Goal: Task Accomplishment & Management: Complete application form

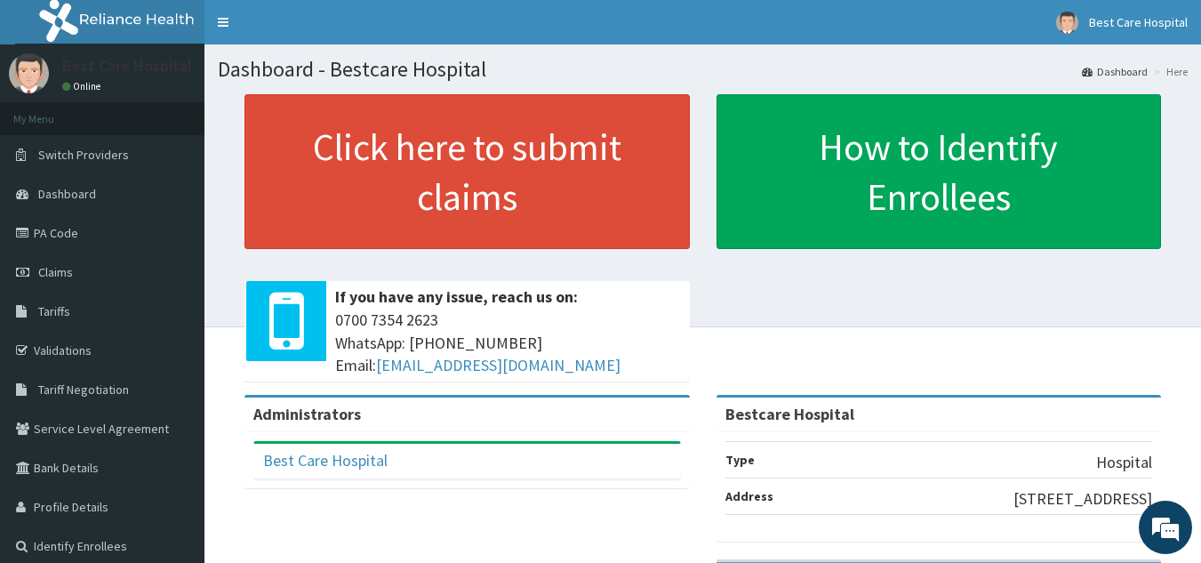
click at [59, 261] on link "Claims" at bounding box center [102, 271] width 204 height 39
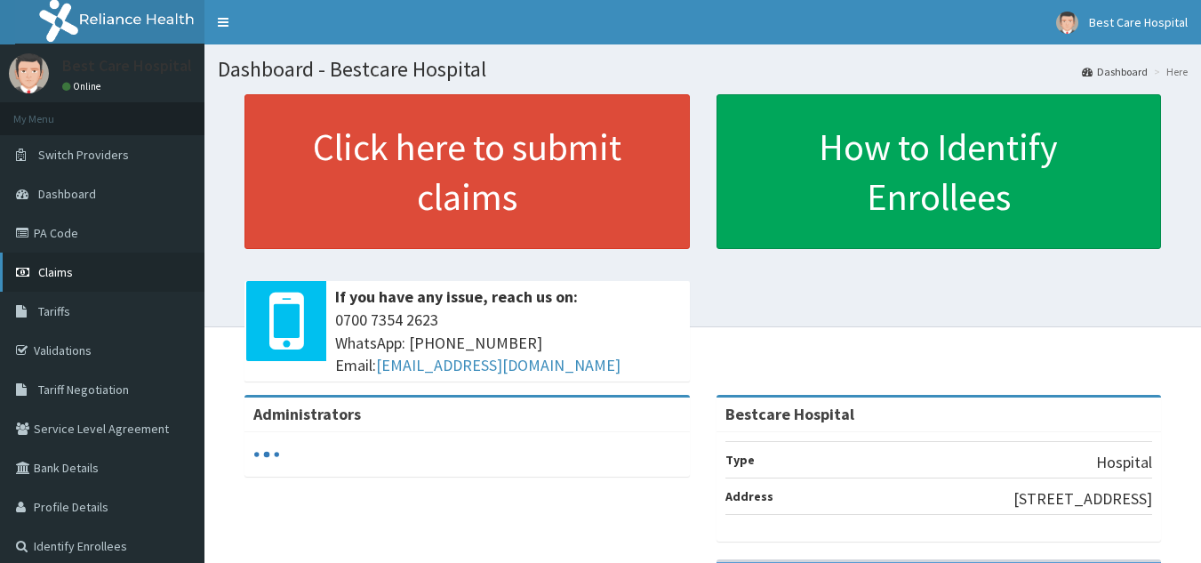
click at [94, 278] on link "Claims" at bounding box center [102, 271] width 204 height 39
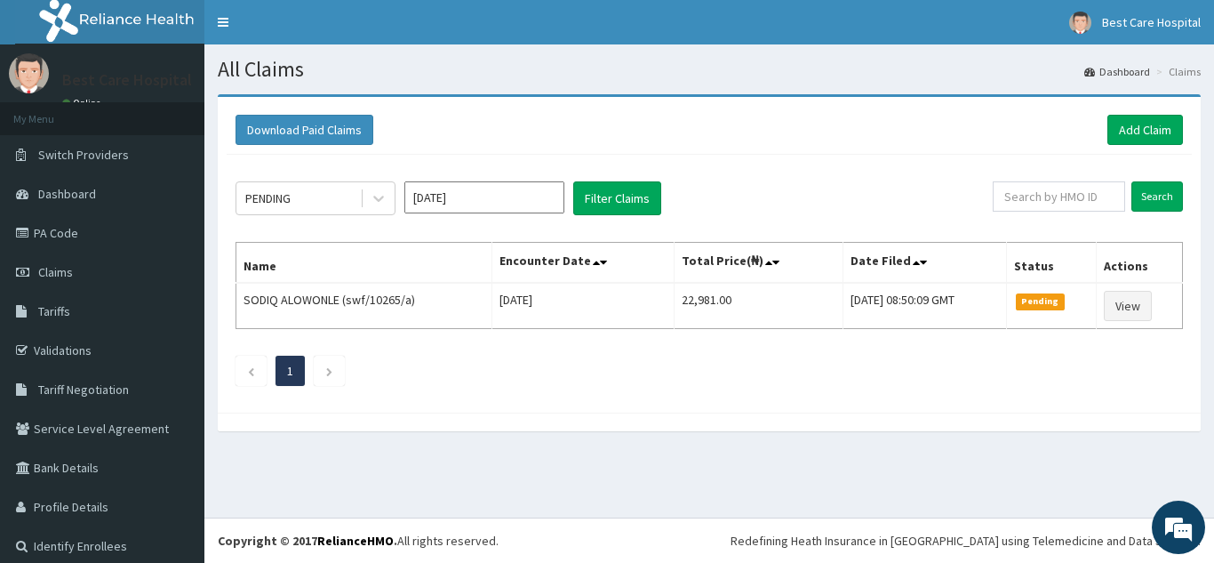
click at [1094, 388] on div "PENDING Oct 2025 Filter Claims Search Name Encounter Date Total Price(₦) Date F…" at bounding box center [709, 279] width 965 height 249
click at [1123, 127] on link "Add Claim" at bounding box center [1146, 130] width 76 height 30
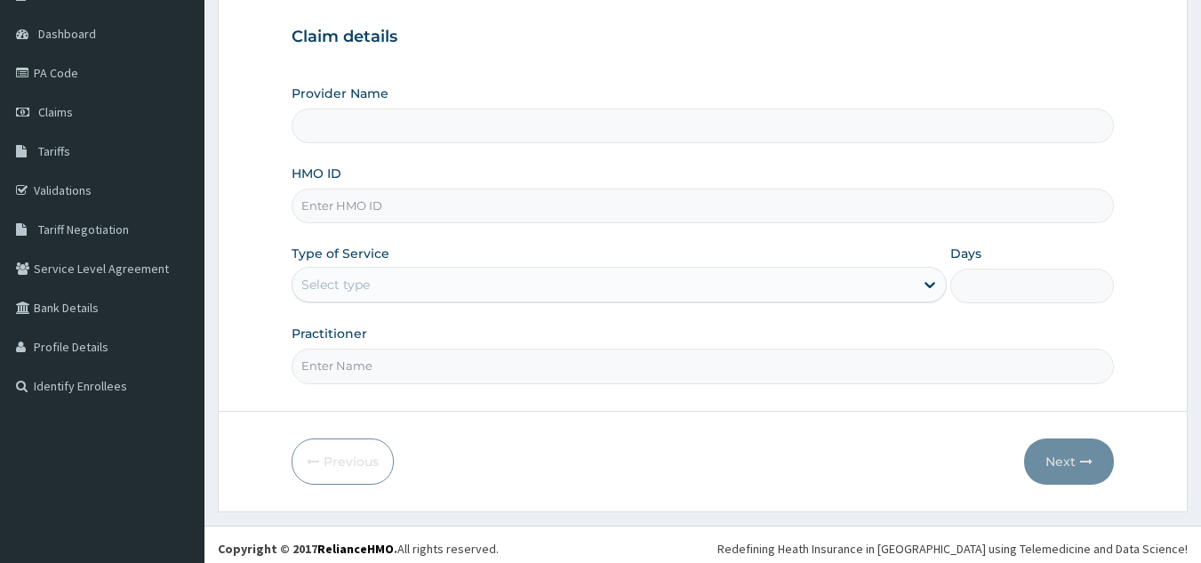
scroll to position [168, 0]
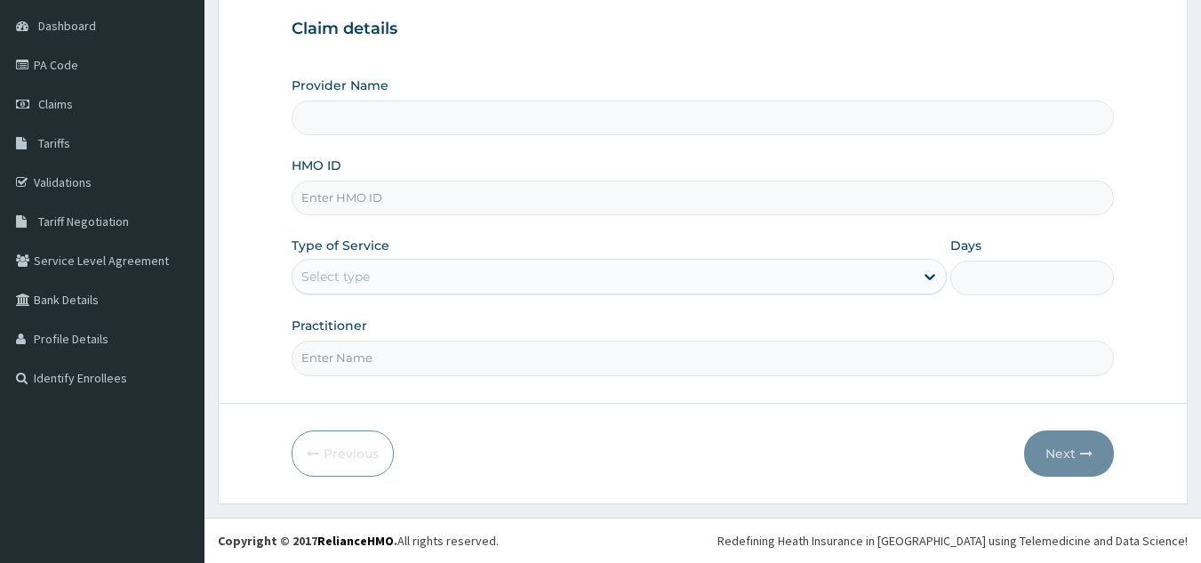
drag, startPoint x: 412, startPoint y: 196, endPoint x: 421, endPoint y: 201, distance: 10.7
click at [410, 202] on input "HMO ID" at bounding box center [703, 197] width 823 height 35
type input "Bestcare Hospital"
type input "ZEF/10013/B"
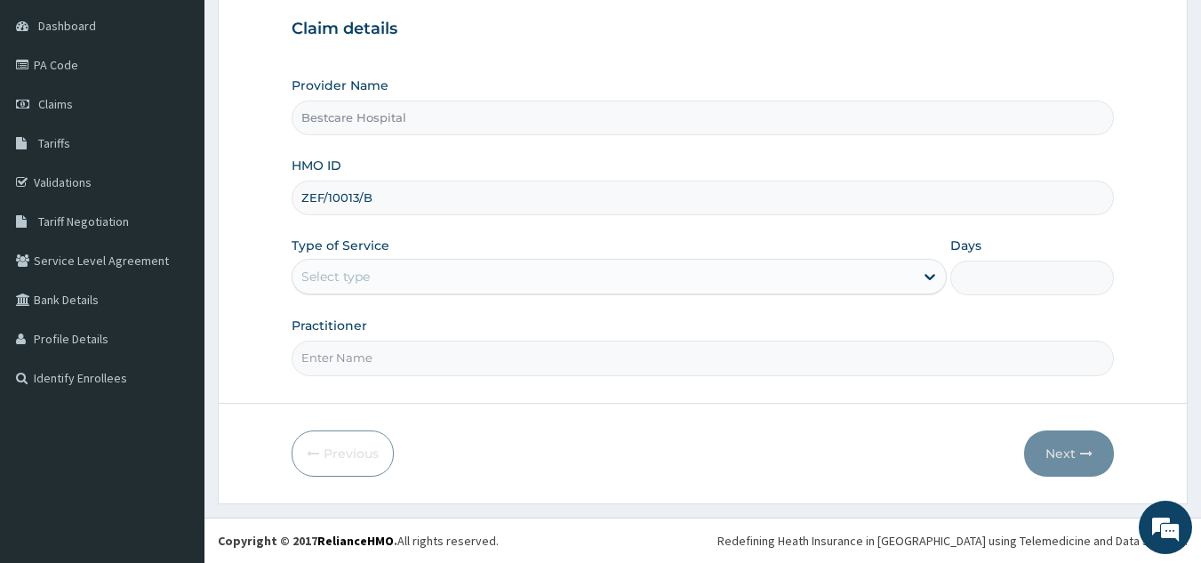
click at [396, 286] on div "Select type" at bounding box center [602, 276] width 621 height 28
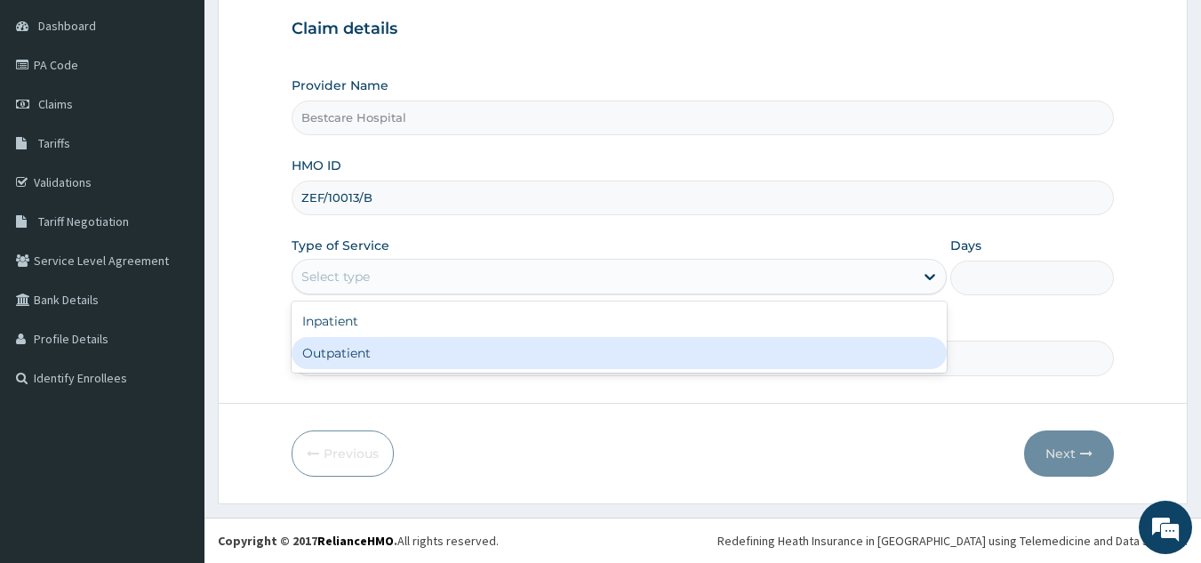
click at [376, 362] on div "Outpatient" at bounding box center [619, 353] width 655 height 32
type input "1"
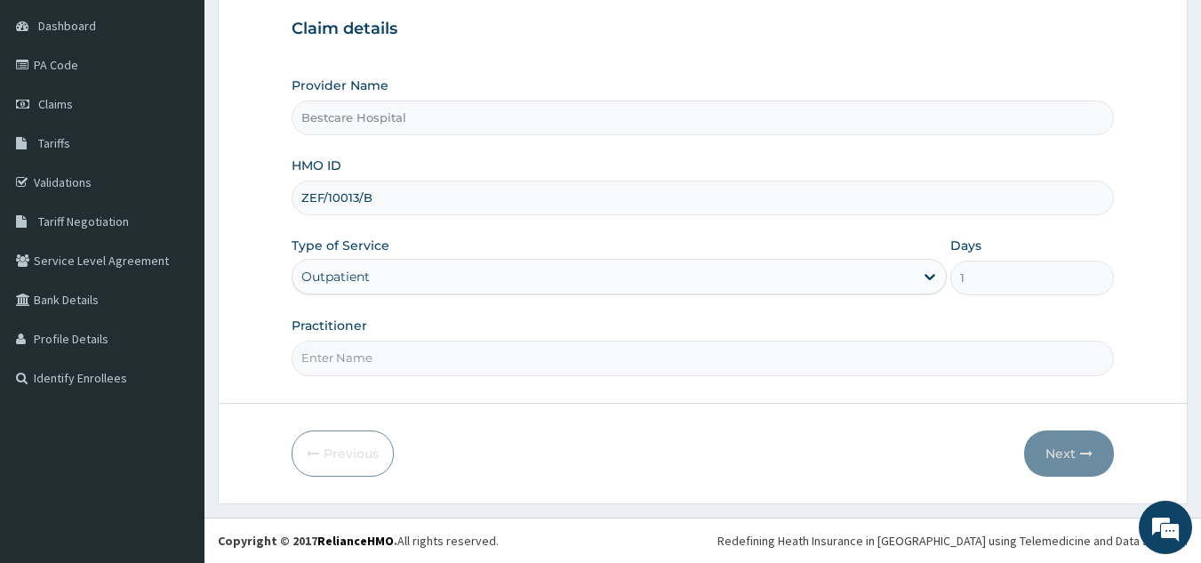
click at [409, 353] on input "Practitioner" at bounding box center [703, 357] width 823 height 35
type input "DR [PERSON_NAME]"
click at [1068, 463] on button "Next" at bounding box center [1069, 453] width 90 height 46
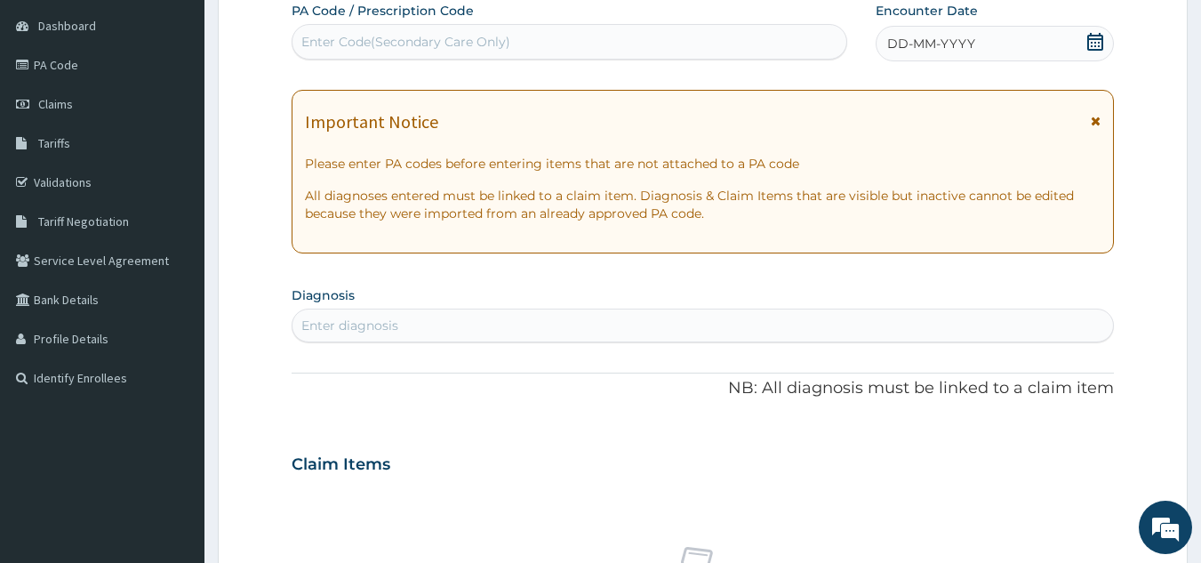
click at [741, 49] on div "Enter Code(Secondary Care Only)" at bounding box center [569, 42] width 555 height 28
click at [1085, 37] on div "DD-MM-YYYY" at bounding box center [995, 44] width 238 height 36
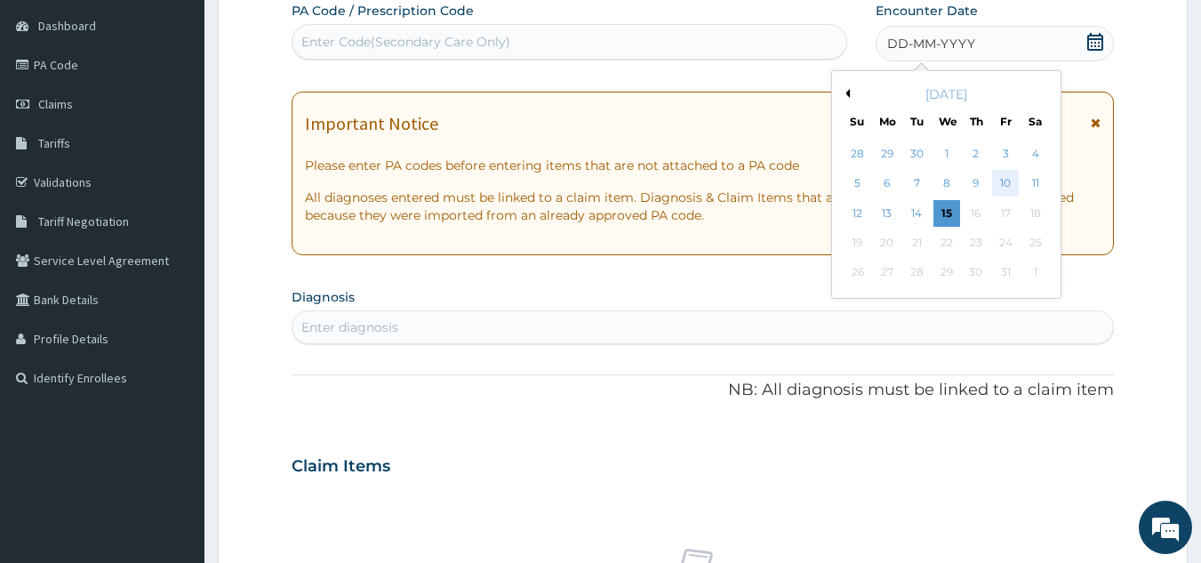
click at [1013, 191] on div "10" at bounding box center [1005, 184] width 27 height 27
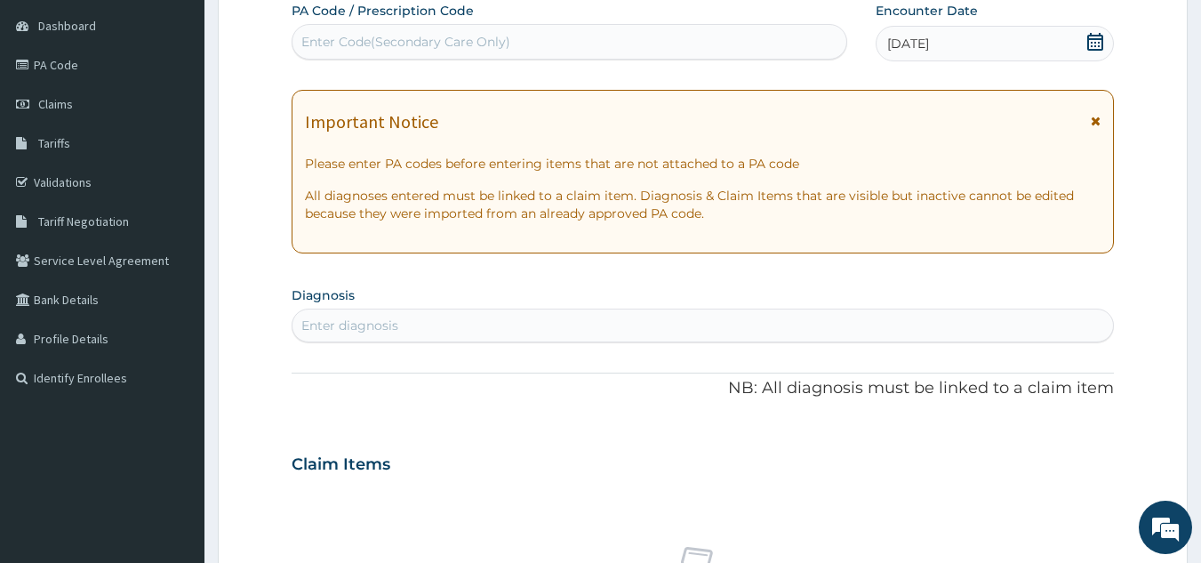
click at [461, 327] on div "Enter diagnosis" at bounding box center [702, 325] width 821 height 28
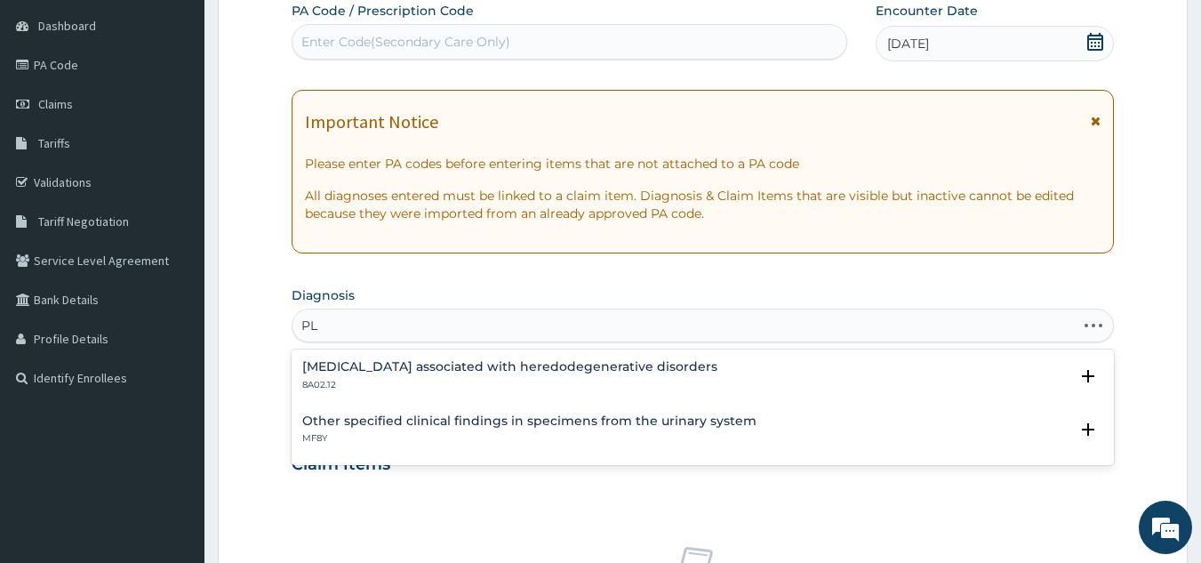
type input "P"
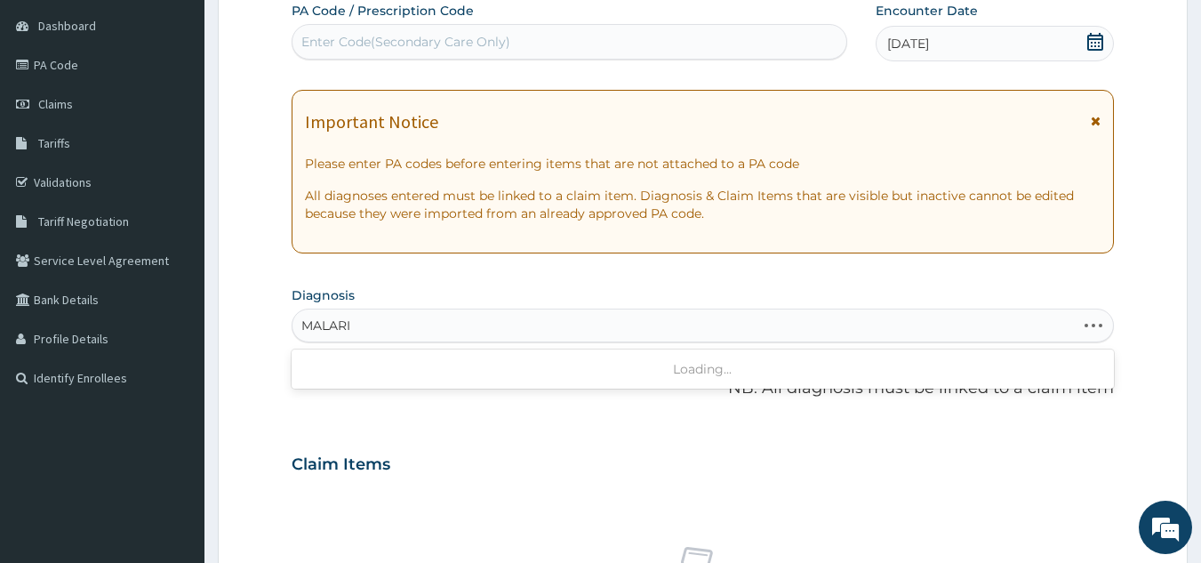
type input "MALARIA"
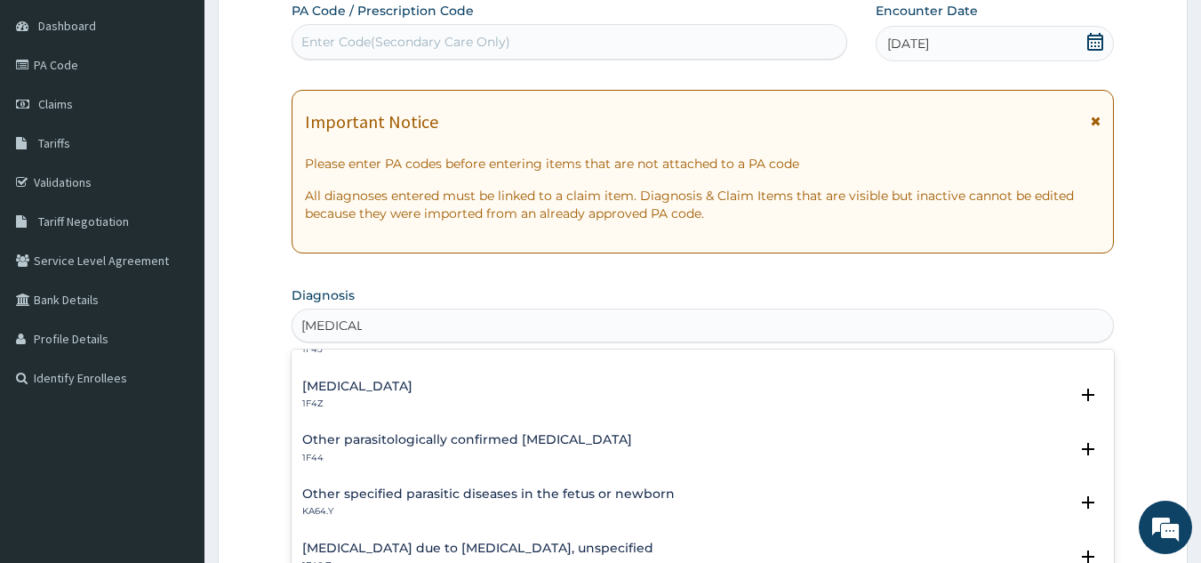
scroll to position [178, 0]
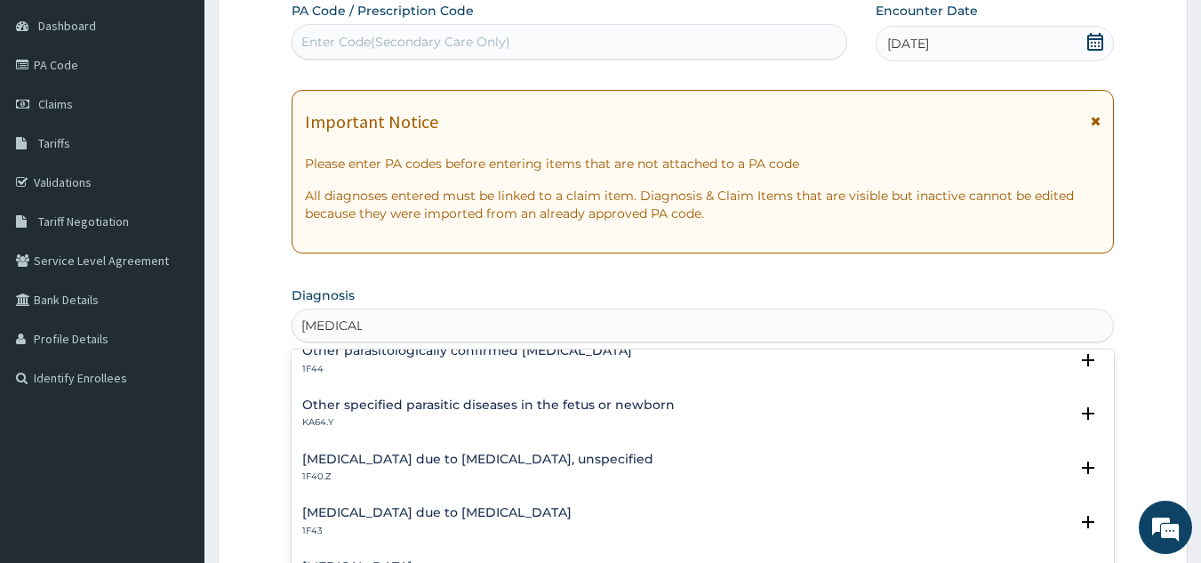
click at [536, 456] on h4 "Malaria due to Plasmodium falciparum, unspecified" at bounding box center [477, 459] width 351 height 13
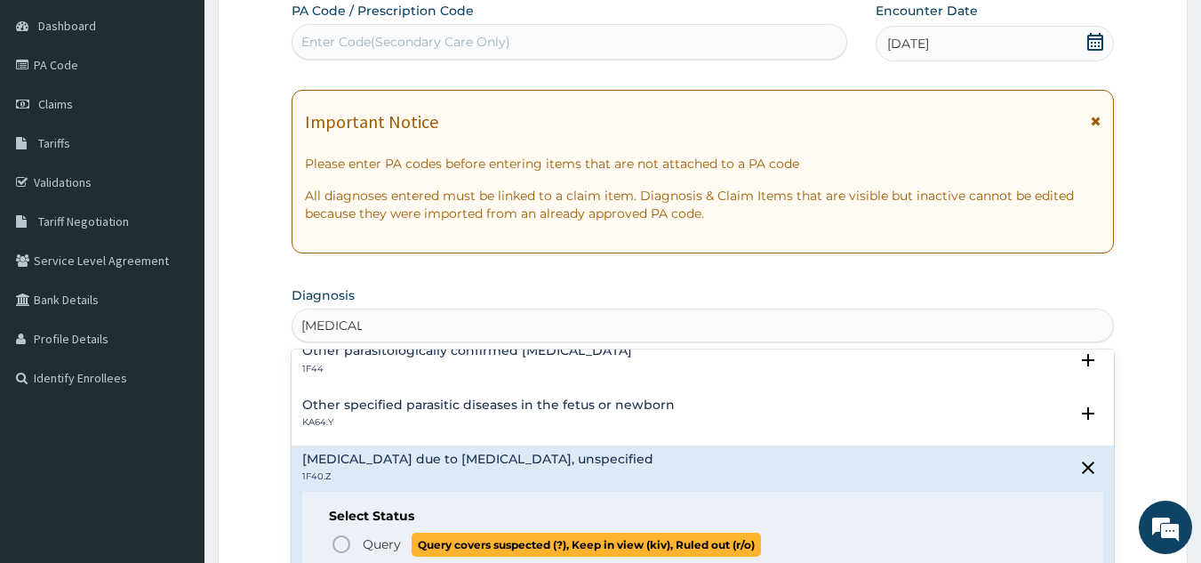
click at [399, 546] on span "Query" at bounding box center [382, 544] width 38 height 18
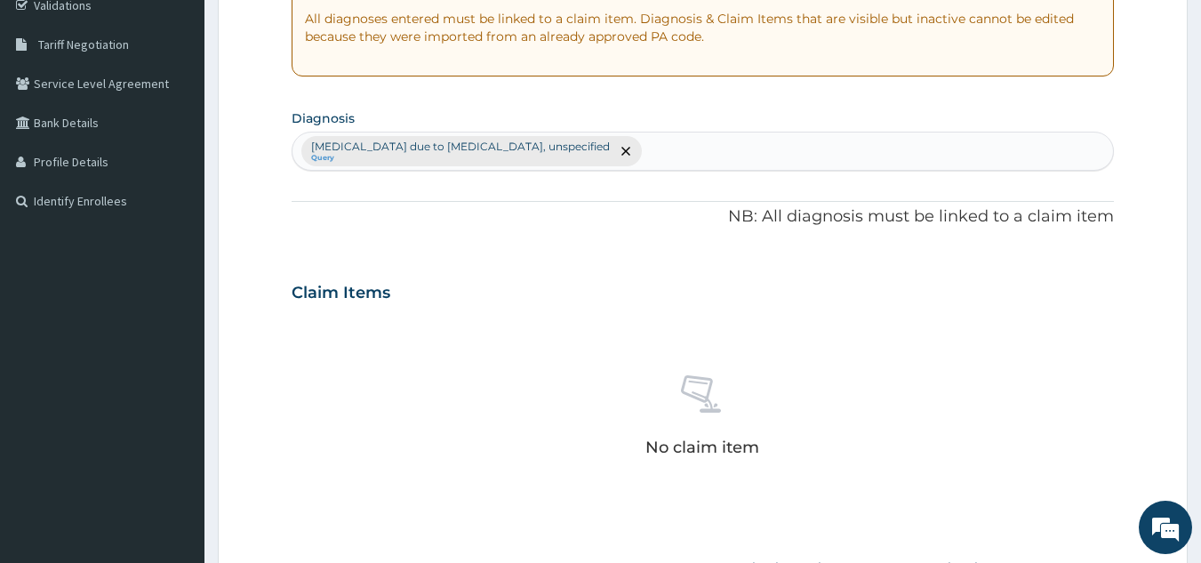
scroll to position [346, 0]
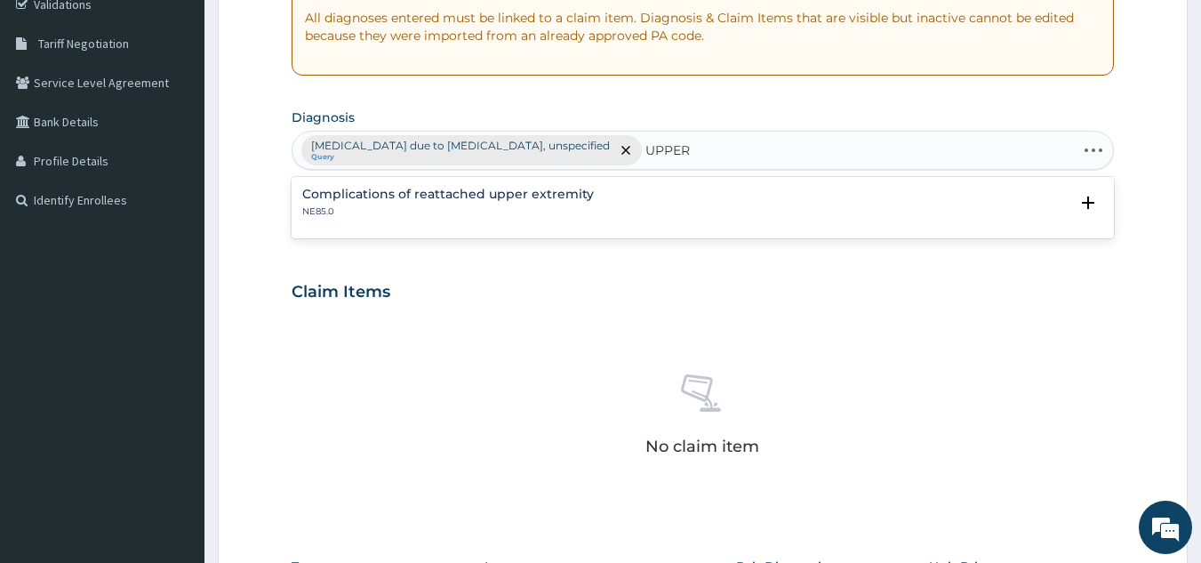
type input "UPPER"
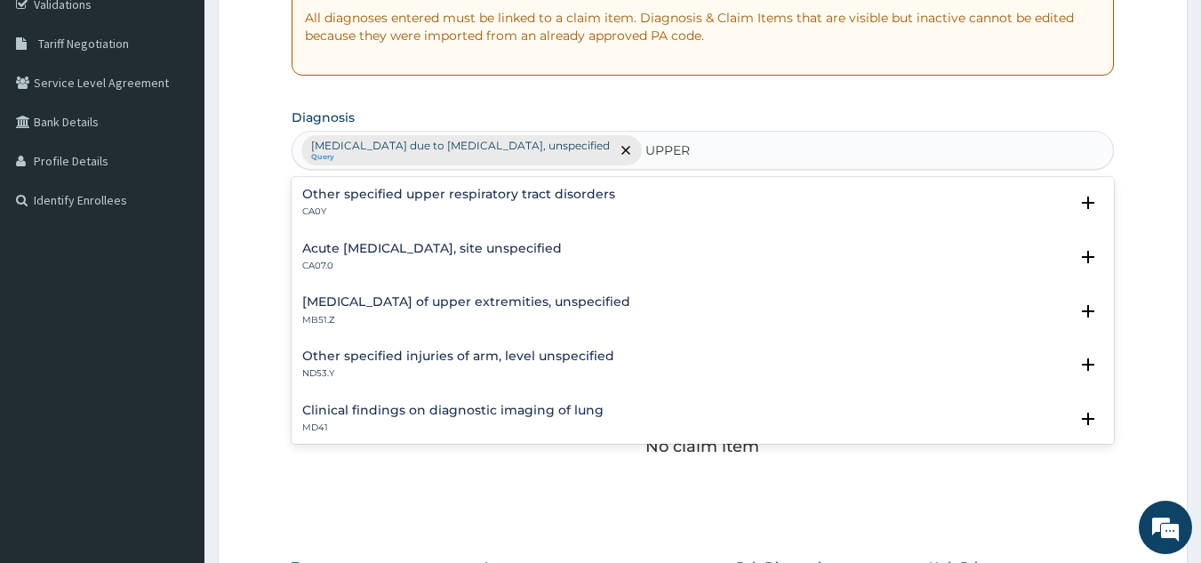
click at [562, 248] on h4 "Acute [MEDICAL_DATA], site unspecified" at bounding box center [432, 248] width 260 height 13
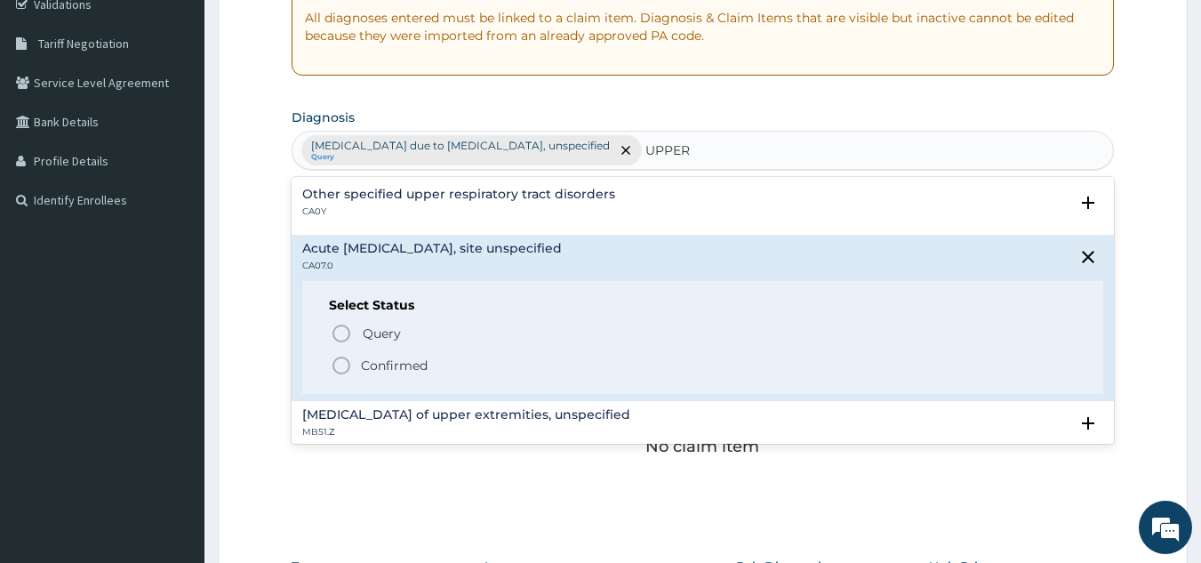
click at [344, 368] on icon "status option filled" at bounding box center [341, 365] width 21 height 21
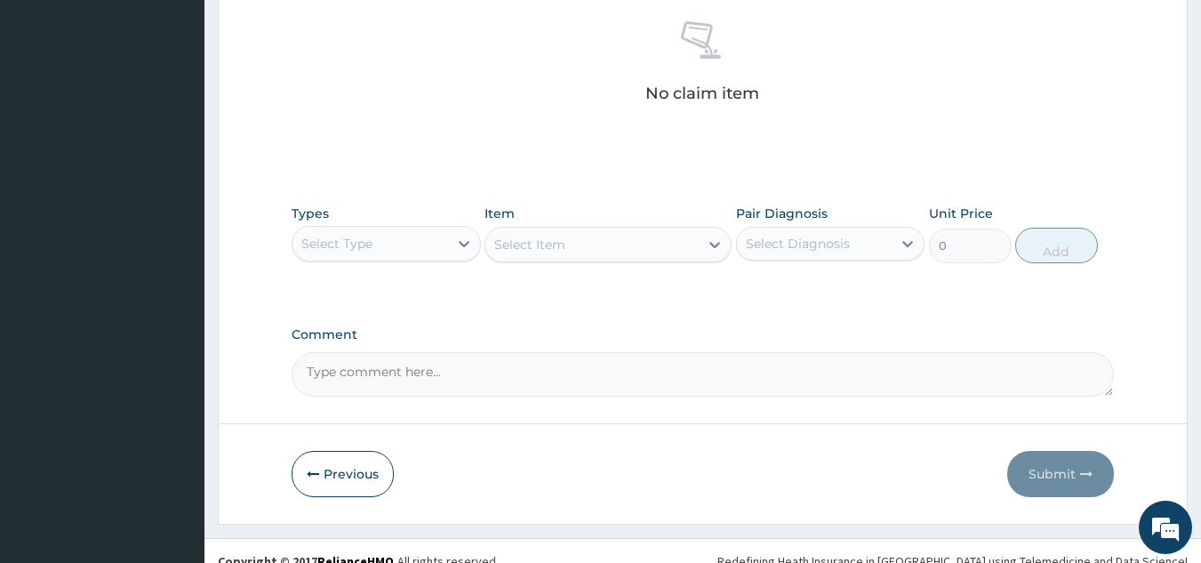
scroll to position [701, 0]
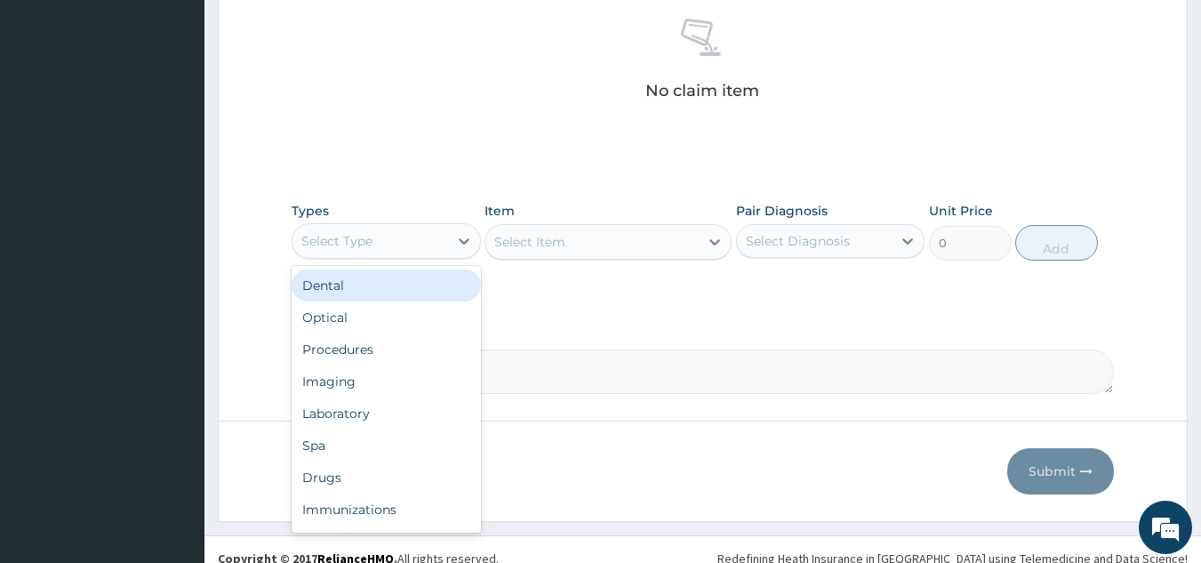
click at [441, 239] on div "Select Type" at bounding box center [370, 241] width 156 height 28
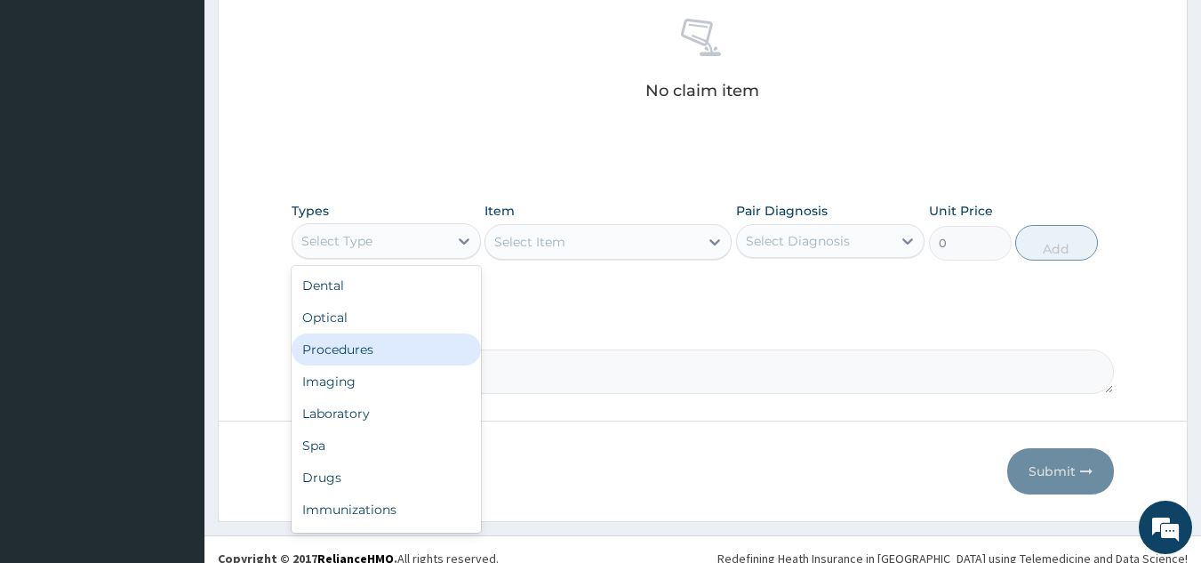
click at [410, 350] on div "Procedures" at bounding box center [386, 349] width 189 height 32
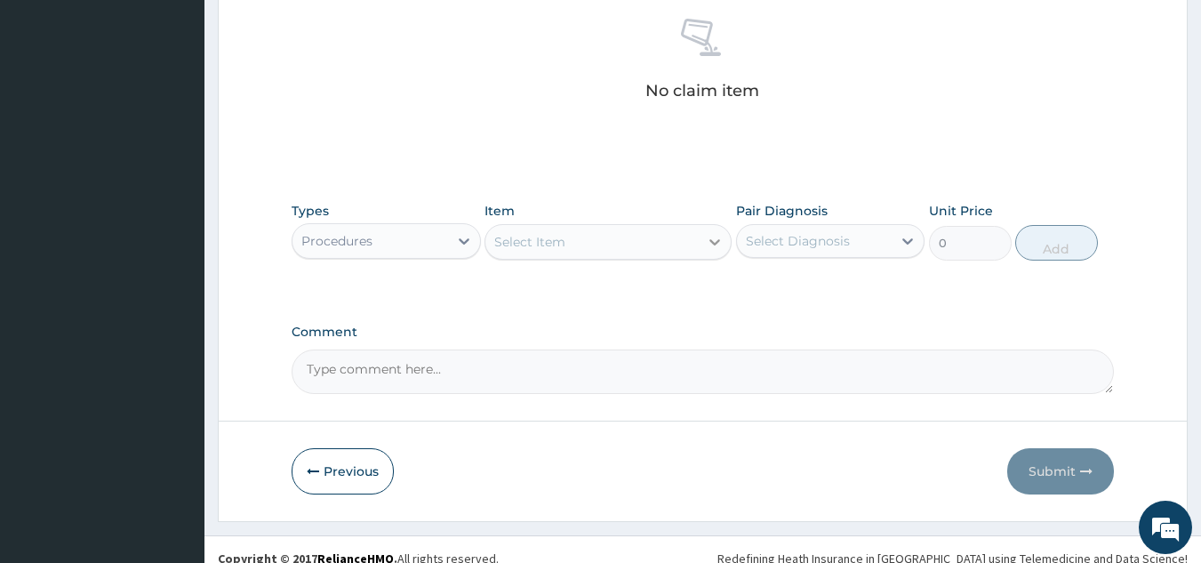
click at [702, 249] on div at bounding box center [715, 242] width 32 height 32
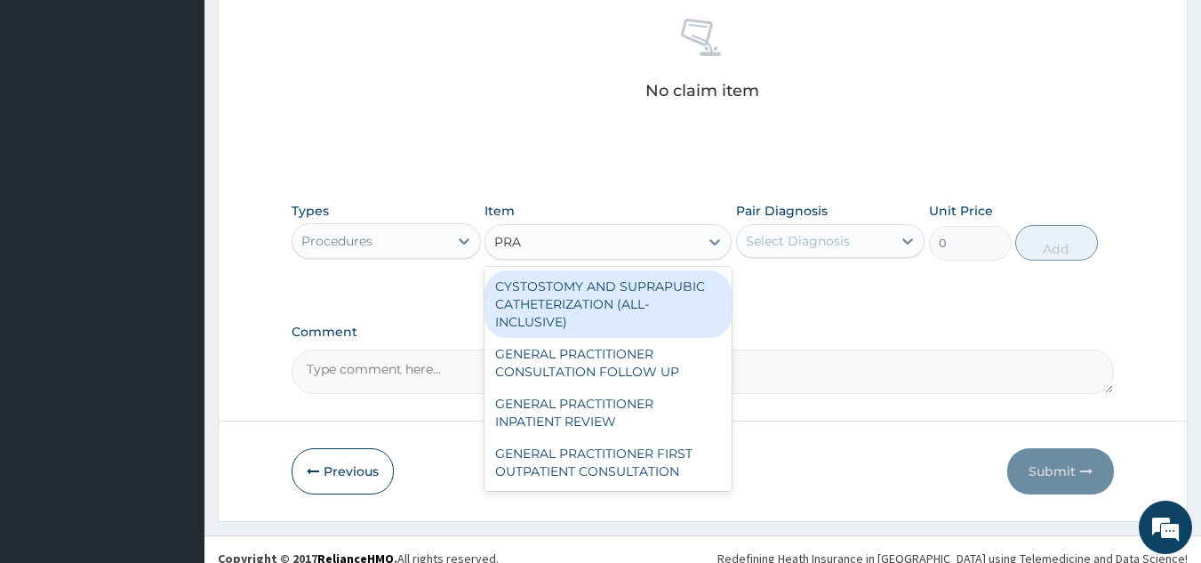
type input "PRAC"
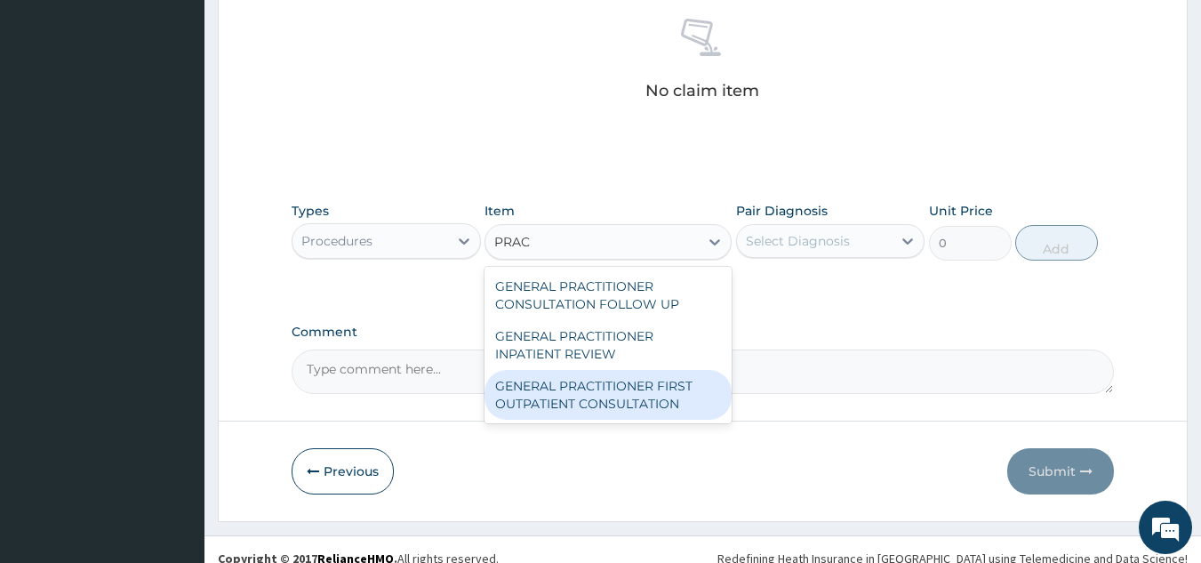
click at [619, 408] on div "GENERAL PRACTITIONER FIRST OUTPATIENT CONSULTATION" at bounding box center [608, 395] width 247 height 50
type input "4500"
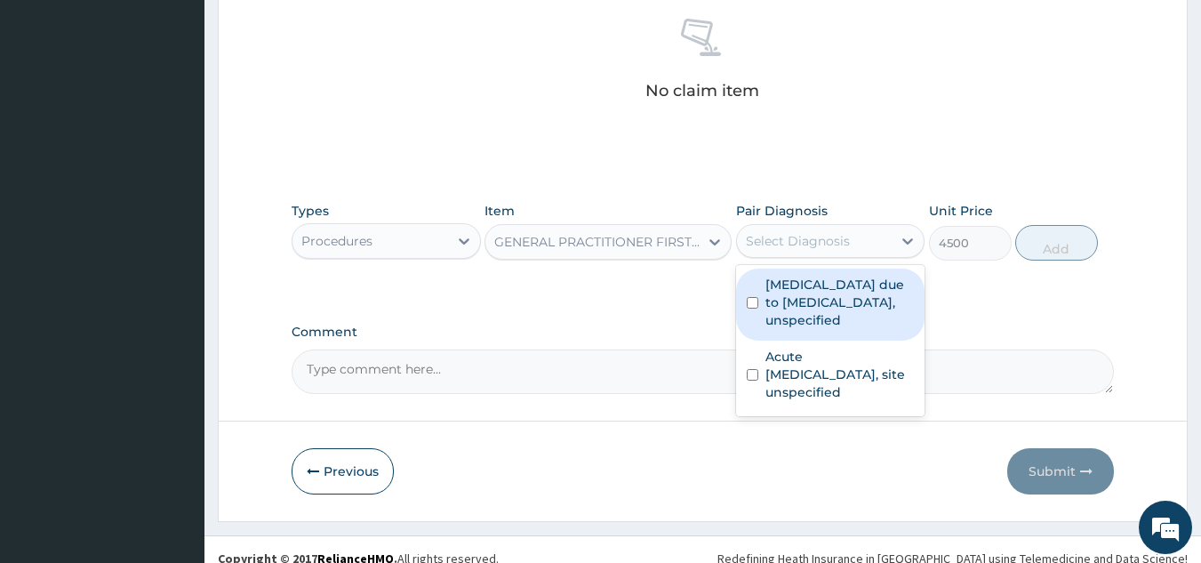
click at [838, 233] on div "Select Diagnosis" at bounding box center [798, 241] width 104 height 18
drag, startPoint x: 833, startPoint y: 306, endPoint x: 829, endPoint y: 336, distance: 30.6
click at [833, 309] on label "Malaria due to Plasmodium falciparum, unspecified" at bounding box center [839, 302] width 149 height 53
checkbox input "true"
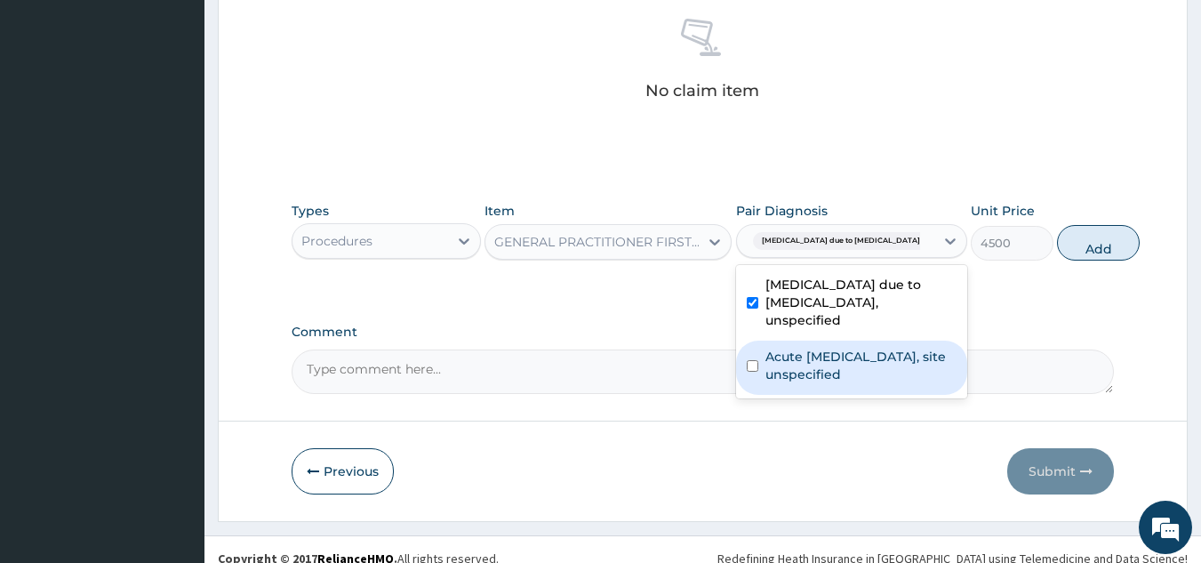
click at [823, 380] on label "Acute [MEDICAL_DATA], site unspecified" at bounding box center [860, 366] width 191 height 36
checkbox input "true"
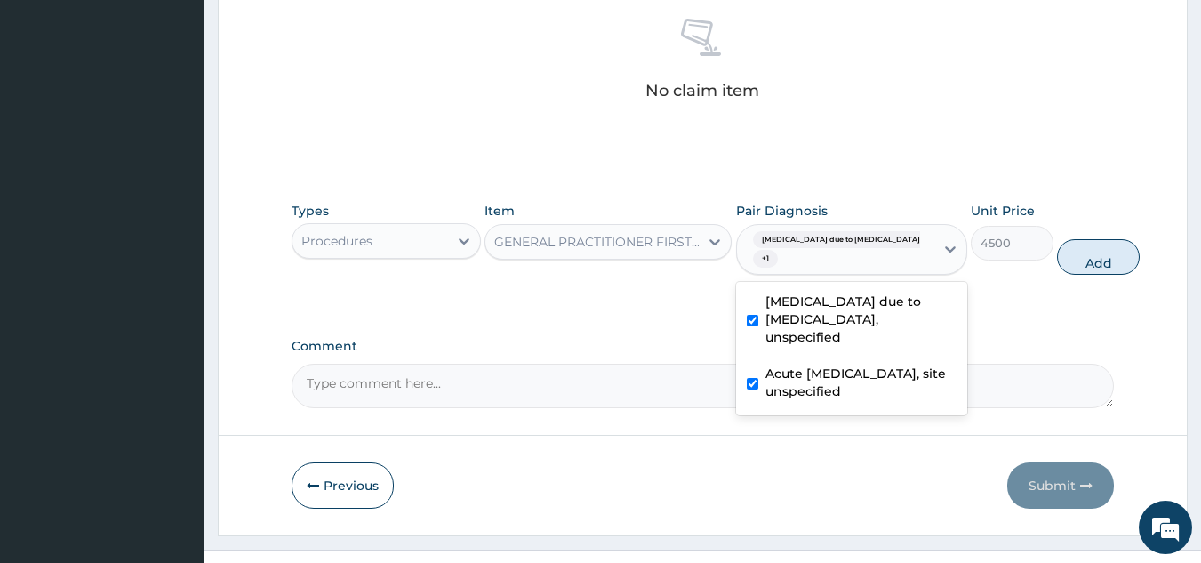
click at [1057, 268] on button "Add" at bounding box center [1098, 257] width 83 height 36
type input "0"
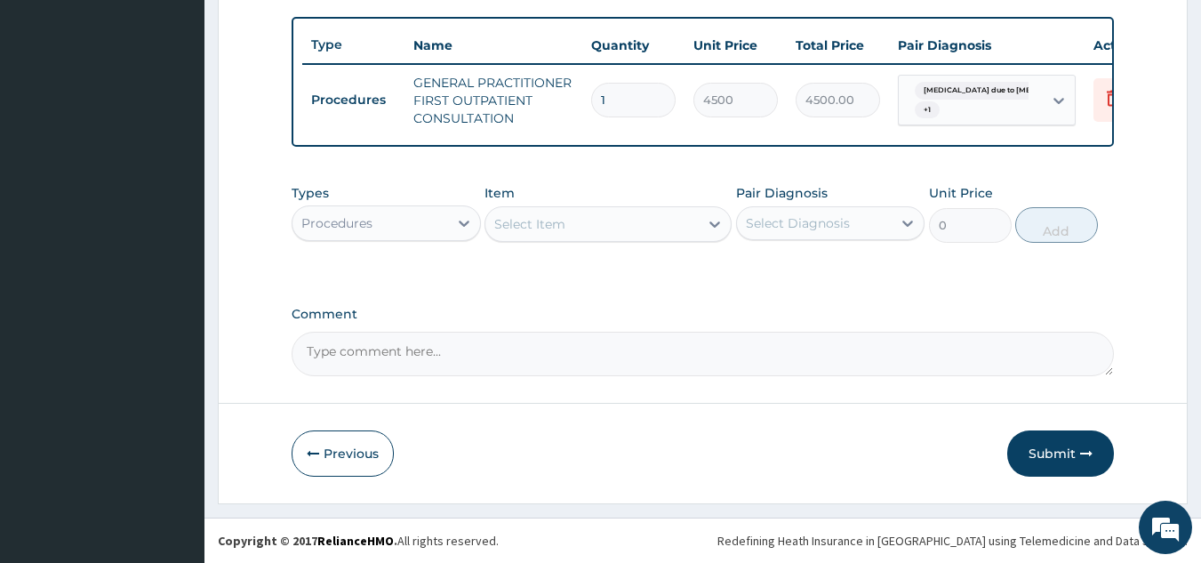
scroll to position [658, 0]
click at [382, 236] on div "Procedures" at bounding box center [370, 223] width 156 height 28
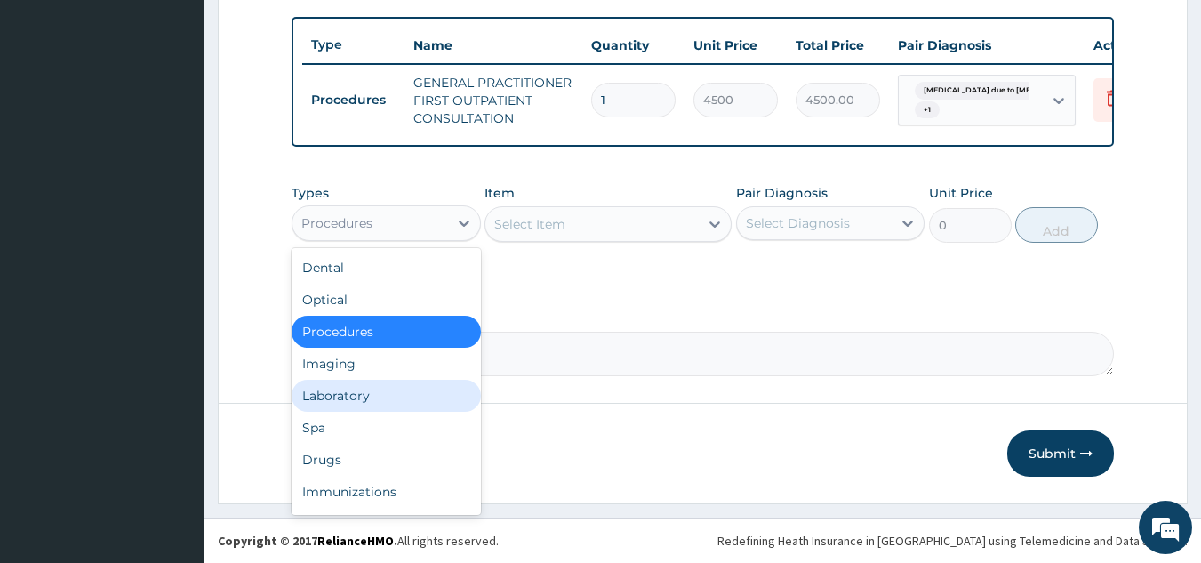
click at [356, 395] on div "Laboratory" at bounding box center [386, 396] width 189 height 32
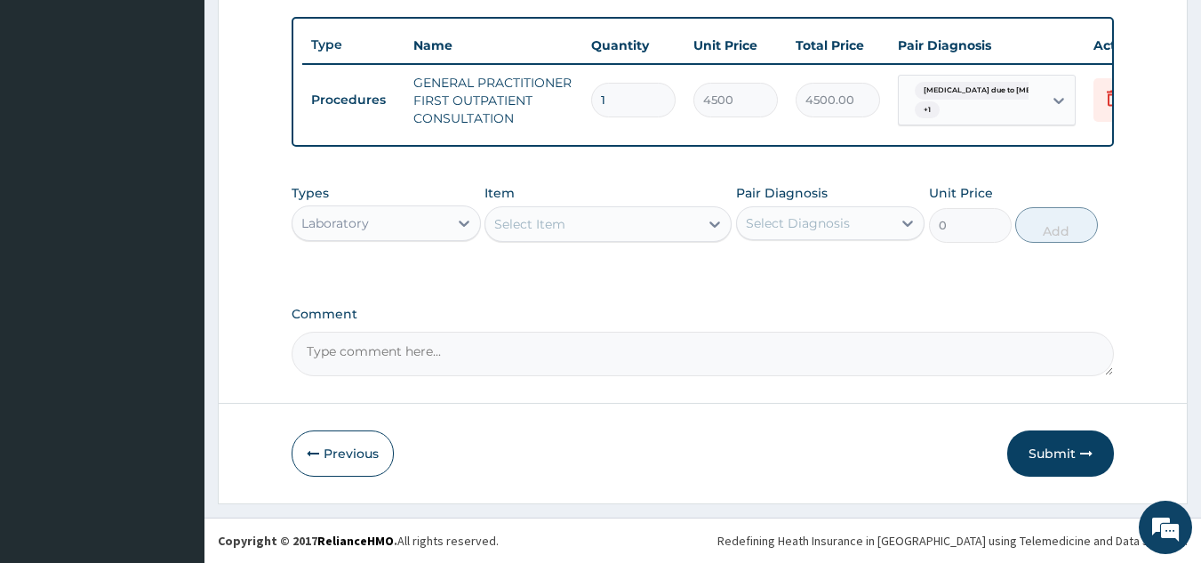
click at [655, 236] on div "Select Item" at bounding box center [591, 224] width 213 height 28
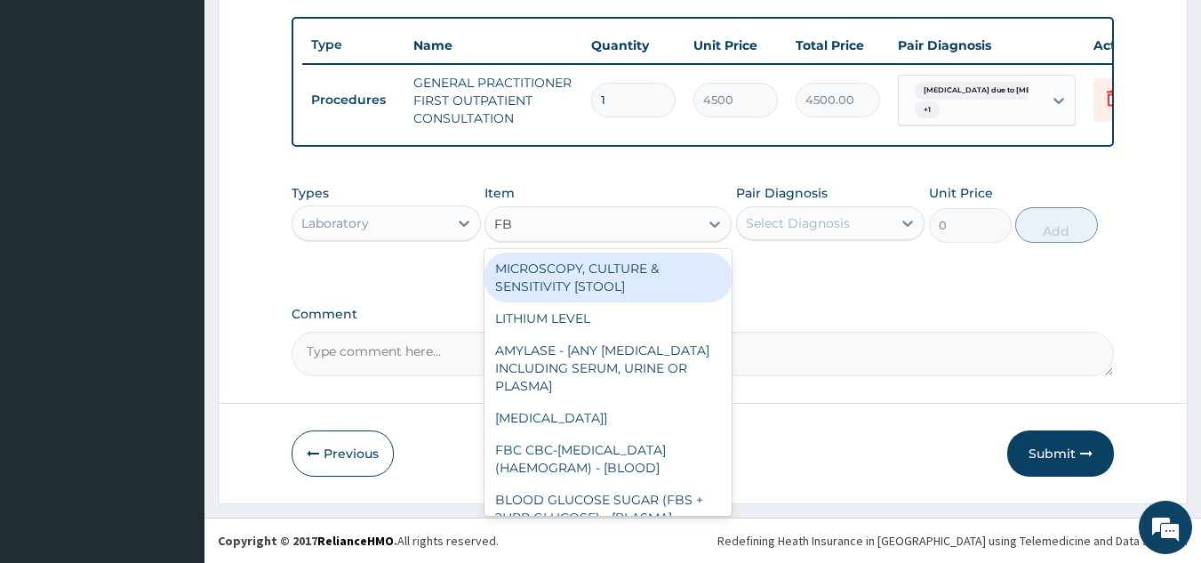
type input "FBC"
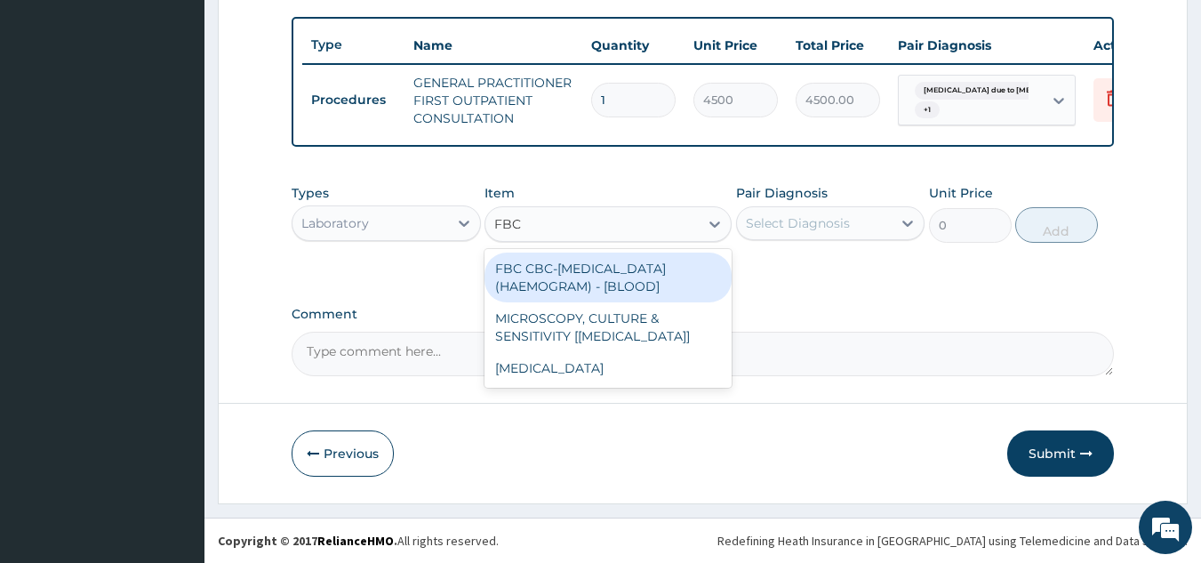
type input "6000"
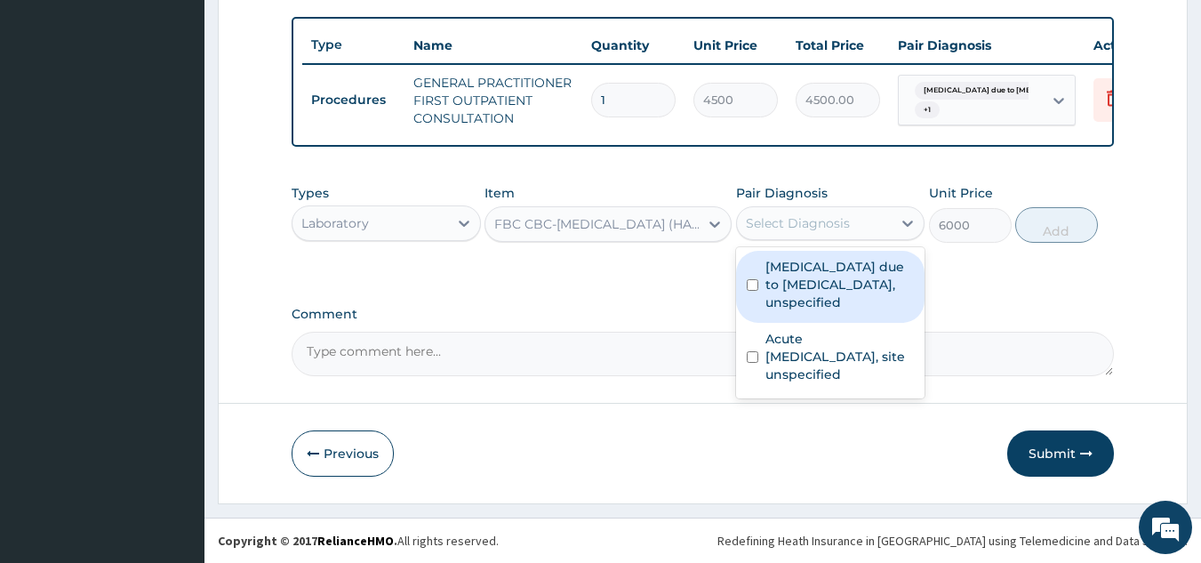
click at [875, 225] on div "Select Diagnosis" at bounding box center [815, 223] width 156 height 28
click at [849, 290] on label "Malaria due to Plasmodium falciparum, unspecified" at bounding box center [839, 284] width 149 height 53
checkbox input "true"
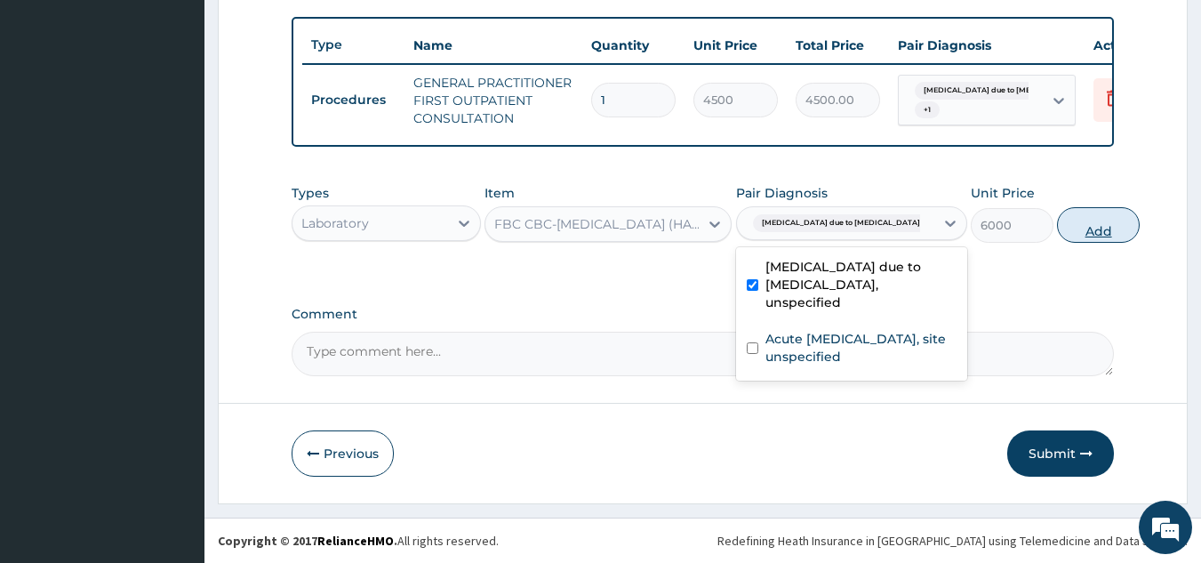
click at [1091, 218] on button "Add" at bounding box center [1098, 225] width 83 height 36
type input "0"
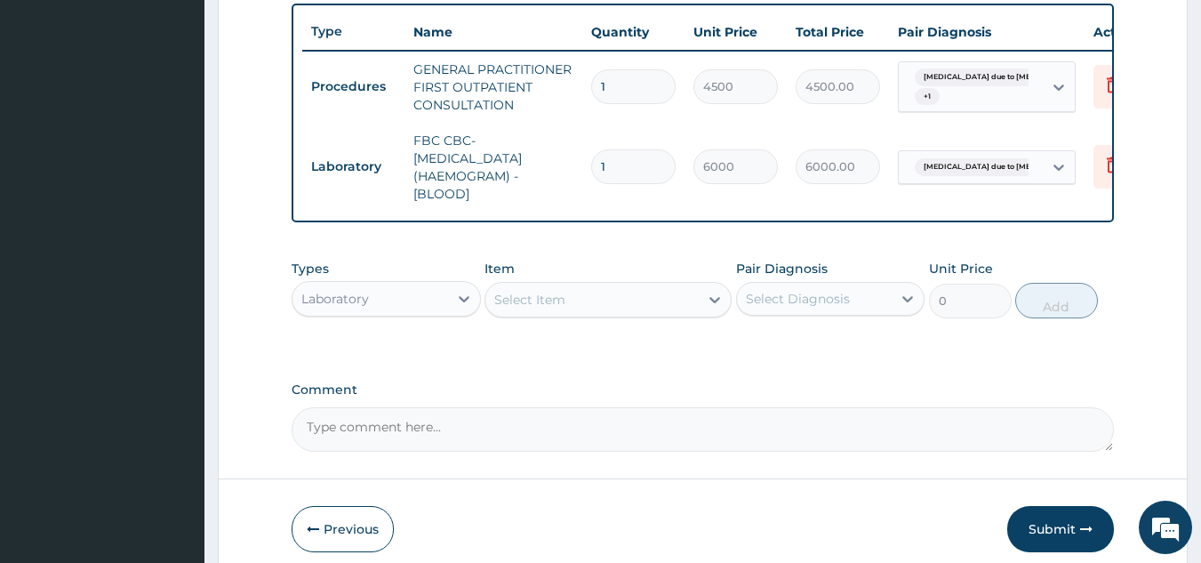
click at [526, 308] on div "Select Item" at bounding box center [529, 300] width 71 height 18
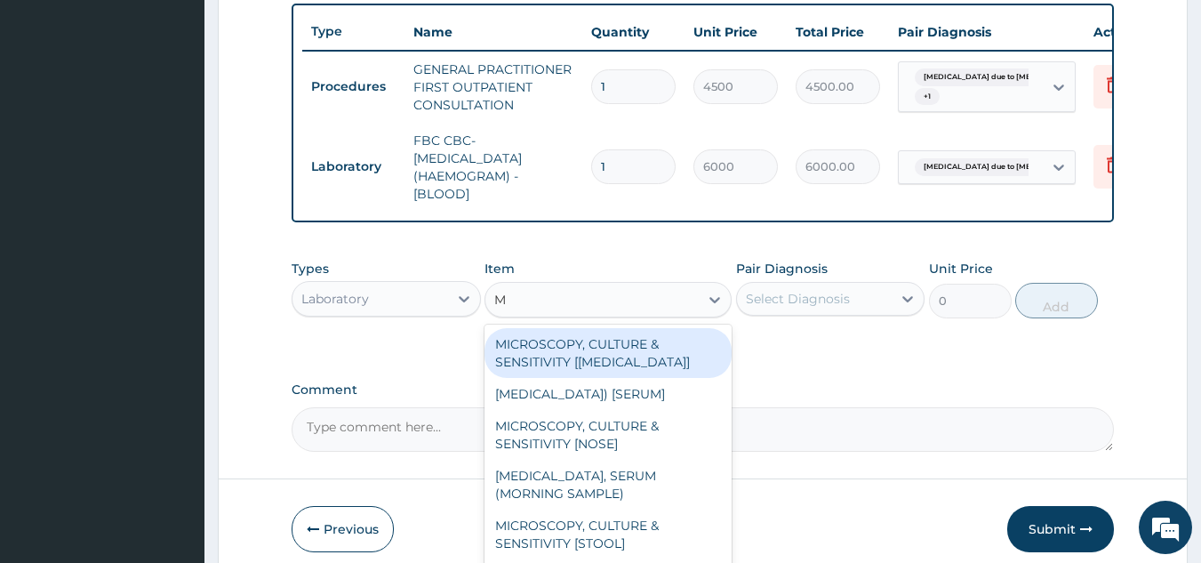
type input "MP"
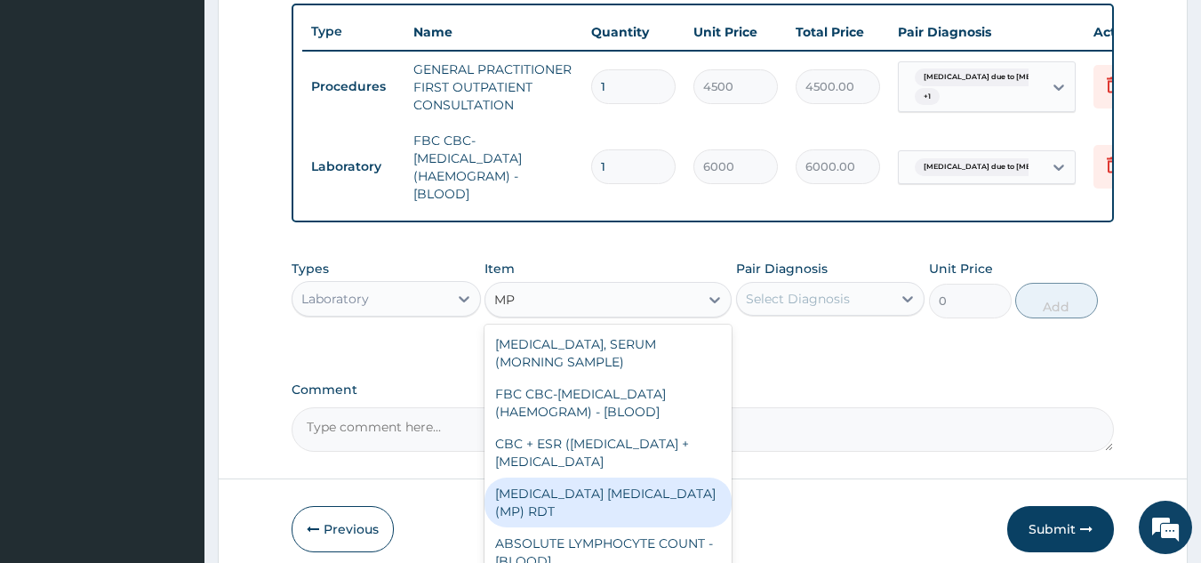
click at [597, 527] on div "MALARIA PARASITE (MP) RDT" at bounding box center [608, 502] width 247 height 50
type input "2400"
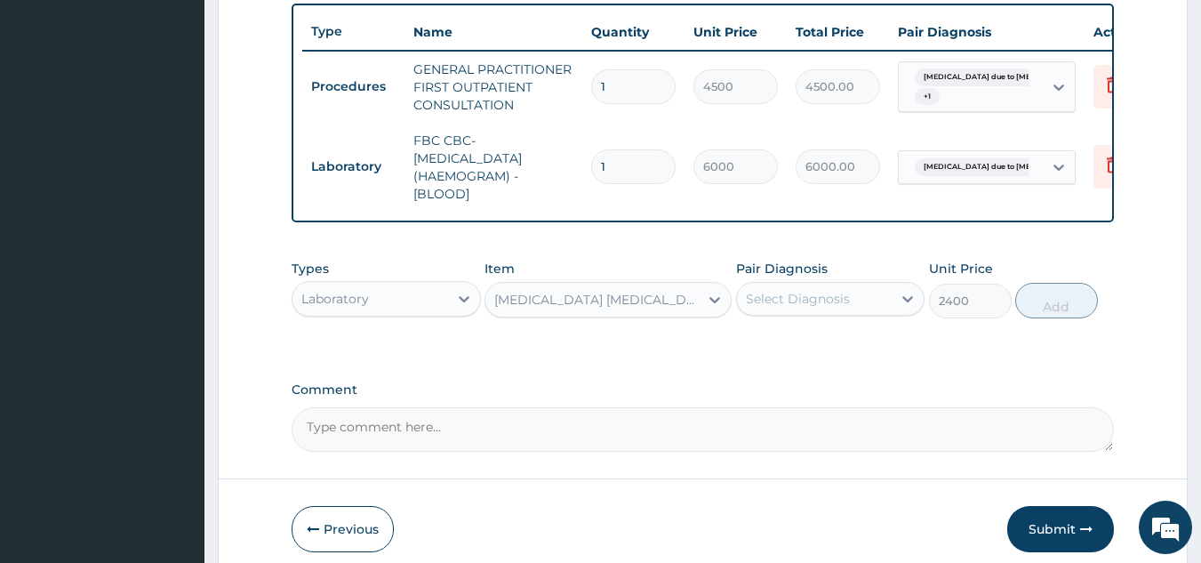
click at [757, 308] on div "Select Diagnosis" at bounding box center [798, 299] width 104 height 18
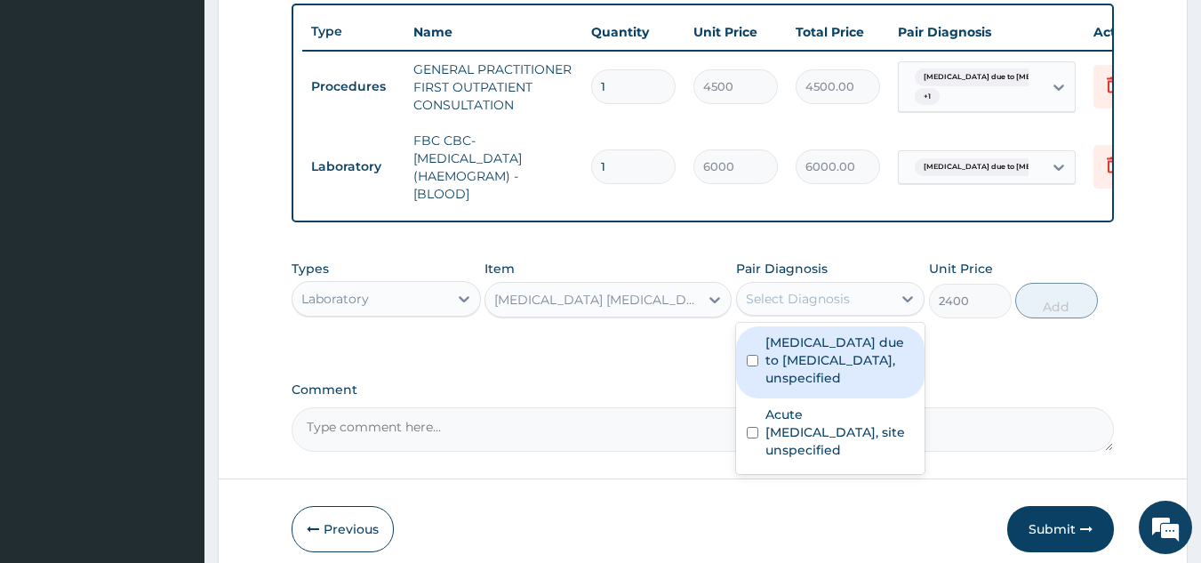
click at [777, 371] on label "[MEDICAL_DATA] due to [MEDICAL_DATA], unspecified" at bounding box center [839, 359] width 149 height 53
checkbox input "true"
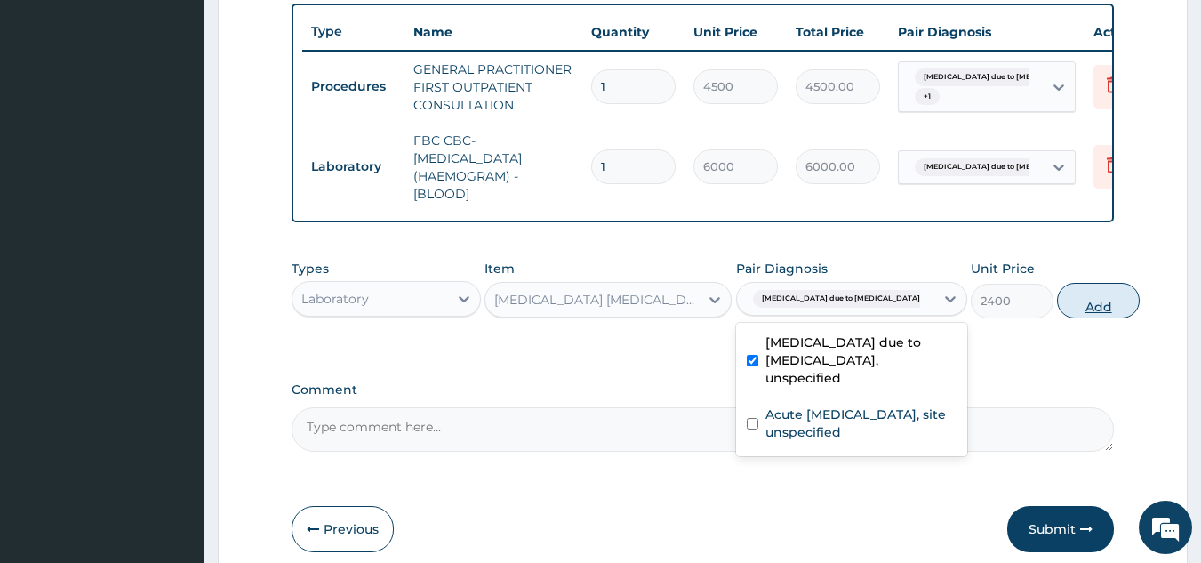
click at [1077, 318] on button "Add" at bounding box center [1098, 301] width 83 height 36
type input "0"
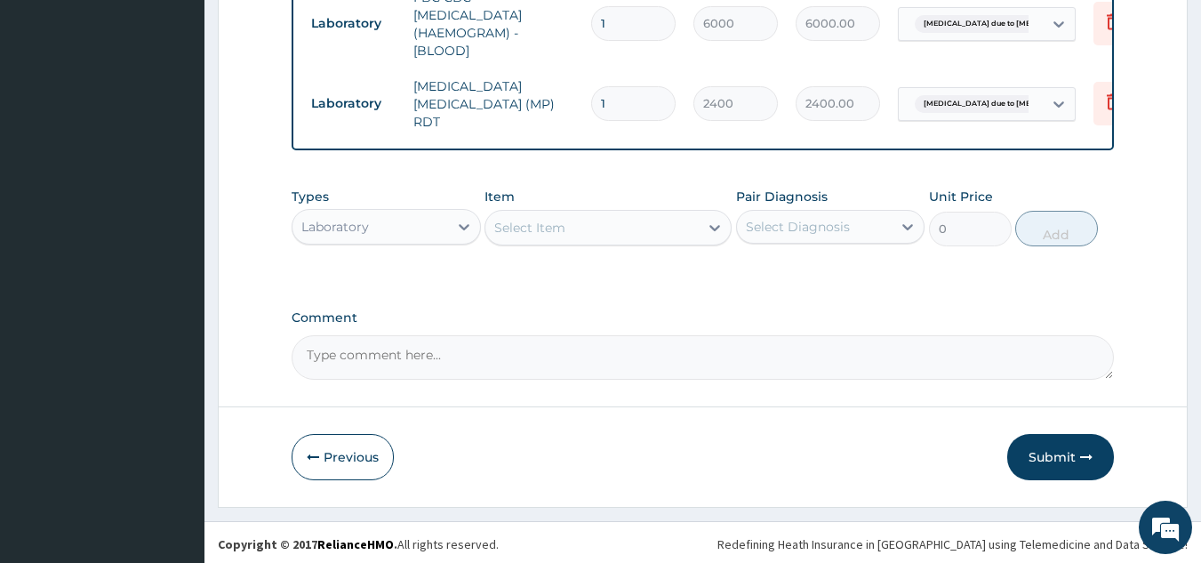
scroll to position [808, 0]
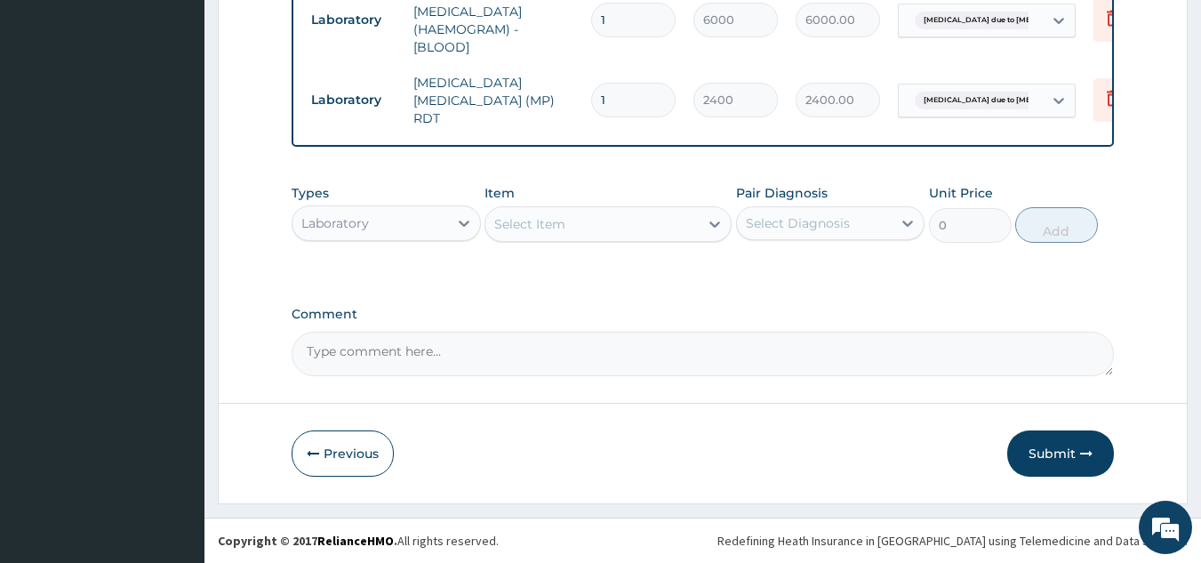
click at [394, 201] on div "Types Laboratory" at bounding box center [386, 213] width 189 height 59
click at [382, 224] on div "Laboratory" at bounding box center [370, 223] width 156 height 28
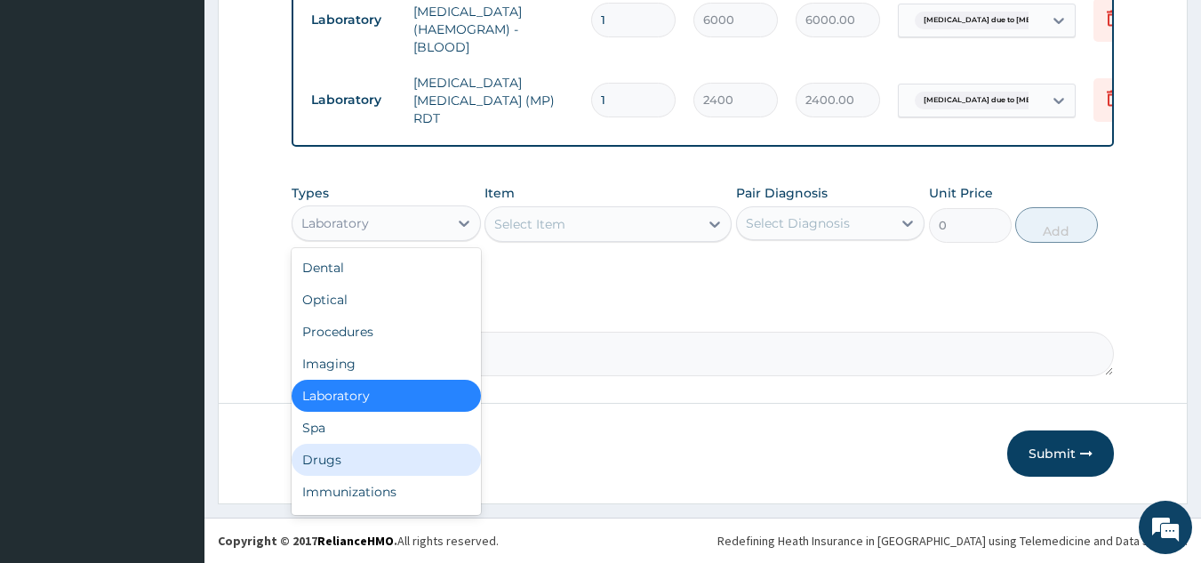
click at [332, 465] on div "Drugs" at bounding box center [386, 460] width 189 height 32
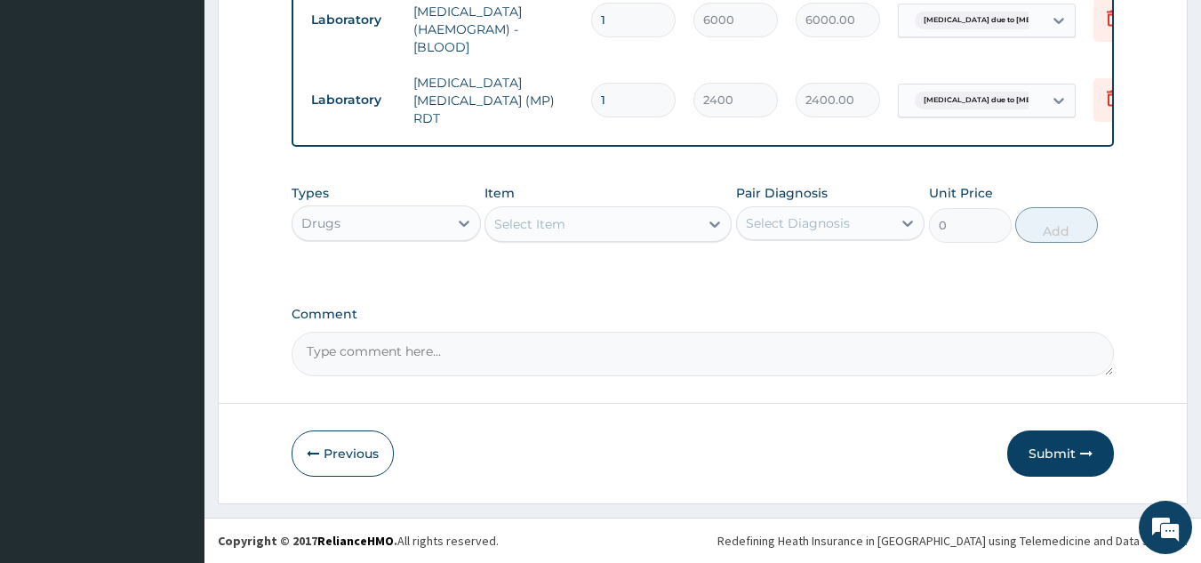
click at [637, 227] on div "Select Item" at bounding box center [591, 224] width 213 height 28
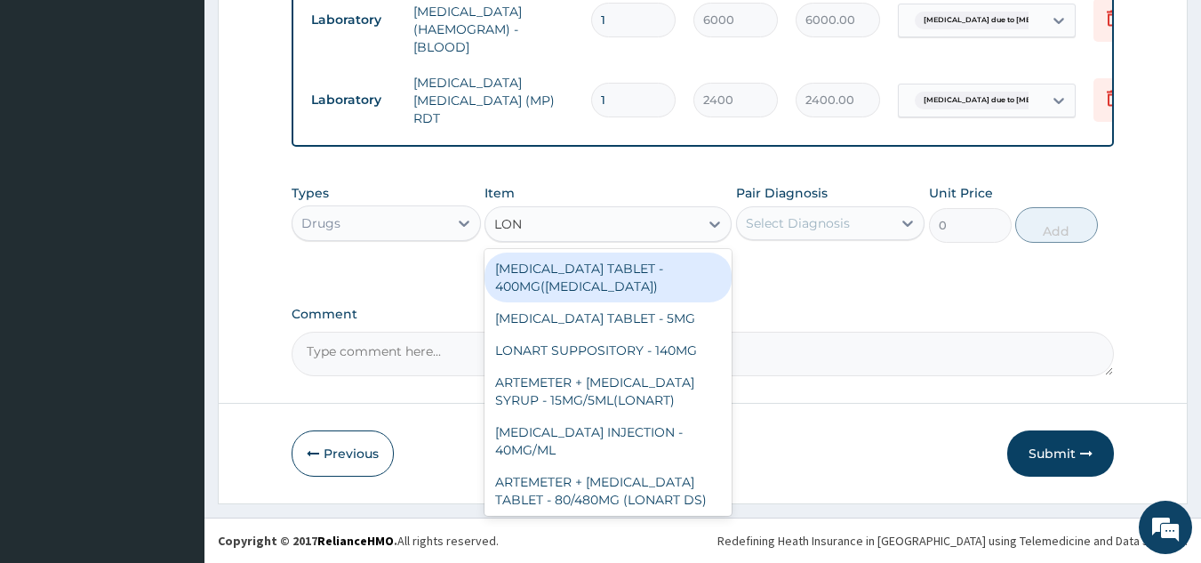
type input "[PERSON_NAME]"
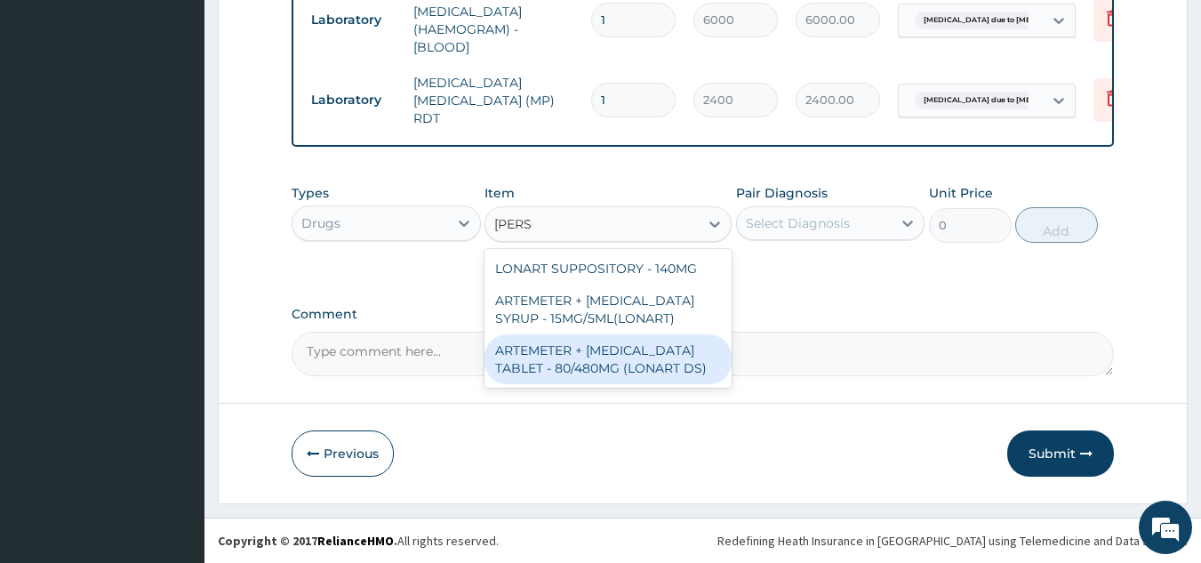
click at [662, 354] on div "ARTEMETER + [MEDICAL_DATA] TABLET - 80/480MG (LONART DS)" at bounding box center [608, 359] width 247 height 50
type input "672"
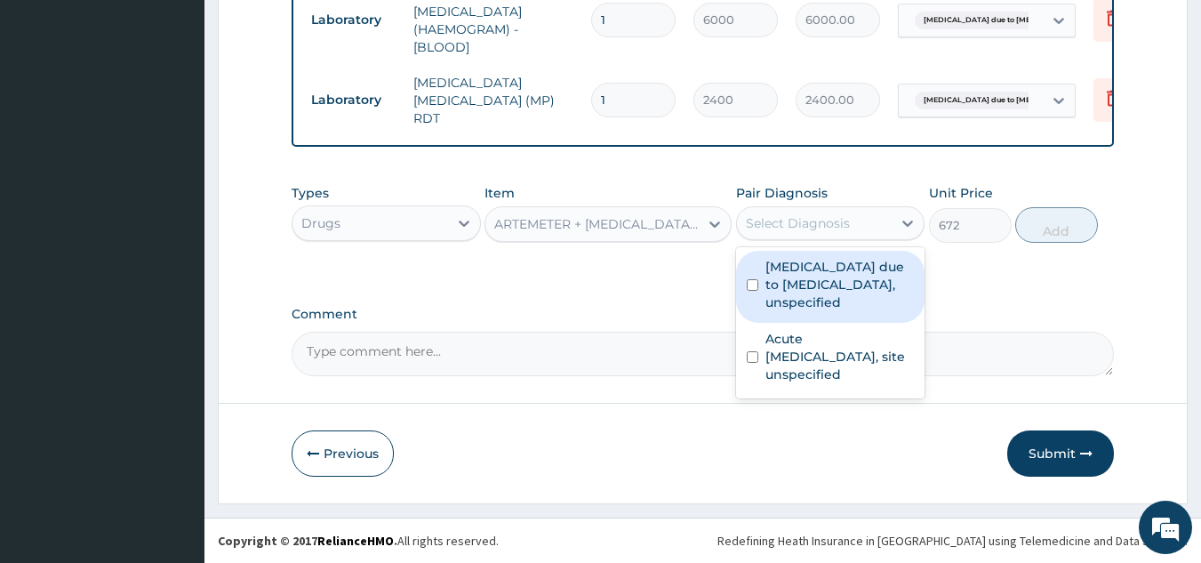
click at [825, 209] on div "Select Diagnosis" at bounding box center [815, 223] width 156 height 28
click at [802, 284] on label "[MEDICAL_DATA] due to [MEDICAL_DATA], unspecified" at bounding box center [839, 284] width 149 height 53
checkbox input "true"
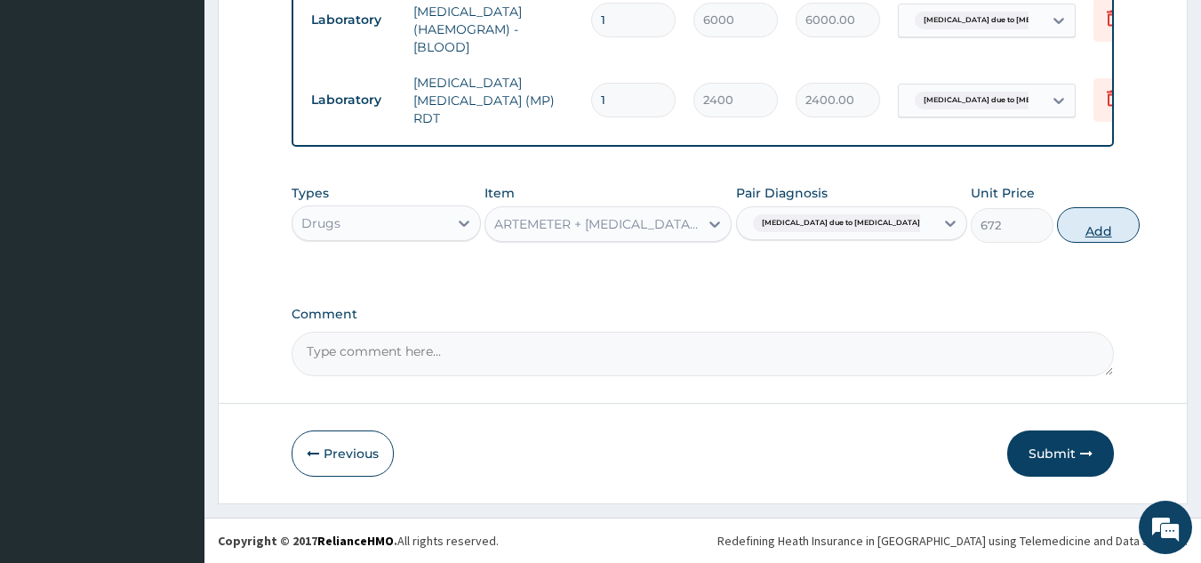
click at [1057, 221] on button "Add" at bounding box center [1098, 225] width 83 height 36
type input "0"
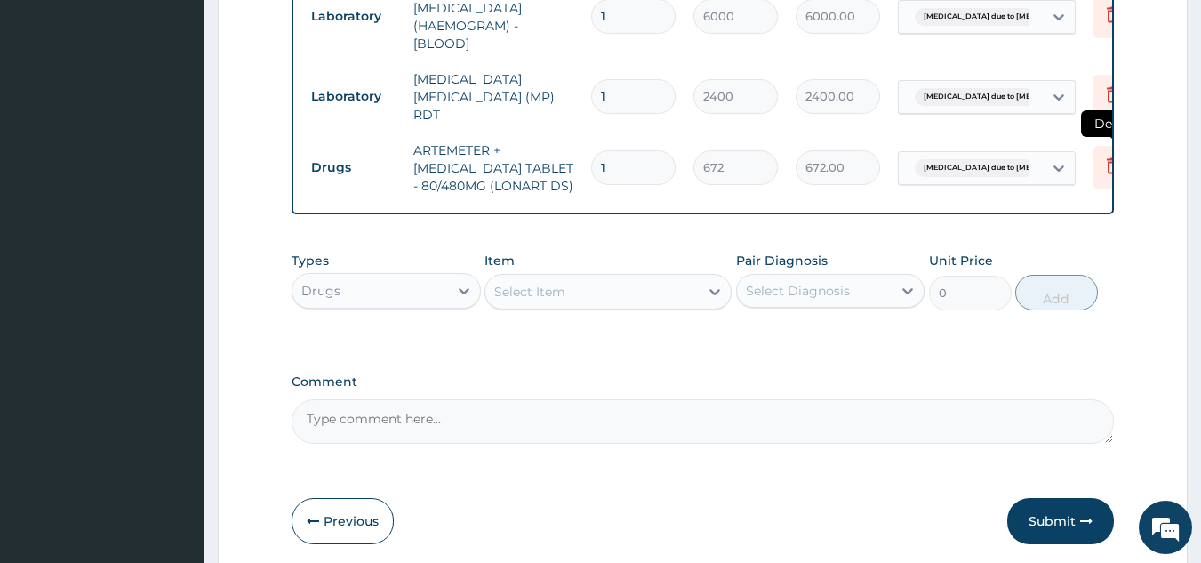
click at [1106, 160] on icon at bounding box center [1112, 165] width 21 height 21
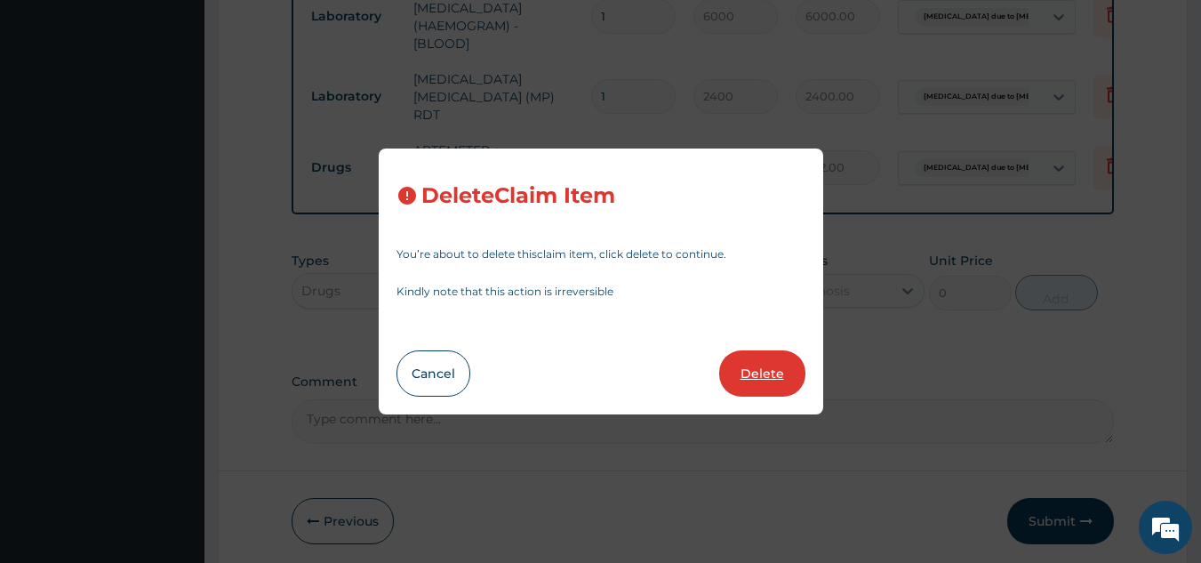
click at [756, 356] on button "Delete" at bounding box center [762, 373] width 86 height 46
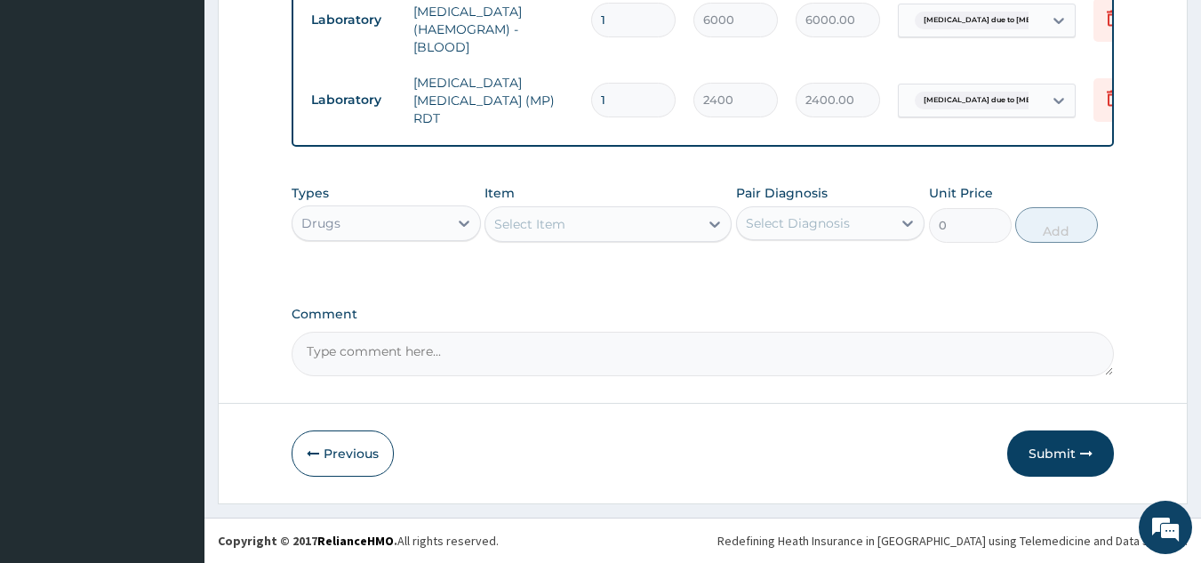
click at [597, 224] on div "Select Item" at bounding box center [591, 224] width 213 height 28
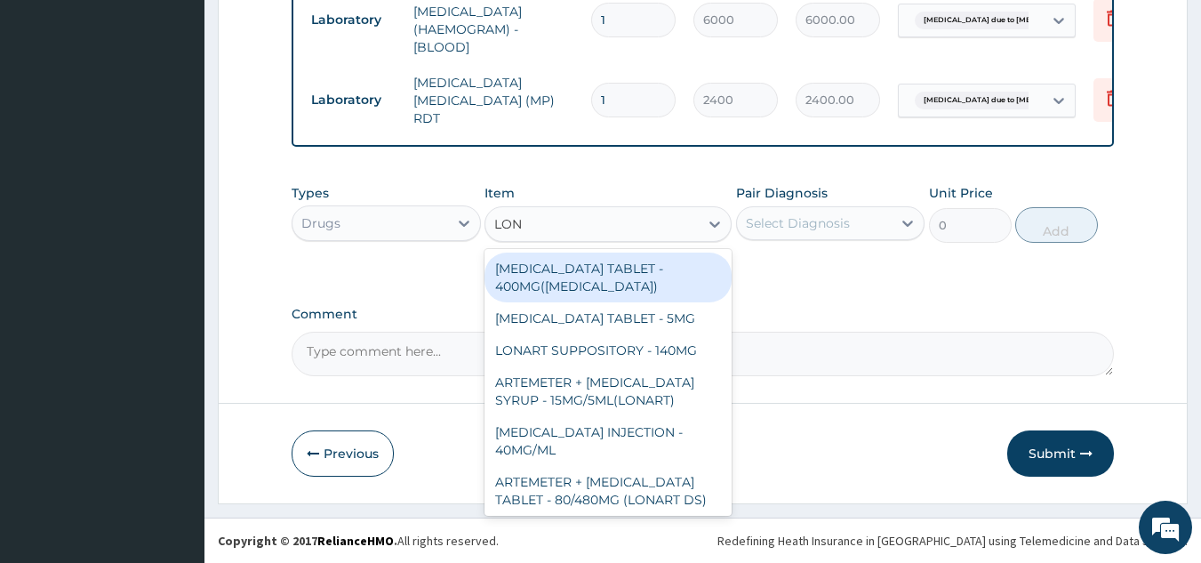
type input "[PERSON_NAME]"
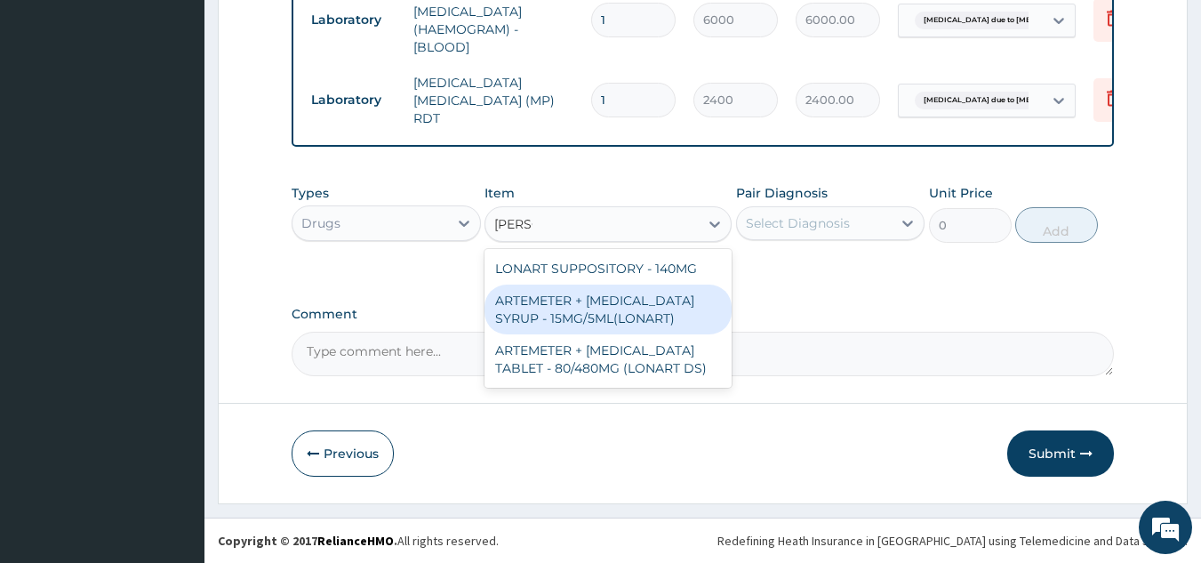
click at [638, 305] on div "ARTEMETER + [MEDICAL_DATA] SYRUP - 15MG/5ML(LONART)" at bounding box center [608, 309] width 247 height 50
type input "1920"
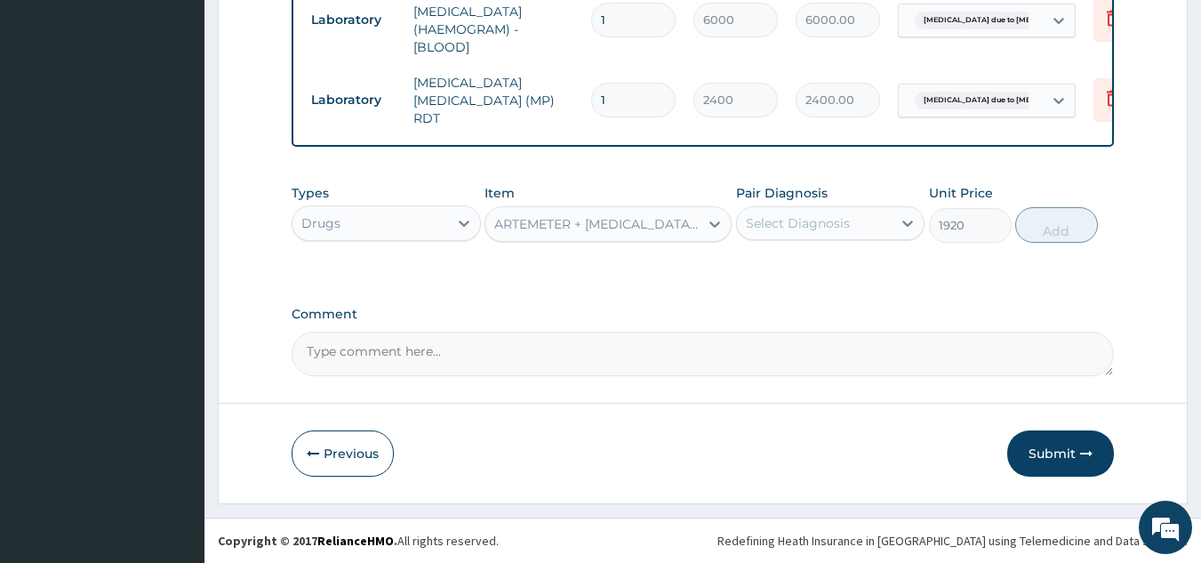
click at [797, 228] on div "Select Diagnosis" at bounding box center [798, 223] width 104 height 18
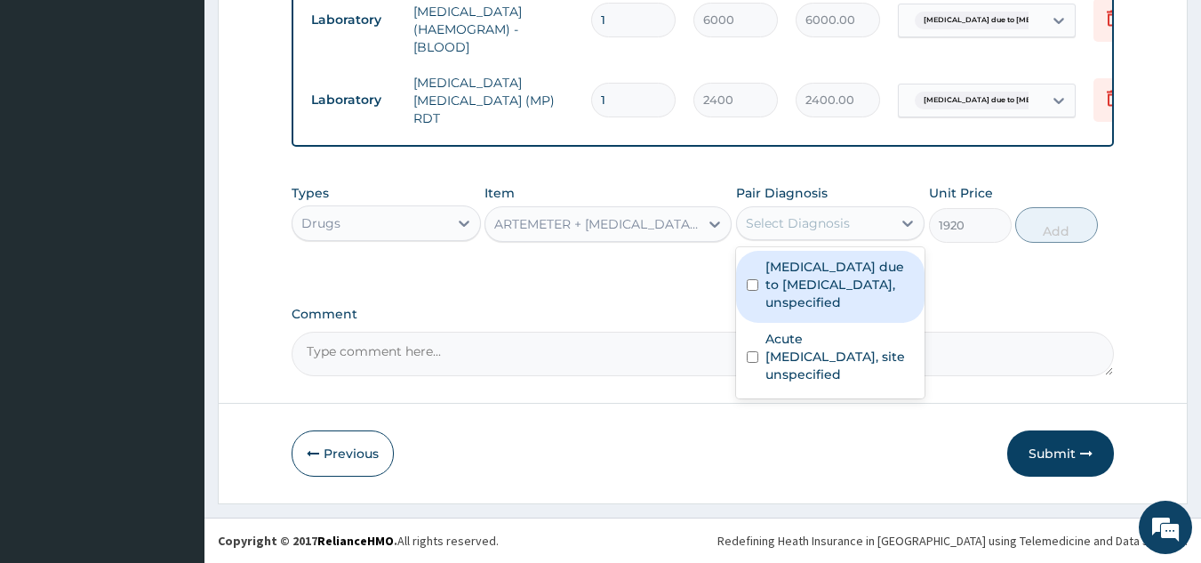
click at [794, 270] on label "[MEDICAL_DATA] due to [MEDICAL_DATA], unspecified" at bounding box center [839, 284] width 149 height 53
checkbox input "true"
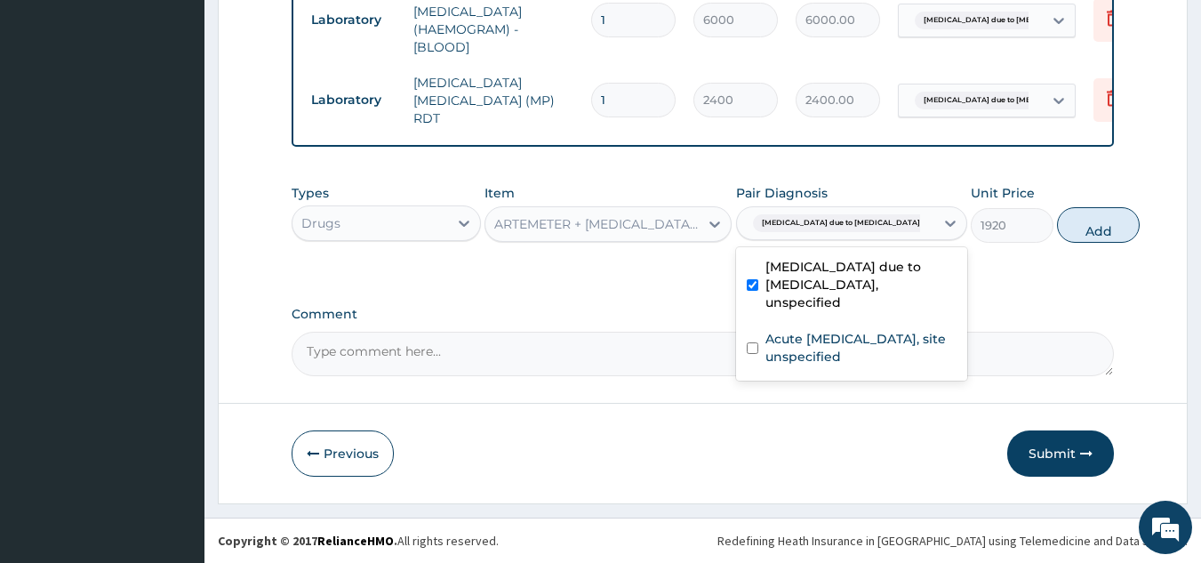
click at [1057, 231] on button "Add" at bounding box center [1098, 225] width 83 height 36
type input "0"
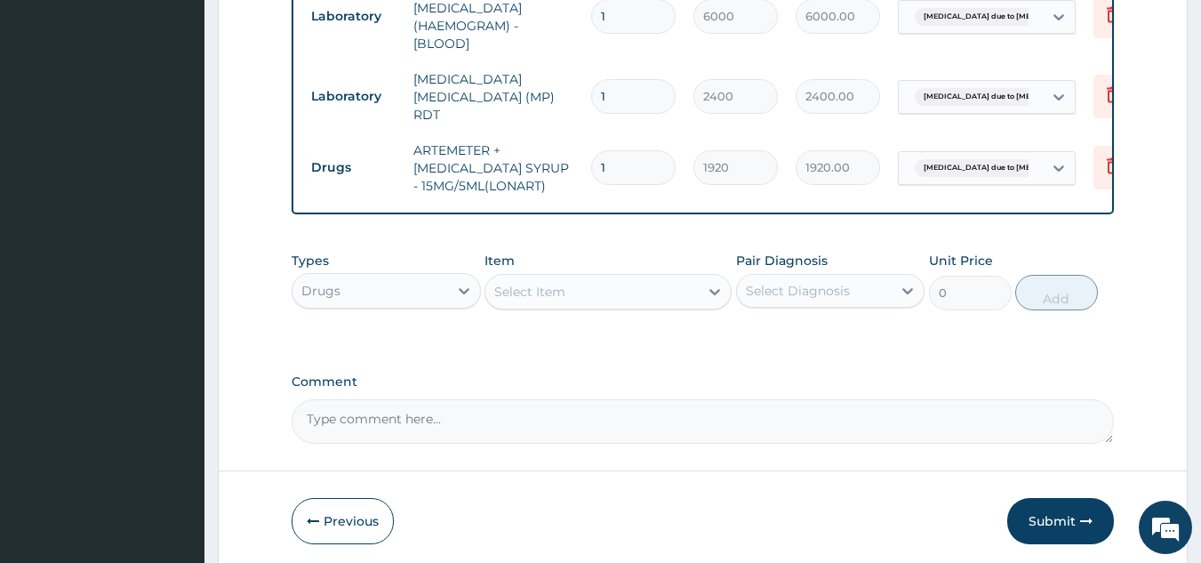
click at [596, 296] on div "Select Item" at bounding box center [591, 291] width 213 height 28
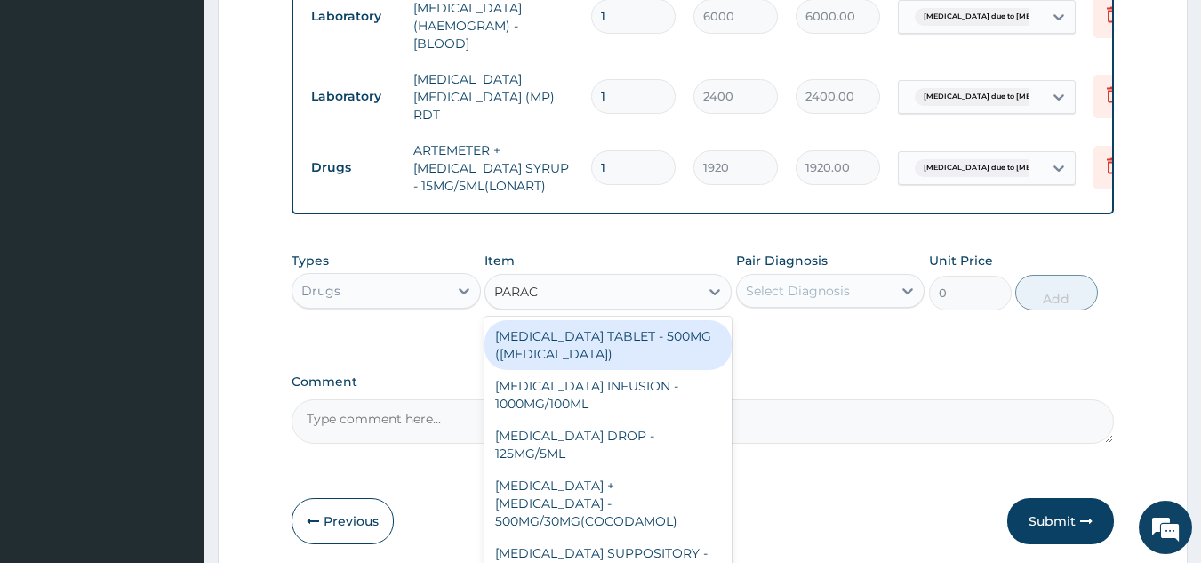
type input "PARACE"
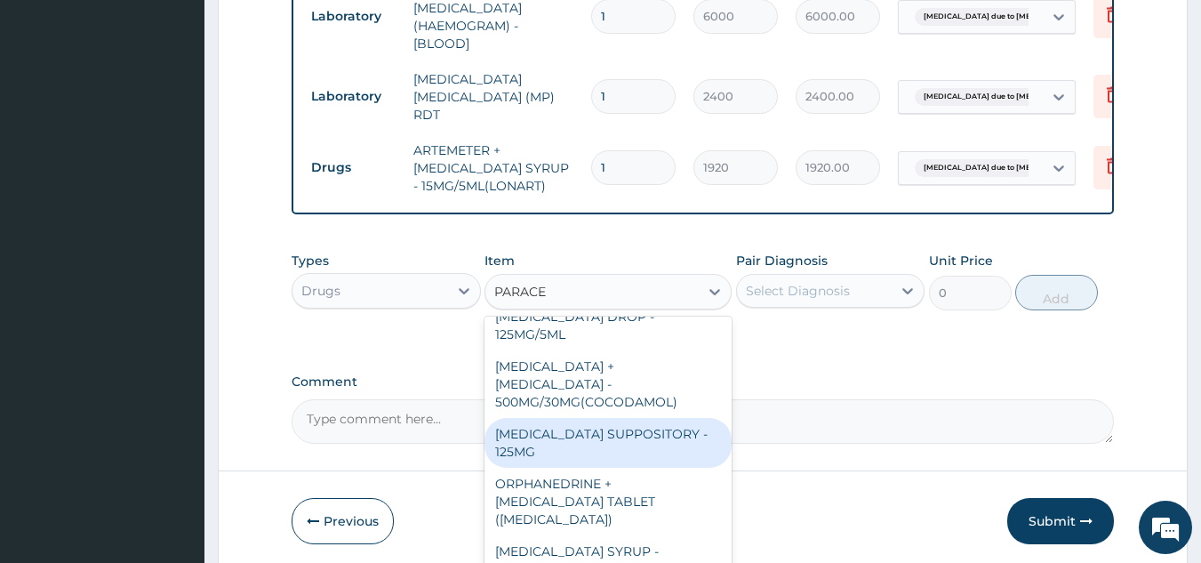
scroll to position [178, 0]
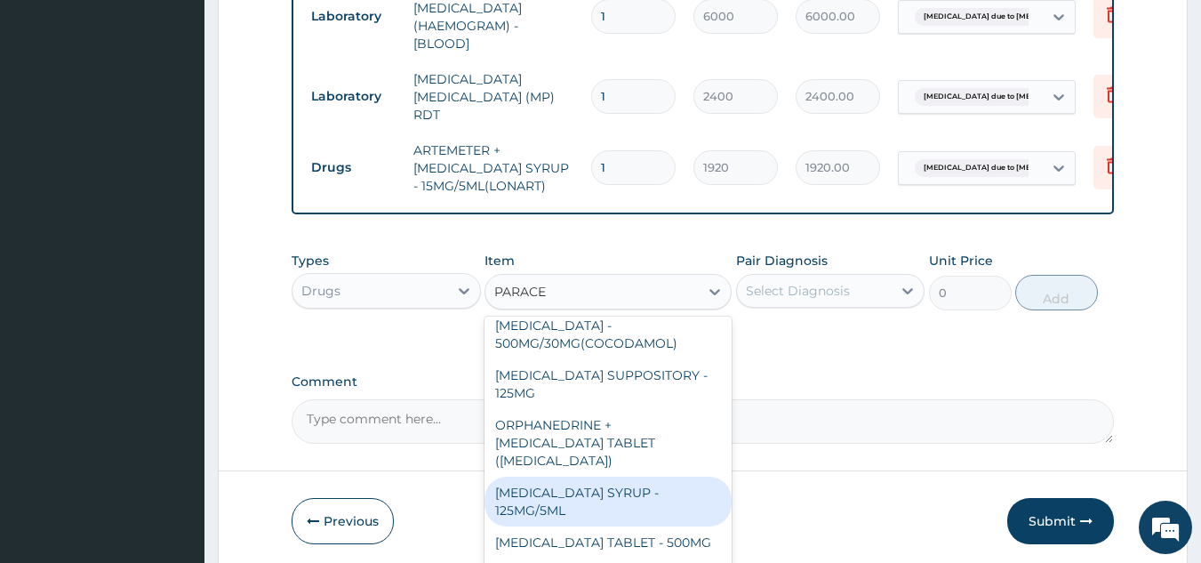
click at [615, 477] on div "[MEDICAL_DATA] SYRUP - 125MG/5ML" at bounding box center [608, 502] width 247 height 50
type input "960"
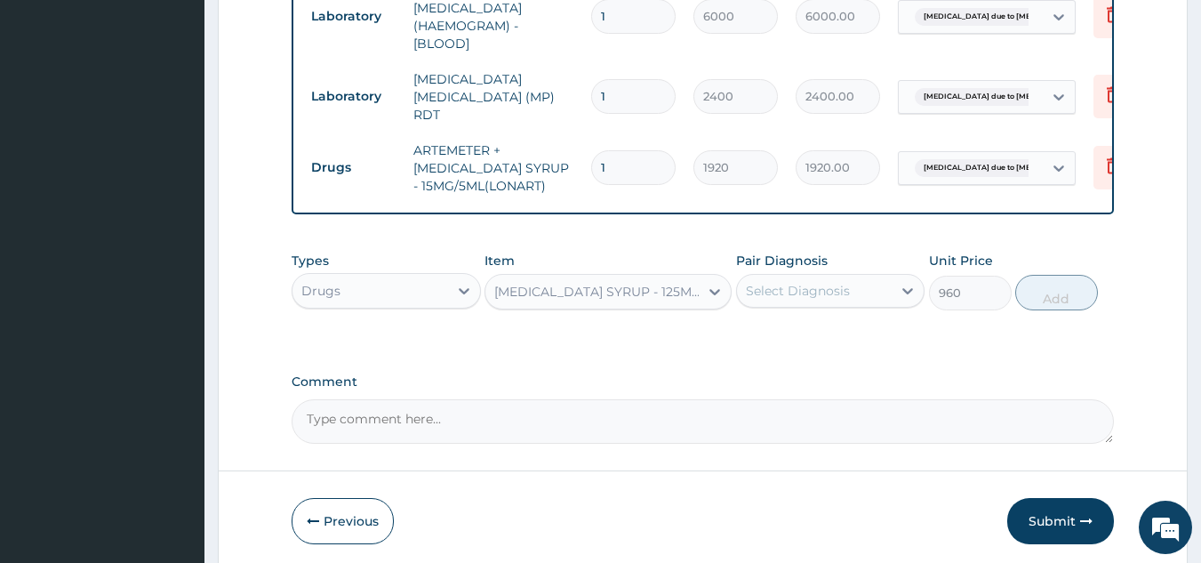
click at [805, 289] on div "Select Diagnosis" at bounding box center [798, 291] width 104 height 18
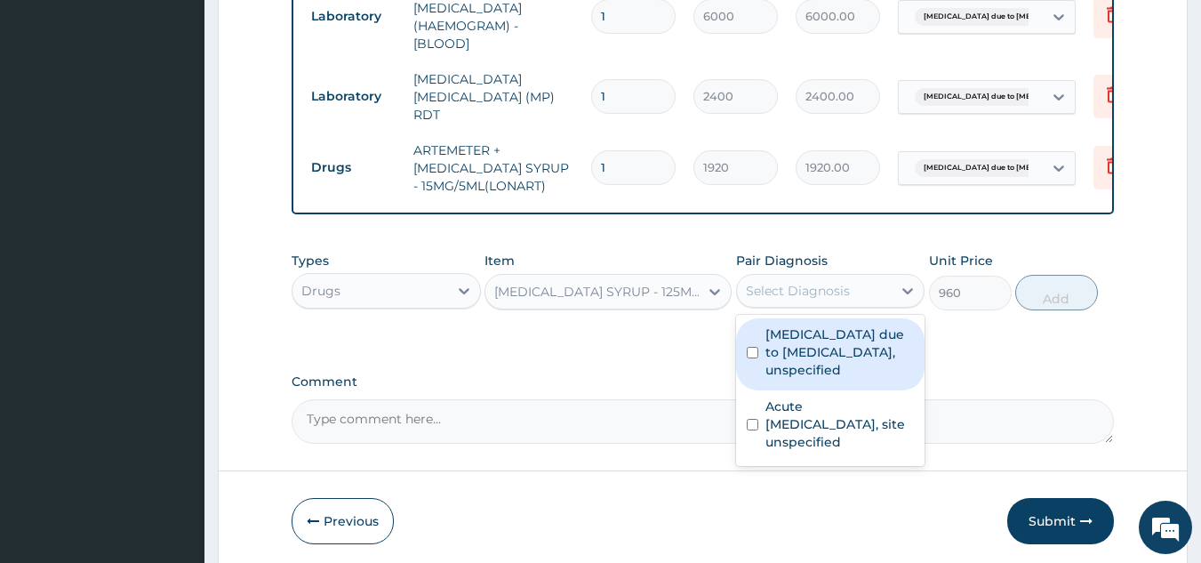
click at [803, 350] on label "[MEDICAL_DATA] due to [MEDICAL_DATA], unspecified" at bounding box center [839, 351] width 149 height 53
checkbox input "true"
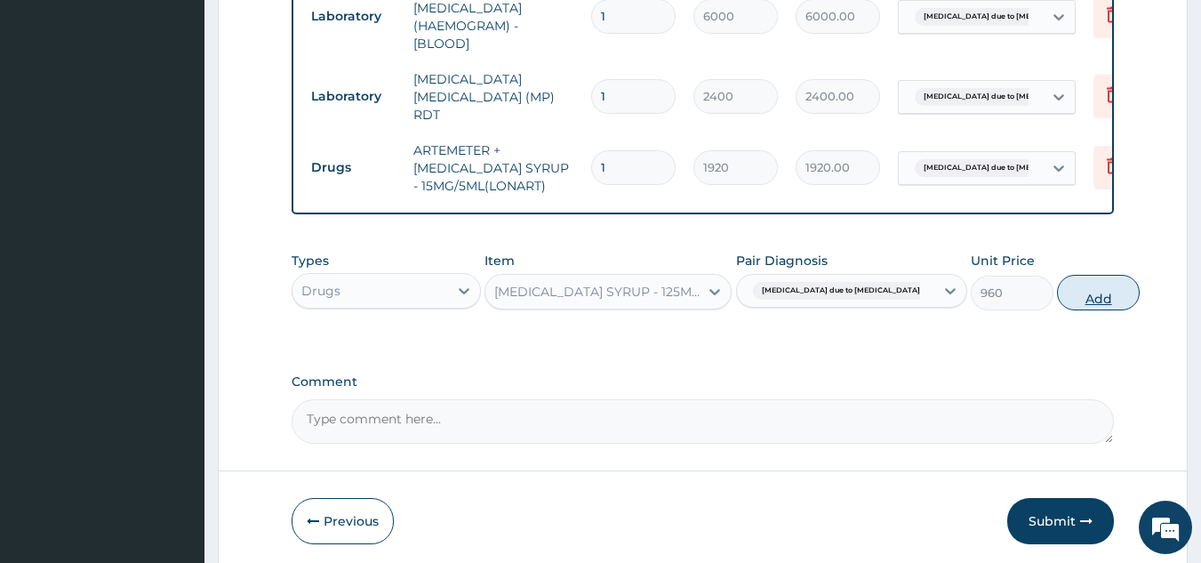
click at [1057, 305] on button "Add" at bounding box center [1098, 293] width 83 height 36
type input "0"
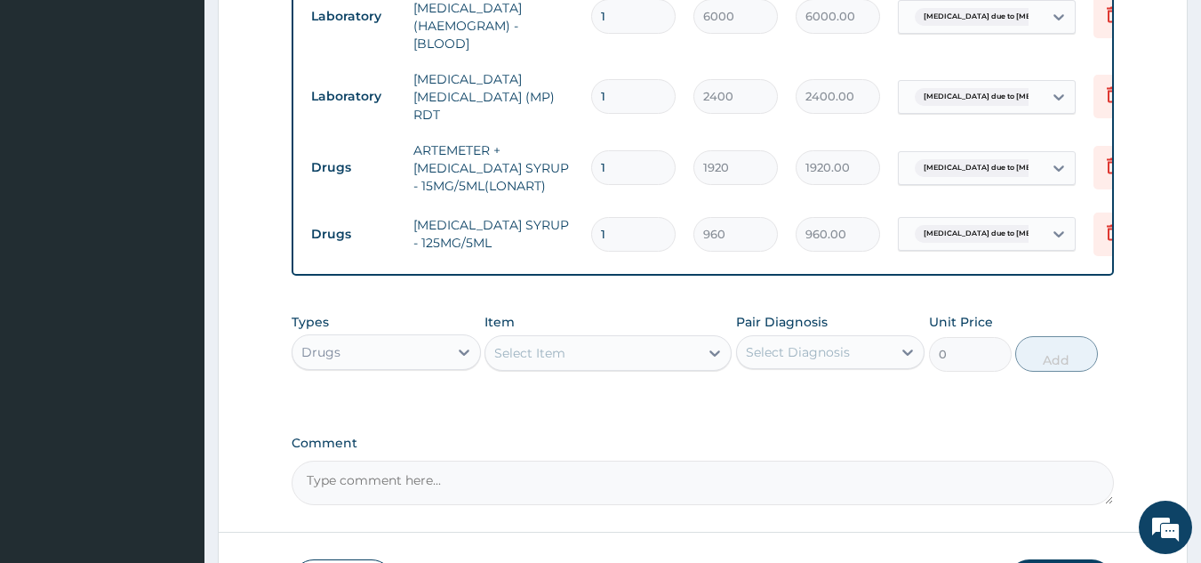
click at [577, 356] on div "Select Item" at bounding box center [591, 353] width 213 height 28
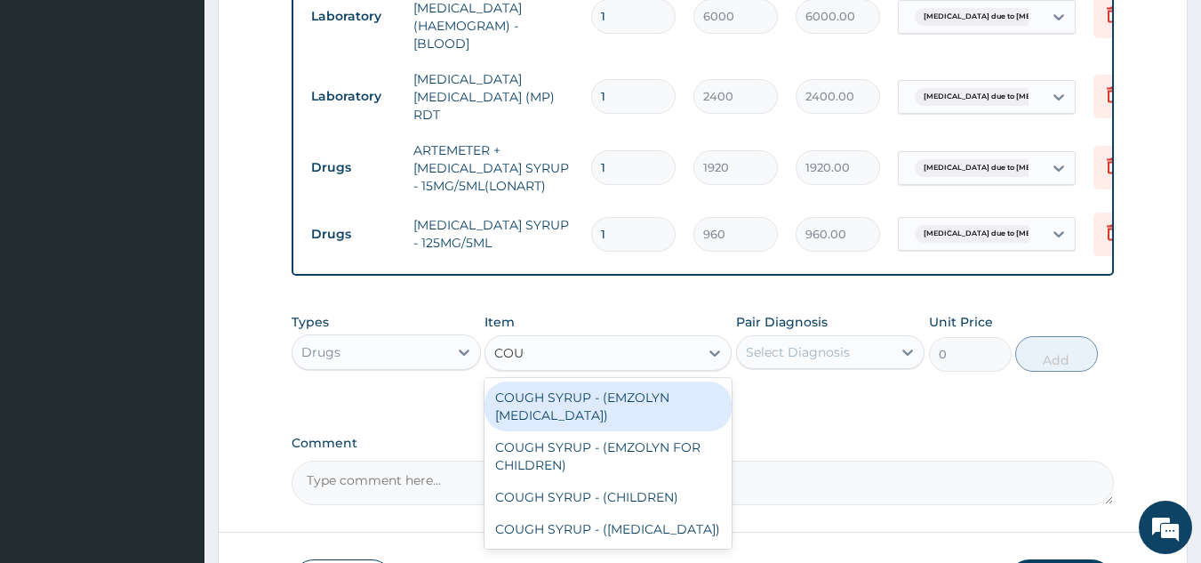
type input "COUGH"
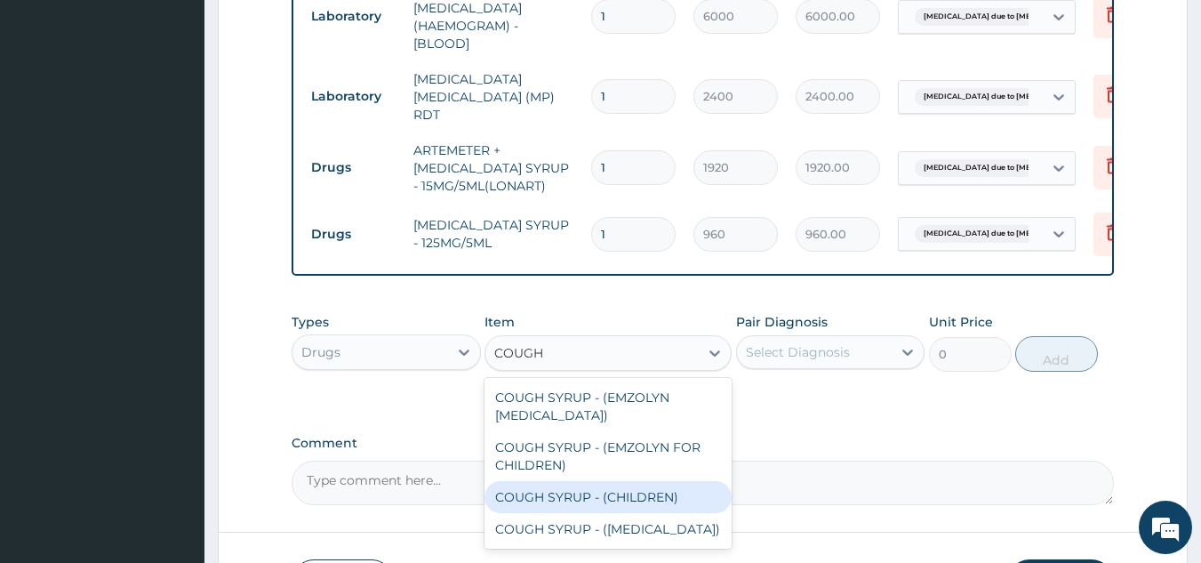
click at [677, 496] on div "COUGH SYRUP - (CHILDREN)" at bounding box center [608, 497] width 247 height 32
type input "1280"
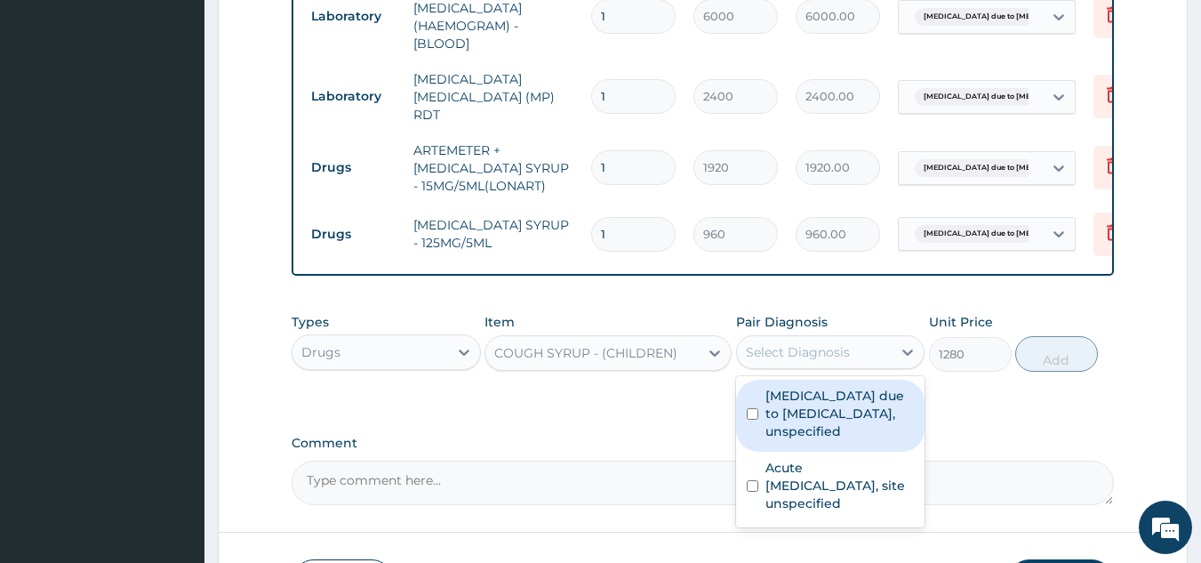
click at [797, 356] on div "Select Diagnosis" at bounding box center [798, 352] width 104 height 18
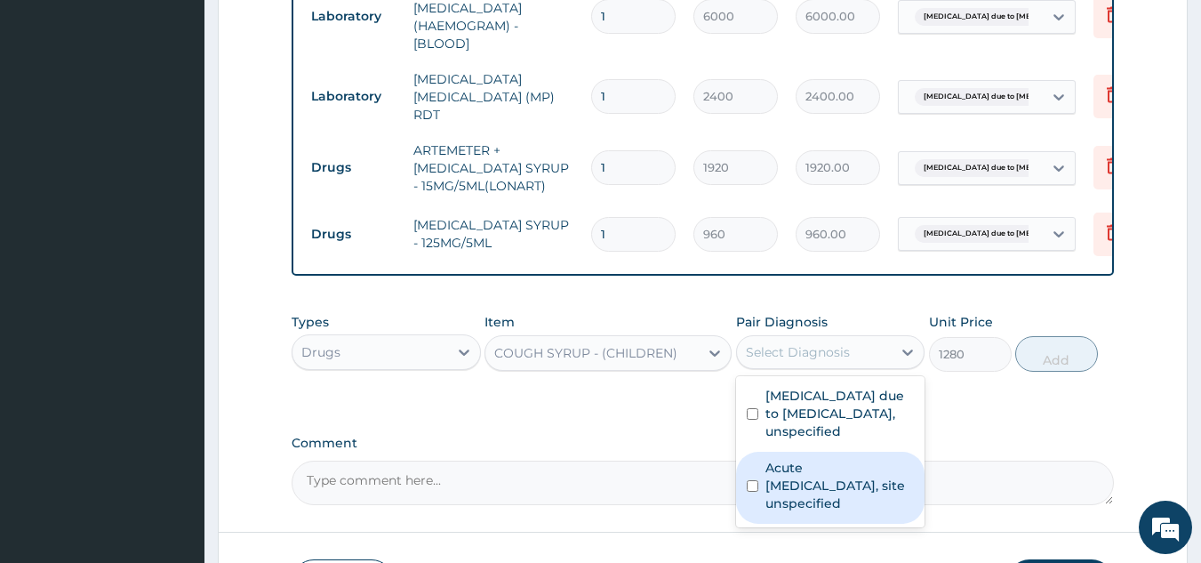
click at [800, 499] on label "Acute [MEDICAL_DATA], site unspecified" at bounding box center [839, 485] width 149 height 53
checkbox input "true"
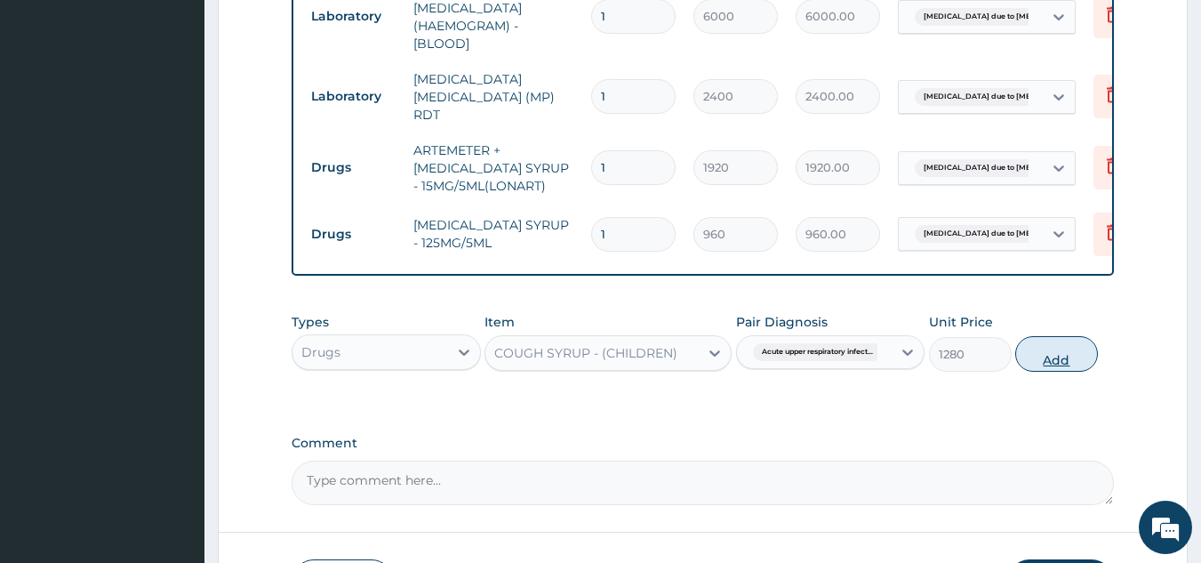
click at [1055, 356] on button "Add" at bounding box center [1056, 354] width 83 height 36
type input "0"
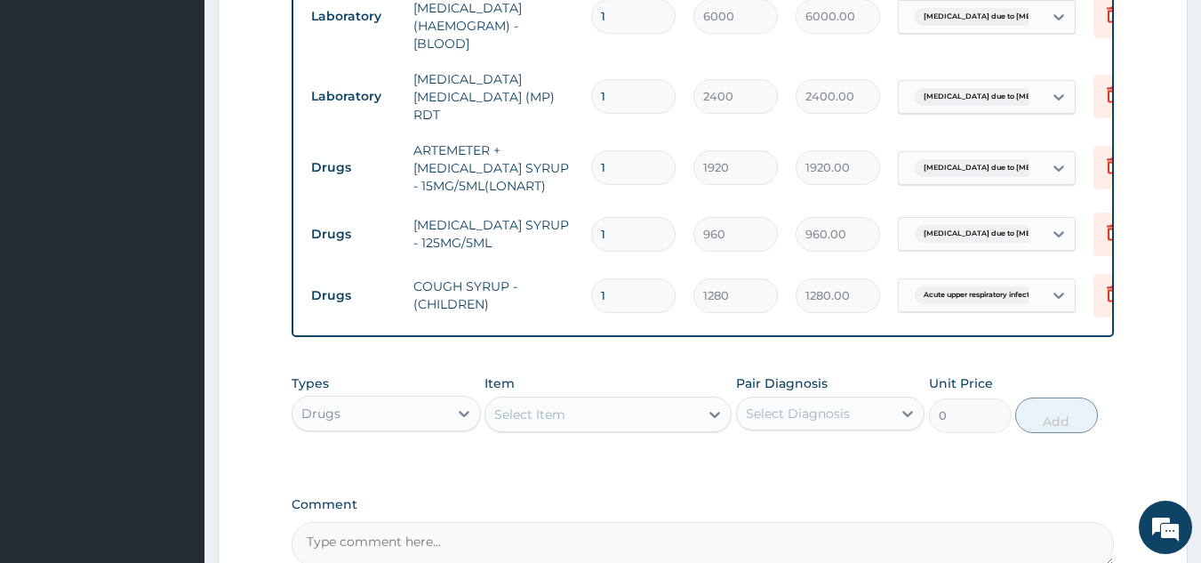
click at [493, 429] on div "Select Item" at bounding box center [591, 414] width 213 height 28
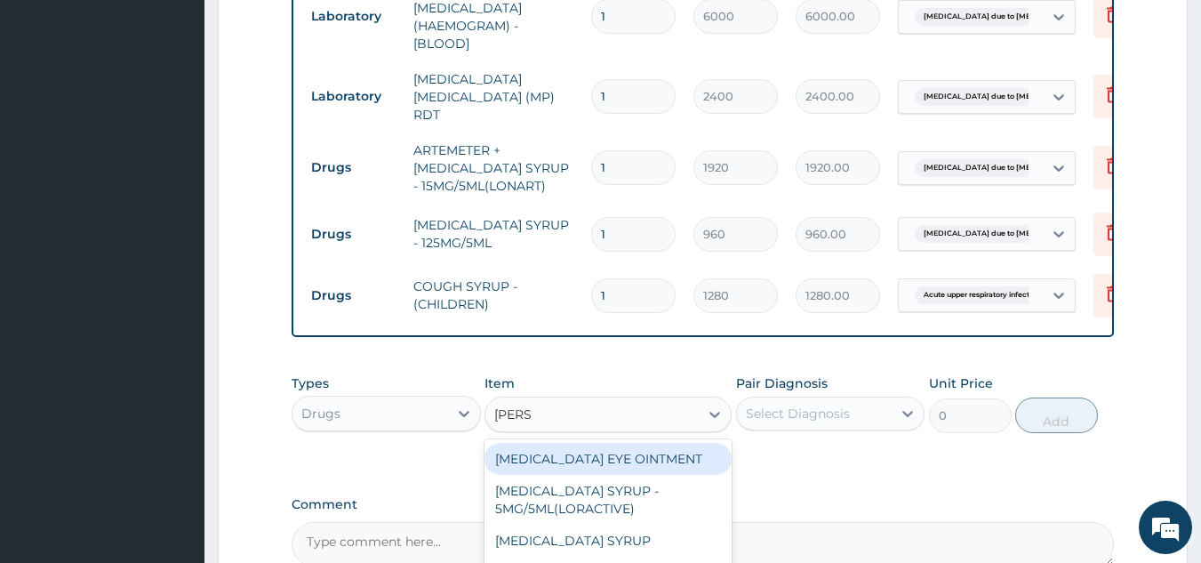
type input "LORAT"
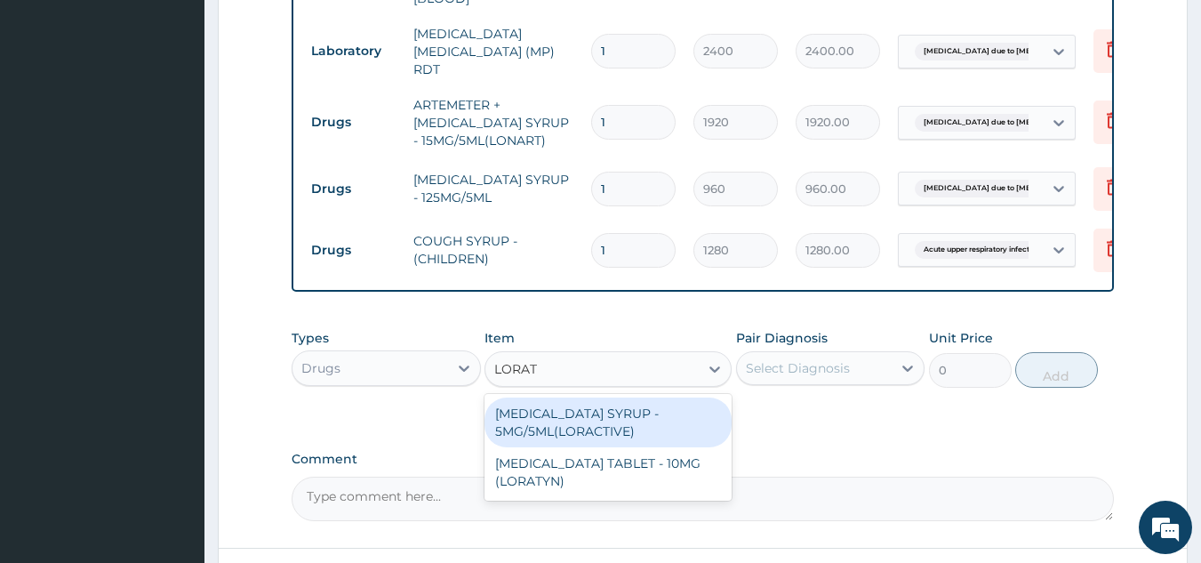
scroll to position [986, 0]
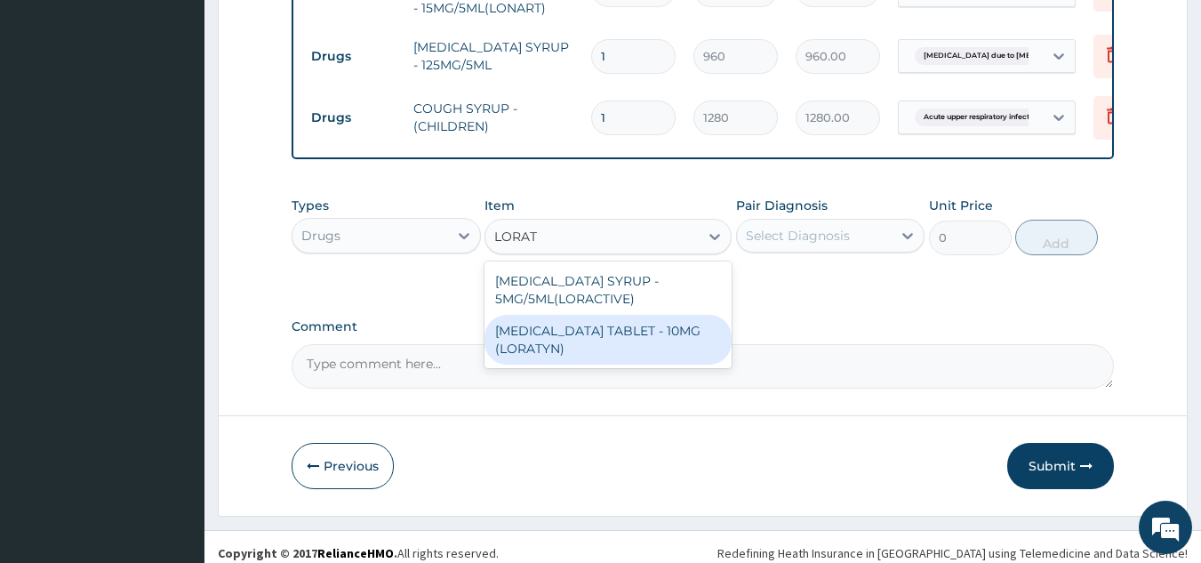
click at [624, 339] on div "[MEDICAL_DATA] TABLET - 10MG (LORATYN)" at bounding box center [608, 340] width 247 height 50
type input "112"
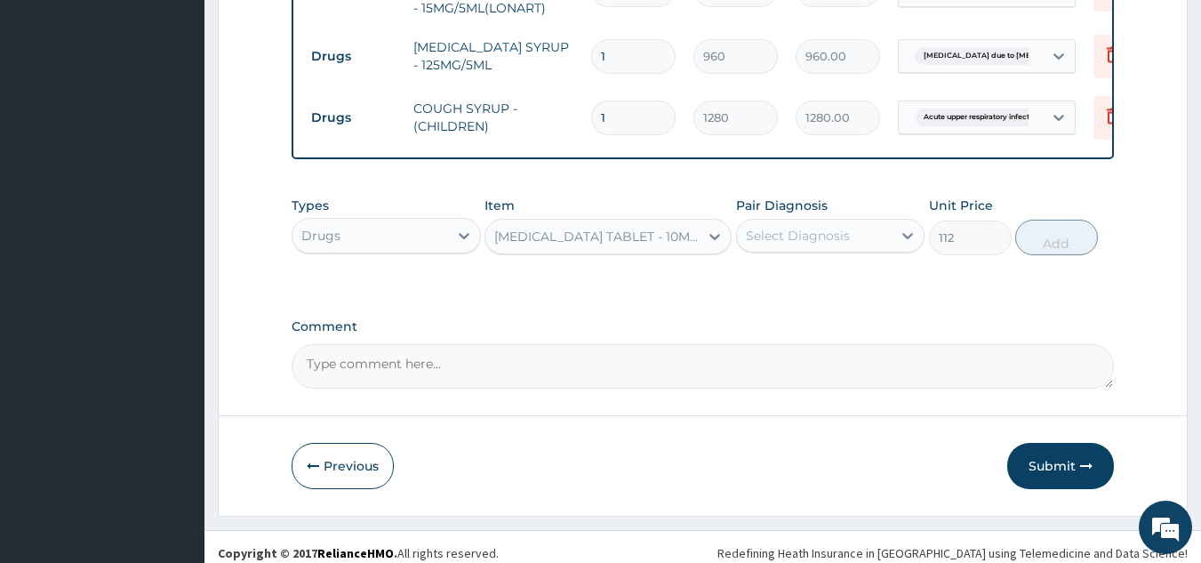
click at [786, 244] on div "Select Diagnosis" at bounding box center [798, 236] width 104 height 18
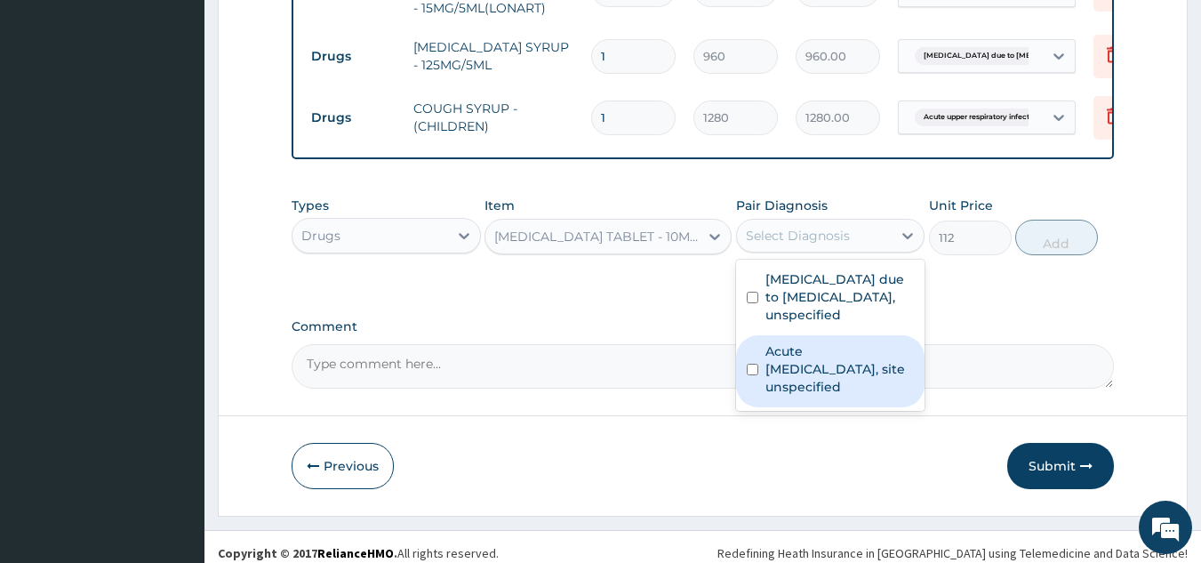
click at [790, 389] on label "Acute upper respiratory infection, site unspecified" at bounding box center [839, 368] width 149 height 53
checkbox input "true"
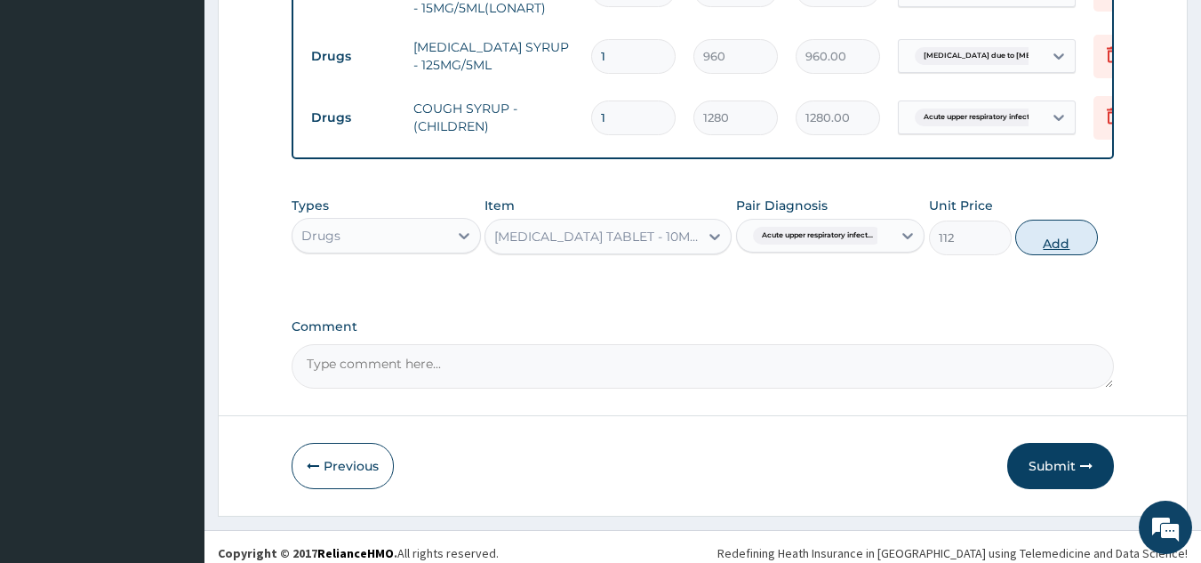
click at [1059, 238] on button "Add" at bounding box center [1056, 238] width 83 height 36
type input "0"
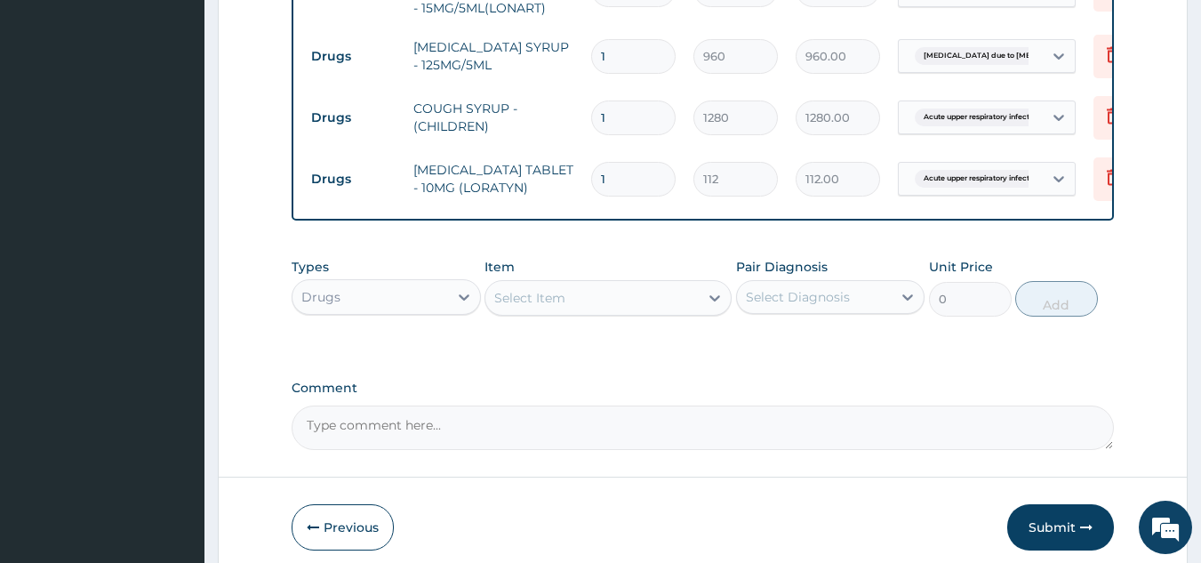
type input "0.00"
type input "5"
type input "560.00"
type input "5"
click at [580, 294] on div "Select Item" at bounding box center [591, 298] width 213 height 28
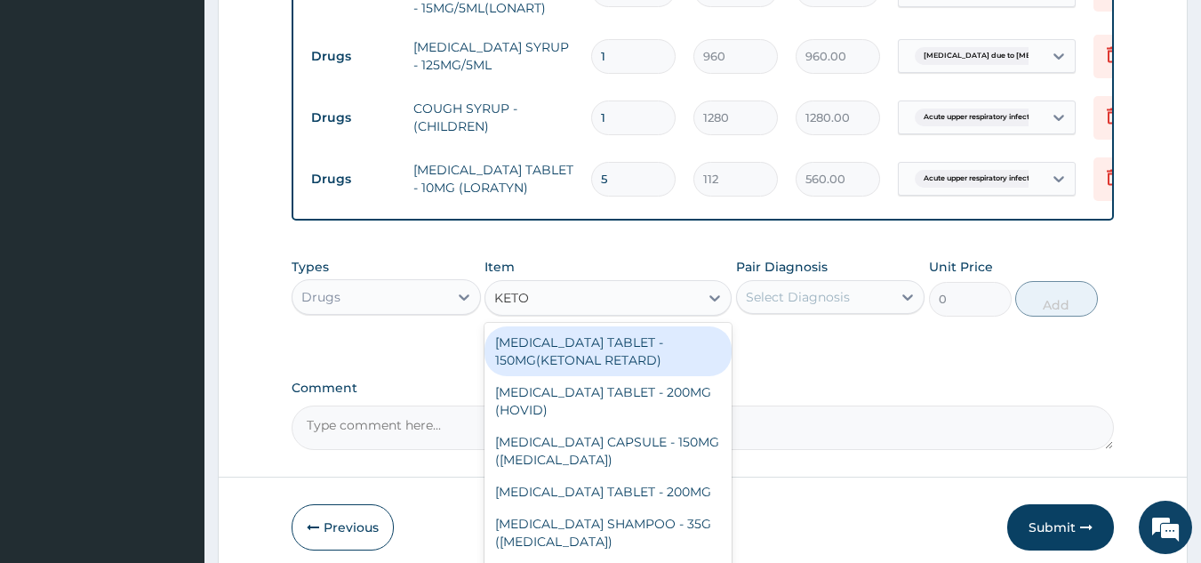
type input "KETOC"
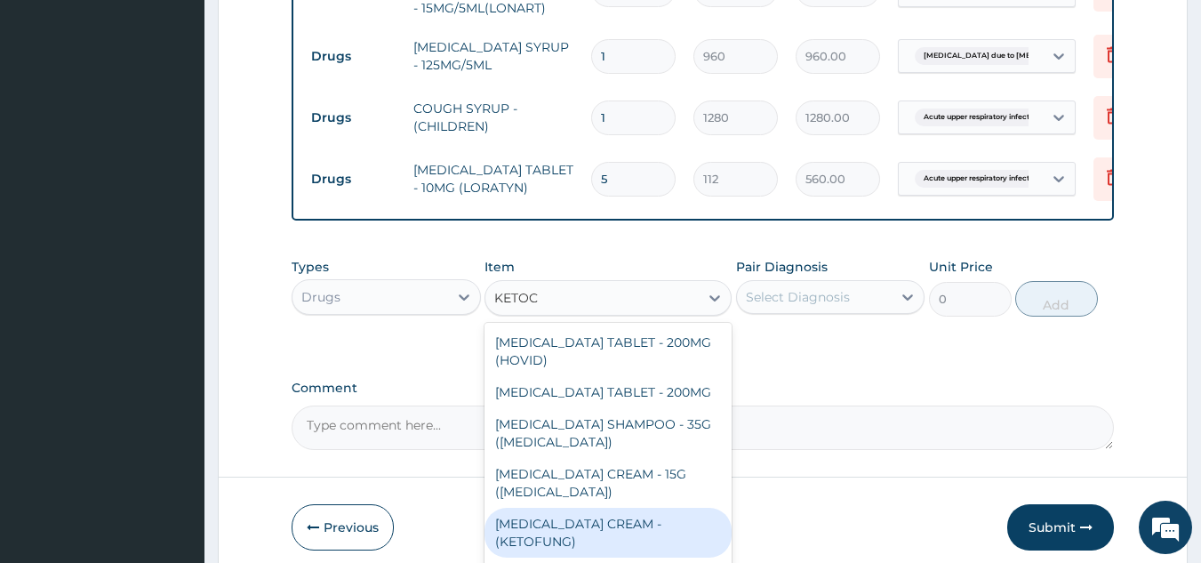
scroll to position [39, 0]
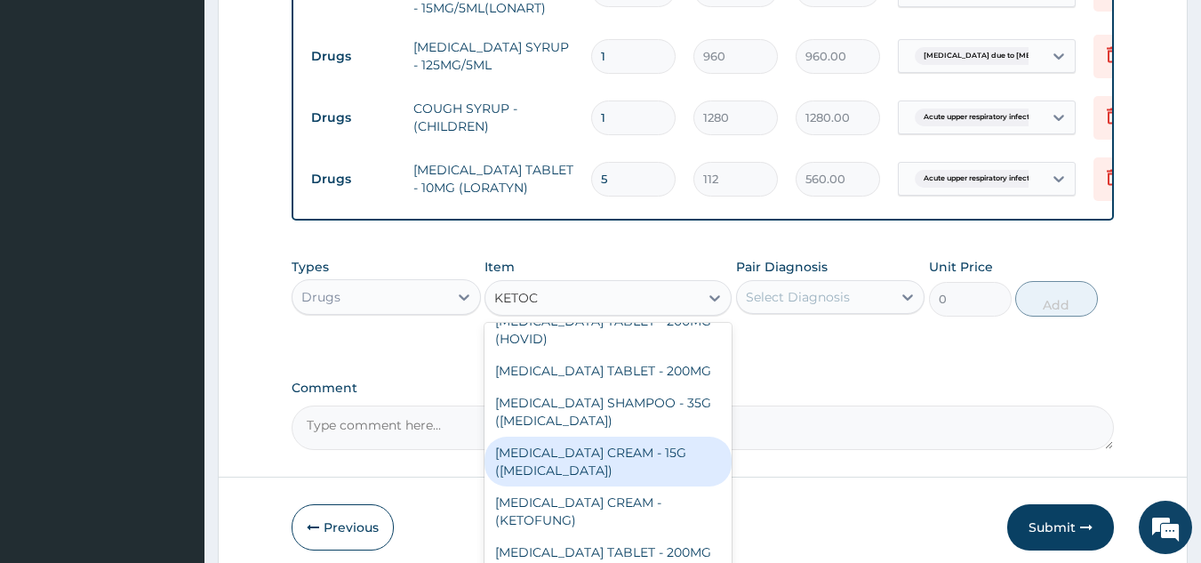
click at [595, 462] on div "[MEDICAL_DATA] CREAM - 15G ([MEDICAL_DATA])" at bounding box center [608, 462] width 247 height 50
type input "6400"
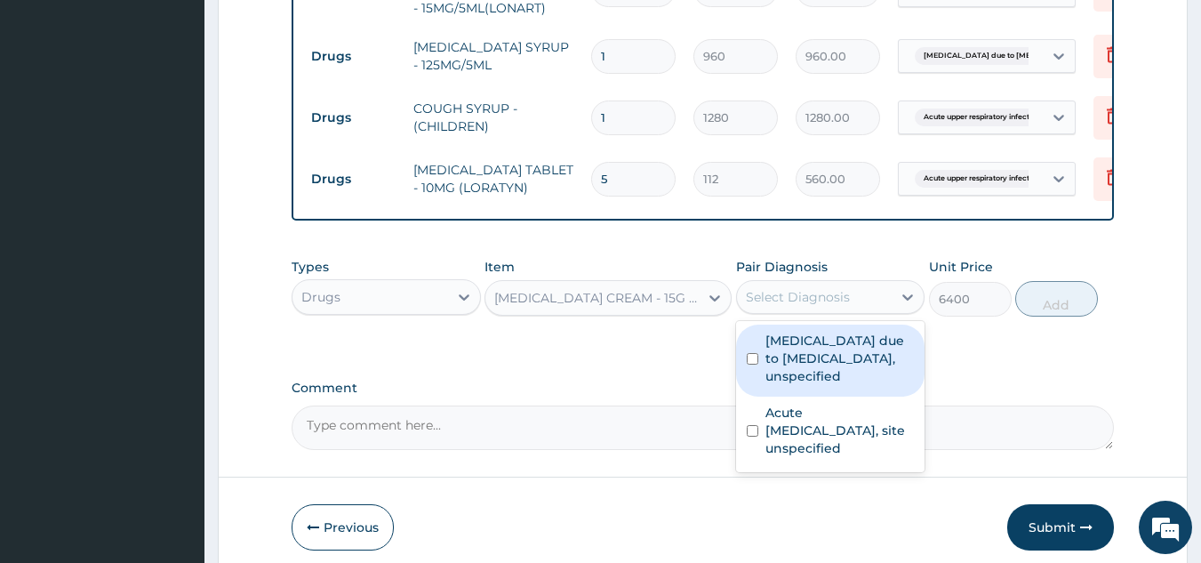
click at [798, 300] on div "Select Diagnosis" at bounding box center [798, 297] width 104 height 18
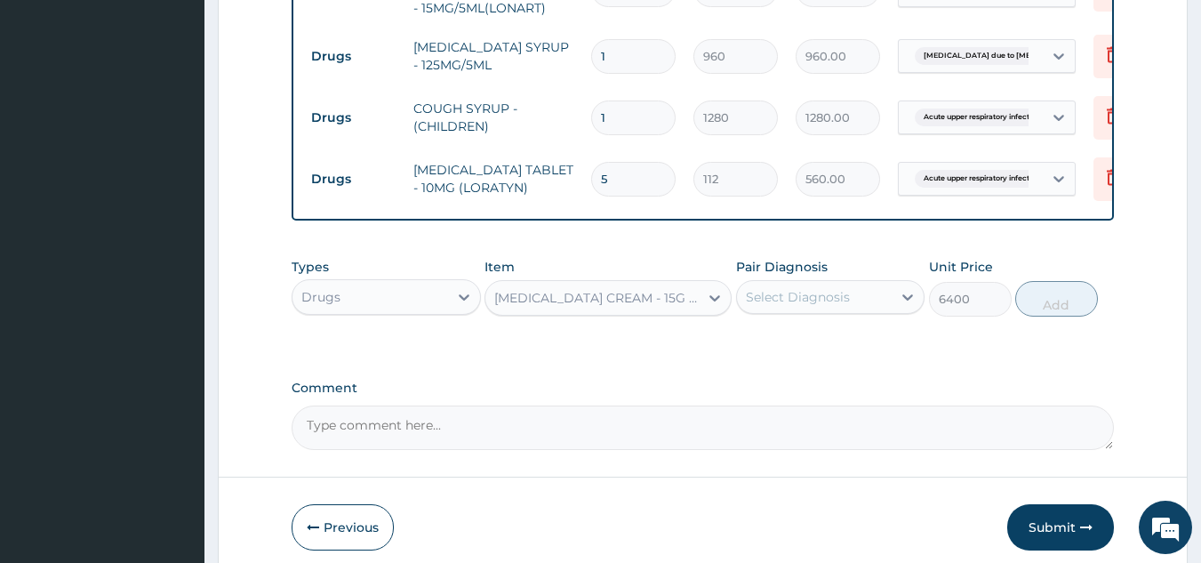
click at [1029, 391] on label "Comment" at bounding box center [703, 388] width 823 height 15
click at [1029, 405] on textarea "Comment" at bounding box center [703, 427] width 823 height 44
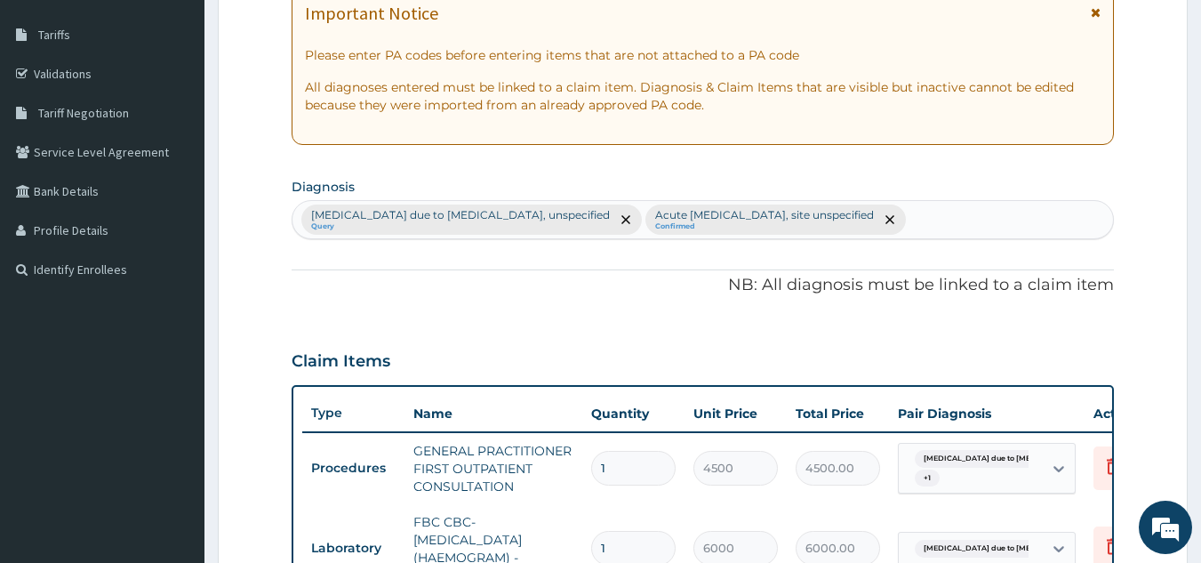
scroll to position [275, 0]
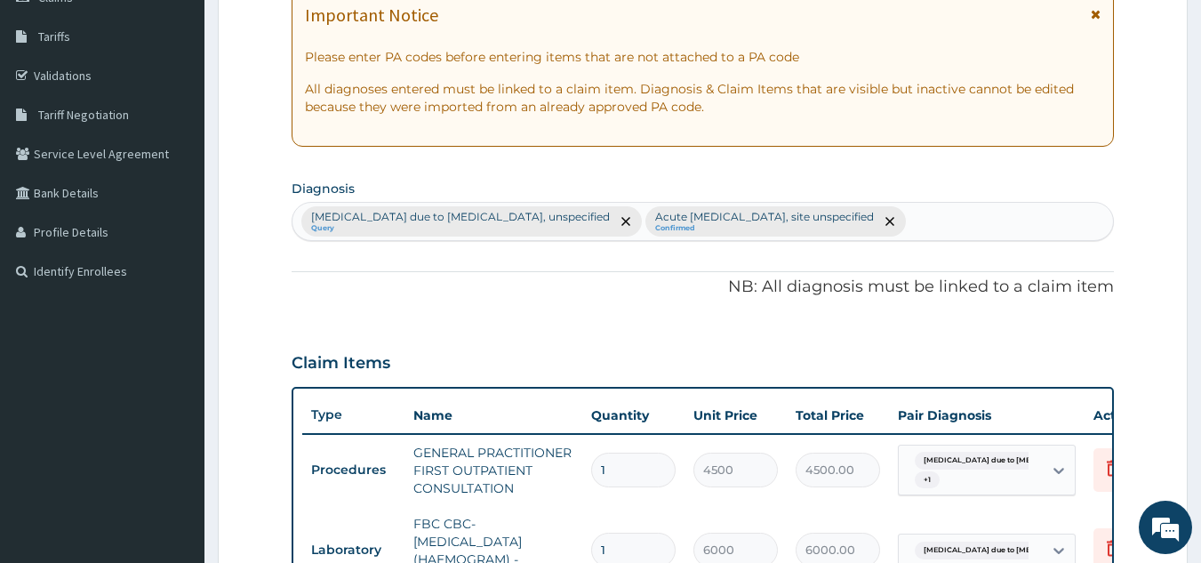
click at [1024, 213] on div "Malaria due to Plasmodium falciparum, unspecified Query Acute upper respiratory…" at bounding box center [702, 221] width 821 height 37
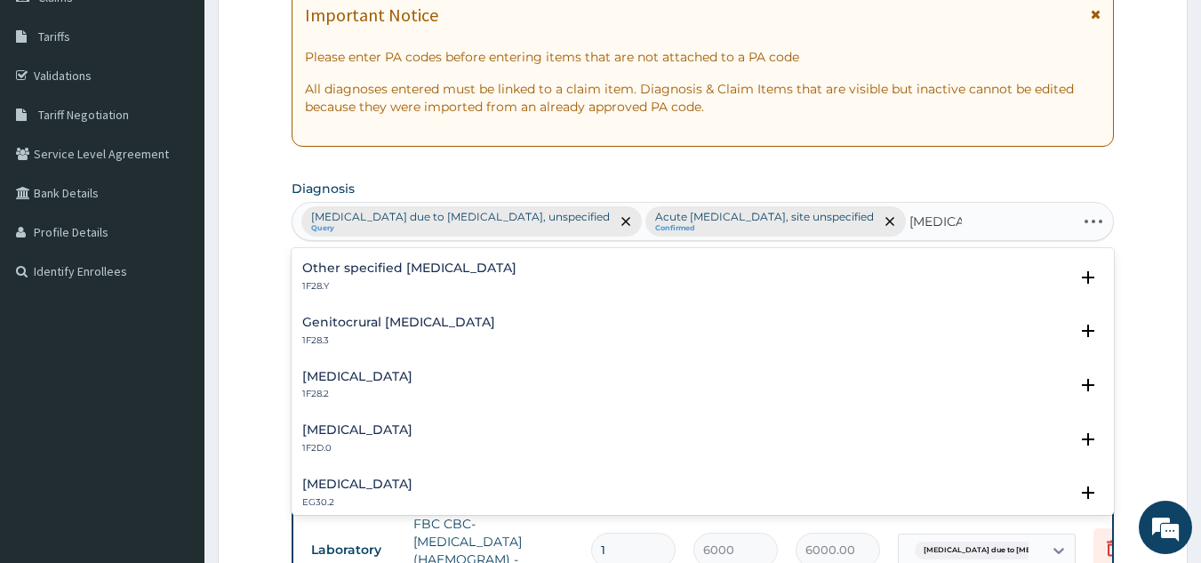
scroll to position [0, 0]
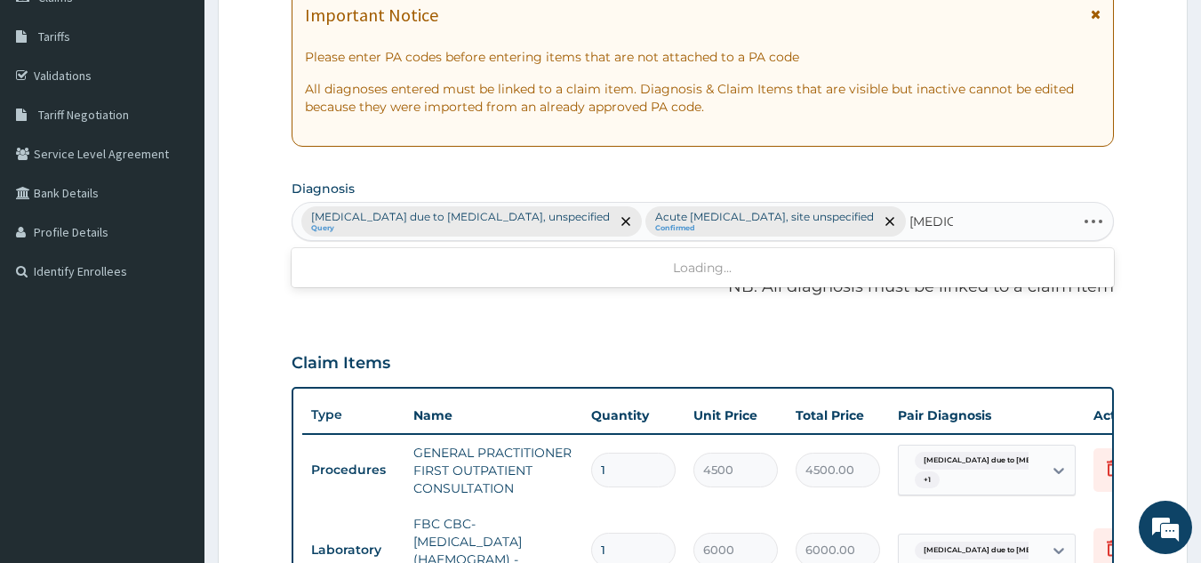
type input "TINEA"
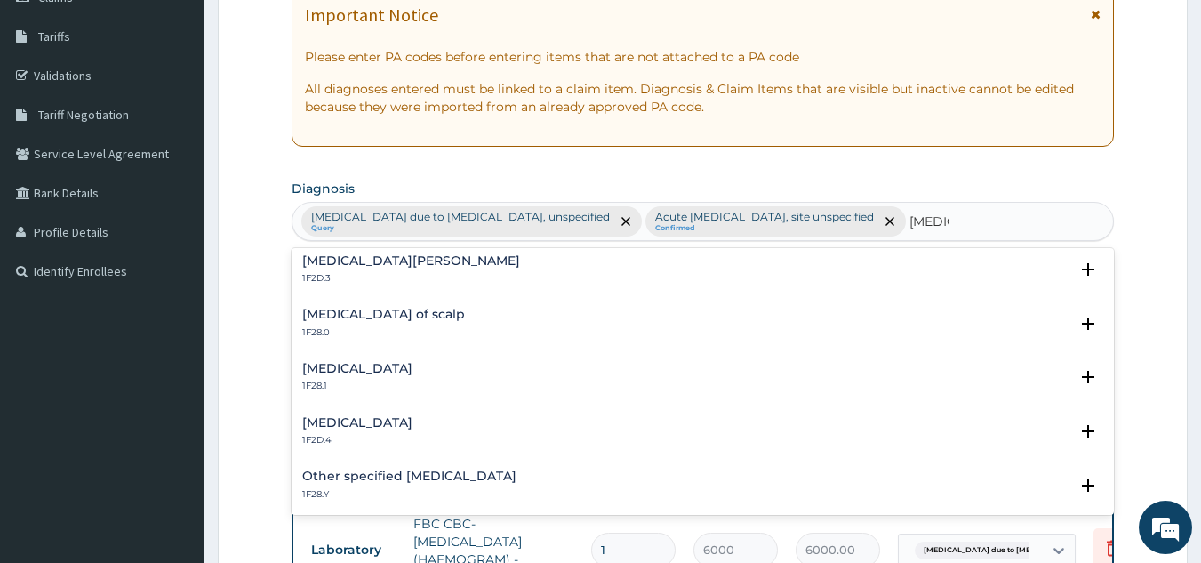
scroll to position [89, 0]
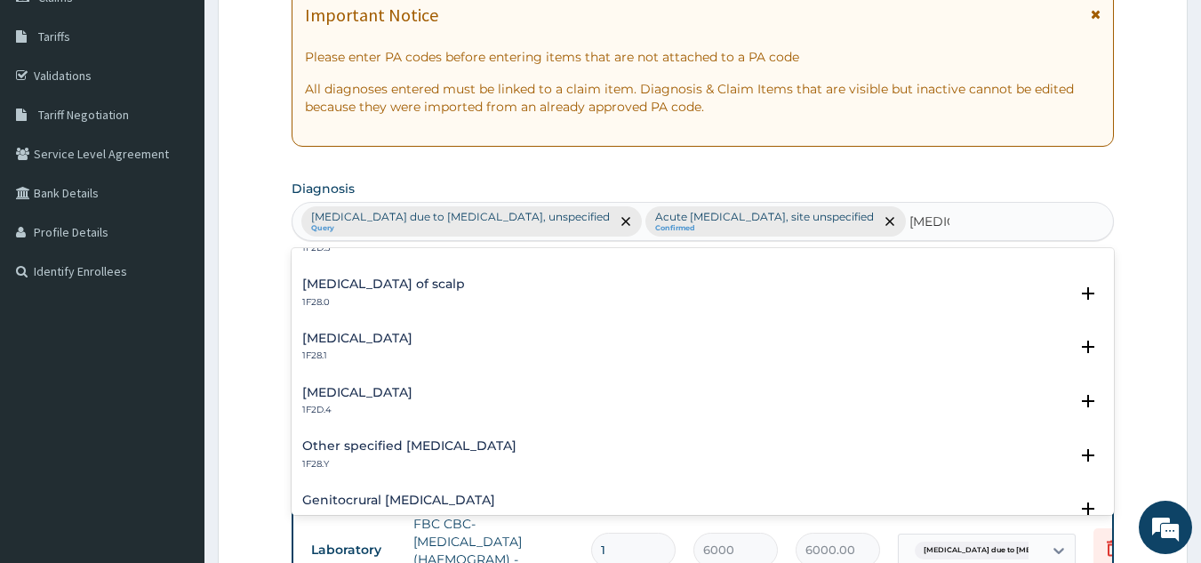
click at [338, 389] on h4 "Tinea nigra" at bounding box center [357, 392] width 110 height 13
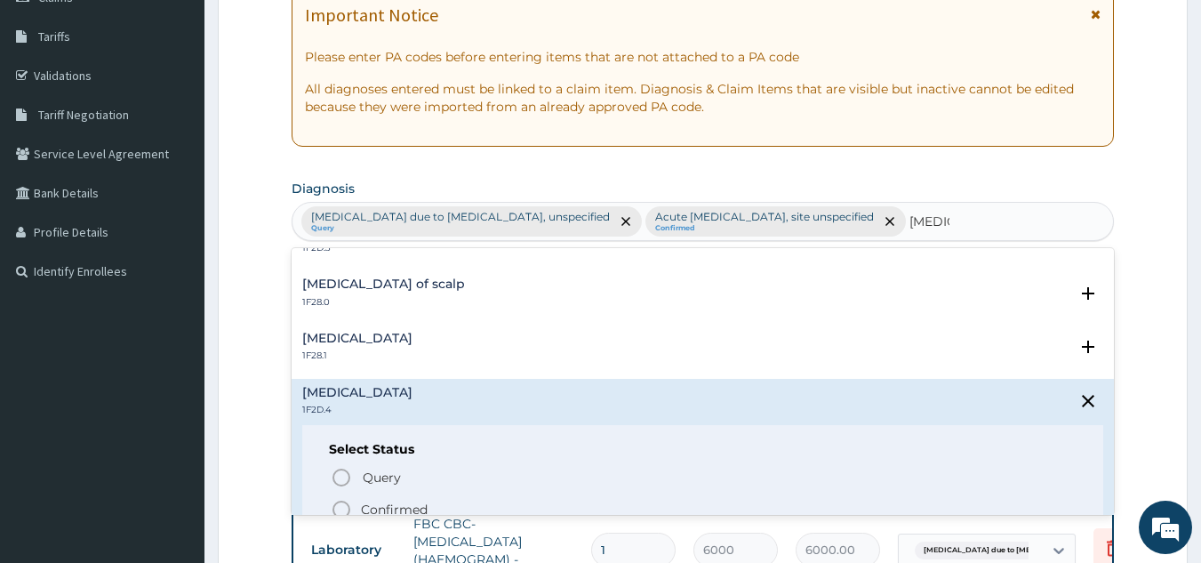
click at [340, 507] on icon "status option filled" at bounding box center [341, 509] width 21 height 21
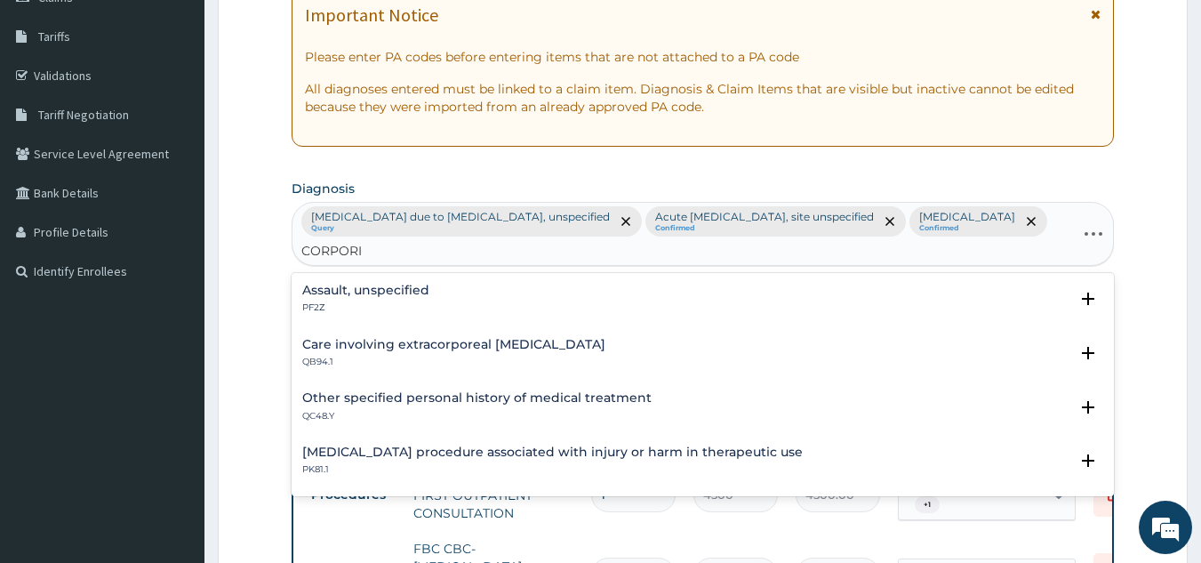
type input "CORPORIS"
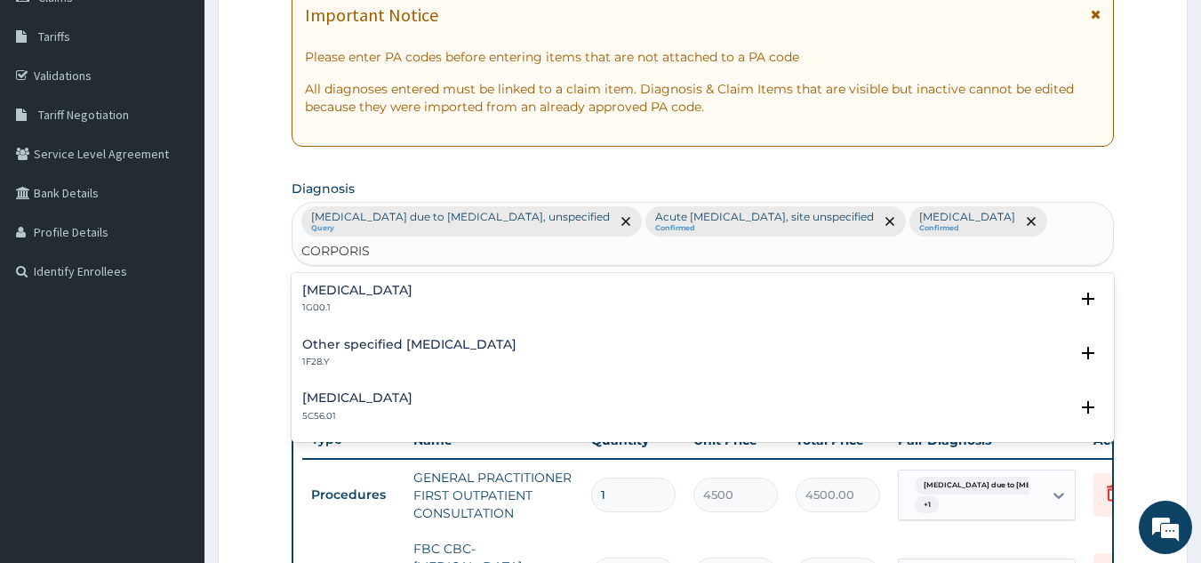
click at [374, 348] on h4 "Other specified dermatophytosis" at bounding box center [409, 344] width 214 height 13
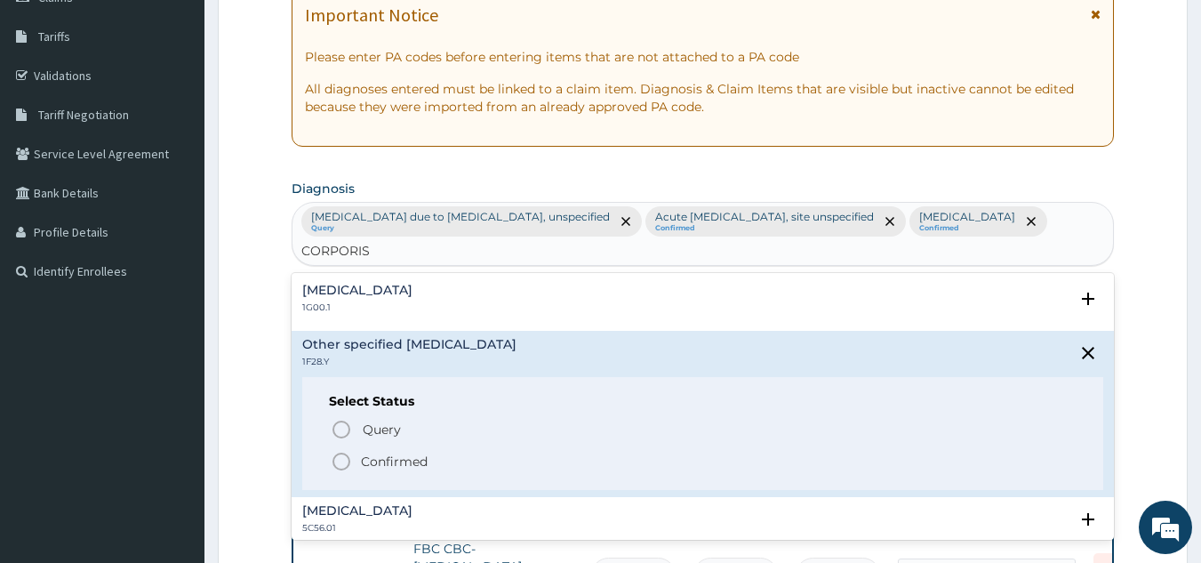
click at [341, 464] on icon "status option filled" at bounding box center [341, 461] width 21 height 21
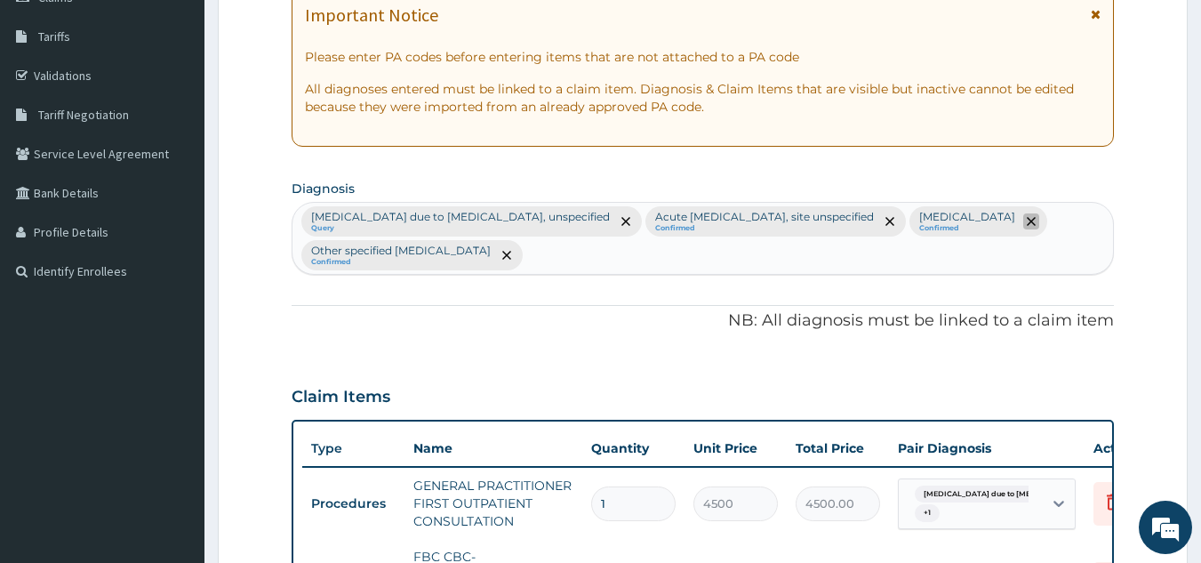
click at [1027, 220] on icon "remove selection option" at bounding box center [1031, 221] width 9 height 9
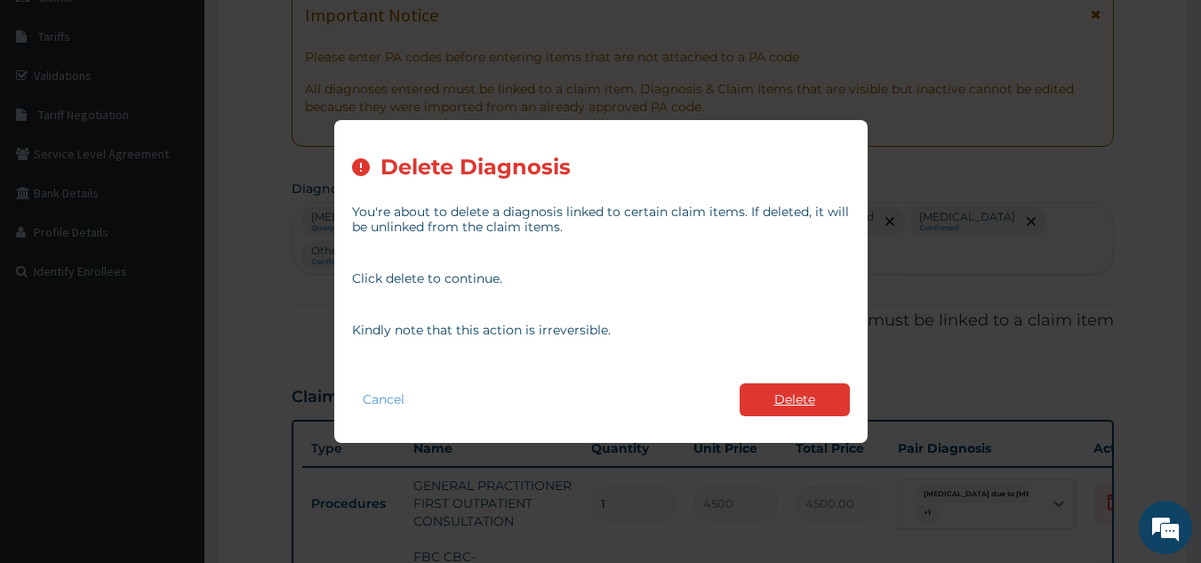
click at [803, 393] on button "Delete" at bounding box center [795, 399] width 110 height 33
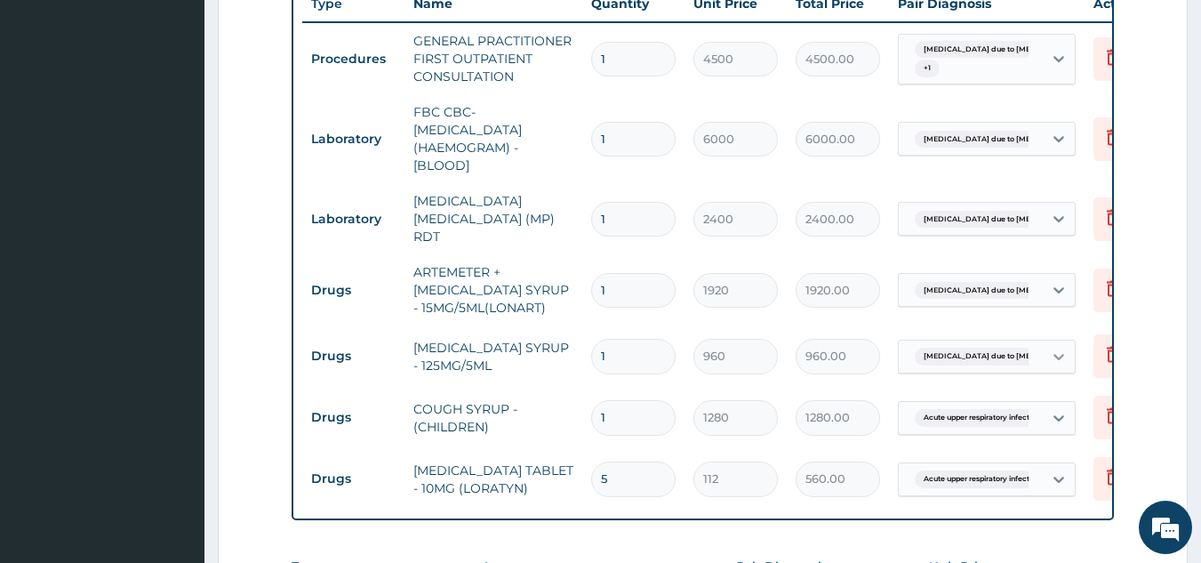
scroll to position [1075, 0]
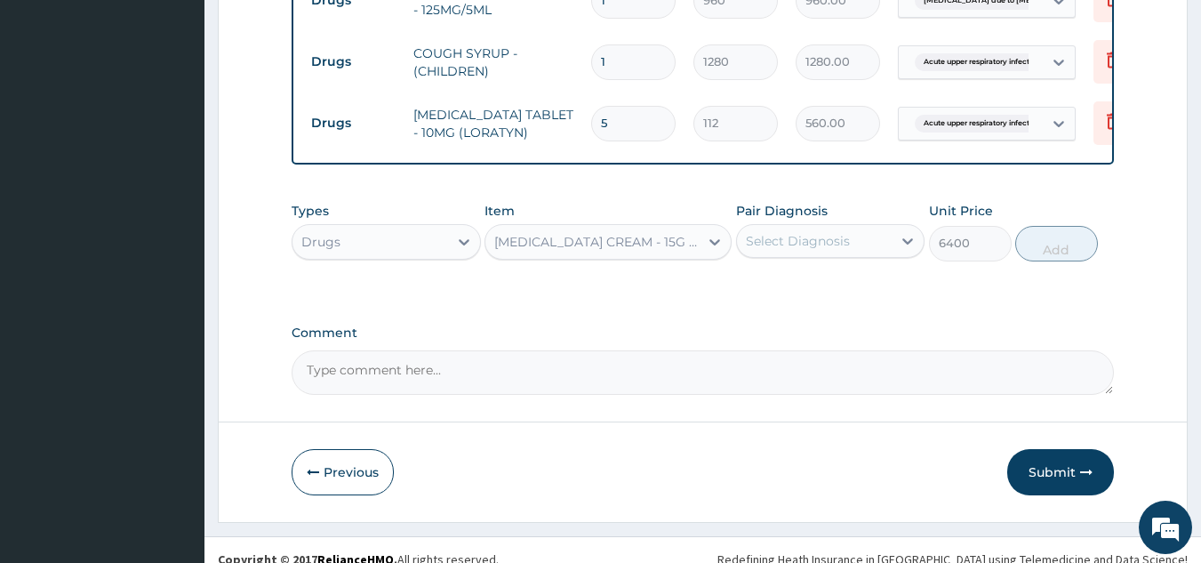
click at [856, 250] on div "Select Diagnosis" at bounding box center [815, 241] width 156 height 28
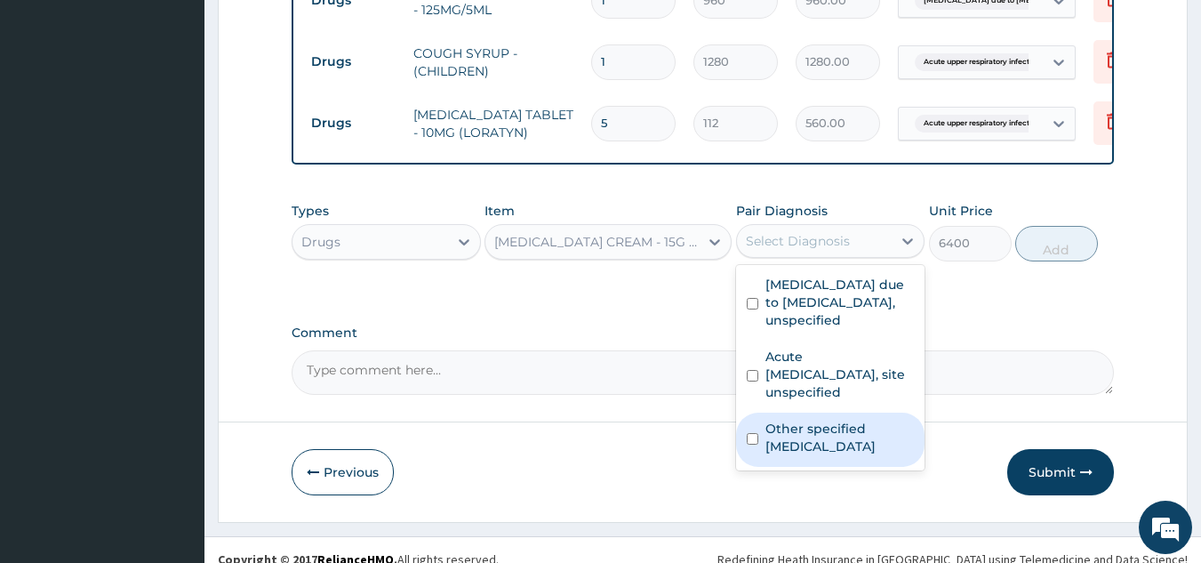
click at [813, 443] on label "Other specified dermatophytosis" at bounding box center [839, 438] width 149 height 36
checkbox input "true"
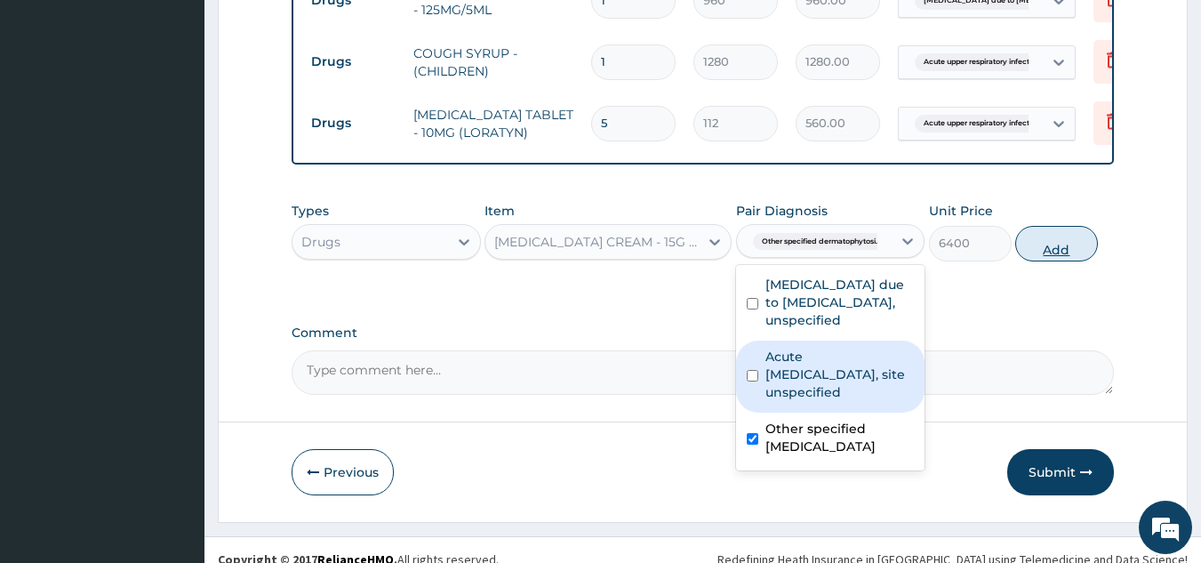
click at [1061, 257] on button "Add" at bounding box center [1056, 244] width 83 height 36
type input "0"
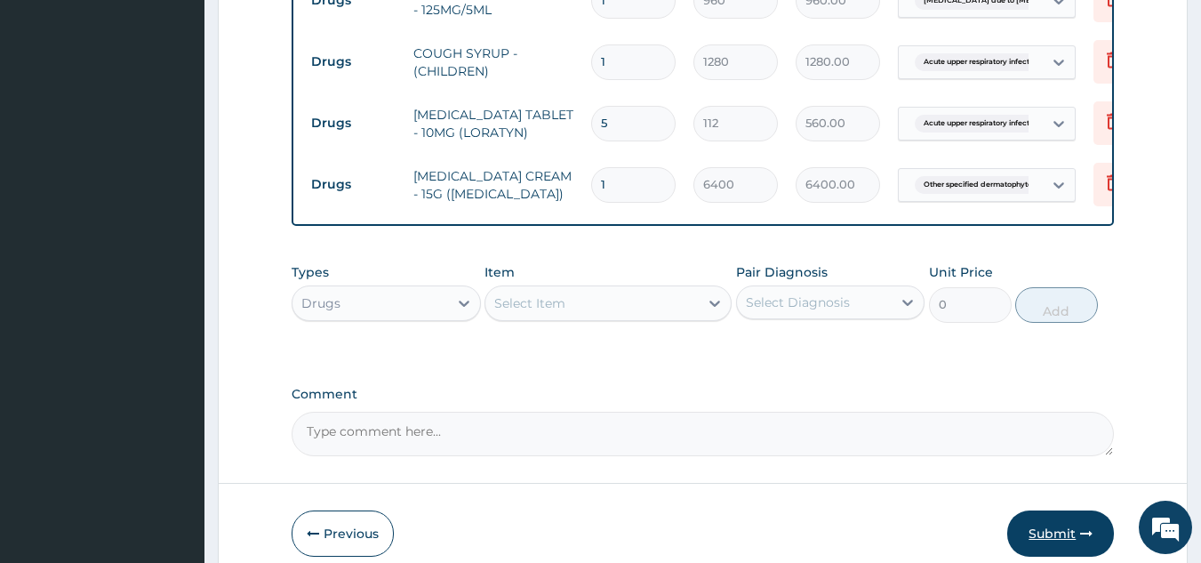
click at [1073, 544] on button "Submit" at bounding box center [1060, 533] width 107 height 46
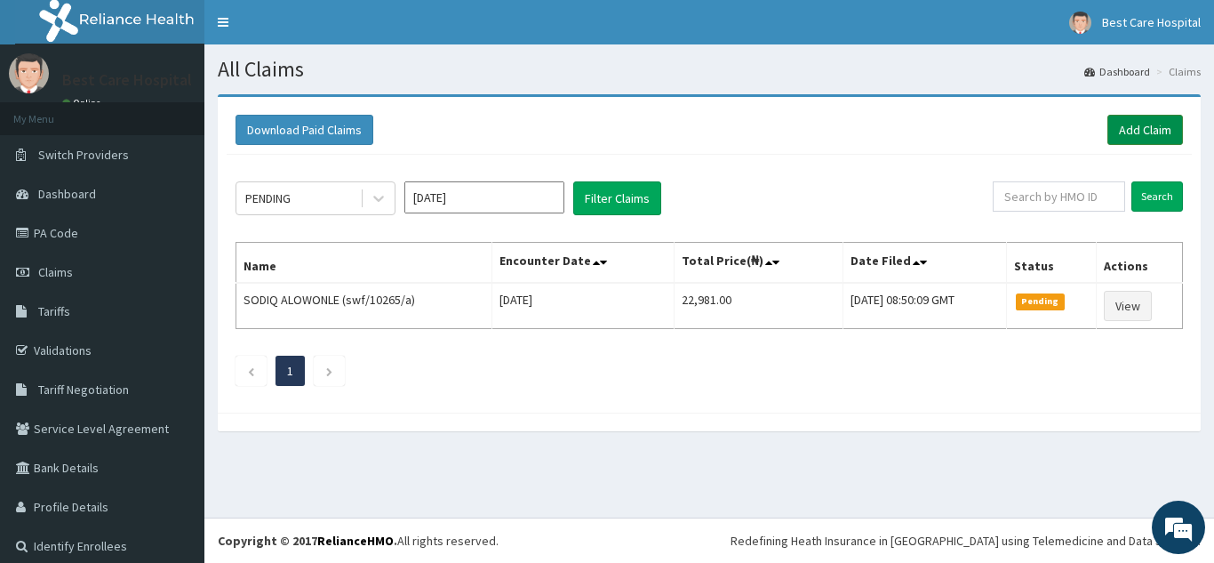
click at [1118, 135] on link "Add Claim" at bounding box center [1146, 130] width 76 height 30
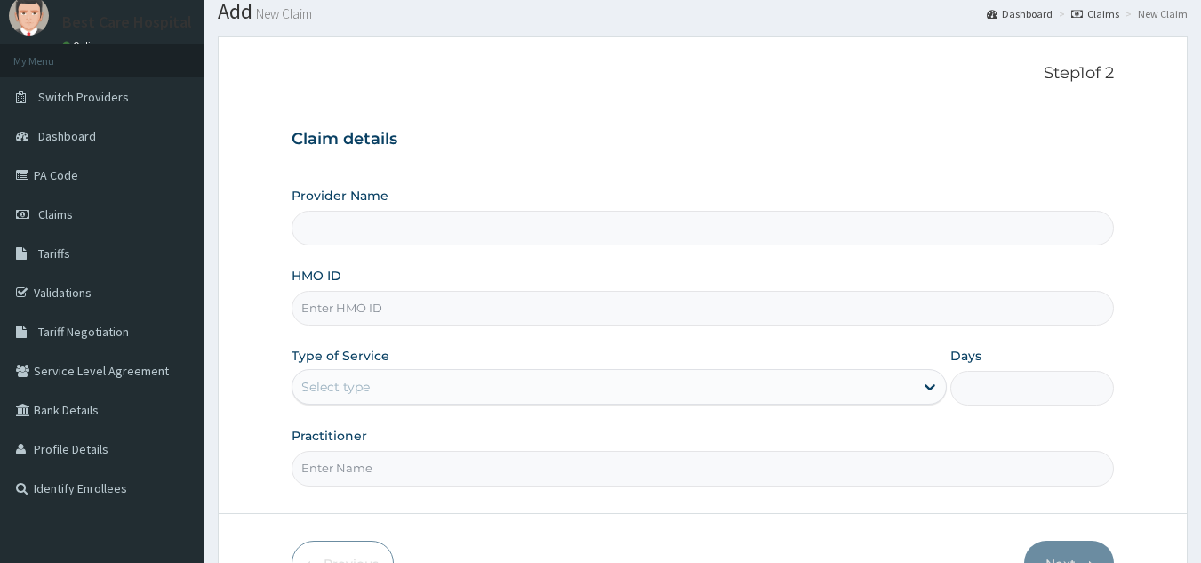
scroll to position [89, 0]
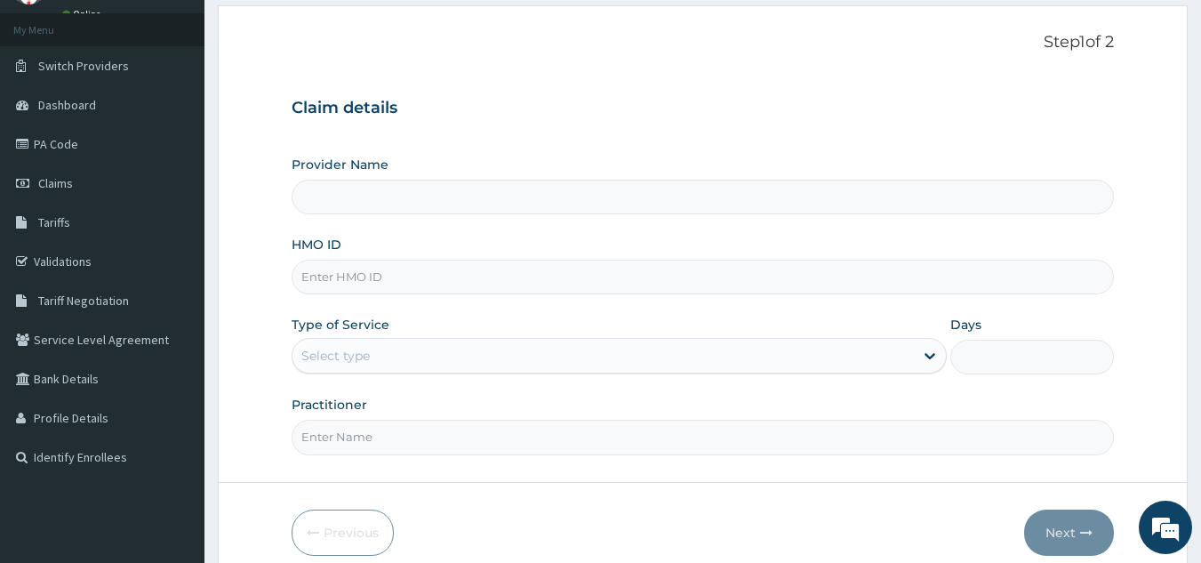
click at [356, 284] on input "HMO ID" at bounding box center [703, 277] width 823 height 35
type input "Bestcare Hospital"
type input "ZEF/10013/B"
click at [680, 354] on div "Select type" at bounding box center [602, 355] width 621 height 28
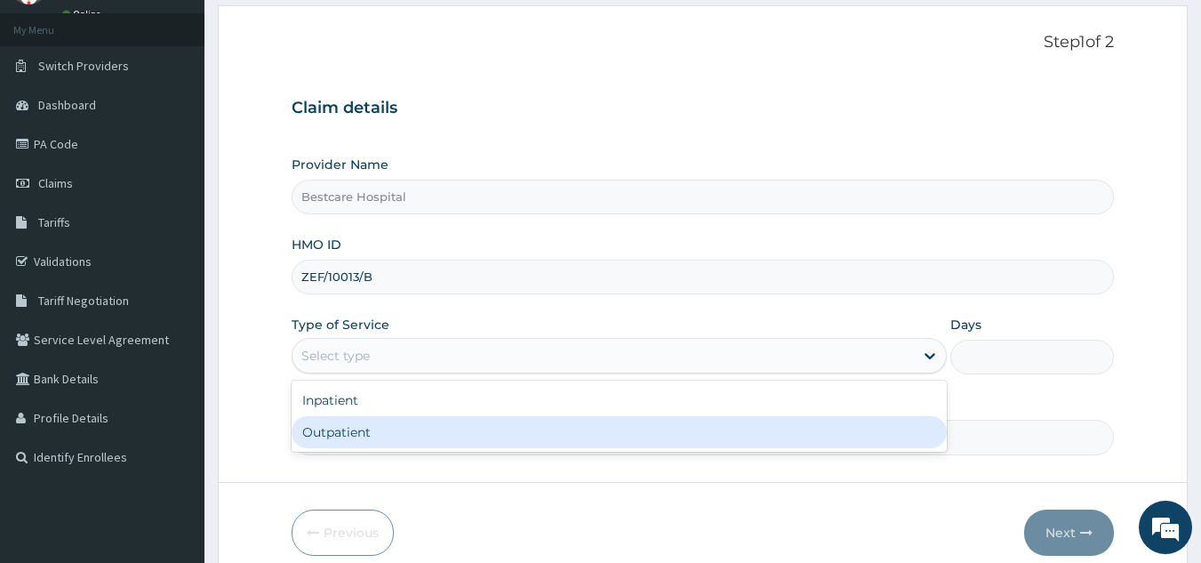
click at [632, 425] on div "Outpatient" at bounding box center [619, 432] width 655 height 32
type input "1"
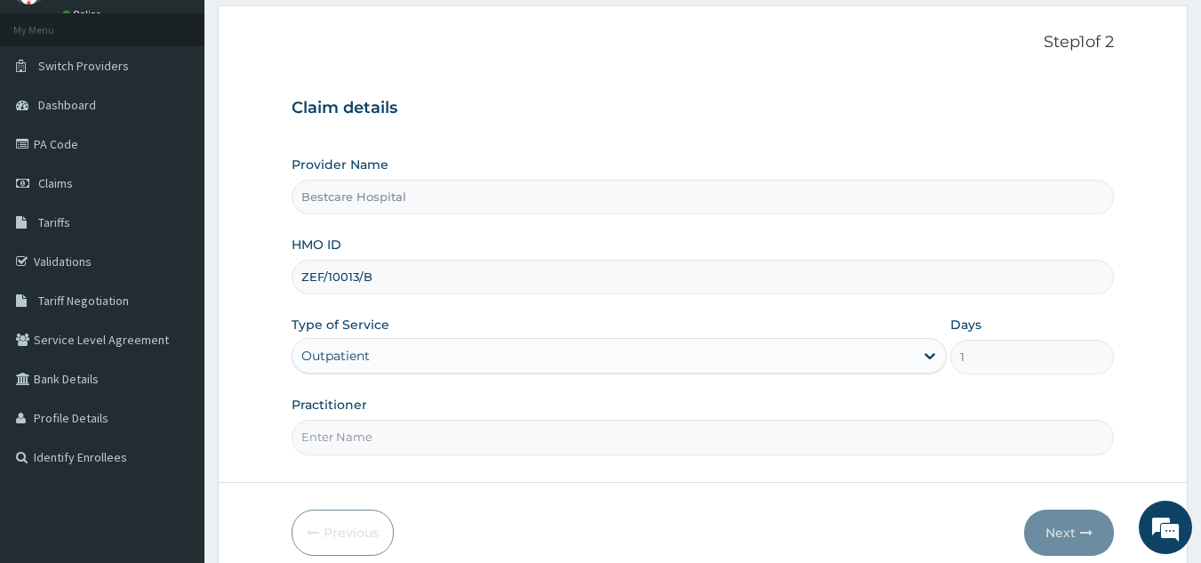
scroll to position [0, 0]
click at [591, 430] on input "Practitioner" at bounding box center [703, 437] width 823 height 35
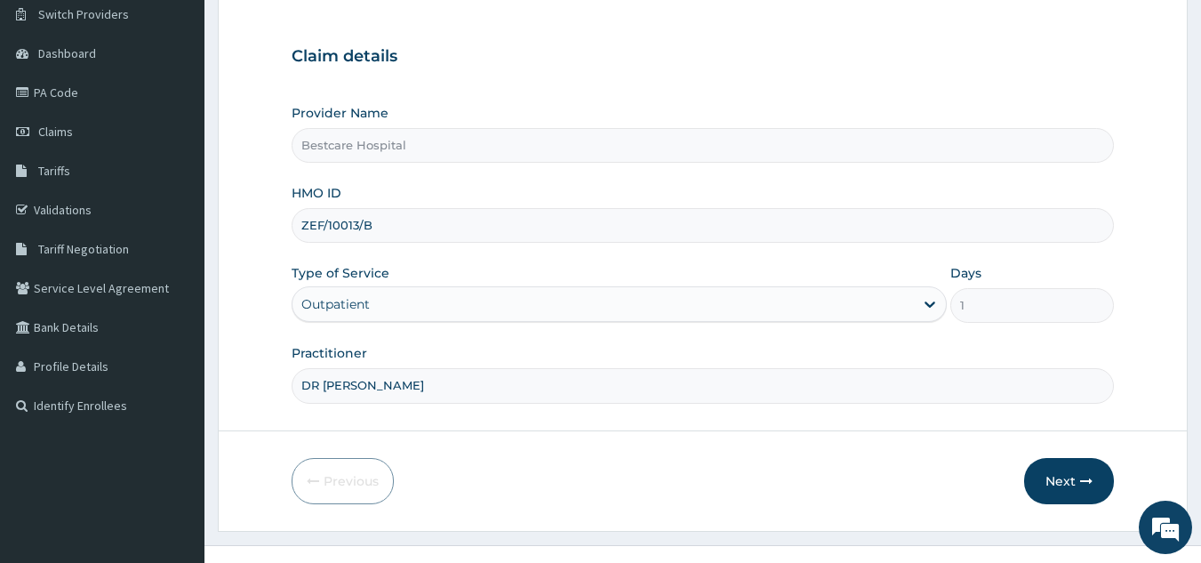
scroll to position [168, 0]
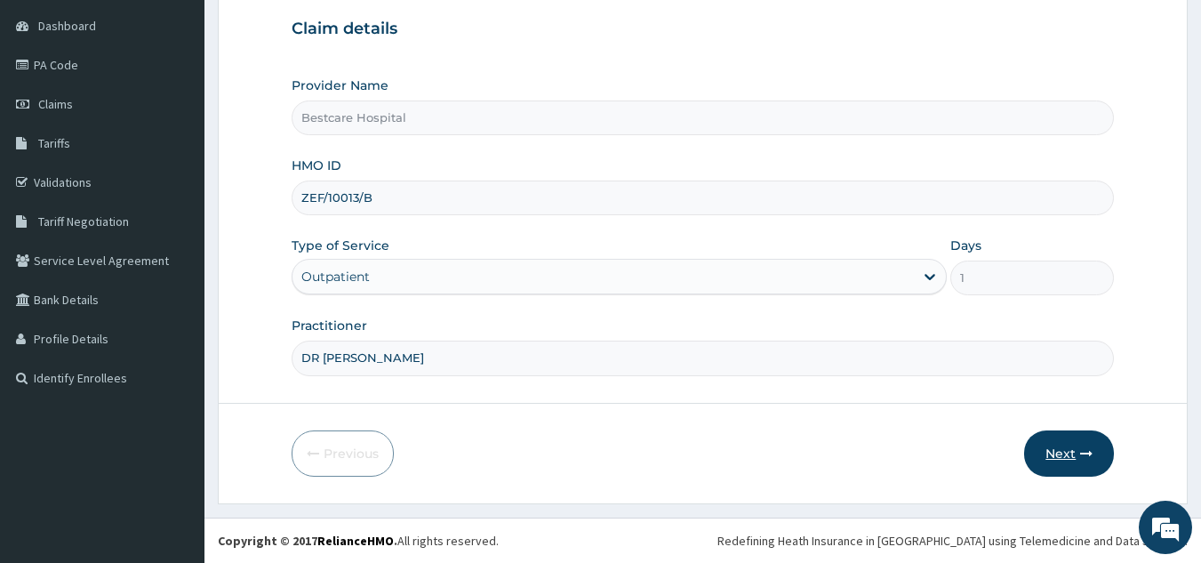
type input "DR PEACE"
click at [1061, 452] on button "Next" at bounding box center [1069, 453] width 90 height 46
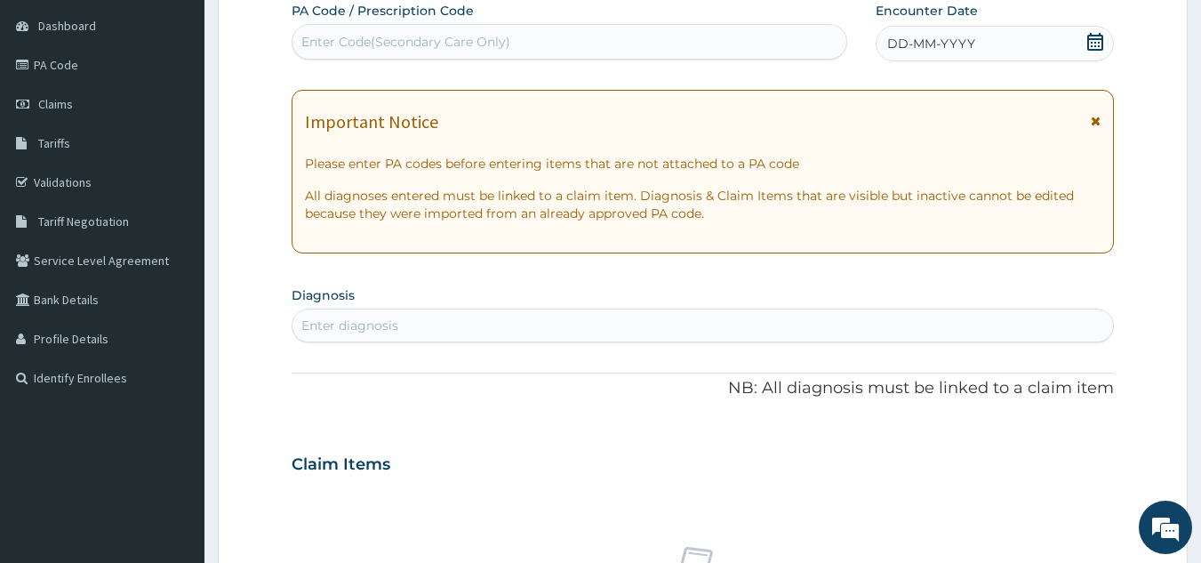
click at [1092, 42] on icon at bounding box center [1095, 42] width 16 height 18
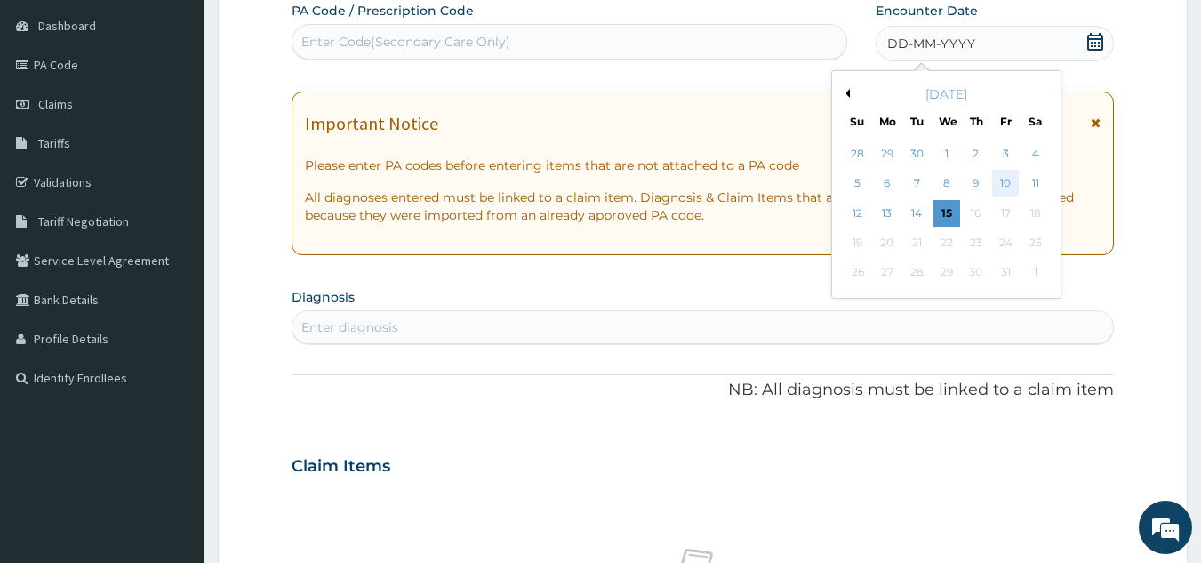
click at [996, 185] on div "10" at bounding box center [1005, 184] width 27 height 27
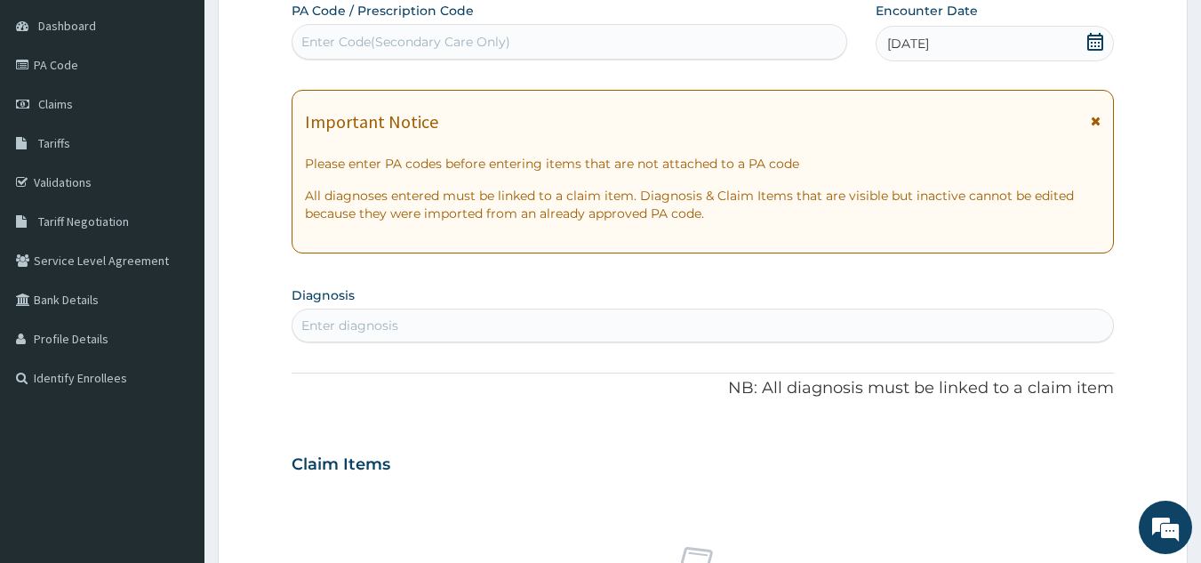
click at [717, 316] on div "Enter diagnosis" at bounding box center [703, 325] width 823 height 34
type input "P"
type input "MALARIA"
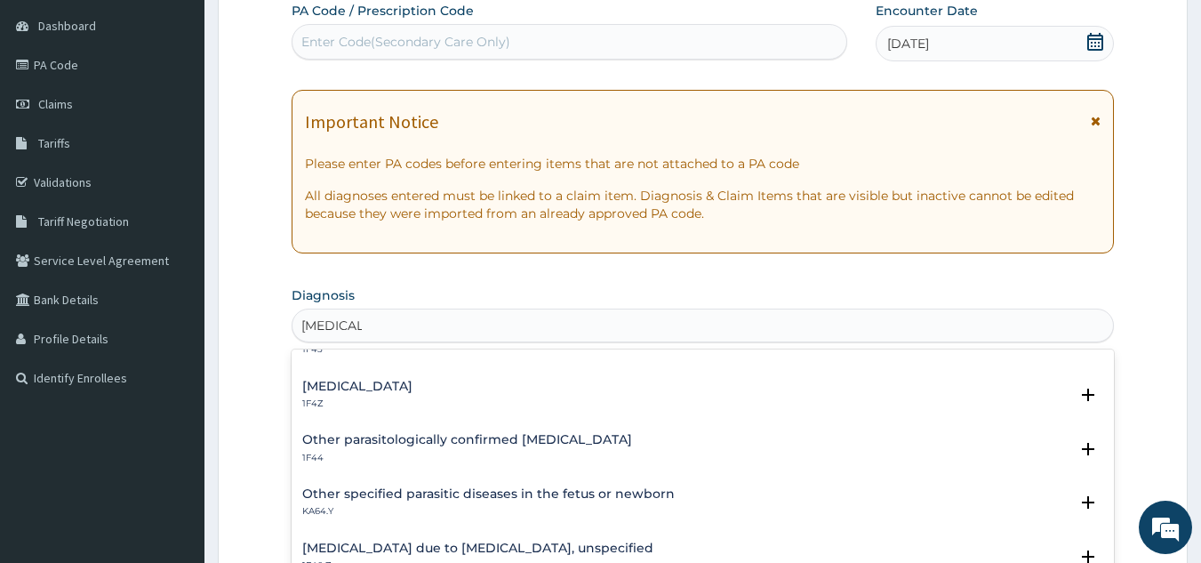
scroll to position [178, 0]
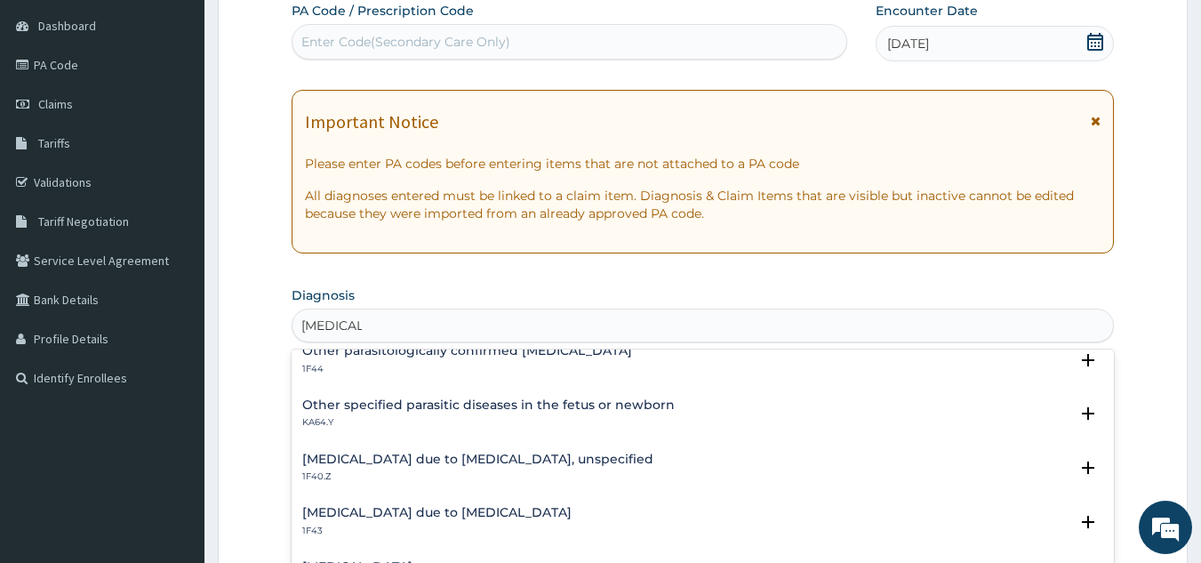
click at [530, 458] on h4 "Malaria due to Plasmodium falciparum, unspecified" at bounding box center [477, 459] width 351 height 13
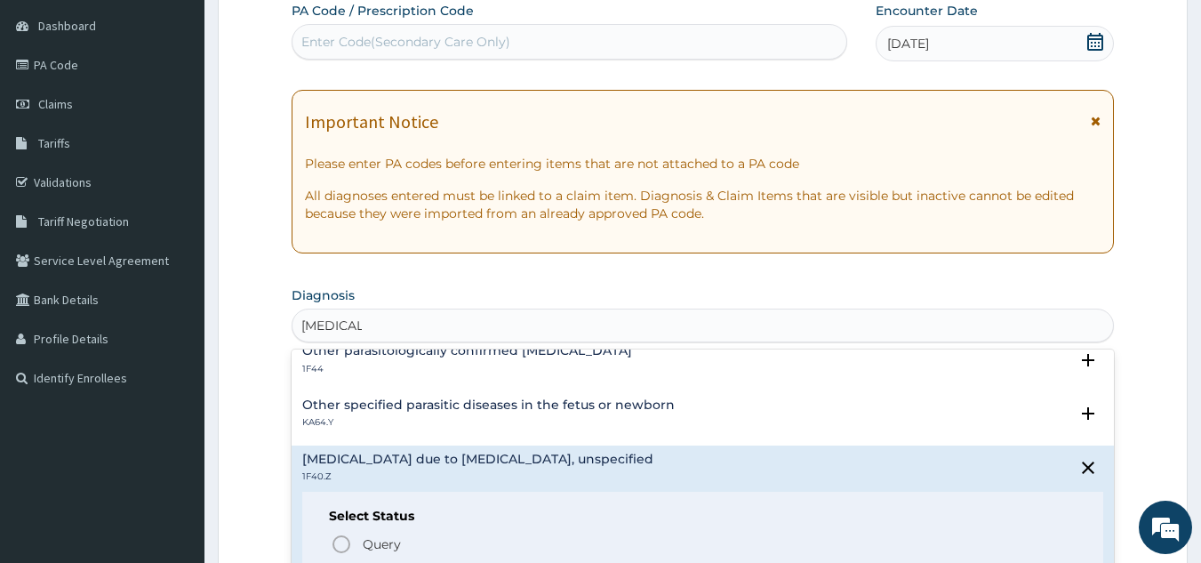
scroll to position [356, 0]
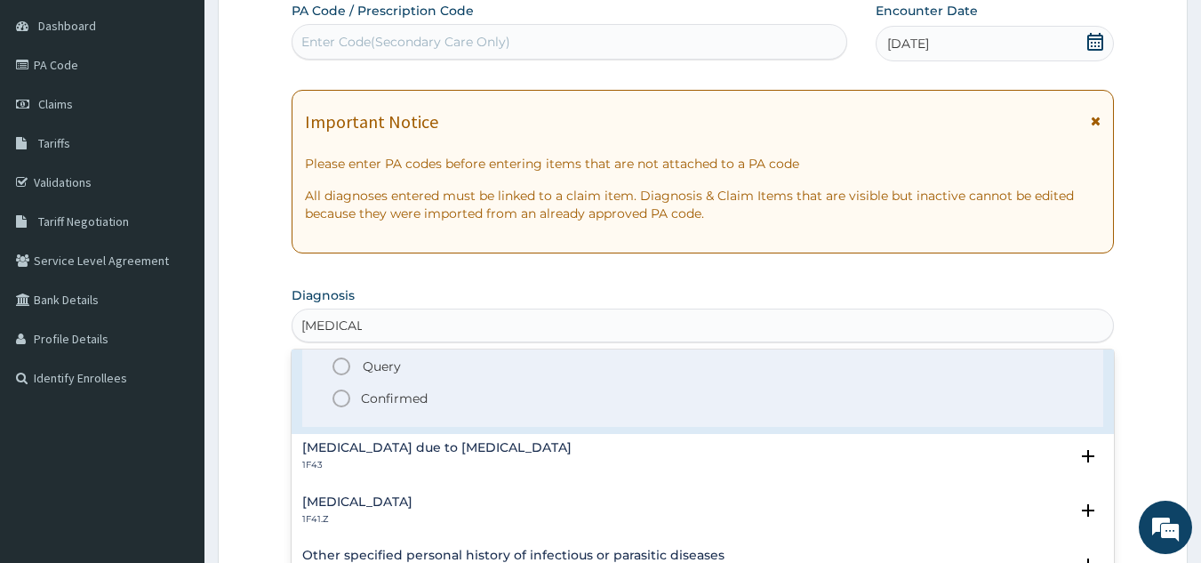
click at [347, 394] on icon "status option filled" at bounding box center [341, 398] width 21 height 21
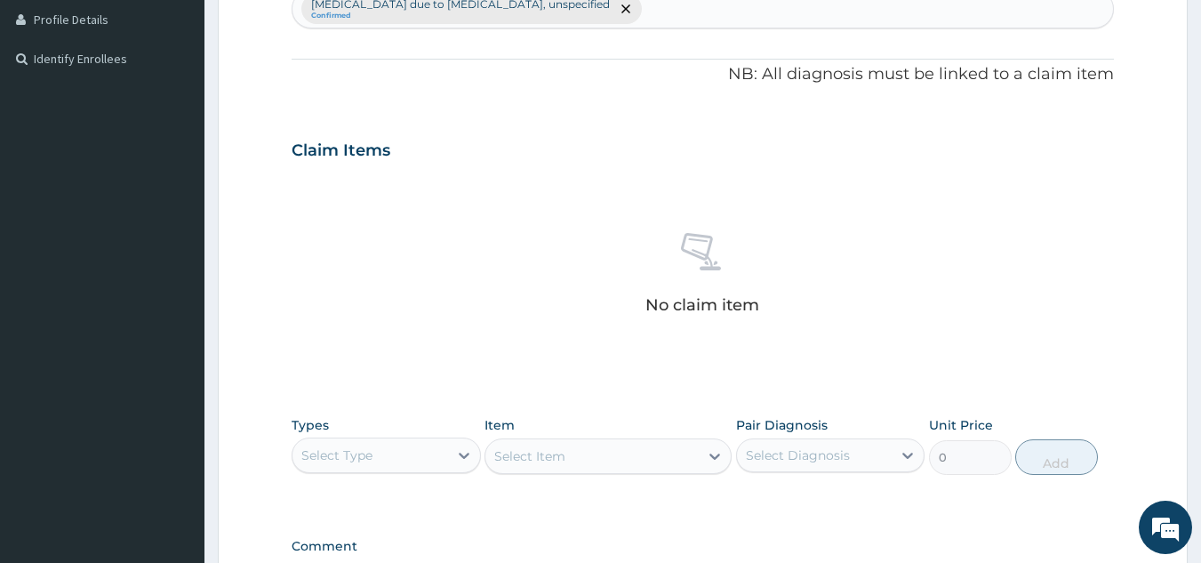
scroll to position [613, 0]
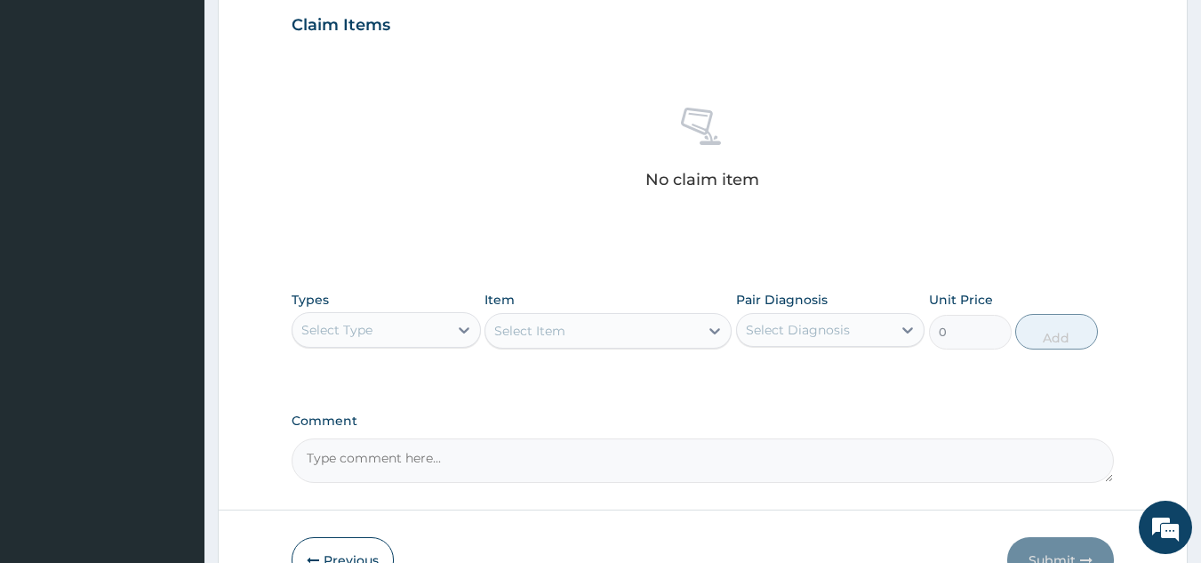
click at [366, 334] on div "Select Type" at bounding box center [336, 330] width 71 height 18
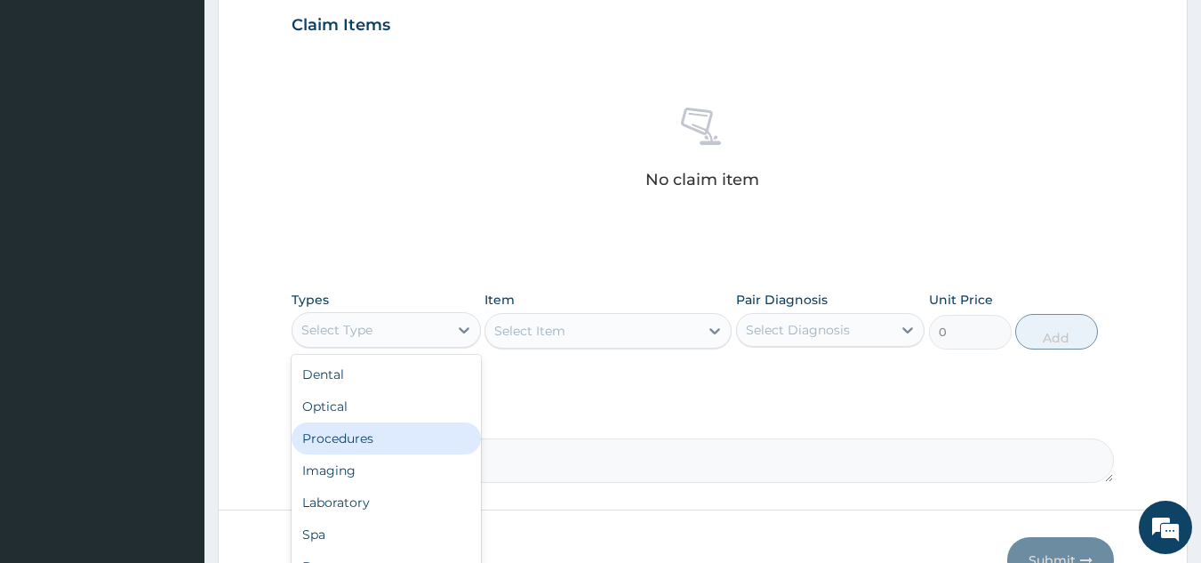
click at [370, 437] on div "Procedures" at bounding box center [386, 438] width 189 height 32
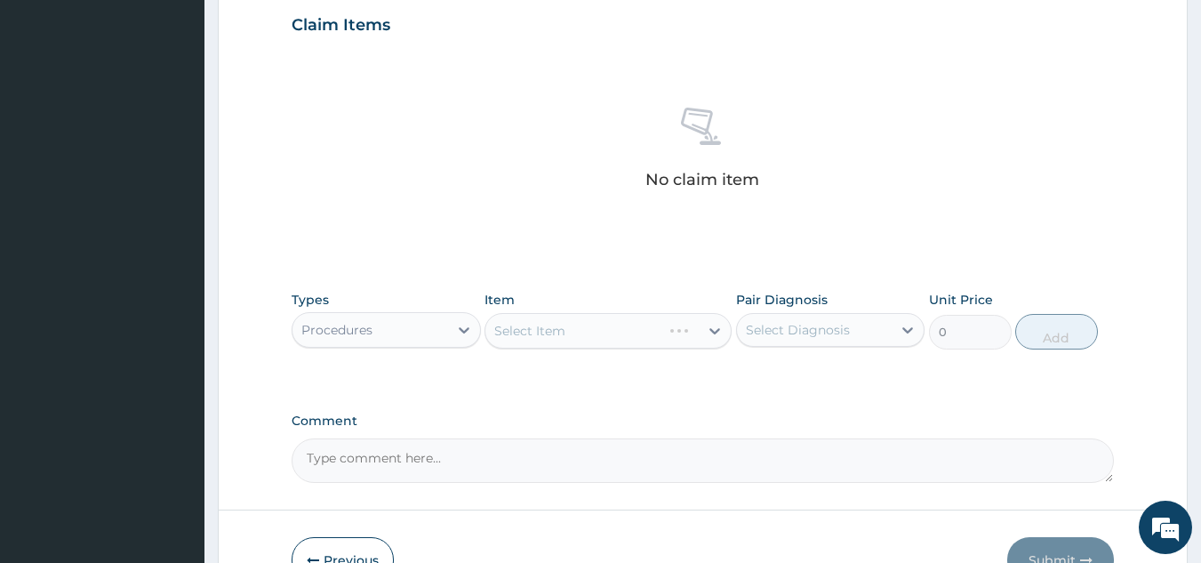
click at [614, 326] on div "Select Item" at bounding box center [608, 331] width 247 height 36
click at [556, 344] on div "Select Item" at bounding box center [591, 330] width 213 height 28
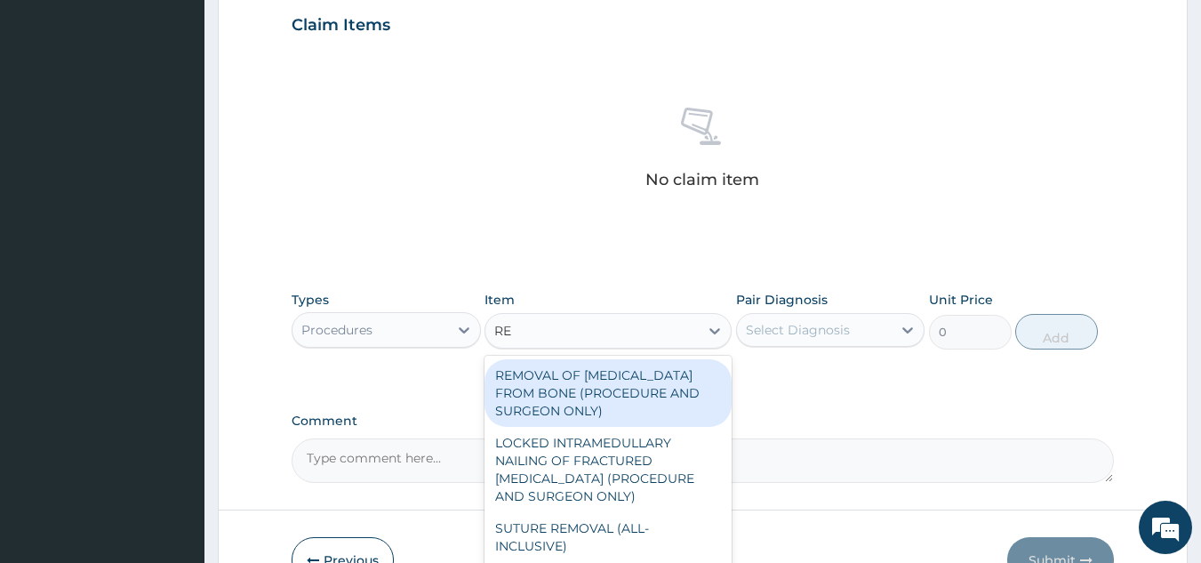
type input "REG"
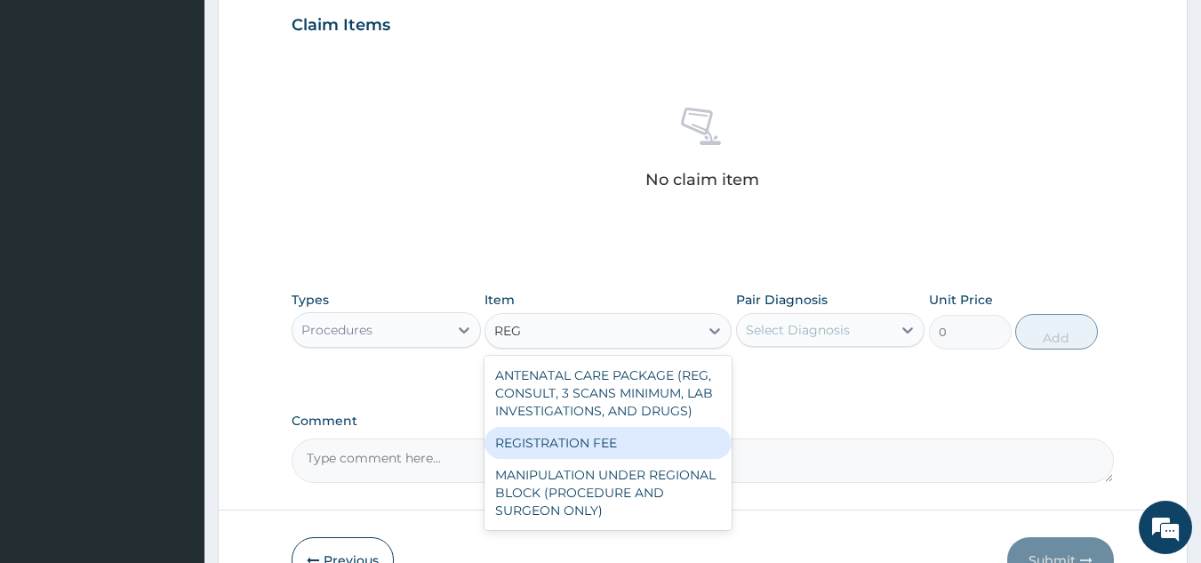
click at [591, 457] on div "REGISTRATION FEE" at bounding box center [608, 443] width 247 height 32
type input "3000"
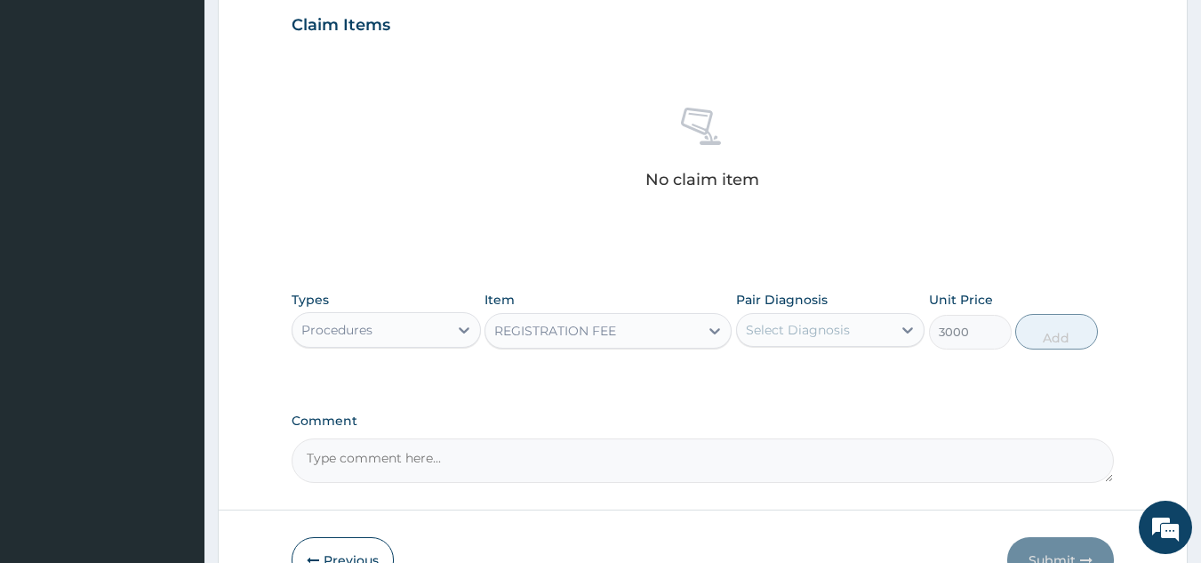
drag, startPoint x: 823, startPoint y: 326, endPoint x: 823, endPoint y: 316, distance: 10.7
click at [823, 317] on div "Select Diagnosis" at bounding box center [815, 330] width 156 height 28
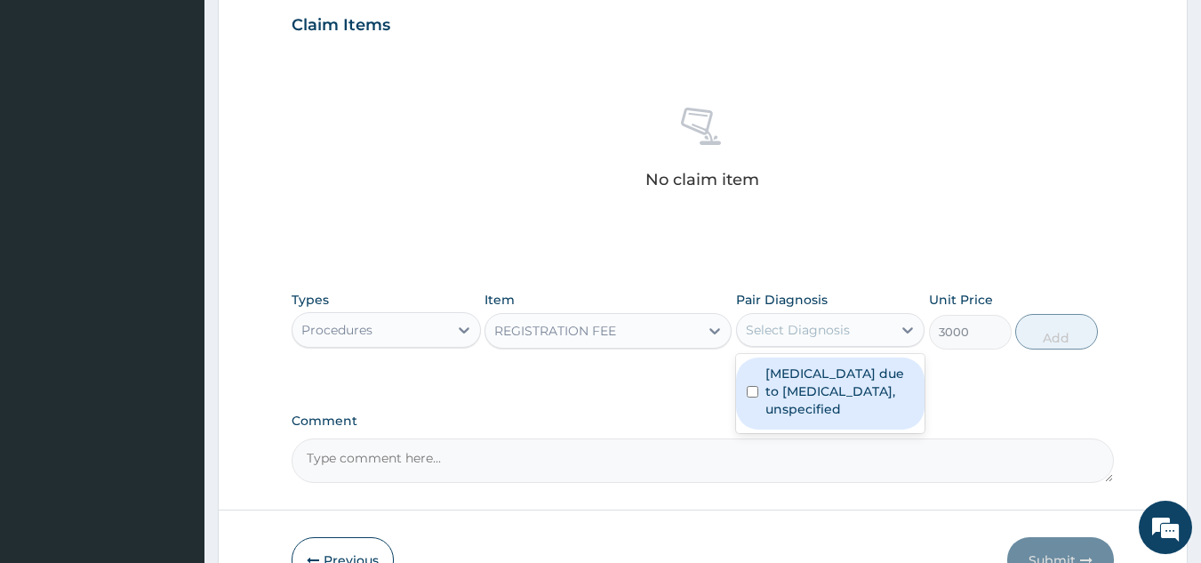
click at [781, 412] on label "Malaria due to Plasmodium falciparum, unspecified" at bounding box center [839, 390] width 149 height 53
checkbox input "true"
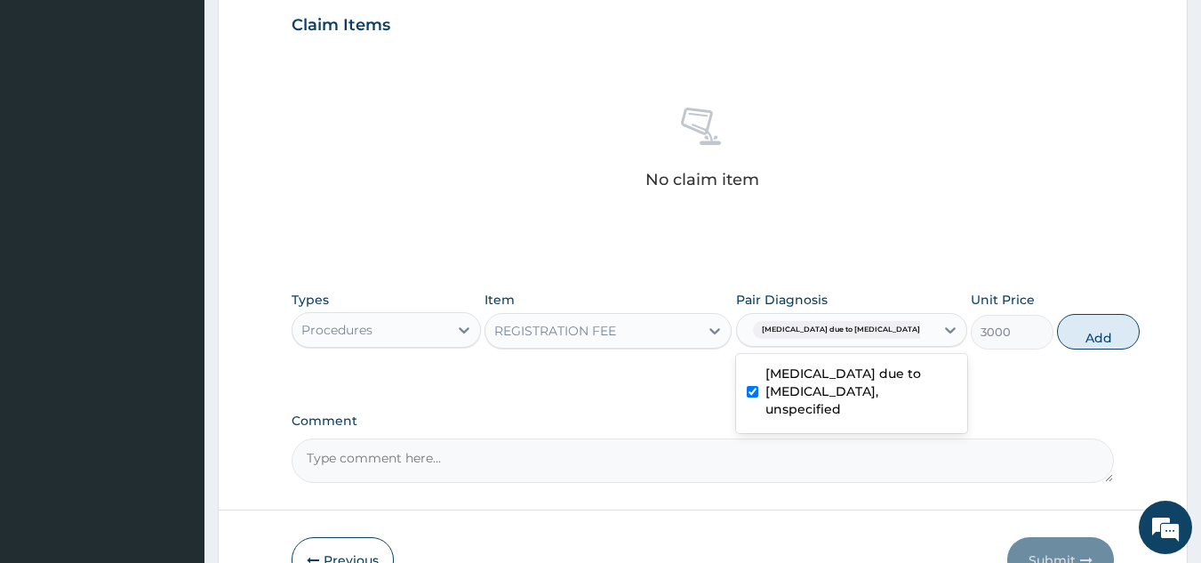
click at [1066, 330] on button "Add" at bounding box center [1098, 332] width 83 height 36
type input "0"
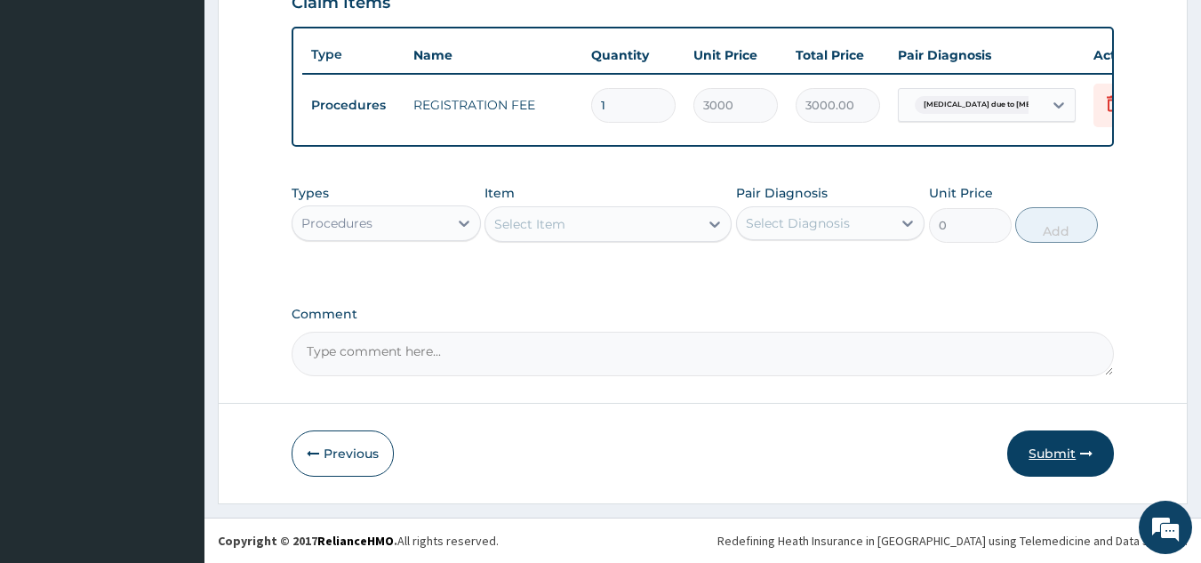
click at [1054, 453] on button "Submit" at bounding box center [1060, 453] width 107 height 46
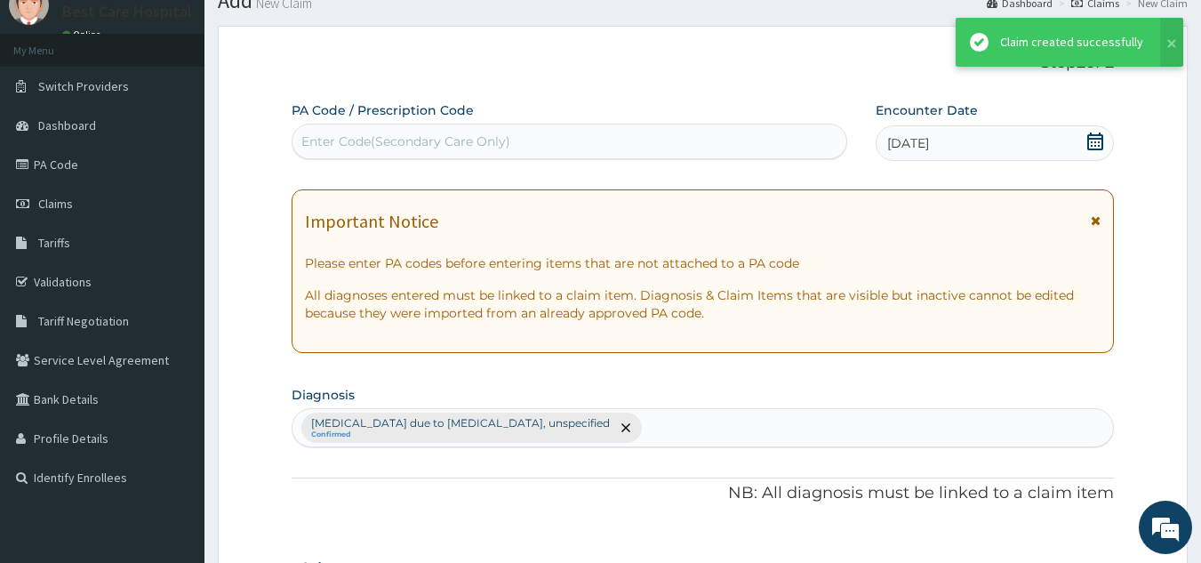
scroll to position [648, 0]
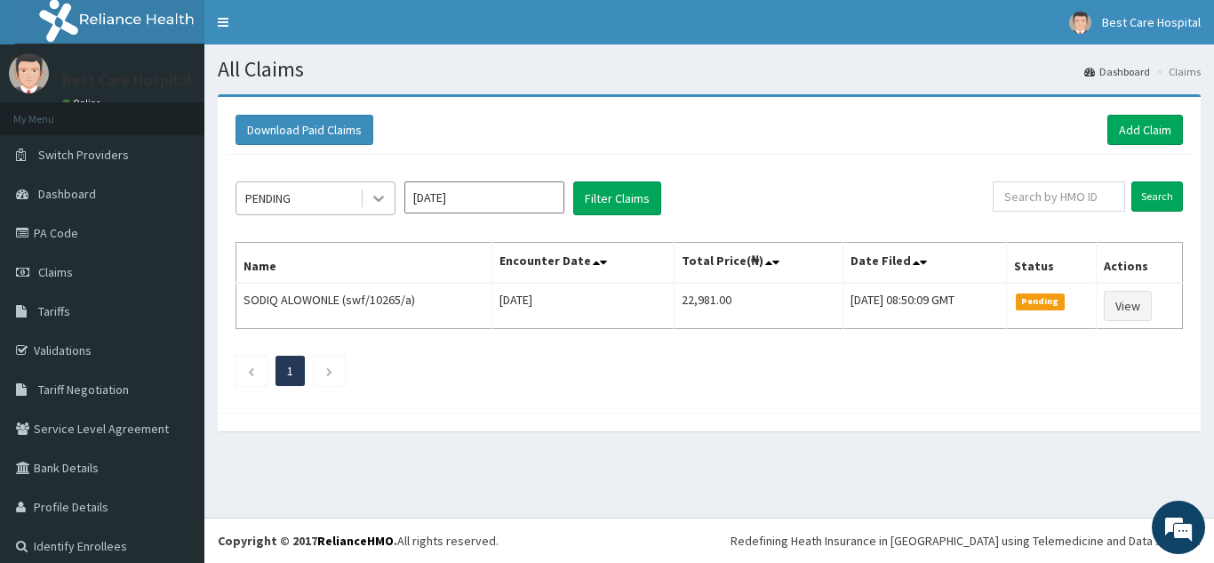
click at [379, 204] on icon at bounding box center [379, 198] width 18 height 18
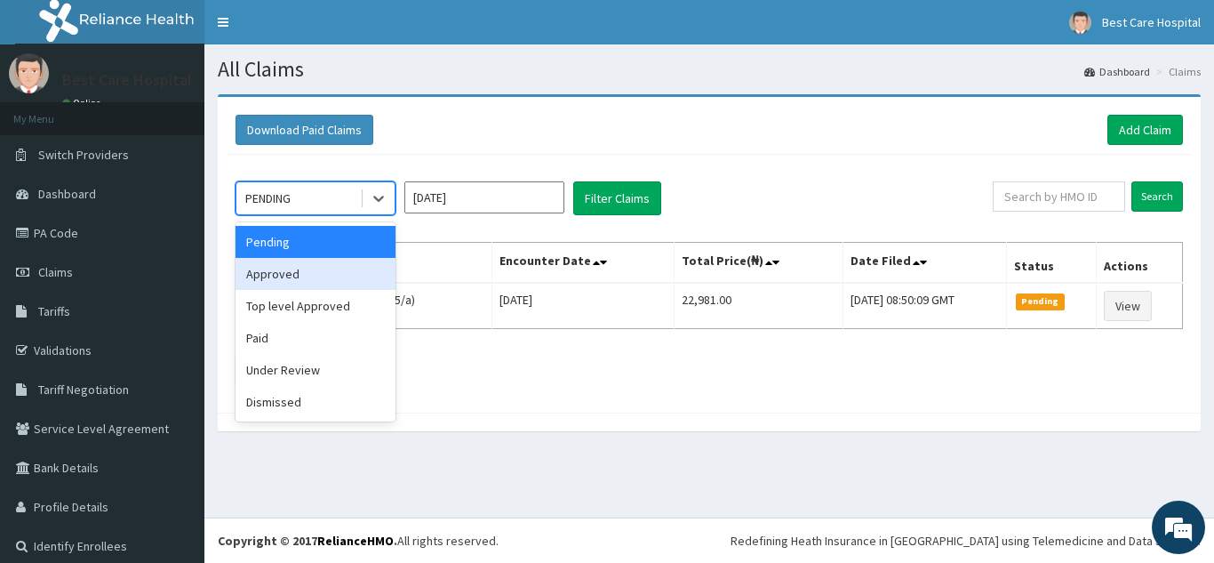
click at [348, 273] on div "Approved" at bounding box center [316, 274] width 160 height 32
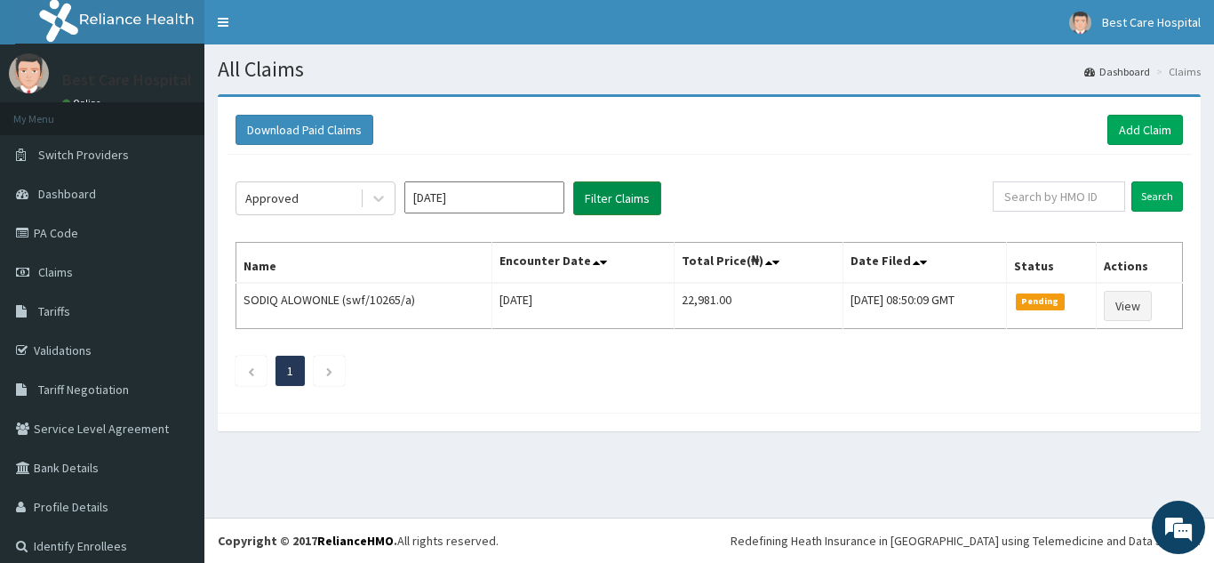
click at [597, 199] on button "Filter Claims" at bounding box center [617, 198] width 88 height 34
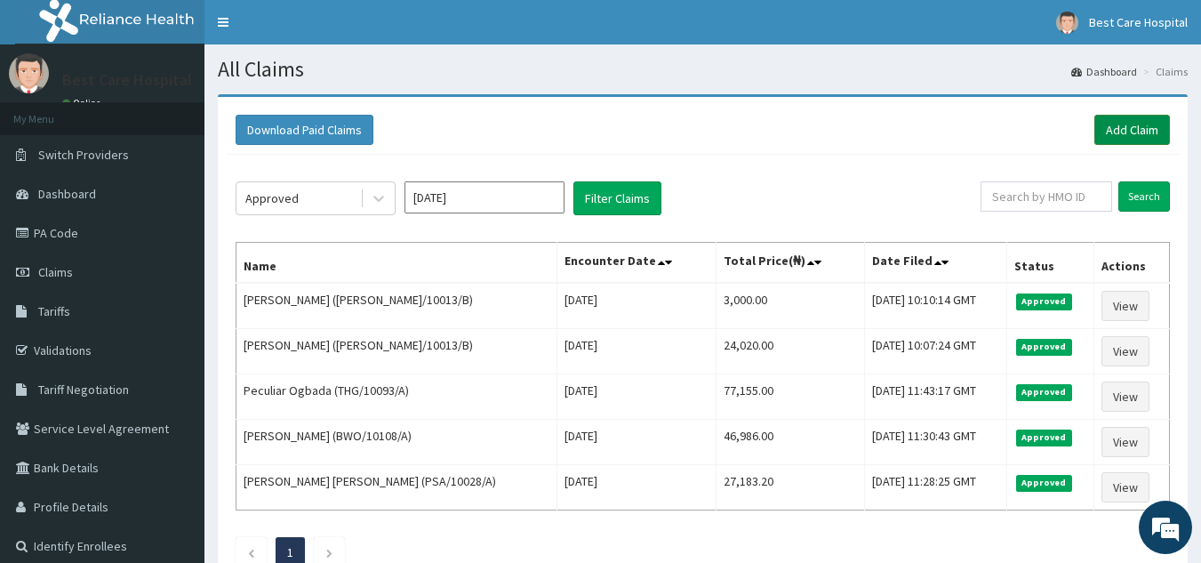
click at [1131, 131] on link "Add Claim" at bounding box center [1132, 130] width 76 height 30
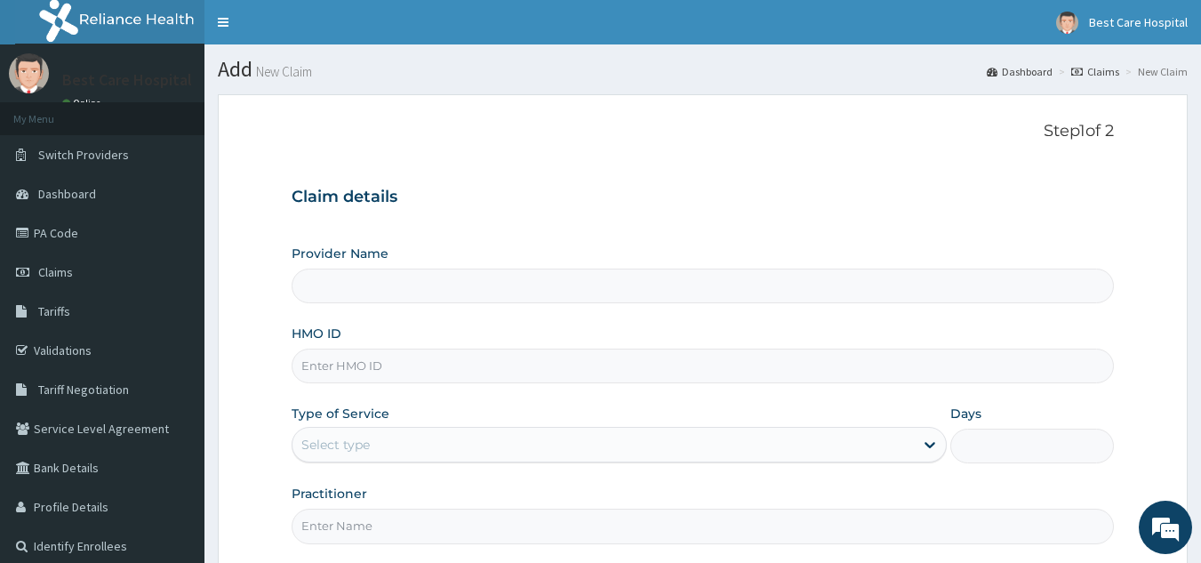
type input "Bestcare Hospital"
click at [365, 353] on input "HMO ID" at bounding box center [703, 365] width 823 height 35
drag, startPoint x: 439, startPoint y: 356, endPoint x: 281, endPoint y: 364, distance: 158.4
click at [281, 364] on form "Step 1 of 2 Claim details Provider Name Bestcare Hospital HMO ID FLZ/10004/A Ty…" at bounding box center [703, 383] width 970 height 578
type input "FLZ/10004/A"
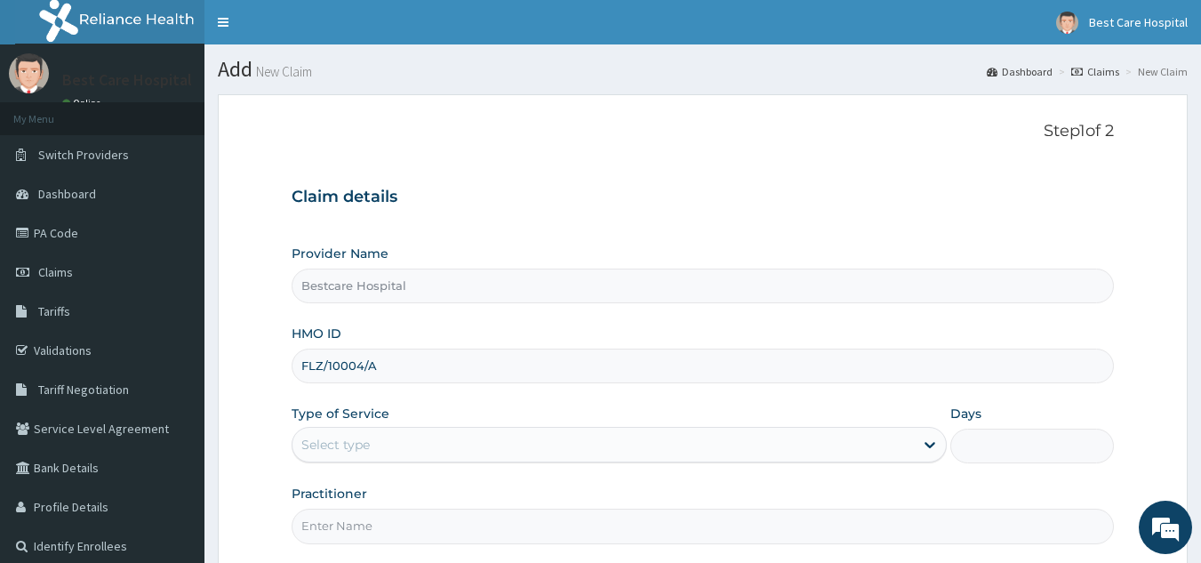
click at [490, 318] on div "Provider Name Bestcare Hospital HMO ID FLZ/10004/A Type of Service Select type …" at bounding box center [703, 393] width 823 height 299
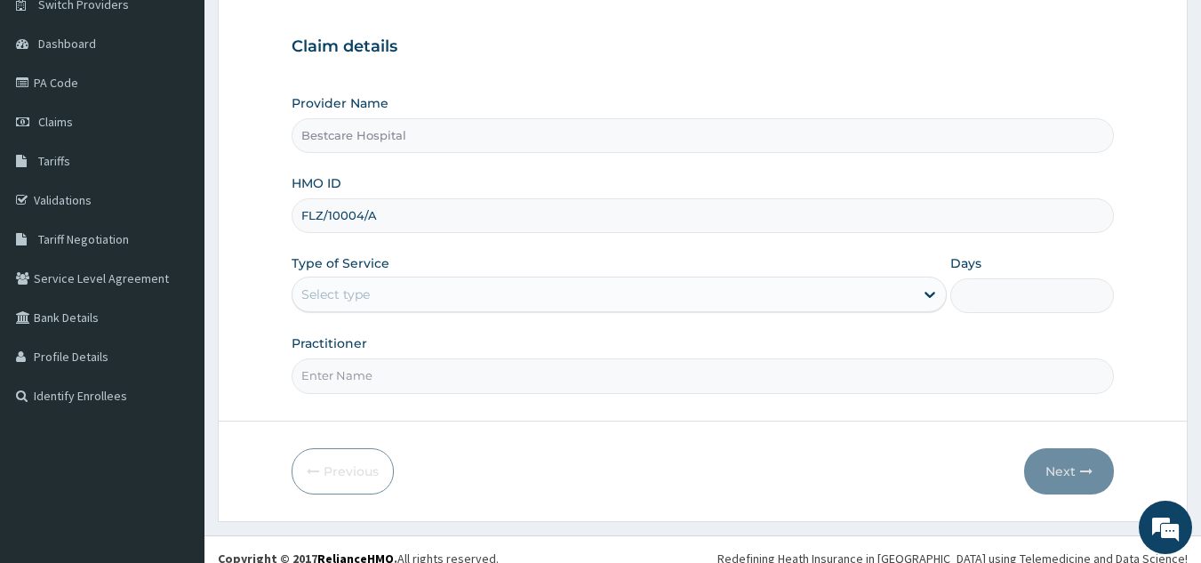
scroll to position [168, 0]
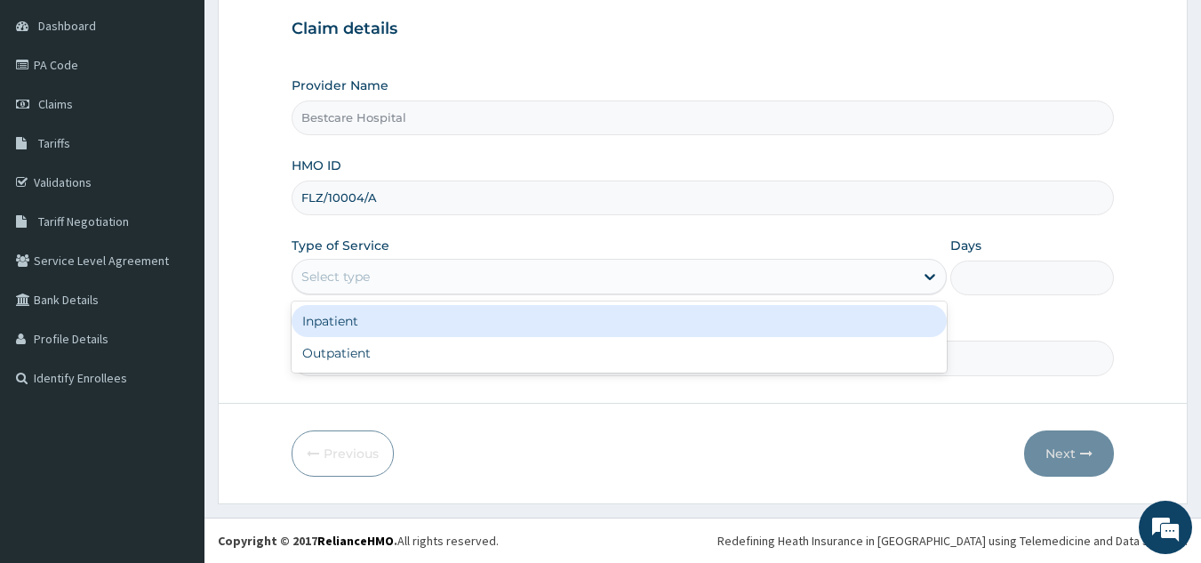
click at [416, 282] on div "Select type" at bounding box center [602, 276] width 621 height 28
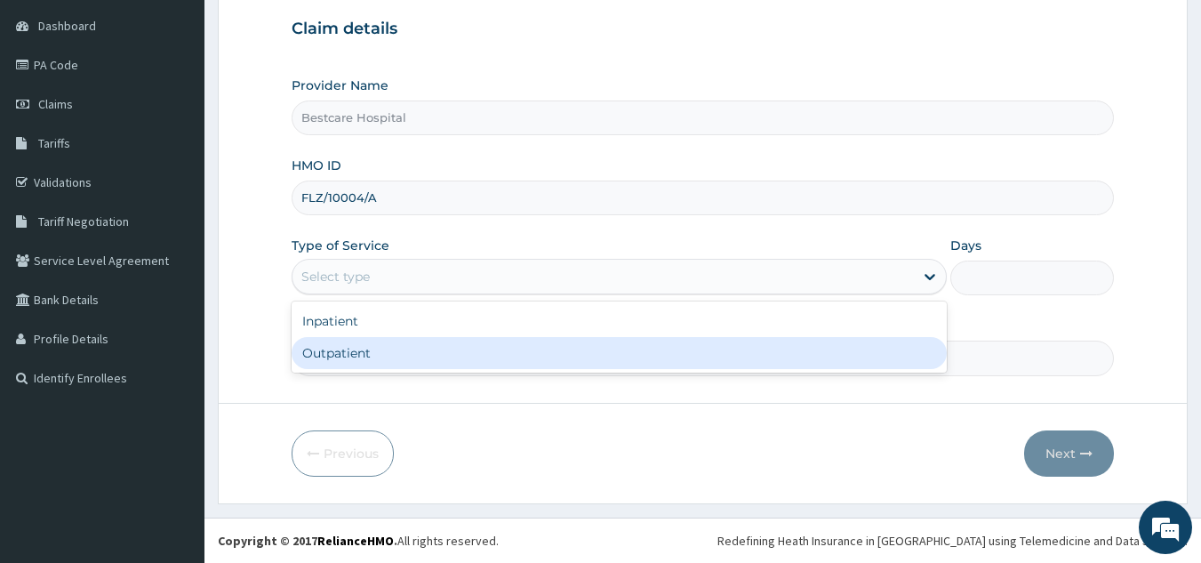
click at [399, 362] on div "Outpatient" at bounding box center [619, 353] width 655 height 32
type input "1"
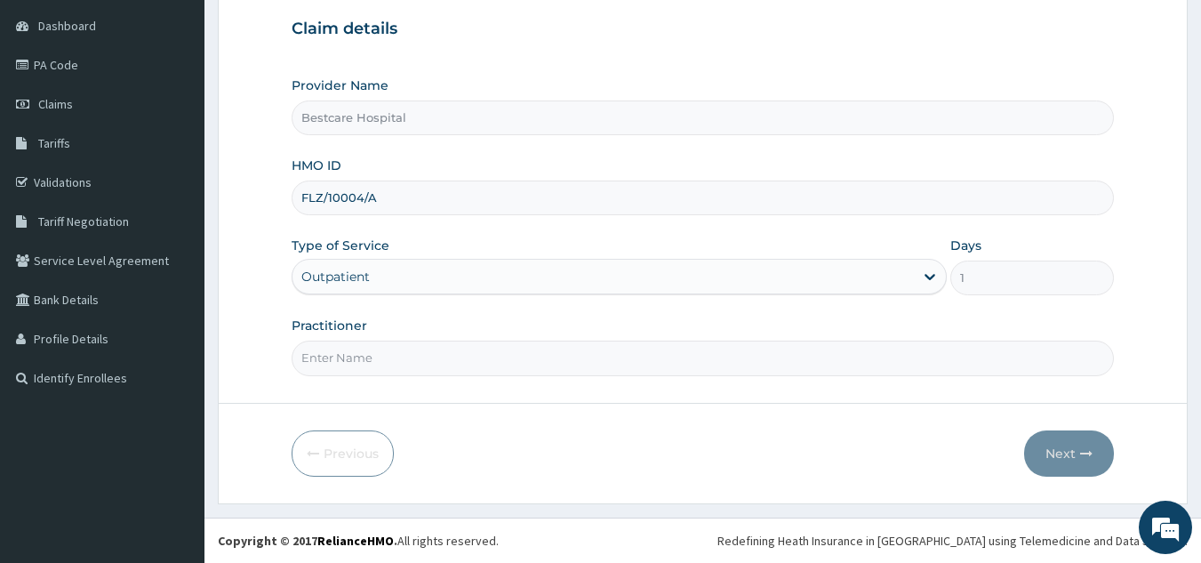
click at [389, 363] on input "Practitioner" at bounding box center [703, 357] width 823 height 35
type input "DR [PERSON_NAME]"
click at [1077, 450] on button "Next" at bounding box center [1069, 453] width 90 height 46
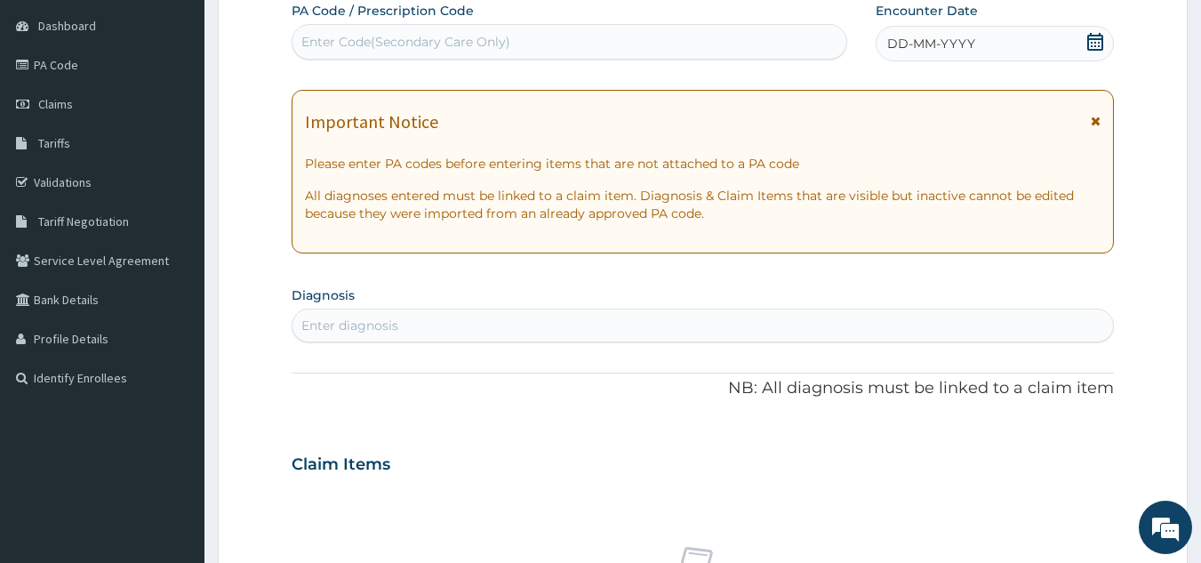
click at [423, 44] on div "Enter Code(Secondary Care Only)" at bounding box center [405, 42] width 209 height 18
paste input "PA/C433A3"
type input "PA/C433A3"
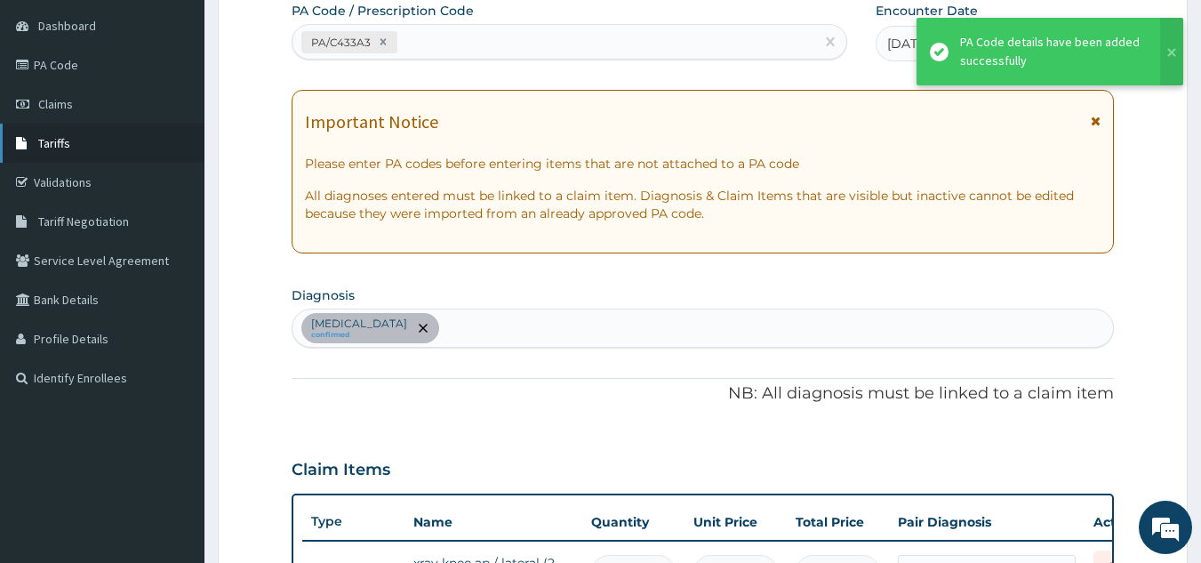
scroll to position [195, 0]
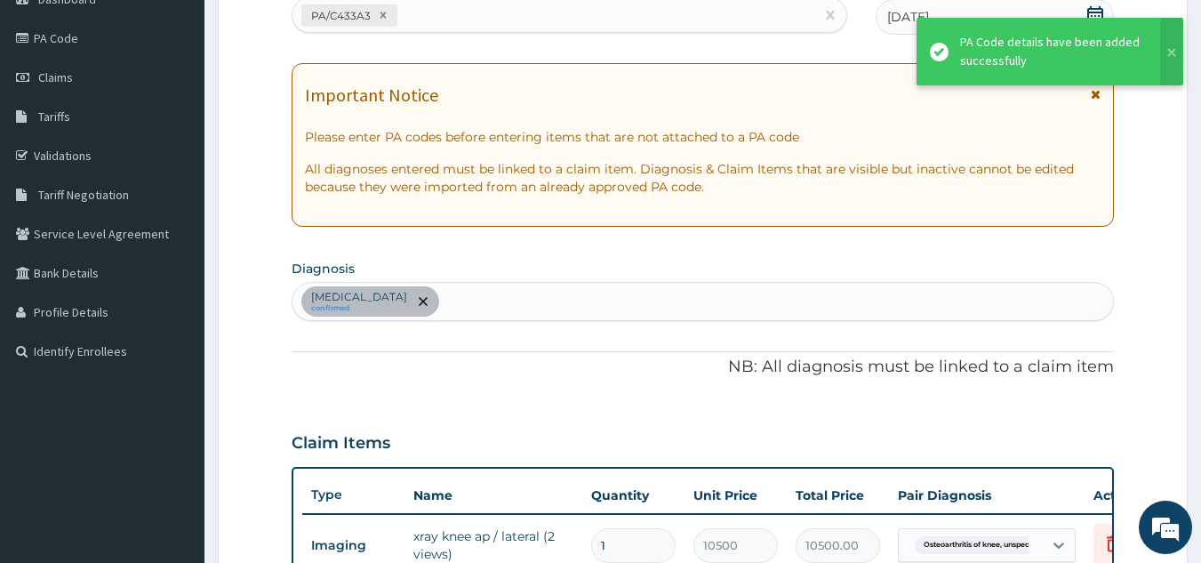
click at [736, 311] on div "Osteoarthritis of knee, unspecified confirmed" at bounding box center [702, 301] width 821 height 37
click at [567, 396] on div "PA Code / Prescription Code PA/C433A3 Encounter Date 10-10-2025 Important Notic…" at bounding box center [703, 395] width 823 height 841
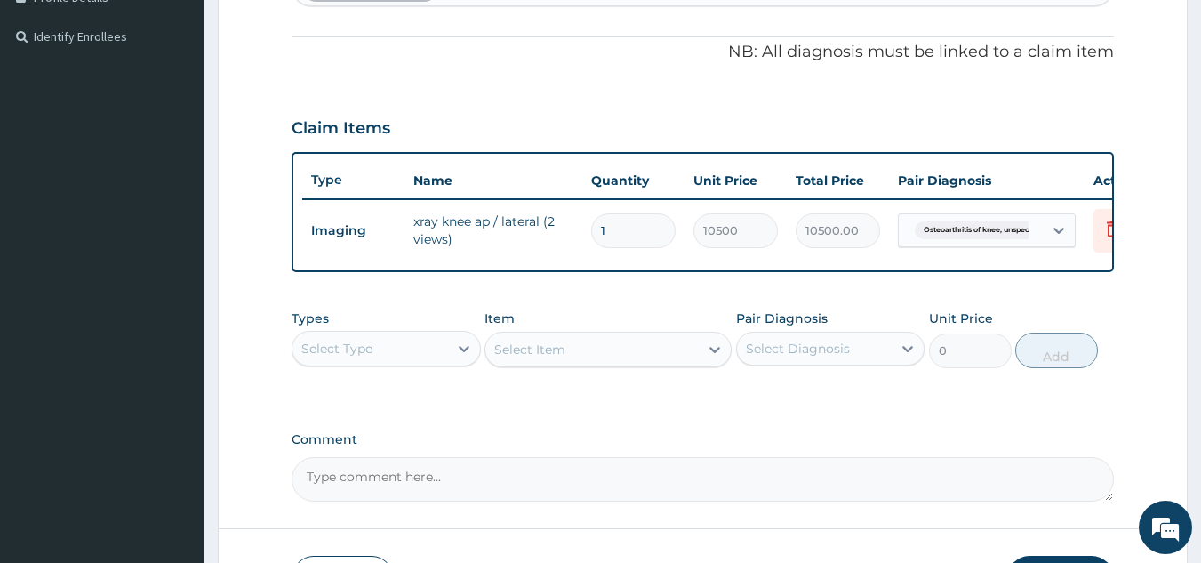
scroll to position [550, 0]
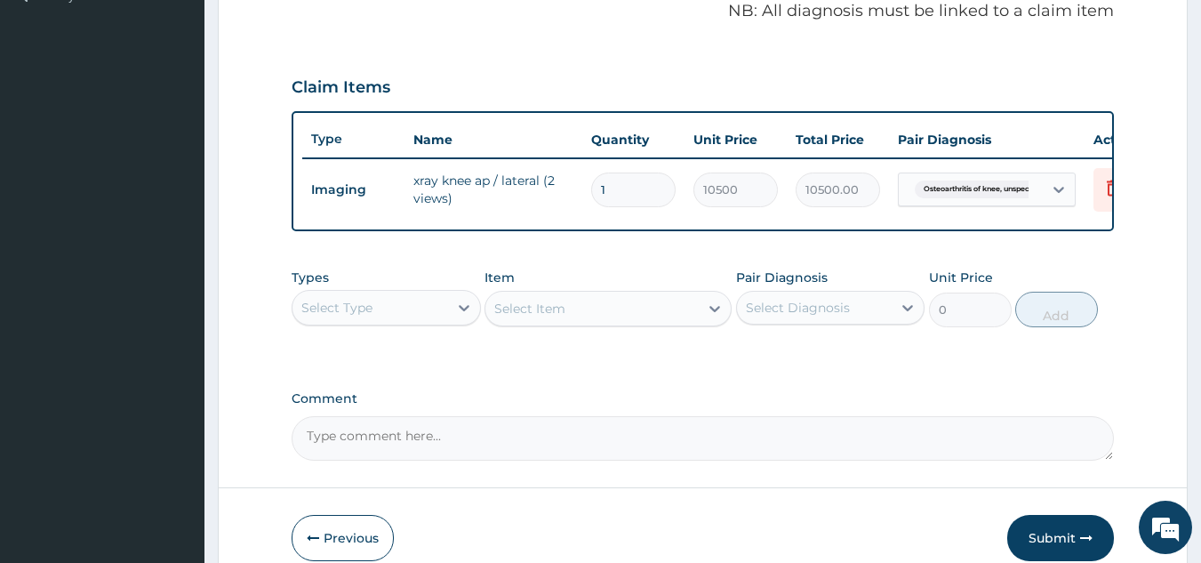
click at [407, 319] on div "Select Type" at bounding box center [370, 307] width 156 height 28
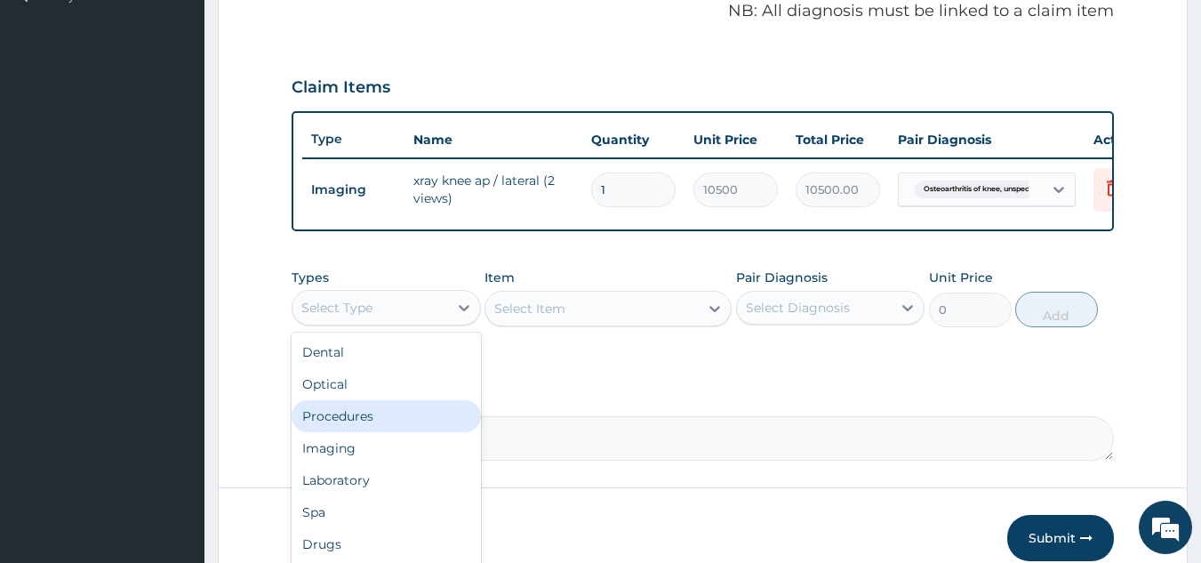
click at [366, 432] on div "Procedures" at bounding box center [386, 416] width 189 height 32
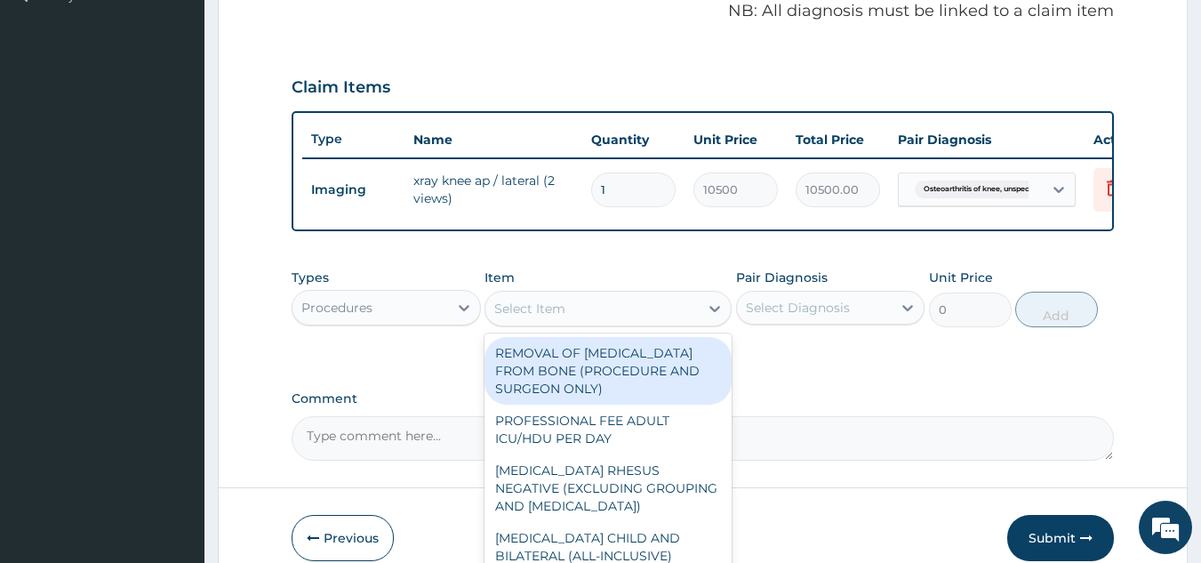
click at [676, 311] on div "Select Item" at bounding box center [591, 308] width 213 height 28
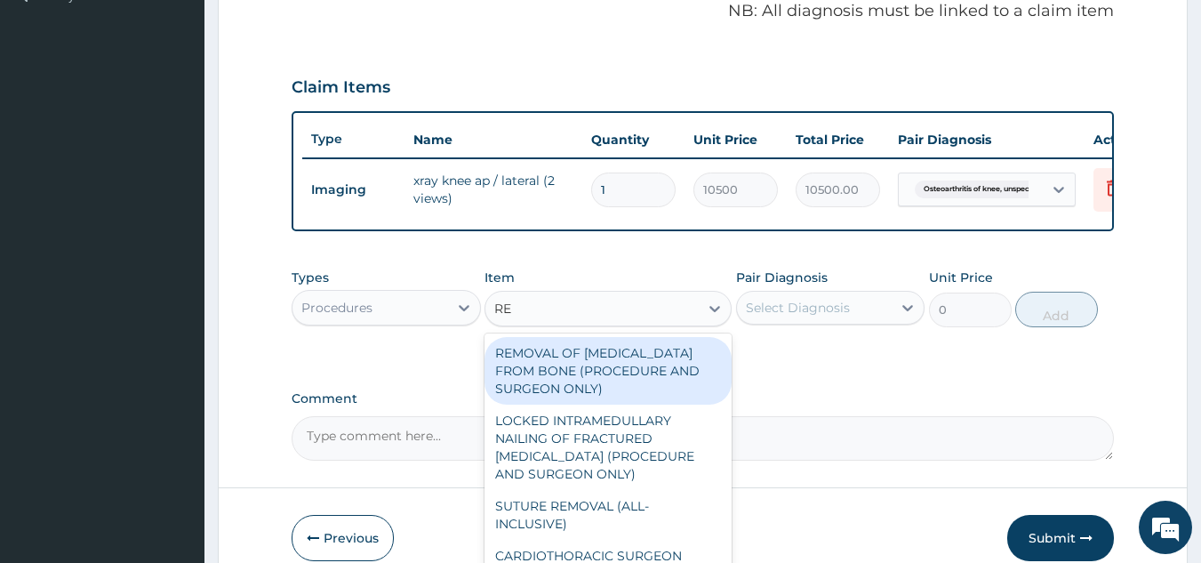
type input "REG"
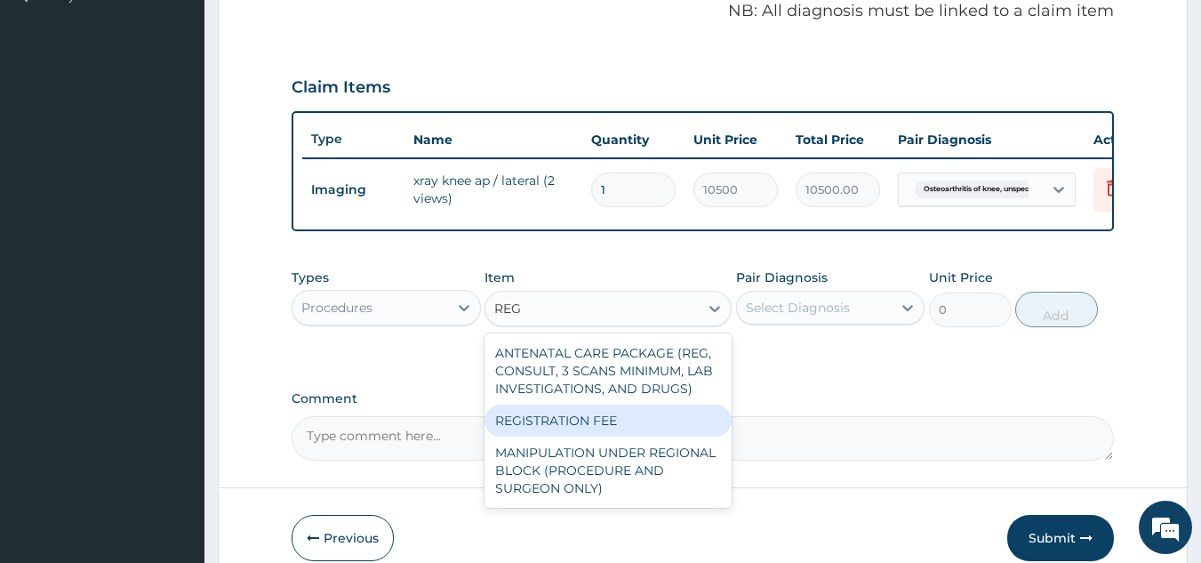
click at [684, 432] on div "REGISTRATION FEE" at bounding box center [608, 421] width 247 height 32
type input "3000"
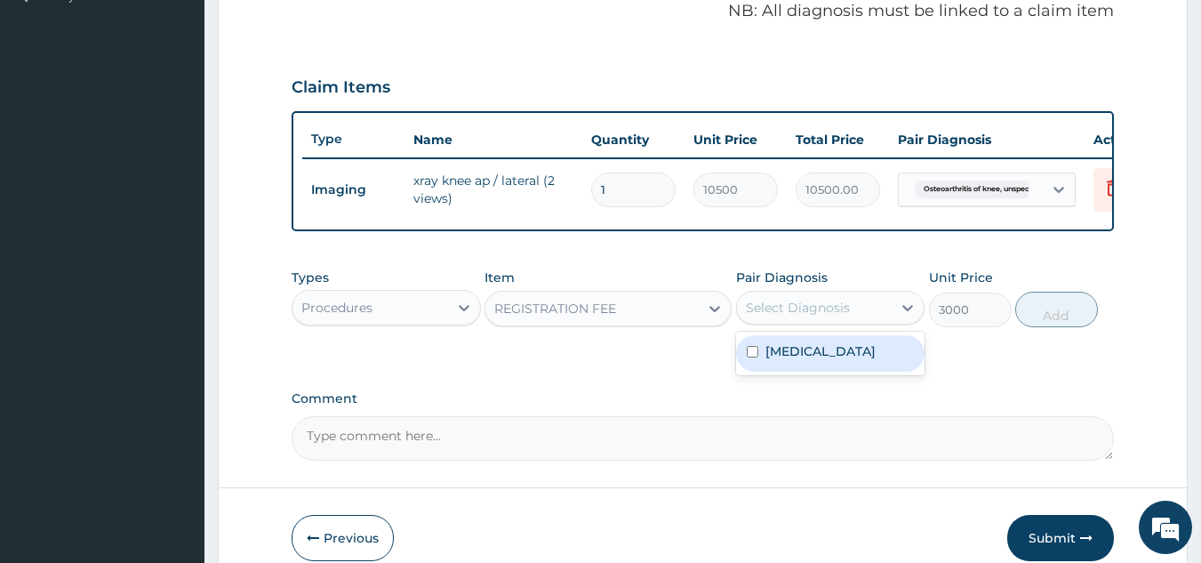
click at [780, 316] on div "Select Diagnosis" at bounding box center [798, 308] width 104 height 18
click at [800, 360] on label "Osteoarthritis of knee, unspecified" at bounding box center [820, 351] width 110 height 18
checkbox input "true"
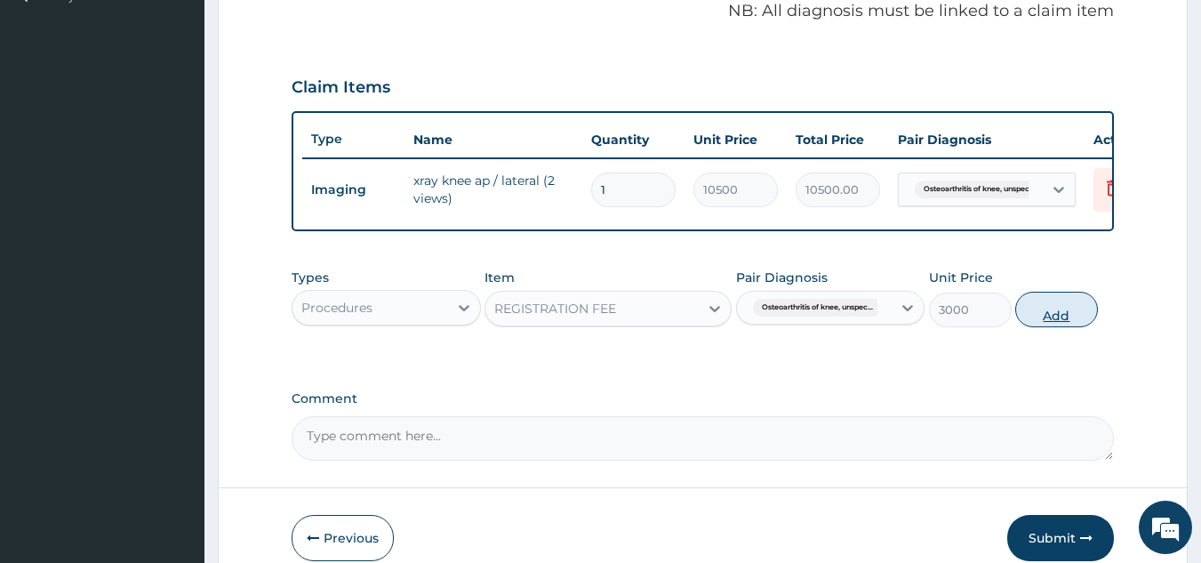
click at [1081, 321] on button "Add" at bounding box center [1056, 310] width 83 height 36
type input "0"
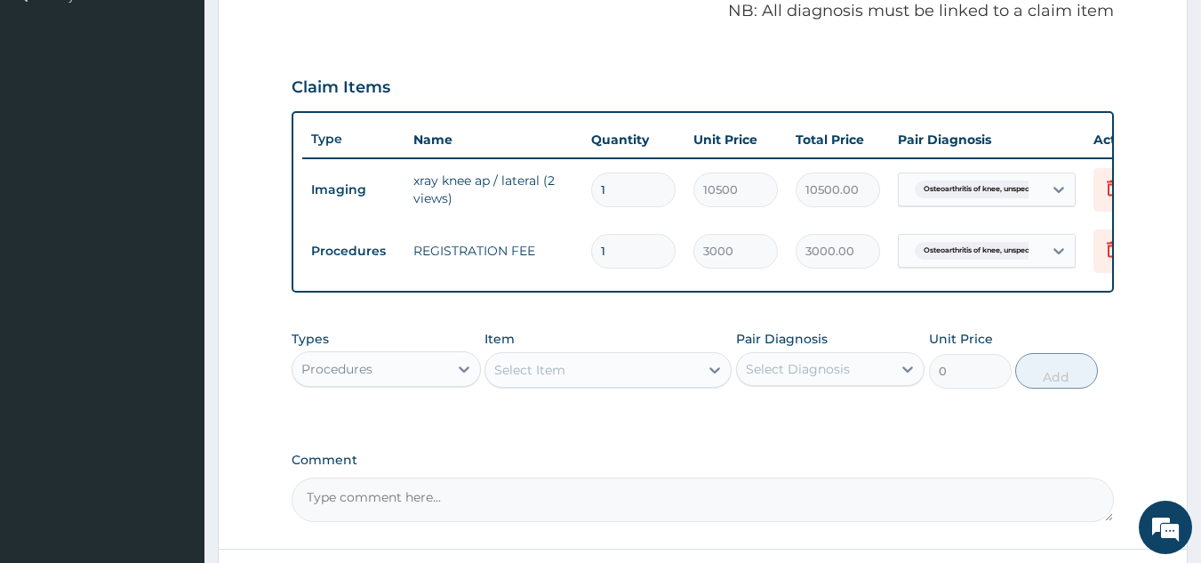
click at [567, 372] on div "Select Item" at bounding box center [591, 370] width 213 height 28
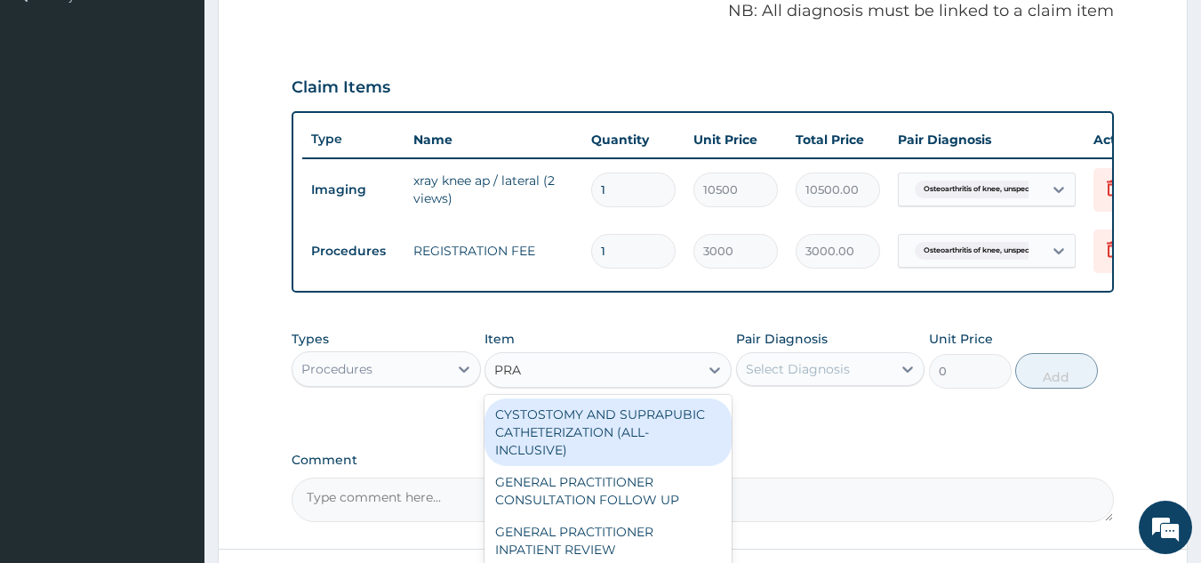
type input "PRAC"
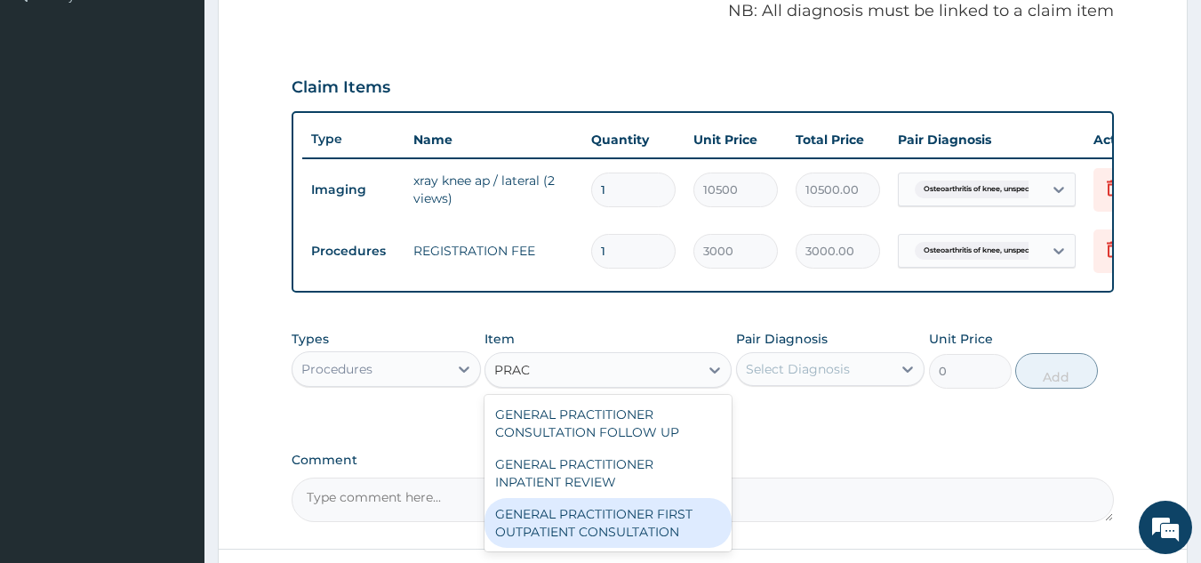
click at [620, 517] on div "GENERAL PRACTITIONER FIRST OUTPATIENT CONSULTATION" at bounding box center [608, 523] width 247 height 50
type input "4500"
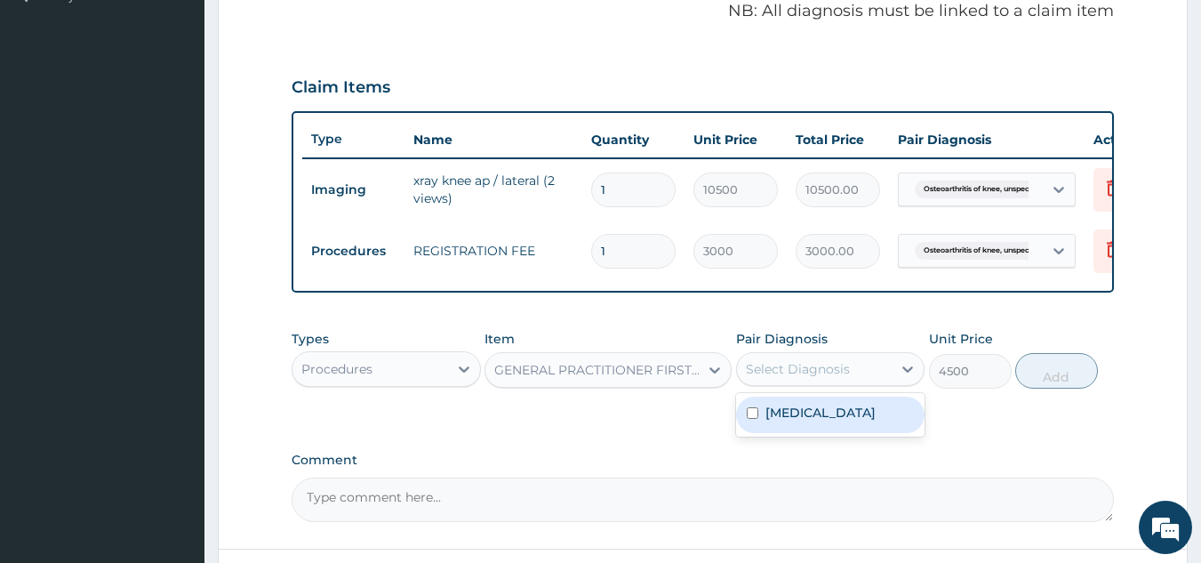
click at [815, 376] on div "Select Diagnosis" at bounding box center [798, 369] width 104 height 18
click at [823, 421] on label "Osteoarthritis of knee, unspecified" at bounding box center [820, 413] width 110 height 18
checkbox input "true"
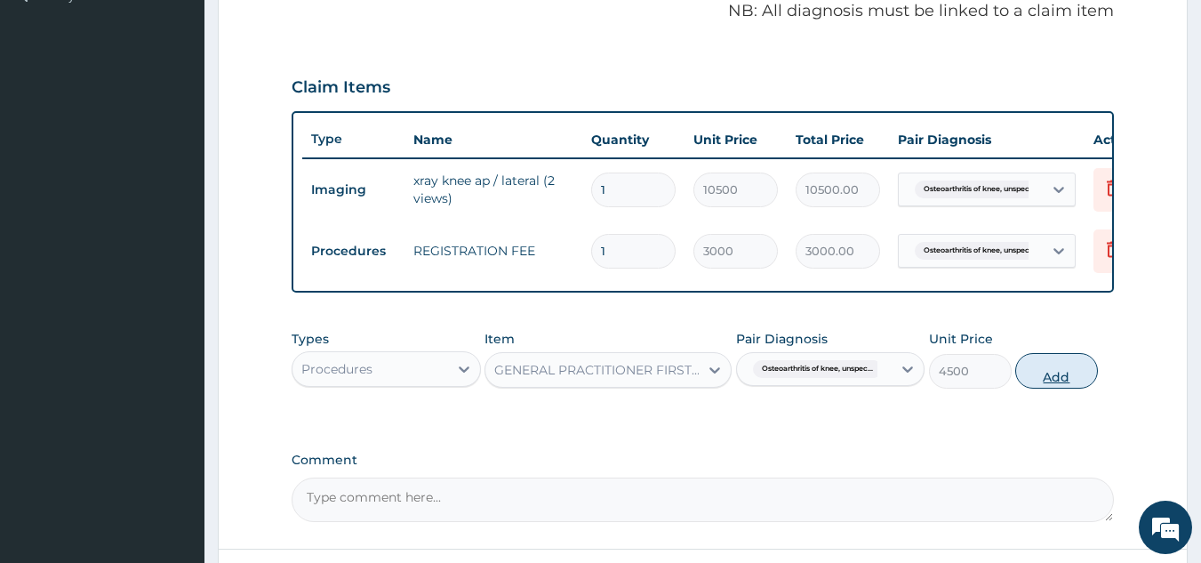
click at [1059, 386] on button "Add" at bounding box center [1056, 371] width 83 height 36
type input "0"
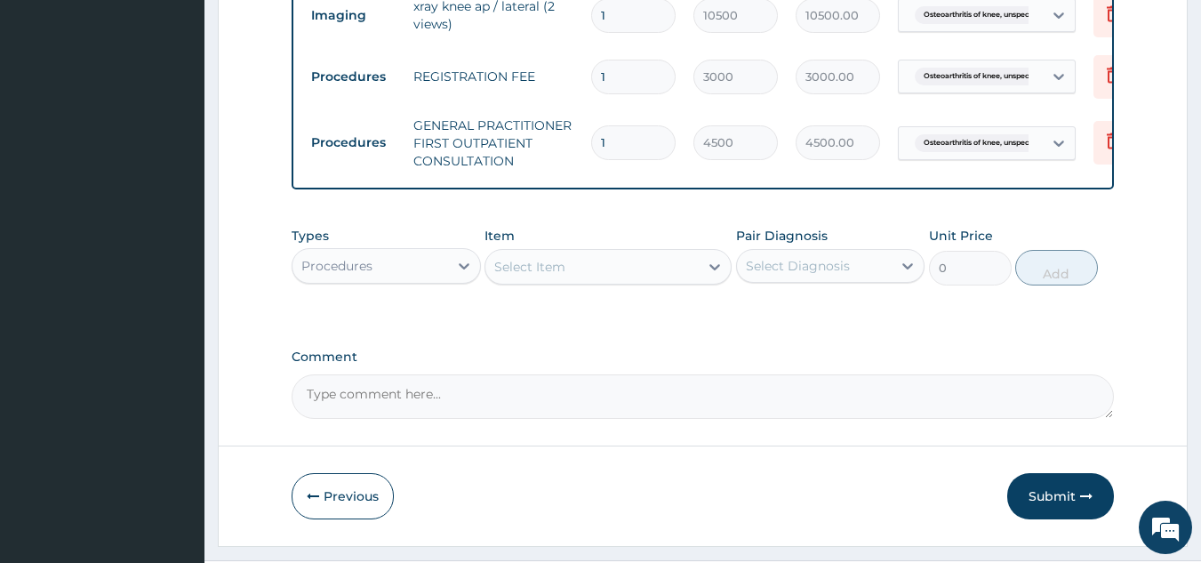
scroll to position [728, 0]
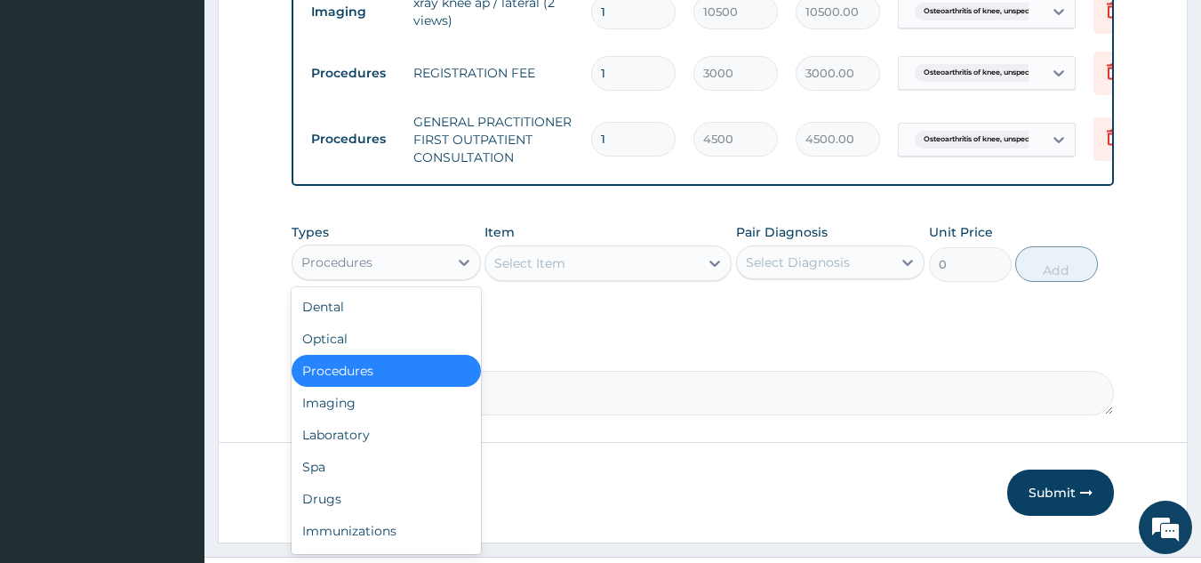
click at [400, 276] on div "Procedures" at bounding box center [370, 262] width 156 height 28
click at [348, 515] on div "Drugs" at bounding box center [386, 499] width 189 height 32
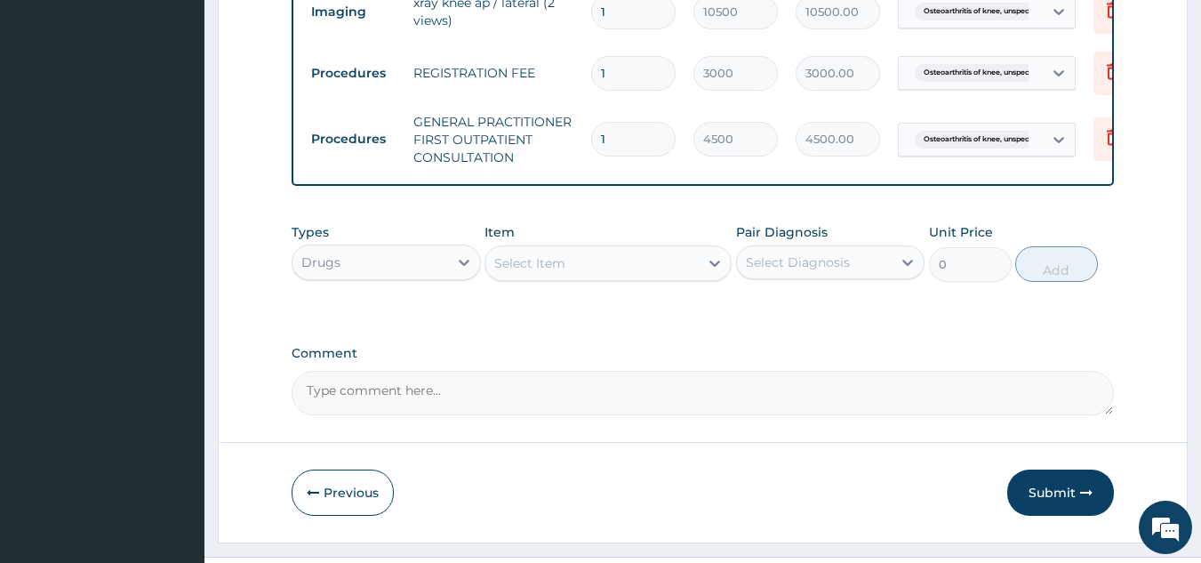
click at [637, 277] on div "Select Item" at bounding box center [591, 263] width 213 height 28
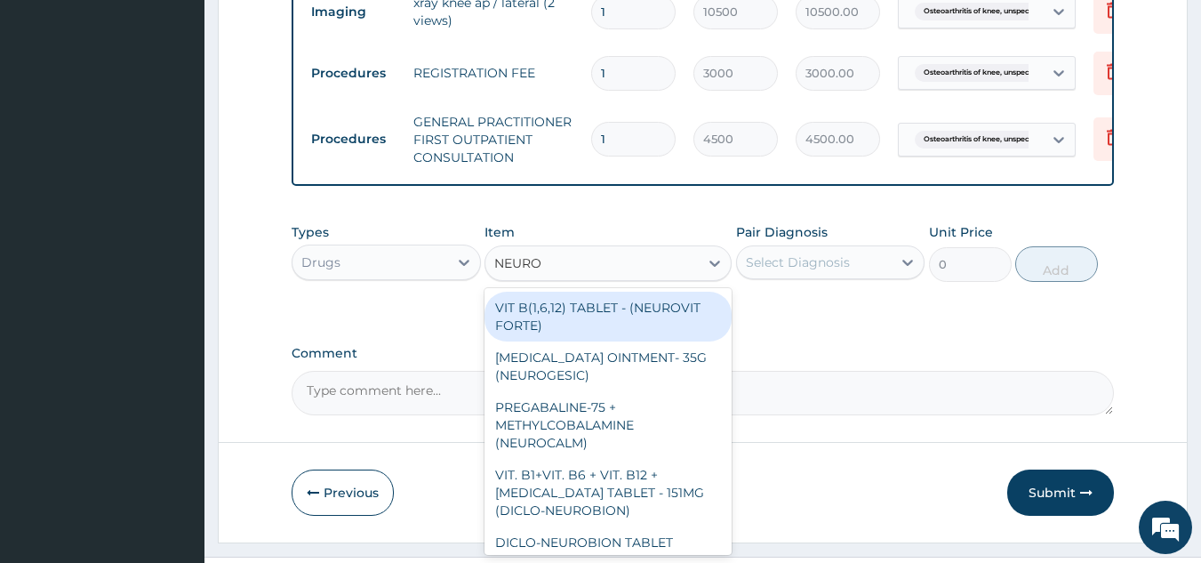
type input "NEUROG"
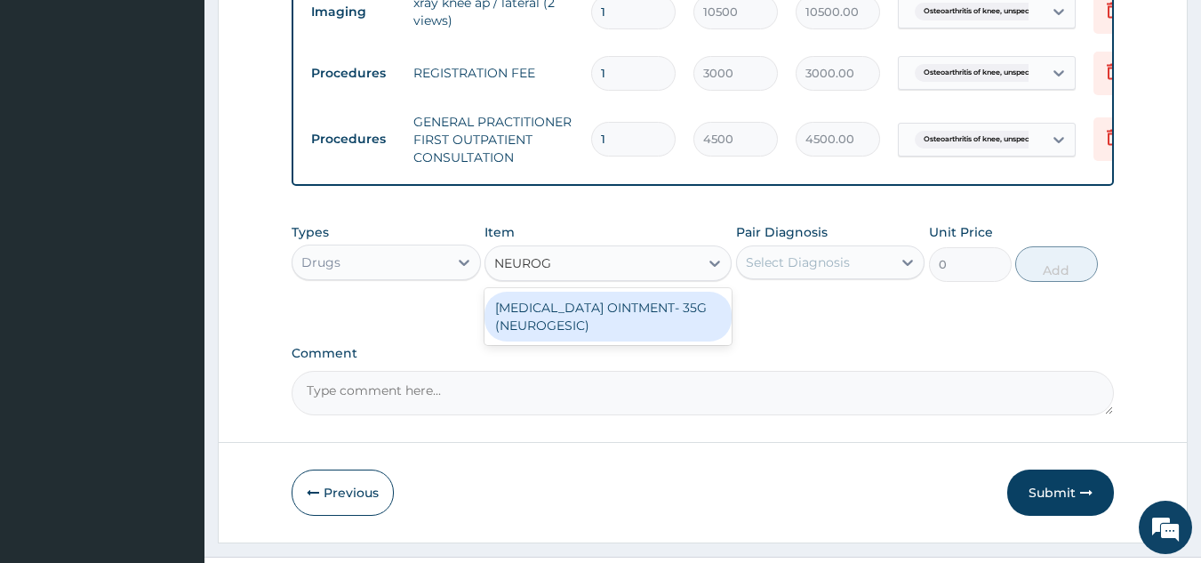
click at [637, 320] on div "METHYL SALICYLATE OINTMENT- 35G (NEUROGESIC)" at bounding box center [608, 317] width 247 height 50
type input "1600"
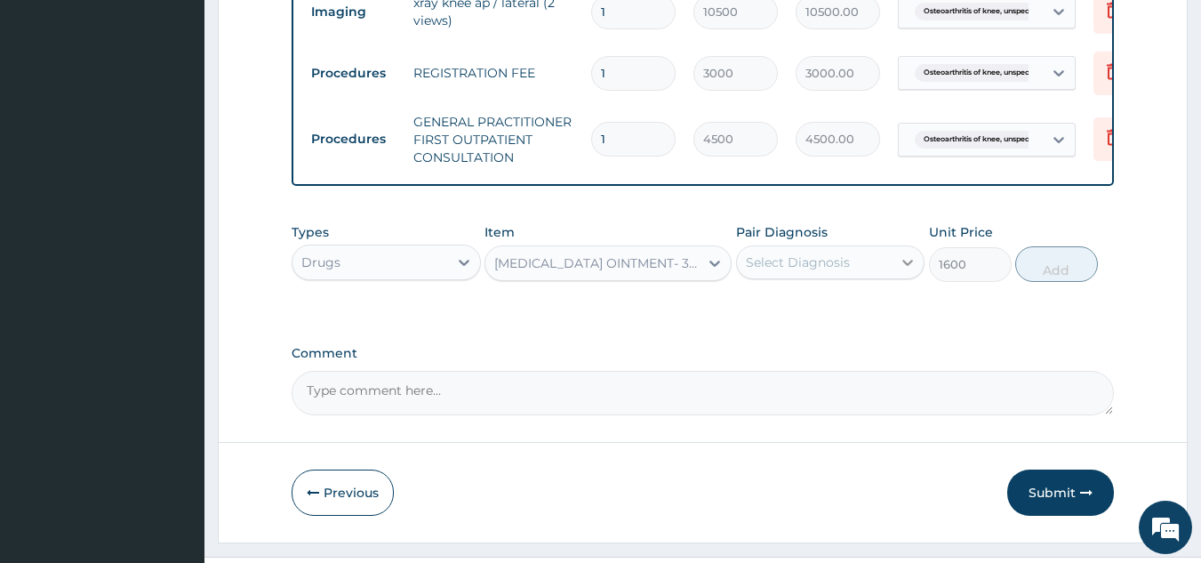
click at [900, 265] on div at bounding box center [908, 262] width 32 height 32
click at [876, 315] on label "Osteoarthritis of knee, unspecified" at bounding box center [820, 306] width 110 height 18
checkbox input "true"
click at [1066, 281] on button "Add" at bounding box center [1056, 264] width 83 height 36
type input "0"
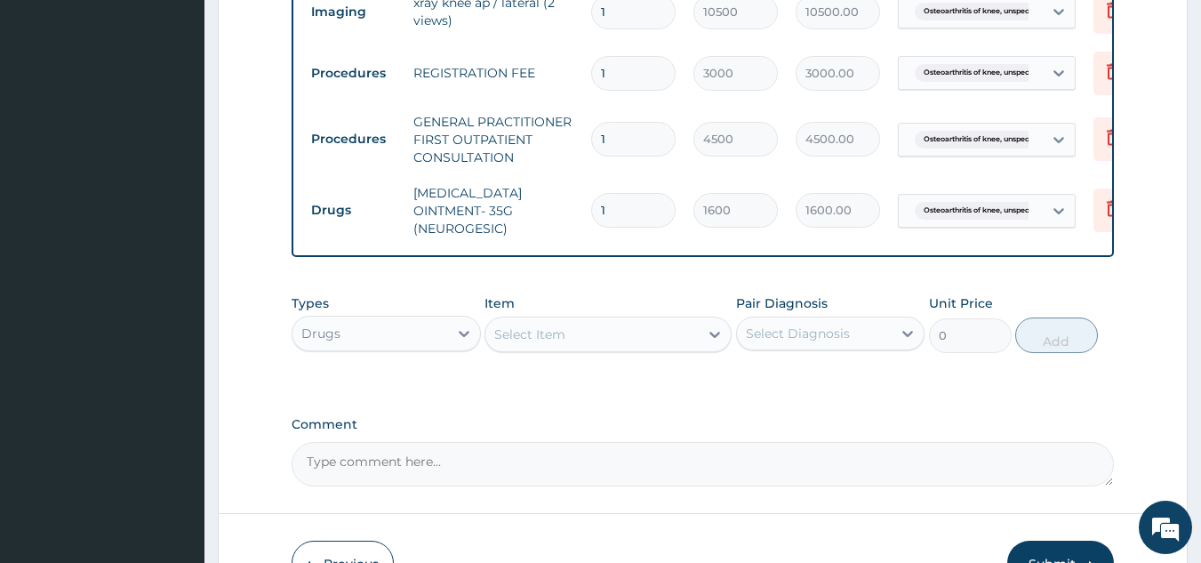
click at [634, 336] on div "Select Item" at bounding box center [591, 334] width 213 height 28
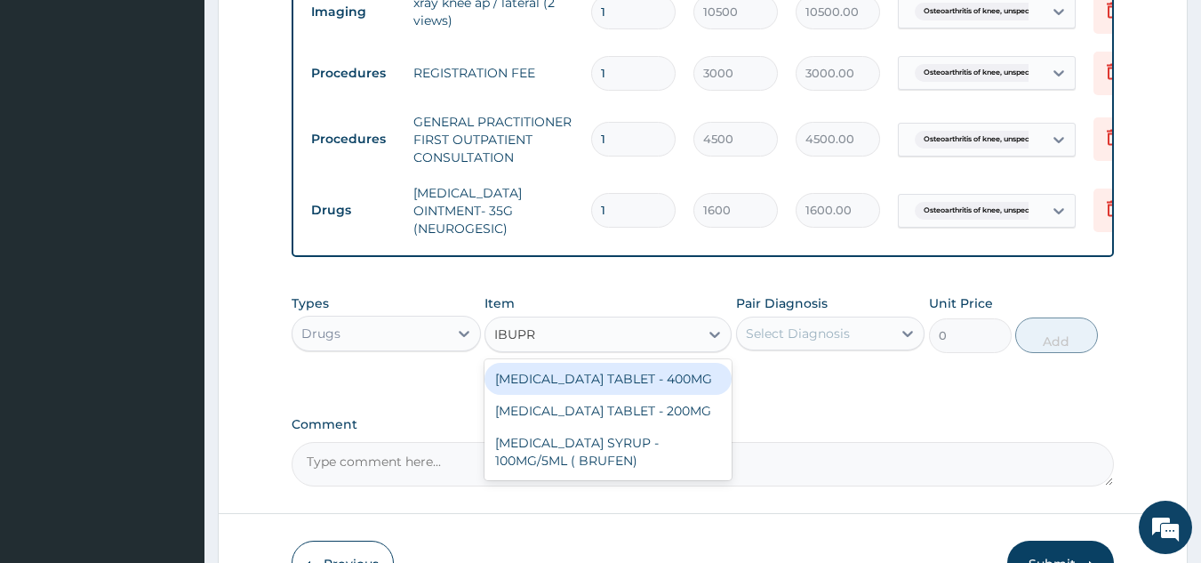
type input "IBUPRO"
drag, startPoint x: 629, startPoint y: 398, endPoint x: 836, endPoint y: 385, distance: 206.7
click at [632, 395] on div "IBUPROFEN TABLET - 400MG" at bounding box center [608, 379] width 247 height 32
type input "640"
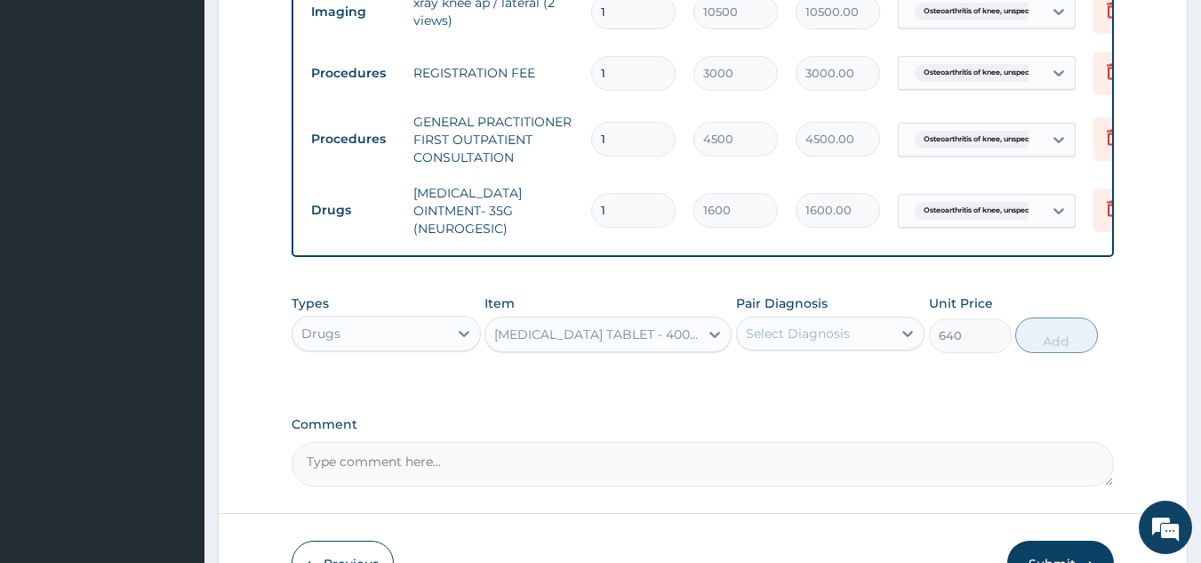
click at [851, 348] on div "Select Diagnosis" at bounding box center [815, 333] width 156 height 28
click at [861, 386] on label "Osteoarthritis of knee, unspecified" at bounding box center [820, 377] width 110 height 18
checkbox input "true"
click at [1062, 353] on button "Add" at bounding box center [1056, 335] width 83 height 36
type input "0"
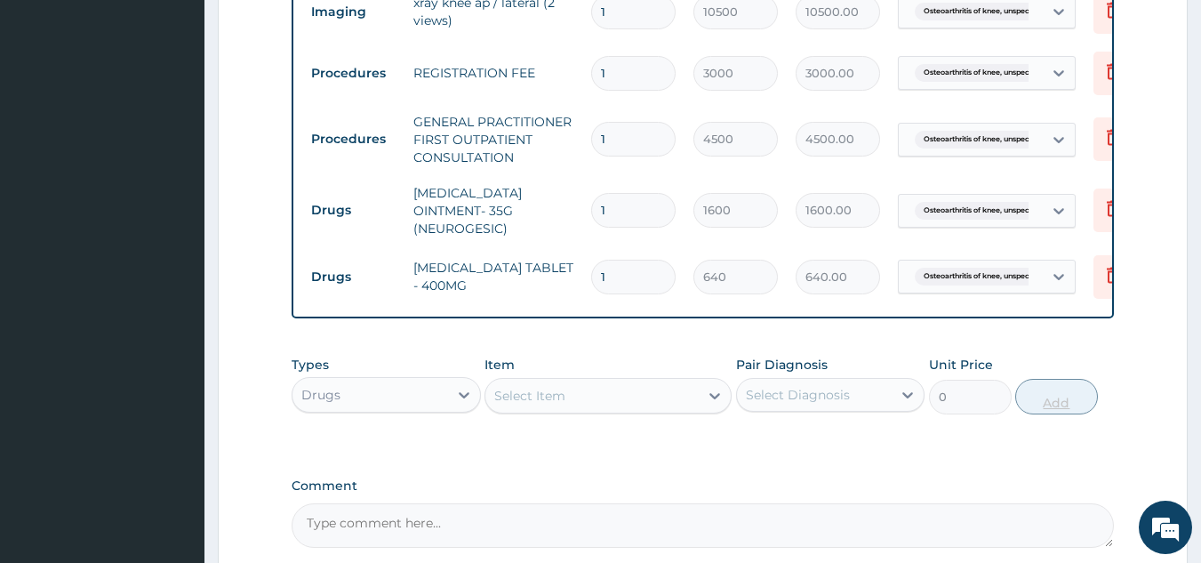
type input "10"
type input "6400.00"
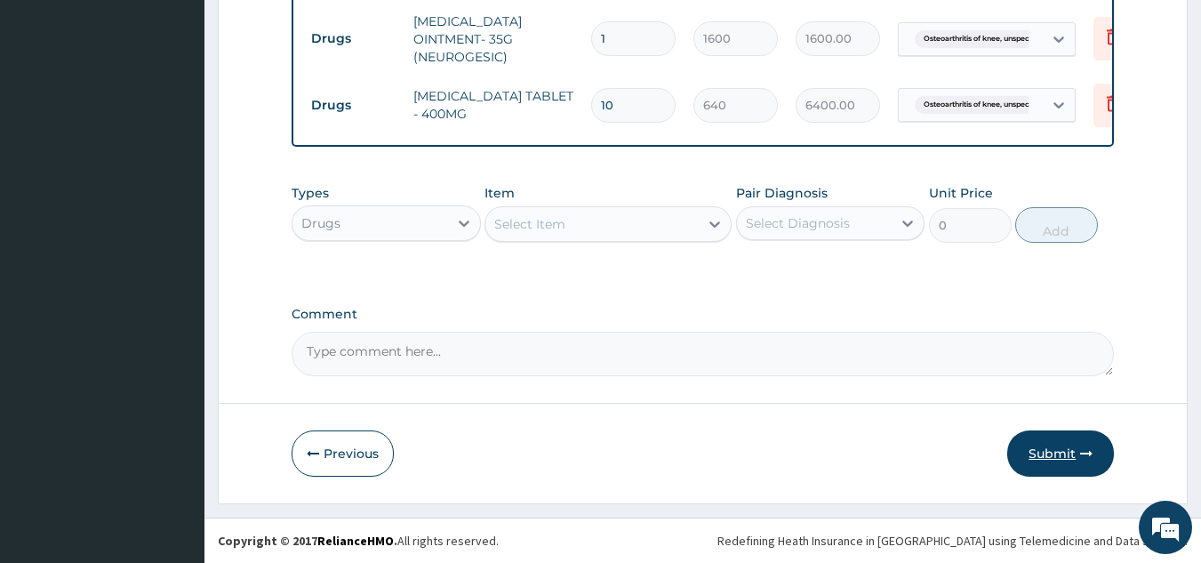
type input "10"
click at [1042, 453] on button "Submit" at bounding box center [1060, 453] width 107 height 46
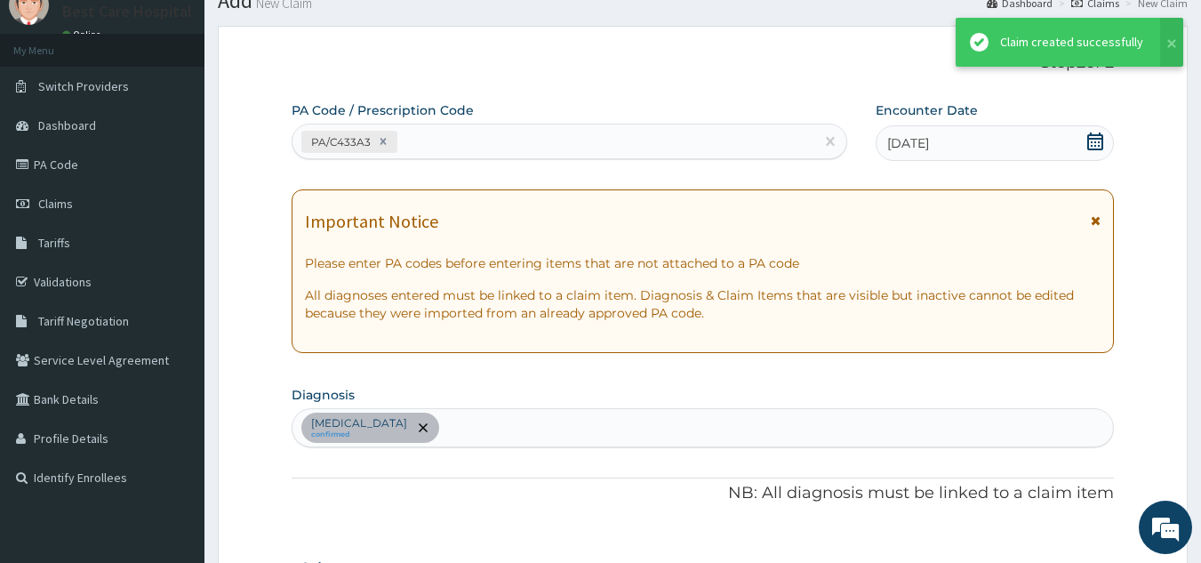
scroll to position [913, 0]
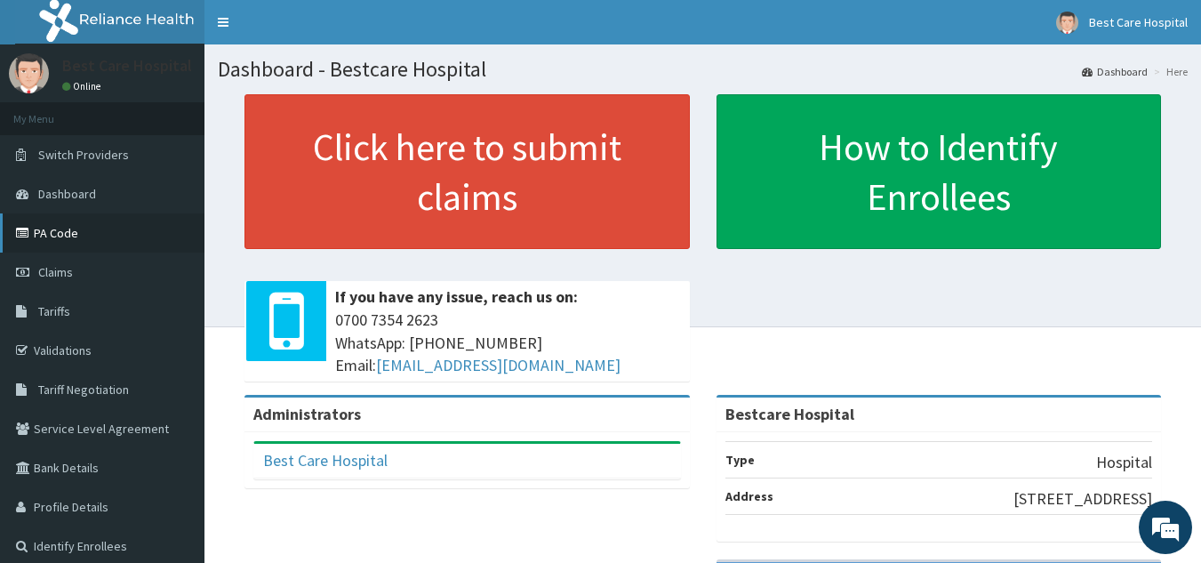
click at [77, 225] on link "PA Code" at bounding box center [102, 232] width 204 height 39
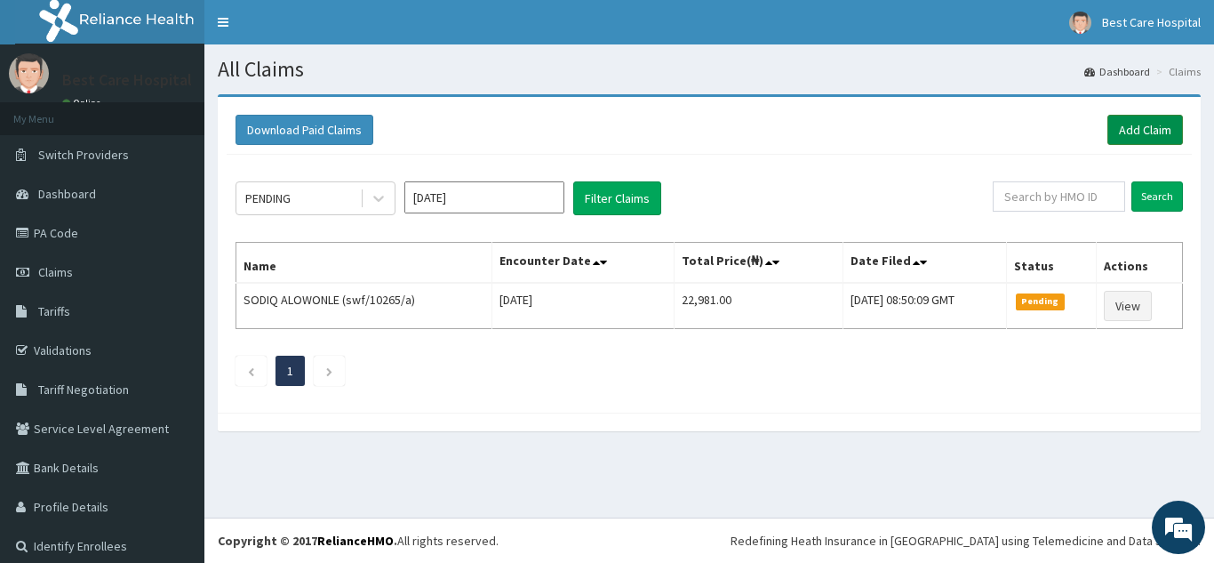
click at [1142, 131] on link "Add Claim" at bounding box center [1146, 130] width 76 height 30
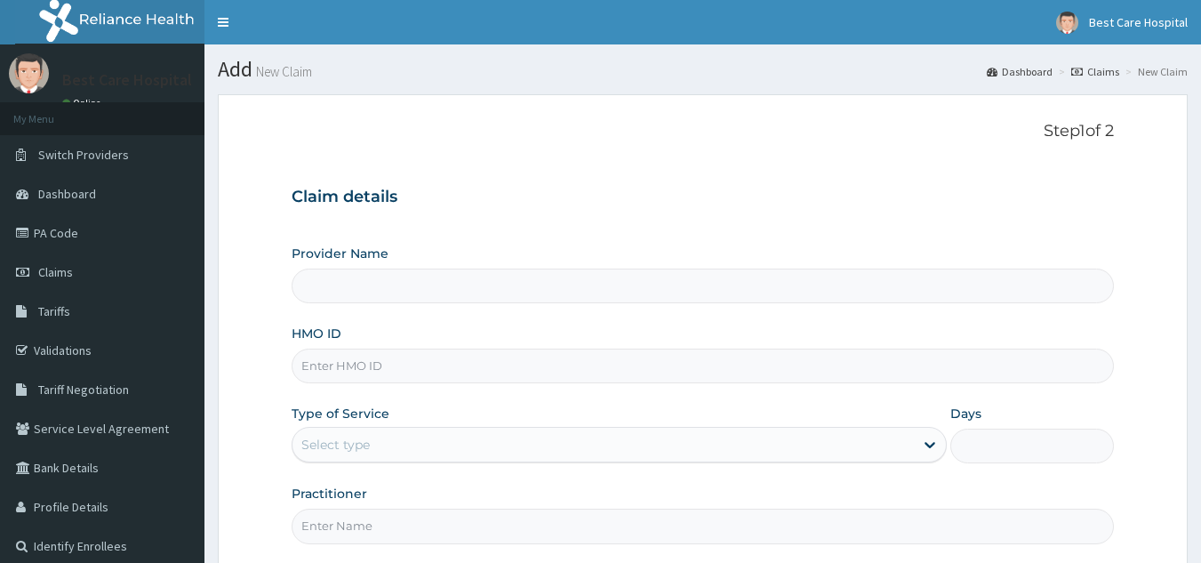
click at [425, 354] on input "HMO ID" at bounding box center [703, 365] width 823 height 35
type input "DT"
type input "Bestcare Hospital"
type input "DTS/10106/A"
click at [465, 312] on div "Provider Name Bestcare Hospital HMO ID DTS/10106/A Type of Service Select type …" at bounding box center [703, 393] width 823 height 299
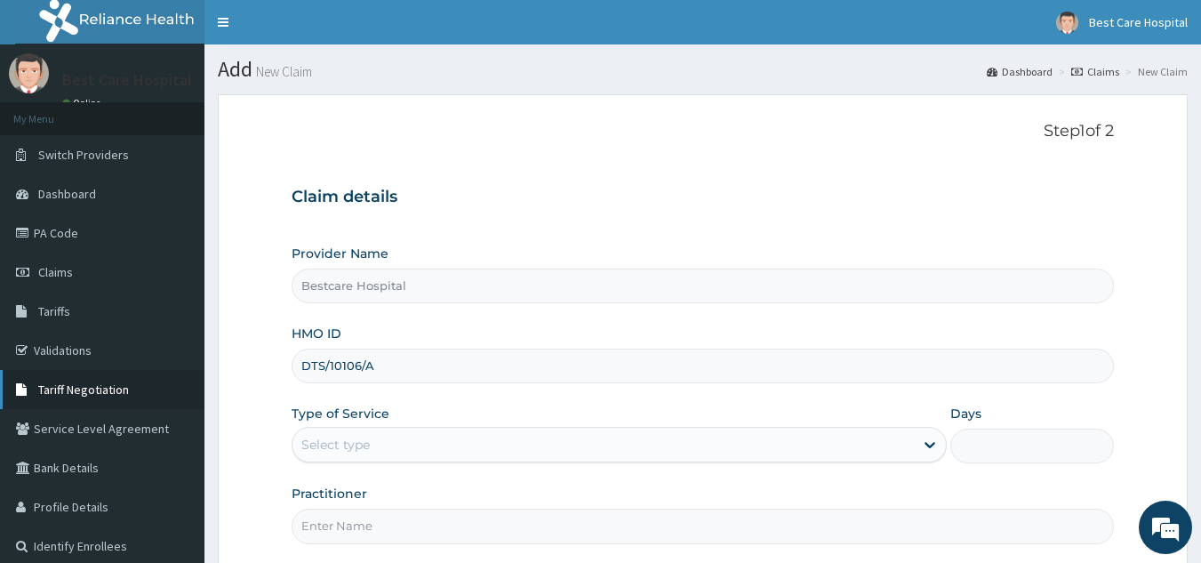
drag, startPoint x: 428, startPoint y: 377, endPoint x: 186, endPoint y: 381, distance: 241.9
click at [186, 381] on div "R EL Toggle navigation Best Care Hospital Best Care Hospital - bestcaregroup@ya…" at bounding box center [600, 365] width 1201 height 731
click at [405, 461] on div "Select type" at bounding box center [619, 445] width 655 height 36
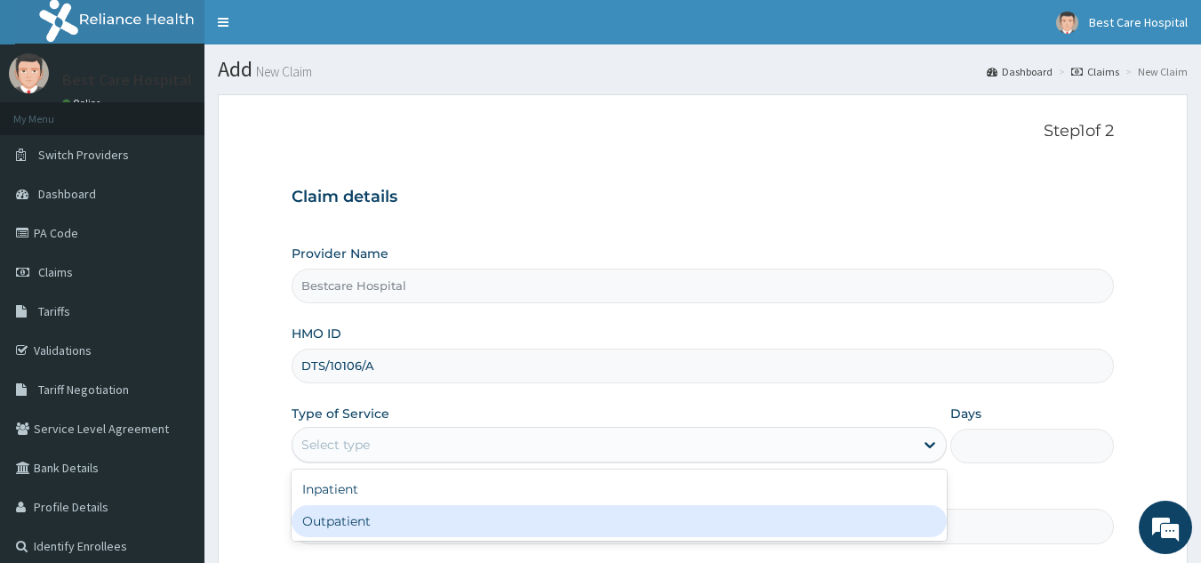
click at [403, 517] on div "Outpatient" at bounding box center [619, 521] width 655 height 32
type input "1"
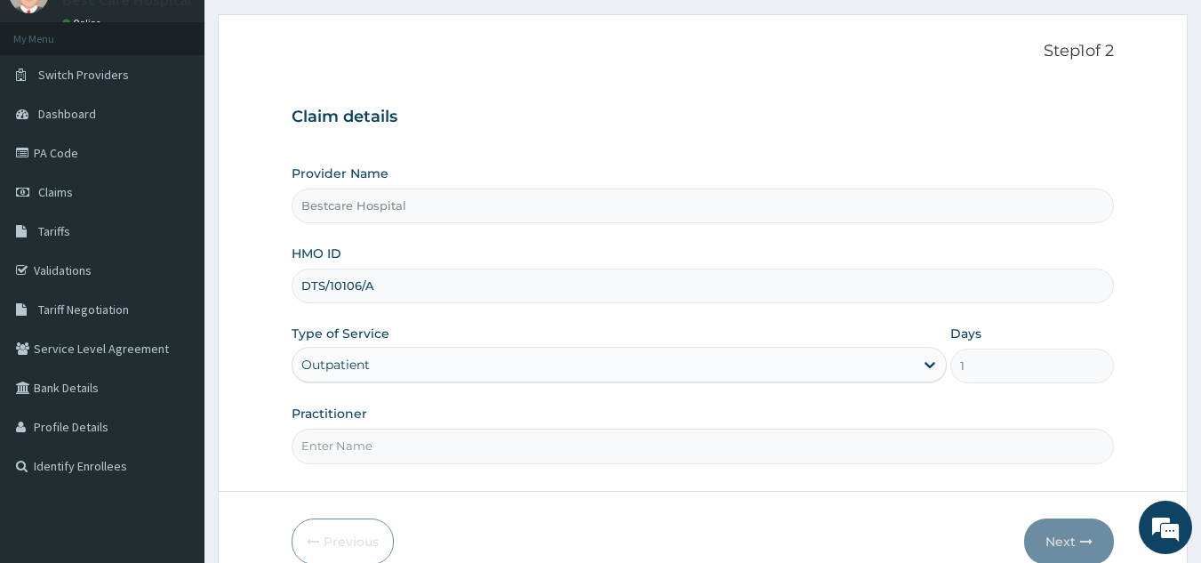
scroll to position [168, 0]
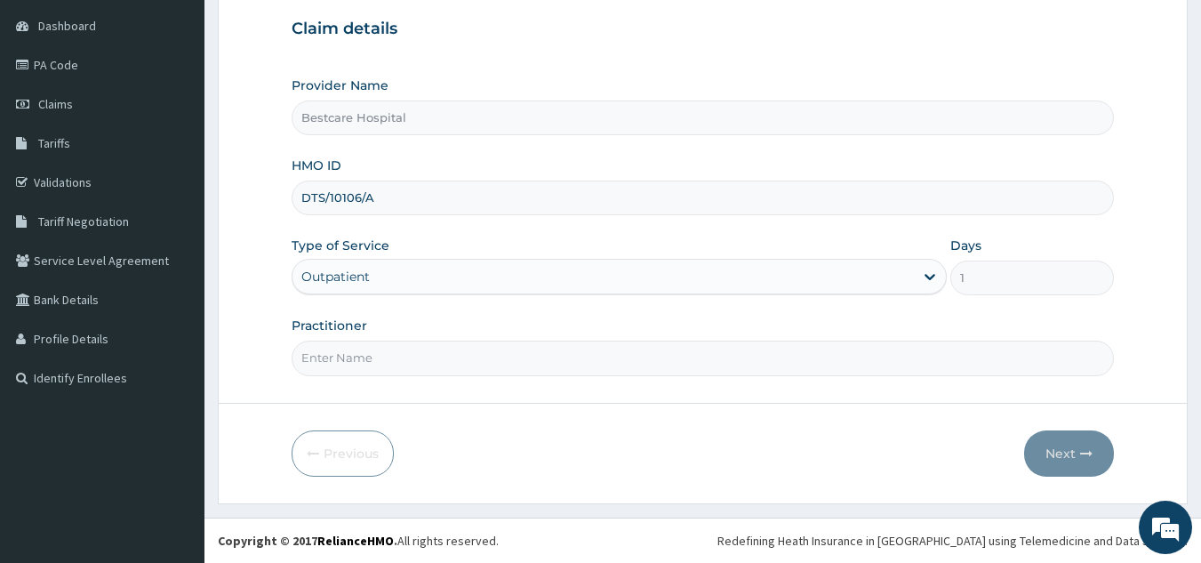
click at [395, 348] on input "Practitioner" at bounding box center [703, 357] width 823 height 35
type input "DR [PERSON_NAME]"
click at [1087, 437] on button "Next" at bounding box center [1069, 453] width 90 height 46
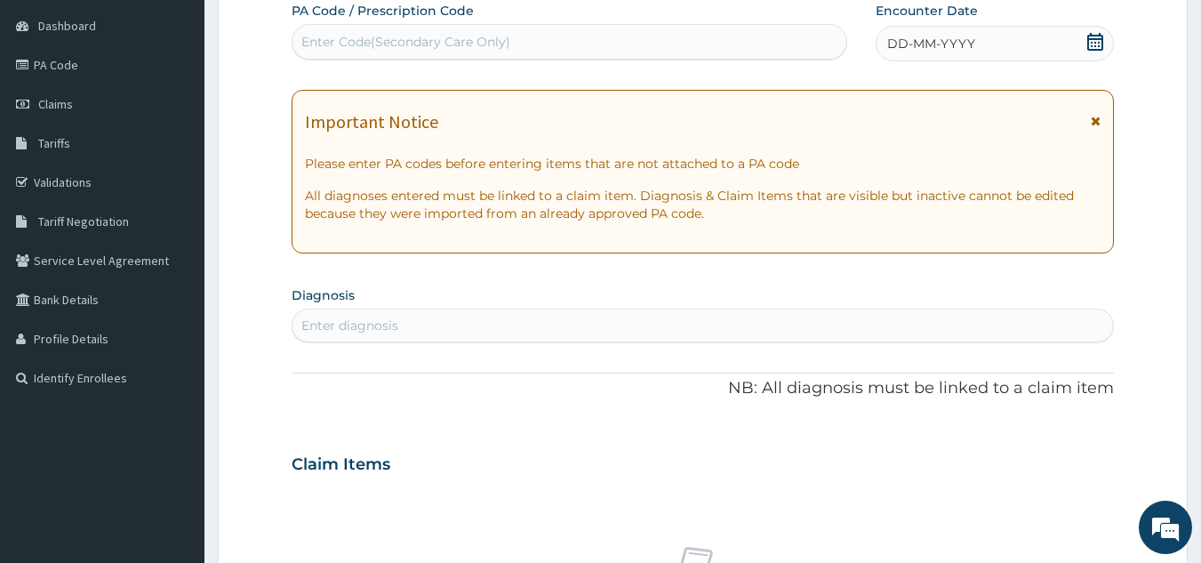
click at [443, 41] on div "Enter Code(Secondary Care Only)" at bounding box center [405, 42] width 209 height 18
paste input "PA/980855"
type input "PA/980855"
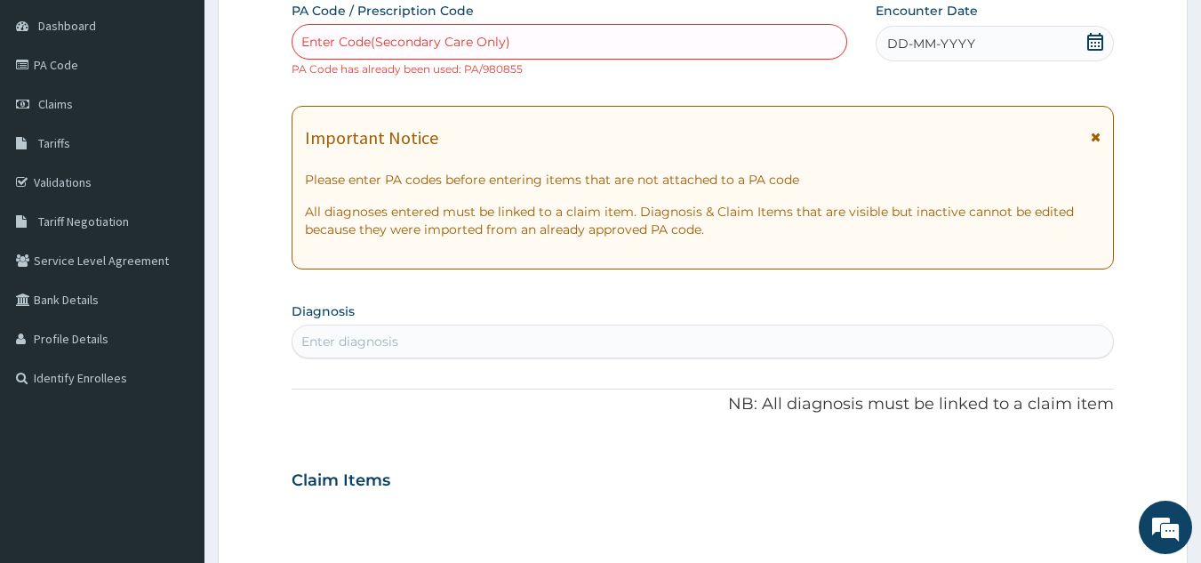
click at [482, 25] on div "Enter Code(Secondary Care Only)" at bounding box center [570, 42] width 557 height 36
paste input "PA/980855"
type input "PA/980855"
click at [1095, 44] on icon at bounding box center [1095, 42] width 18 height 18
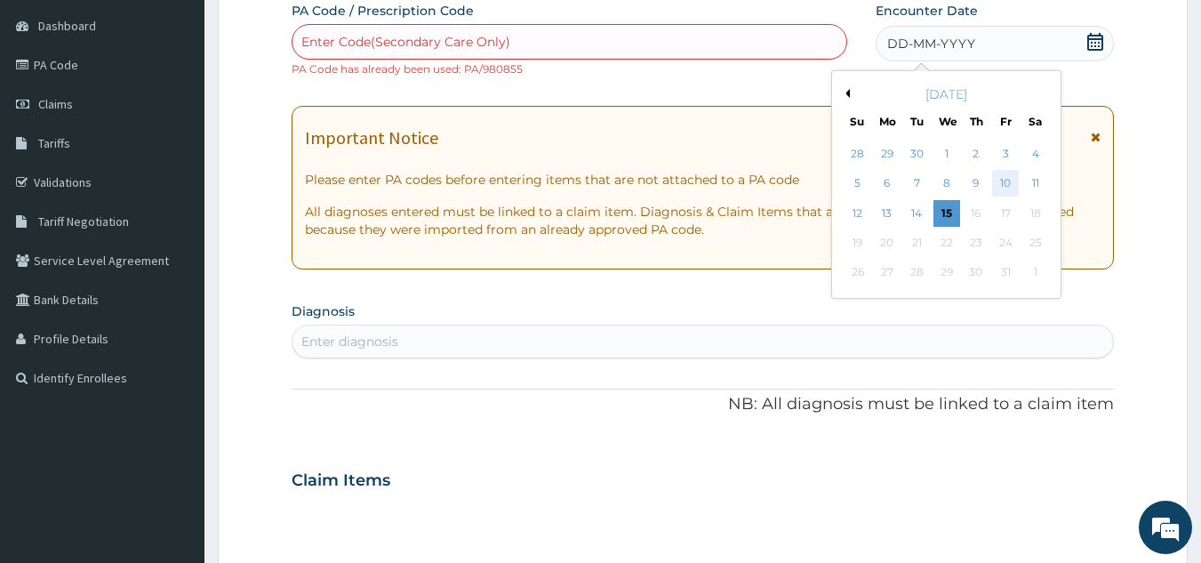
click at [1012, 177] on div "10" at bounding box center [1005, 184] width 27 height 27
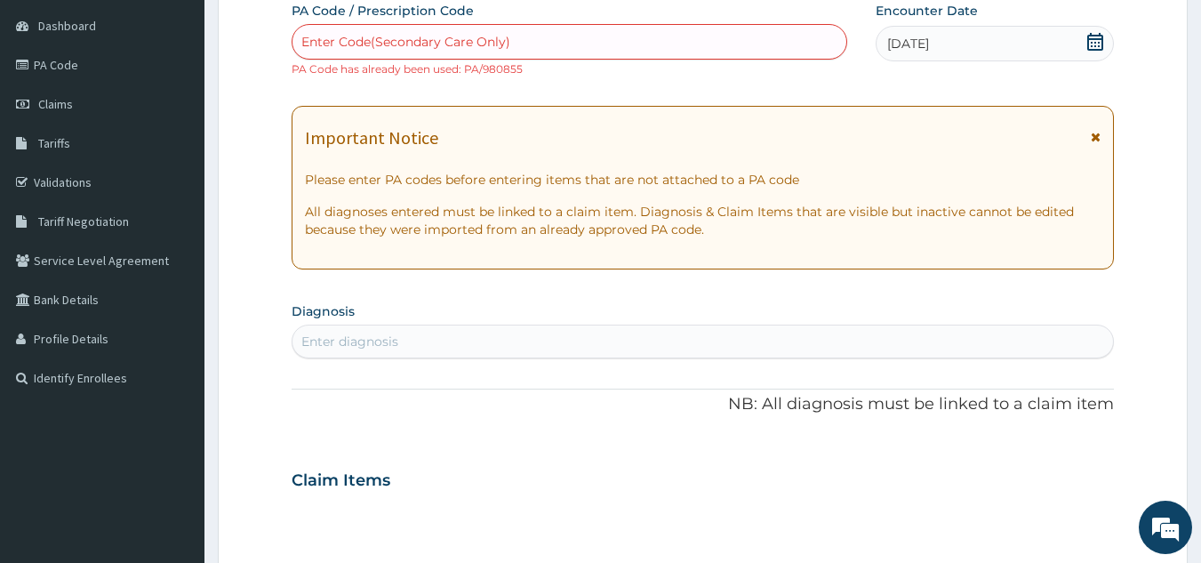
click at [596, 335] on div "Enter diagnosis" at bounding box center [702, 341] width 821 height 28
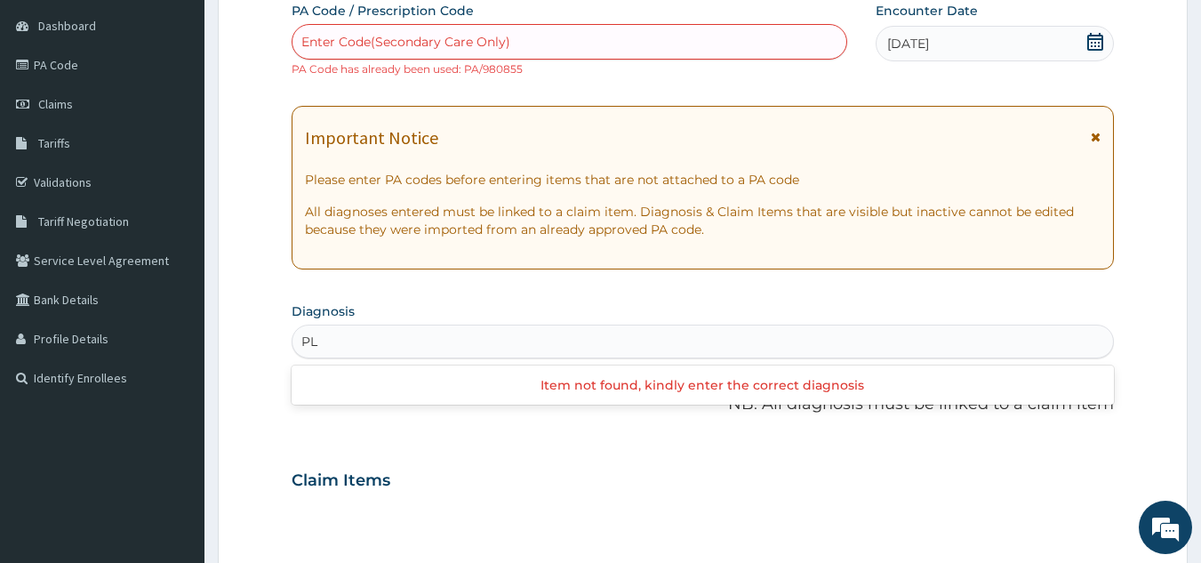
type input "P"
type input "MALARIA"
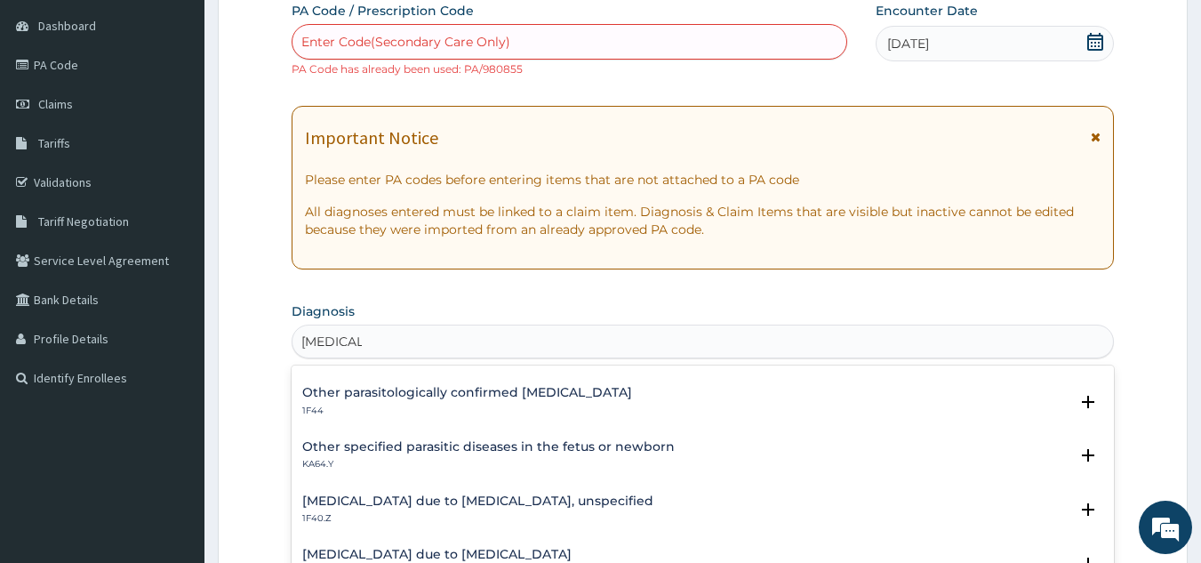
scroll to position [178, 0]
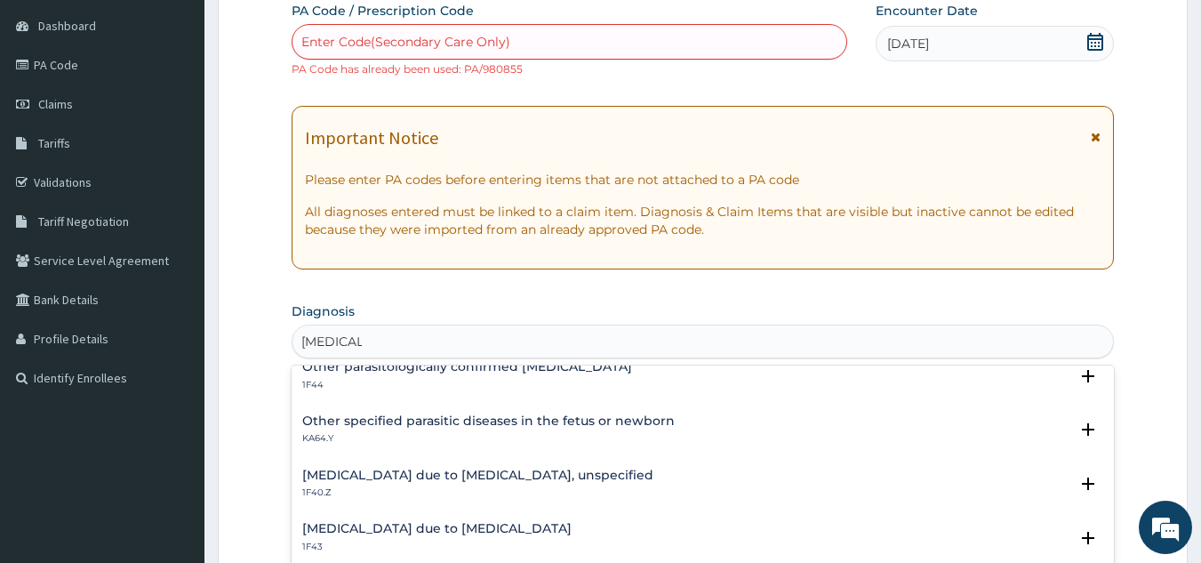
click at [502, 472] on h4 "Malaria due to Plasmodium falciparum, unspecified" at bounding box center [477, 475] width 351 height 13
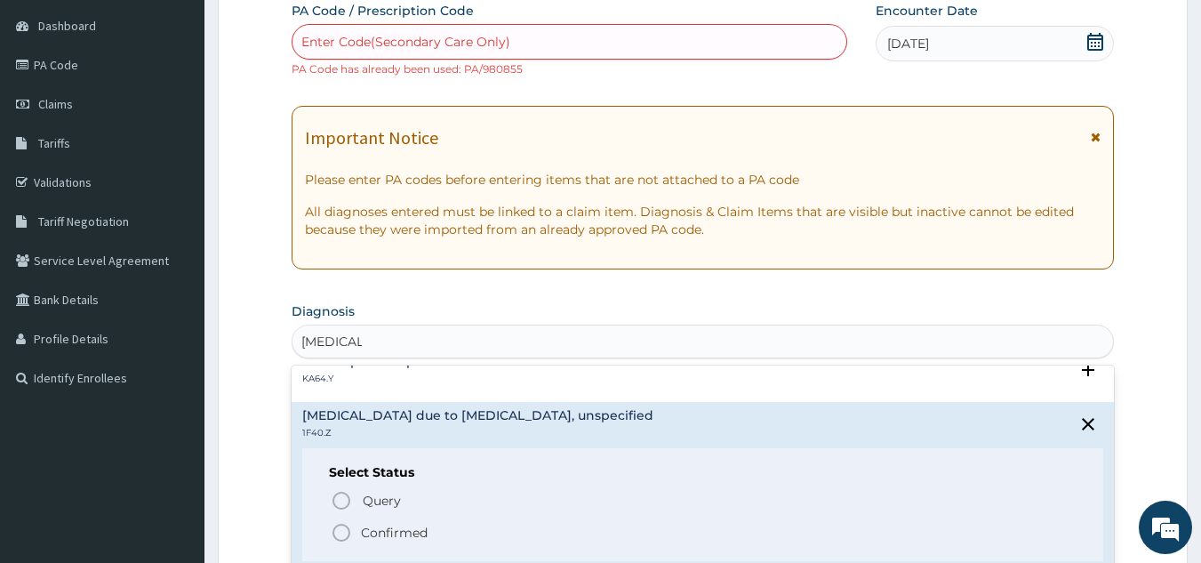
scroll to position [267, 0]
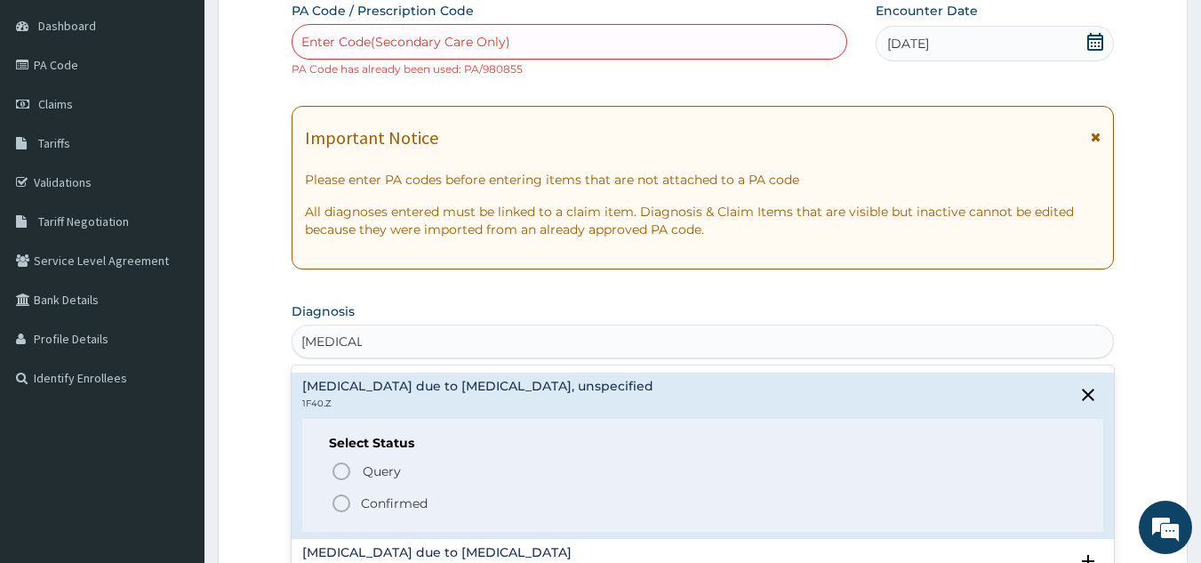
click at [370, 504] on p "Confirmed" at bounding box center [394, 503] width 67 height 18
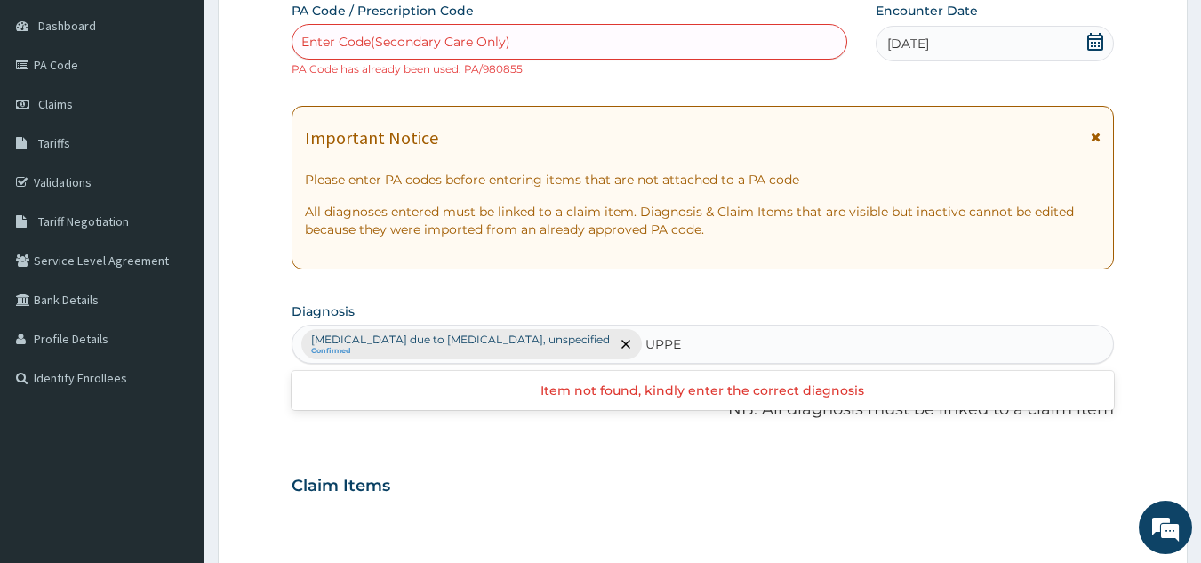
type input "UPPER"
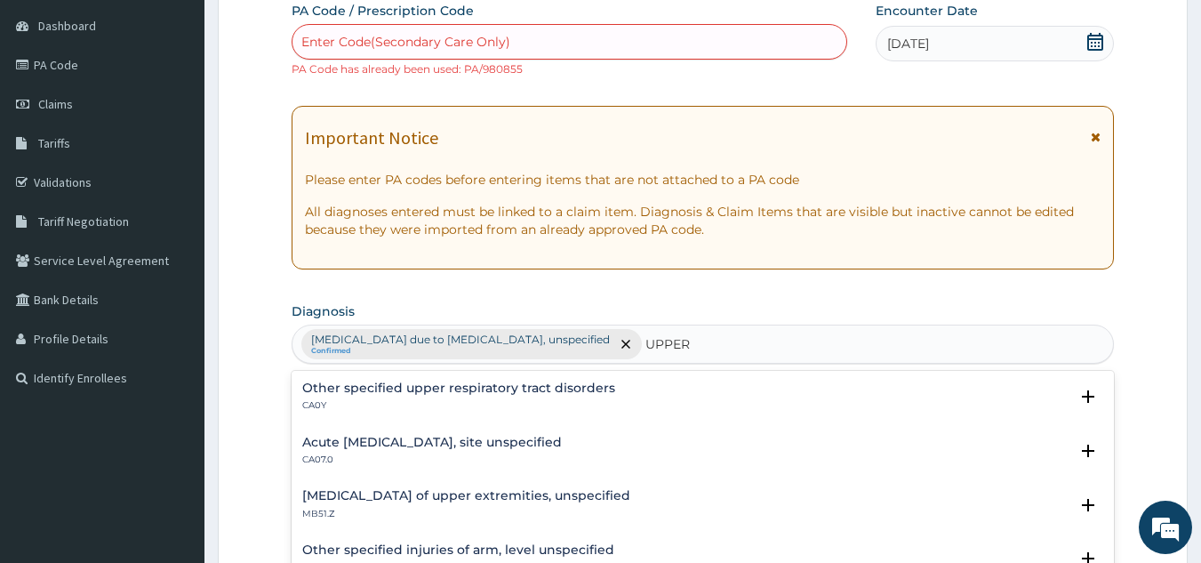
click at [429, 443] on h4 "Acute [MEDICAL_DATA], site unspecified" at bounding box center [432, 442] width 260 height 13
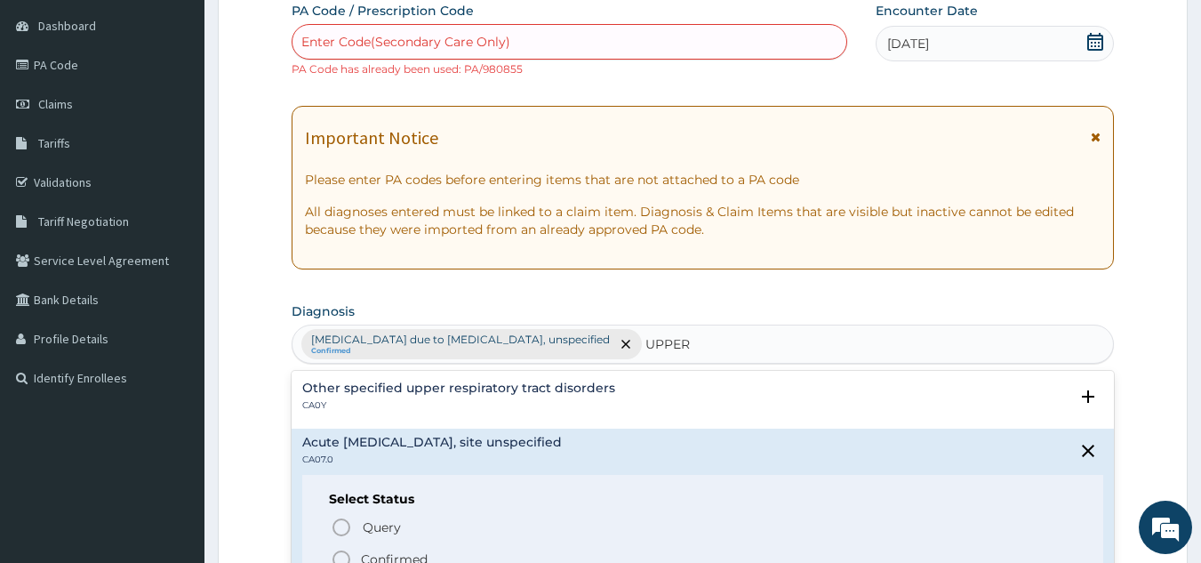
click at [398, 555] on p "Confirmed" at bounding box center [394, 559] width 67 height 18
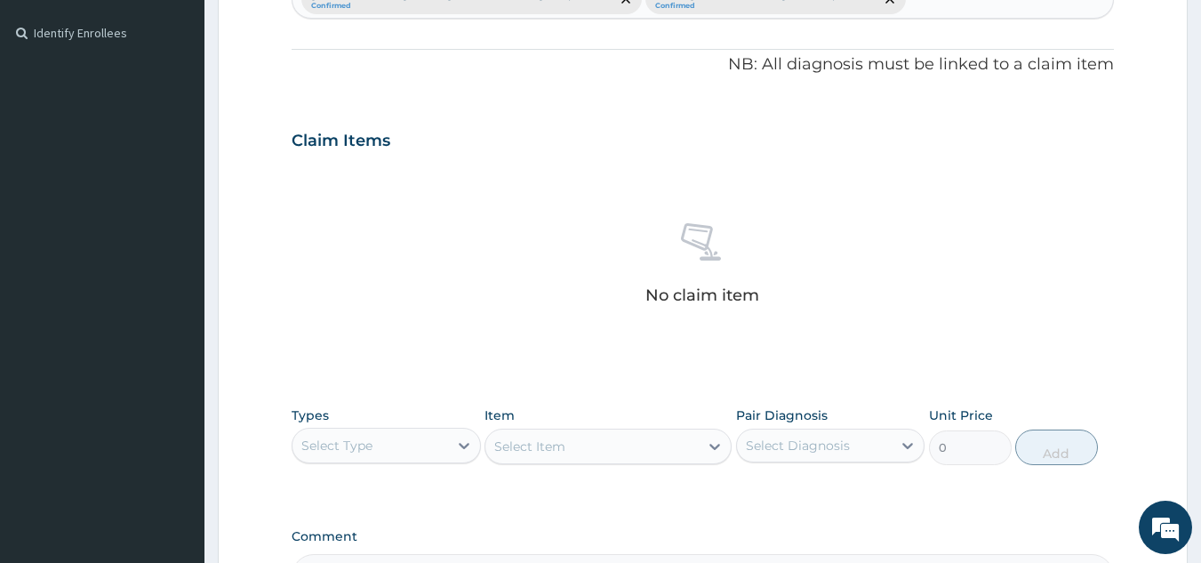
scroll to position [613, 0]
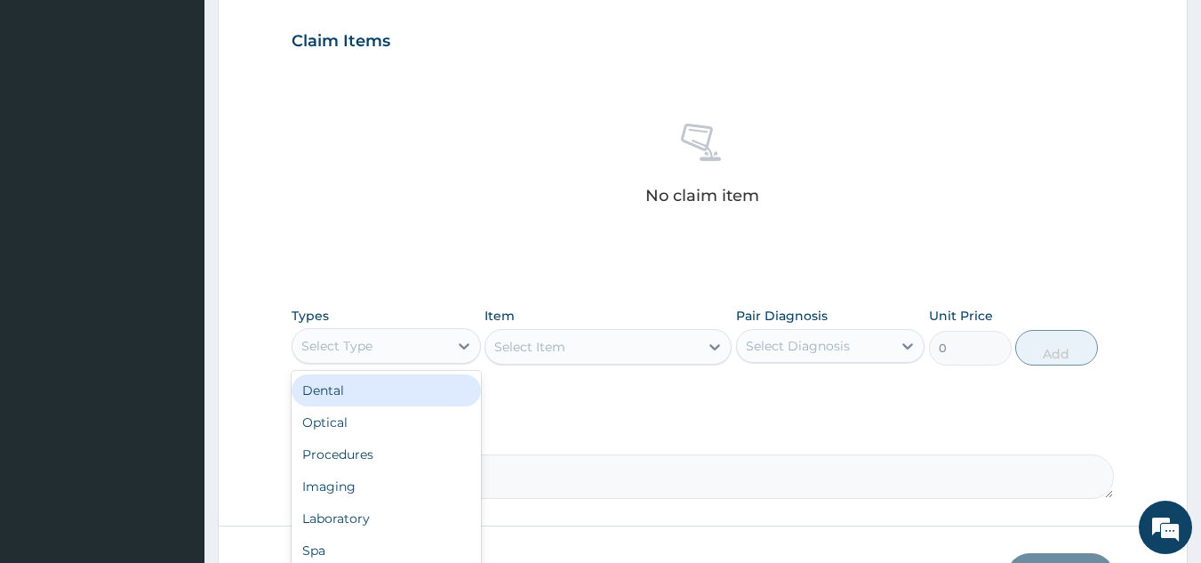
click at [409, 337] on div "Select Type" at bounding box center [370, 346] width 156 height 28
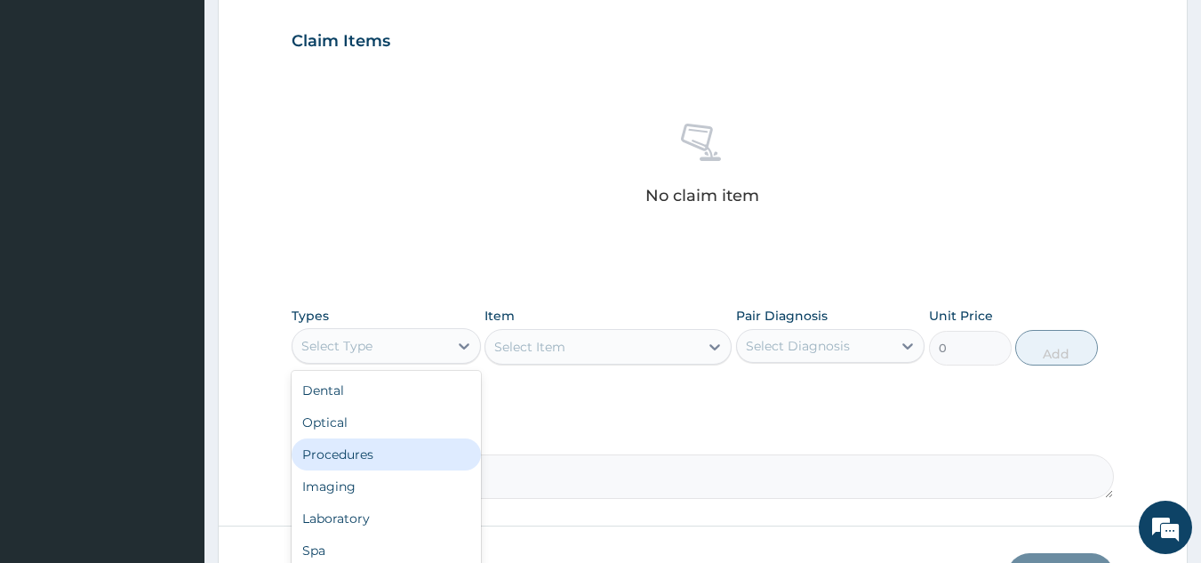
click at [381, 453] on div "Procedures" at bounding box center [386, 454] width 189 height 32
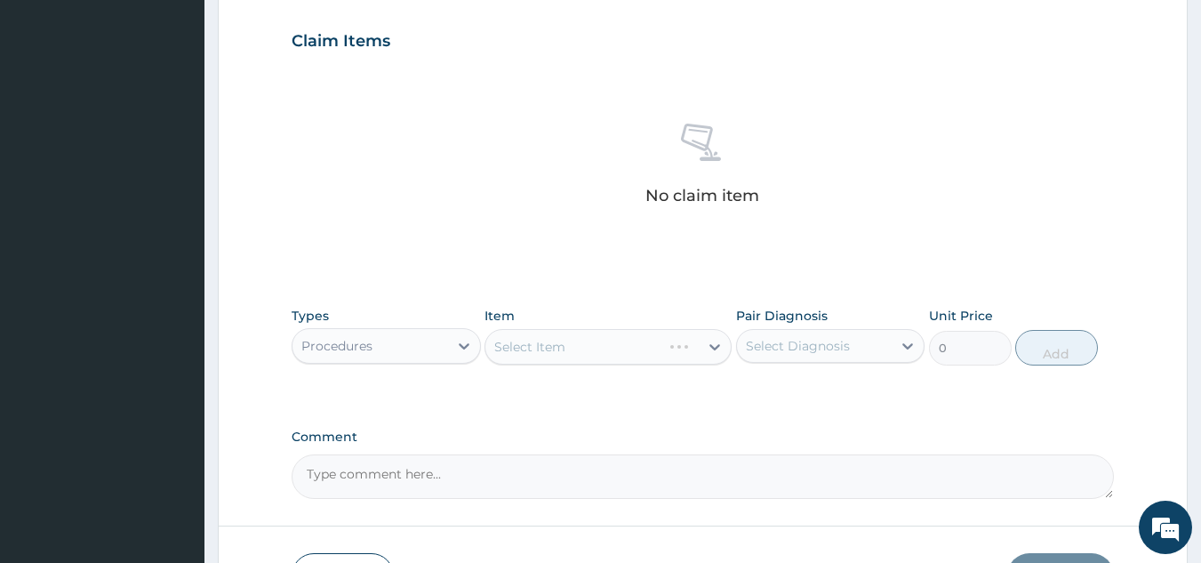
click at [688, 345] on div "Select Item" at bounding box center [608, 347] width 247 height 36
click at [645, 345] on div "Select Item" at bounding box center [591, 346] width 213 height 28
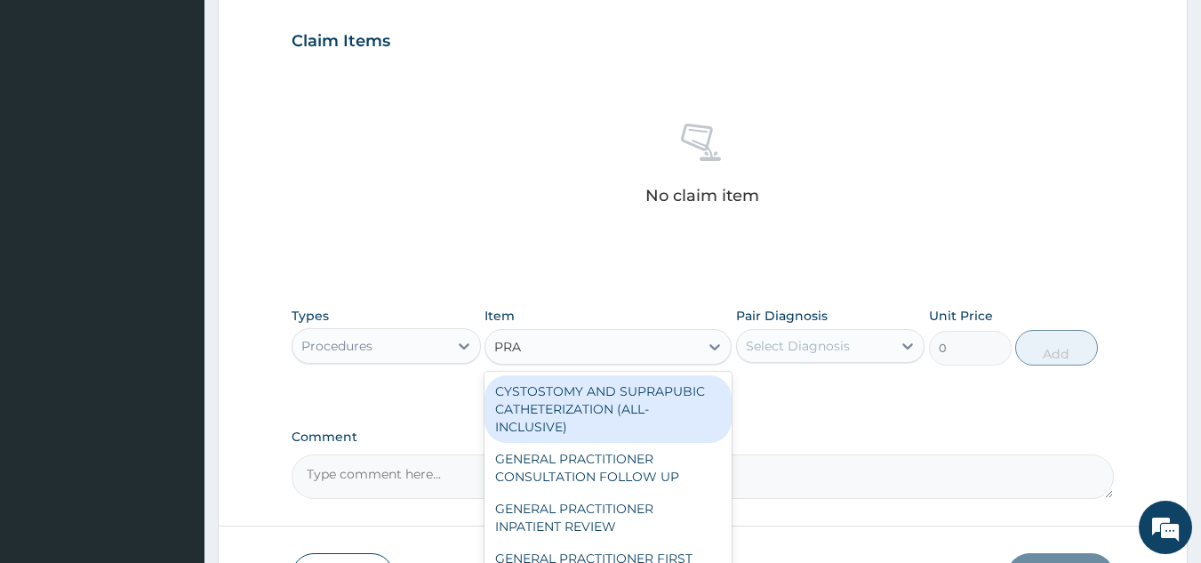
type input "PRAC"
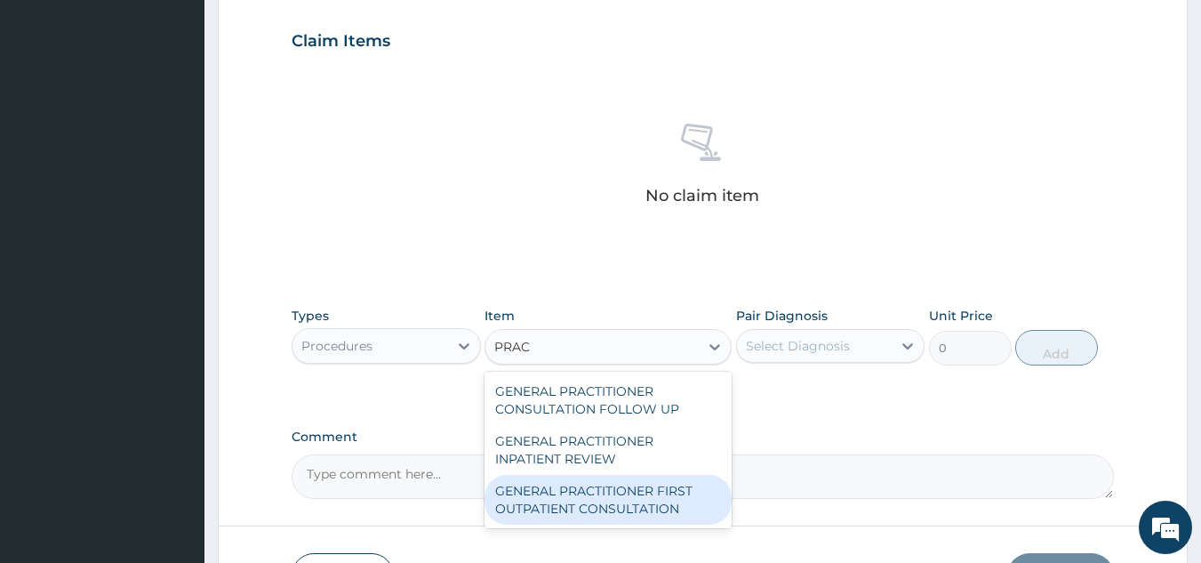
click at [640, 506] on div "GENERAL PRACTITIONER FIRST OUTPATIENT CONSULTATION" at bounding box center [608, 500] width 247 height 50
type input "4500"
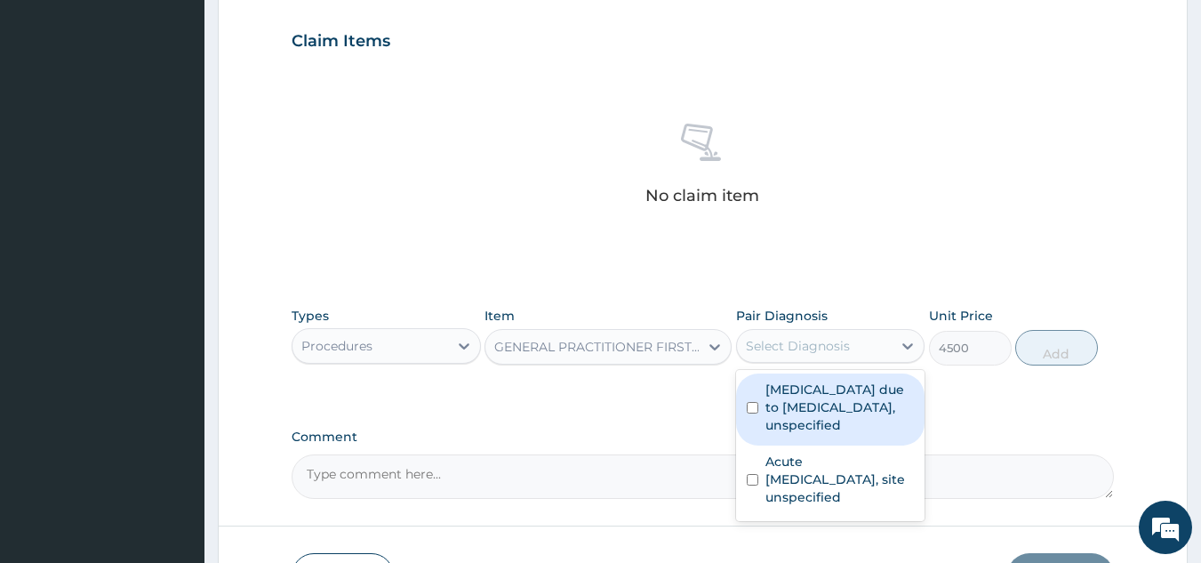
click at [802, 352] on div "Select Diagnosis" at bounding box center [798, 346] width 104 height 18
click at [789, 410] on label "Malaria due to Plasmodium falciparum, unspecified" at bounding box center [839, 407] width 149 height 53
checkbox input "true"
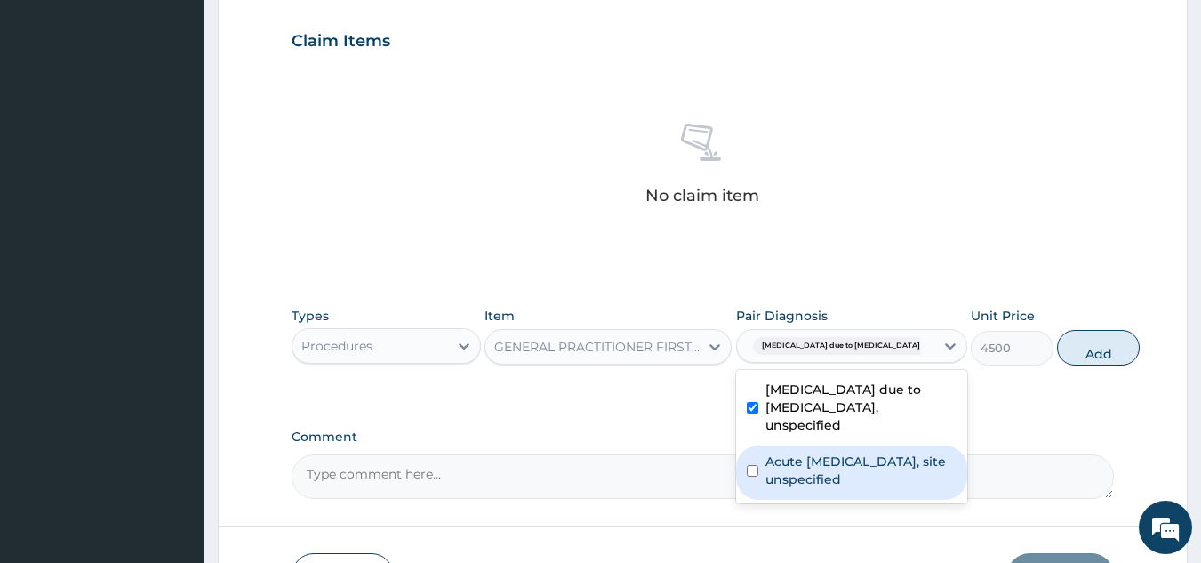
click at [794, 487] on label "Acute [MEDICAL_DATA], site unspecified" at bounding box center [860, 471] width 191 height 36
checkbox input "true"
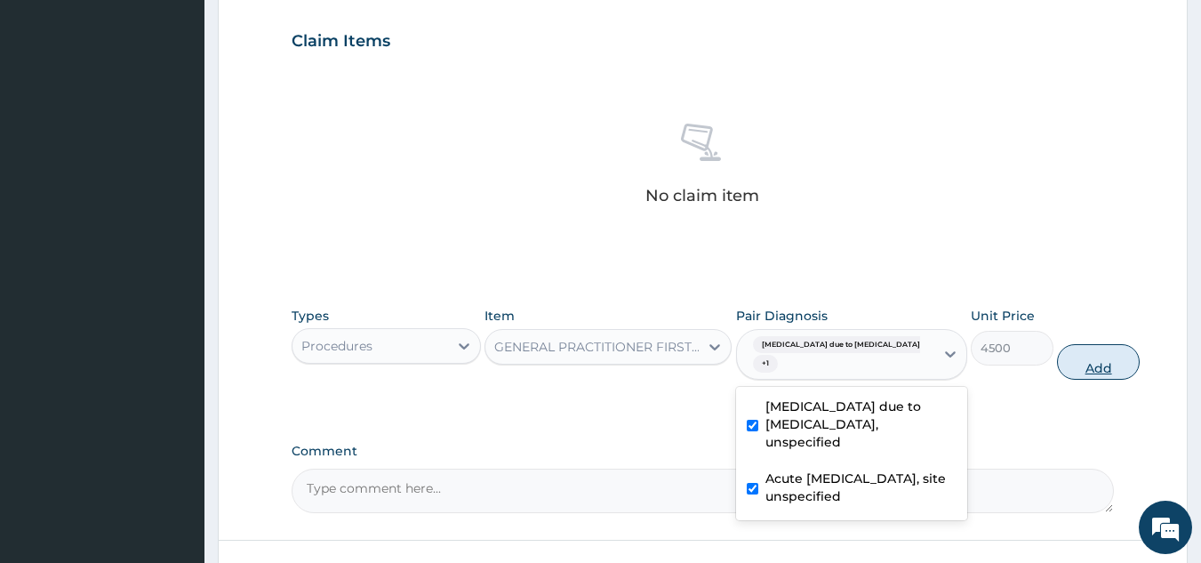
click at [1079, 351] on button "Add" at bounding box center [1098, 362] width 83 height 36
type input "0"
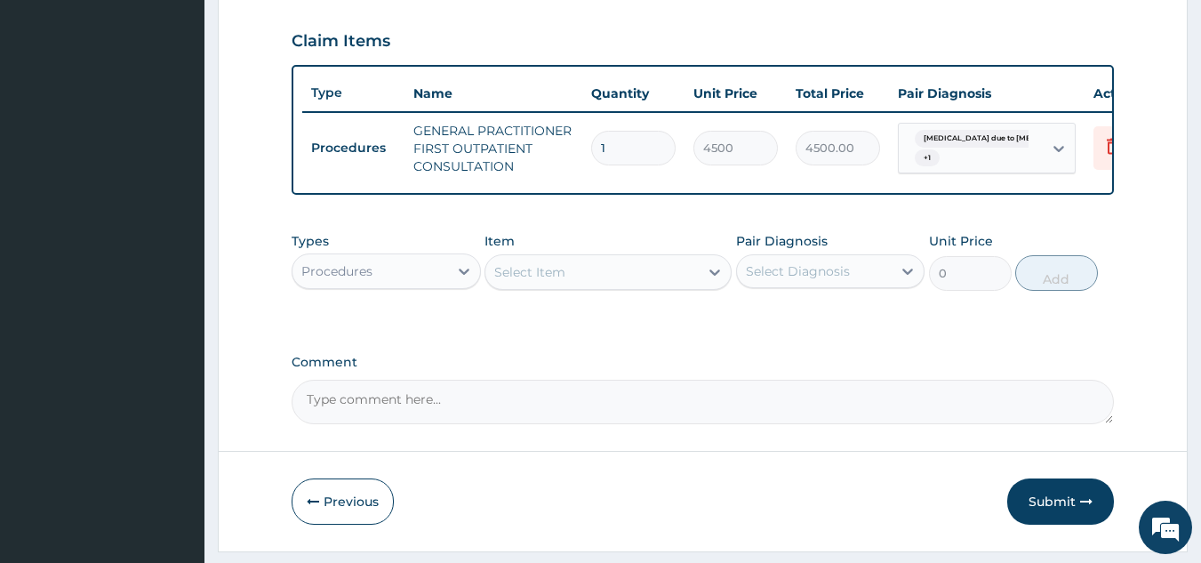
click at [529, 286] on div "Select Item" at bounding box center [591, 272] width 213 height 28
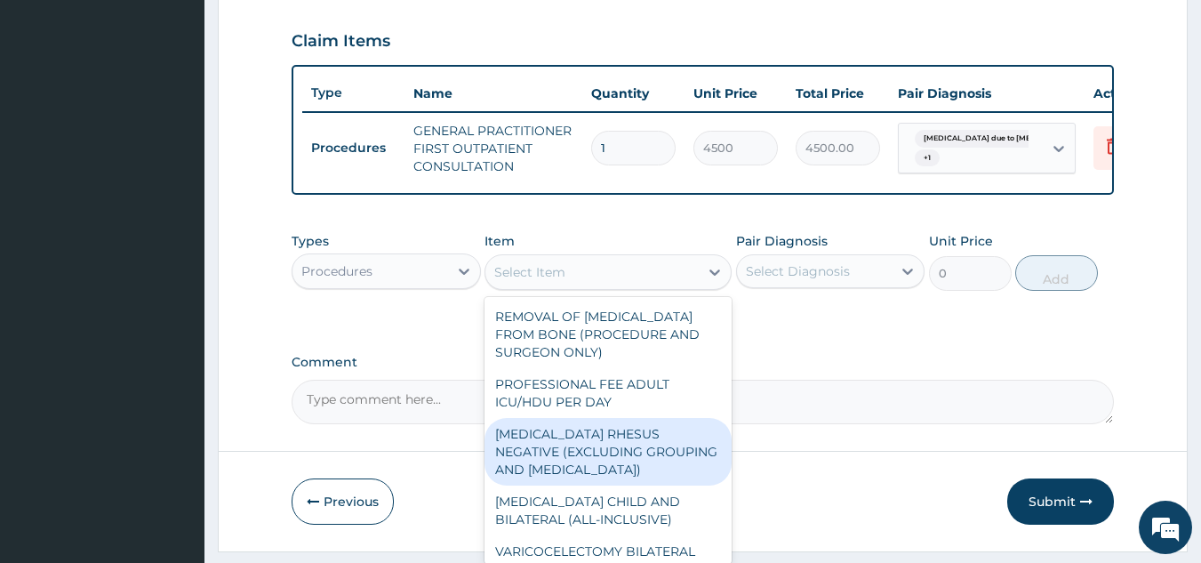
click at [857, 395] on textarea "Comment" at bounding box center [703, 402] width 823 height 44
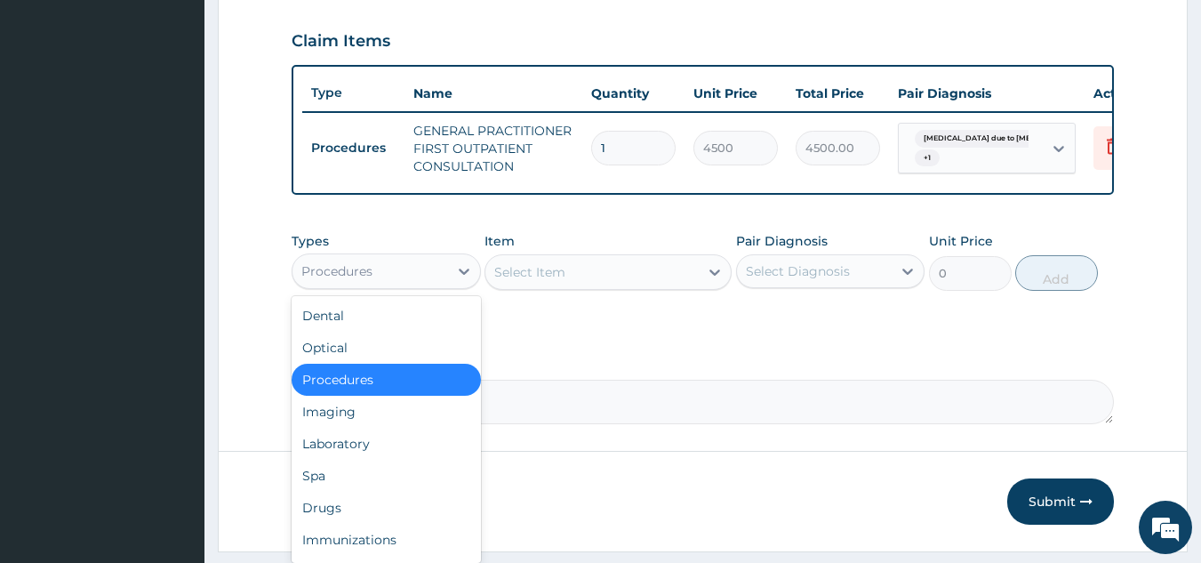
click at [398, 275] on div "Procedures" at bounding box center [370, 271] width 156 height 28
click at [394, 460] on div "Laboratory" at bounding box center [386, 444] width 189 height 32
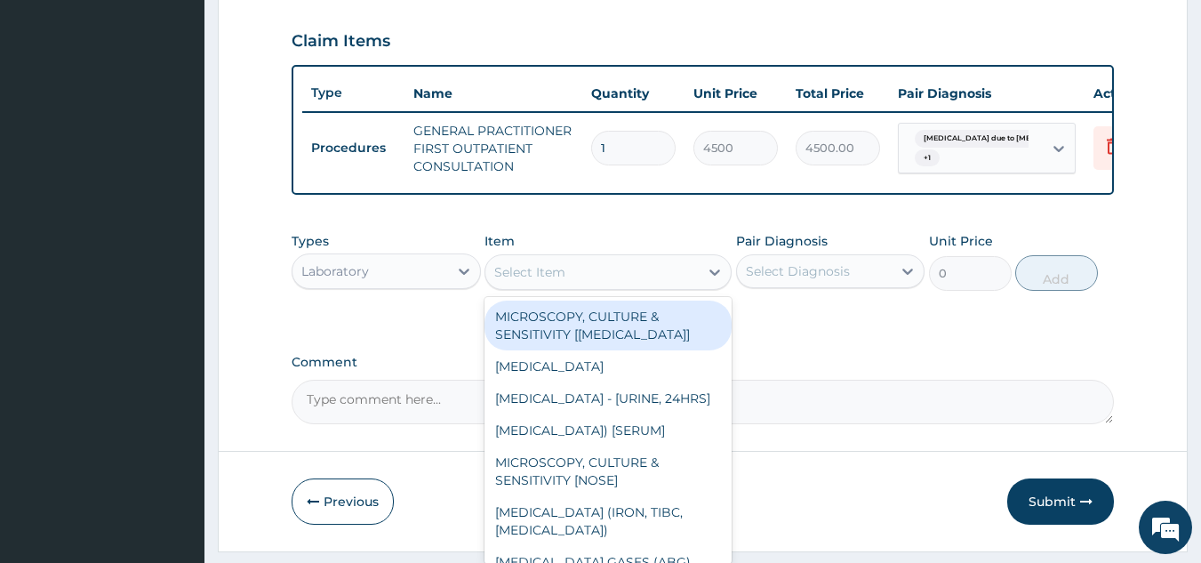
click at [567, 286] on div "Select Item" at bounding box center [591, 272] width 213 height 28
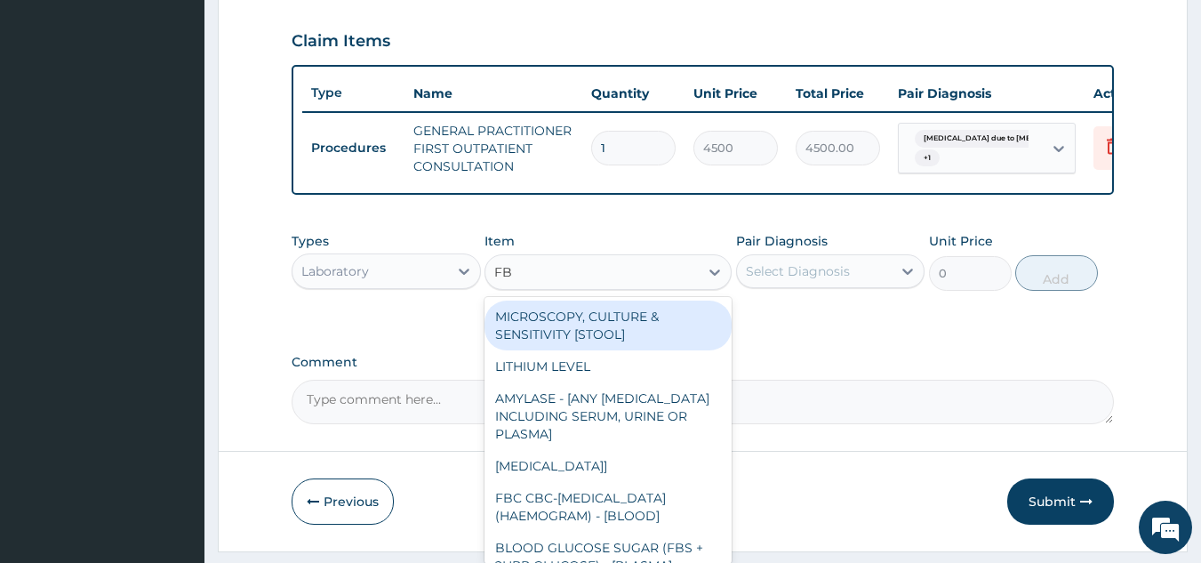
type input "FBC"
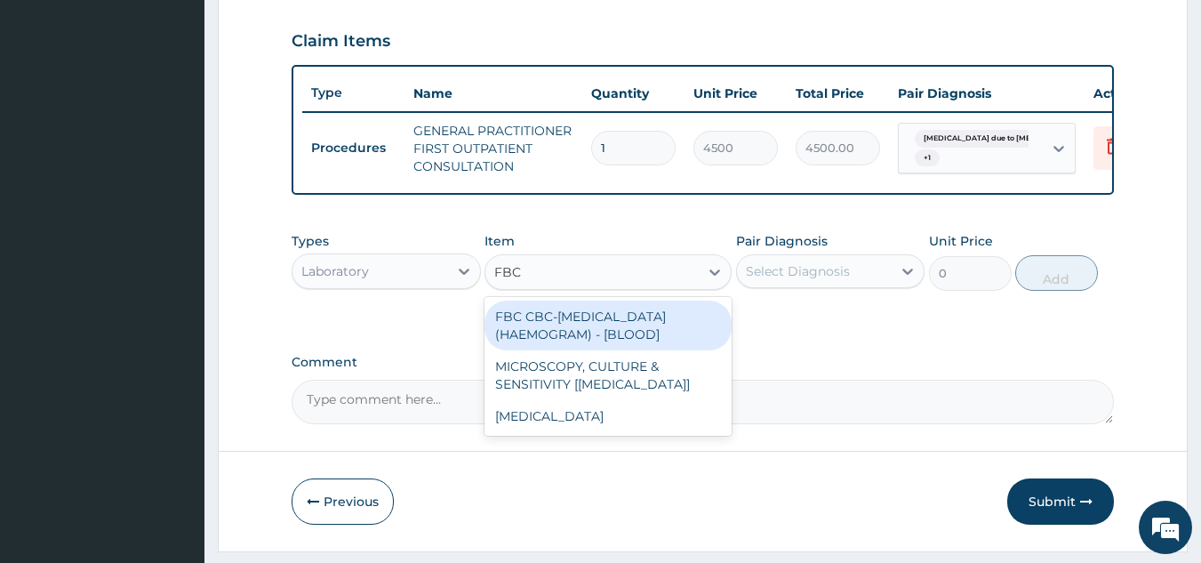
click at [555, 345] on div "FBC CBC-[MEDICAL_DATA] (HAEMOGRAM) - [BLOOD]" at bounding box center [608, 325] width 247 height 50
type input "6000"
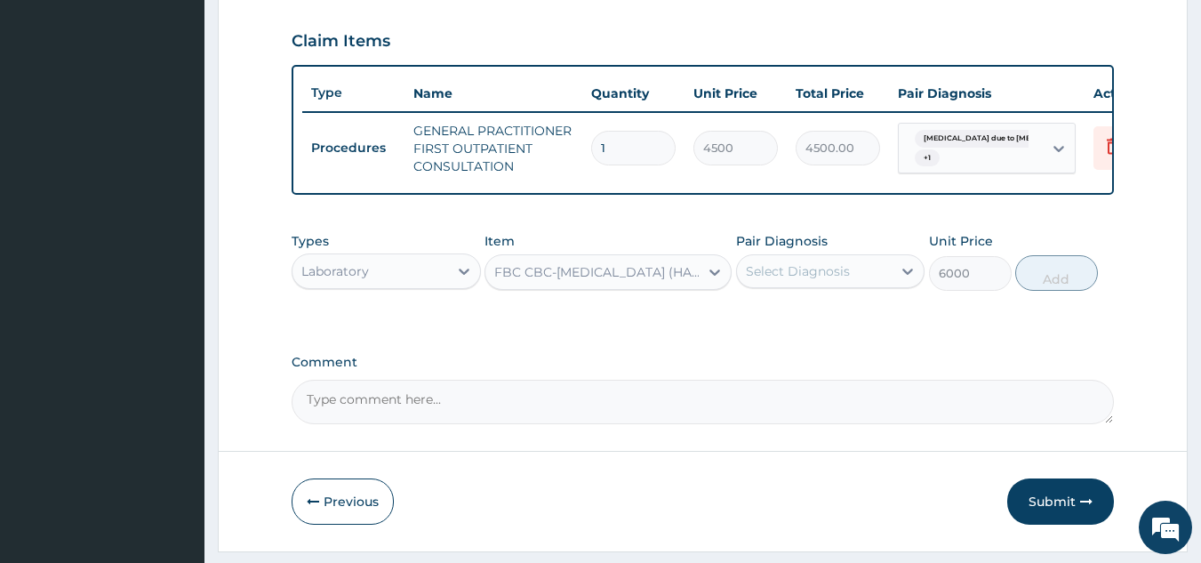
click at [861, 276] on div "Select Diagnosis" at bounding box center [815, 271] width 156 height 28
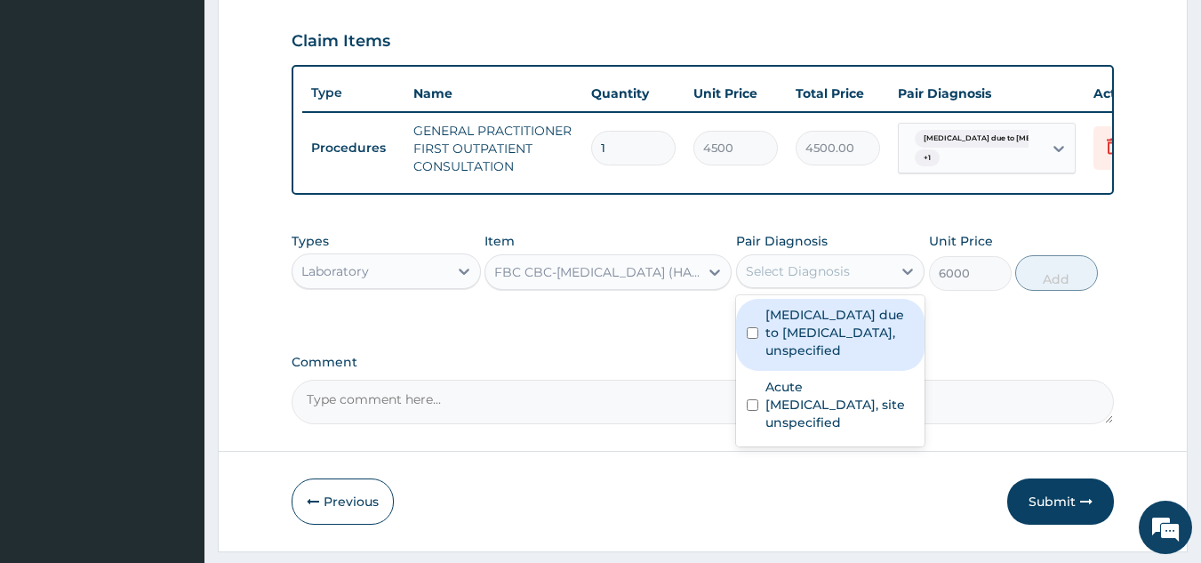
click at [846, 333] on label "Malaria due to Plasmodium falciparum, unspecified" at bounding box center [839, 332] width 149 height 53
checkbox input "true"
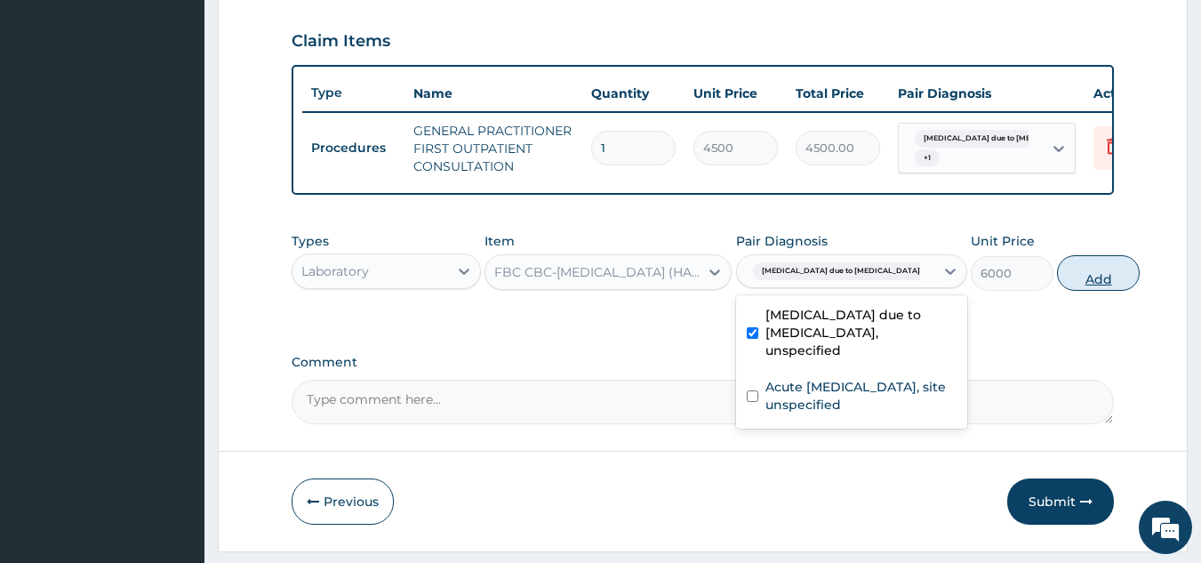
click at [1057, 287] on button "Add" at bounding box center [1098, 273] width 83 height 36
type input "0"
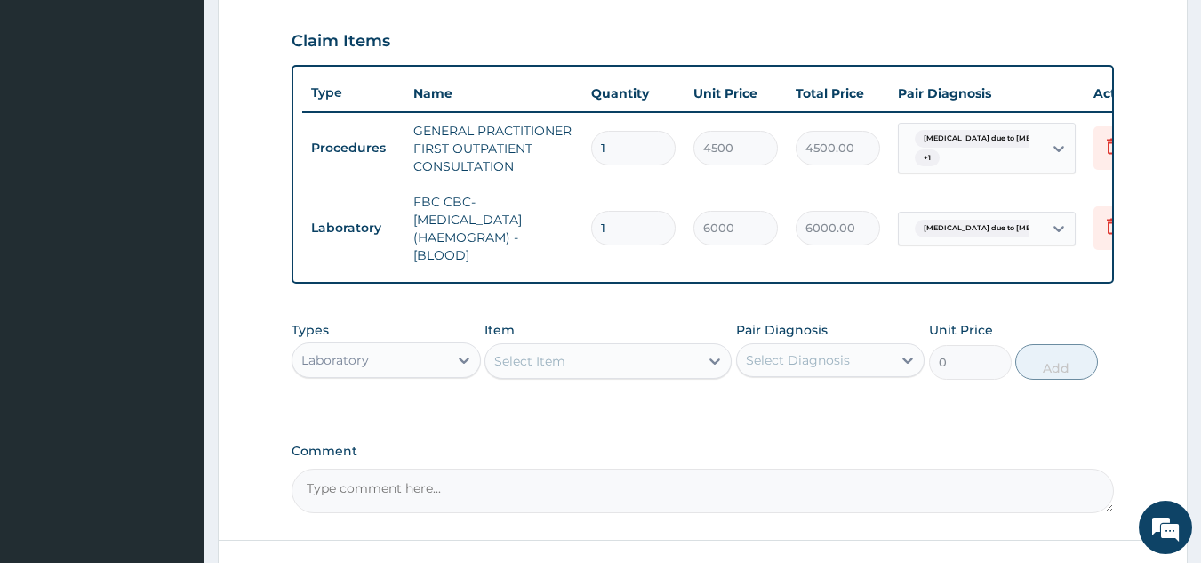
click at [640, 375] on div "Select Item" at bounding box center [591, 361] width 213 height 28
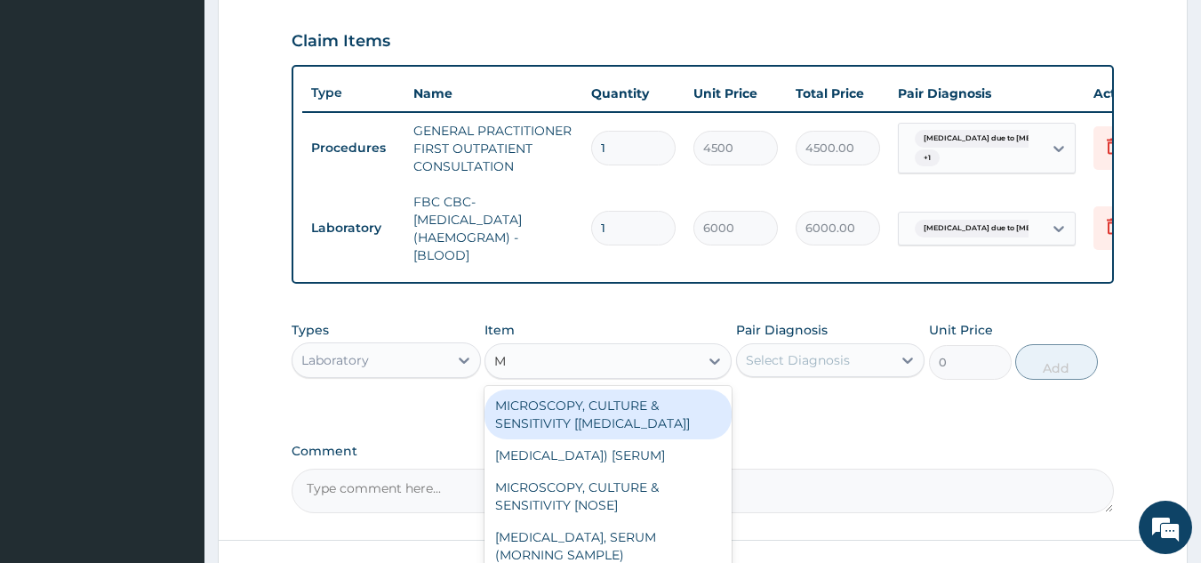
type input "MP"
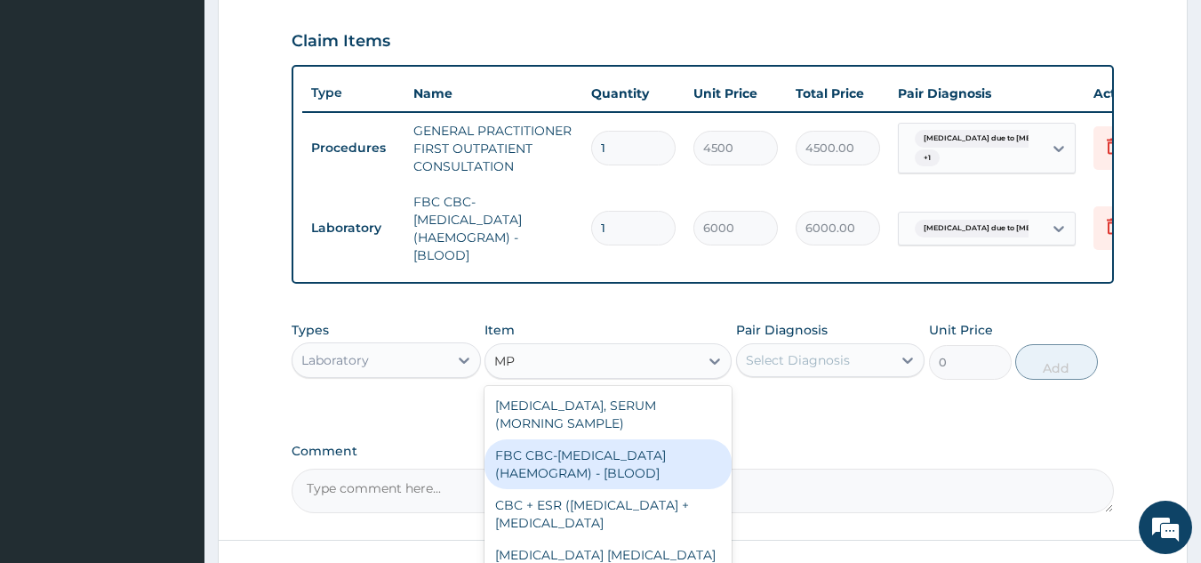
scroll to position [89, 0]
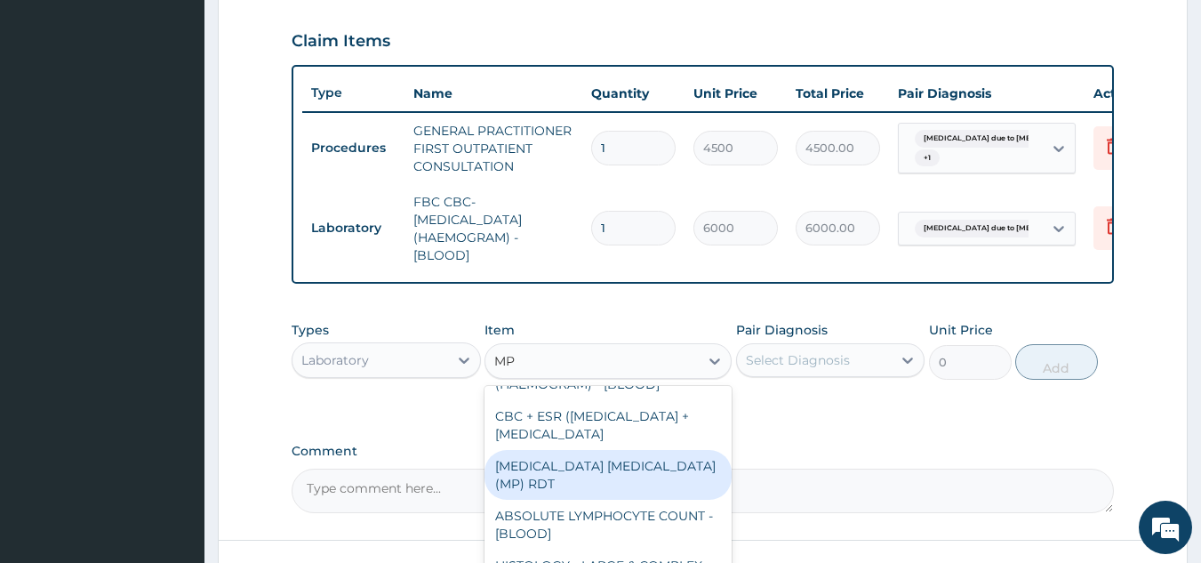
click at [629, 500] on div "[MEDICAL_DATA] [MEDICAL_DATA] (MP) RDT" at bounding box center [608, 475] width 247 height 50
type input "2400"
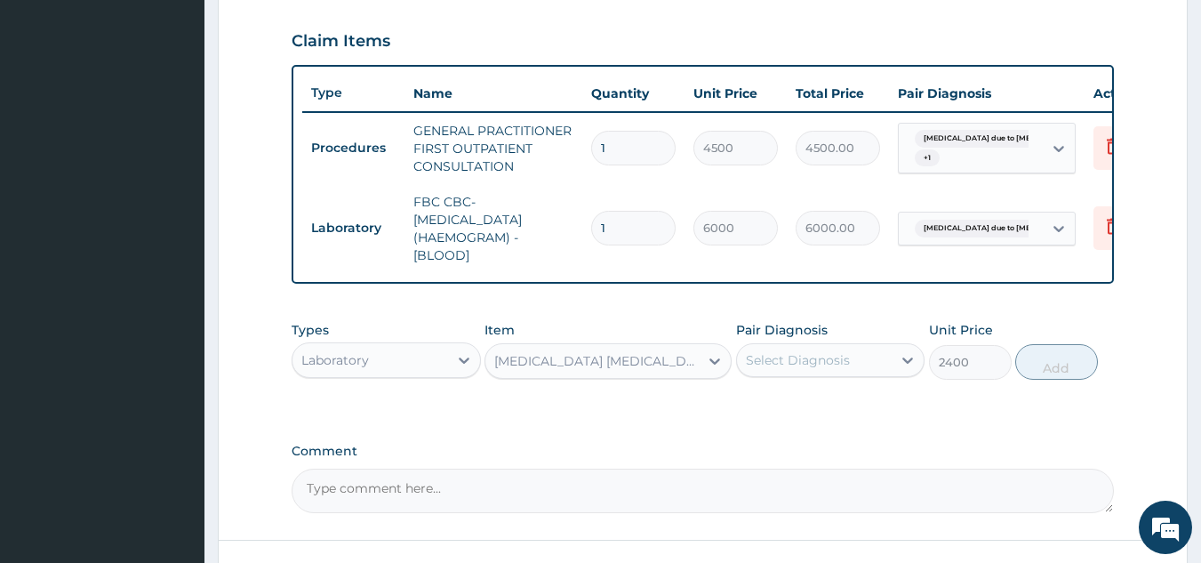
click at [821, 364] on div "Select Diagnosis" at bounding box center [798, 360] width 104 height 18
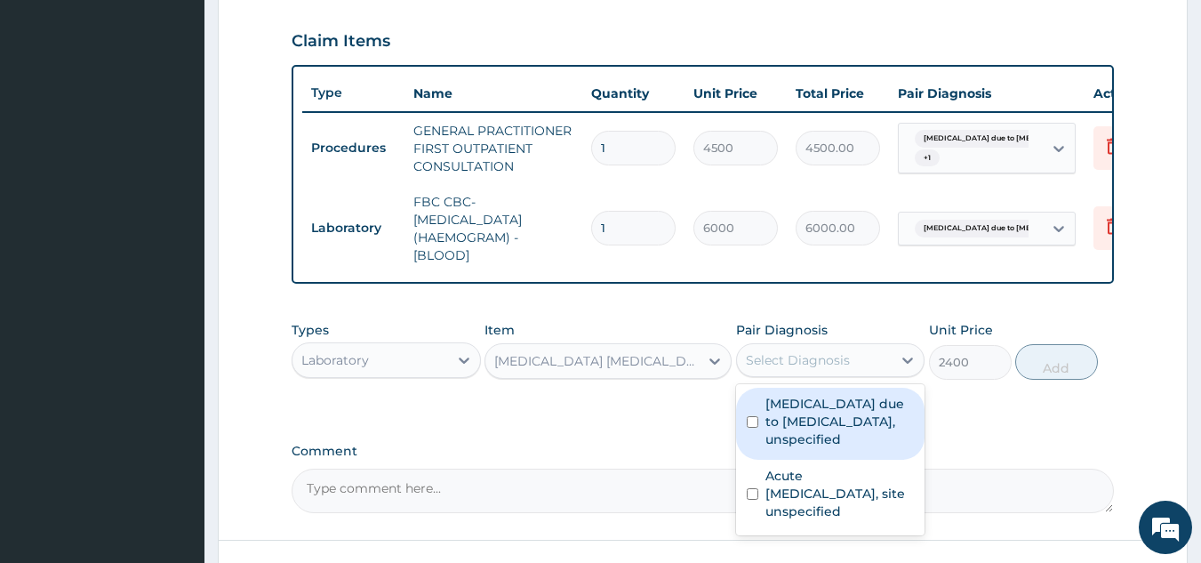
click at [821, 432] on label "Malaria due to Plasmodium falciparum, unspecified" at bounding box center [839, 421] width 149 height 53
checkbox input "true"
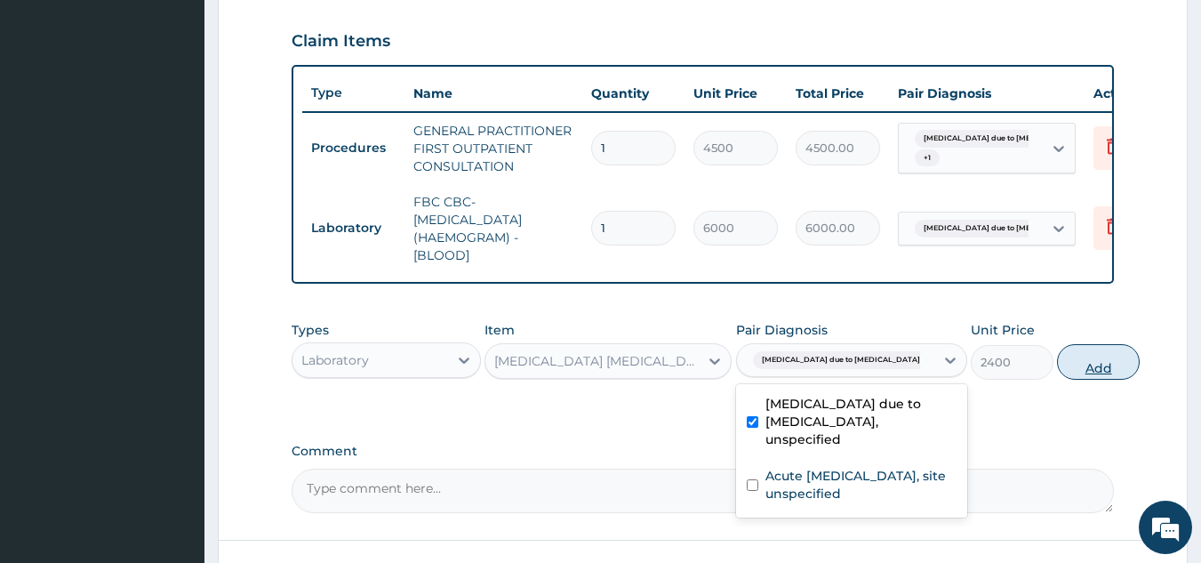
click at [1057, 378] on button "Add" at bounding box center [1098, 362] width 83 height 36
type input "0"
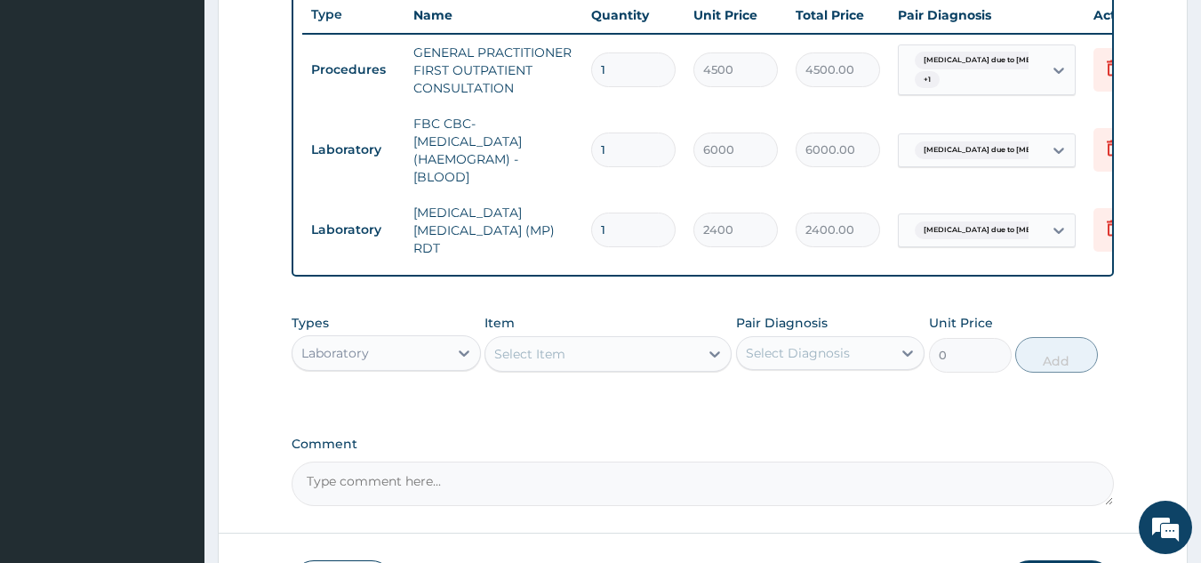
scroll to position [824, 0]
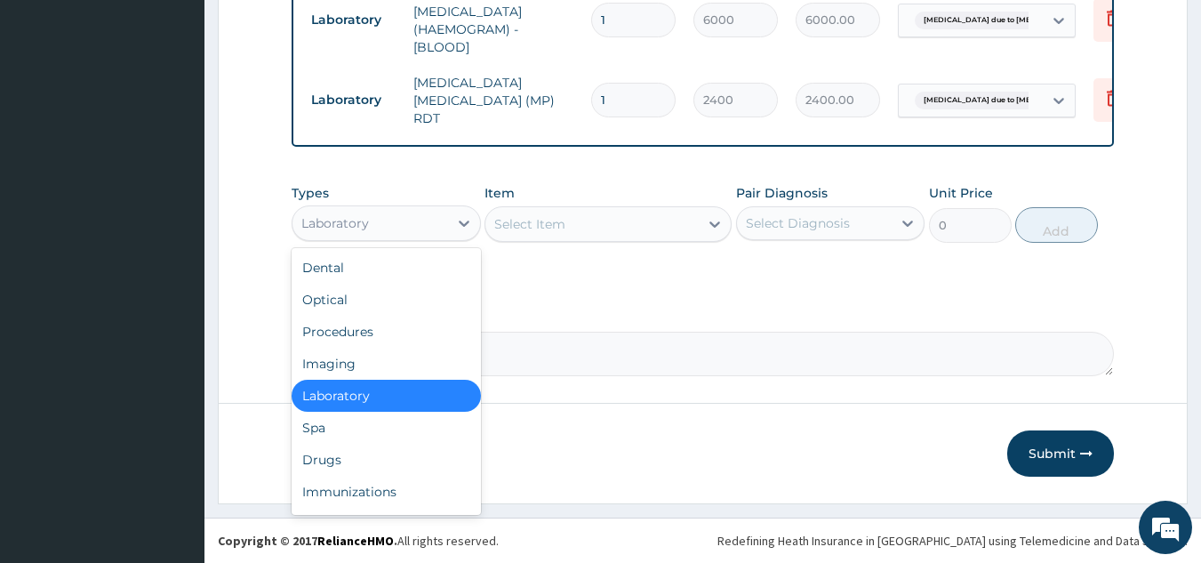
click at [436, 228] on div "Laboratory" at bounding box center [370, 223] width 156 height 28
click at [353, 452] on div "Drugs" at bounding box center [386, 460] width 189 height 32
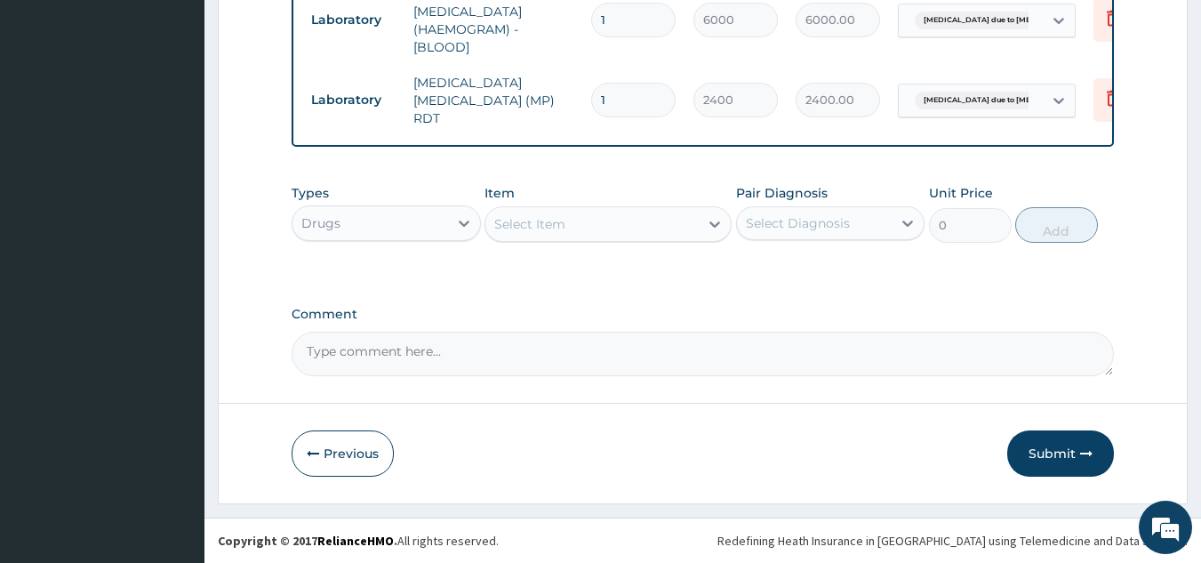
click at [600, 213] on div "Select Item" at bounding box center [591, 224] width 213 height 28
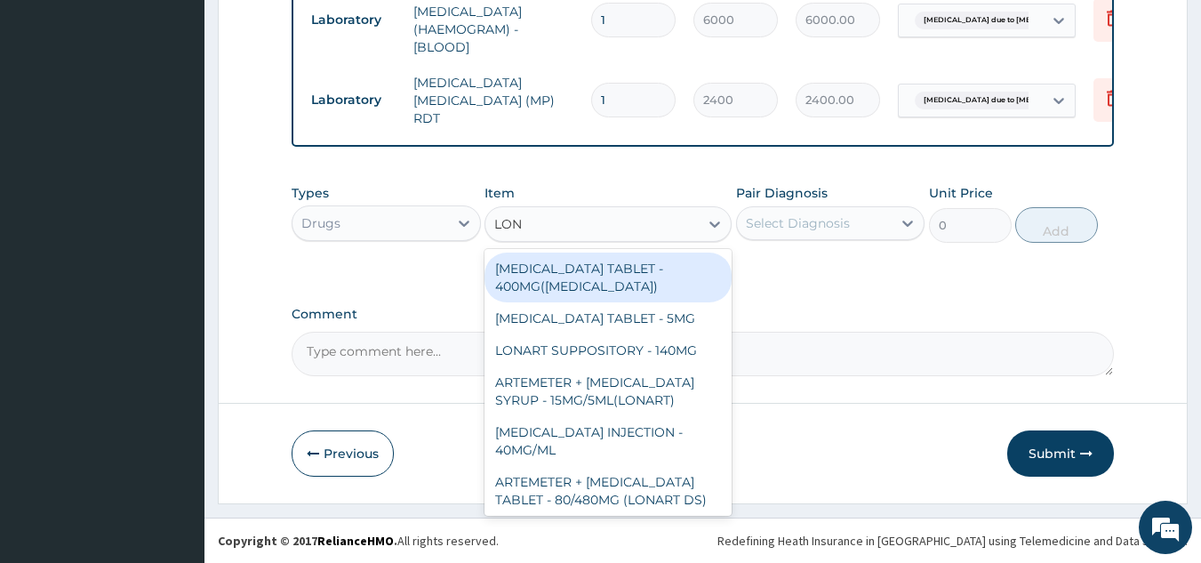
type input "LONA"
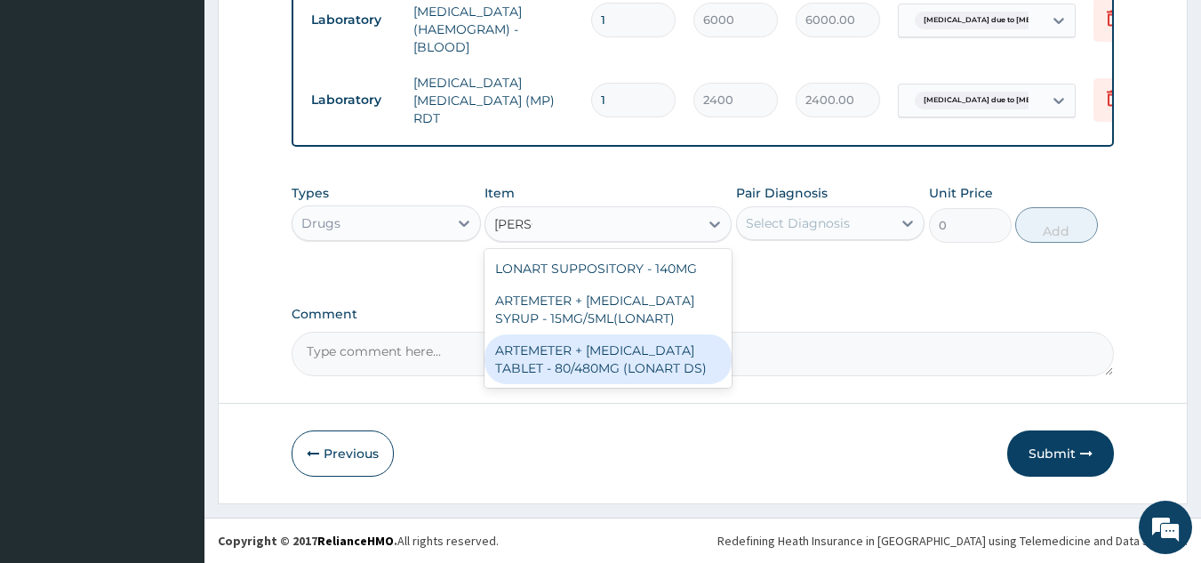
click at [706, 358] on div "ARTEMETER + [MEDICAL_DATA] TABLET - 80/480MG (LONART DS)" at bounding box center [608, 359] width 247 height 50
type input "672"
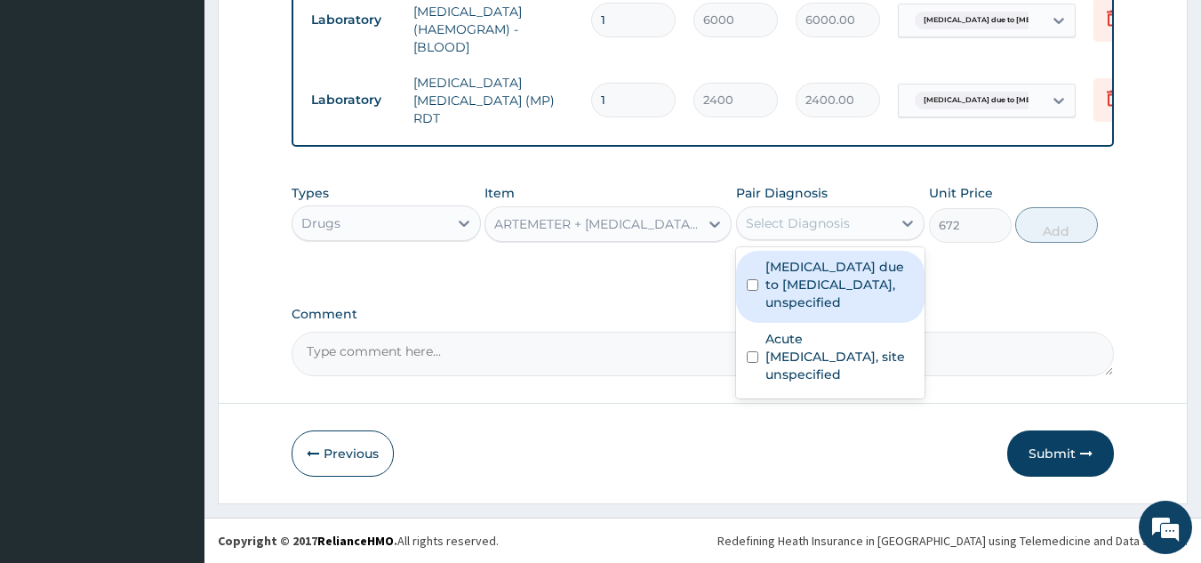
click at [800, 228] on div "Select Diagnosis" at bounding box center [798, 223] width 104 height 18
click at [798, 284] on label "[MEDICAL_DATA] due to [MEDICAL_DATA], unspecified" at bounding box center [839, 284] width 149 height 53
checkbox input "true"
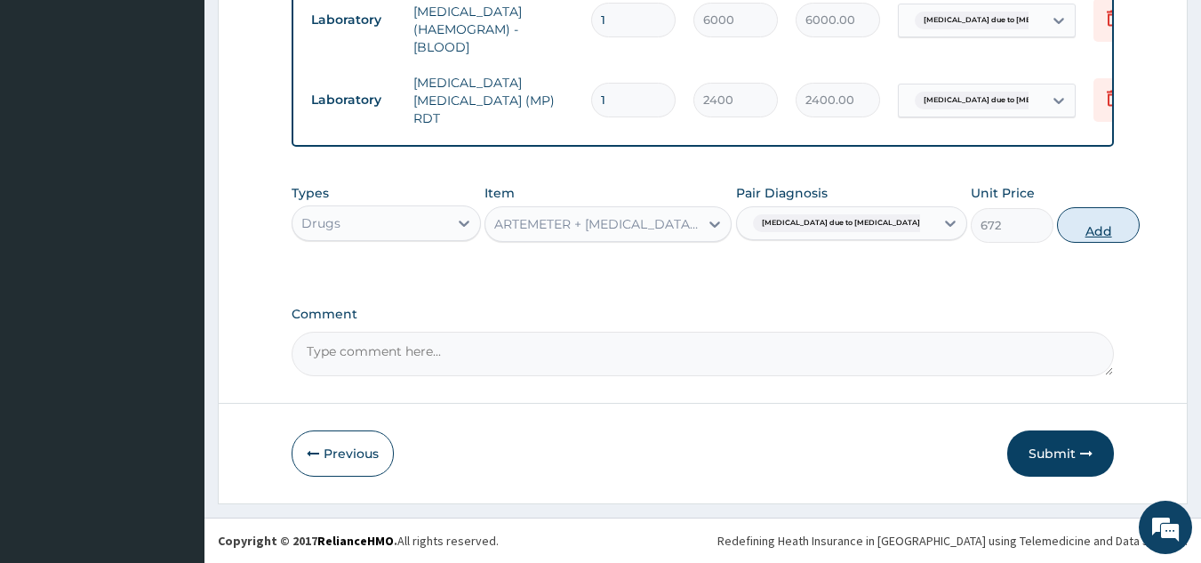
click at [1066, 230] on button "Add" at bounding box center [1098, 225] width 83 height 36
type input "0"
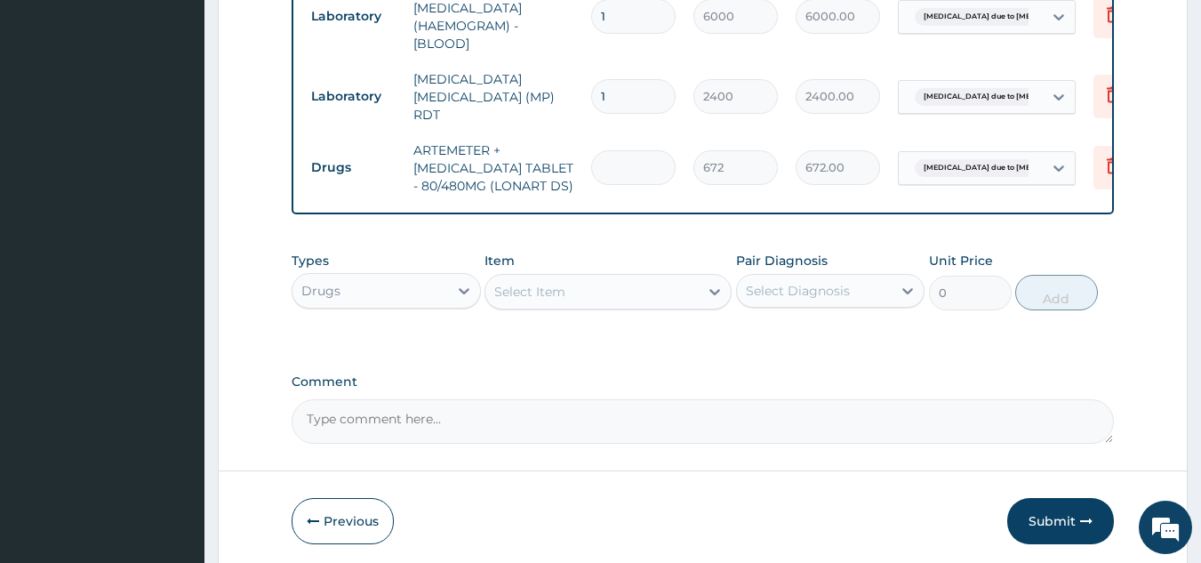
type input "0.00"
type input "6"
type input "4032.00"
type input "6"
click at [654, 304] on div "Select Item" at bounding box center [591, 291] width 213 height 28
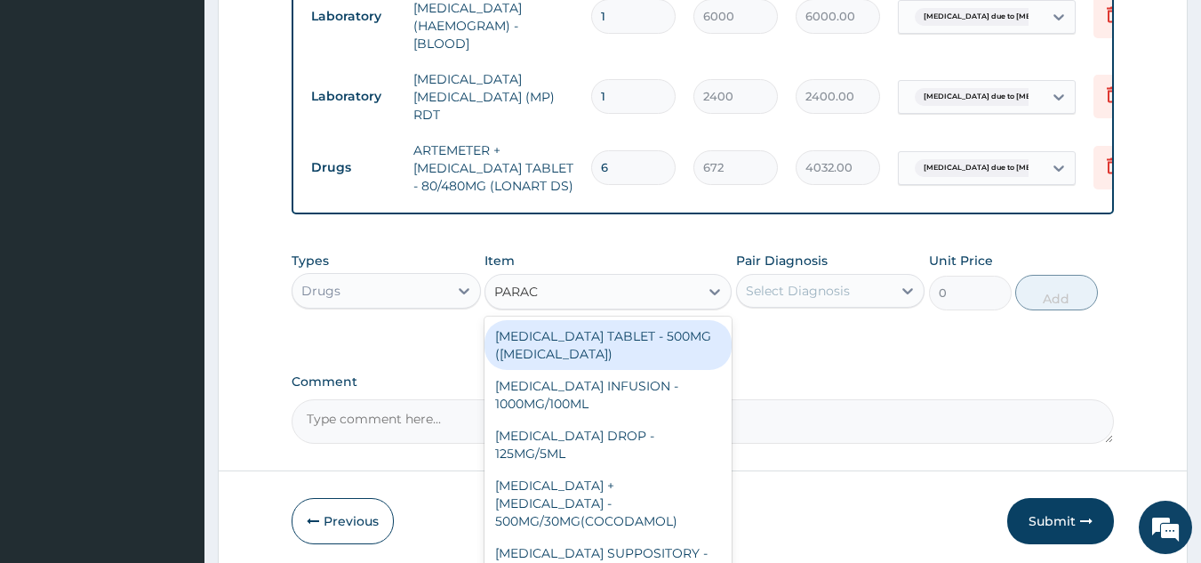
type input "PARACE"
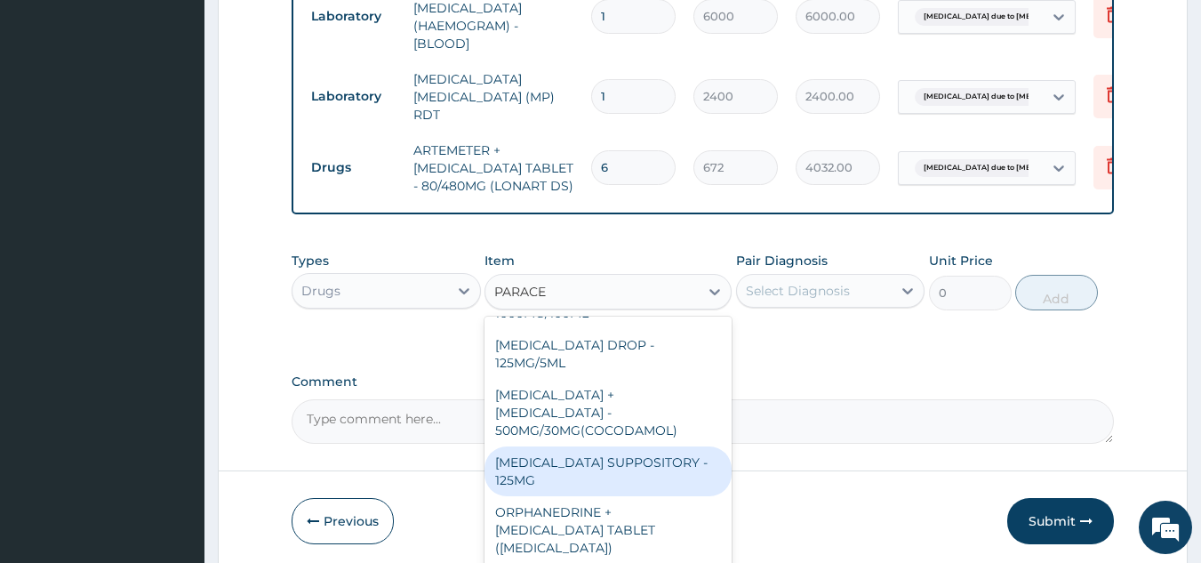
scroll to position [178, 0]
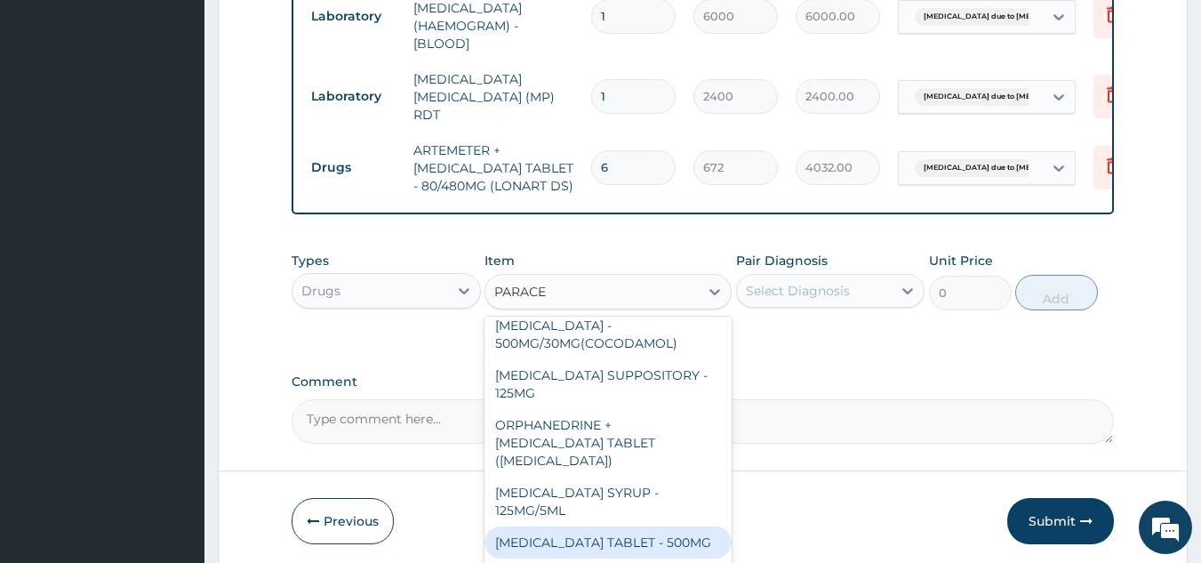
click at [629, 531] on div "[MEDICAL_DATA] TABLET - 500MG" at bounding box center [608, 542] width 247 height 32
type input "38.400000000000006"
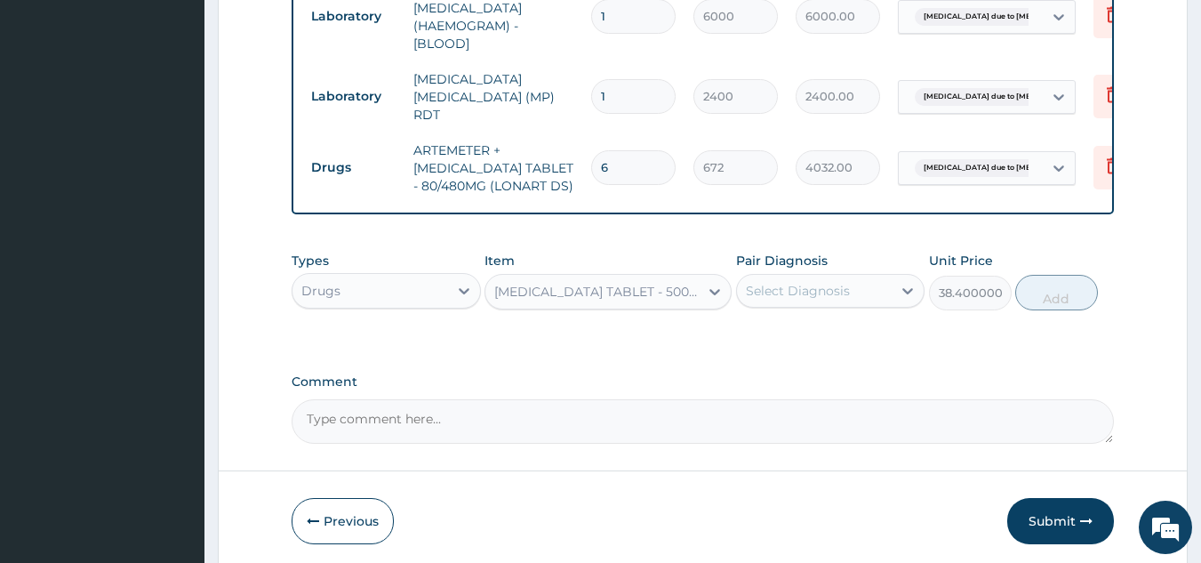
click at [777, 292] on div "Select Diagnosis" at bounding box center [798, 291] width 104 height 18
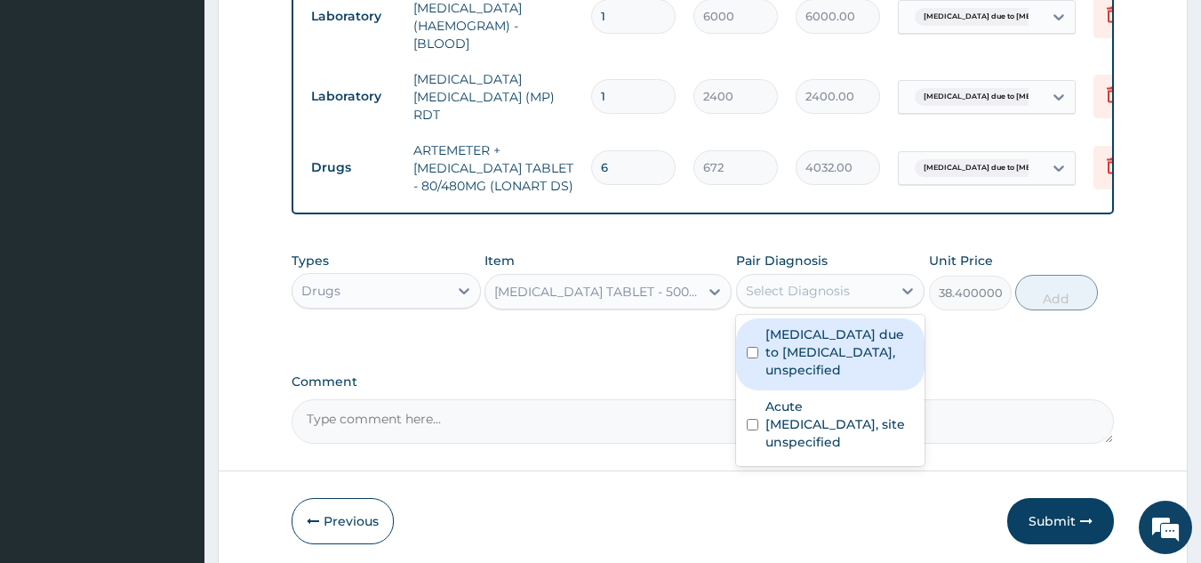
click at [777, 348] on label "[MEDICAL_DATA] due to [MEDICAL_DATA], unspecified" at bounding box center [839, 351] width 149 height 53
checkbox input "true"
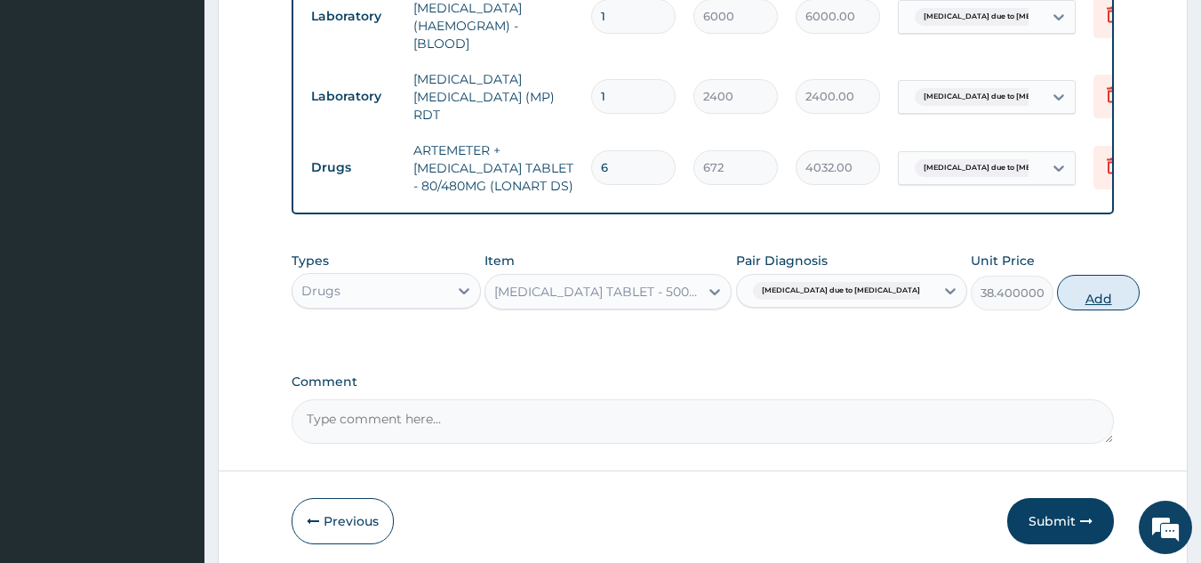
click at [1057, 302] on button "Add" at bounding box center [1098, 293] width 83 height 36
type input "0"
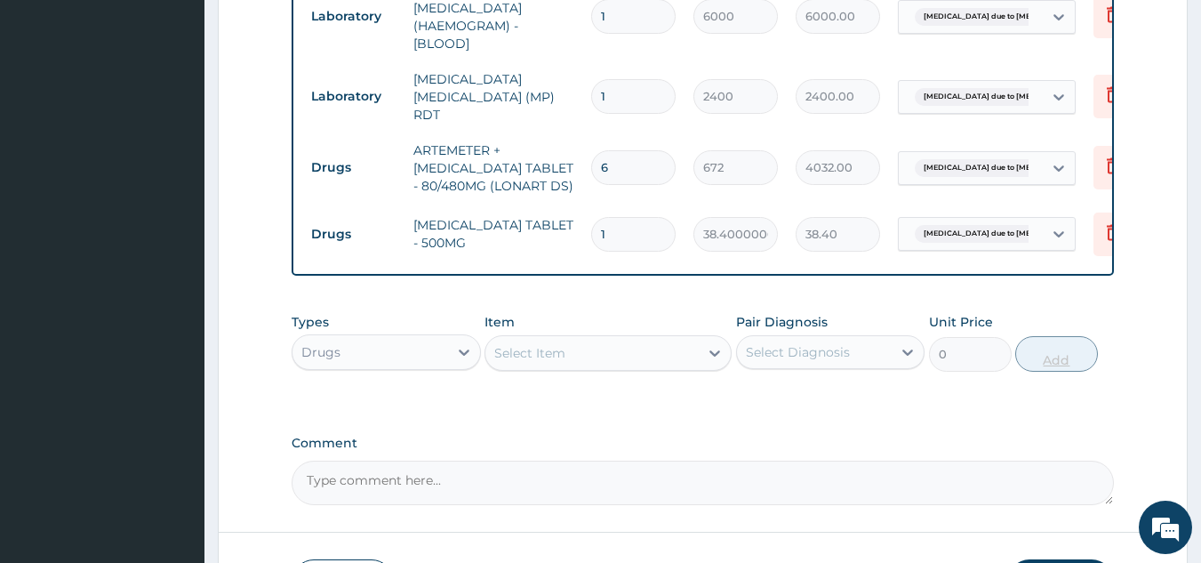
type input "0.00"
type input "3"
type input "115.20"
type input "30"
type input "1152.00"
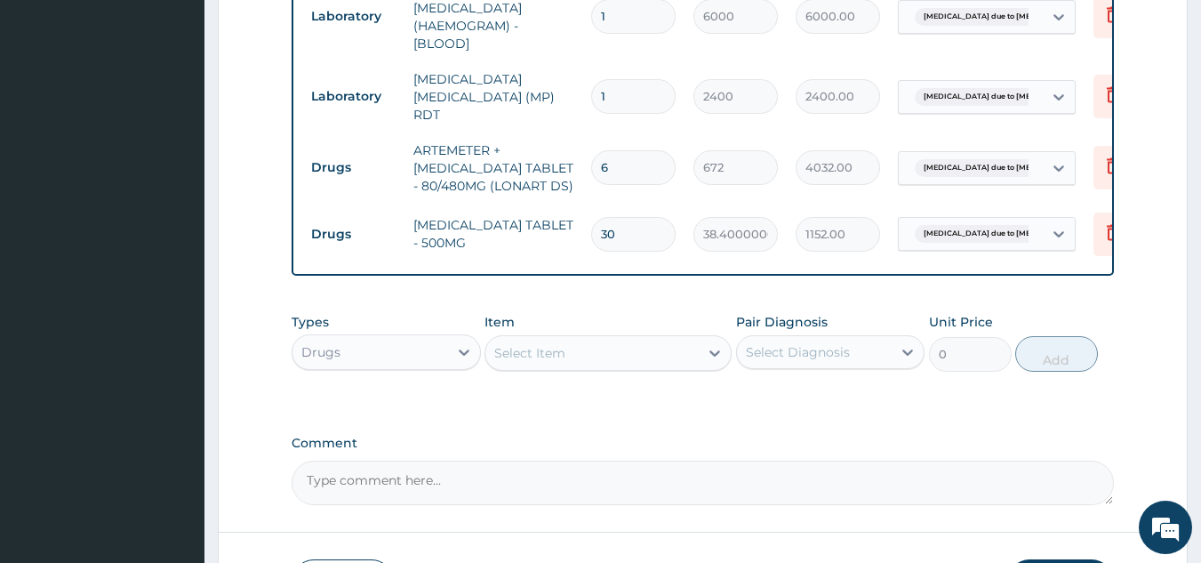
type input "30"
click at [602, 348] on div "Select Item" at bounding box center [591, 353] width 213 height 28
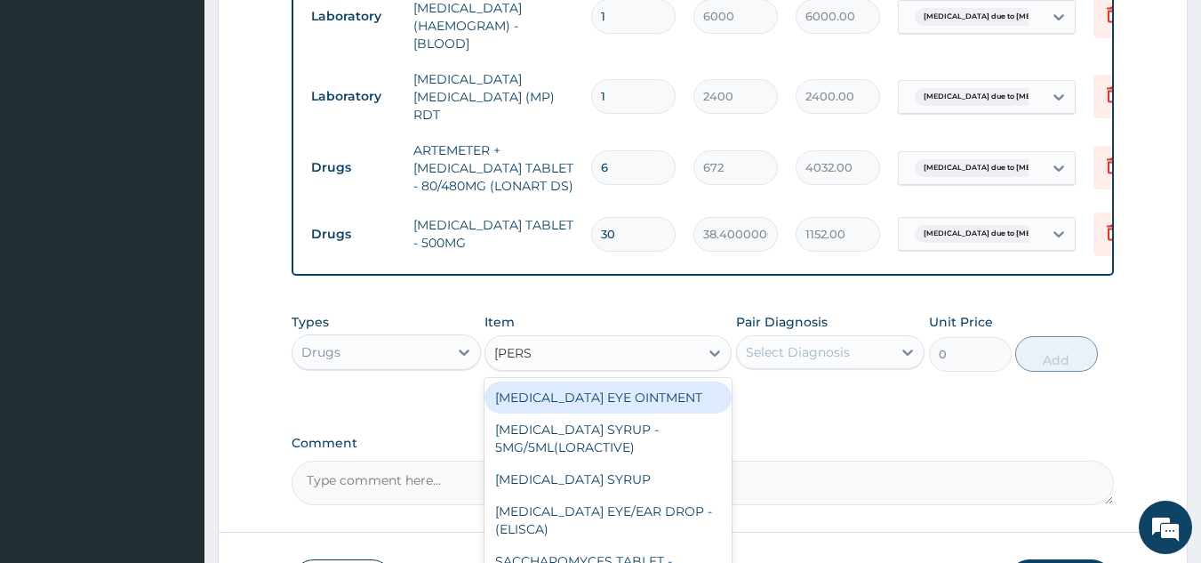
type input "LORAT"
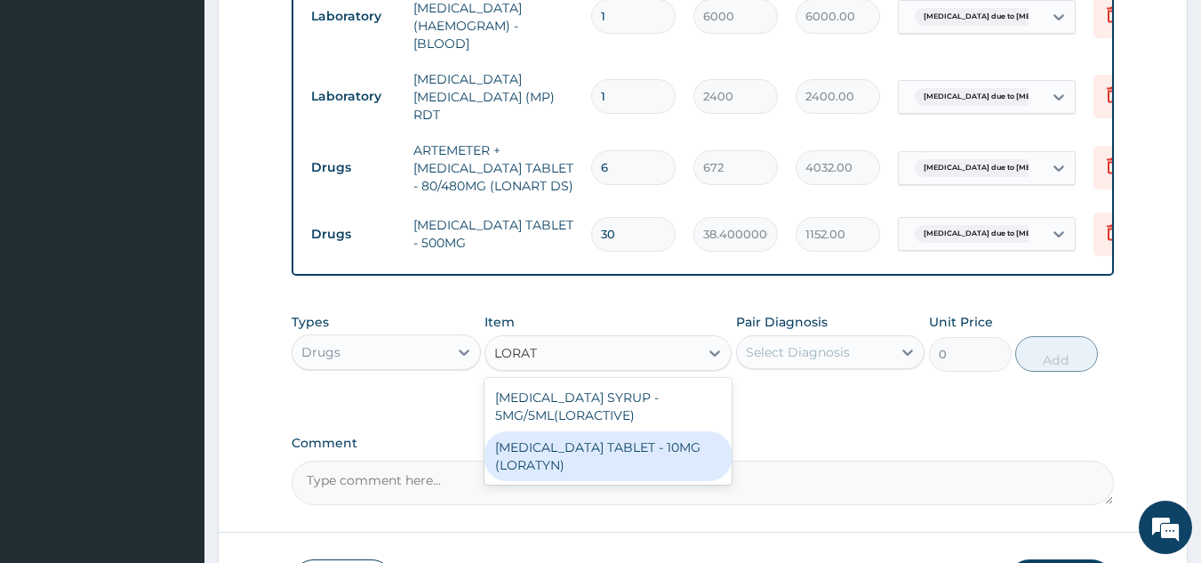
click at [669, 454] on div "[MEDICAL_DATA] TABLET - 10MG (LORATYN)" at bounding box center [608, 456] width 247 height 50
type input "112"
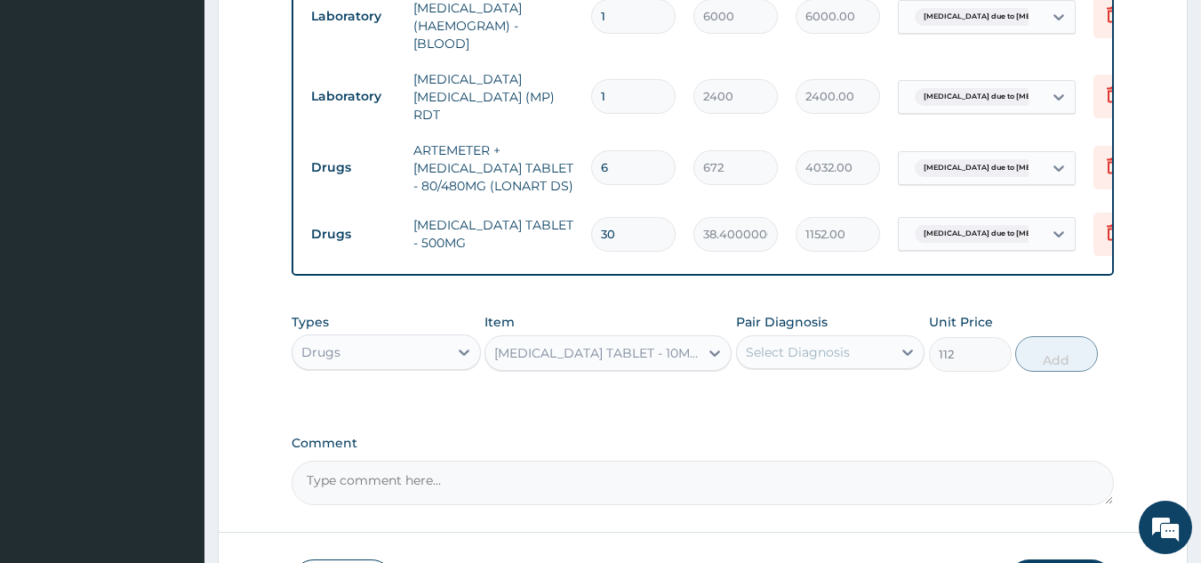
click at [850, 357] on div "Select Diagnosis" at bounding box center [815, 352] width 156 height 28
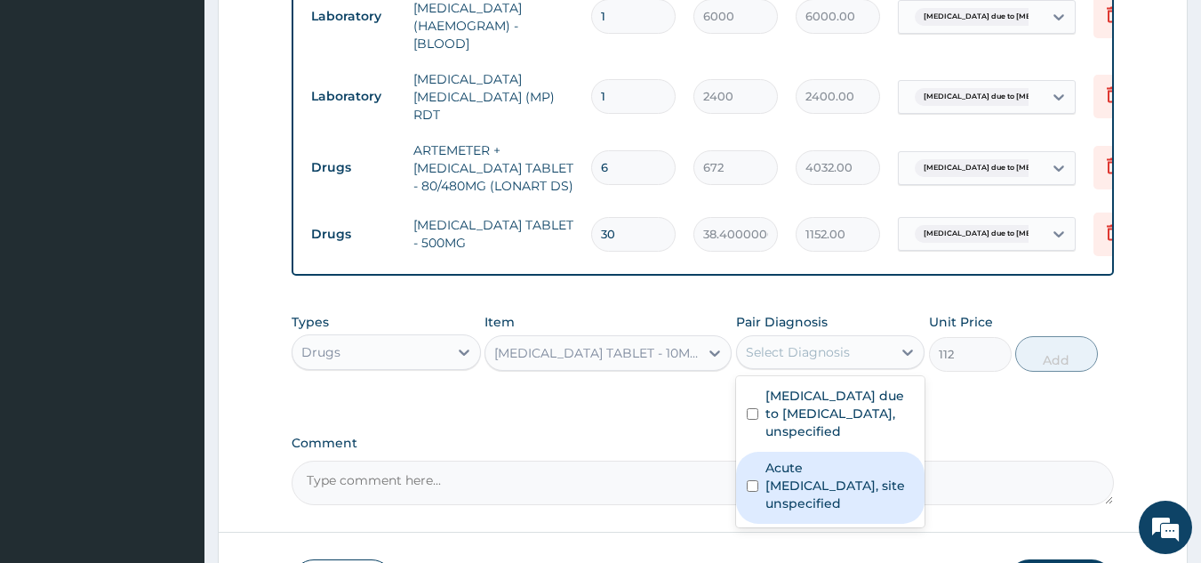
click at [833, 493] on label "Acute [MEDICAL_DATA], site unspecified" at bounding box center [839, 485] width 149 height 53
checkbox input "true"
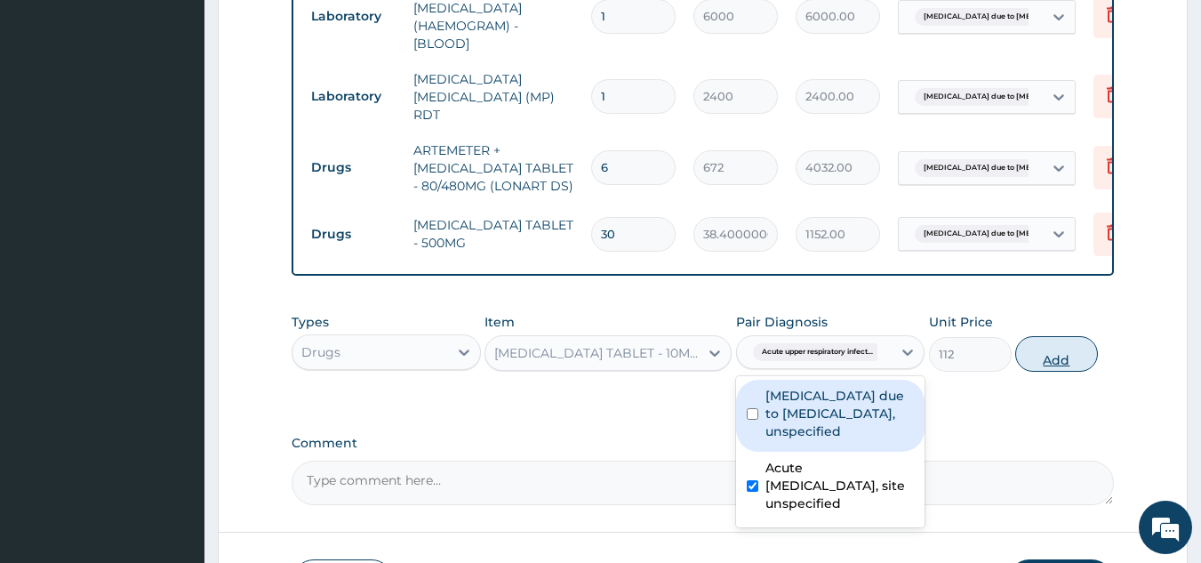
click at [1054, 360] on button "Add" at bounding box center [1056, 354] width 83 height 36
type input "0"
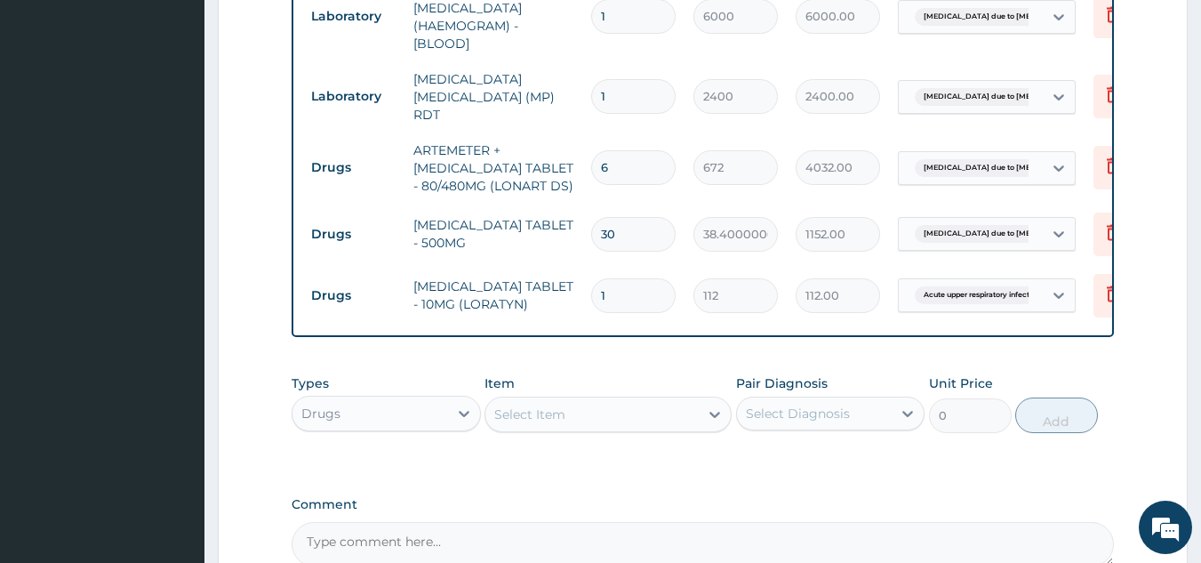
type input "0.00"
type input "5"
type input "560.00"
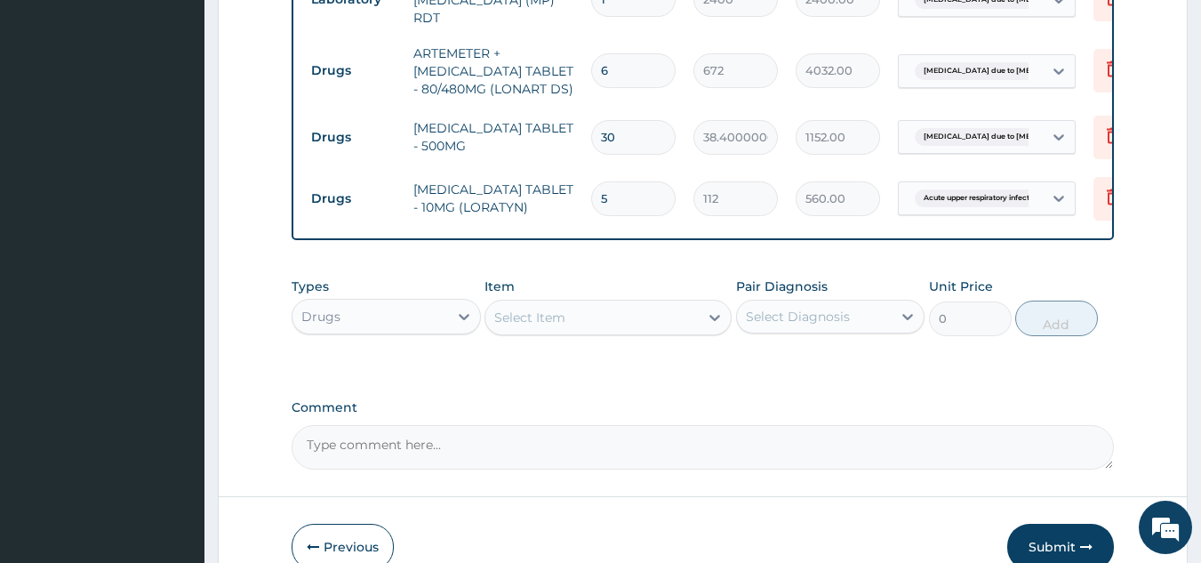
scroll to position [1002, 0]
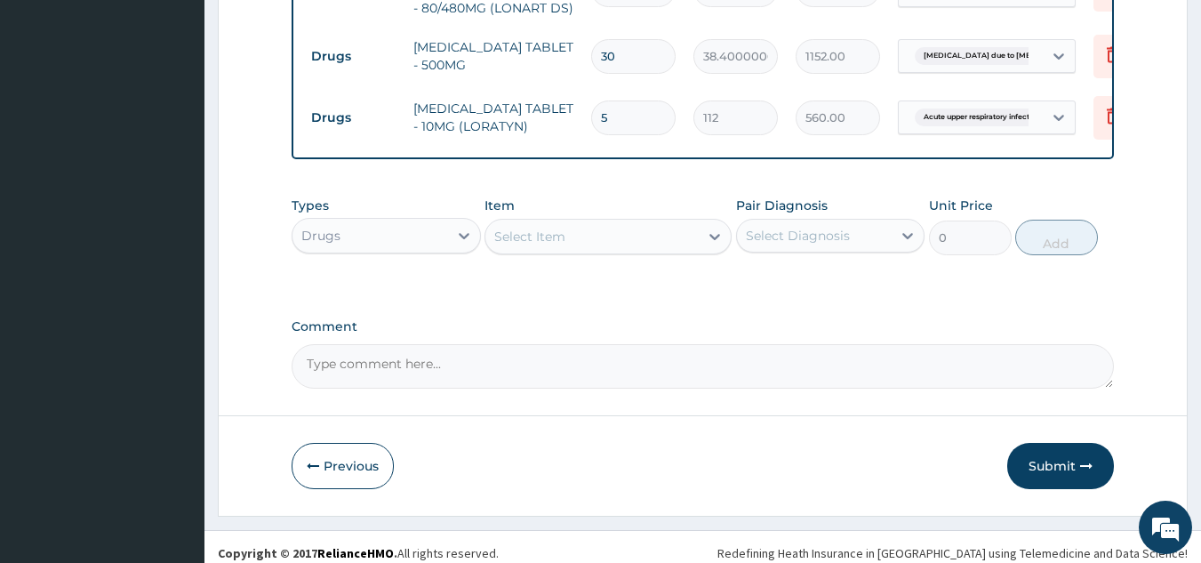
type input "5"
click at [620, 240] on div "Select Item" at bounding box center [591, 236] width 213 height 28
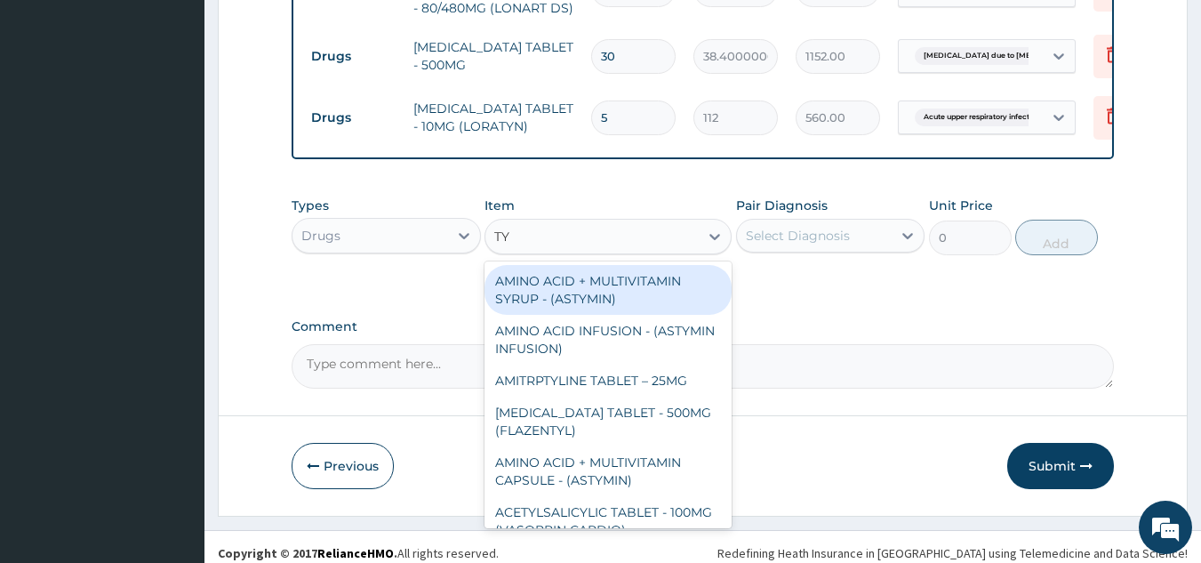
type input "T"
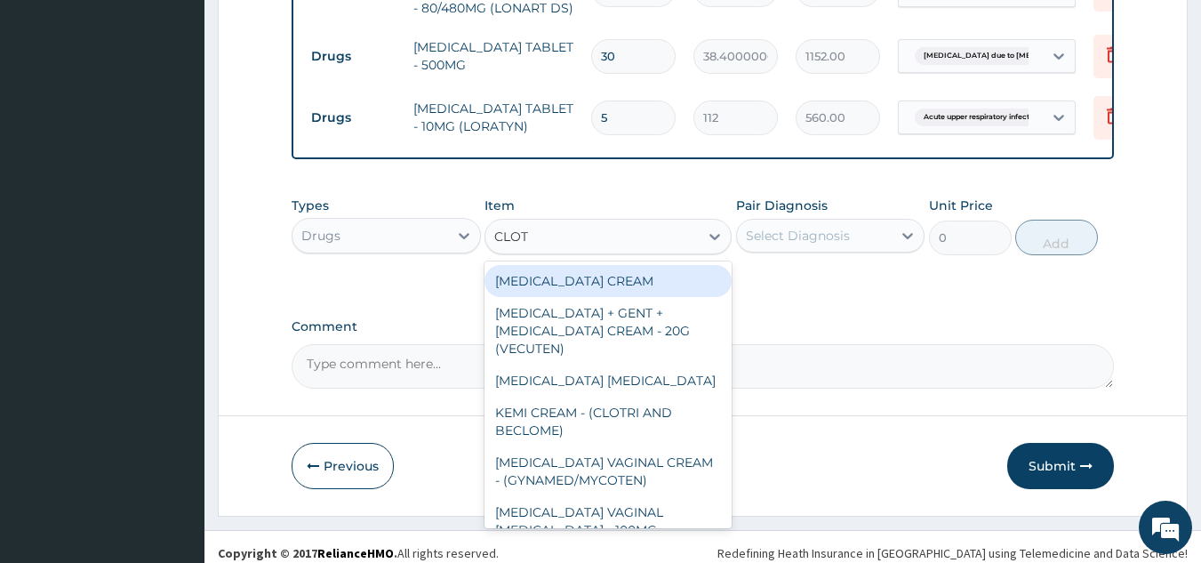
type input "CLOTR"
click at [698, 283] on div "[MEDICAL_DATA] CREAM" at bounding box center [608, 281] width 247 height 32
type input "1280"
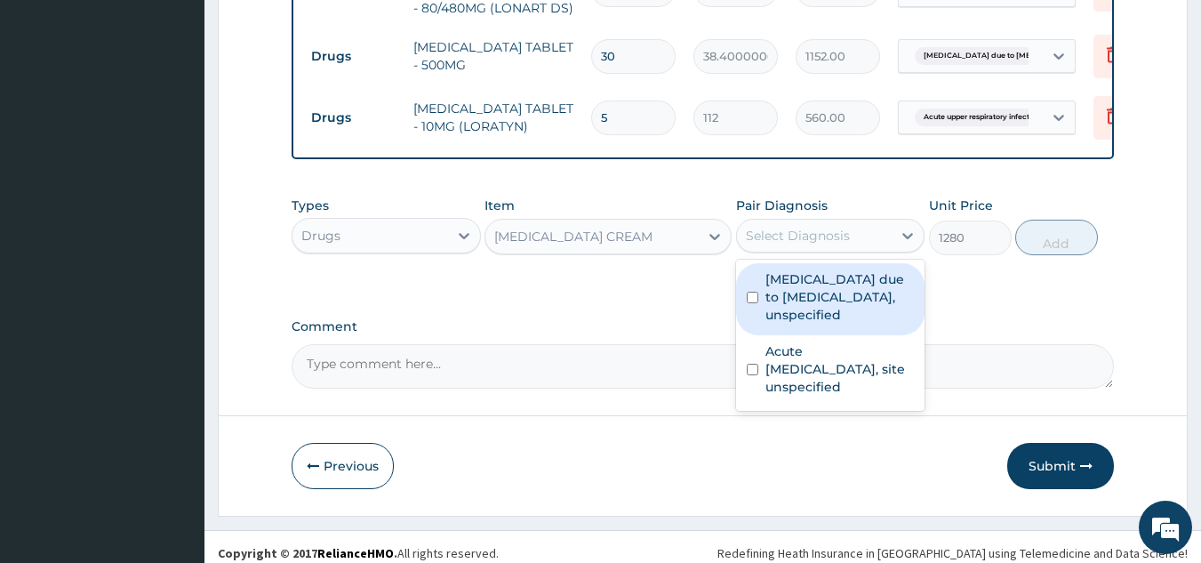
click at [845, 236] on div "Select Diagnosis" at bounding box center [798, 236] width 104 height 18
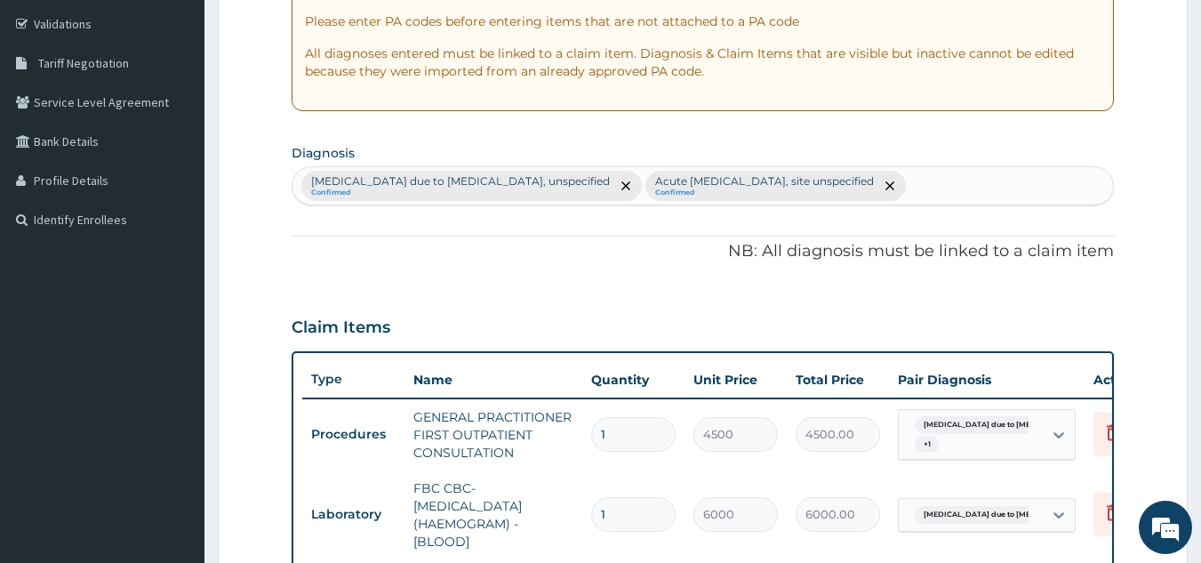
scroll to position [218, 0]
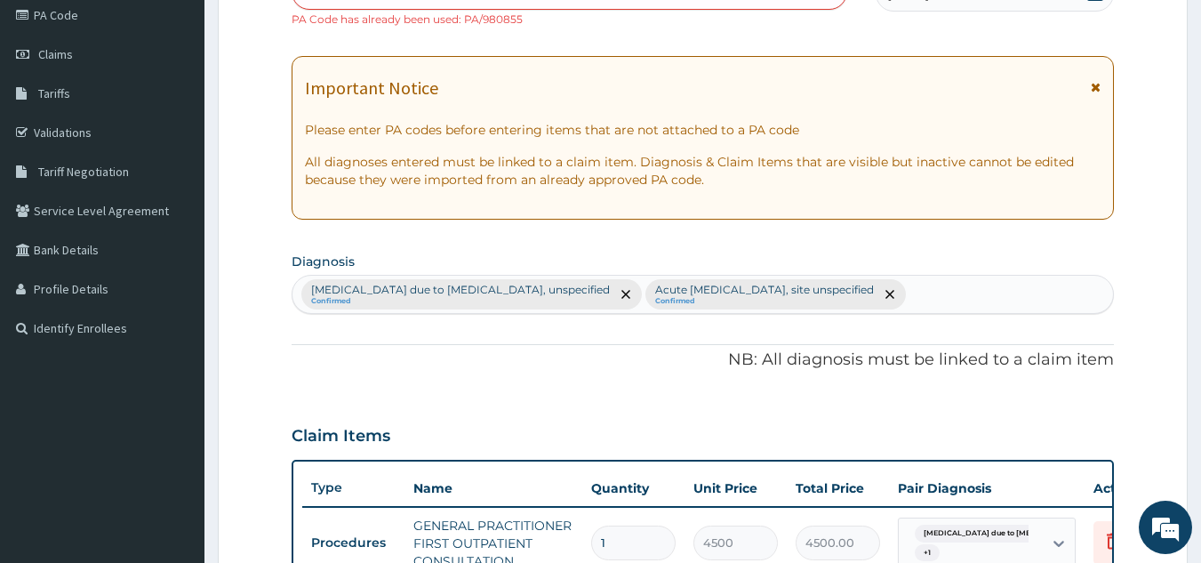
click at [979, 287] on div "Malaria due to Plasmodium falciparum, unspecified Confirmed Acute upper respira…" at bounding box center [702, 294] width 821 height 37
type input "D"
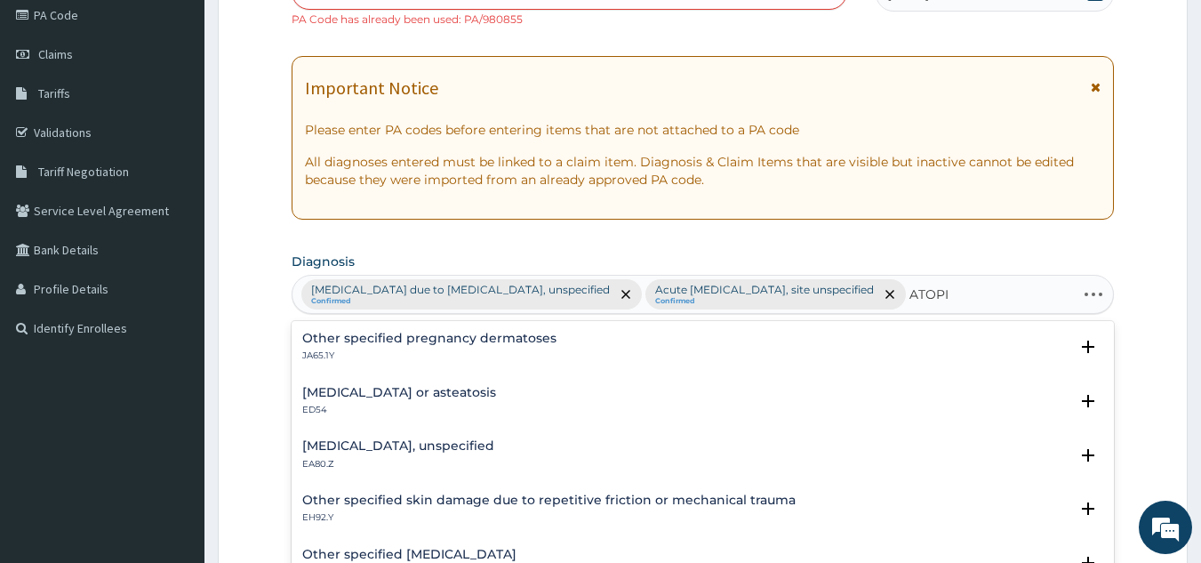
type input "ATOPIC"
click at [420, 439] on h4 "Atopic eczema, unspecified" at bounding box center [398, 445] width 192 height 13
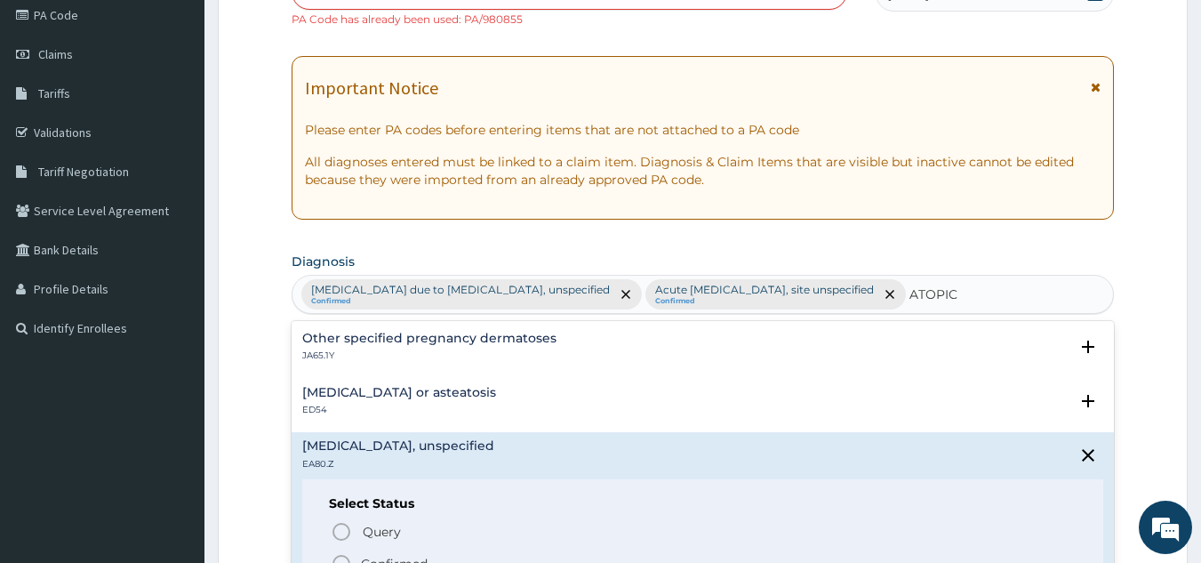
click at [345, 556] on circle "status option filled" at bounding box center [341, 564] width 16 height 16
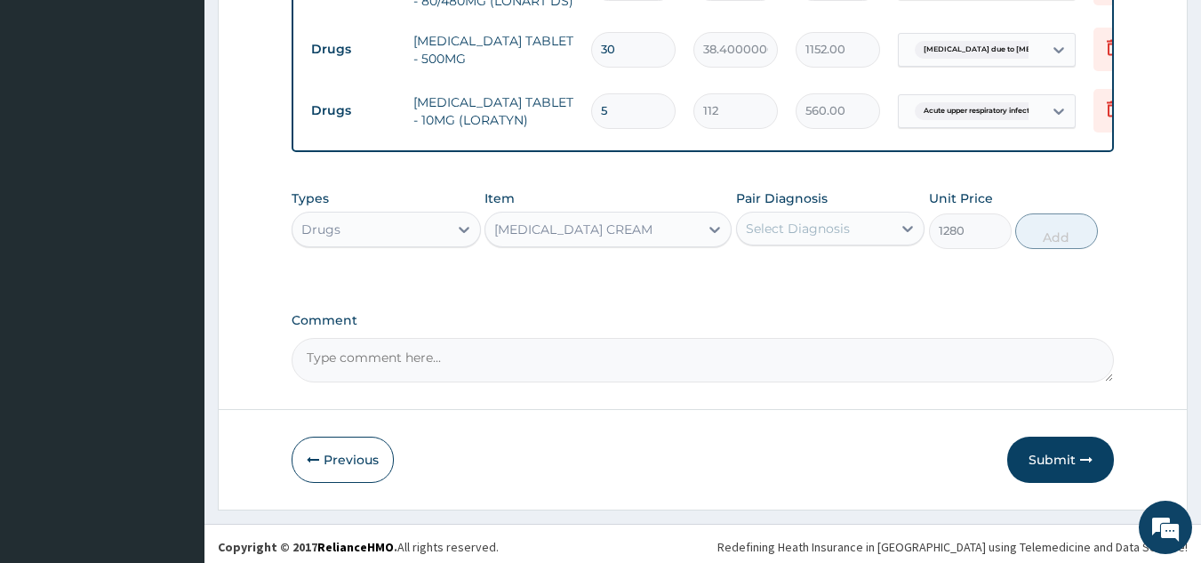
scroll to position [1052, 0]
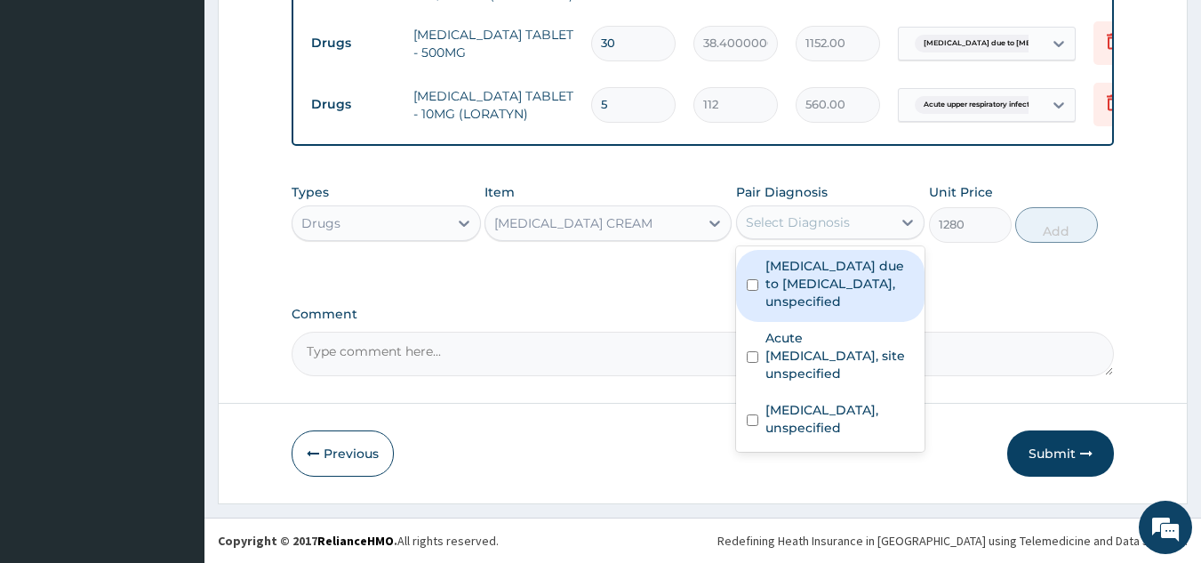
click at [873, 218] on div "Select Diagnosis" at bounding box center [815, 222] width 156 height 28
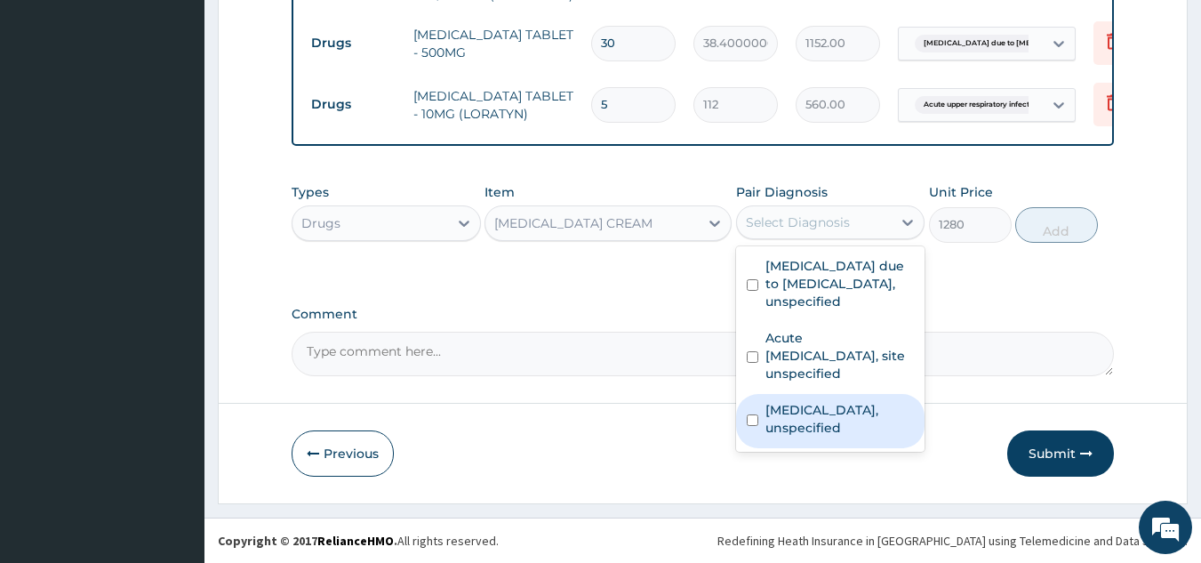
click at [818, 414] on label "Atopic eczema, unspecified" at bounding box center [839, 419] width 149 height 36
checkbox input "true"
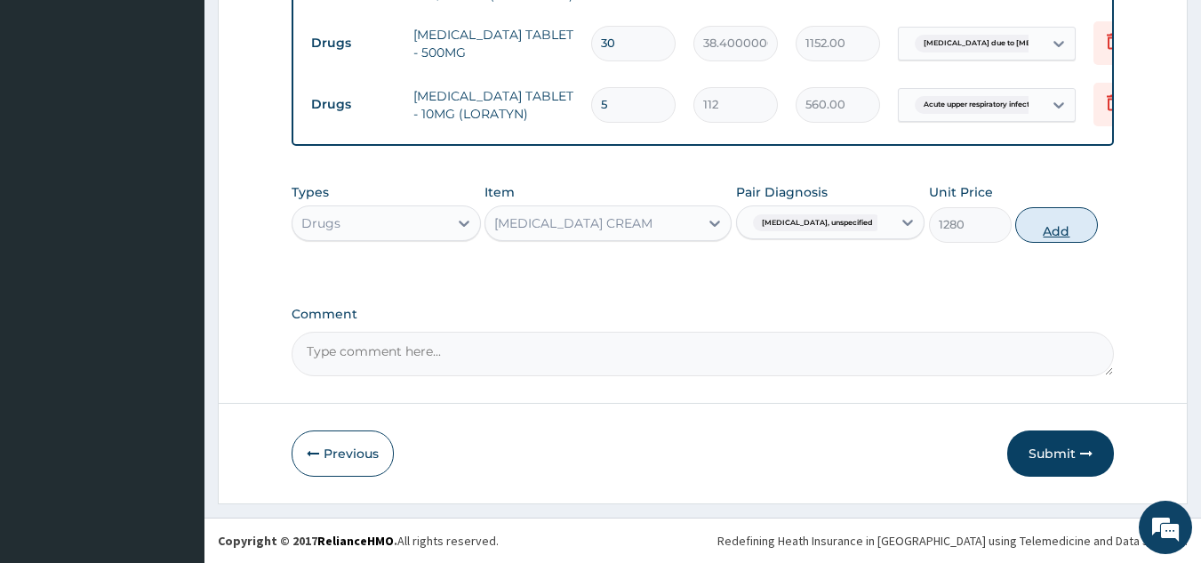
click at [1076, 225] on button "Add" at bounding box center [1056, 225] width 83 height 36
type input "0"
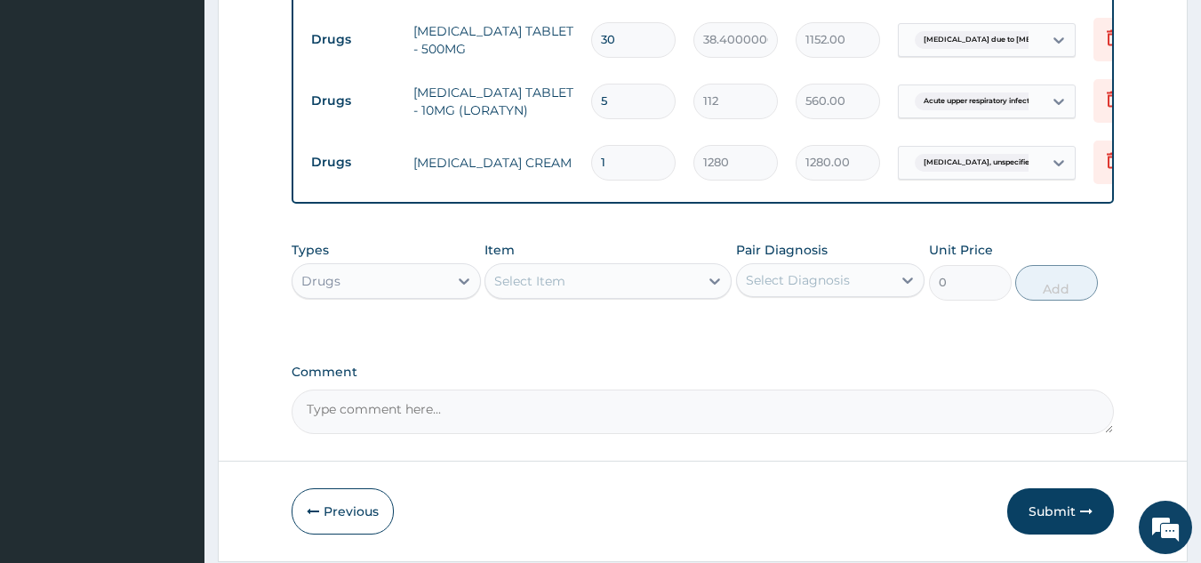
click at [623, 269] on div "Select Item" at bounding box center [608, 281] width 247 height 36
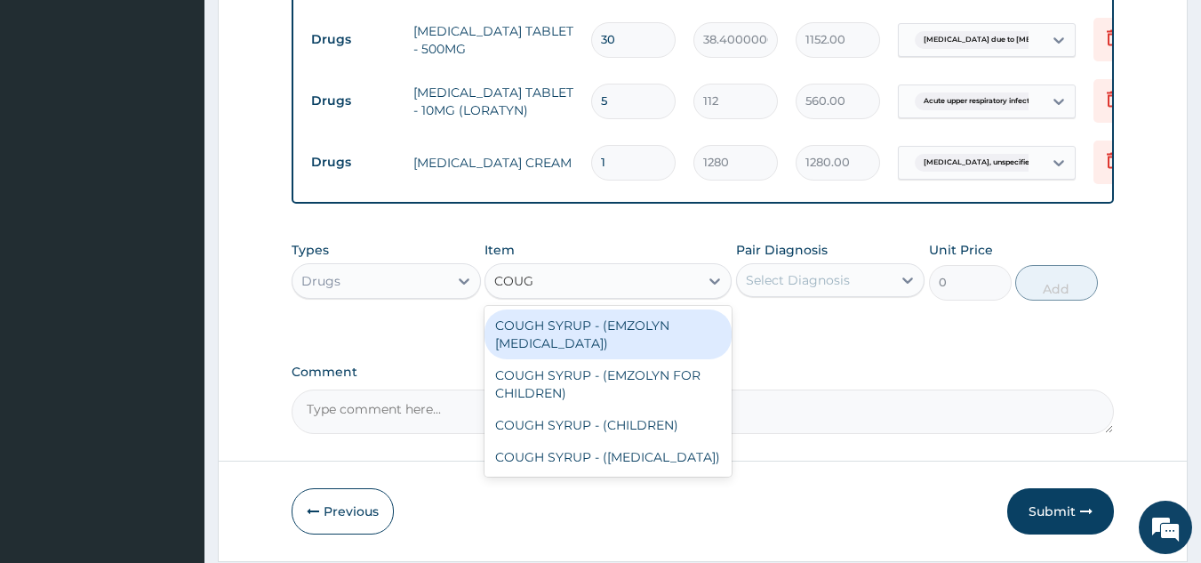
type input "COUGH"
click at [657, 326] on div "COUGH SYRUP - (EMZOLYN EXPECTORANT)" at bounding box center [608, 334] width 247 height 50
type input "1280"
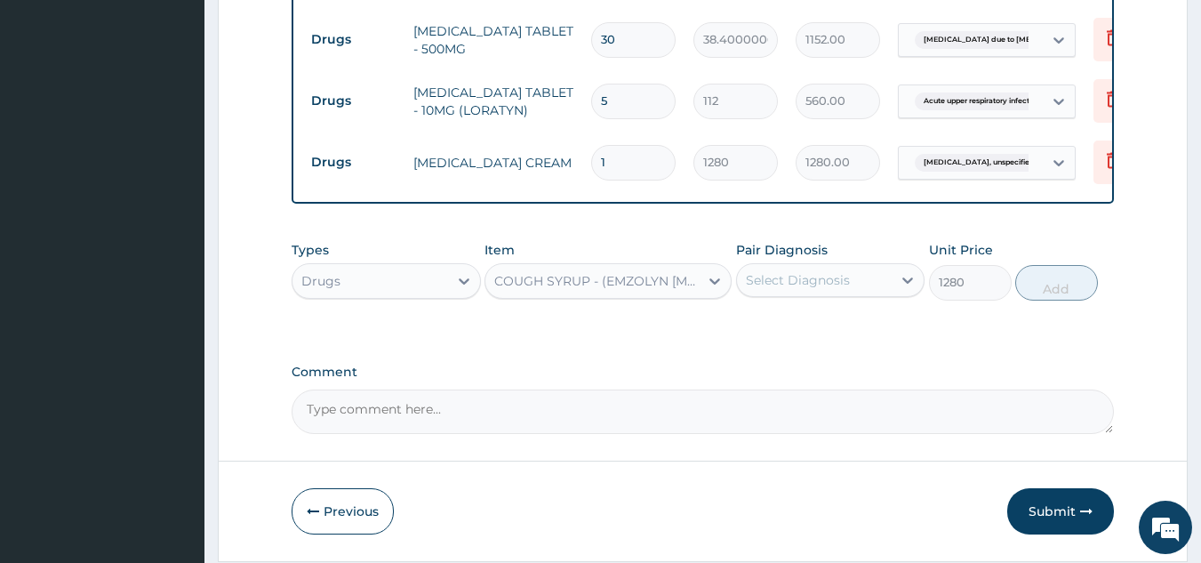
click at [809, 287] on div "Select Diagnosis" at bounding box center [798, 280] width 104 height 18
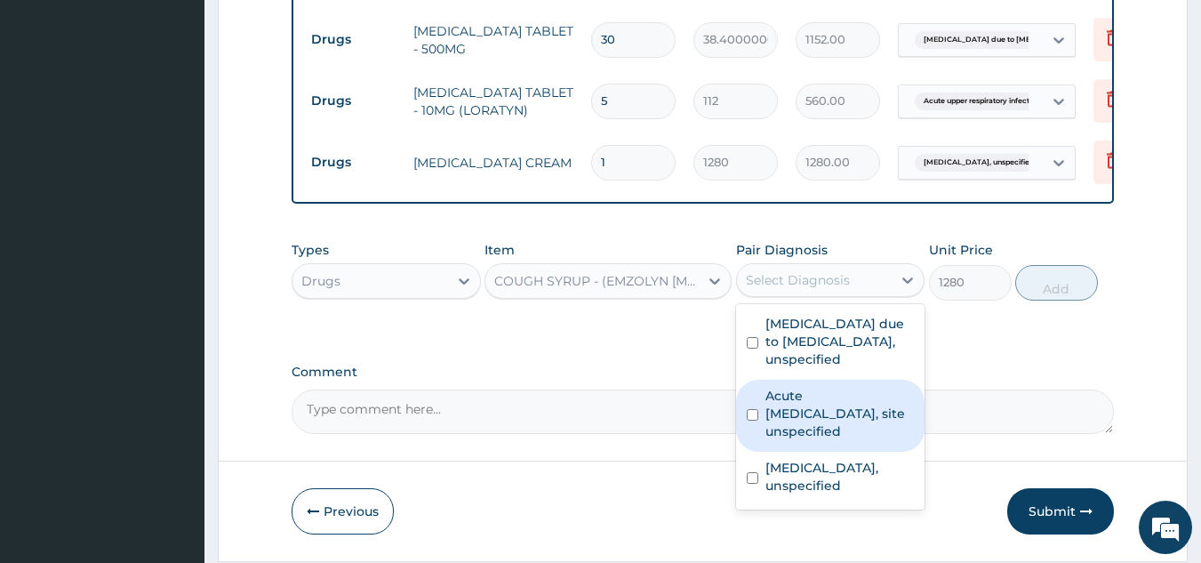
click at [823, 430] on label "Acute [MEDICAL_DATA], site unspecified" at bounding box center [839, 413] width 149 height 53
checkbox input "true"
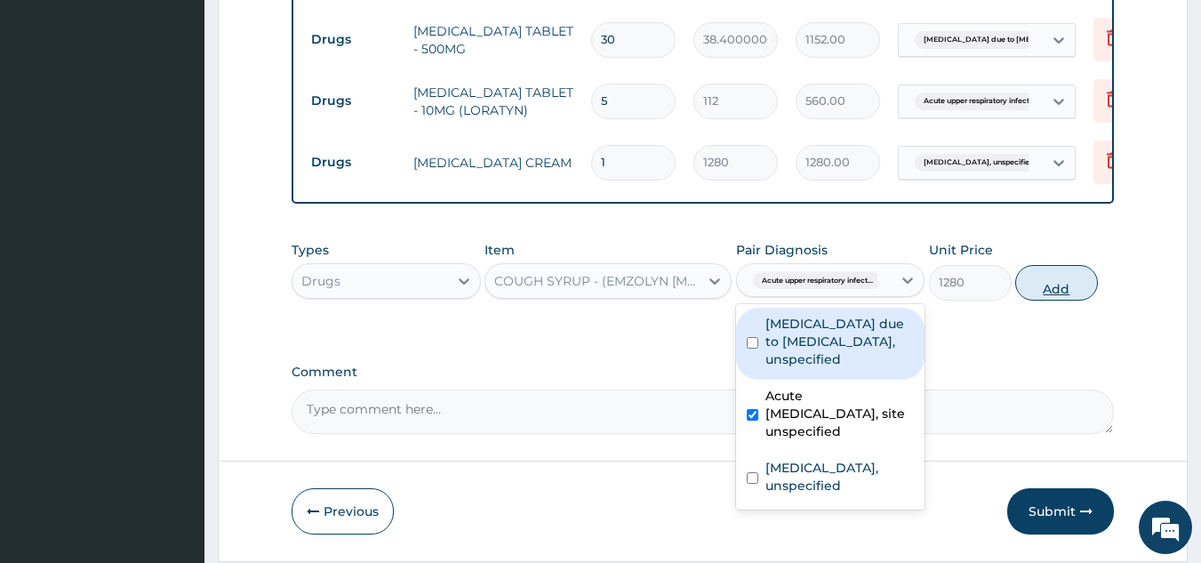
click at [1054, 289] on button "Add" at bounding box center [1056, 283] width 83 height 36
type input "0"
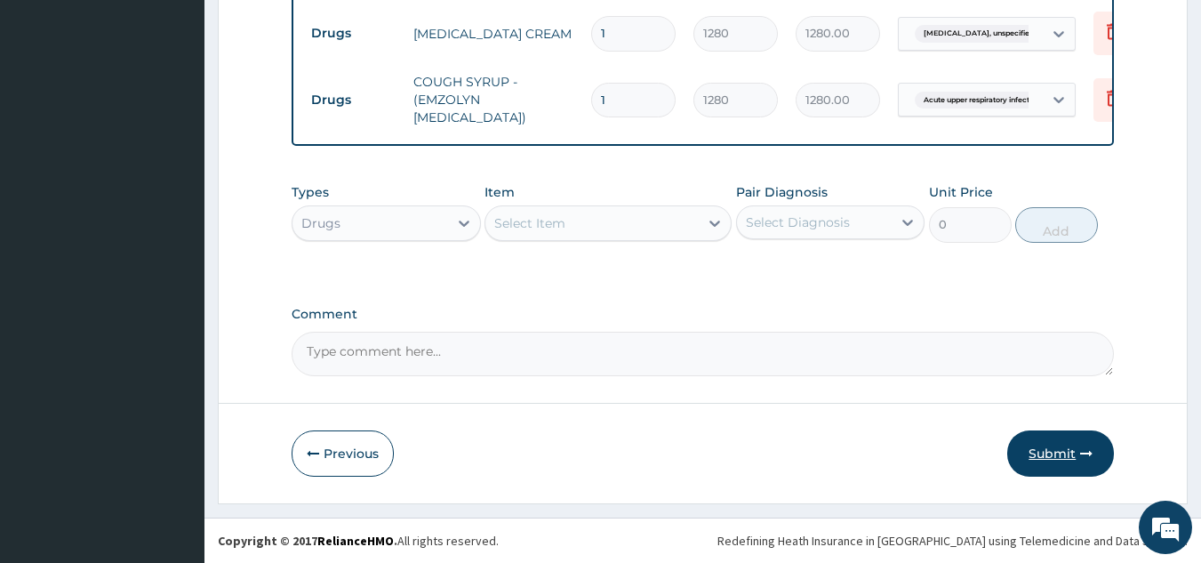
click at [1060, 455] on button "Submit" at bounding box center [1060, 453] width 107 height 46
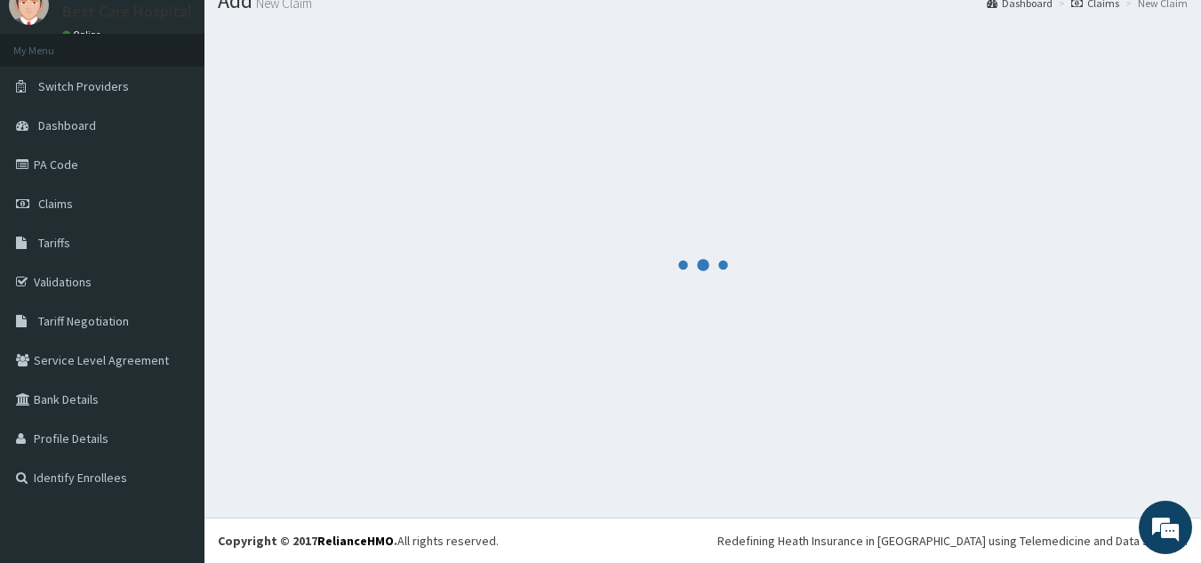
scroll to position [1168, 0]
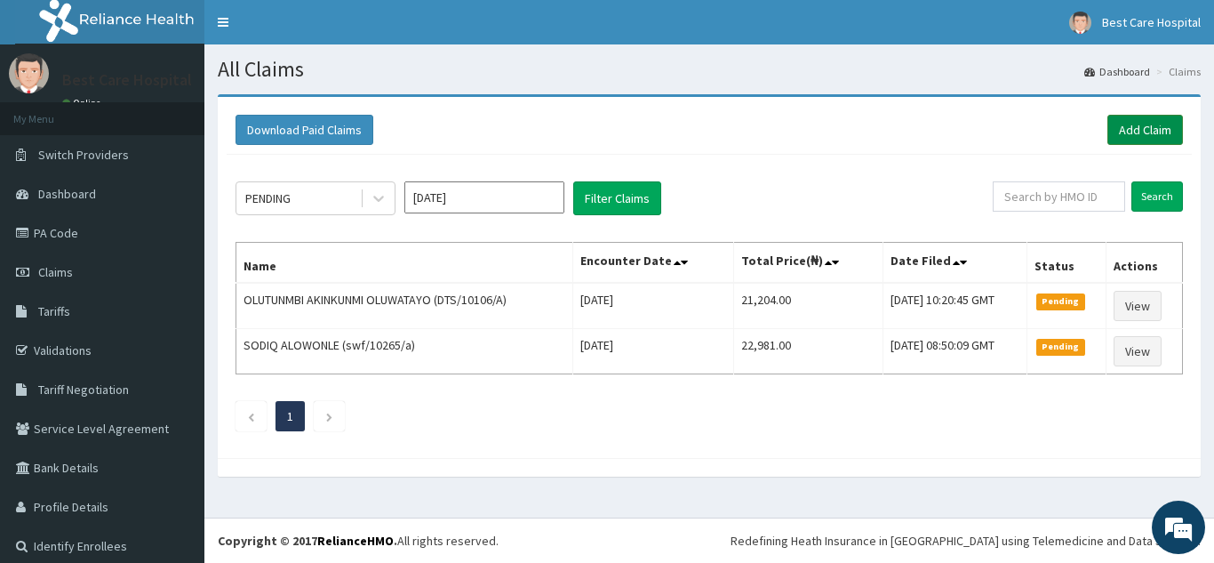
click at [1137, 126] on link "Add Claim" at bounding box center [1146, 130] width 76 height 30
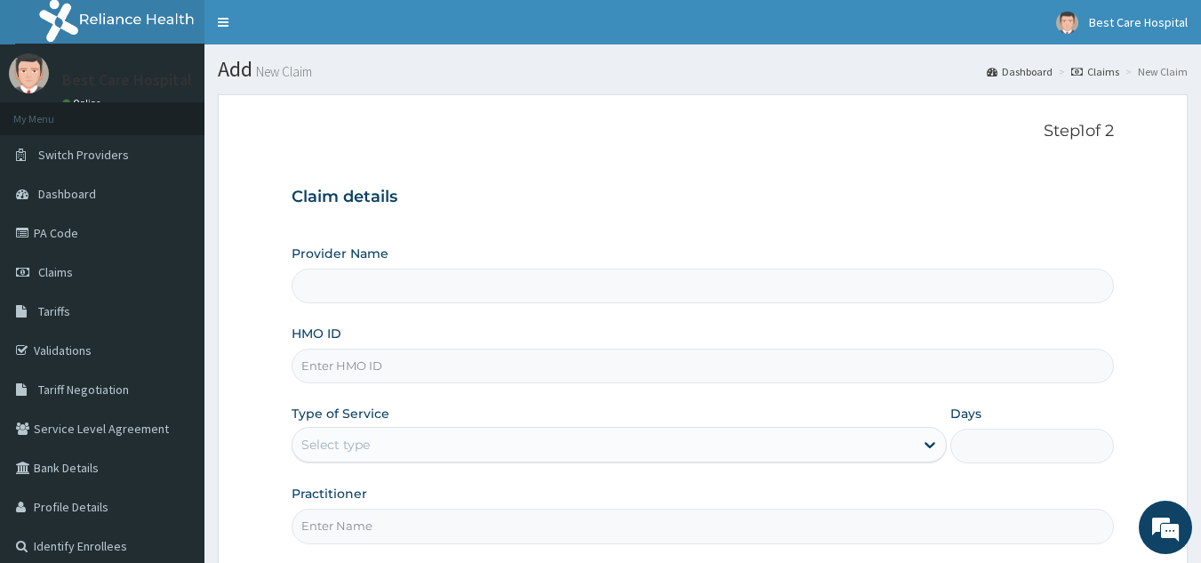
type input "Bestcare Hospital"
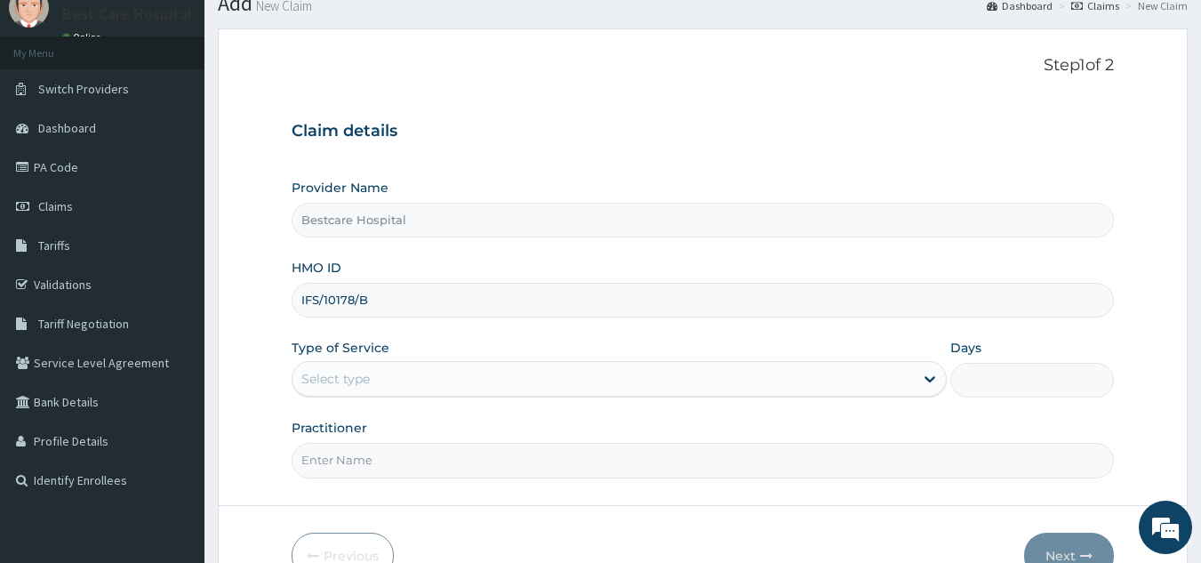
scroll to position [168, 0]
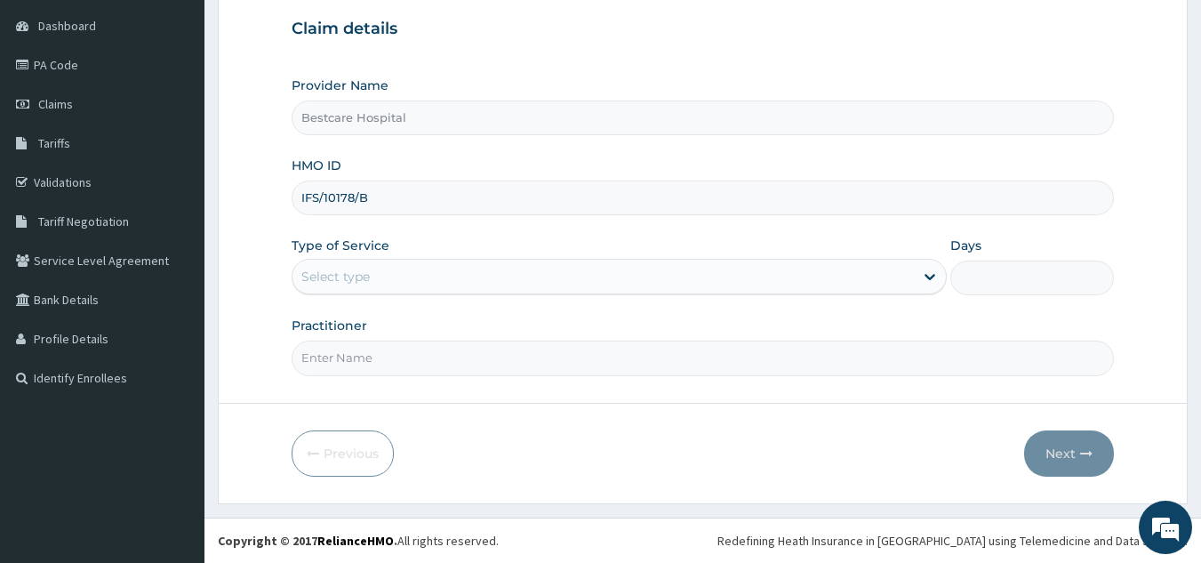
type input "IFS/10178/B"
click at [499, 238] on div "Type of Service Select type" at bounding box center [619, 265] width 655 height 59
click at [486, 272] on div "Select type" at bounding box center [602, 276] width 621 height 28
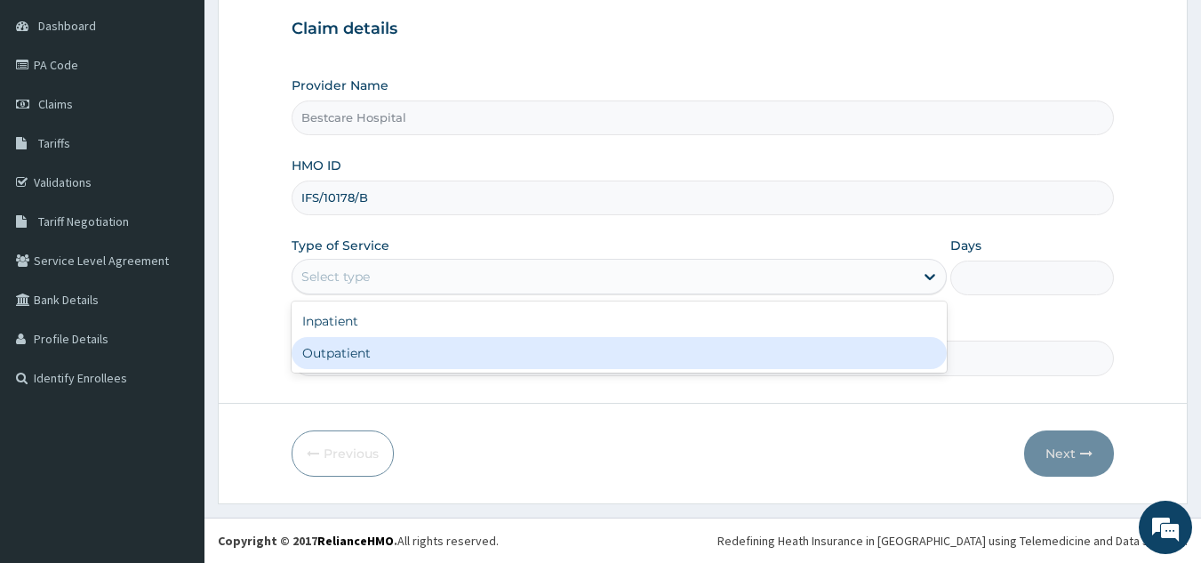
click at [458, 358] on div "Outpatient" at bounding box center [619, 353] width 655 height 32
type input "1"
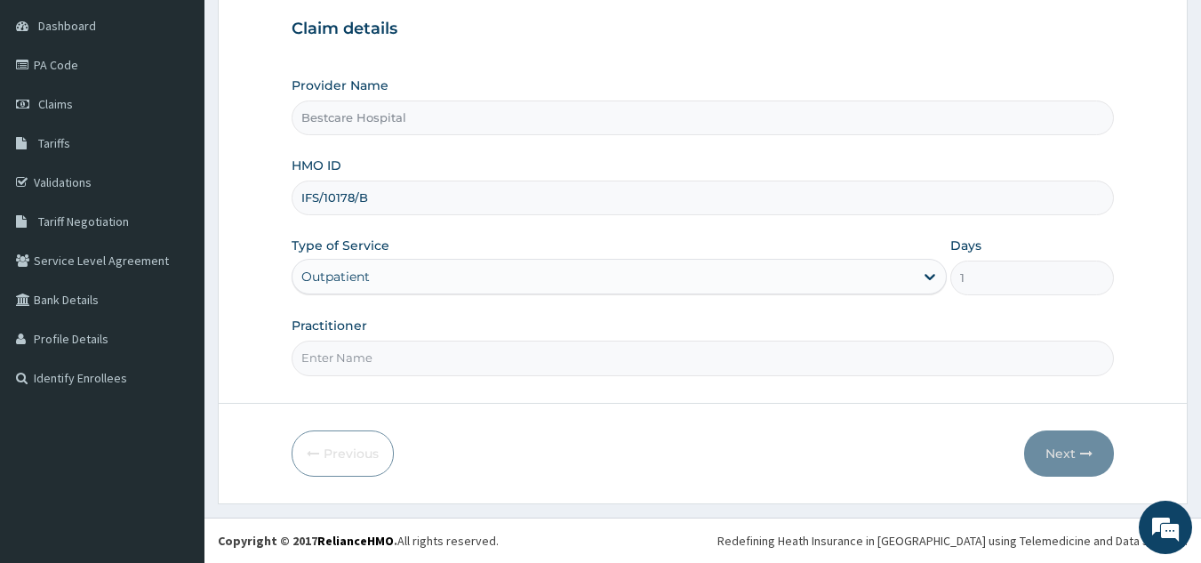
click at [454, 356] on input "Practitioner" at bounding box center [703, 357] width 823 height 35
type input "DR [PERSON_NAME]"
click at [1066, 448] on button "Next" at bounding box center [1069, 453] width 90 height 46
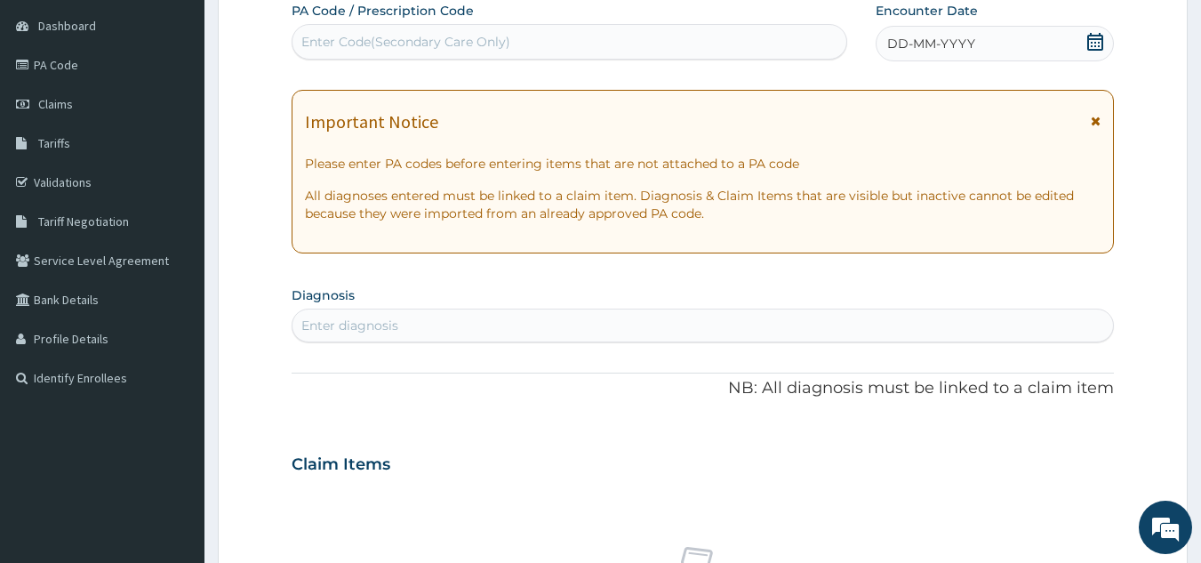
click at [1100, 47] on icon at bounding box center [1095, 42] width 18 height 18
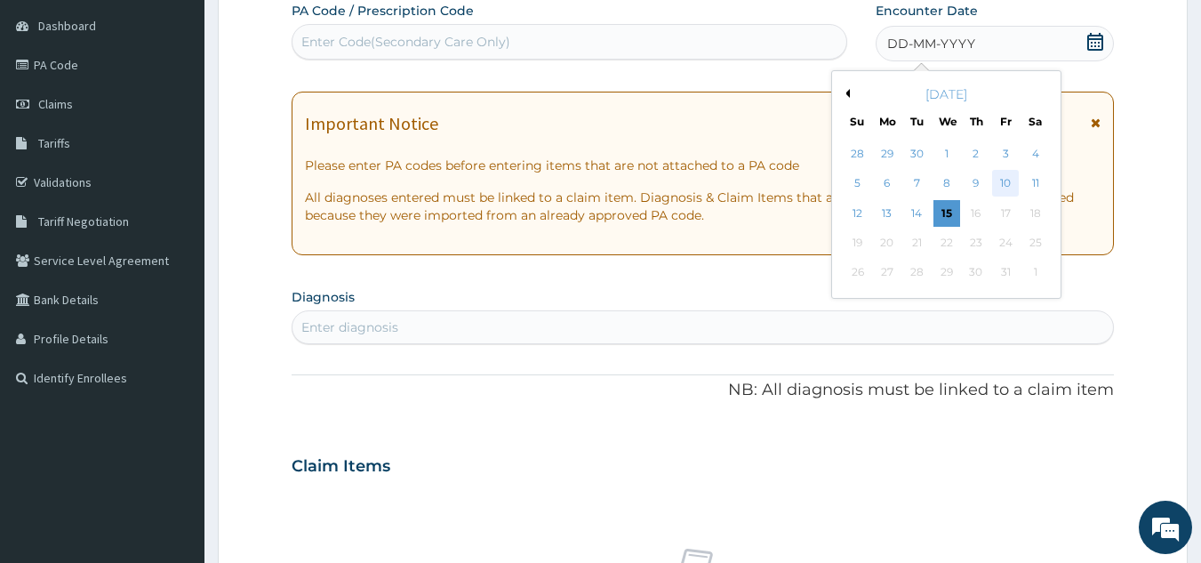
click at [1004, 174] on div "10" at bounding box center [1005, 184] width 27 height 27
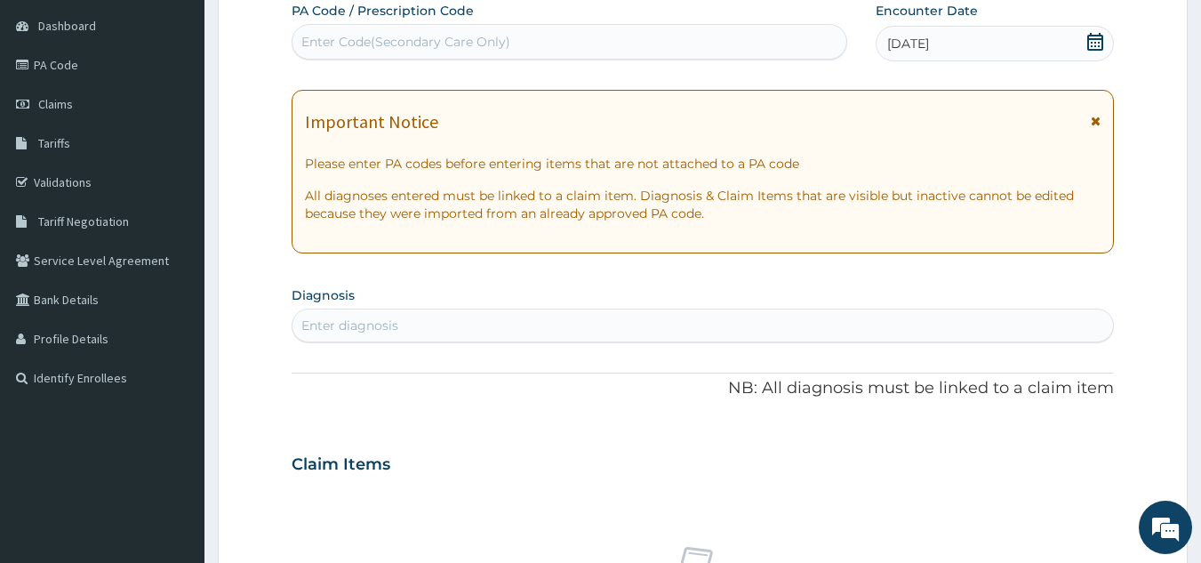
click at [794, 329] on div "Enter diagnosis" at bounding box center [702, 325] width 821 height 28
type input "UPPER"
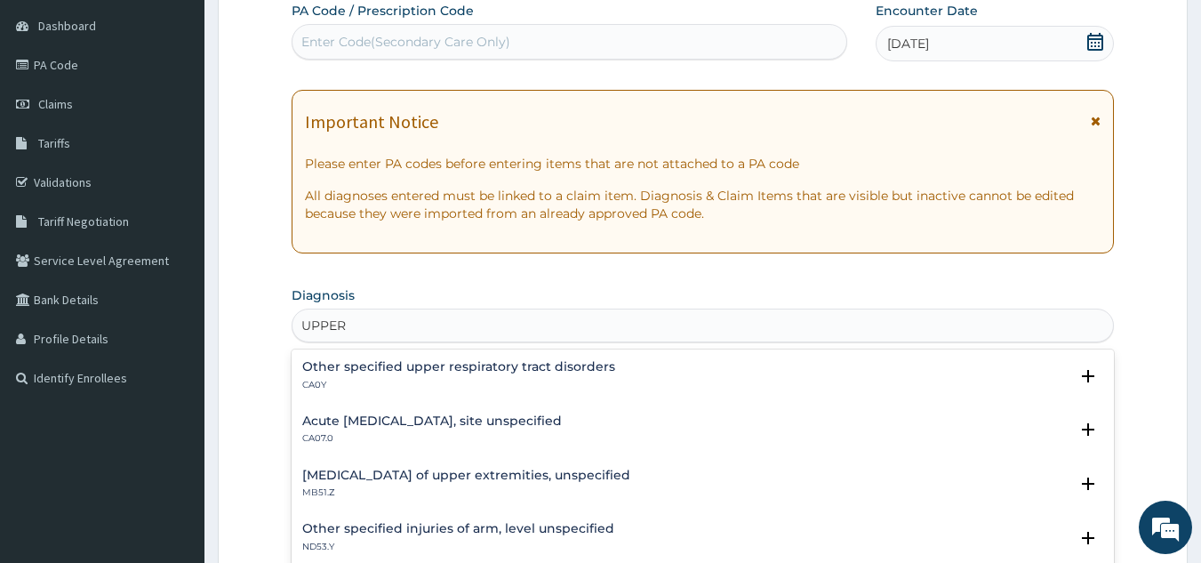
click at [509, 424] on h4 "Acute [MEDICAL_DATA], site unspecified" at bounding box center [432, 420] width 260 height 13
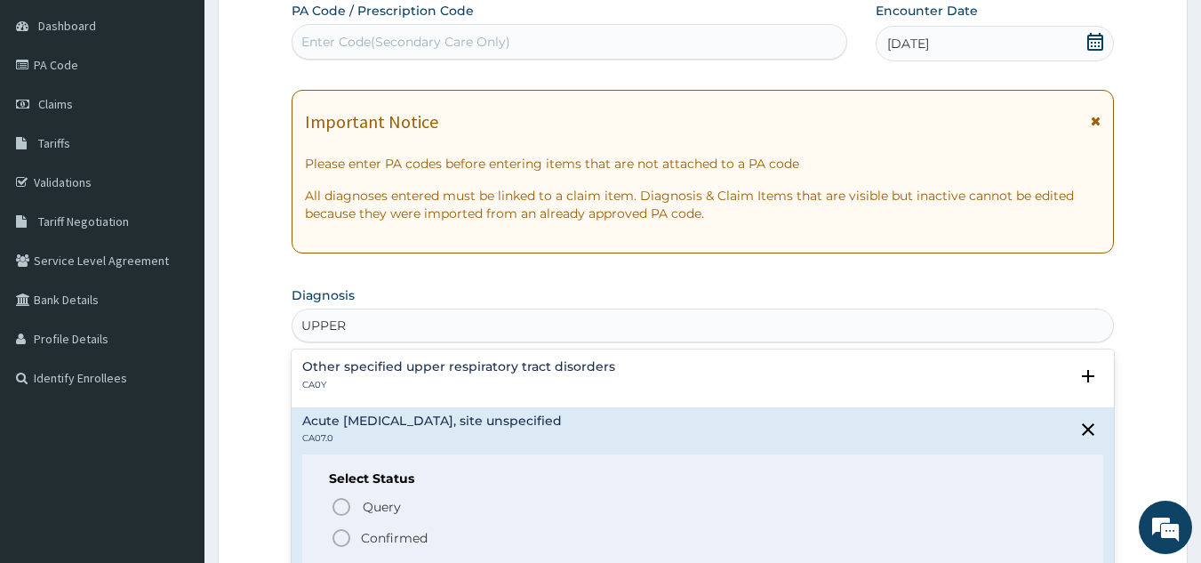
click at [712, 374] on div "Other specified upper respiratory tract disorders CA0Y" at bounding box center [703, 375] width 802 height 31
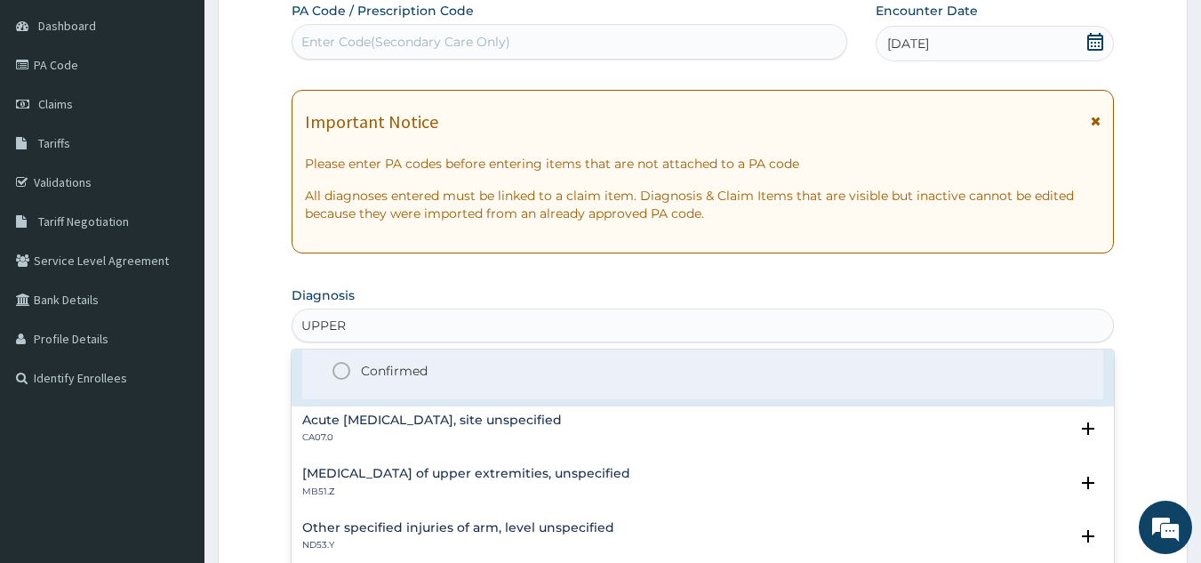
scroll to position [89, 0]
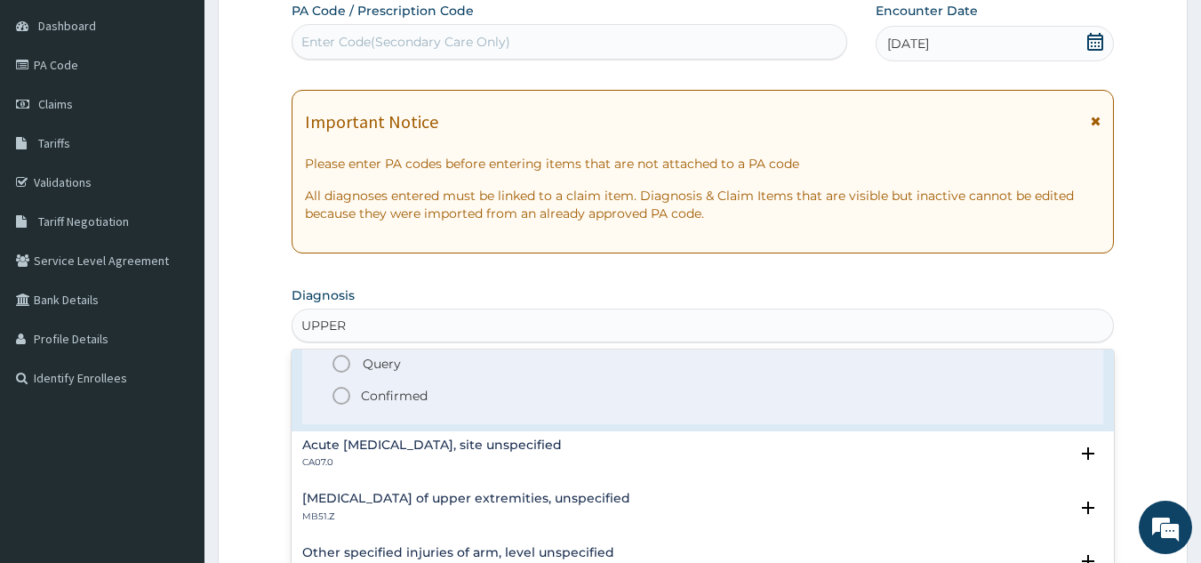
click at [345, 393] on icon "status option filled" at bounding box center [341, 395] width 21 height 21
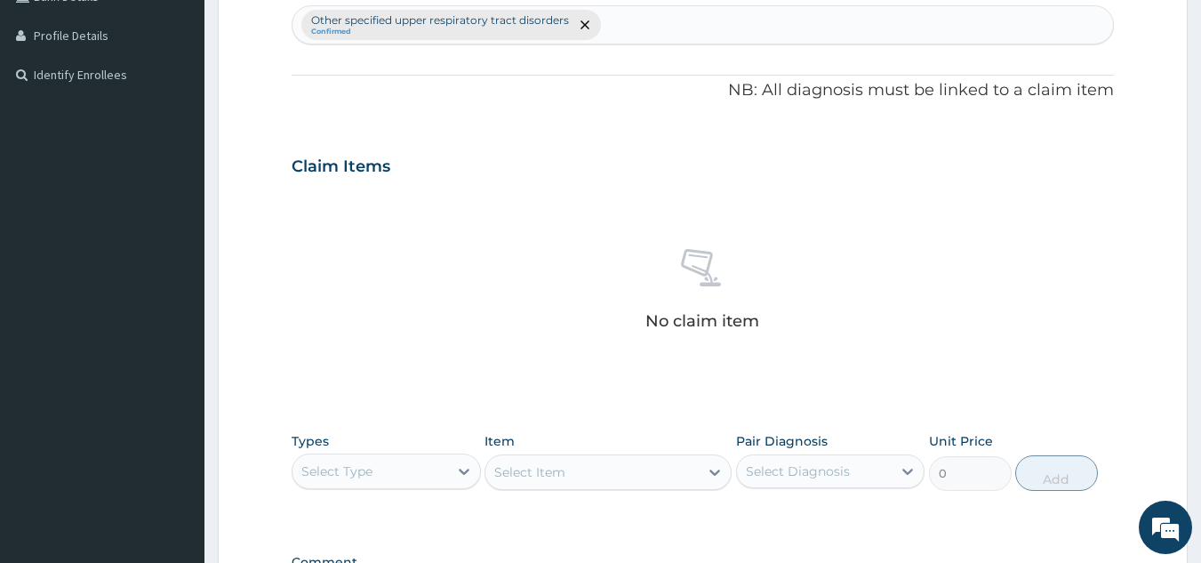
scroll to position [613, 0]
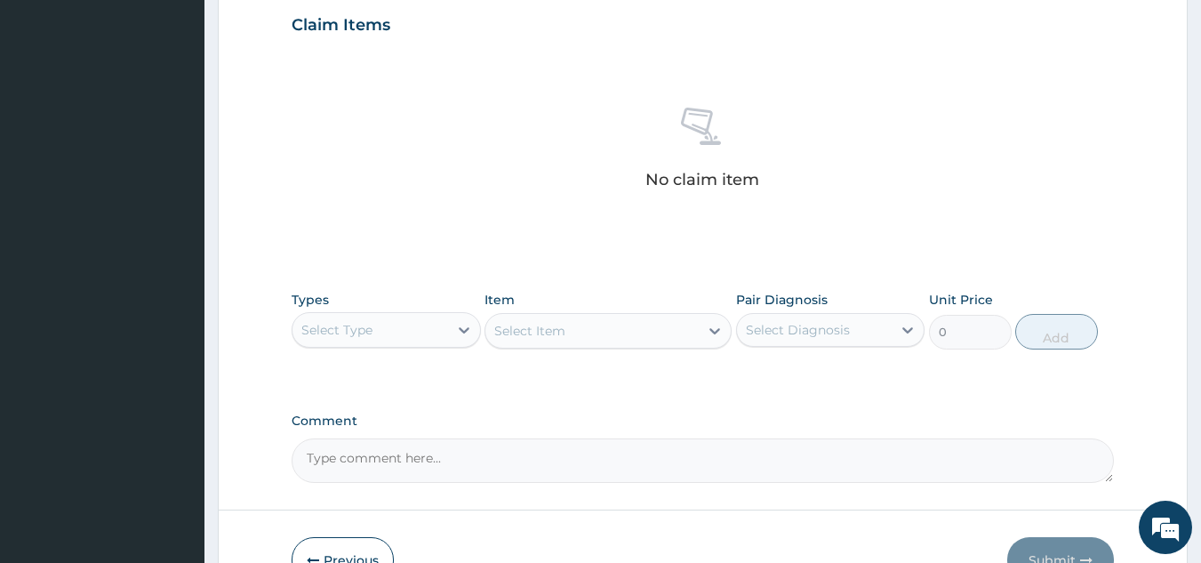
click at [395, 338] on div "Select Type" at bounding box center [370, 330] width 156 height 28
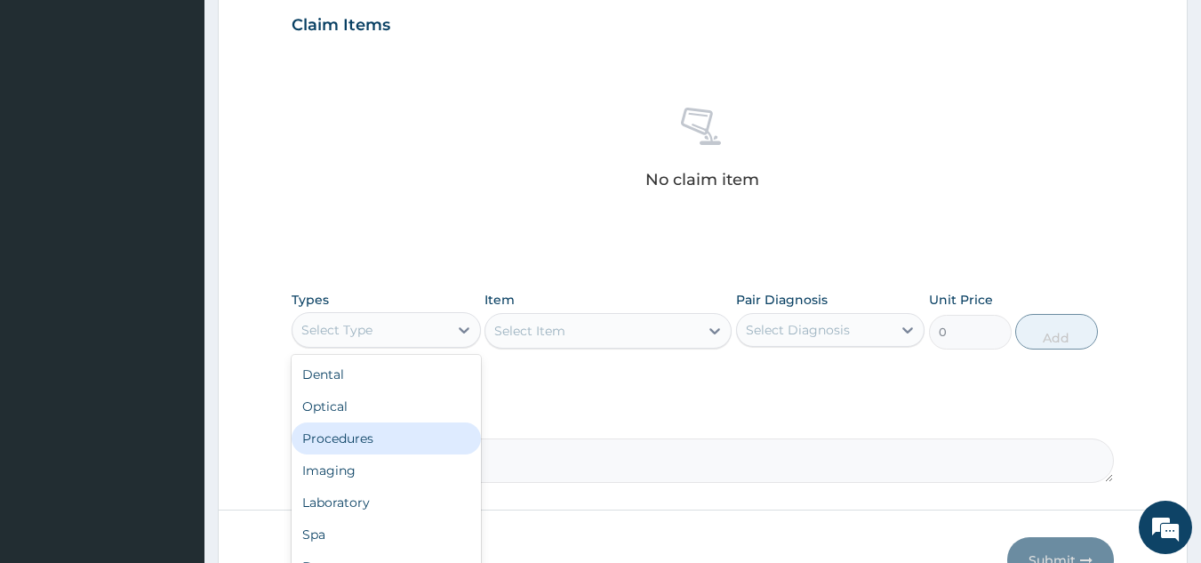
click at [387, 425] on div "Procedures" at bounding box center [386, 438] width 189 height 32
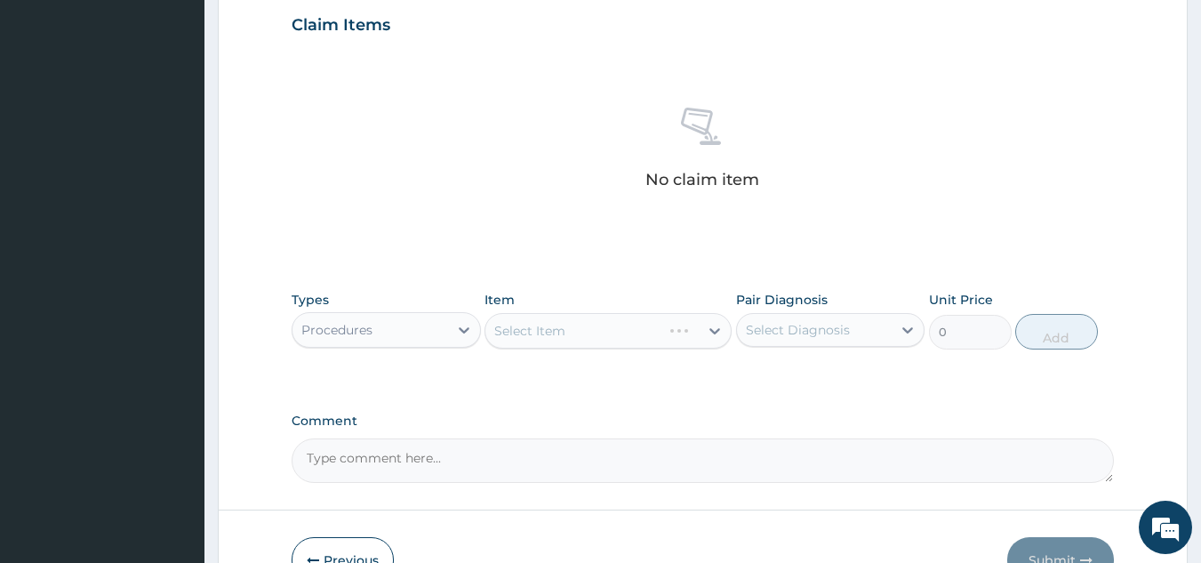
click at [638, 322] on div "Select Item" at bounding box center [608, 331] width 247 height 36
click at [637, 316] on div "Select Item" at bounding box center [591, 330] width 213 height 28
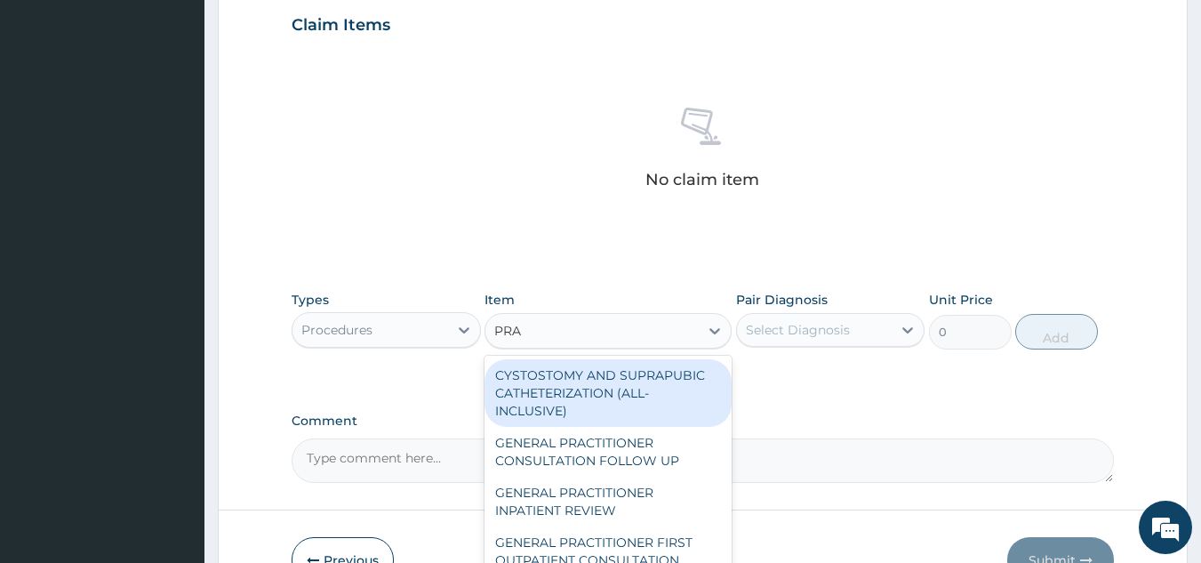
type input "PRAC"
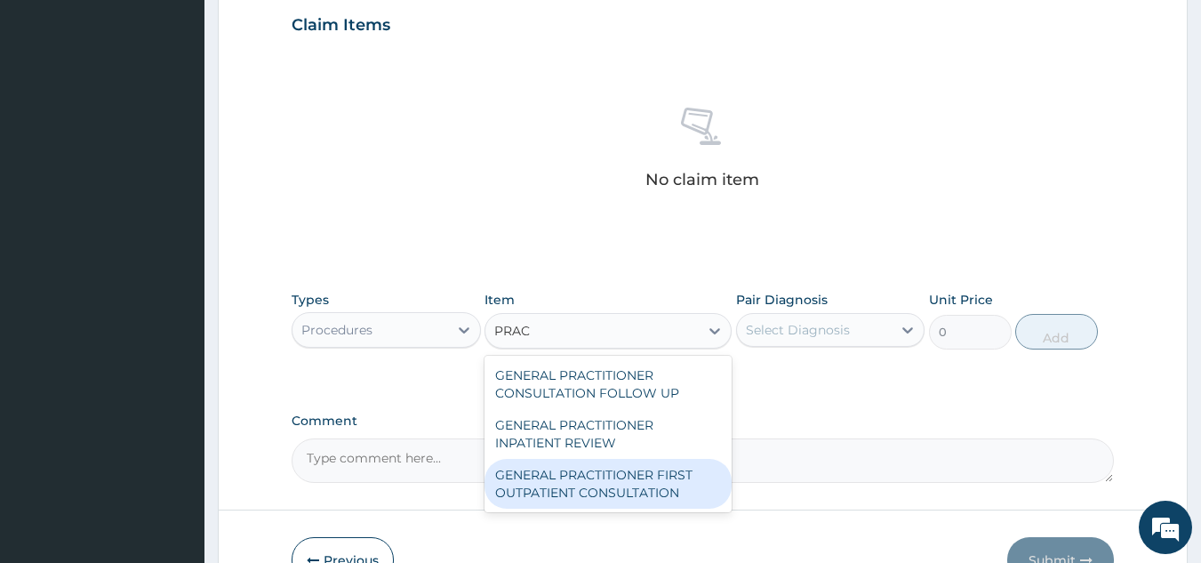
click at [613, 473] on div "GENERAL PRACTITIONER FIRST OUTPATIENT CONSULTATION" at bounding box center [608, 484] width 247 height 50
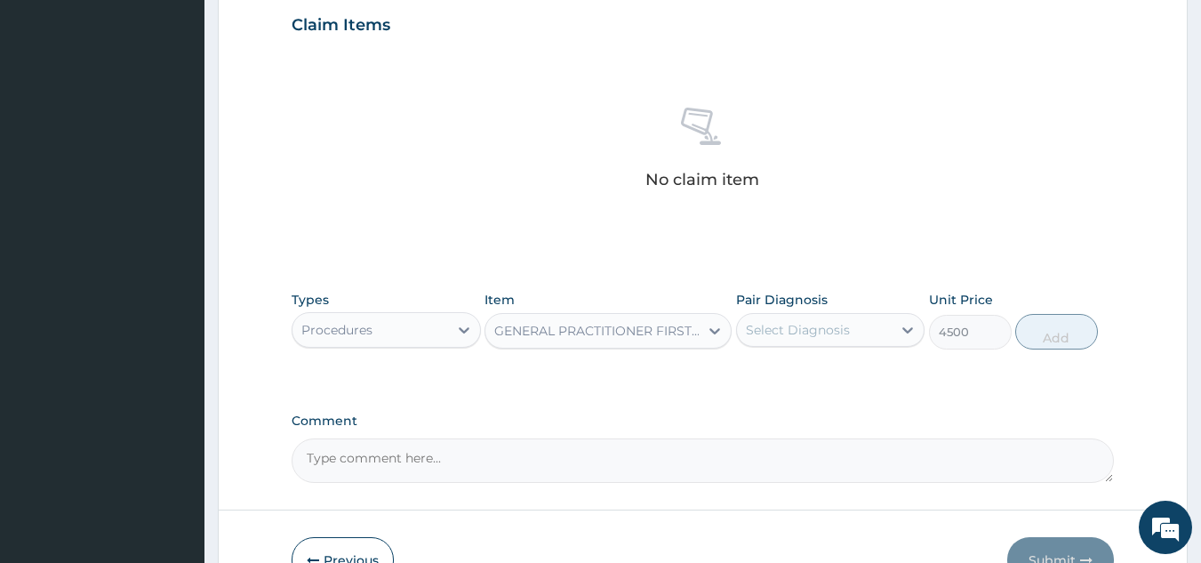
type input "4500"
click at [853, 328] on div "Select Diagnosis" at bounding box center [815, 330] width 156 height 28
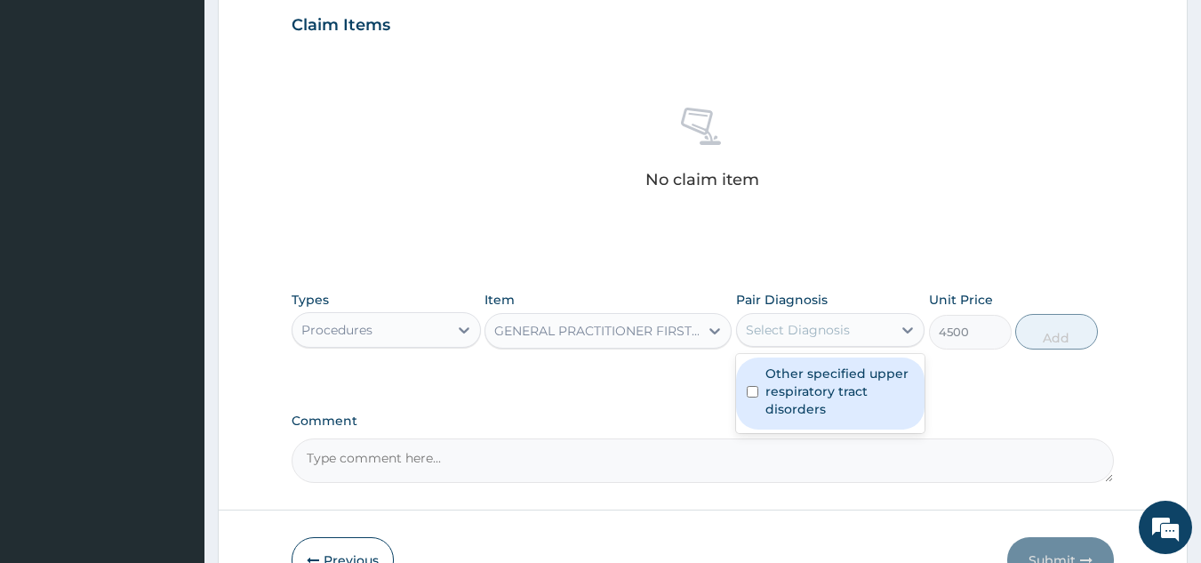
click at [852, 384] on label "Other specified upper respiratory tract disorders" at bounding box center [839, 390] width 149 height 53
checkbox input "true"
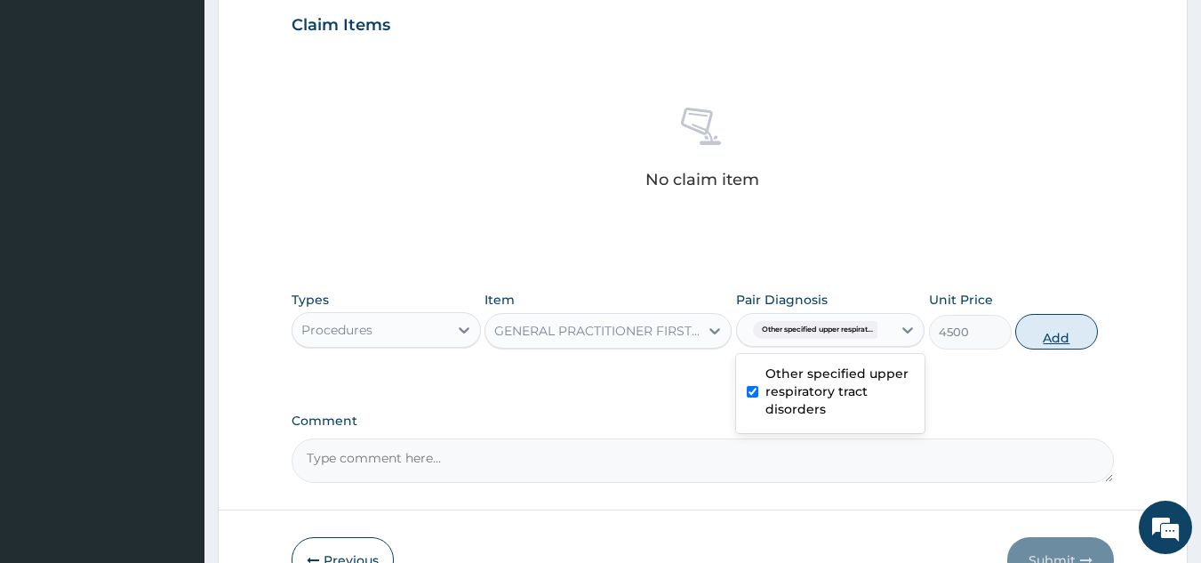
click at [1057, 343] on button "Add" at bounding box center [1056, 332] width 83 height 36
type input "0"
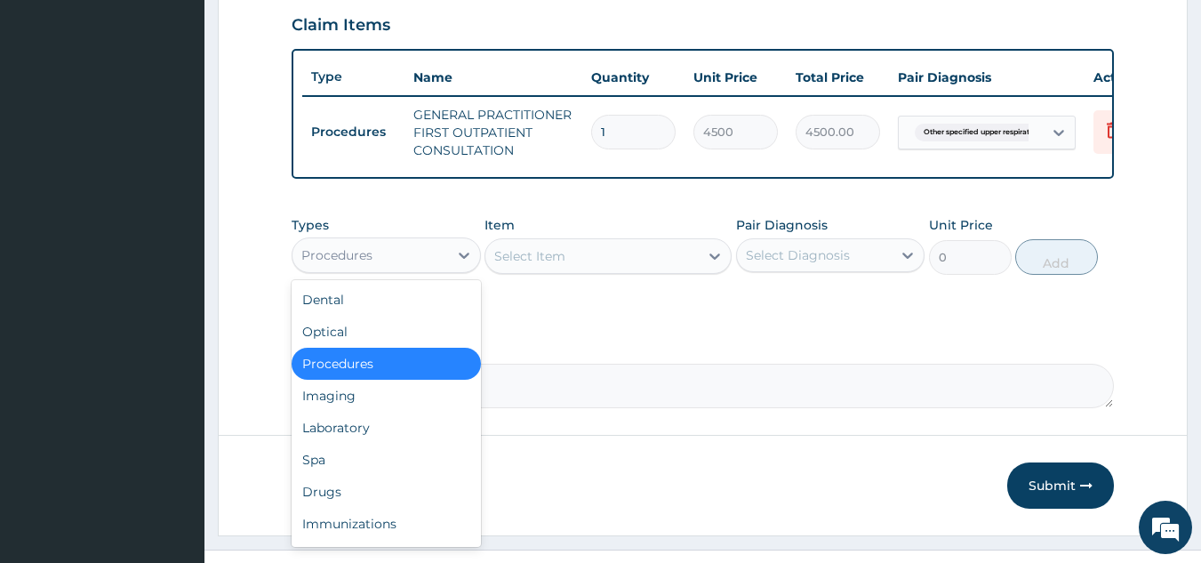
click at [423, 269] on div "Procedures" at bounding box center [370, 255] width 156 height 28
click at [371, 502] on div "Drugs" at bounding box center [386, 492] width 189 height 32
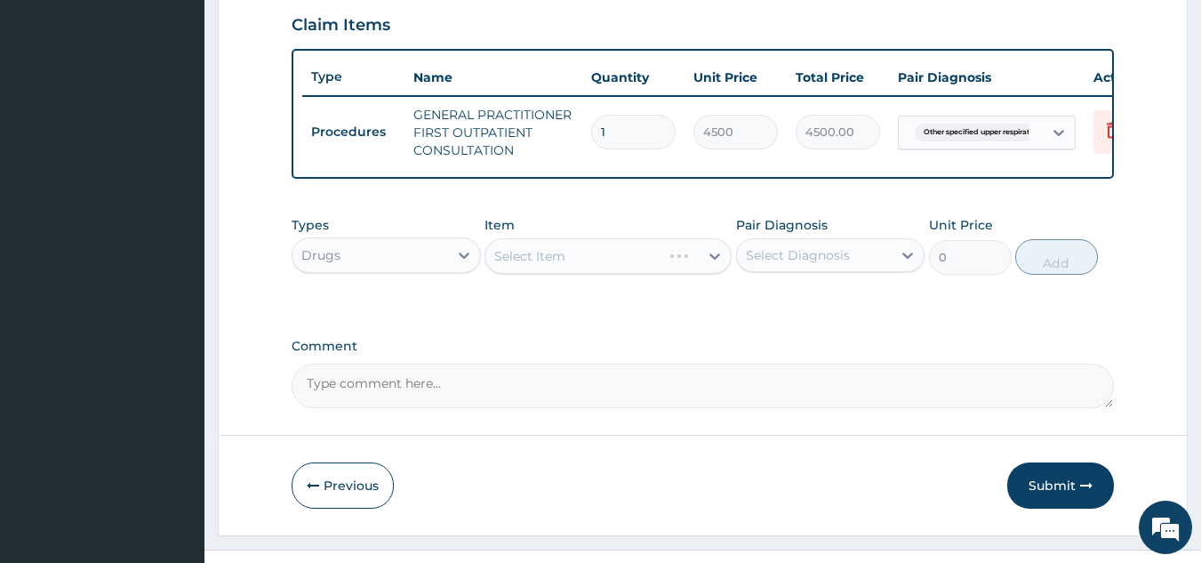
click at [657, 272] on div "Select Item" at bounding box center [608, 256] width 247 height 36
click at [623, 264] on div "Select Item" at bounding box center [591, 256] width 213 height 28
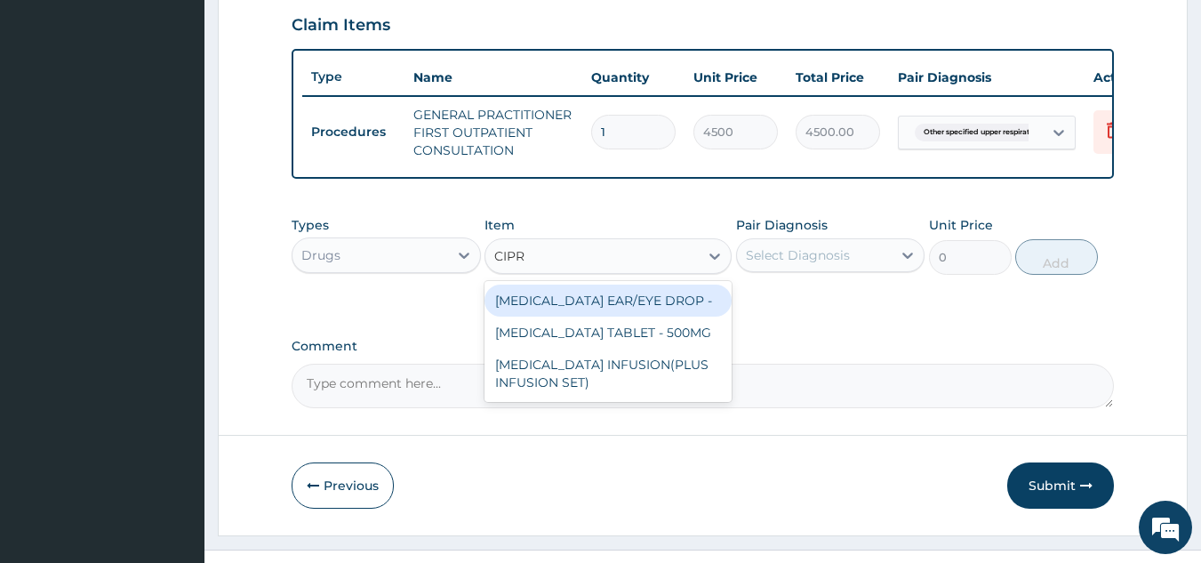
type input "[MEDICAL_DATA]"
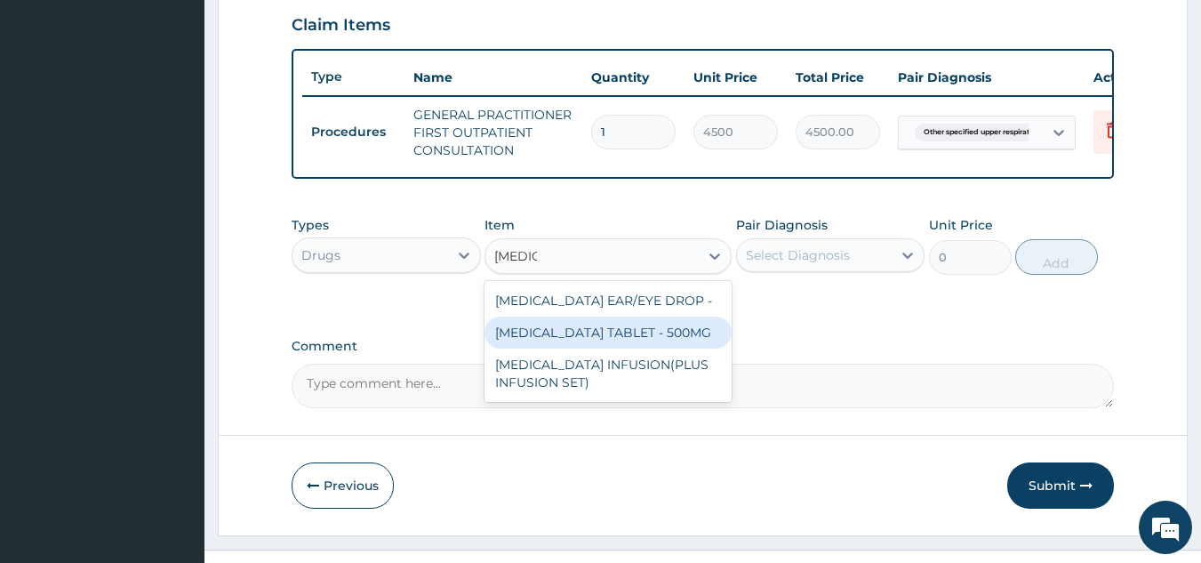
click at [649, 340] on div "[MEDICAL_DATA] TABLET - 500MG" at bounding box center [608, 332] width 247 height 32
type input "224"
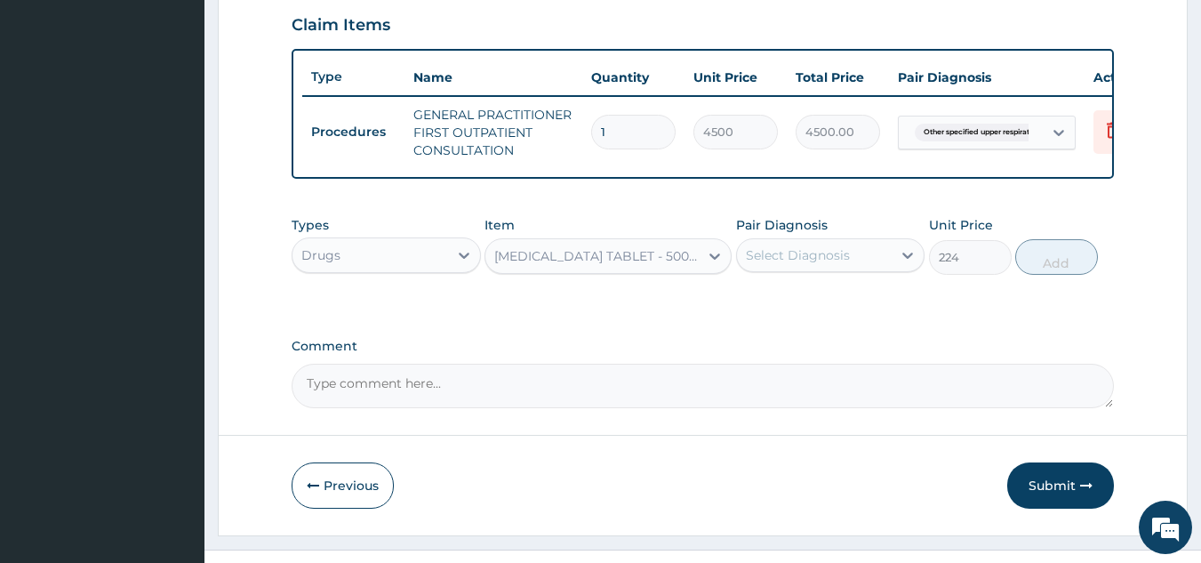
click at [826, 264] on div "Select Diagnosis" at bounding box center [798, 255] width 104 height 18
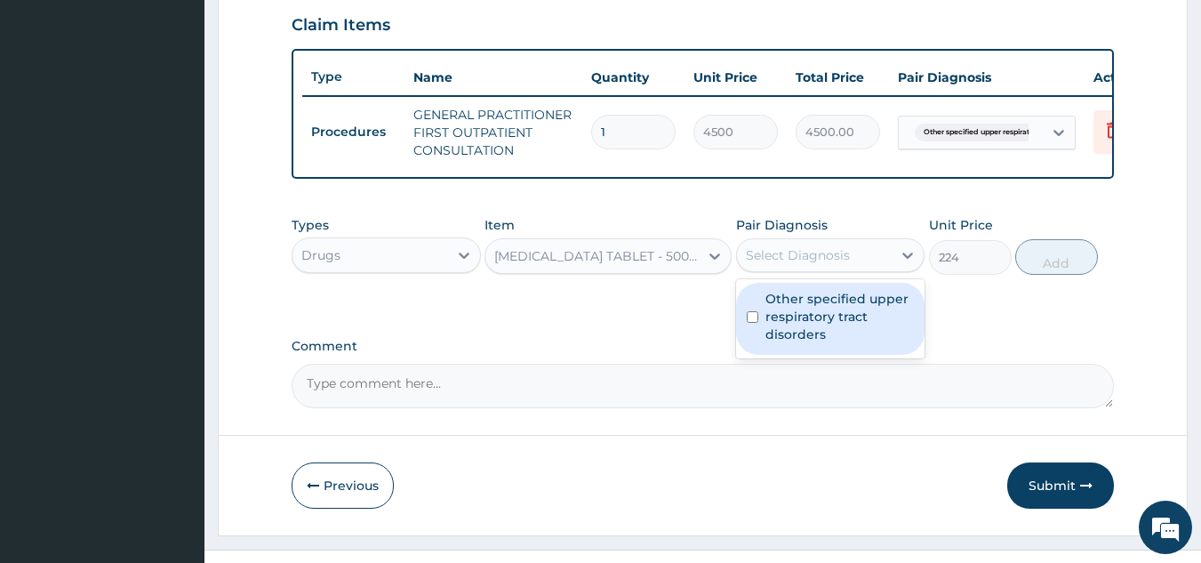
click at [826, 343] on label "Other specified upper respiratory tract disorders" at bounding box center [839, 316] width 149 height 53
checkbox input "true"
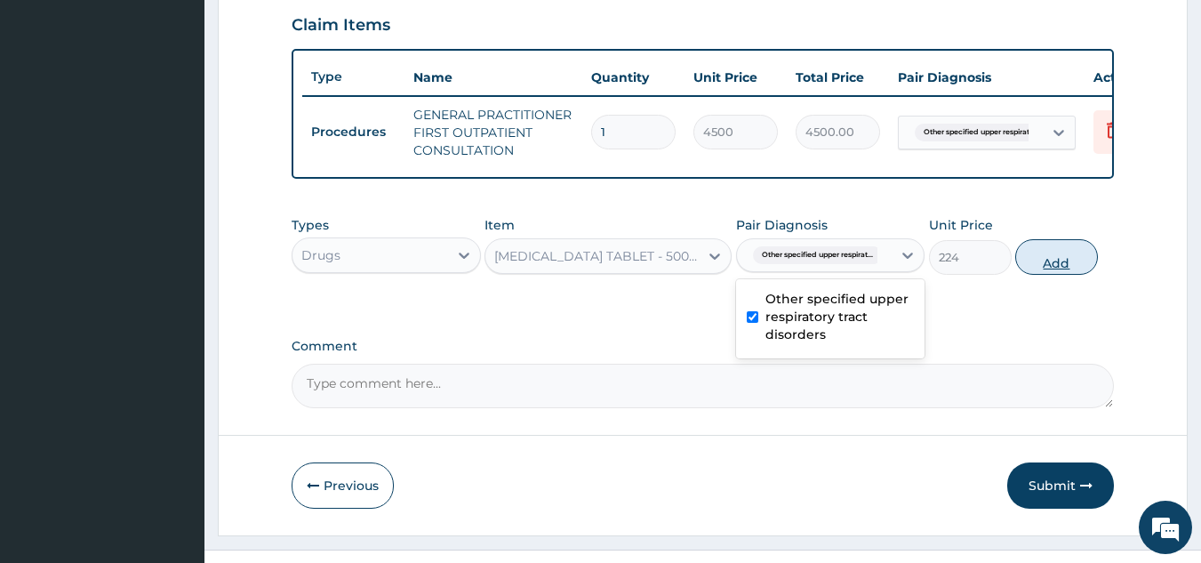
click at [1076, 275] on button "Add" at bounding box center [1056, 257] width 83 height 36
type input "0"
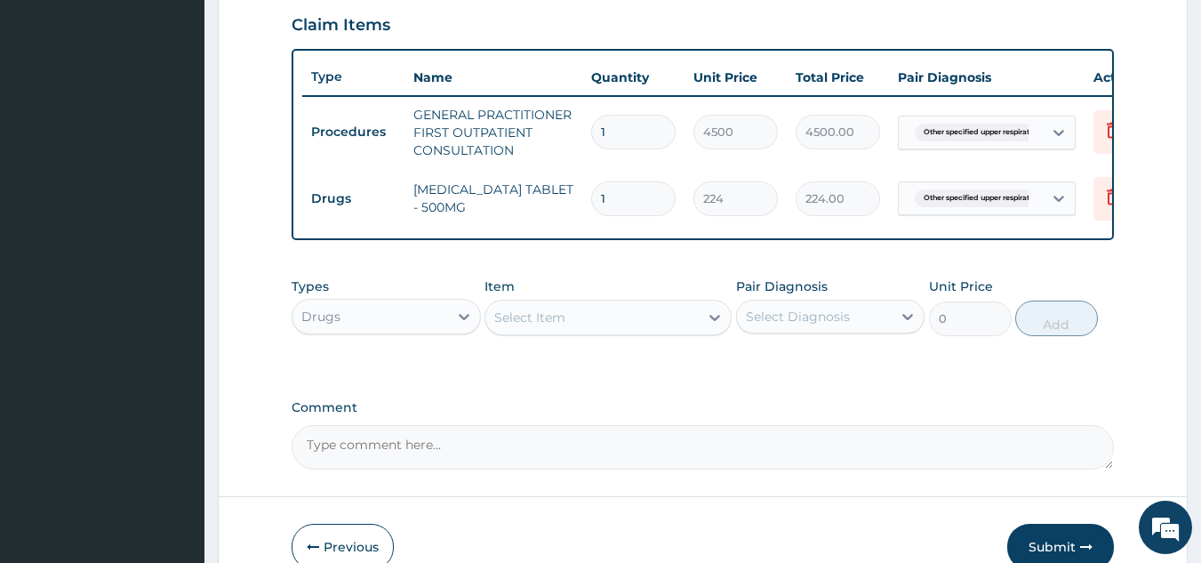
click at [620, 332] on div "Select Item" at bounding box center [591, 317] width 213 height 28
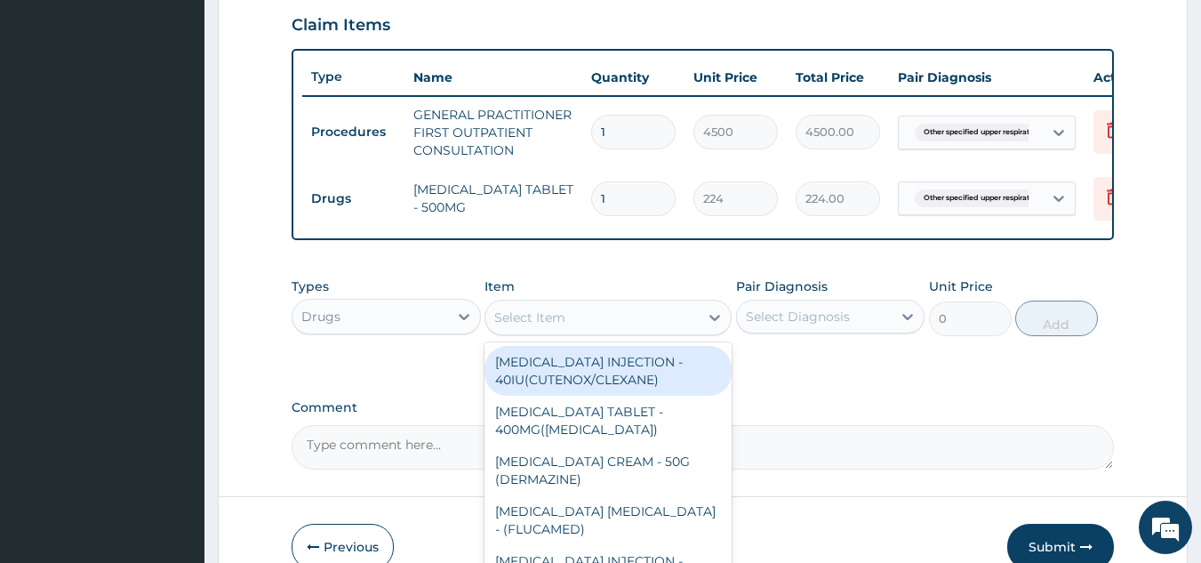
type input "N"
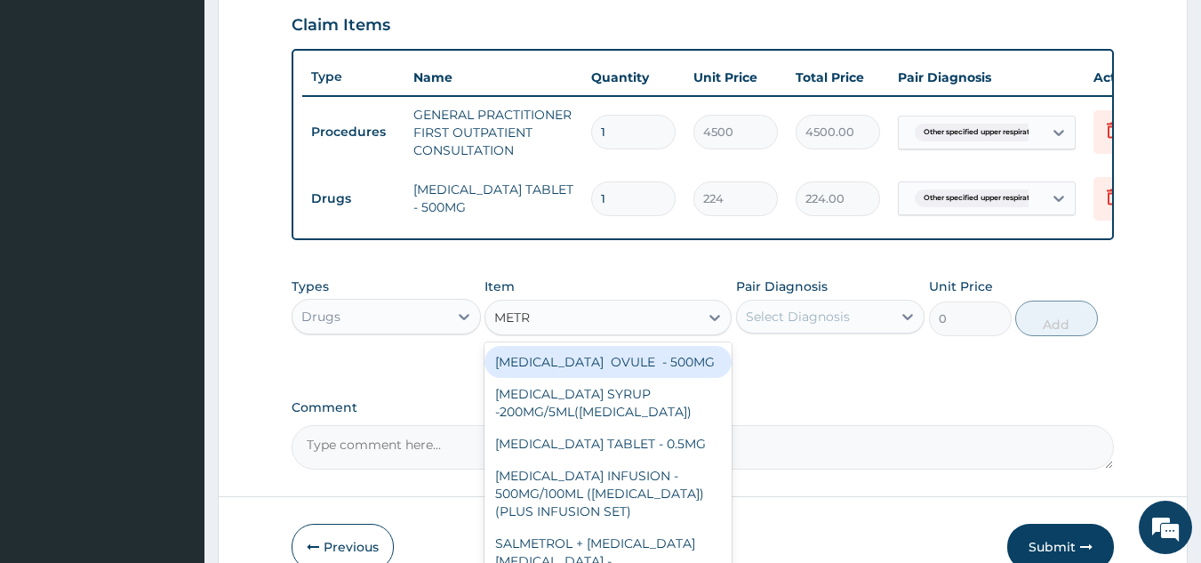
type input "METRO"
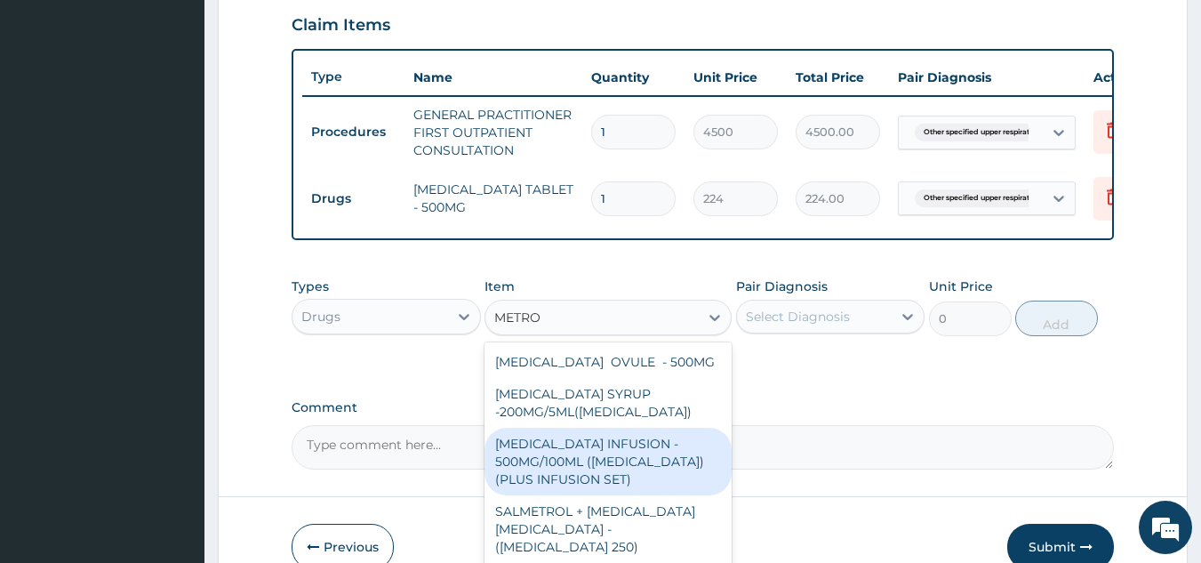
scroll to position [57, 0]
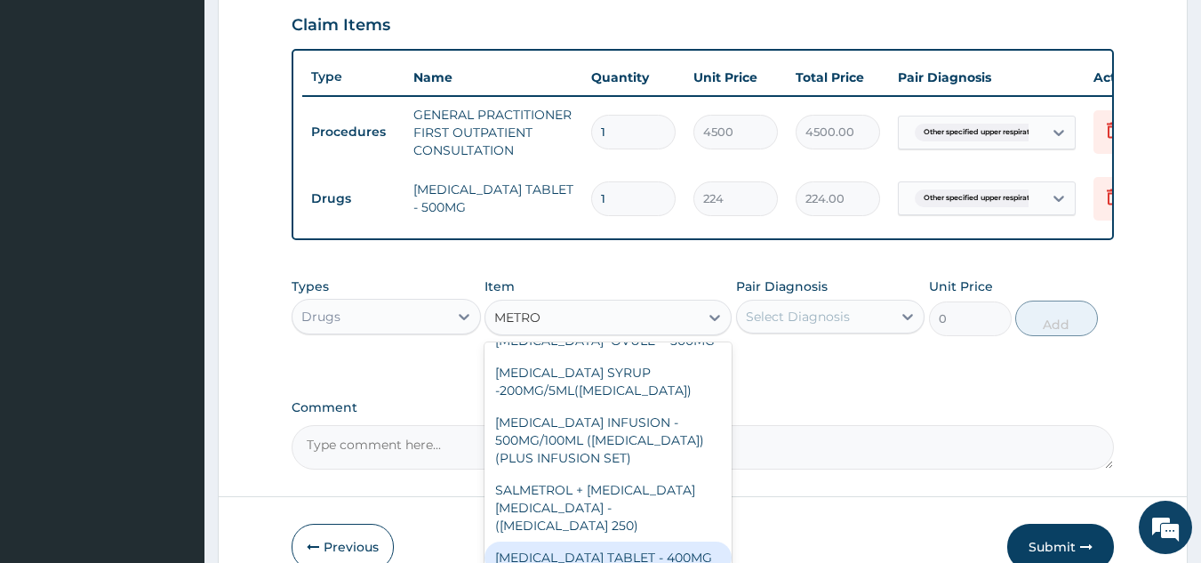
click at [622, 549] on div "[MEDICAL_DATA] TABLET - 400MG" at bounding box center [608, 557] width 247 height 32
type input "96"
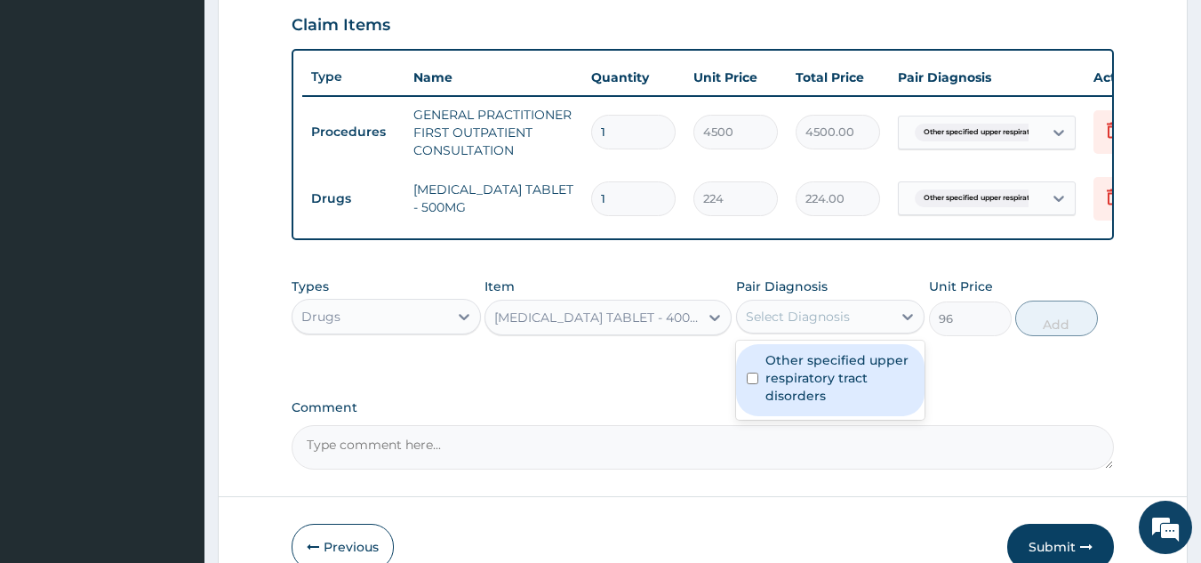
click at [827, 325] on div "Select Diagnosis" at bounding box center [798, 317] width 104 height 18
click at [812, 416] on div "Other specified upper respiratory tract disorders" at bounding box center [830, 380] width 189 height 72
checkbox input "true"
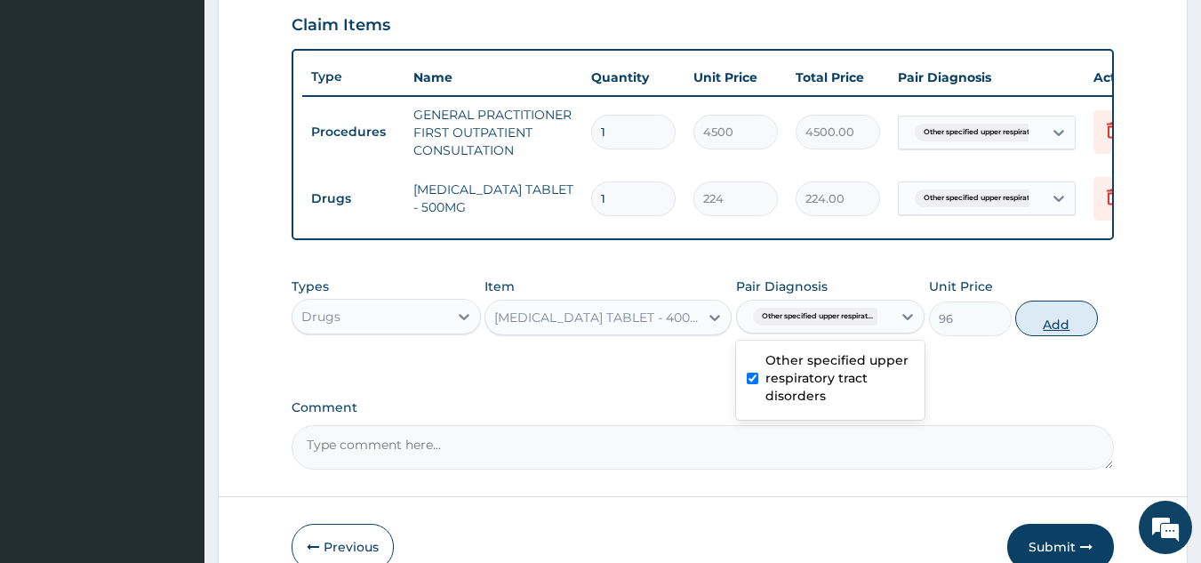
click at [1040, 332] on button "Add" at bounding box center [1056, 318] width 83 height 36
type input "0"
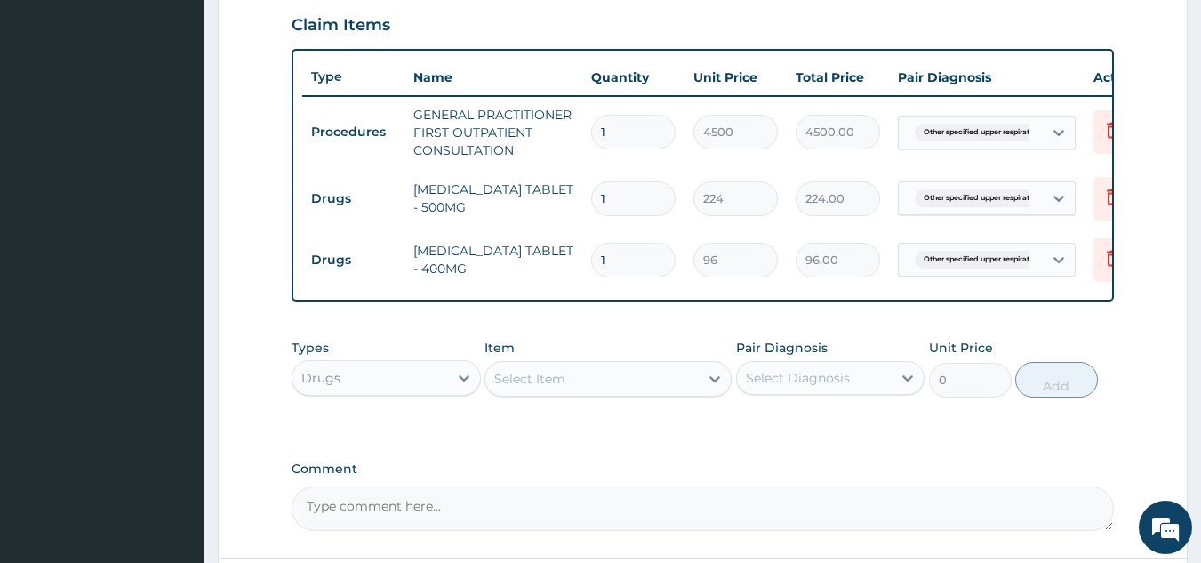
type input "15"
type input "1440.00"
type input "15"
click at [708, 376] on div at bounding box center [715, 379] width 32 height 32
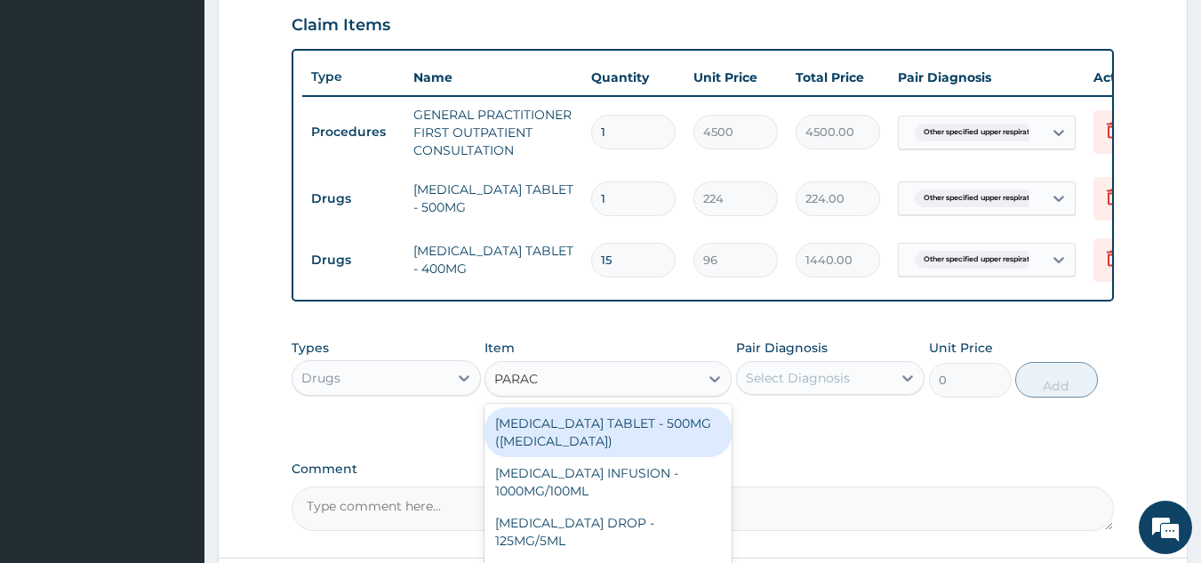
type input "PARACE"
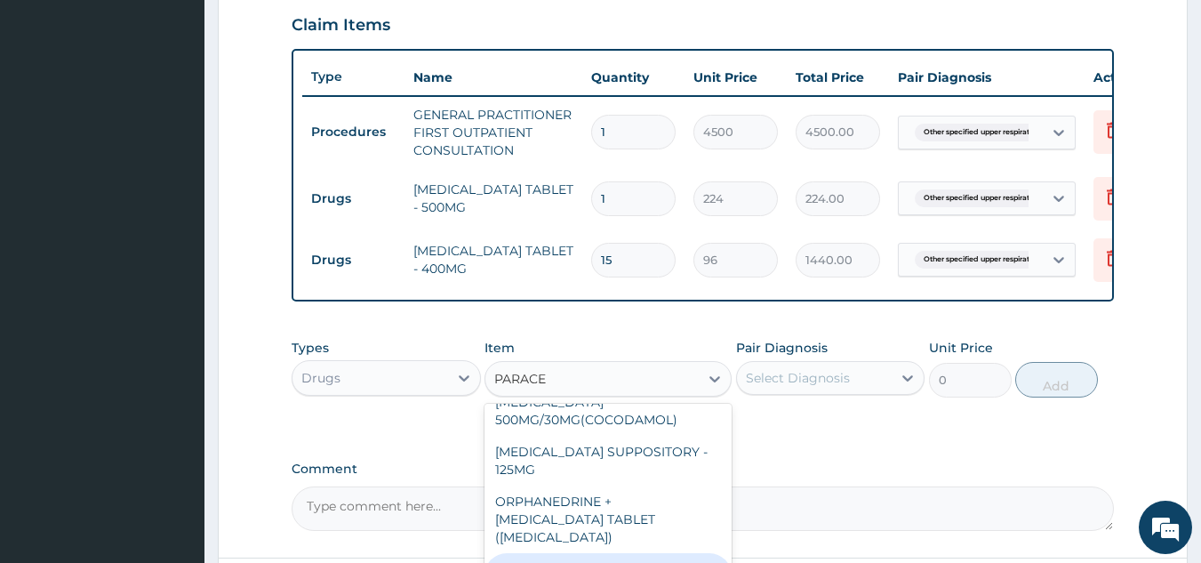
scroll to position [781, 0]
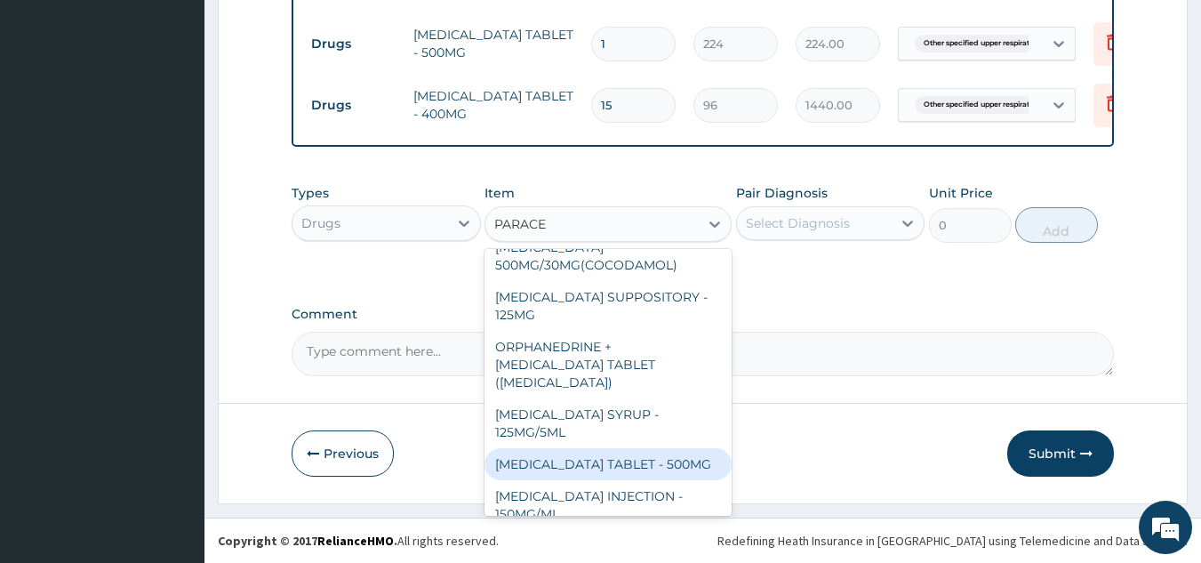
click at [616, 458] on div "[MEDICAL_DATA] TABLET - 500MG" at bounding box center [608, 464] width 247 height 32
type input "38.400000000000006"
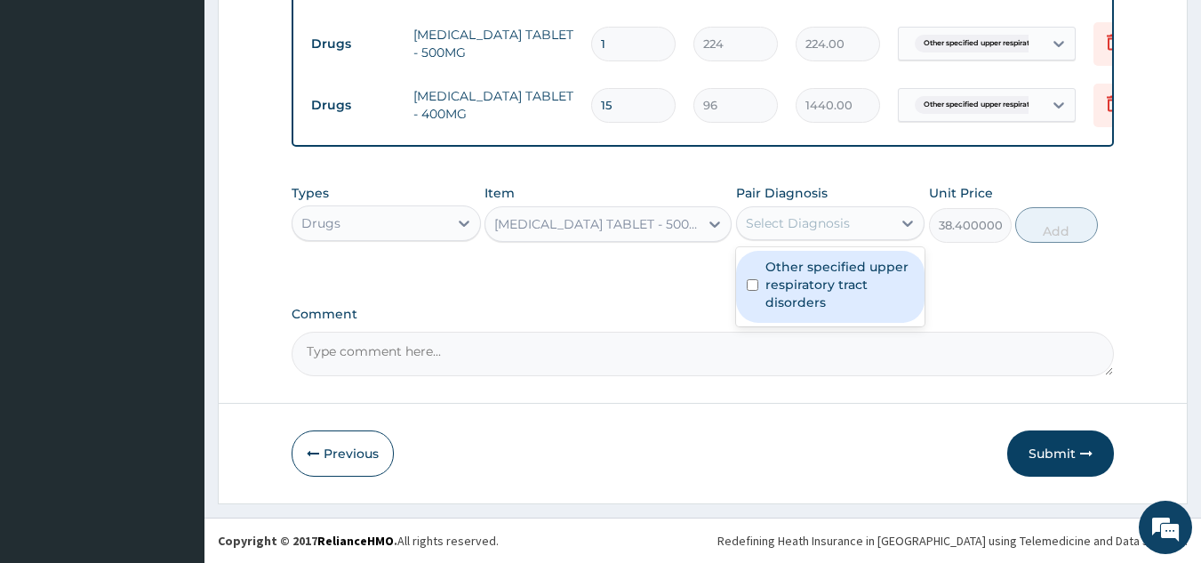
click at [812, 224] on div "Select Diagnosis" at bounding box center [798, 223] width 104 height 18
click at [813, 292] on label "Other specified upper respiratory tract disorders" at bounding box center [839, 284] width 149 height 53
checkbox input "true"
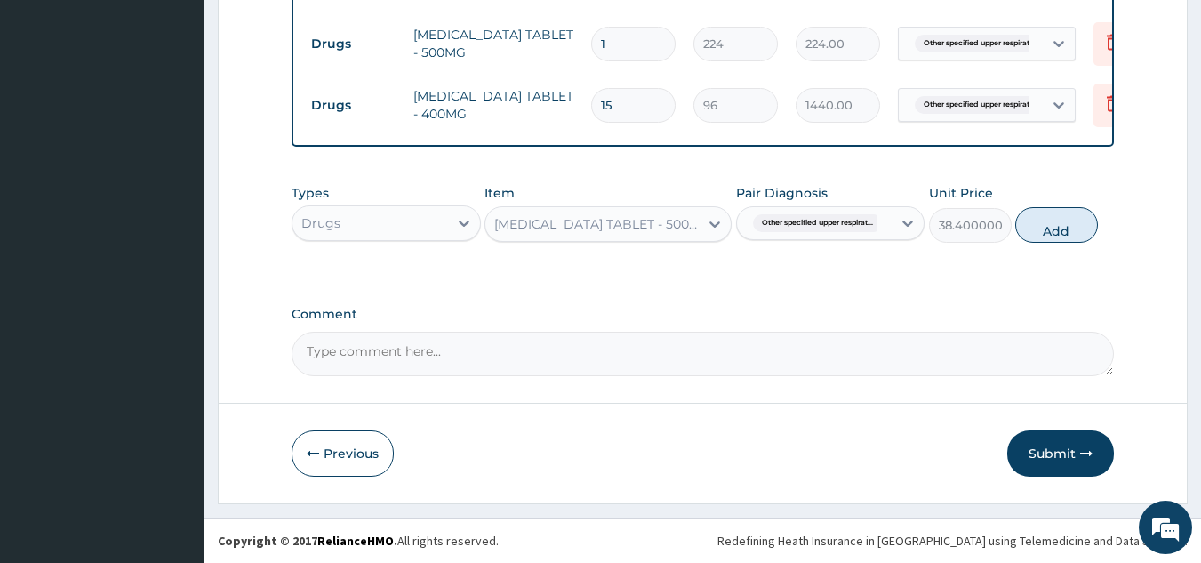
click at [1033, 233] on button "Add" at bounding box center [1056, 225] width 83 height 36
type input "0"
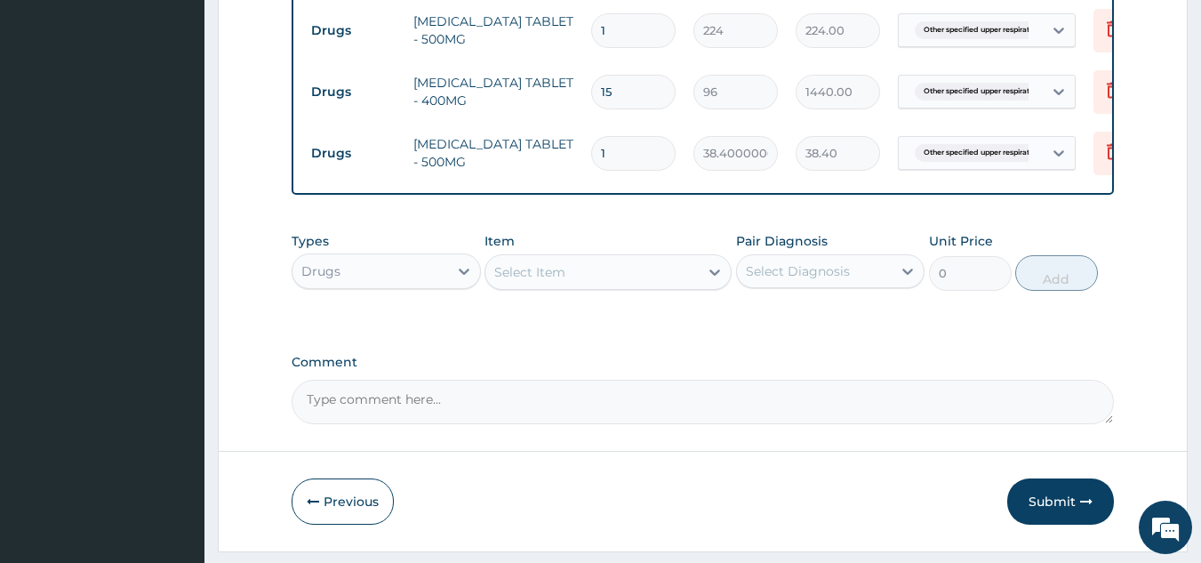
type input "0.00"
type input "3"
type input "115.20"
type input "30"
type input "1152.00"
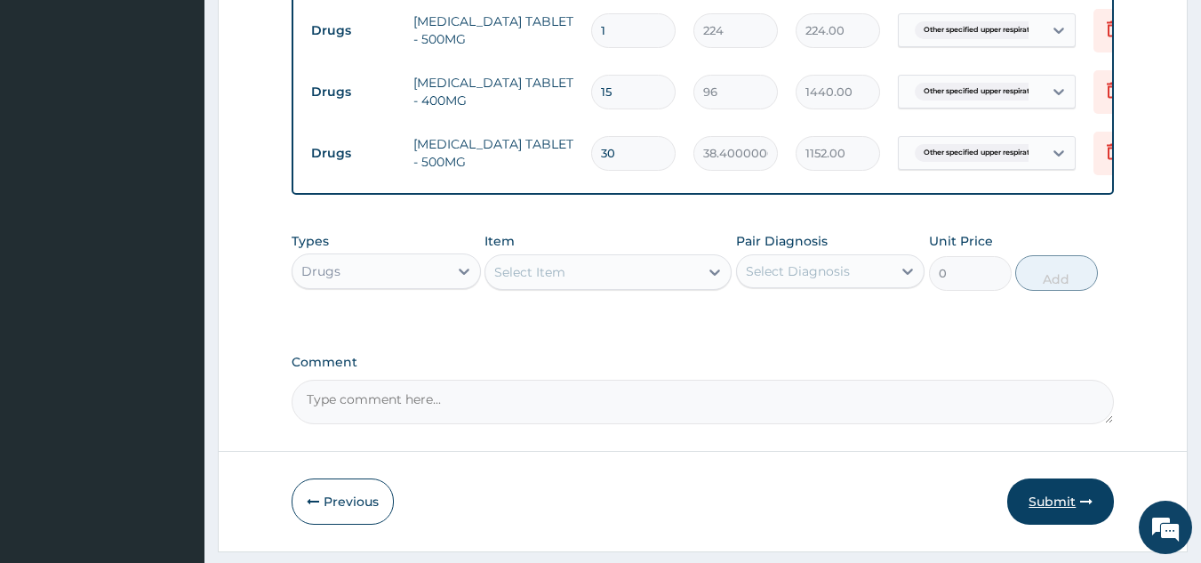
type input "30"
click at [1080, 508] on icon "button" at bounding box center [1086, 501] width 12 height 12
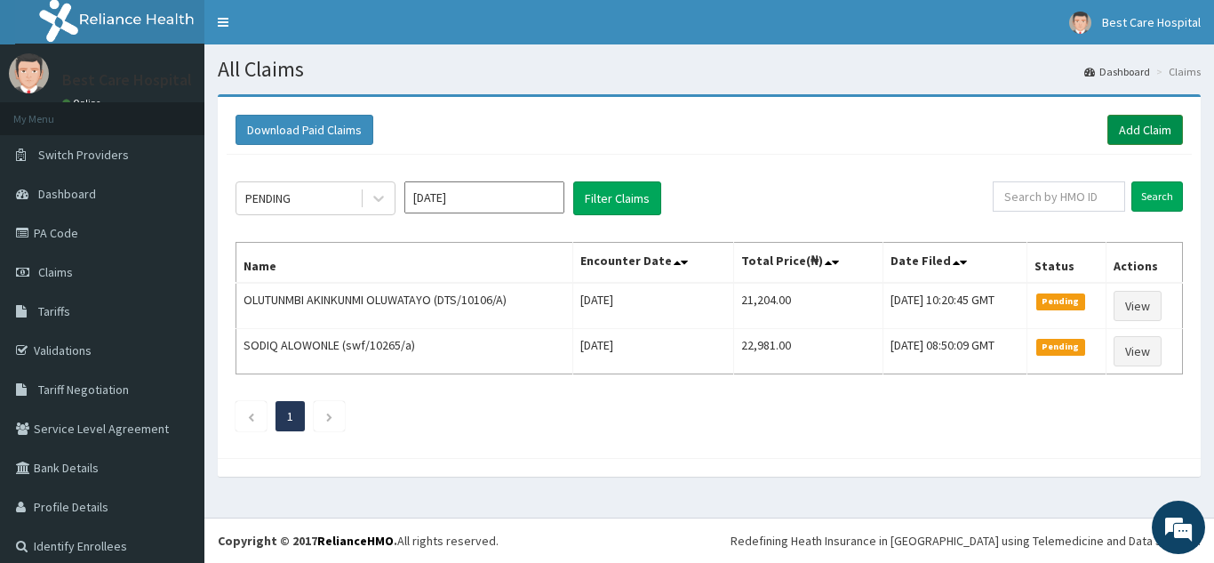
click at [1116, 117] on link "Add Claim" at bounding box center [1146, 130] width 76 height 30
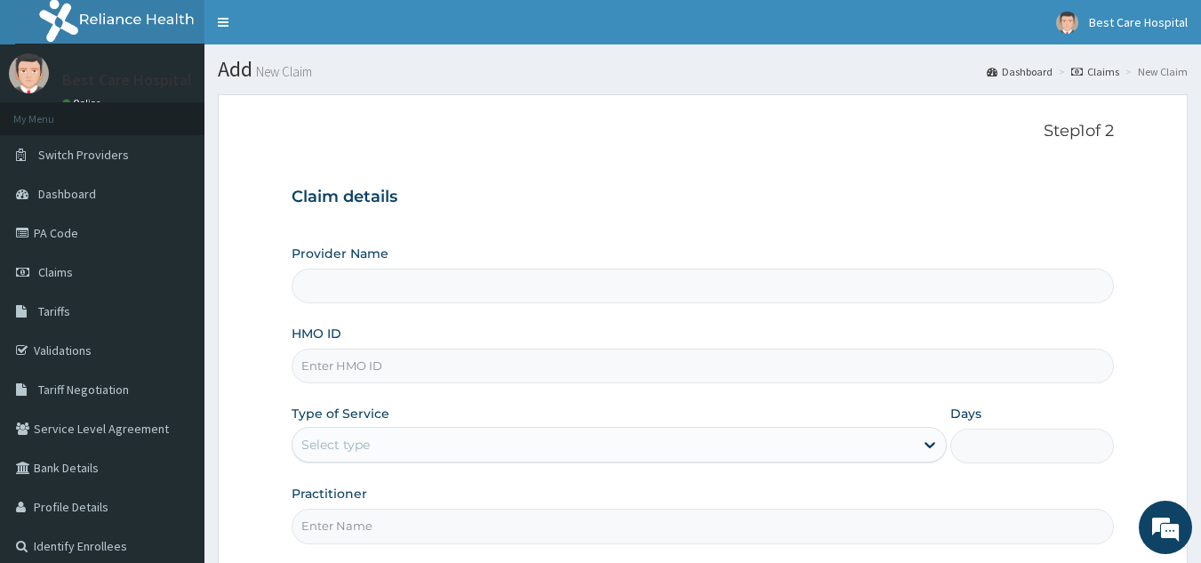
type input "Bestcare Hospital"
click at [631, 373] on input "HMO ID" at bounding box center [703, 365] width 823 height 35
type input "BHT/10470/A"
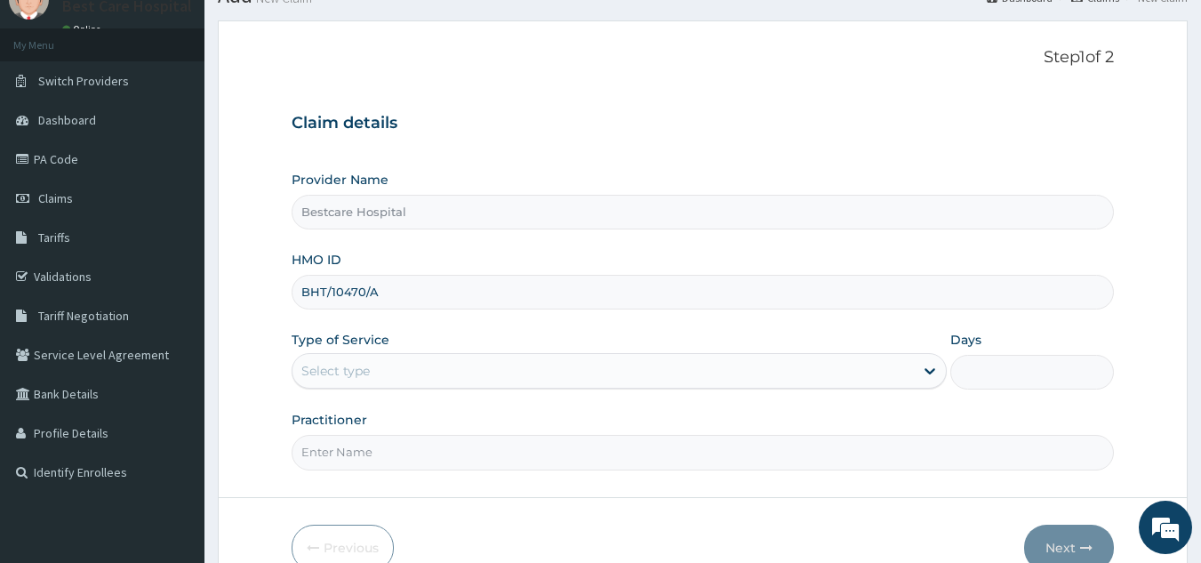
scroll to position [168, 0]
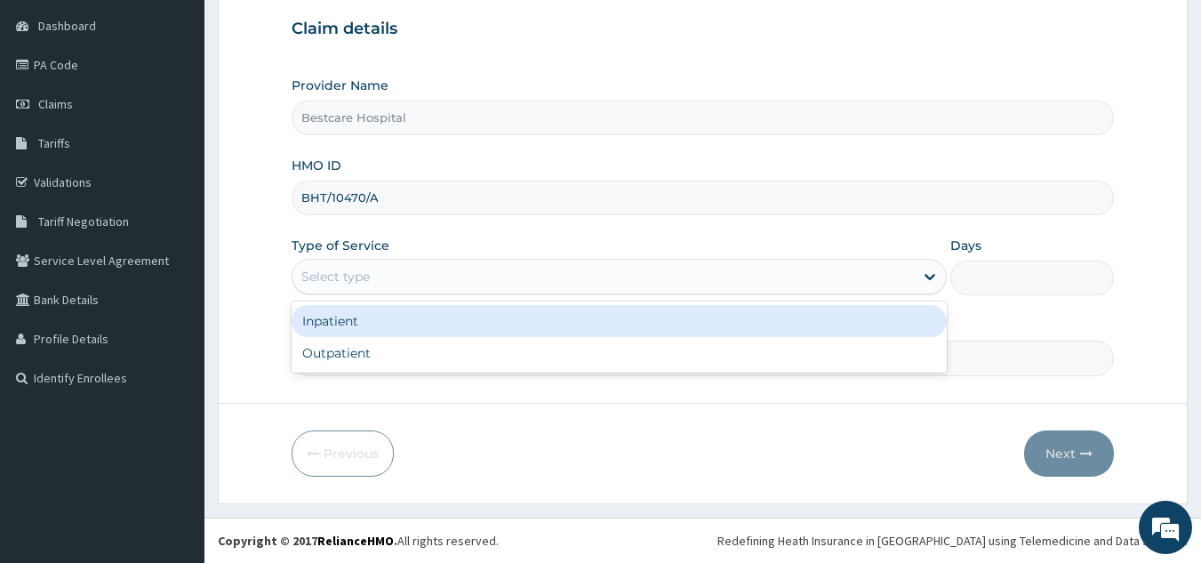
click at [361, 276] on div "Select type" at bounding box center [335, 277] width 68 height 18
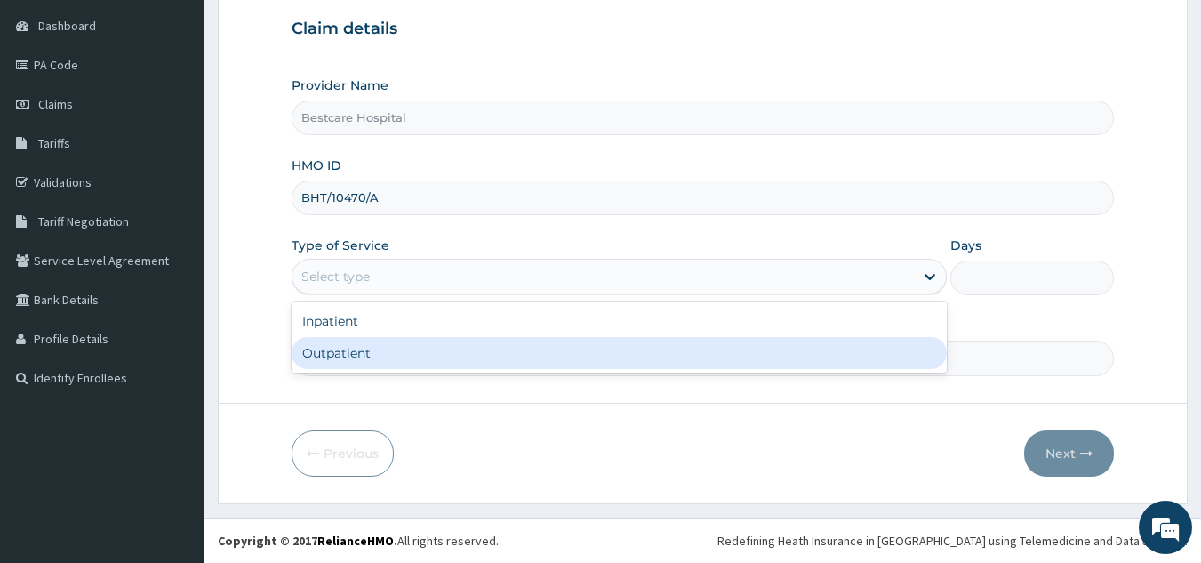
click at [355, 356] on div "Outpatient" at bounding box center [619, 353] width 655 height 32
type input "1"
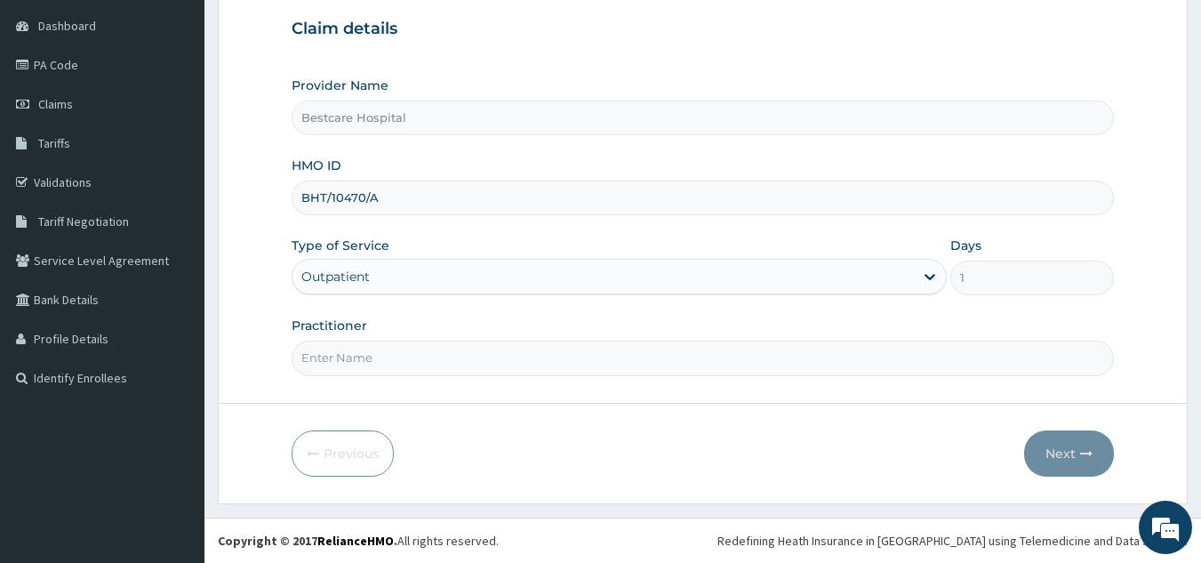
click at [360, 362] on input "Practitioner" at bounding box center [703, 357] width 823 height 35
type input "DR [PERSON_NAME]"
click at [1085, 456] on icon "button" at bounding box center [1086, 453] width 12 height 12
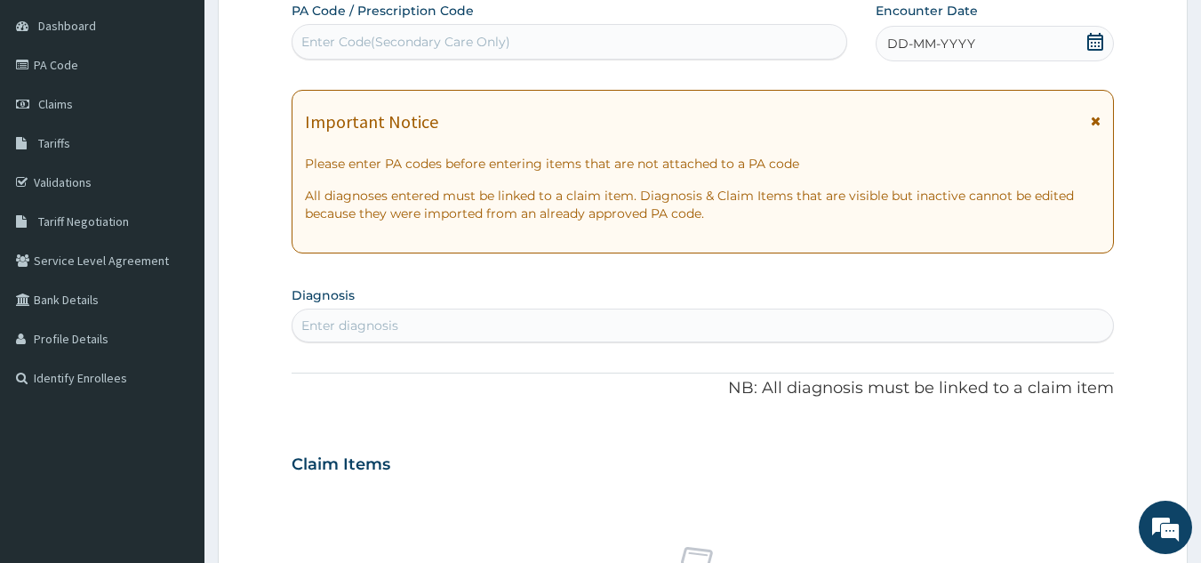
click at [1098, 48] on icon at bounding box center [1095, 42] width 18 height 18
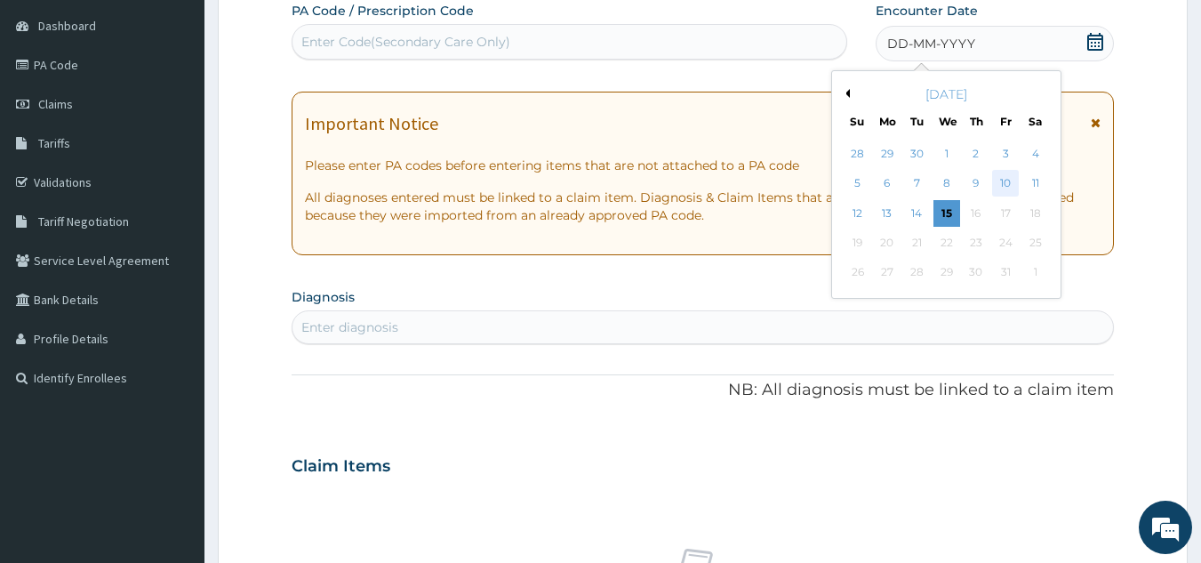
click at [1005, 176] on div "10" at bounding box center [1005, 184] width 27 height 27
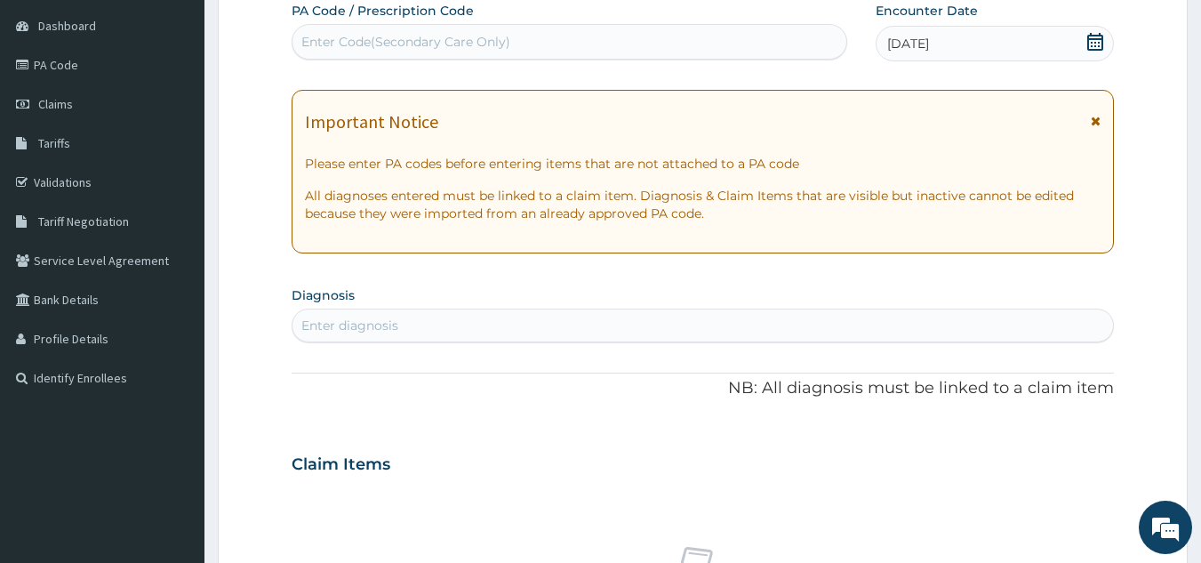
click at [817, 321] on div "Enter diagnosis" at bounding box center [702, 325] width 821 height 28
type input "P"
type input "PEPTIC"
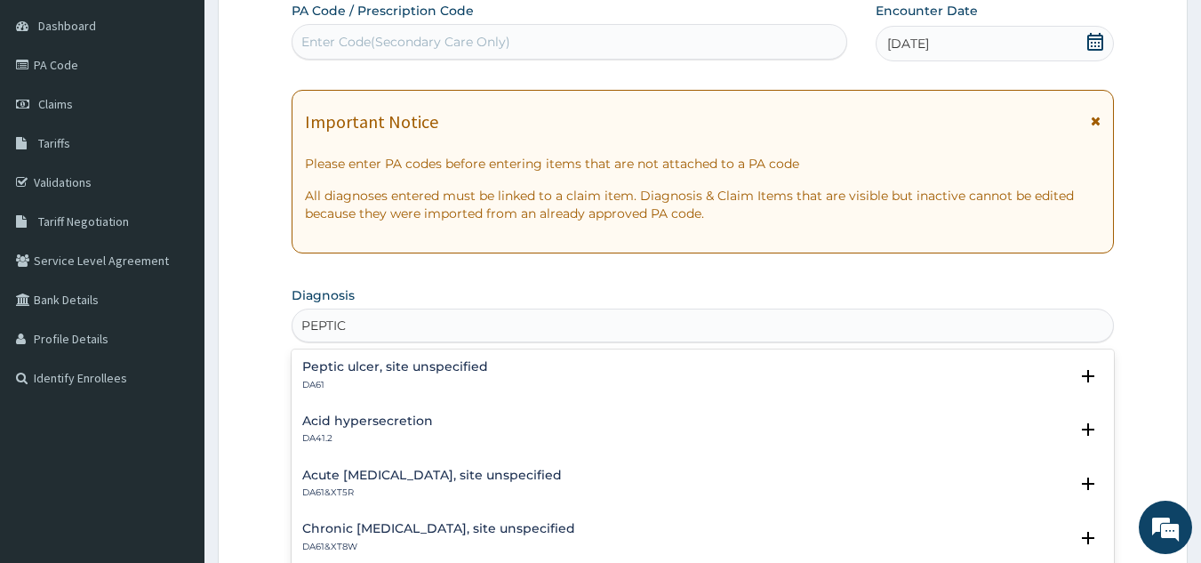
click at [407, 374] on div "[MEDICAL_DATA], site unspecified DA61" at bounding box center [395, 375] width 186 height 31
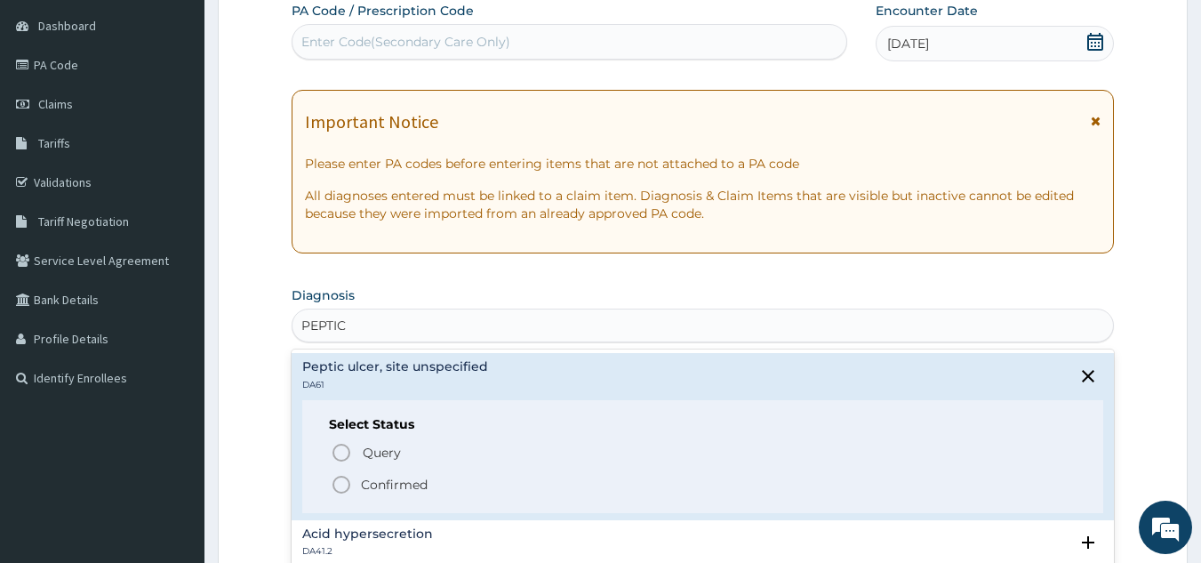
click at [356, 476] on span "Confirmed" at bounding box center [704, 484] width 747 height 21
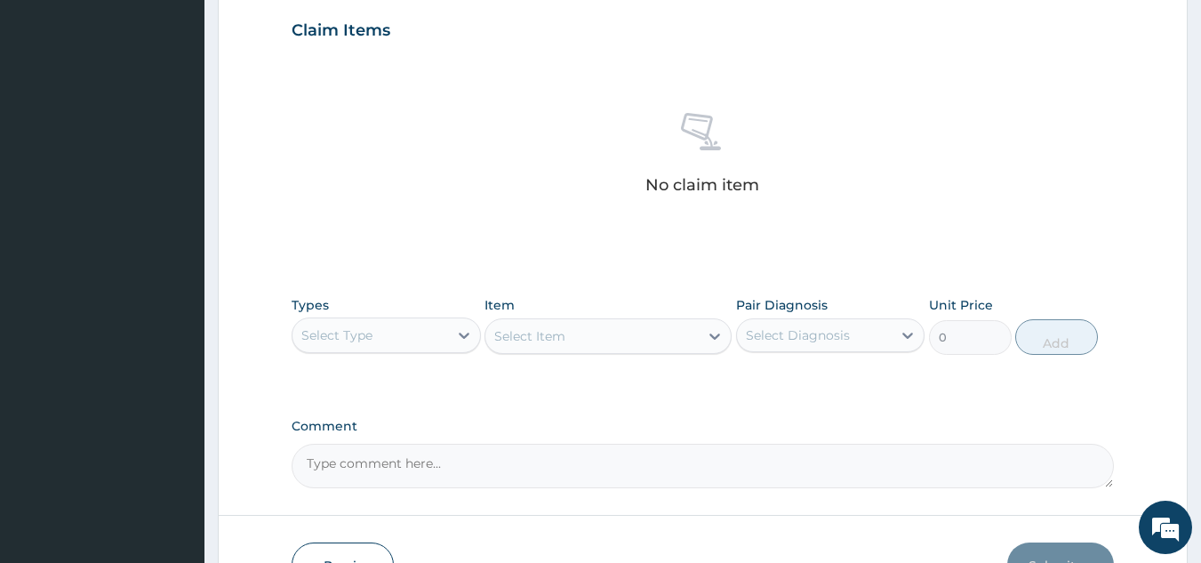
scroll to position [613, 0]
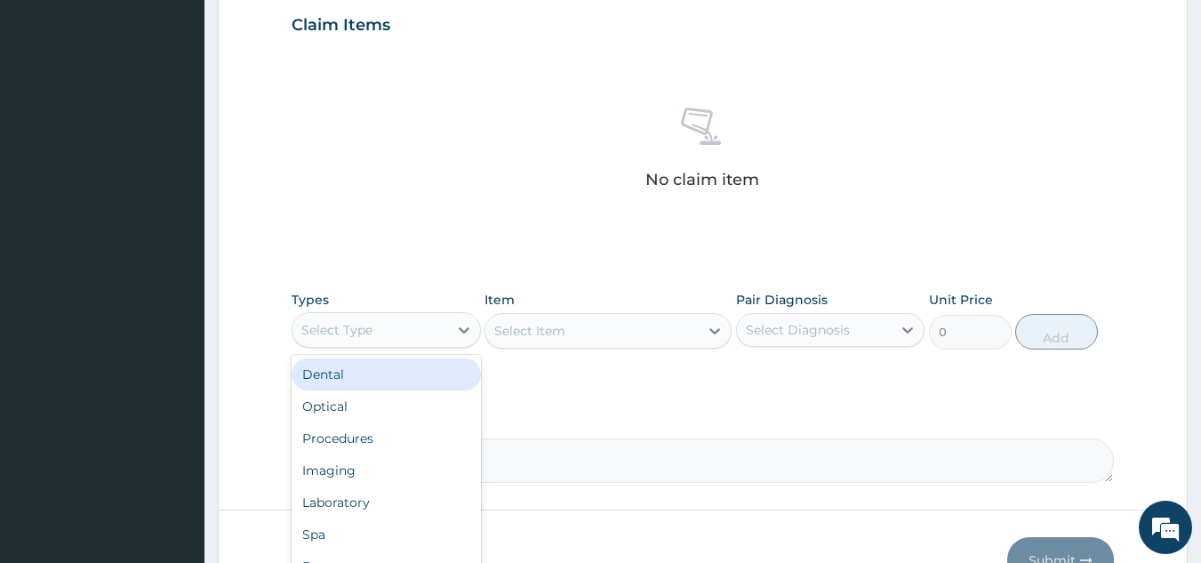
click at [382, 325] on div "Select Type" at bounding box center [370, 330] width 156 height 28
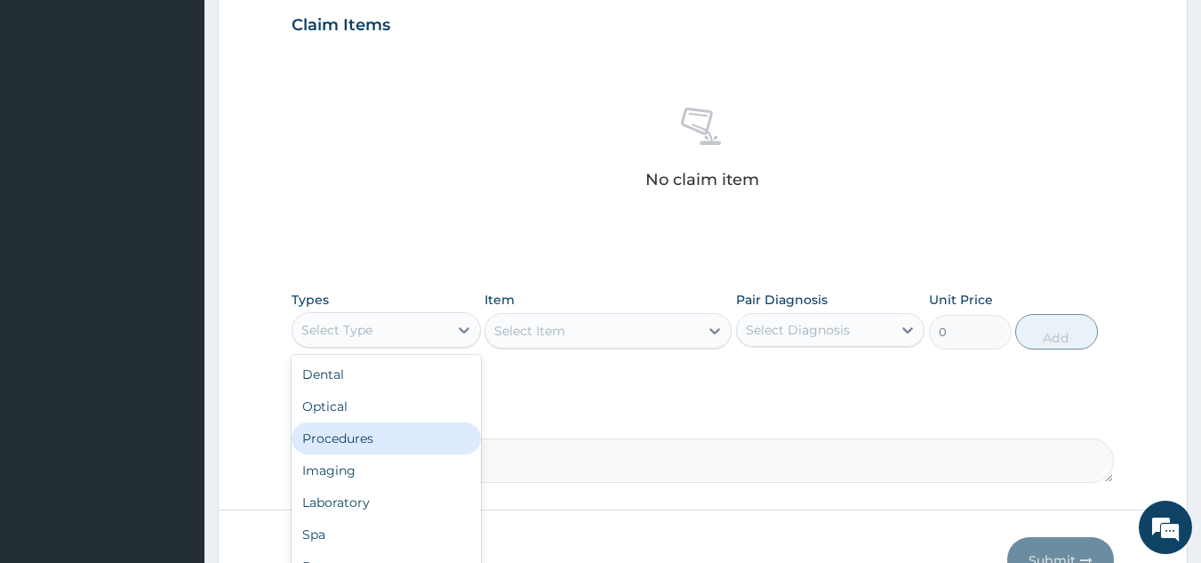
click at [356, 452] on div "Procedures" at bounding box center [386, 438] width 189 height 32
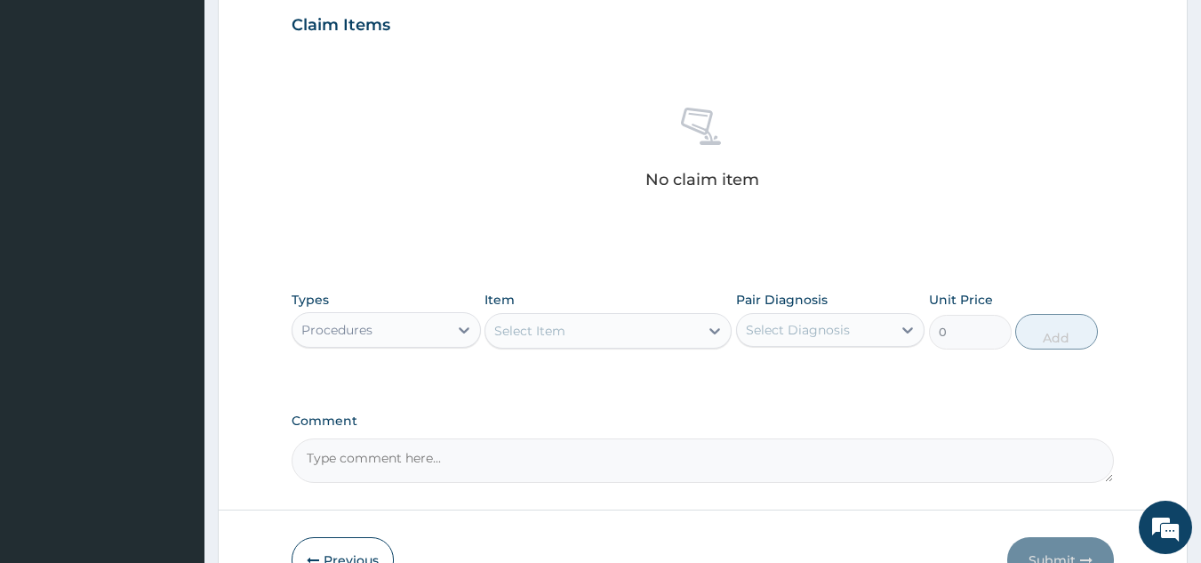
click at [596, 330] on div "Select Item" at bounding box center [591, 330] width 213 height 28
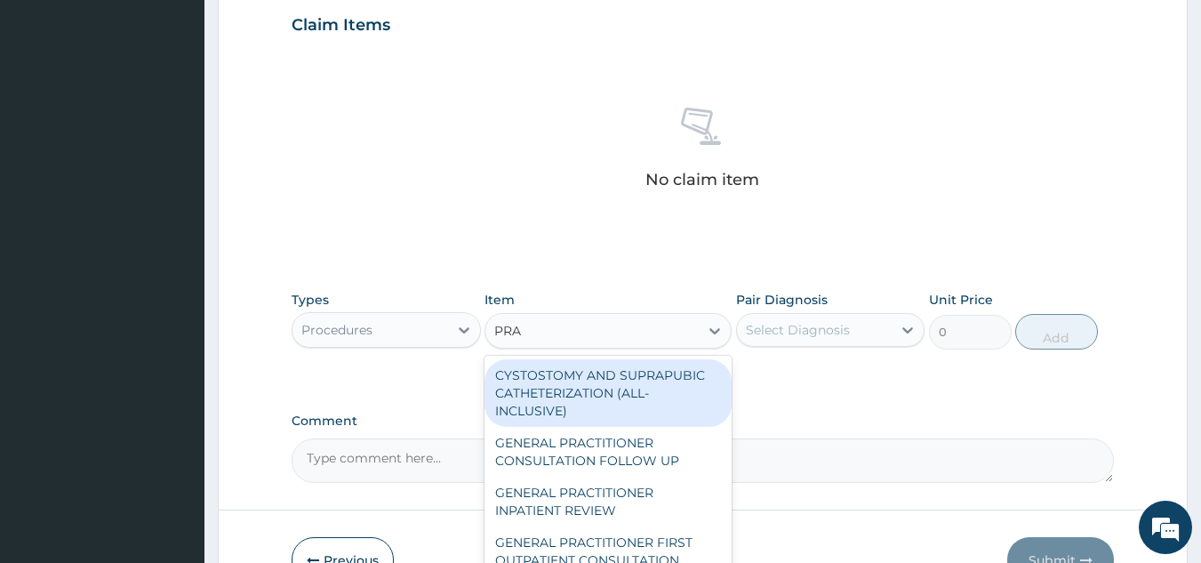
type input "PRAC"
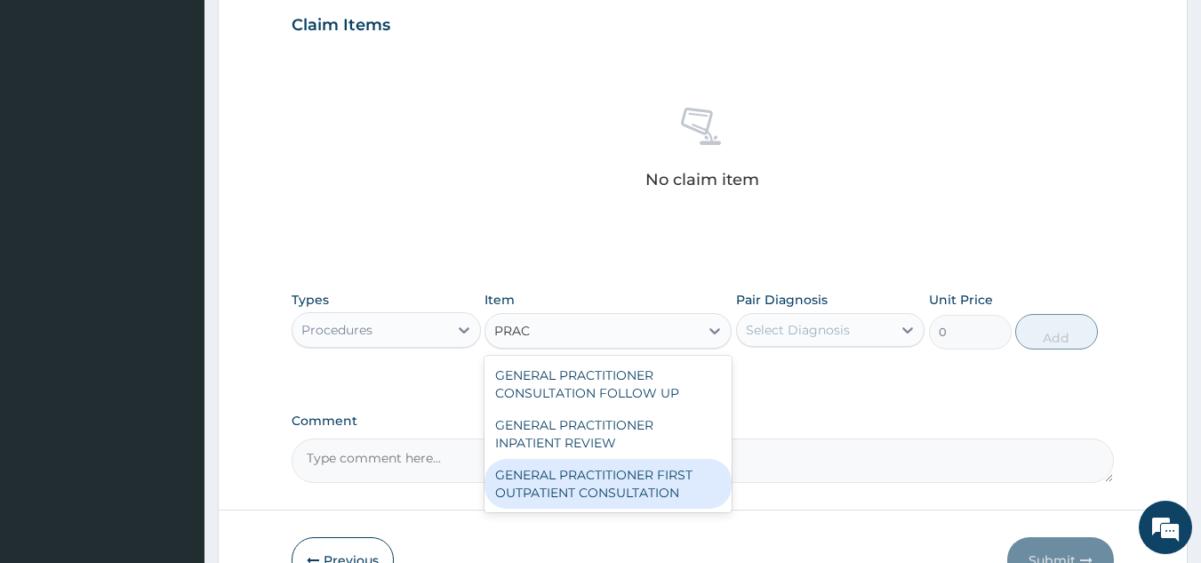
click at [665, 490] on div "GENERAL PRACTITIONER FIRST OUTPATIENT CONSULTATION" at bounding box center [608, 484] width 247 height 50
type input "4500"
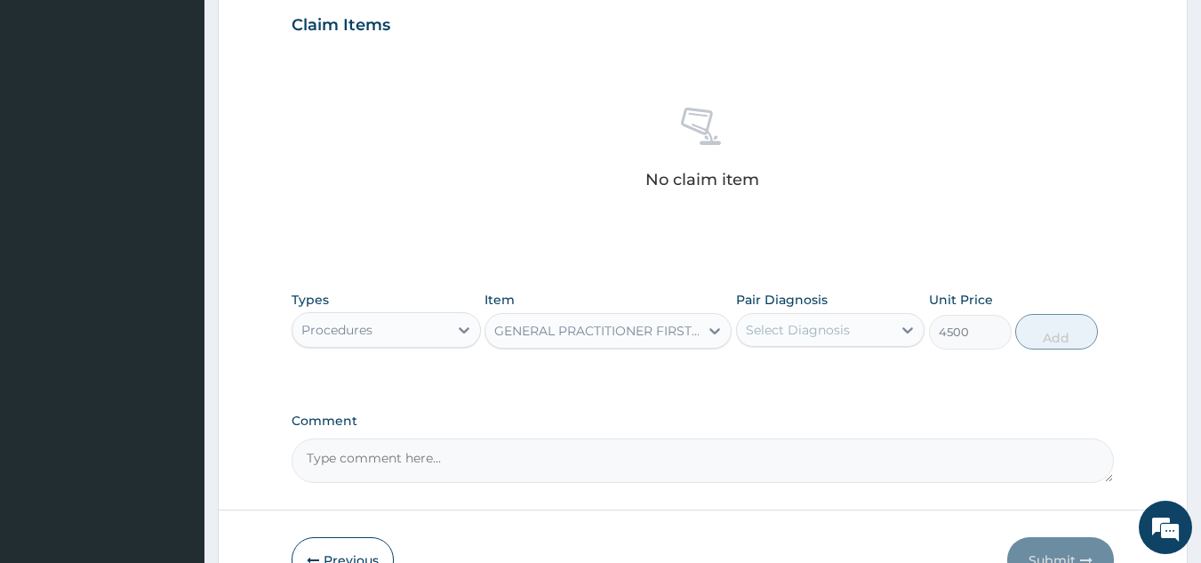
click at [792, 333] on div "Select Diagnosis" at bounding box center [798, 330] width 104 height 18
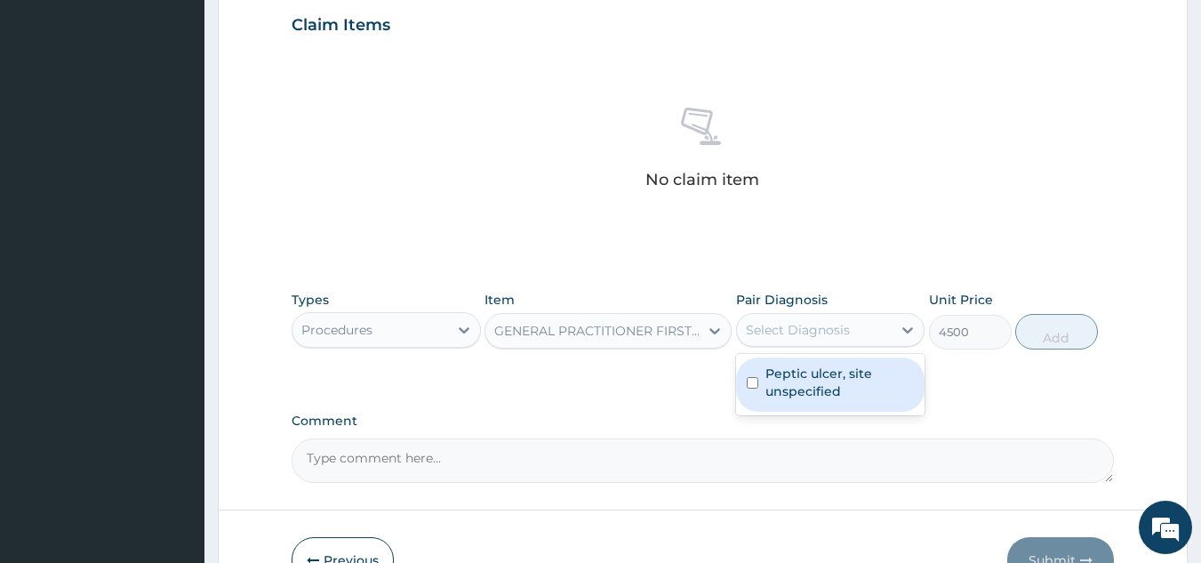
click at [795, 379] on label "Peptic ulcer, site unspecified" at bounding box center [839, 382] width 149 height 36
checkbox input "true"
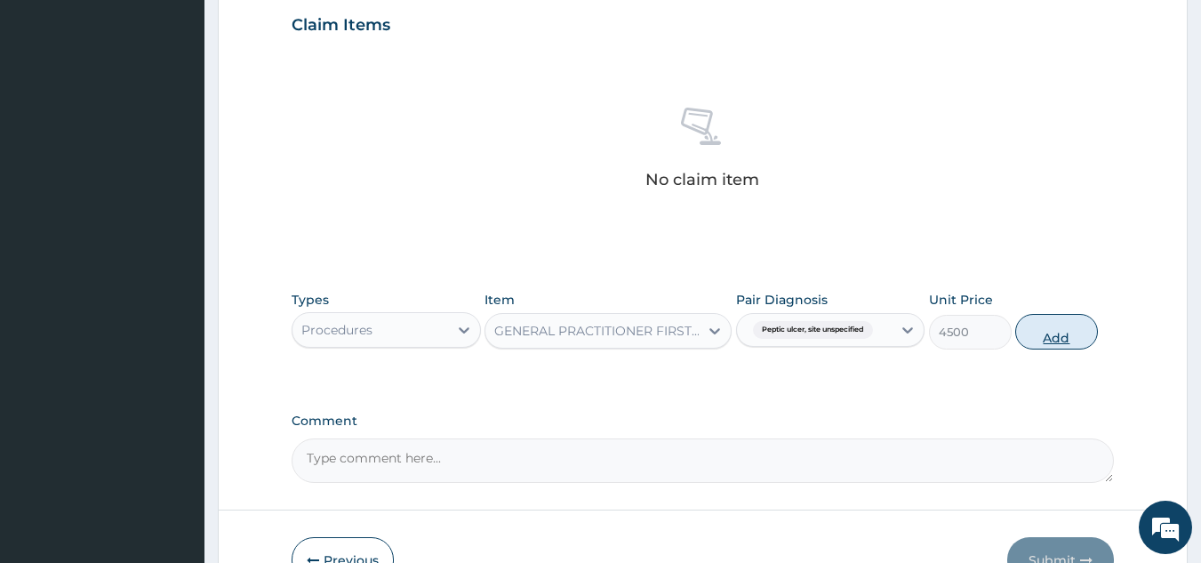
click at [1050, 332] on button "Add" at bounding box center [1056, 332] width 83 height 36
type input "0"
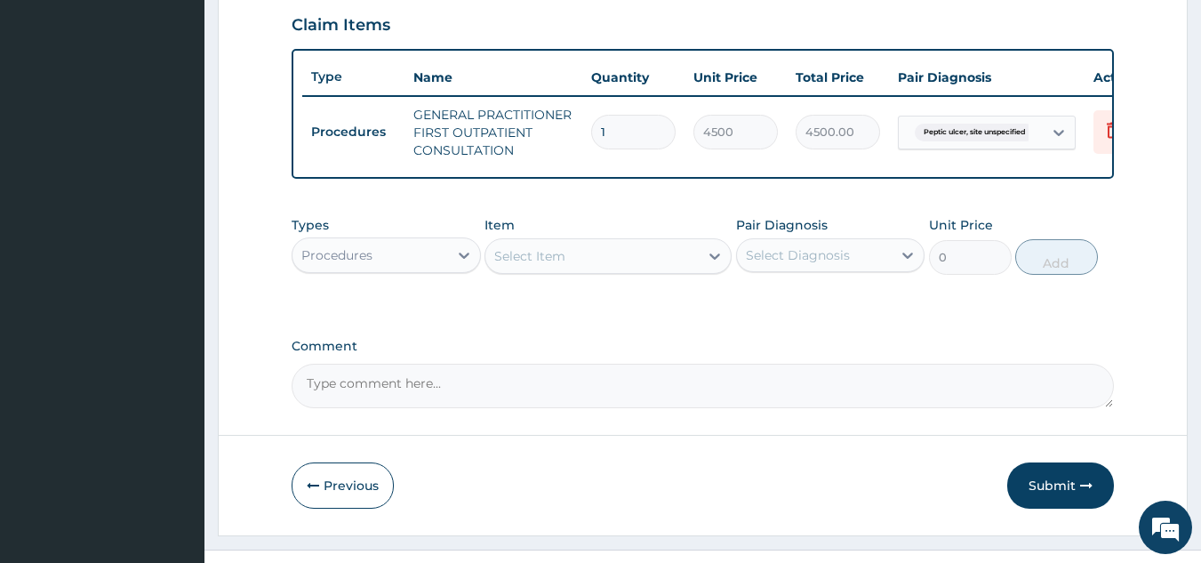
click at [681, 270] on div "Select Item" at bounding box center [591, 256] width 213 height 28
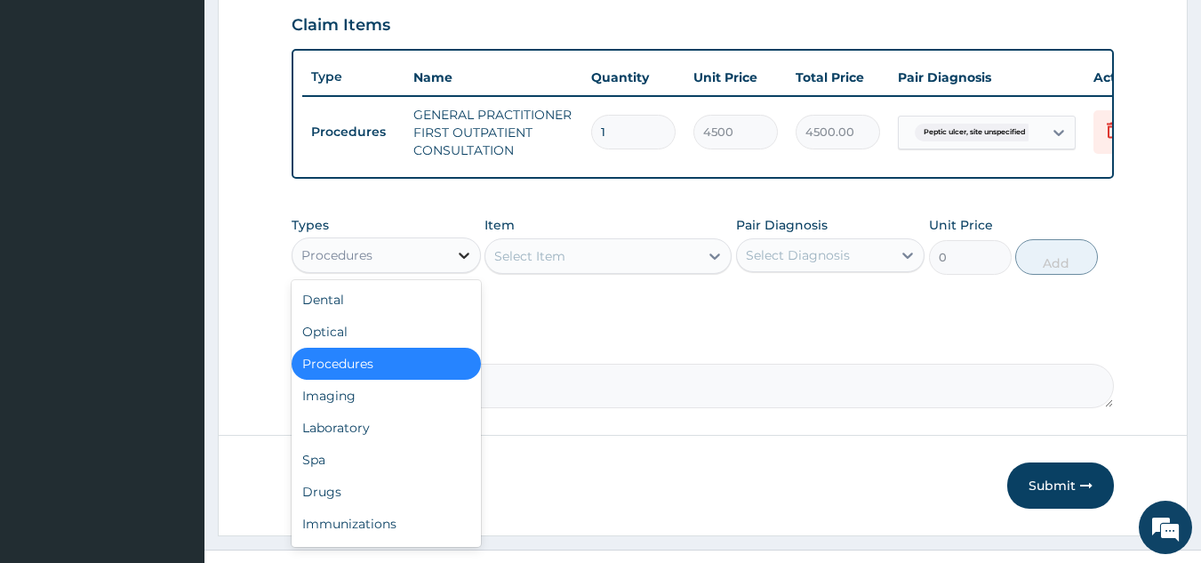
click at [451, 268] on div at bounding box center [464, 255] width 32 height 32
click at [408, 508] on div "Drugs" at bounding box center [386, 492] width 189 height 32
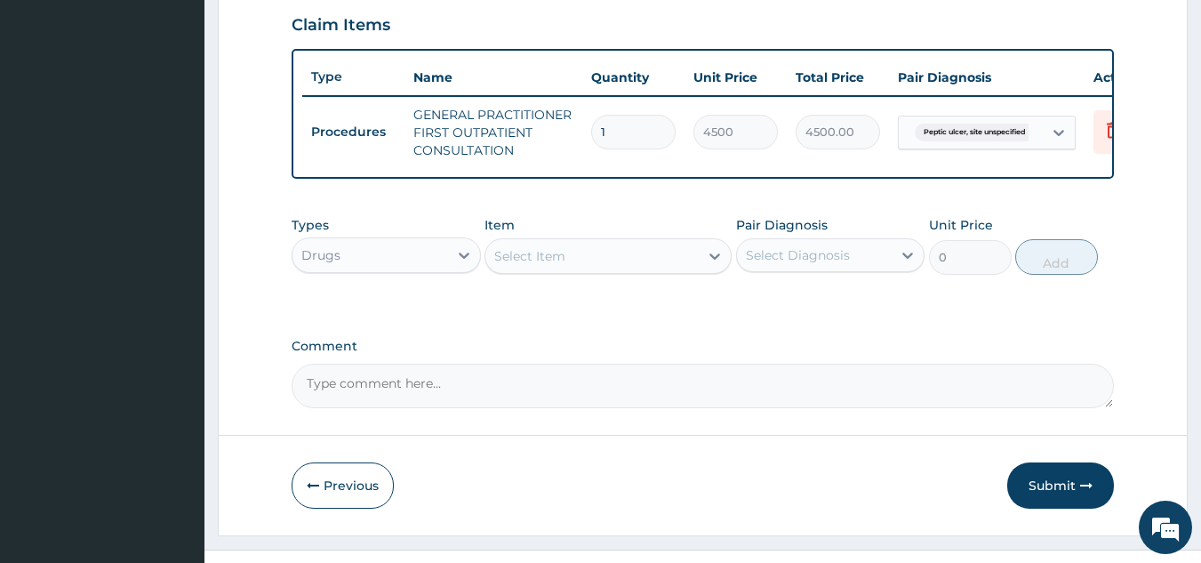
click at [570, 265] on div "Select Item" at bounding box center [591, 256] width 213 height 28
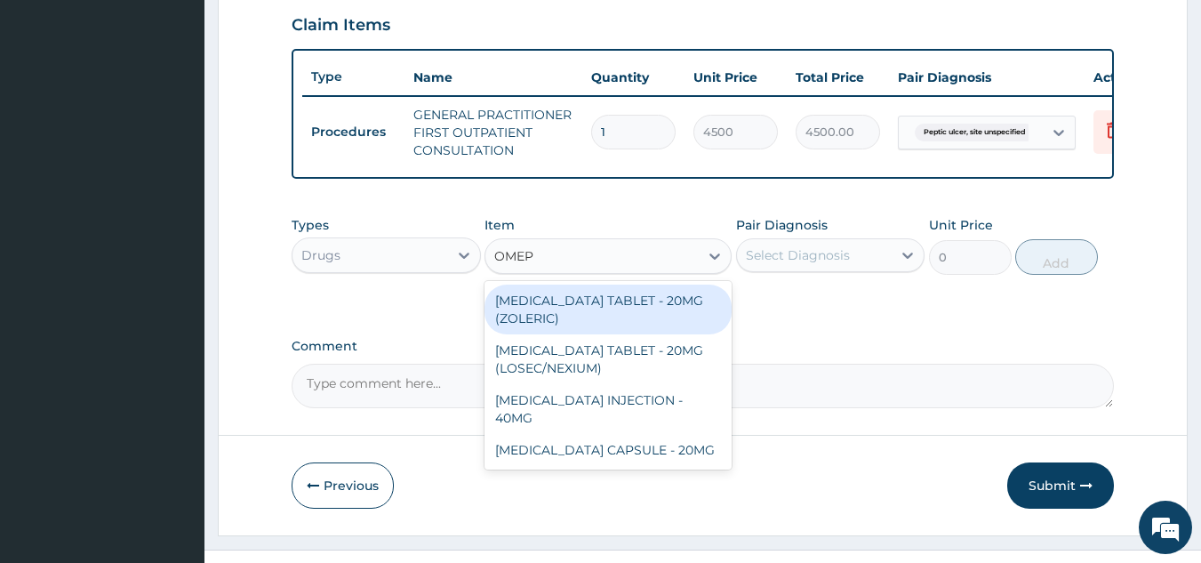
type input "OMEPR"
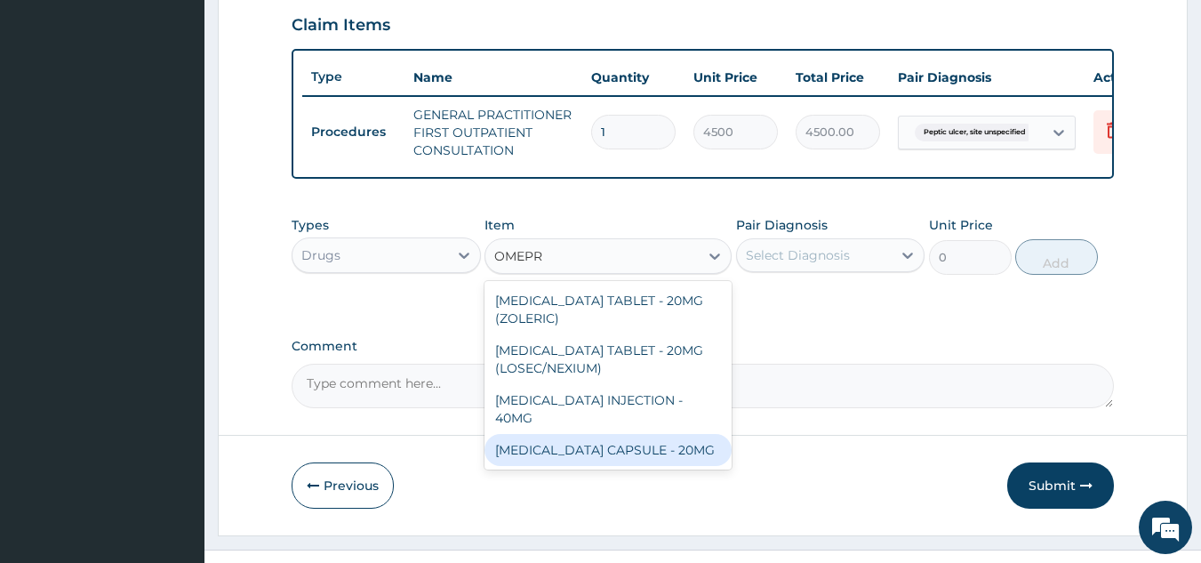
click at [668, 443] on div "[MEDICAL_DATA] CAPSULE - 20MG" at bounding box center [608, 450] width 247 height 32
type input "160"
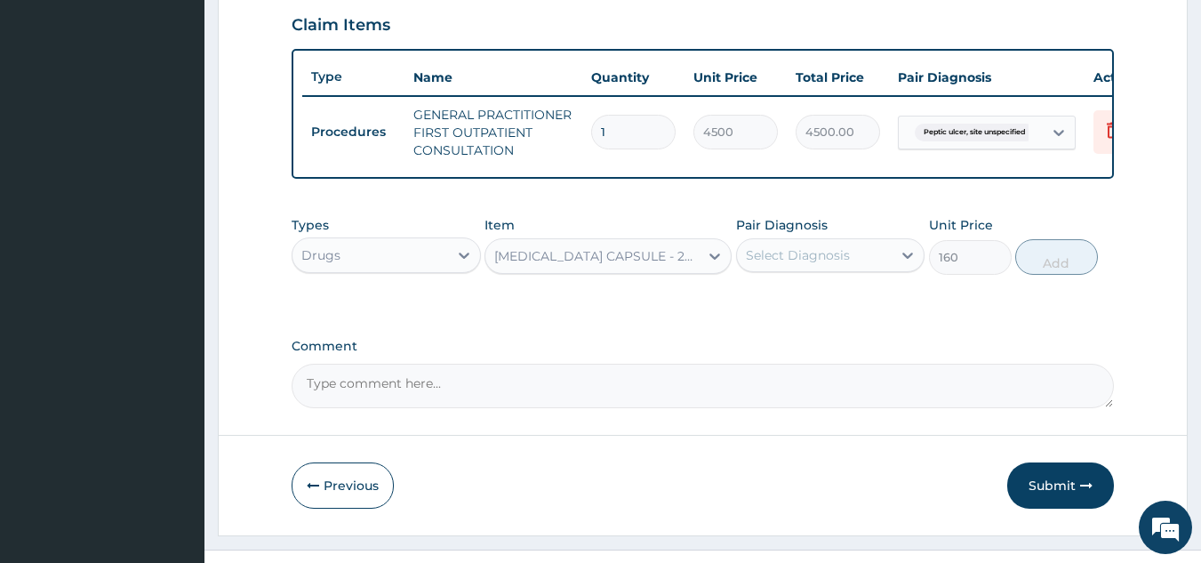
click at [786, 269] on div "Select Diagnosis" at bounding box center [815, 255] width 156 height 28
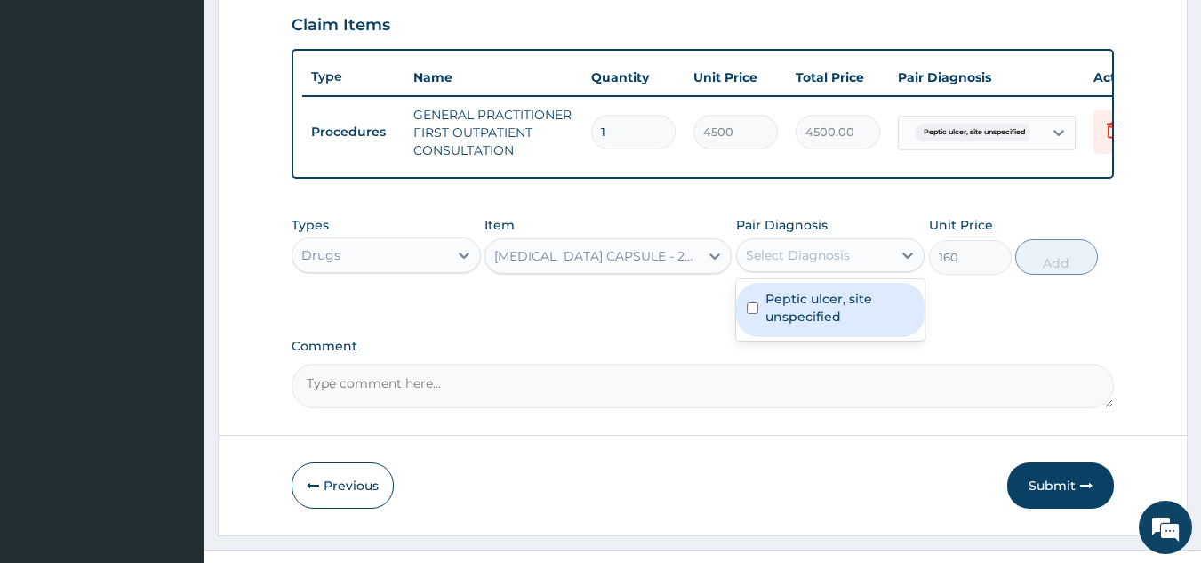
click at [806, 325] on label "Peptic ulcer, site unspecified" at bounding box center [839, 308] width 149 height 36
checkbox input "true"
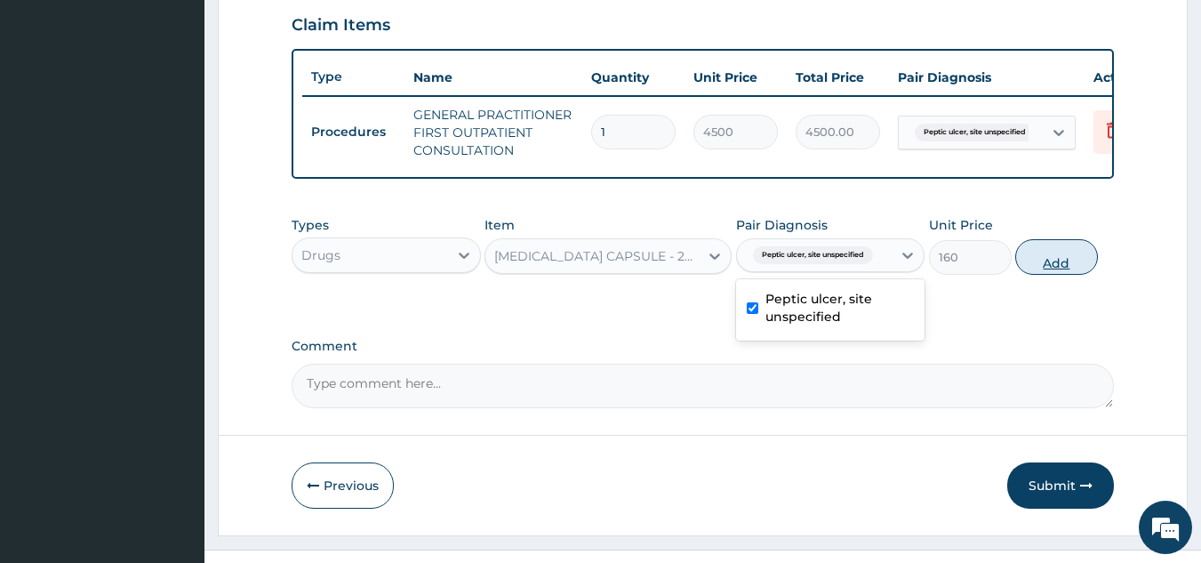
click at [1050, 268] on button "Add" at bounding box center [1056, 257] width 83 height 36
type input "0"
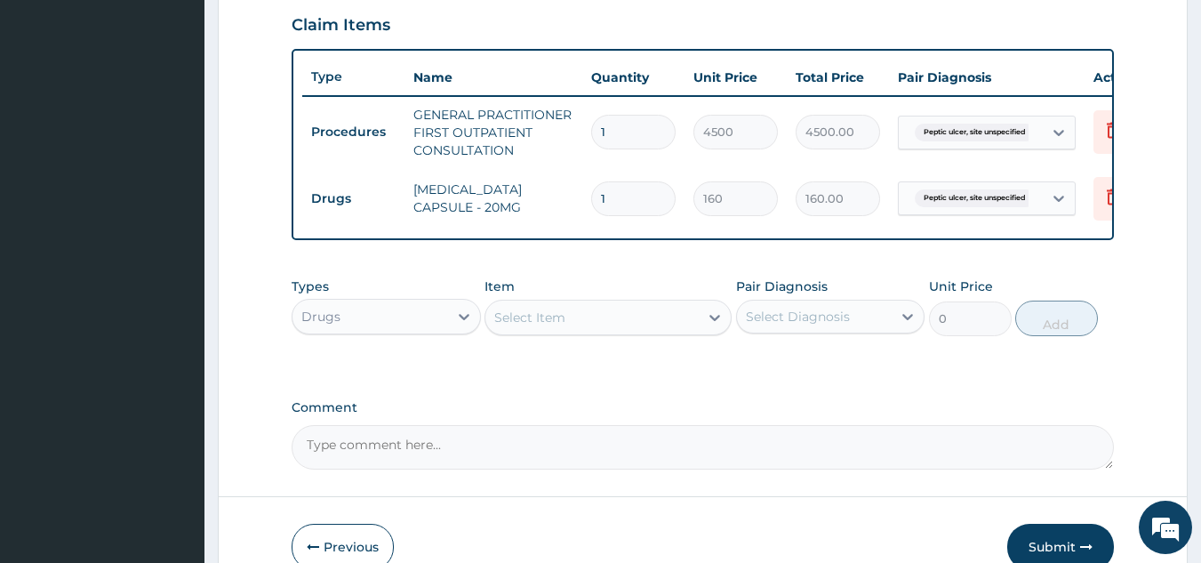
type input "10"
type input "1600.00"
type input "10"
click at [618, 327] on div "Select Item" at bounding box center [591, 317] width 213 height 28
type input "MIS"
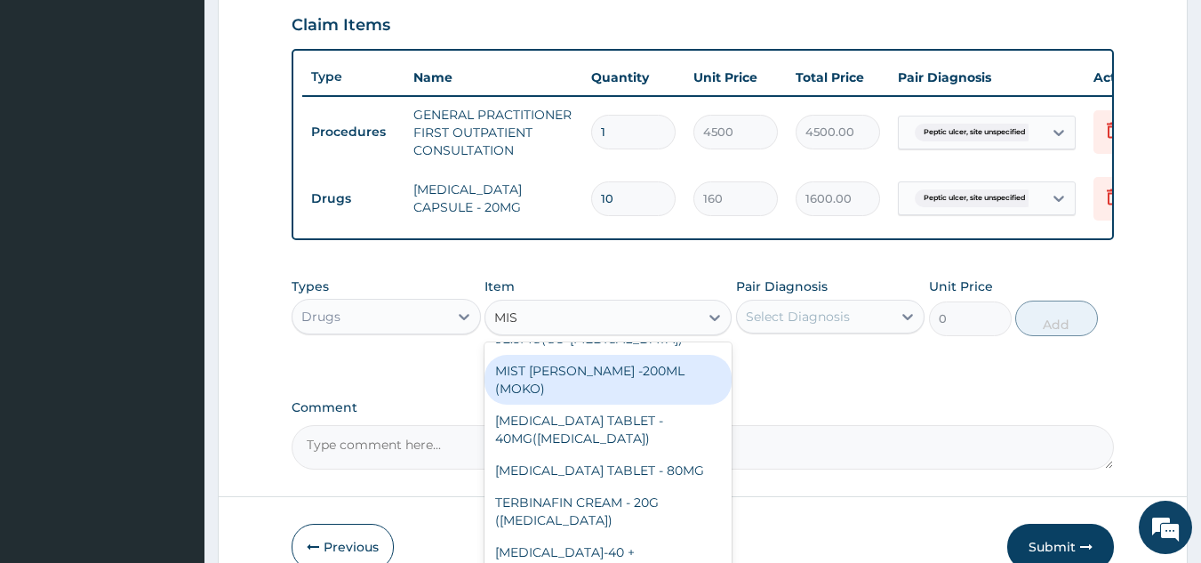
scroll to position [0, 0]
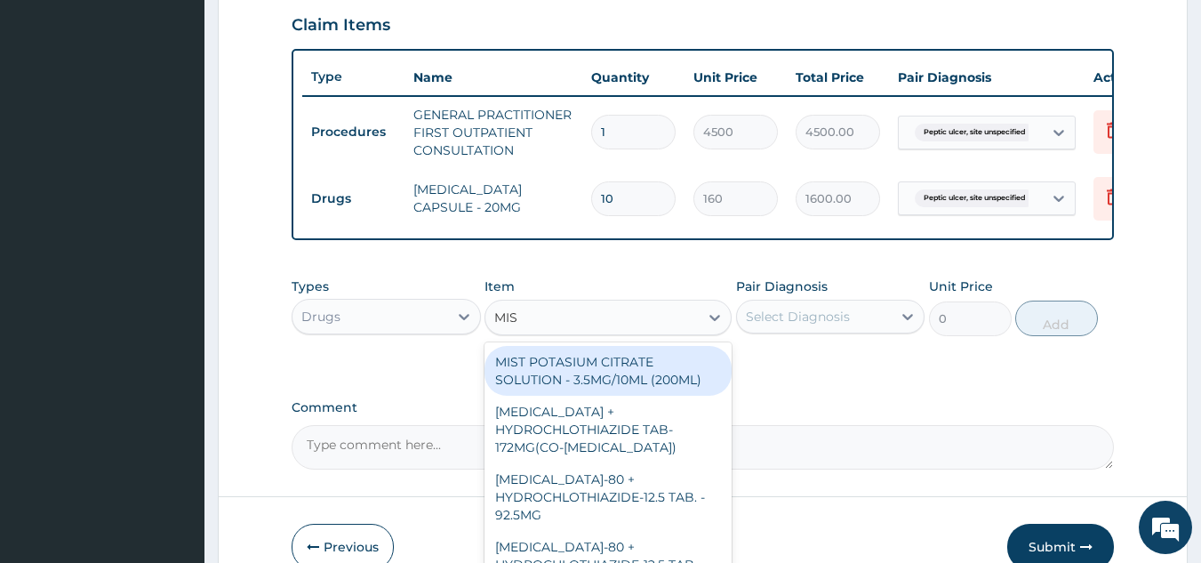
click at [601, 370] on div "MIST POTASIUM CITRATE SOLUTION - 3.5MG/10ML (200ML)" at bounding box center [608, 371] width 247 height 50
type input "1920"
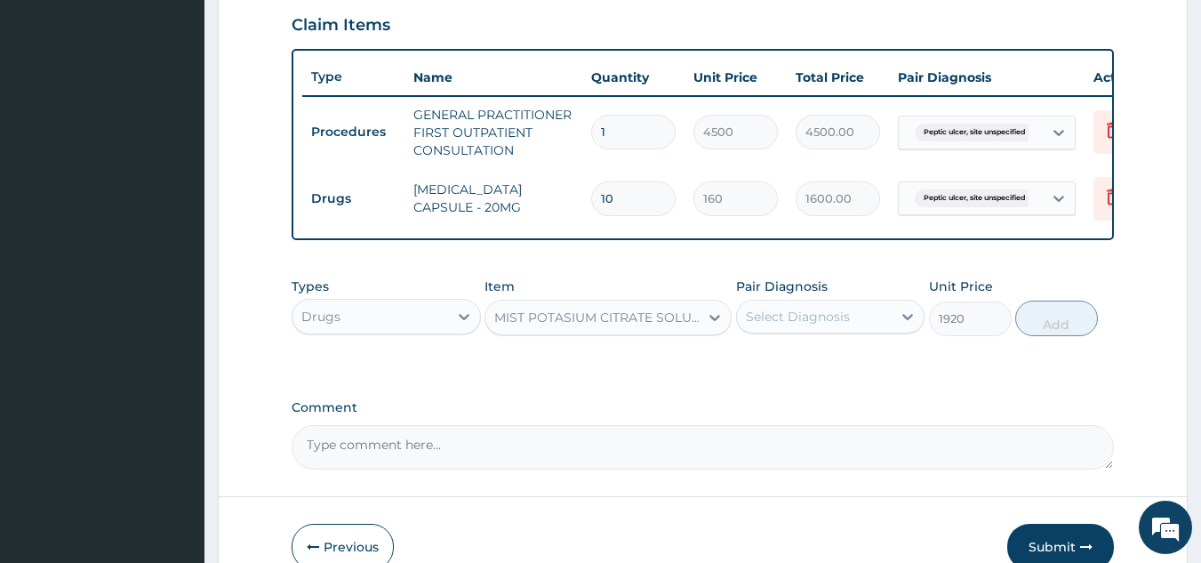
click at [829, 324] on div "Select Diagnosis" at bounding box center [798, 317] width 104 height 18
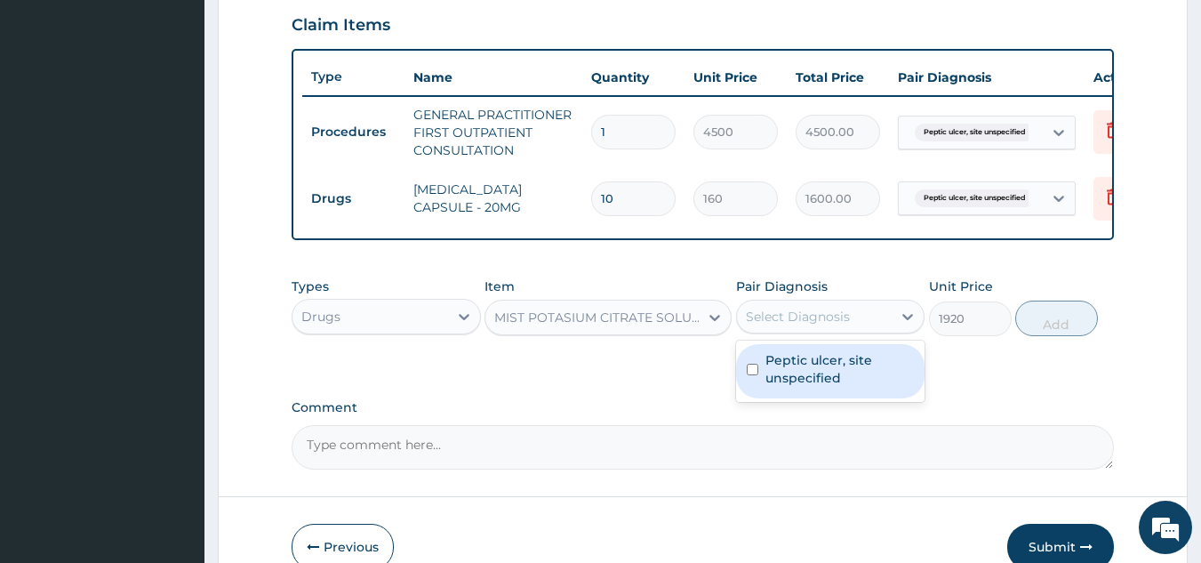
click at [827, 381] on label "Peptic ulcer, site unspecified" at bounding box center [839, 369] width 149 height 36
checkbox input "true"
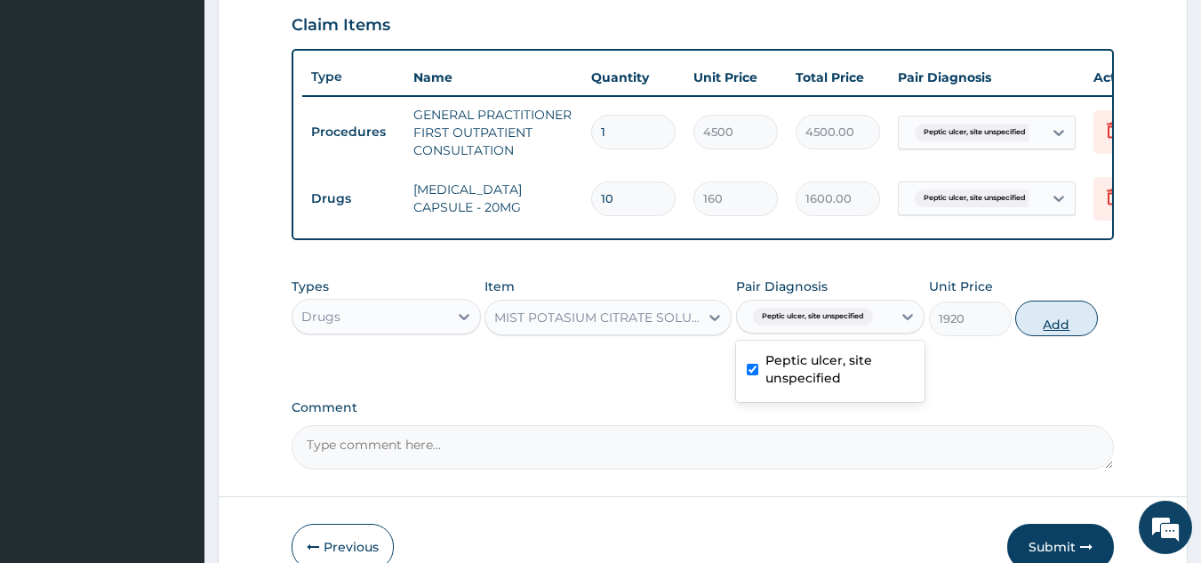
click at [1086, 326] on button "Add" at bounding box center [1056, 318] width 83 height 36
type input "0"
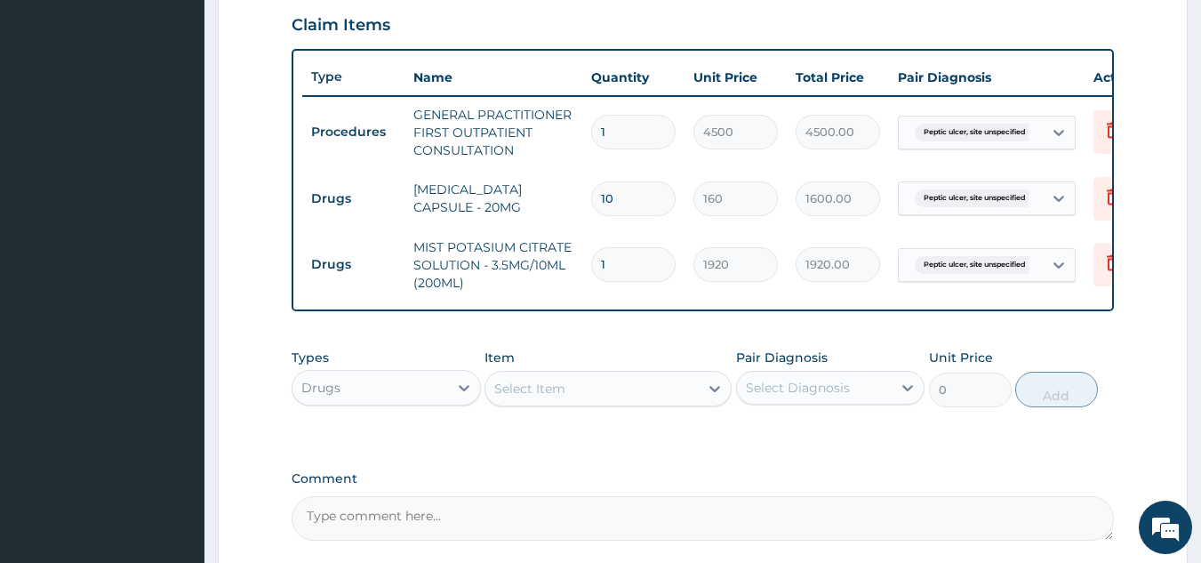
click at [533, 397] on div "Select Item" at bounding box center [529, 389] width 71 height 18
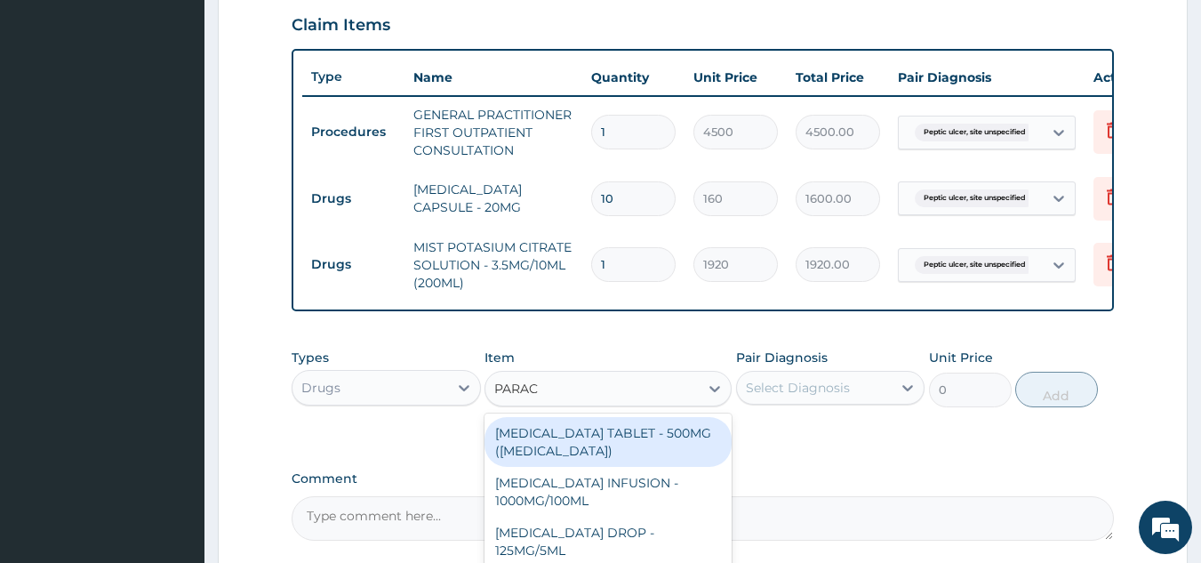
type input "PARACE"
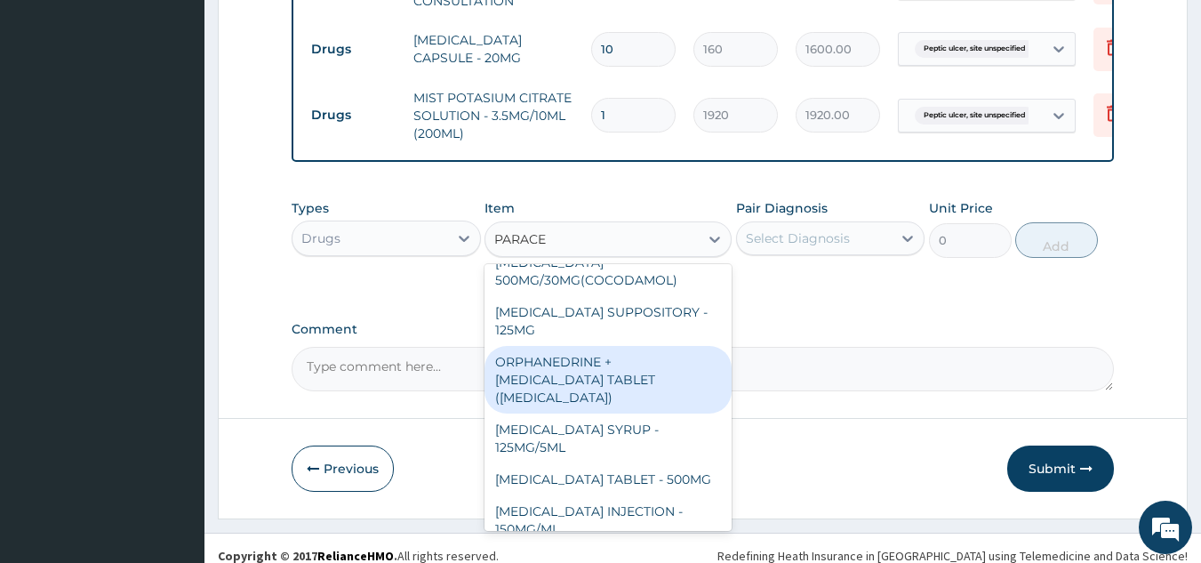
scroll to position [790, 0]
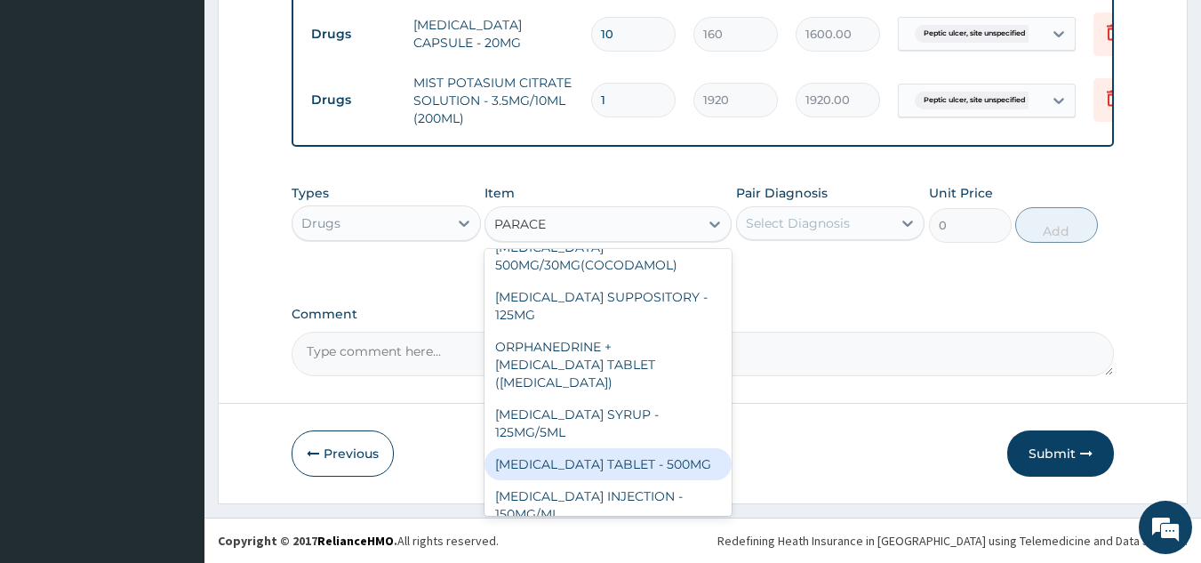
click at [621, 458] on div "[MEDICAL_DATA] TABLET - 500MG" at bounding box center [608, 464] width 247 height 32
type input "38.400000000000006"
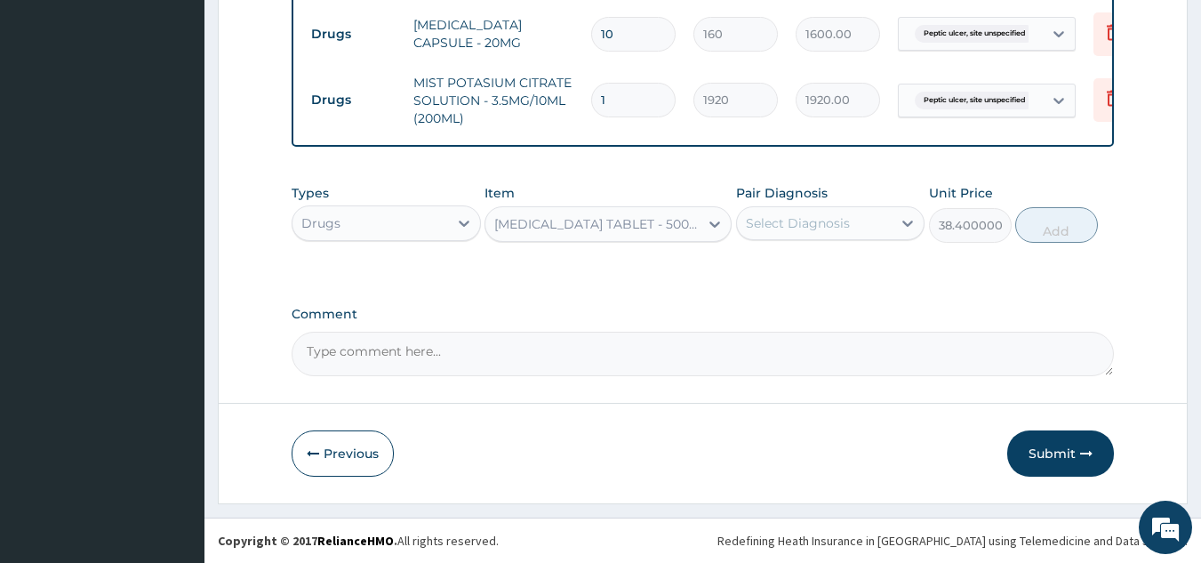
click at [814, 243] on div "Types Drugs Item [MEDICAL_DATA] TABLET - 500MG Pair Diagnosis Select Diagnosis …" at bounding box center [703, 213] width 823 height 76
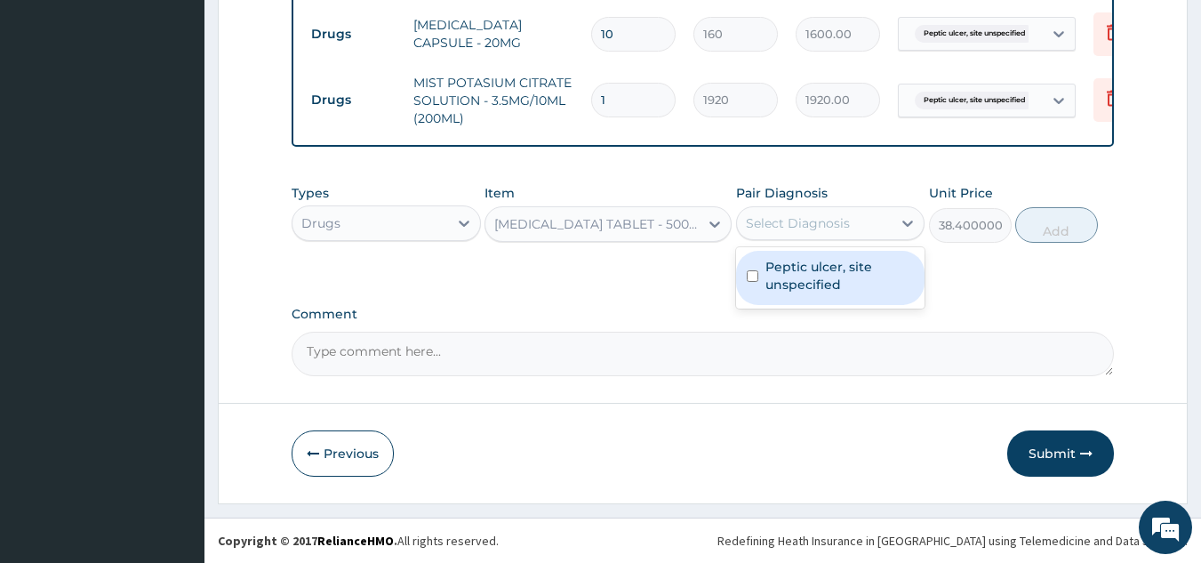
click at [825, 220] on div "Select Diagnosis" at bounding box center [798, 223] width 104 height 18
click at [829, 281] on label "Peptic ulcer, site unspecified" at bounding box center [839, 276] width 149 height 36
checkbox input "true"
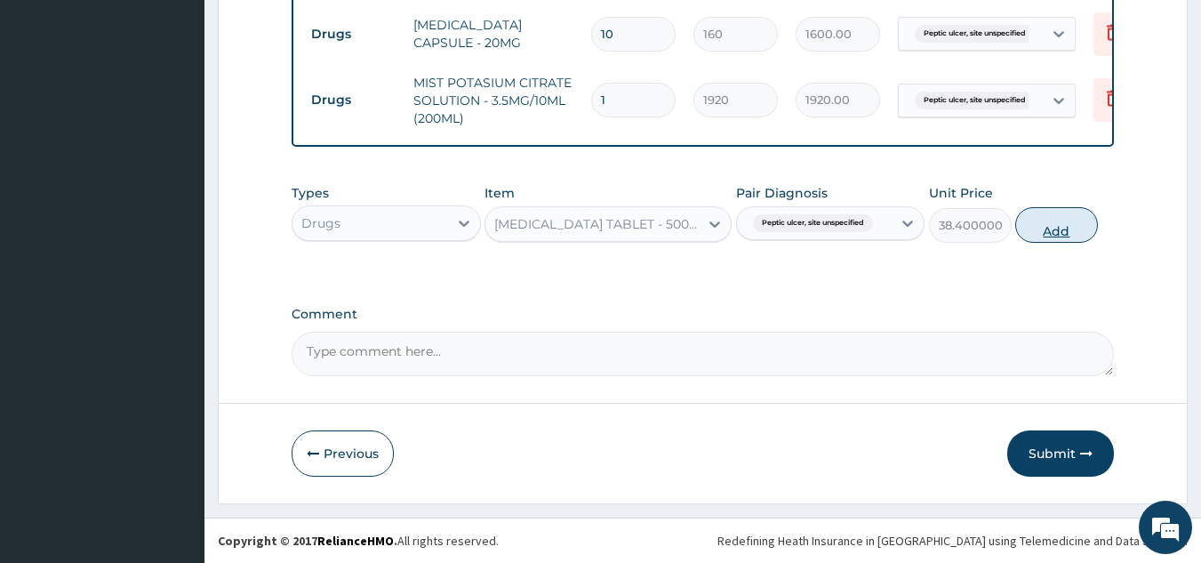
click at [1029, 225] on button "Add" at bounding box center [1056, 225] width 83 height 36
type input "0"
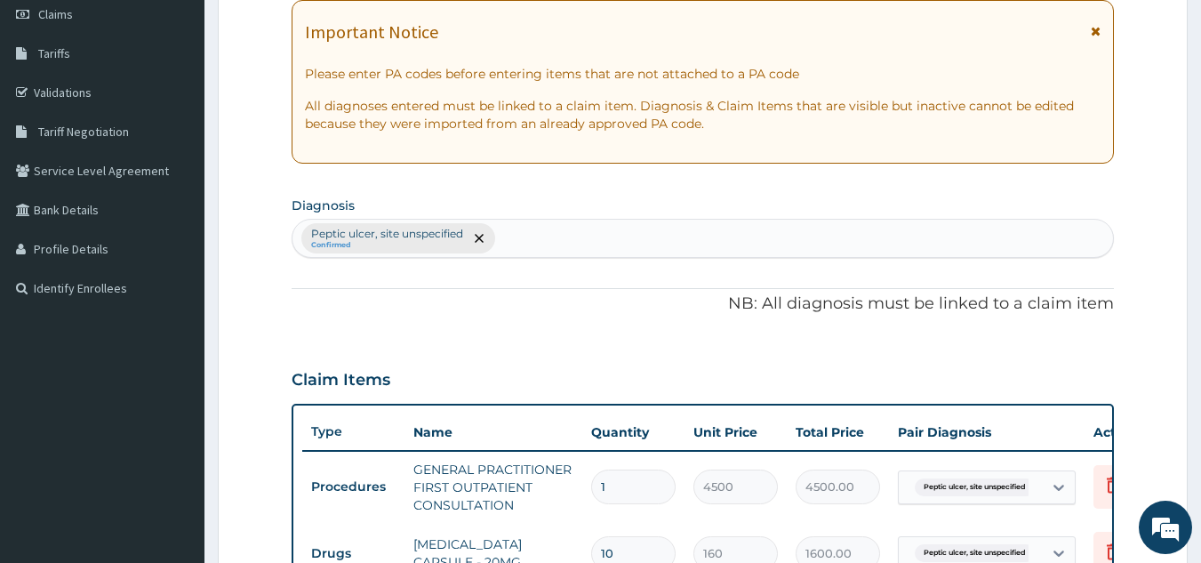
scroll to position [257, 0]
click at [512, 242] on div "[MEDICAL_DATA], site unspecified Confirmed" at bounding box center [702, 238] width 821 height 37
type input "UPPER"
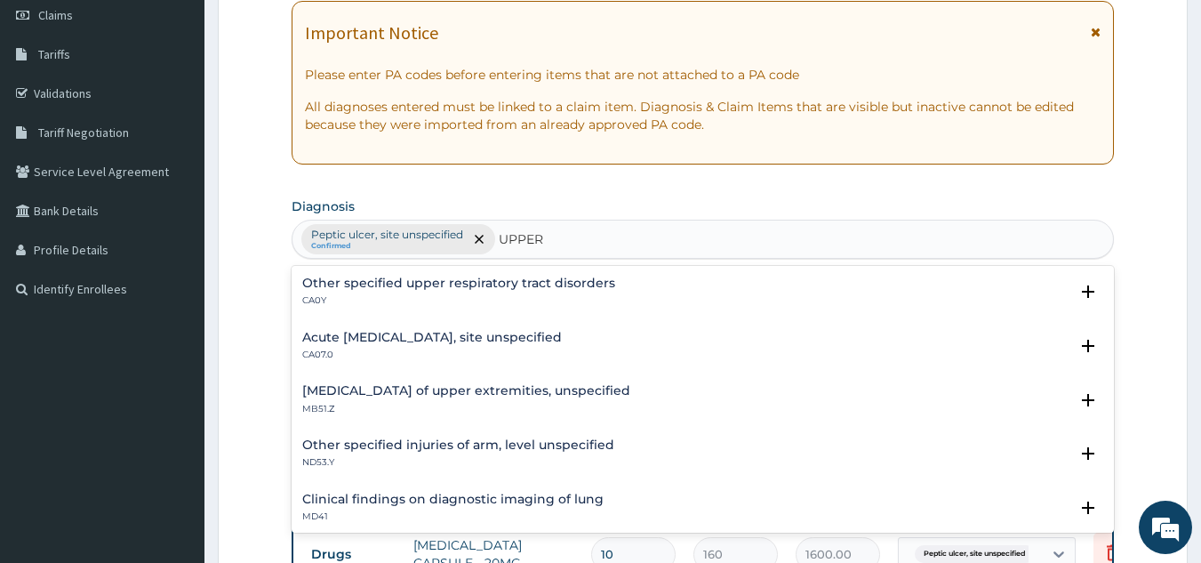
click at [451, 335] on h4 "Acute [MEDICAL_DATA], site unspecified" at bounding box center [432, 337] width 260 height 13
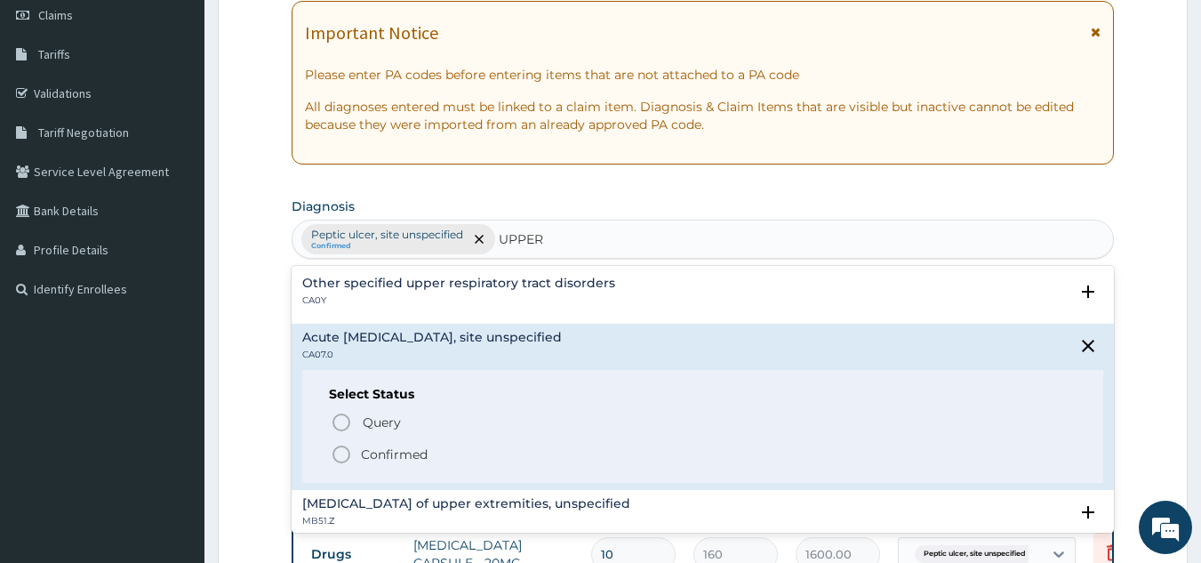
click at [353, 452] on span "Confirmed" at bounding box center [704, 454] width 747 height 21
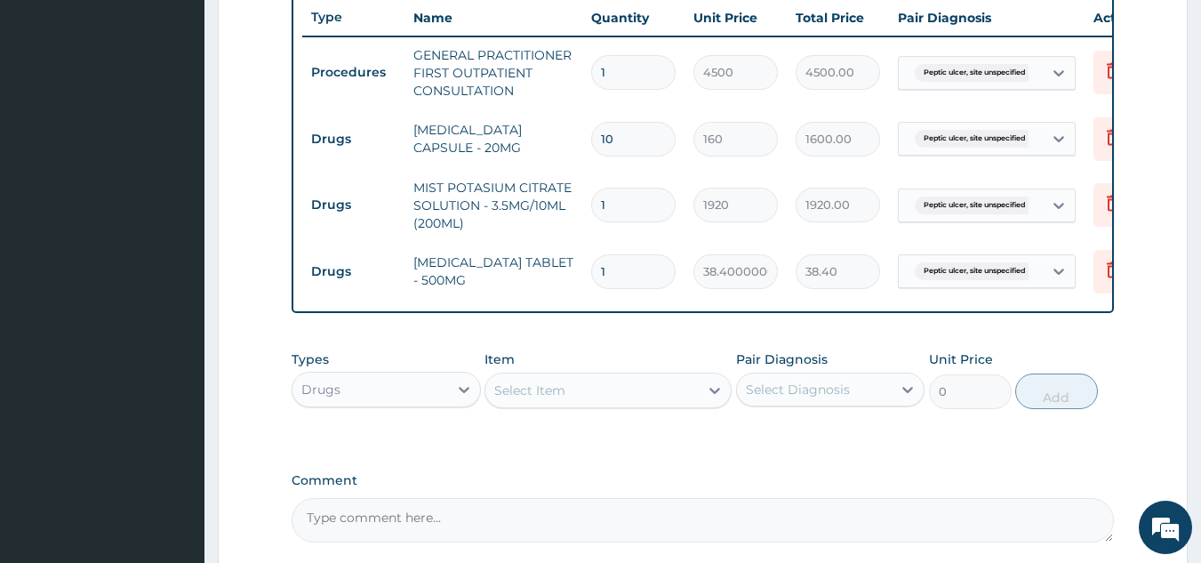
scroll to position [701, 0]
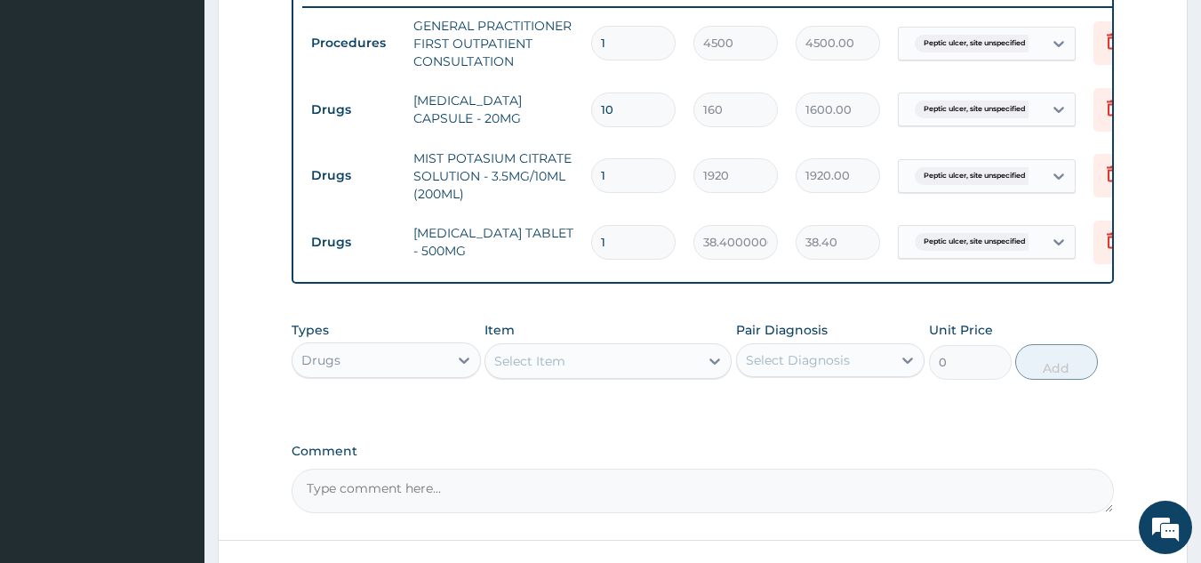
click at [605, 372] on div "Select Item" at bounding box center [591, 361] width 213 height 28
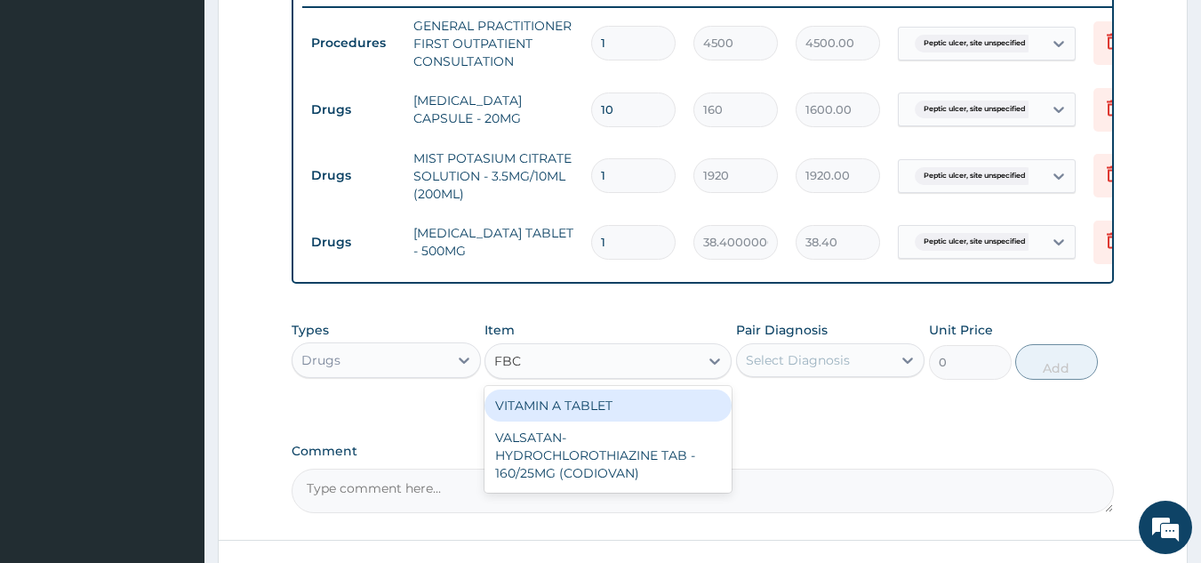
type input "FBC"
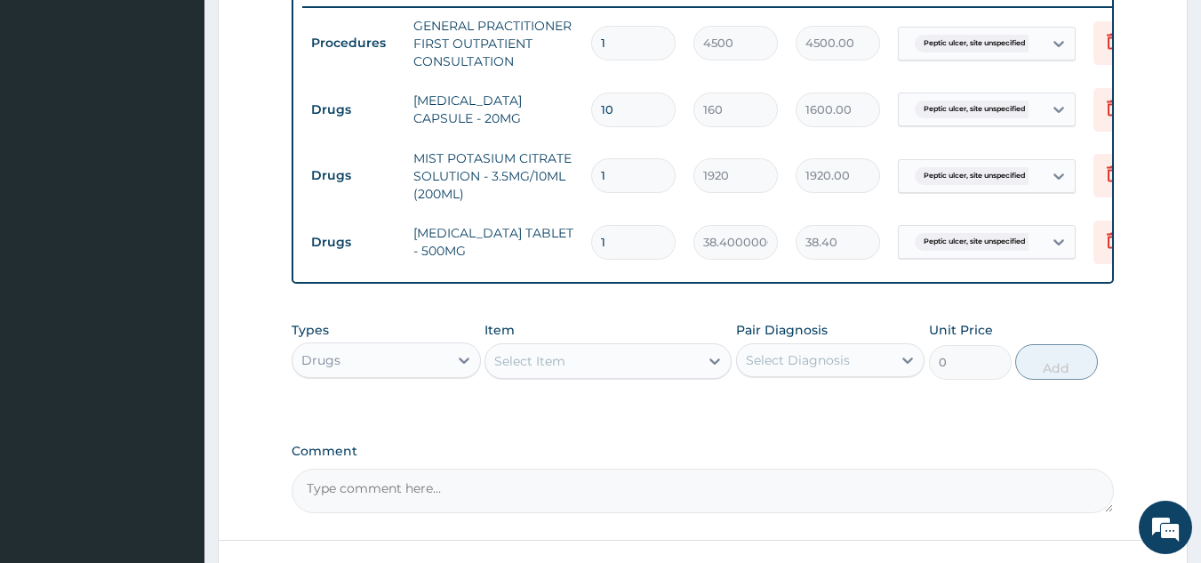
click at [416, 380] on div "Types Drugs" at bounding box center [386, 350] width 189 height 59
click at [421, 374] on div "Drugs" at bounding box center [370, 360] width 156 height 28
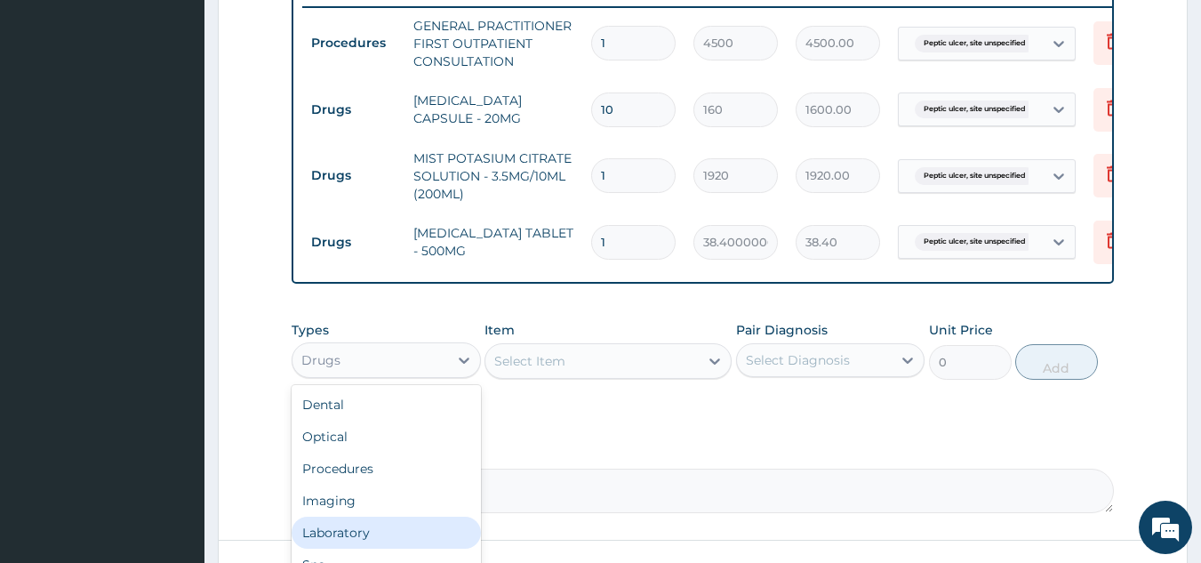
click at [366, 543] on div "Laboratory" at bounding box center [386, 533] width 189 height 32
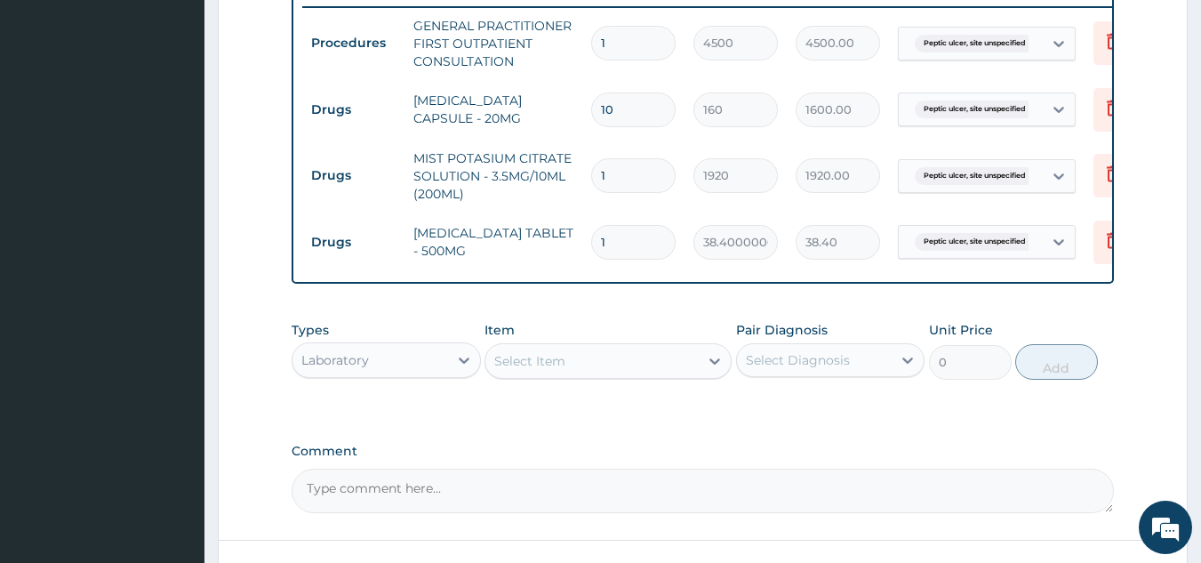
drag, startPoint x: 614, startPoint y: 391, endPoint x: 620, endPoint y: 375, distance: 16.9
click at [614, 379] on div "Select Item" at bounding box center [608, 361] width 247 height 36
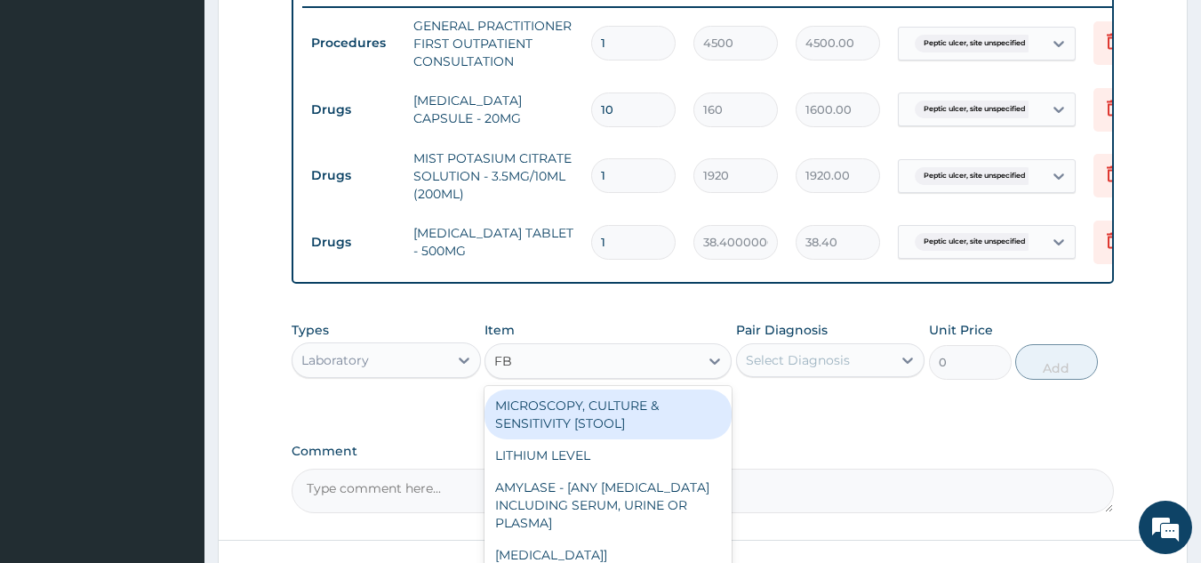
type input "FBC"
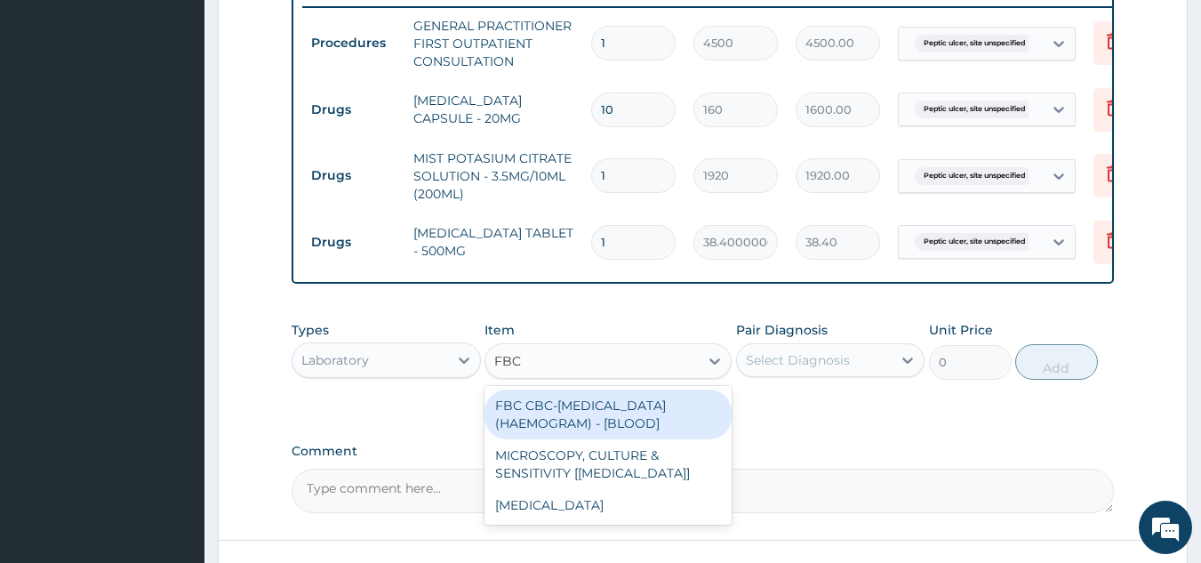
click at [701, 423] on div "FBC CBC-[MEDICAL_DATA] (HAEMOGRAM) - [BLOOD]" at bounding box center [608, 414] width 247 height 50
type input "6000"
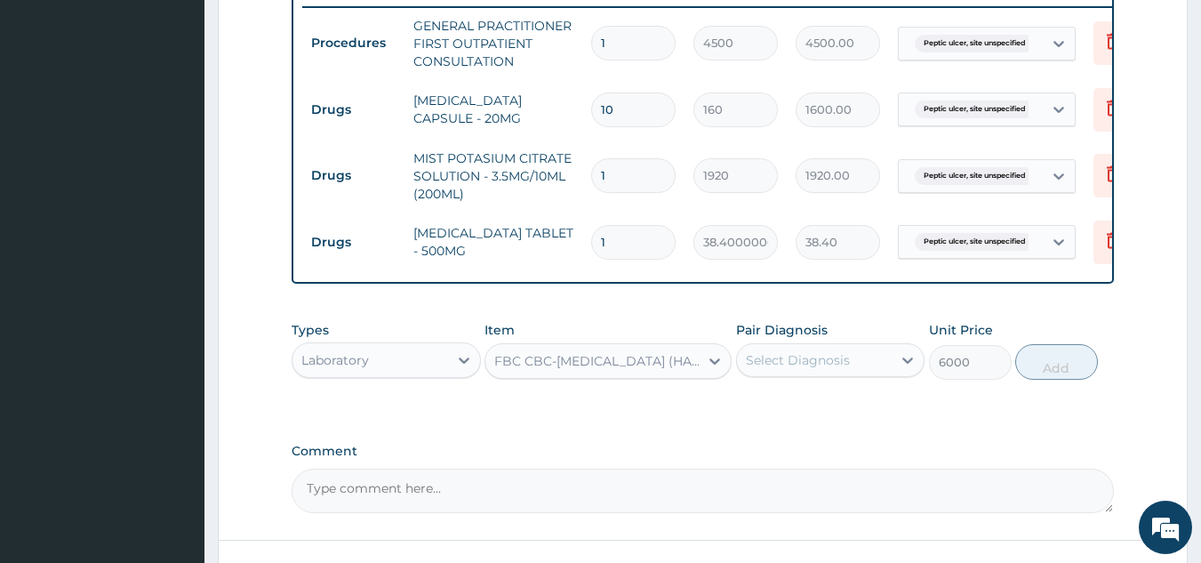
click at [846, 364] on div "Select Diagnosis" at bounding box center [798, 360] width 104 height 18
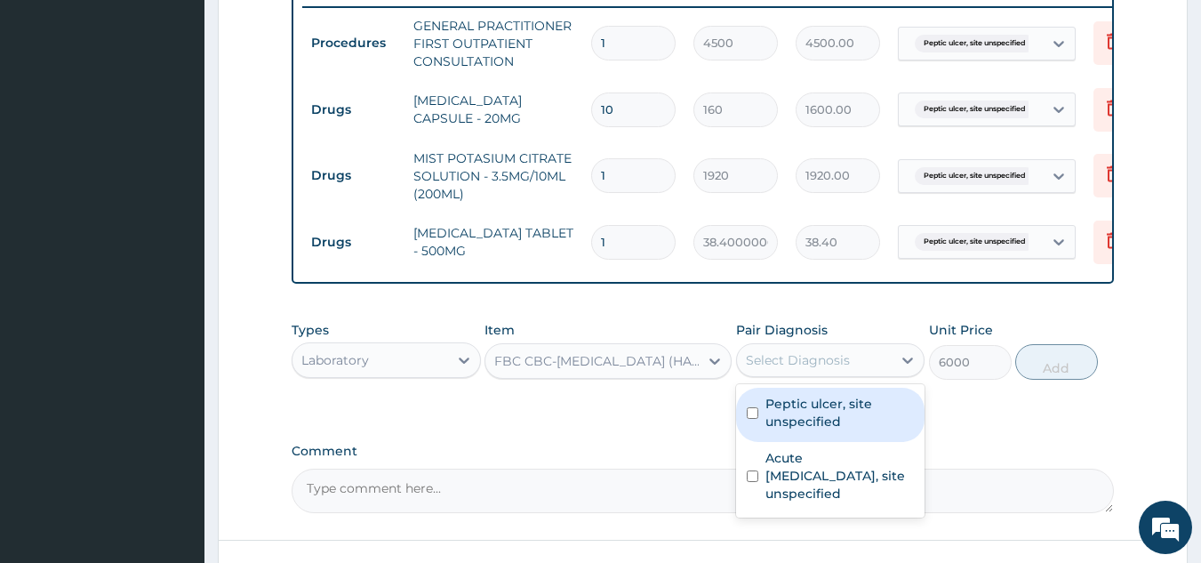
click at [843, 429] on label "Peptic ulcer, site unspecified" at bounding box center [839, 413] width 149 height 36
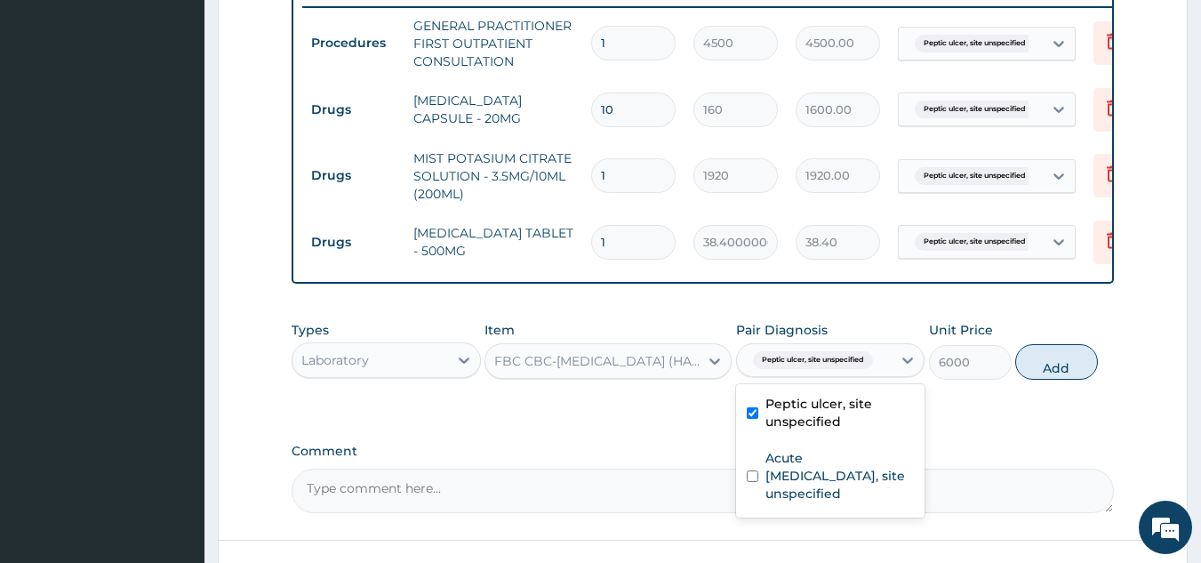
click at [843, 429] on label "Peptic ulcer, site unspecified" at bounding box center [839, 413] width 149 height 36
checkbox input "false"
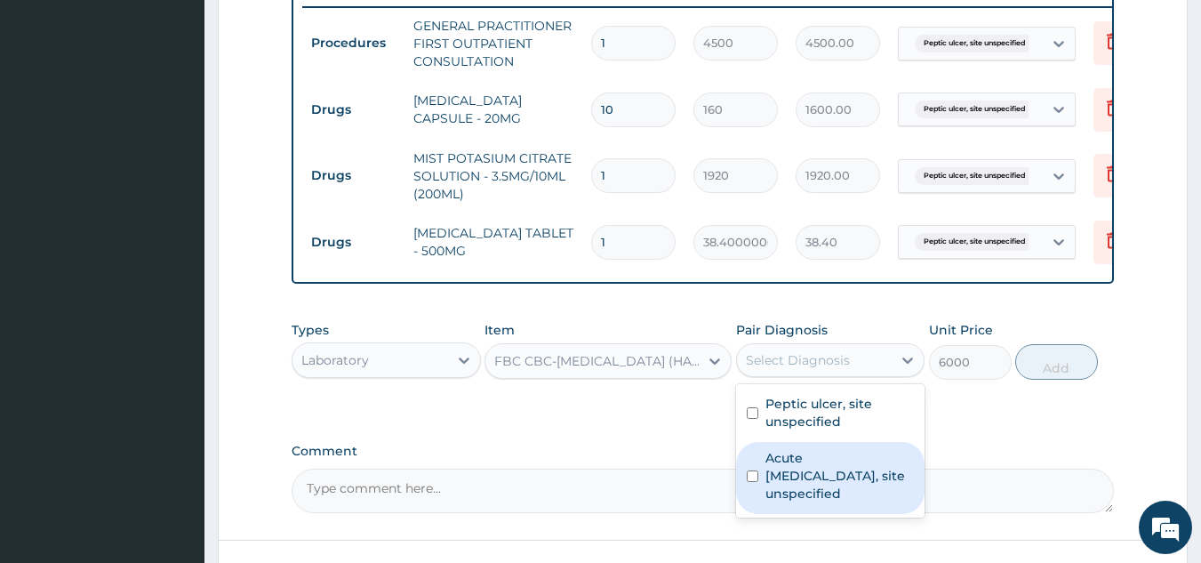
drag, startPoint x: 840, startPoint y: 475, endPoint x: 961, endPoint y: 450, distance: 123.4
click at [839, 475] on label "Acute upper respiratory infection, site unspecified" at bounding box center [839, 475] width 149 height 53
checkbox input "true"
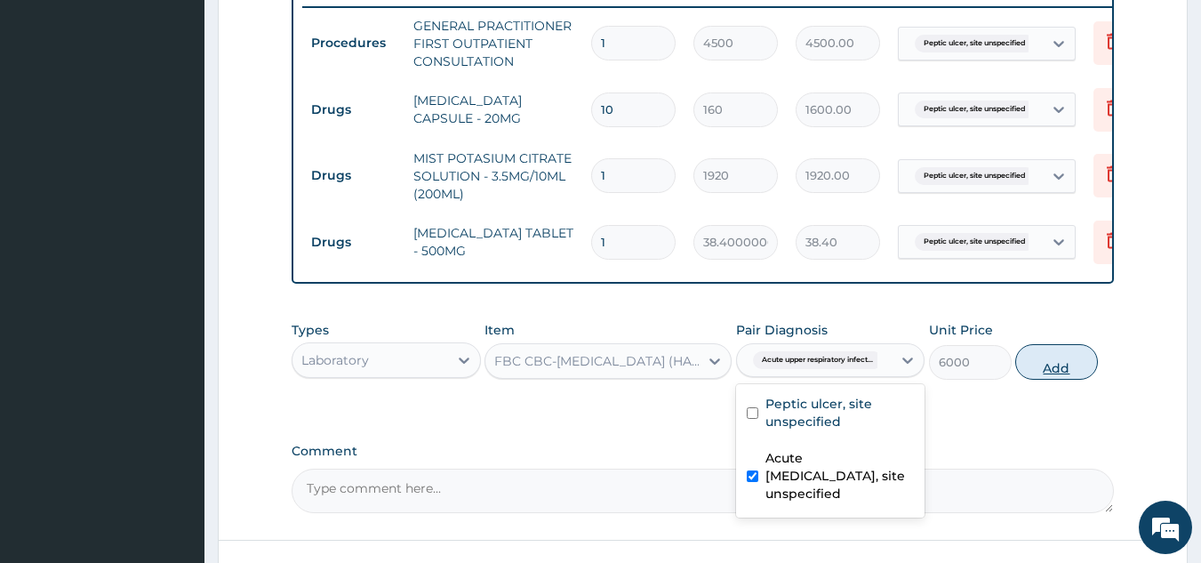
click at [1047, 380] on button "Add" at bounding box center [1056, 362] width 83 height 36
type input "0"
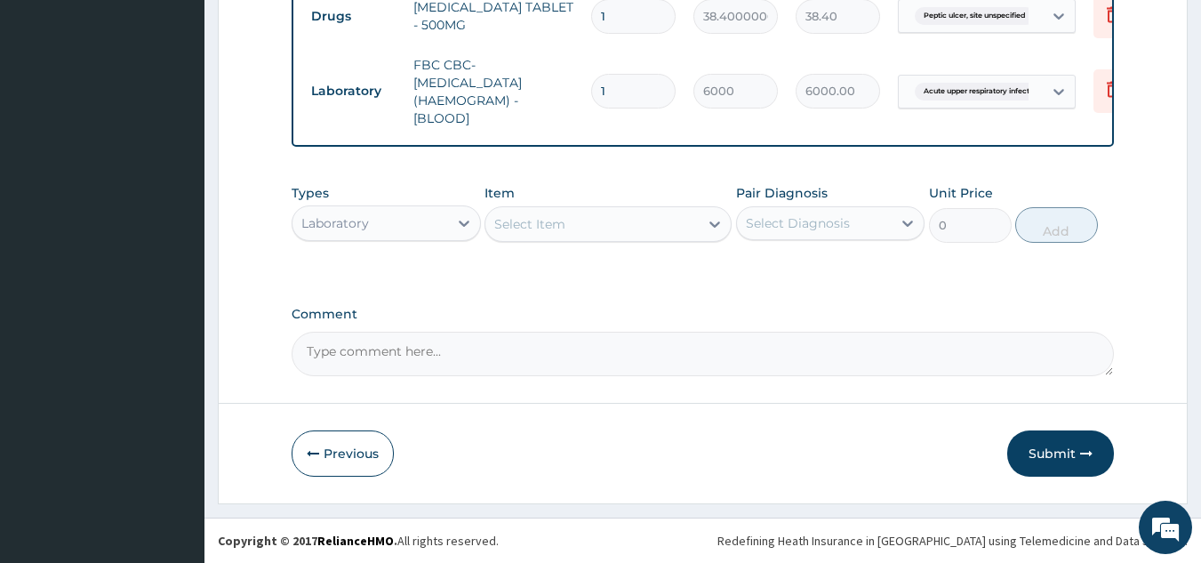
click at [1061, 446] on button "Submit" at bounding box center [1060, 453] width 107 height 46
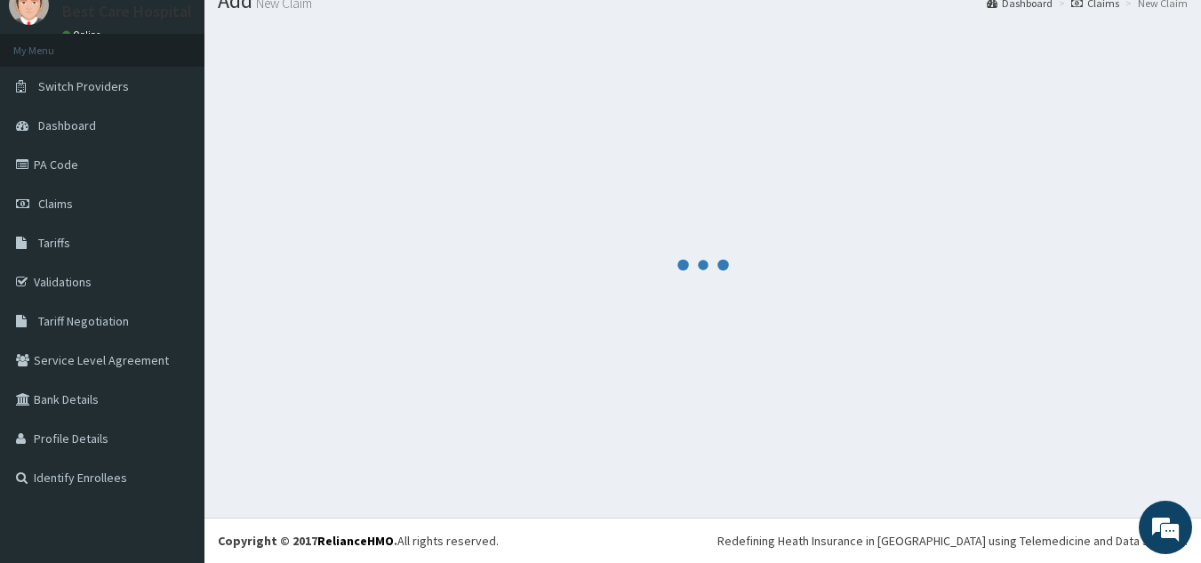
scroll to position [941, 0]
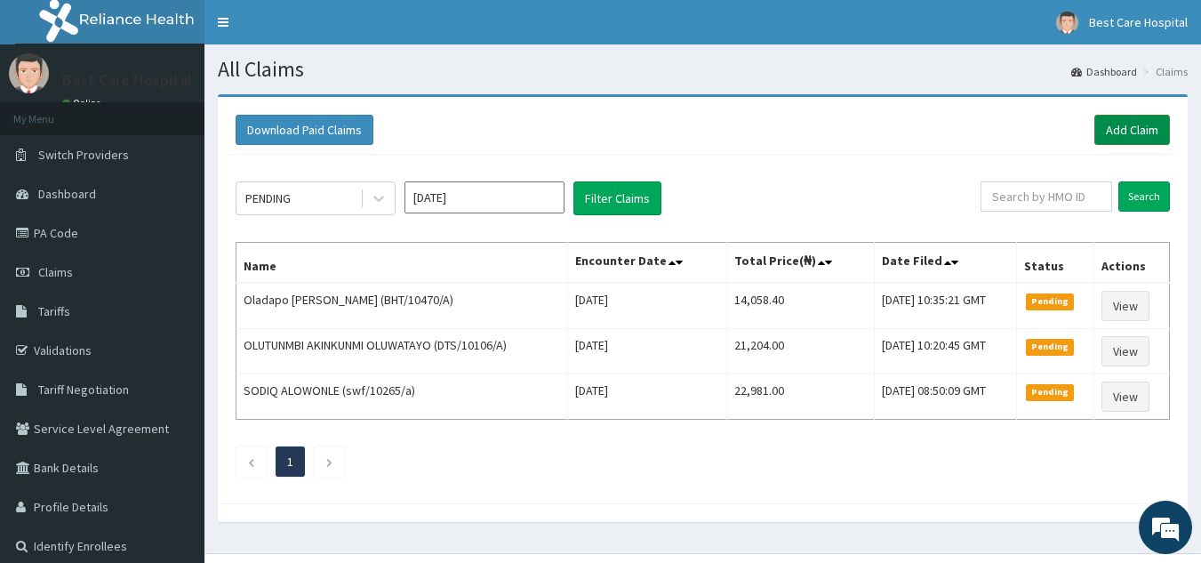
click at [1121, 120] on link "Add Claim" at bounding box center [1132, 130] width 76 height 30
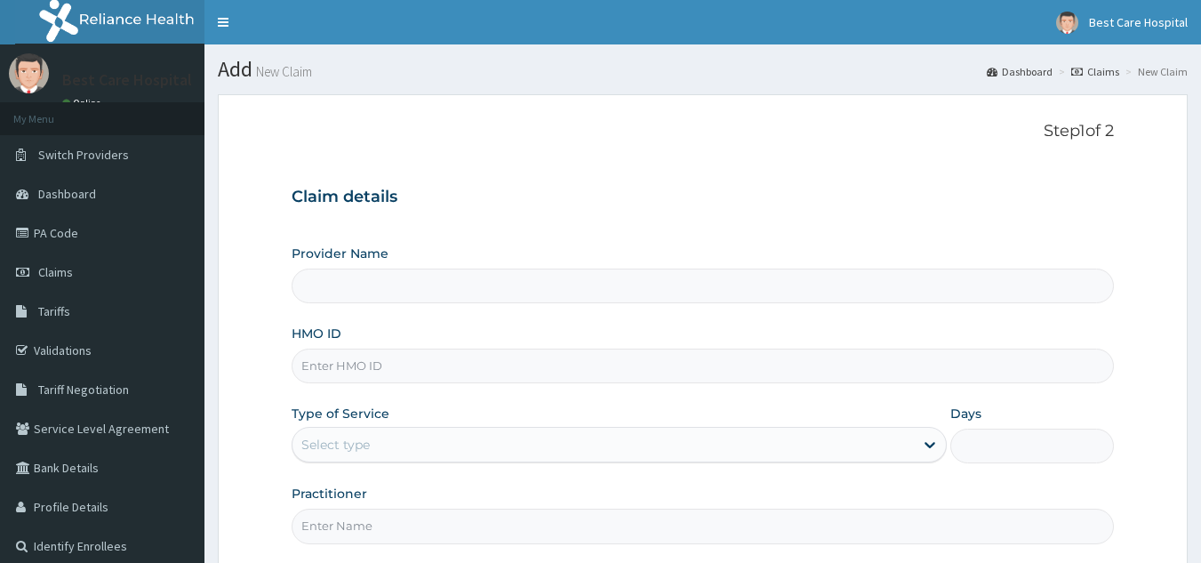
click at [413, 373] on input "HMO ID" at bounding box center [703, 365] width 823 height 35
type input "Bestcare Hospital"
drag, startPoint x: 416, startPoint y: 363, endPoint x: 254, endPoint y: 362, distance: 161.8
click at [254, 362] on form "Step 1 of 2 Claim details Provider Name Bestcare Hospital HMO ID BDG/10004/A Ty…" at bounding box center [703, 383] width 970 height 578
type input "BDG/10004/A"
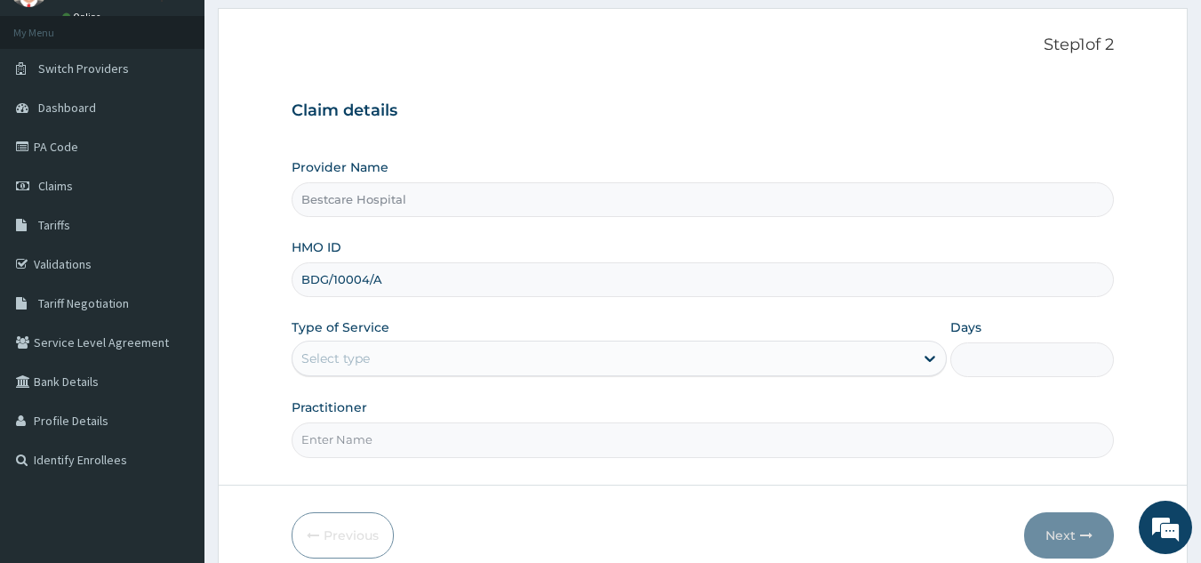
scroll to position [168, 0]
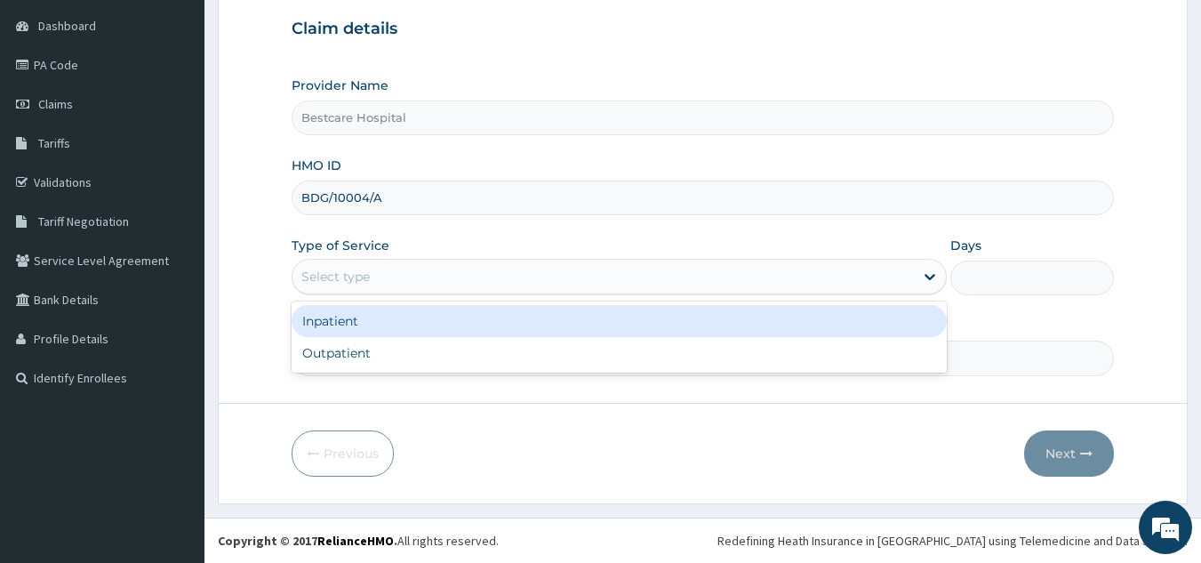
click at [403, 264] on div "Select type" at bounding box center [602, 276] width 621 height 28
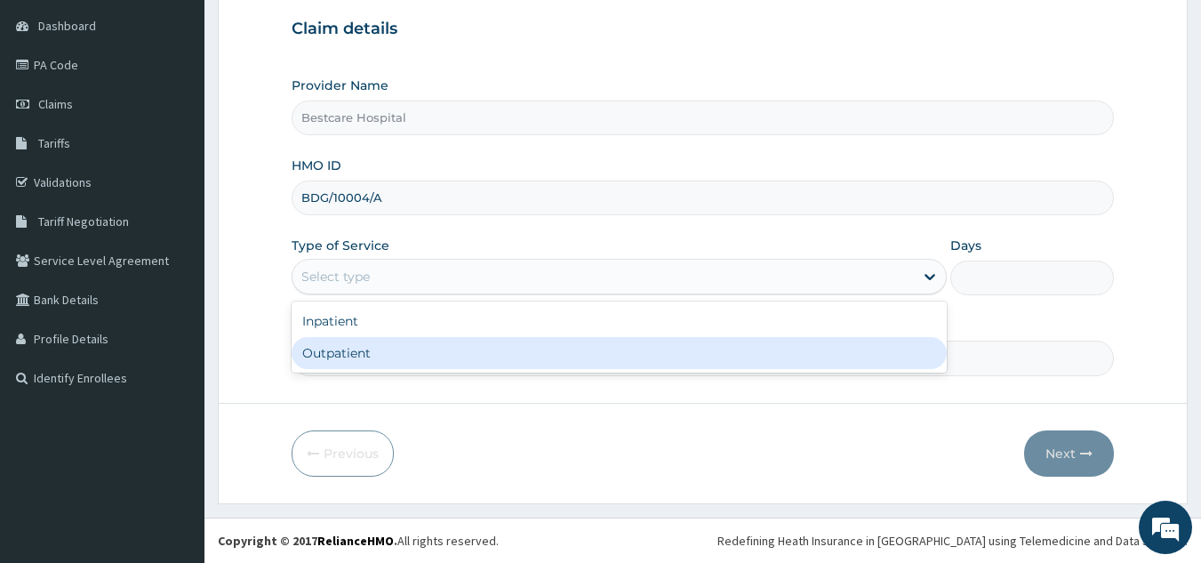
click at [368, 348] on div "Outpatient" at bounding box center [619, 353] width 655 height 32
type input "1"
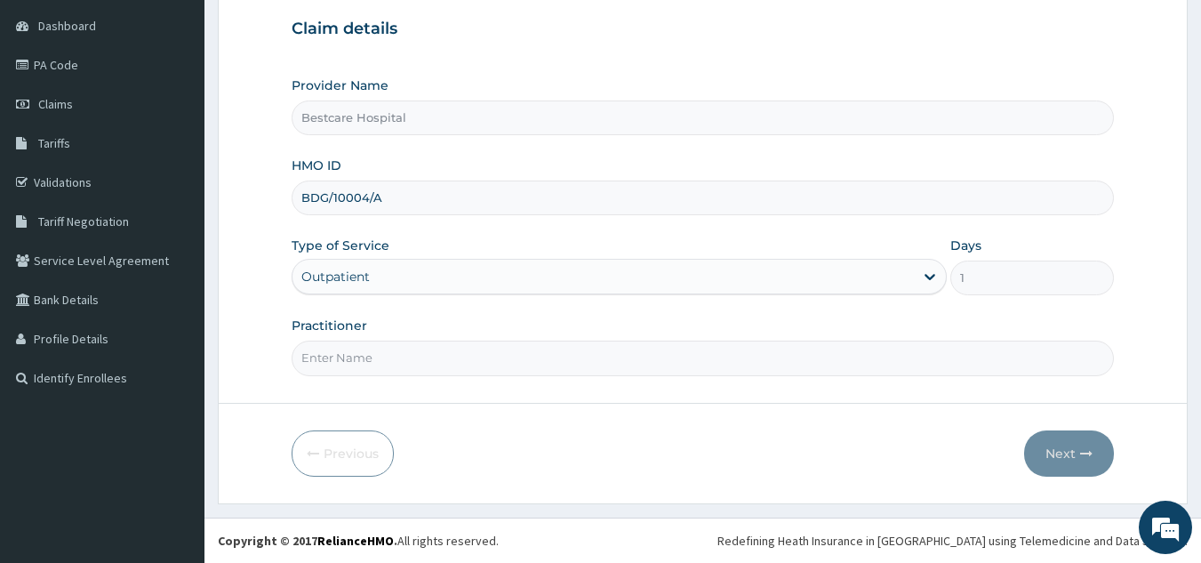
click at [368, 358] on input "Practitioner" at bounding box center [703, 357] width 823 height 35
type input "DR [PERSON_NAME]"
click at [1078, 455] on button "Next" at bounding box center [1069, 453] width 90 height 46
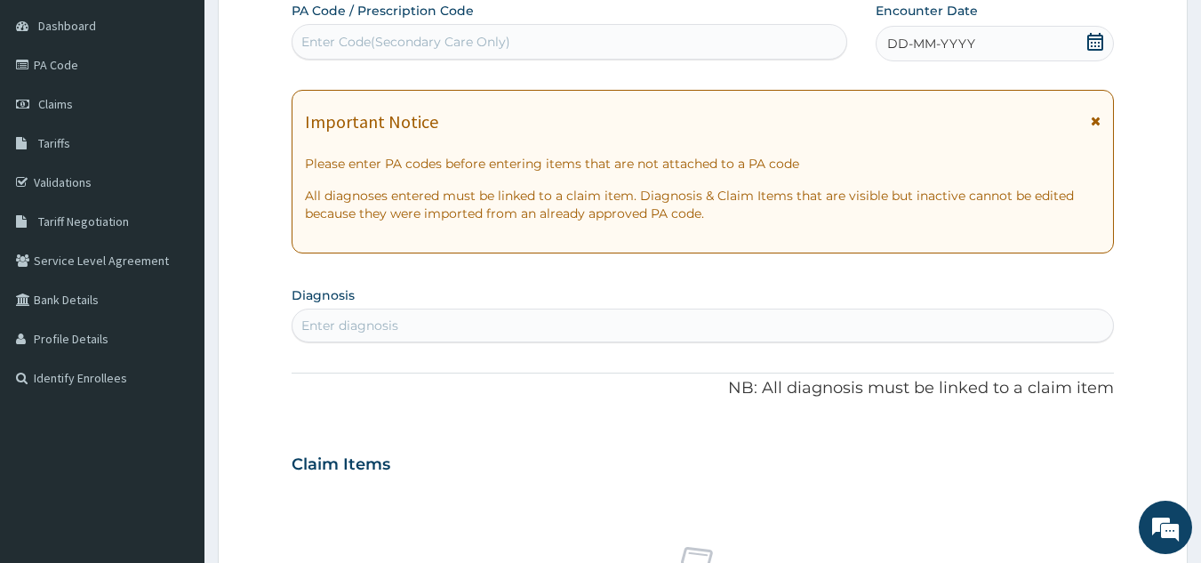
click at [782, 44] on div "Enter Code(Secondary Care Only)" at bounding box center [569, 42] width 555 height 28
paste input "PA/0F5A3D"
type input "PA/0F5A3D"
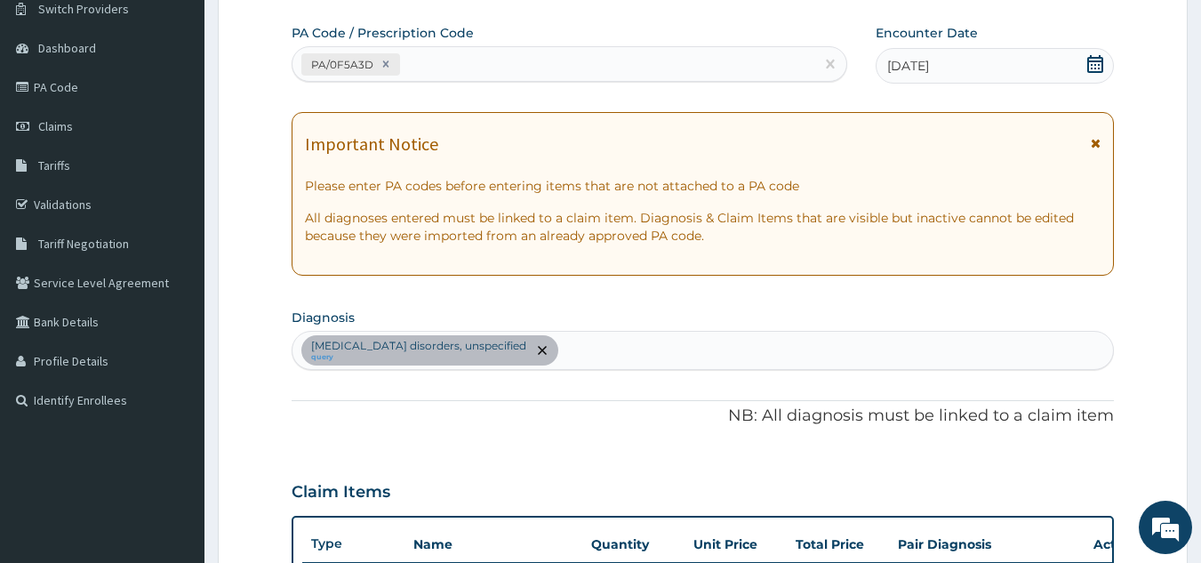
scroll to position [17, 0]
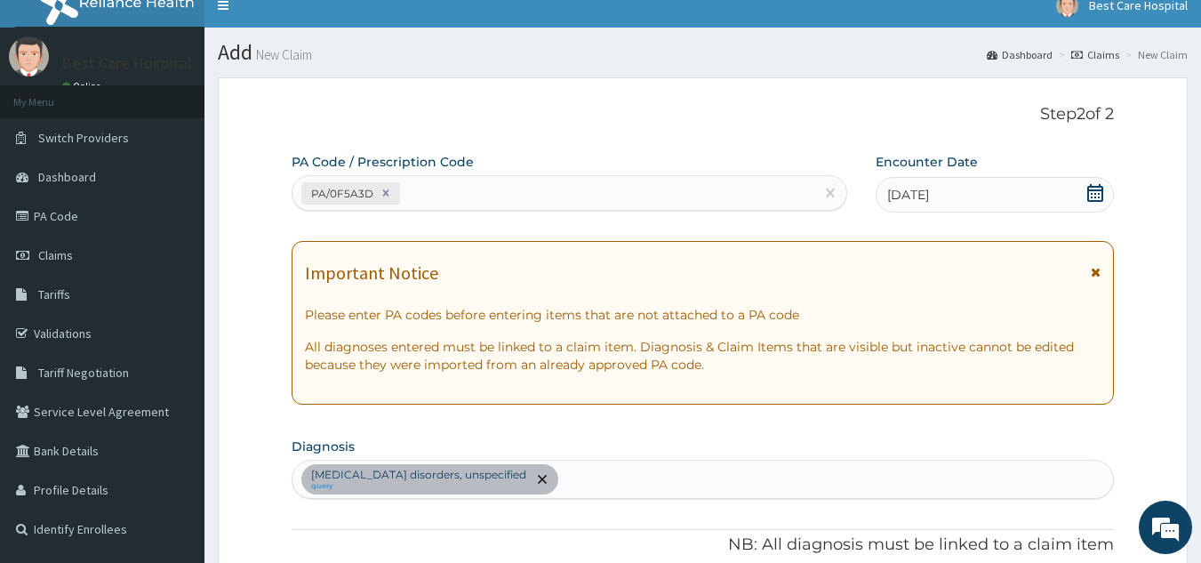
click at [633, 469] on div "Insomnia disorders, unspecified query" at bounding box center [702, 479] width 821 height 37
type input "P"
type input "[MEDICAL_DATA]"
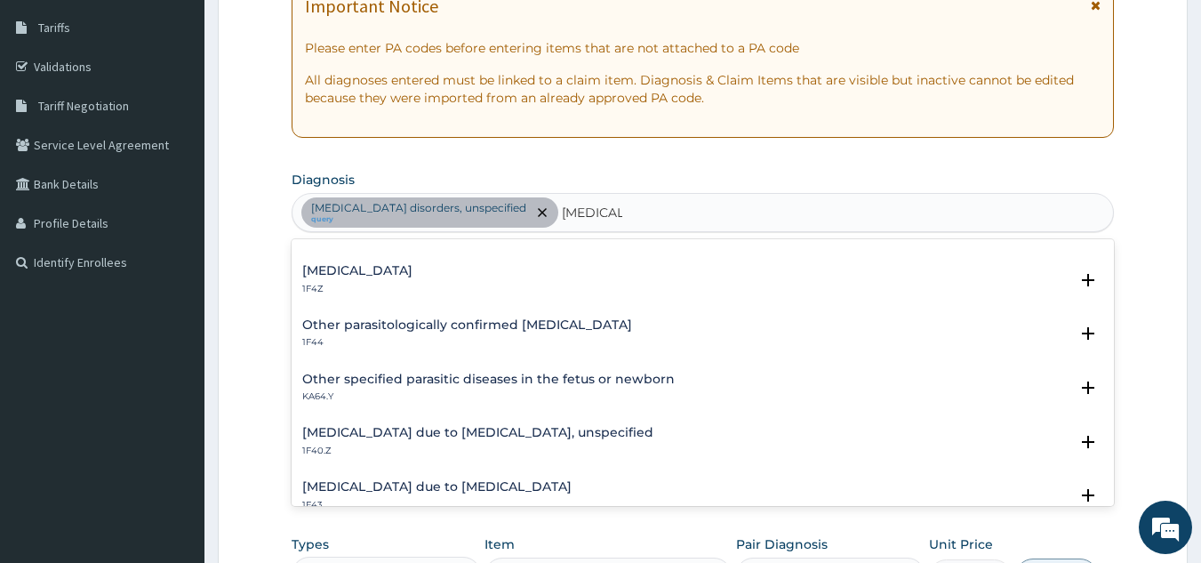
scroll to position [178, 0]
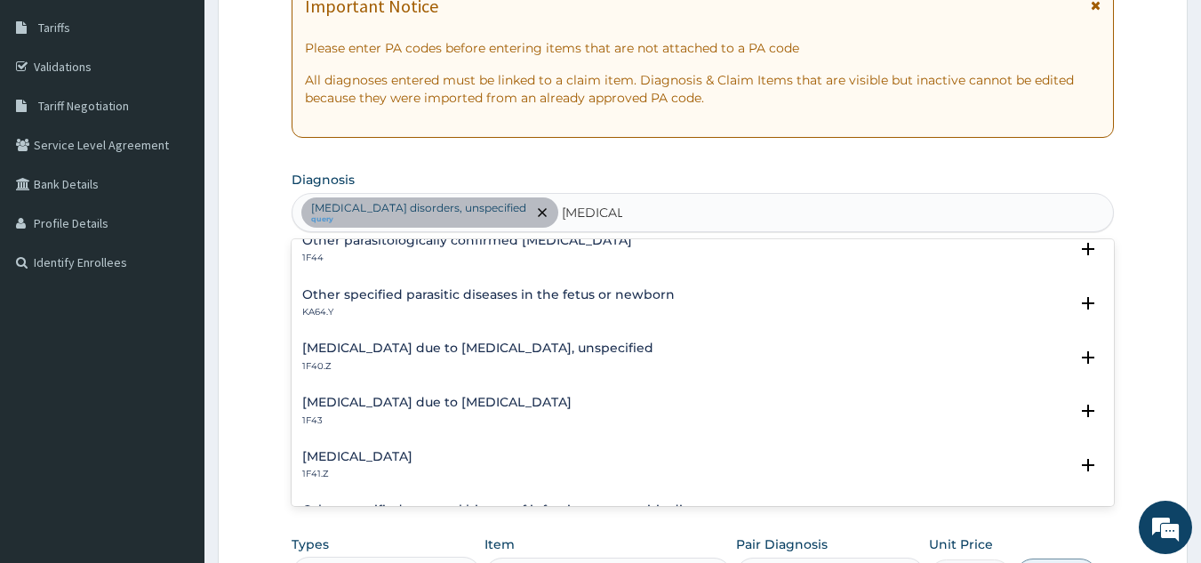
click at [412, 342] on h4 "[MEDICAL_DATA] due to [MEDICAL_DATA], unspecified" at bounding box center [477, 347] width 351 height 13
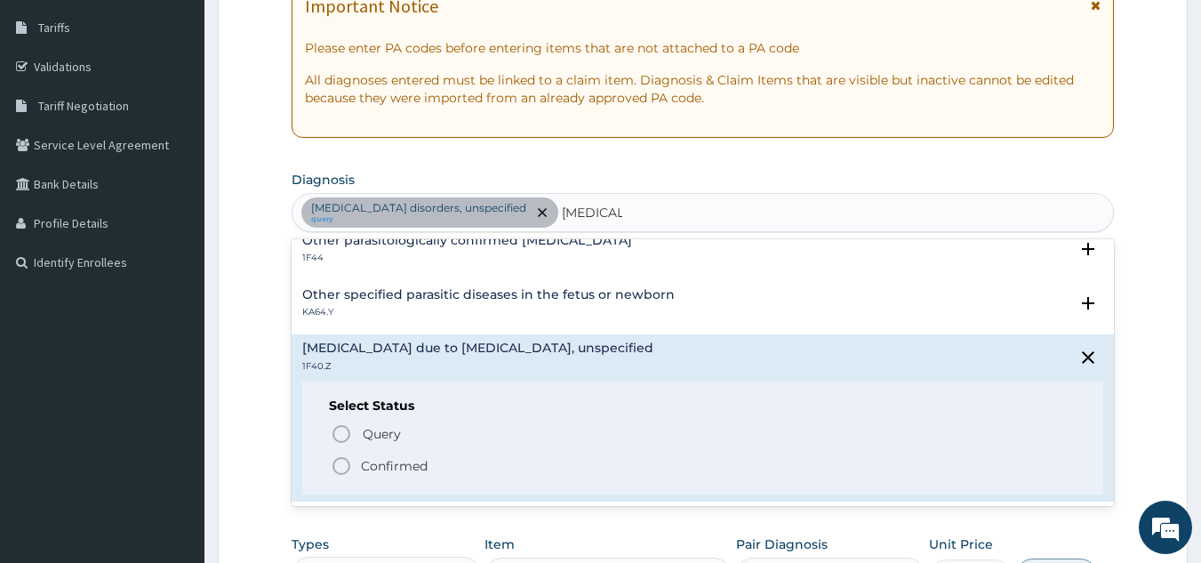
click at [396, 468] on p "Confirmed" at bounding box center [394, 466] width 67 height 18
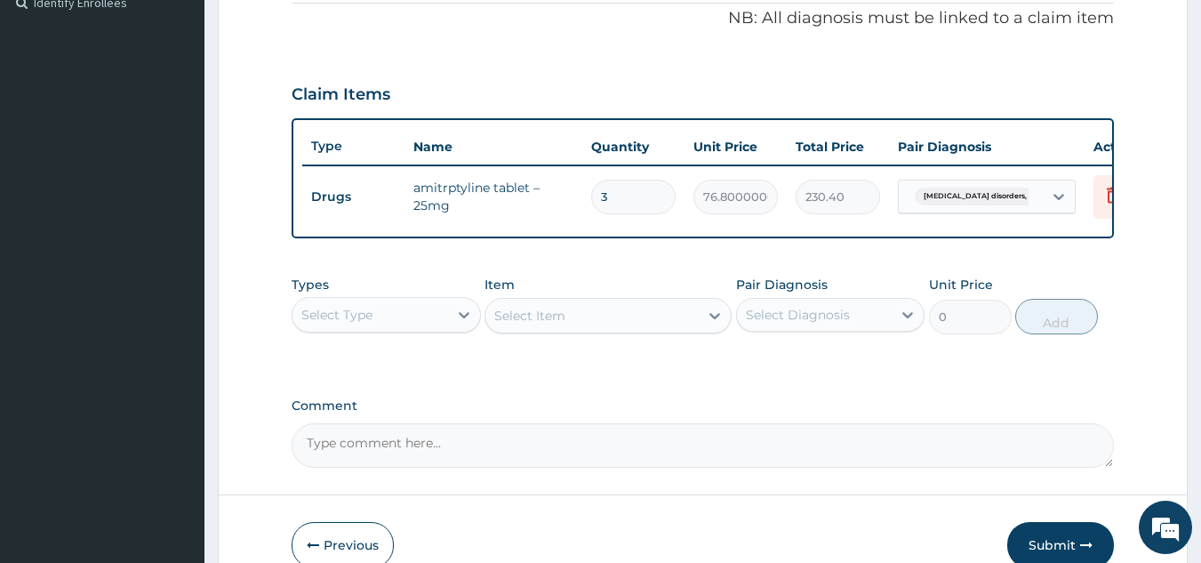
scroll to position [639, 0]
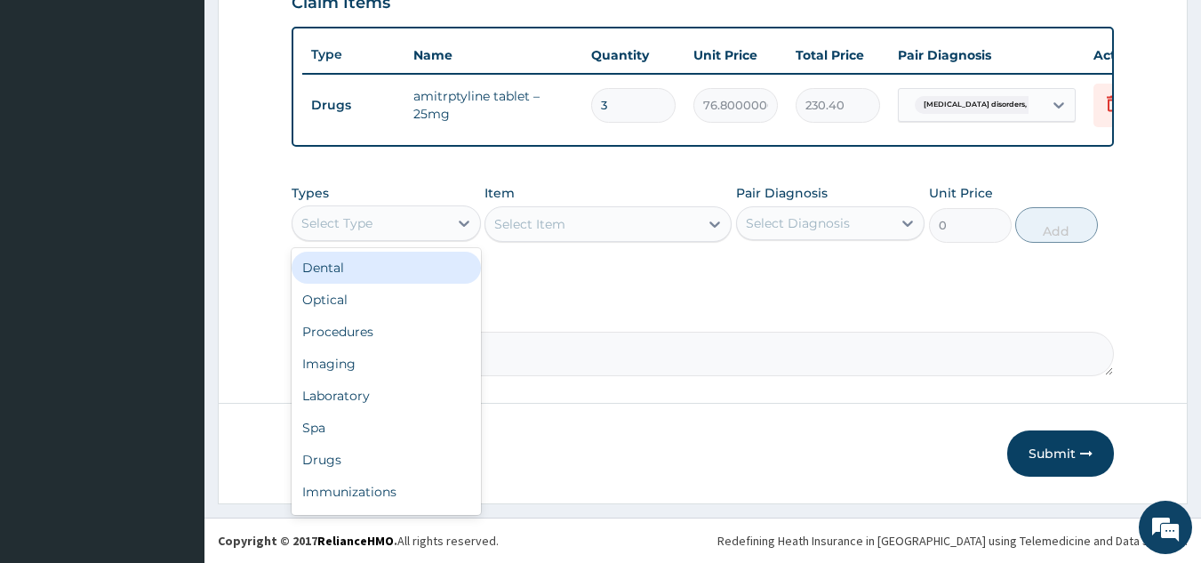
click at [415, 231] on div "Select Type" at bounding box center [370, 223] width 156 height 28
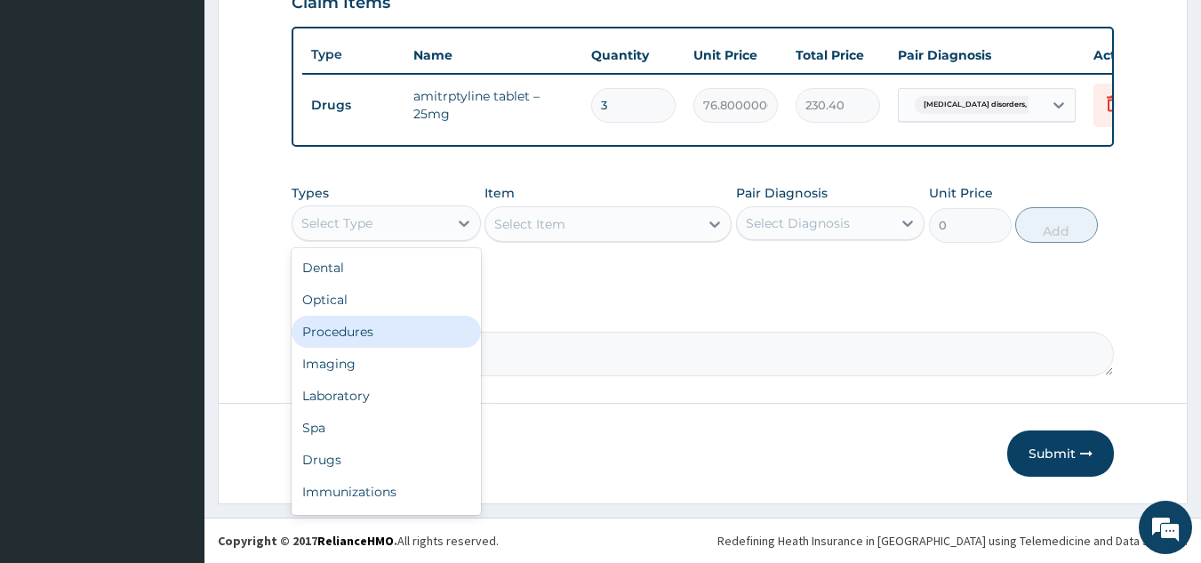
click at [383, 337] on div "Procedures" at bounding box center [386, 332] width 189 height 32
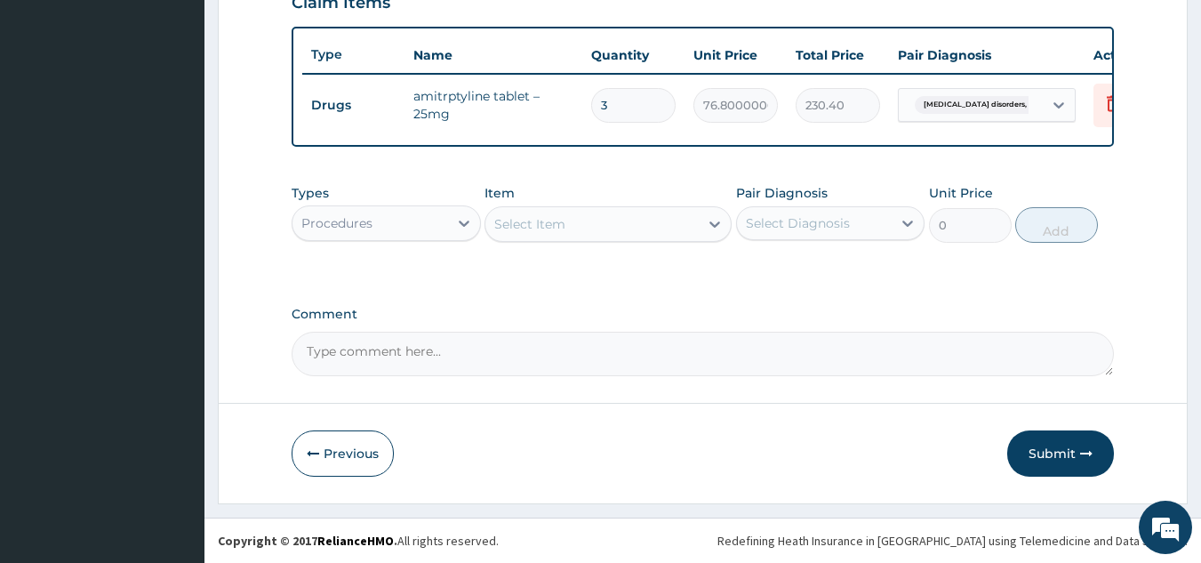
click at [617, 220] on div "Select Item" at bounding box center [591, 224] width 213 height 28
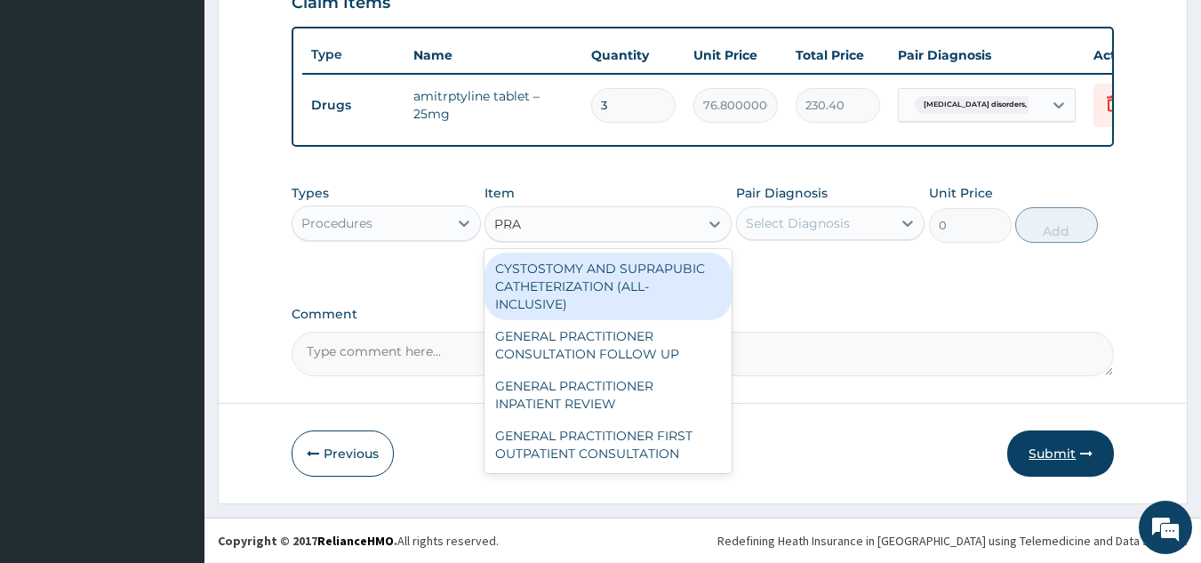
type input "PRAC"
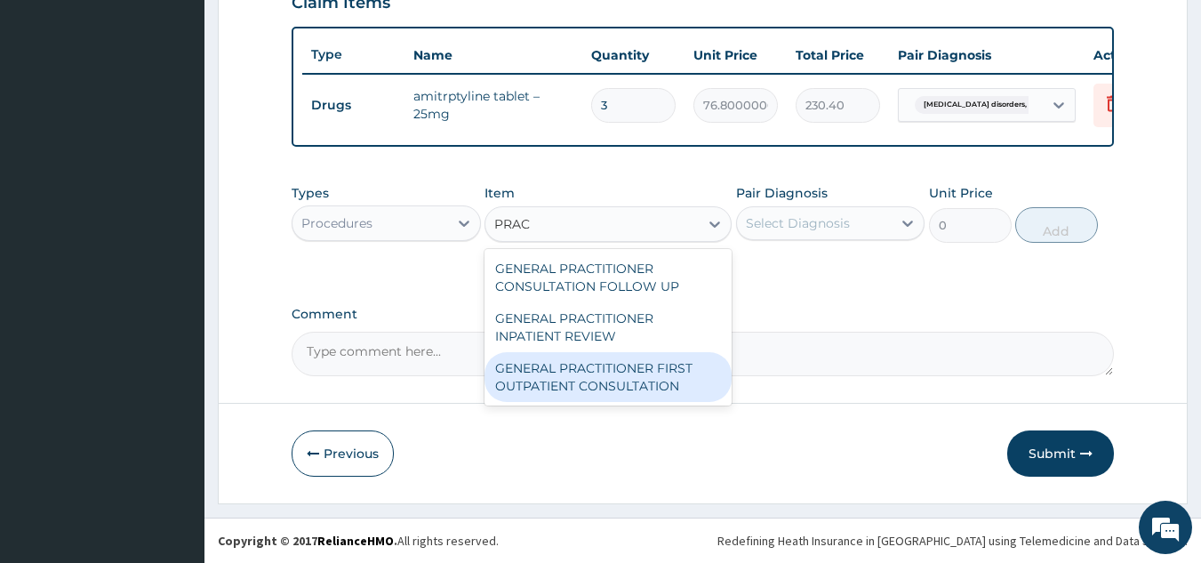
click at [663, 388] on div "GENERAL PRACTITIONER FIRST OUTPATIENT CONSULTATION" at bounding box center [608, 377] width 247 height 50
type input "4500"
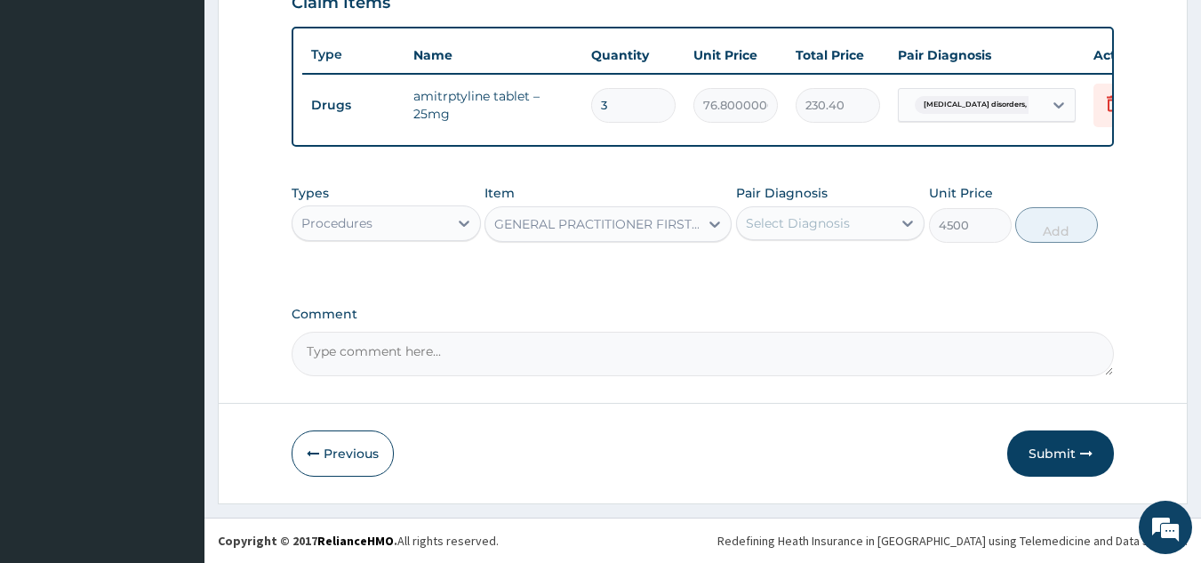
click at [824, 220] on div "Select Diagnosis" at bounding box center [815, 223] width 156 height 28
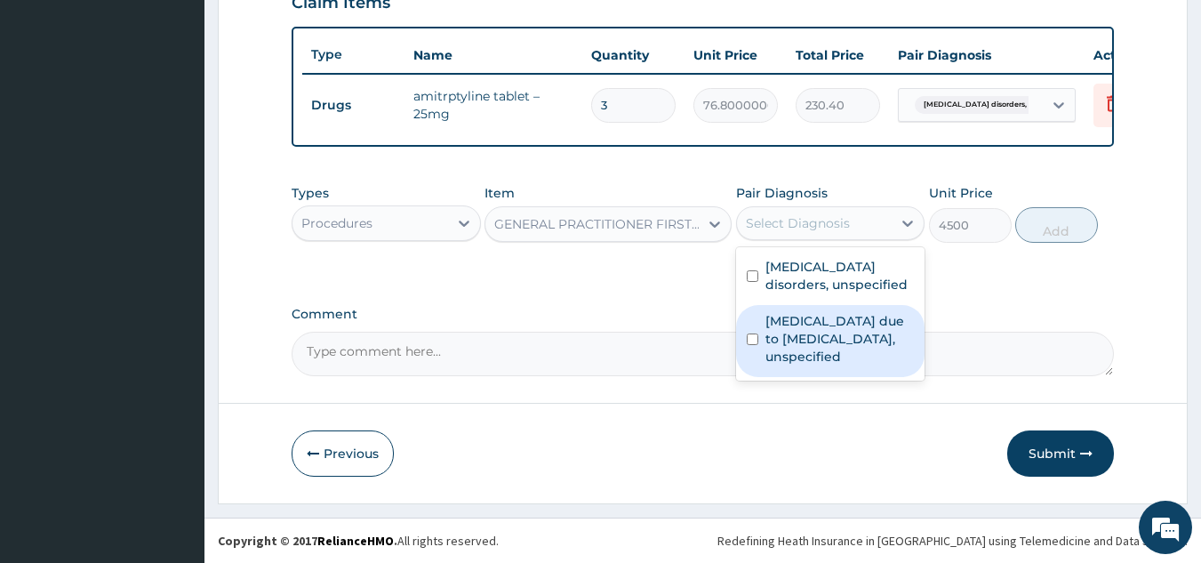
click at [805, 338] on label "[MEDICAL_DATA] due to [MEDICAL_DATA], unspecified" at bounding box center [839, 338] width 149 height 53
checkbox input "true"
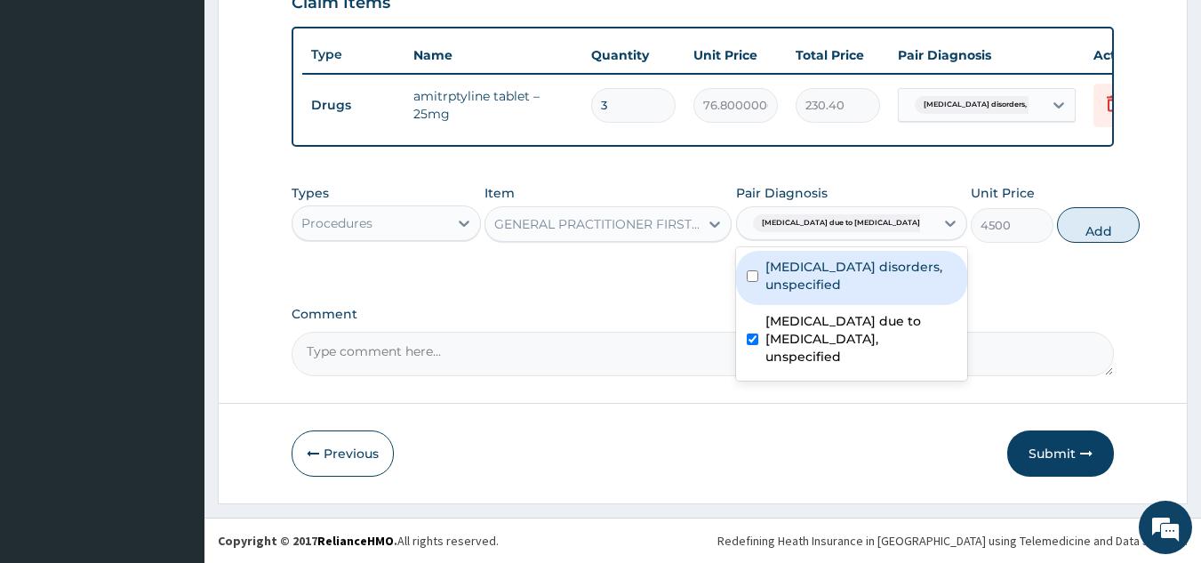
click at [891, 276] on label "Insomnia disorders, unspecified" at bounding box center [860, 276] width 191 height 36
checkbox input "true"
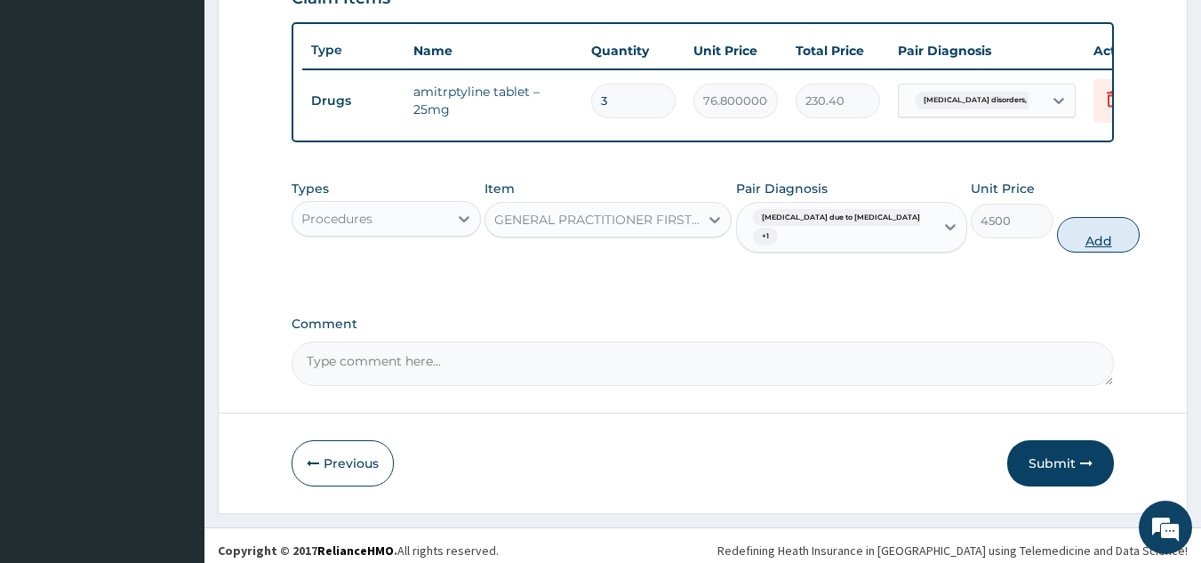
click at [1057, 252] on button "Add" at bounding box center [1098, 235] width 83 height 36
type input "0"
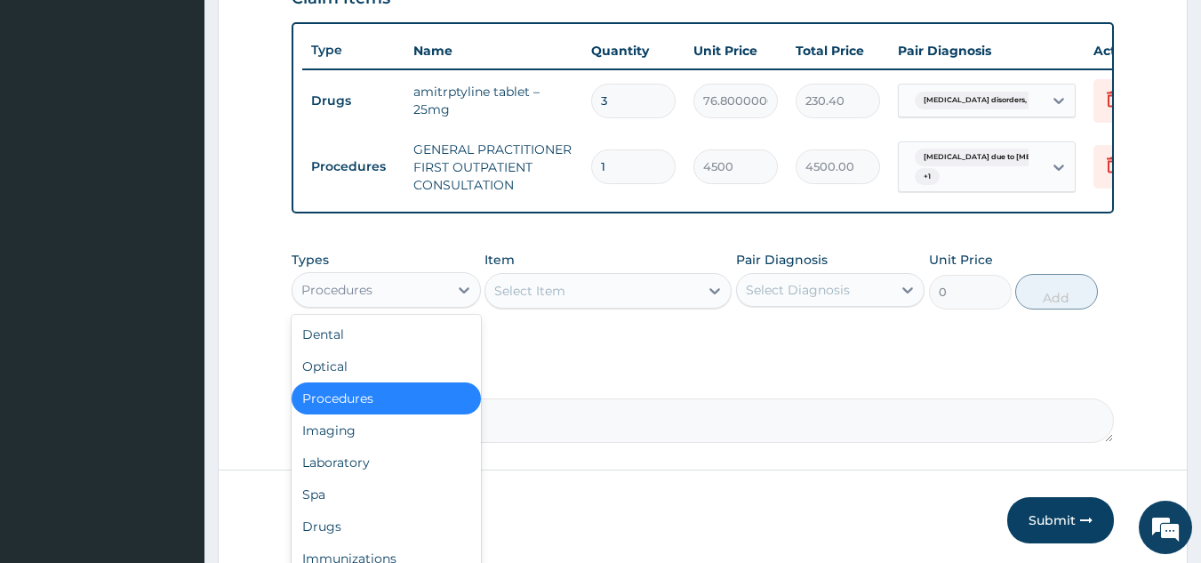
click at [381, 304] on div "Procedures" at bounding box center [370, 290] width 156 height 28
click at [356, 472] on div "Laboratory" at bounding box center [386, 462] width 189 height 32
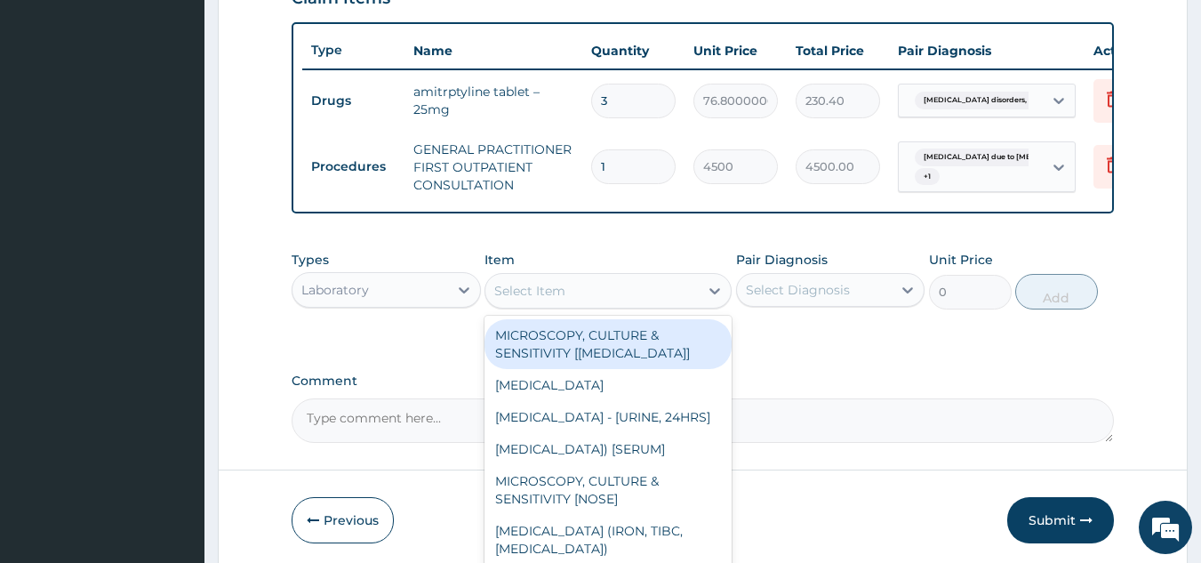
click at [565, 299] on div "Select Item" at bounding box center [591, 290] width 213 height 28
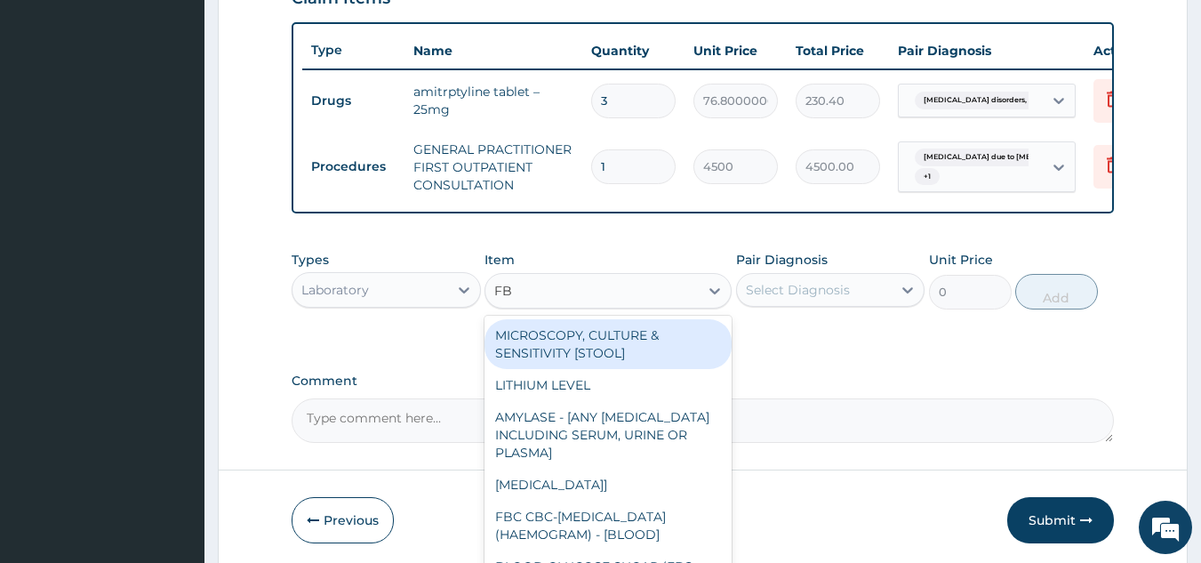
type input "FBC"
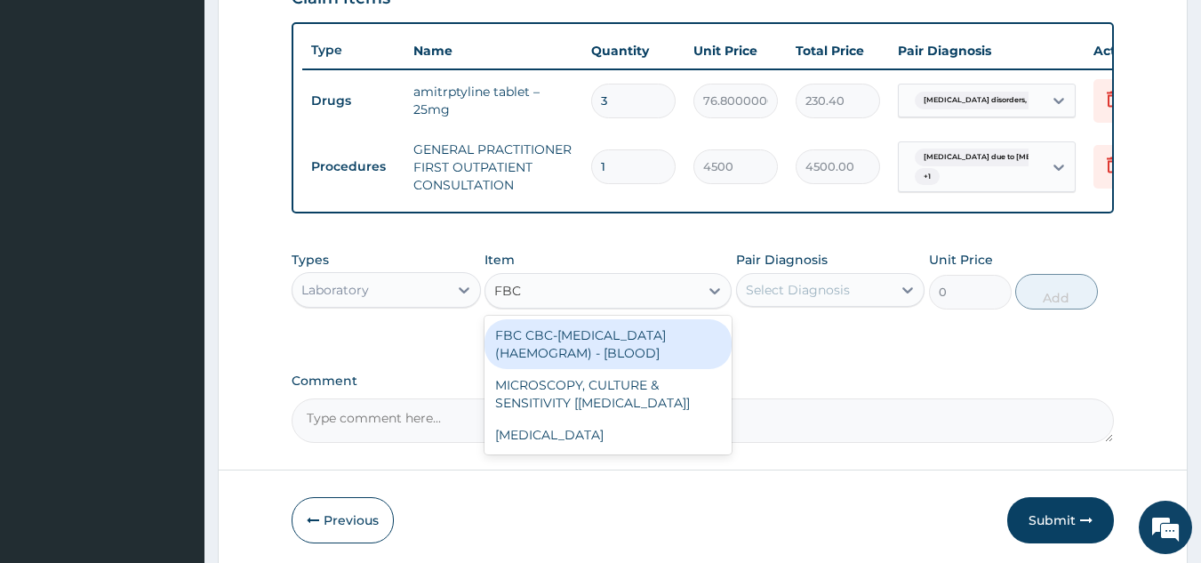
click at [573, 344] on div "FBC CBC-[MEDICAL_DATA] (HAEMOGRAM) - [BLOOD]" at bounding box center [608, 344] width 247 height 50
type input "6000"
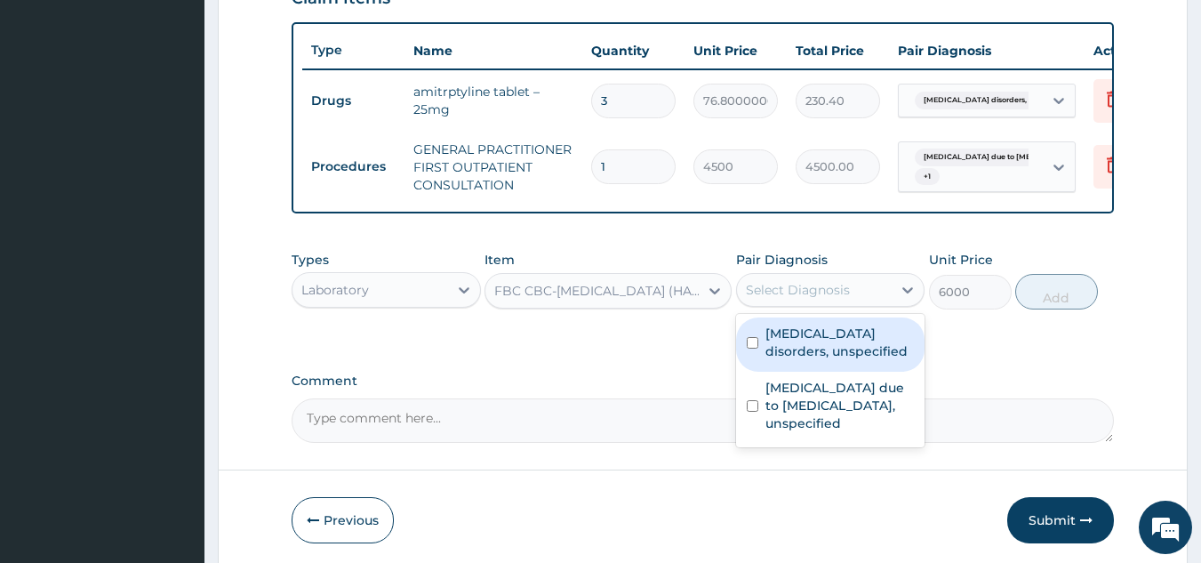
click at [875, 301] on div "Select Diagnosis" at bounding box center [815, 290] width 156 height 28
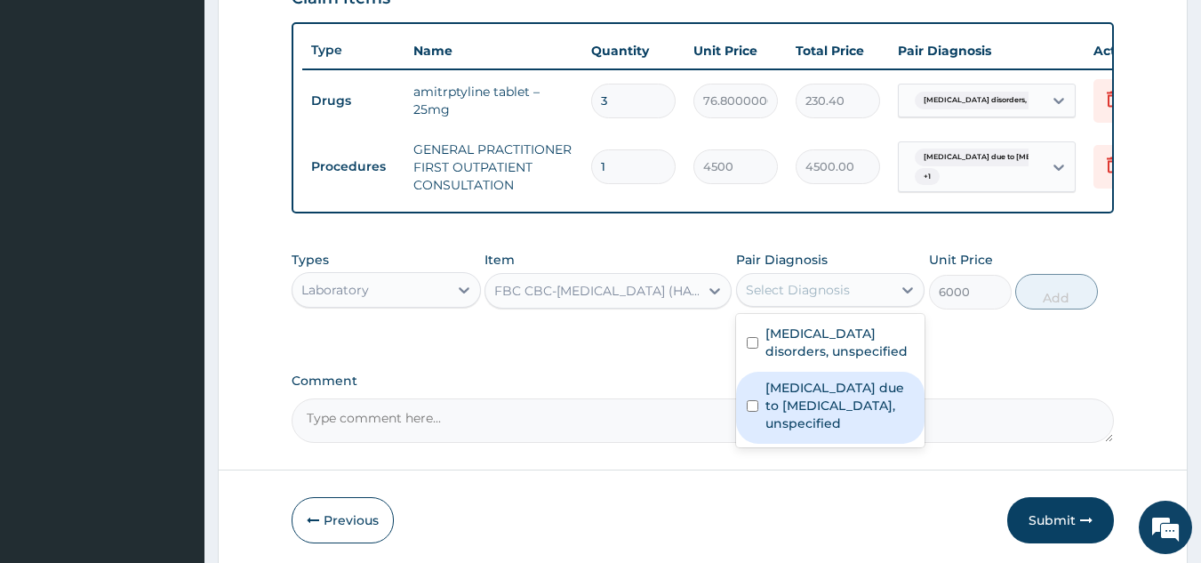
click at [839, 421] on label "[MEDICAL_DATA] due to [MEDICAL_DATA], unspecified" at bounding box center [839, 405] width 149 height 53
checkbox input "true"
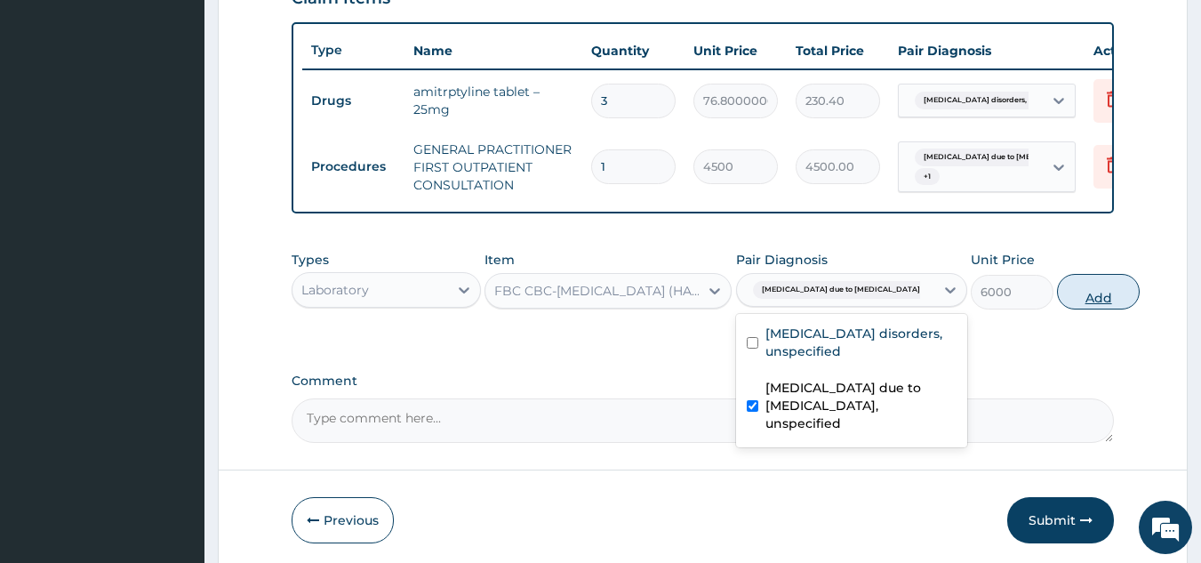
click at [1081, 309] on button "Add" at bounding box center [1098, 292] width 83 height 36
type input "0"
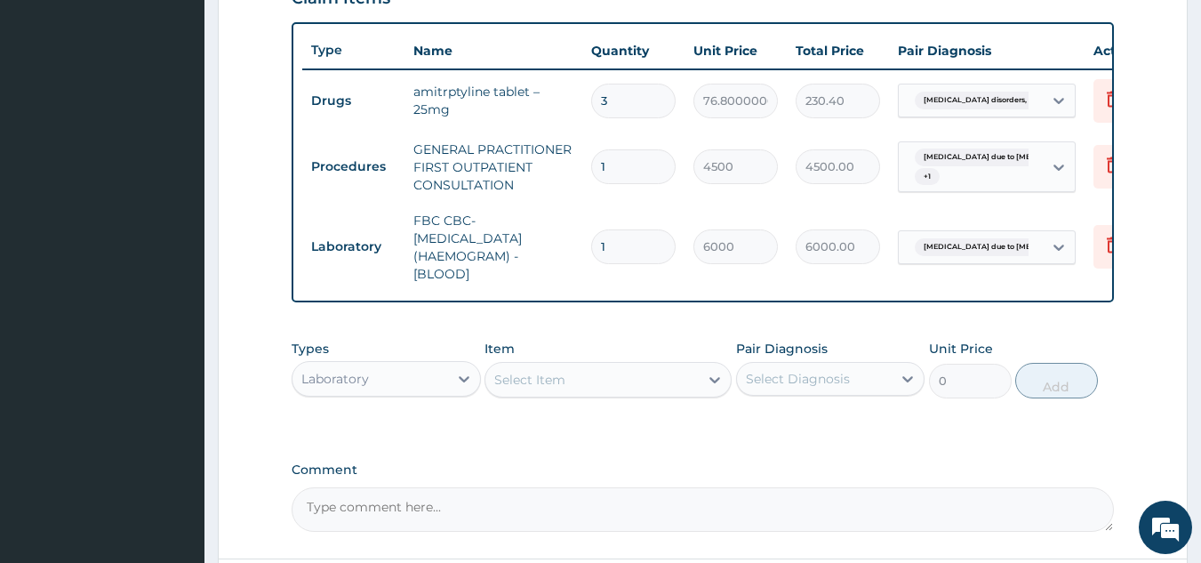
click at [564, 389] on div "Select Item" at bounding box center [529, 380] width 71 height 18
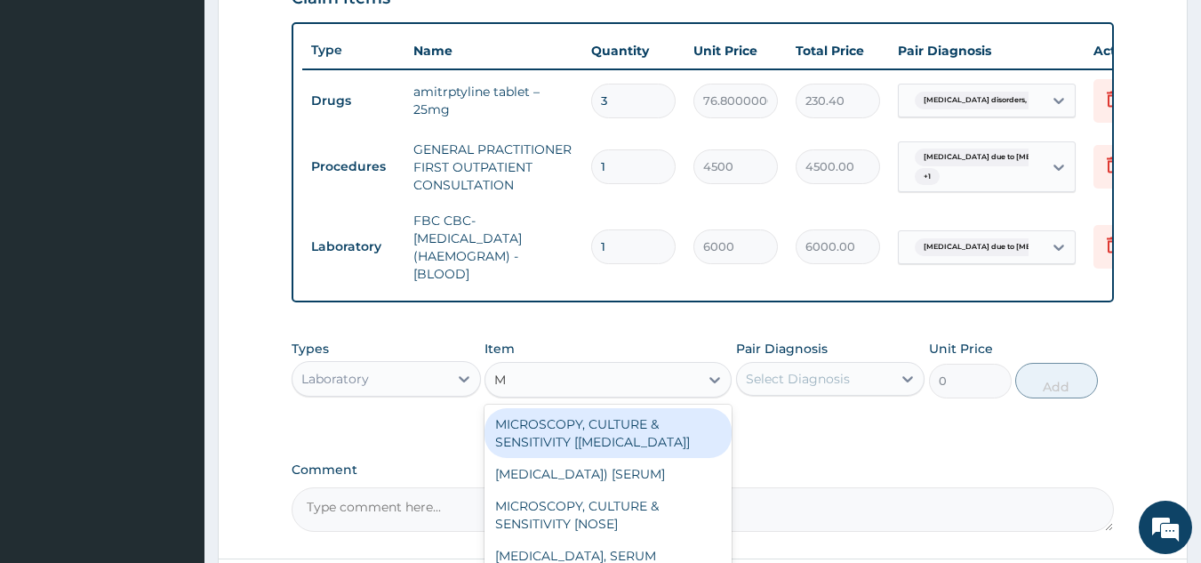
type input "MP"
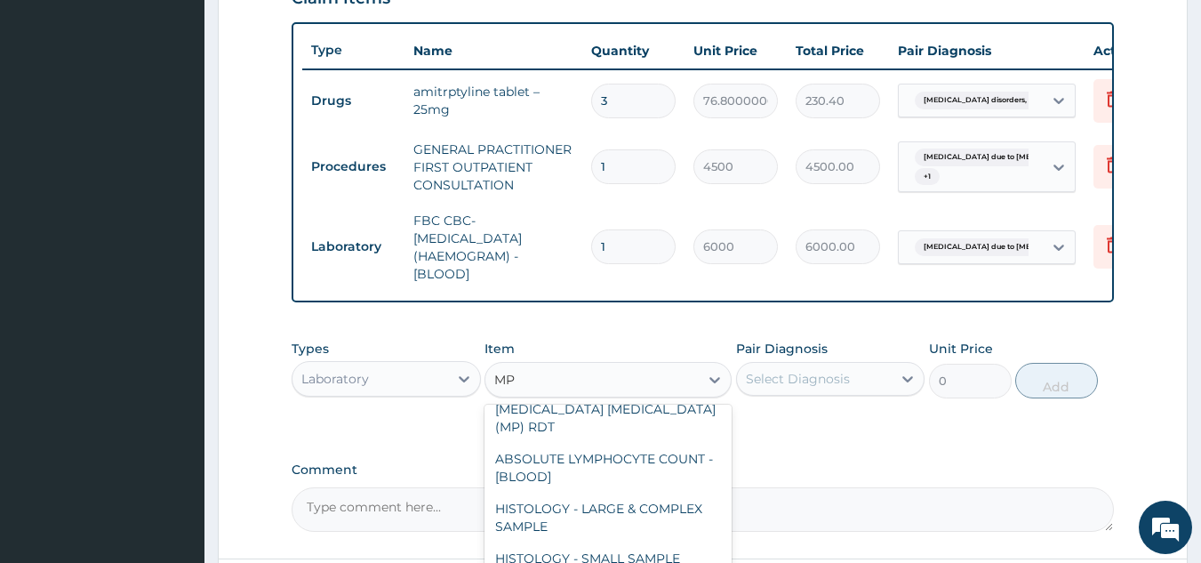
scroll to position [178, 0]
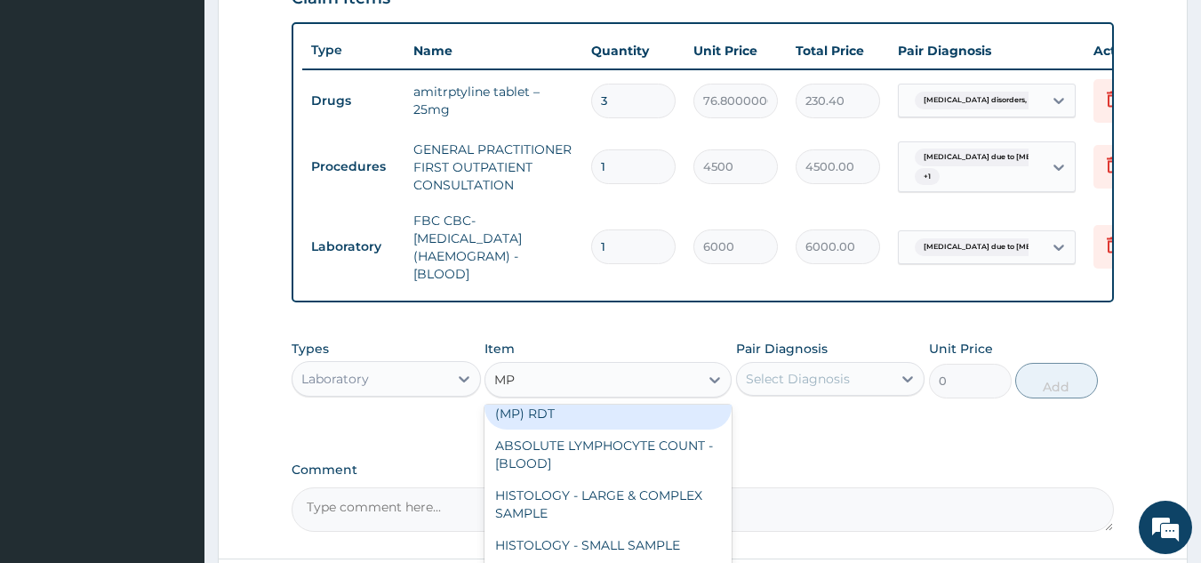
click at [662, 429] on div "[MEDICAL_DATA] [MEDICAL_DATA] (MP) RDT" at bounding box center [608, 405] width 247 height 50
type input "2400"
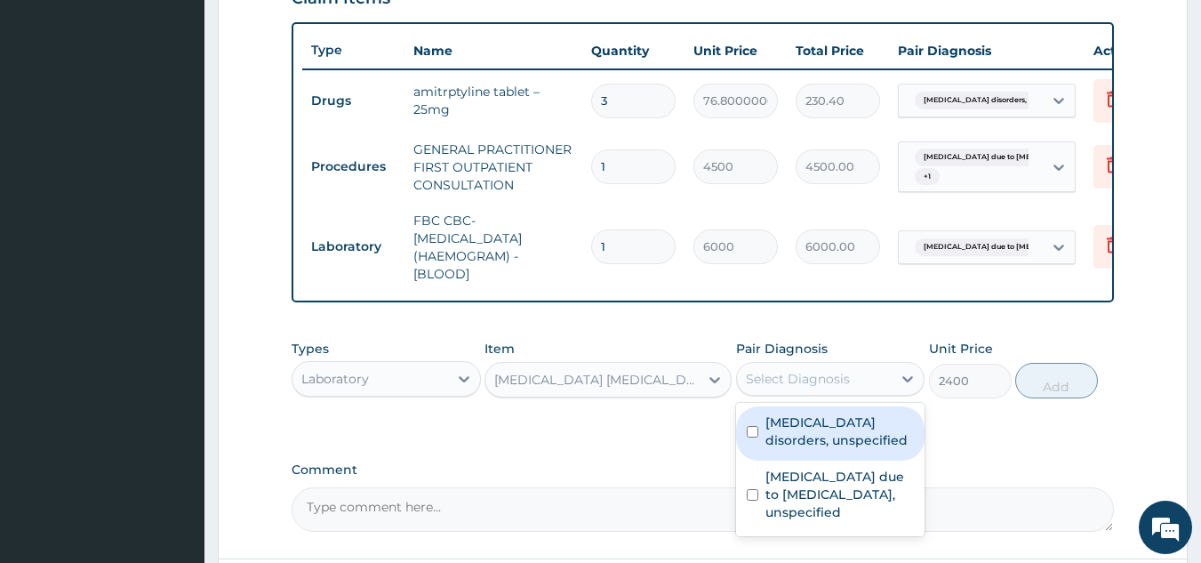
click at [820, 383] on div "Select Diagnosis" at bounding box center [798, 379] width 104 height 18
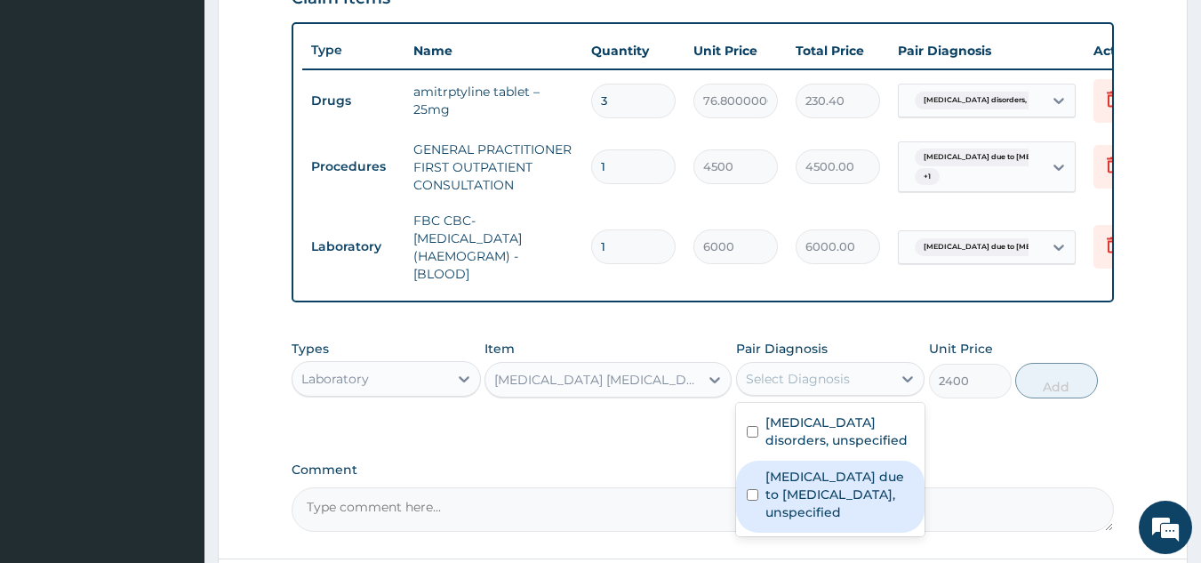
click at [804, 503] on label "[MEDICAL_DATA] due to [MEDICAL_DATA], unspecified" at bounding box center [839, 494] width 149 height 53
checkbox input "true"
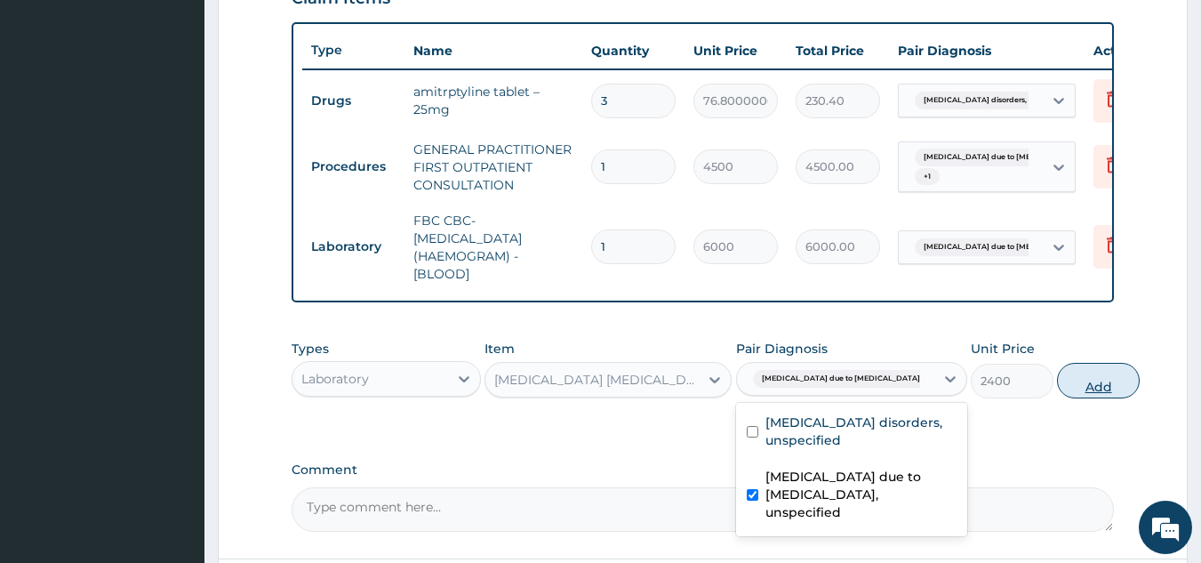
click at [1057, 398] on button "Add" at bounding box center [1098, 381] width 83 height 36
type input "0"
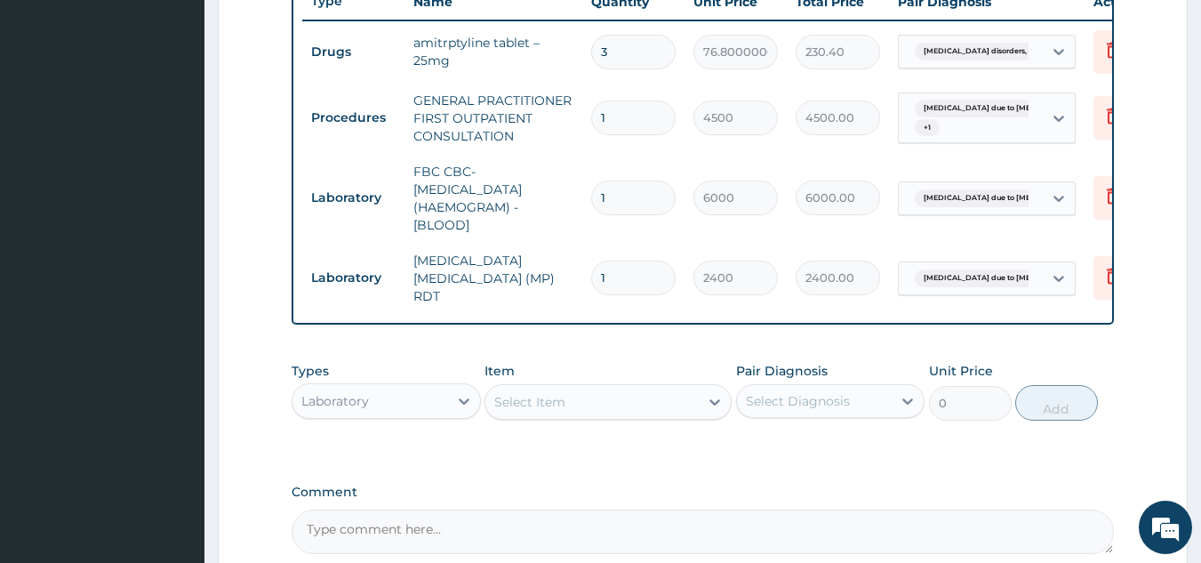
scroll to position [728, 0]
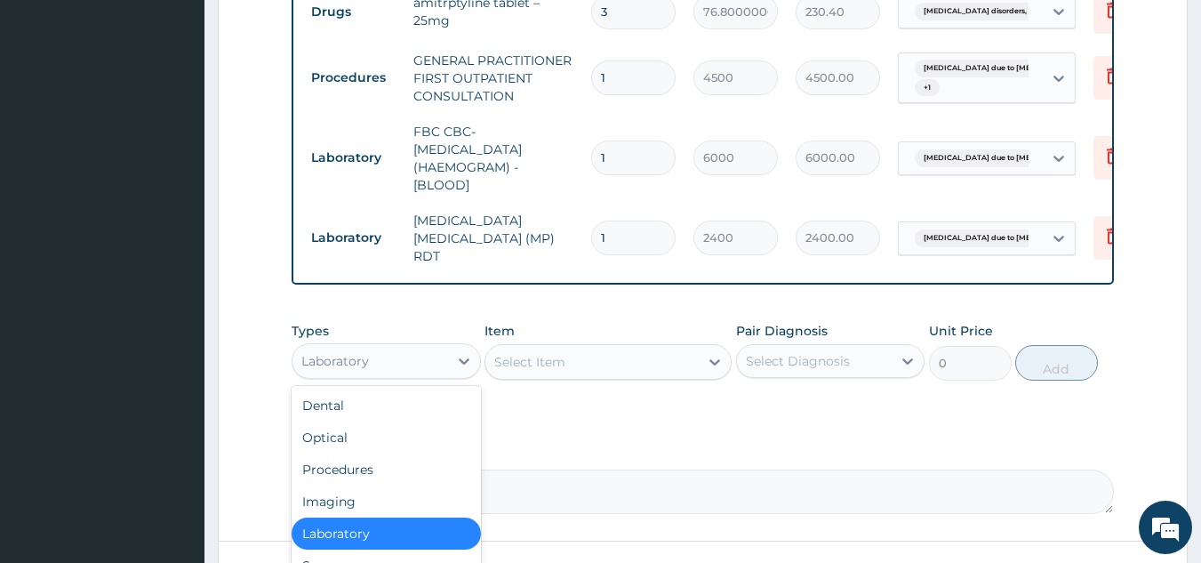
click at [421, 373] on div "Laboratory" at bounding box center [370, 361] width 156 height 28
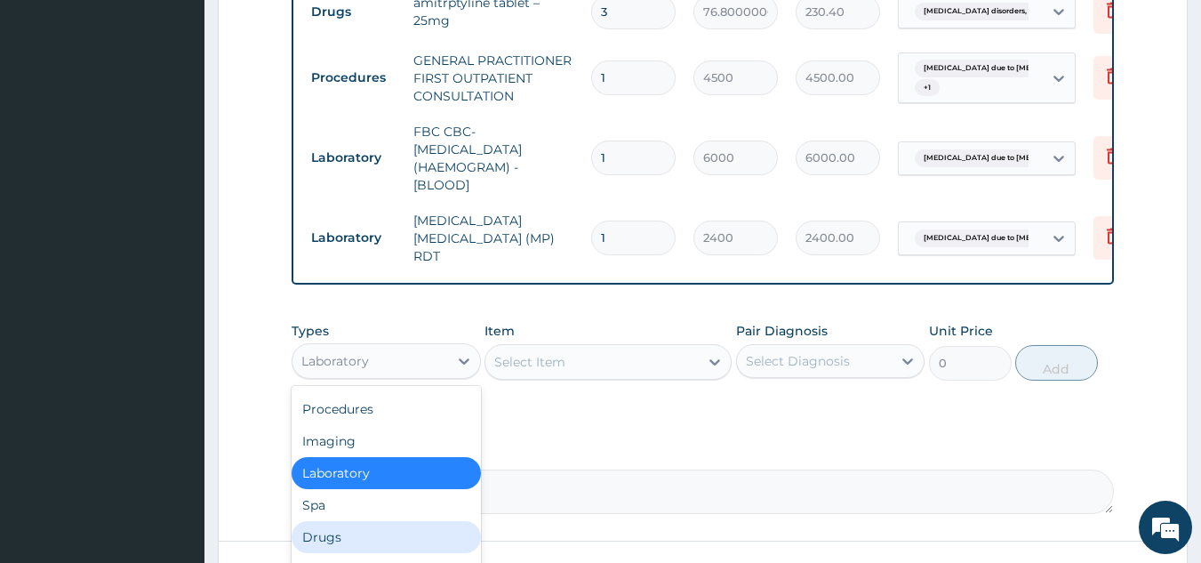
click at [372, 541] on div "Drugs" at bounding box center [386, 537] width 189 height 32
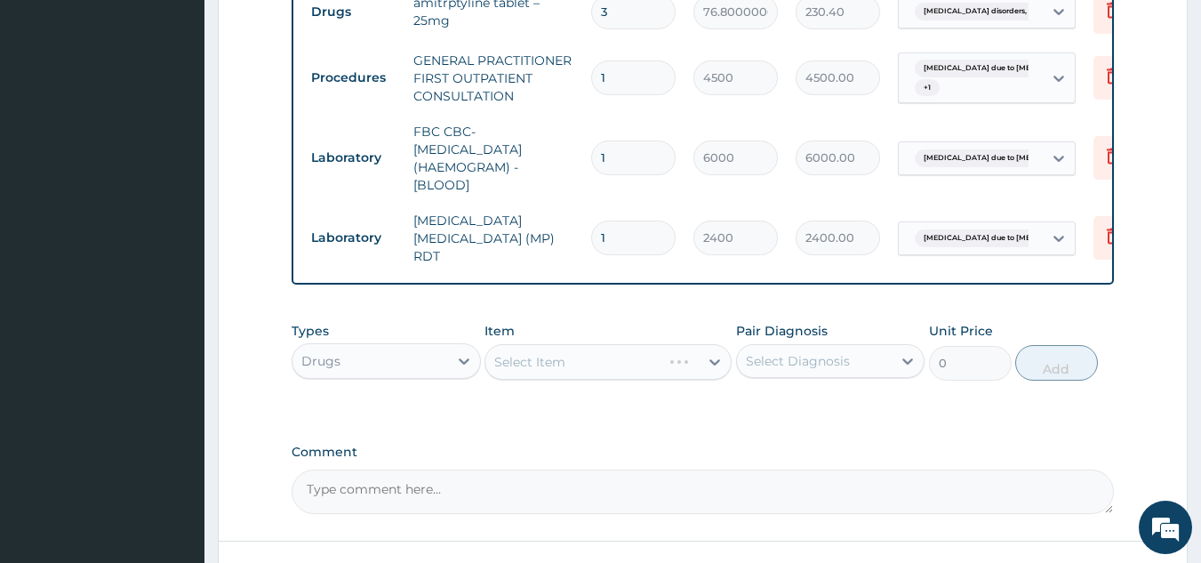
click at [559, 371] on div "Select Item" at bounding box center [608, 362] width 247 height 36
click at [559, 371] on div "Select Item" at bounding box center [529, 362] width 71 height 18
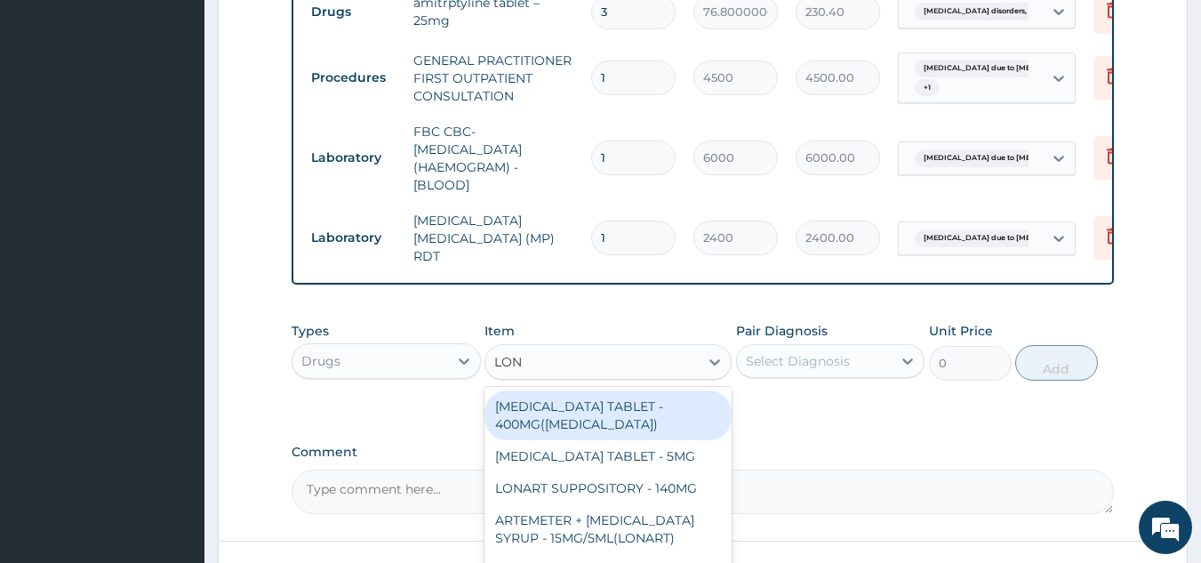
type input "[PERSON_NAME]"
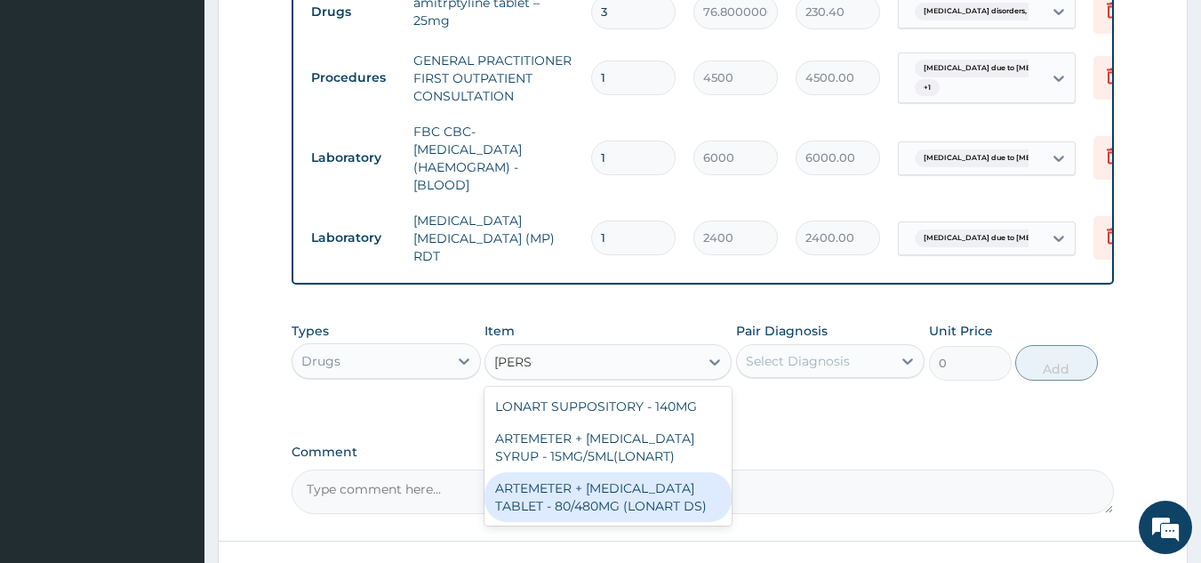
click at [642, 498] on div "ARTEMETER + [MEDICAL_DATA] TABLET - 80/480MG (LONART DS)" at bounding box center [608, 497] width 247 height 50
type input "672"
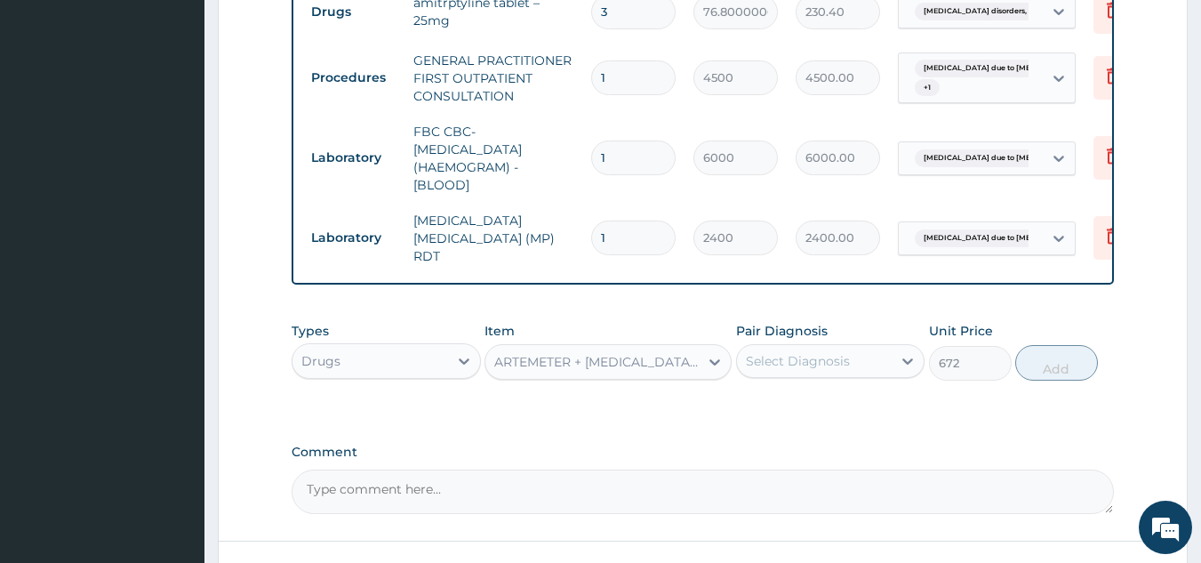
click at [828, 375] on div "Select Diagnosis" at bounding box center [815, 361] width 156 height 28
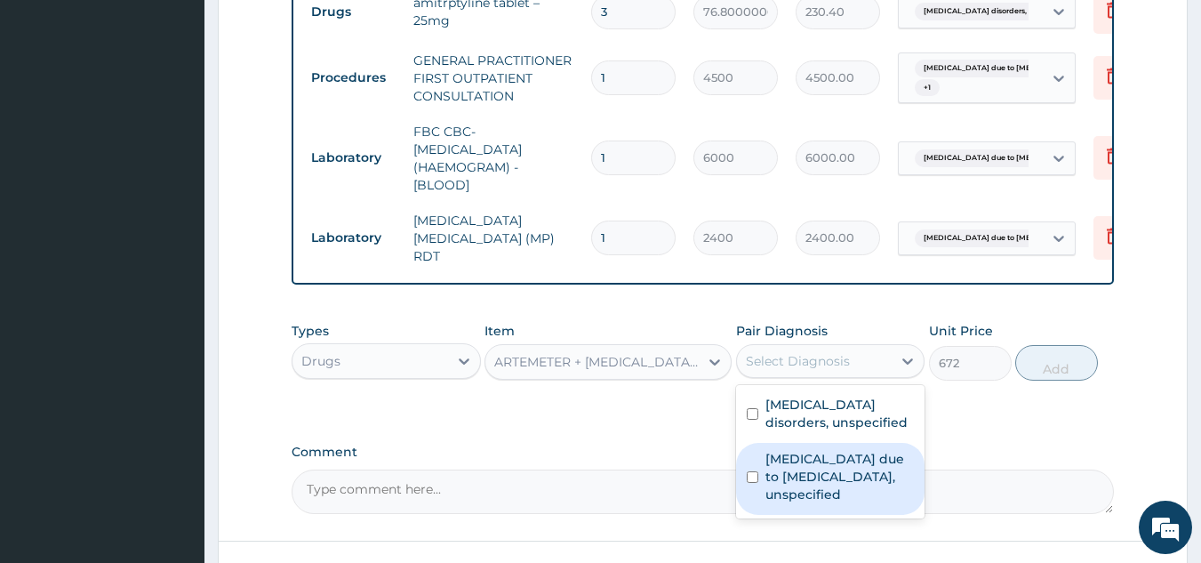
click at [798, 479] on label "[MEDICAL_DATA] due to [MEDICAL_DATA], unspecified" at bounding box center [839, 476] width 149 height 53
checkbox input "true"
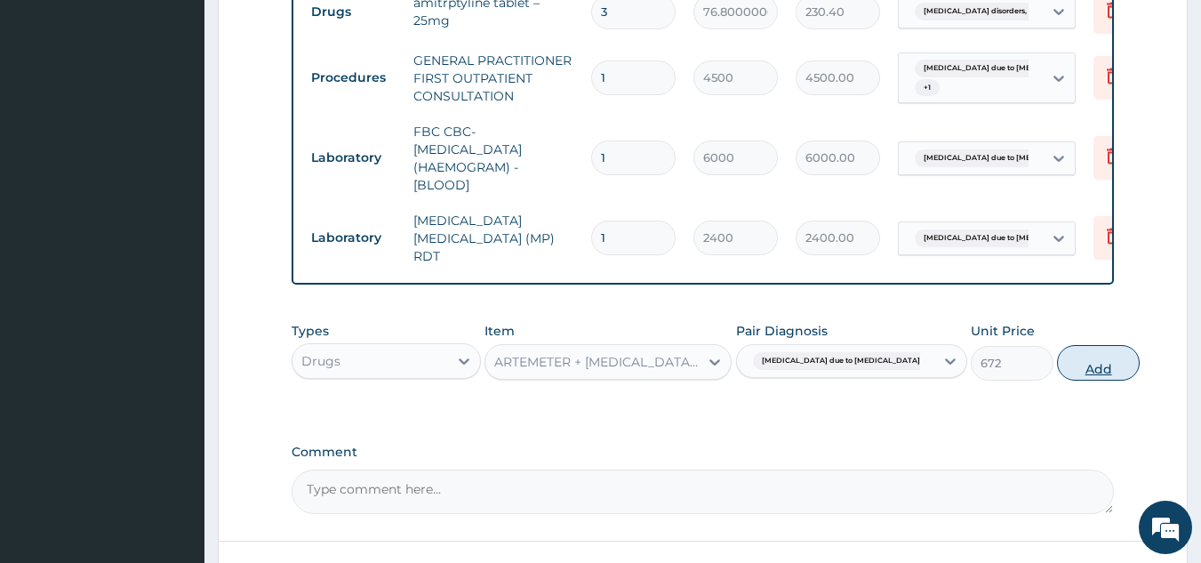
click at [1068, 358] on button "Add" at bounding box center [1098, 363] width 83 height 36
type input "0"
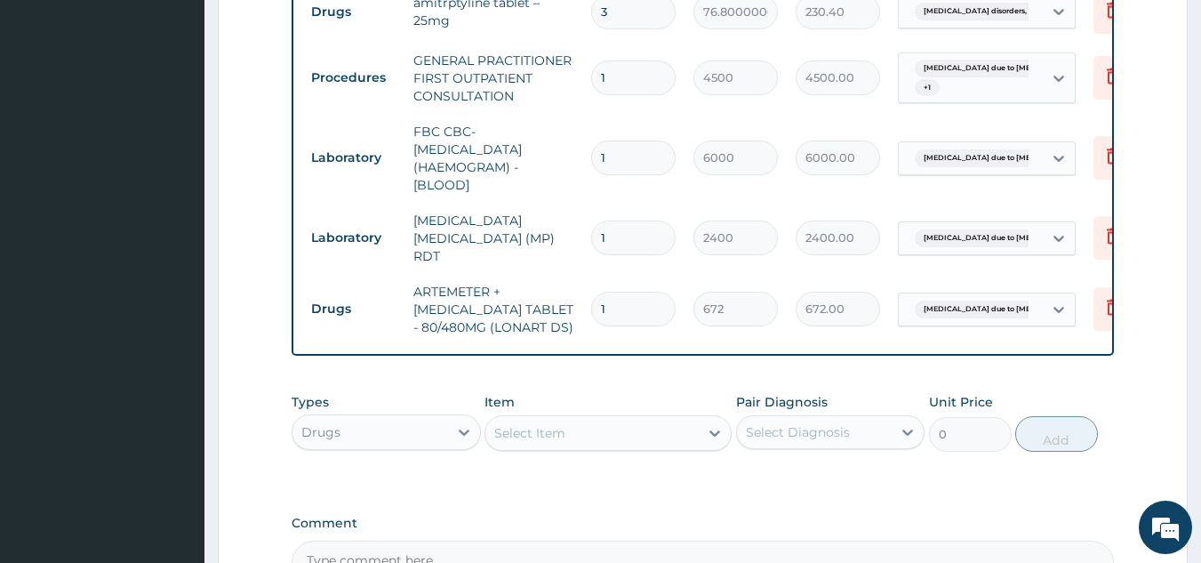
type input "0.00"
type input "6"
type input "4032.00"
type input "6"
click at [605, 431] on div "Select Item" at bounding box center [591, 433] width 213 height 28
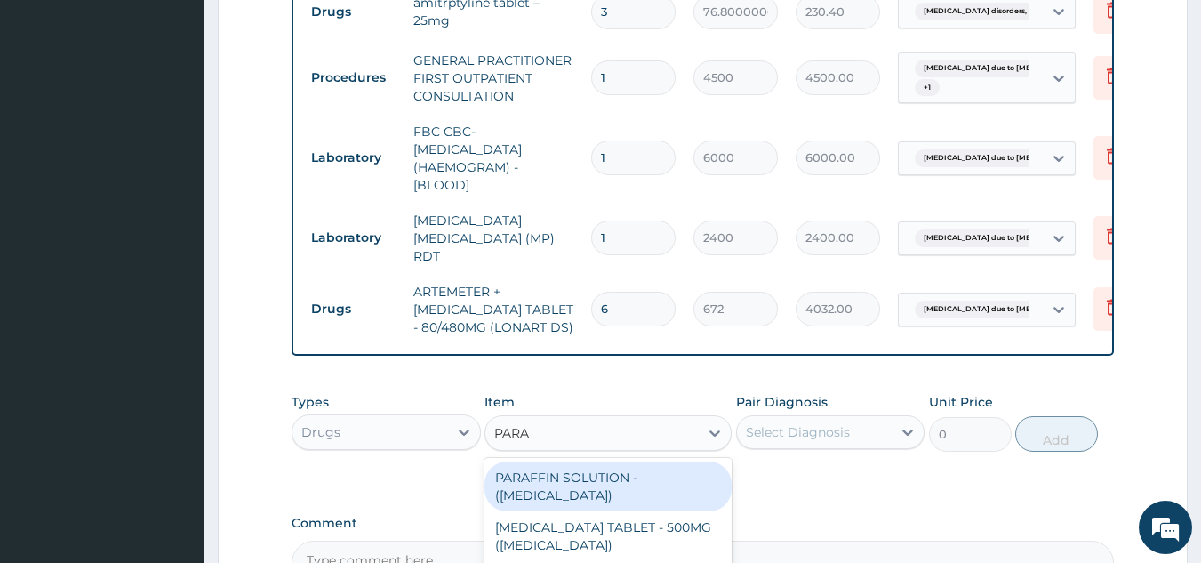
type input "PARAC"
click at [627, 473] on div "[MEDICAL_DATA] TABLET - 500MG ([MEDICAL_DATA])" at bounding box center [608, 486] width 247 height 50
type input "48"
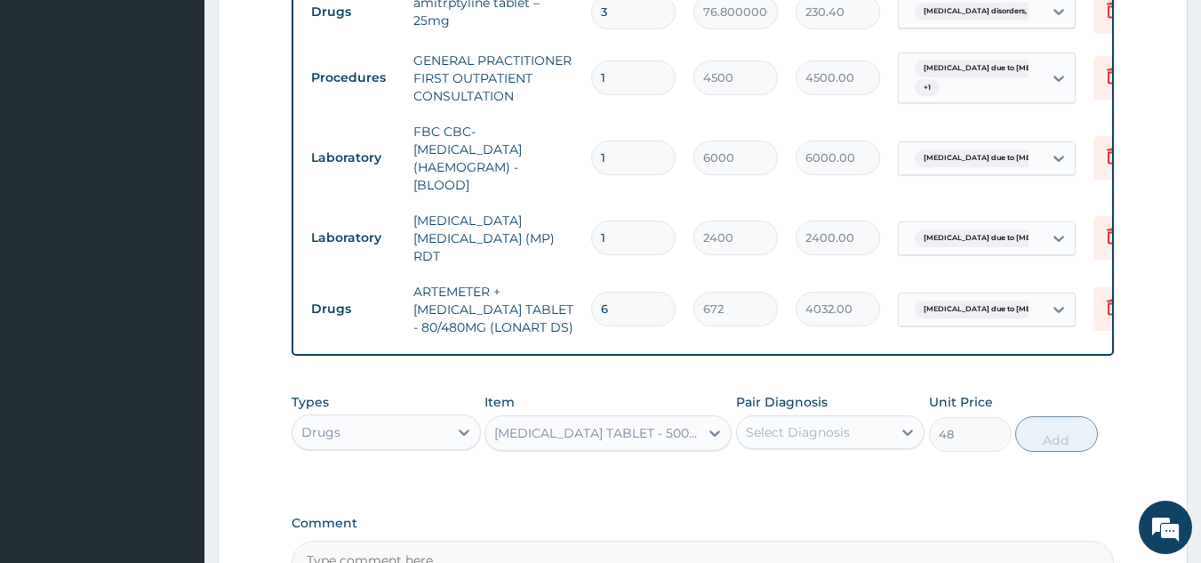
click at [649, 441] on div "[MEDICAL_DATA] TABLET - 500MG ([MEDICAL_DATA])" at bounding box center [597, 433] width 206 height 18
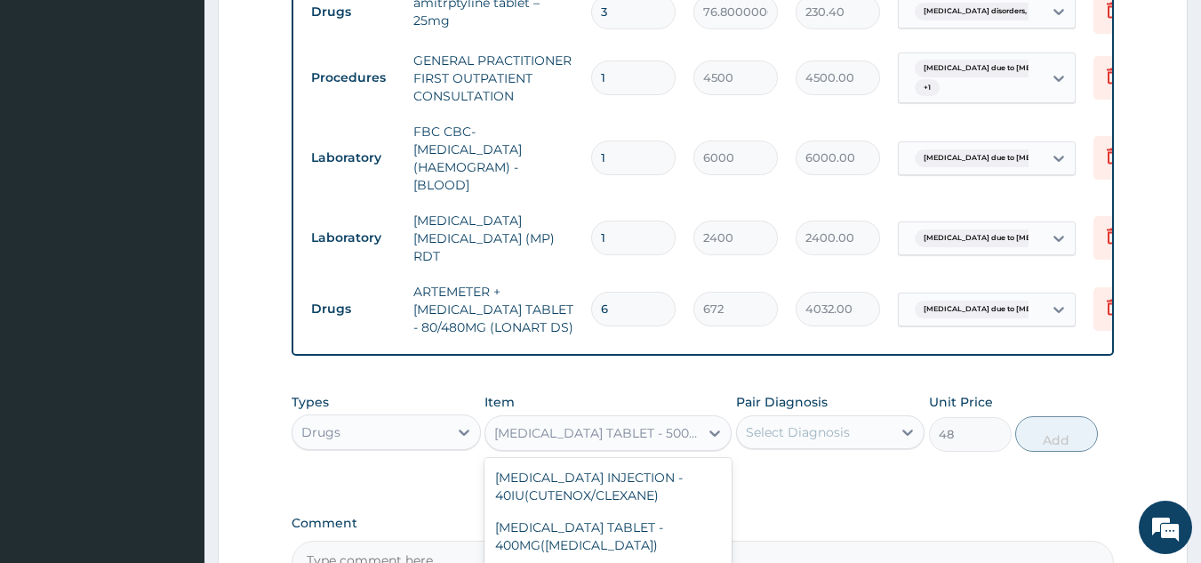
scroll to position [17097, 0]
click at [814, 452] on div "Pair Diagnosis Select Diagnosis" at bounding box center [830, 422] width 189 height 59
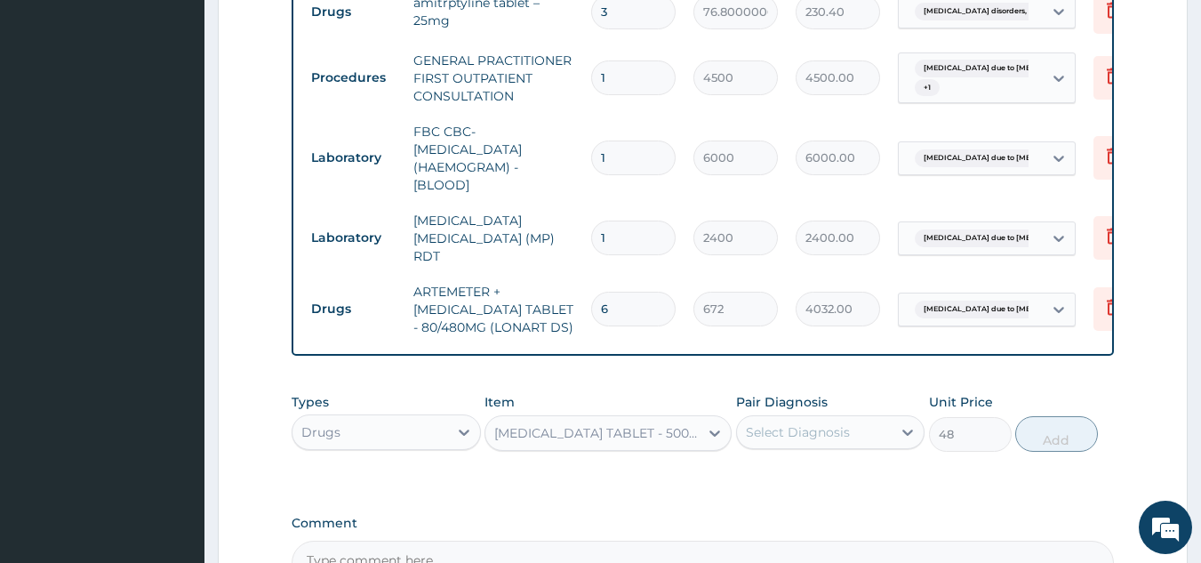
click at [813, 441] on div "Select Diagnosis" at bounding box center [798, 432] width 104 height 18
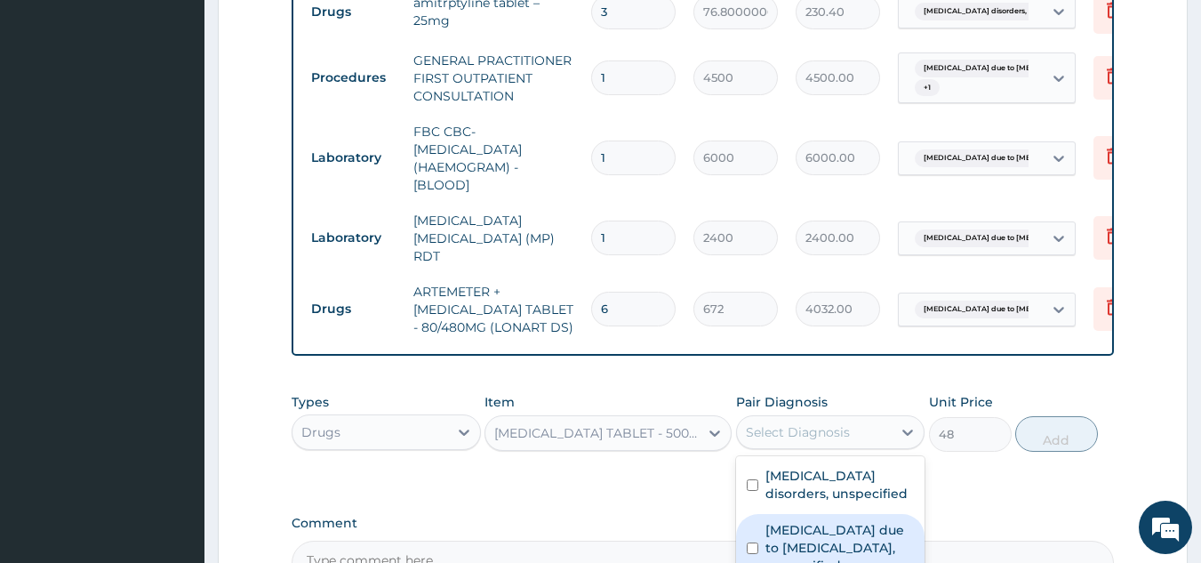
click at [853, 556] on label "[MEDICAL_DATA] due to [MEDICAL_DATA], unspecified" at bounding box center [839, 547] width 149 height 53
checkbox input "true"
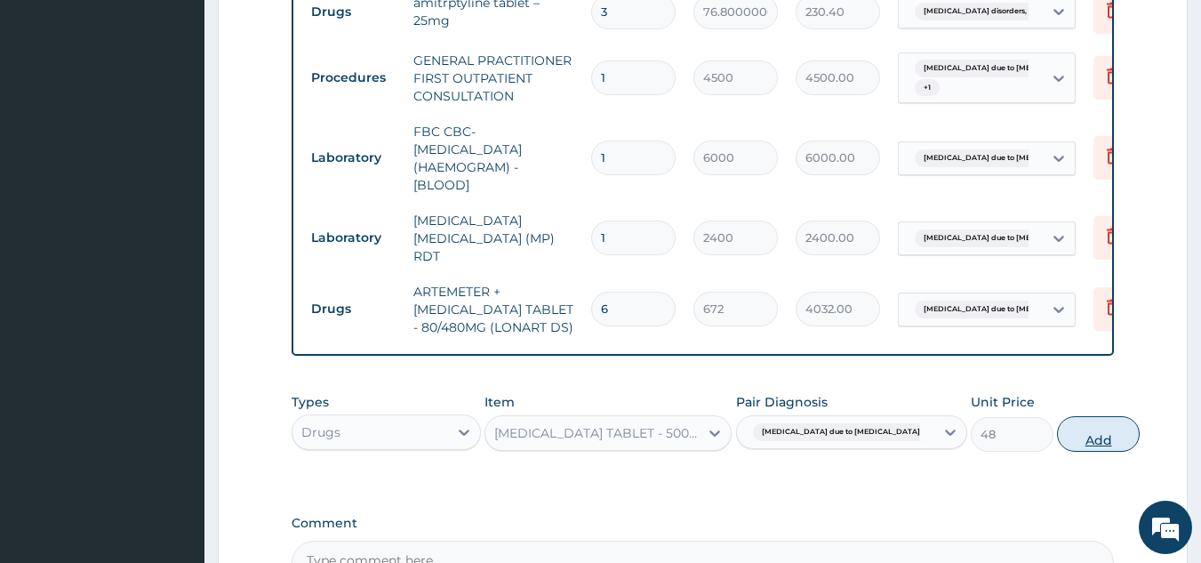
click at [1057, 434] on button "Add" at bounding box center [1098, 434] width 83 height 36
type input "0"
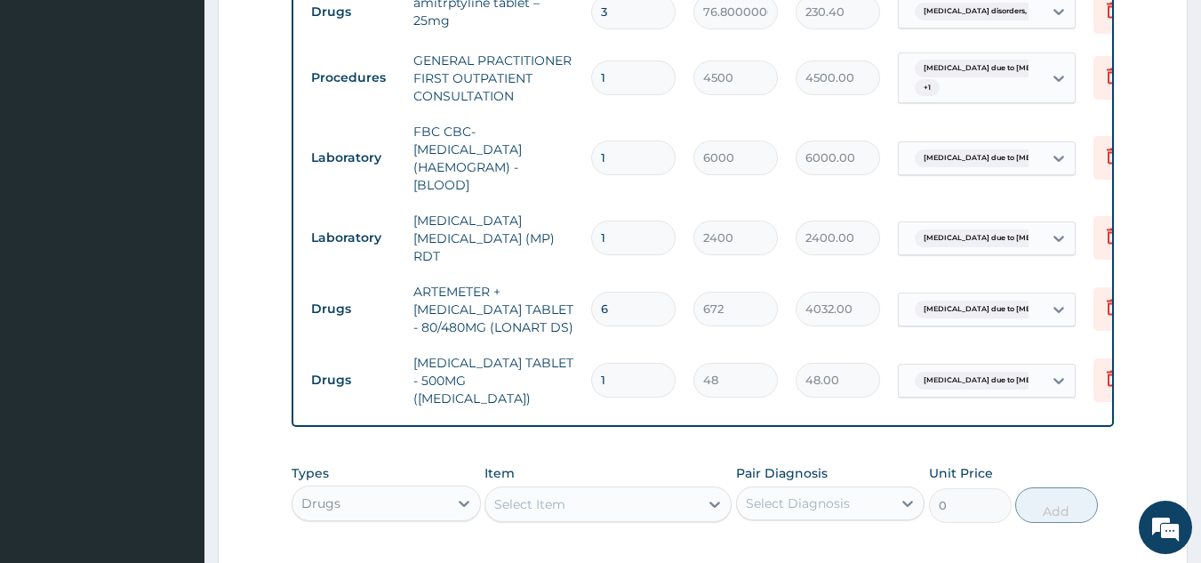
type input "0.00"
type input "3"
type input "144.00"
type input "30"
type input "1440.00"
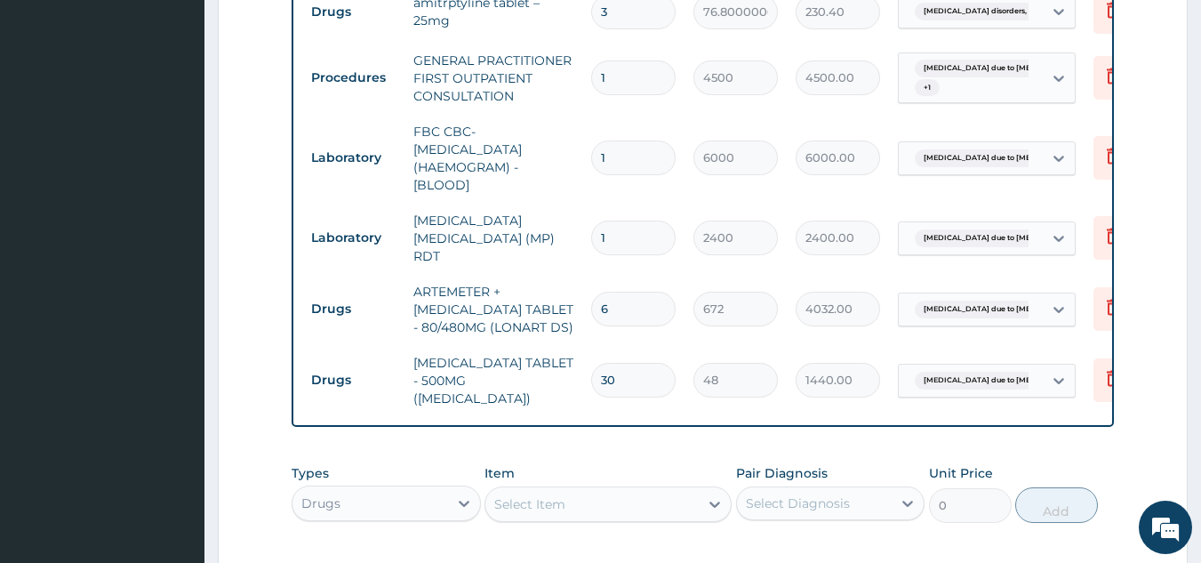
type input "30"
click at [636, 490] on div "Select Item" at bounding box center [591, 504] width 213 height 28
click at [181, 465] on aside "Best Care Hospital Online My Menu Switch Providers Dashboard PA Code Claims Tar…" at bounding box center [102, 57] width 204 height 1571
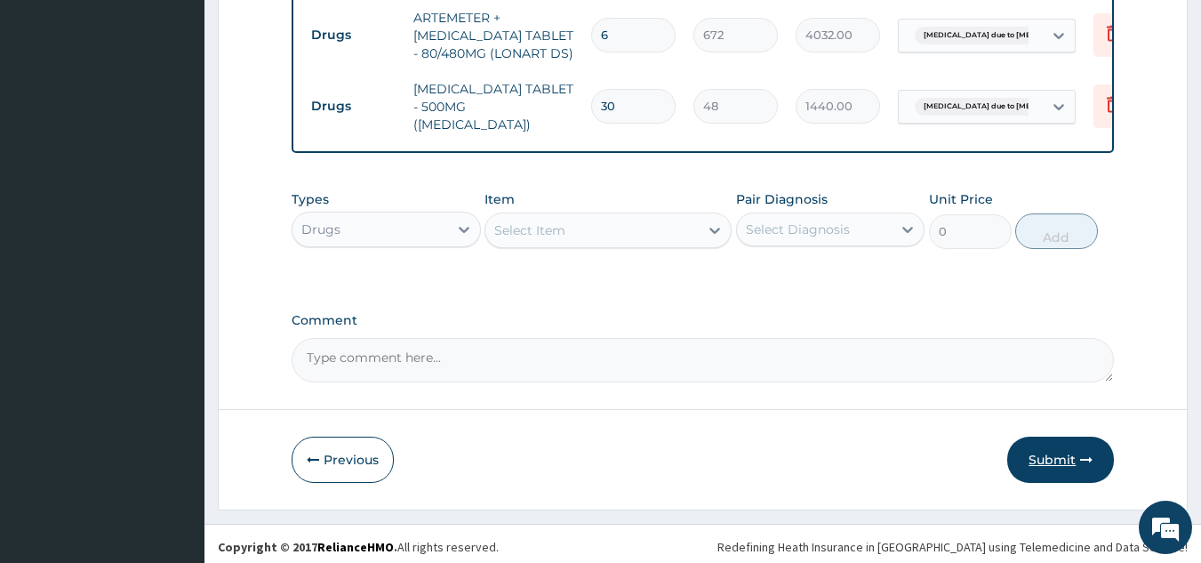
click at [1067, 463] on button "Submit" at bounding box center [1060, 460] width 107 height 46
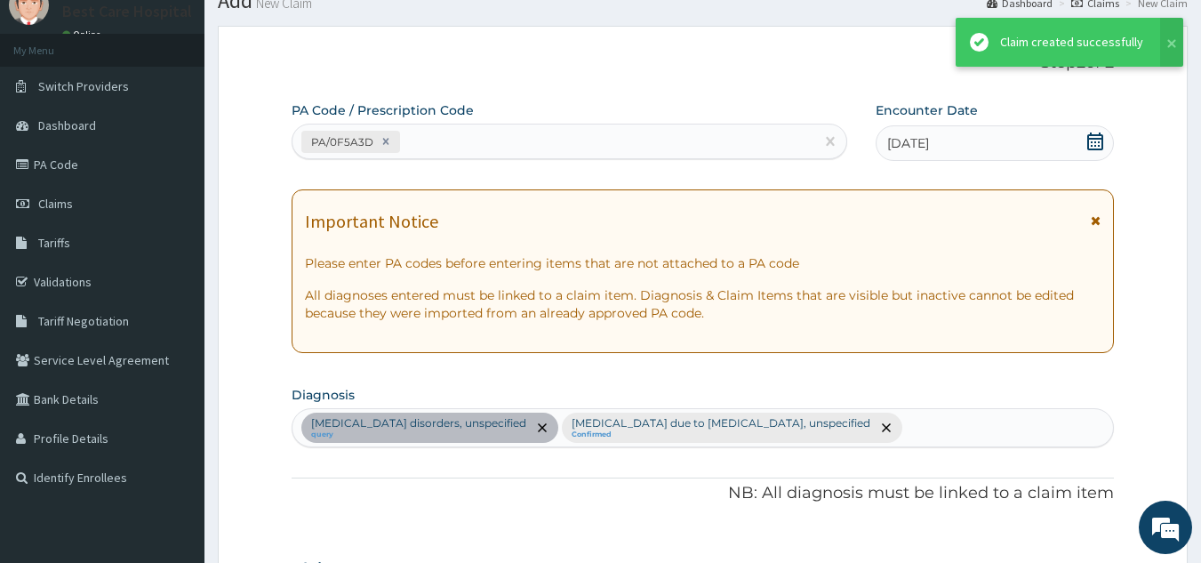
scroll to position [1002, 0]
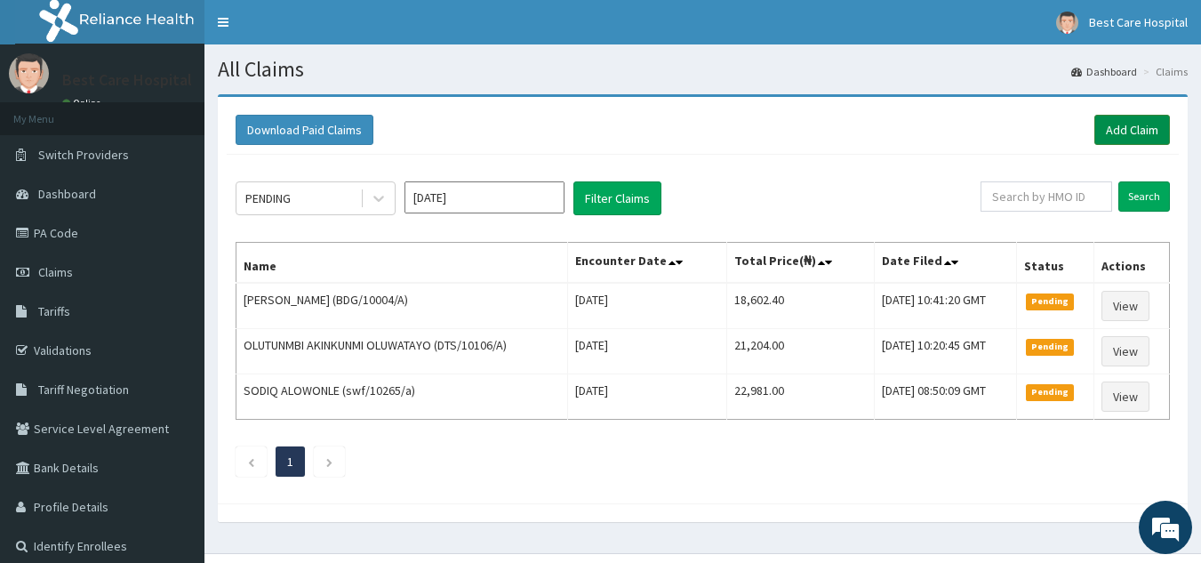
click at [1127, 122] on link "Add Claim" at bounding box center [1132, 130] width 76 height 30
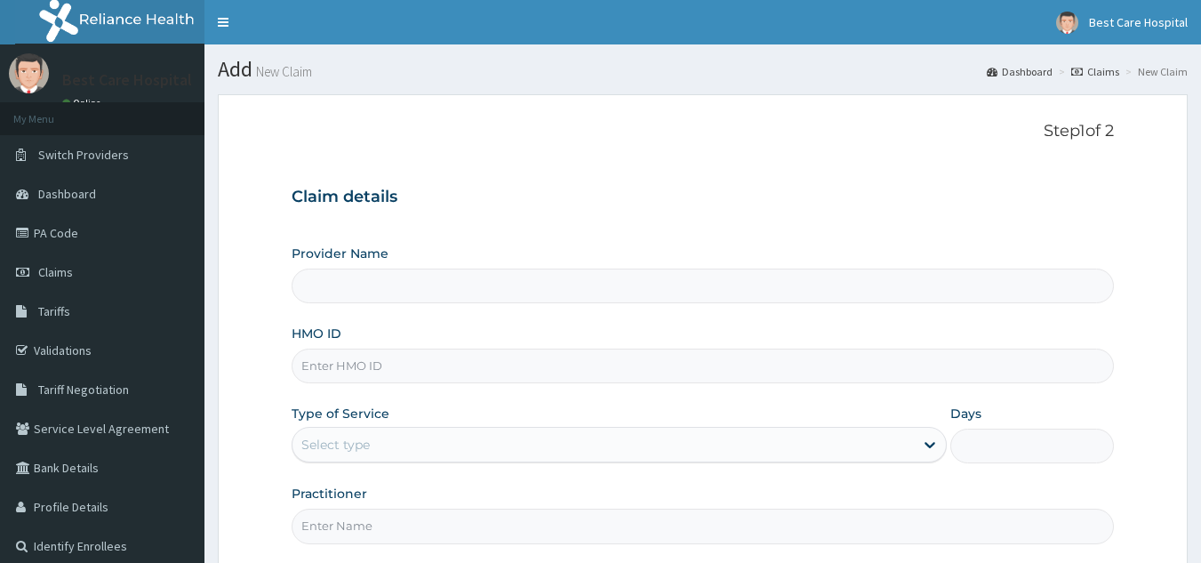
click at [363, 368] on input "HMO ID" at bounding box center [703, 365] width 823 height 35
type input "Bestcare Hospital"
drag, startPoint x: 437, startPoint y: 363, endPoint x: 286, endPoint y: 363, distance: 151.1
click at [286, 363] on form "Step 1 of 2 Claim details Provider Name Bestcare Hospital HMO ID AEG/10045/A Ty…" at bounding box center [703, 383] width 970 height 578
type input "AEG/10045/A"
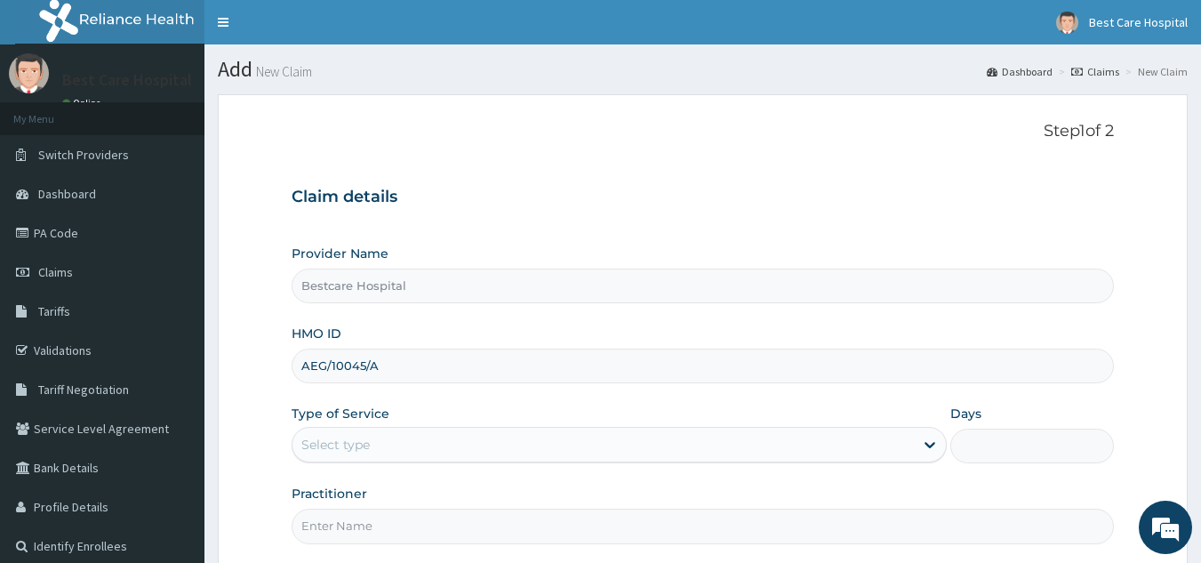
drag, startPoint x: 290, startPoint y: 367, endPoint x: 421, endPoint y: 378, distance: 132.0
click at [421, 378] on input "AEG/10045/A" at bounding box center [703, 365] width 823 height 35
drag, startPoint x: 340, startPoint y: 368, endPoint x: 284, endPoint y: 366, distance: 55.1
click at [293, 366] on input "AEG/10045/A" at bounding box center [703, 365] width 823 height 35
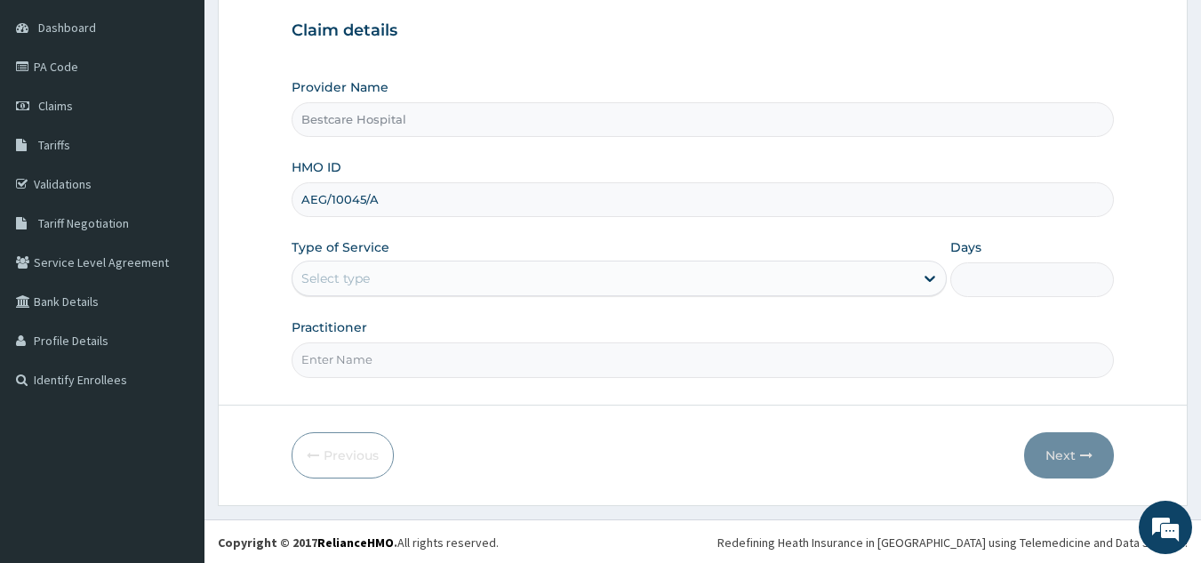
scroll to position [168, 0]
click at [459, 388] on form "Step 1 of 2 Claim details Provider Name Bestcare Hospital HMO ID AEG/10045/A Ty…" at bounding box center [703, 215] width 970 height 578
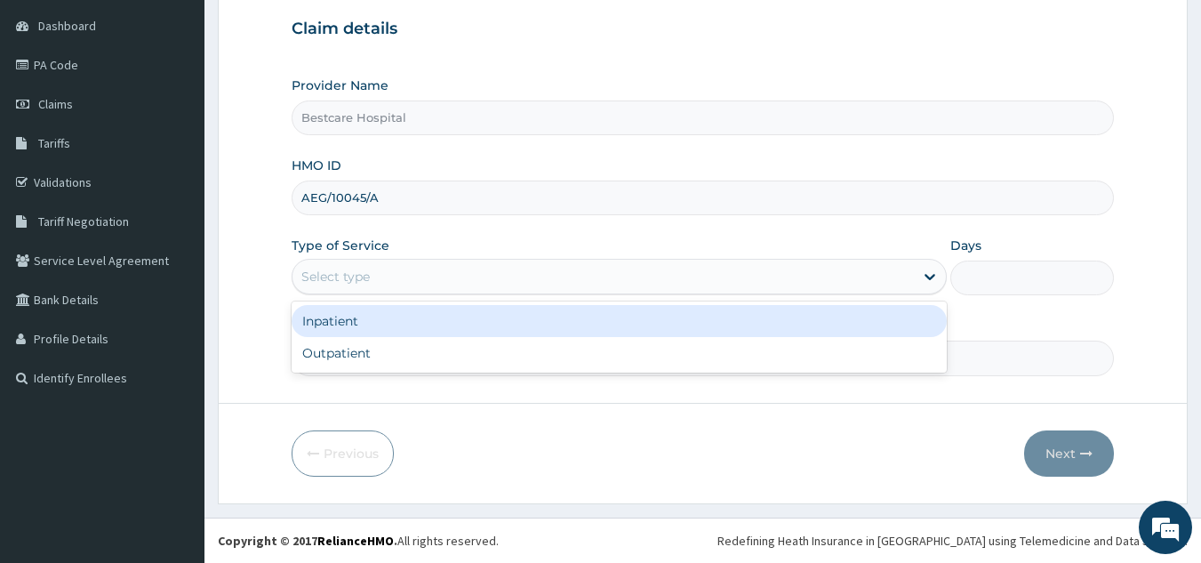
click at [384, 284] on div "Select type" at bounding box center [602, 276] width 621 height 28
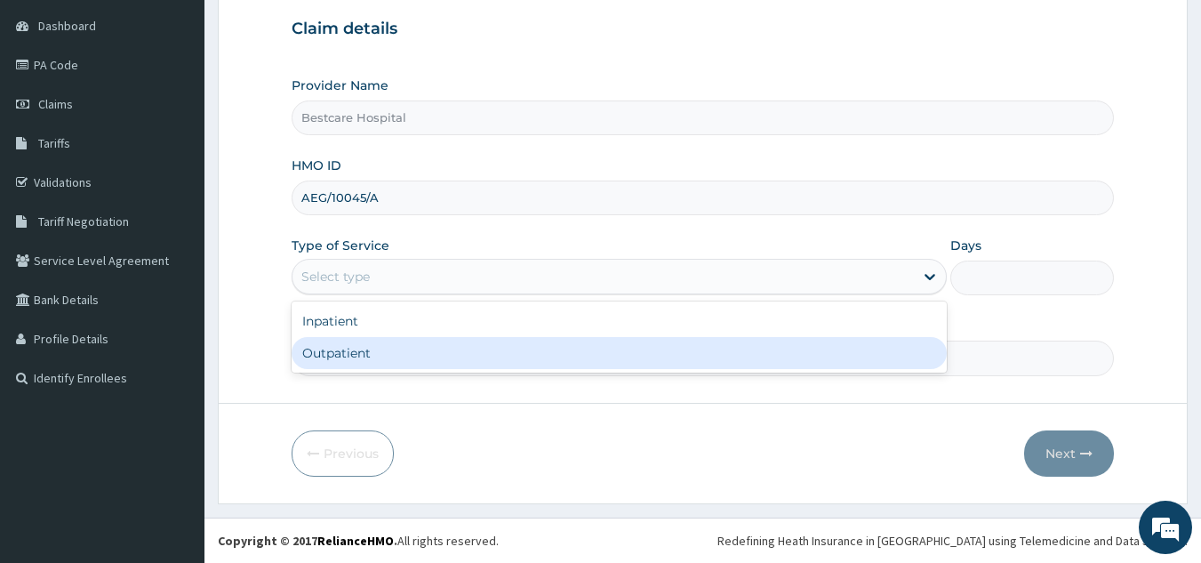
click at [365, 342] on div "Outpatient" at bounding box center [619, 353] width 655 height 32
type input "1"
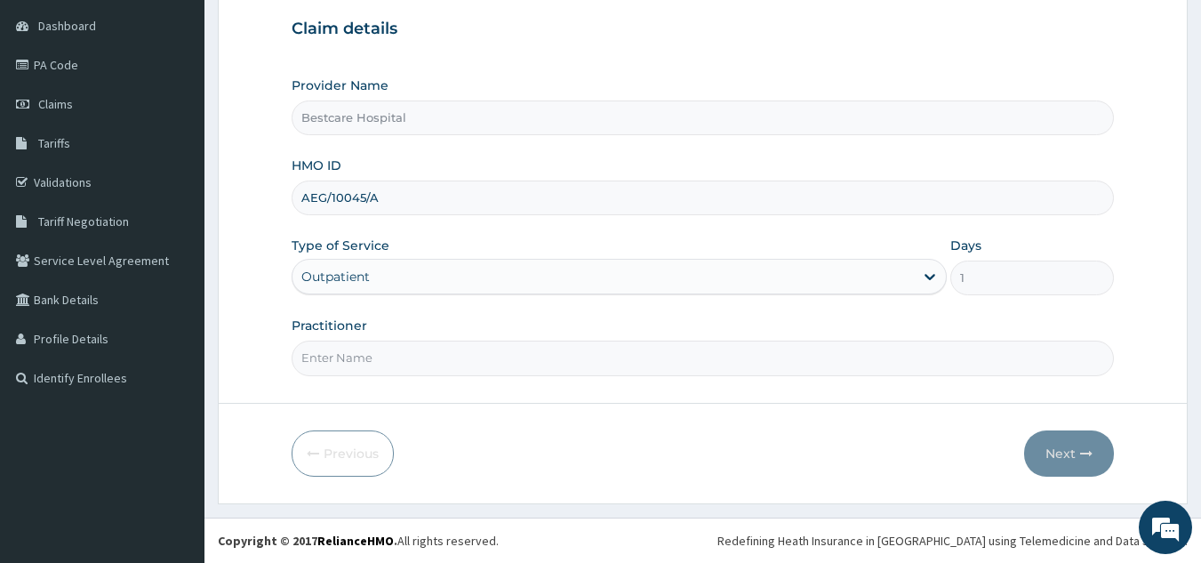
click at [370, 362] on input "Practitioner" at bounding box center [703, 357] width 823 height 35
type input "DR [PERSON_NAME]"
click at [1077, 453] on button "Next" at bounding box center [1069, 453] width 90 height 46
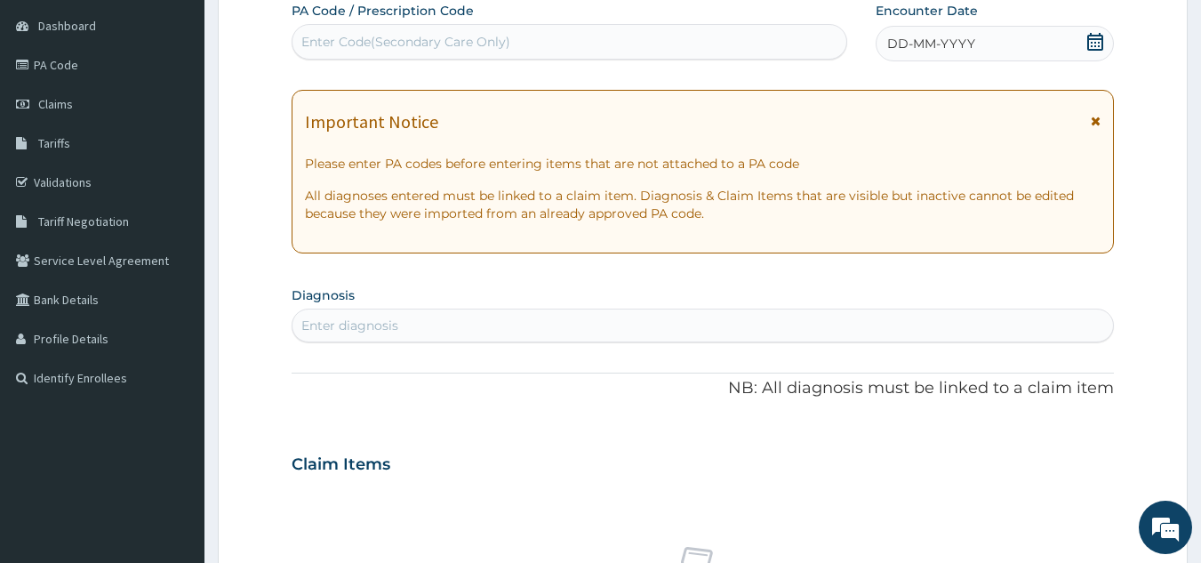
click at [368, 42] on div "Enter Code(Secondary Care Only)" at bounding box center [405, 42] width 209 height 18
paste input "PA/483380"
type input "PA/483380"
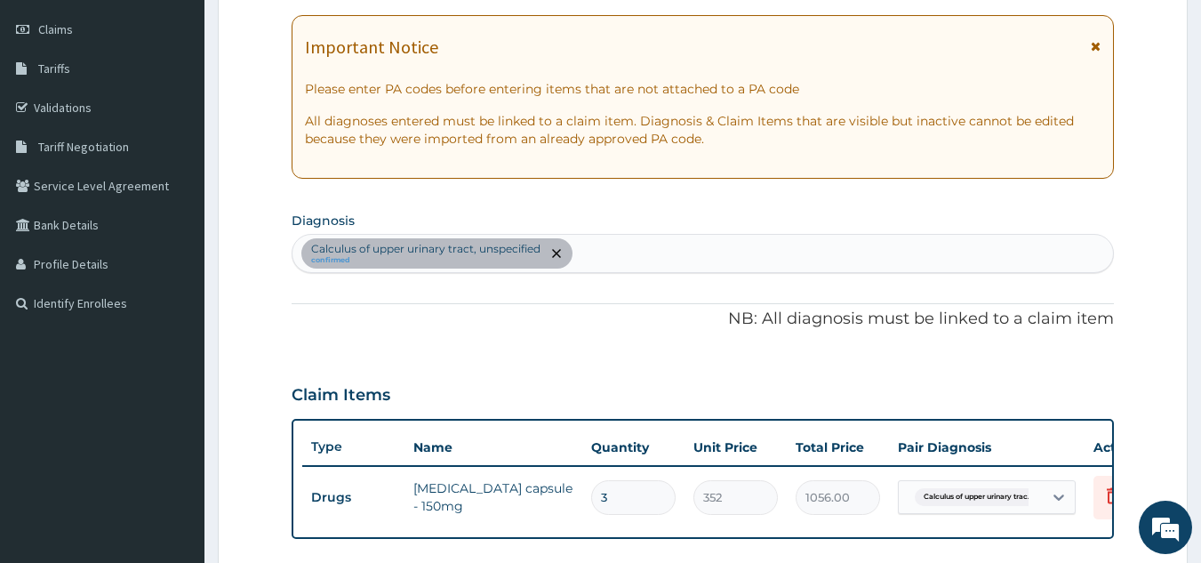
scroll to position [284, 0]
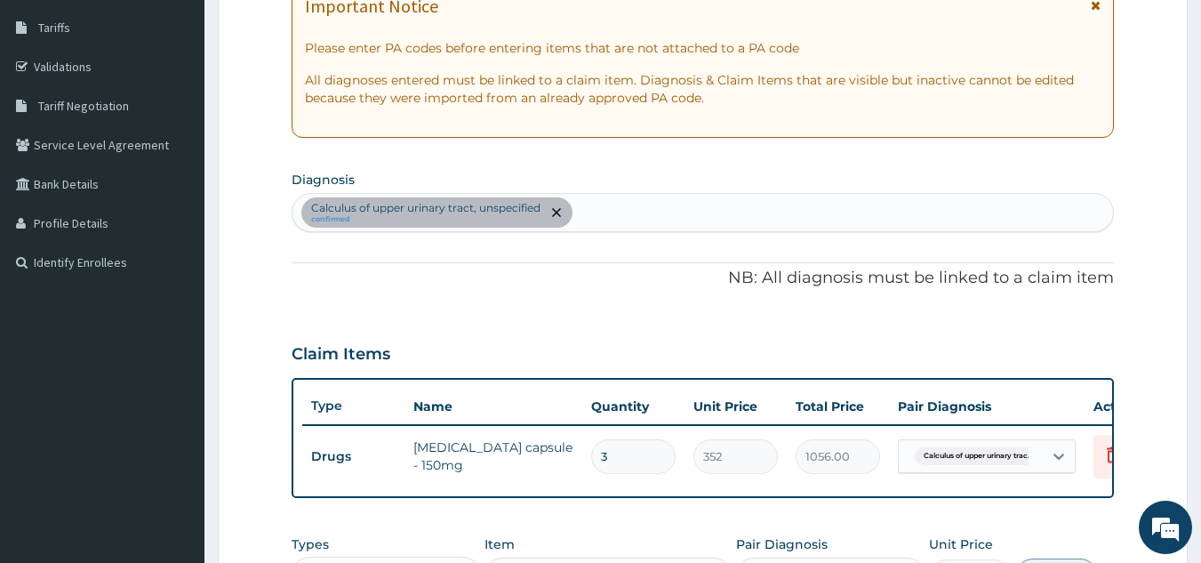
click at [675, 213] on div "Calculus of upper urinary tract, unspecified confirmed" at bounding box center [702, 212] width 821 height 37
type input "P"
type input "[MEDICAL_DATA]"
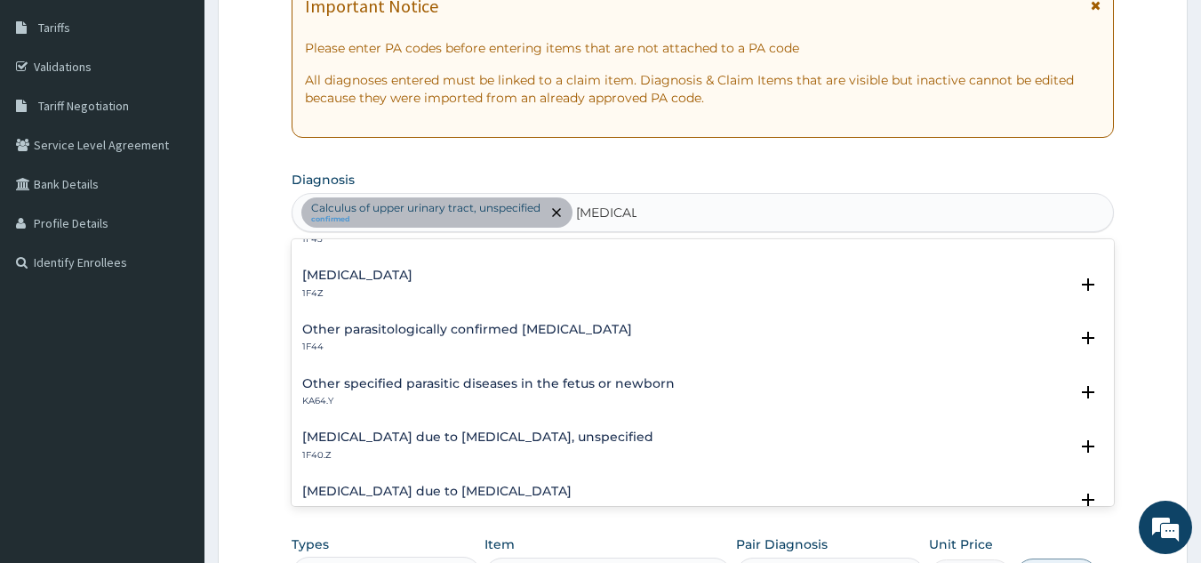
scroll to position [178, 0]
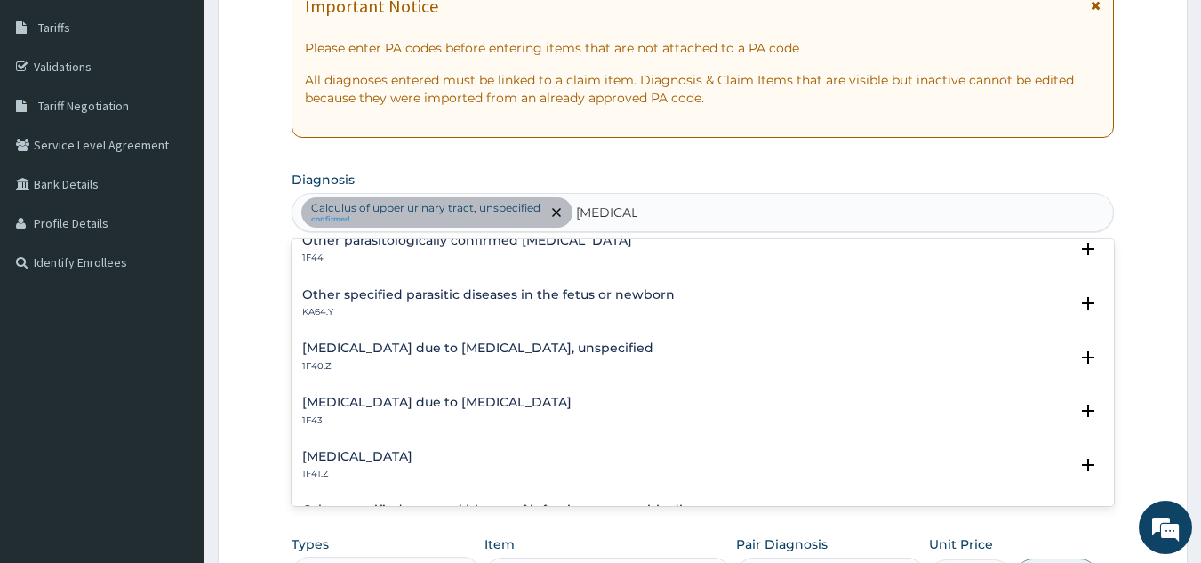
click at [562, 337] on div "Malaria due to Plasmodium falciparum, unspecified 1F40.Z Select Status Query Qu…" at bounding box center [703, 361] width 823 height 54
click at [557, 350] on h4 "[MEDICAL_DATA] due to [MEDICAL_DATA], unspecified" at bounding box center [477, 347] width 351 height 13
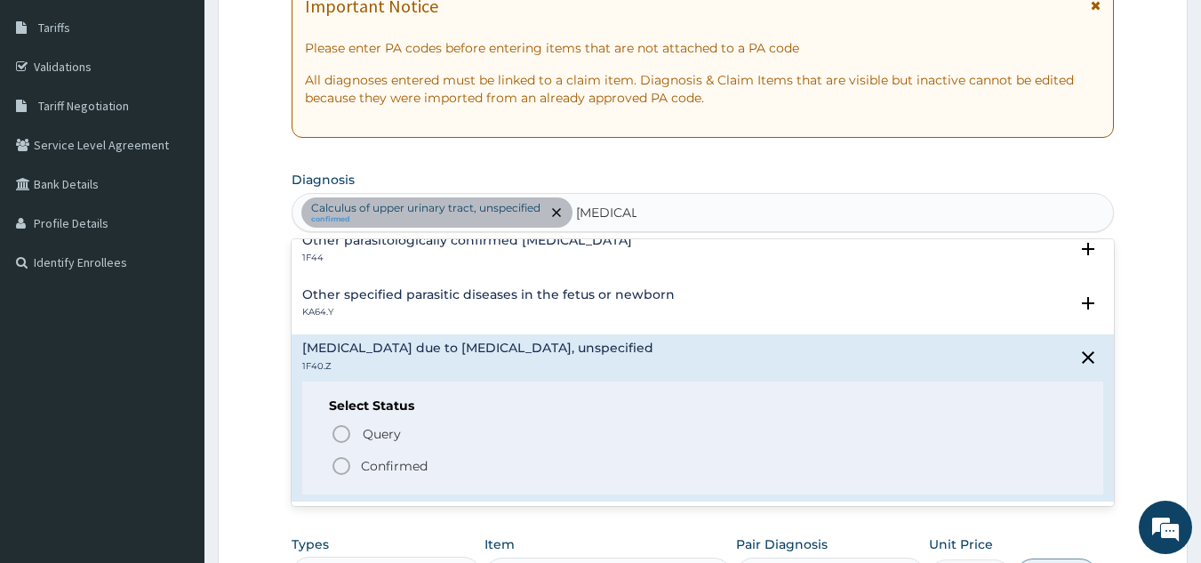
click at [401, 466] on p "Confirmed" at bounding box center [394, 466] width 67 height 18
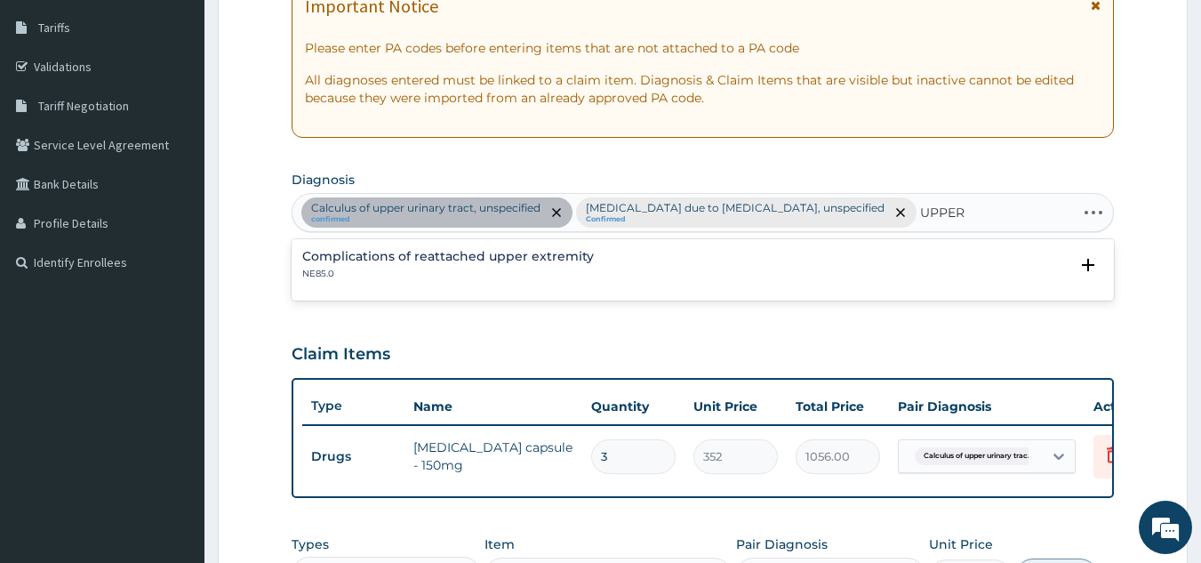
type input "UPPER"
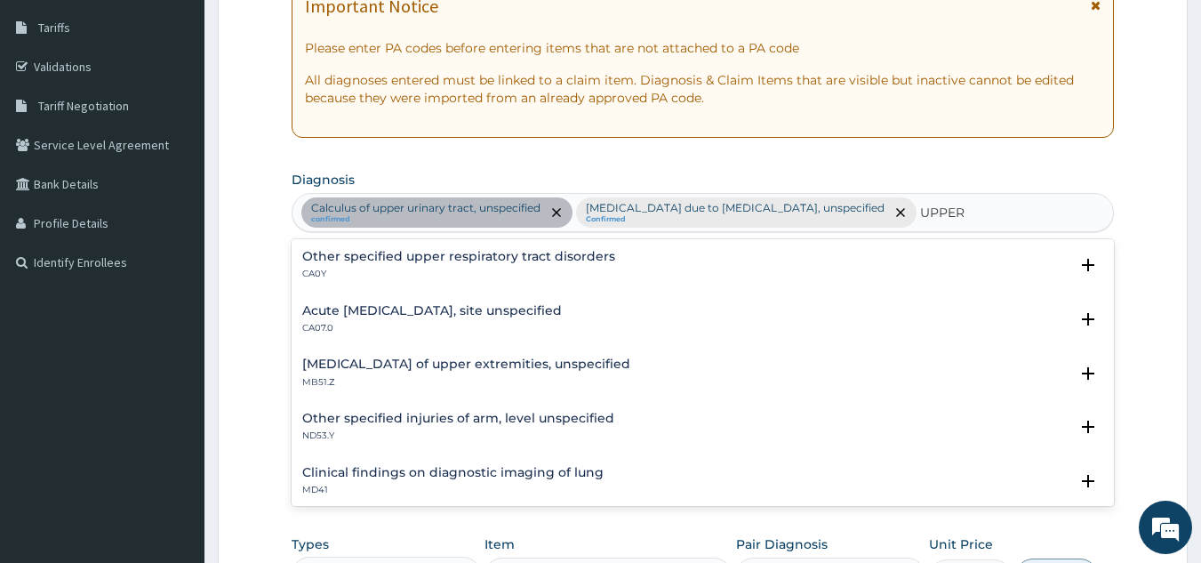
click at [503, 307] on h4 "Acute upper respiratory infection, site unspecified" at bounding box center [432, 310] width 260 height 13
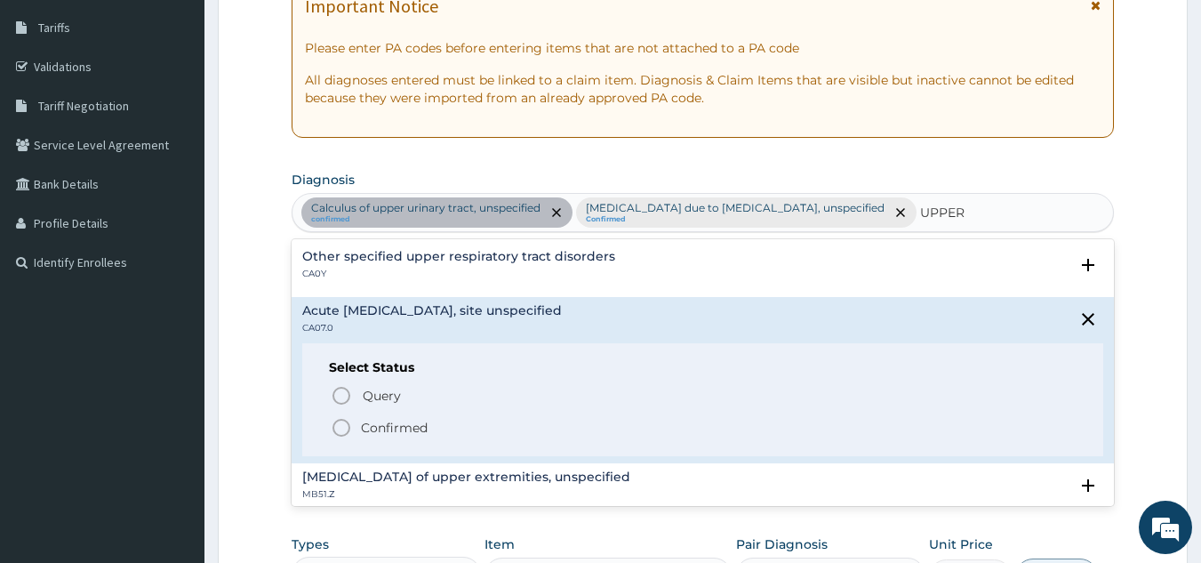
click at [503, 260] on h4 "Other specified upper respiratory tract disorders" at bounding box center [458, 256] width 313 height 13
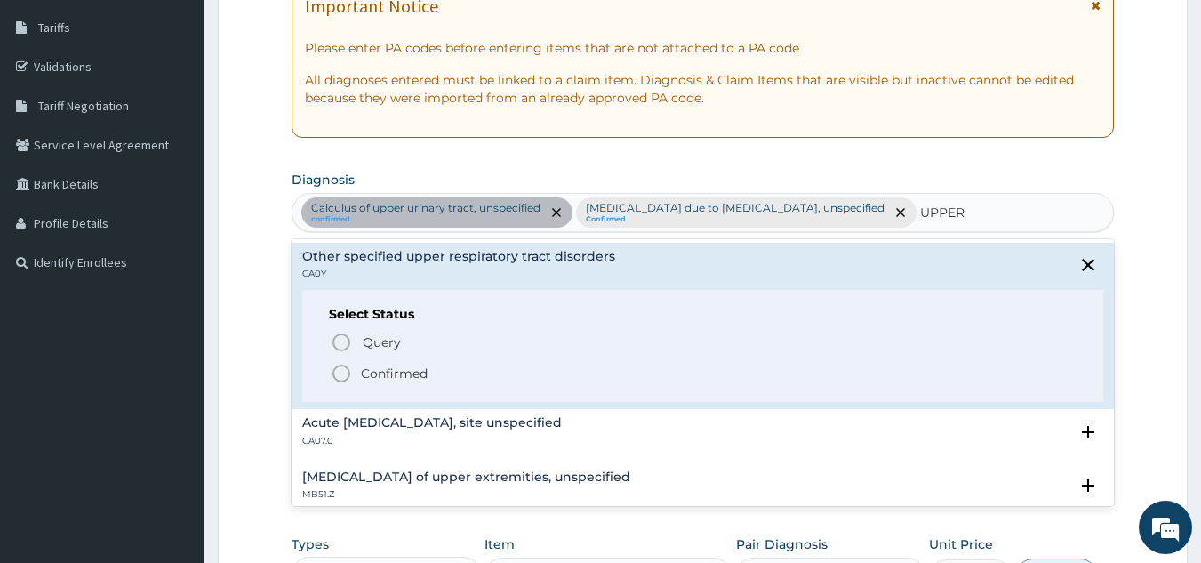
click at [340, 373] on icon "status option filled" at bounding box center [341, 373] width 21 height 21
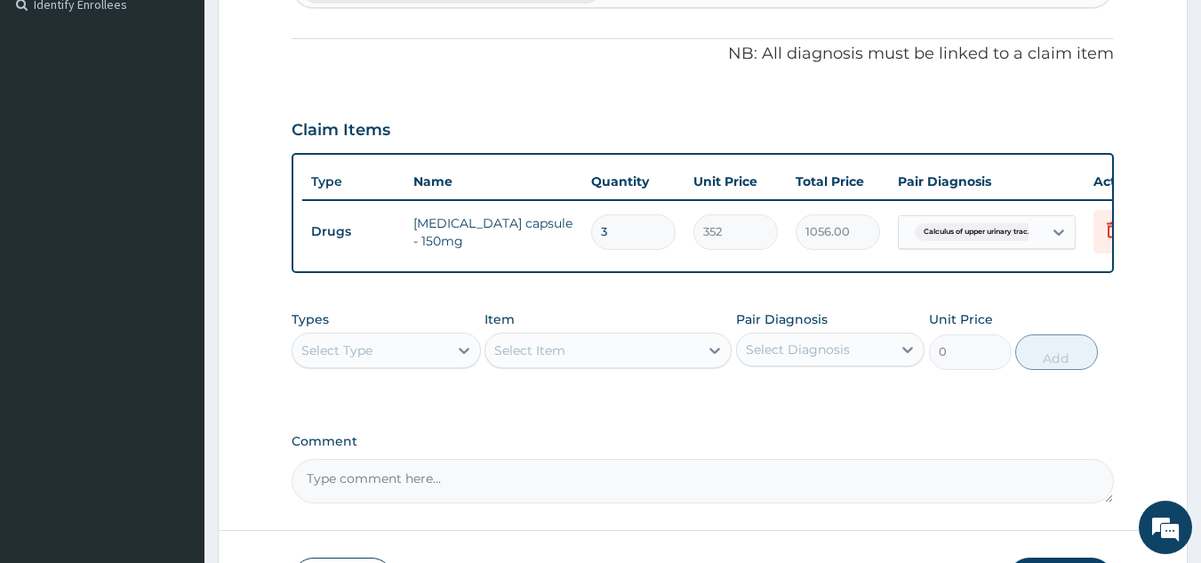
scroll to position [550, 0]
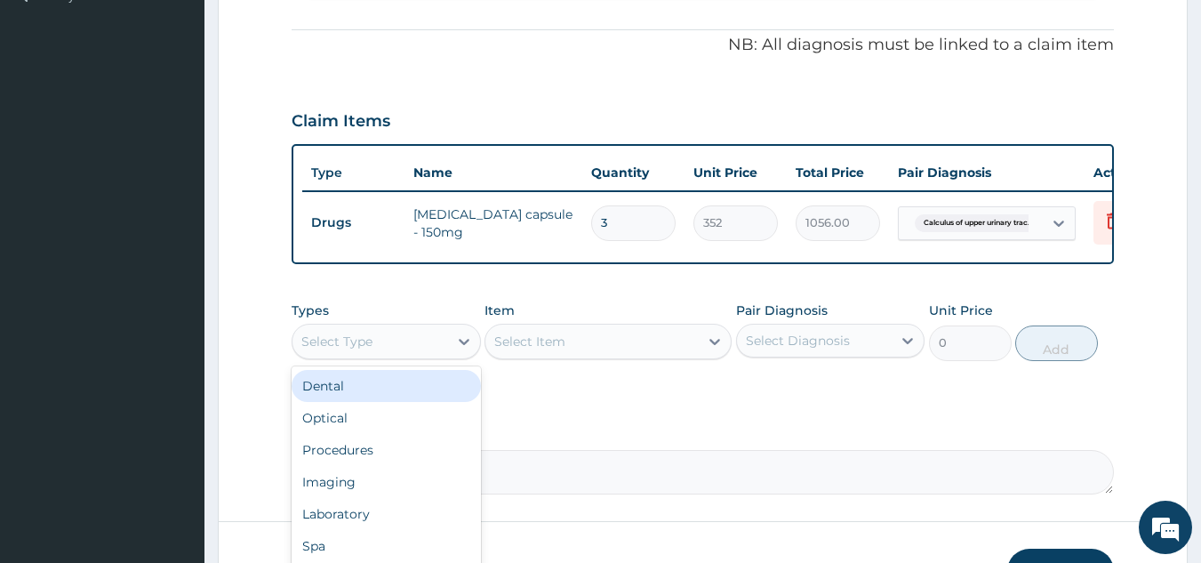
click at [362, 350] on div "Select Type" at bounding box center [336, 341] width 71 height 18
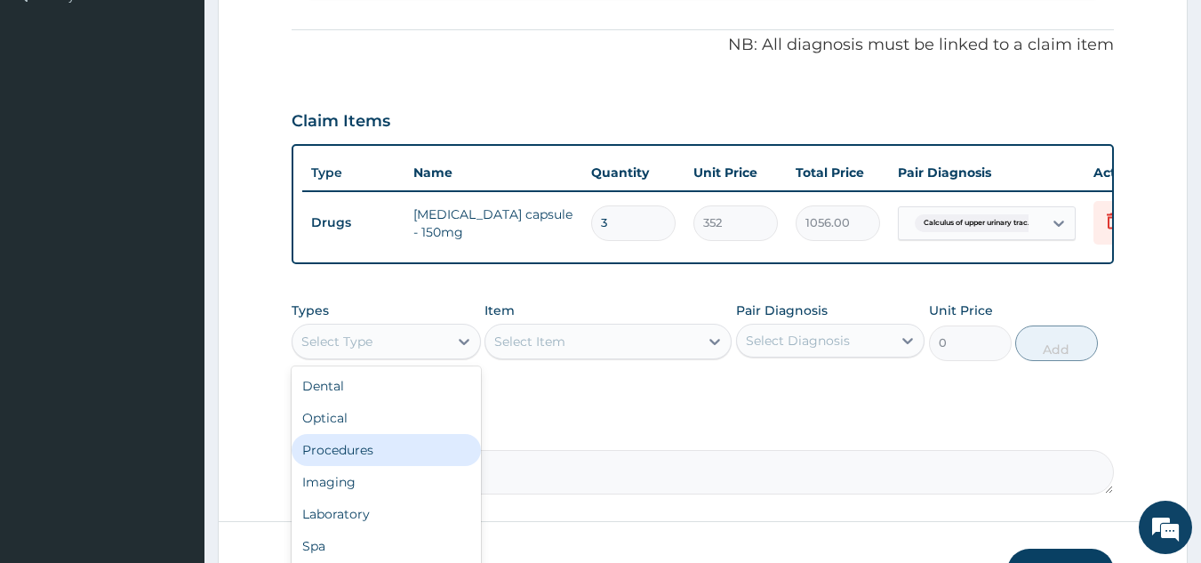
click at [350, 466] on div "Procedures" at bounding box center [386, 450] width 189 height 32
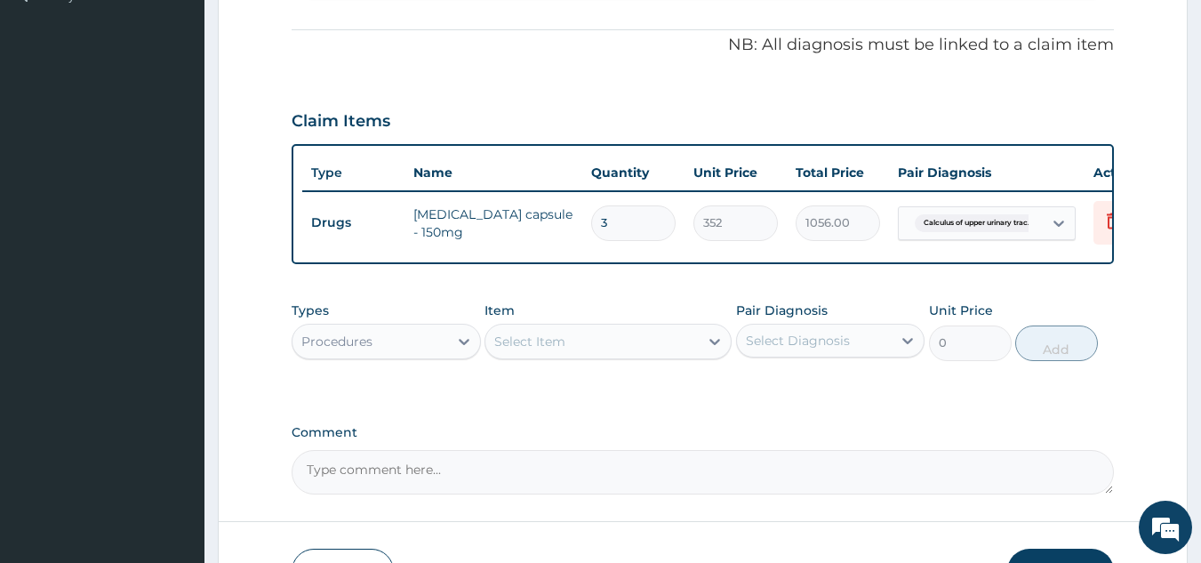
click at [563, 348] on div "Select Item" at bounding box center [529, 341] width 71 height 18
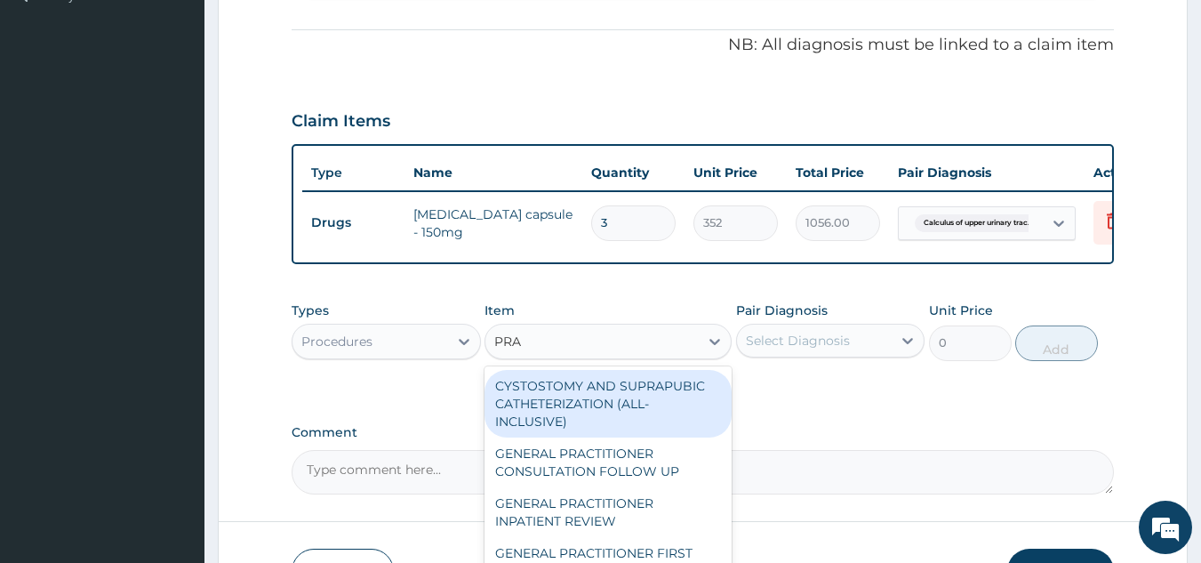
type input "PRAC"
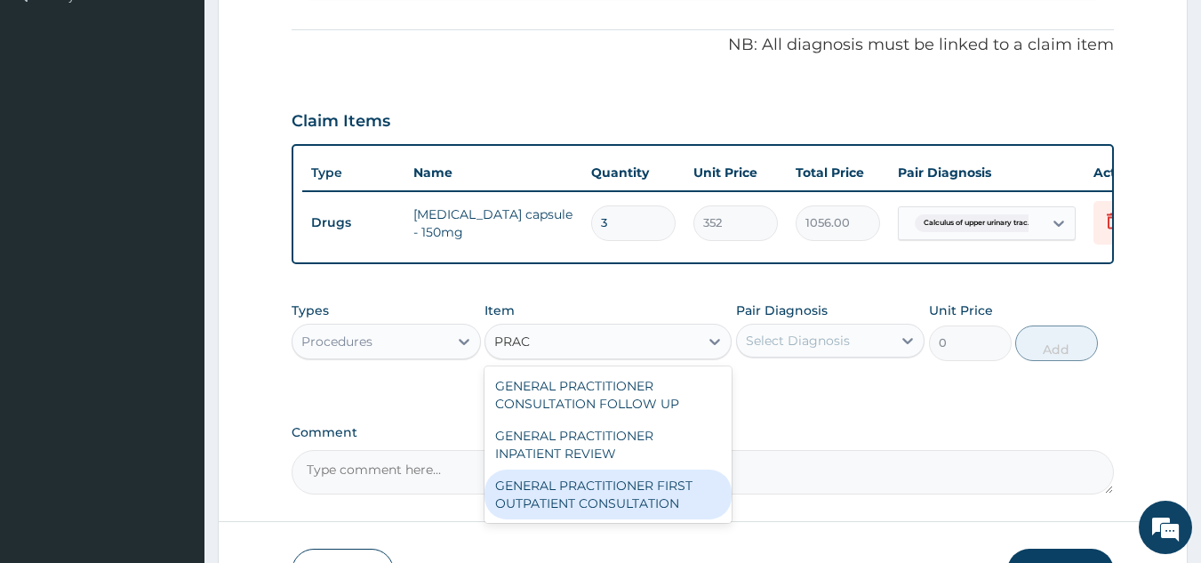
click at [566, 519] on div "GENERAL PRACTITIONER FIRST OUTPATIENT CONSULTATION" at bounding box center [608, 494] width 247 height 50
type input "4500"
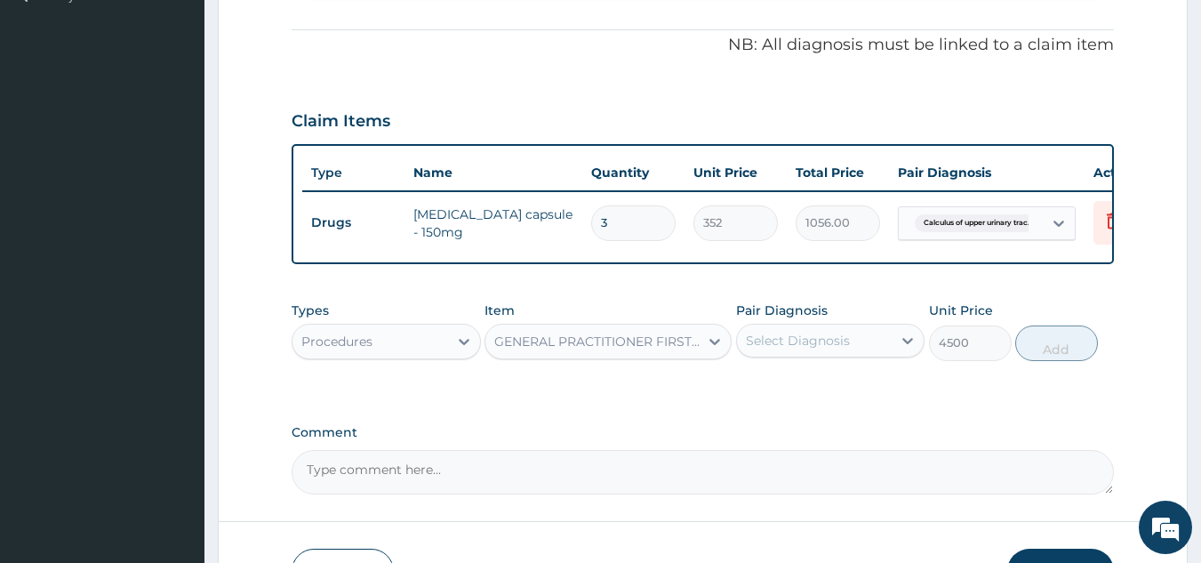
click at [861, 355] on div "Select Diagnosis" at bounding box center [815, 340] width 156 height 28
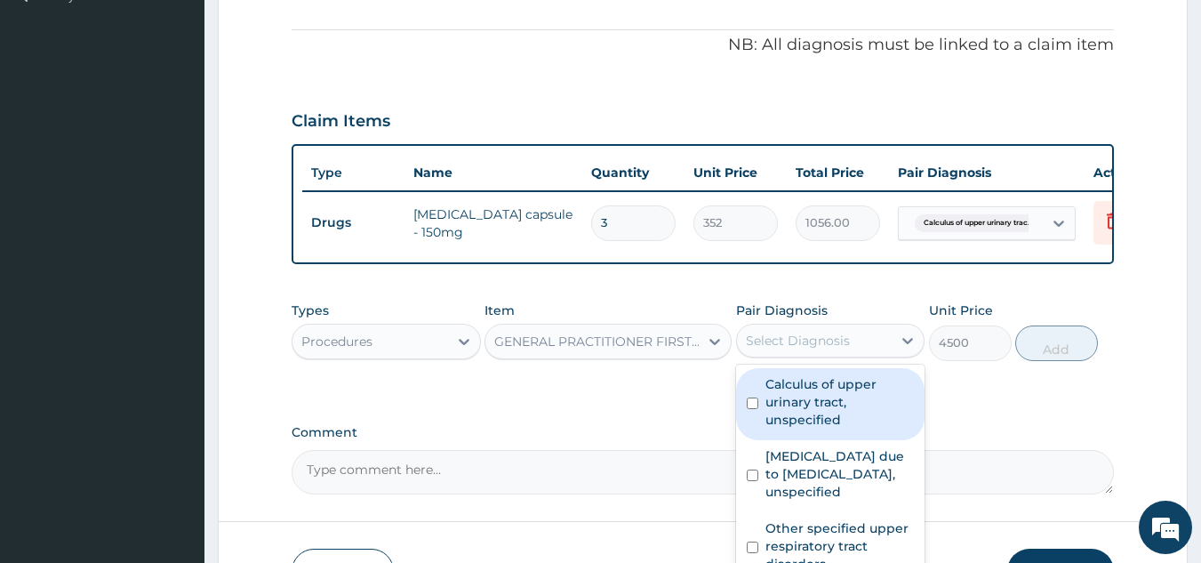
click at [830, 395] on label "Calculus of upper urinary tract, unspecified" at bounding box center [839, 401] width 149 height 53
checkbox input "true"
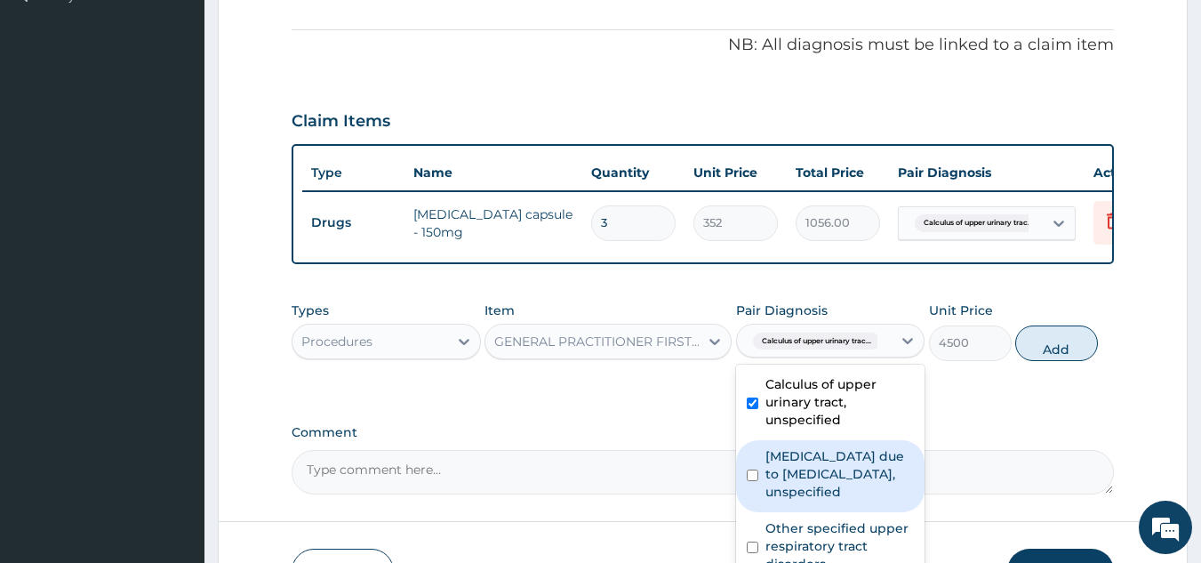
drag, startPoint x: 826, startPoint y: 490, endPoint x: 821, endPoint y: 524, distance: 34.1
click at [826, 494] on label "[MEDICAL_DATA] due to [MEDICAL_DATA], unspecified" at bounding box center [839, 473] width 149 height 53
checkbox input "true"
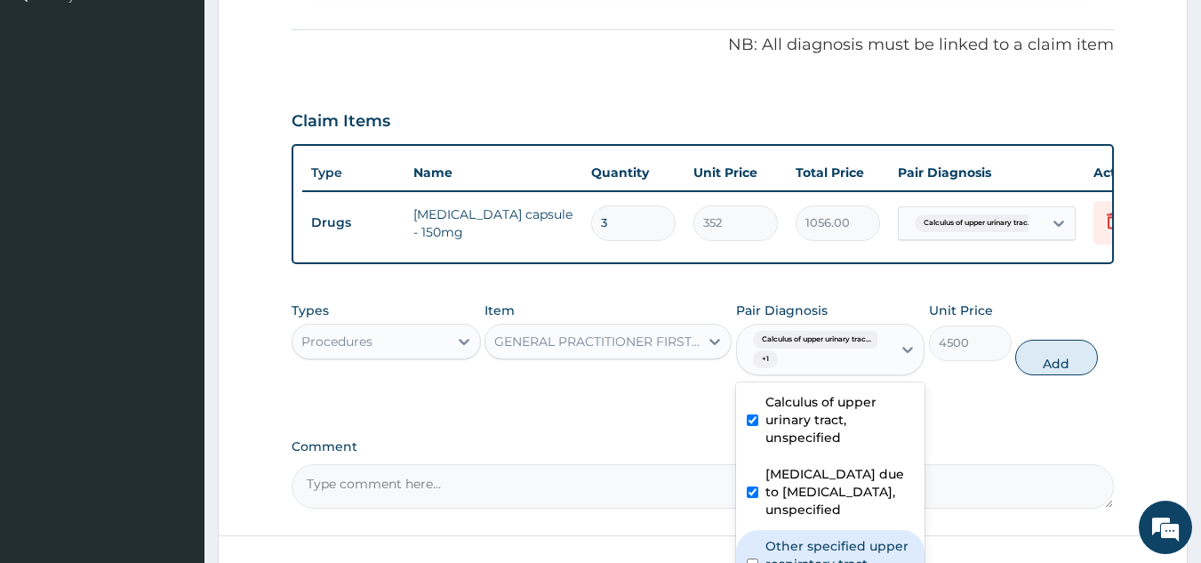
click at [816, 553] on label "Other specified upper respiratory tract disorders" at bounding box center [839, 563] width 149 height 53
checkbox input "true"
click at [1034, 375] on button "Add" at bounding box center [1056, 358] width 83 height 36
type input "0"
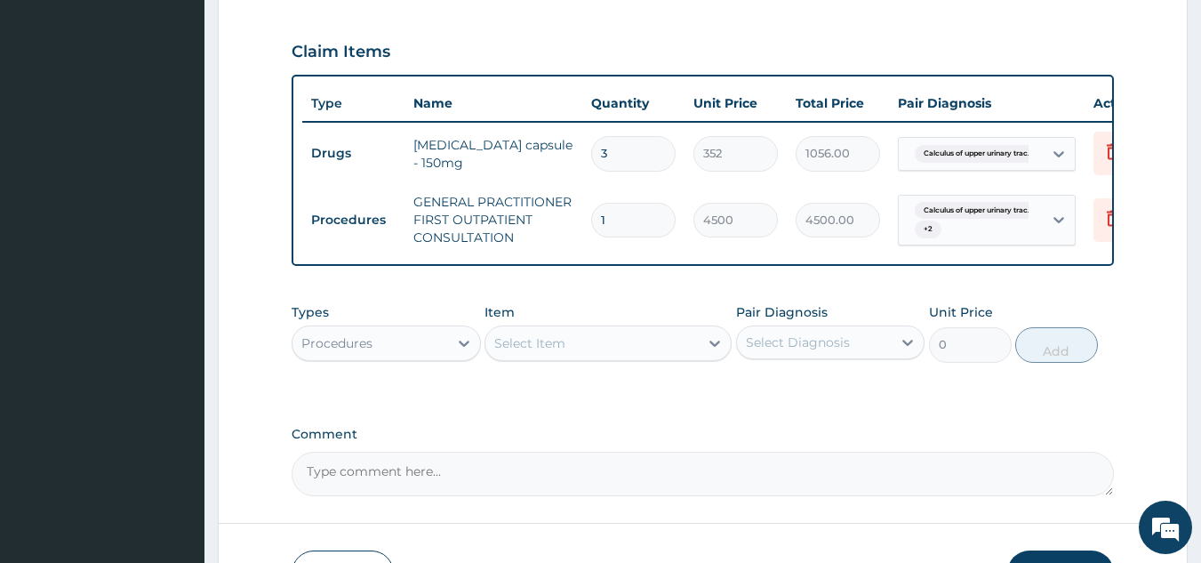
scroll to position [639, 0]
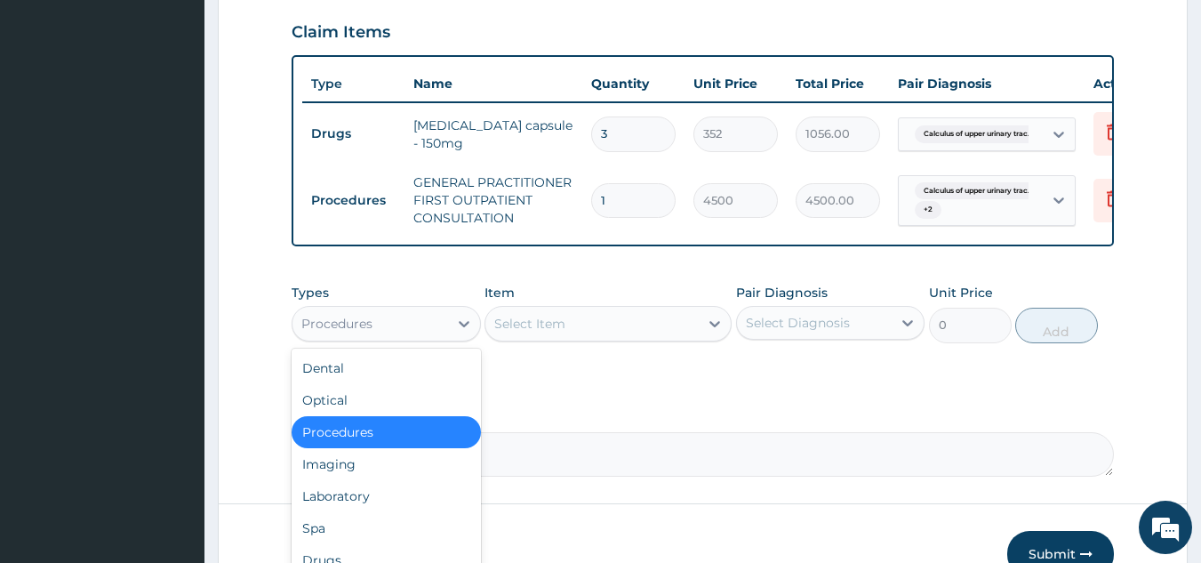
click at [421, 338] on div "Procedures" at bounding box center [370, 323] width 156 height 28
click at [332, 507] on div "Laboratory" at bounding box center [386, 496] width 189 height 32
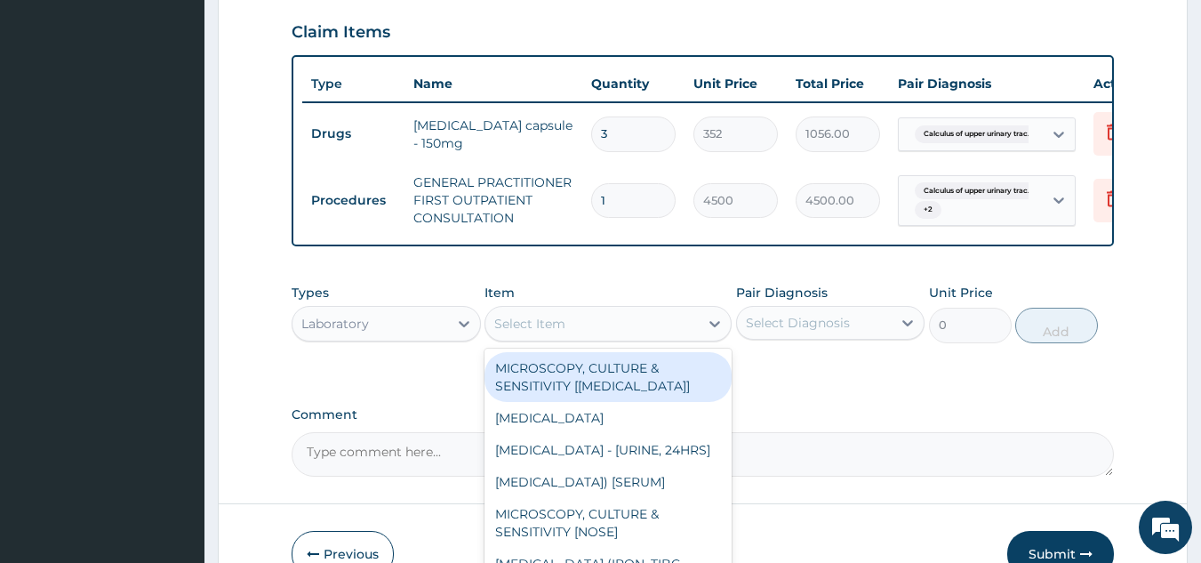
click at [586, 337] on div "Select Item" at bounding box center [591, 323] width 213 height 28
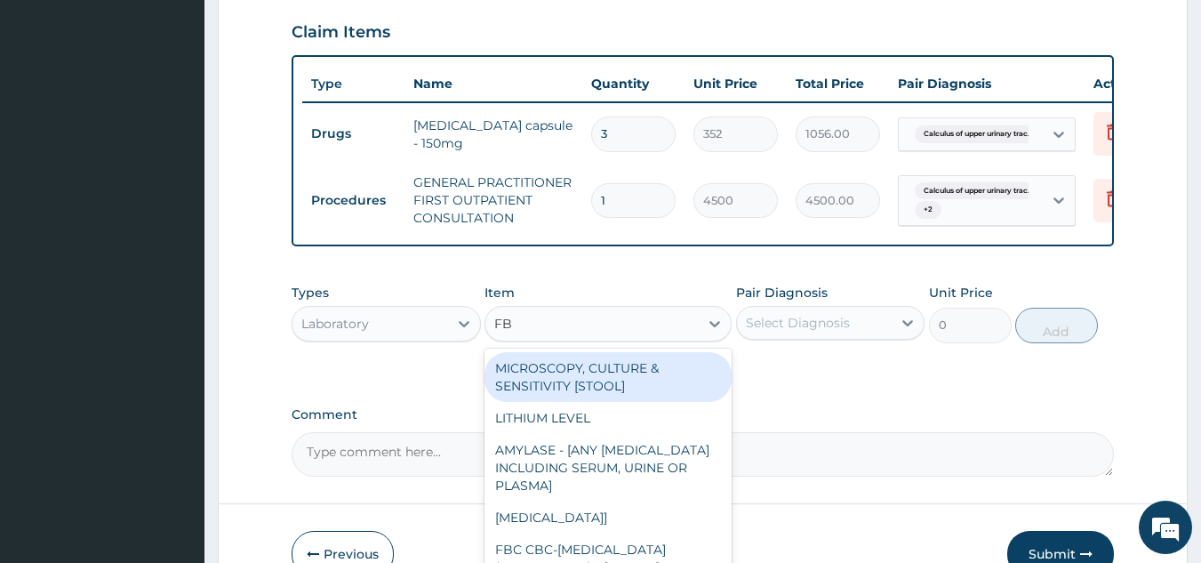
type input "FBC"
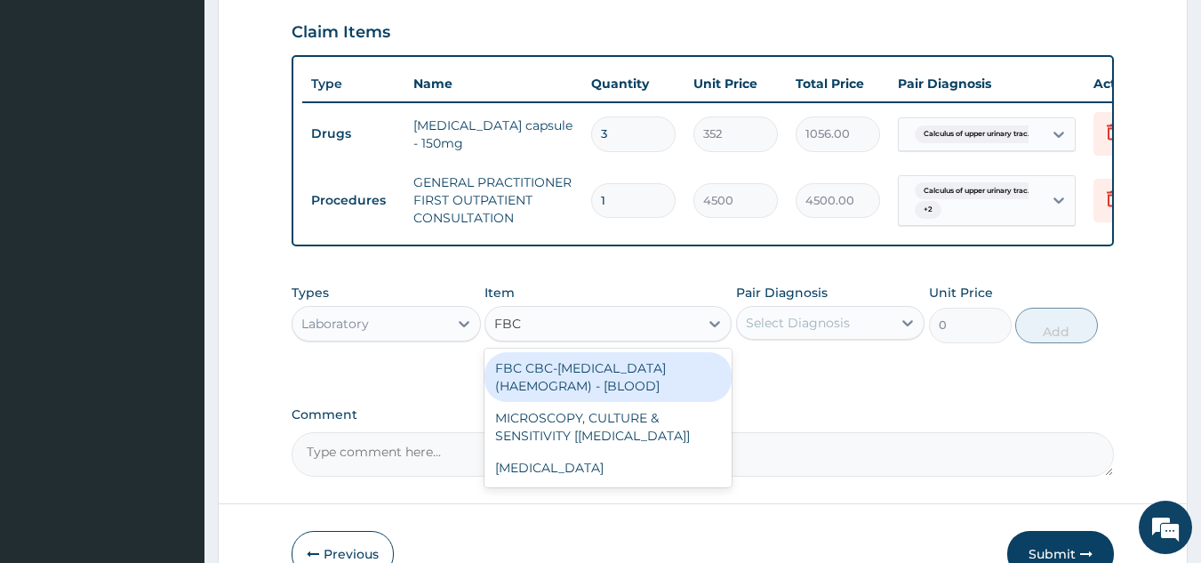
type input "6000"
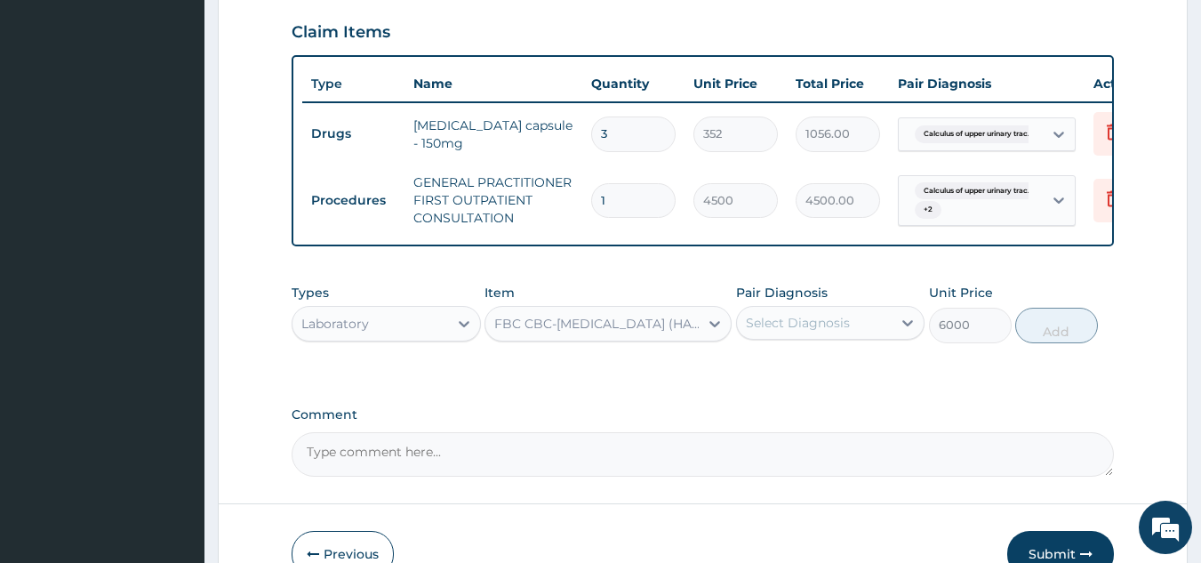
click at [821, 332] on div "Select Diagnosis" at bounding box center [798, 323] width 104 height 18
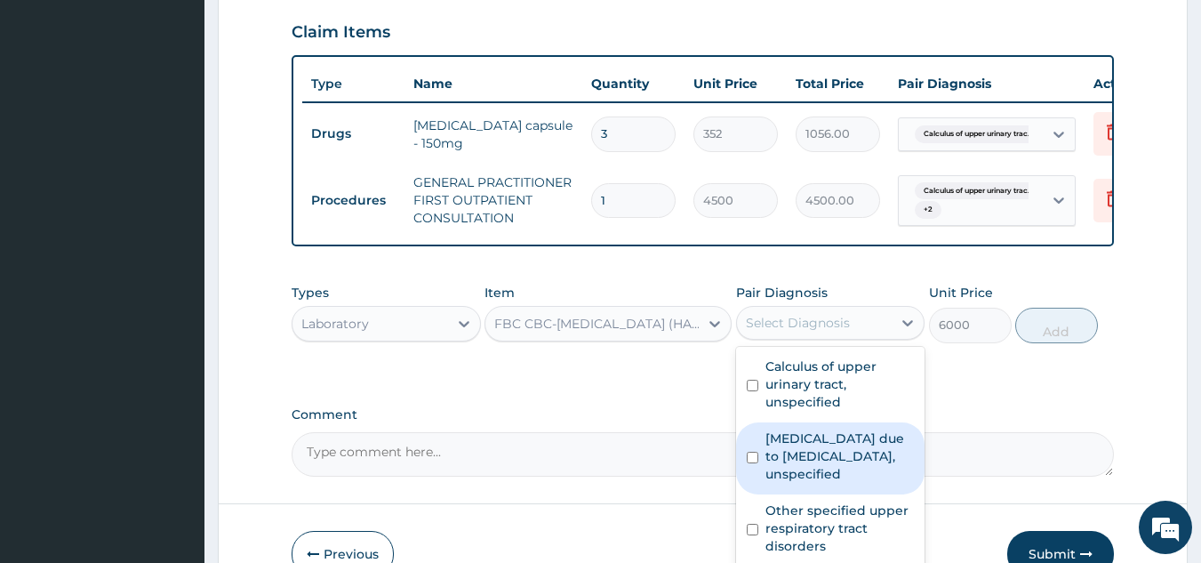
click at [832, 462] on label "[MEDICAL_DATA] due to [MEDICAL_DATA], unspecified" at bounding box center [839, 455] width 149 height 53
checkbox input "true"
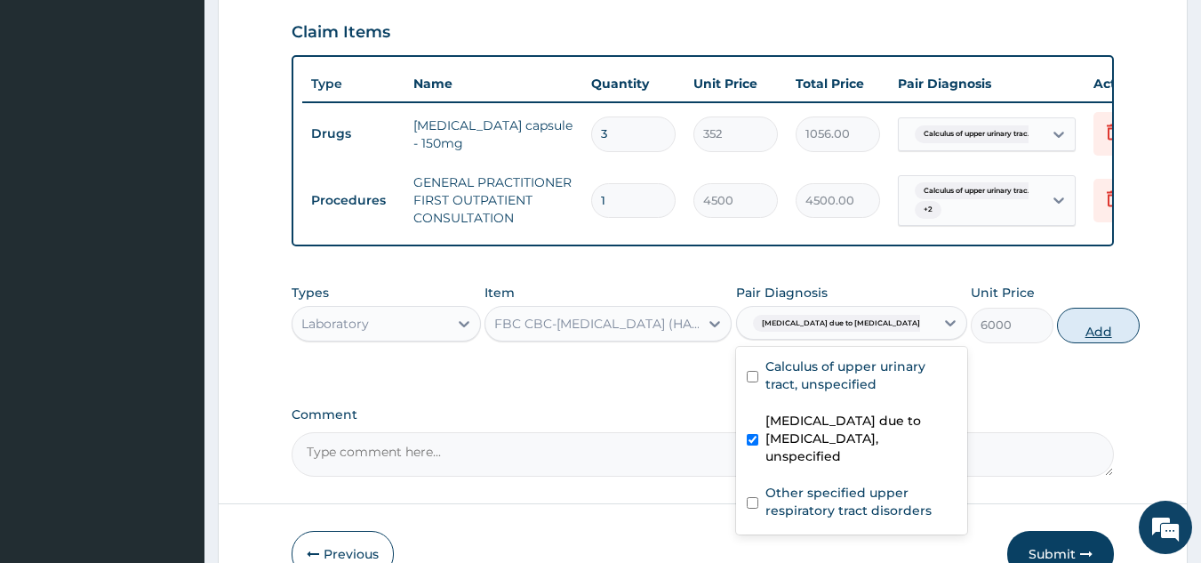
click at [1060, 343] on button "Add" at bounding box center [1098, 326] width 83 height 36
type input "0"
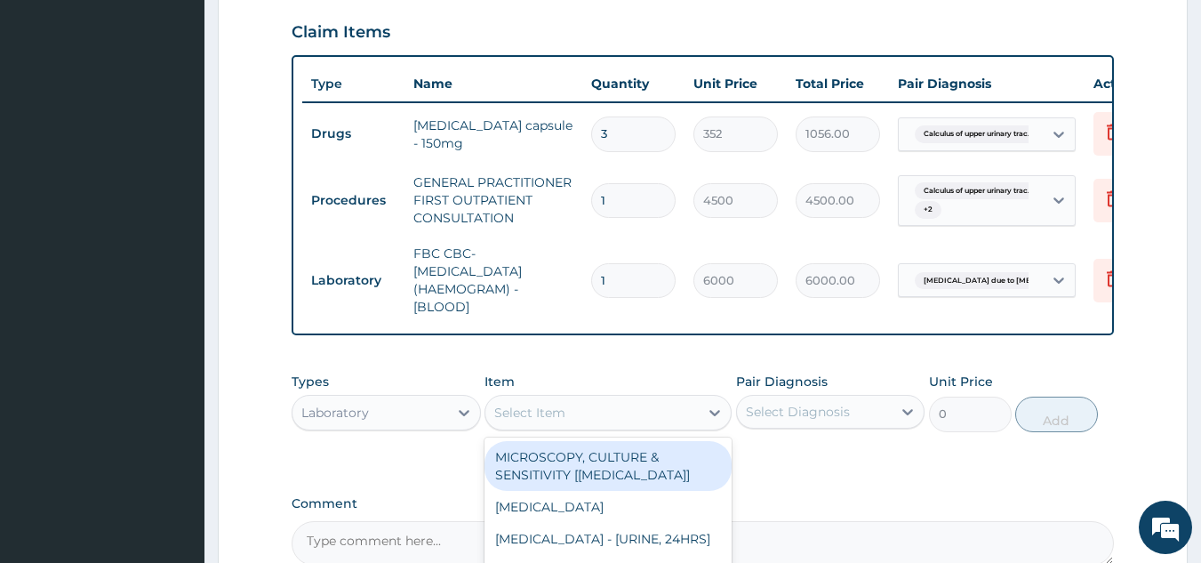
click at [561, 421] on div "Select Item" at bounding box center [529, 413] width 71 height 18
type input "MP"
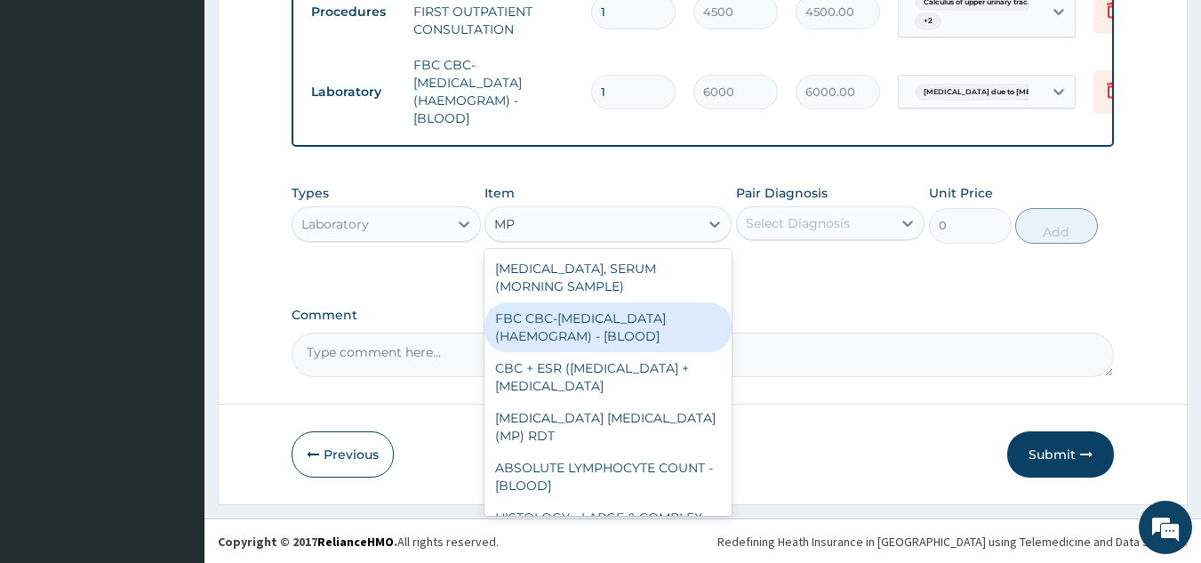
scroll to position [842, 0]
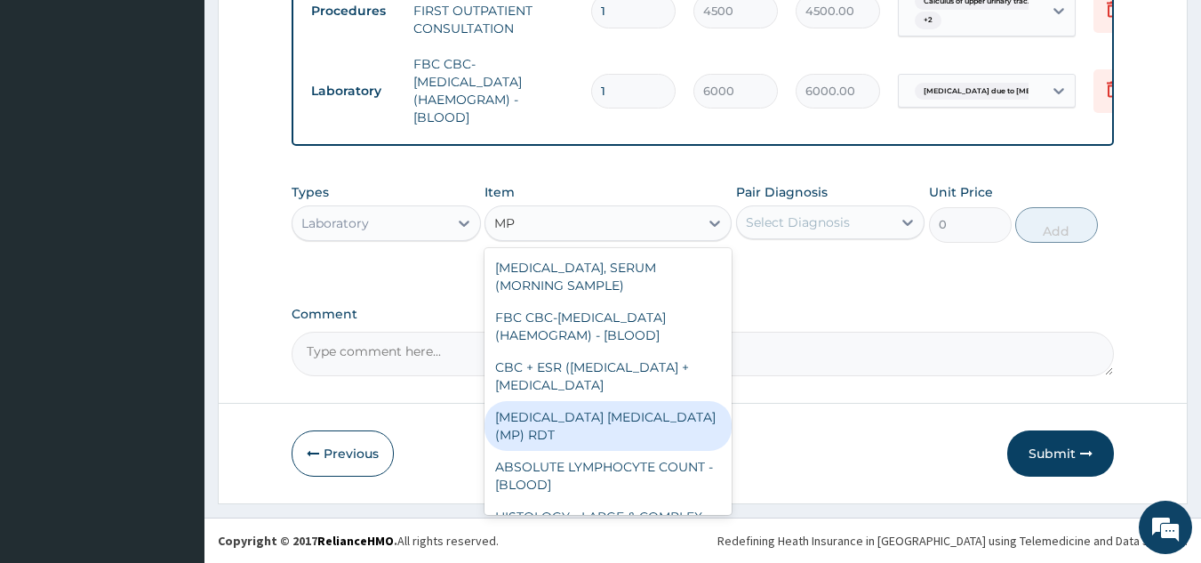
click at [613, 446] on div "[MEDICAL_DATA] [MEDICAL_DATA] (MP) RDT" at bounding box center [608, 426] width 247 height 50
type input "2400"
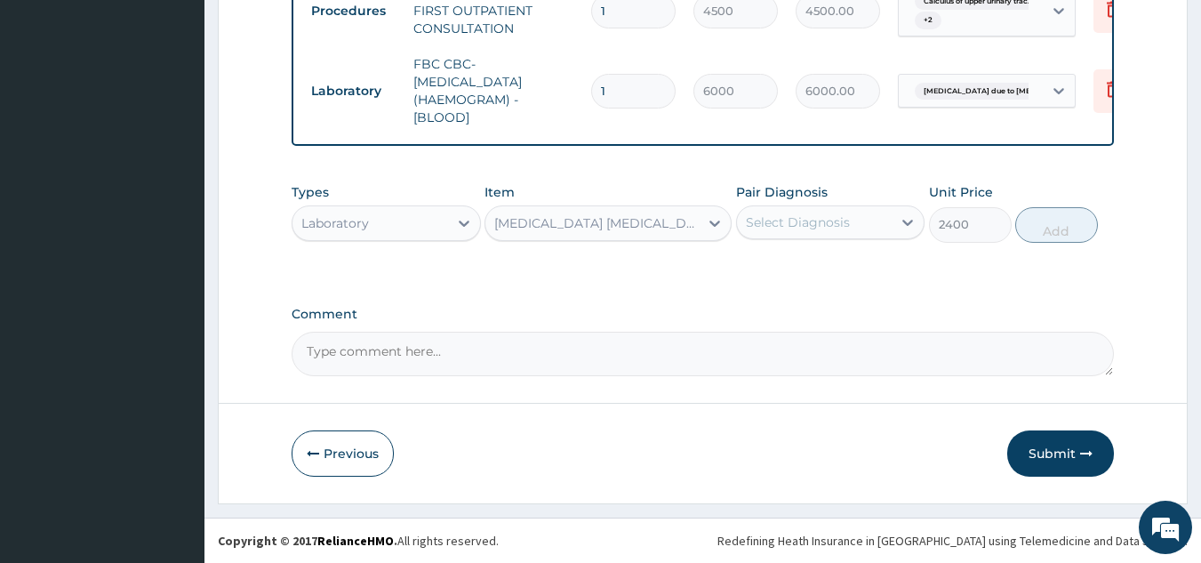
click at [795, 233] on div "Select Diagnosis" at bounding box center [815, 222] width 156 height 28
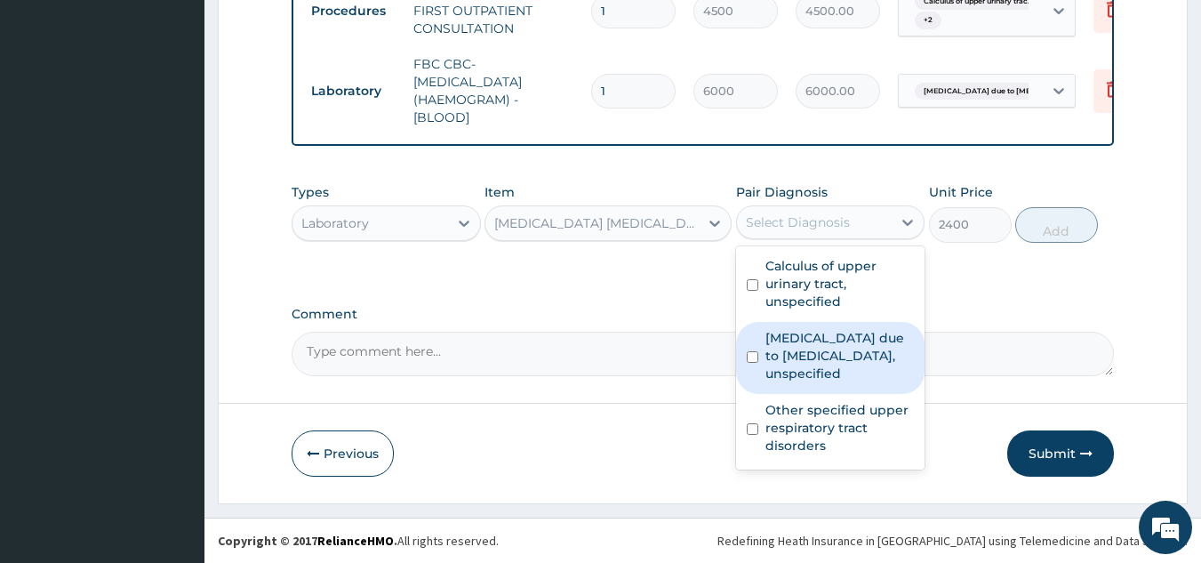
click at [787, 347] on label "[MEDICAL_DATA] due to [MEDICAL_DATA], unspecified" at bounding box center [839, 355] width 149 height 53
checkbox input "true"
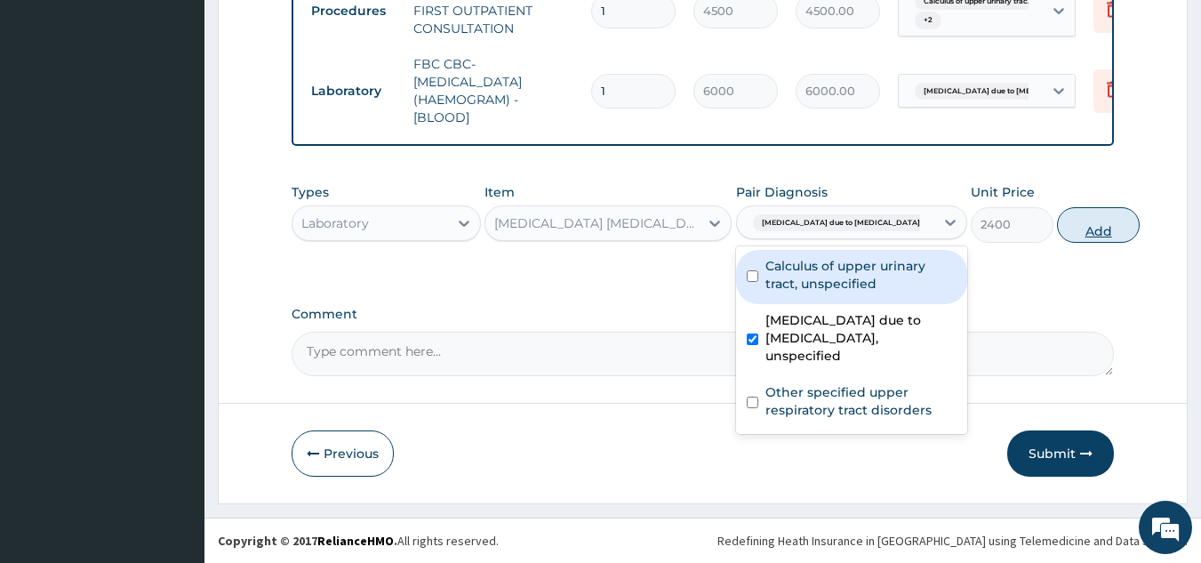
click at [1069, 217] on button "Add" at bounding box center [1098, 225] width 83 height 36
type input "0"
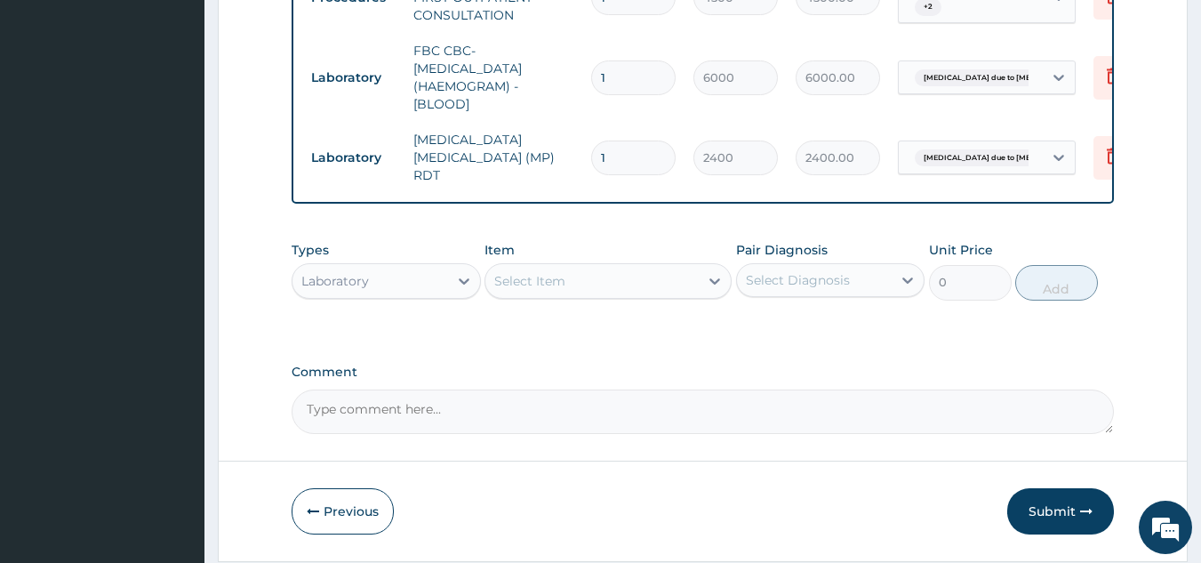
scroll to position [903, 0]
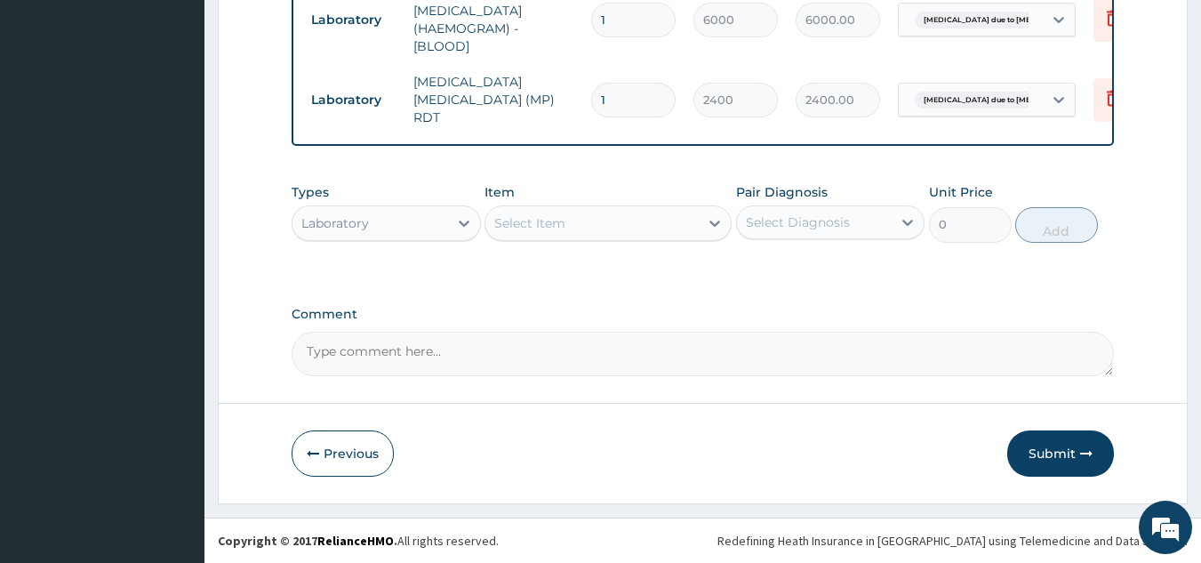
click at [422, 228] on div "Laboratory" at bounding box center [370, 223] width 156 height 28
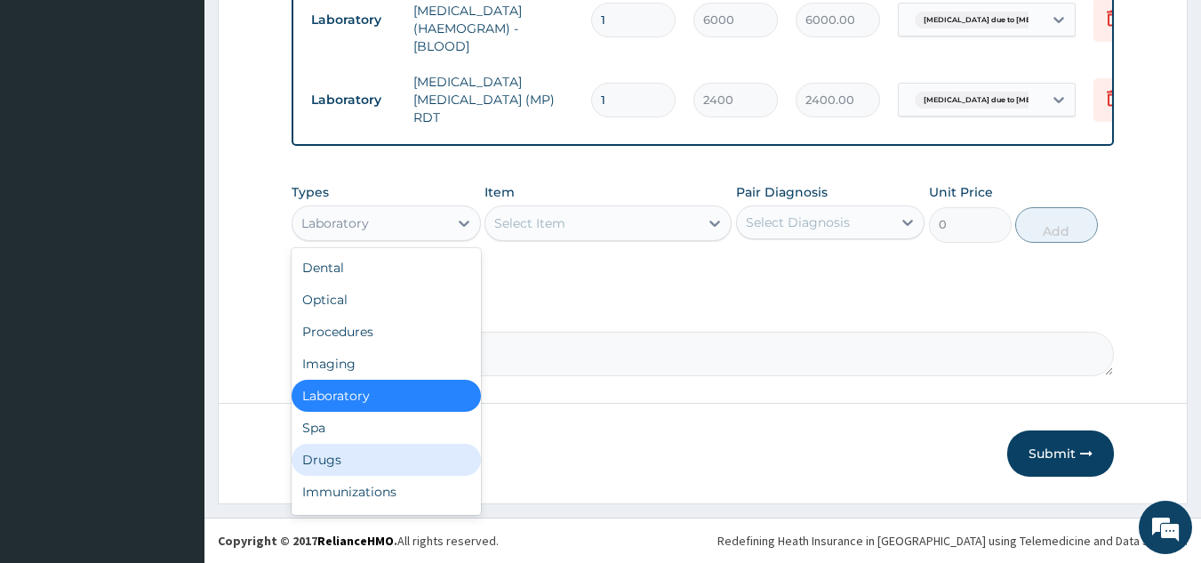
click at [314, 455] on div "Drugs" at bounding box center [386, 460] width 189 height 32
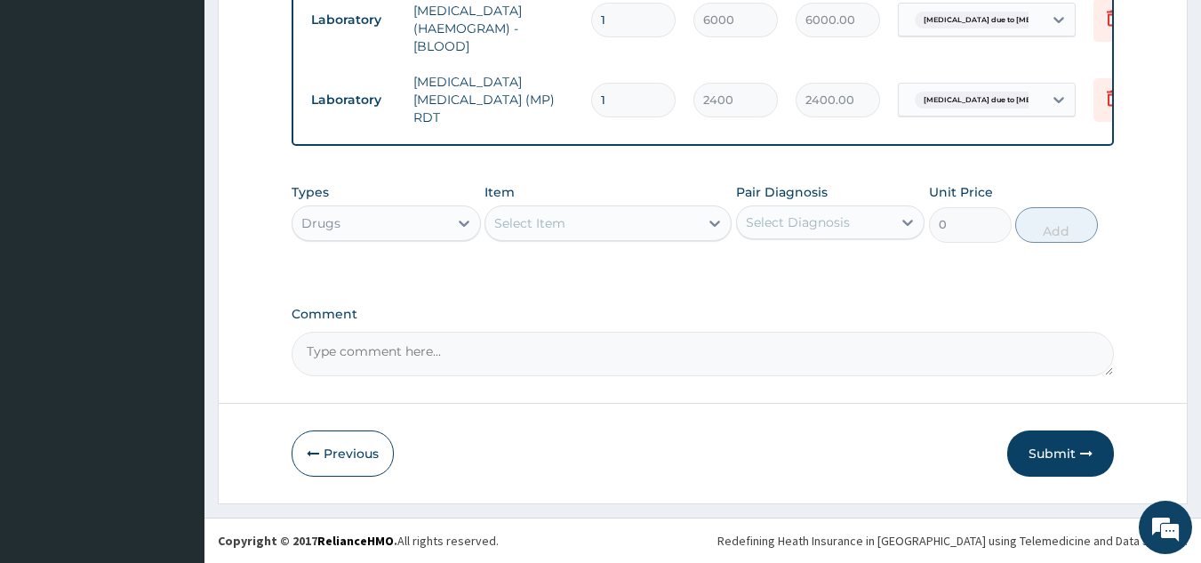
click at [633, 214] on div "Select Item" at bounding box center [591, 223] width 213 height 28
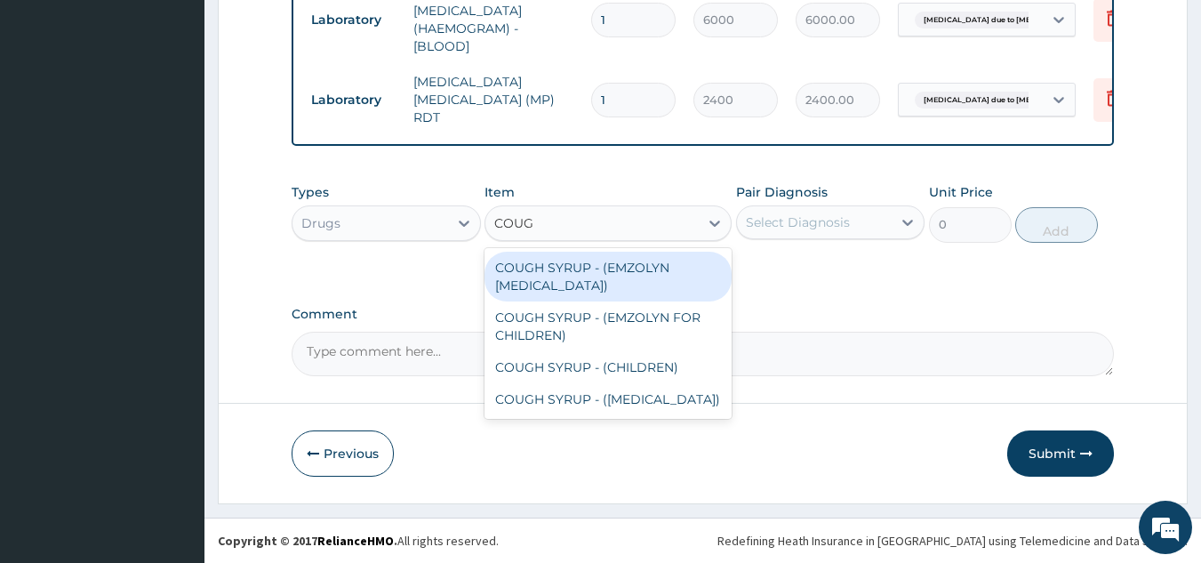
type input "COUGH"
click at [631, 268] on div "COUGH SYRUP - (EMZOLYN [MEDICAL_DATA])" at bounding box center [608, 277] width 247 height 50
type input "1280"
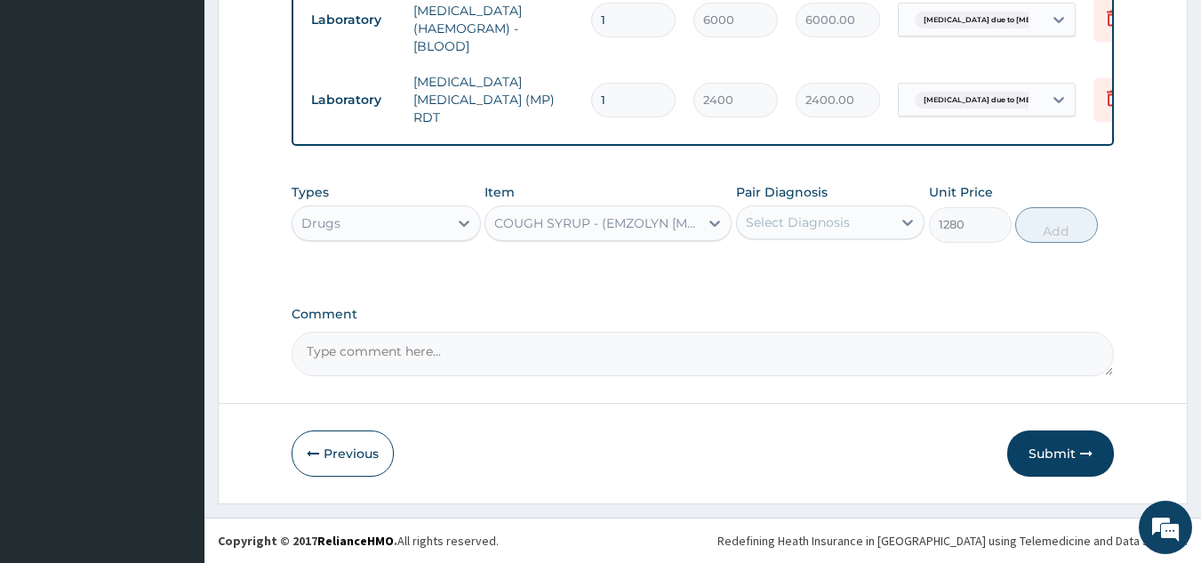
click at [809, 227] on div "Select Diagnosis" at bounding box center [798, 222] width 104 height 18
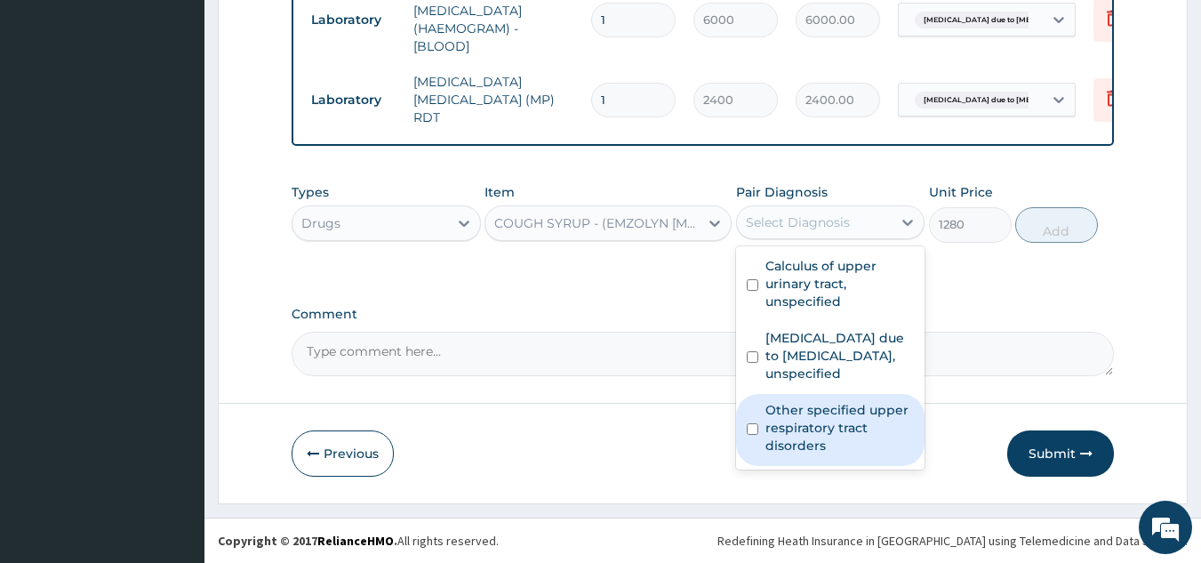
click at [789, 421] on label "Other specified upper respiratory tract disorders" at bounding box center [839, 427] width 149 height 53
checkbox input "true"
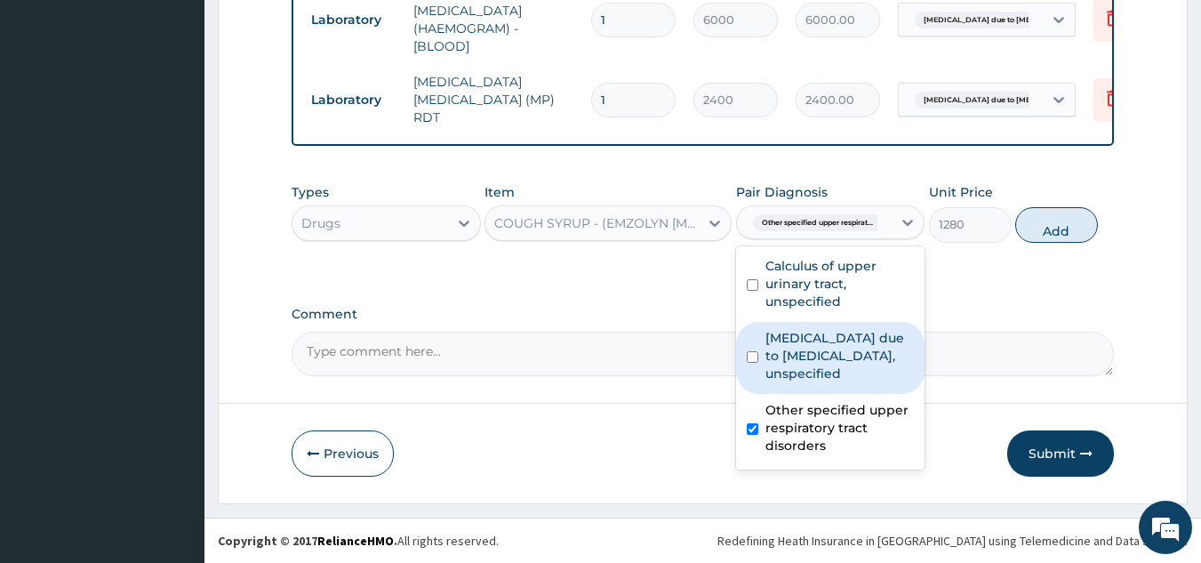
click at [1028, 217] on button "Add" at bounding box center [1056, 225] width 83 height 36
type input "0"
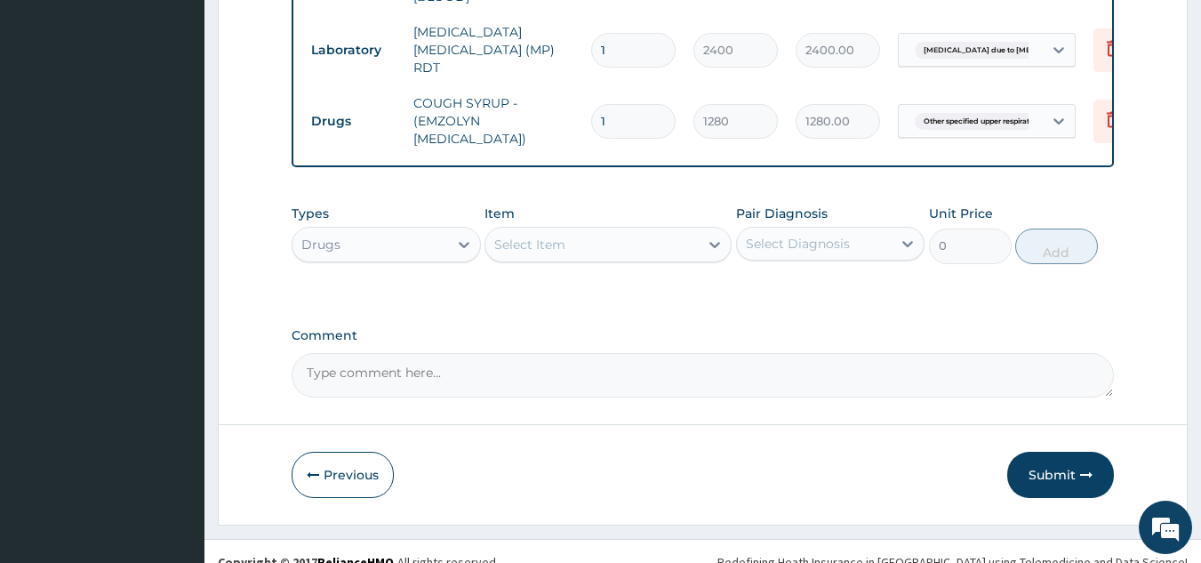
scroll to position [974, 0]
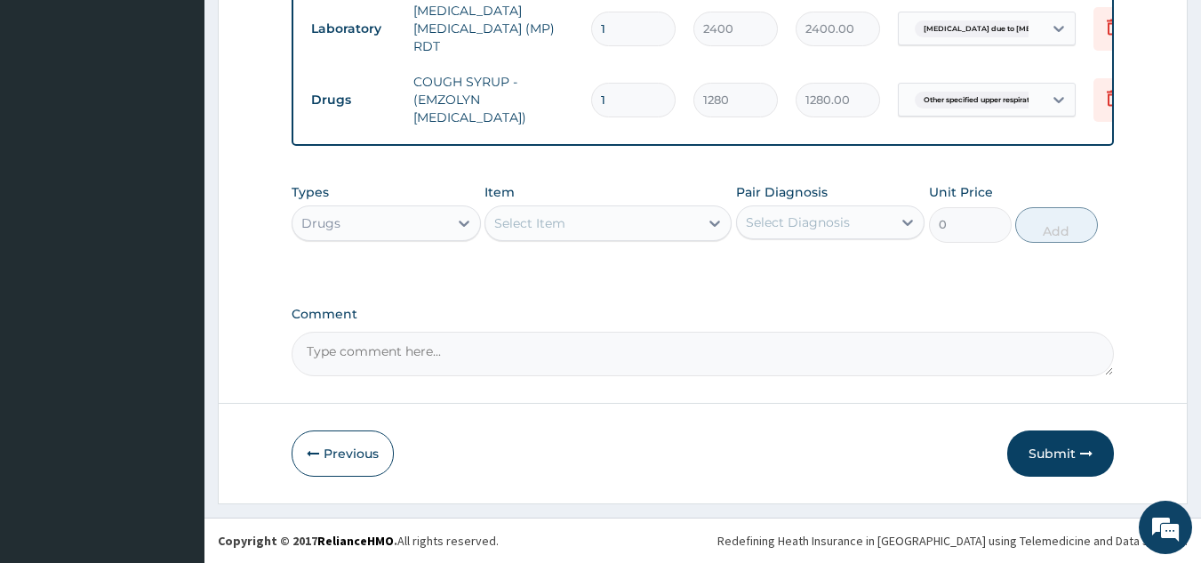
click at [524, 219] on div "Select Item" at bounding box center [529, 223] width 71 height 18
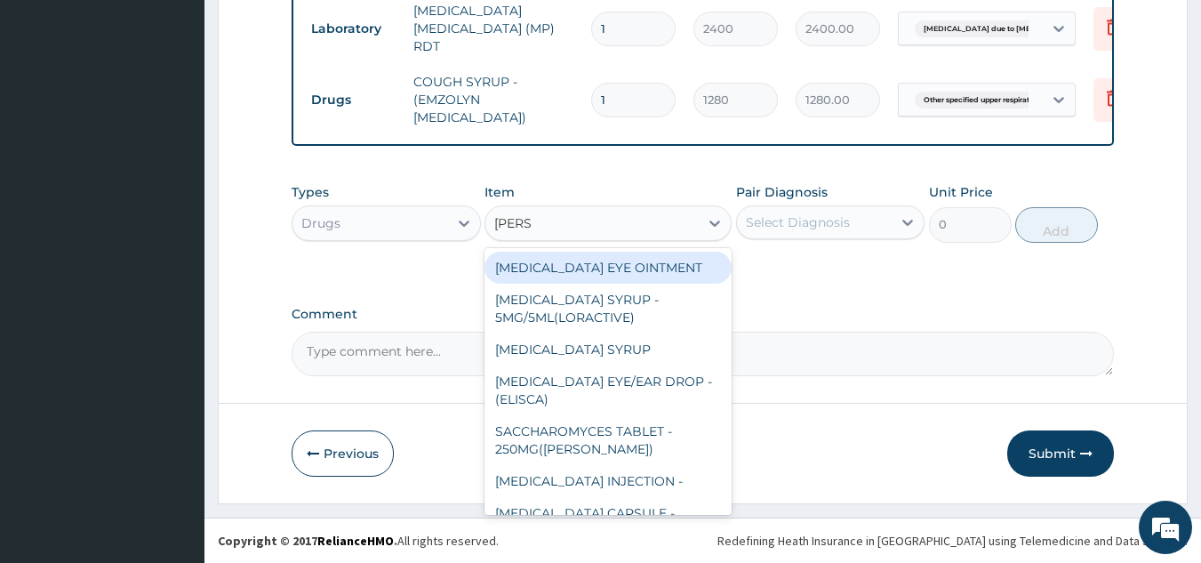
type input "LORAT"
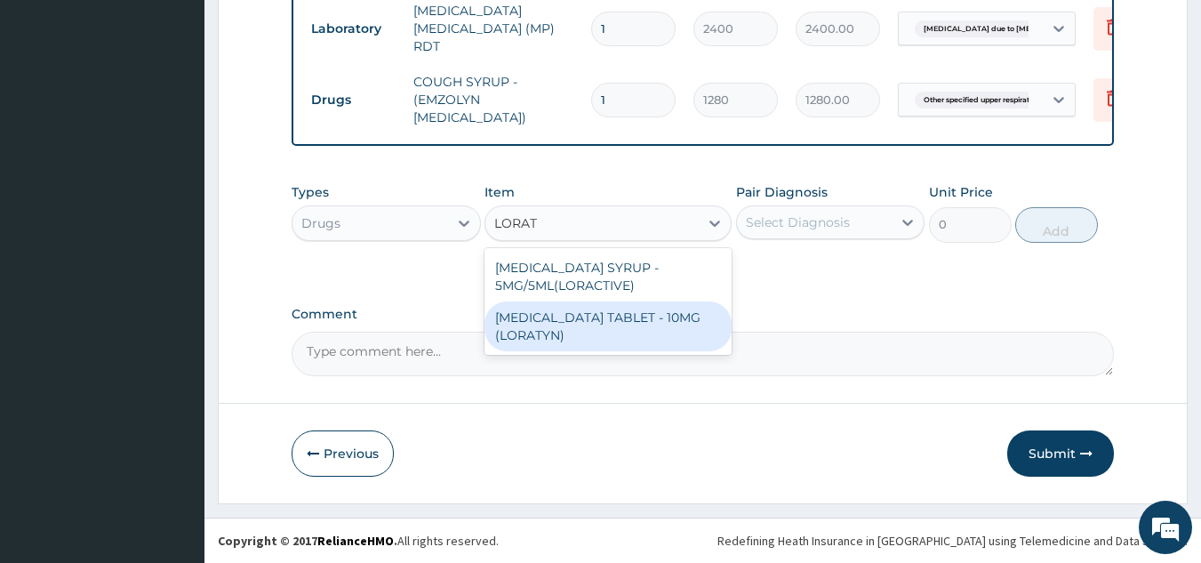
click at [559, 333] on div "[MEDICAL_DATA] TABLET - 10MG (LORATYN)" at bounding box center [608, 326] width 247 height 50
type input "112"
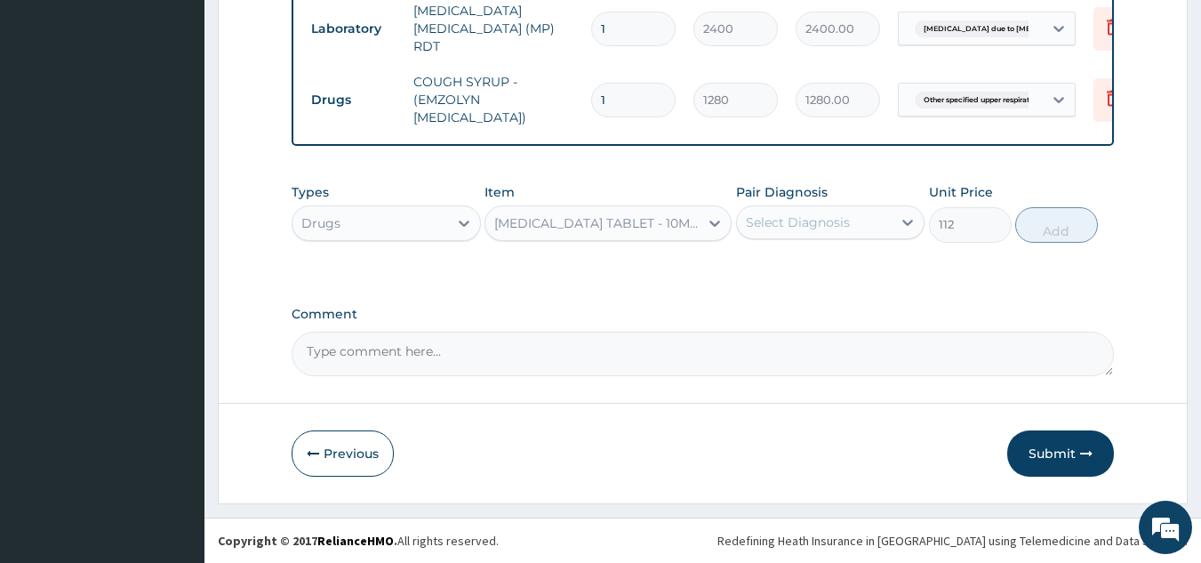
click at [816, 228] on div "Select Diagnosis" at bounding box center [798, 222] width 104 height 18
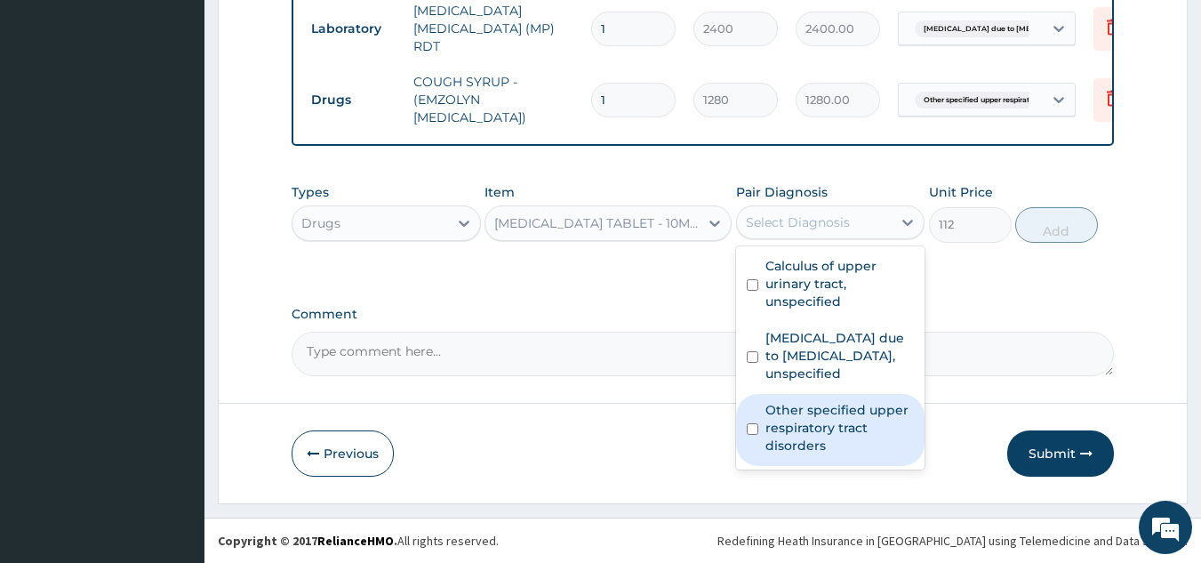
click at [820, 421] on label "Other specified upper respiratory tract disorders" at bounding box center [839, 427] width 149 height 53
checkbox input "true"
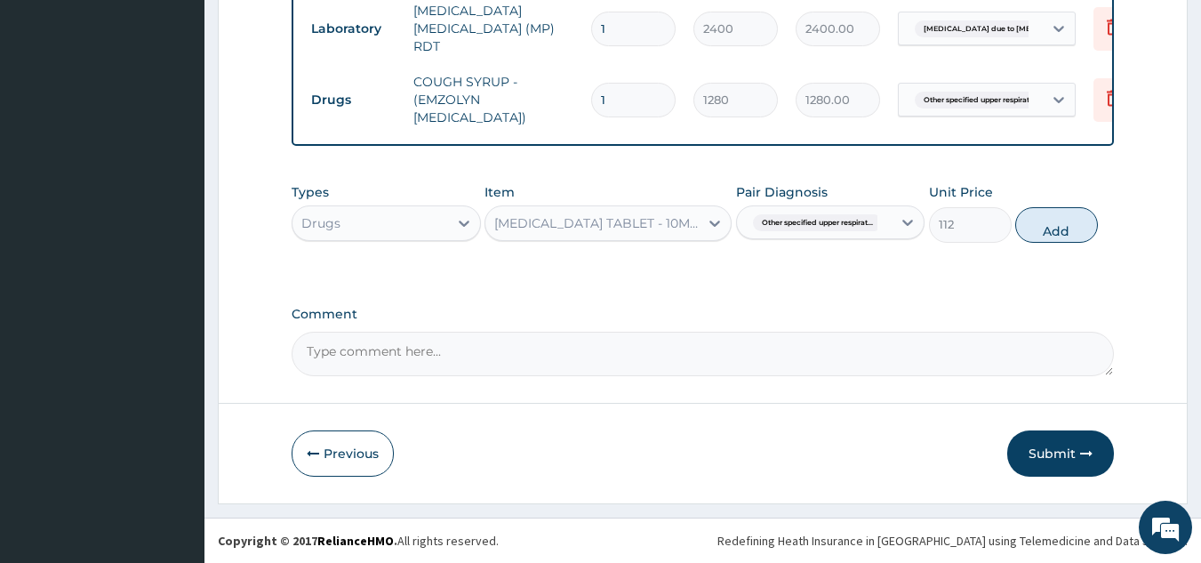
click at [1041, 228] on button "Add" at bounding box center [1056, 225] width 83 height 36
type input "0"
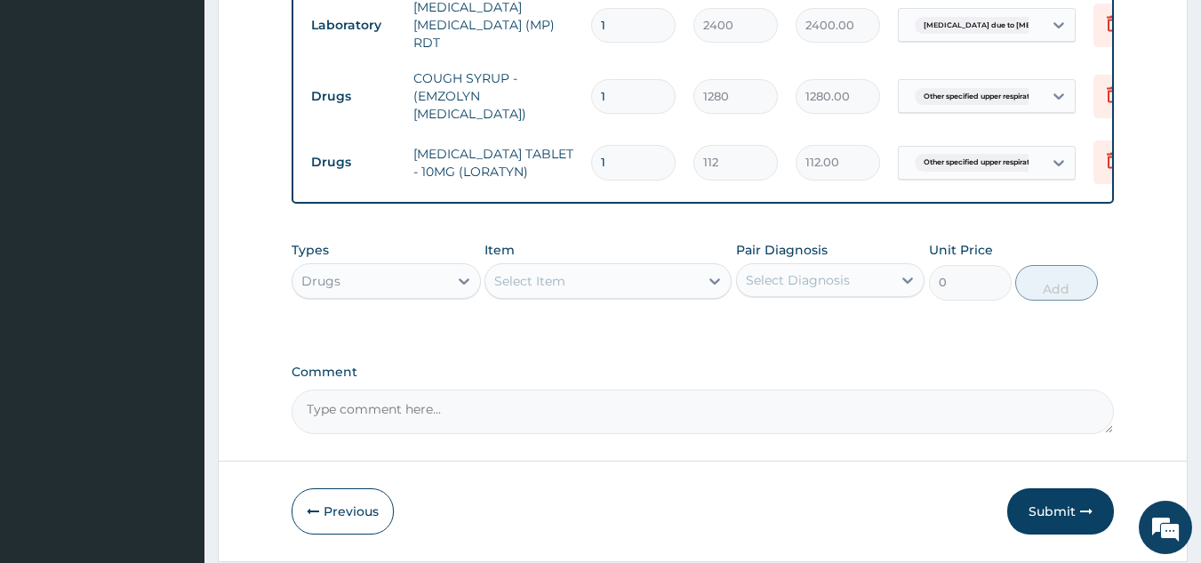
type input "0.00"
type input "5"
type input "560.00"
type input "5"
click at [589, 292] on div "Select Item" at bounding box center [591, 281] width 213 height 28
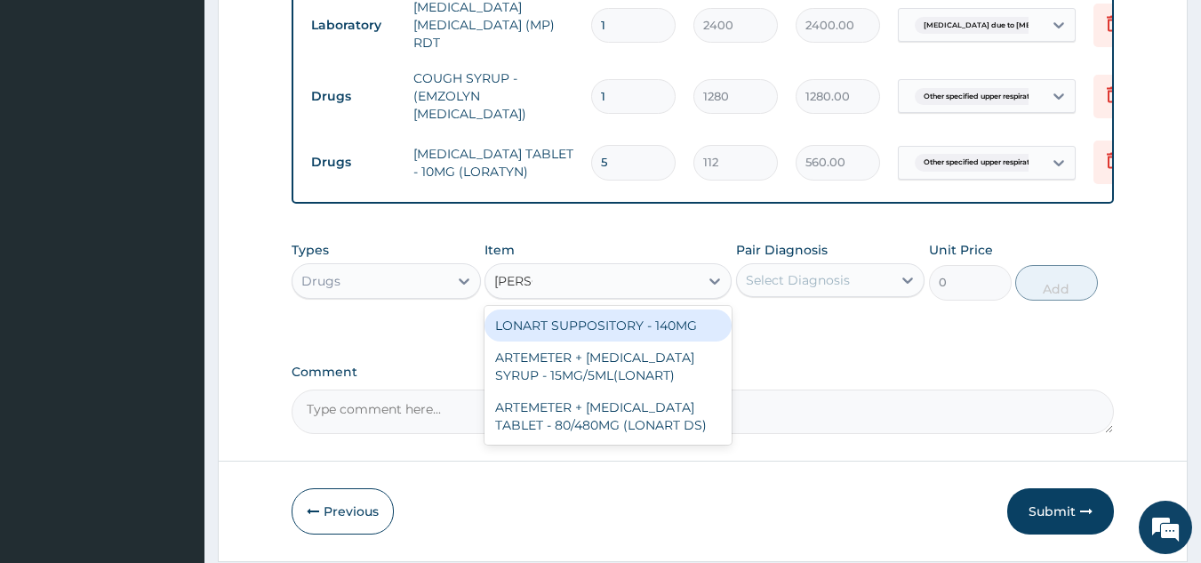
type input "LONAR"
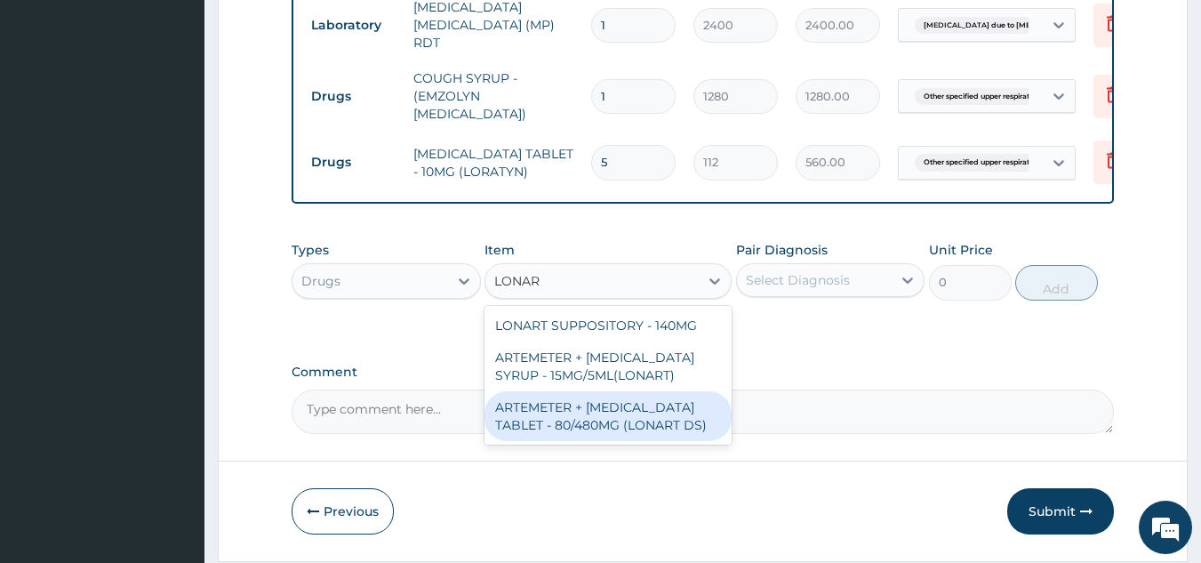
click at [686, 419] on div "ARTEMETER + [MEDICAL_DATA] TABLET - 80/480MG (LONART DS)" at bounding box center [608, 416] width 247 height 50
type input "672"
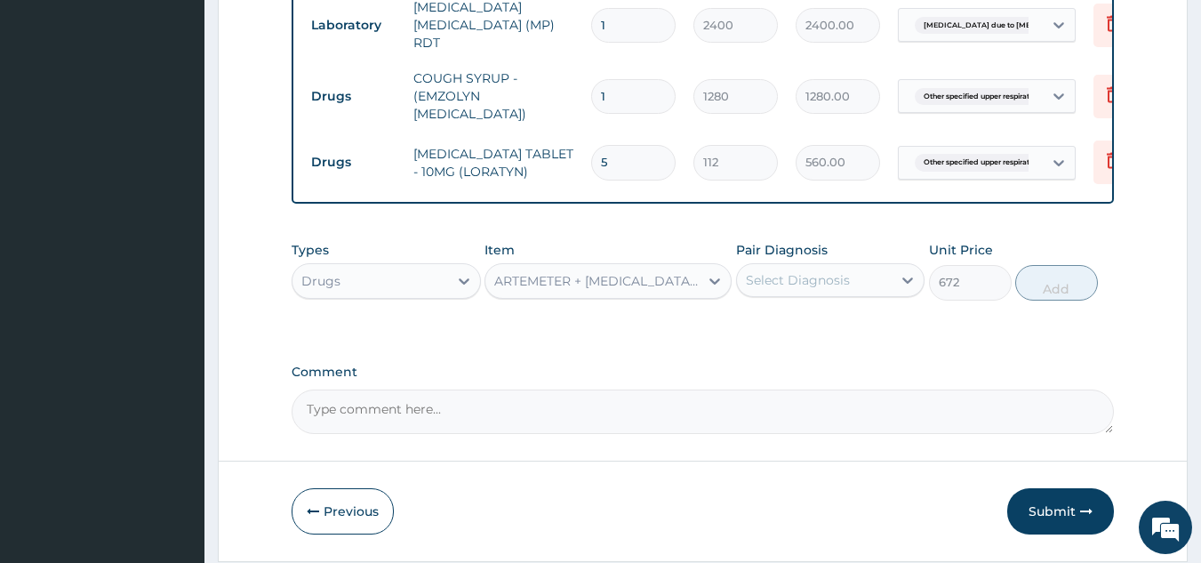
click at [773, 289] on div "Select Diagnosis" at bounding box center [798, 280] width 104 height 18
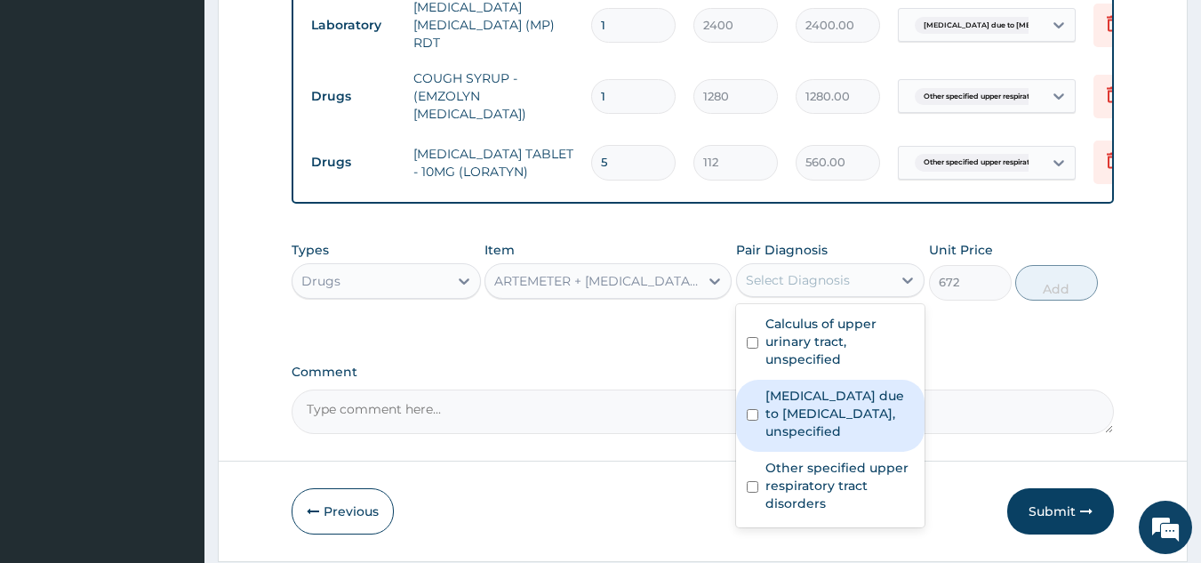
click at [863, 435] on label "Malaria due to Plasmodium falciparum, unspecified" at bounding box center [839, 413] width 149 height 53
checkbox input "true"
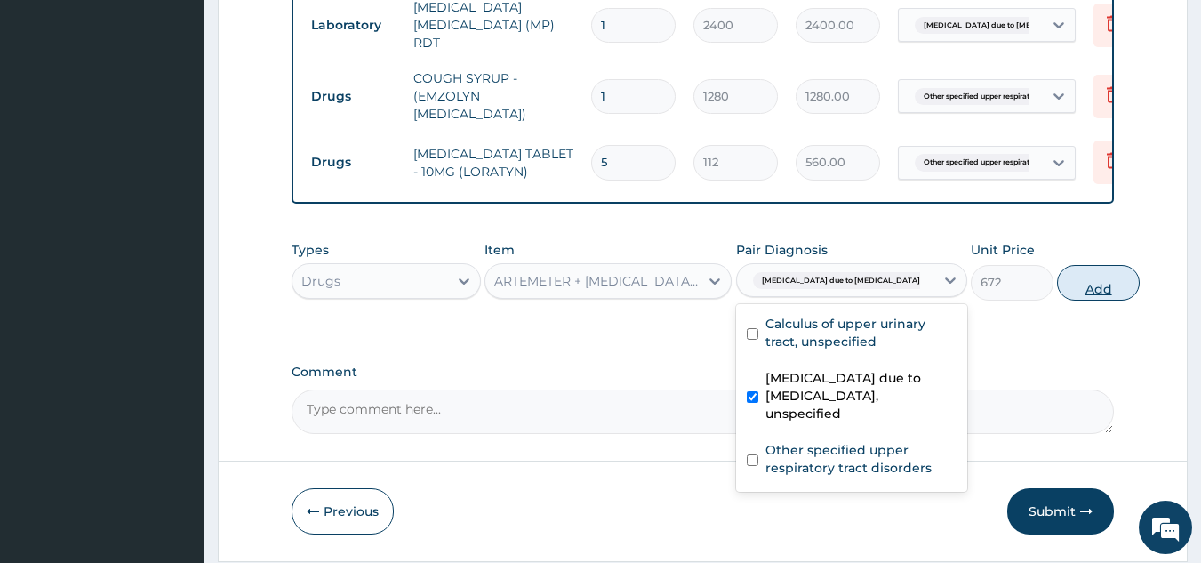
click at [1079, 293] on button "Add" at bounding box center [1098, 283] width 83 height 36
type input "0"
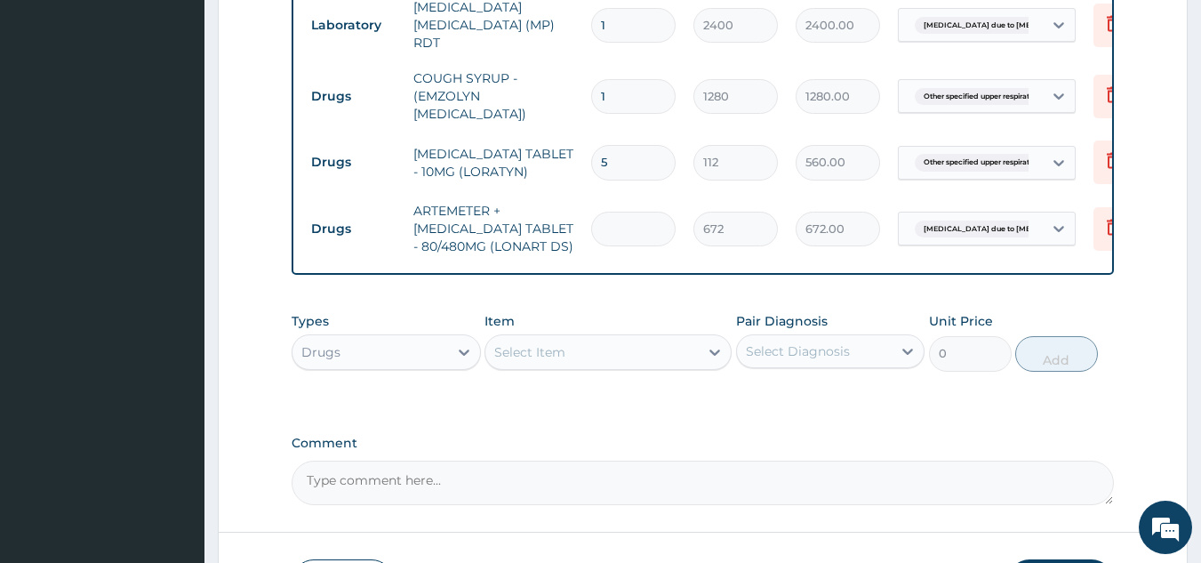
type input "0.00"
type input "6"
type input "4032.00"
type input "6"
click at [640, 358] on div "Select Item" at bounding box center [591, 352] width 213 height 28
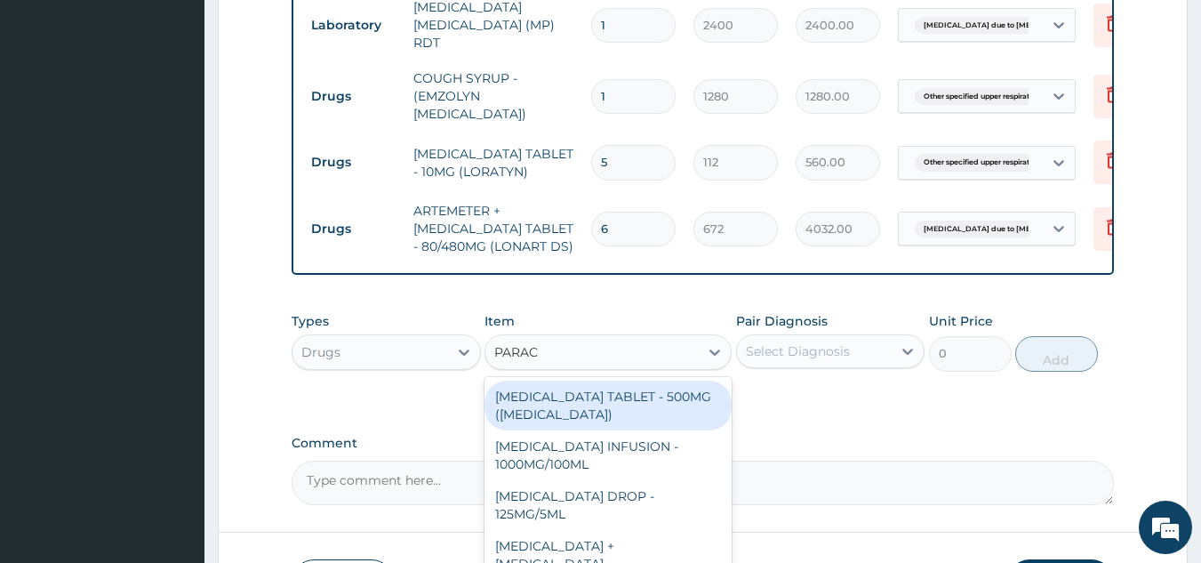
type input "PARACE"
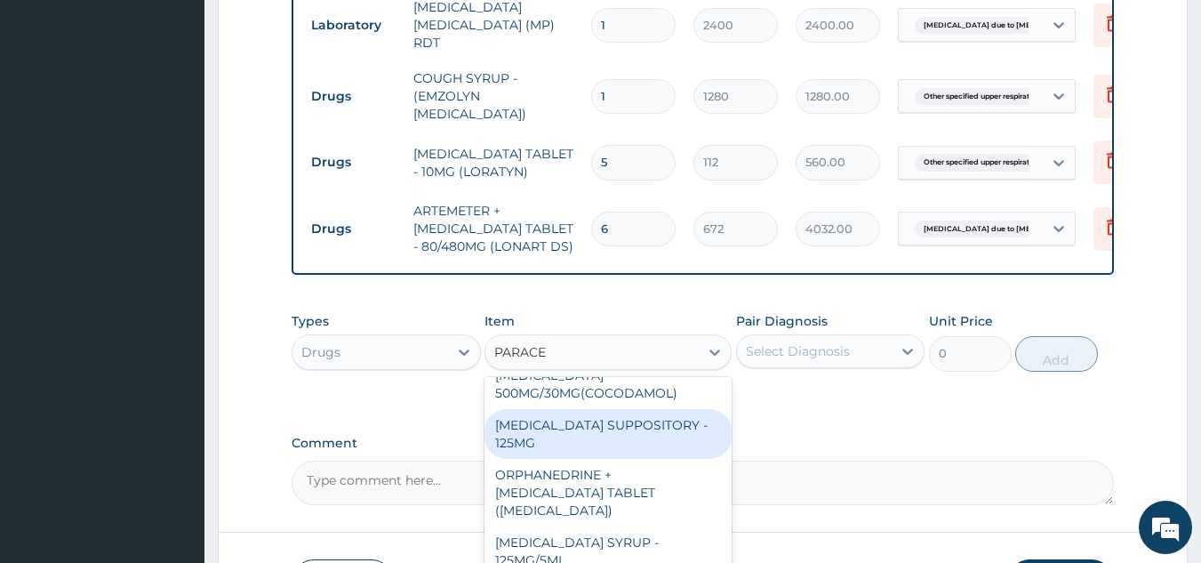
scroll to position [1107, 0]
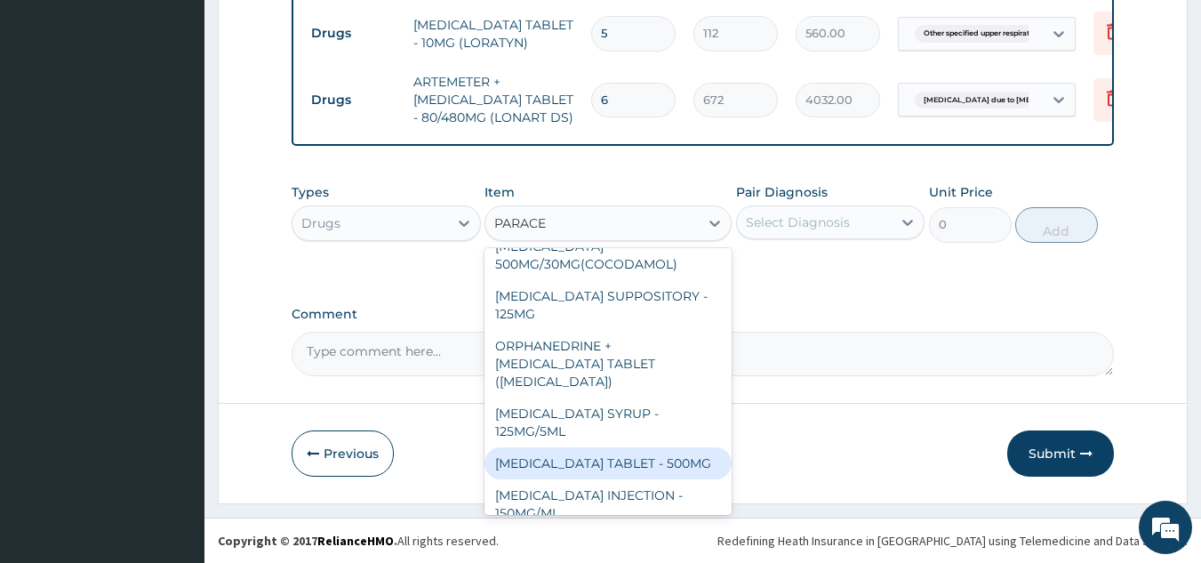
click at [598, 450] on div "PARACETAMOL TABLET - 500MG" at bounding box center [608, 463] width 247 height 32
type input "38.400000000000006"
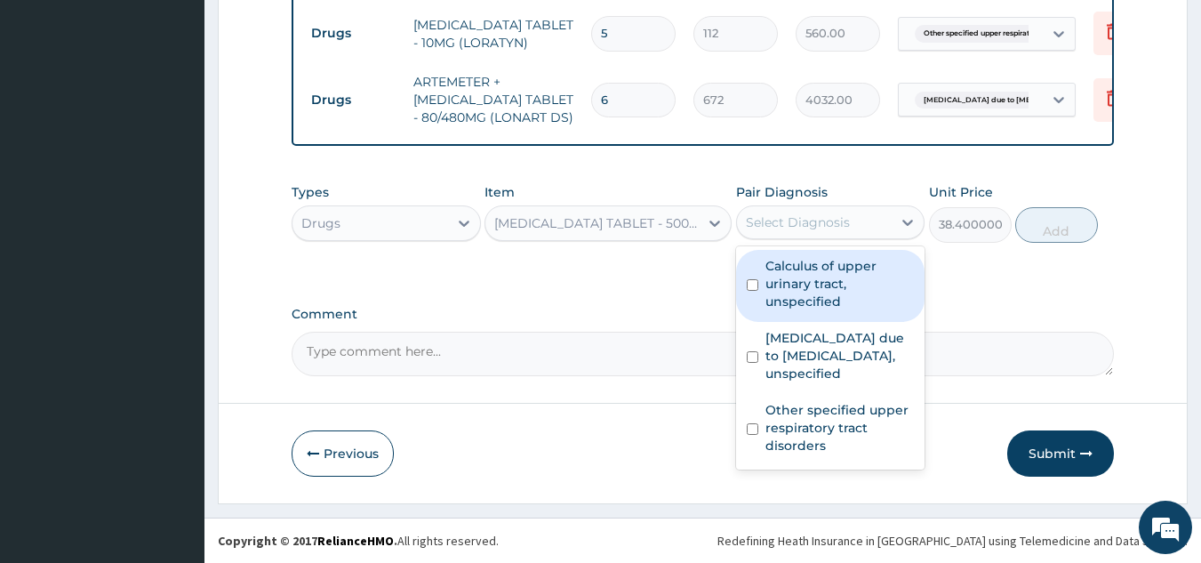
click at [784, 216] on div "Select Diagnosis" at bounding box center [798, 222] width 104 height 18
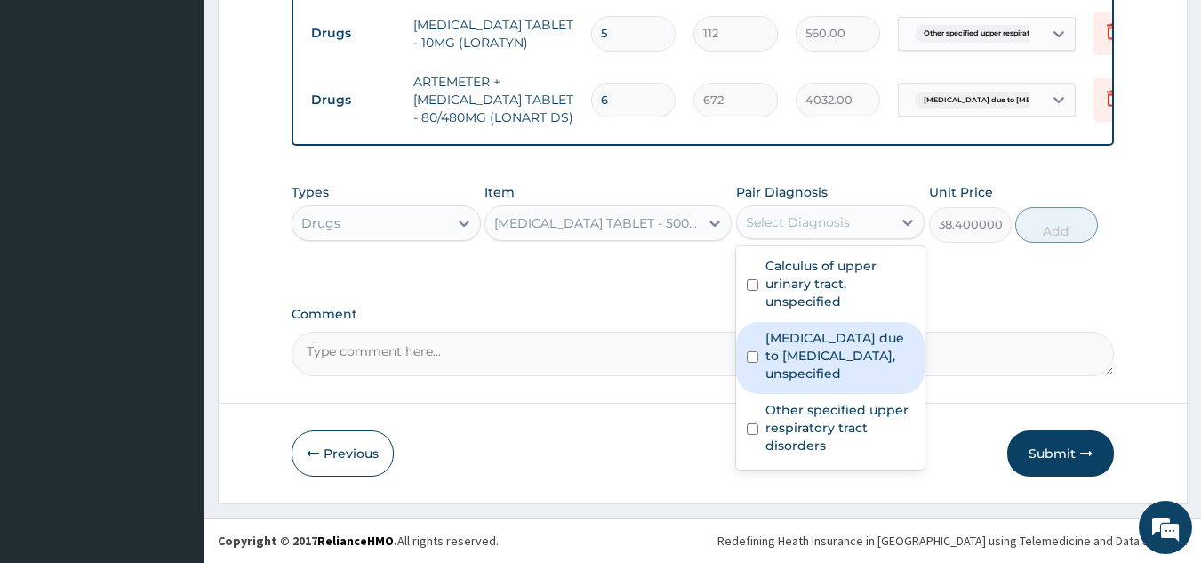
click at [808, 344] on label "[MEDICAL_DATA] due to [MEDICAL_DATA], unspecified" at bounding box center [839, 355] width 149 height 53
checkbox input "true"
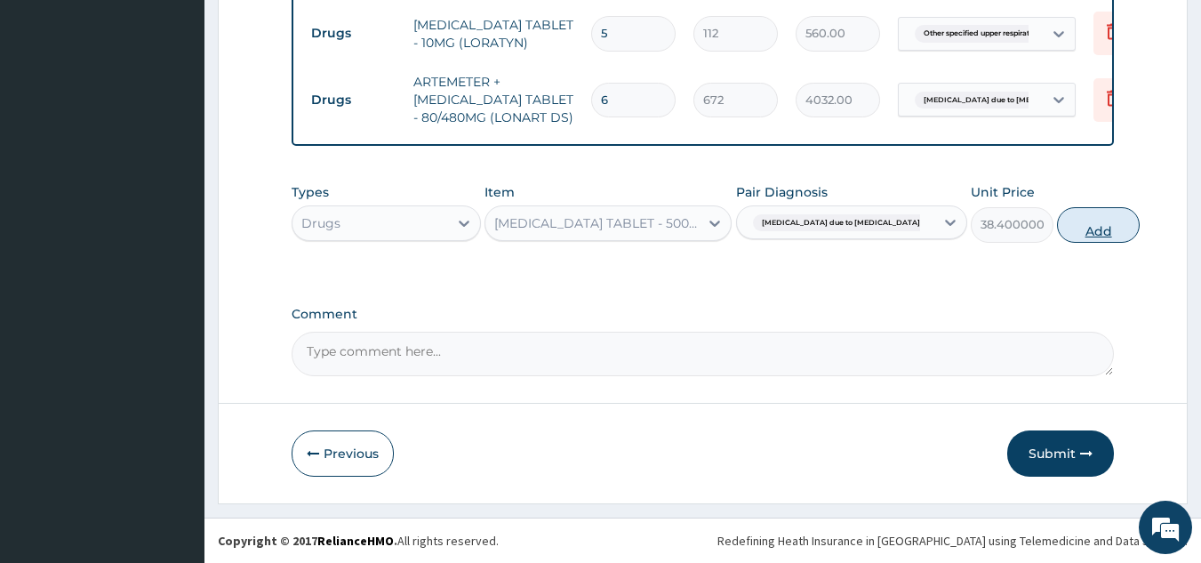
click at [1057, 217] on button "Add" at bounding box center [1098, 225] width 83 height 36
type input "0"
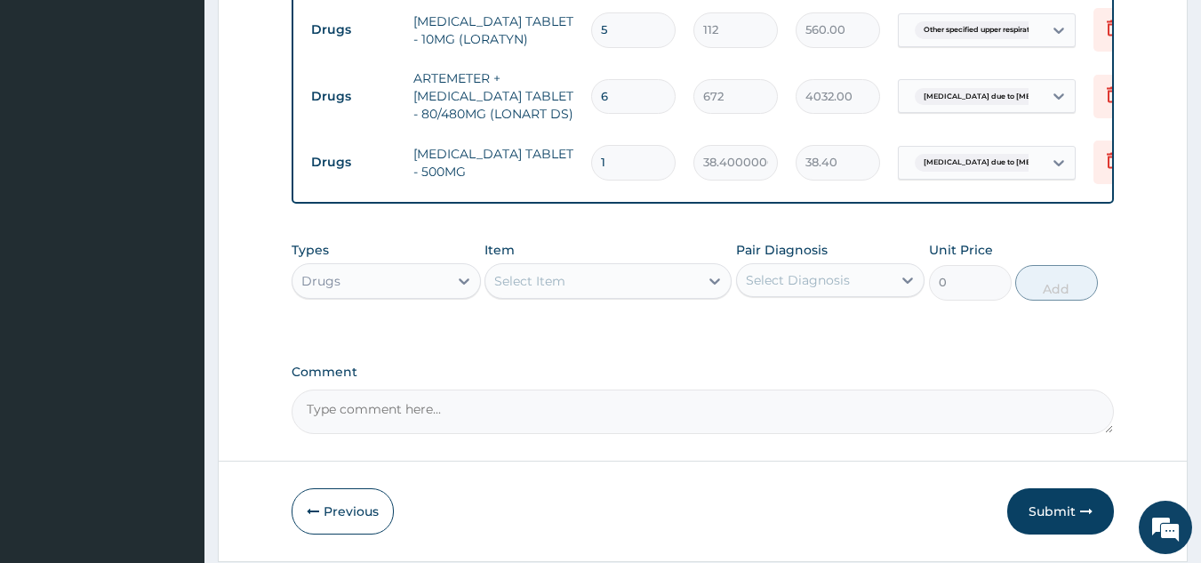
type input "0.00"
type input "3"
type input "115.20"
type input "30"
type input "1152.00"
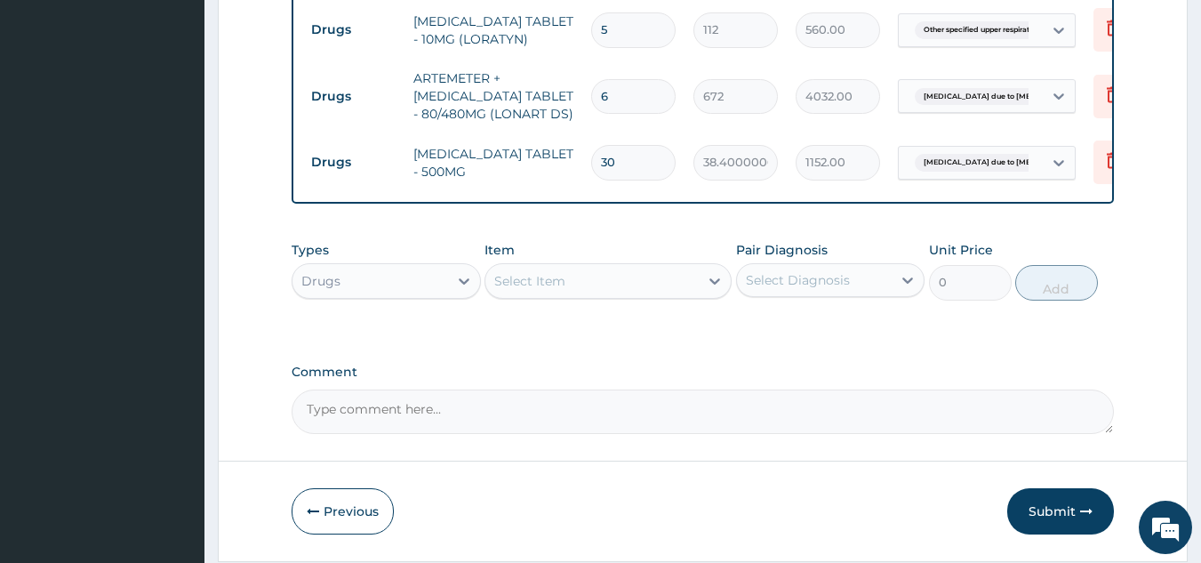
type input "30"
drag, startPoint x: 606, startPoint y: 297, endPoint x: 612, endPoint y: 288, distance: 10.4
click at [606, 295] on div "Select Item" at bounding box center [591, 281] width 213 height 28
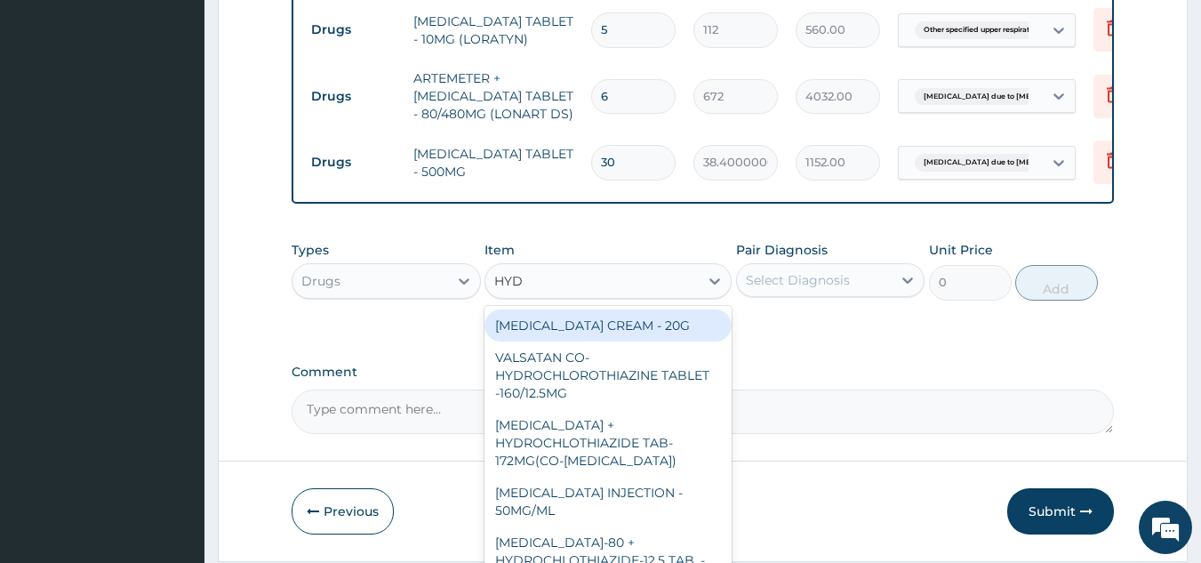
type input "HYDR"
click at [615, 327] on div "HYDROCORTISONE CREAM - 20G" at bounding box center [608, 325] width 247 height 32
type input "1920"
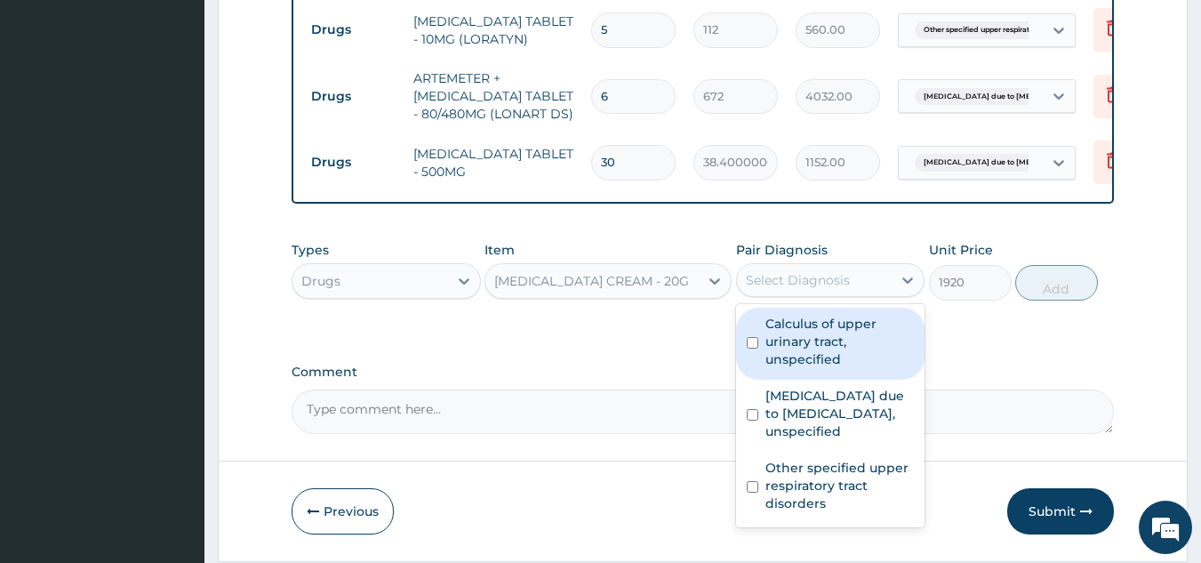
click at [802, 289] on div "Select Diagnosis" at bounding box center [798, 280] width 104 height 18
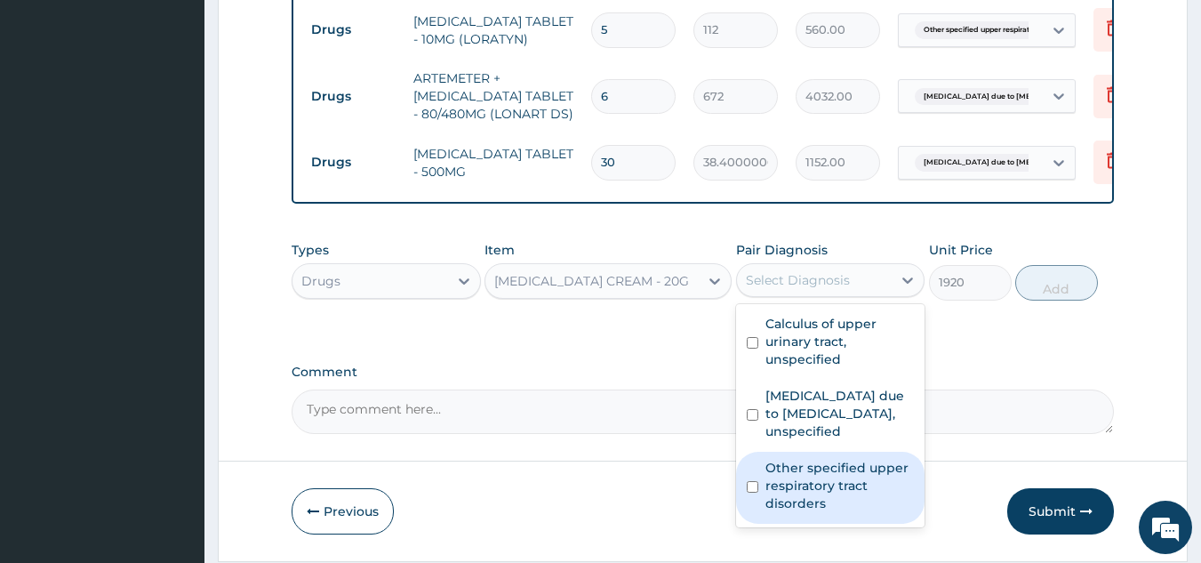
click at [819, 500] on label "Other specified upper respiratory tract disorders" at bounding box center [839, 485] width 149 height 53
checkbox input "true"
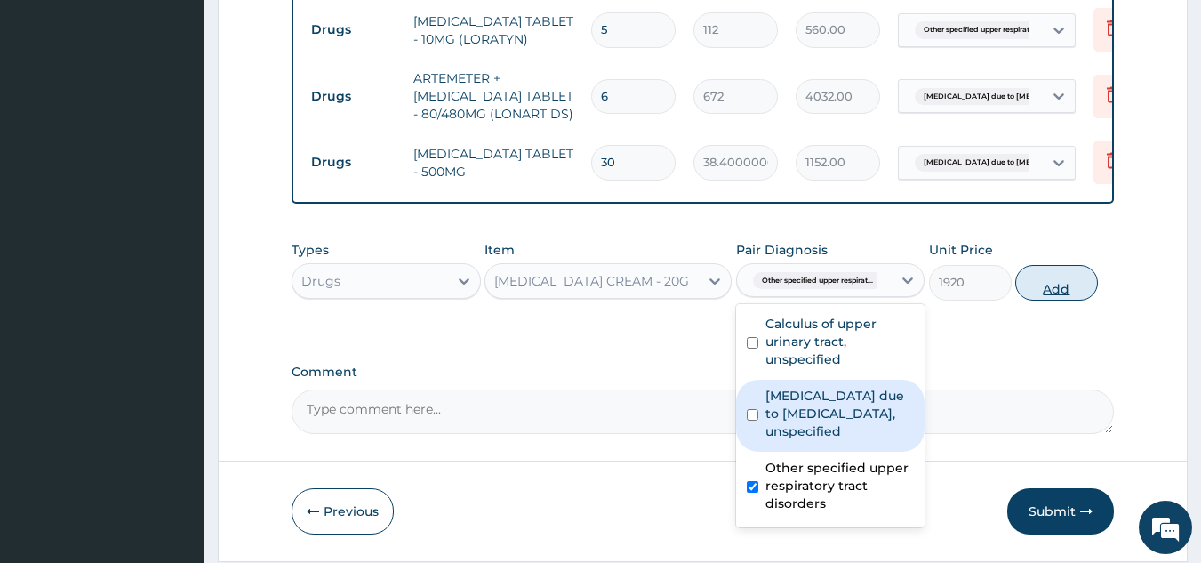
click at [1047, 282] on button "Add" at bounding box center [1056, 283] width 83 height 36
type input "0"
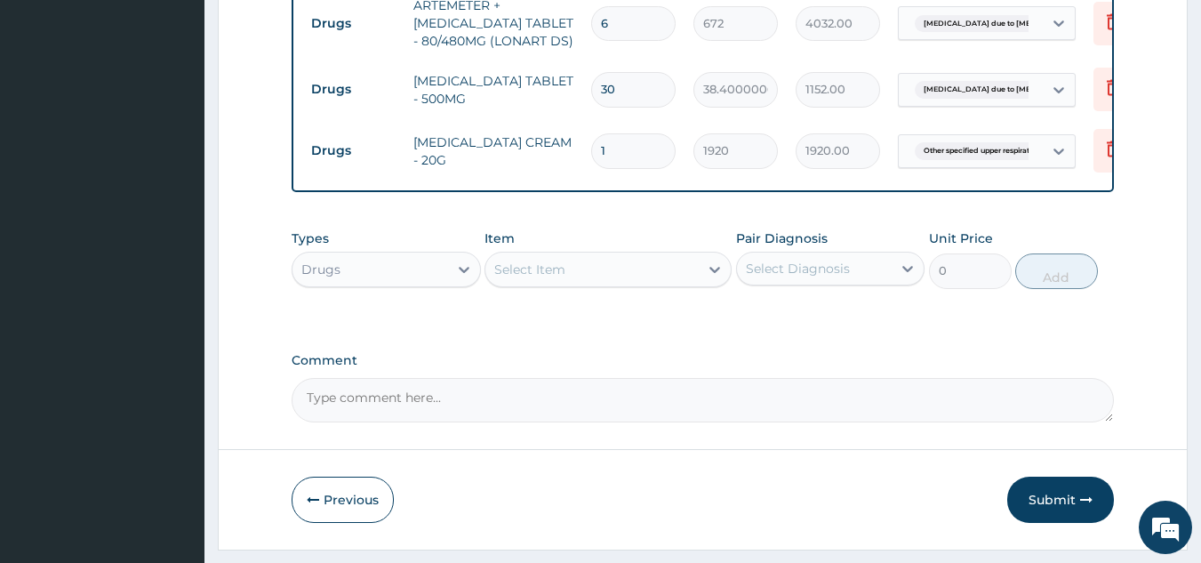
scroll to position [1230, 0]
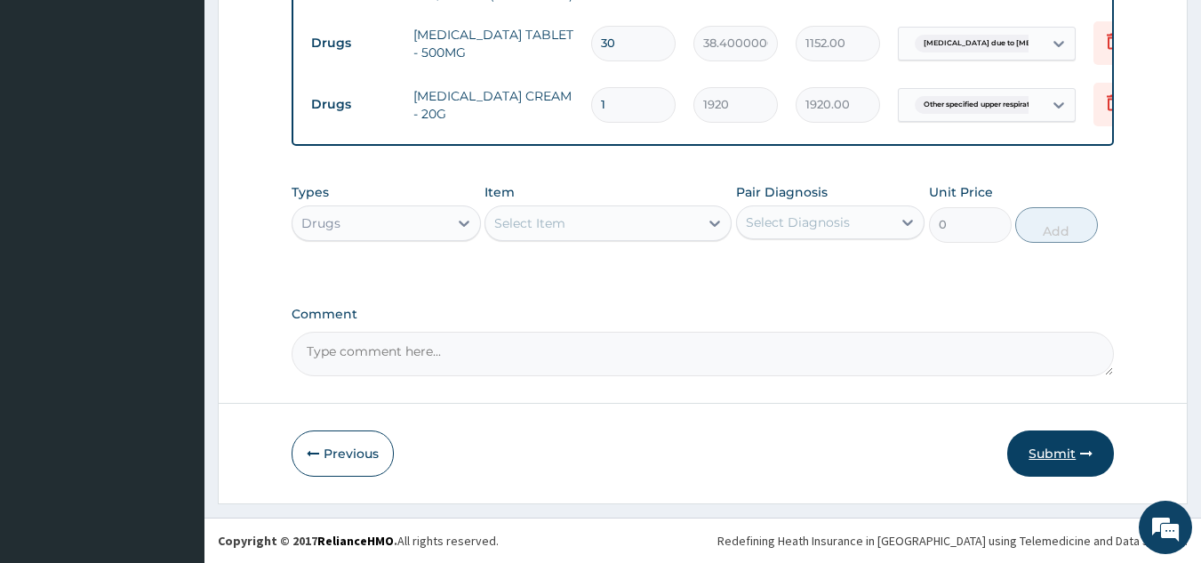
click at [1060, 468] on button "Submit" at bounding box center [1060, 453] width 107 height 46
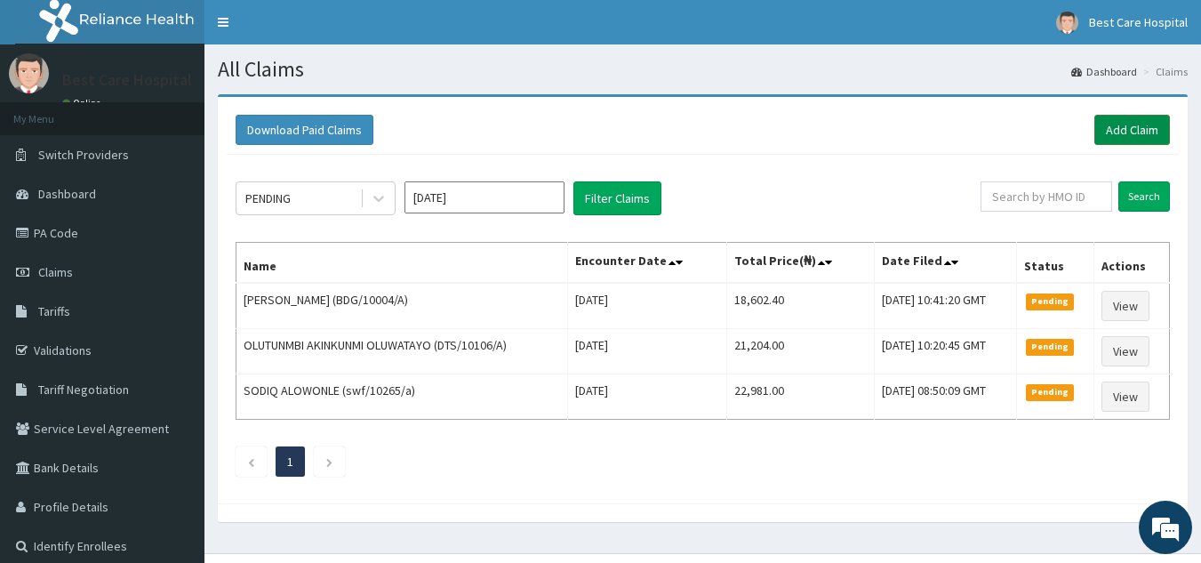
click at [1128, 126] on link "Add Claim" at bounding box center [1132, 130] width 76 height 30
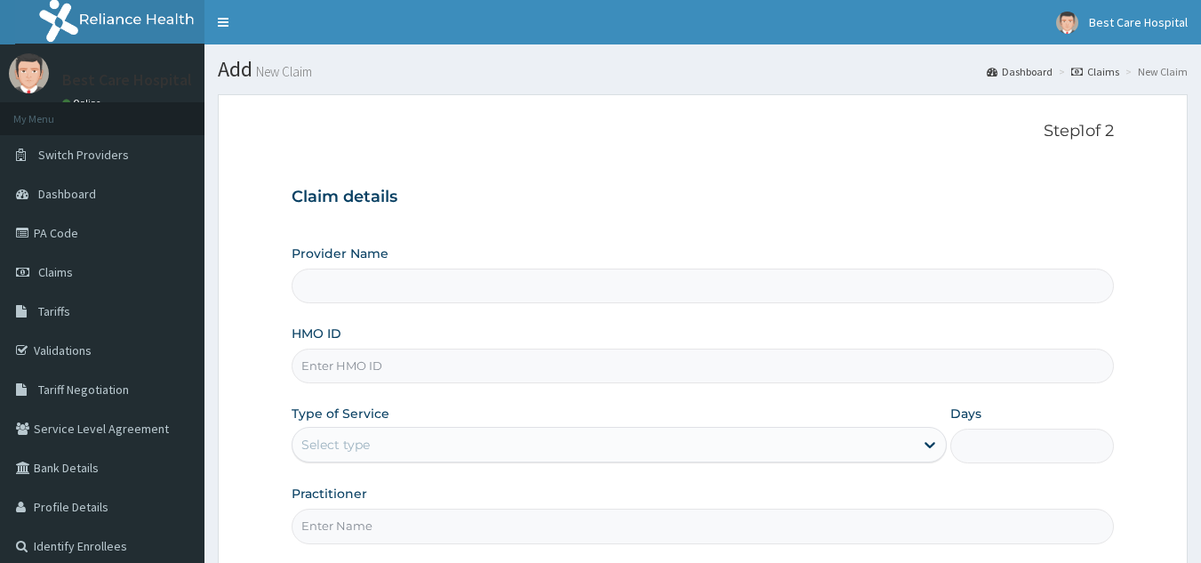
click at [579, 375] on input "HMO ID" at bounding box center [703, 365] width 823 height 35
type input "Bestcare Hospital"
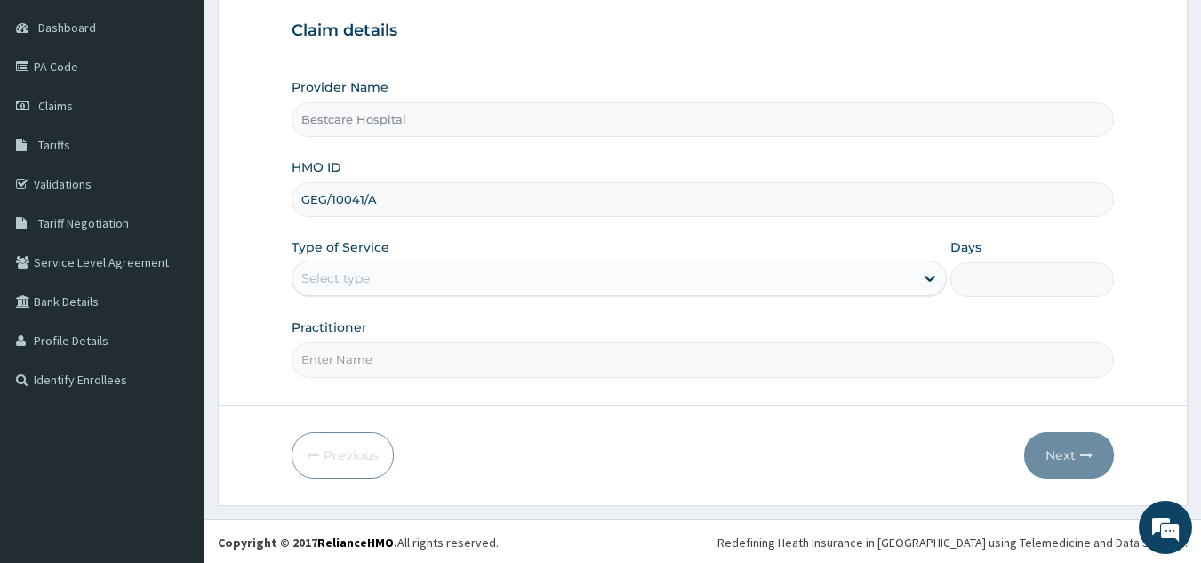
scroll to position [168, 0]
type input "GEG/10041/A"
click at [402, 265] on div "Select type" at bounding box center [602, 276] width 621 height 28
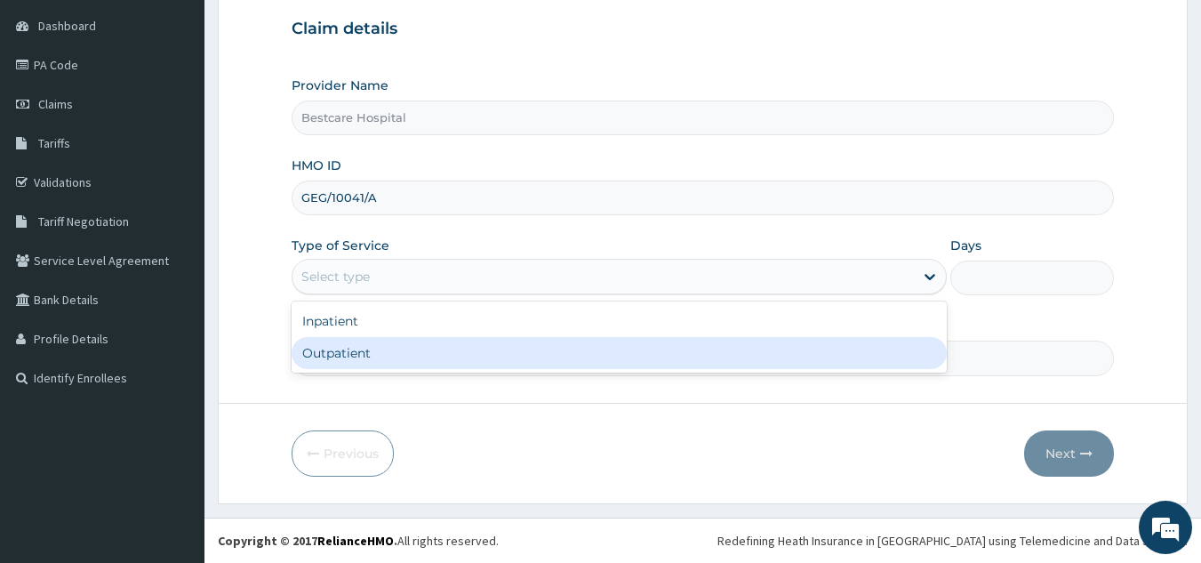
click at [339, 356] on div "Outpatient" at bounding box center [619, 353] width 655 height 32
type input "1"
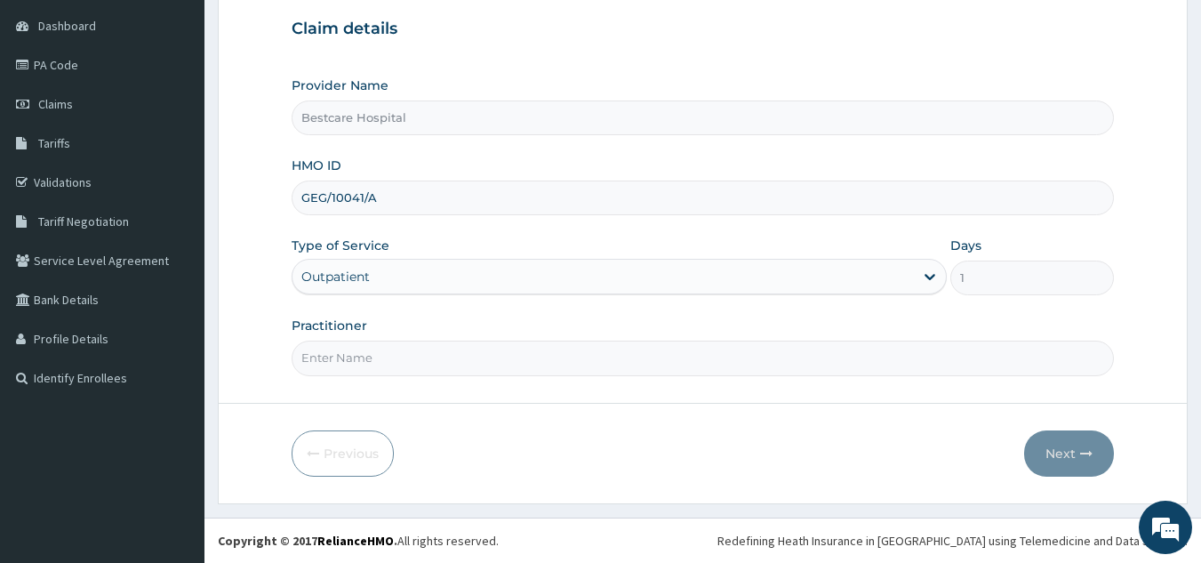
scroll to position [0, 0]
click at [347, 355] on input "Practitioner" at bounding box center [703, 357] width 823 height 35
type input "DR [PERSON_NAME]"
click at [1056, 460] on button "Next" at bounding box center [1069, 453] width 90 height 46
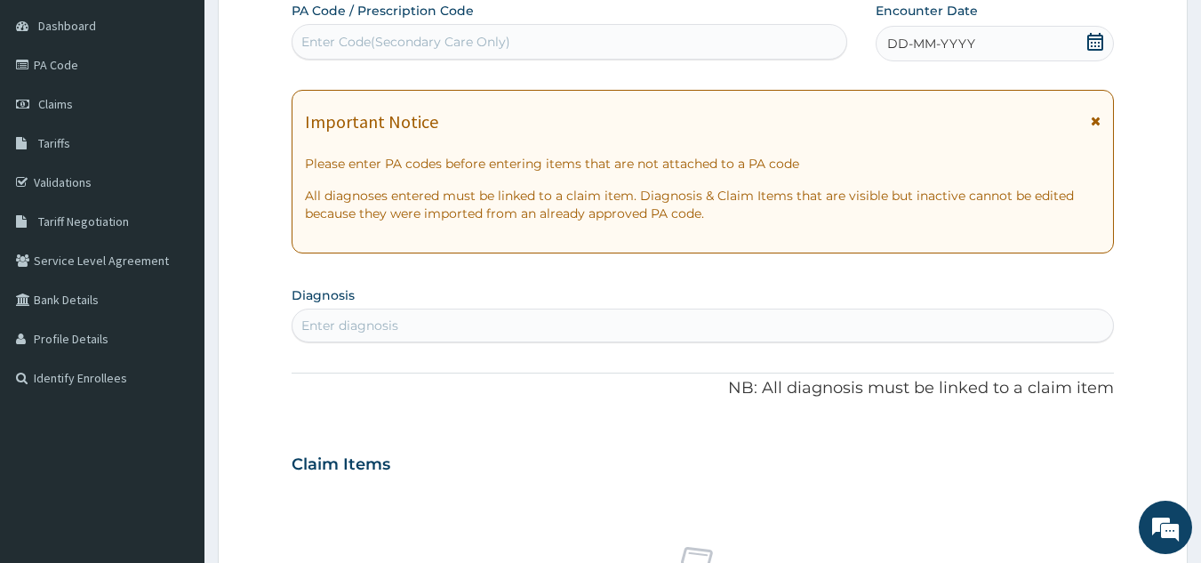
click at [1090, 43] on icon at bounding box center [1095, 42] width 18 height 18
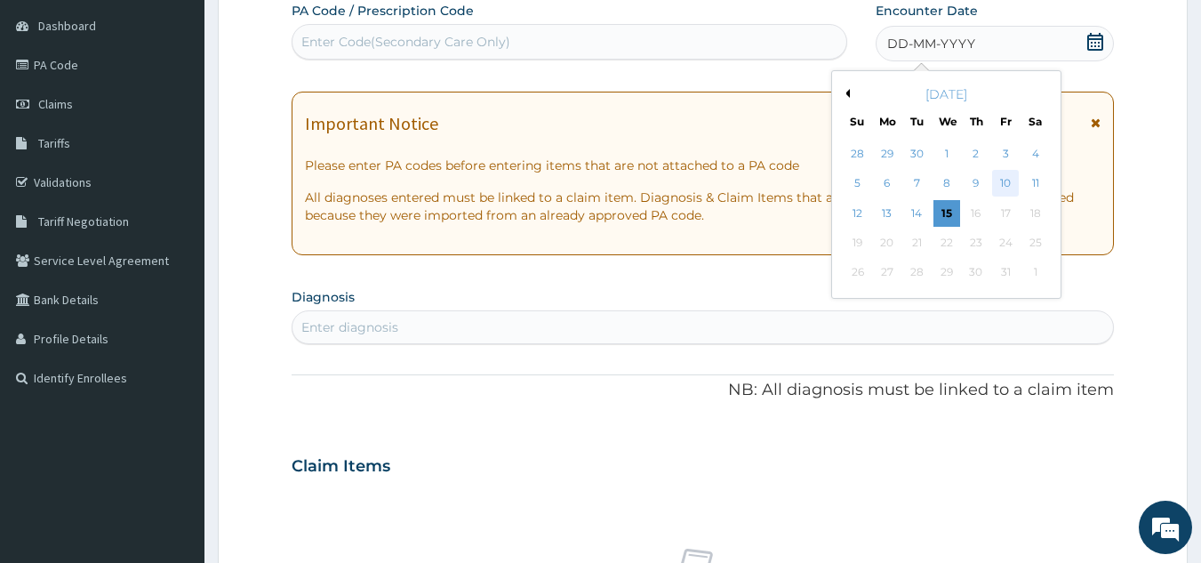
click at [1014, 180] on div "10" at bounding box center [1005, 184] width 27 height 27
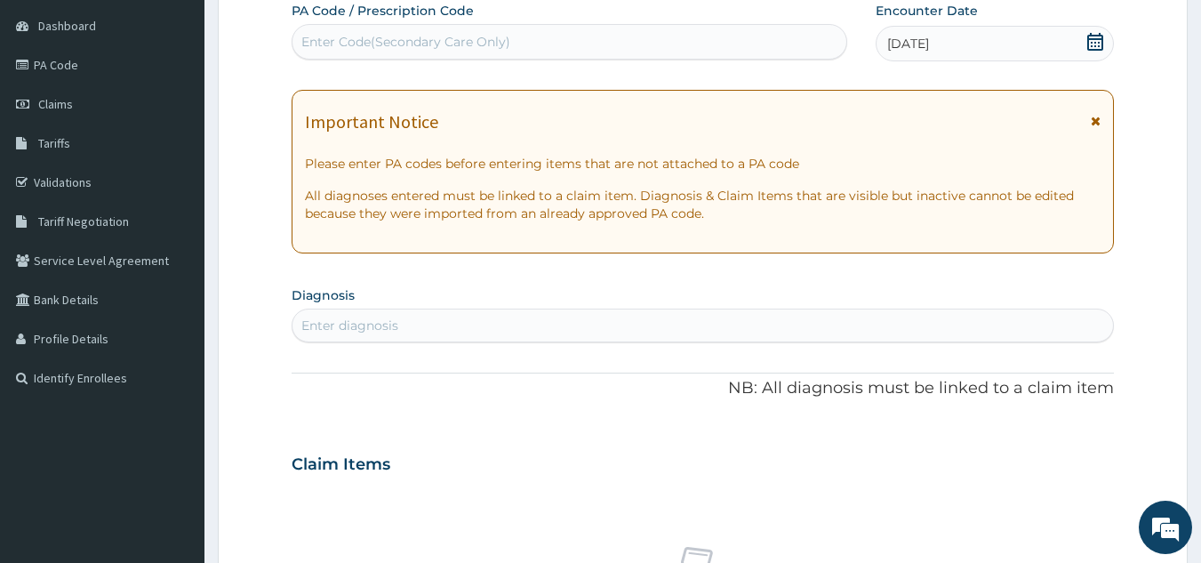
click at [649, 338] on div "Enter diagnosis" at bounding box center [702, 325] width 821 height 28
type input "P"
type input ","
type input "[MEDICAL_DATA]"
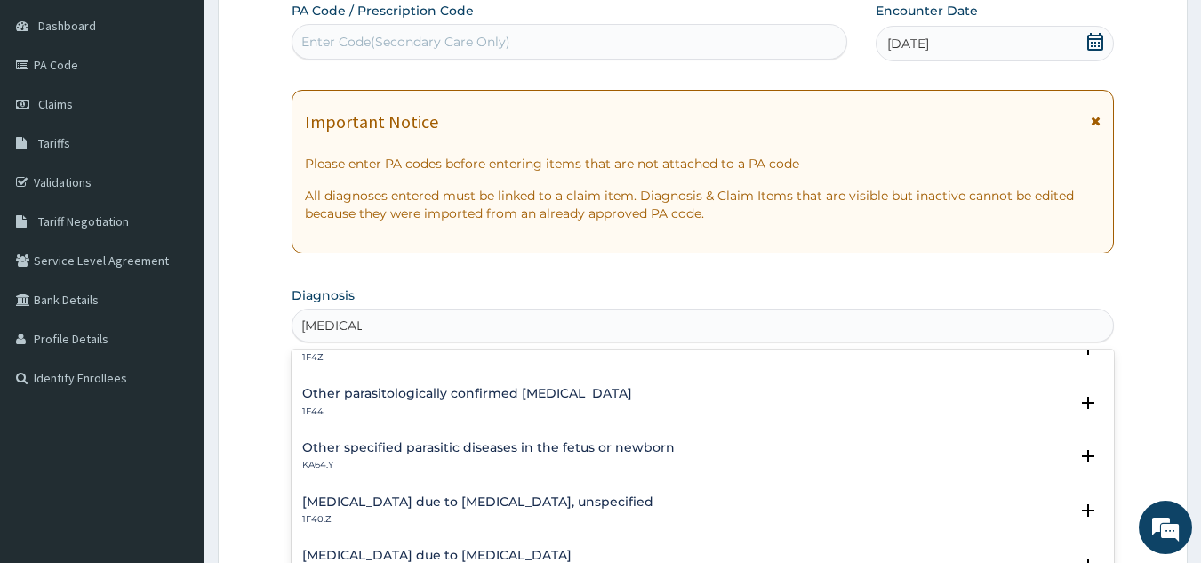
scroll to position [178, 0]
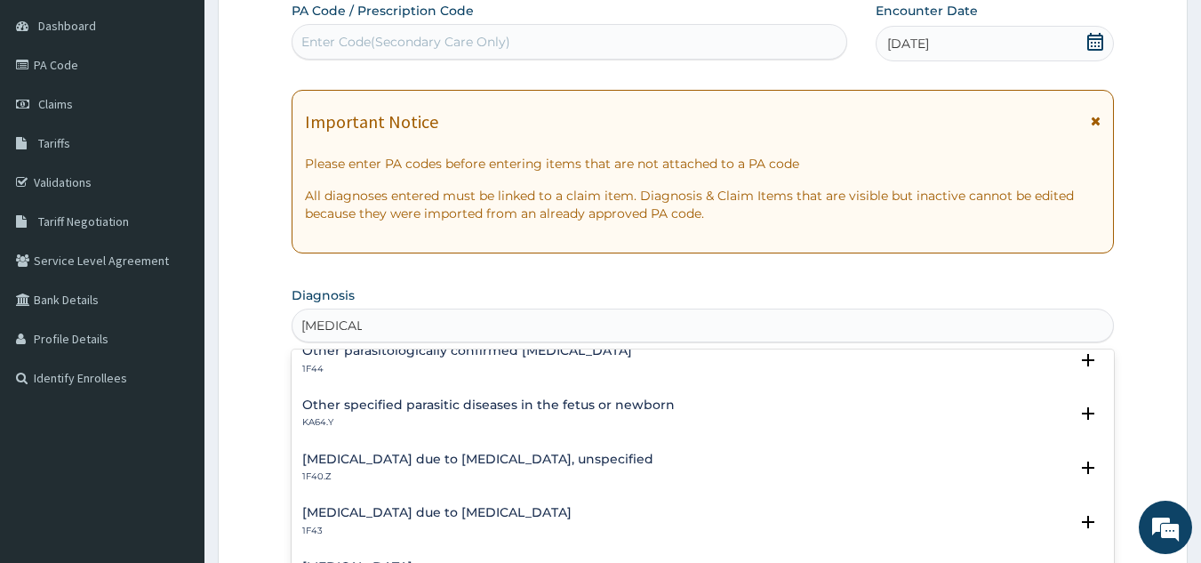
click at [472, 453] on h4 "[MEDICAL_DATA] due to [MEDICAL_DATA], unspecified" at bounding box center [477, 459] width 351 height 13
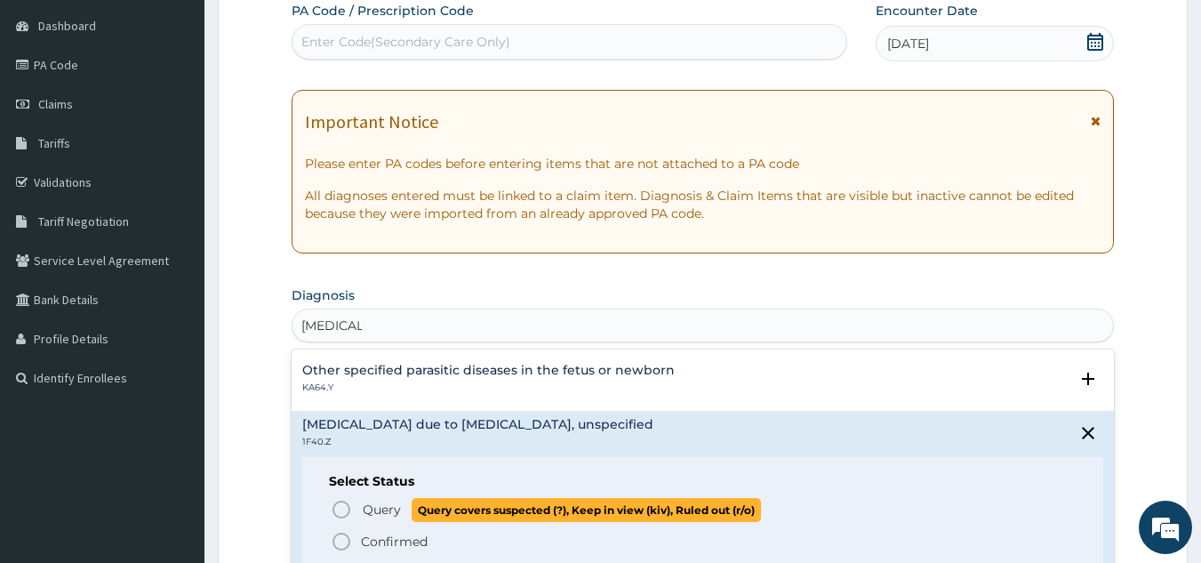
scroll to position [267, 0]
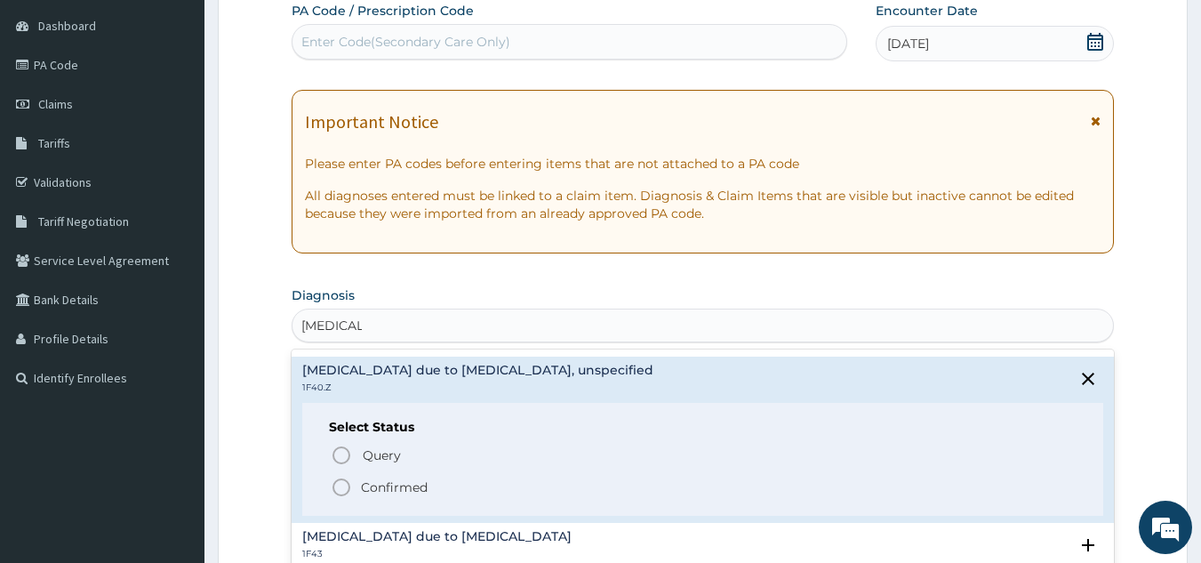
click at [376, 493] on p "Confirmed" at bounding box center [394, 487] width 67 height 18
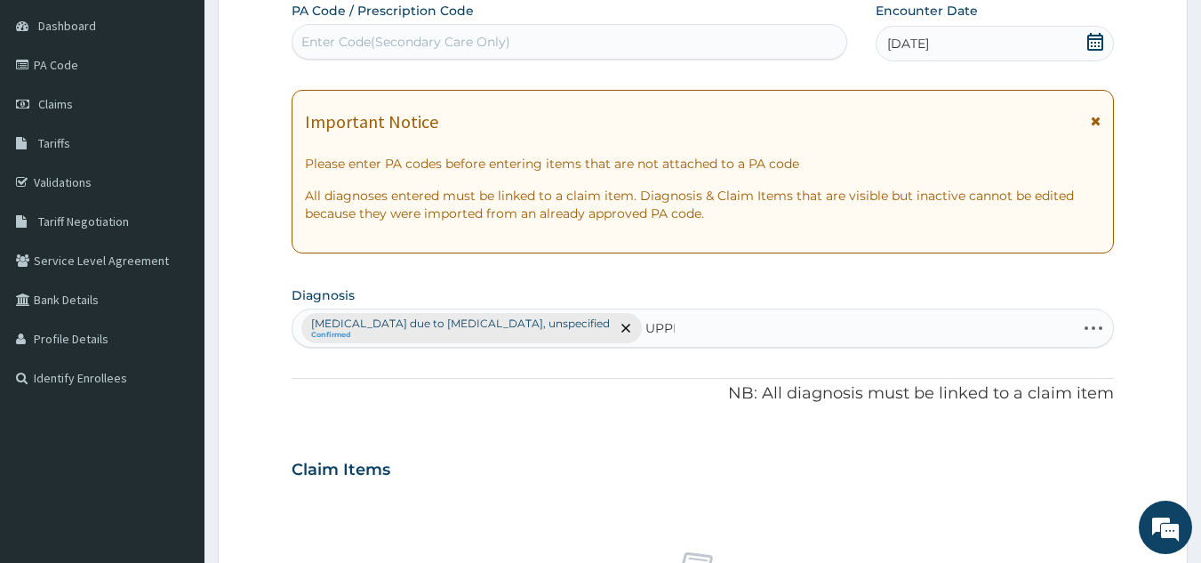
type input "UPPER"
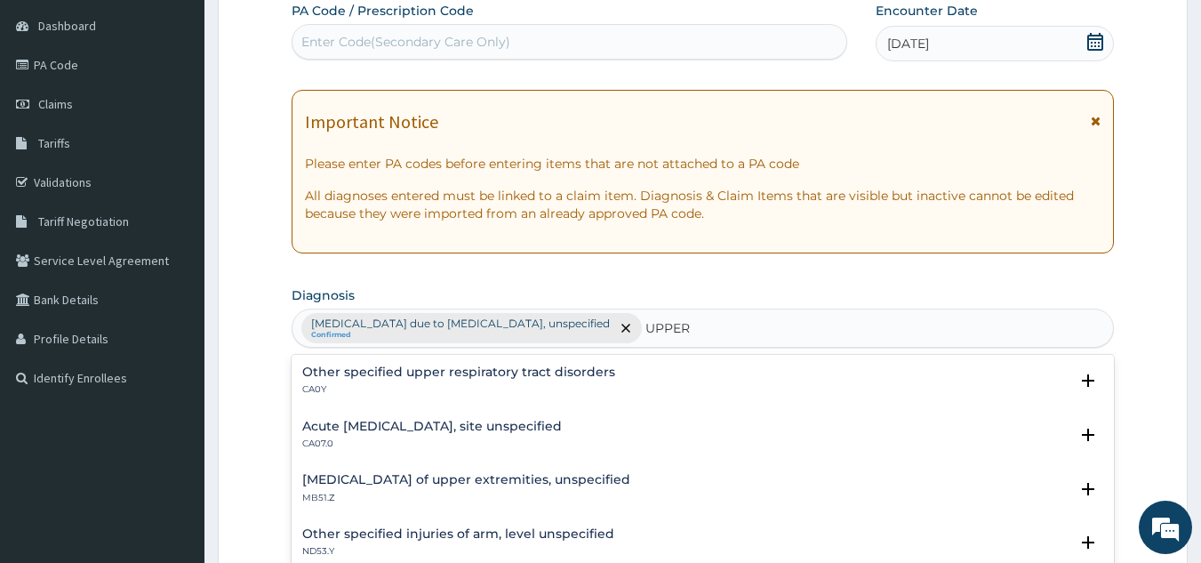
click at [413, 371] on h4 "Other specified upper respiratory tract disorders" at bounding box center [458, 371] width 313 height 13
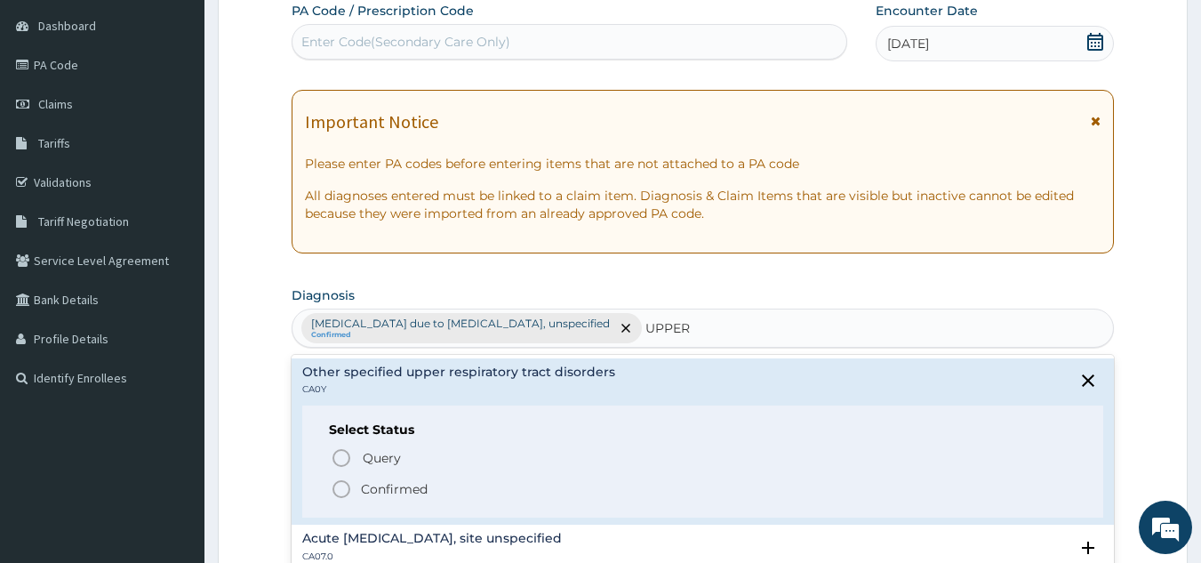
click at [388, 489] on p "Confirmed" at bounding box center [394, 489] width 67 height 18
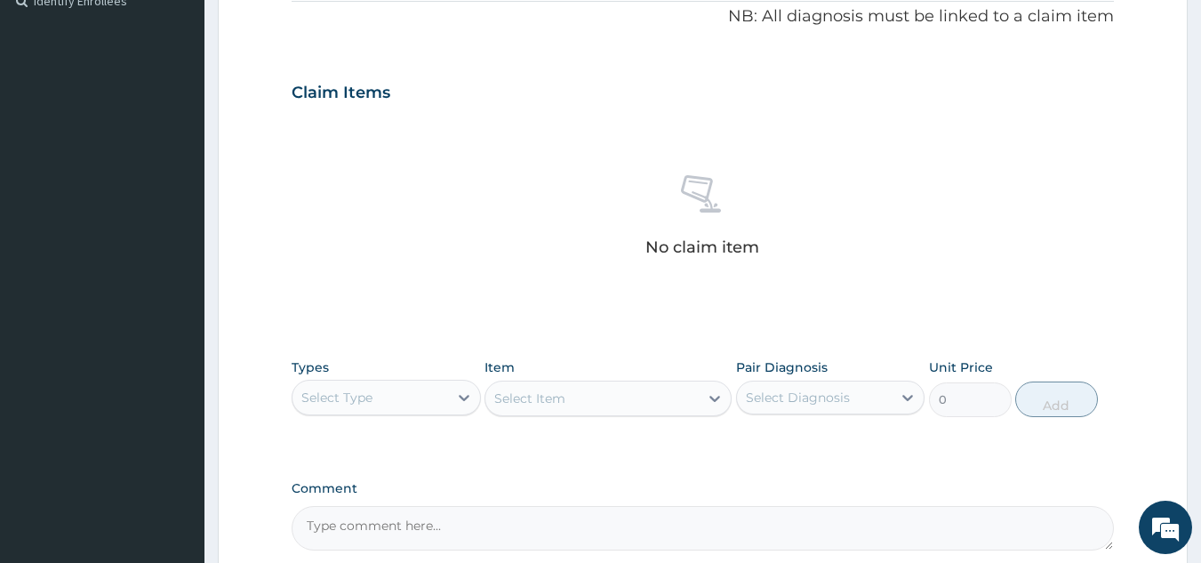
scroll to position [701, 0]
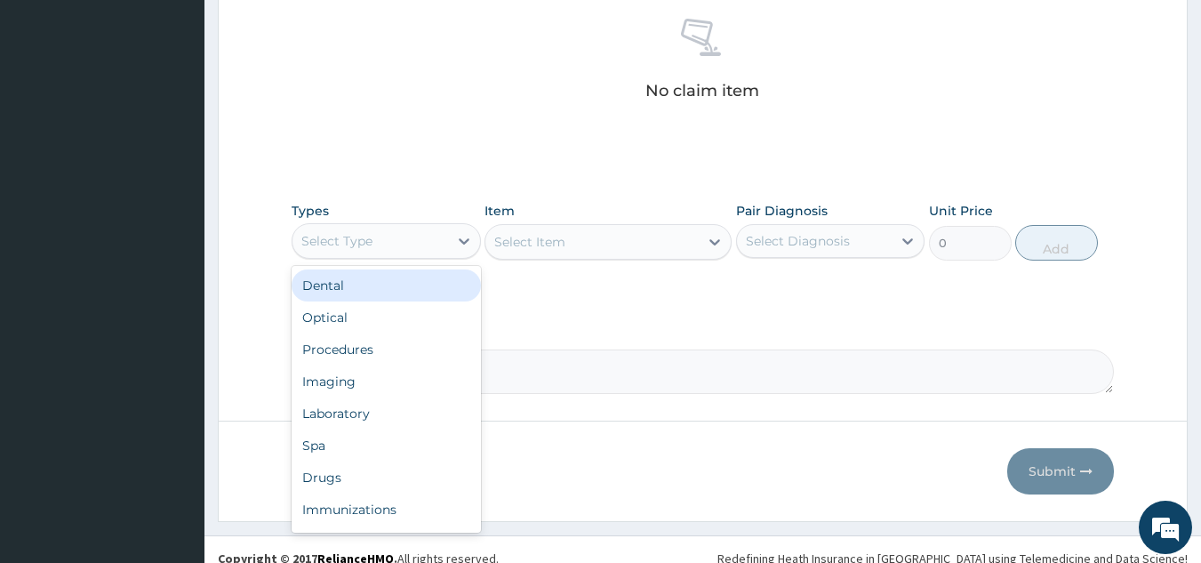
click at [399, 236] on div "Select Type" at bounding box center [370, 241] width 156 height 28
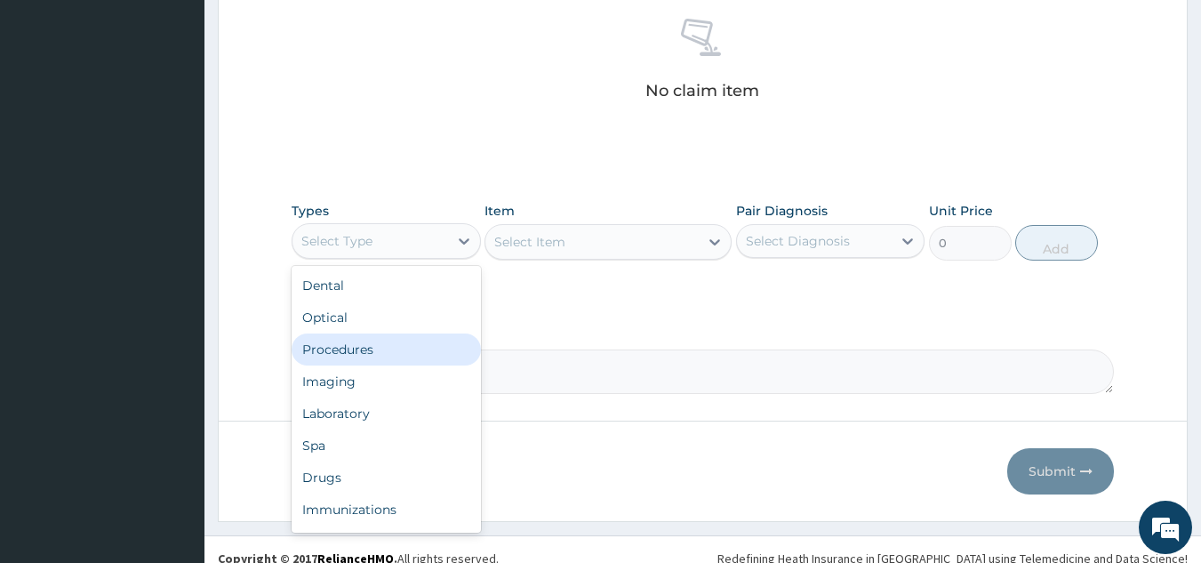
click at [382, 333] on div "Procedures" at bounding box center [386, 349] width 189 height 32
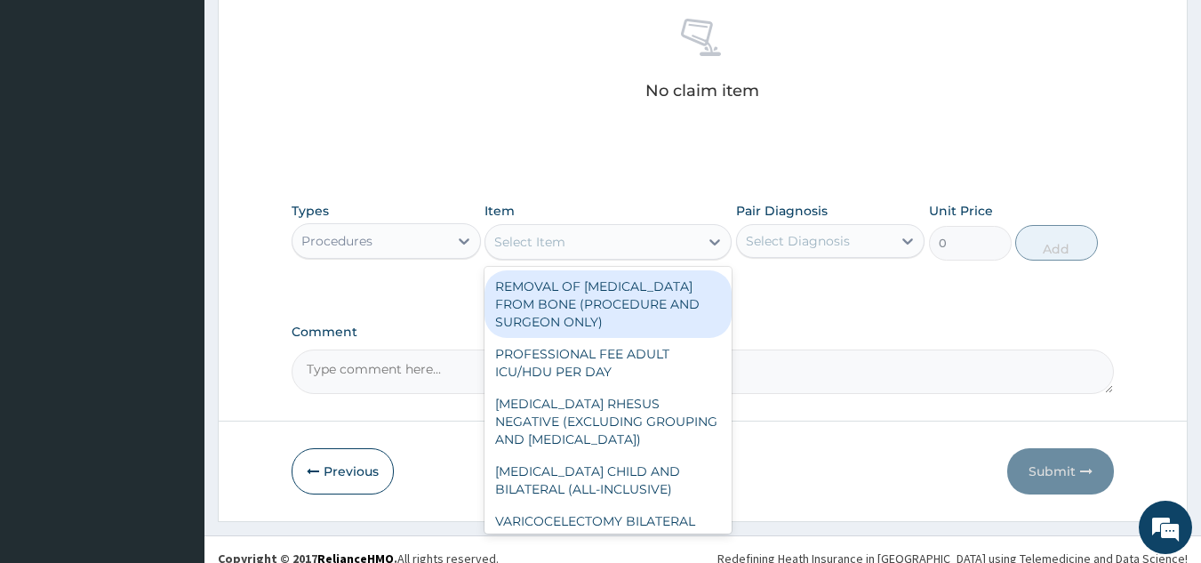
click at [651, 237] on div "Select Item" at bounding box center [591, 242] width 213 height 28
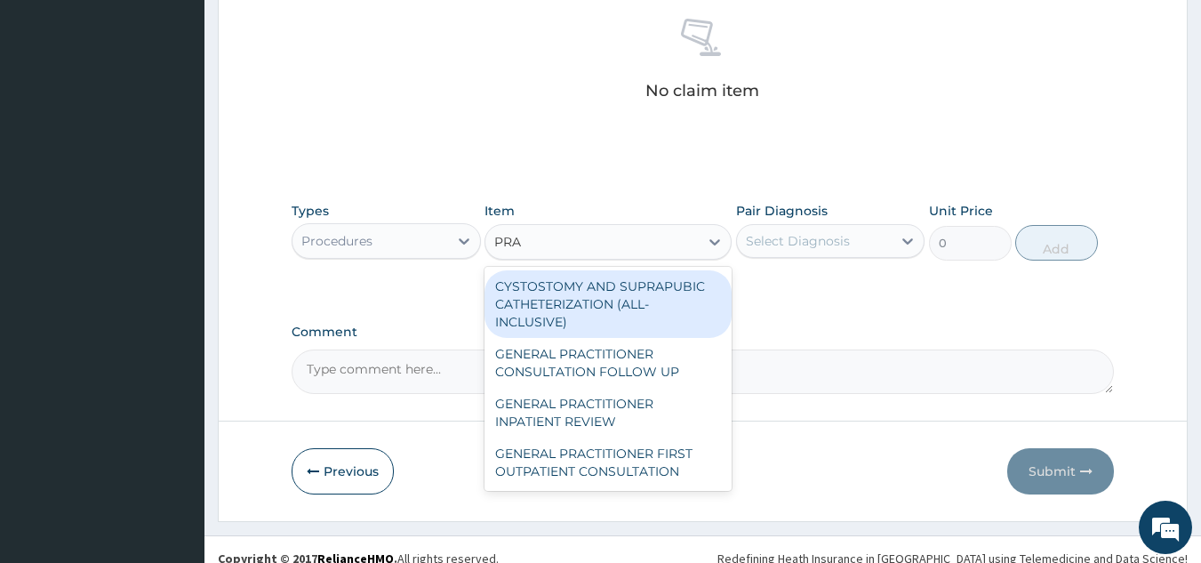
type input "PRAC"
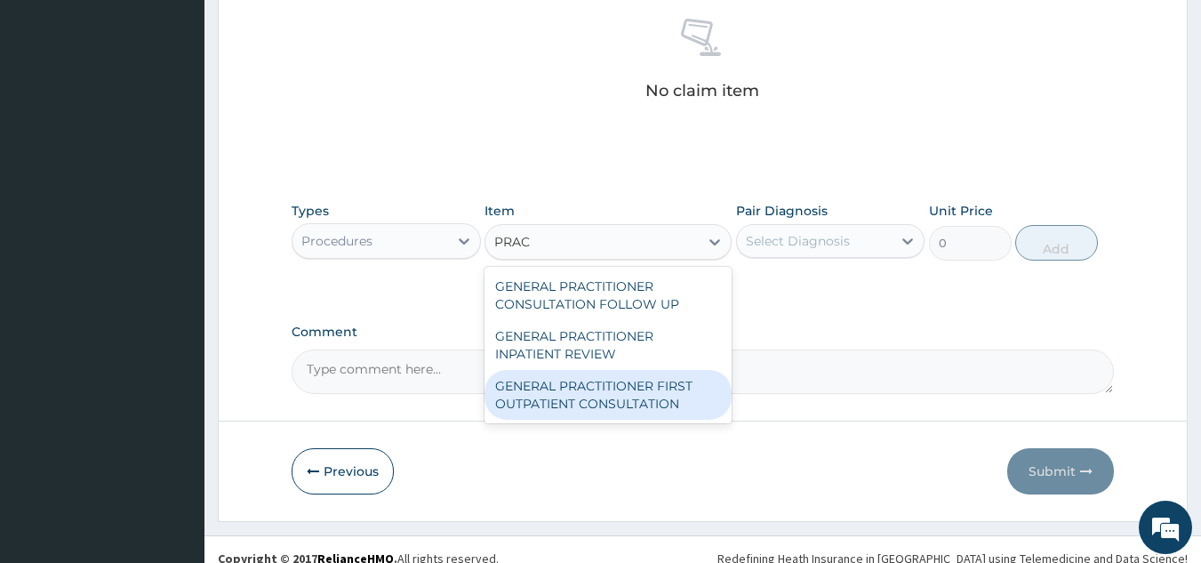
click at [649, 395] on div "GENERAL PRACTITIONER FIRST OUTPATIENT CONSULTATION" at bounding box center [608, 395] width 247 height 50
type input "4500"
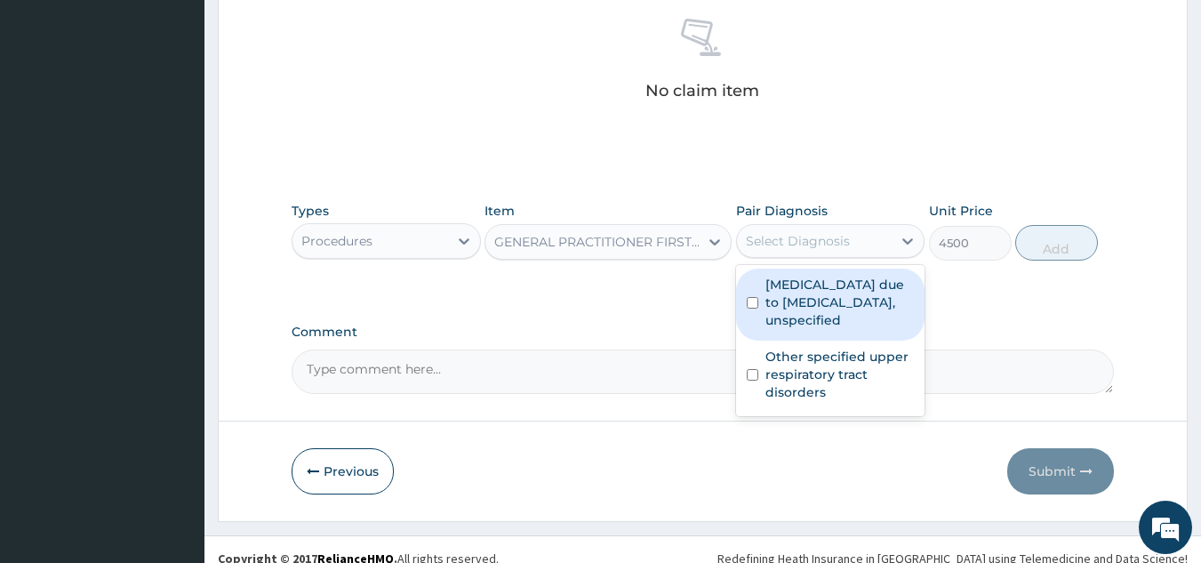
click at [853, 236] on div "Select Diagnosis" at bounding box center [815, 241] width 156 height 28
click at [838, 296] on label "Malaria due to Plasmodium falciparum, unspecified" at bounding box center [839, 302] width 149 height 53
checkbox input "true"
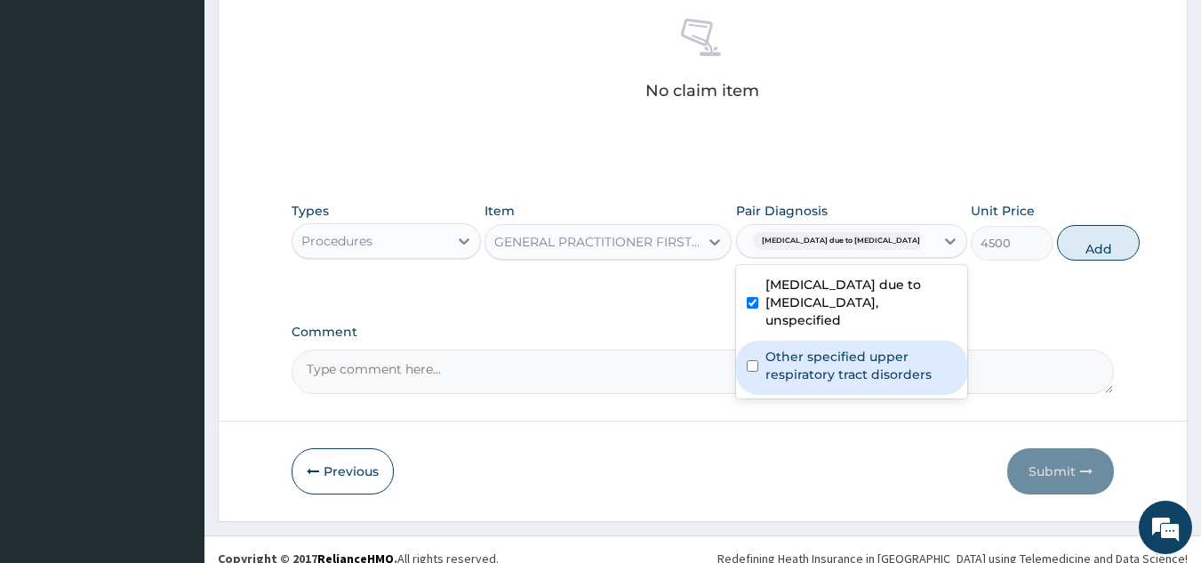
click at [843, 367] on label "Other specified upper respiratory tract disorders" at bounding box center [860, 366] width 191 height 36
checkbox input "true"
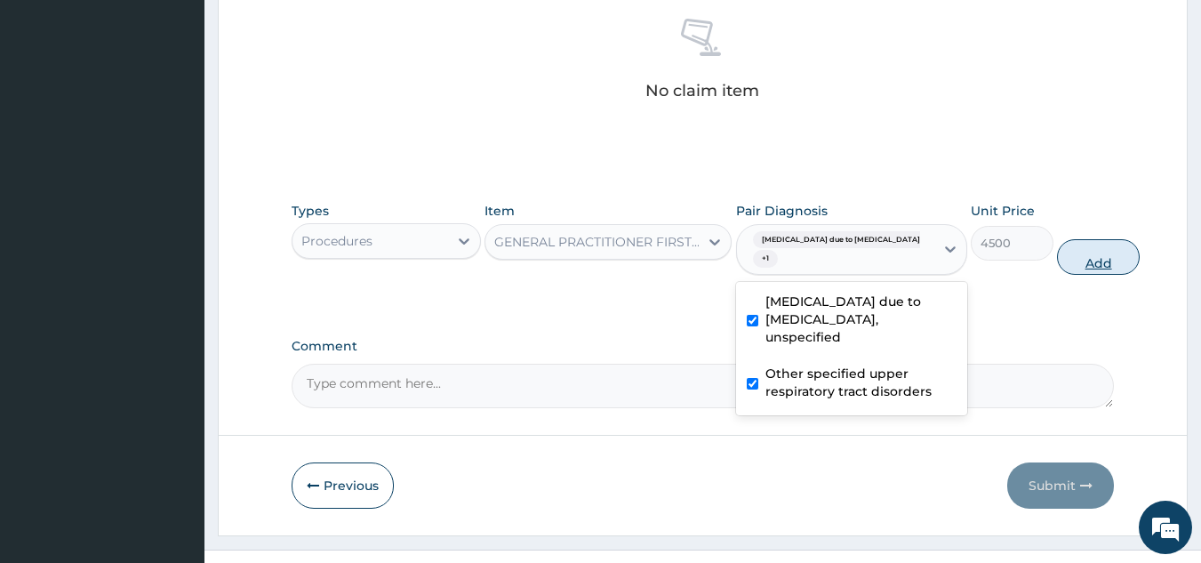
click at [1057, 265] on button "Add" at bounding box center [1098, 257] width 83 height 36
type input "0"
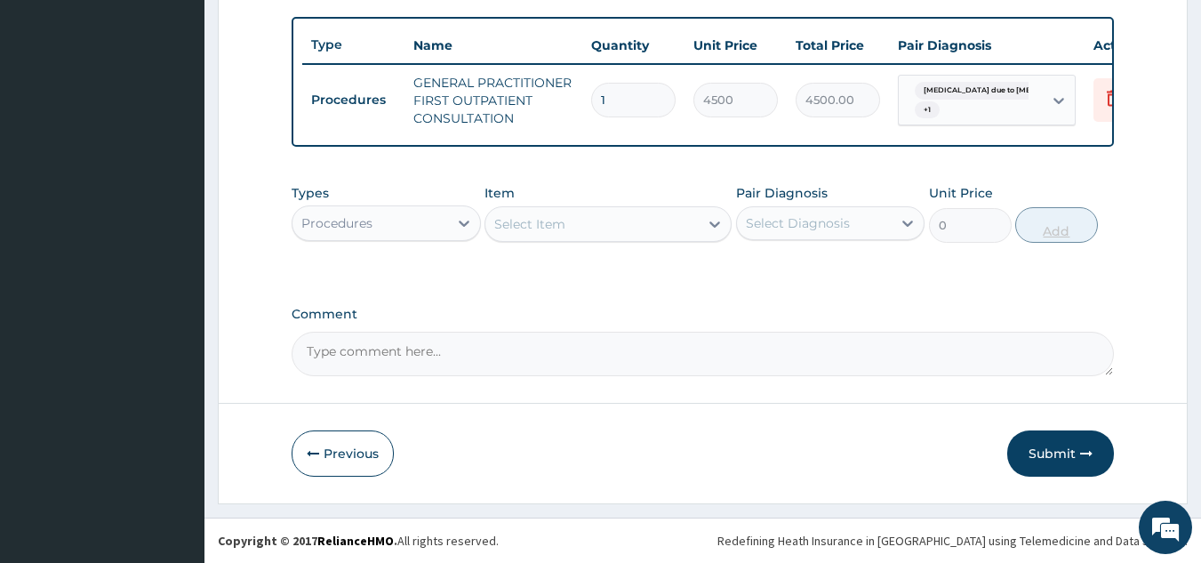
scroll to position [658, 0]
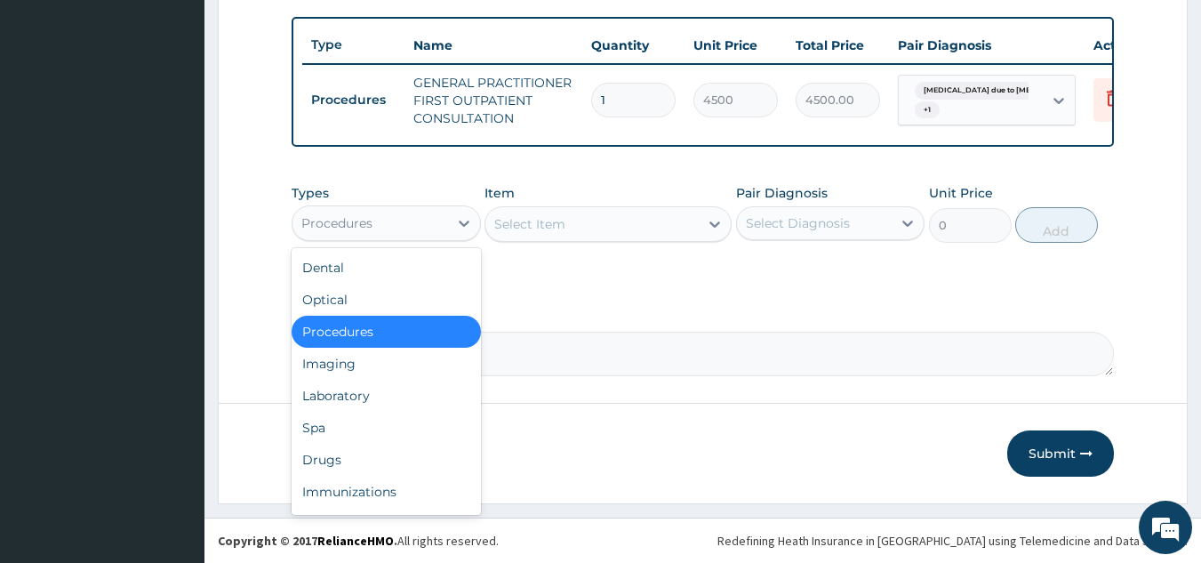
click at [397, 220] on div "Procedures" at bounding box center [370, 223] width 156 height 28
click at [380, 395] on div "Laboratory" at bounding box center [386, 396] width 189 height 32
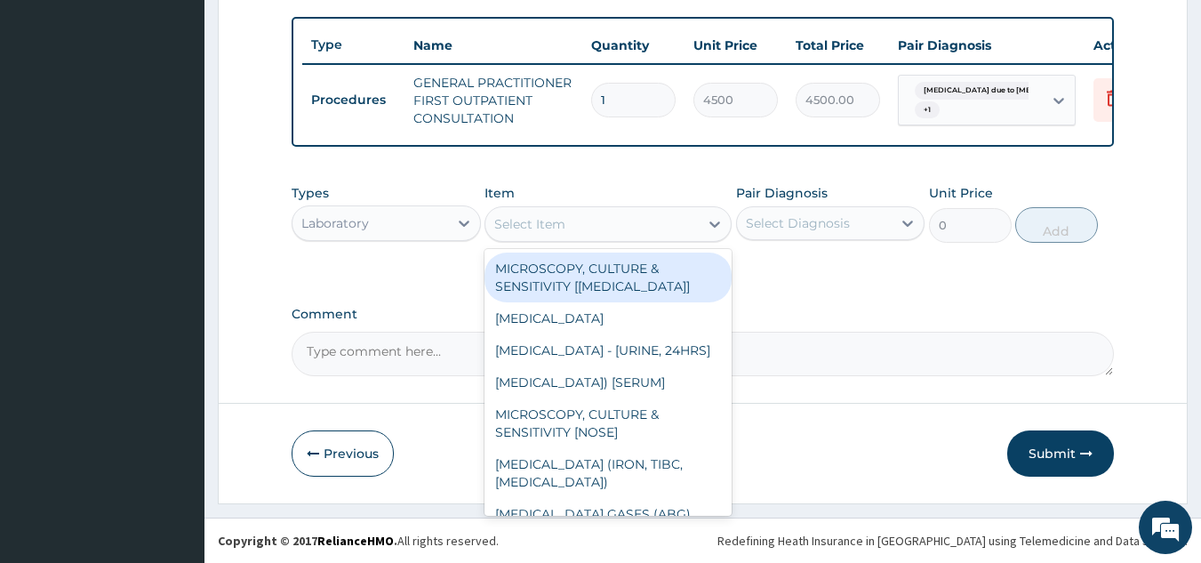
click at [573, 228] on div "Select Item" at bounding box center [591, 224] width 213 height 28
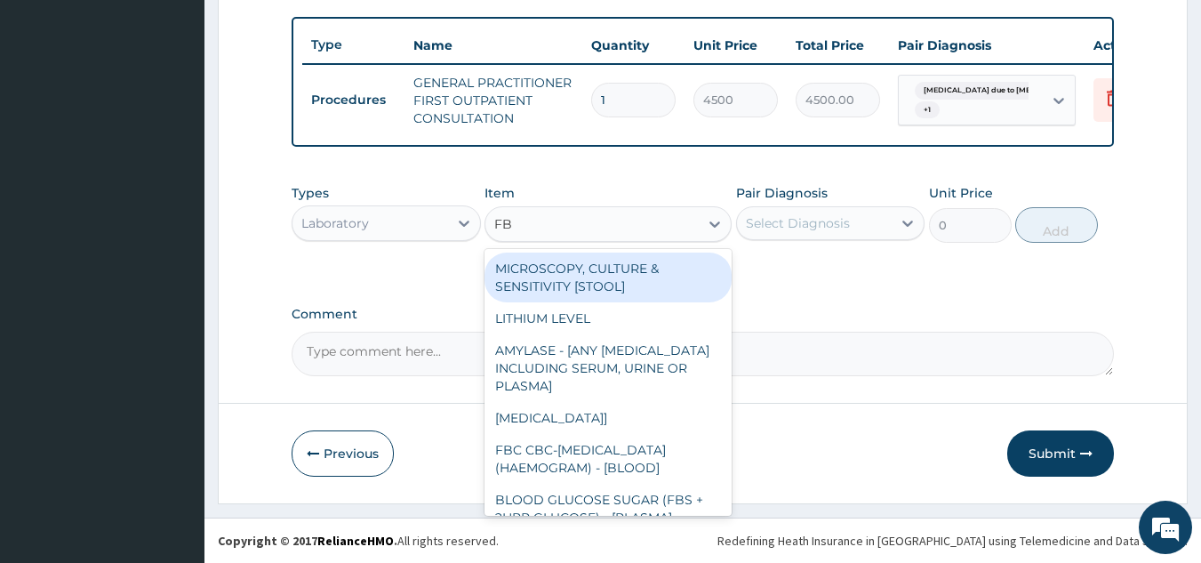
type input "FBC"
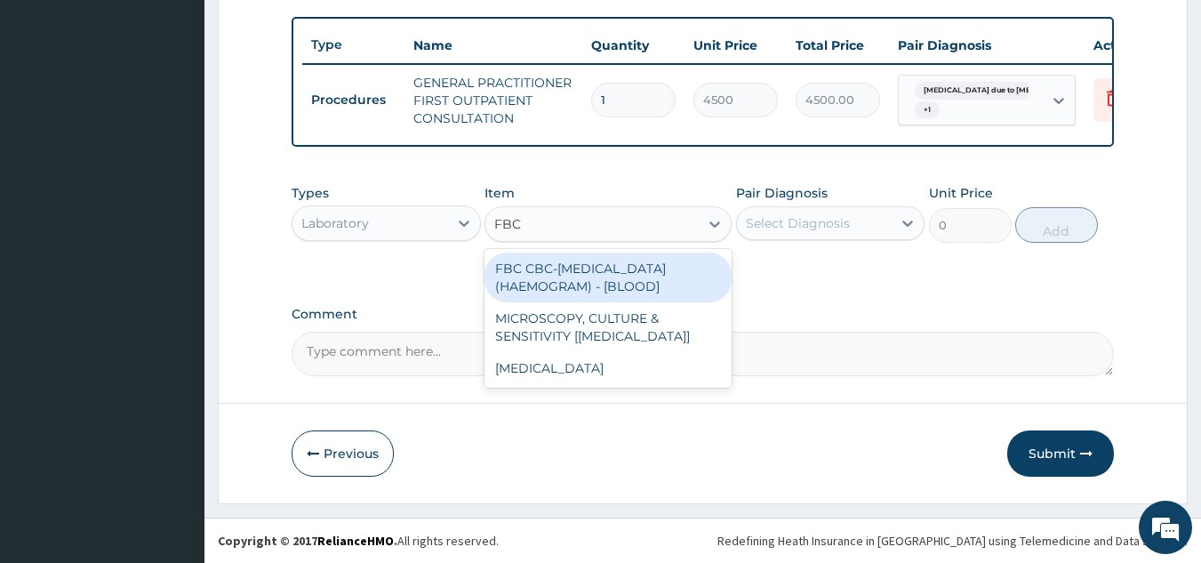
click at [628, 292] on div "FBC CBC-COMPLETE BLOOD COUNT (HAEMOGRAM) - [BLOOD]" at bounding box center [608, 277] width 247 height 50
type input "6000"
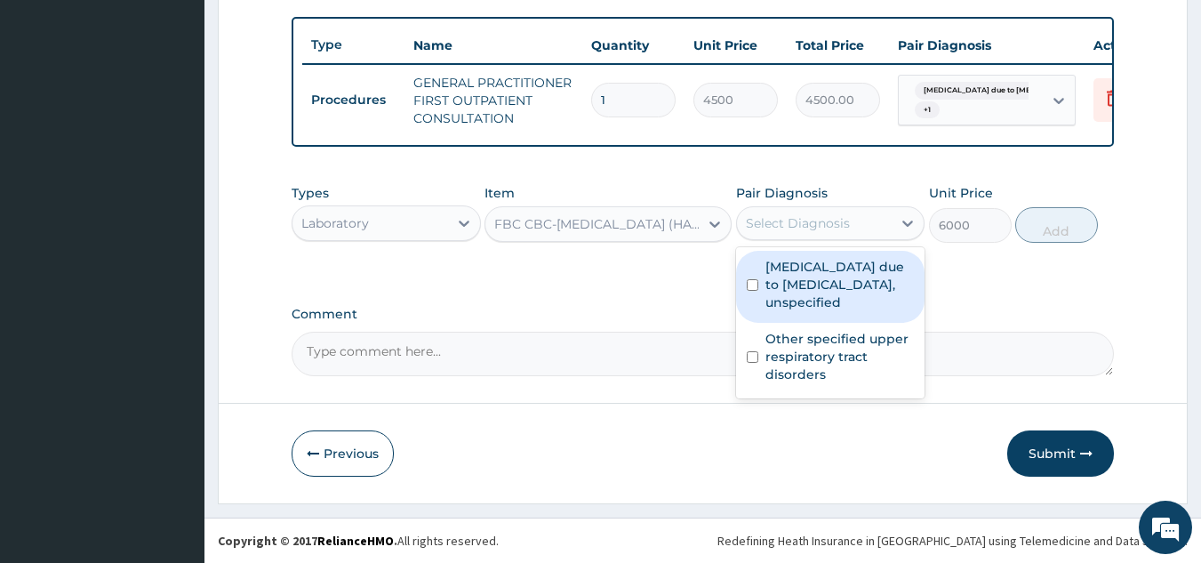
click at [854, 224] on div "Select Diagnosis" at bounding box center [815, 223] width 156 height 28
click at [832, 284] on label "Malaria due to Plasmodium falciparum, unspecified" at bounding box center [839, 284] width 149 height 53
checkbox input "true"
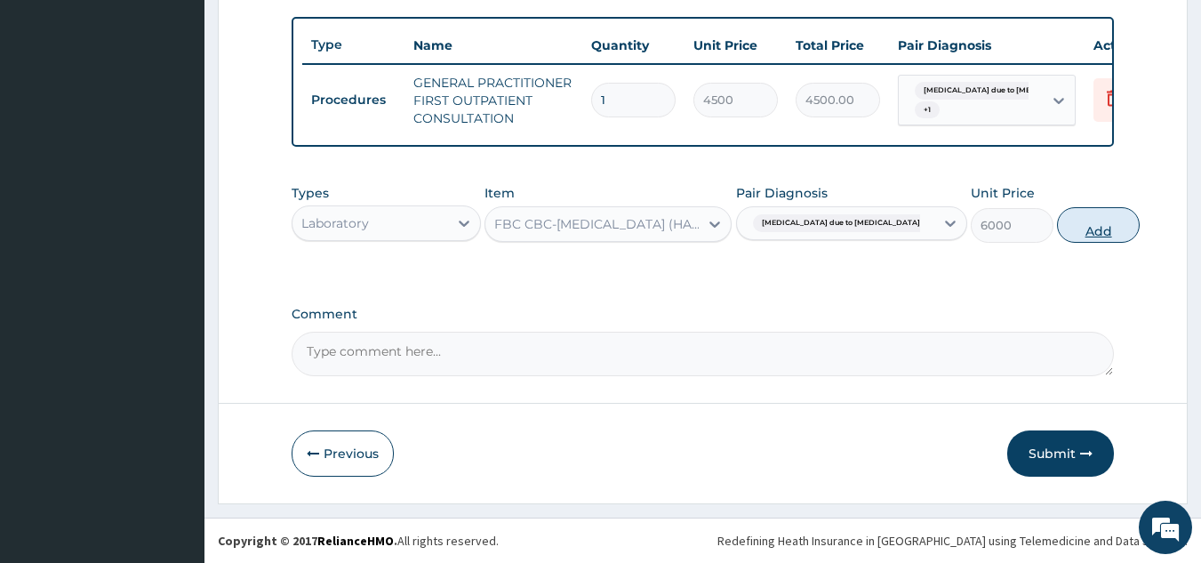
click at [1063, 238] on button "Add" at bounding box center [1098, 225] width 83 height 36
type input "0"
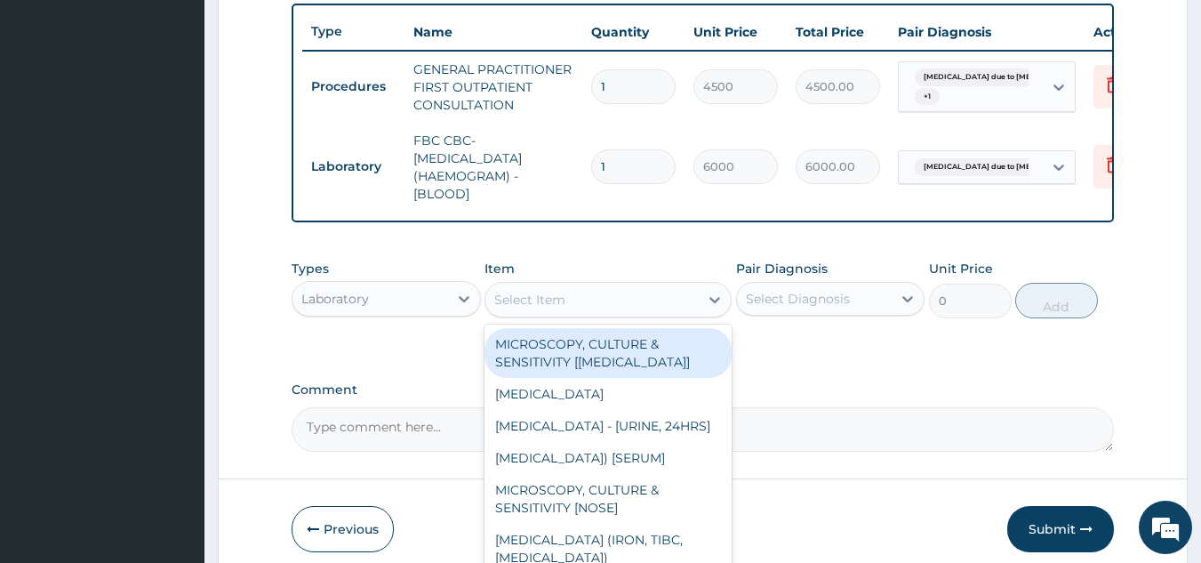
click at [678, 311] on div "Select Item" at bounding box center [591, 299] width 213 height 28
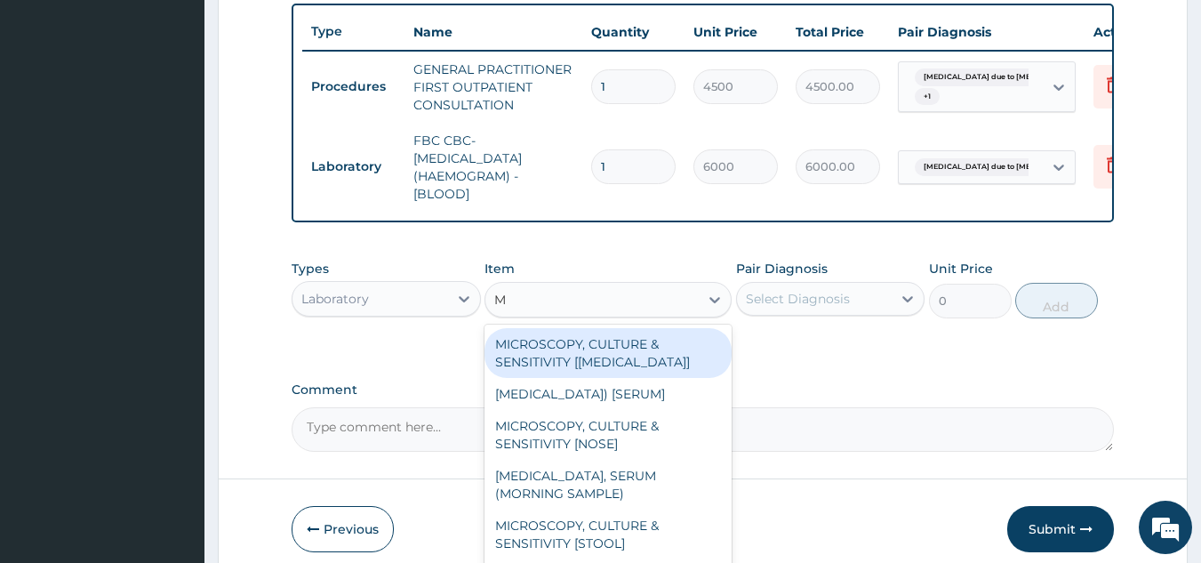
type input "MP"
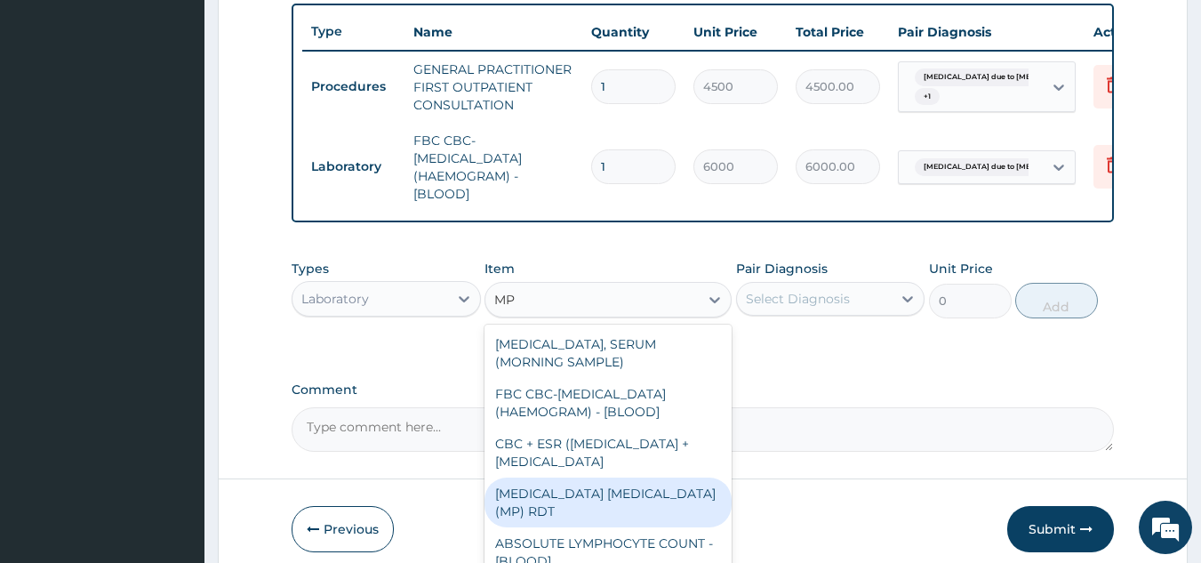
click at [570, 527] on div "[MEDICAL_DATA] [MEDICAL_DATA] (MP) RDT" at bounding box center [608, 502] width 247 height 50
type input "2400"
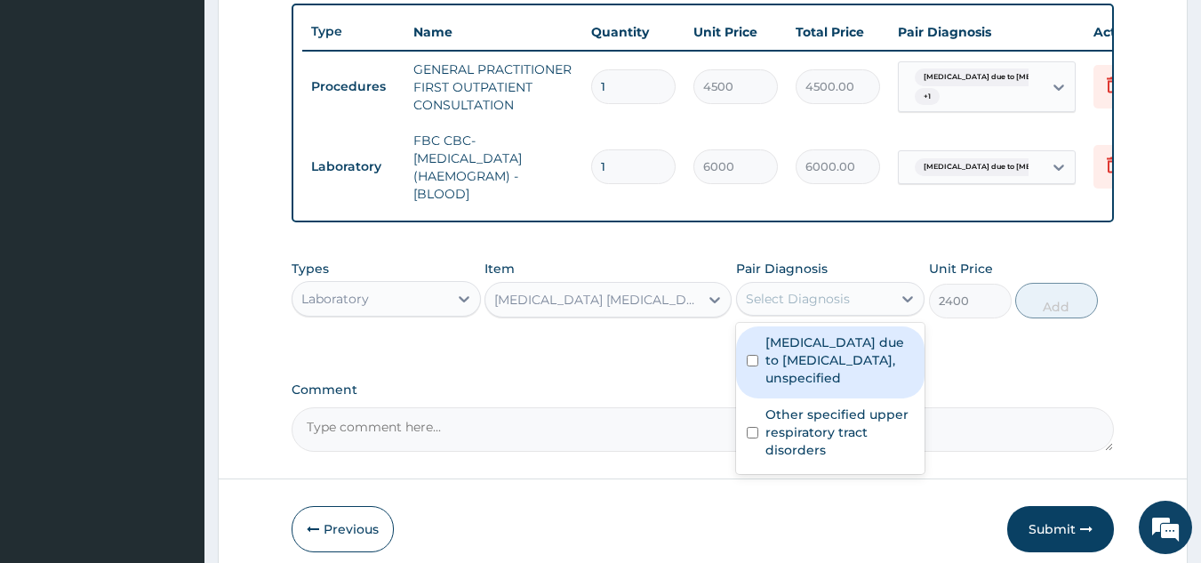
click at [842, 308] on div "Select Diagnosis" at bounding box center [798, 299] width 104 height 18
click at [825, 368] on label "[MEDICAL_DATA] due to [MEDICAL_DATA], unspecified" at bounding box center [839, 359] width 149 height 53
checkbox input "true"
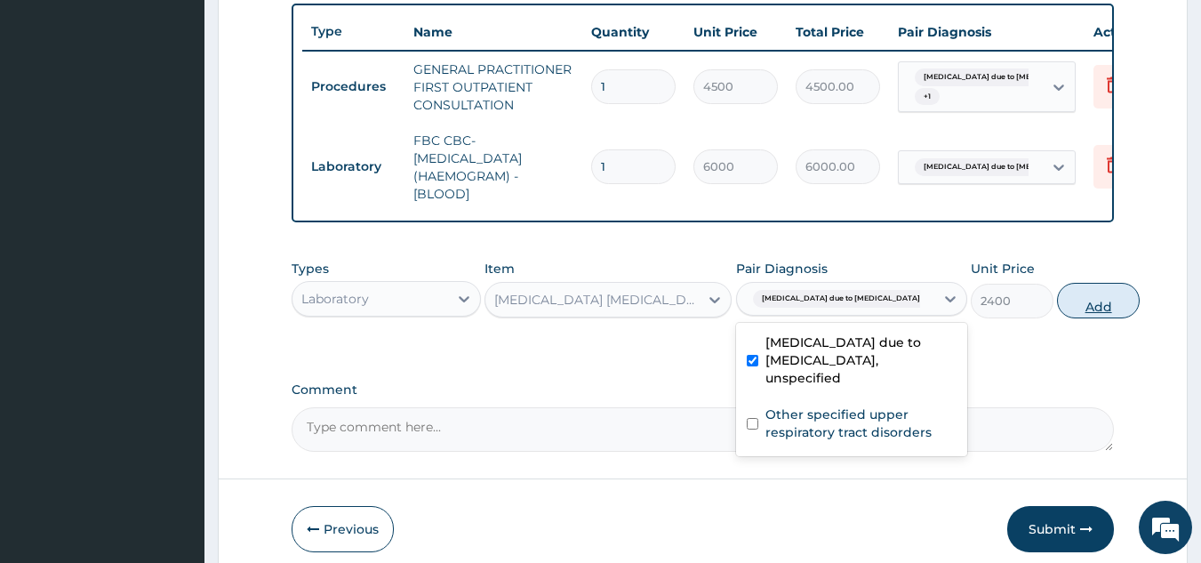
click at [1057, 316] on button "Add" at bounding box center [1098, 301] width 83 height 36
type input "0"
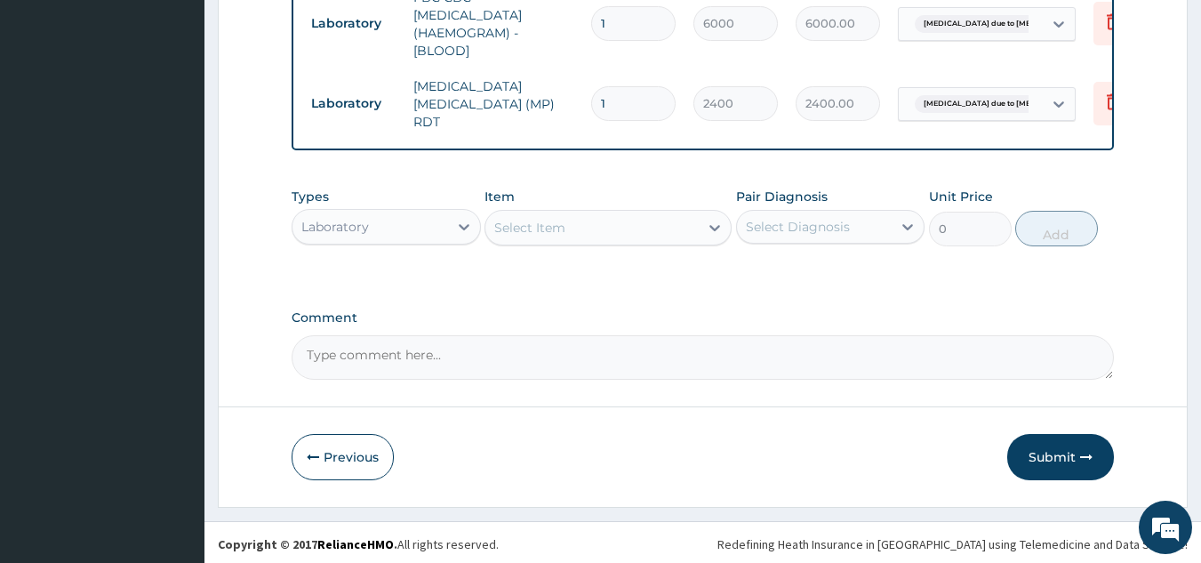
scroll to position [808, 0]
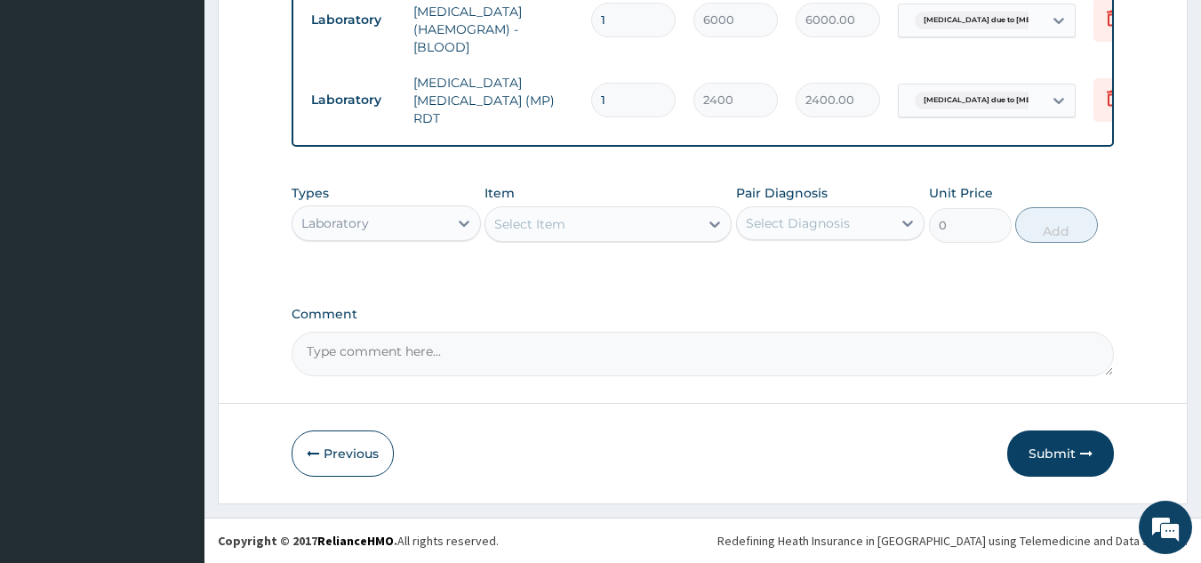
click at [411, 228] on div "Laboratory" at bounding box center [370, 223] width 156 height 28
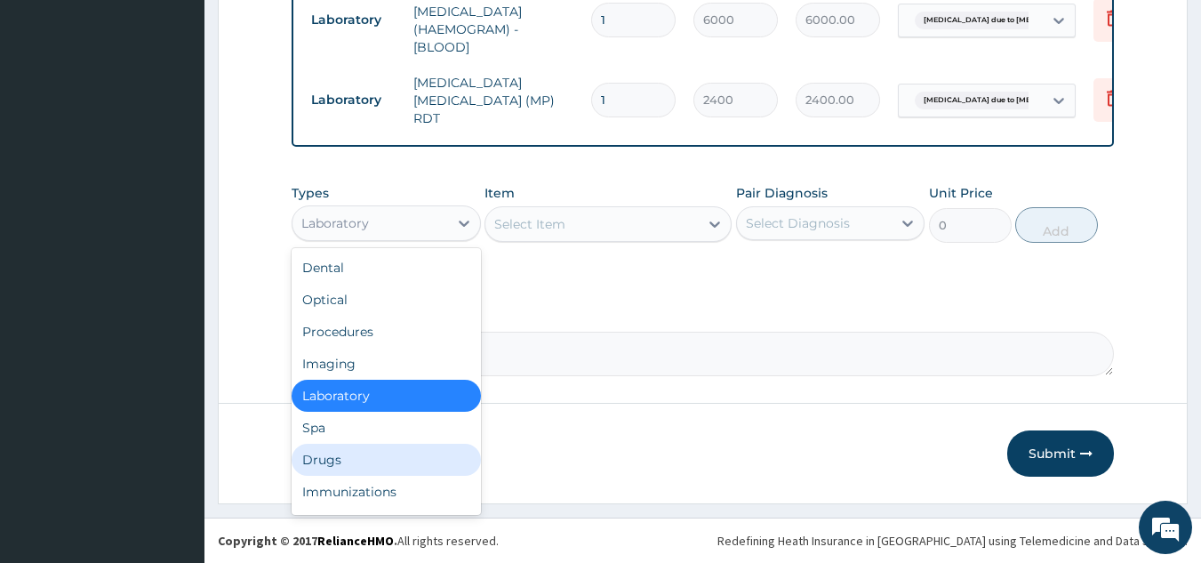
click at [345, 464] on div "Drugs" at bounding box center [386, 460] width 189 height 32
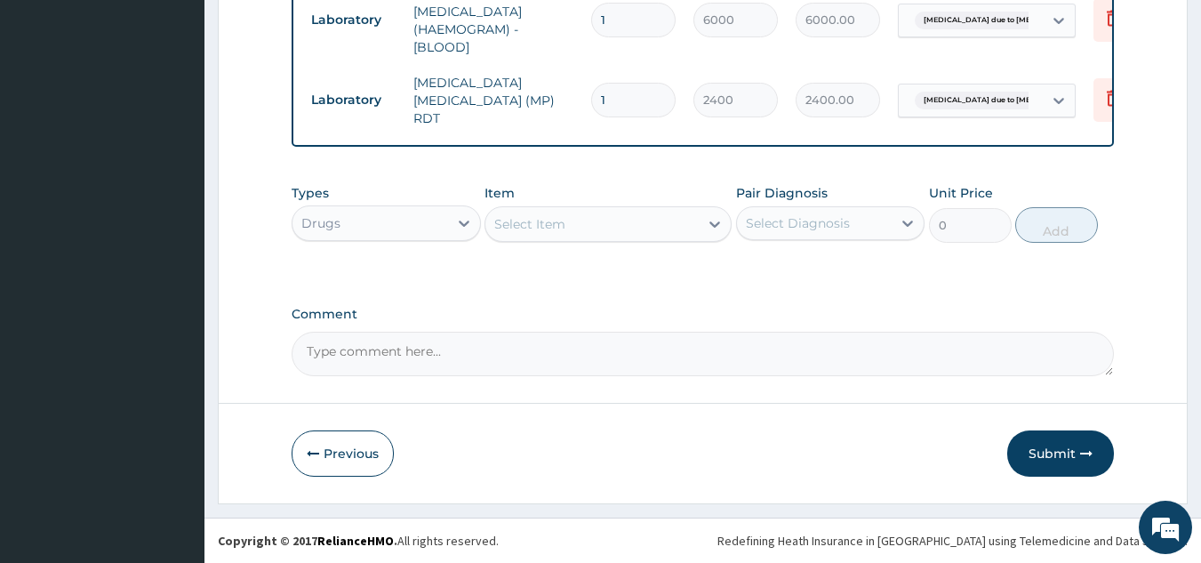
click at [591, 226] on div "Select Item" at bounding box center [591, 224] width 213 height 28
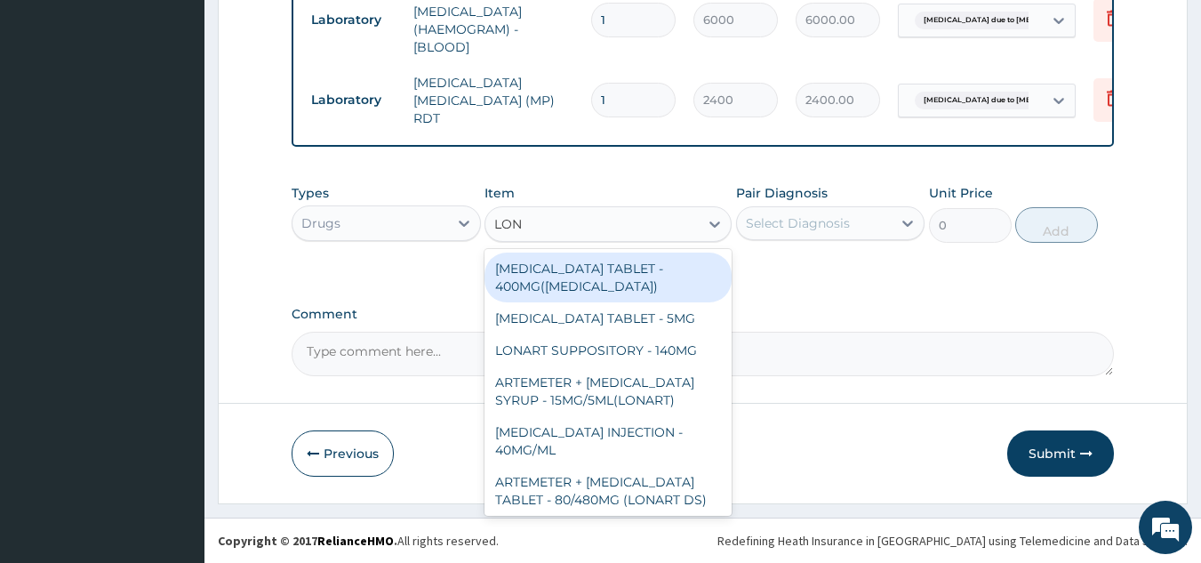
type input "[PERSON_NAME]"
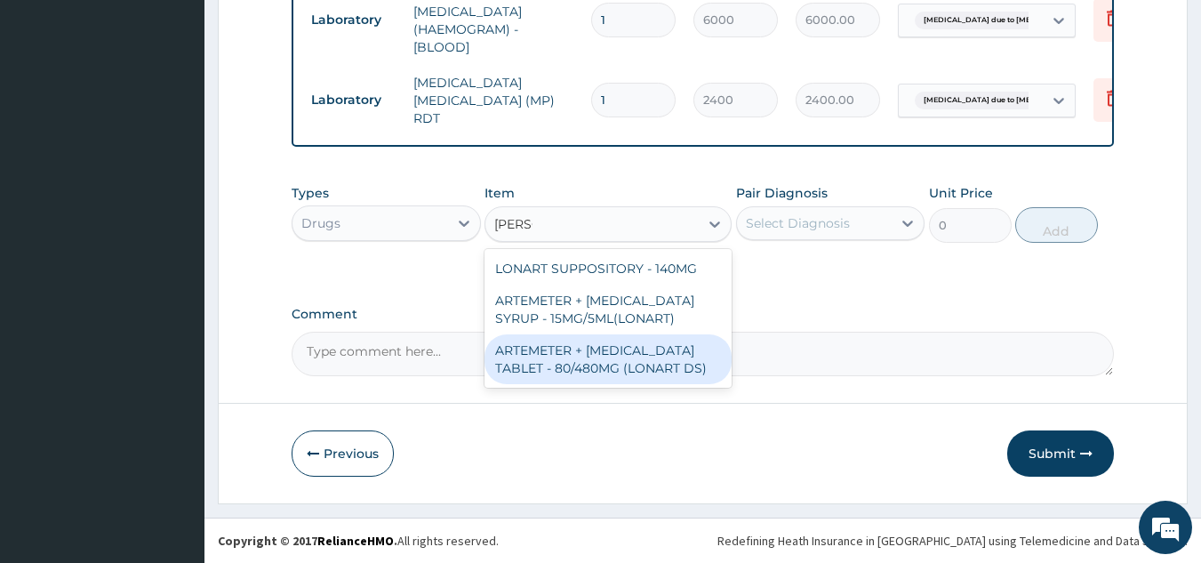
click at [692, 371] on div "ARTEMETER + [MEDICAL_DATA] TABLET - 80/480MG (LONART DS)" at bounding box center [608, 359] width 247 height 50
type input "672"
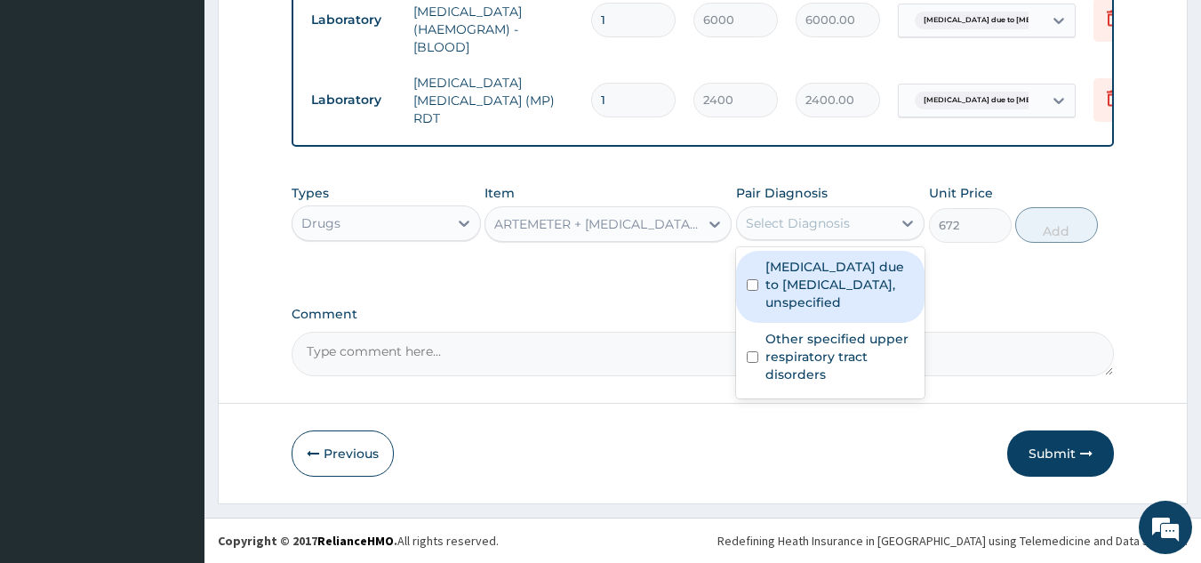
click at [819, 220] on div "Select Diagnosis" at bounding box center [798, 223] width 104 height 18
click at [814, 294] on label "[MEDICAL_DATA] due to [MEDICAL_DATA], unspecified" at bounding box center [839, 284] width 149 height 53
checkbox input "true"
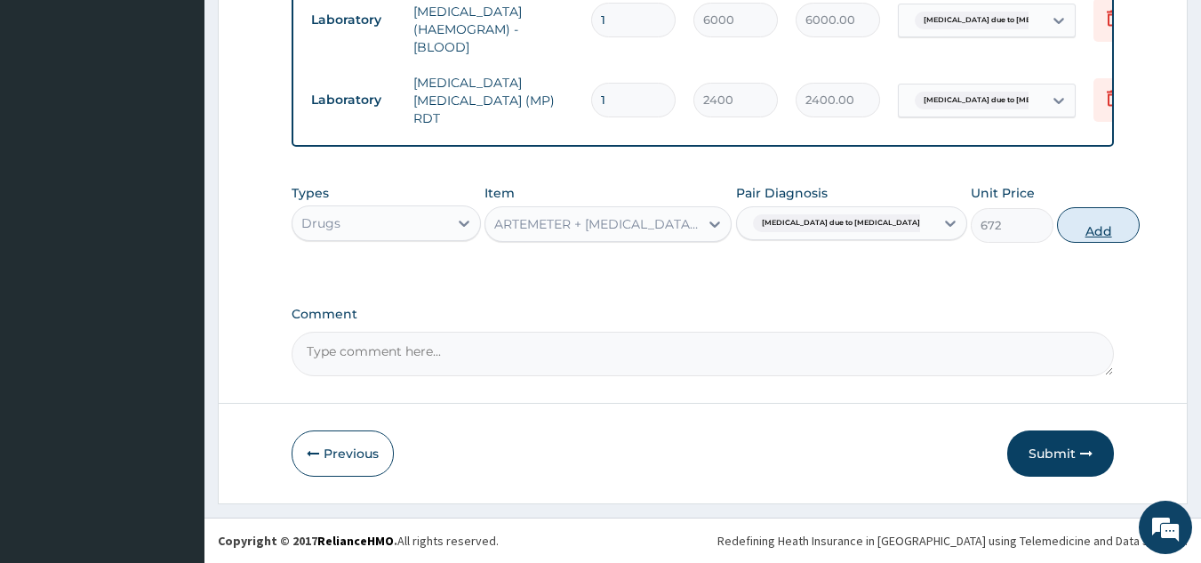
click at [1061, 228] on button "Add" at bounding box center [1098, 225] width 83 height 36
type input "0"
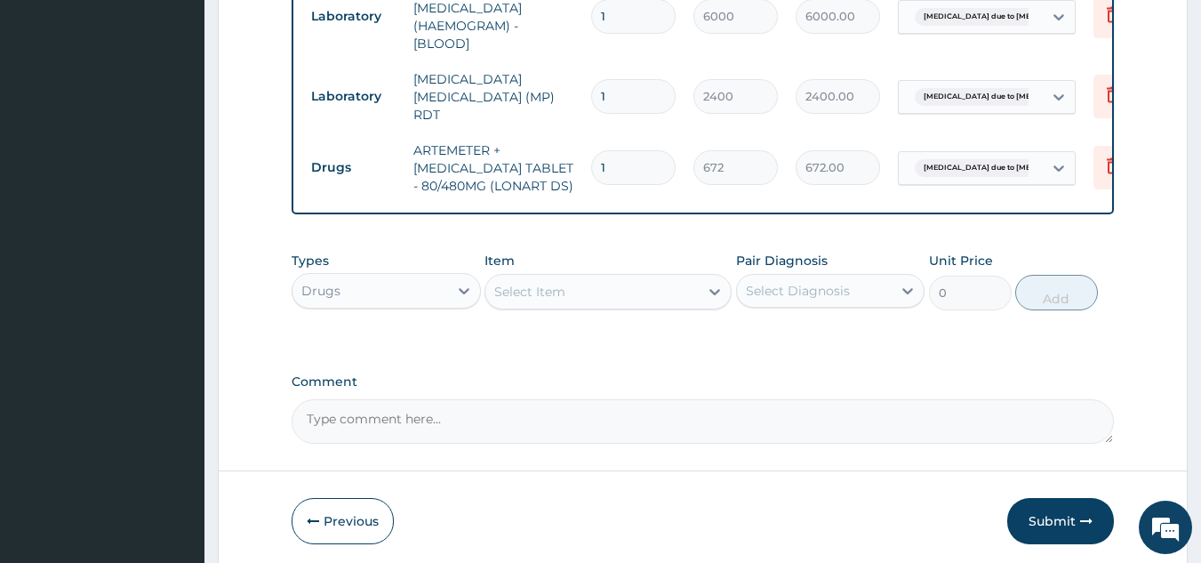
type input "0.00"
type input "6"
type input "4032.00"
type input "6"
click at [560, 305] on div "Select Item" at bounding box center [591, 291] width 213 height 28
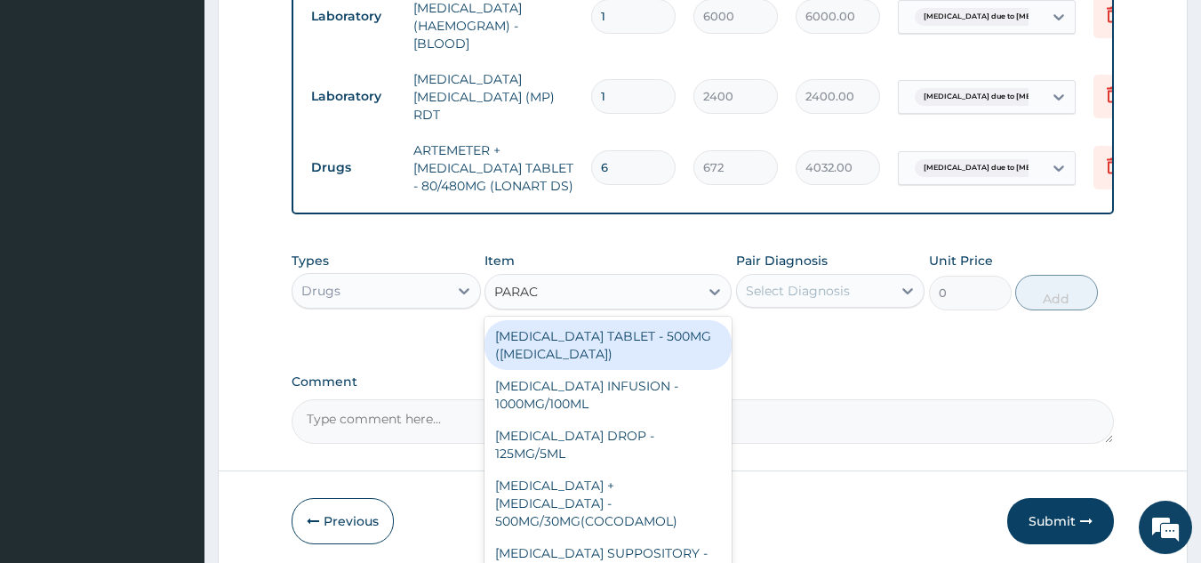
type input "PARACE"
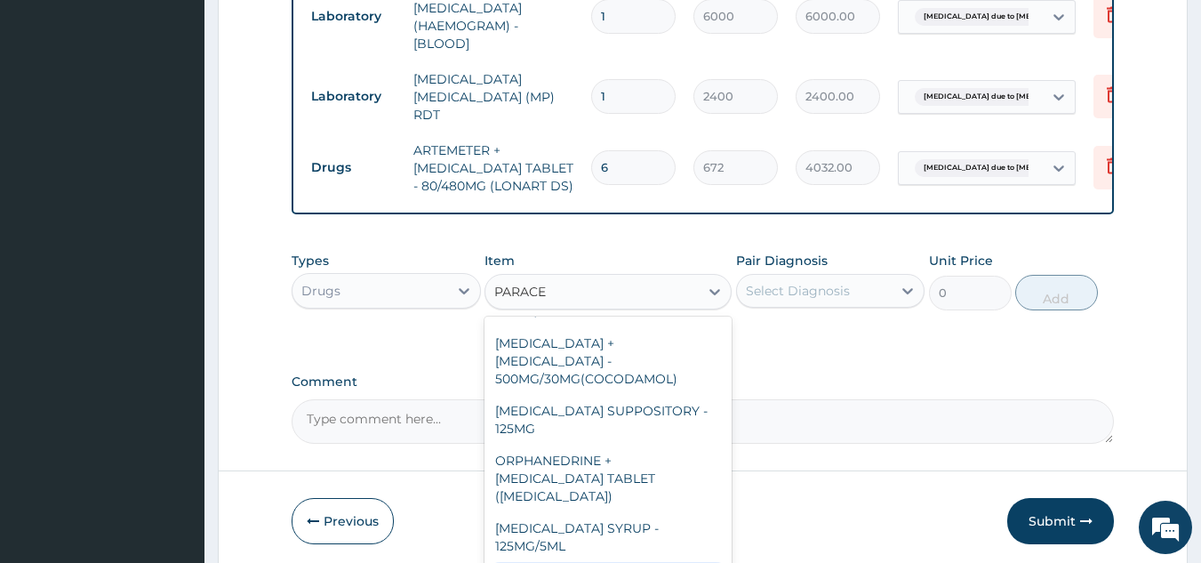
scroll to position [178, 0]
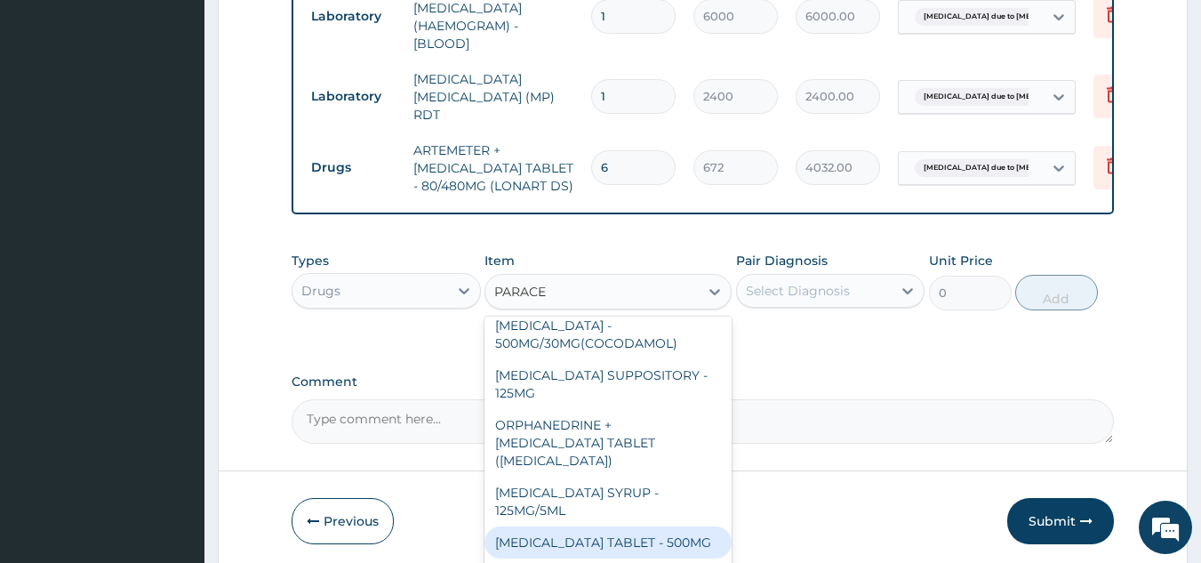
drag, startPoint x: 636, startPoint y: 531, endPoint x: 689, endPoint y: 514, distance: 56.0
click at [653, 526] on div "[MEDICAL_DATA] TABLET - 500MG" at bounding box center [608, 542] width 247 height 32
type input "38.400000000000006"
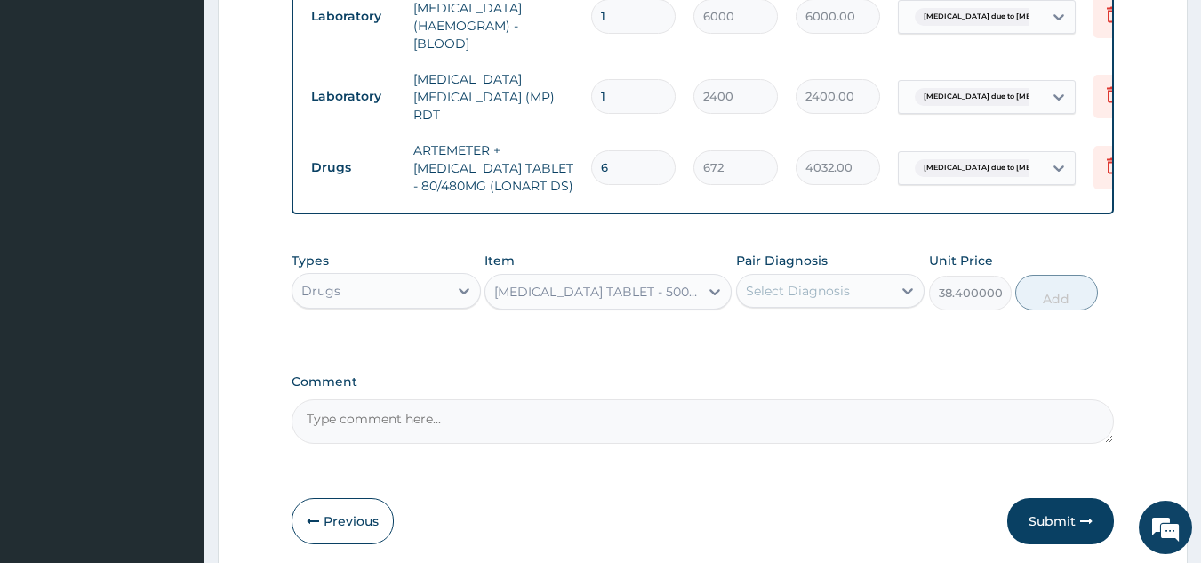
click at [836, 292] on div "Select Diagnosis" at bounding box center [798, 291] width 104 height 18
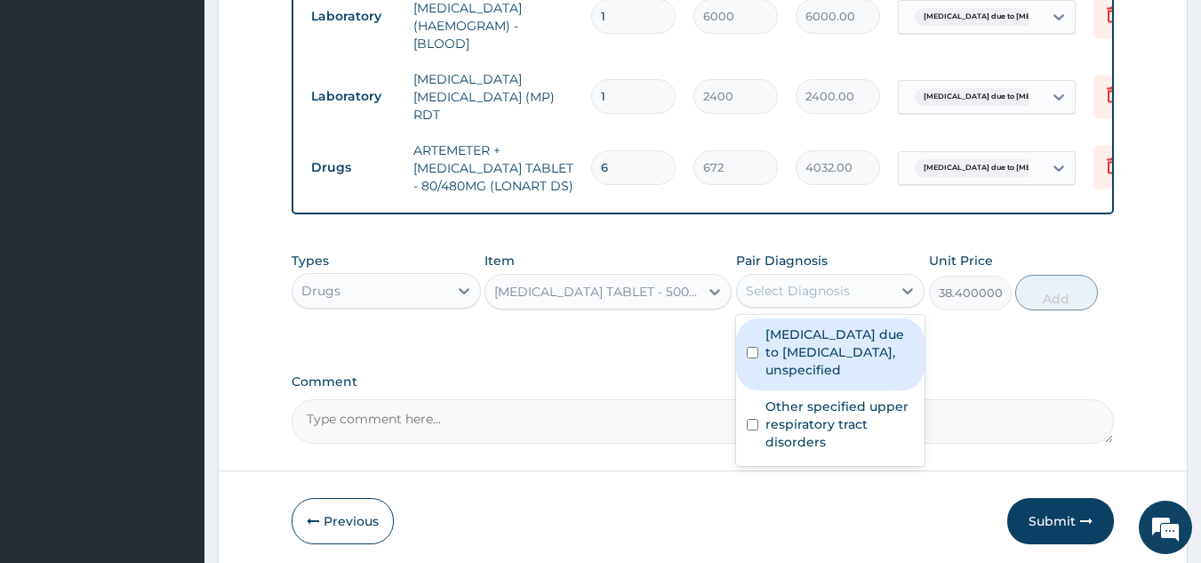
click at [827, 346] on label "[MEDICAL_DATA] due to [MEDICAL_DATA], unspecified" at bounding box center [839, 351] width 149 height 53
checkbox input "true"
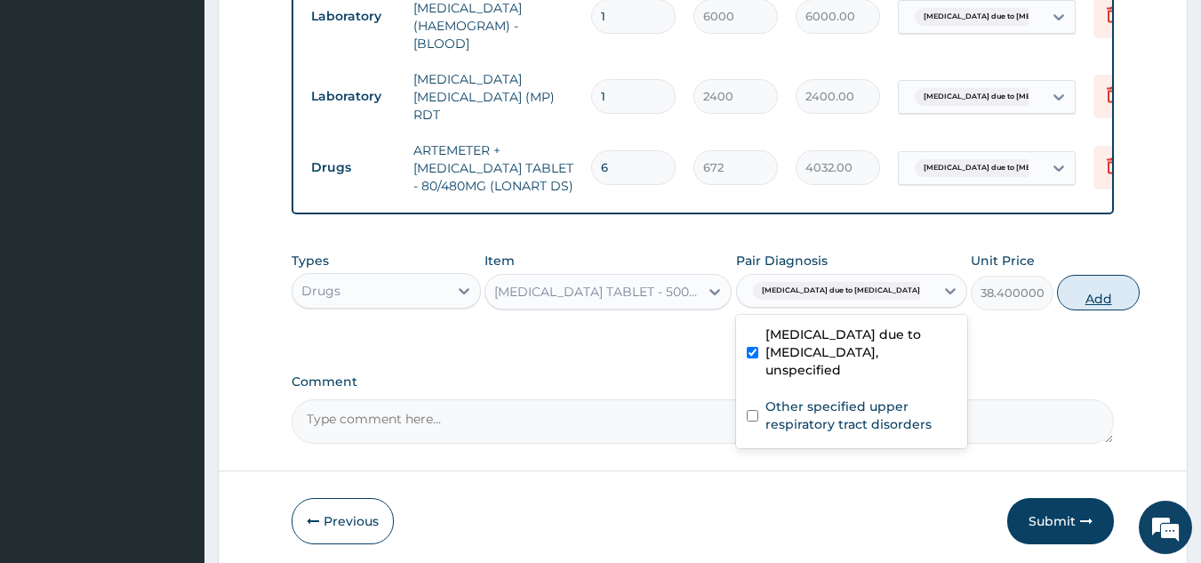
click at [1061, 300] on button "Add" at bounding box center [1098, 293] width 83 height 36
type input "0"
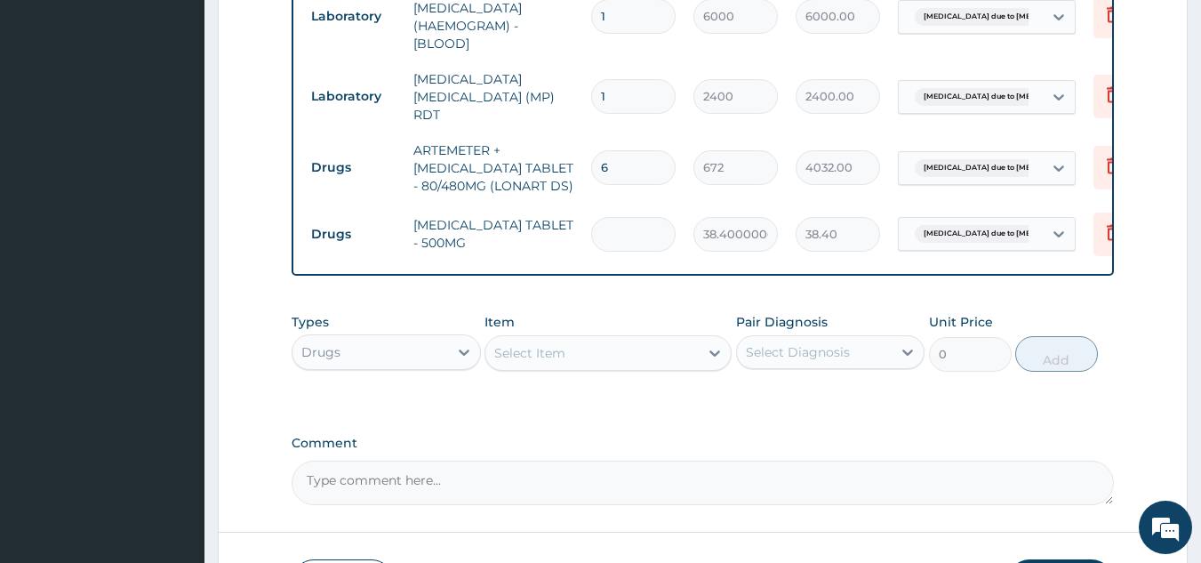
type input "0.00"
type input "3"
type input "115.20"
type input "30"
type input "1152.00"
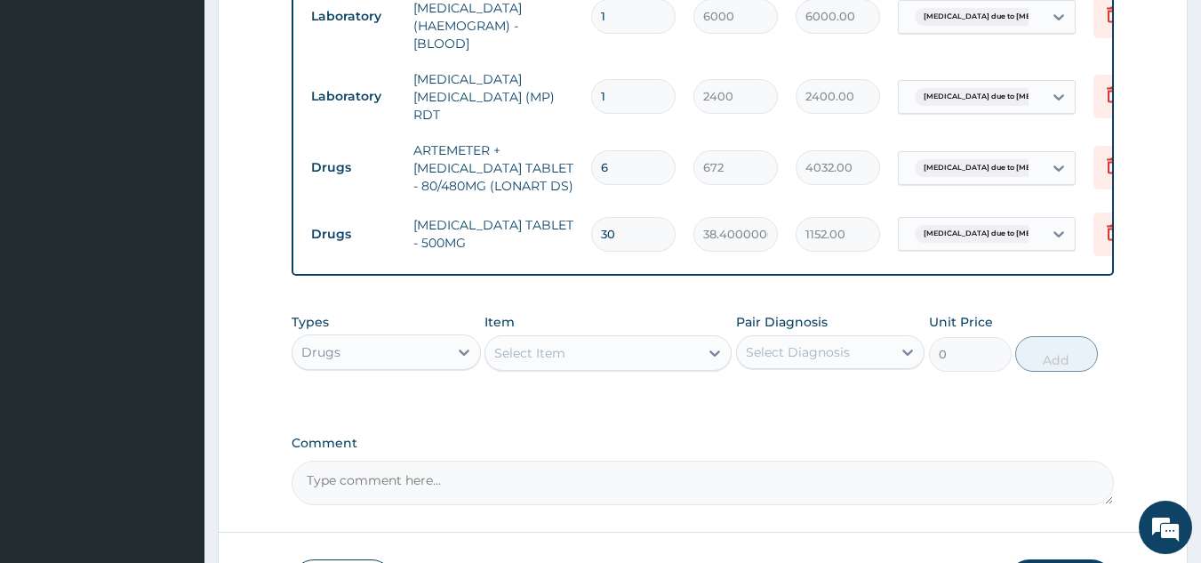
type input "30"
click at [560, 351] on div "Select Item" at bounding box center [529, 353] width 71 height 18
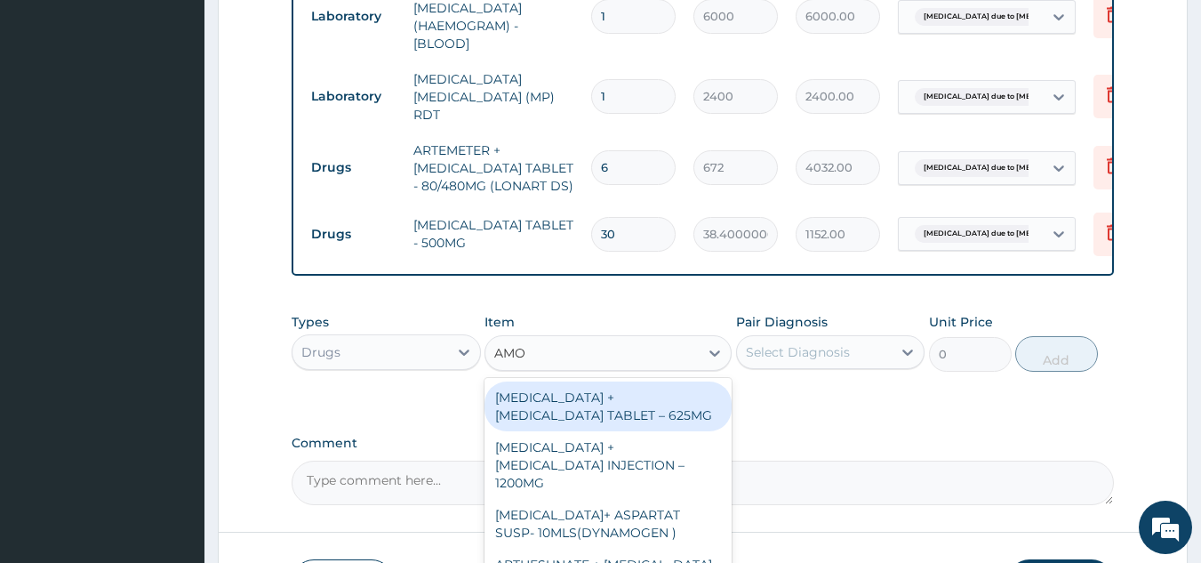
type input "AMOX"
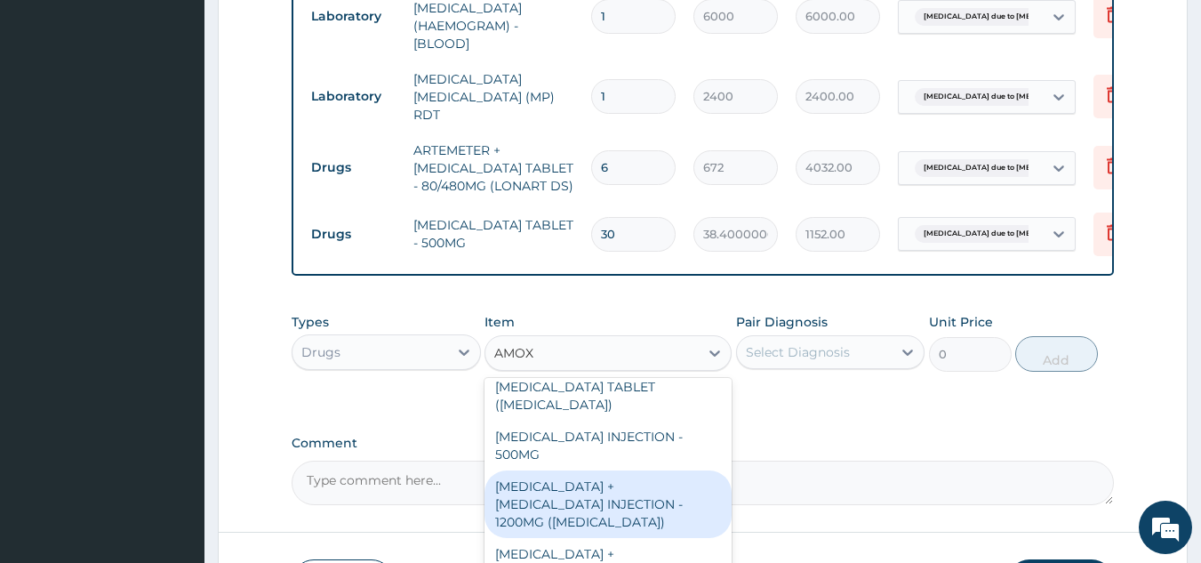
scroll to position [89, 0]
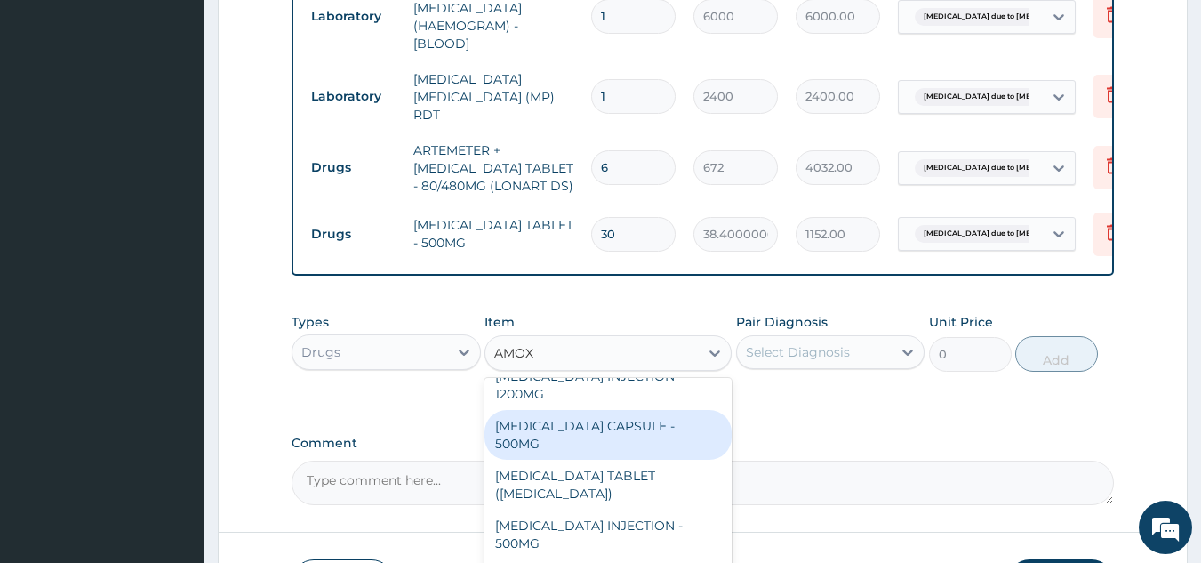
click at [639, 413] on div "[MEDICAL_DATA] CAPSULE - 500MG" at bounding box center [608, 435] width 247 height 50
type input "128"
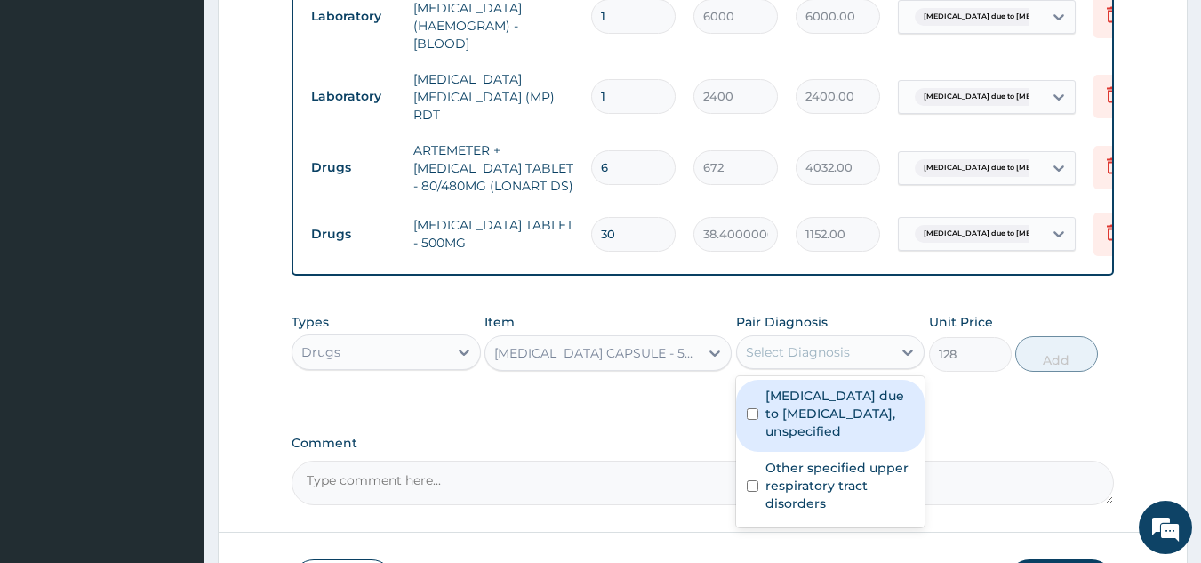
click at [816, 360] on div "Select Diagnosis" at bounding box center [798, 352] width 104 height 18
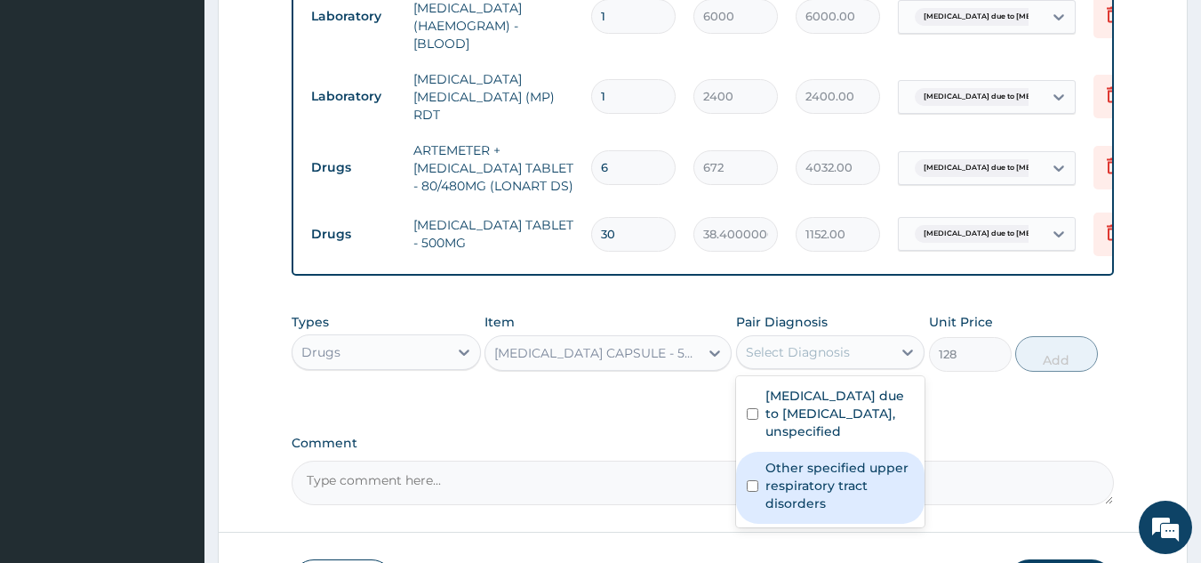
click at [821, 489] on label "Other specified upper respiratory tract disorders" at bounding box center [839, 485] width 149 height 53
checkbox input "true"
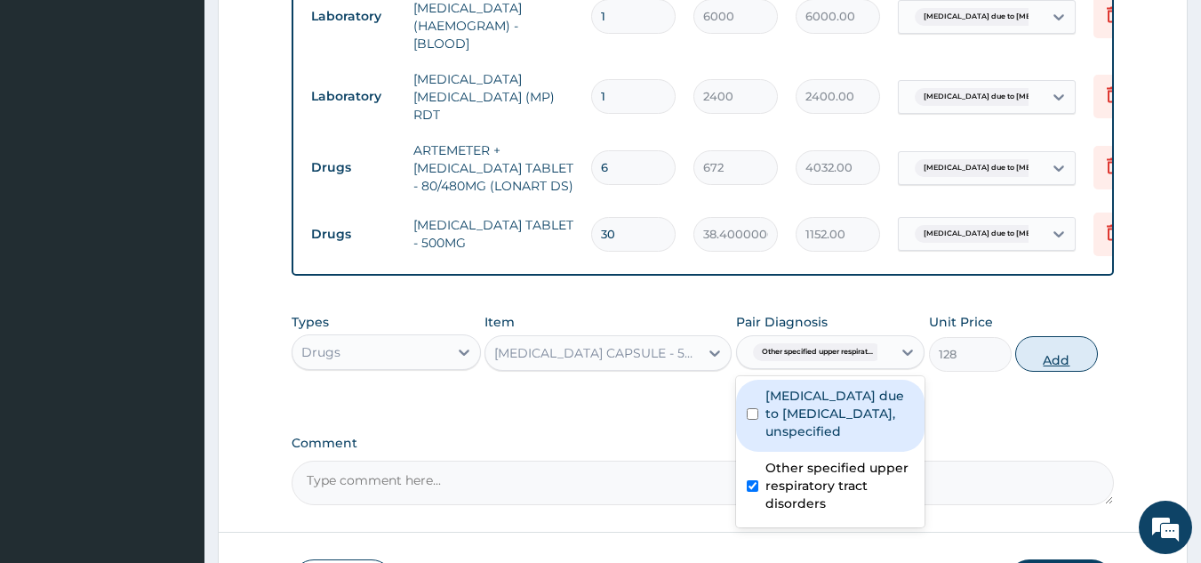
click at [1077, 356] on button "Add" at bounding box center [1056, 354] width 83 height 36
type input "0"
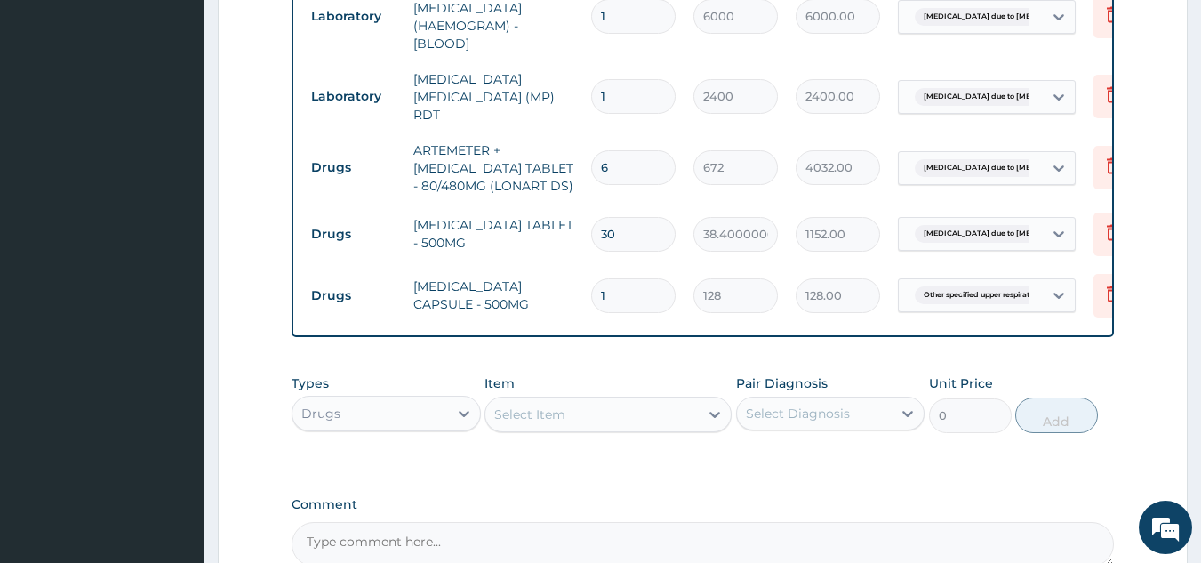
type input "15"
type input "1920.00"
type input "15"
click at [523, 413] on div "Select Item" at bounding box center [529, 414] width 71 height 18
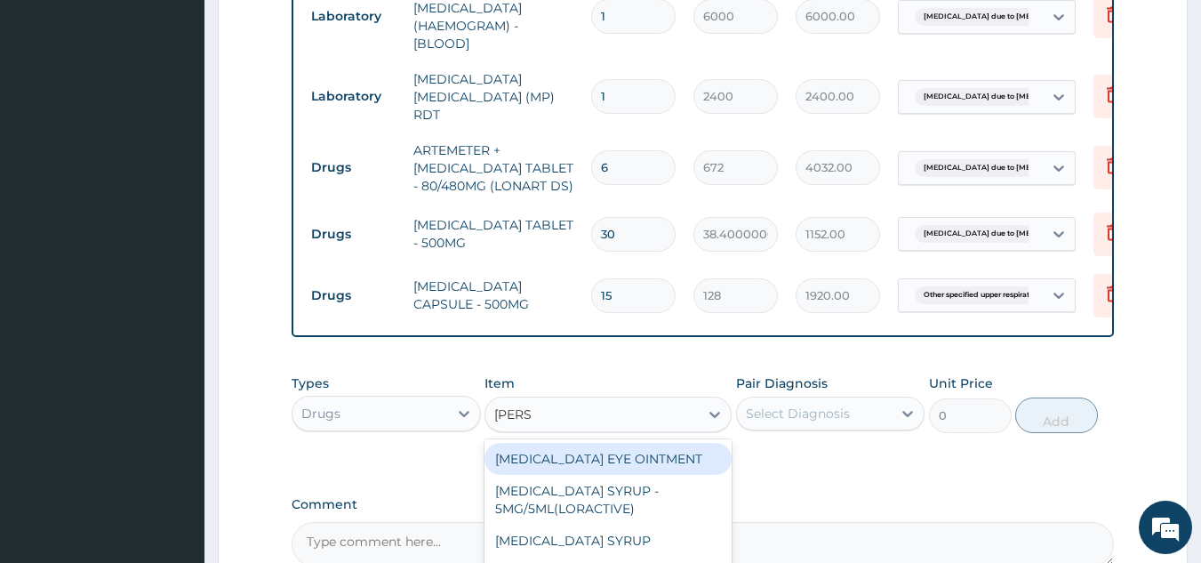
type input "LORAT"
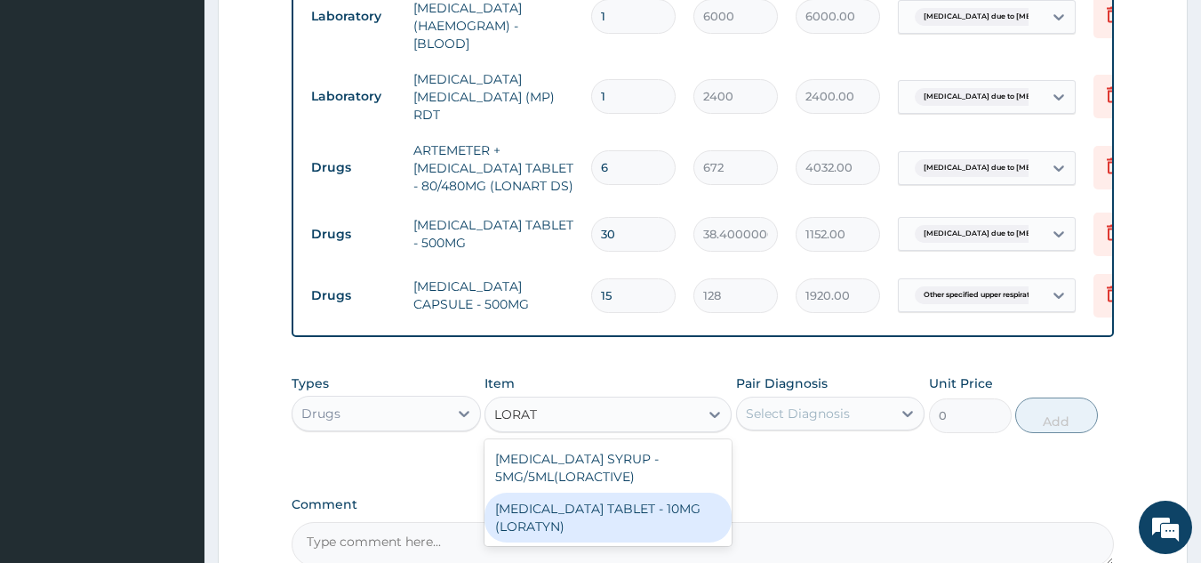
drag, startPoint x: 575, startPoint y: 525, endPoint x: 826, endPoint y: 443, distance: 264.0
click at [580, 522] on div "[MEDICAL_DATA] TABLET - 10MG (LORATYN)" at bounding box center [608, 518] width 247 height 50
type input "112"
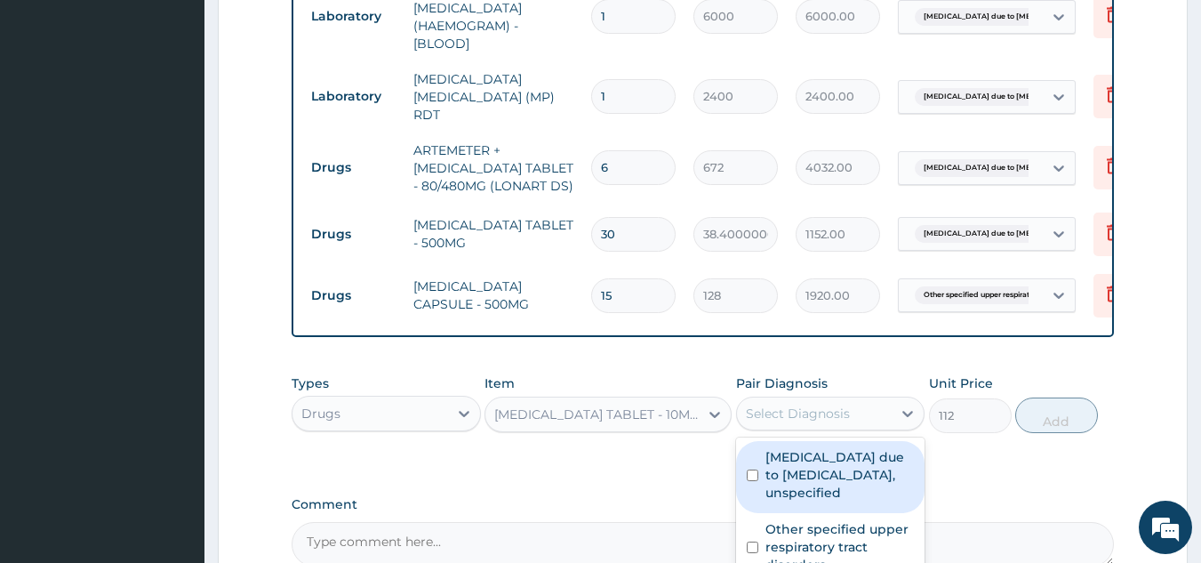
click at [843, 420] on div "Select Diagnosis" at bounding box center [798, 414] width 104 height 18
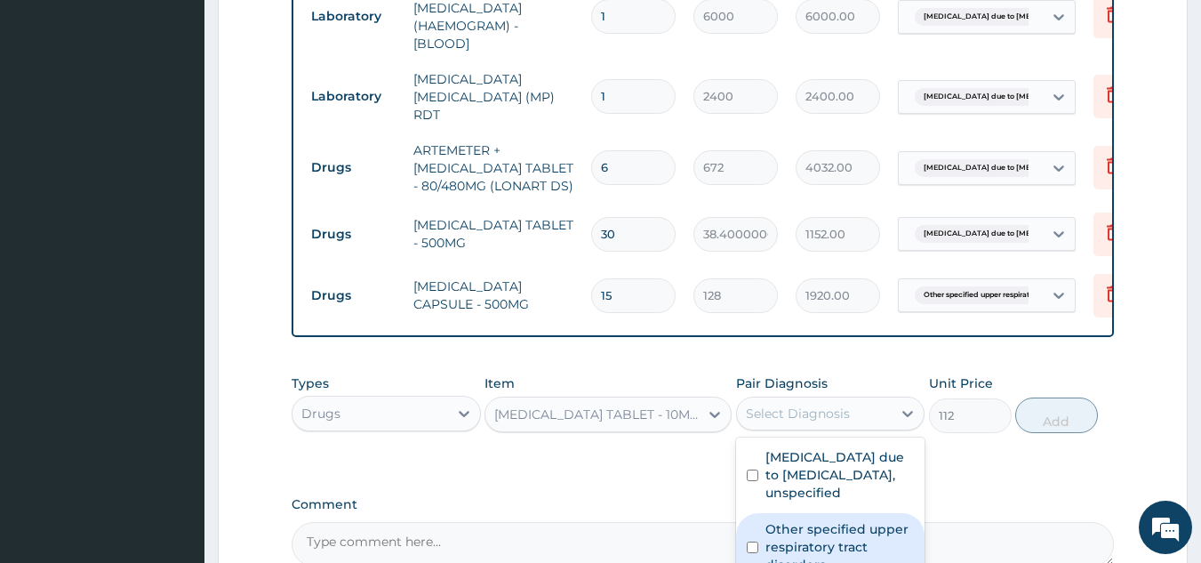
click at [832, 524] on label "Other specified upper respiratory tract disorders" at bounding box center [839, 546] width 149 height 53
checkbox input "true"
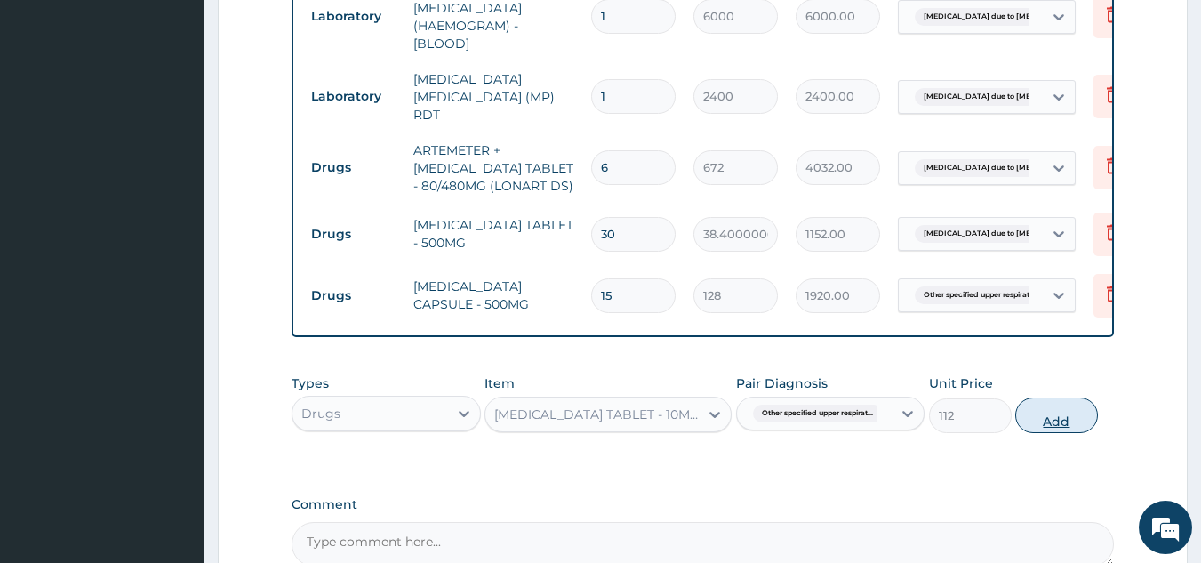
click at [1037, 425] on button "Add" at bounding box center [1056, 415] width 83 height 36
type input "0"
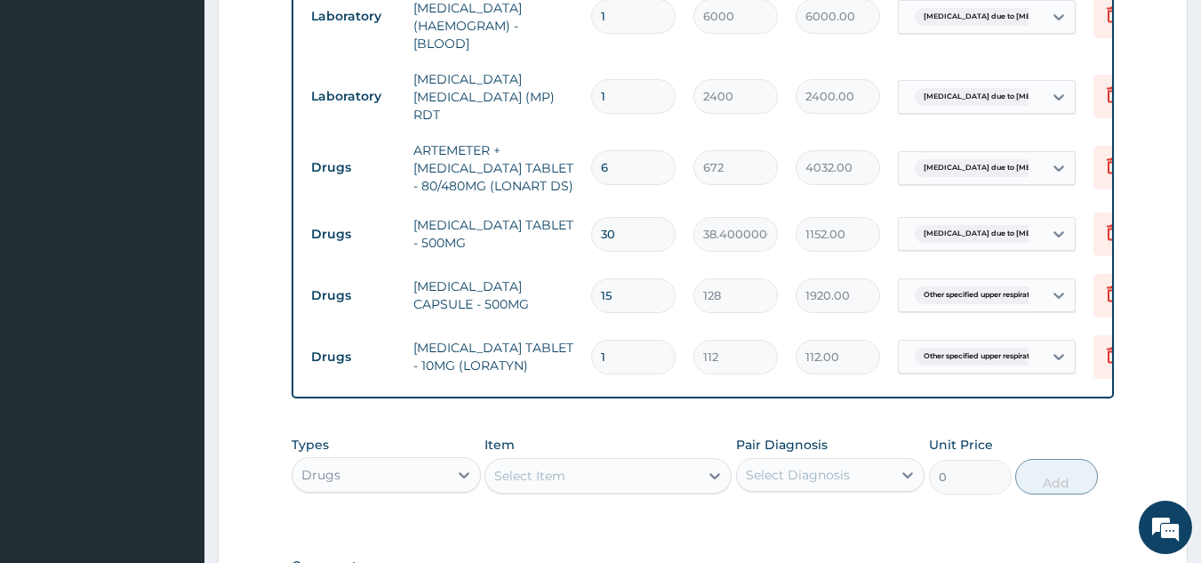
type input "0.00"
type input "5"
type input "560.00"
type input "5"
click at [573, 479] on div "Select Item" at bounding box center [591, 475] width 213 height 28
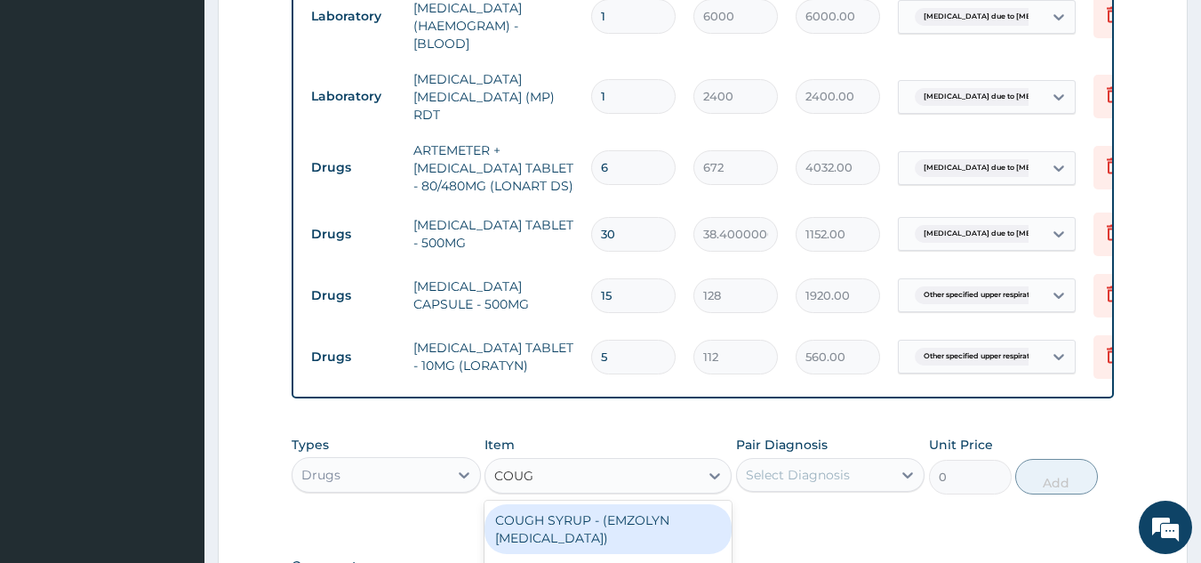
type input "COUGH"
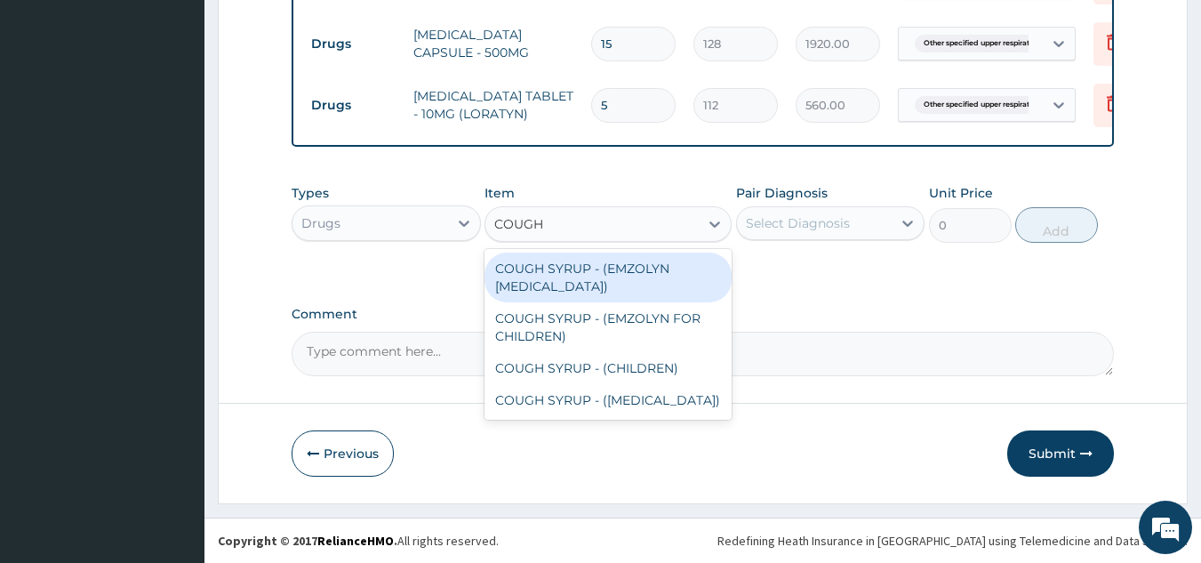
click at [640, 287] on div "COUGH SYRUP - (EMZOLYN [MEDICAL_DATA])" at bounding box center [608, 277] width 247 height 50
type input "1280"
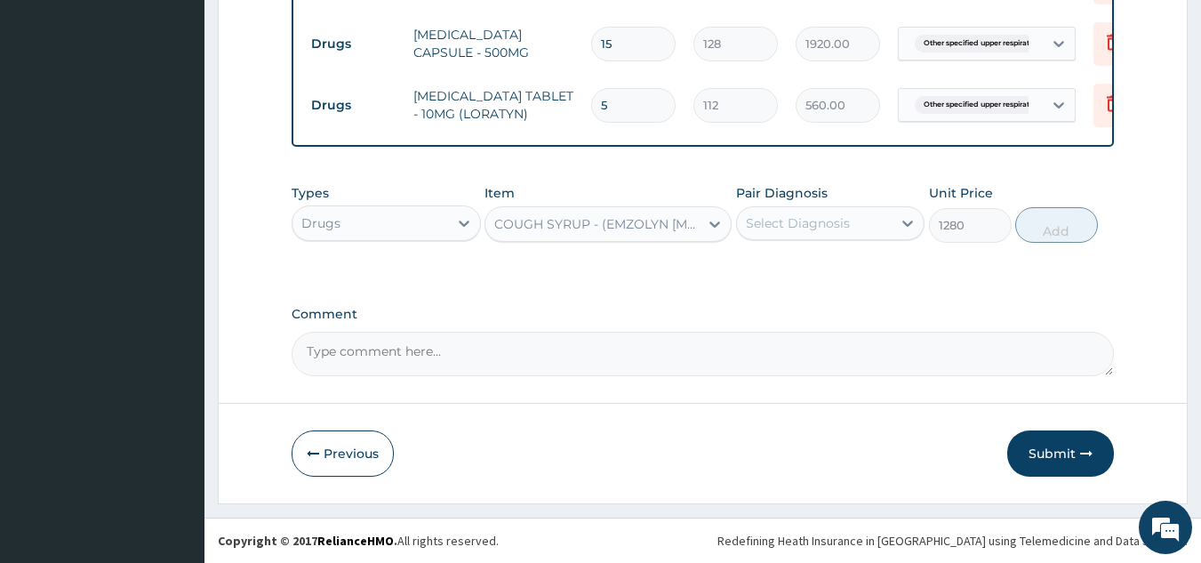
click at [850, 218] on div "Select Diagnosis" at bounding box center [815, 223] width 156 height 28
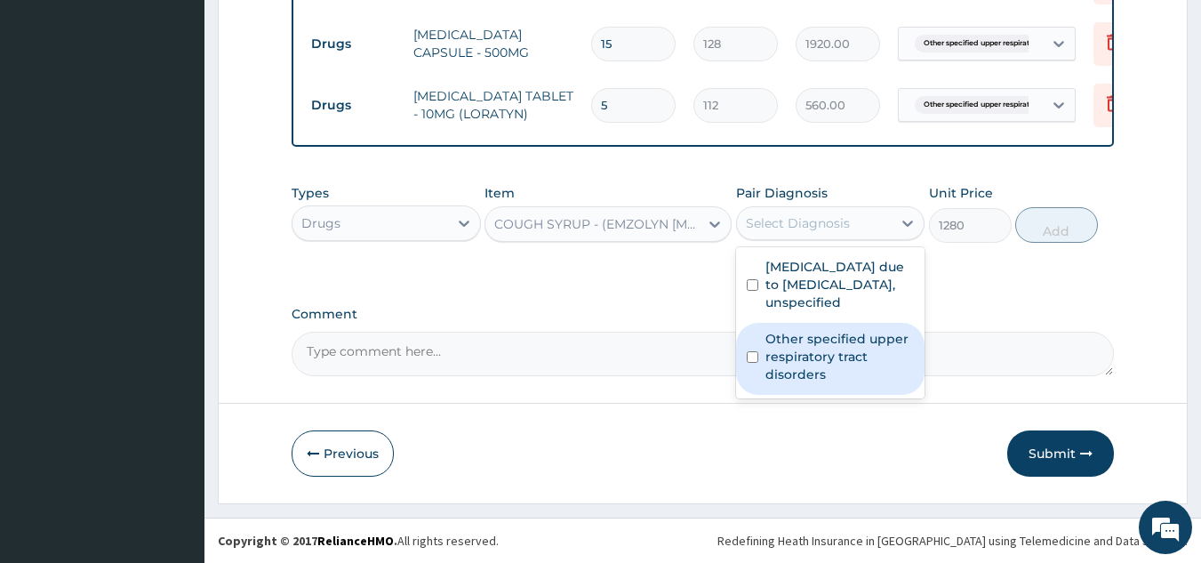
click at [819, 364] on label "Other specified upper respiratory tract disorders" at bounding box center [839, 356] width 149 height 53
checkbox input "true"
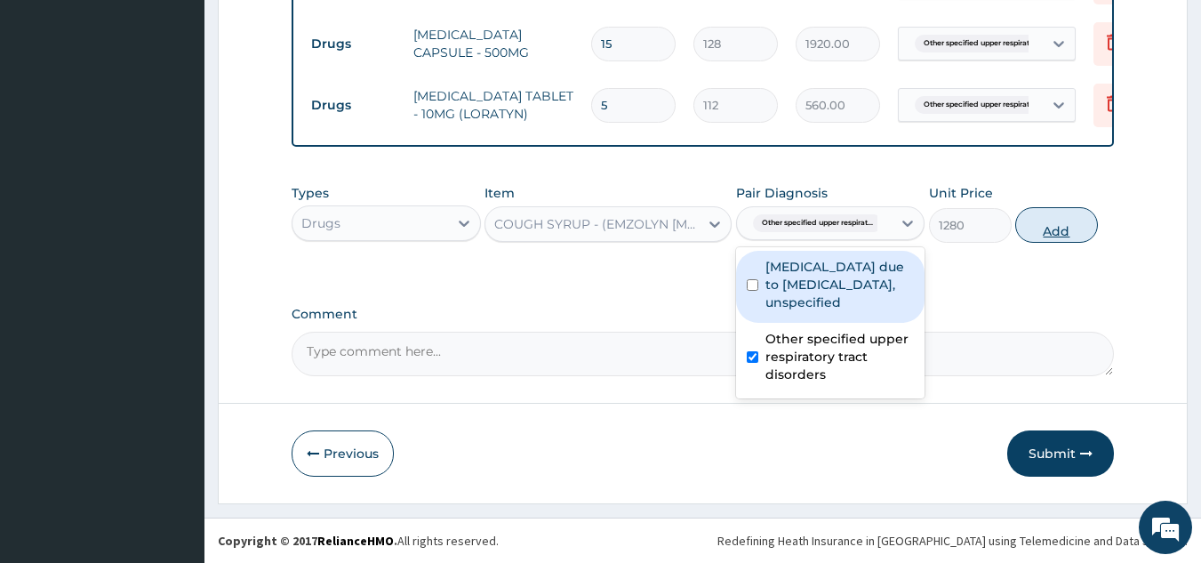
click at [1055, 236] on button "Add" at bounding box center [1056, 225] width 83 height 36
type input "0"
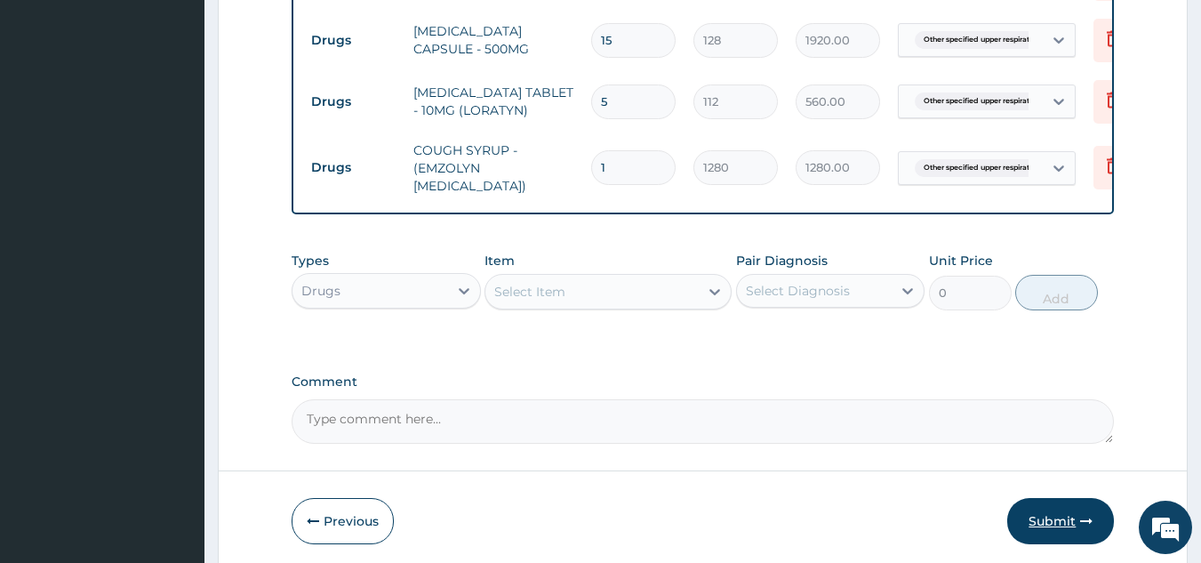
click at [1039, 514] on button "Submit" at bounding box center [1060, 521] width 107 height 46
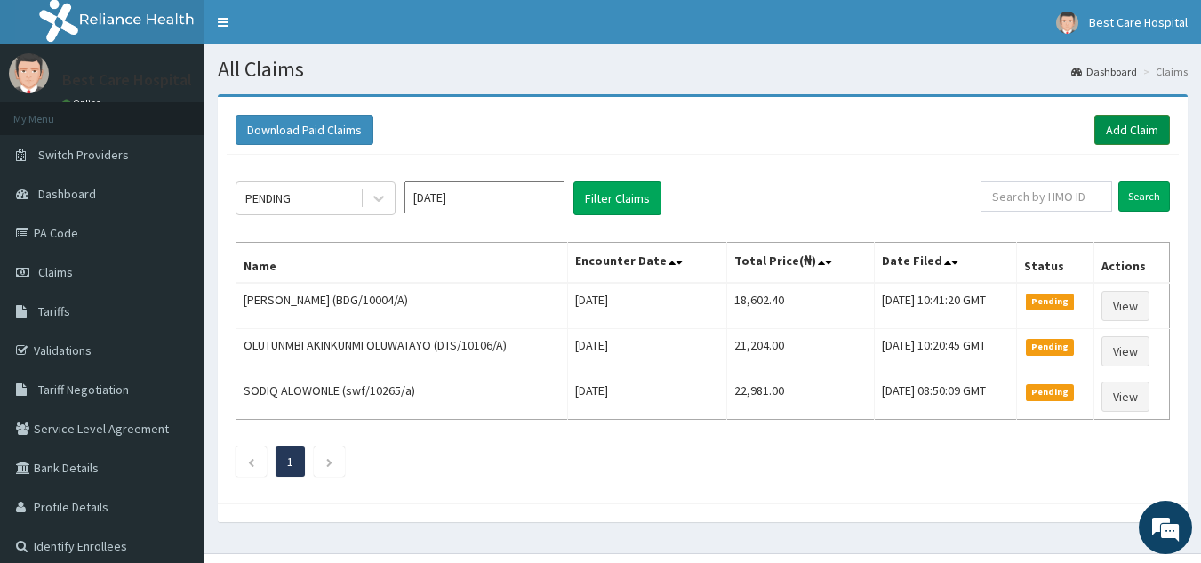
click at [1148, 138] on link "Add Claim" at bounding box center [1132, 130] width 76 height 30
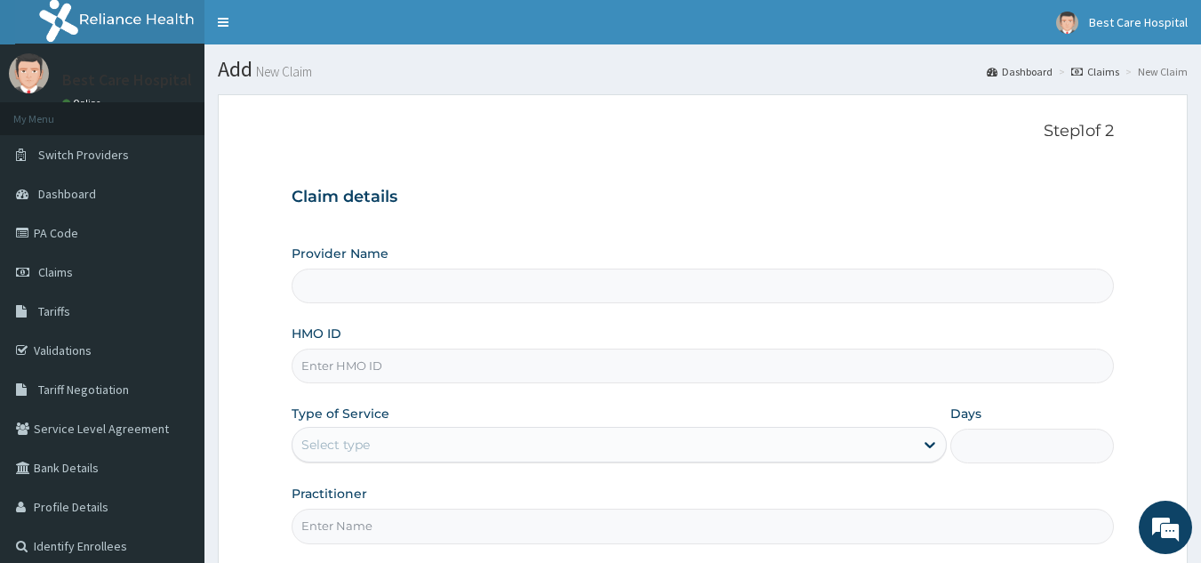
type input "Bestcare Hospital"
click at [464, 357] on input "HMO ID" at bounding box center [703, 365] width 823 height 35
click at [343, 363] on input "ELZ/1004/E" at bounding box center [703, 365] width 823 height 35
type input "ELZ/10004/E"
click at [519, 439] on div "Select type" at bounding box center [602, 444] width 621 height 28
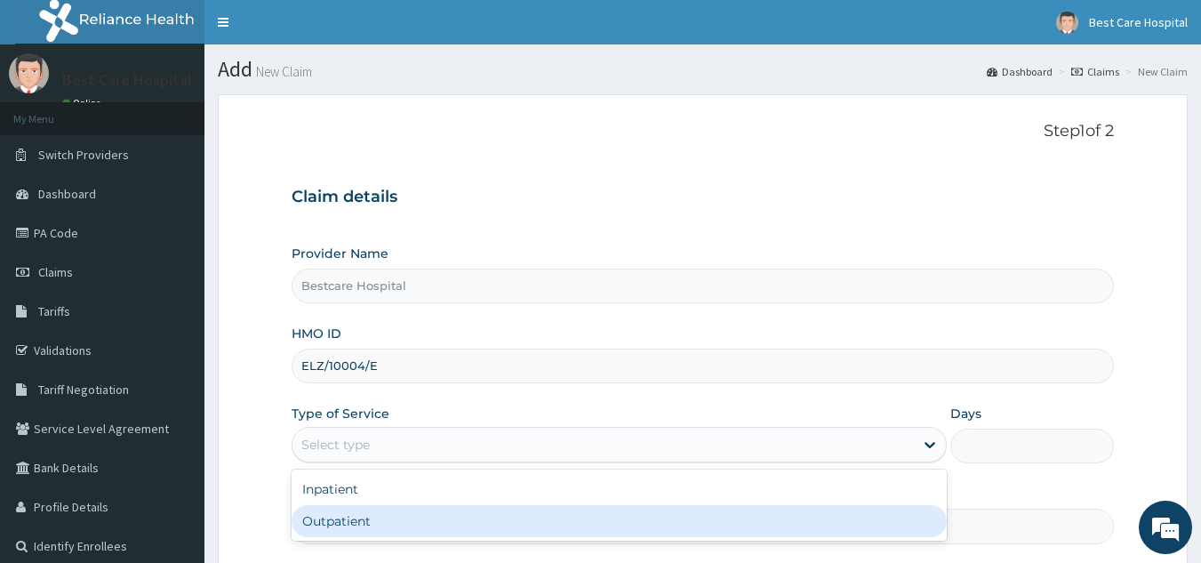
click at [434, 517] on div "Outpatient" at bounding box center [619, 521] width 655 height 32
type input "1"
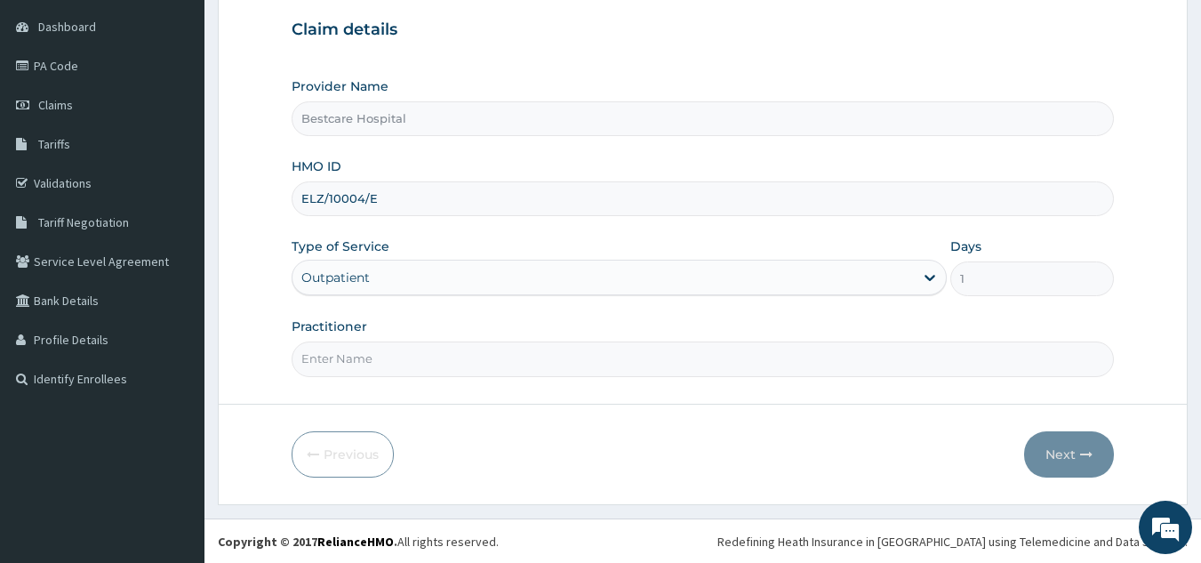
scroll to position [168, 0]
click at [487, 356] on input "Practitioner" at bounding box center [703, 357] width 823 height 35
type input "DR [PERSON_NAME]"
click at [1053, 442] on button "Next" at bounding box center [1069, 453] width 90 height 46
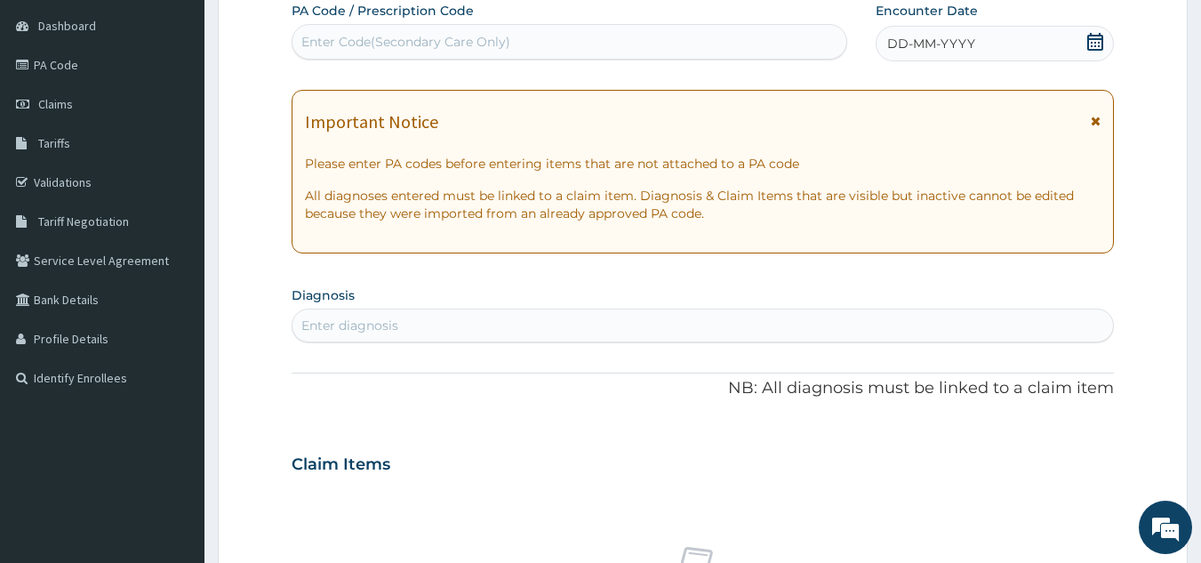
click at [1102, 39] on icon at bounding box center [1095, 42] width 16 height 18
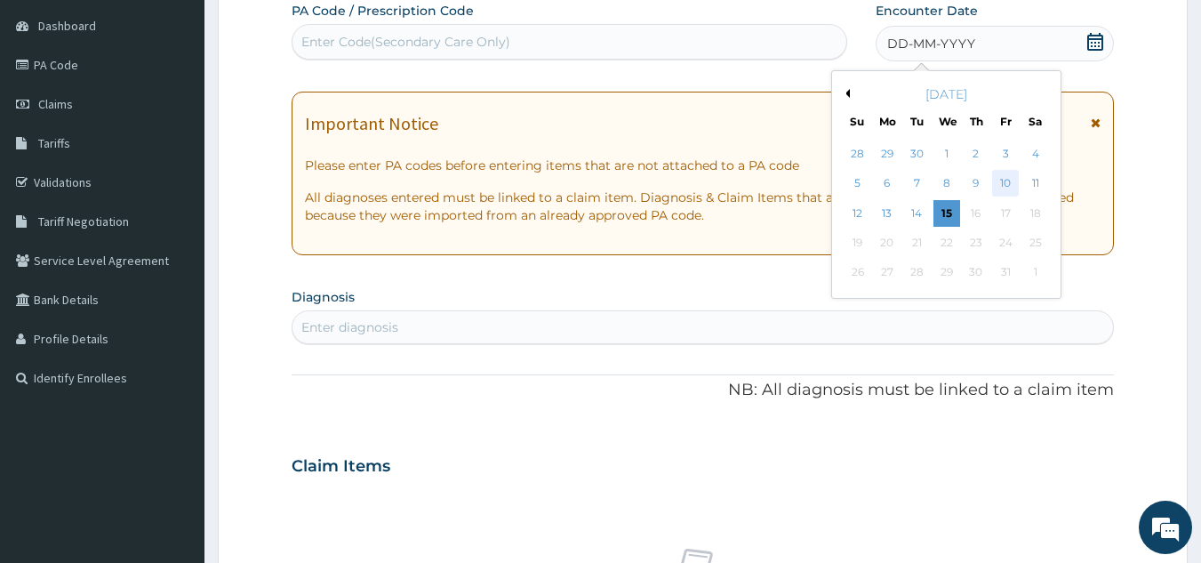
click at [1013, 178] on div "10" at bounding box center [1005, 184] width 27 height 27
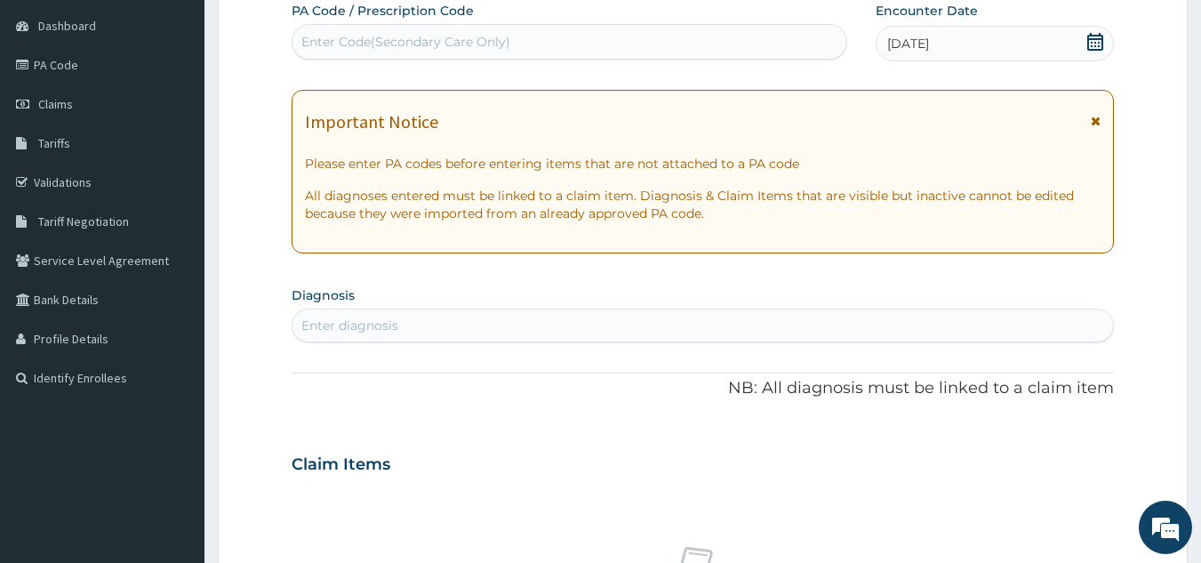
click at [683, 331] on div "Enter diagnosis" at bounding box center [702, 325] width 821 height 28
type input "[MEDICAL_DATA]"
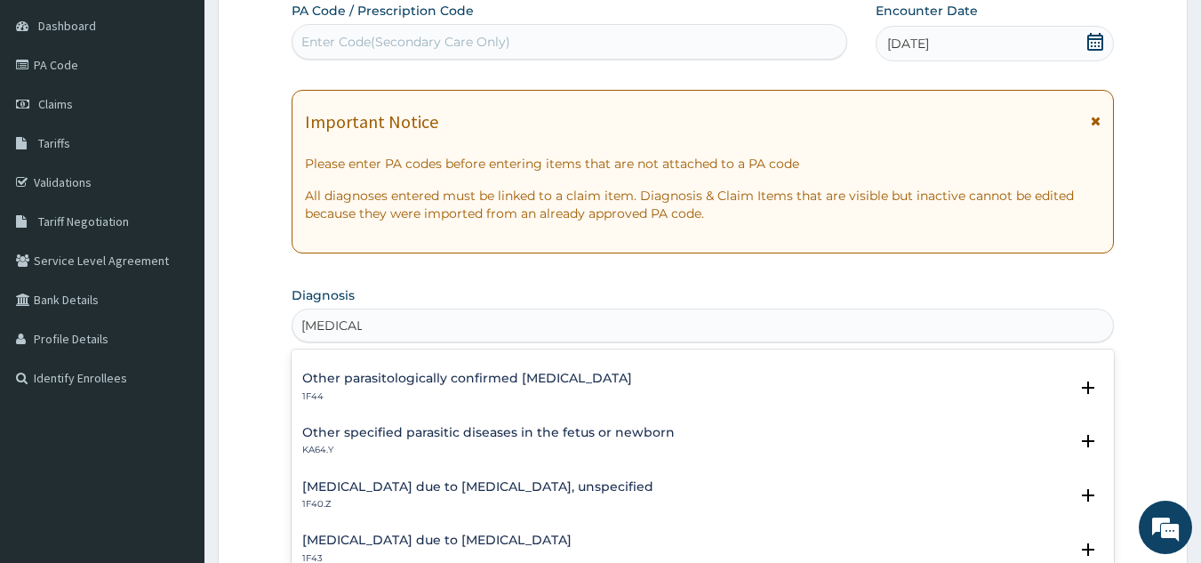
scroll to position [178, 0]
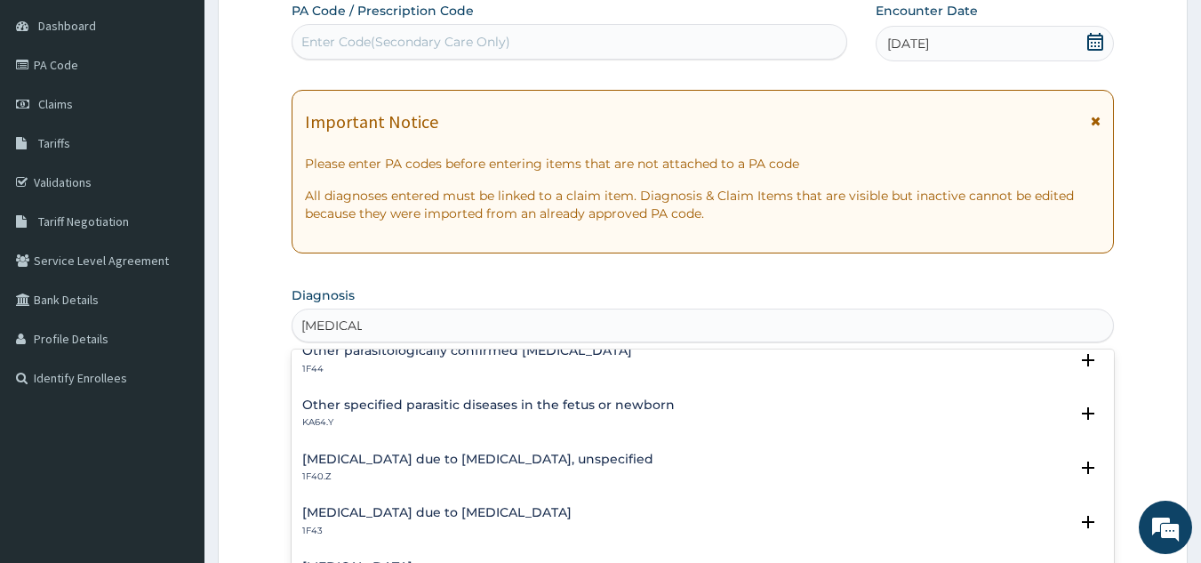
click at [489, 455] on h4 "[MEDICAL_DATA] due to [MEDICAL_DATA], unspecified" at bounding box center [477, 459] width 351 height 13
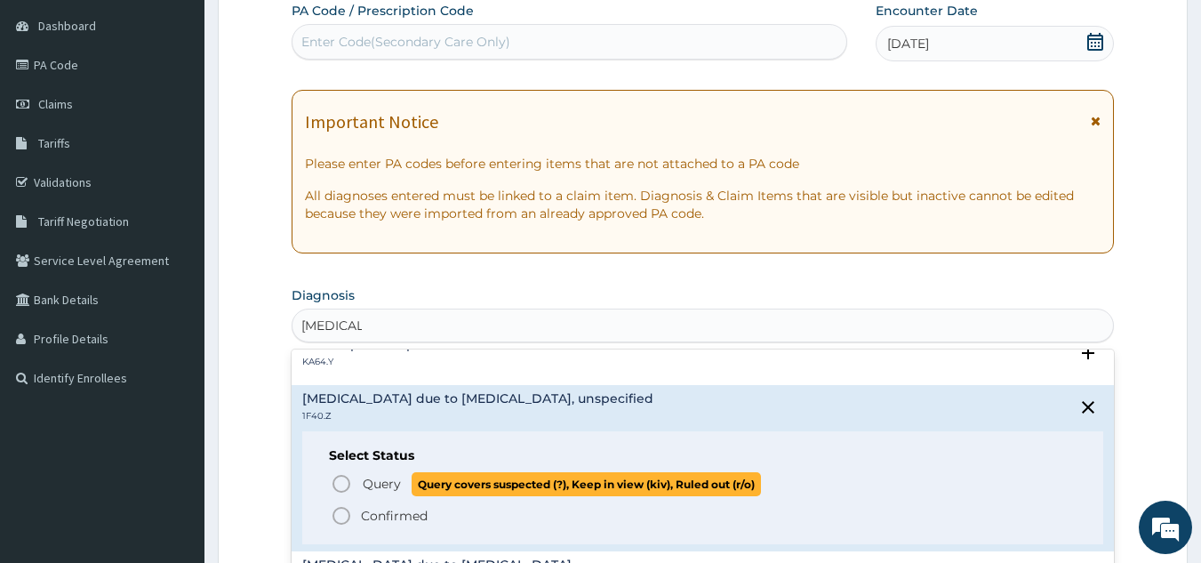
scroll to position [267, 0]
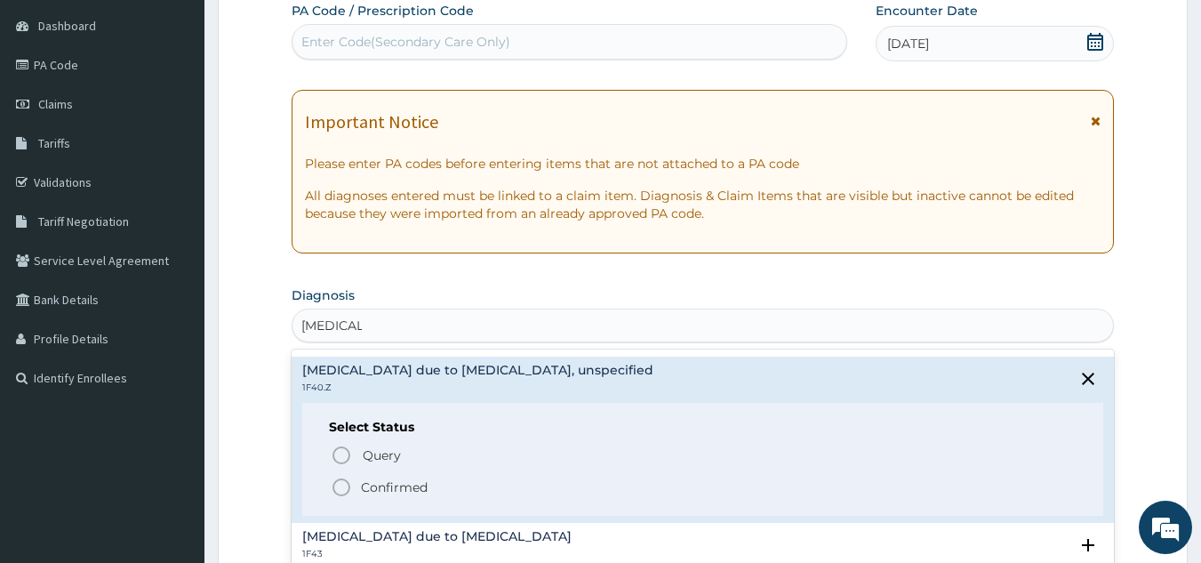
click at [361, 487] on p "Confirmed" at bounding box center [394, 487] width 67 height 18
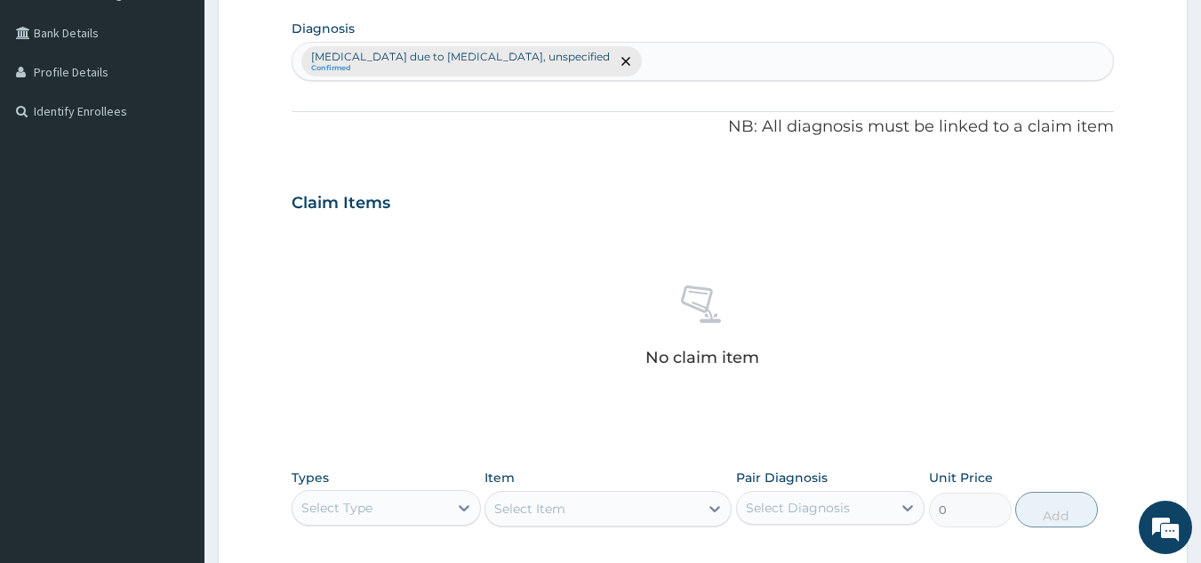
scroll to position [701, 0]
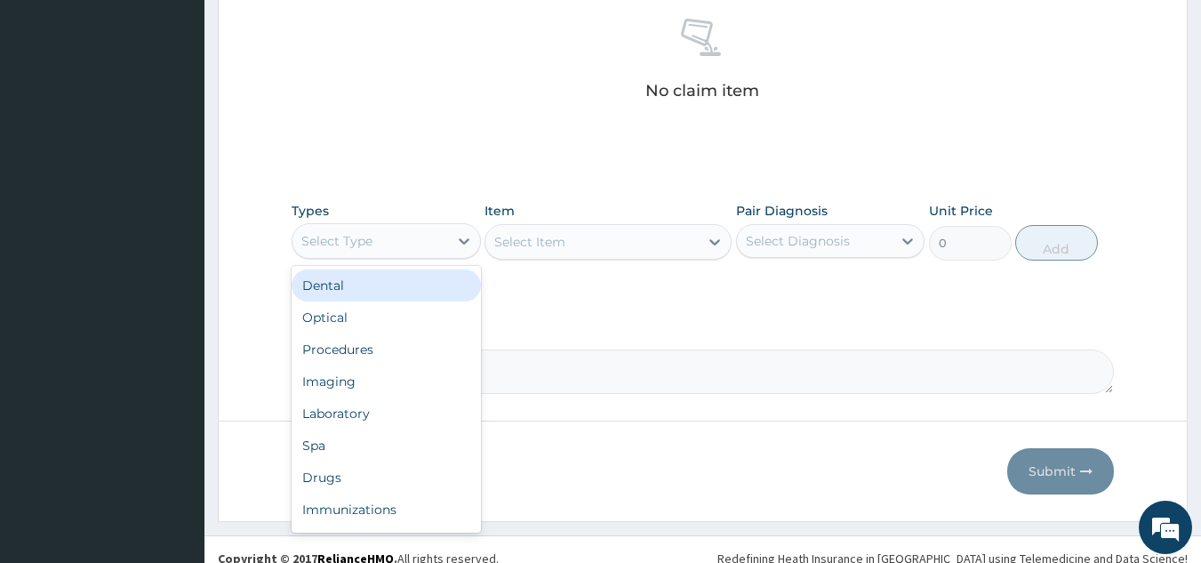
click at [399, 231] on div "Select Type" at bounding box center [370, 241] width 156 height 28
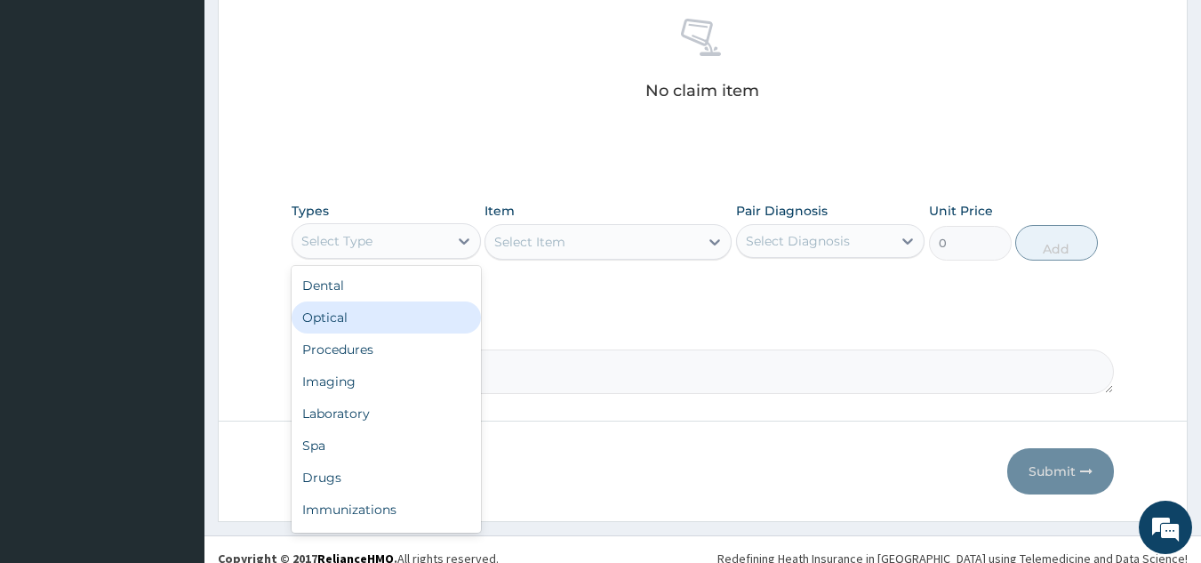
click at [378, 331] on div "Optical" at bounding box center [386, 317] width 189 height 32
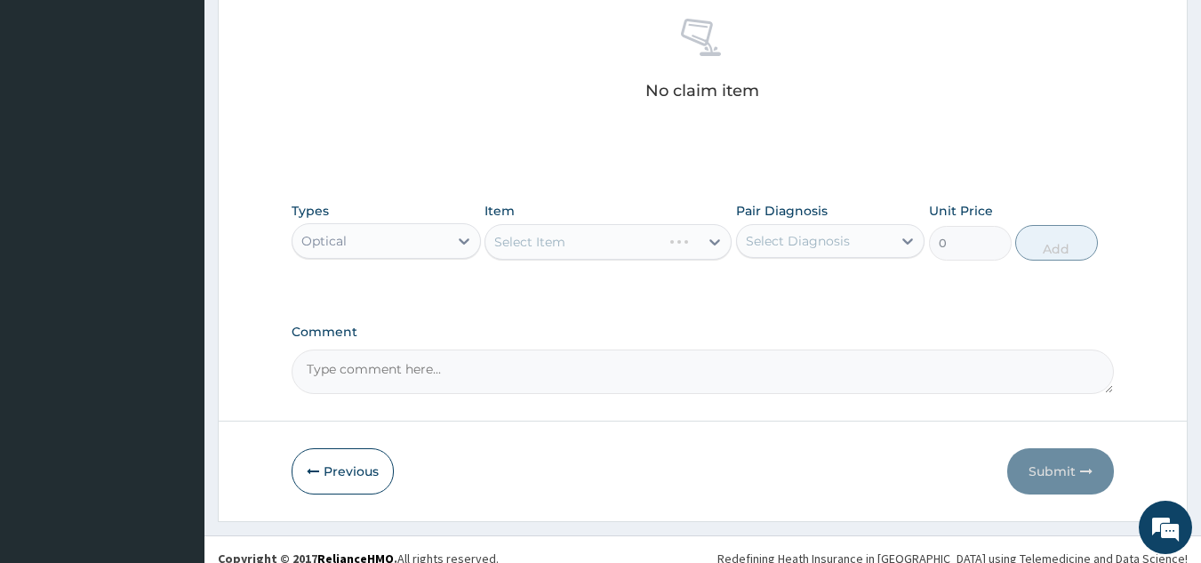
click at [396, 247] on div "Optical" at bounding box center [370, 241] width 156 height 28
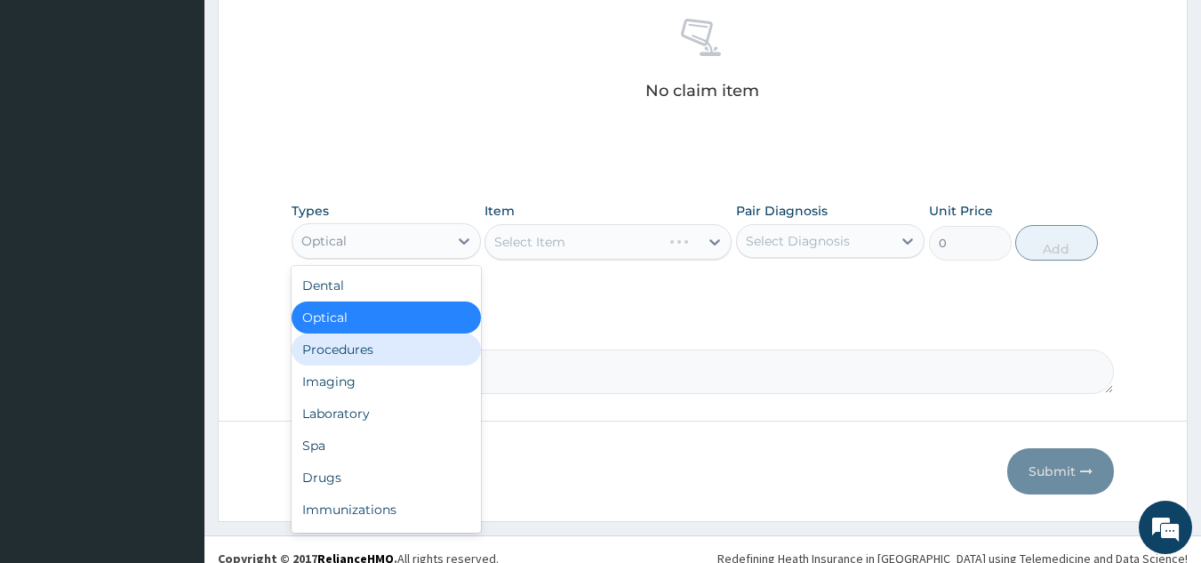
click at [383, 353] on div "Procedures" at bounding box center [386, 349] width 189 height 32
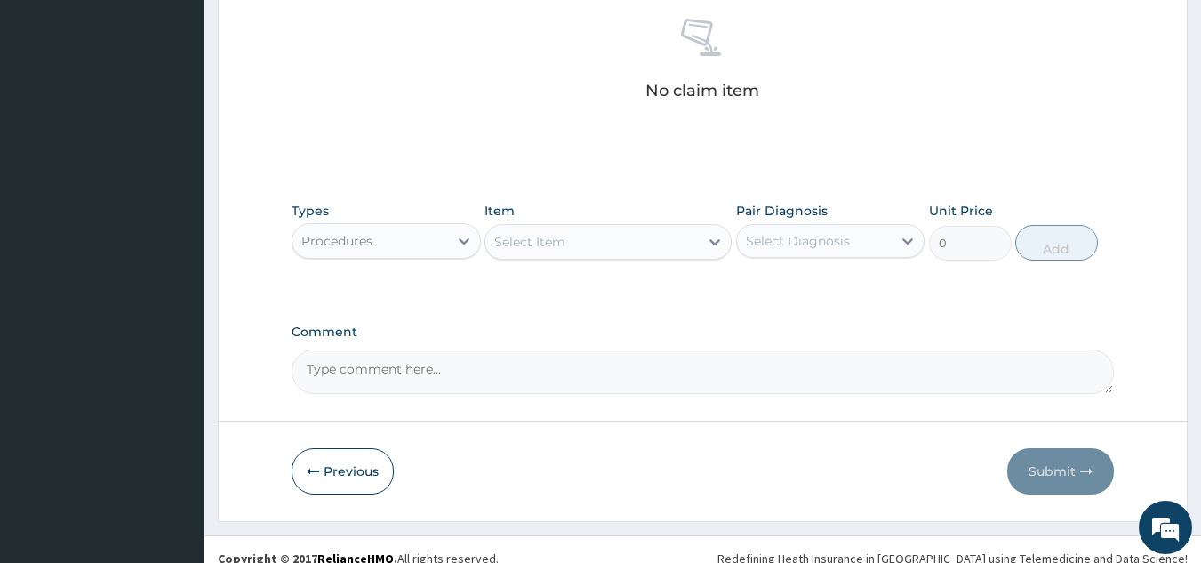
click at [539, 238] on div "Select Item" at bounding box center [529, 242] width 71 height 18
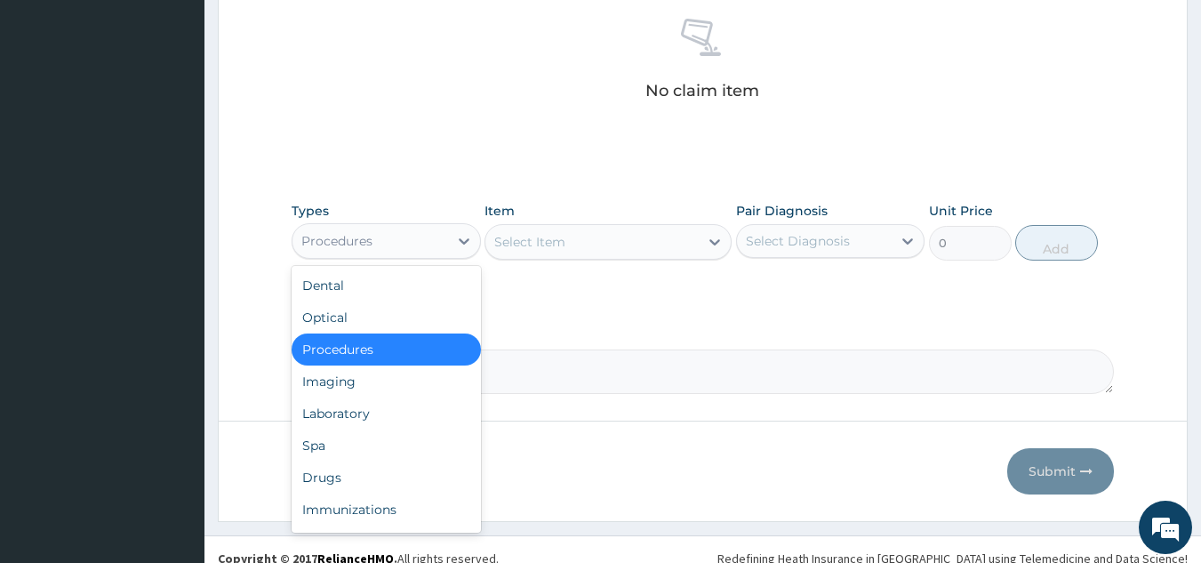
click at [382, 242] on div "Procedures" at bounding box center [370, 241] width 156 height 28
click at [358, 348] on div "Procedures" at bounding box center [386, 349] width 189 height 32
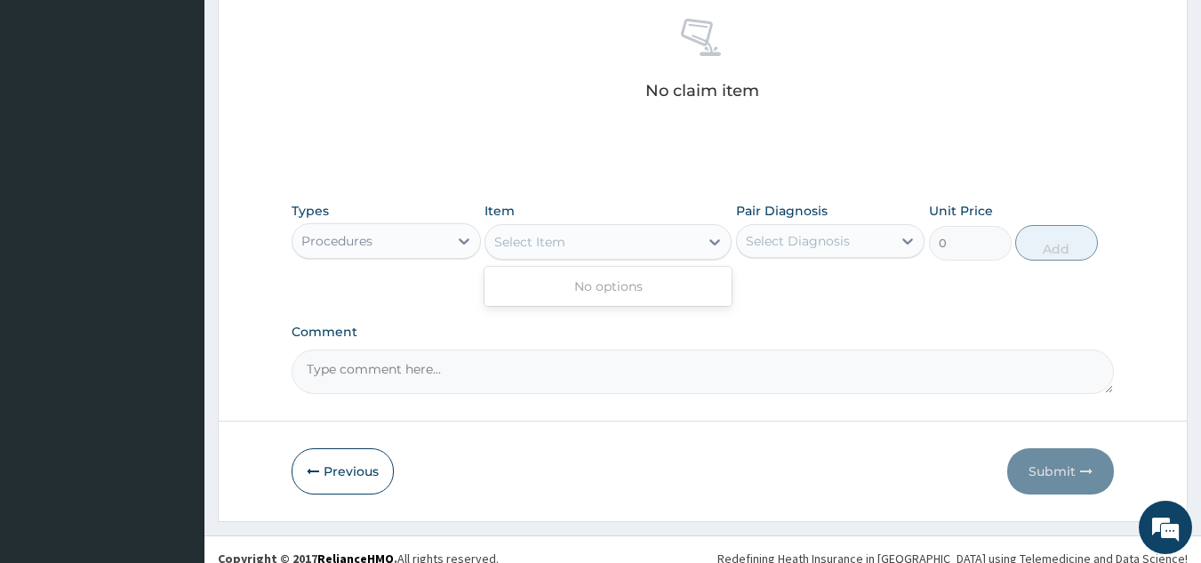
click at [551, 256] on div "Select Item" at bounding box center [608, 242] width 247 height 36
click at [955, 341] on div "Comment" at bounding box center [703, 358] width 823 height 69
click at [417, 249] on div "Procedures" at bounding box center [370, 241] width 156 height 28
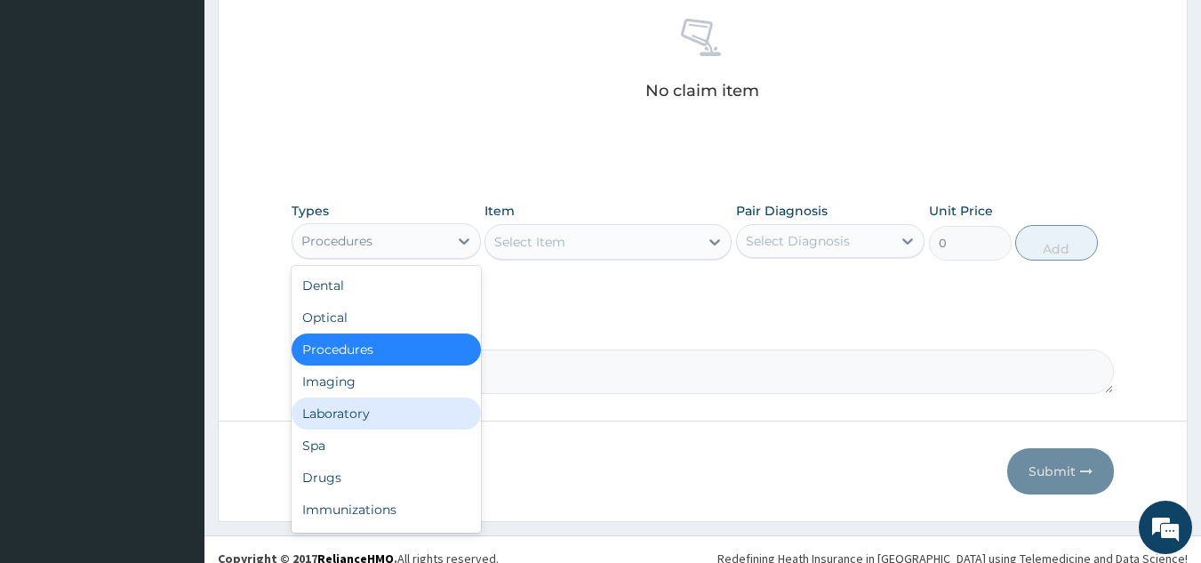
click at [401, 407] on div "Laboratory" at bounding box center [386, 413] width 189 height 32
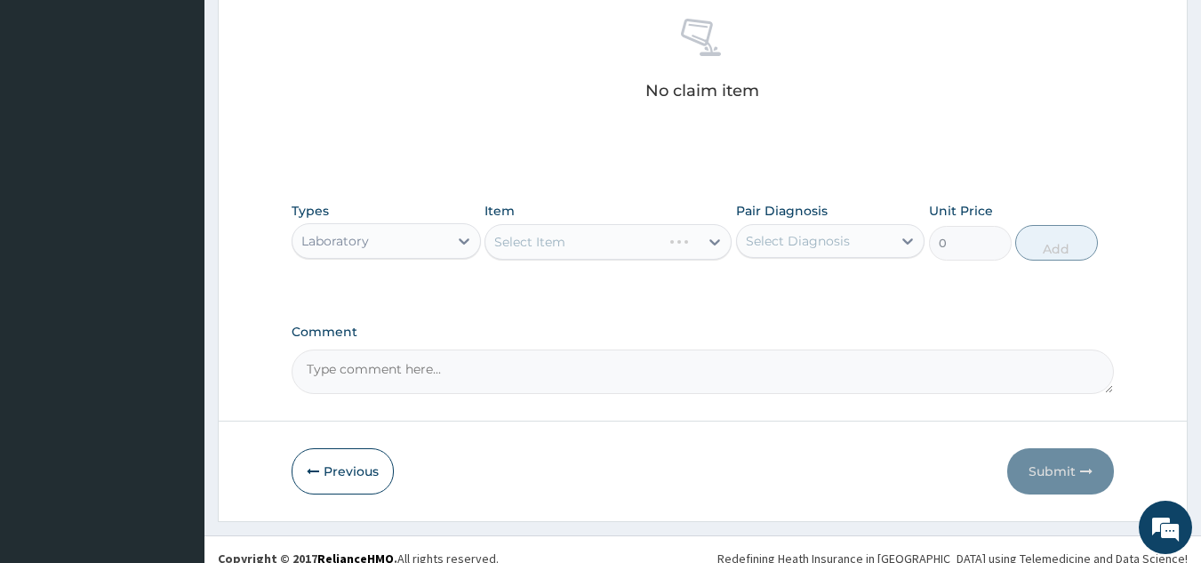
click at [393, 244] on div "Laboratory" at bounding box center [370, 241] width 156 height 28
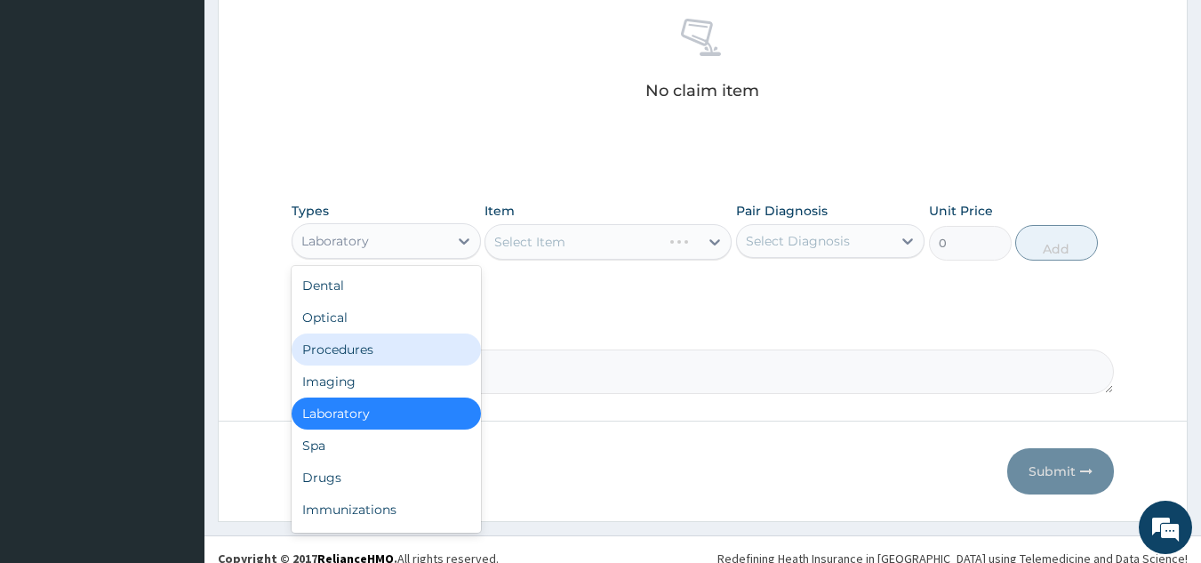
click at [375, 348] on div "Procedures" at bounding box center [386, 349] width 189 height 32
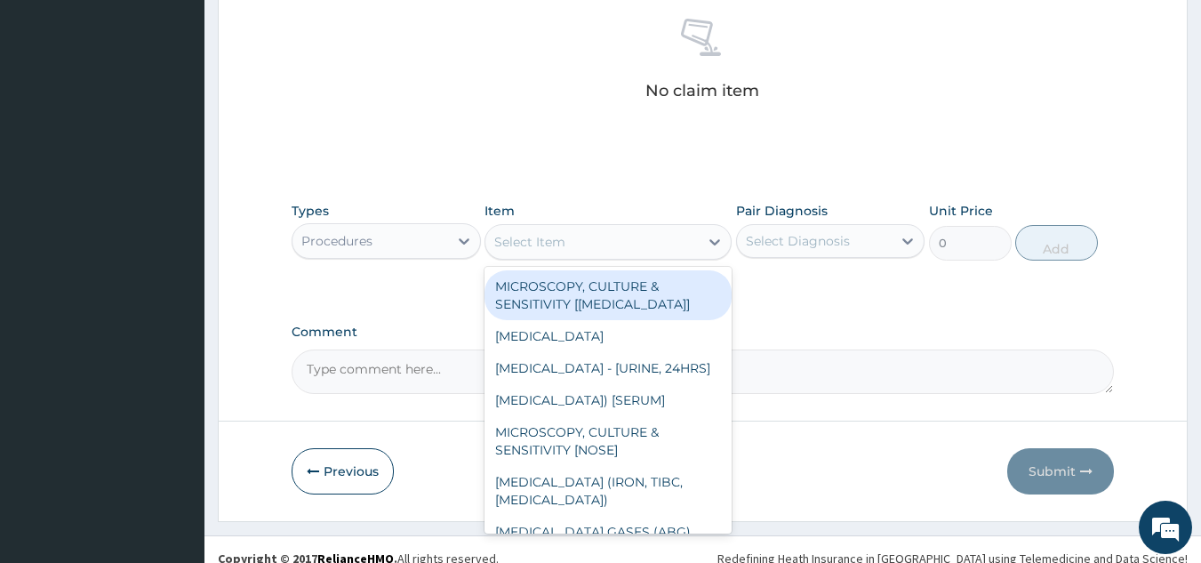
click at [558, 243] on div "Select Item" at bounding box center [529, 242] width 71 height 18
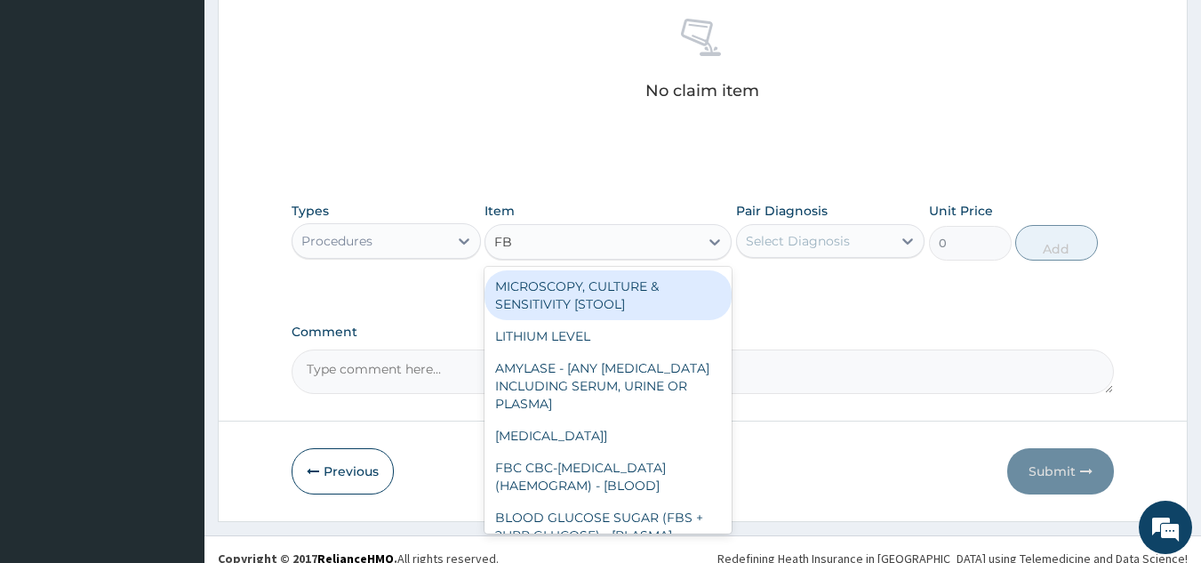
type input "FBC"
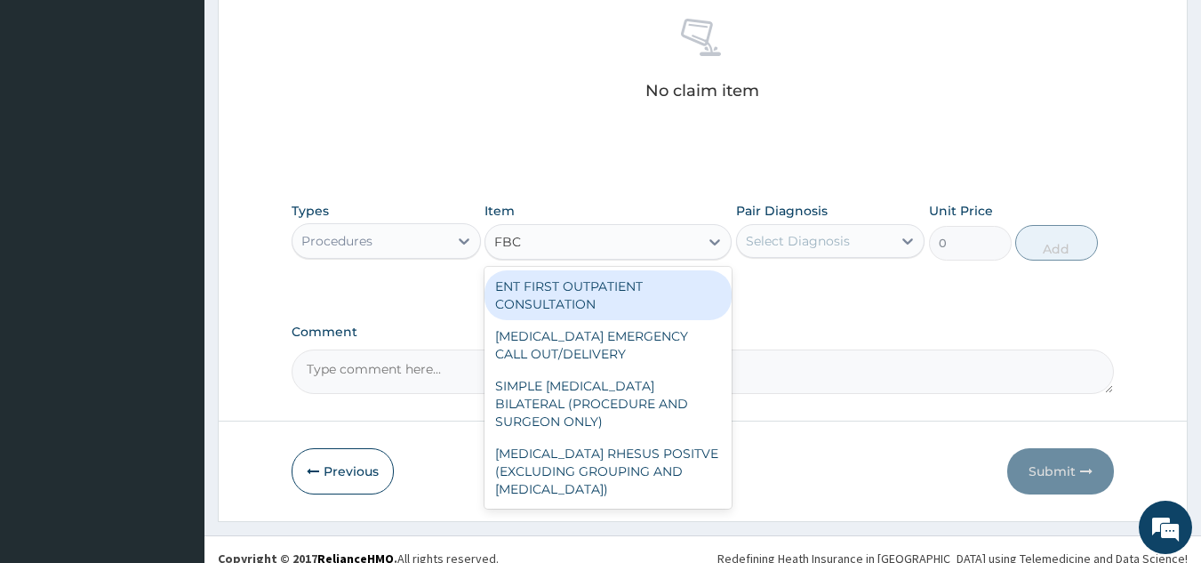
type input "30000"
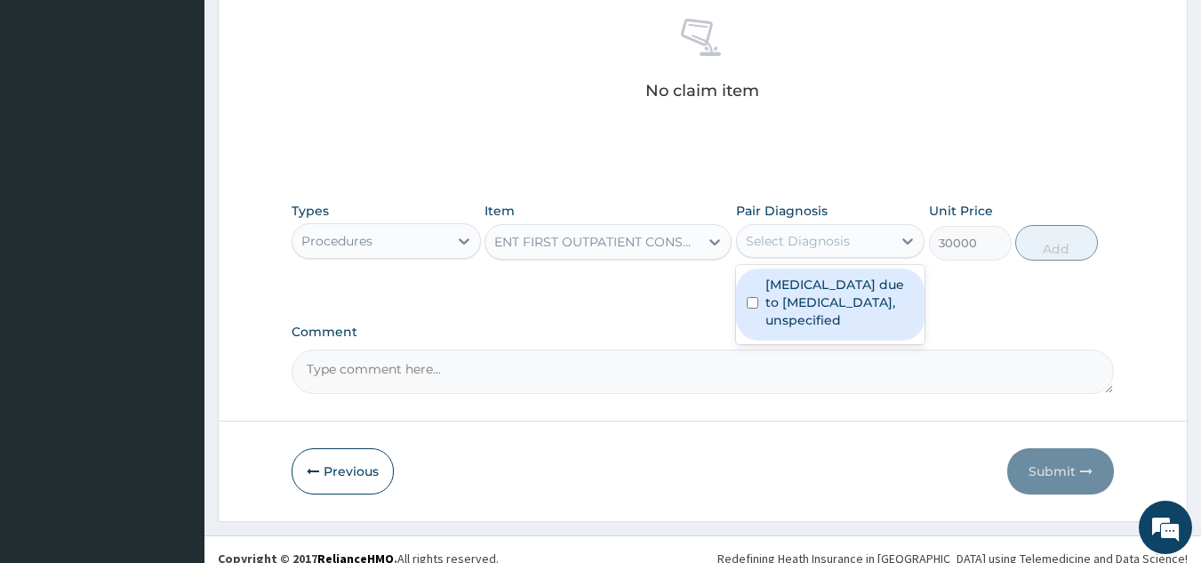
click at [828, 239] on div "Select Diagnosis" at bounding box center [798, 241] width 104 height 18
click at [831, 299] on label "[MEDICAL_DATA] due to [MEDICAL_DATA], unspecified" at bounding box center [839, 302] width 149 height 53
checkbox input "true"
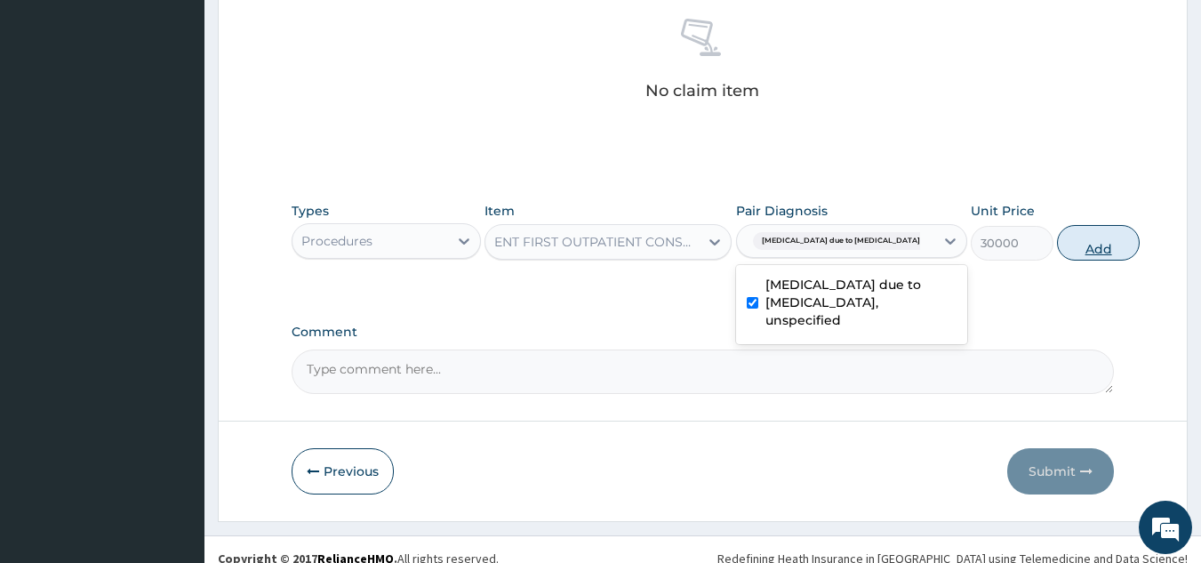
click at [1057, 244] on button "Add" at bounding box center [1098, 243] width 83 height 36
type input "0"
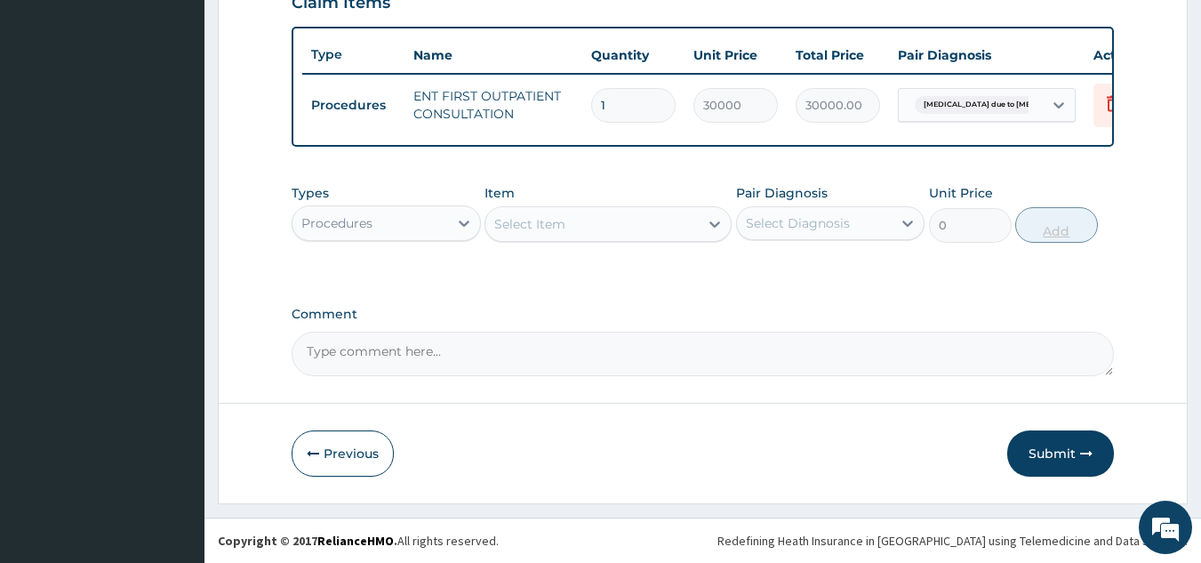
scroll to position [648, 0]
click at [522, 218] on div "Select Item" at bounding box center [529, 224] width 71 height 18
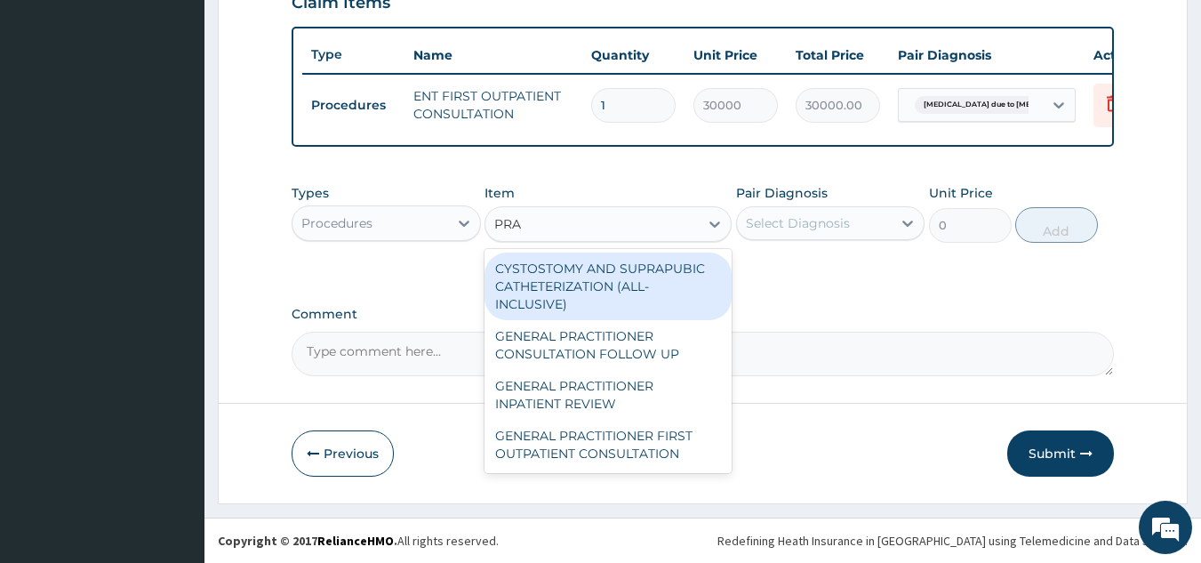
type input "PRAC"
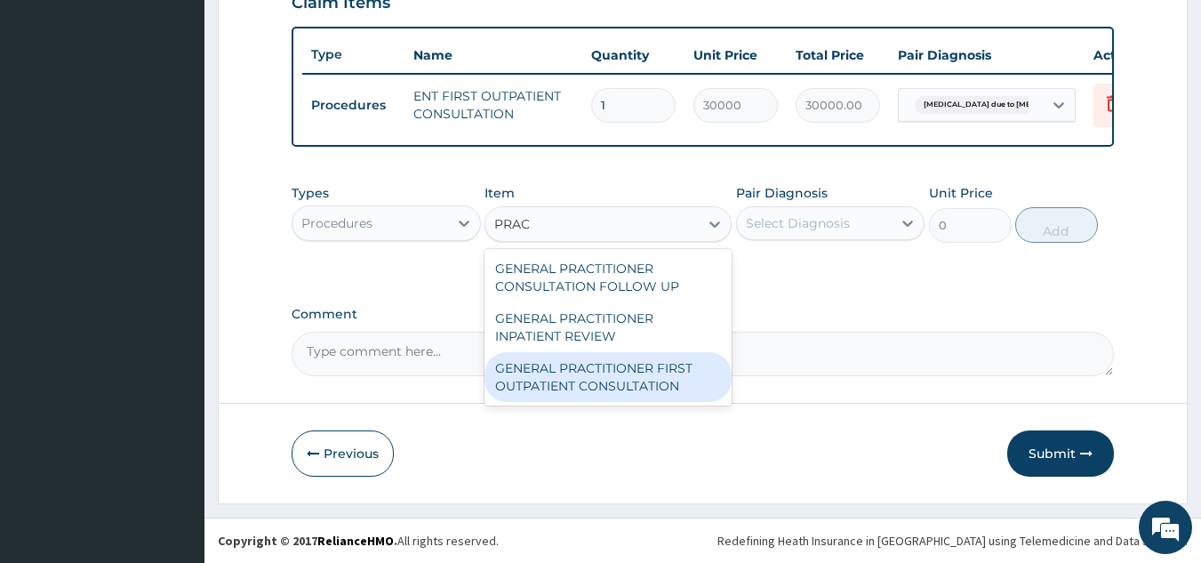
click at [565, 375] on div "GENERAL PRACTITIONER FIRST OUTPATIENT CONSULTATION" at bounding box center [608, 377] width 247 height 50
type input "4500"
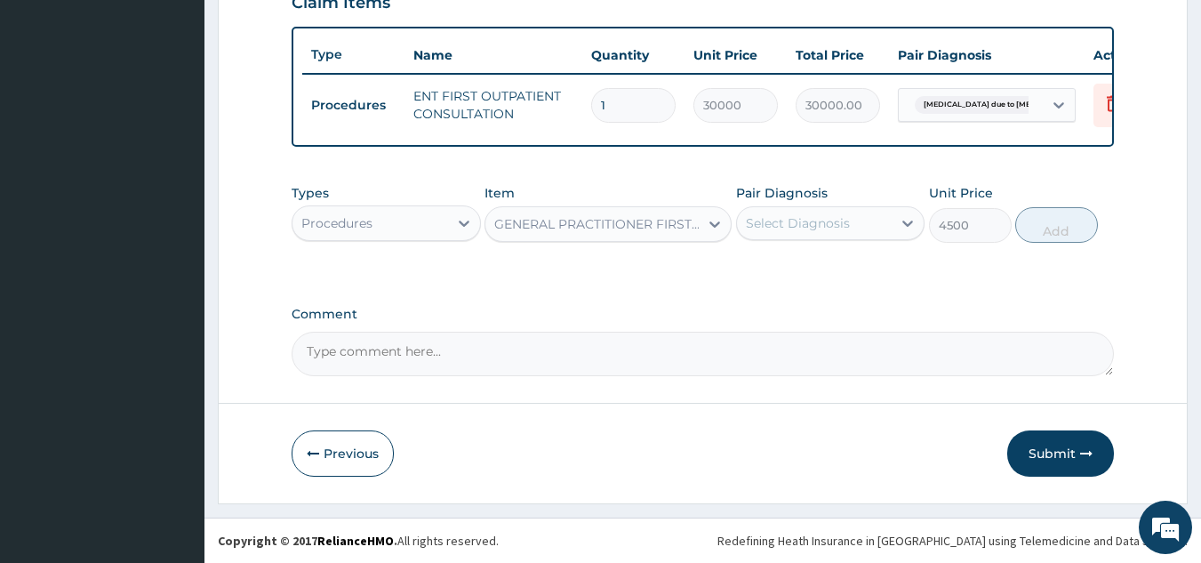
click at [800, 228] on div "Select Diagnosis" at bounding box center [798, 223] width 104 height 18
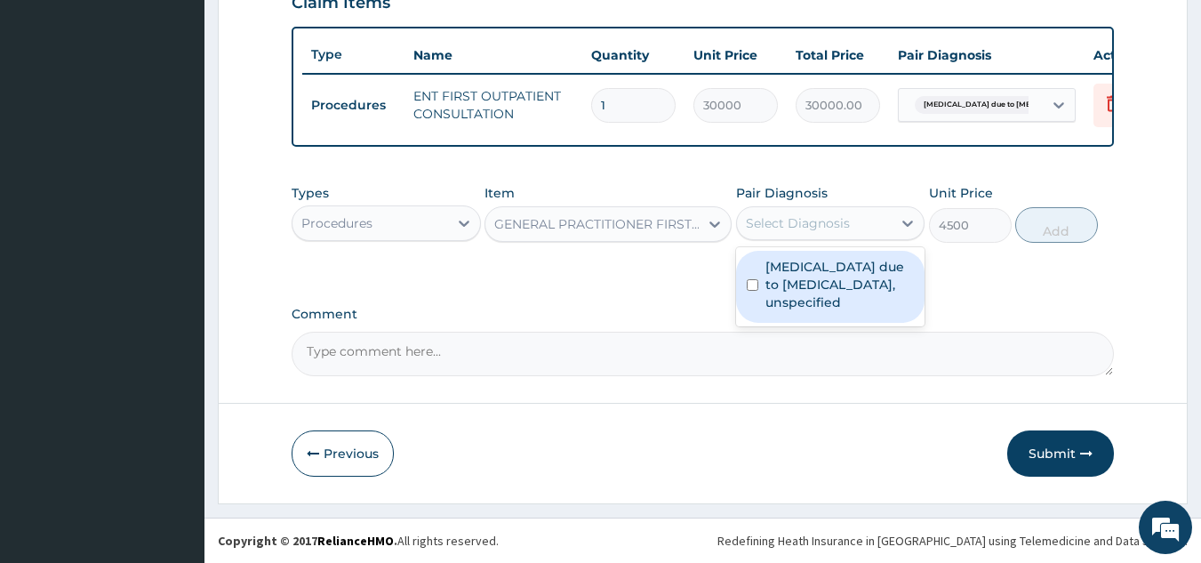
click at [799, 274] on label "[MEDICAL_DATA] due to [MEDICAL_DATA], unspecified" at bounding box center [839, 284] width 149 height 53
checkbox input "true"
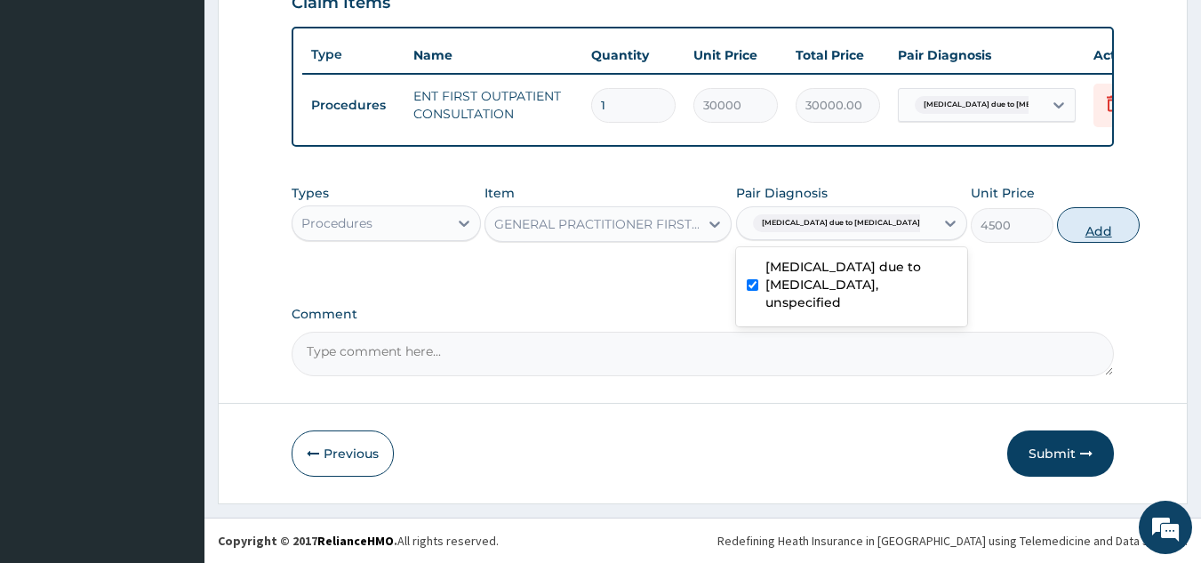
click at [1057, 233] on button "Add" at bounding box center [1098, 225] width 83 height 36
type input "0"
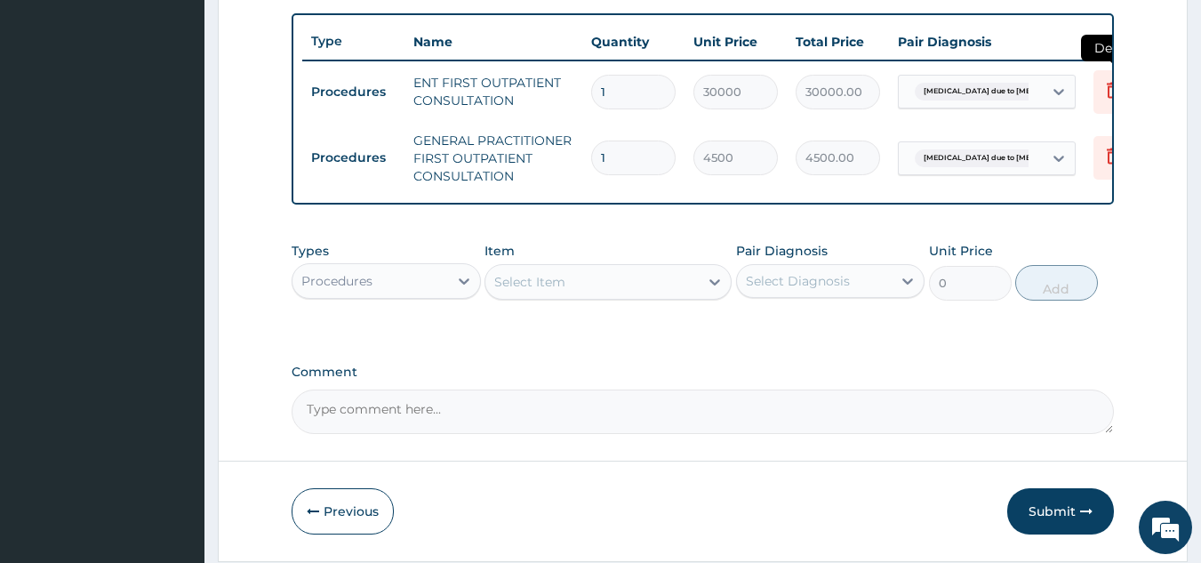
click at [1099, 100] on icon at bounding box center [1112, 92] width 39 height 44
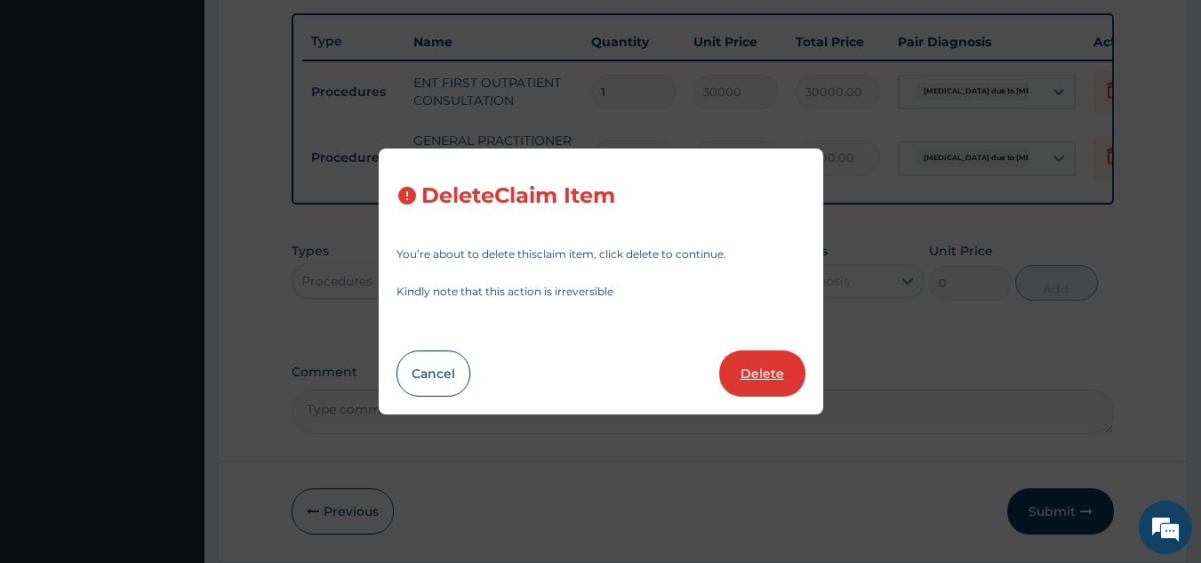
click at [736, 380] on button "Delete" at bounding box center [762, 373] width 86 height 46
type input "4500"
type input "4500.00"
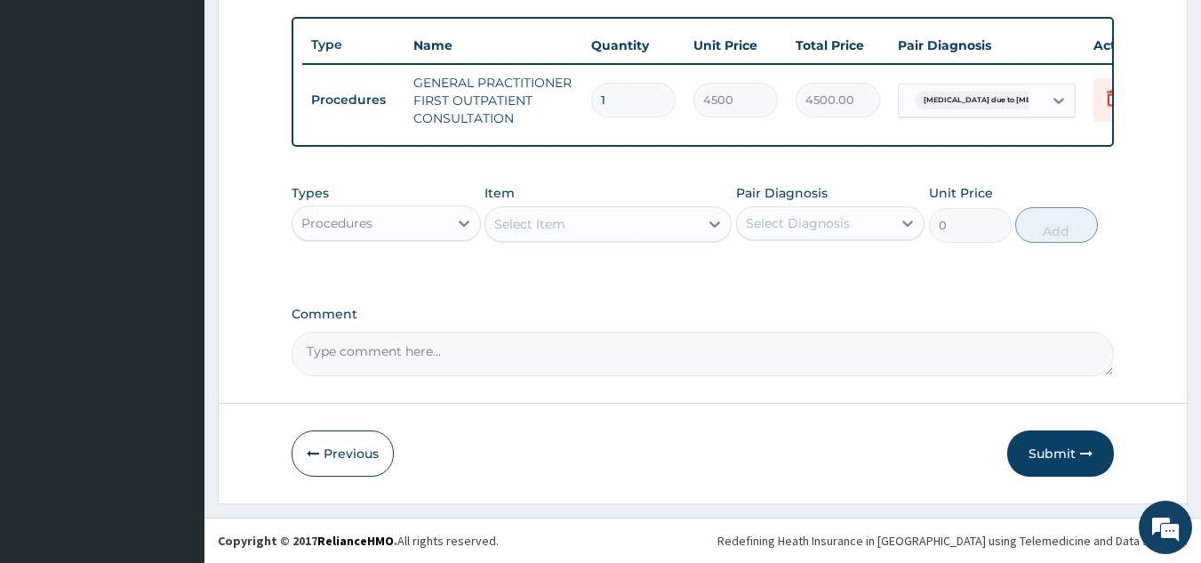
click at [388, 236] on div "Procedures" at bounding box center [370, 223] width 156 height 28
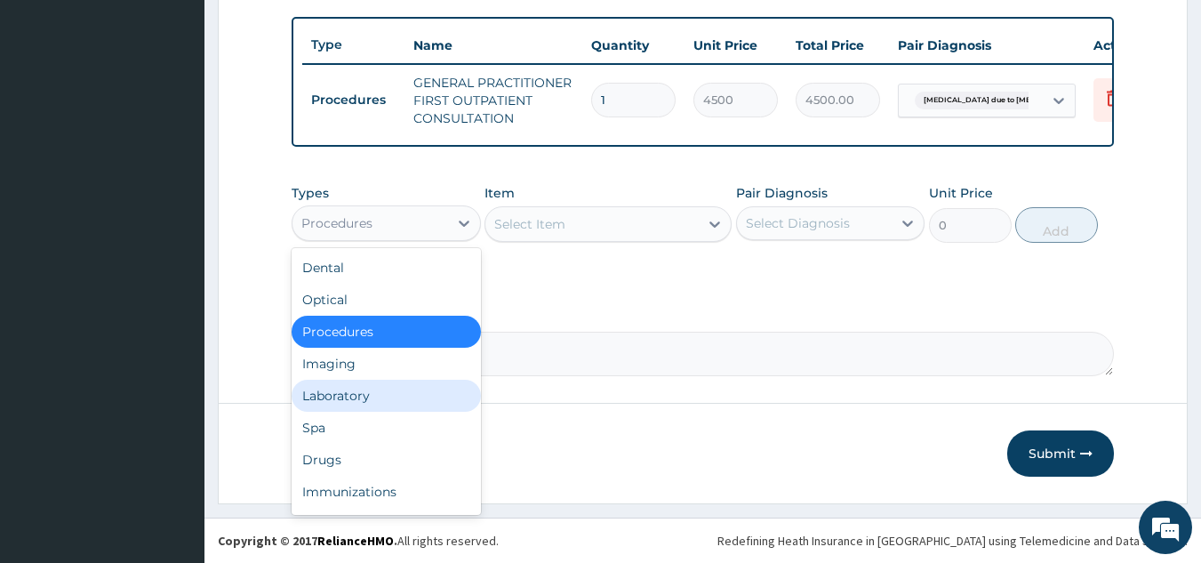
click at [414, 409] on div "Laboratory" at bounding box center [386, 396] width 189 height 32
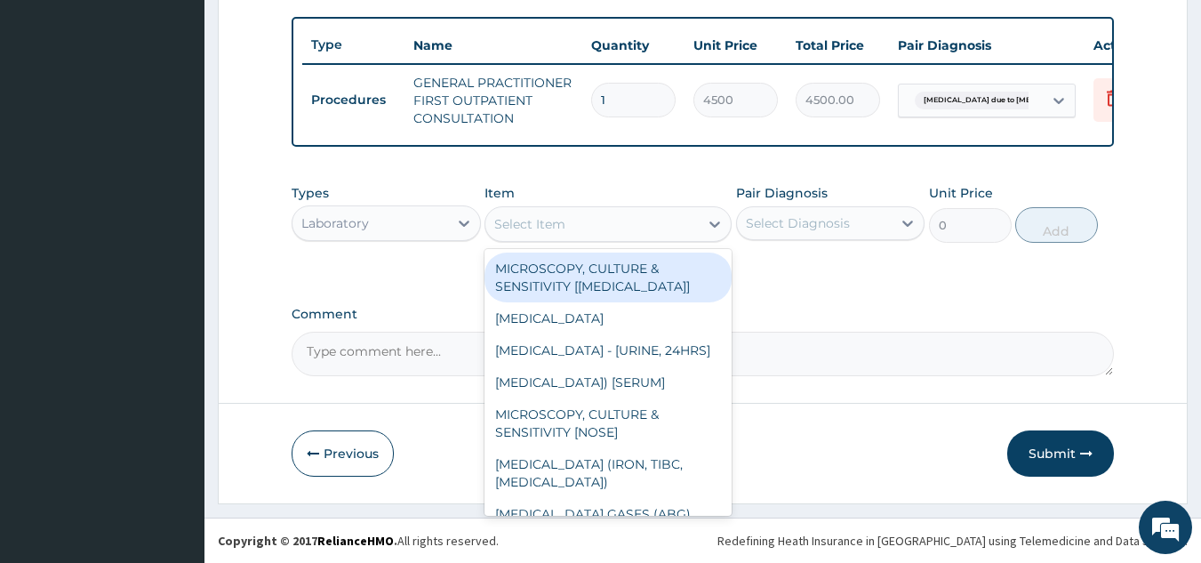
click at [636, 228] on div "Select Item" at bounding box center [591, 224] width 213 height 28
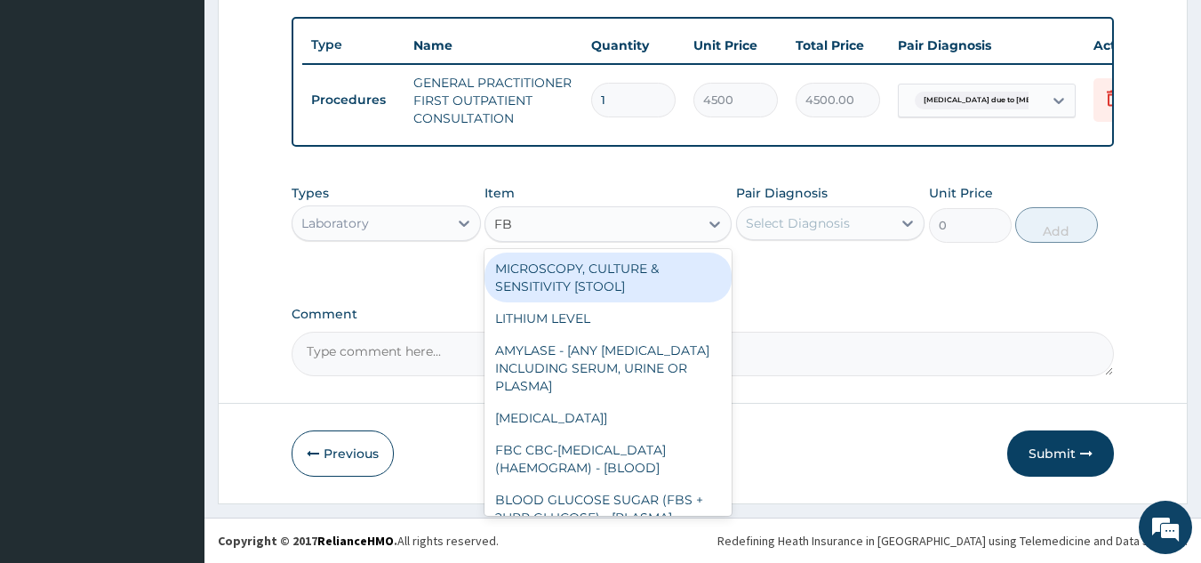
type input "FBC"
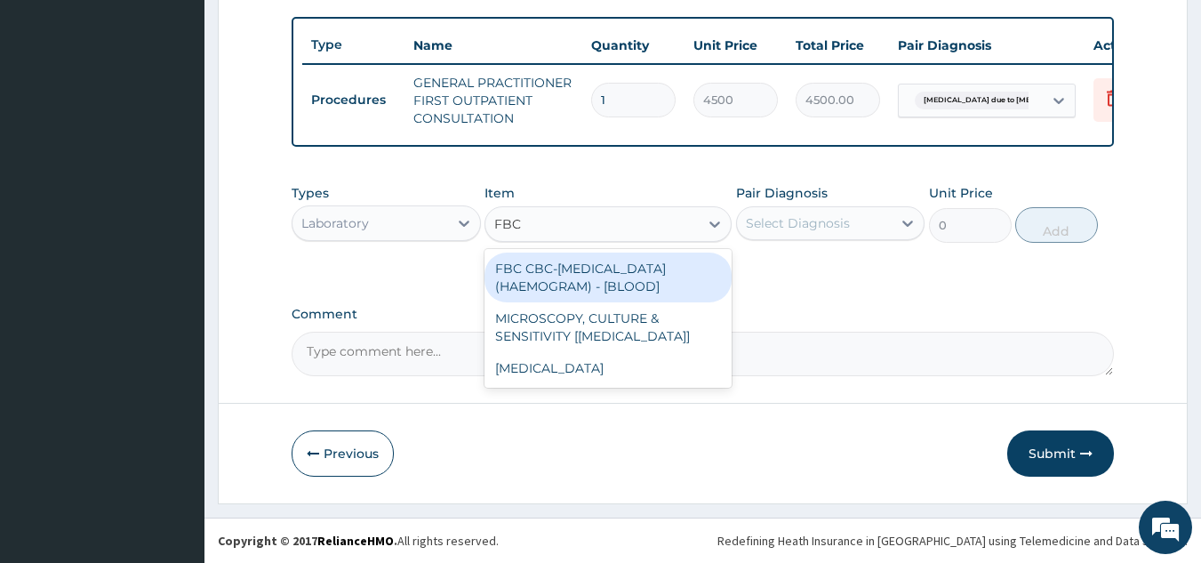
drag, startPoint x: 622, startPoint y: 290, endPoint x: 815, endPoint y: 257, distance: 195.7
click at [627, 289] on div "FBC CBC-[MEDICAL_DATA] (HAEMOGRAM) - [BLOOD]" at bounding box center [608, 277] width 247 height 50
type input "6000"
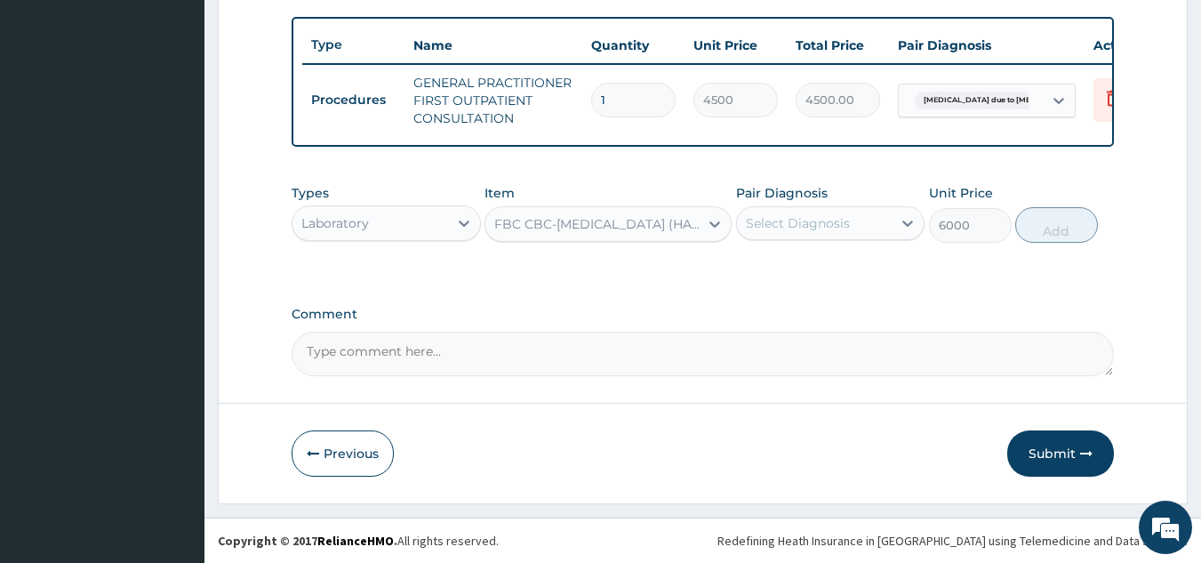
click at [859, 214] on div "Pair Diagnosis Select Diagnosis" at bounding box center [830, 213] width 189 height 59
click at [850, 228] on div "Select Diagnosis" at bounding box center [815, 223] width 156 height 28
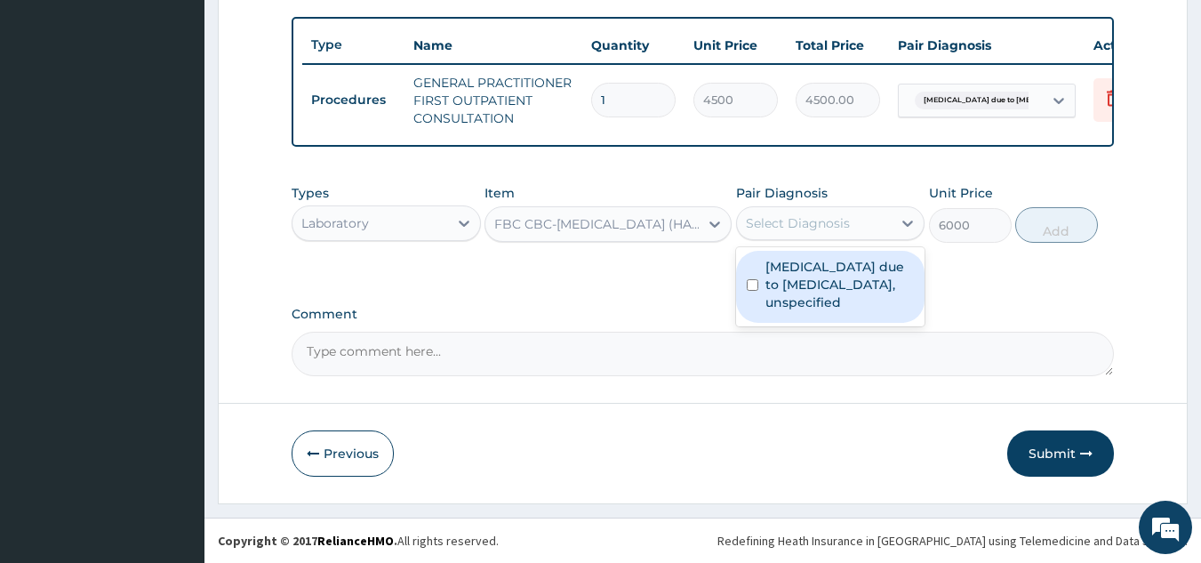
drag, startPoint x: 846, startPoint y: 291, endPoint x: 1013, endPoint y: 265, distance: 168.2
click at [851, 291] on label "[MEDICAL_DATA] due to [MEDICAL_DATA], unspecified" at bounding box center [839, 284] width 149 height 53
checkbox input "true"
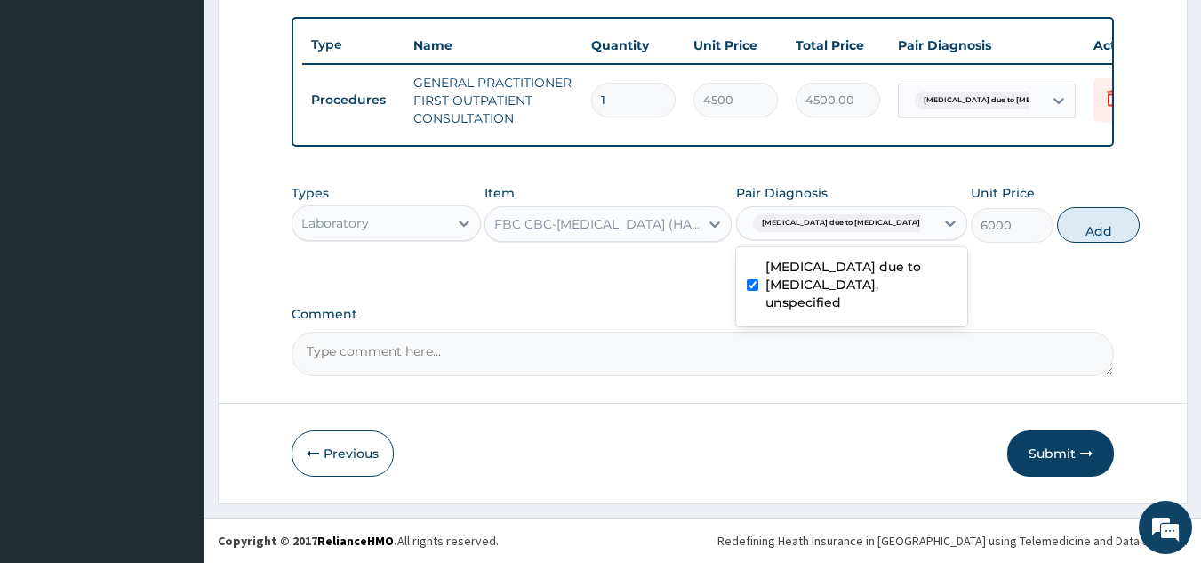
click at [1064, 230] on button "Add" at bounding box center [1098, 225] width 83 height 36
type input "0"
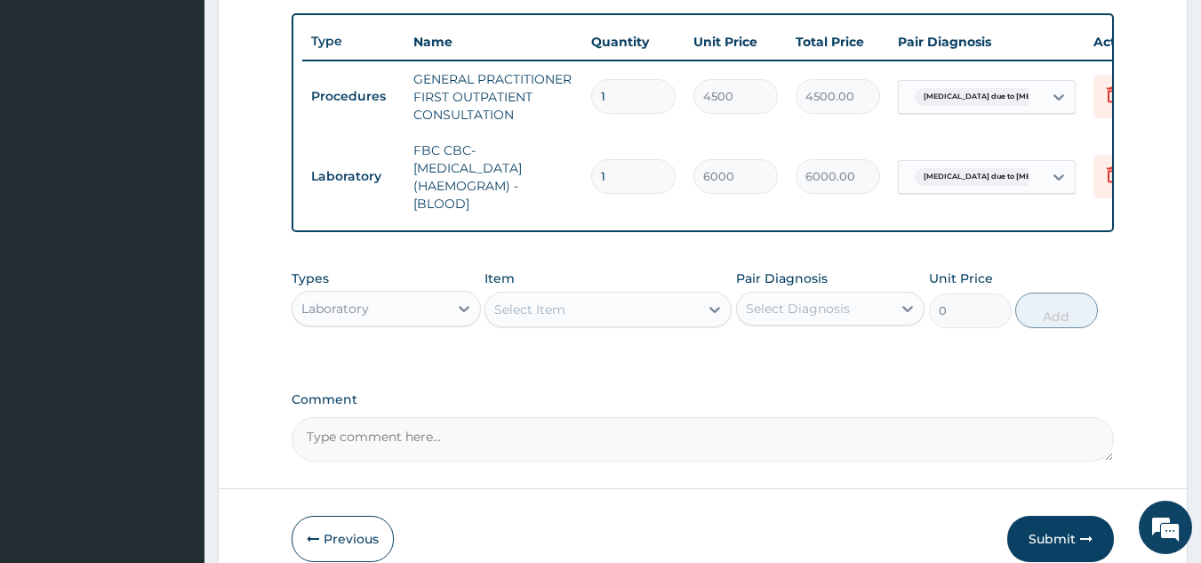
click at [592, 323] on div "Select Item" at bounding box center [591, 309] width 213 height 28
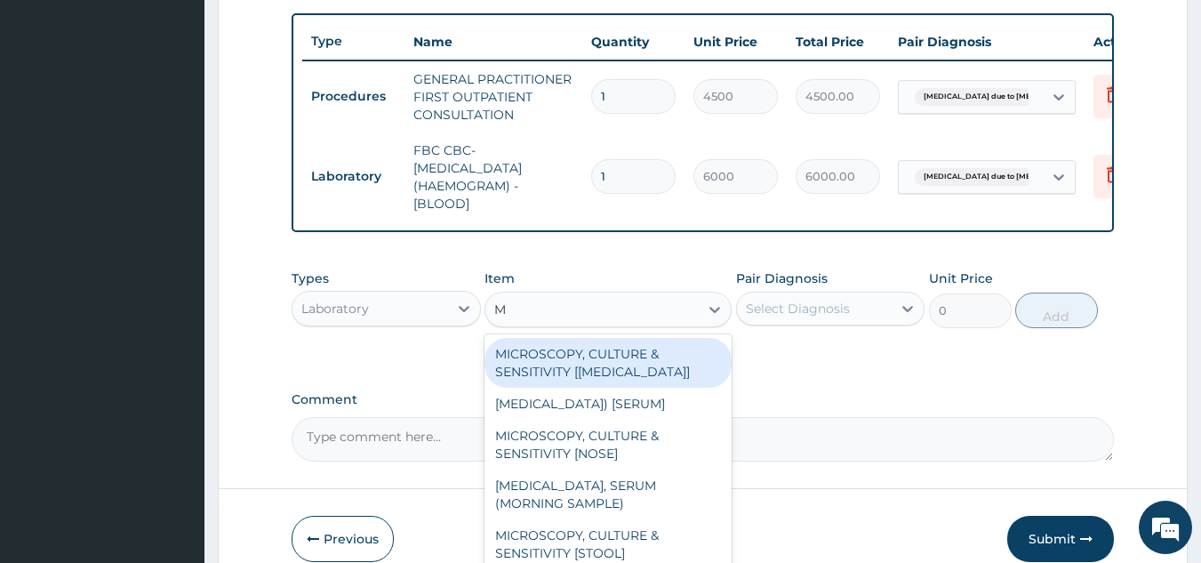
type input "MP"
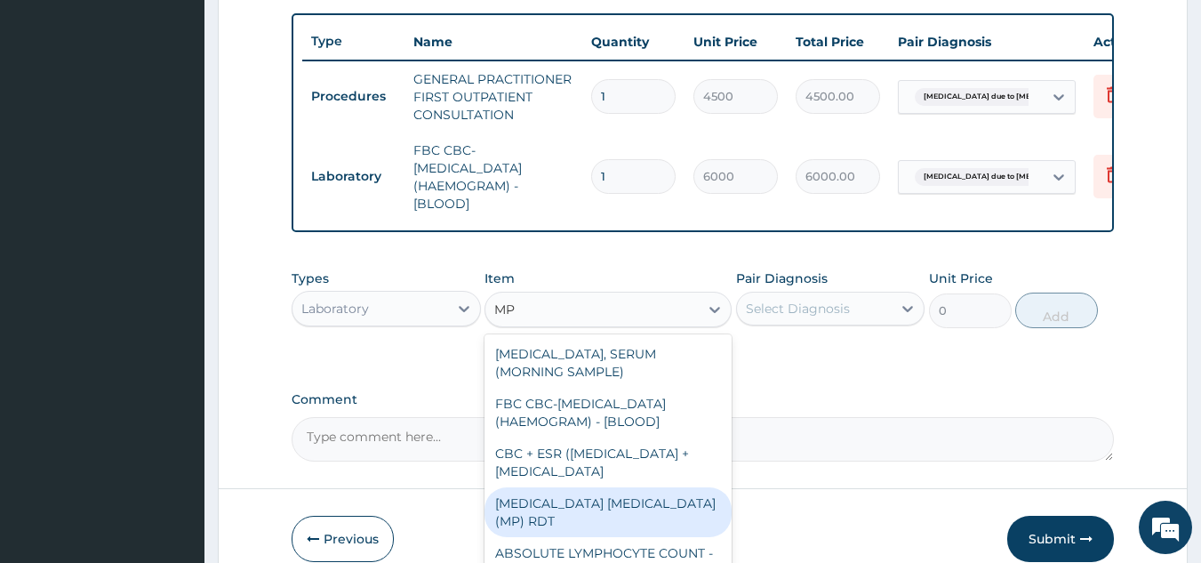
click at [607, 537] on div "[MEDICAL_DATA] [MEDICAL_DATA] (MP) RDT" at bounding box center [608, 512] width 247 height 50
type input "2400"
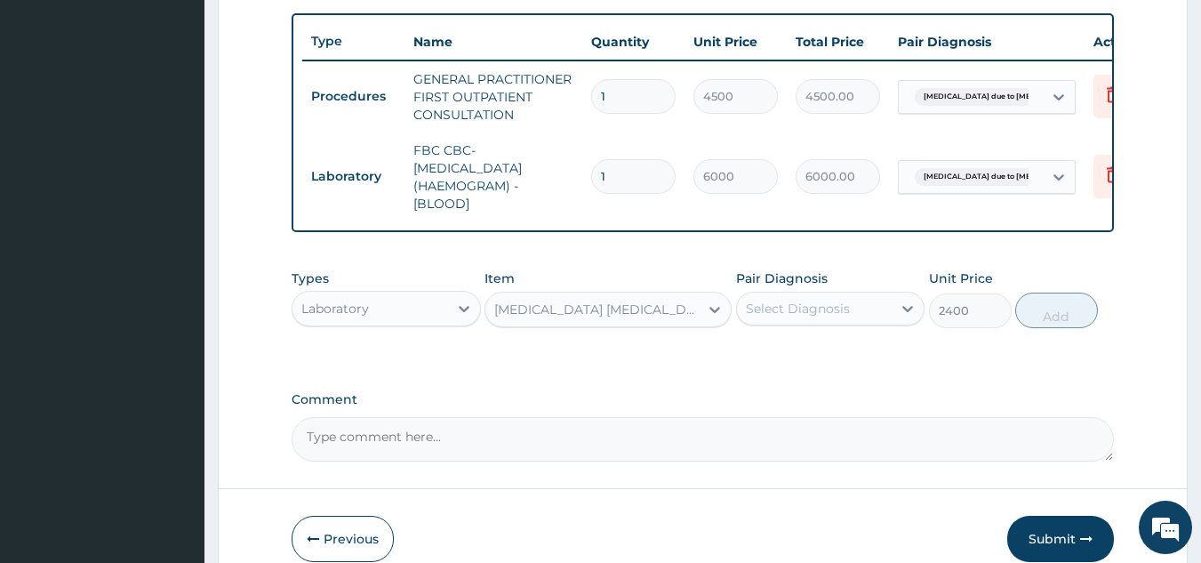
click at [777, 317] on div "Select Diagnosis" at bounding box center [798, 309] width 104 height 18
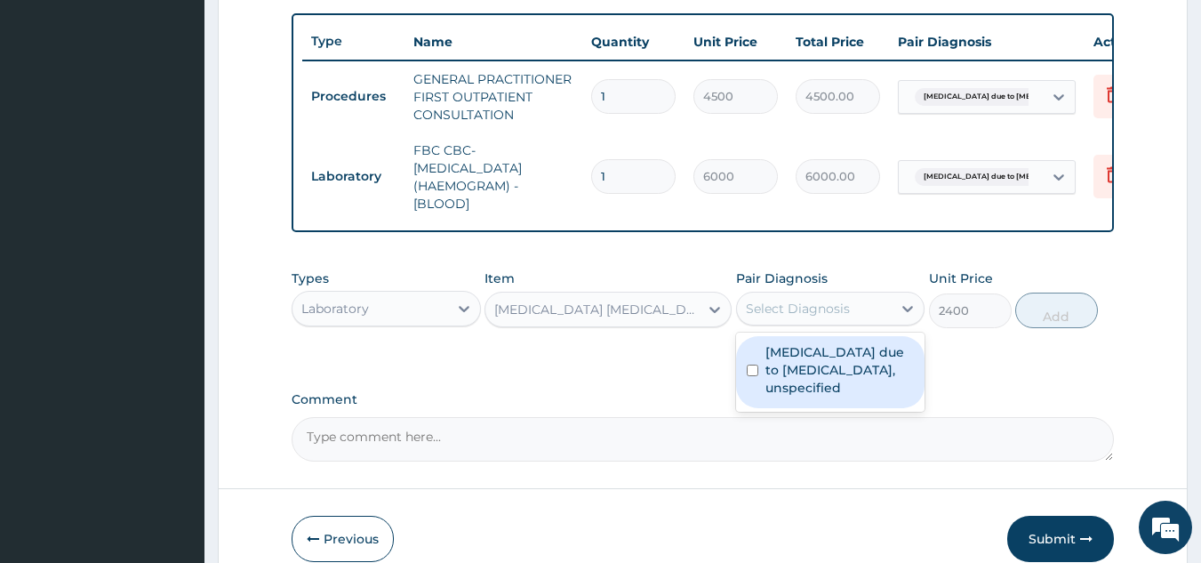
click at [796, 384] on label "[MEDICAL_DATA] due to [MEDICAL_DATA], unspecified" at bounding box center [839, 369] width 149 height 53
checkbox input "true"
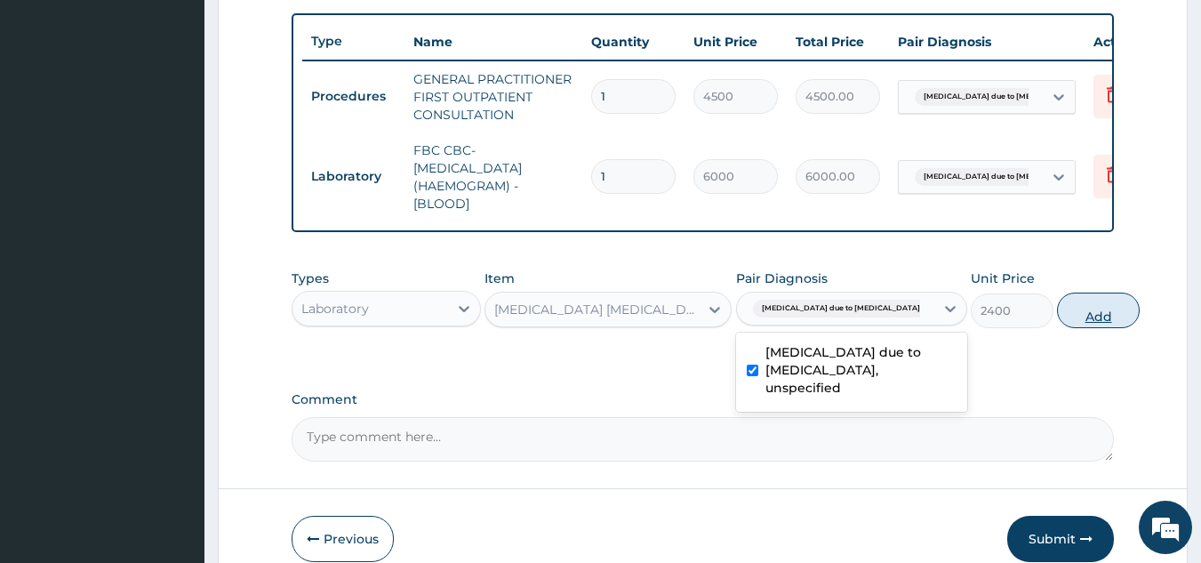
click at [1075, 323] on button "Add" at bounding box center [1098, 310] width 83 height 36
type input "0"
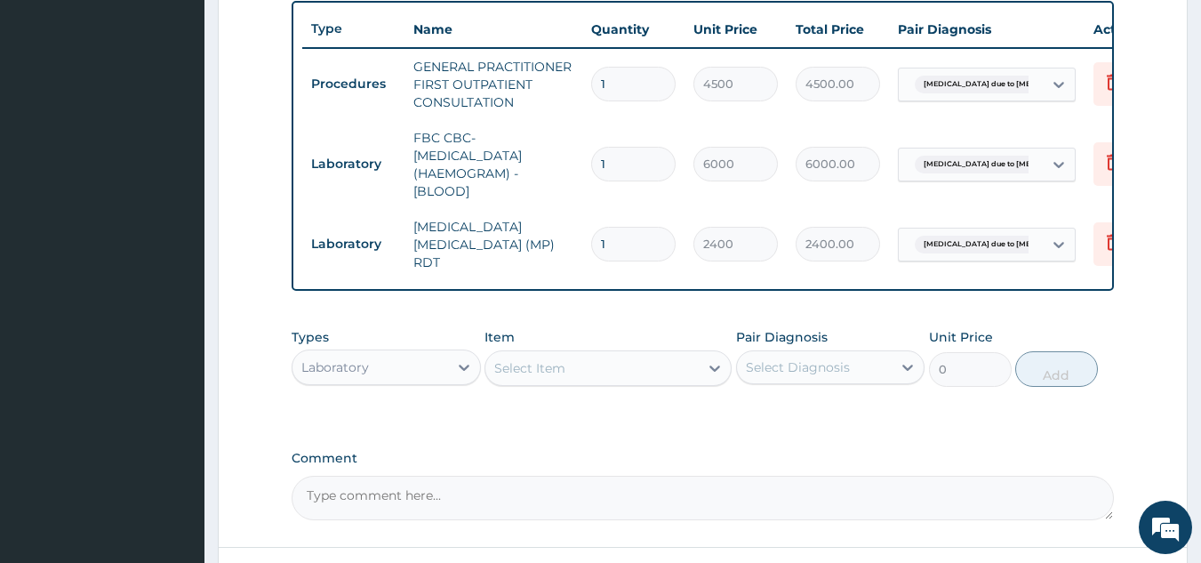
scroll to position [808, 0]
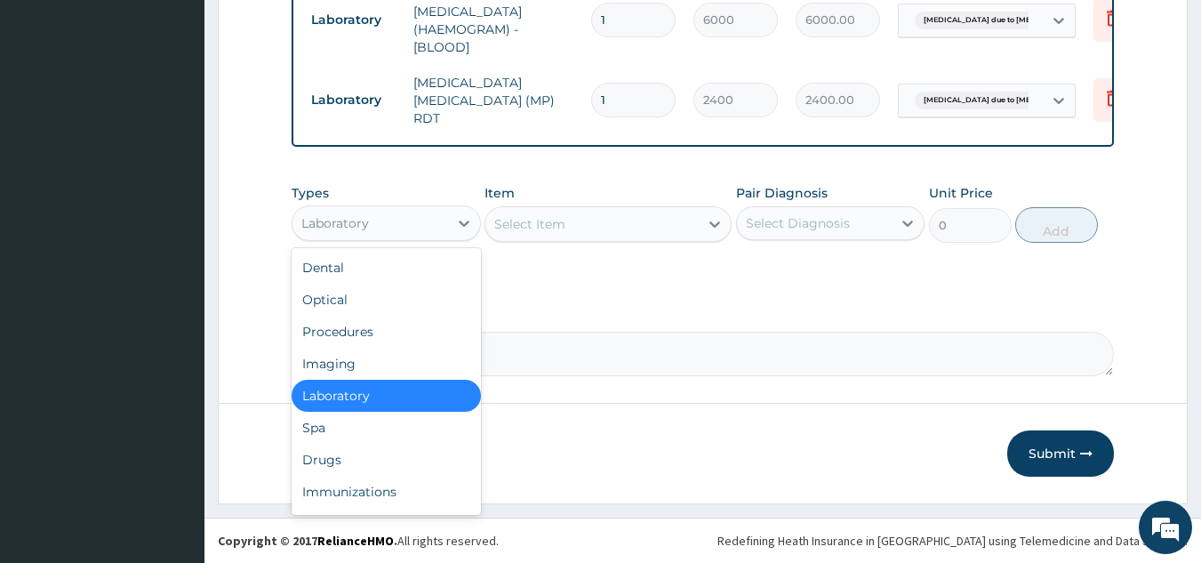
click at [395, 236] on div "Laboratory" at bounding box center [370, 223] width 156 height 28
click at [380, 334] on div "Procedures" at bounding box center [386, 332] width 189 height 32
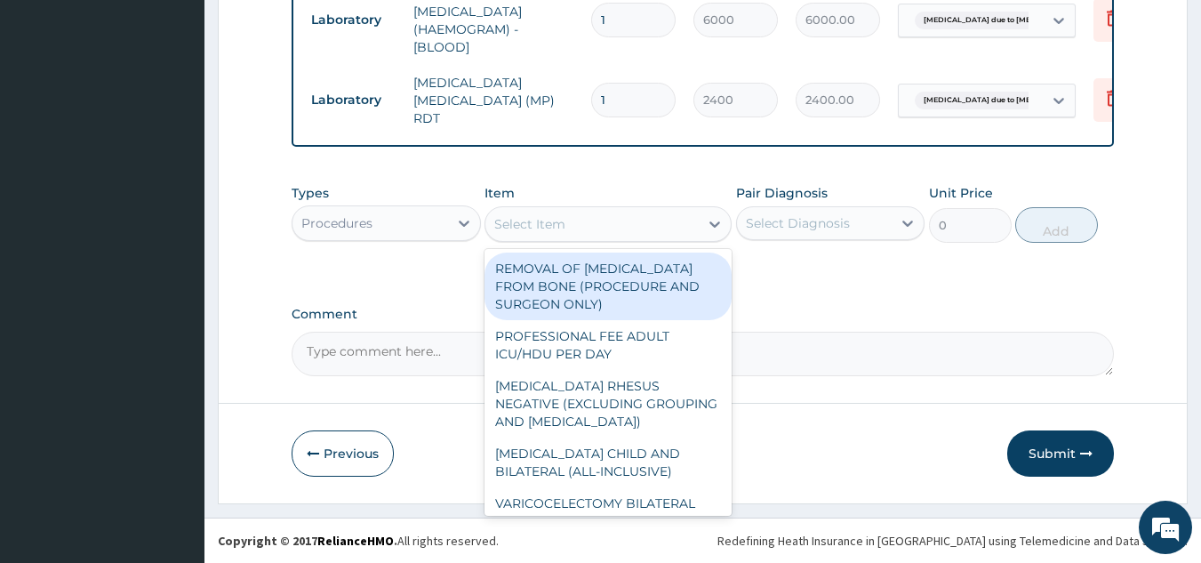
click at [650, 236] on div "Select Item" at bounding box center [591, 224] width 213 height 28
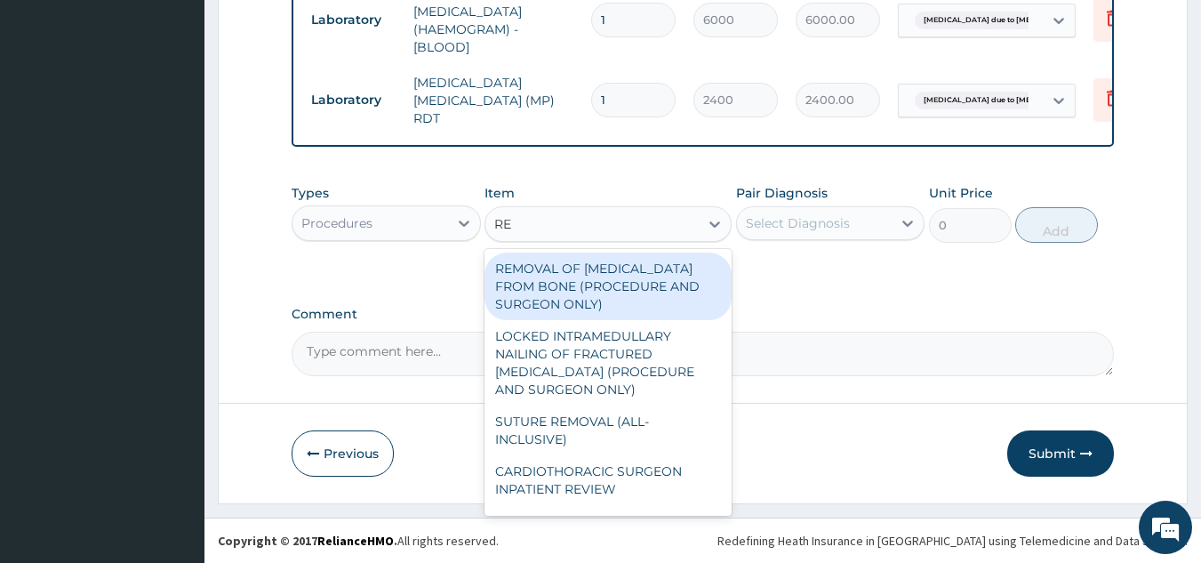
type input "REG"
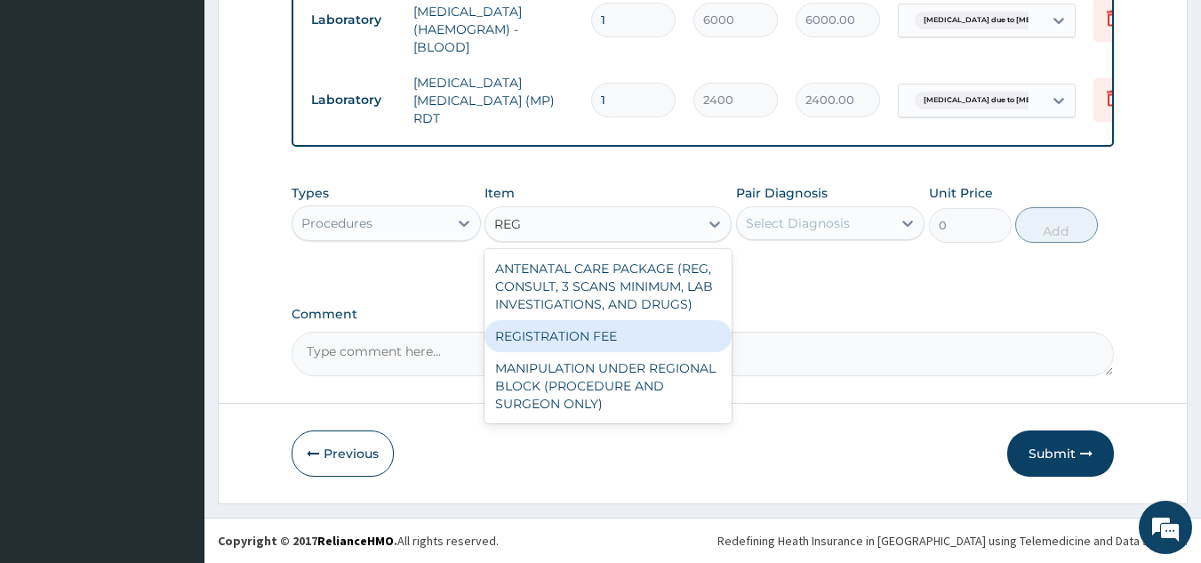
click at [603, 342] on div "REGISTRATION FEE" at bounding box center [608, 336] width 247 height 32
type input "3000"
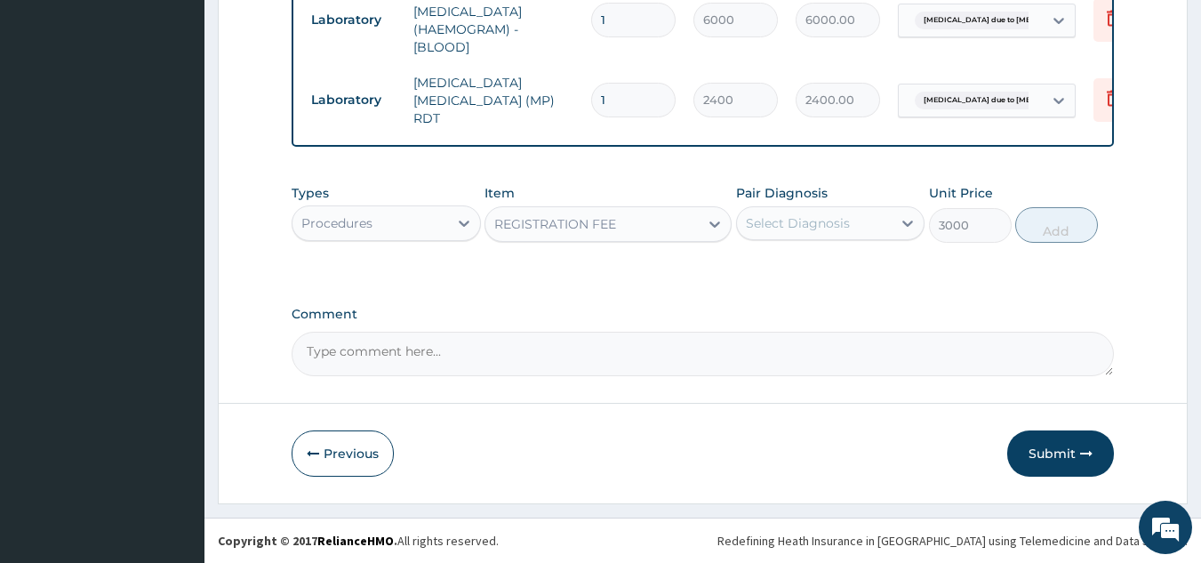
click at [800, 222] on div "Select Diagnosis" at bounding box center [798, 223] width 104 height 18
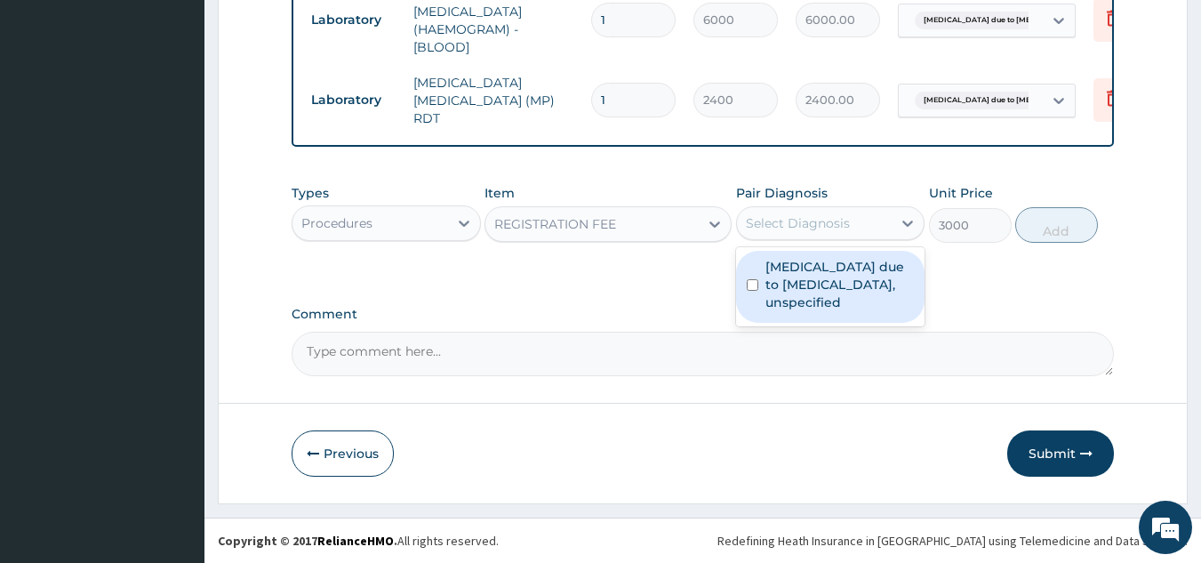
click at [782, 281] on label "[MEDICAL_DATA] due to [MEDICAL_DATA], unspecified" at bounding box center [839, 284] width 149 height 53
checkbox input "true"
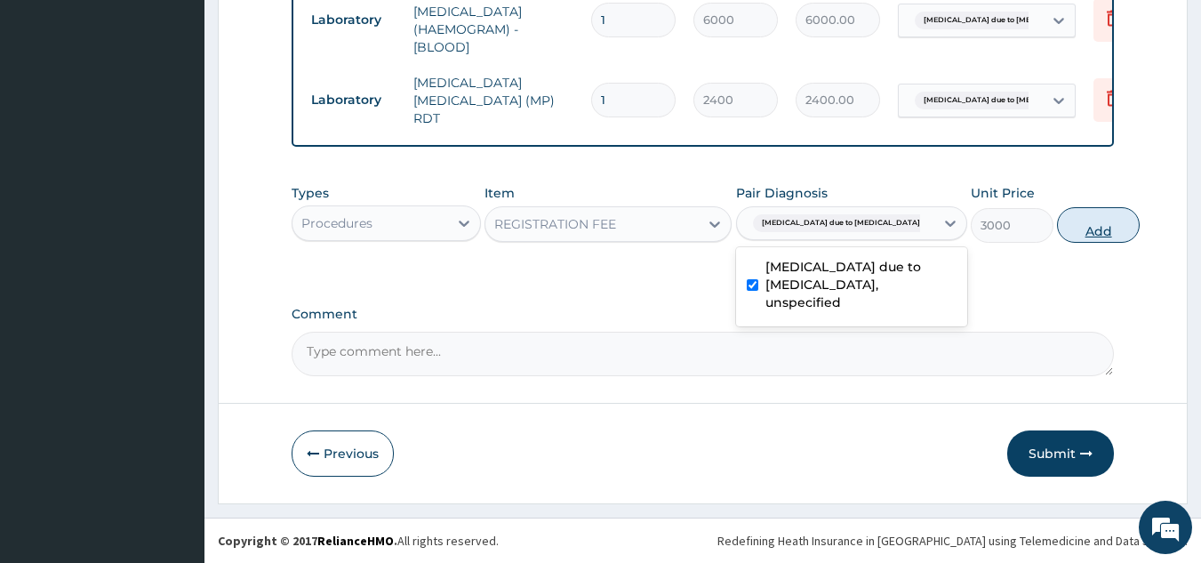
click at [1057, 227] on button "Add" at bounding box center [1098, 225] width 83 height 36
type input "0"
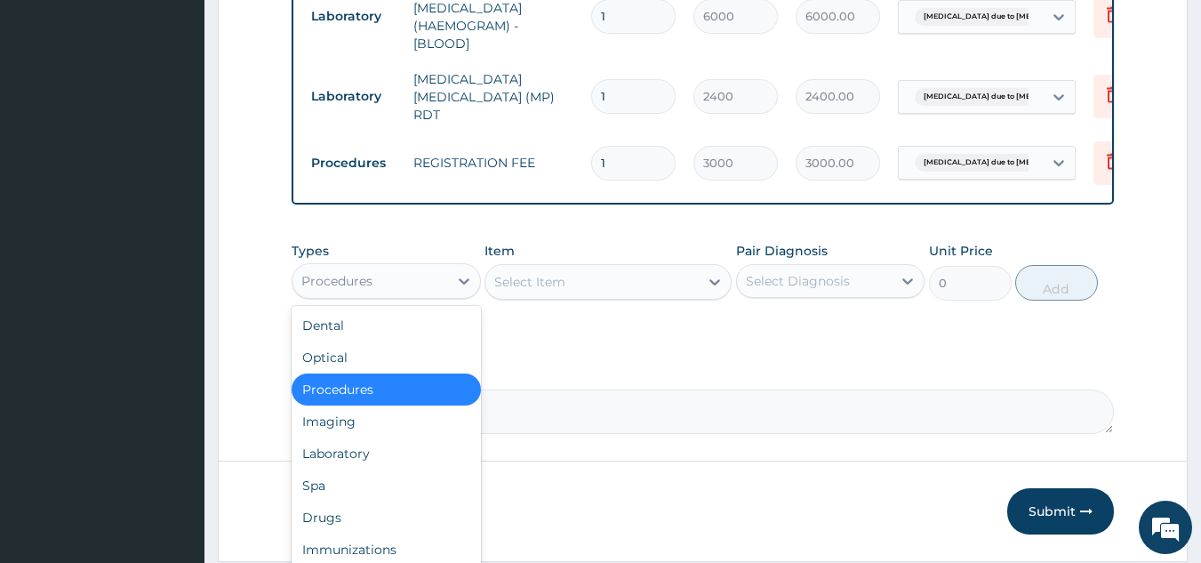
click at [424, 286] on div "Procedures" at bounding box center [370, 281] width 156 height 28
click at [356, 530] on div "Drugs" at bounding box center [386, 517] width 189 height 32
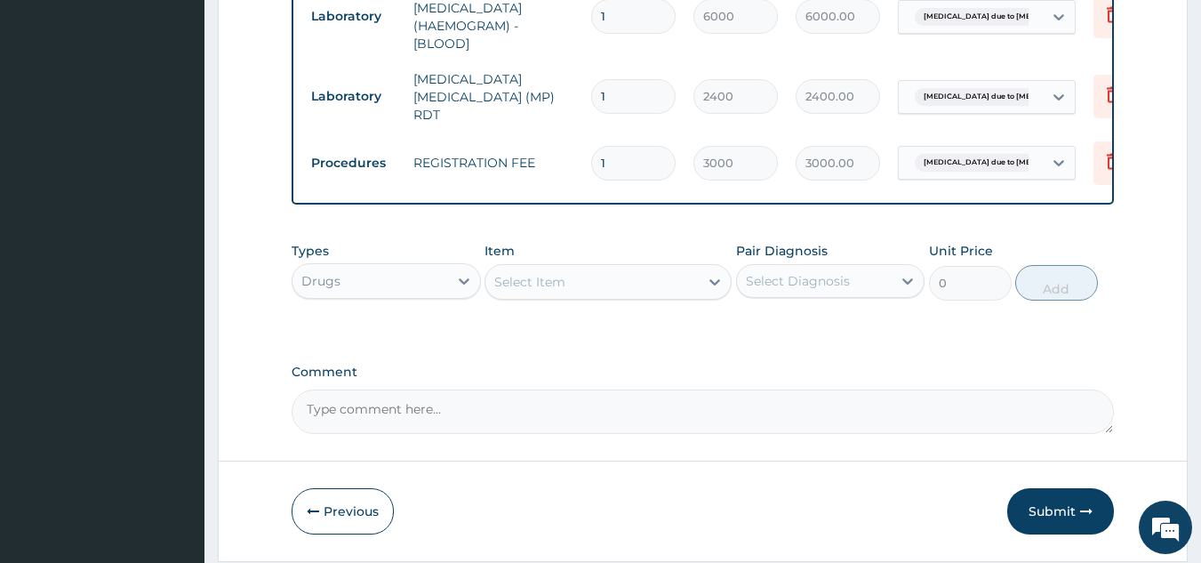
click at [638, 288] on div "Select Item" at bounding box center [591, 282] width 213 height 28
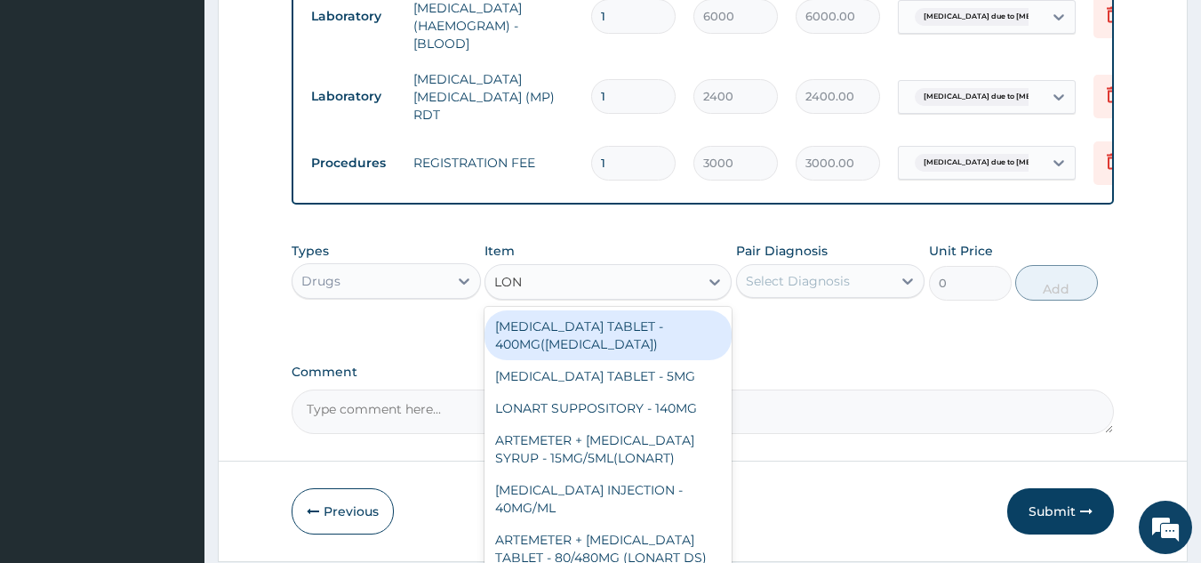
type input "[PERSON_NAME]"
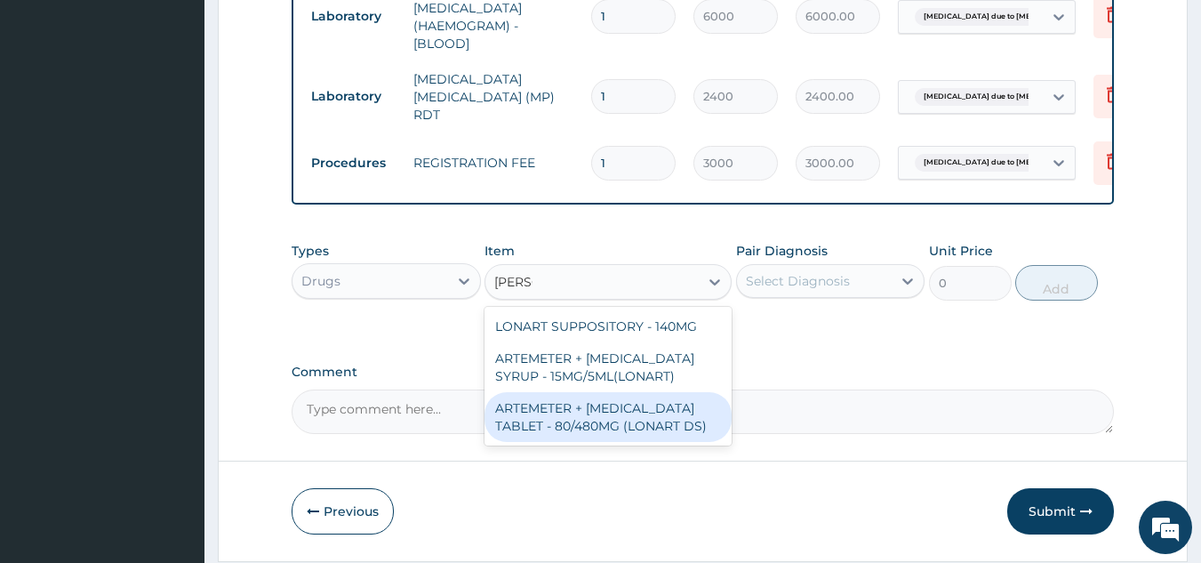
click at [574, 424] on div "ARTEMETER + [MEDICAL_DATA] TABLET - 80/480MG (LONART DS)" at bounding box center [608, 417] width 247 height 50
type input "672"
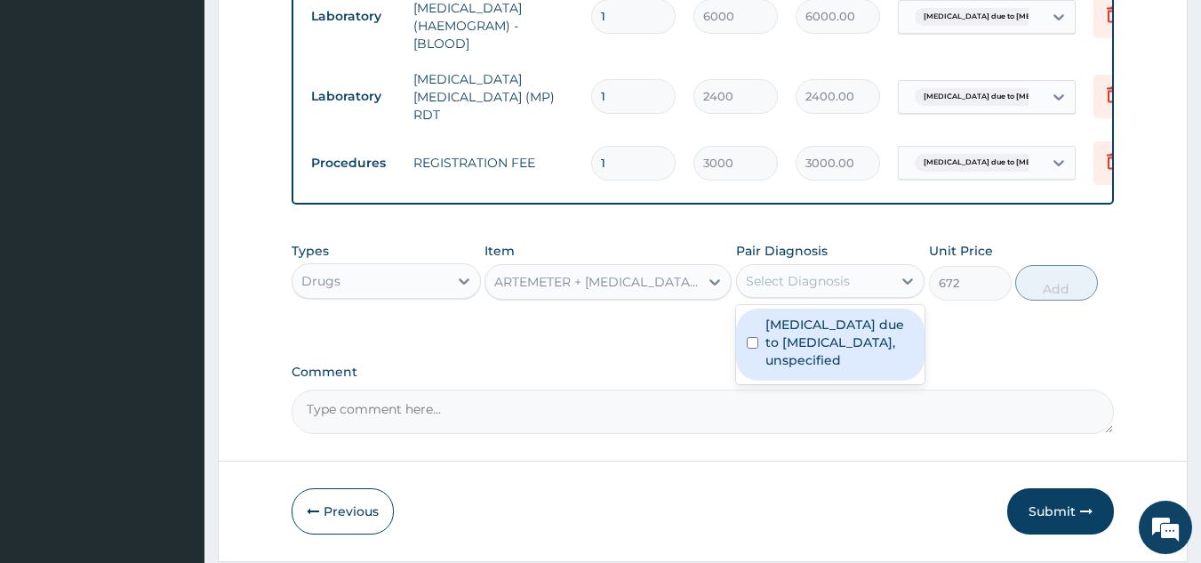
click at [868, 286] on div "Select Diagnosis" at bounding box center [815, 281] width 156 height 28
click at [834, 353] on label "[MEDICAL_DATA] due to [MEDICAL_DATA], unspecified" at bounding box center [839, 342] width 149 height 53
checkbox input "true"
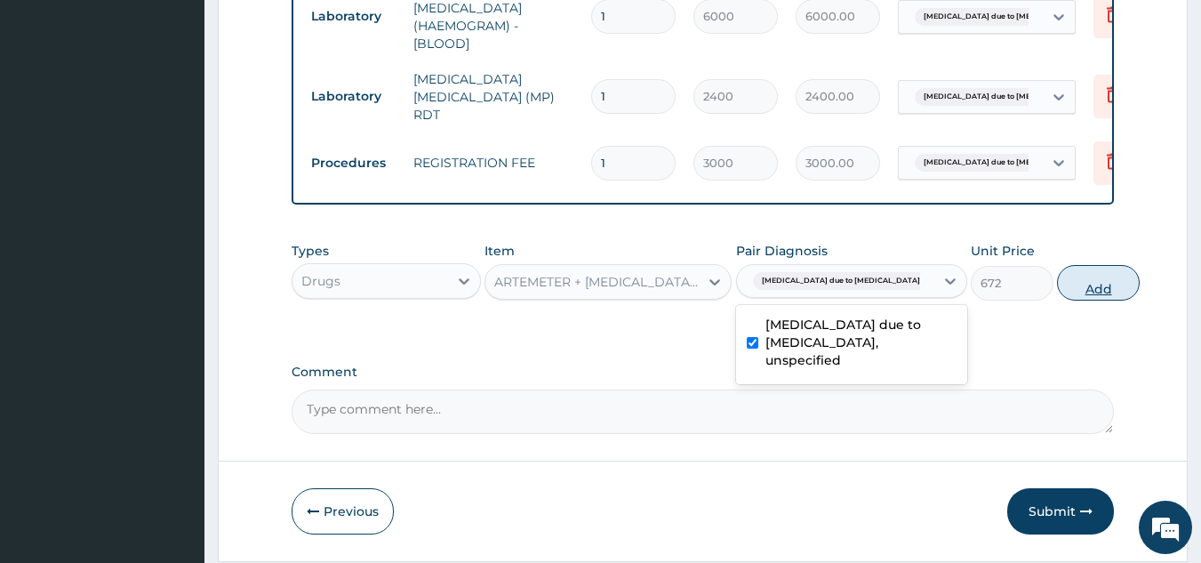
click at [1057, 296] on button "Add" at bounding box center [1098, 283] width 83 height 36
type input "0"
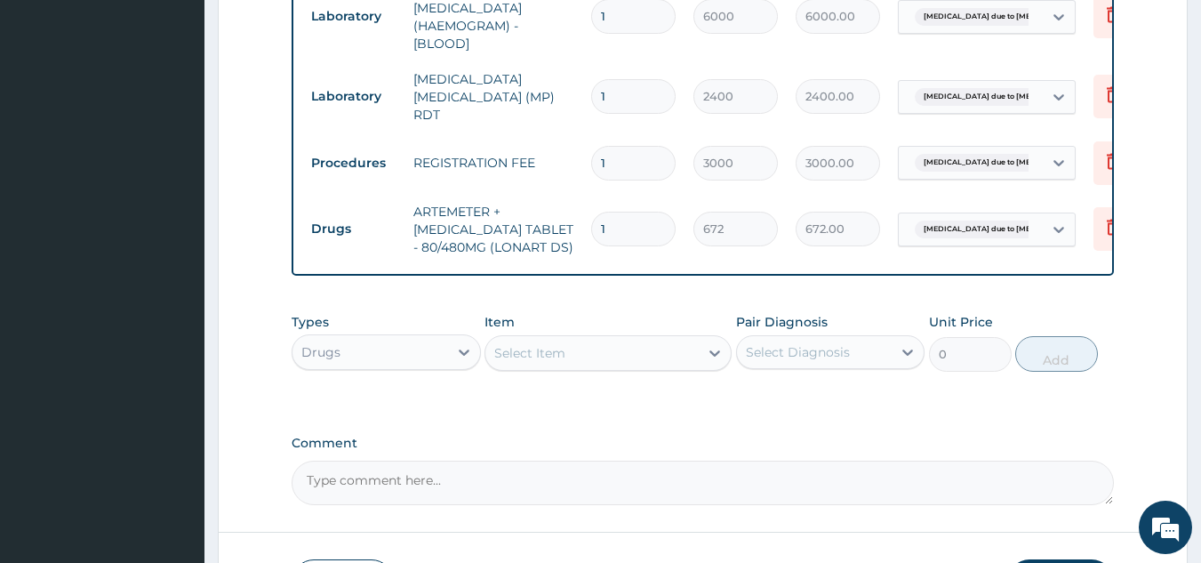
type input "0.00"
type input "6"
type input "4032.00"
type input "6"
click at [606, 367] on div "Select Item" at bounding box center [591, 353] width 213 height 28
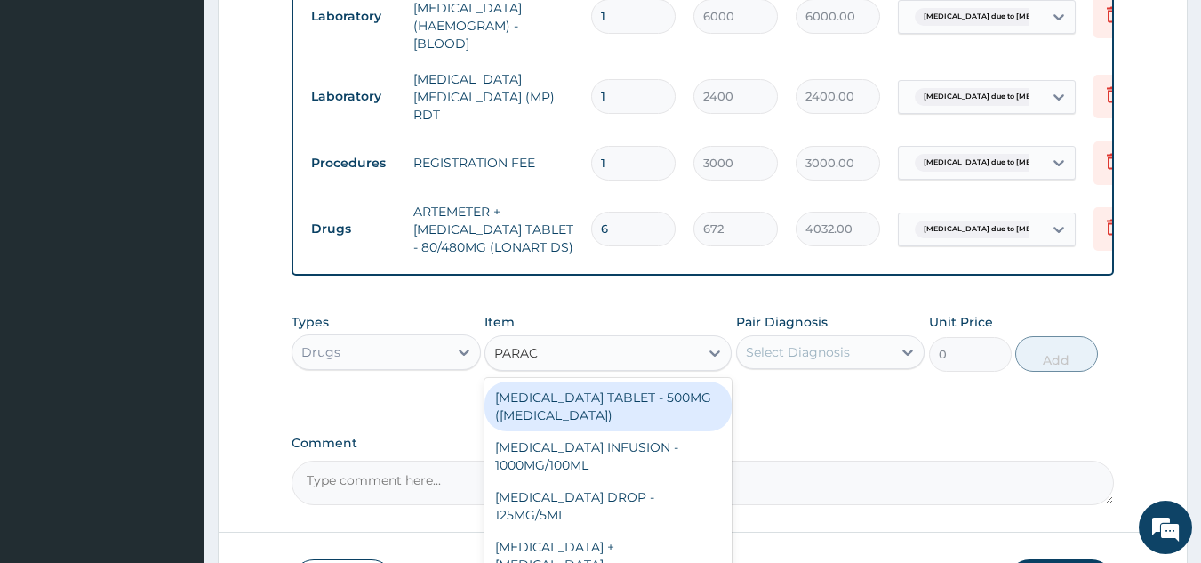
type input "PARACE"
click at [650, 417] on div "PARACETAMOL TABLET - 500MG (PANADOL)" at bounding box center [608, 406] width 247 height 50
type input "48"
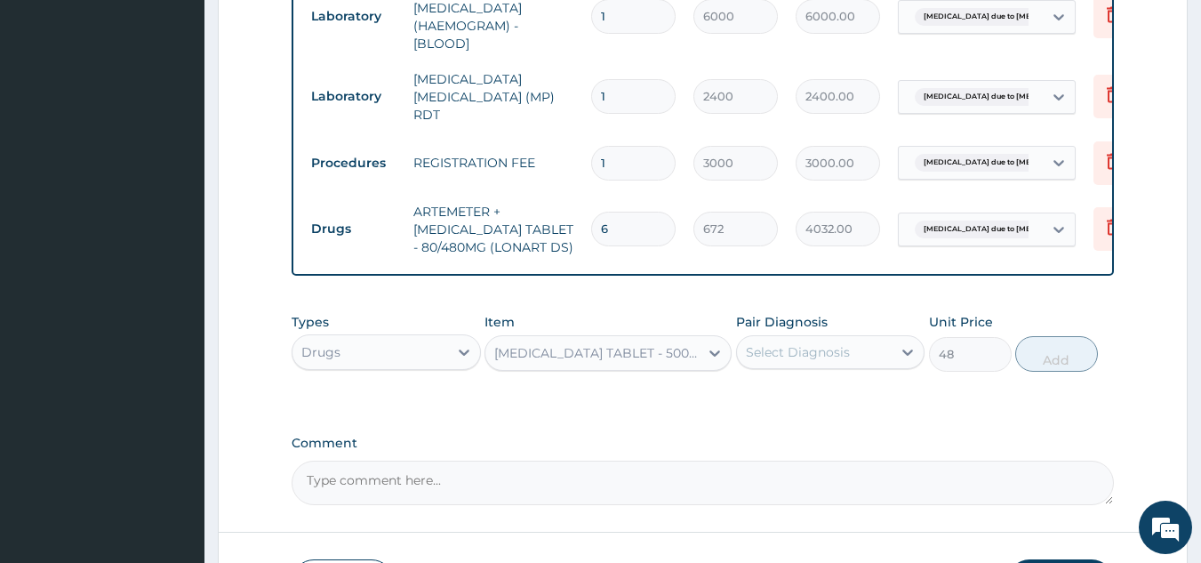
click at [821, 366] on div "Select Diagnosis" at bounding box center [815, 352] width 156 height 28
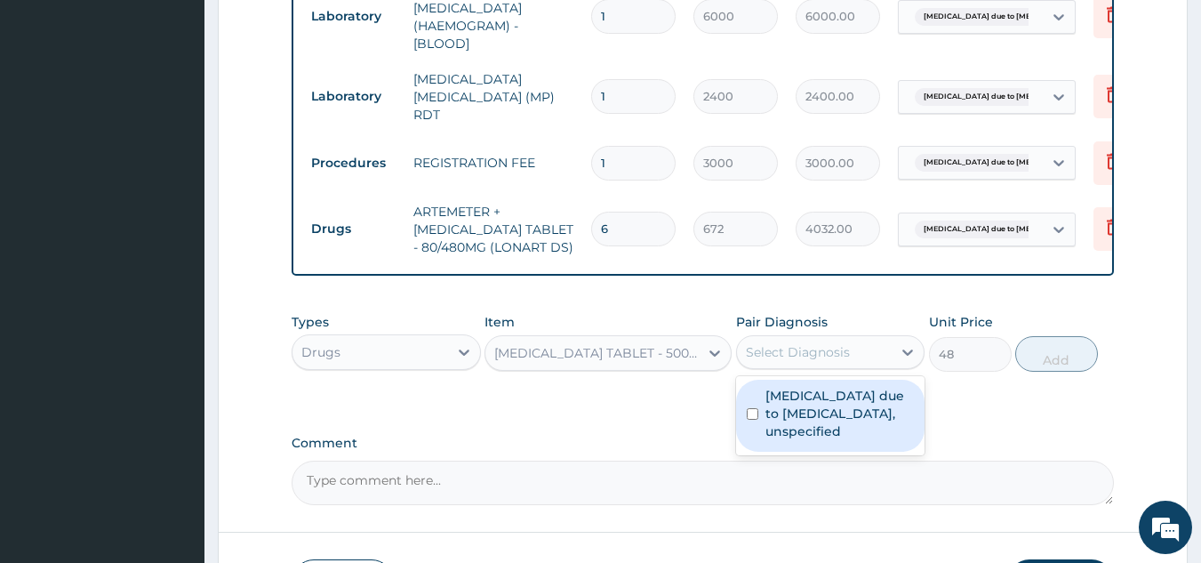
click at [826, 405] on label "Malaria due to Plasmodium falciparum, unspecified" at bounding box center [839, 413] width 149 height 53
checkbox input "true"
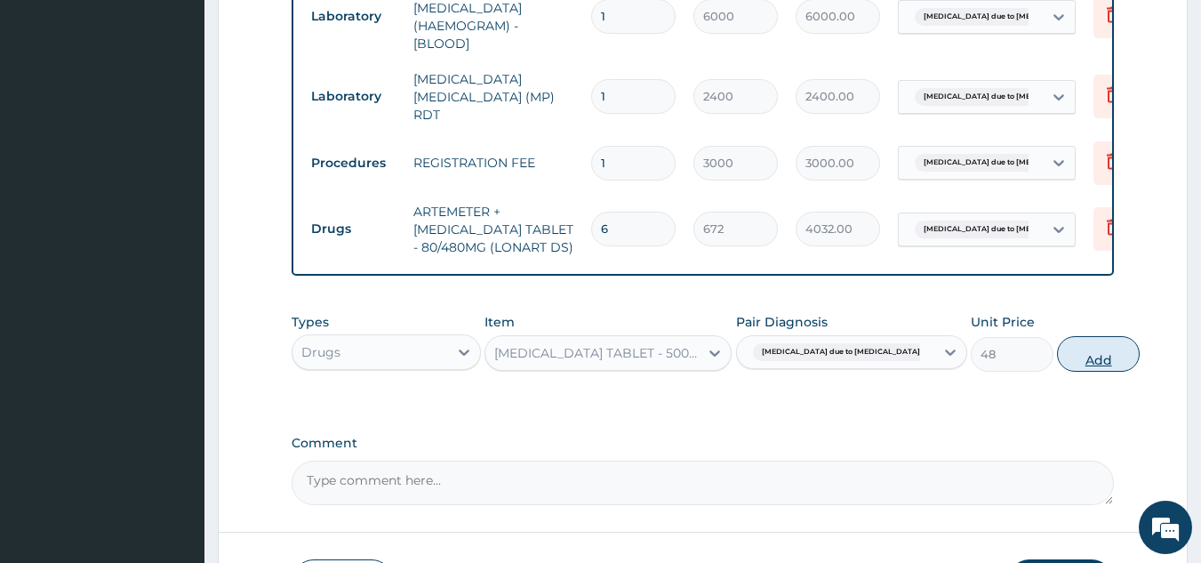
click at [1057, 364] on button "Add" at bounding box center [1098, 354] width 83 height 36
type input "0"
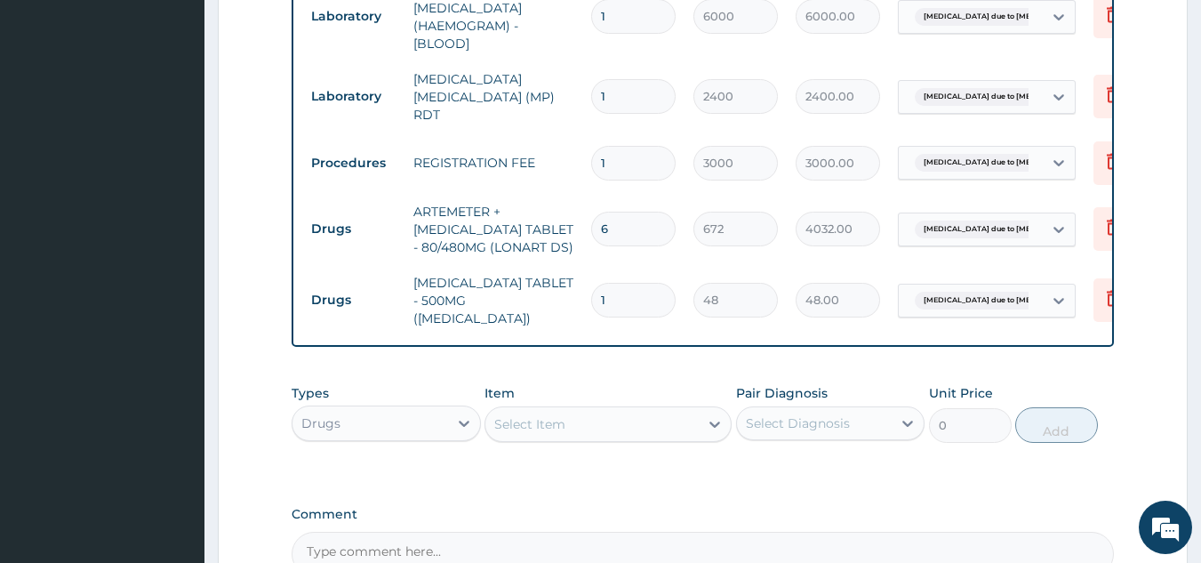
type input "0.00"
type input "3"
type input "144.00"
type input "30"
type input "1440.00"
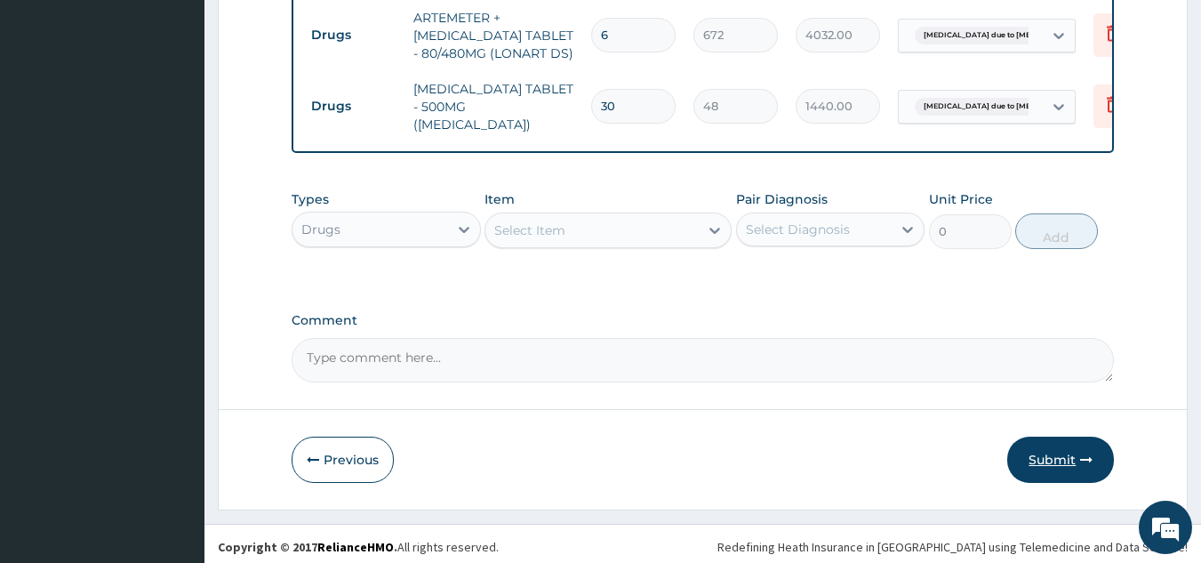
type input "30"
click at [1080, 453] on icon "button" at bounding box center [1086, 459] width 12 height 12
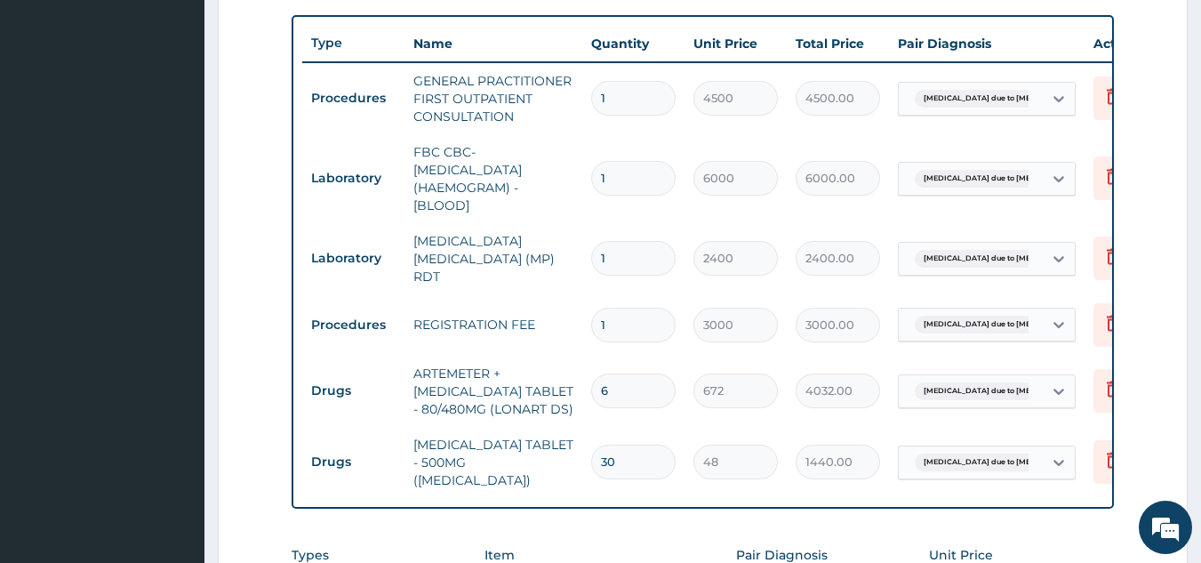
scroll to position [1002, 0]
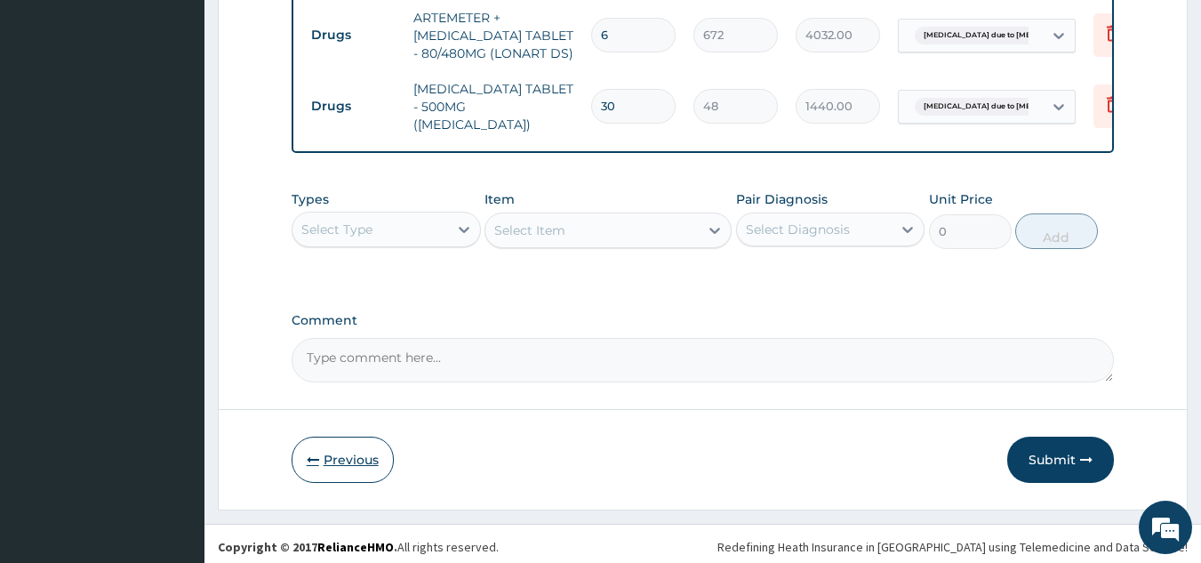
click at [338, 453] on button "Previous" at bounding box center [343, 460] width 102 height 46
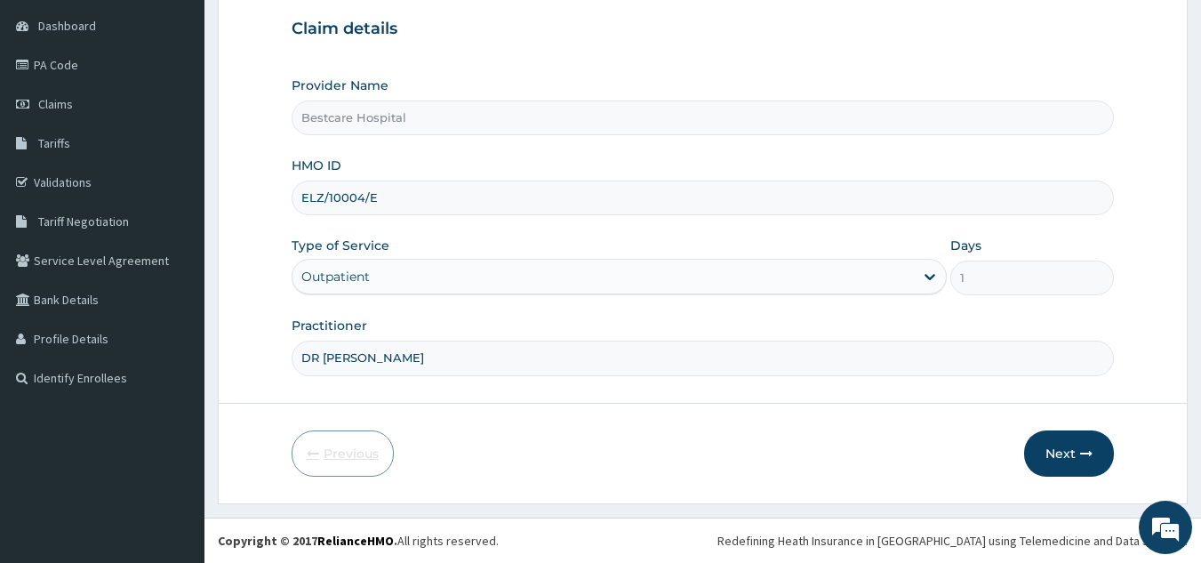
scroll to position [168, 0]
click at [308, 194] on input "ELZ/10004/E" at bounding box center [703, 197] width 823 height 35
type input "FLZ/10004/E"
click at [575, 460] on div "Previous Next" at bounding box center [703, 453] width 823 height 46
click at [1049, 461] on button "Next" at bounding box center [1069, 453] width 90 height 46
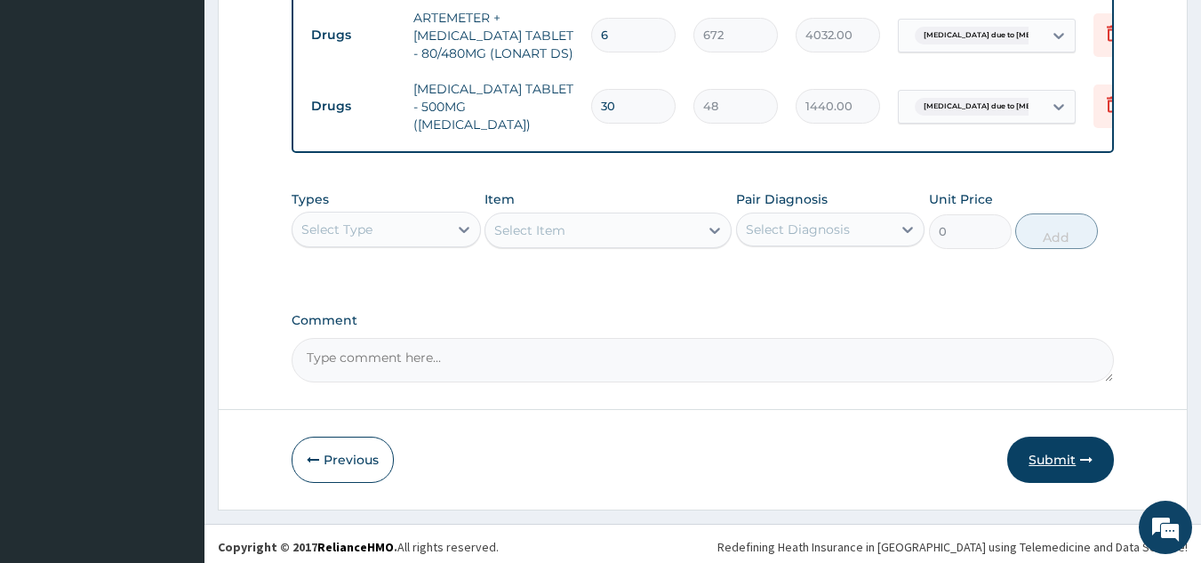
click at [1088, 453] on icon "button" at bounding box center [1086, 459] width 12 height 12
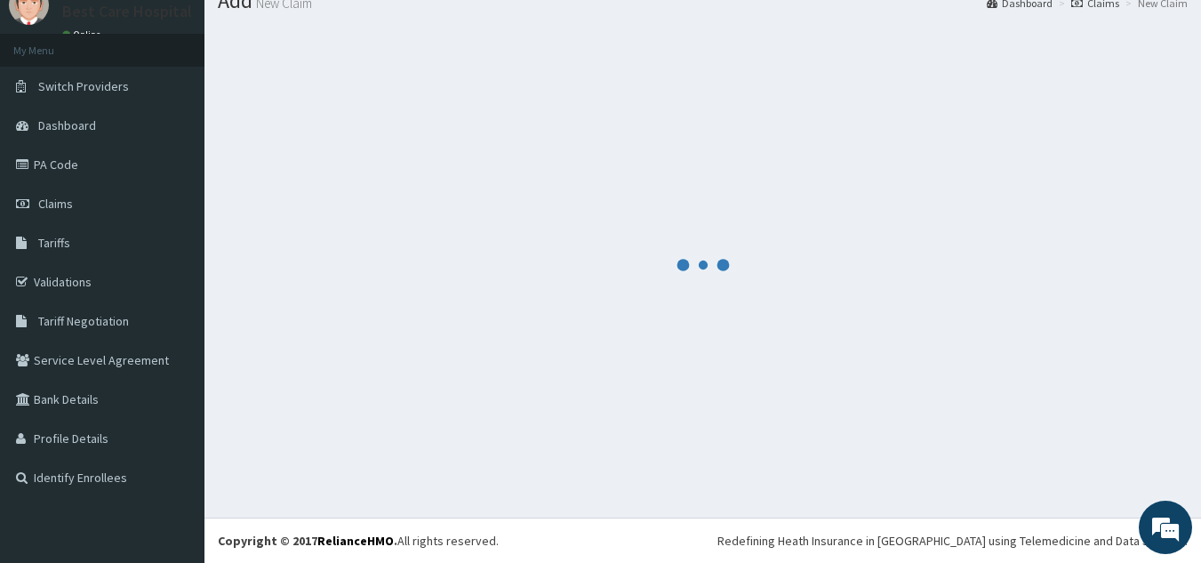
scroll to position [1002, 0]
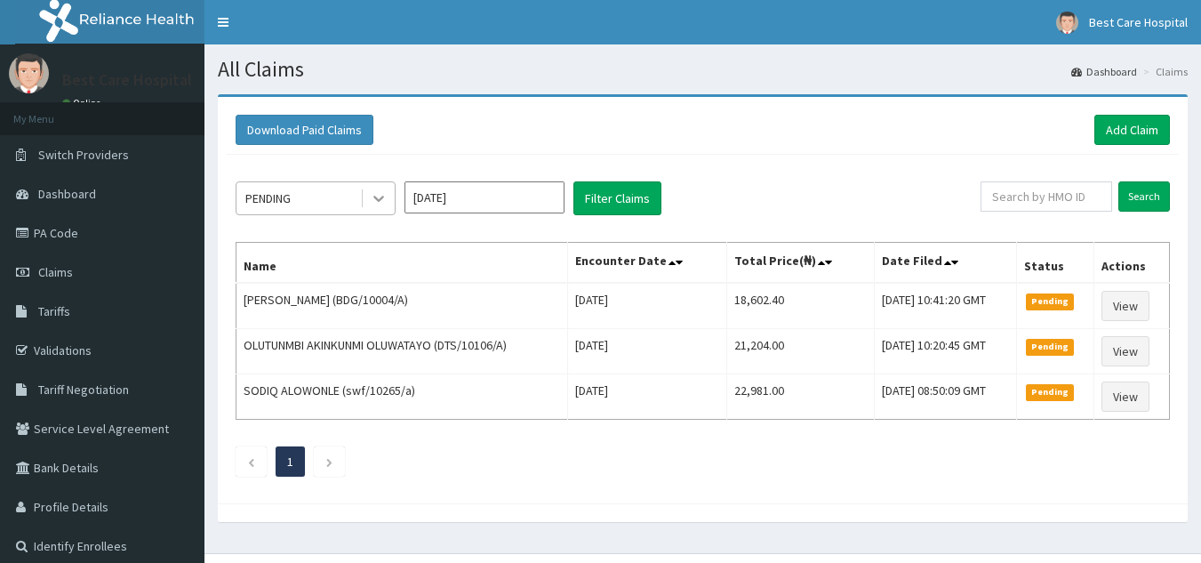
click at [375, 184] on div at bounding box center [379, 198] width 32 height 32
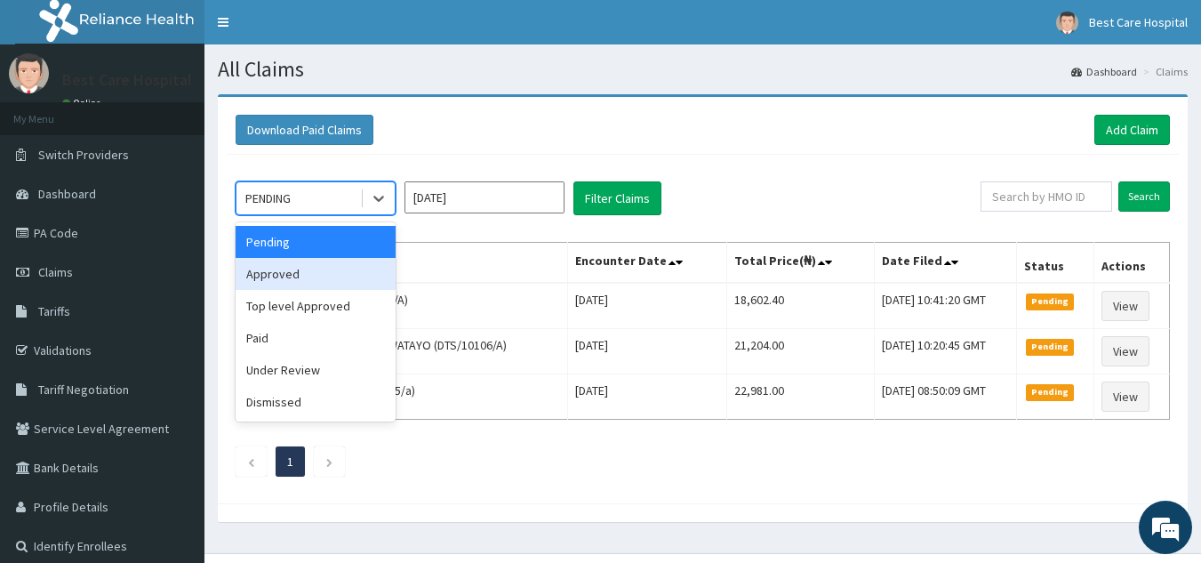
click at [308, 286] on div "Approved" at bounding box center [316, 274] width 160 height 32
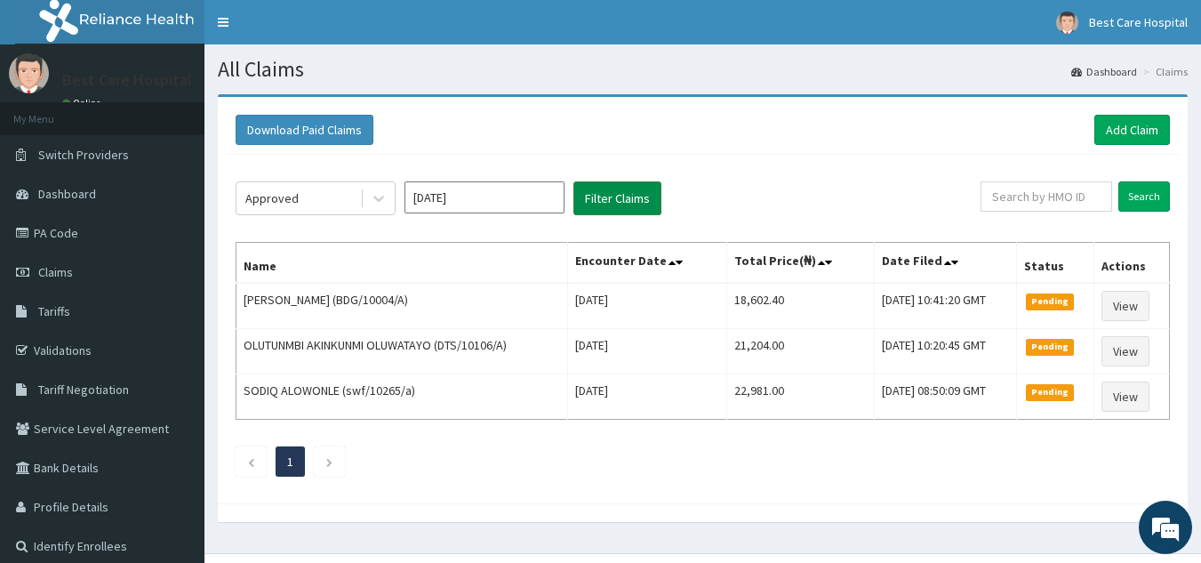
click at [648, 201] on button "Filter Claims" at bounding box center [617, 198] width 88 height 34
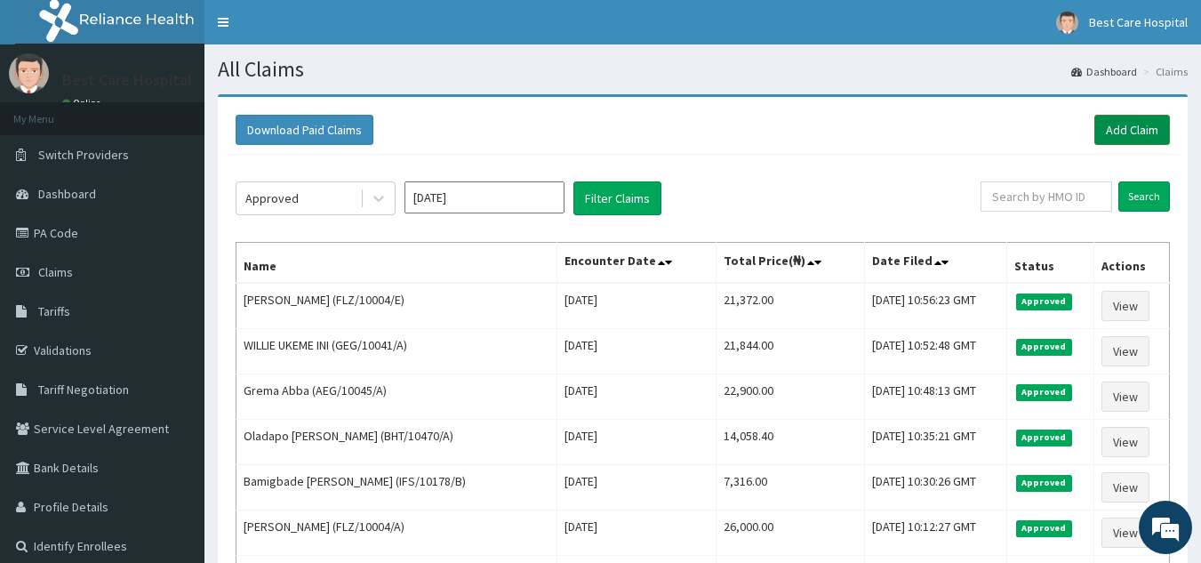
click at [1151, 134] on link "Add Claim" at bounding box center [1132, 130] width 76 height 30
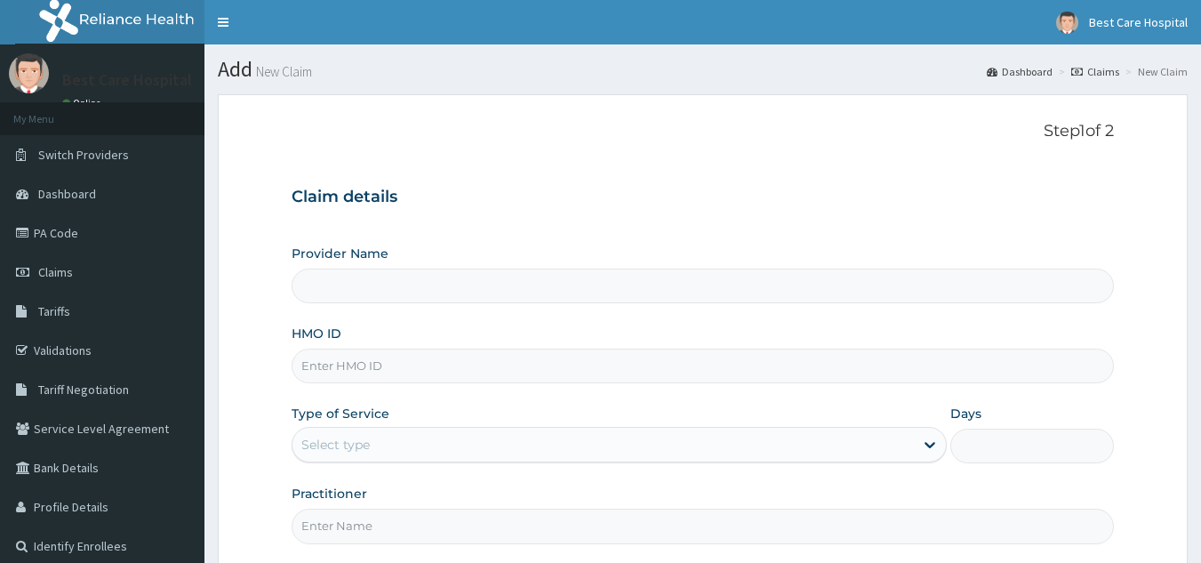
type input "Bestcare Hospital"
click at [526, 377] on input "HMO ID" at bounding box center [703, 365] width 823 height 35
type input "FLZ/10004/B"
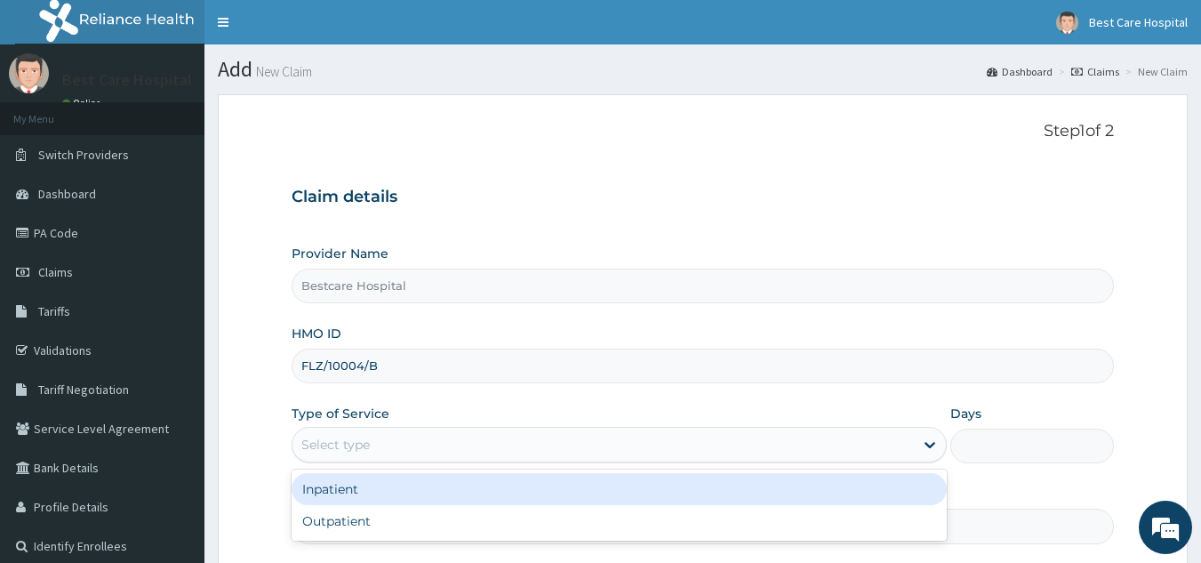
click at [344, 438] on div "Select type" at bounding box center [335, 445] width 68 height 18
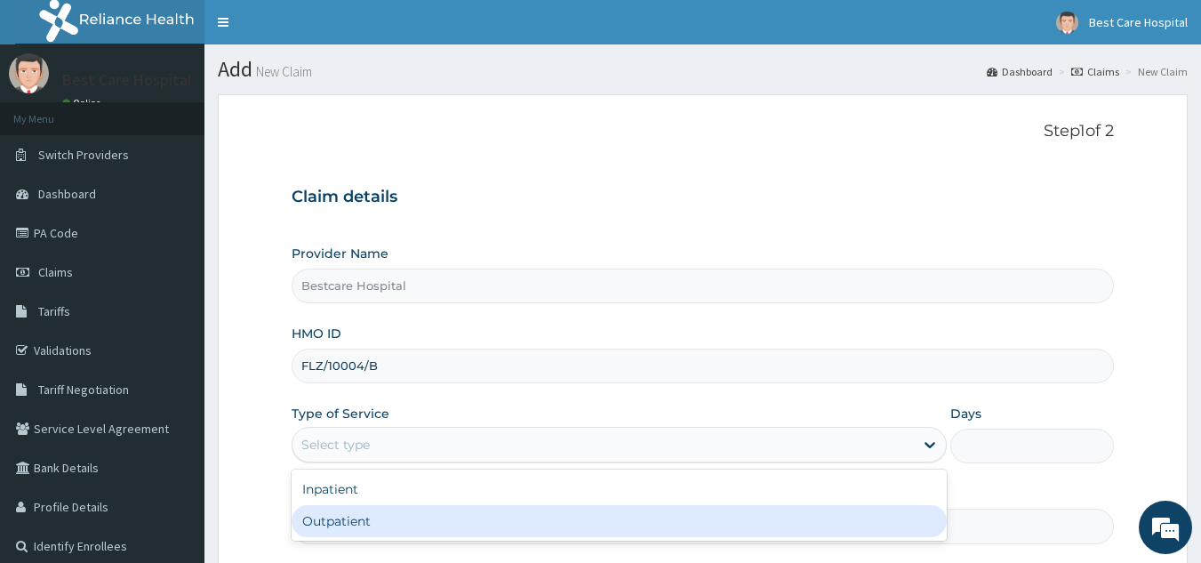
click at [345, 513] on div "Outpatient" at bounding box center [619, 521] width 655 height 32
type input "1"
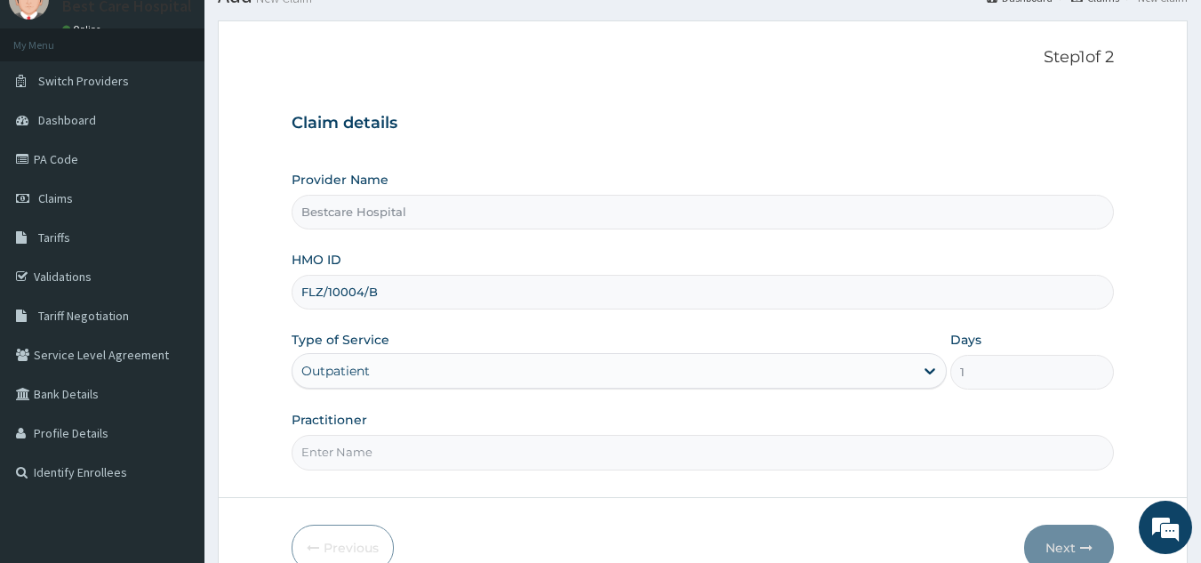
scroll to position [168, 0]
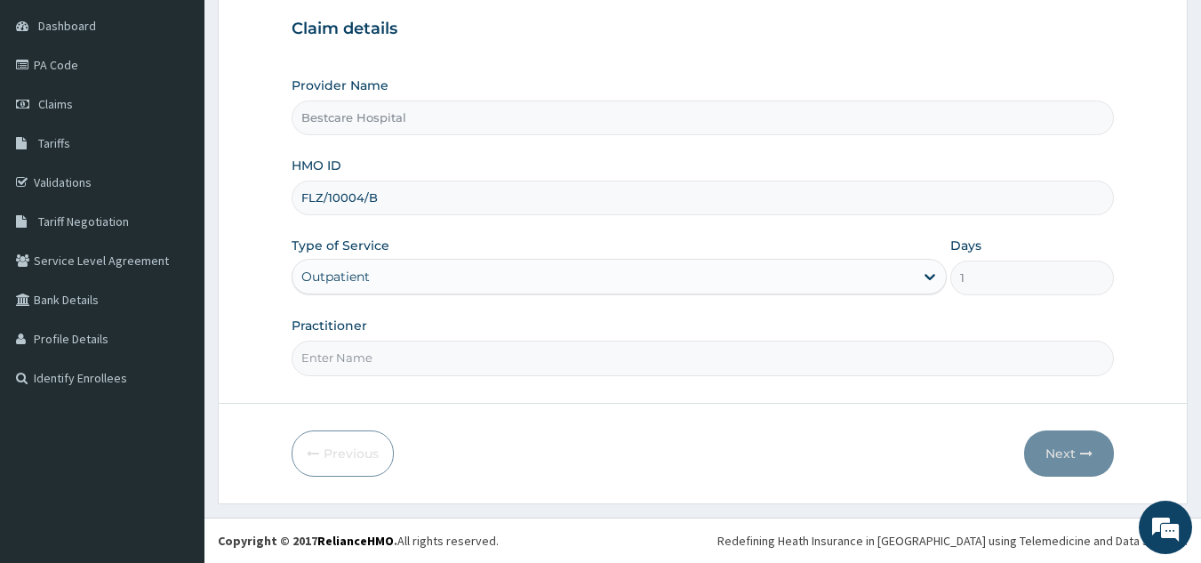
click at [356, 356] on input "Practitioner" at bounding box center [703, 357] width 823 height 35
type input "DR PEACE"
click at [1082, 451] on icon "button" at bounding box center [1086, 453] width 12 height 12
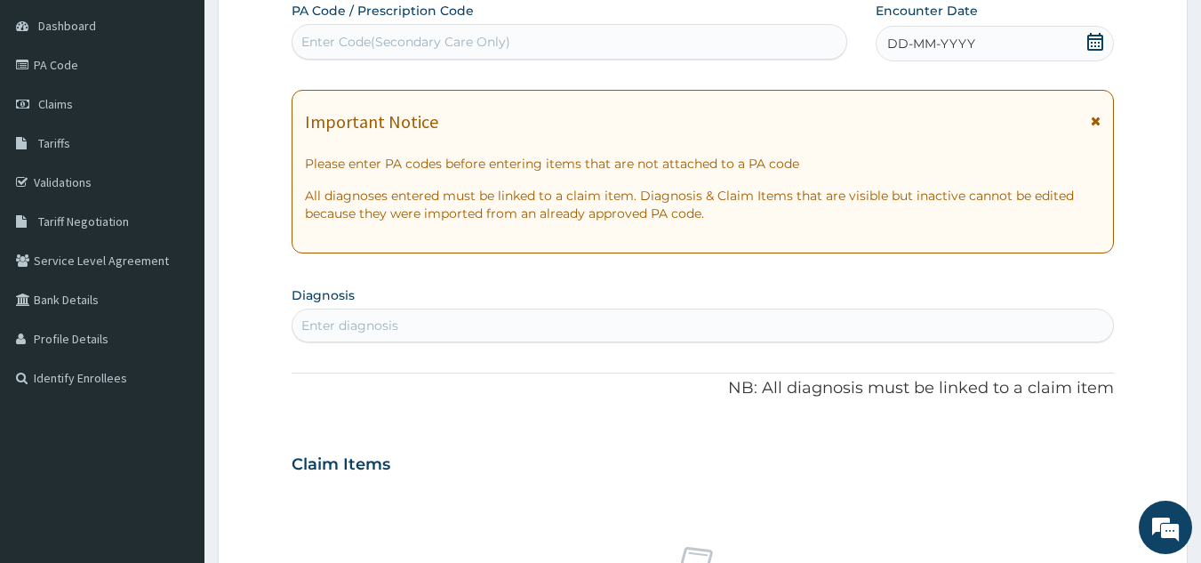
click at [1087, 38] on icon at bounding box center [1095, 42] width 18 height 18
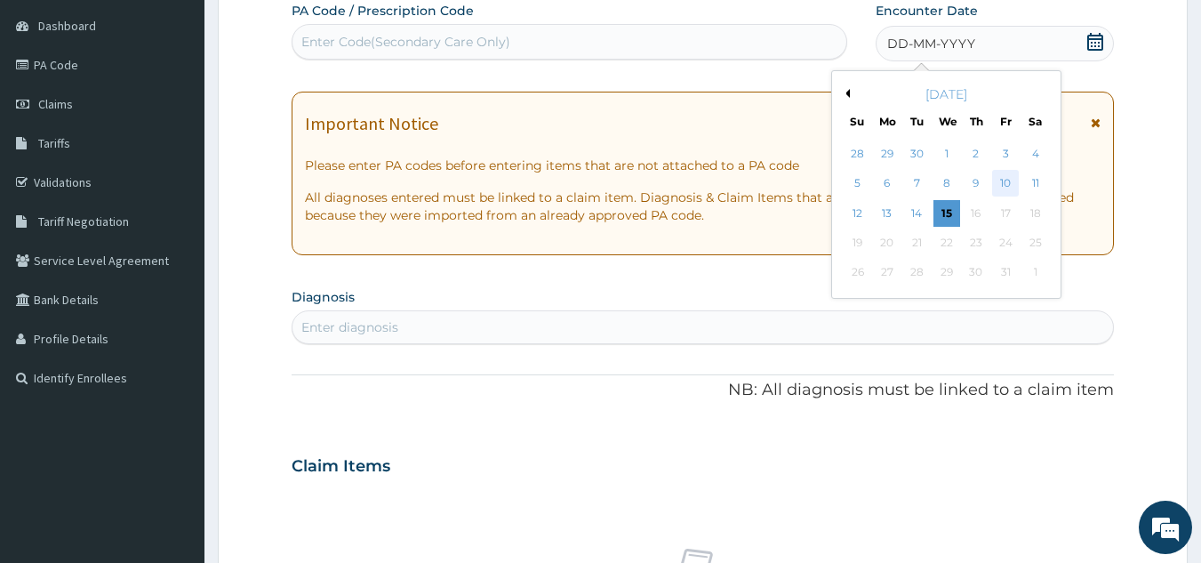
click at [1002, 177] on div "10" at bounding box center [1005, 184] width 27 height 27
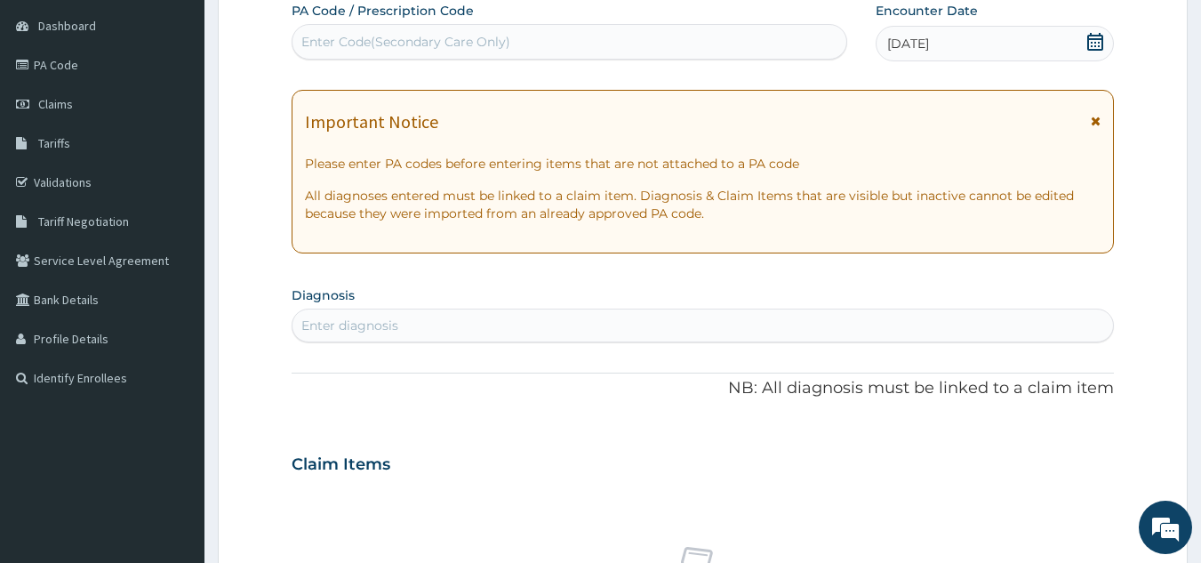
click at [432, 321] on div "Enter diagnosis" at bounding box center [702, 325] width 821 height 28
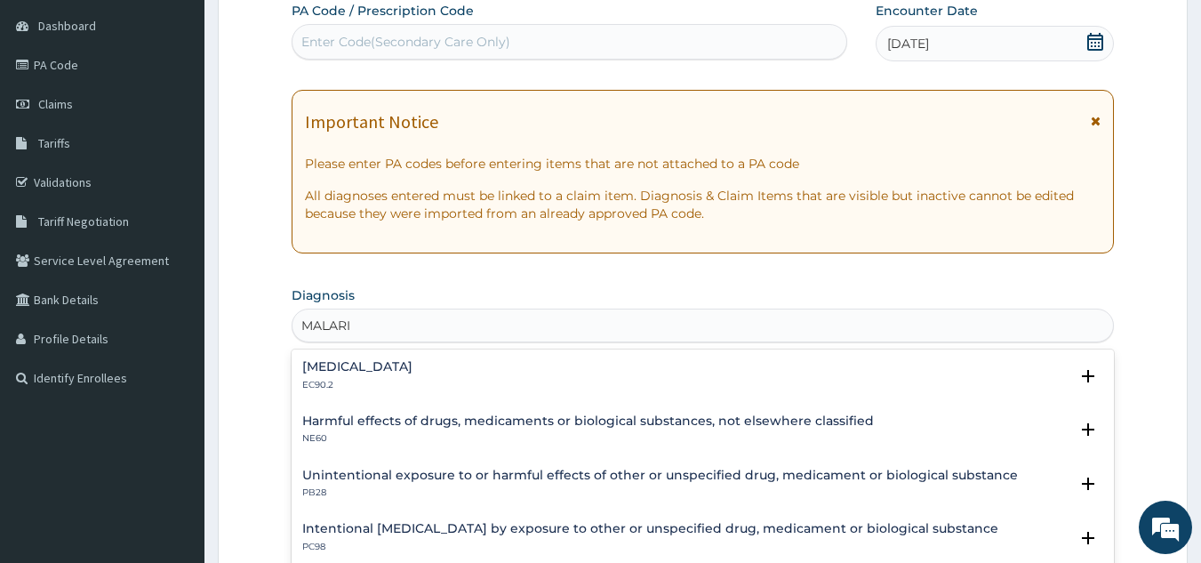
type input "[MEDICAL_DATA]"
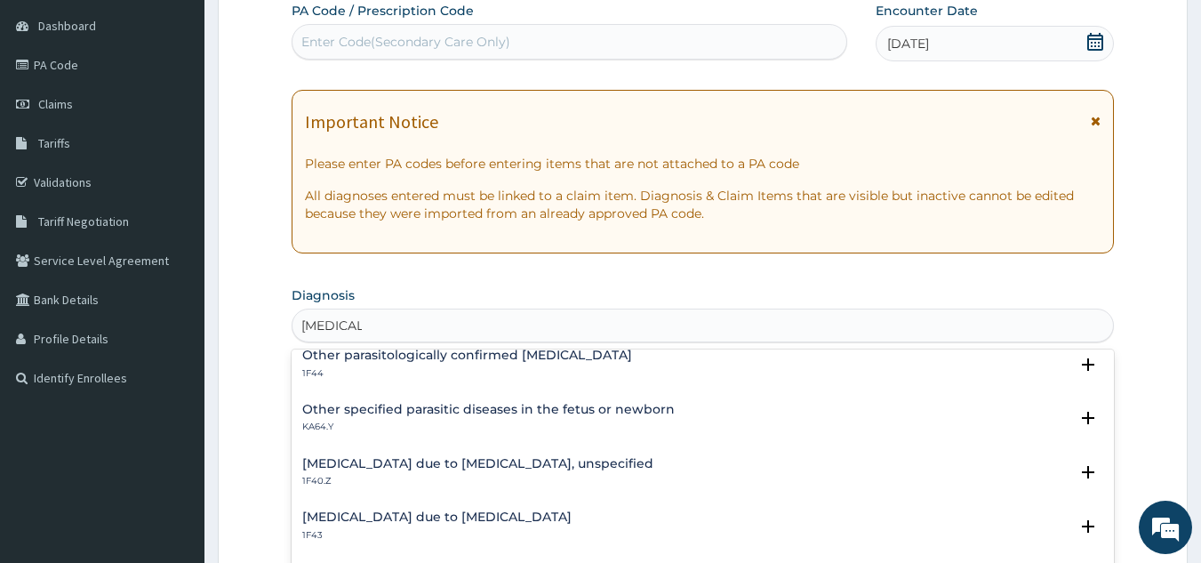
scroll to position [178, 0]
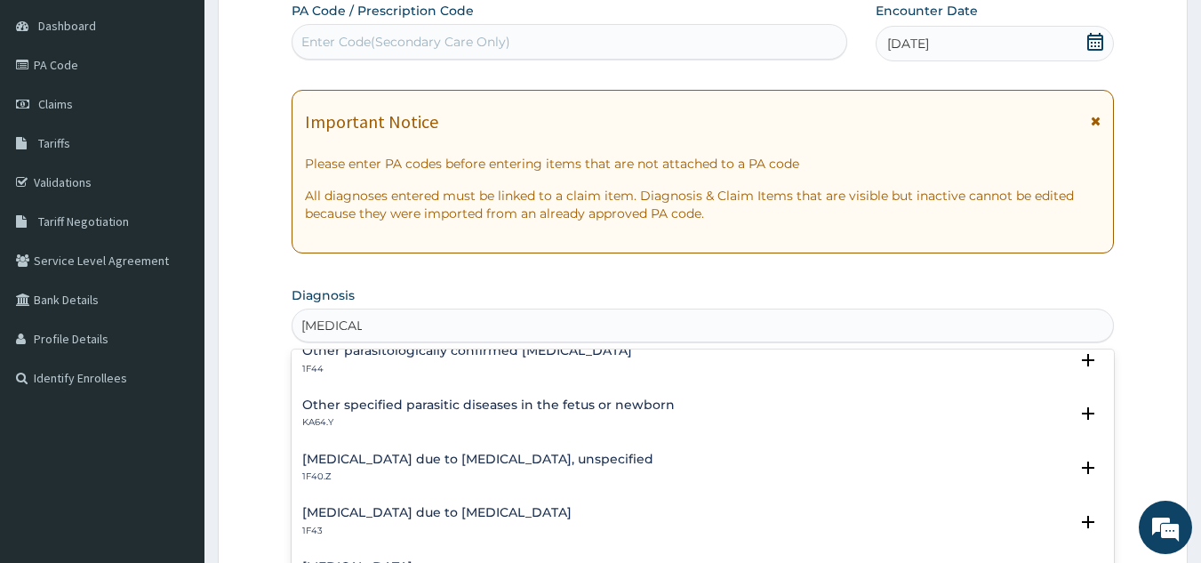
click at [503, 463] on h4 "[MEDICAL_DATA] due to [MEDICAL_DATA], unspecified" at bounding box center [477, 459] width 351 height 13
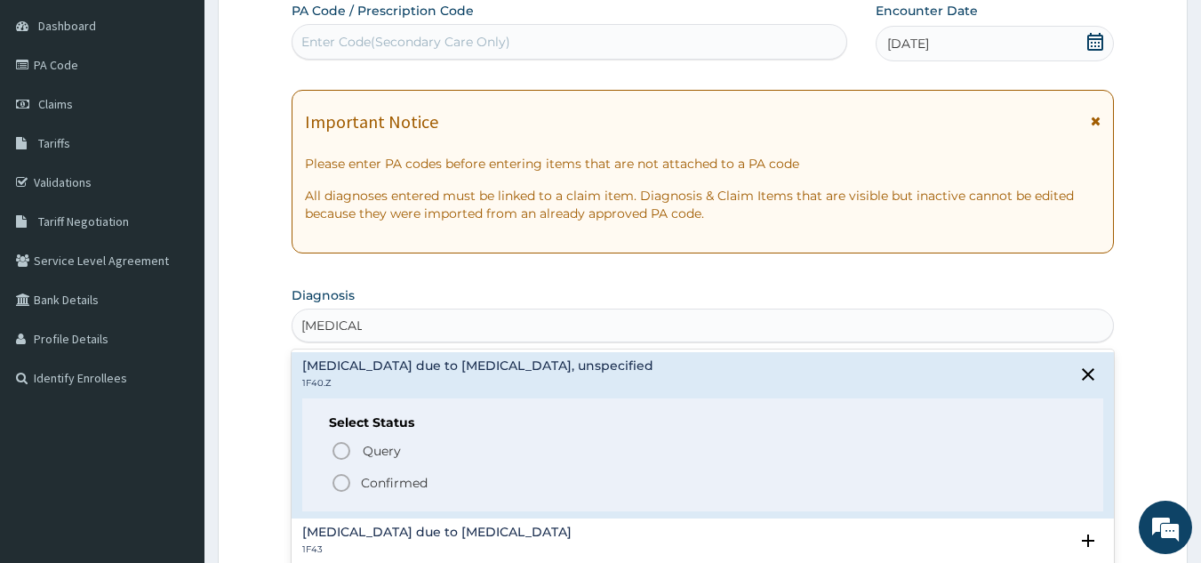
scroll to position [356, 0]
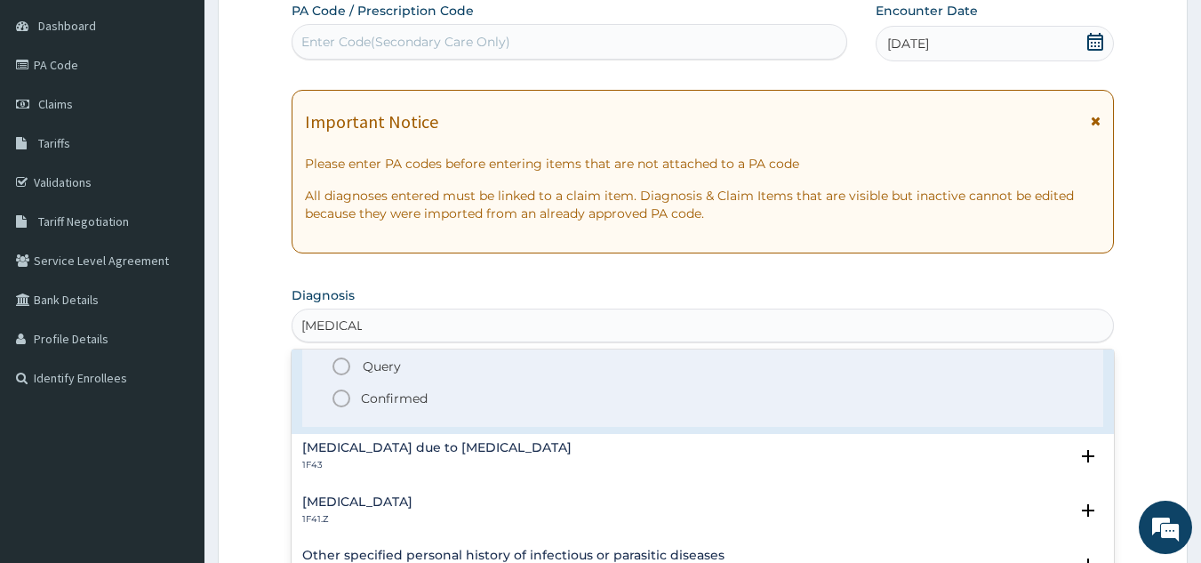
click at [346, 395] on icon "status option filled" at bounding box center [341, 398] width 21 height 21
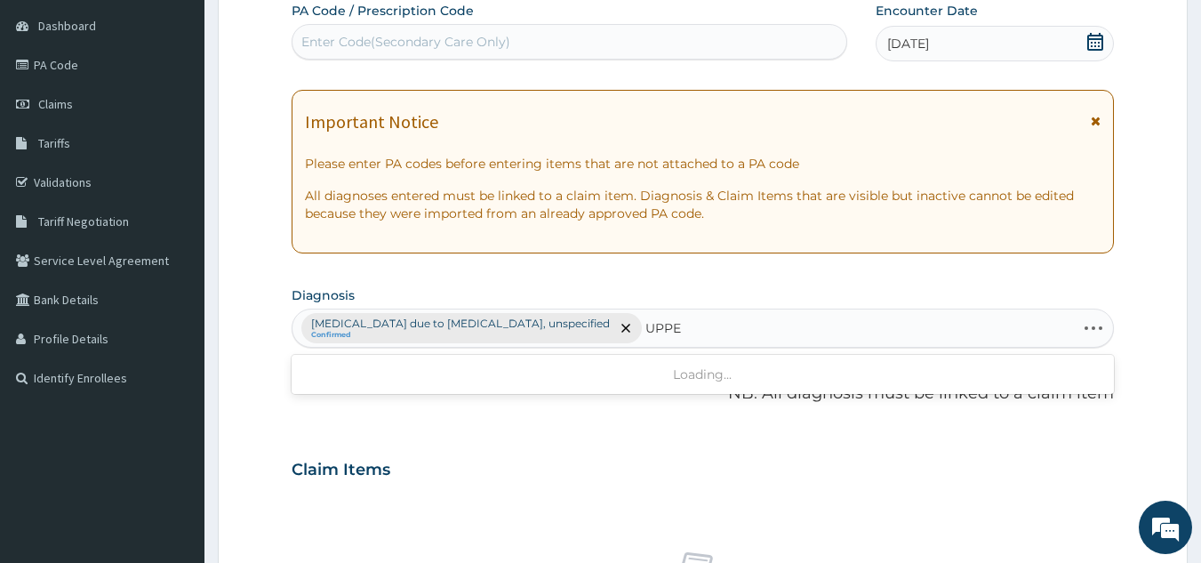
type input "UPPER"
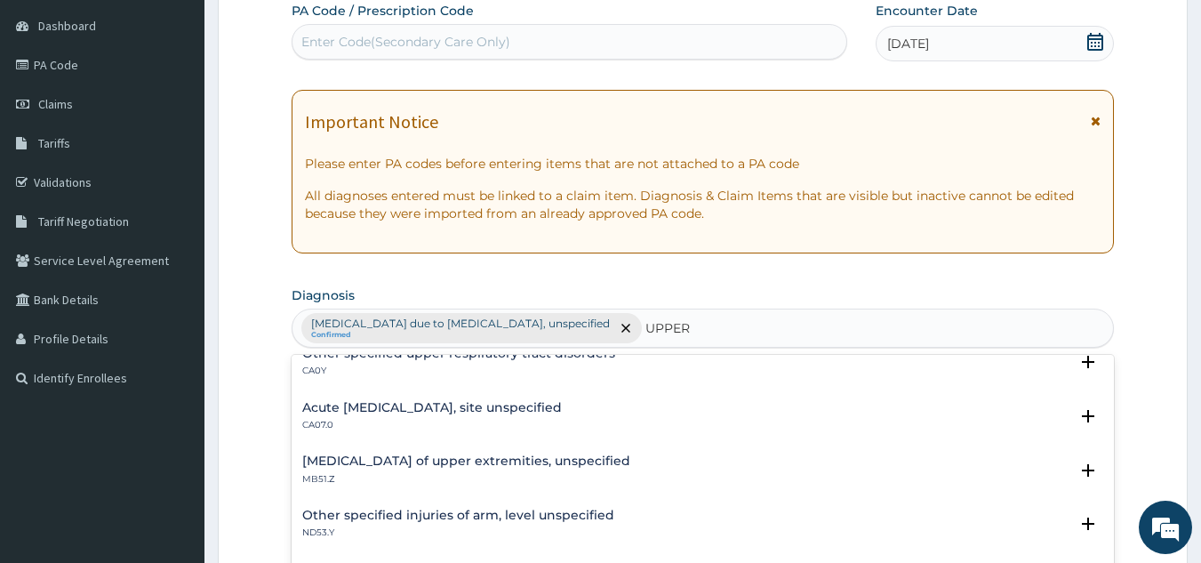
scroll to position [0, 0]
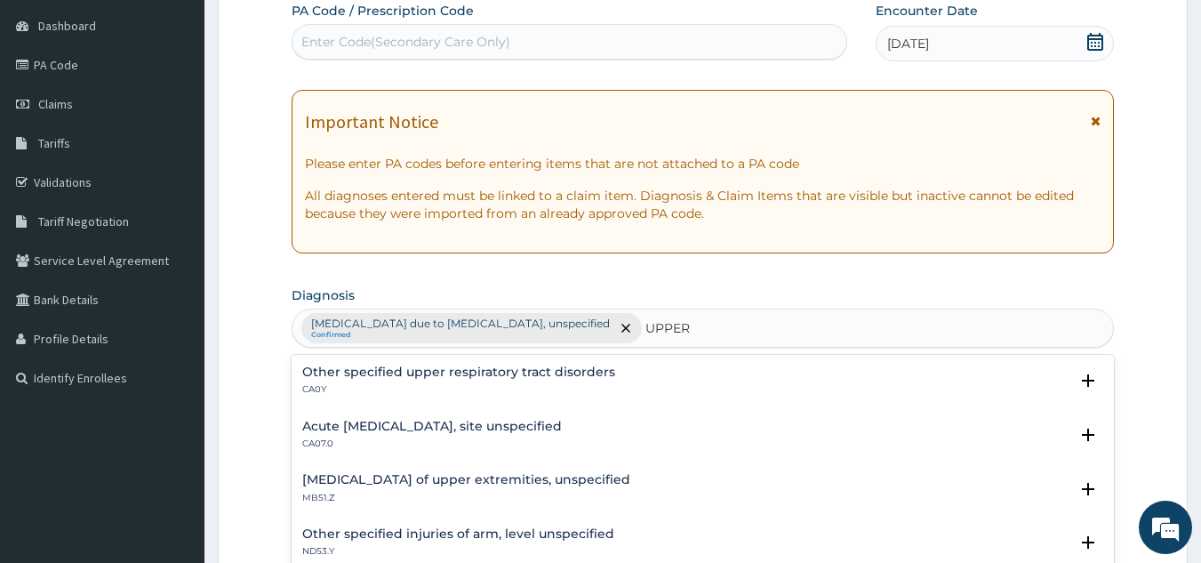
click at [459, 424] on h4 "Acute upper respiratory infection, site unspecified" at bounding box center [432, 426] width 260 height 13
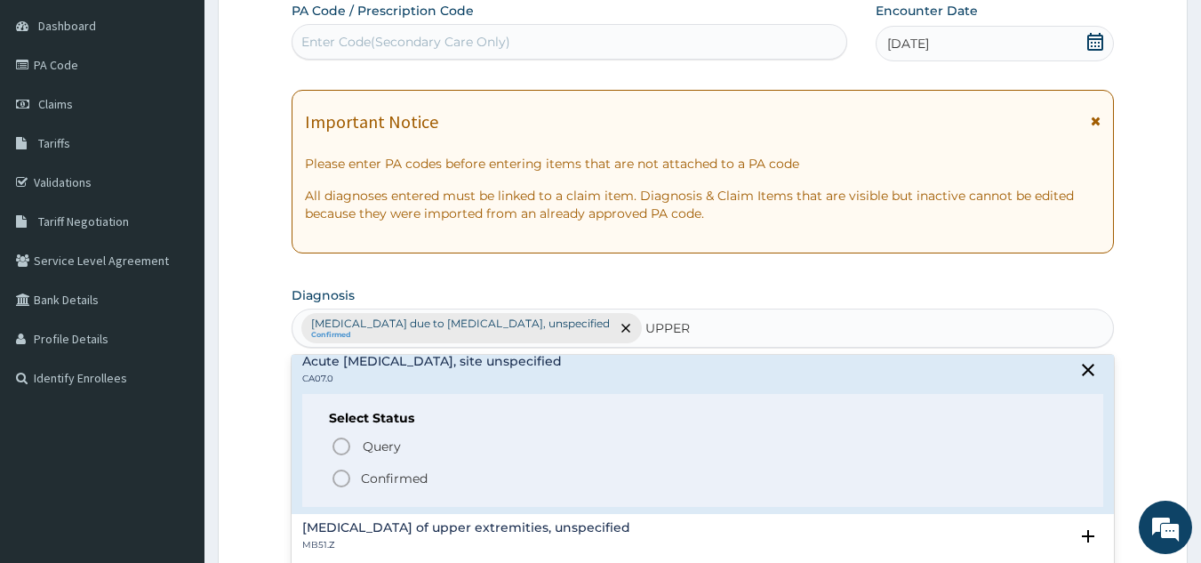
scroll to position [178, 0]
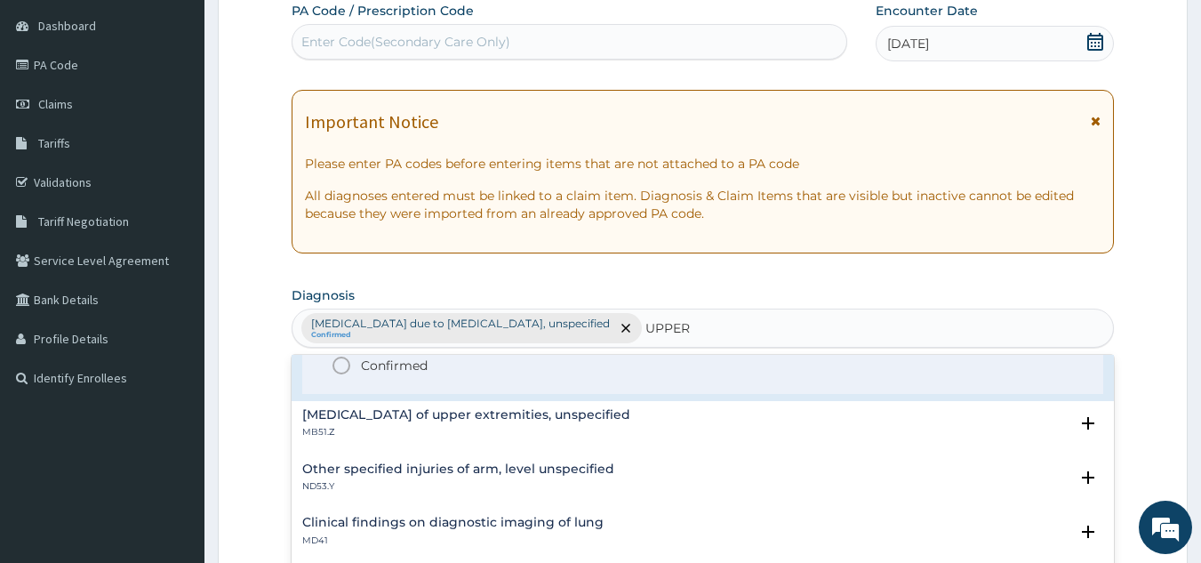
click at [359, 371] on span "Confirmed" at bounding box center [704, 365] width 747 height 21
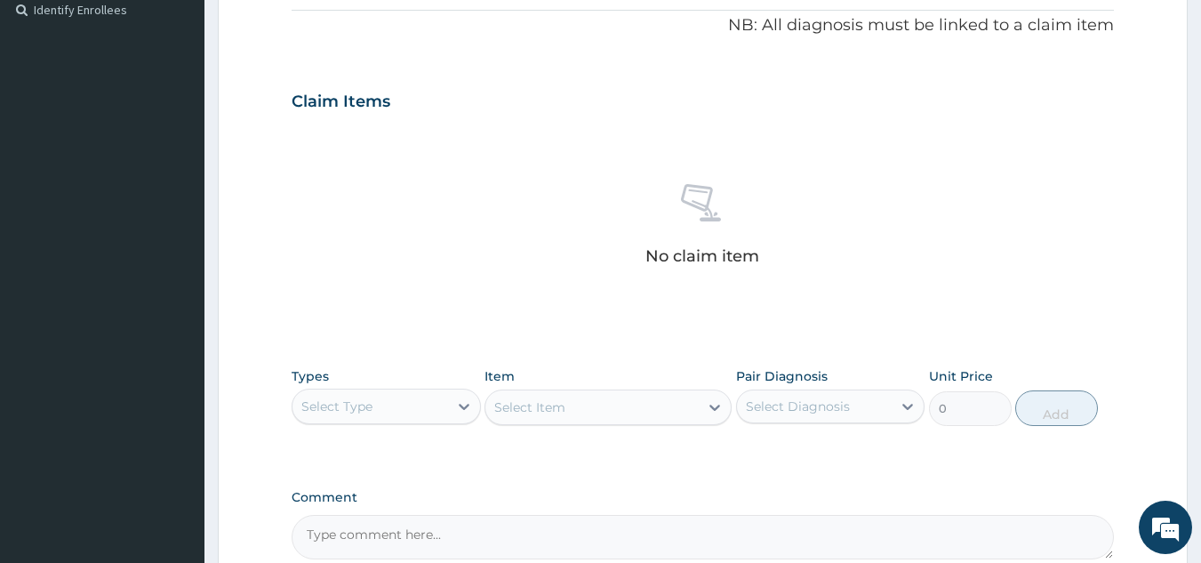
scroll to position [613, 0]
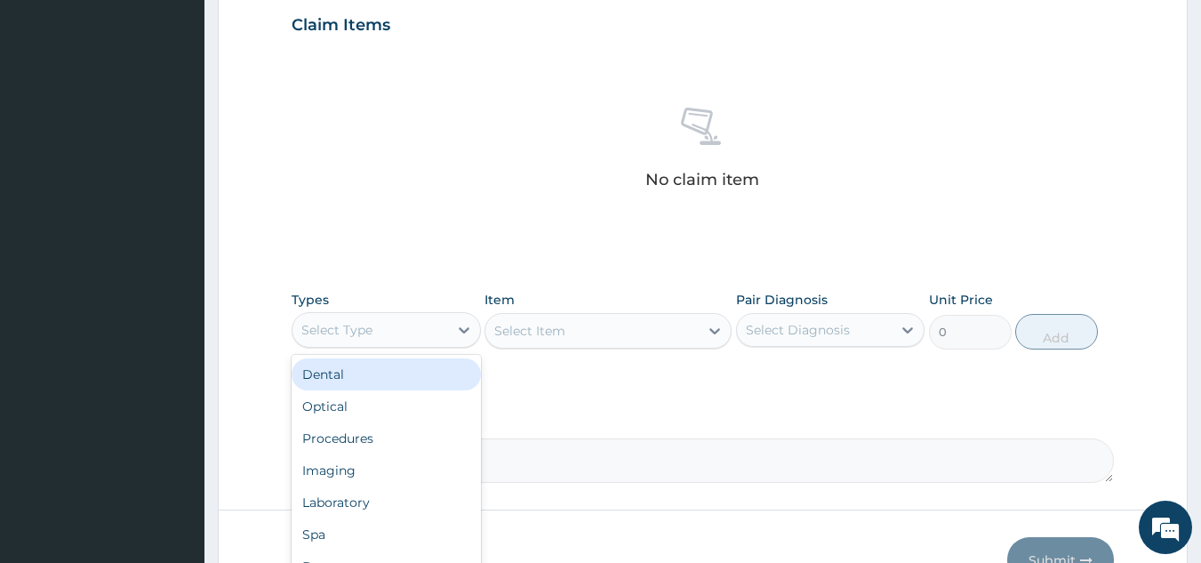
click at [378, 332] on div "Select Type" at bounding box center [370, 330] width 156 height 28
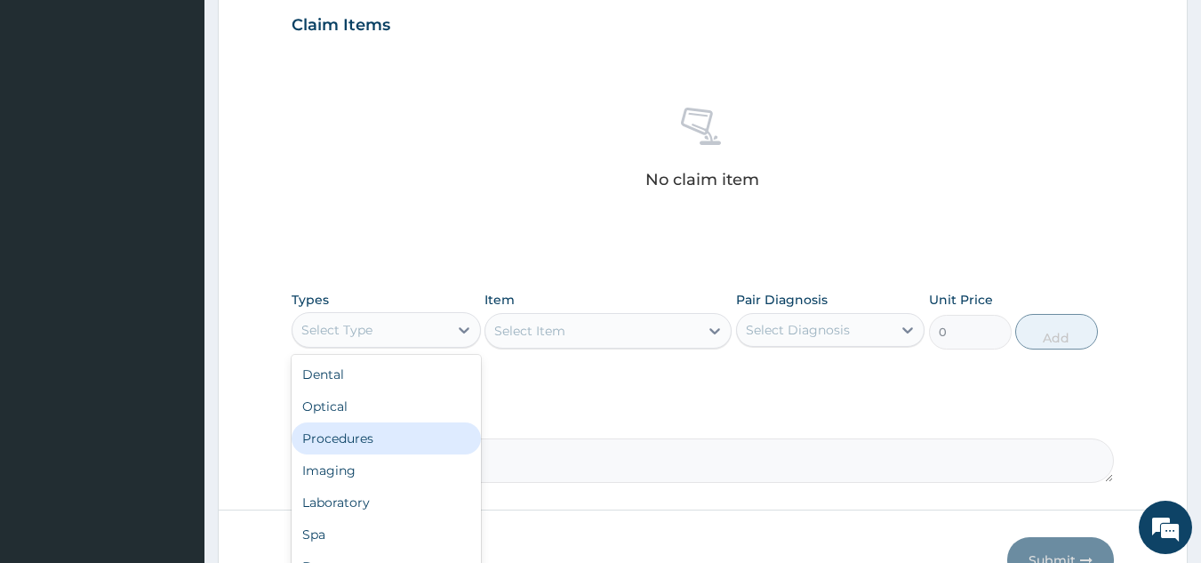
click at [356, 430] on div "Procedures" at bounding box center [386, 438] width 189 height 32
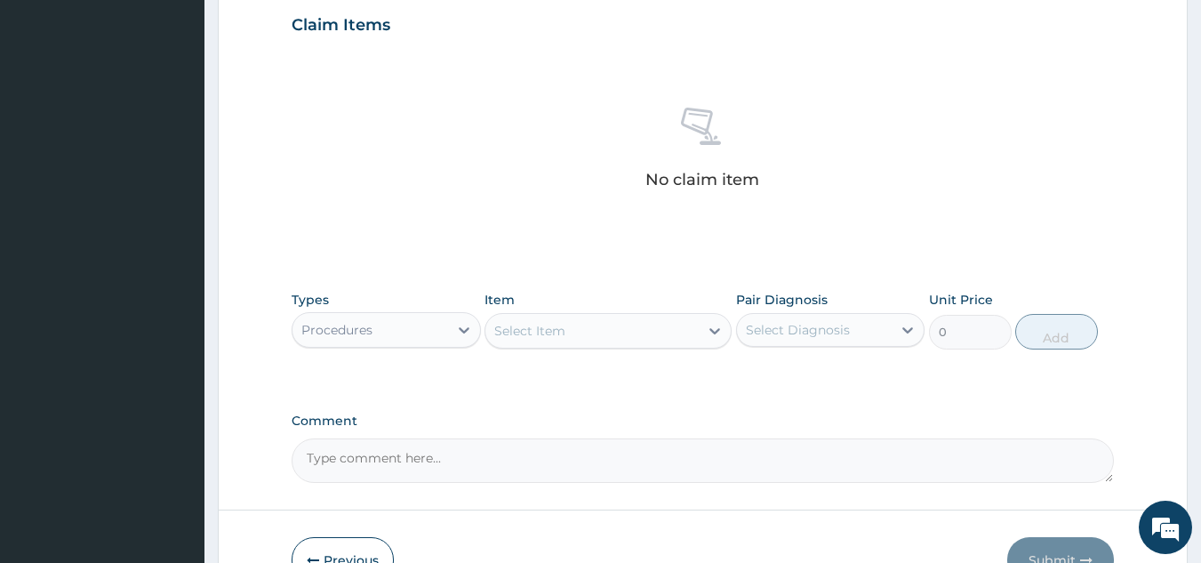
click at [593, 332] on div "Select Item" at bounding box center [591, 330] width 213 height 28
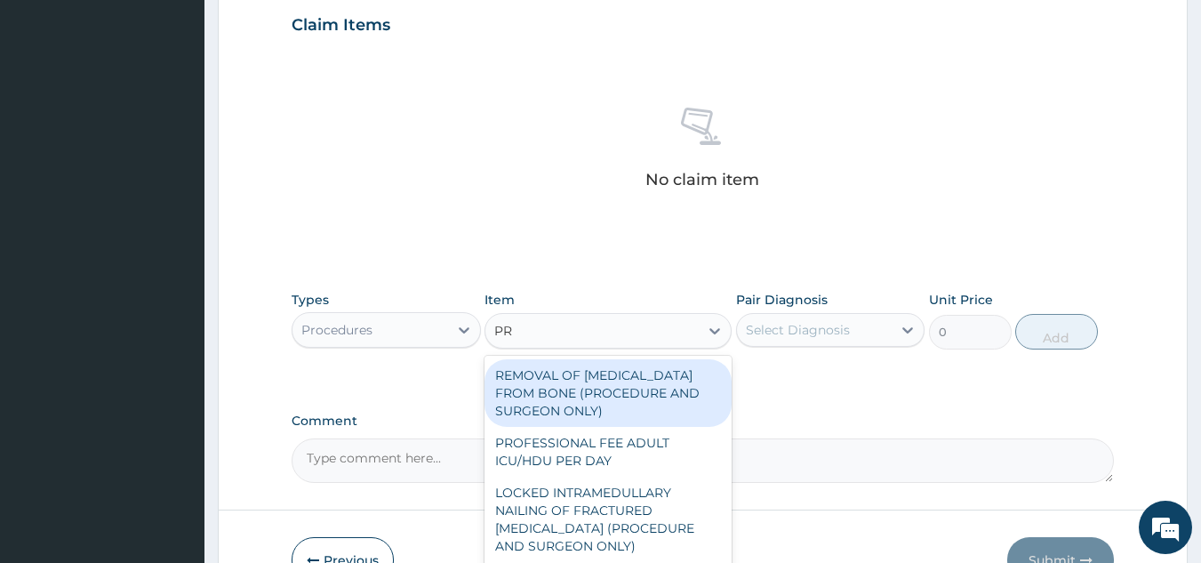
type input "PRA"
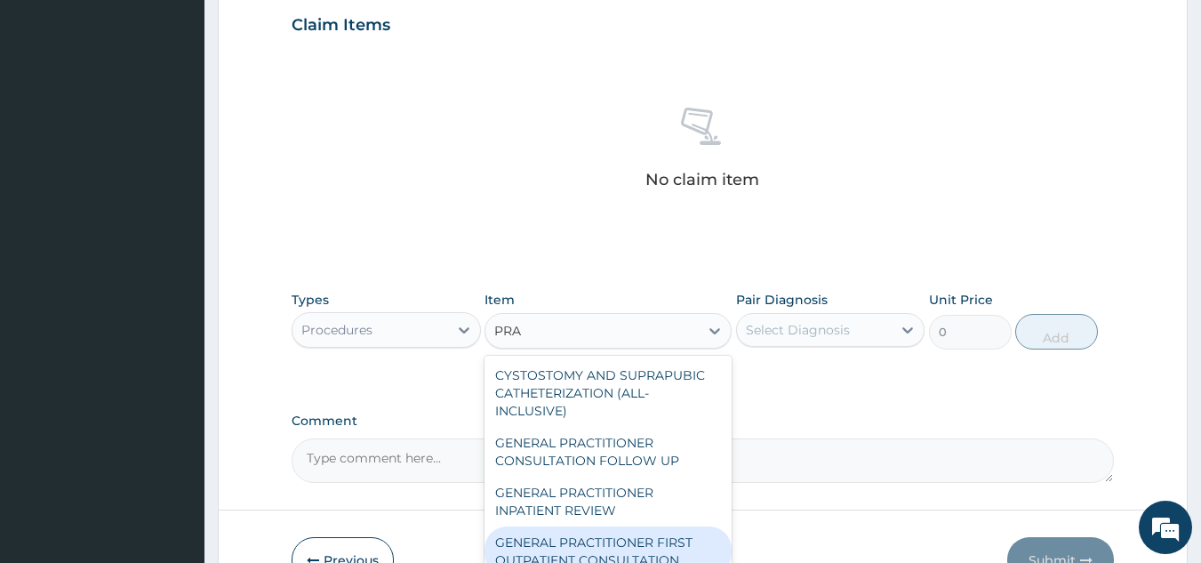
click at [669, 540] on div "GENERAL PRACTITIONER FIRST OUTPATIENT CONSULTATION" at bounding box center [608, 551] width 247 height 50
type input "4500"
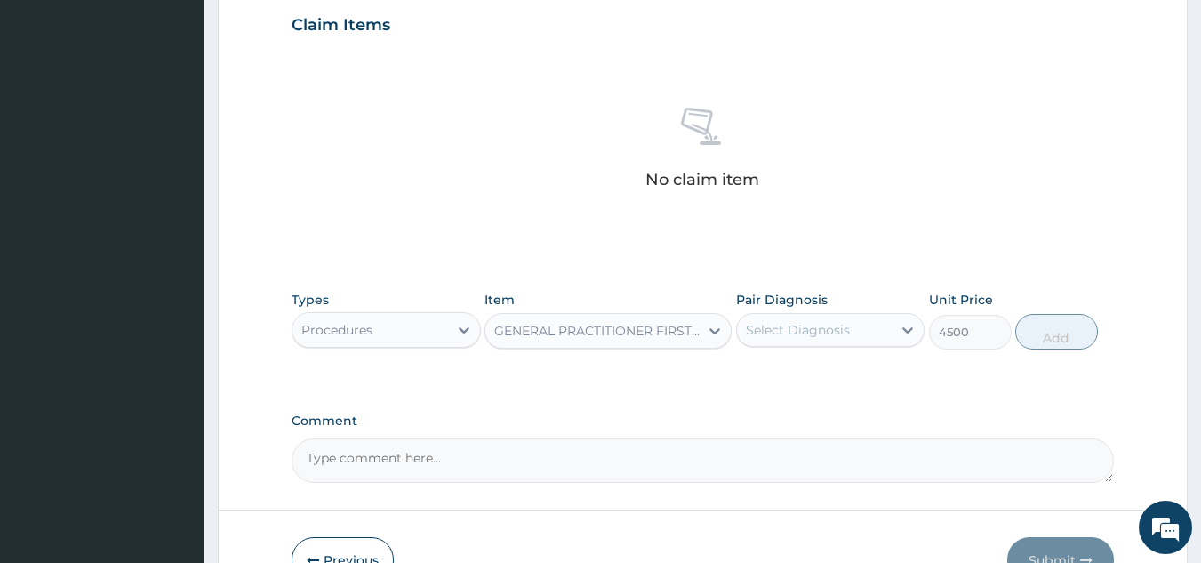
click at [816, 310] on div "Pair Diagnosis Select Diagnosis" at bounding box center [830, 320] width 189 height 59
click at [816, 326] on div "Select Diagnosis" at bounding box center [798, 330] width 104 height 18
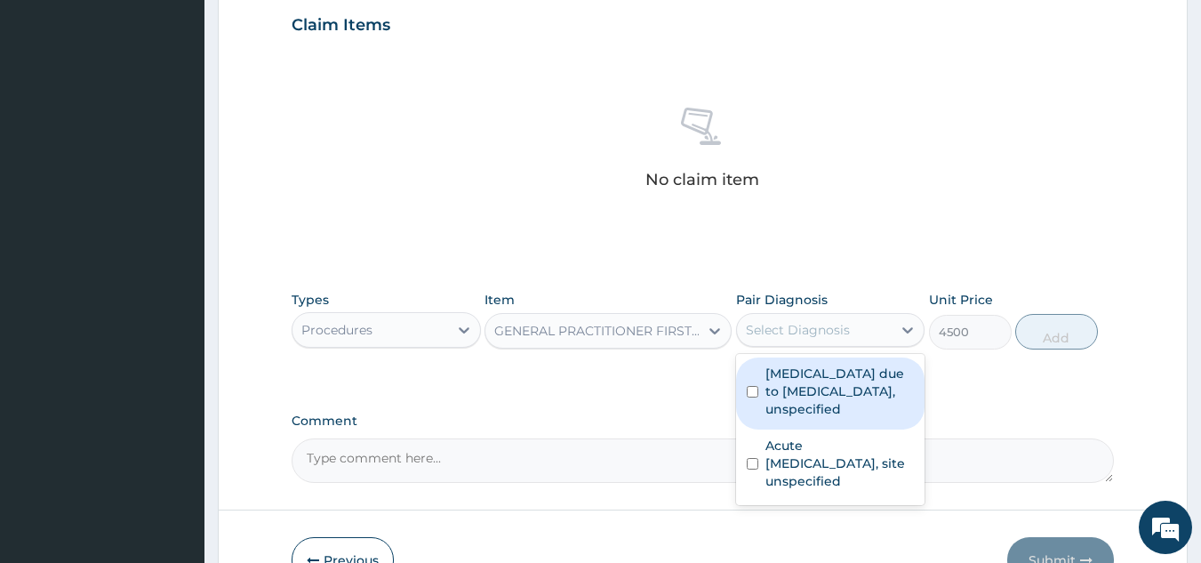
click at [797, 381] on label "[MEDICAL_DATA] due to [MEDICAL_DATA], unspecified" at bounding box center [839, 390] width 149 height 53
checkbox input "true"
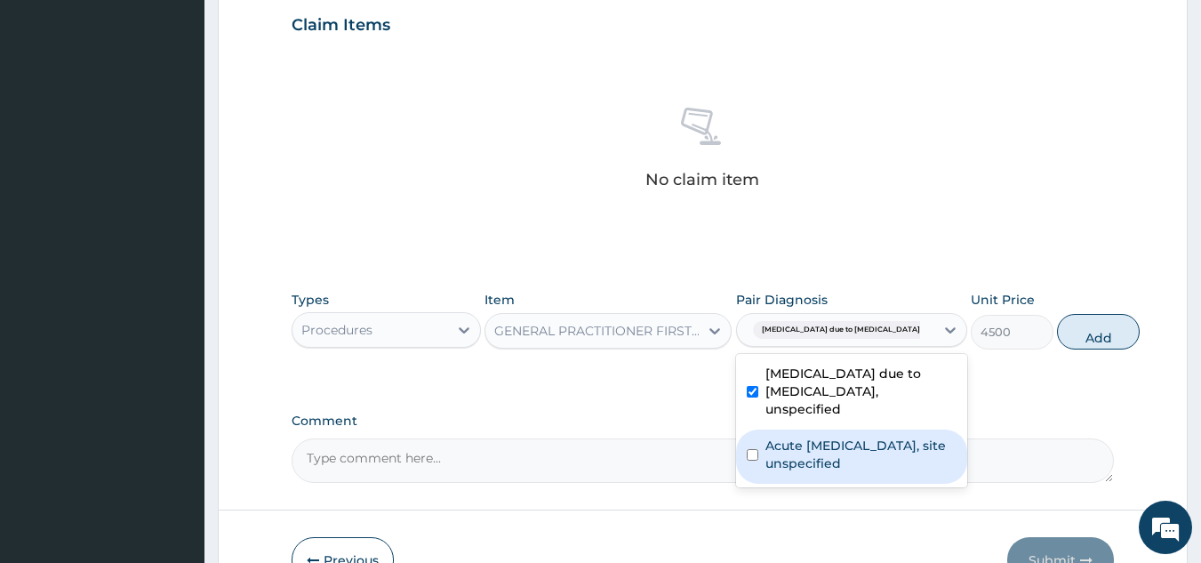
click at [799, 442] on label "Acute upper respiratory infection, site unspecified" at bounding box center [860, 455] width 191 height 36
checkbox input "true"
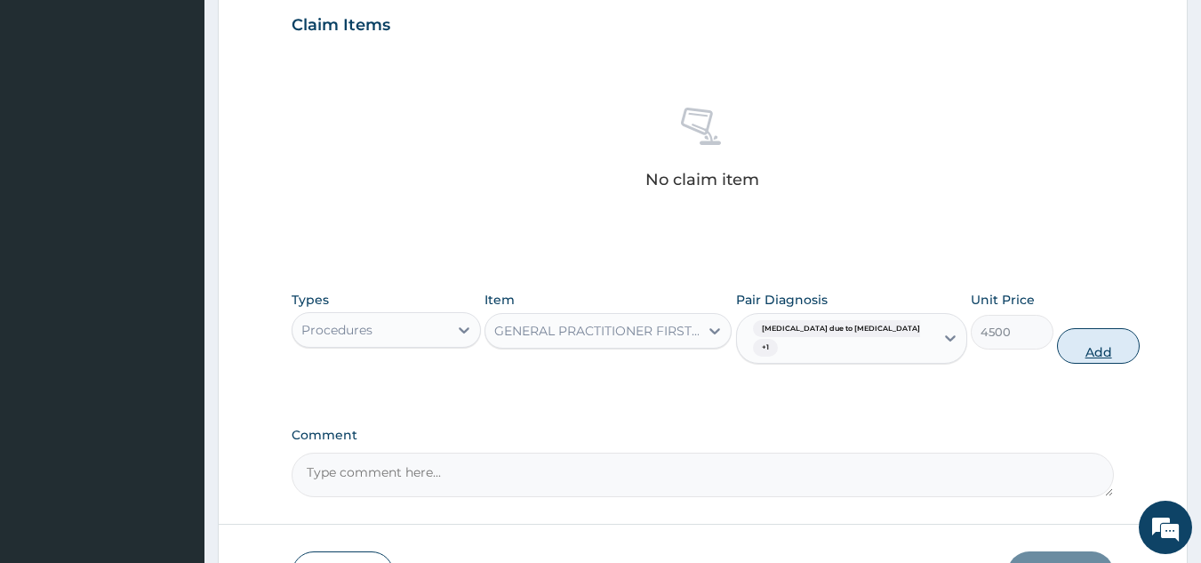
click at [1057, 343] on button "Add" at bounding box center [1098, 346] width 83 height 36
type input "0"
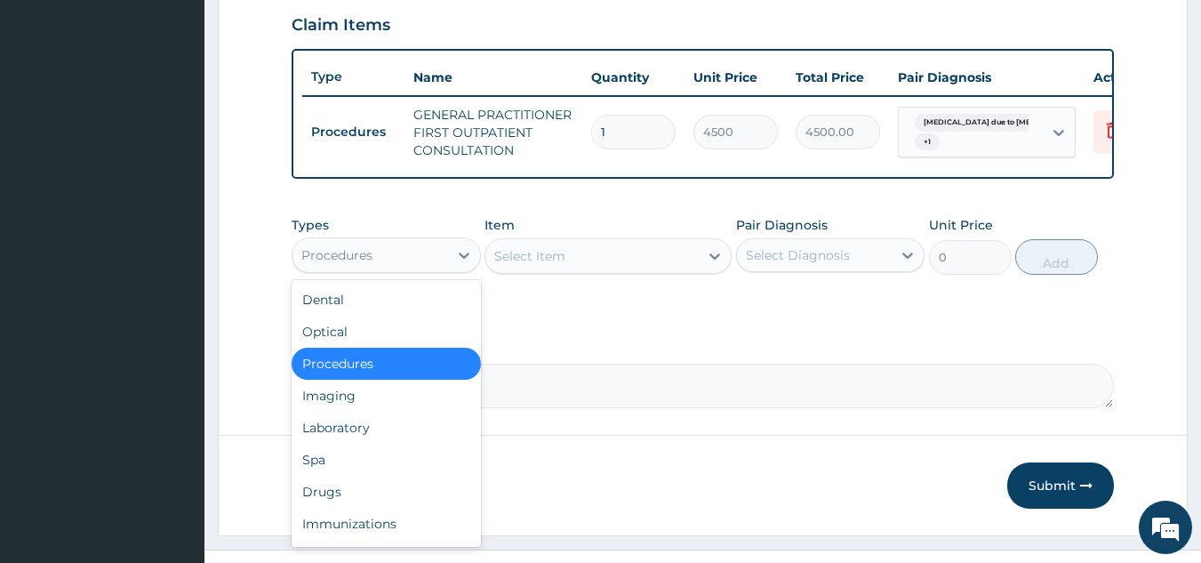
click at [408, 269] on div "Procedures" at bounding box center [370, 255] width 156 height 28
click at [376, 442] on div "Laboratory" at bounding box center [386, 428] width 189 height 32
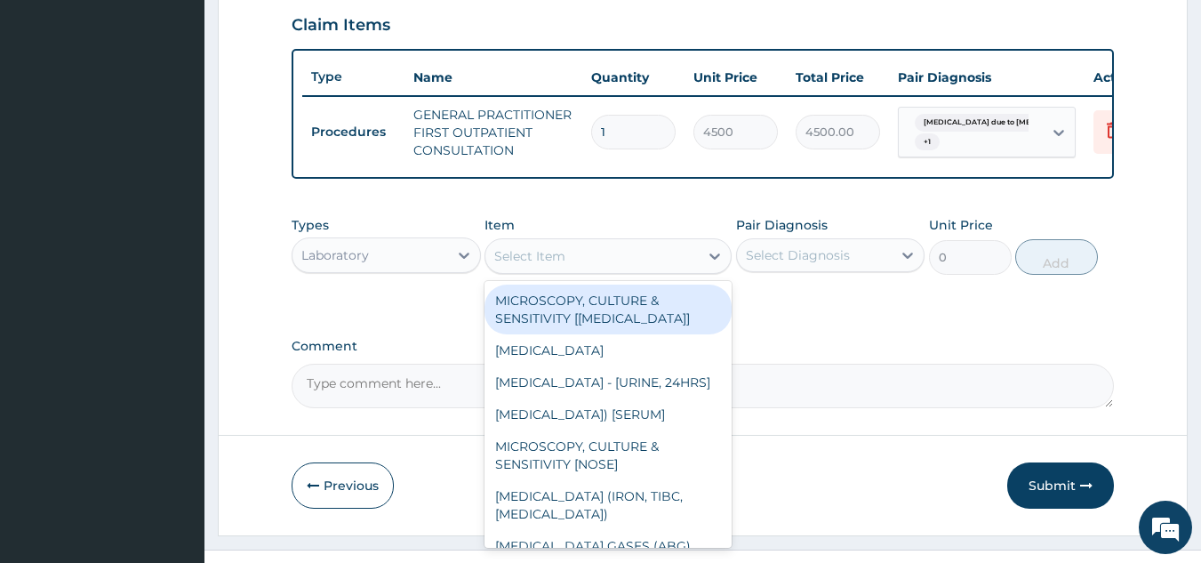
click at [628, 270] on div "Select Item" at bounding box center [591, 256] width 213 height 28
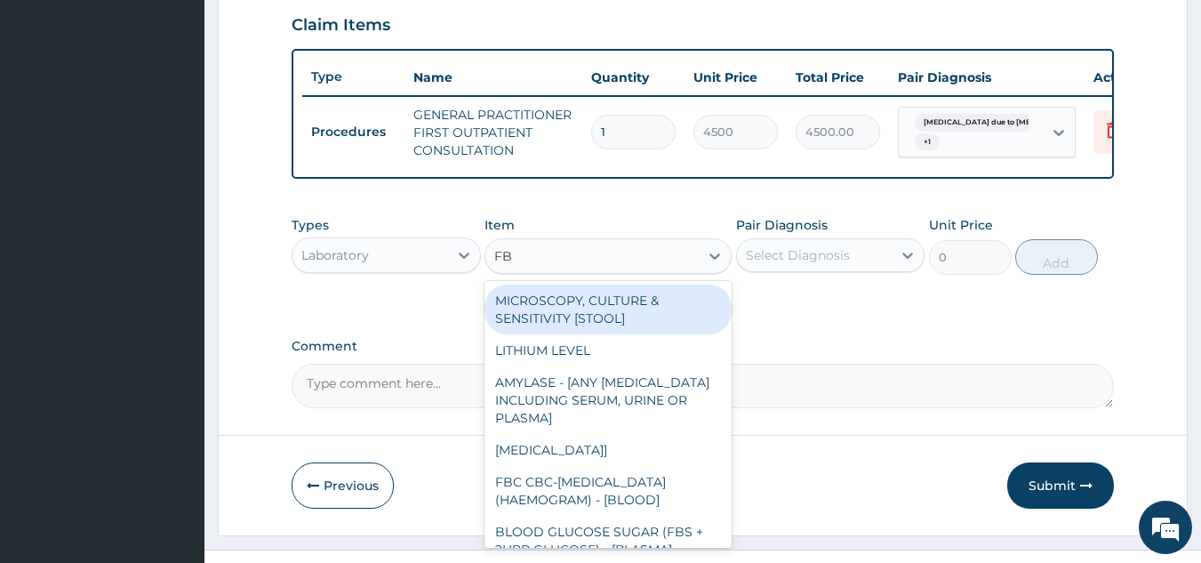
type input "FBC"
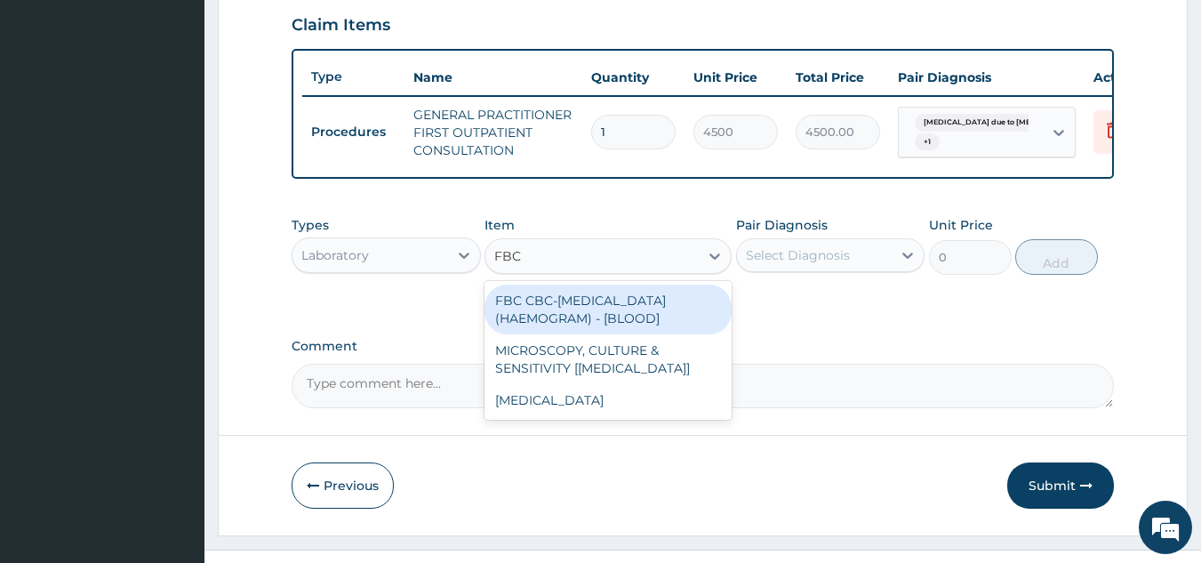
click at [673, 314] on div "FBC CBC-[MEDICAL_DATA] (HAEMOGRAM) - [BLOOD]" at bounding box center [608, 309] width 247 height 50
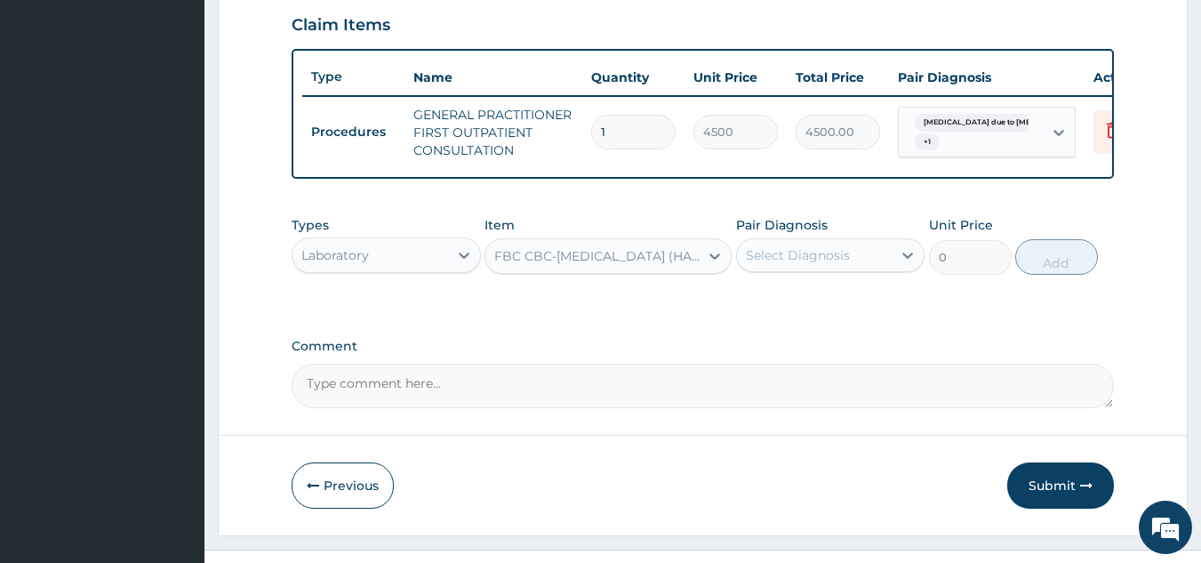
type input "6000"
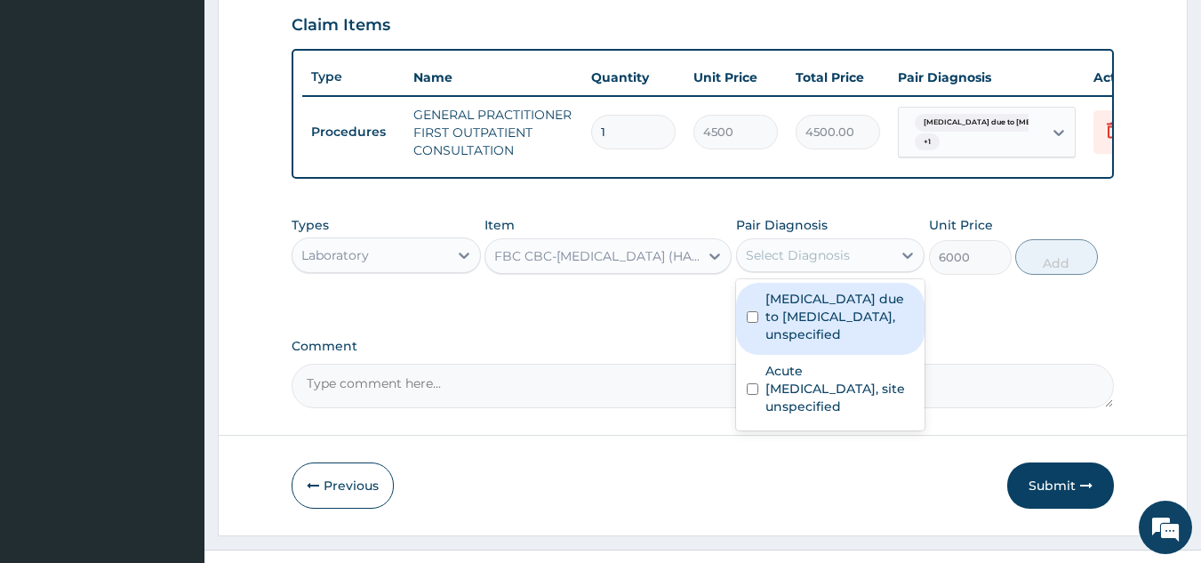
click at [809, 264] on div "Select Diagnosis" at bounding box center [798, 255] width 104 height 18
click at [825, 335] on label "[MEDICAL_DATA] due to [MEDICAL_DATA], unspecified" at bounding box center [839, 316] width 149 height 53
checkbox input "true"
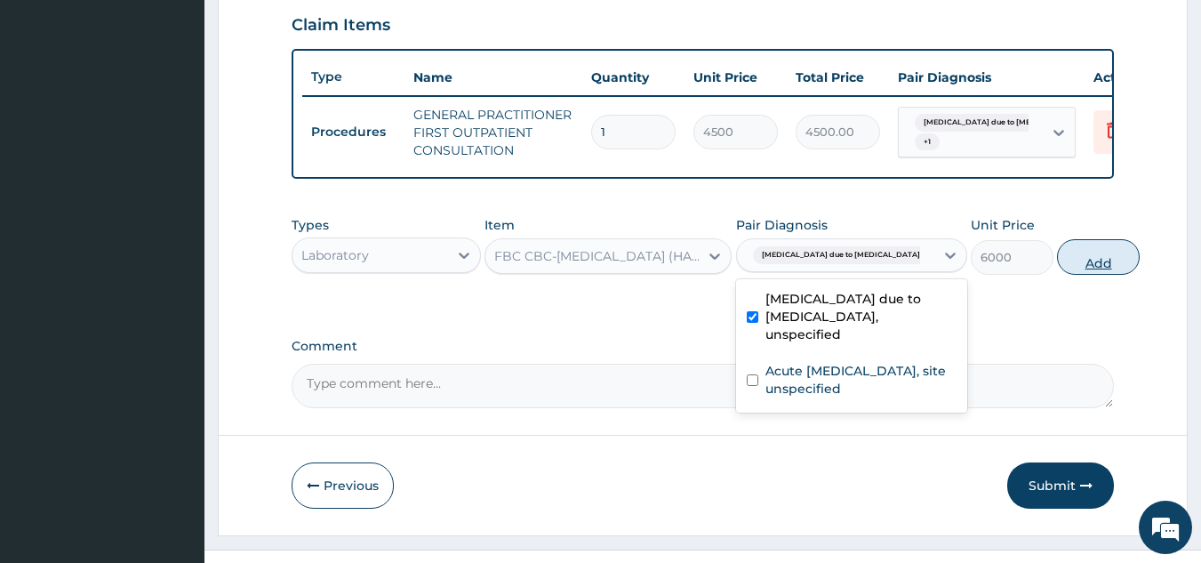
click at [1071, 267] on button "Add" at bounding box center [1098, 257] width 83 height 36
type input "0"
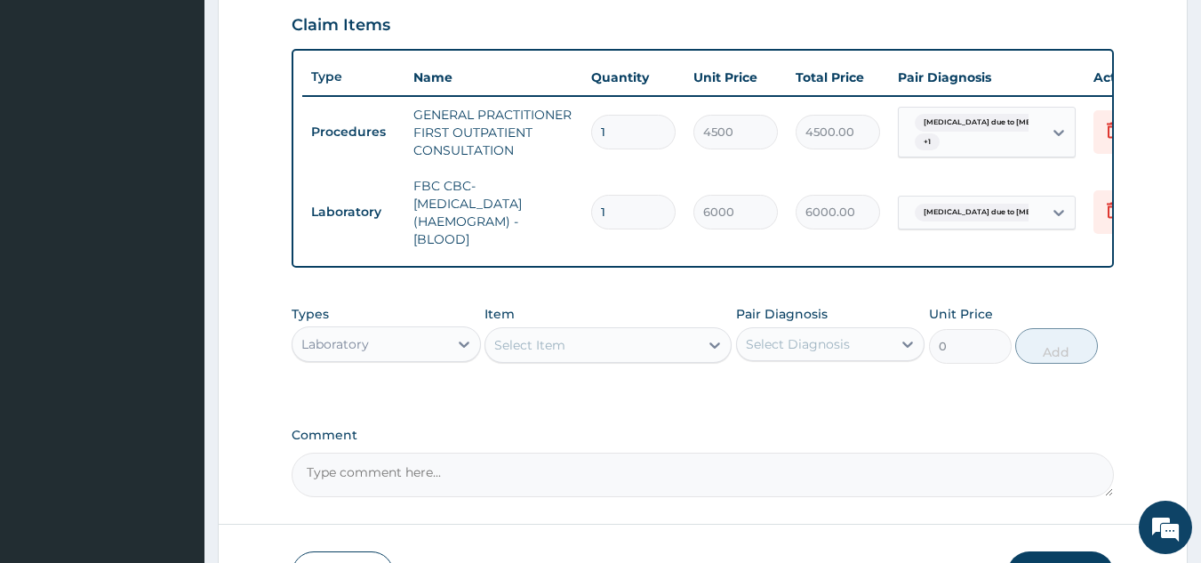
click at [569, 355] on div "Select Item" at bounding box center [591, 345] width 213 height 28
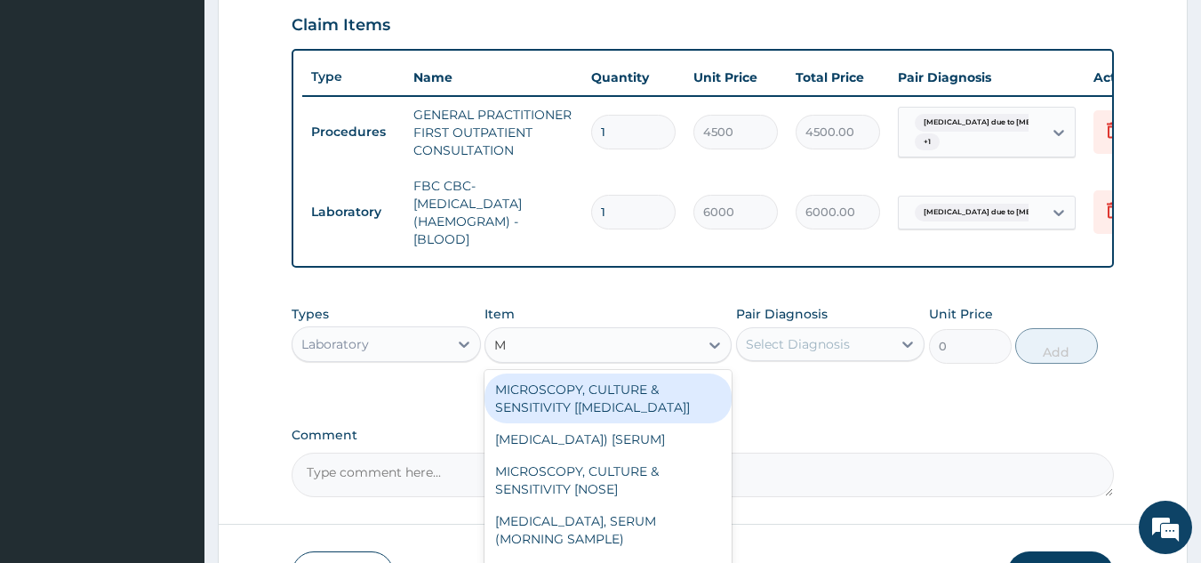
type input "MP"
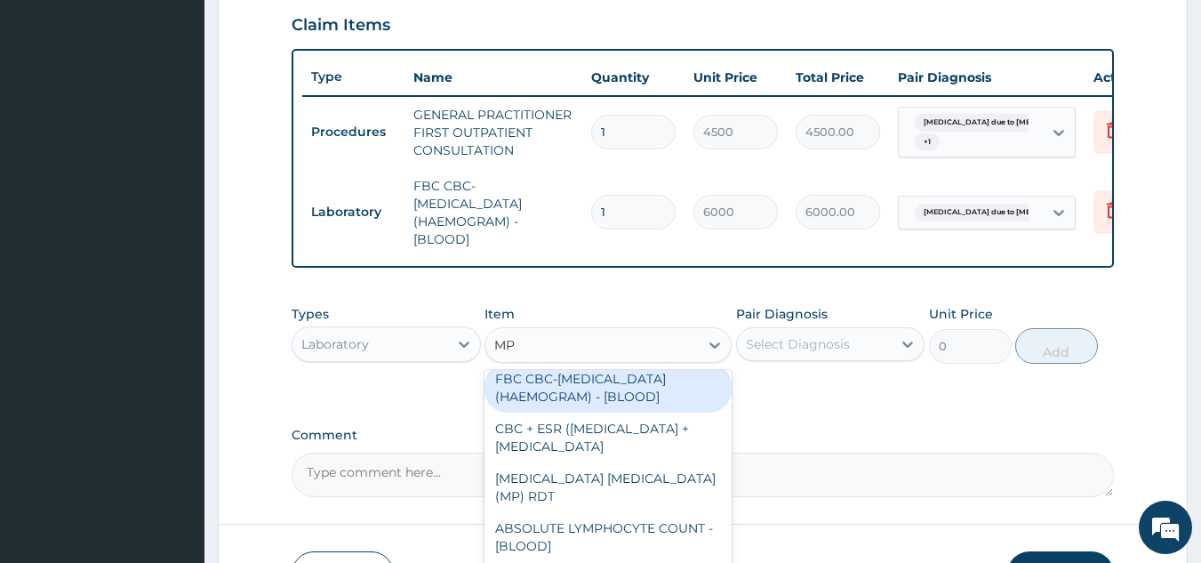
scroll to position [89, 0]
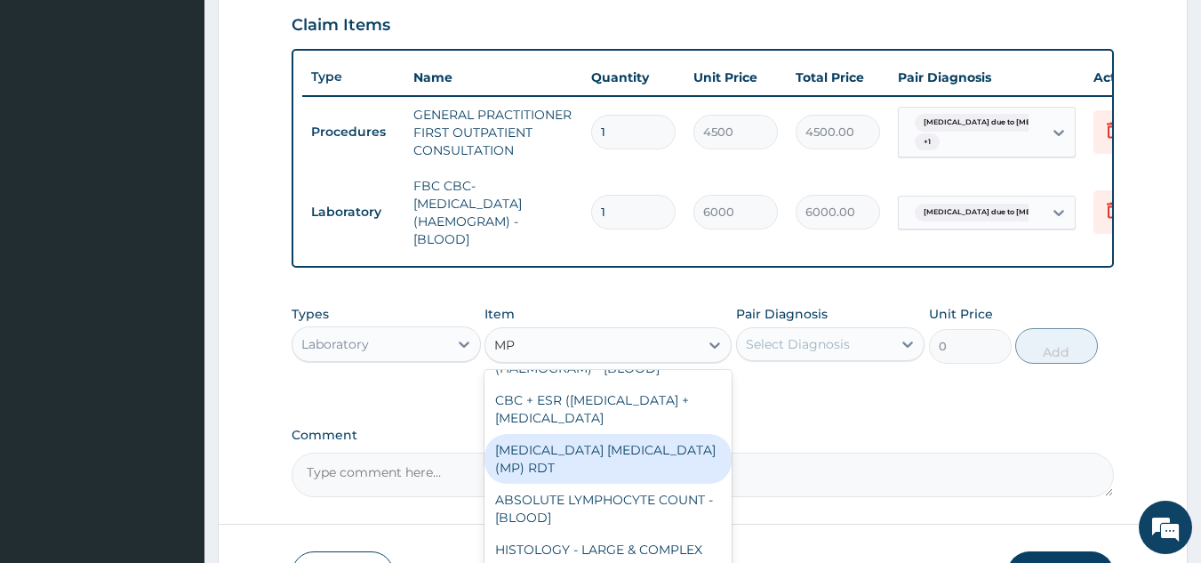
click at [656, 484] on div "[MEDICAL_DATA] [MEDICAL_DATA] (MP) RDT" at bounding box center [608, 459] width 247 height 50
type input "2400"
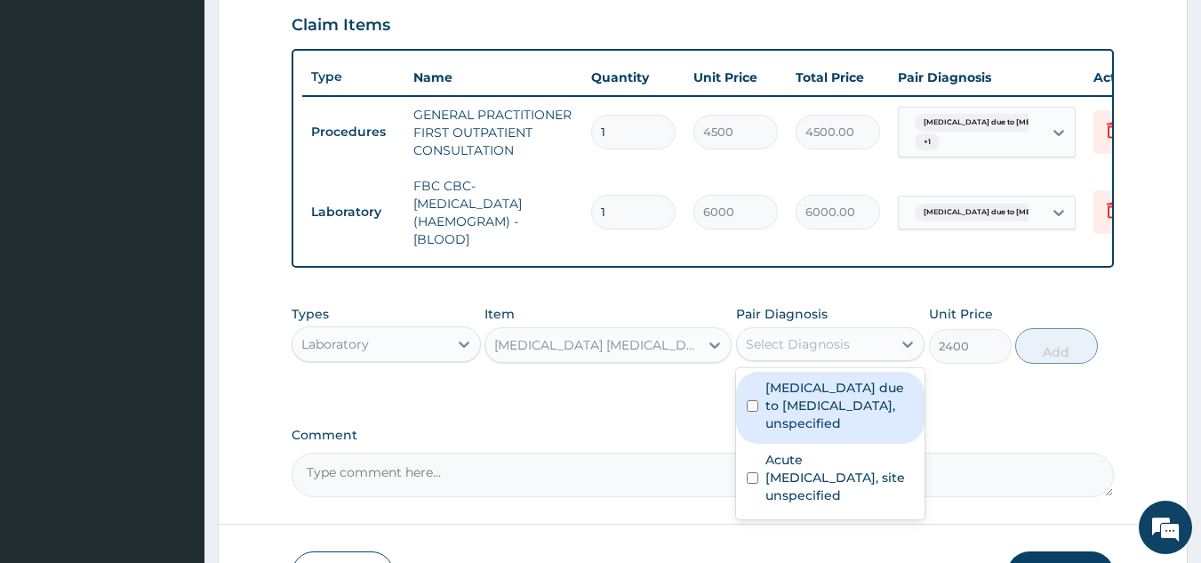
click at [841, 353] on div "Select Diagnosis" at bounding box center [798, 344] width 104 height 18
click at [775, 426] on label "[MEDICAL_DATA] due to [MEDICAL_DATA], unspecified" at bounding box center [839, 405] width 149 height 53
checkbox input "true"
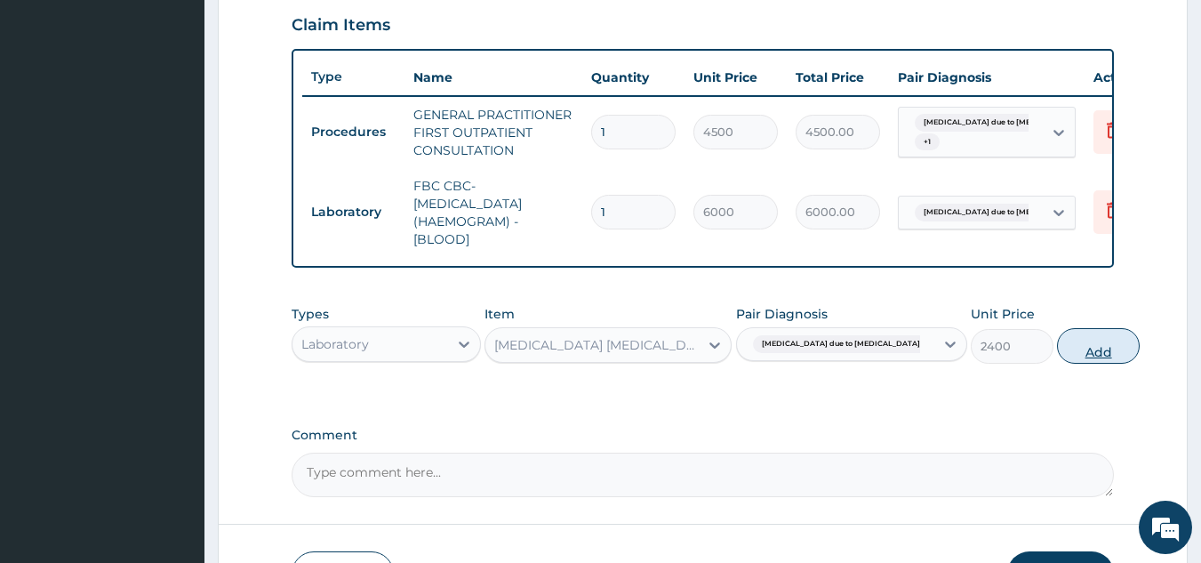
click at [1057, 354] on button "Add" at bounding box center [1098, 346] width 83 height 36
type input "0"
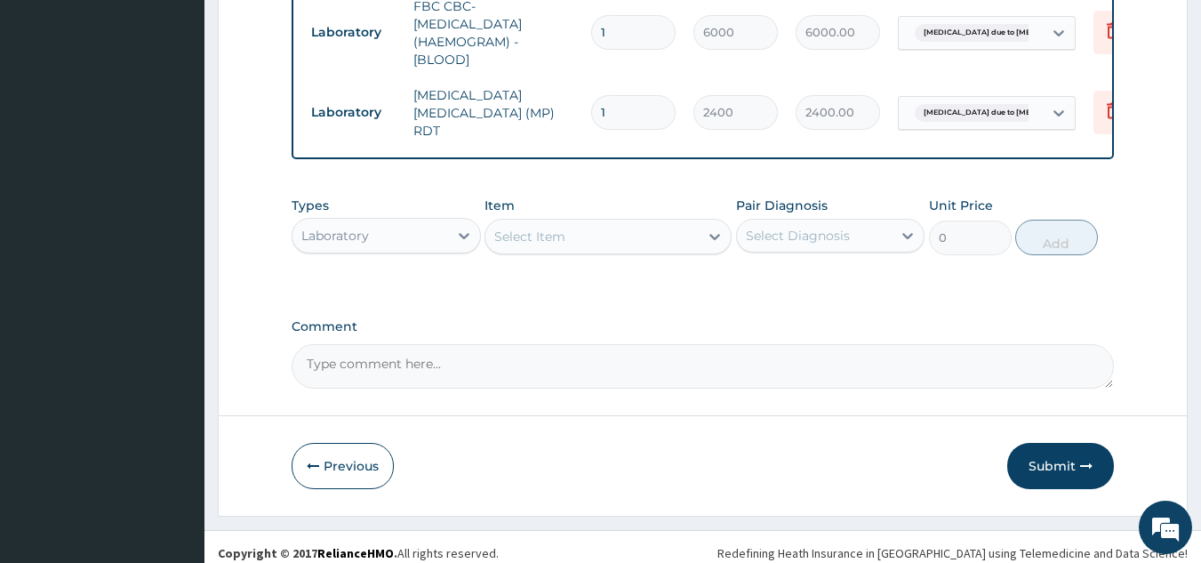
scroll to position [808, 0]
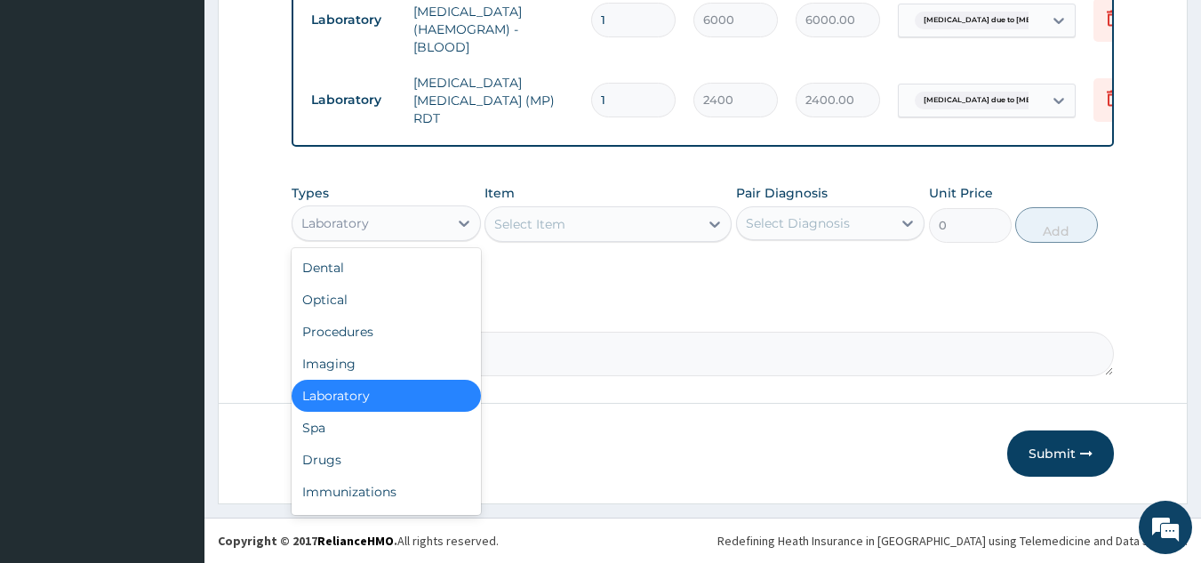
click at [368, 212] on div "Laboratory" at bounding box center [370, 223] width 156 height 28
click at [330, 468] on div "Drugs" at bounding box center [386, 460] width 189 height 32
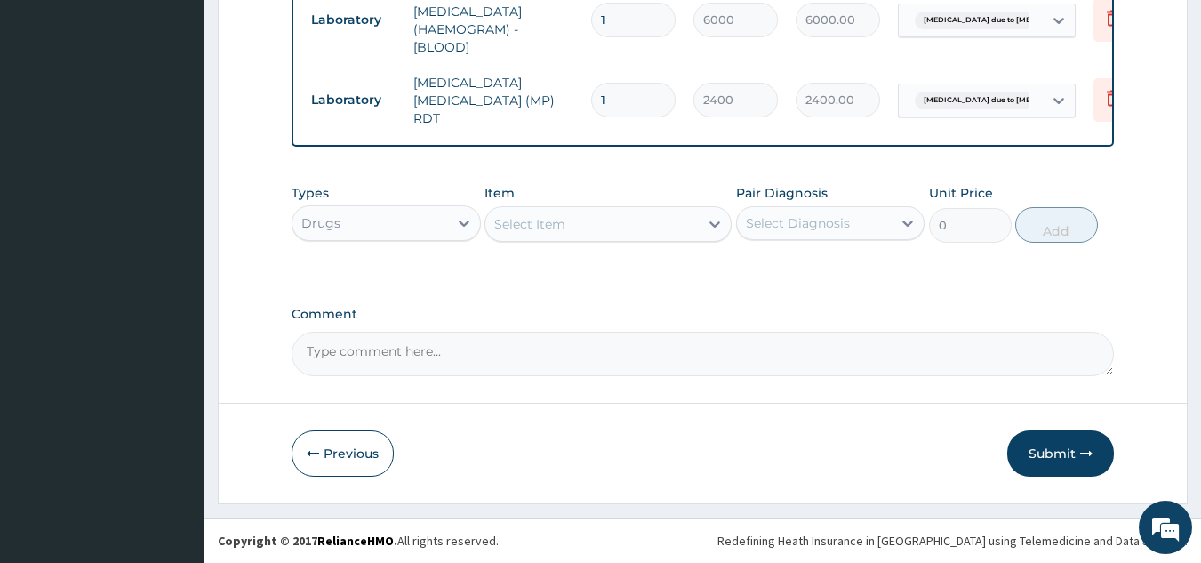
click at [587, 236] on div "Select Item" at bounding box center [591, 224] width 213 height 28
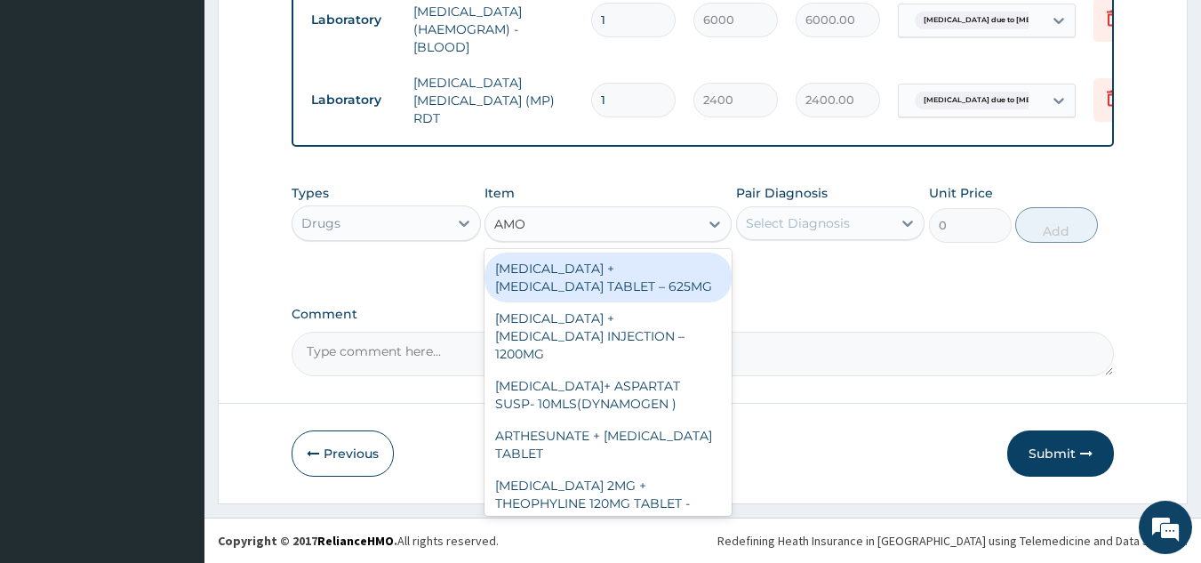
type input "AMOX"
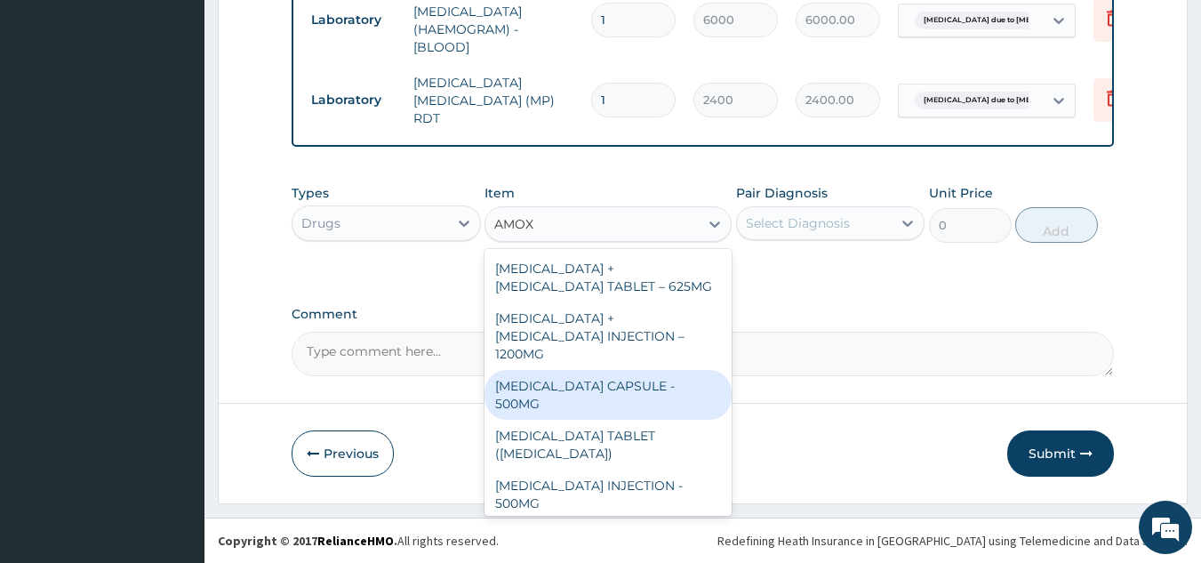
click at [632, 370] on div "[MEDICAL_DATA] CAPSULE - 500MG" at bounding box center [608, 395] width 247 height 50
type input "128"
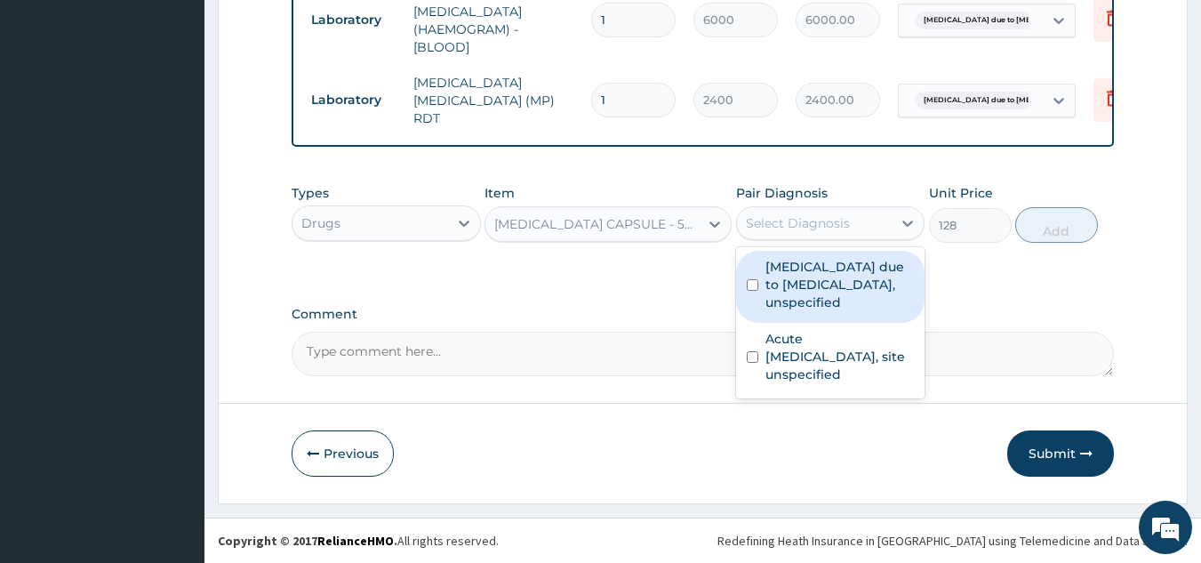
click at [845, 212] on div "Select Diagnosis" at bounding box center [815, 223] width 156 height 28
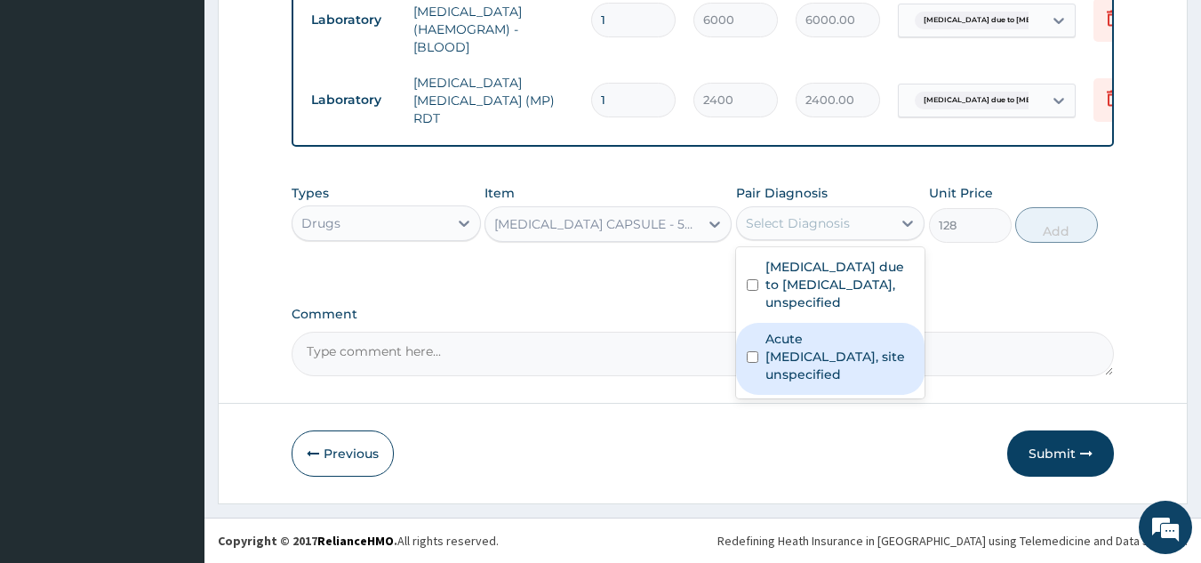
click at [833, 357] on label "Acute upper respiratory infection, site unspecified" at bounding box center [839, 356] width 149 height 53
checkbox input "true"
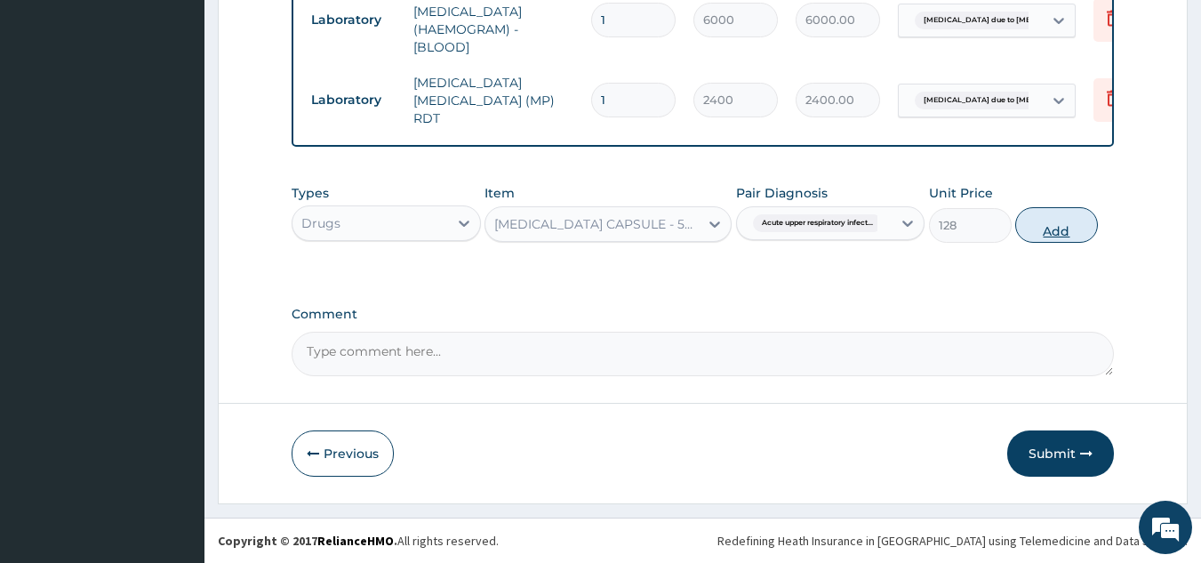
click at [1043, 227] on button "Add" at bounding box center [1056, 225] width 83 height 36
type input "0"
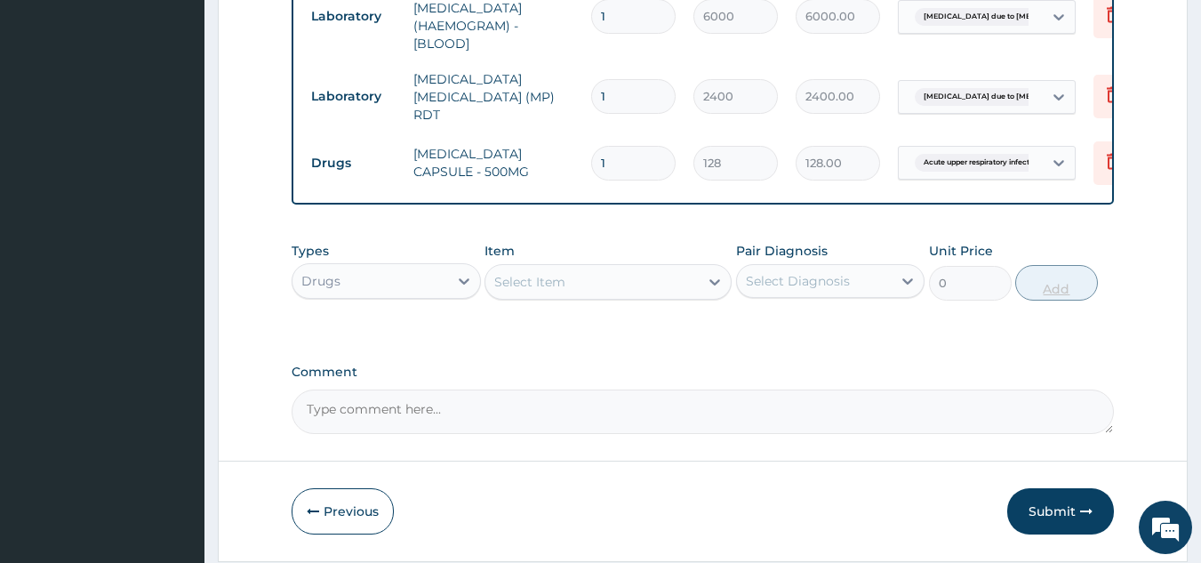
type input "15"
type input "1920.00"
type input "15"
click at [536, 287] on div "Select Item" at bounding box center [529, 282] width 71 height 18
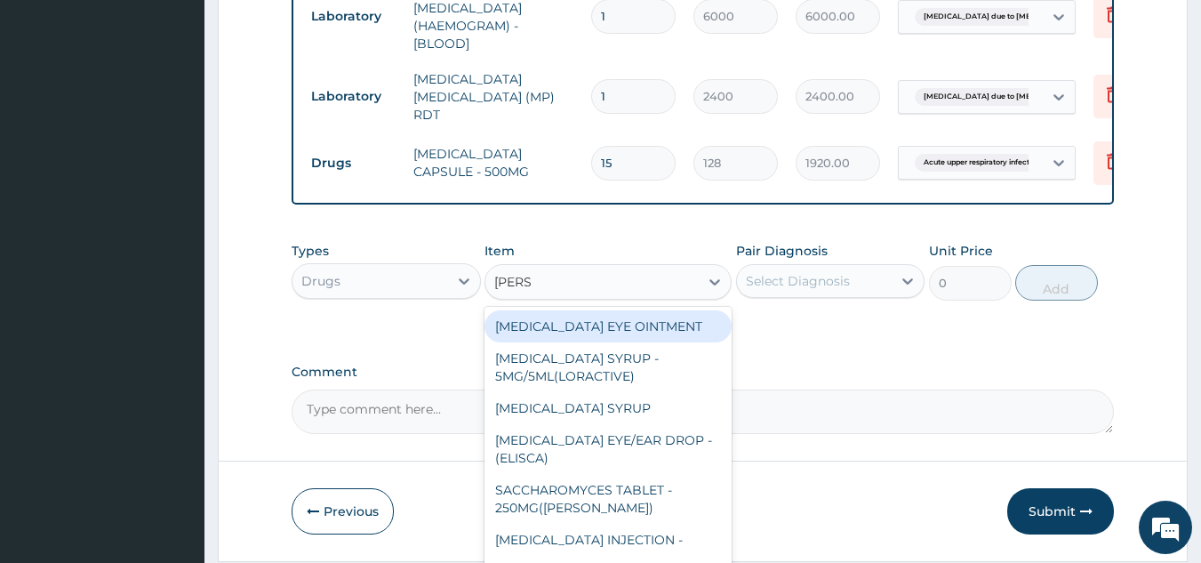
type input "LORAT"
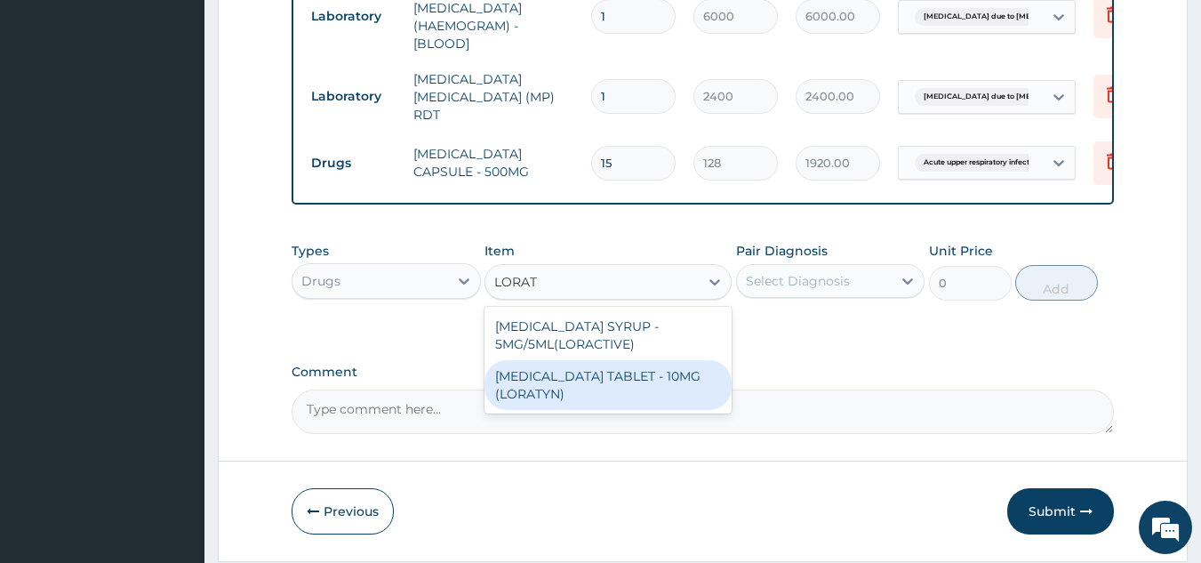
click at [669, 379] on div "[MEDICAL_DATA] TABLET - 10MG (LORATYN)" at bounding box center [608, 385] width 247 height 50
type input "112"
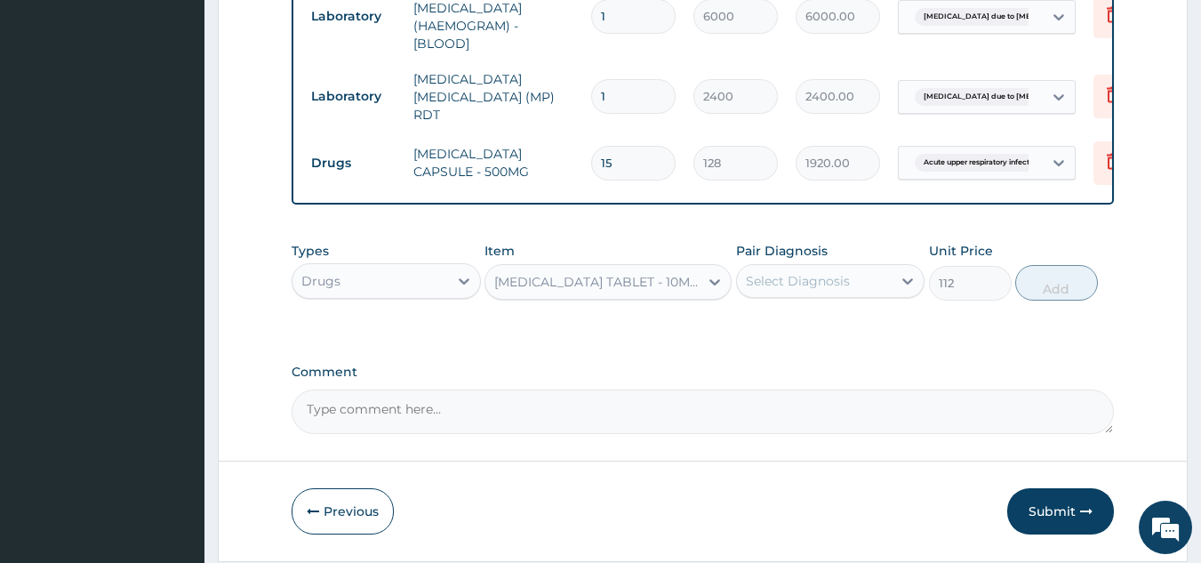
click at [827, 290] on div "Select Diagnosis" at bounding box center [798, 281] width 104 height 18
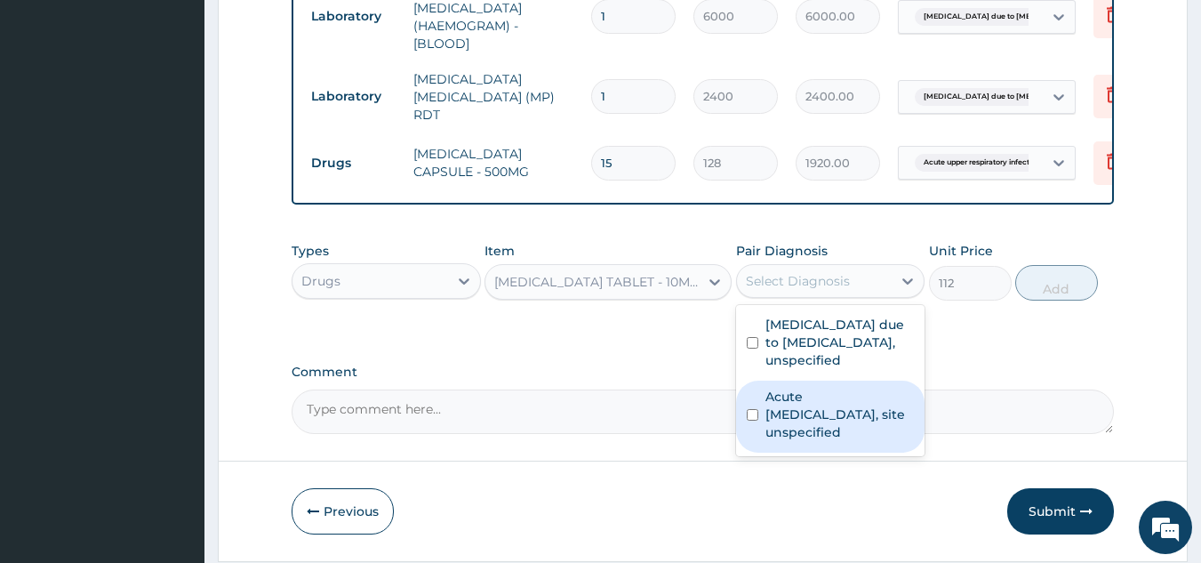
click at [834, 412] on label "Acute upper respiratory infection, site unspecified" at bounding box center [839, 414] width 149 height 53
checkbox input "true"
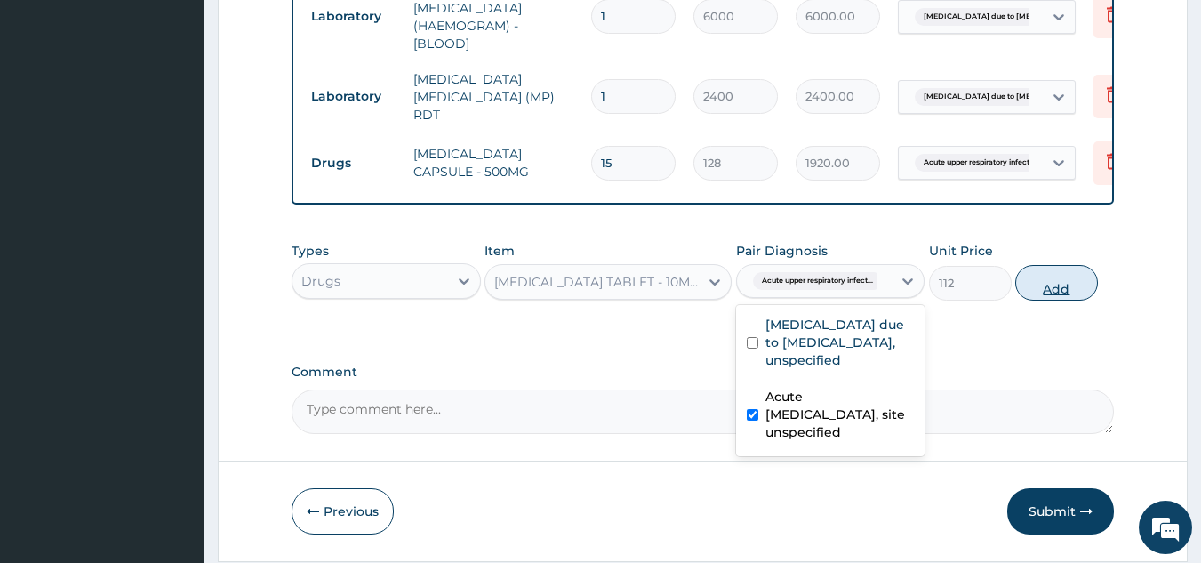
click at [1077, 288] on button "Add" at bounding box center [1056, 283] width 83 height 36
type input "0"
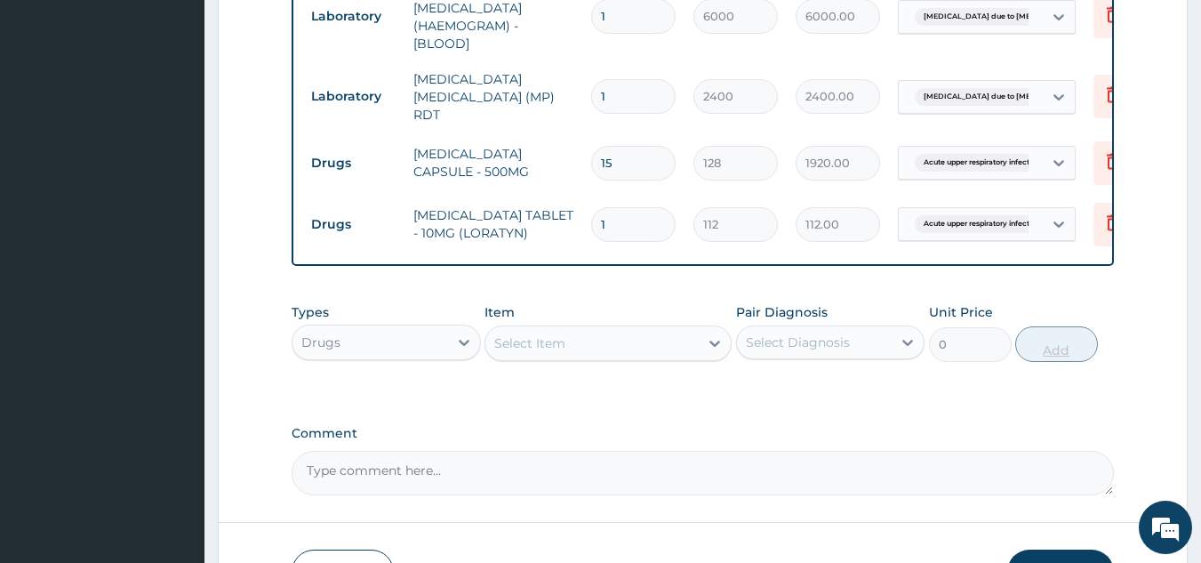
type input "0.00"
type input "5"
type input "560.00"
type input "5"
click at [653, 351] on div "Select Item" at bounding box center [591, 343] width 213 height 28
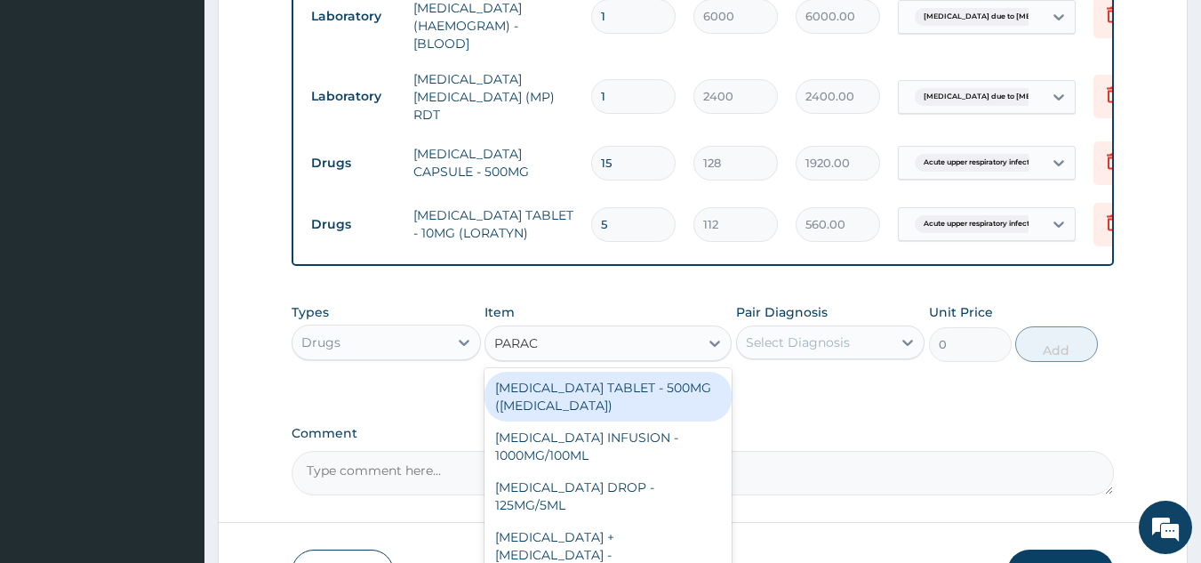
type input "PARACE"
click at [653, 417] on div "[MEDICAL_DATA] TABLET - 500MG ([MEDICAL_DATA])" at bounding box center [608, 397] width 247 height 50
type input "48"
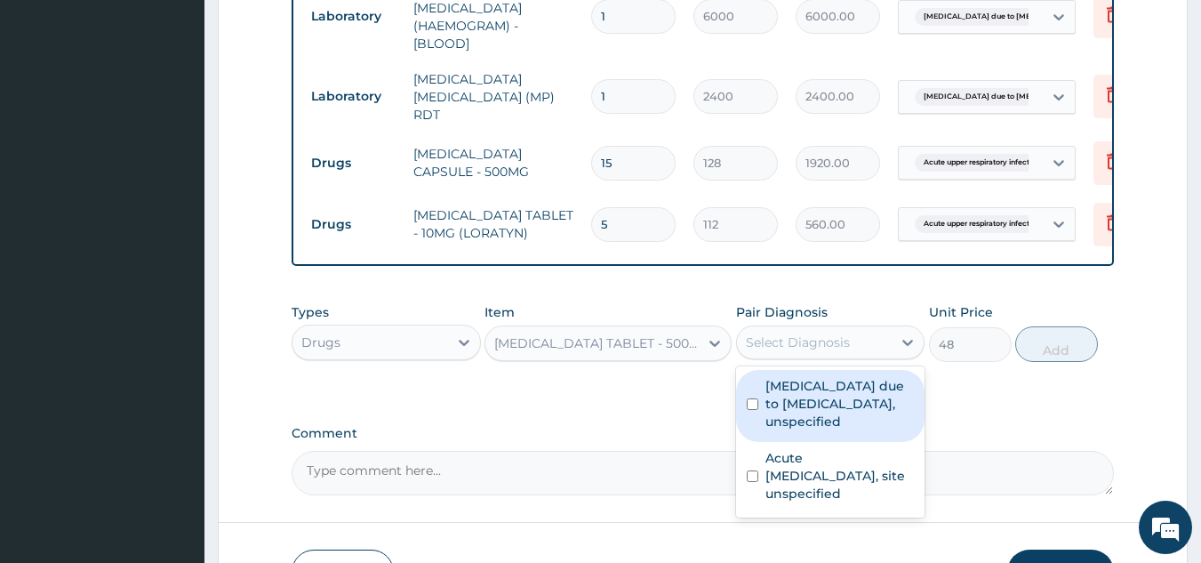
click at [862, 333] on div "Select Diagnosis" at bounding box center [815, 342] width 156 height 28
drag, startPoint x: 835, startPoint y: 411, endPoint x: 892, endPoint y: 393, distance: 59.6
click at [853, 403] on label "[MEDICAL_DATA] due to [MEDICAL_DATA], unspecified" at bounding box center [839, 403] width 149 height 53
checkbox input "true"
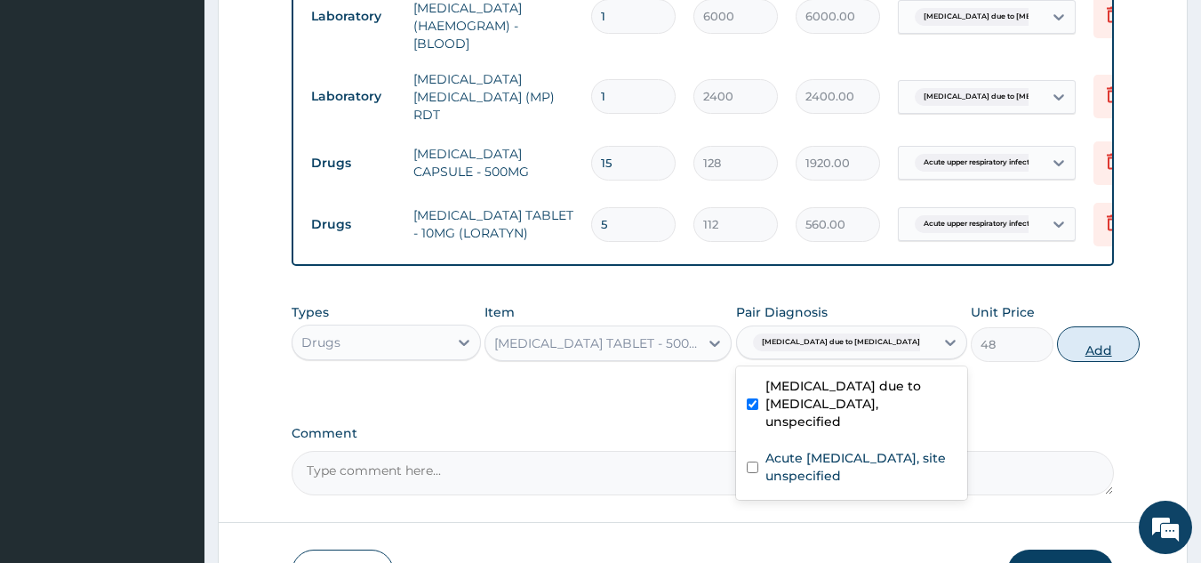
click at [1065, 353] on button "Add" at bounding box center [1098, 344] width 83 height 36
type input "0"
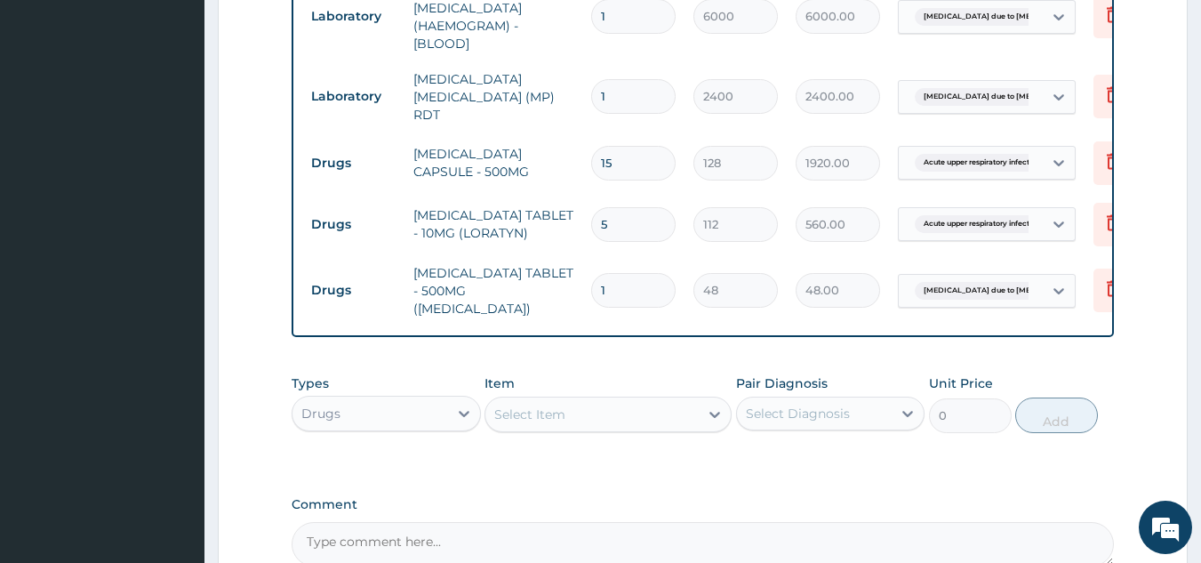
type input "0.00"
type input "3"
type input "144.00"
type input "30"
type input "1440.00"
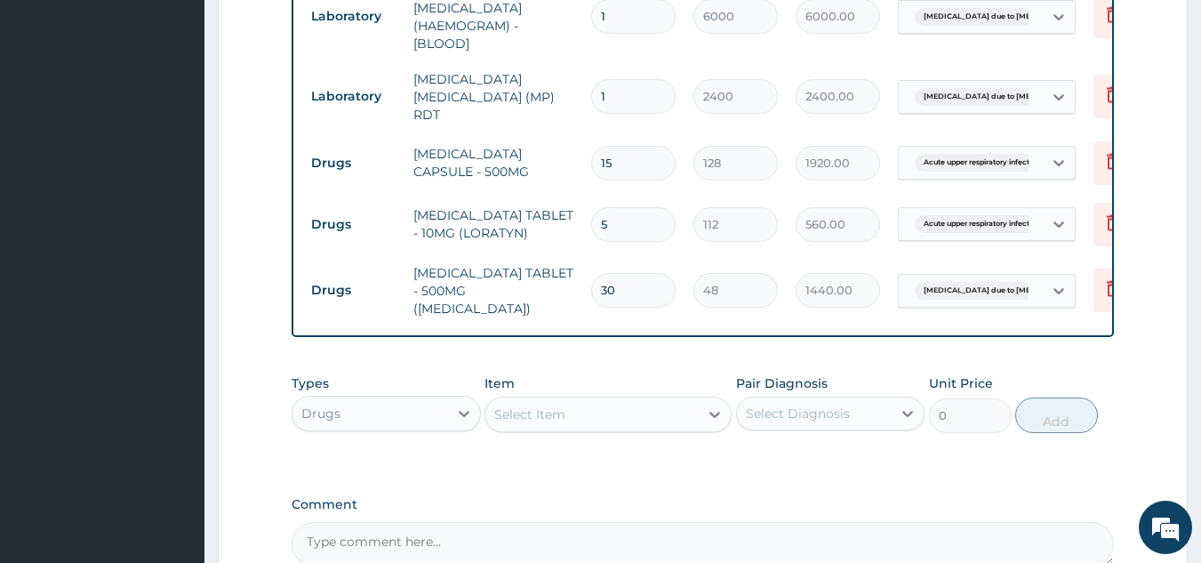
type input "30"
click at [619, 400] on div "Select Item" at bounding box center [591, 414] width 213 height 28
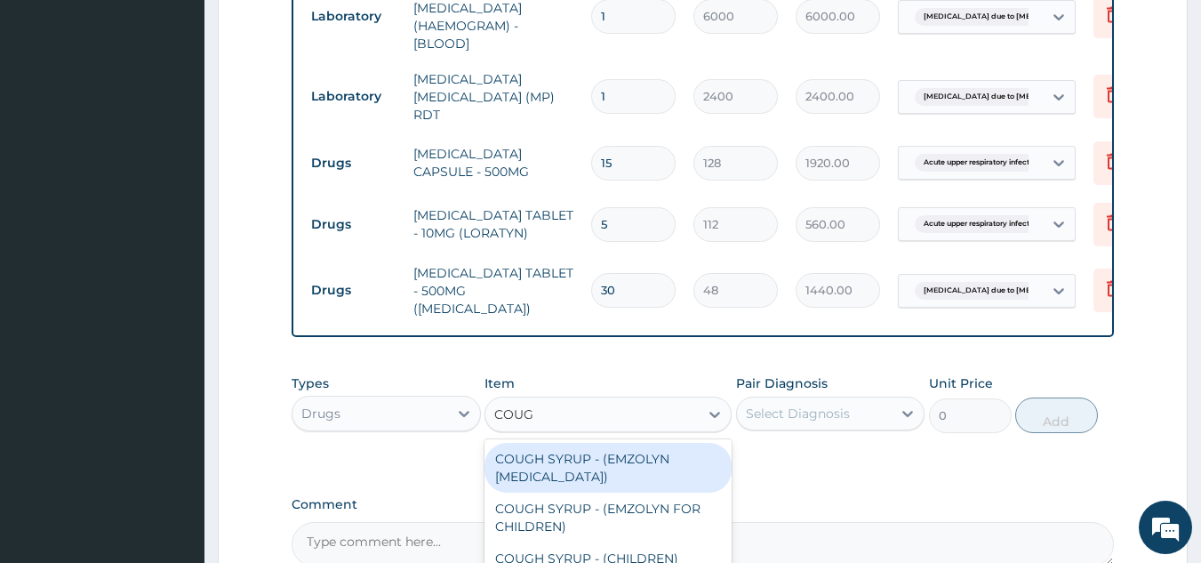
type input "COUGH"
click at [701, 466] on div "COUGH SYRUP - (EMZOLYN [MEDICAL_DATA])" at bounding box center [608, 468] width 247 height 50
type input "1280"
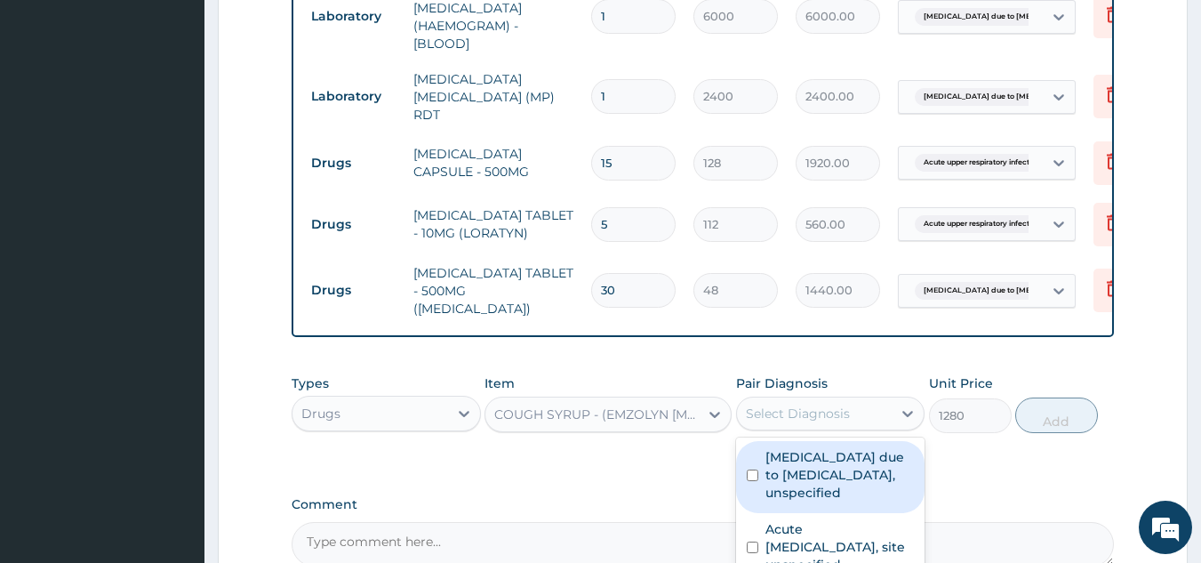
click at [831, 414] on div "Select Diagnosis" at bounding box center [798, 414] width 104 height 18
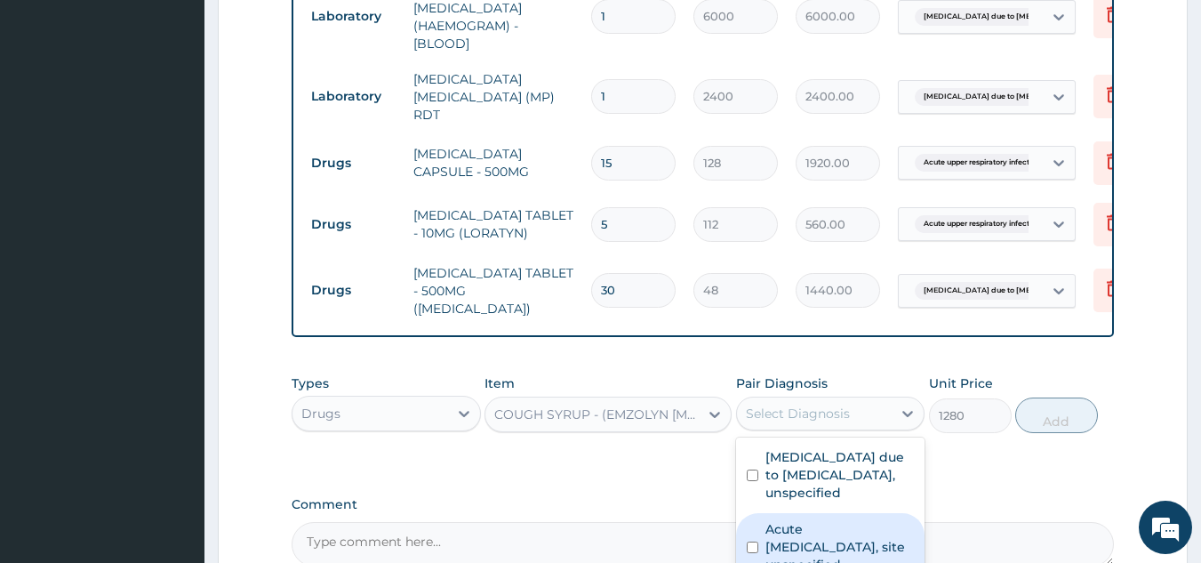
click at [833, 520] on label "Acute upper respiratory infection, site unspecified" at bounding box center [839, 546] width 149 height 53
checkbox input "true"
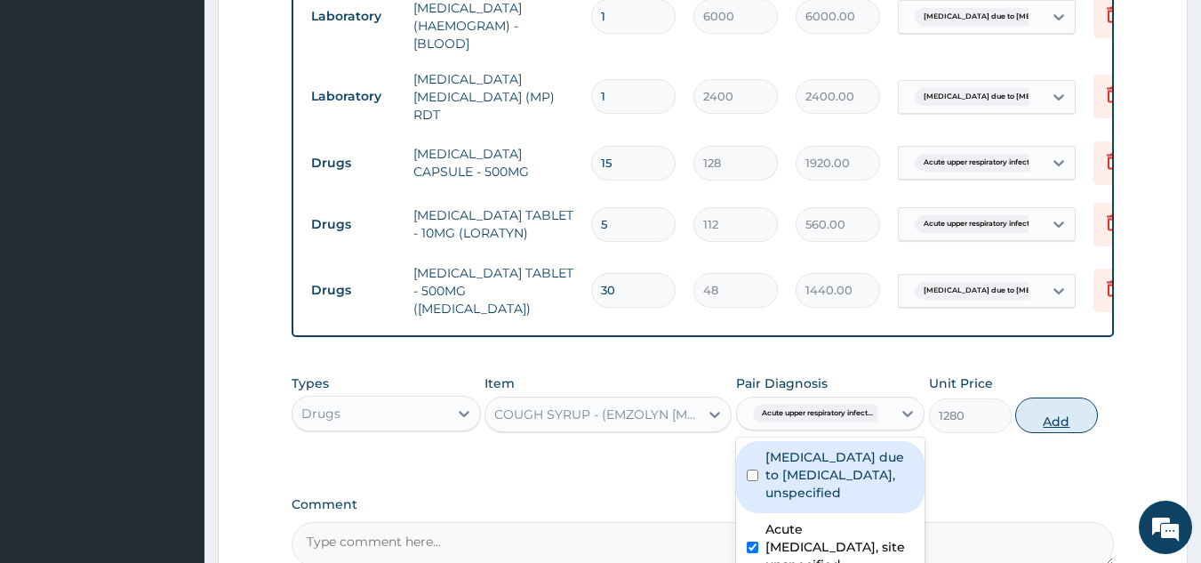
click at [1069, 400] on button "Add" at bounding box center [1056, 415] width 83 height 36
type input "0"
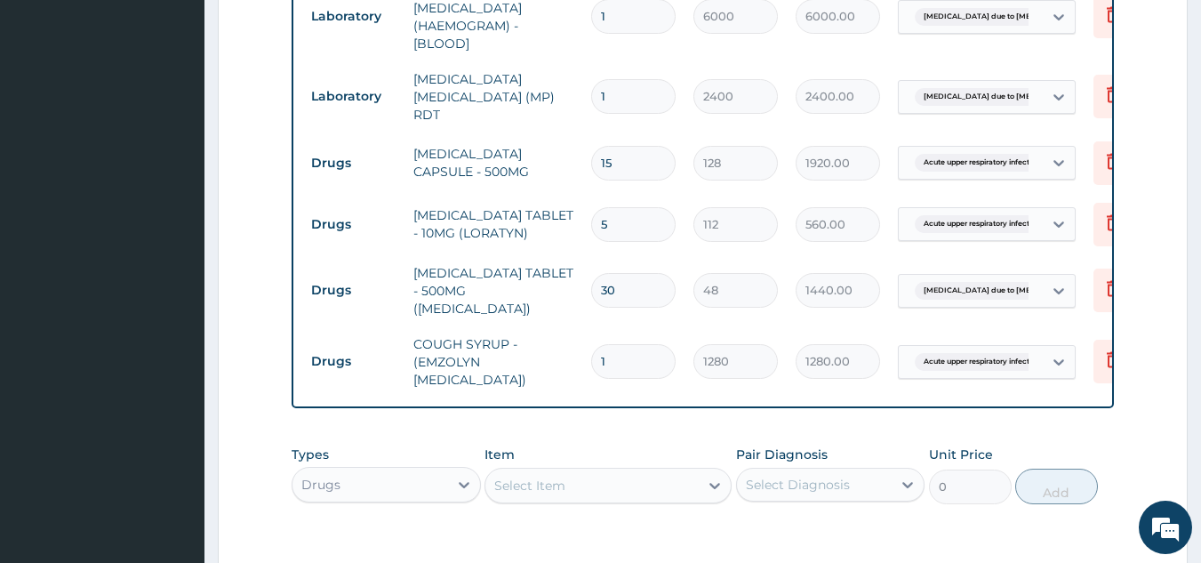
click at [557, 477] on div "Select Item" at bounding box center [529, 486] width 71 height 18
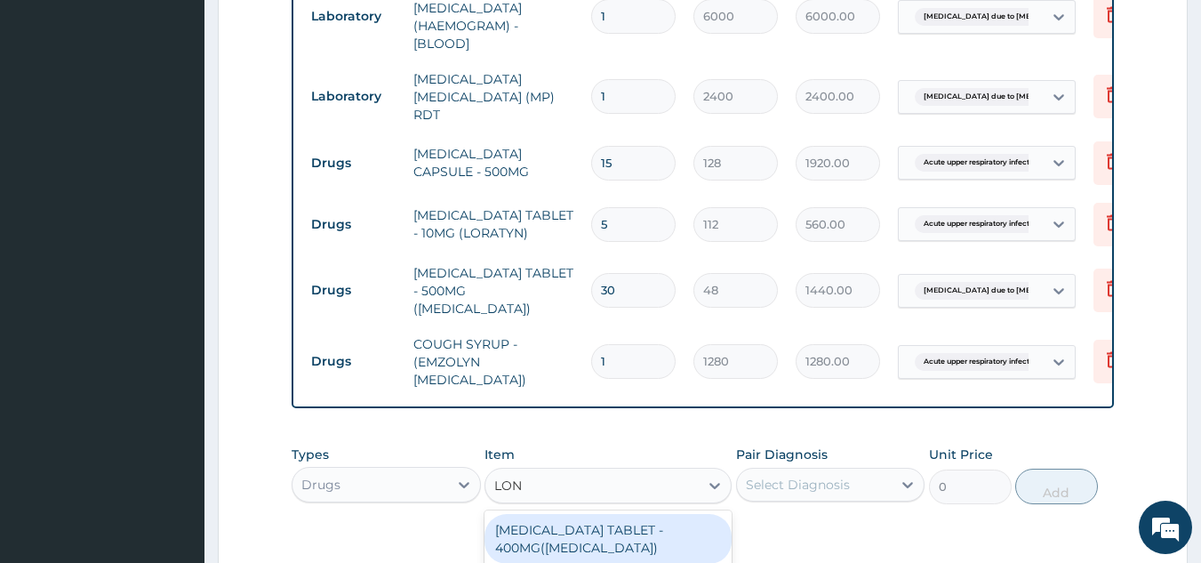
type input "[PERSON_NAME]"
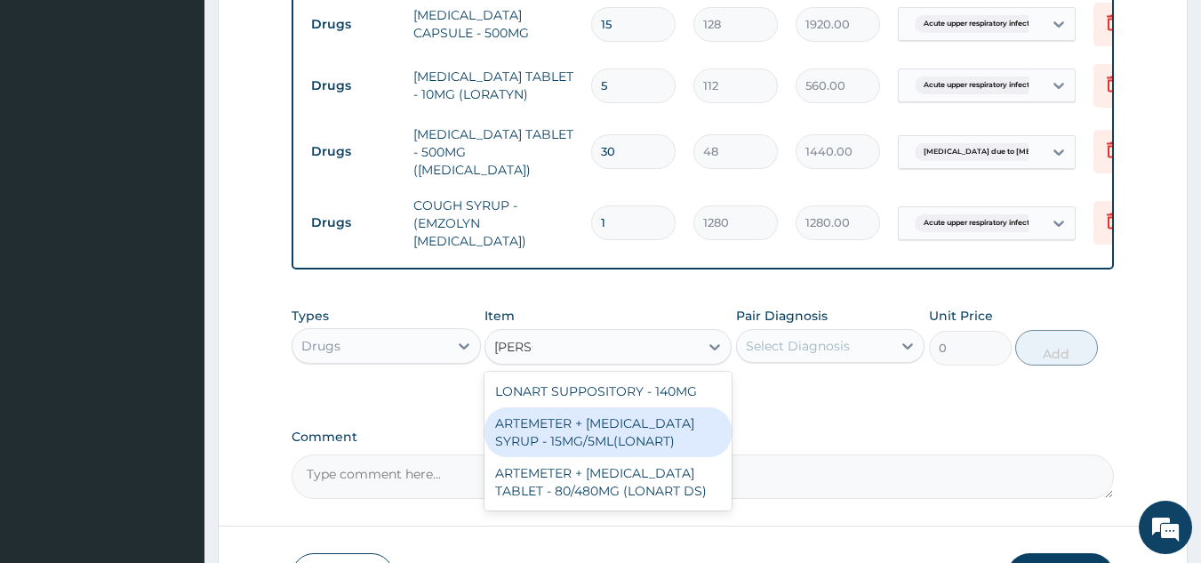
scroll to position [1063, 0]
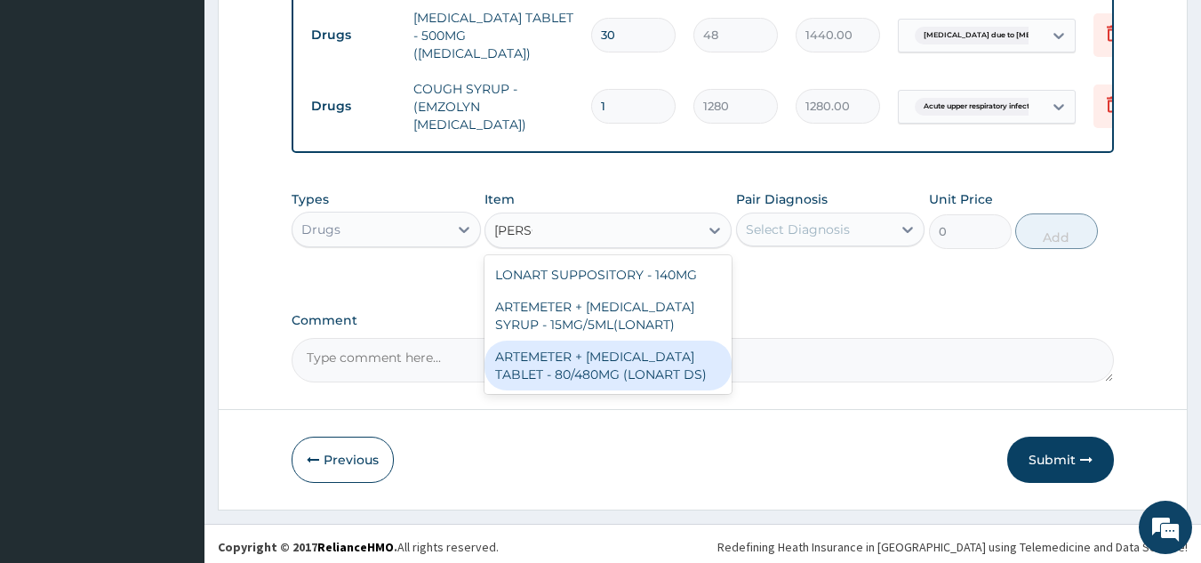
click at [656, 355] on div "ARTEMETER + [MEDICAL_DATA] TABLET - 80/480MG (LONART DS)" at bounding box center [608, 365] width 247 height 50
type input "672"
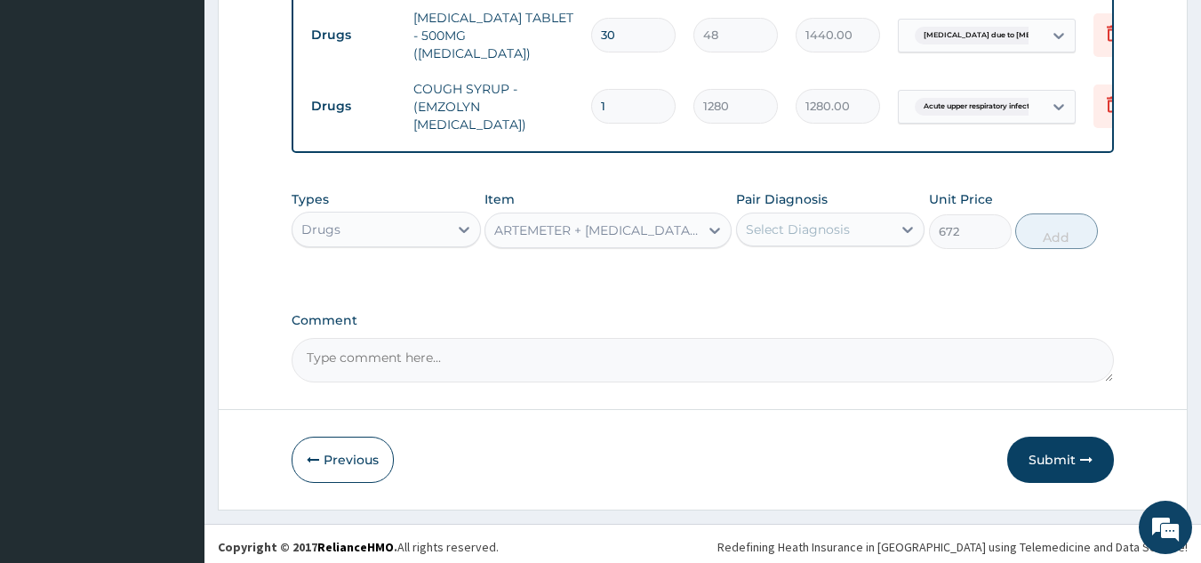
click at [849, 231] on div "Select Diagnosis" at bounding box center [815, 229] width 156 height 28
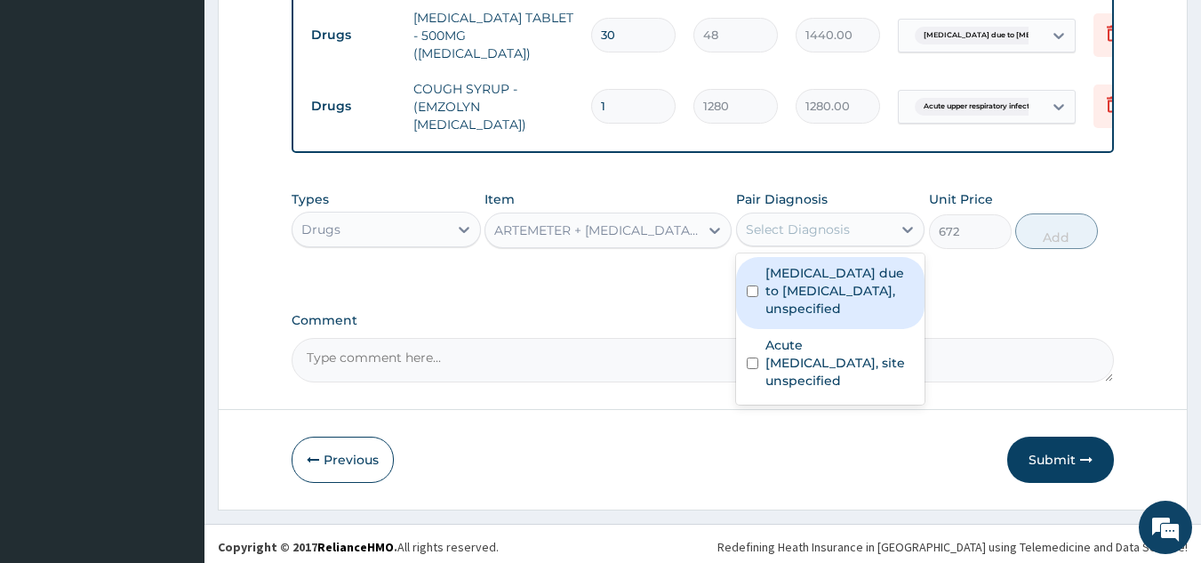
click at [835, 292] on label "[MEDICAL_DATA] due to [MEDICAL_DATA], unspecified" at bounding box center [839, 290] width 149 height 53
checkbox input "true"
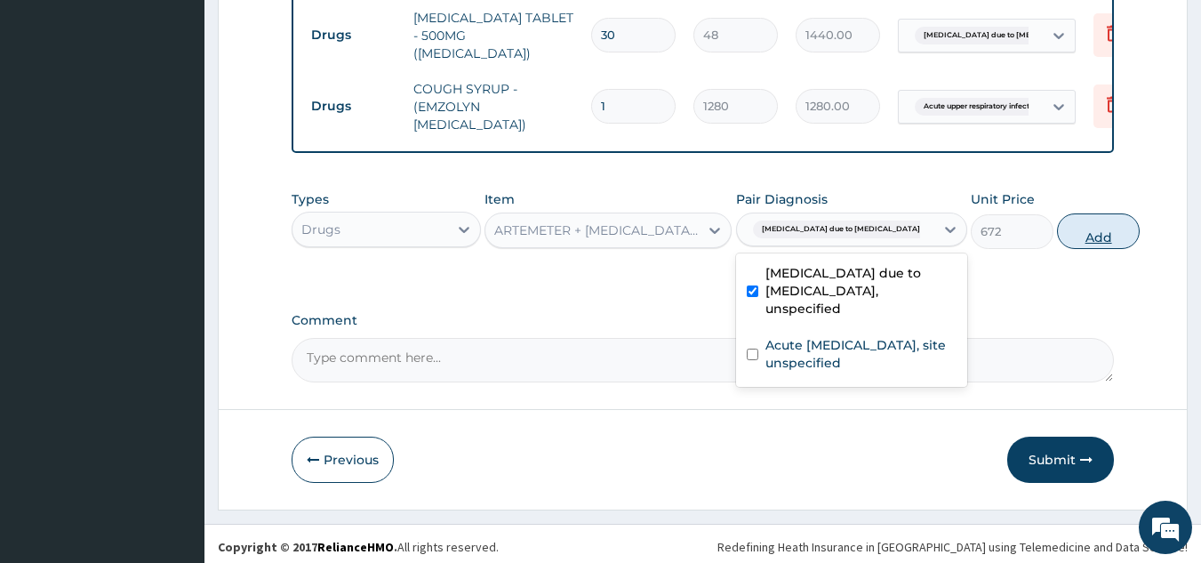
click at [1057, 219] on button "Add" at bounding box center [1098, 231] width 83 height 36
type input "0"
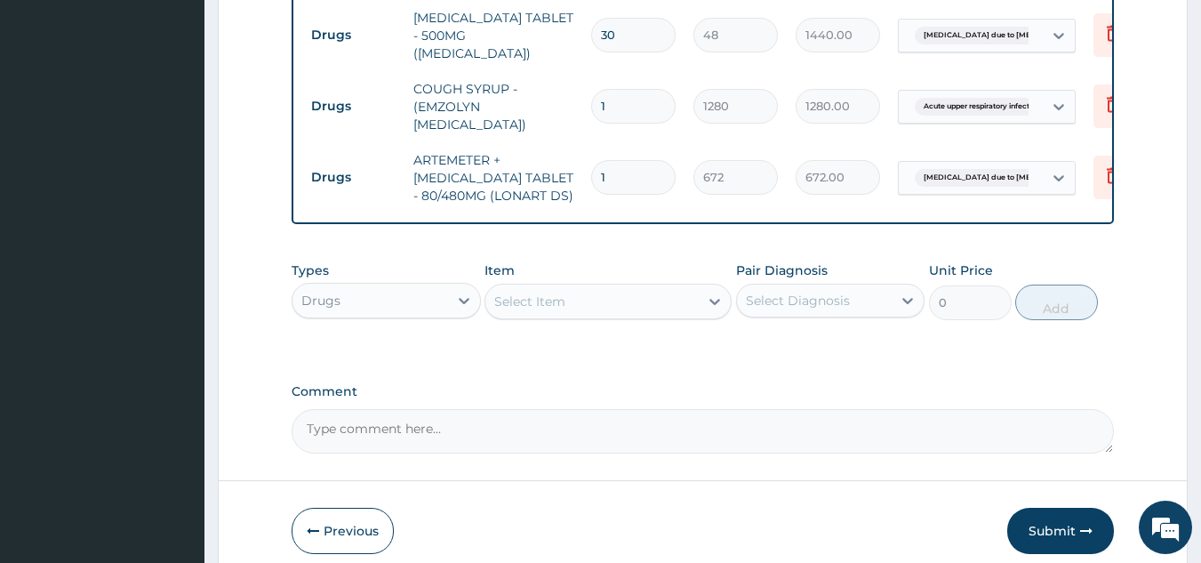
type input "0.00"
type input "6"
type input "4032.00"
type input "6"
click at [1029, 535] on button "Submit" at bounding box center [1060, 531] width 107 height 46
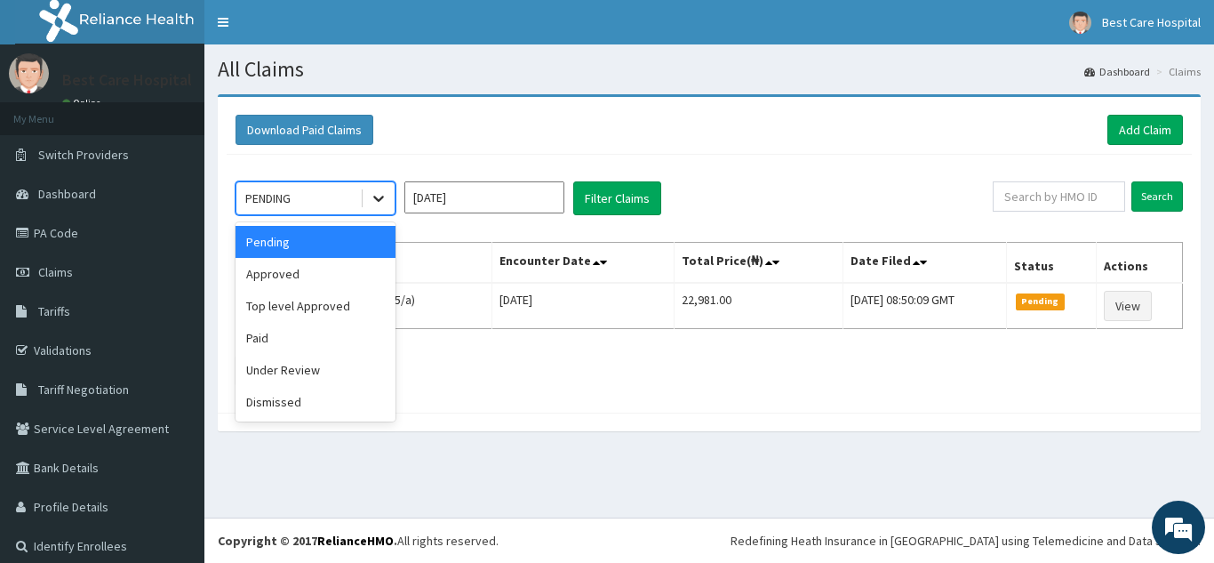
click at [383, 202] on icon at bounding box center [379, 198] width 18 height 18
click at [337, 289] on div "Approved" at bounding box center [316, 274] width 160 height 32
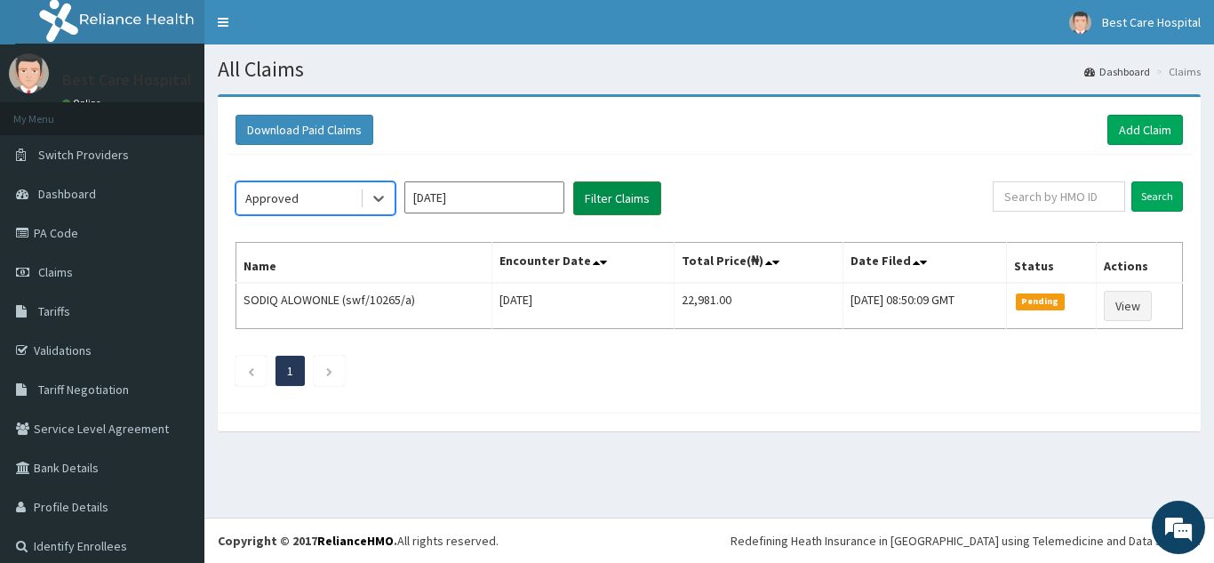
click at [651, 210] on button "Filter Claims" at bounding box center [617, 198] width 88 height 34
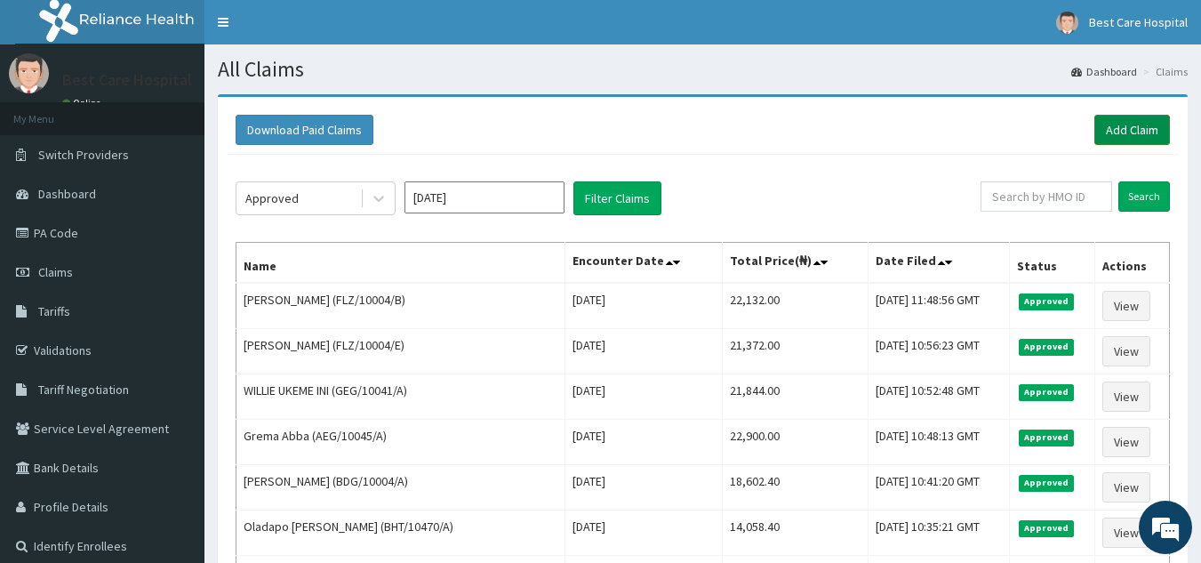
click at [1115, 135] on link "Add Claim" at bounding box center [1132, 130] width 76 height 30
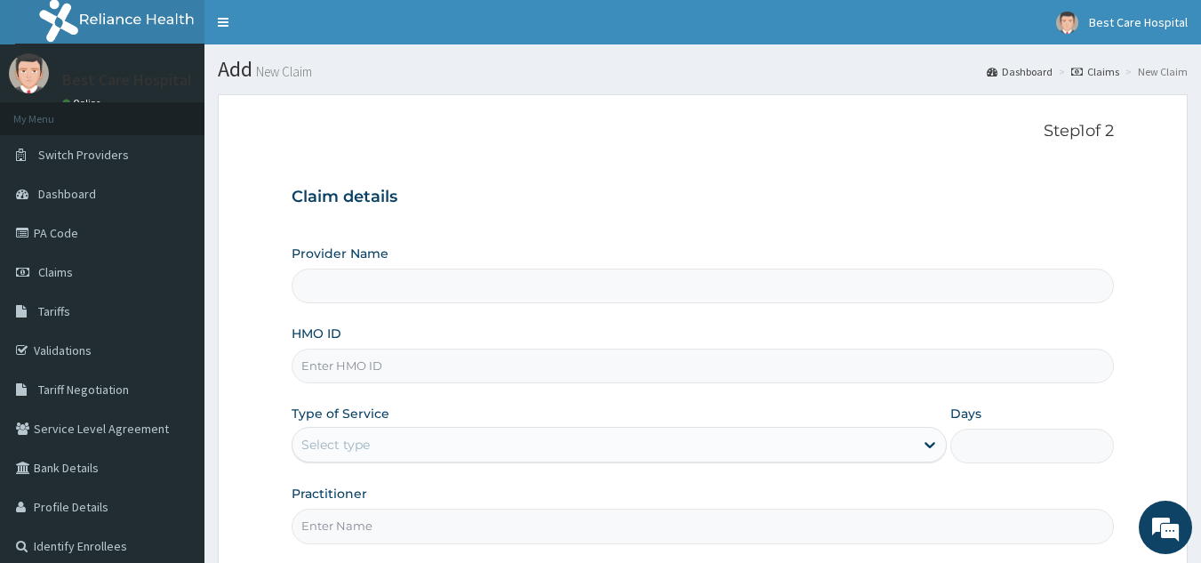
type input "Bestcare Hospital"
drag, startPoint x: 389, startPoint y: 371, endPoint x: 417, endPoint y: 360, distance: 29.6
click at [389, 371] on input "HMO ID" at bounding box center [703, 365] width 823 height 35
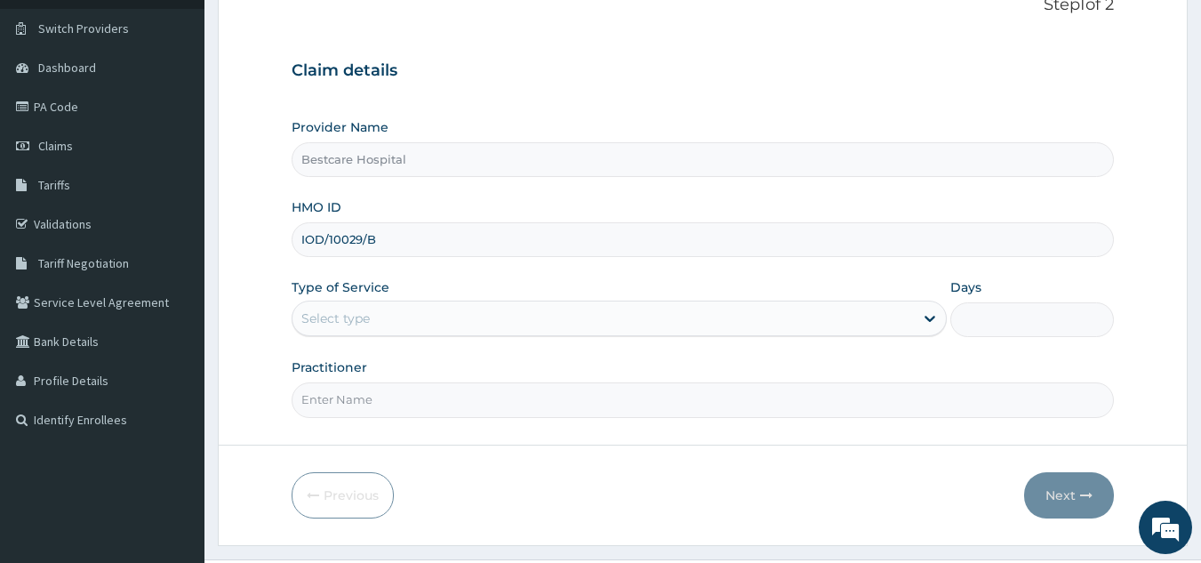
scroll to position [168, 0]
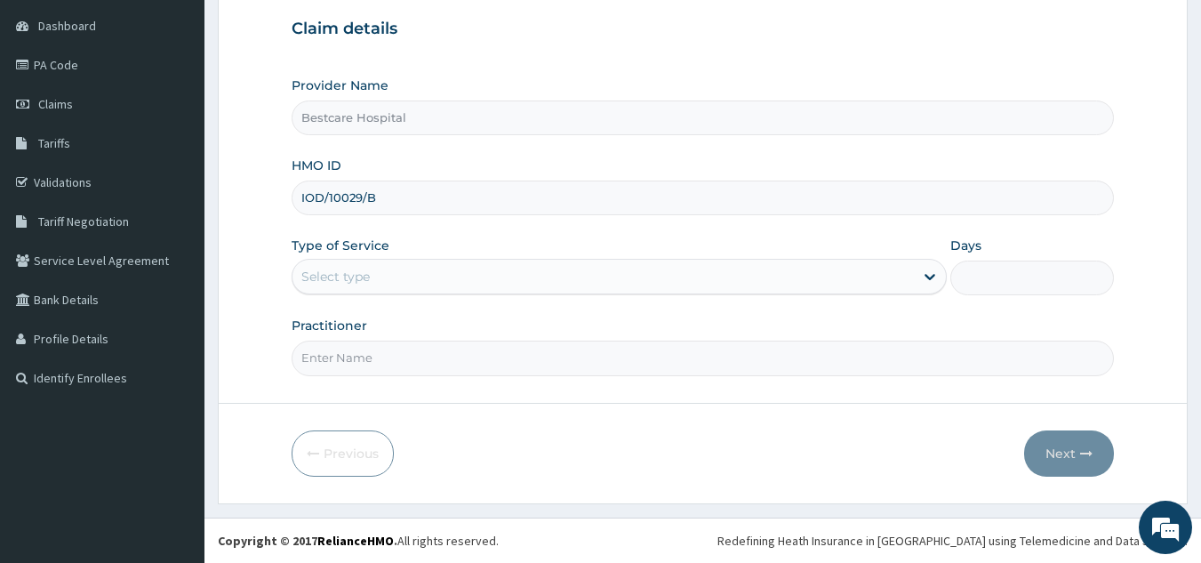
type input "IOD/10029/B"
click at [322, 280] on div "Select type" at bounding box center [335, 277] width 68 height 18
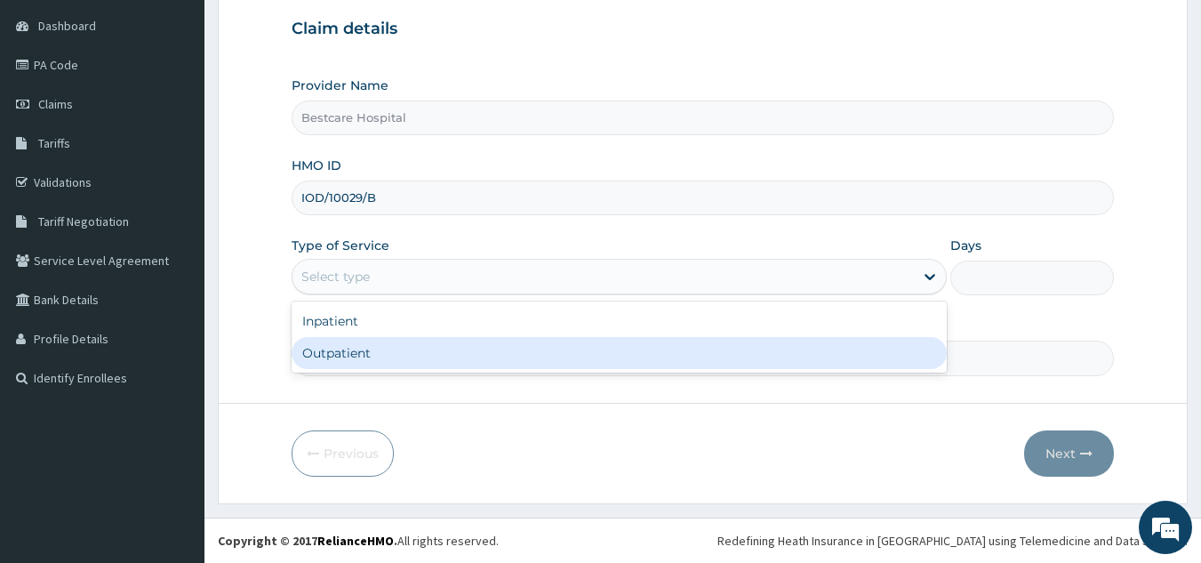
click at [383, 363] on div "Outpatient" at bounding box center [619, 353] width 655 height 32
type input "1"
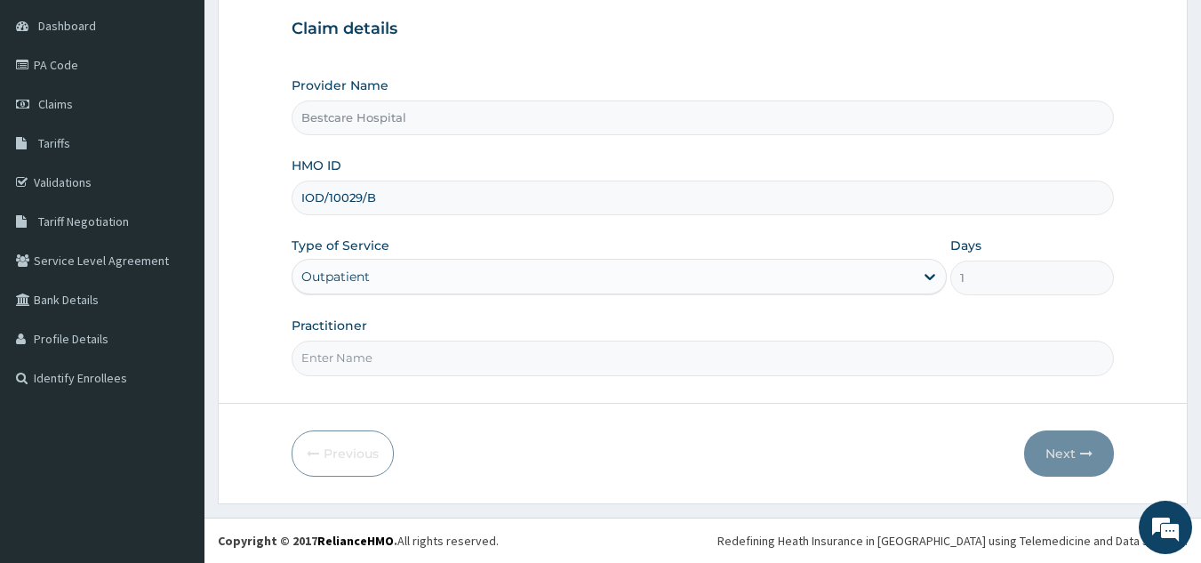
click at [399, 363] on input "Practitioner" at bounding box center [703, 357] width 823 height 35
type input "DR [PERSON_NAME]"
click at [1057, 465] on button "Next" at bounding box center [1069, 453] width 90 height 46
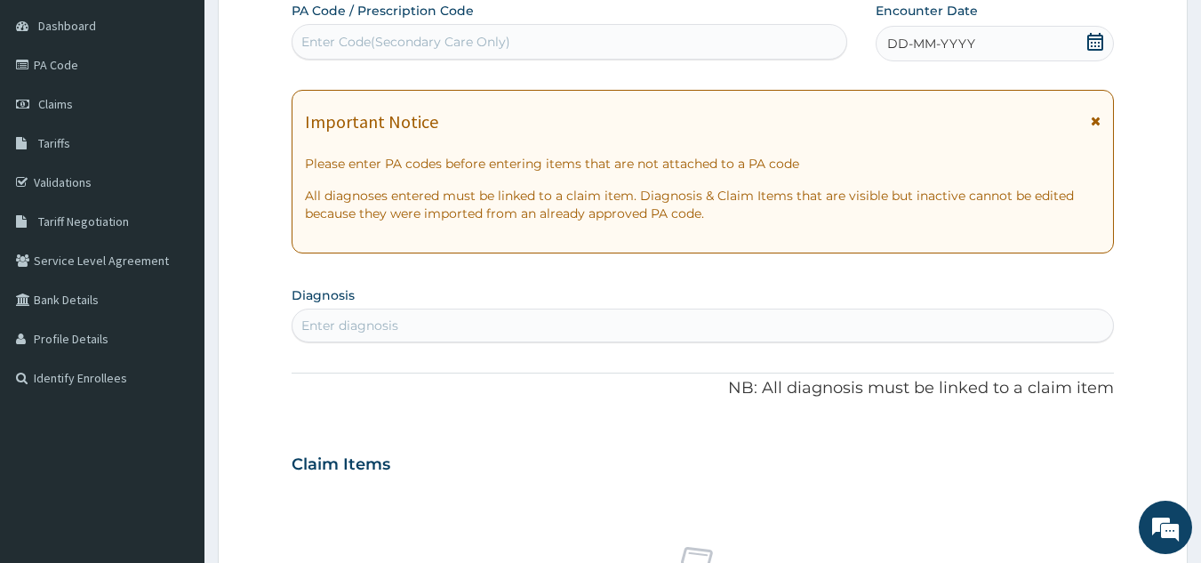
click at [525, 324] on div "Enter diagnosis" at bounding box center [702, 325] width 821 height 28
type input "P"
type input "[MEDICAL_DATA]"
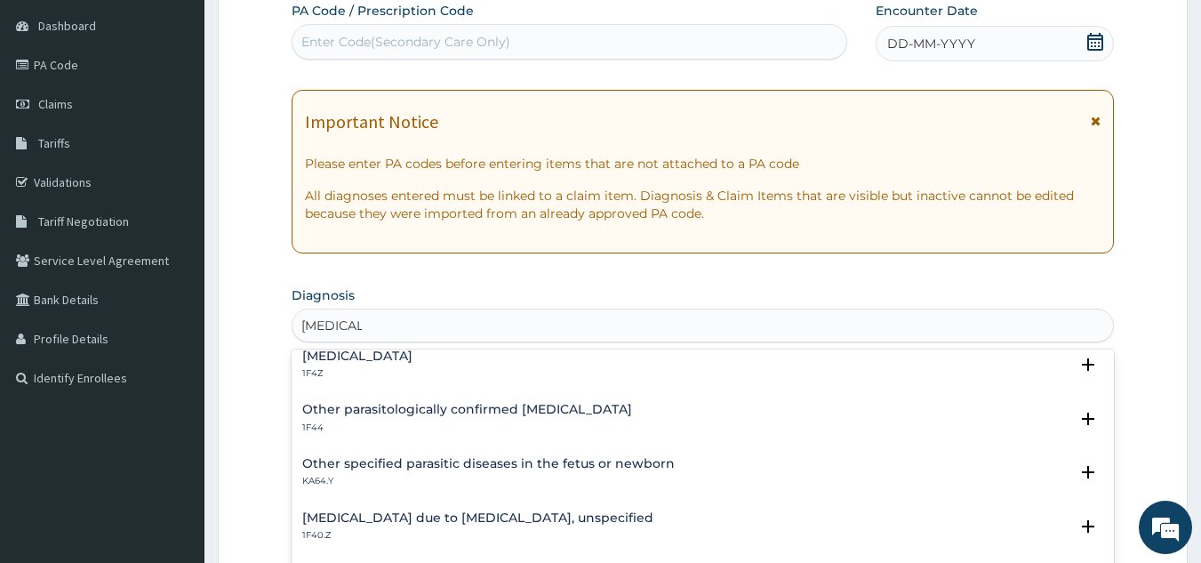
scroll to position [178, 0]
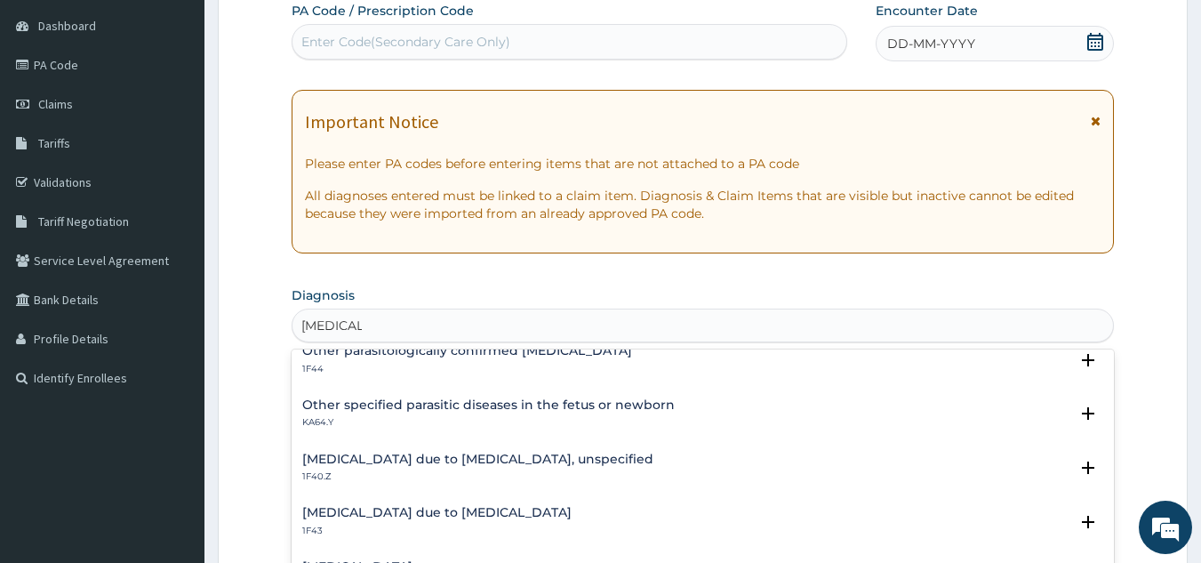
click at [525, 458] on h4 "[MEDICAL_DATA] due to [MEDICAL_DATA], unspecified" at bounding box center [477, 459] width 351 height 13
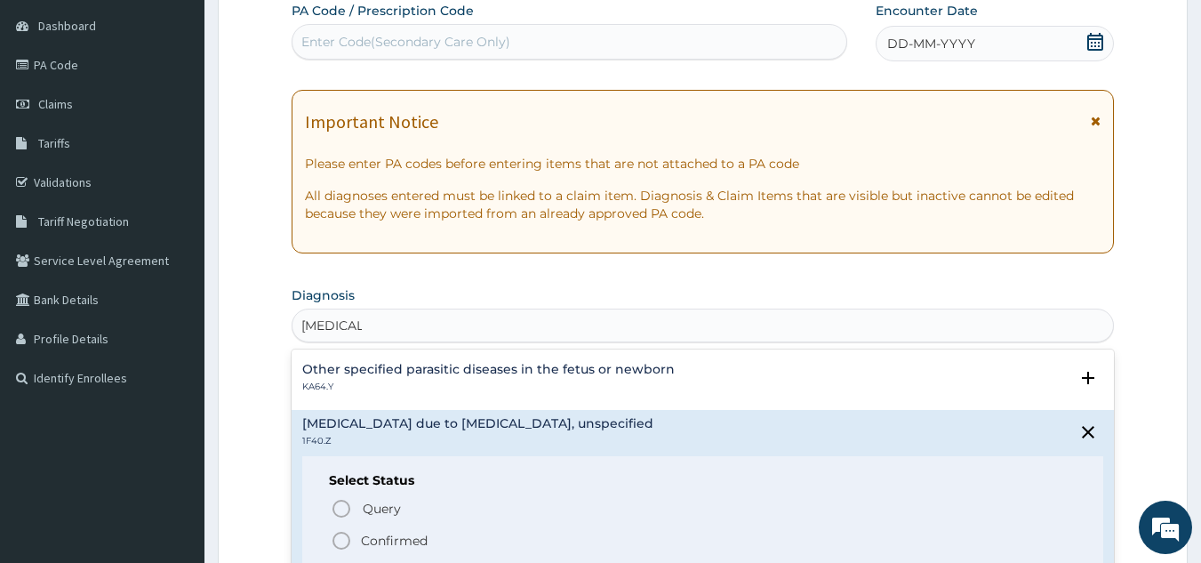
scroll to position [267, 0]
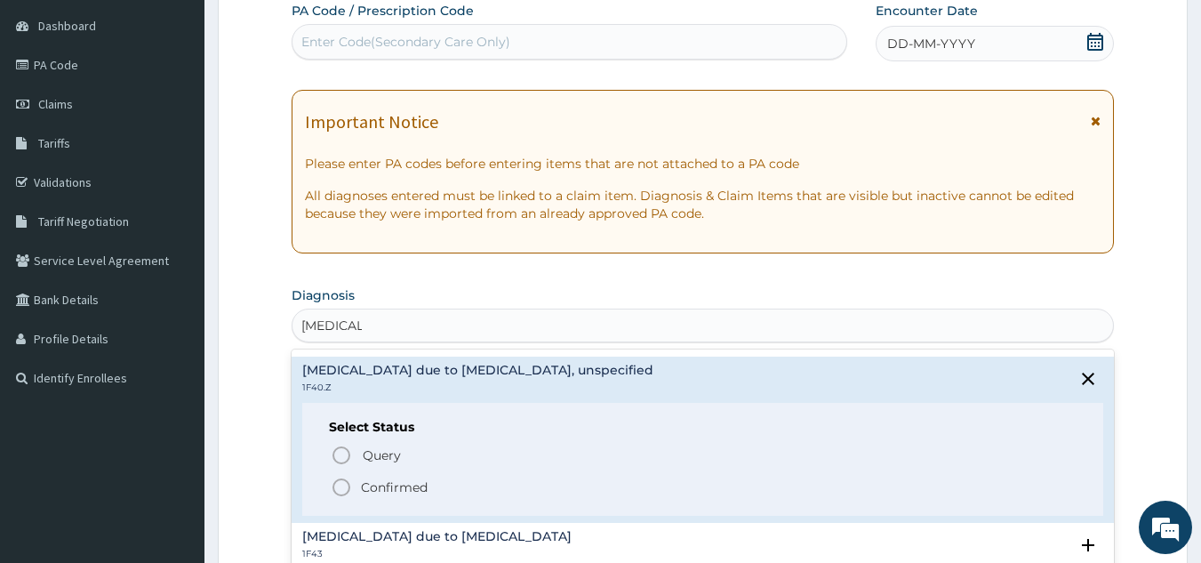
click at [343, 488] on icon "status option filled" at bounding box center [341, 487] width 21 height 21
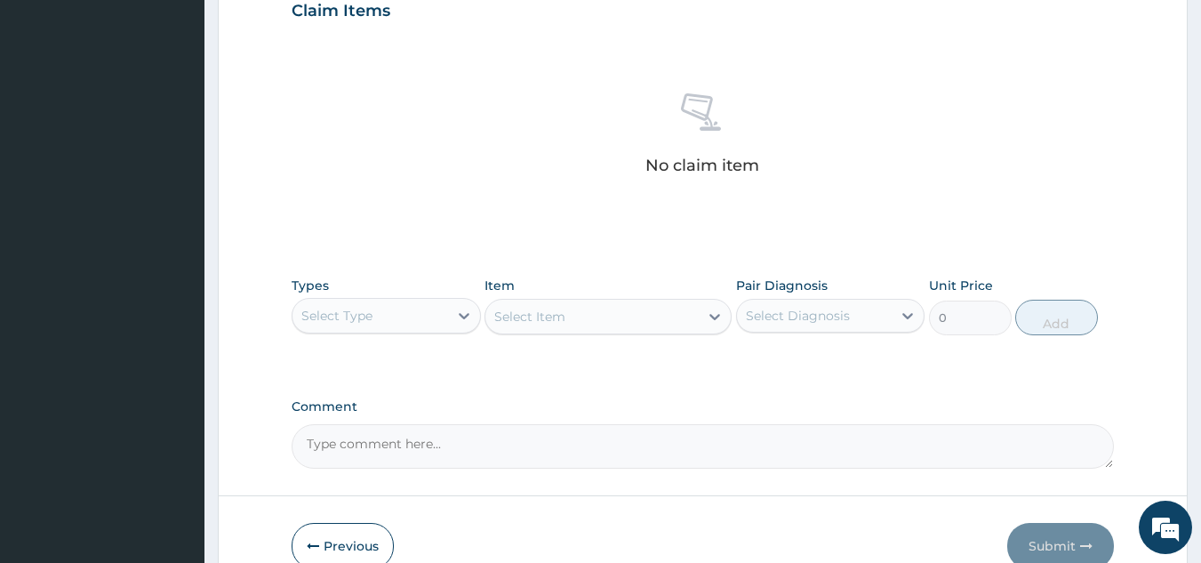
scroll to position [719, 0]
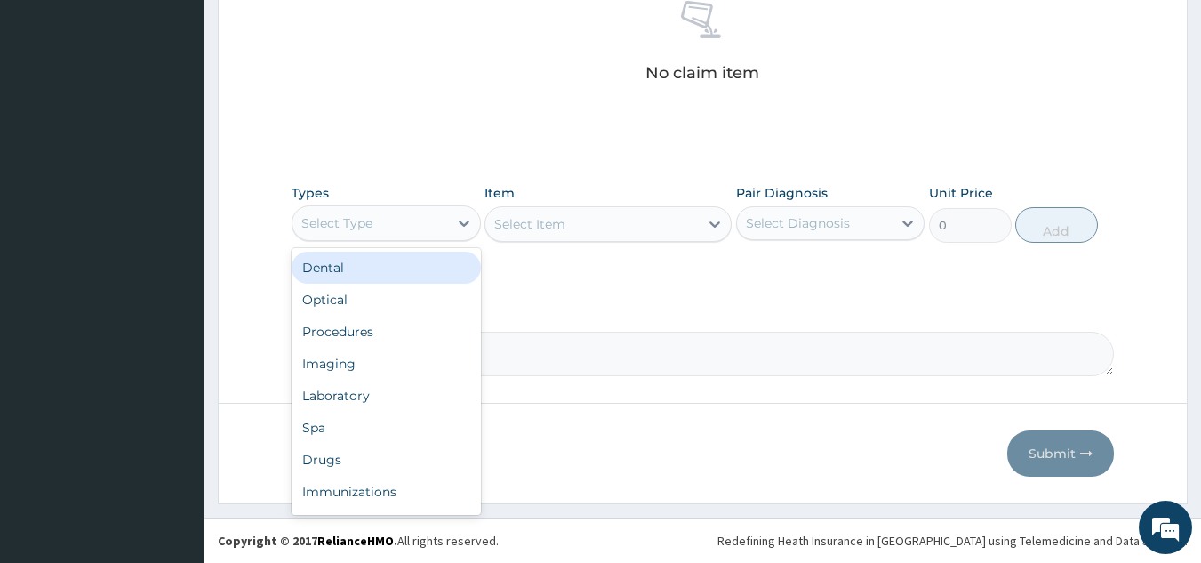
click at [424, 218] on div "Select Type" at bounding box center [370, 223] width 156 height 28
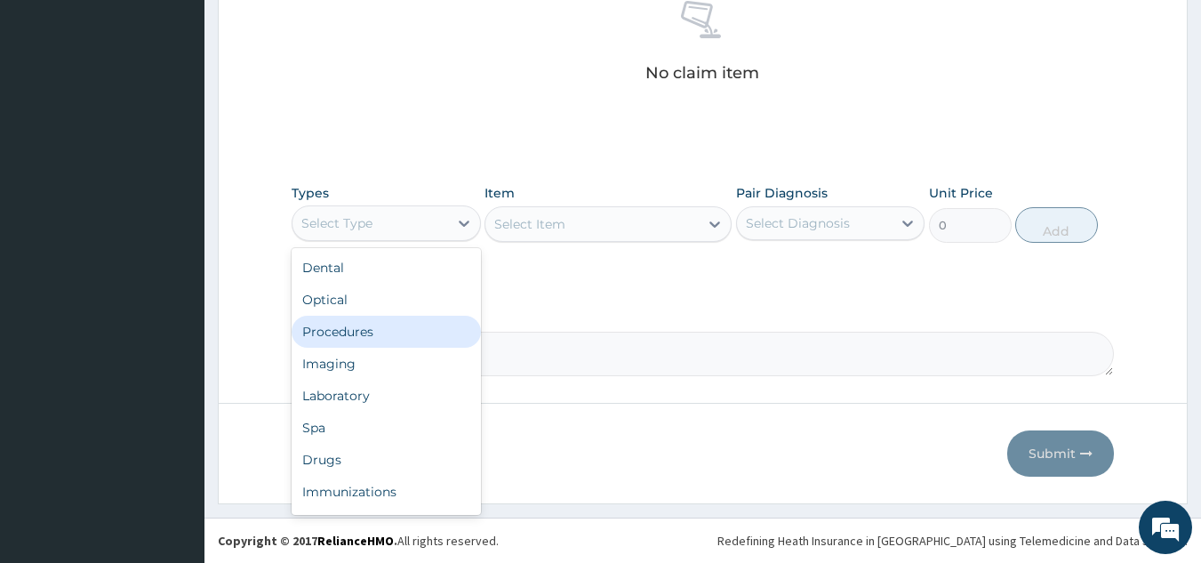
click at [431, 335] on div "Procedures" at bounding box center [386, 332] width 189 height 32
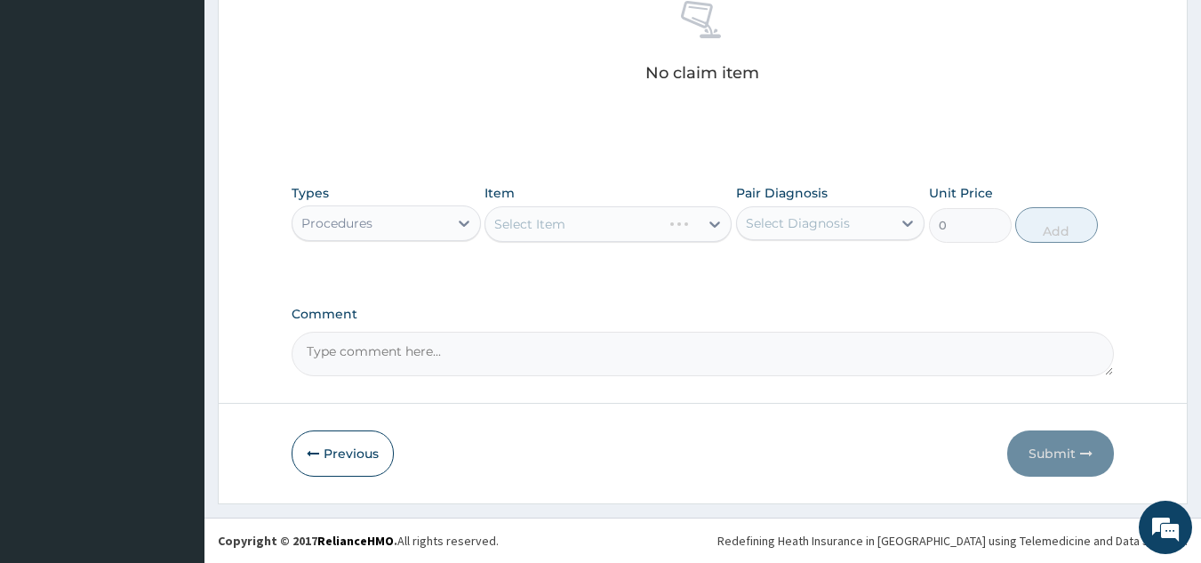
click at [617, 212] on div "Select Item" at bounding box center [608, 224] width 247 height 36
click at [621, 218] on div "Select Item" at bounding box center [591, 224] width 213 height 28
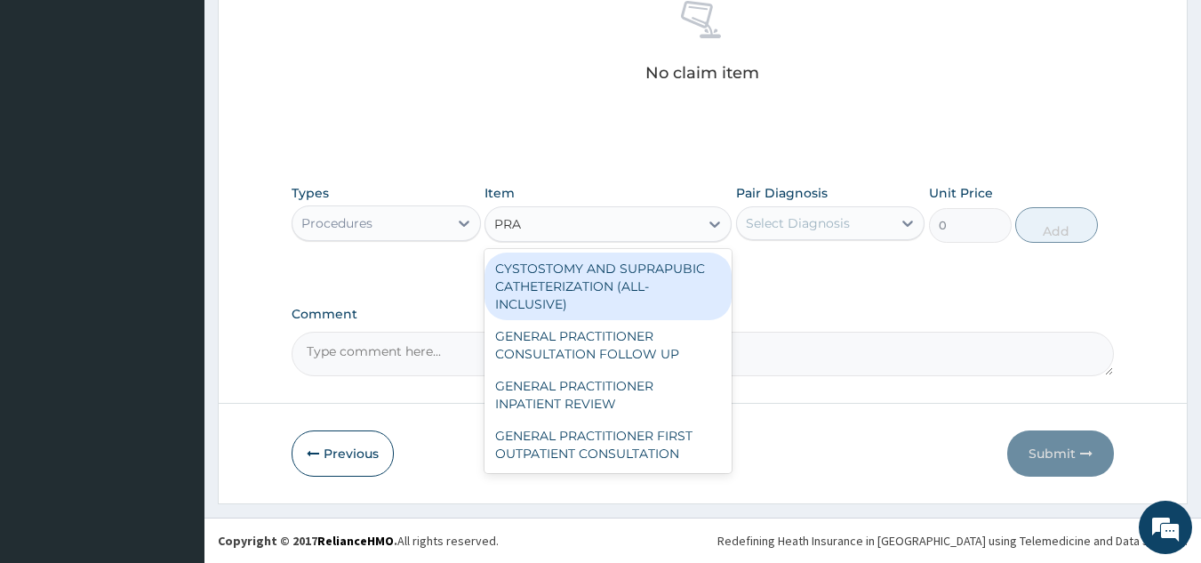
type input "PRAC"
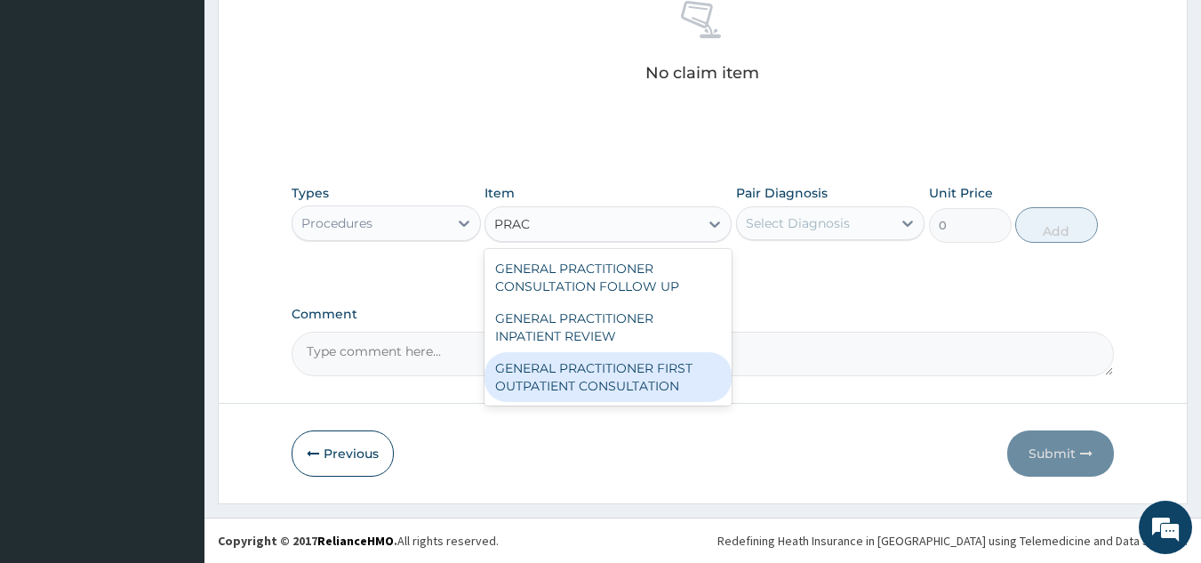
click at [661, 383] on div "GENERAL PRACTITIONER FIRST OUTPATIENT CONSULTATION" at bounding box center [608, 377] width 247 height 50
type input "4500"
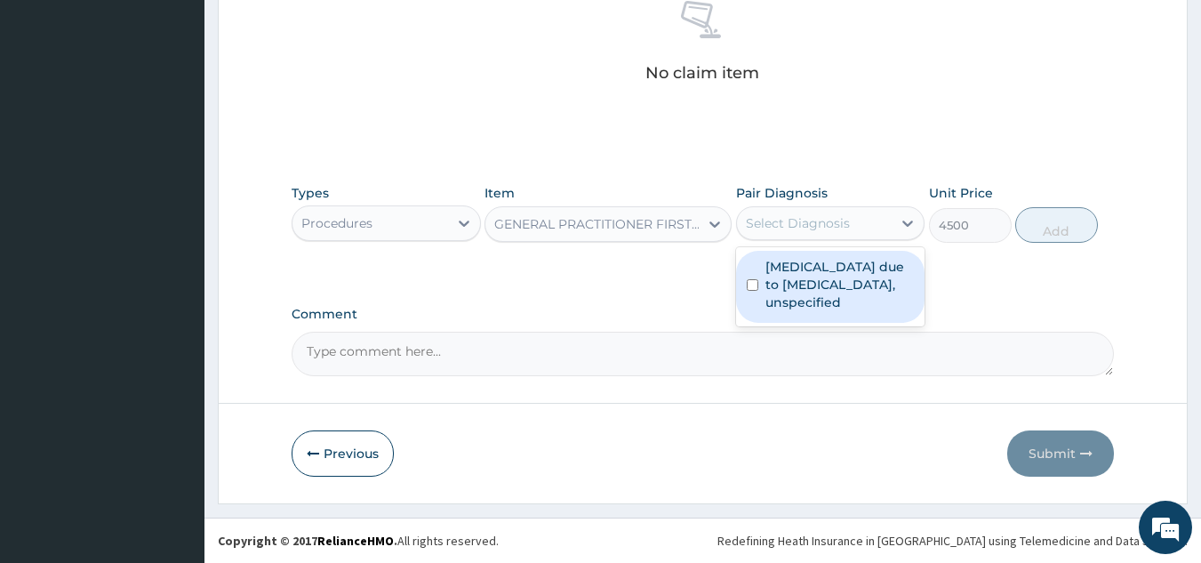
click at [824, 221] on div "Select Diagnosis" at bounding box center [798, 223] width 104 height 18
click at [822, 254] on div "Malaria due to Plasmodium falciparum, unspecified" at bounding box center [830, 287] width 189 height 72
checkbox input "true"
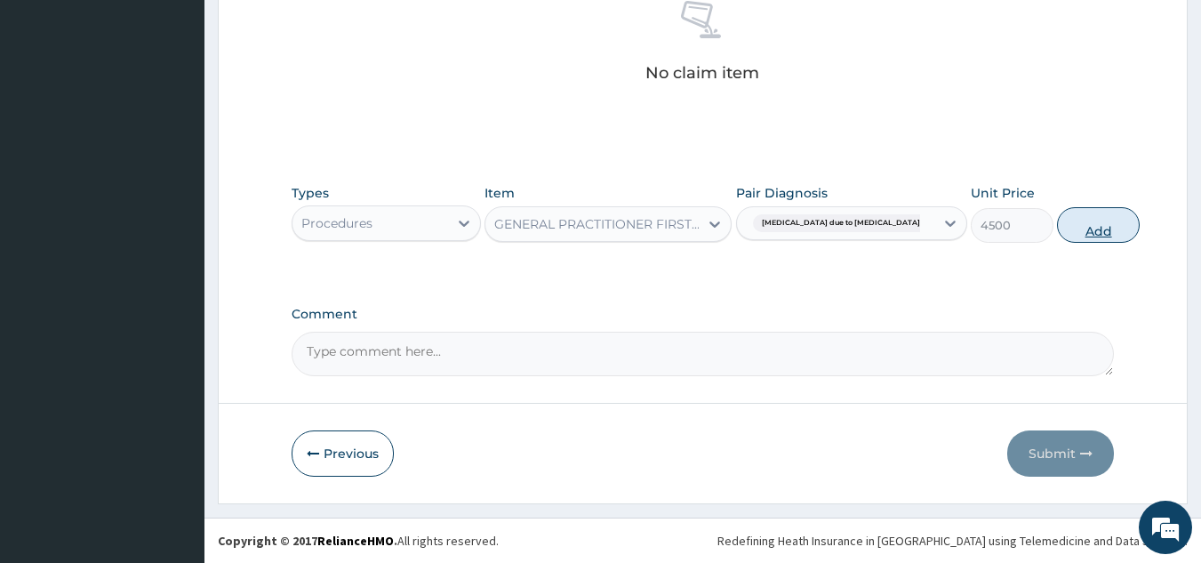
click at [1057, 228] on button "Add" at bounding box center [1098, 225] width 83 height 36
type input "0"
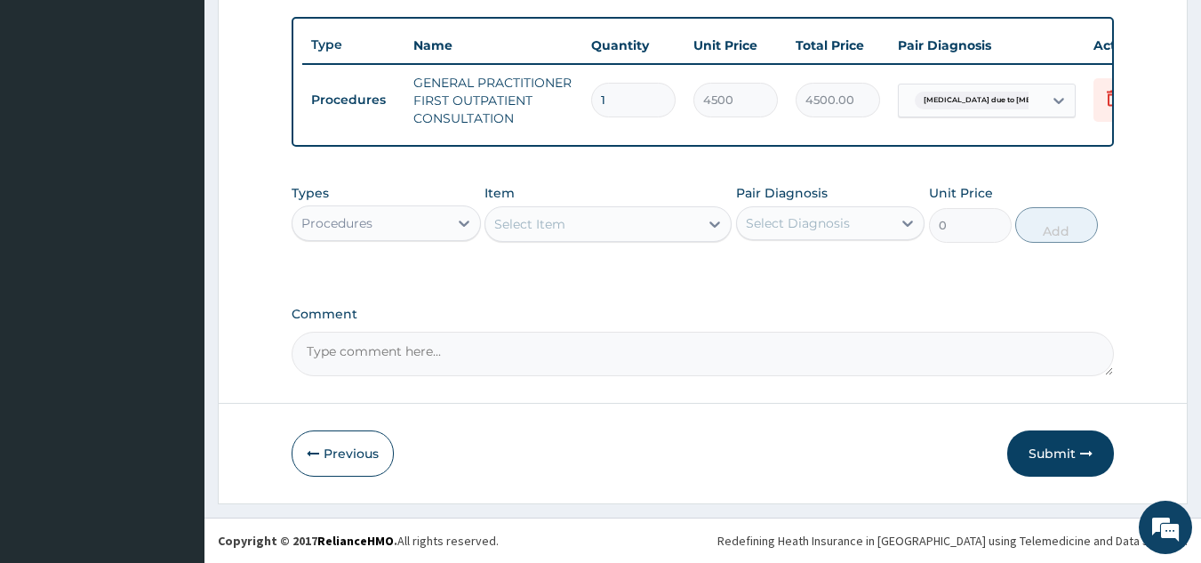
scroll to position [569, 0]
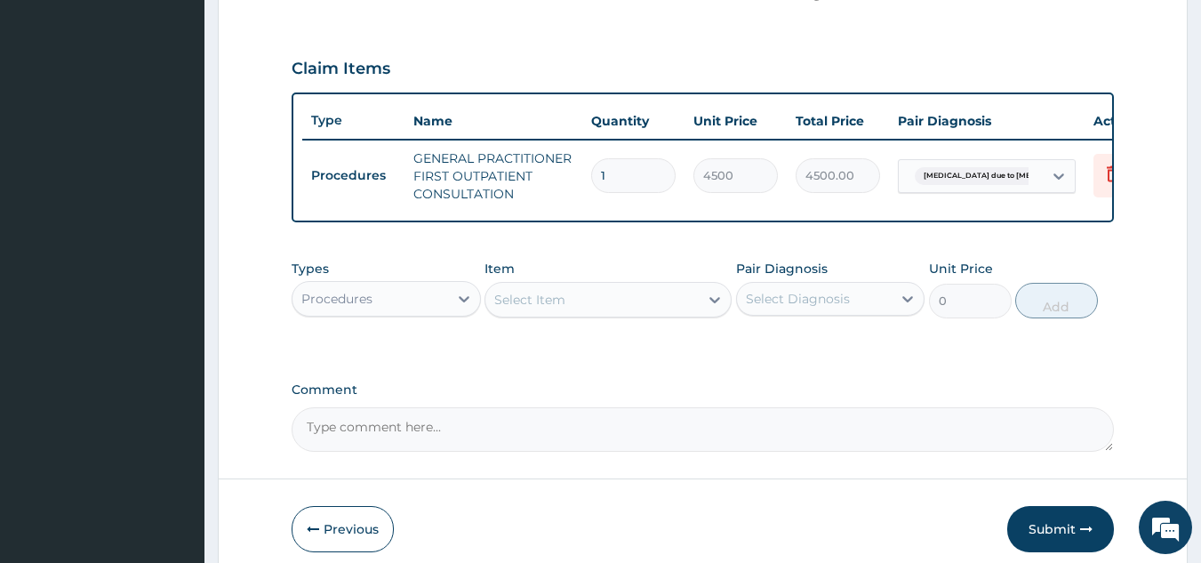
click at [405, 307] on div "Procedures" at bounding box center [370, 298] width 156 height 28
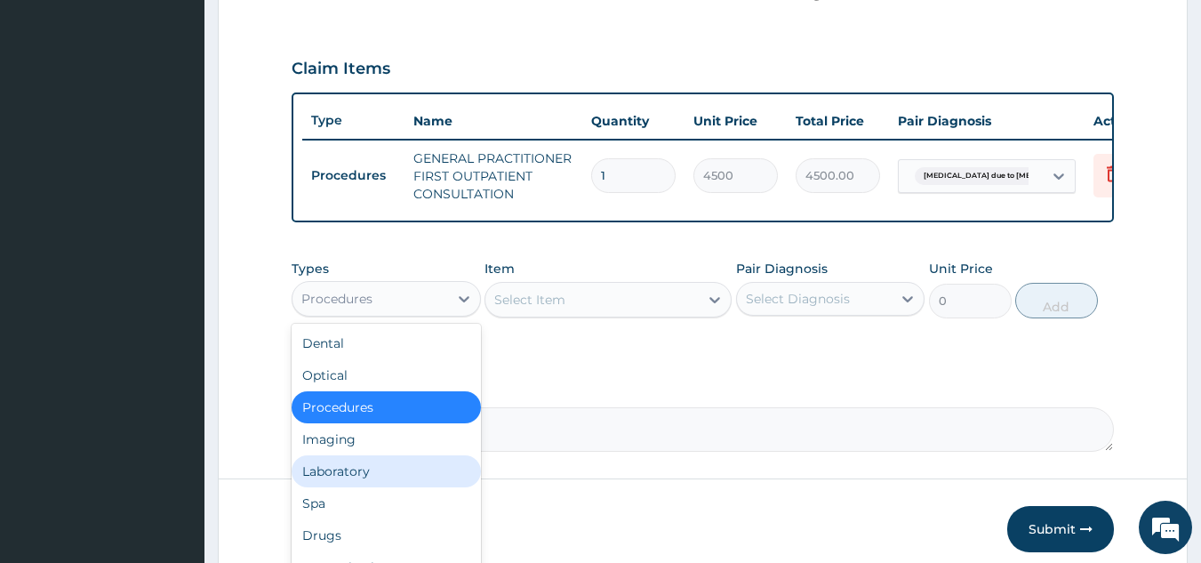
click at [389, 487] on div "Laboratory" at bounding box center [386, 471] width 189 height 32
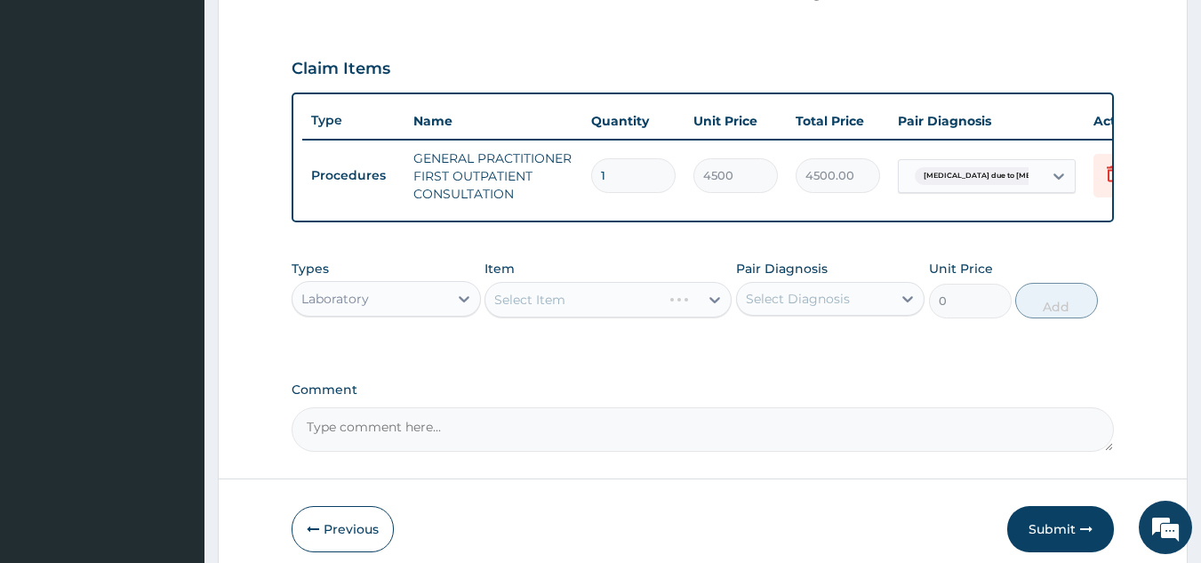
click at [566, 312] on div "Select Item" at bounding box center [608, 300] width 247 height 36
click at [566, 312] on div "Select Item" at bounding box center [591, 299] width 213 height 28
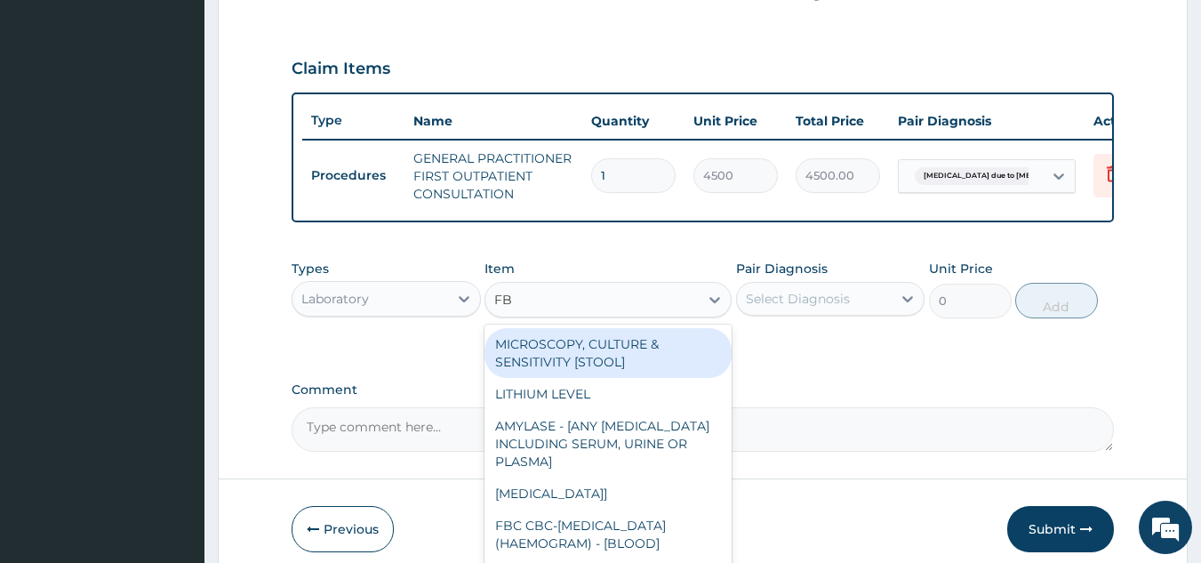
type input "FBC"
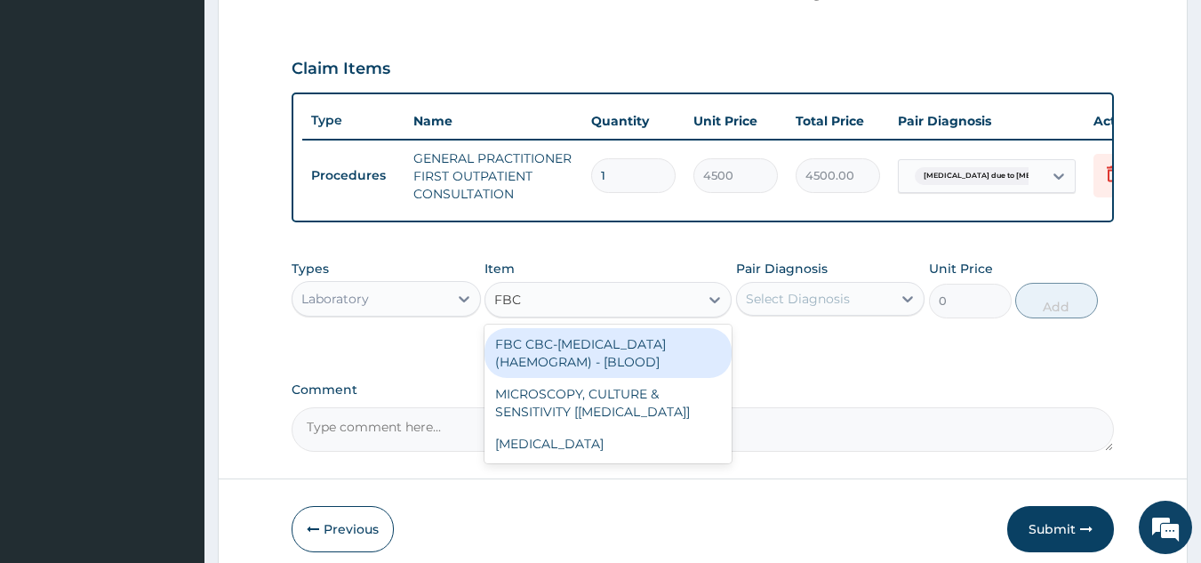
click at [599, 362] on div "FBC CBC-[MEDICAL_DATA] (HAEMOGRAM) - [BLOOD]" at bounding box center [608, 353] width 247 height 50
type input "6000"
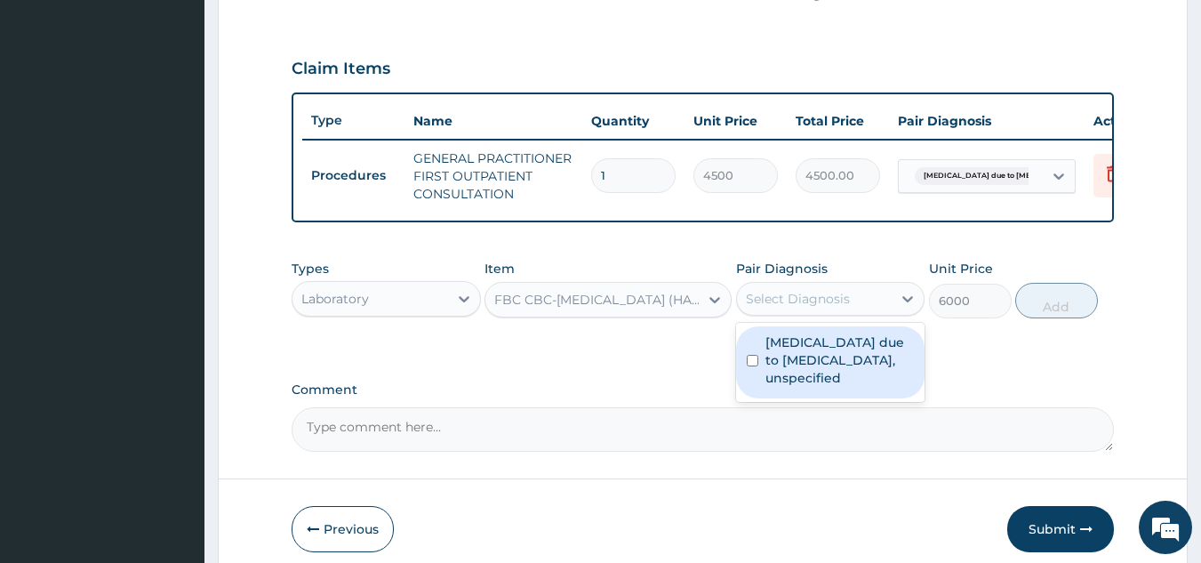
click at [812, 313] on div "Select Diagnosis" at bounding box center [815, 298] width 156 height 28
drag, startPoint x: 828, startPoint y: 390, endPoint x: 1001, endPoint y: 385, distance: 173.4
click at [828, 387] on label "[MEDICAL_DATA] due to [MEDICAL_DATA], unspecified" at bounding box center [839, 359] width 149 height 53
checkbox input "true"
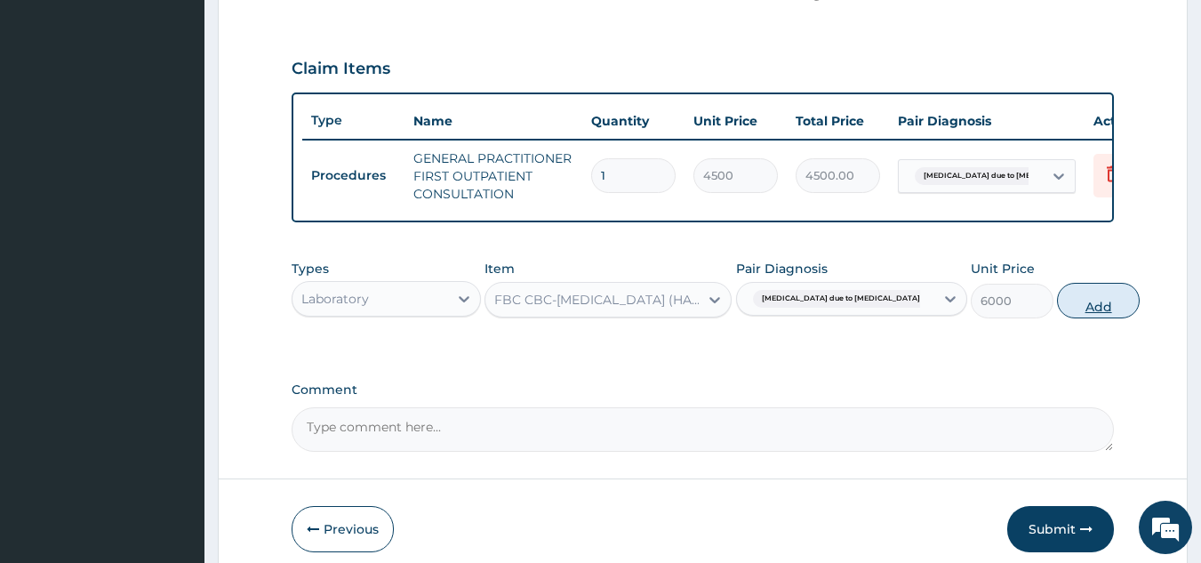
click at [1071, 318] on button "Add" at bounding box center [1098, 301] width 83 height 36
type input "0"
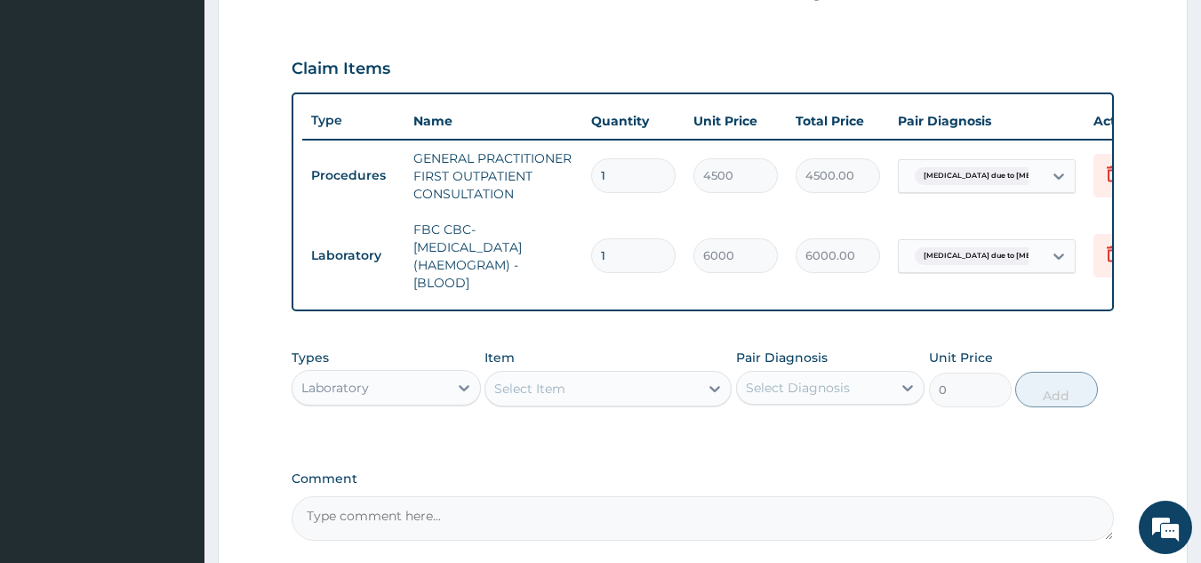
click at [561, 397] on div "Select Item" at bounding box center [529, 389] width 71 height 18
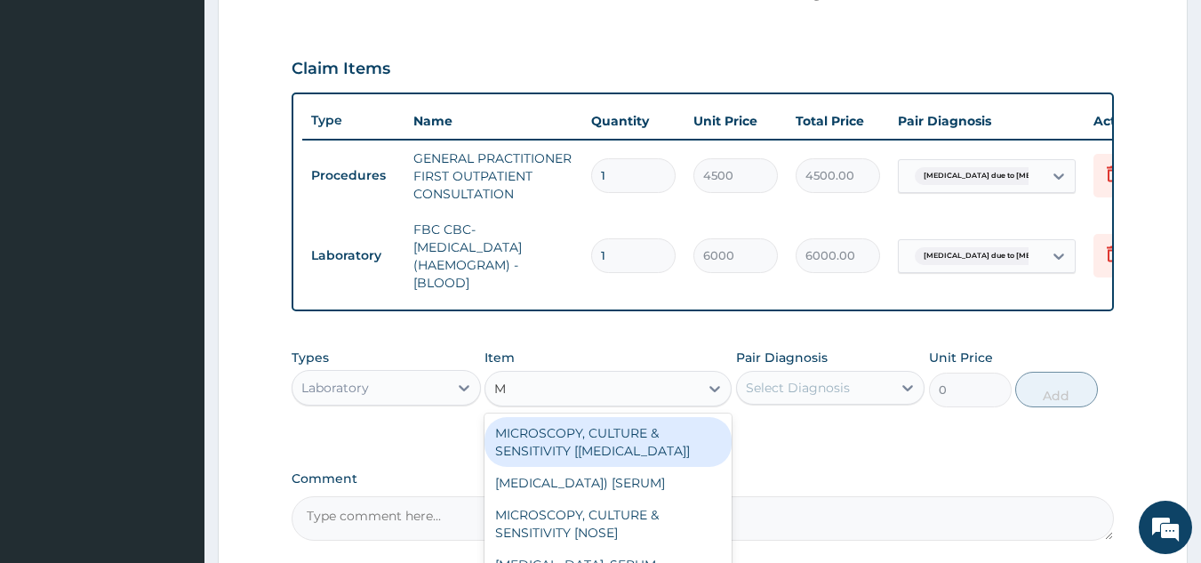
type input "MP"
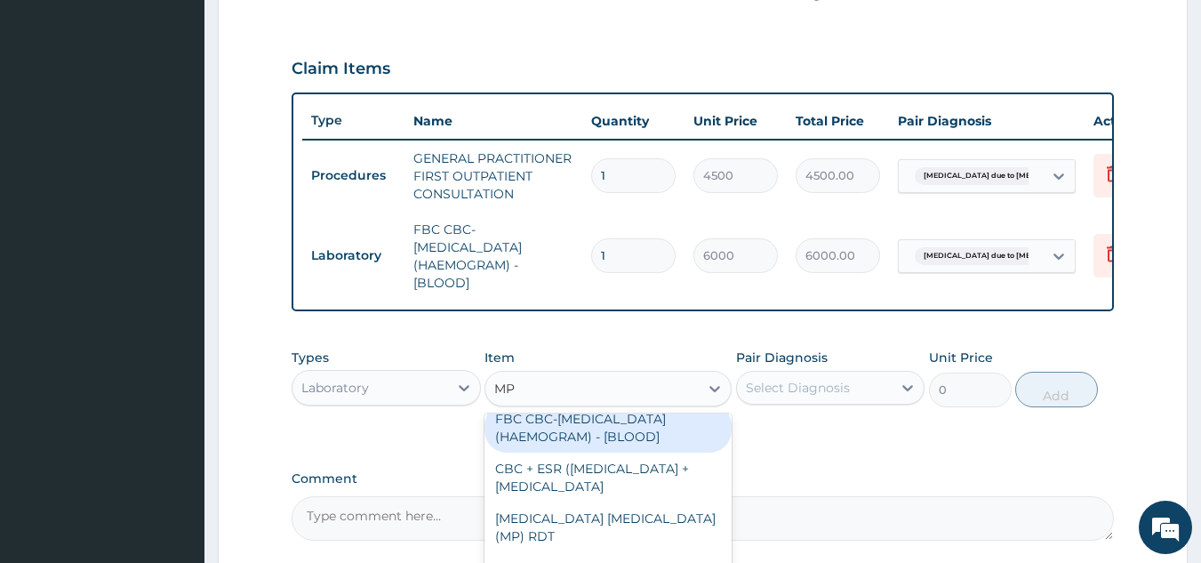
scroll to position [89, 0]
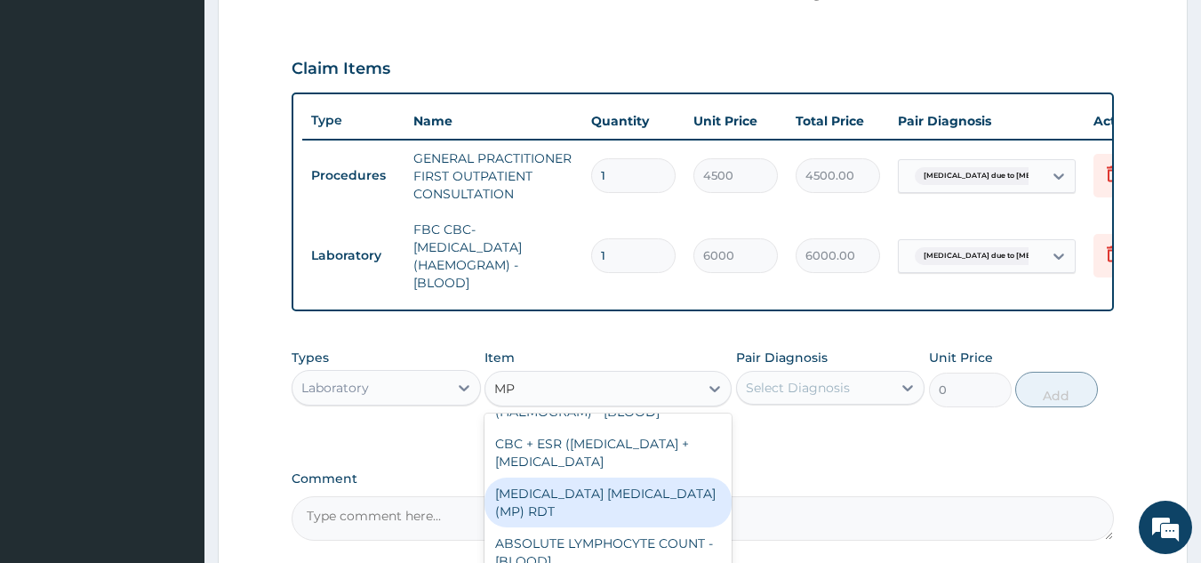
click at [555, 527] on div "[MEDICAL_DATA] [MEDICAL_DATA] (MP) RDT" at bounding box center [608, 502] width 247 height 50
type input "2400"
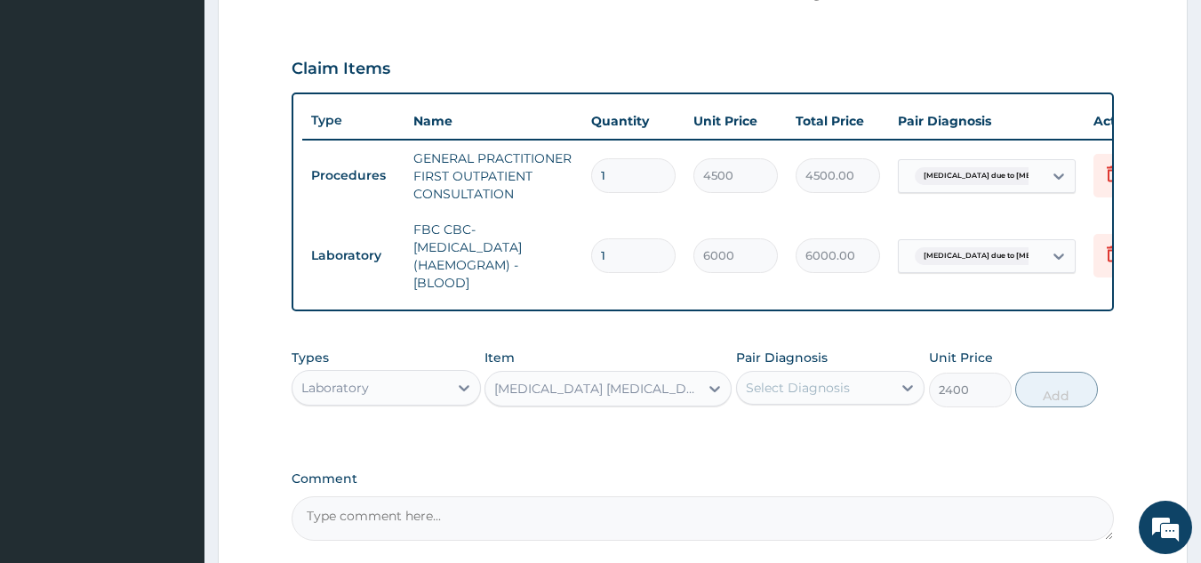
click at [812, 394] on div "Select Diagnosis" at bounding box center [798, 388] width 104 height 18
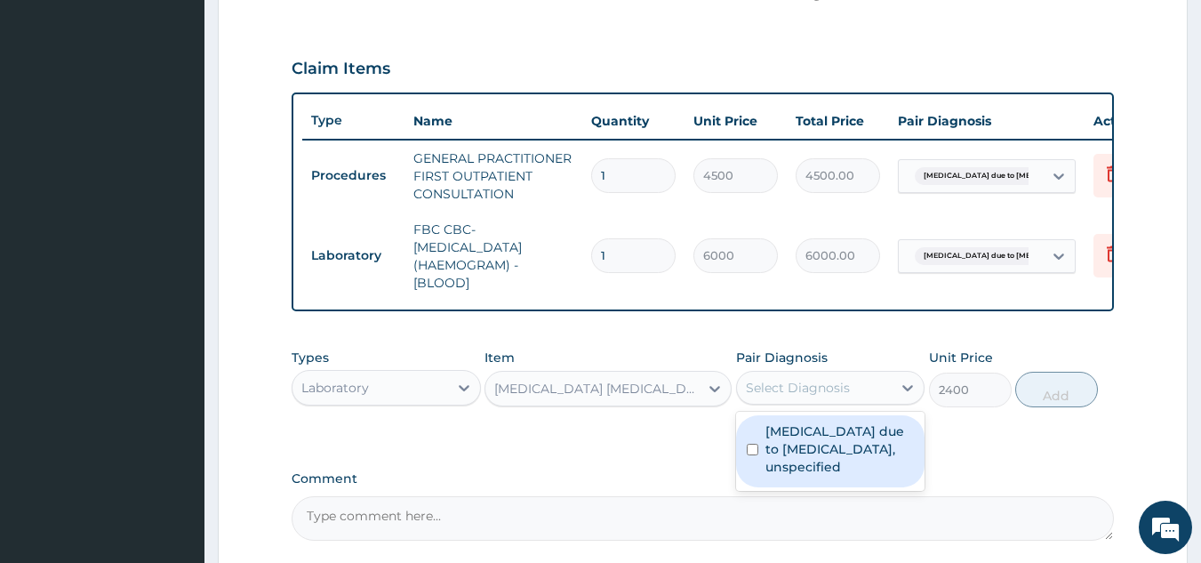
click at [809, 467] on label "[MEDICAL_DATA] due to [MEDICAL_DATA], unspecified" at bounding box center [839, 448] width 149 height 53
checkbox input "true"
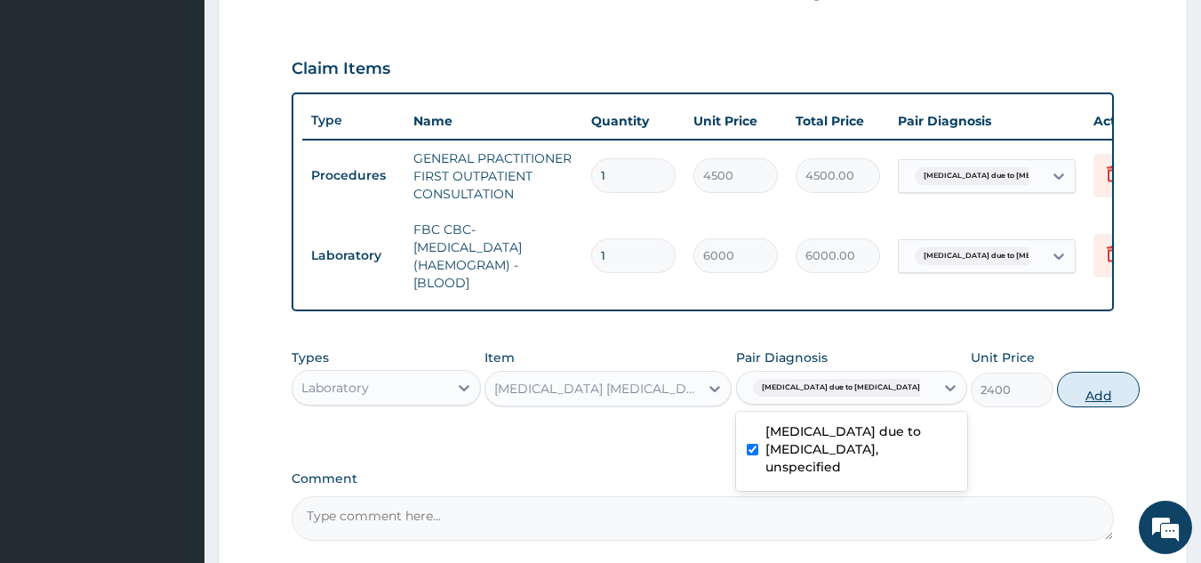
click at [1057, 407] on button "Add" at bounding box center [1098, 390] width 83 height 36
type input "0"
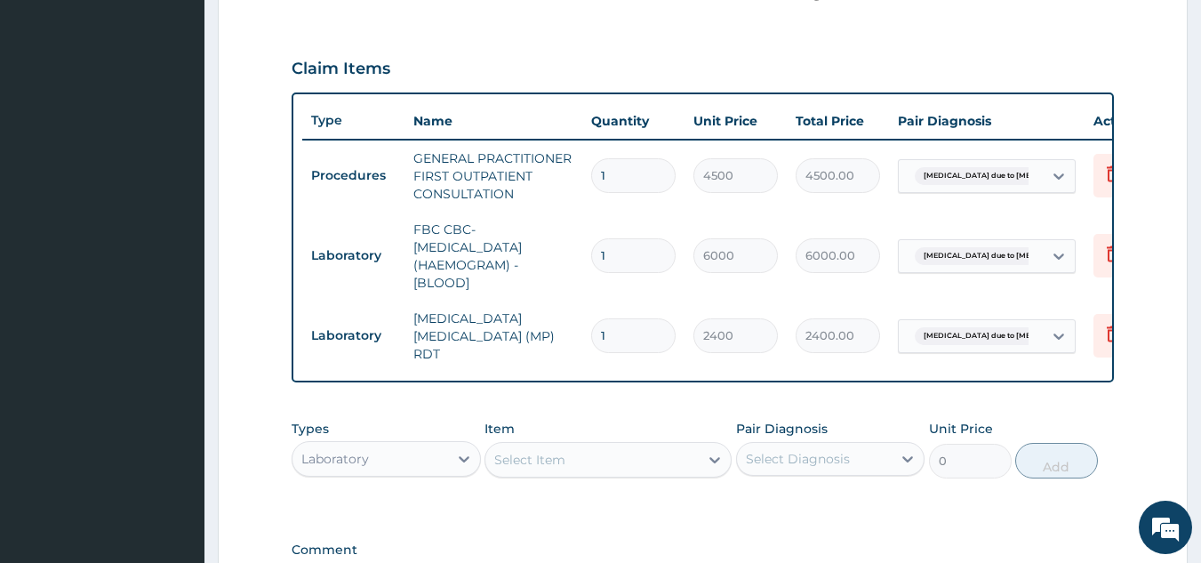
type input "0"
type input "0.00"
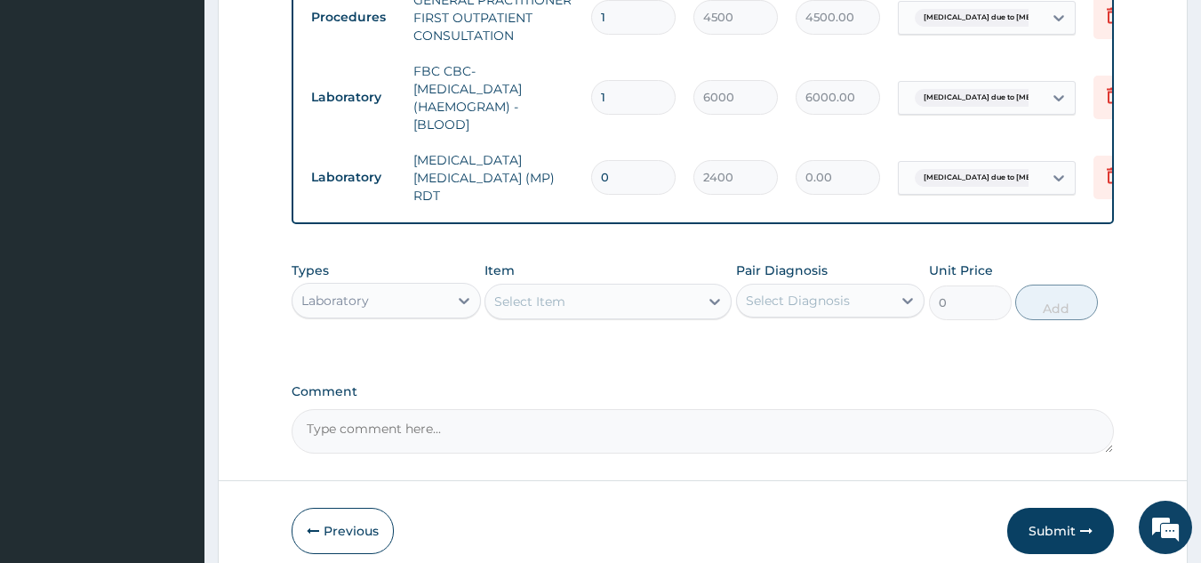
scroll to position [808, 0]
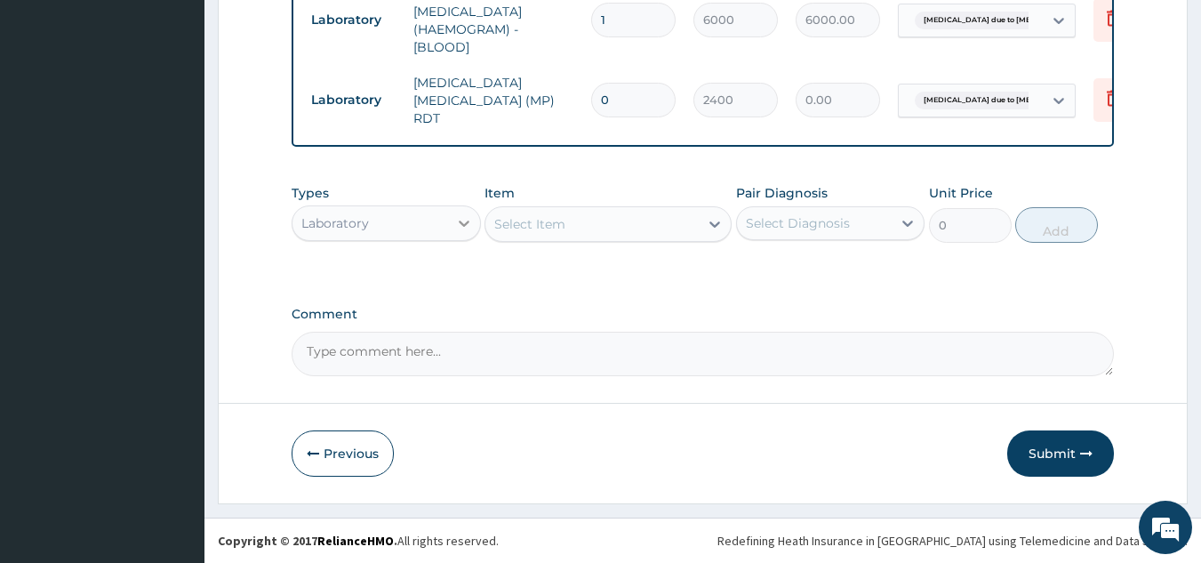
type input "0"
click at [459, 232] on div at bounding box center [464, 223] width 32 height 32
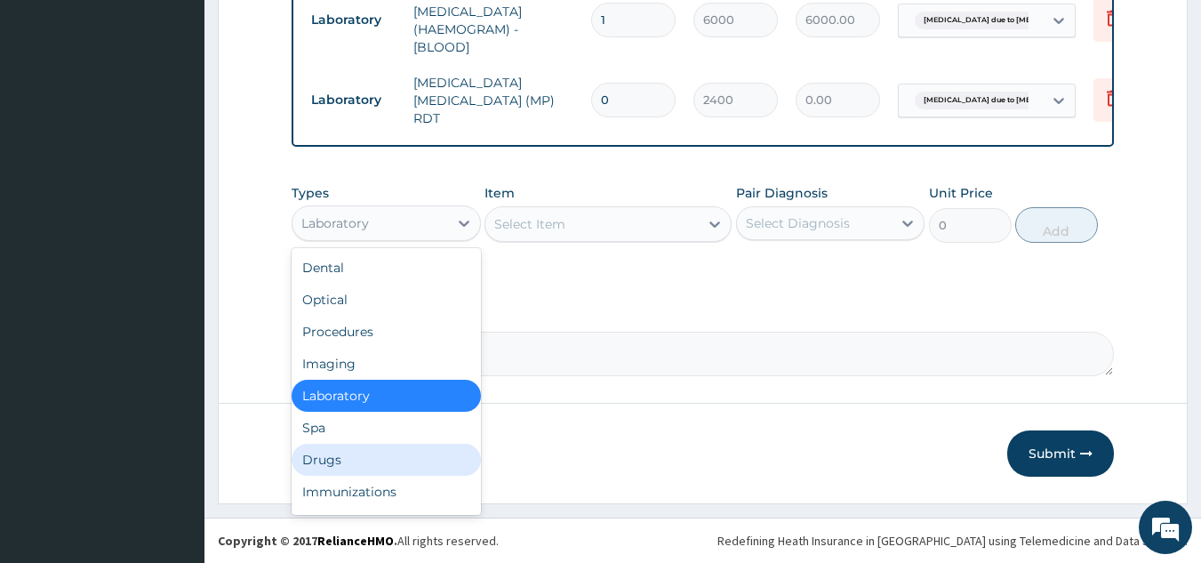
click at [354, 464] on div "Drugs" at bounding box center [386, 460] width 189 height 32
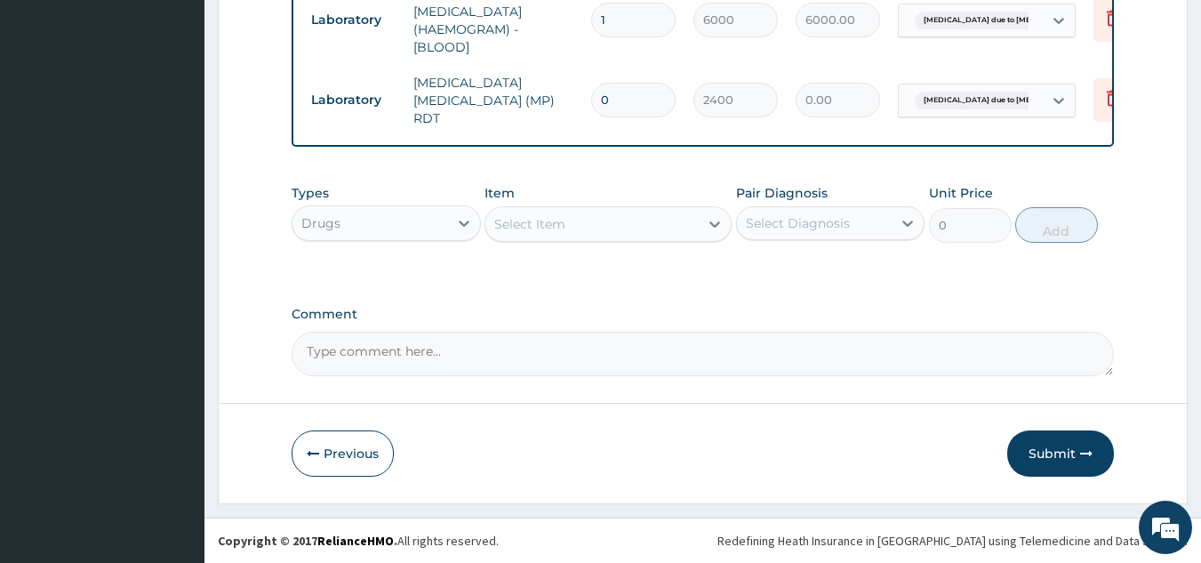
click at [723, 230] on icon at bounding box center [715, 224] width 18 height 18
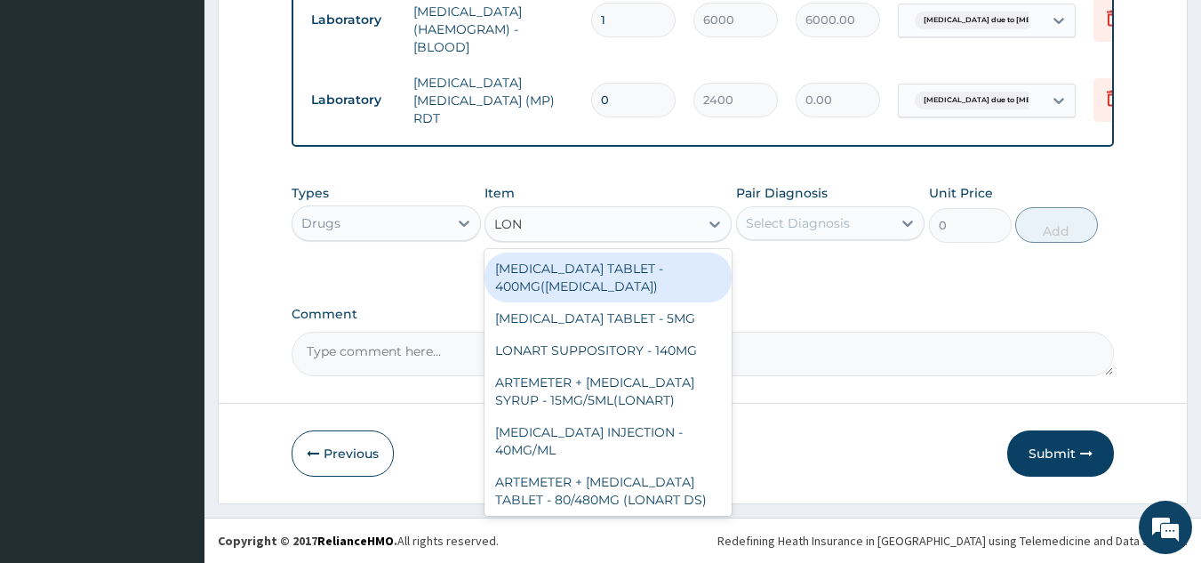
type input "LONA"
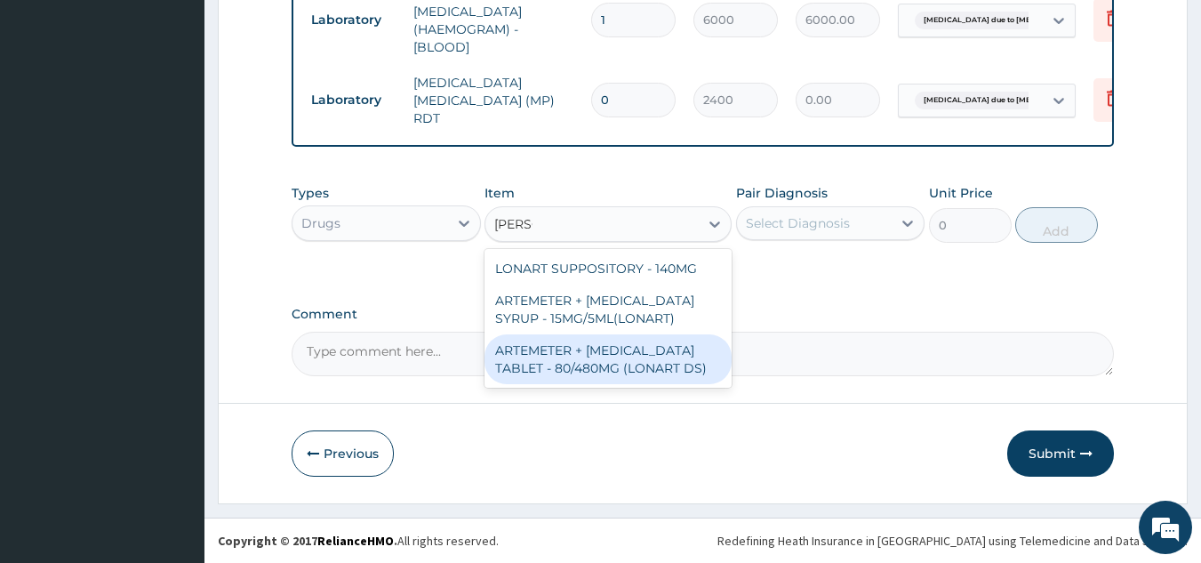
click at [665, 373] on div "ARTEMETER + LUMEFANTRINE TABLET - 80/480MG (LONART DS)" at bounding box center [608, 359] width 247 height 50
type input "672"
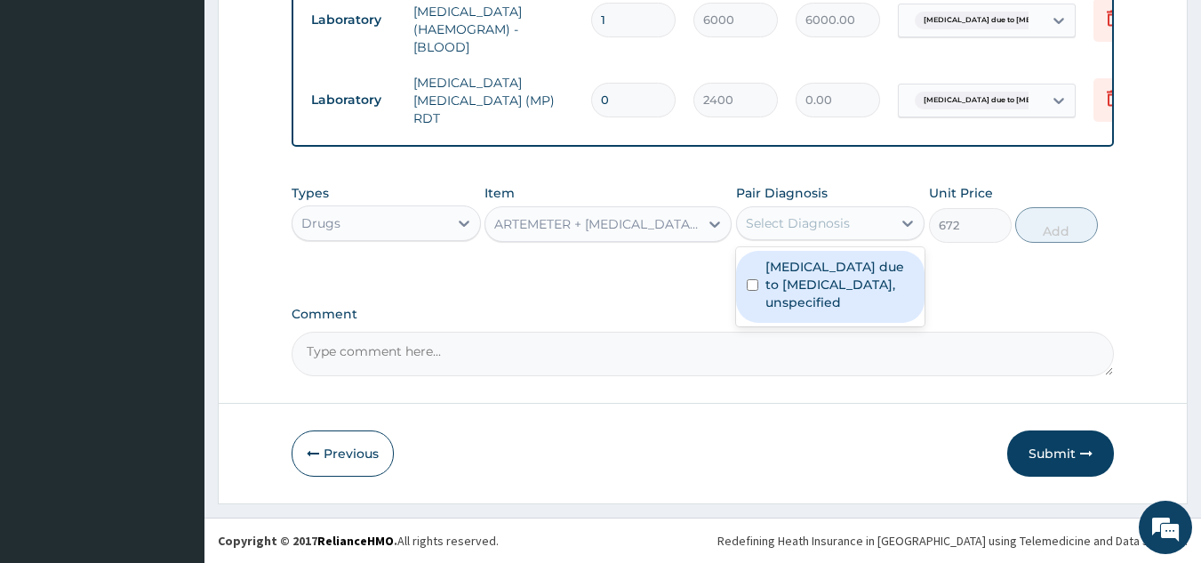
click at [834, 220] on div "Select Diagnosis" at bounding box center [798, 223] width 104 height 18
click at [824, 262] on label "[MEDICAL_DATA] due to [MEDICAL_DATA], unspecified" at bounding box center [839, 284] width 149 height 53
checkbox input "true"
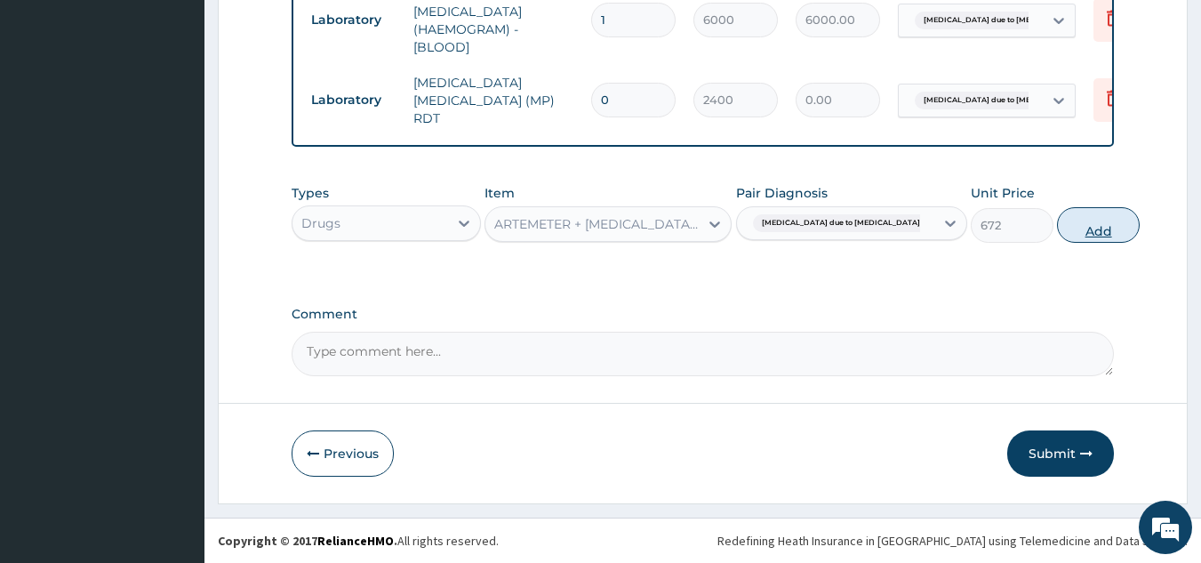
click at [1061, 228] on button "Add" at bounding box center [1098, 225] width 83 height 36
type input "0"
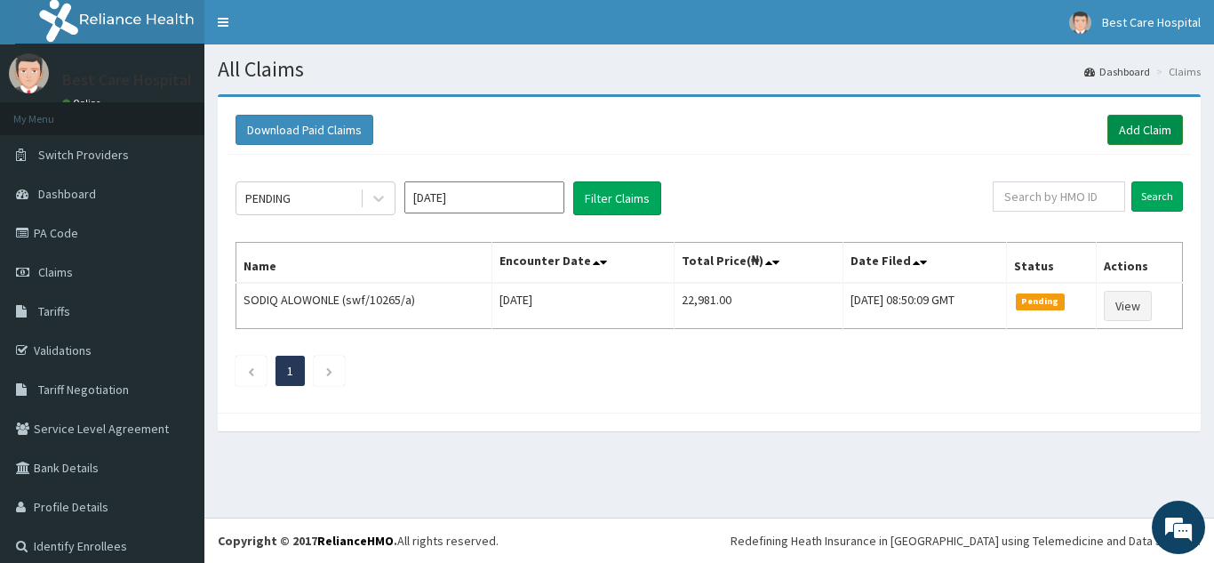
click at [1115, 127] on link "Add Claim" at bounding box center [1146, 130] width 76 height 30
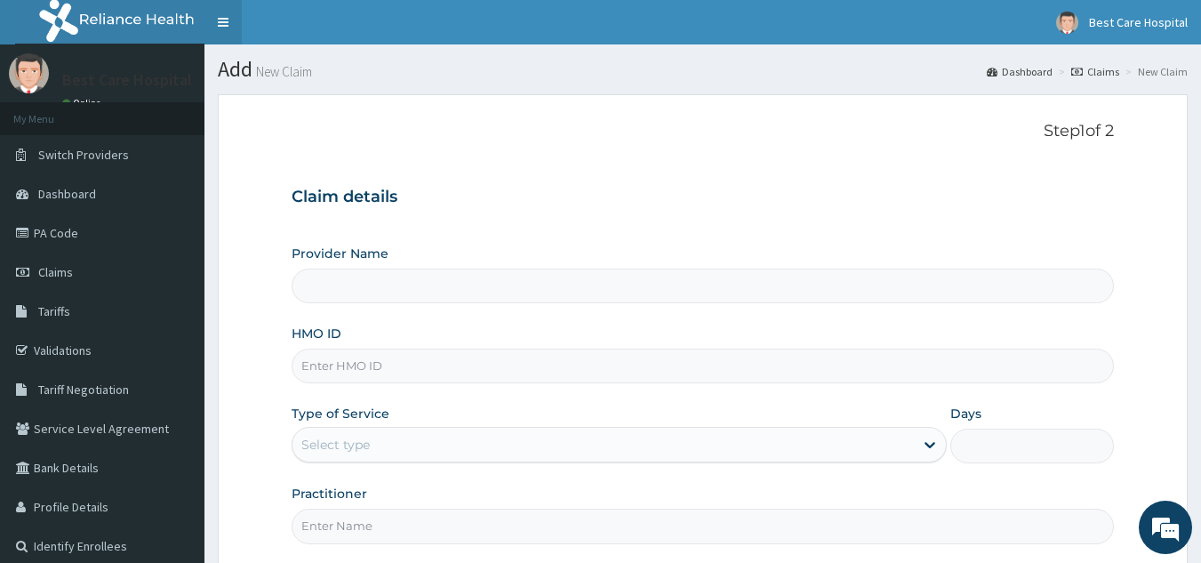
type input "Bestcare Hospital"
click at [385, 355] on input "HMO ID" at bounding box center [703, 365] width 823 height 35
drag, startPoint x: 461, startPoint y: 360, endPoint x: 275, endPoint y: 375, distance: 187.3
click at [275, 375] on form "Step 1 of 2 Claim details Provider Name Bestcare Hospital HMO ID TPW/10030/B Ty…" at bounding box center [703, 383] width 970 height 578
type input "TPW/10030/B"
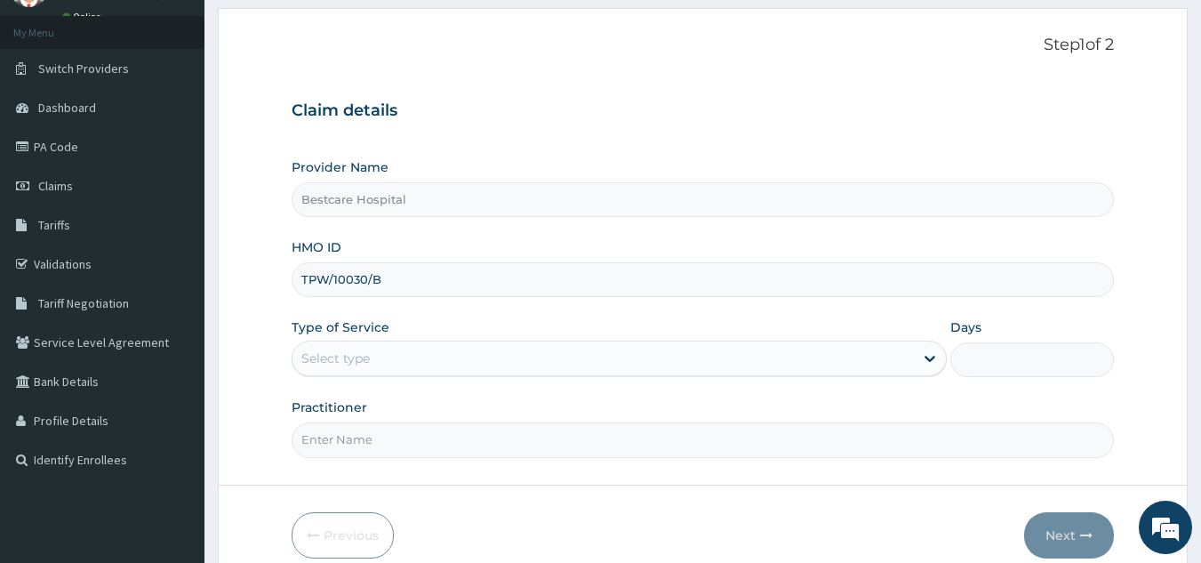
scroll to position [168, 0]
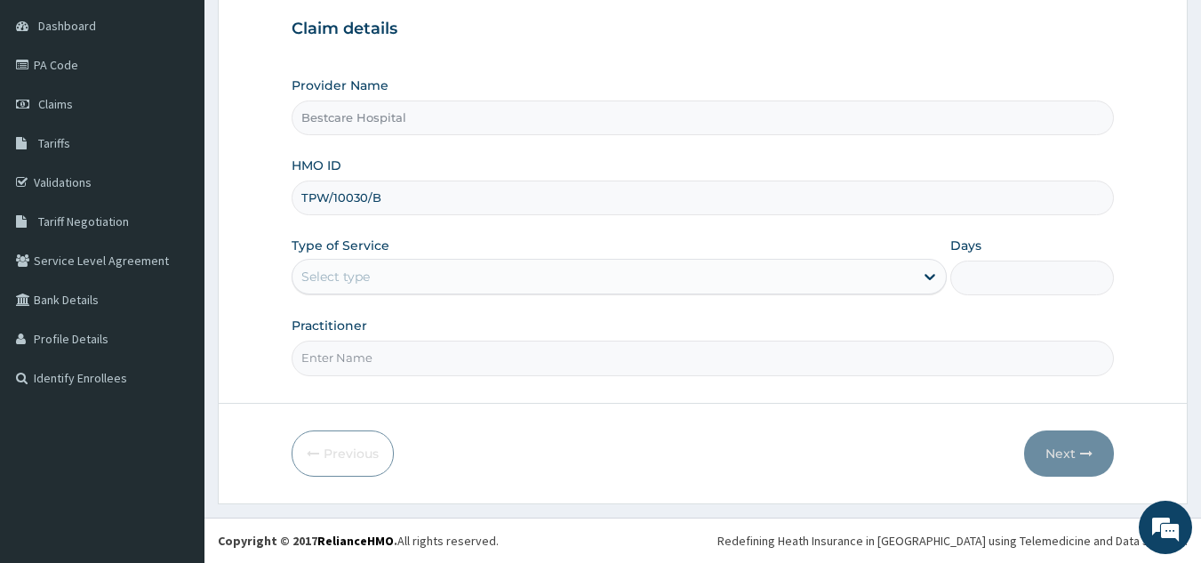
click at [376, 277] on div "Select type" at bounding box center [602, 276] width 621 height 28
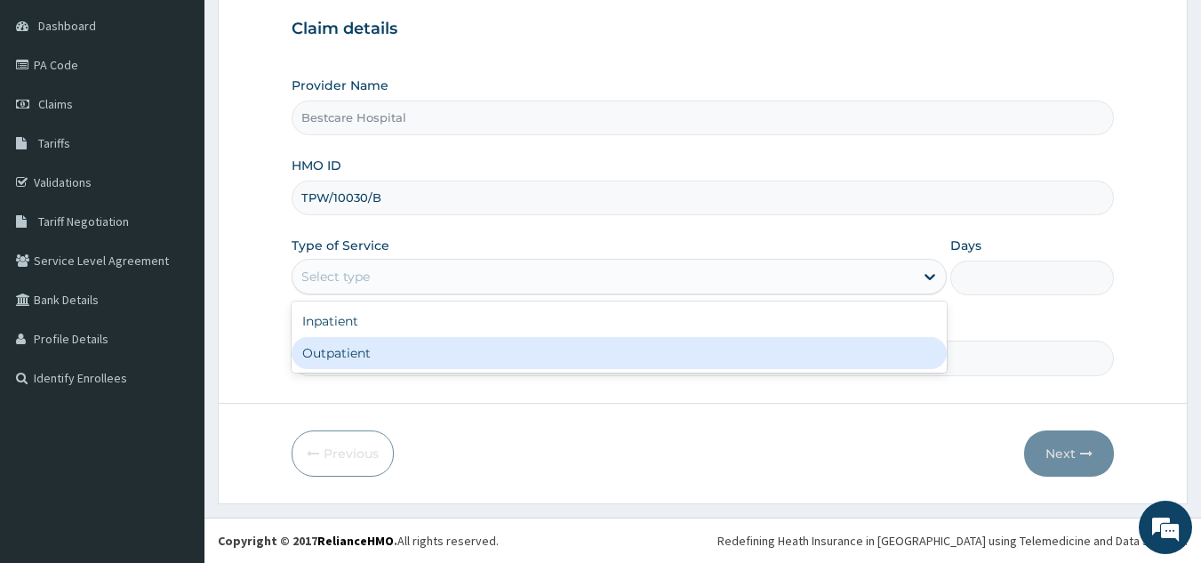
click at [348, 350] on div "Outpatient" at bounding box center [619, 353] width 655 height 32
type input "1"
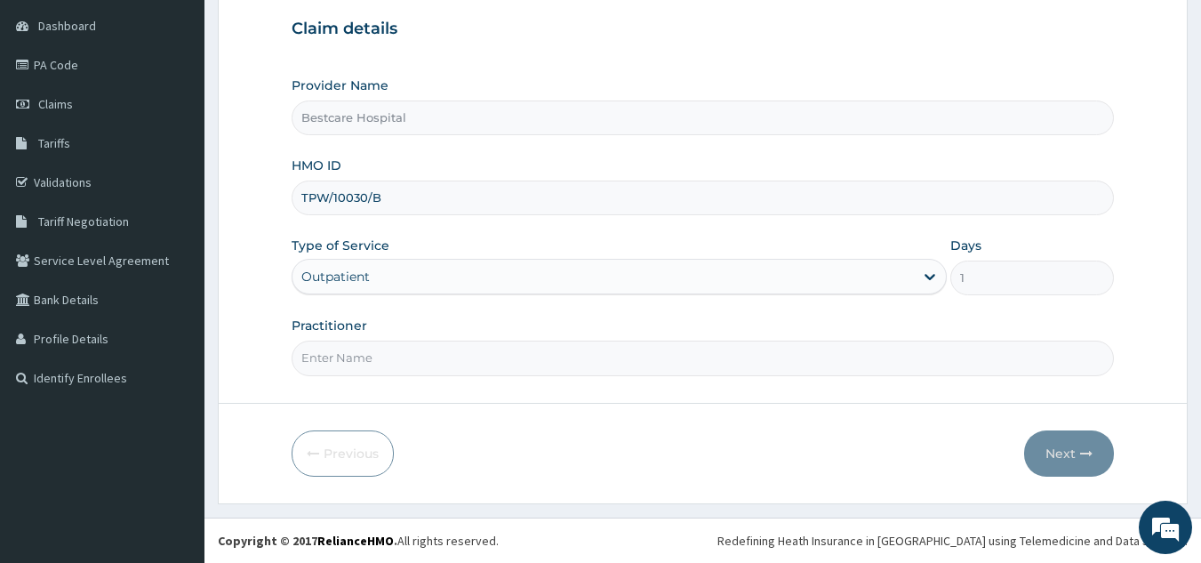
click at [348, 363] on input "Practitioner" at bounding box center [703, 357] width 823 height 35
type input "DR PEACE"
click at [1060, 448] on button "Next" at bounding box center [1069, 453] width 90 height 46
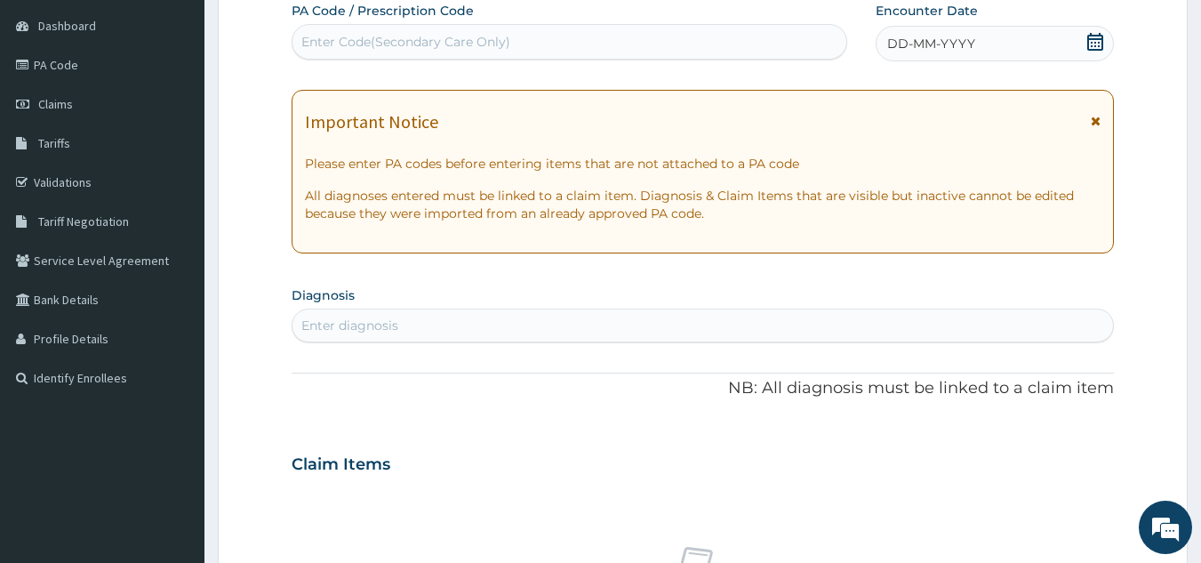
click at [330, 42] on div "Enter Code(Secondary Care Only)" at bounding box center [405, 42] width 209 height 18
paste input "PA/48359E"
type input "PA/48359E"
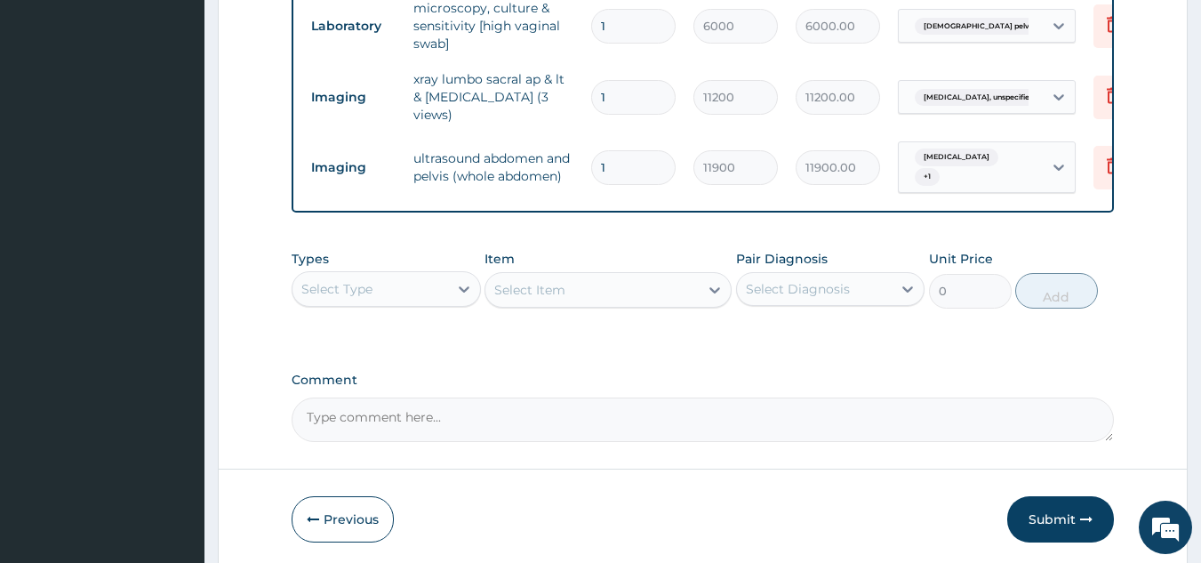
scroll to position [944, 0]
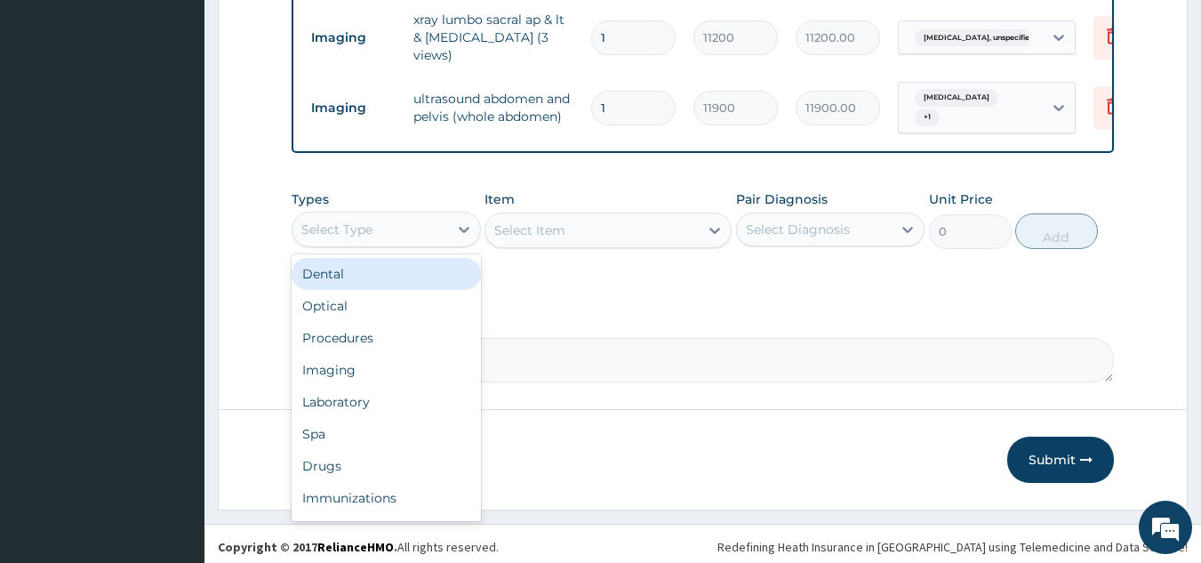
click at [420, 217] on div "Select Type" at bounding box center [370, 229] width 156 height 28
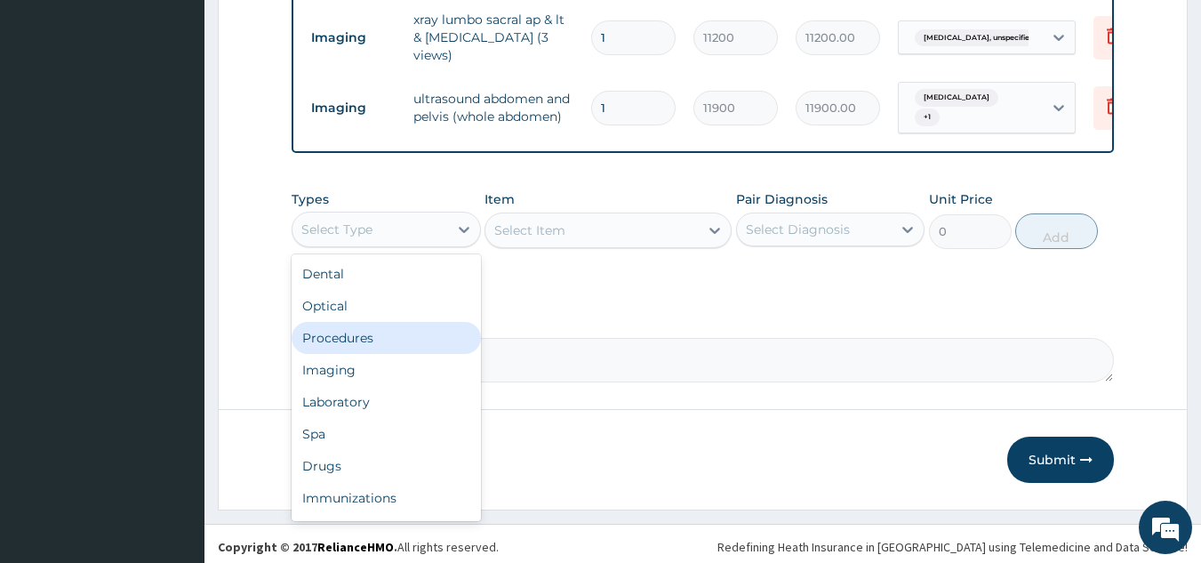
click at [397, 324] on div "Procedures" at bounding box center [386, 338] width 189 height 32
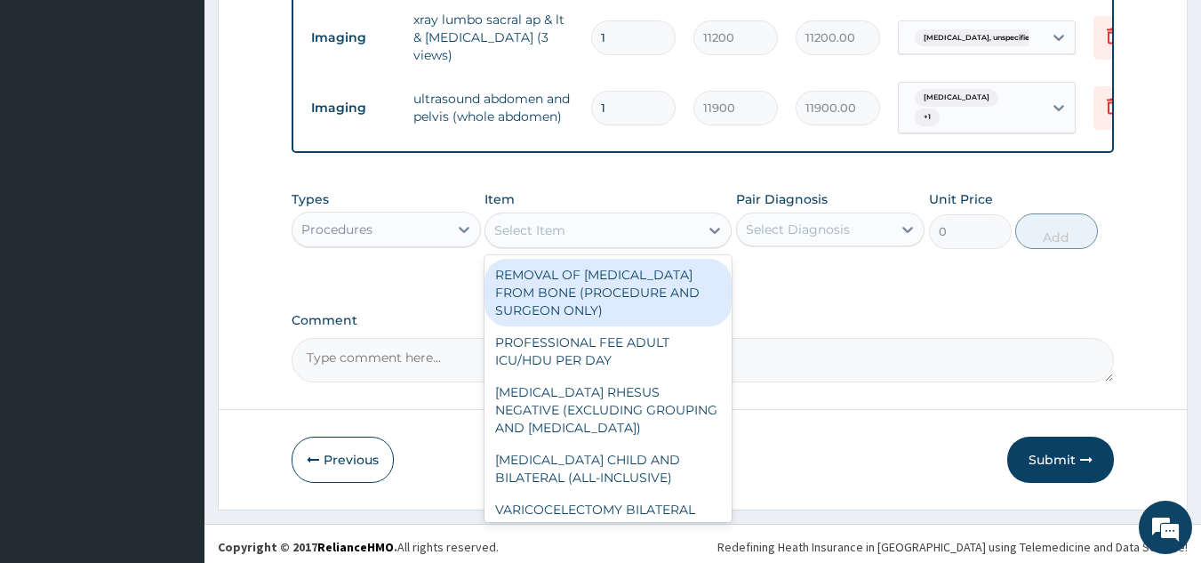
click at [585, 216] on div "Select Item" at bounding box center [591, 230] width 213 height 28
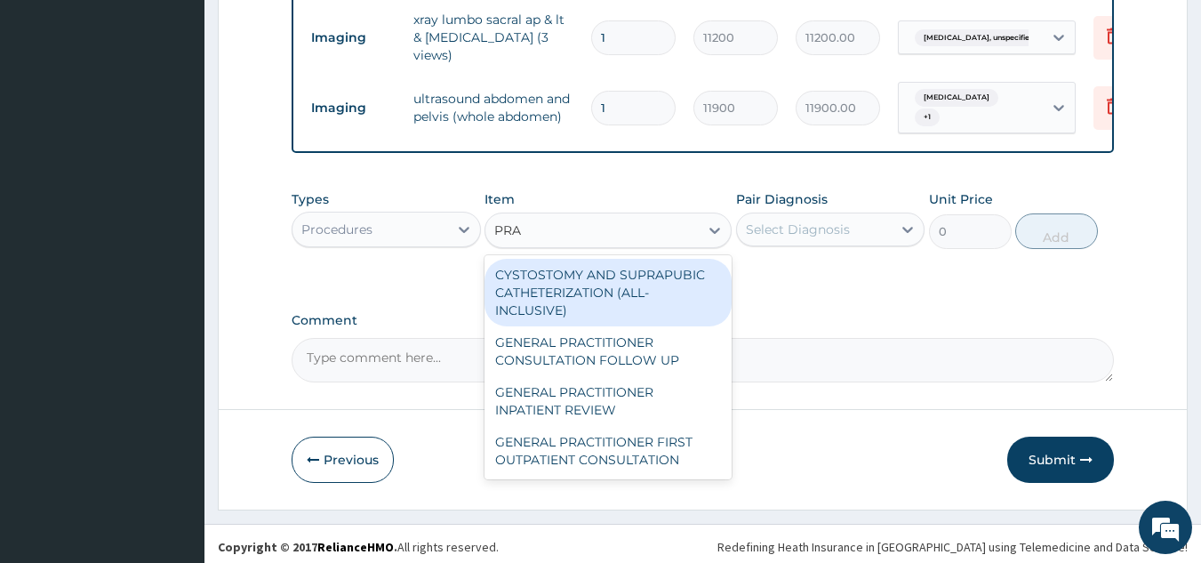
type input "PRAC"
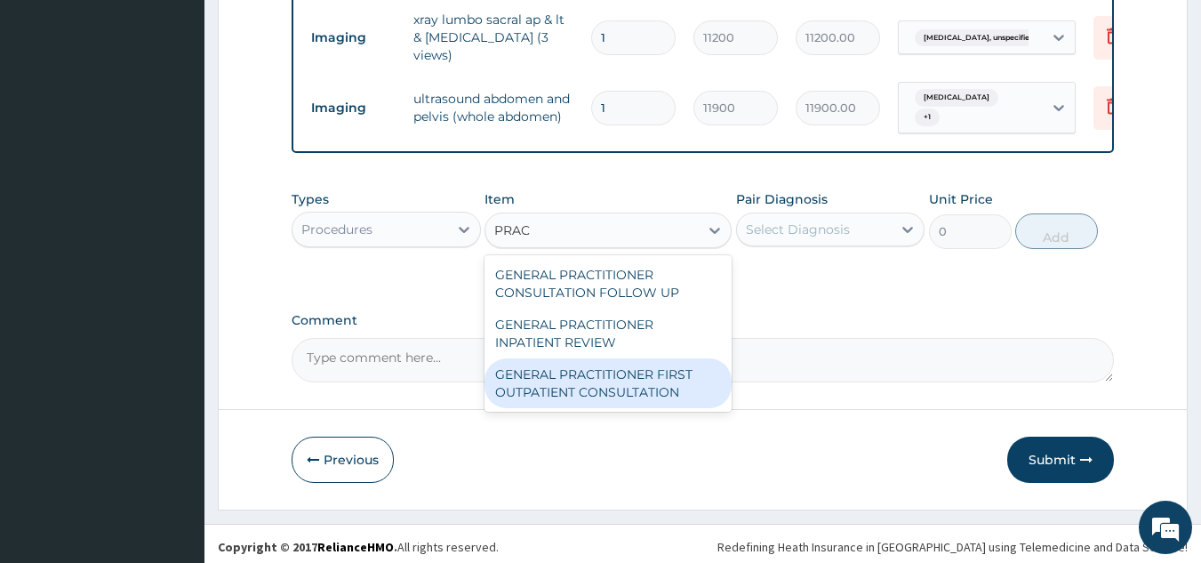
click at [629, 368] on div "GENERAL PRACTITIONER FIRST OUTPATIENT CONSULTATION" at bounding box center [608, 383] width 247 height 50
type input "4500"
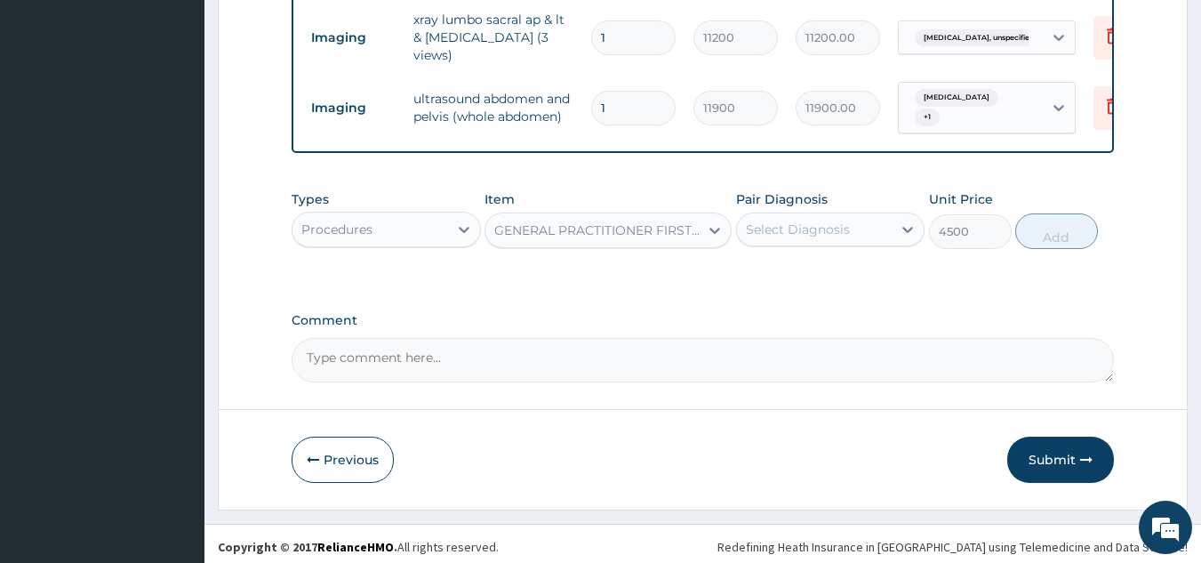
click at [753, 228] on div "Select Diagnosis" at bounding box center [798, 229] width 104 height 18
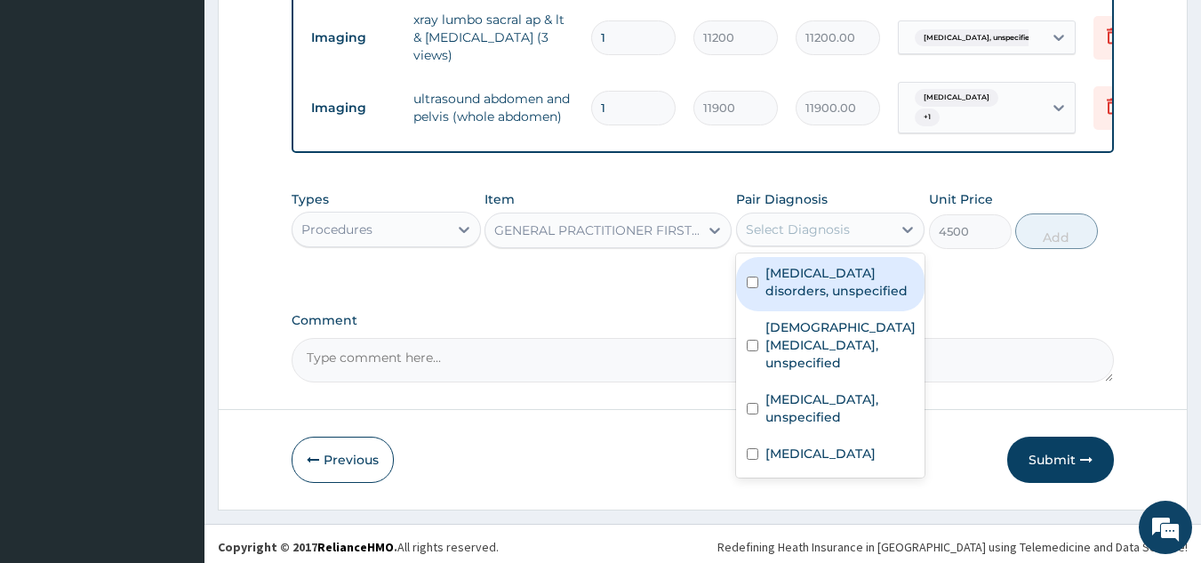
click at [777, 272] on label "Insomnia disorders, unspecified" at bounding box center [839, 282] width 149 height 36
checkbox input "true"
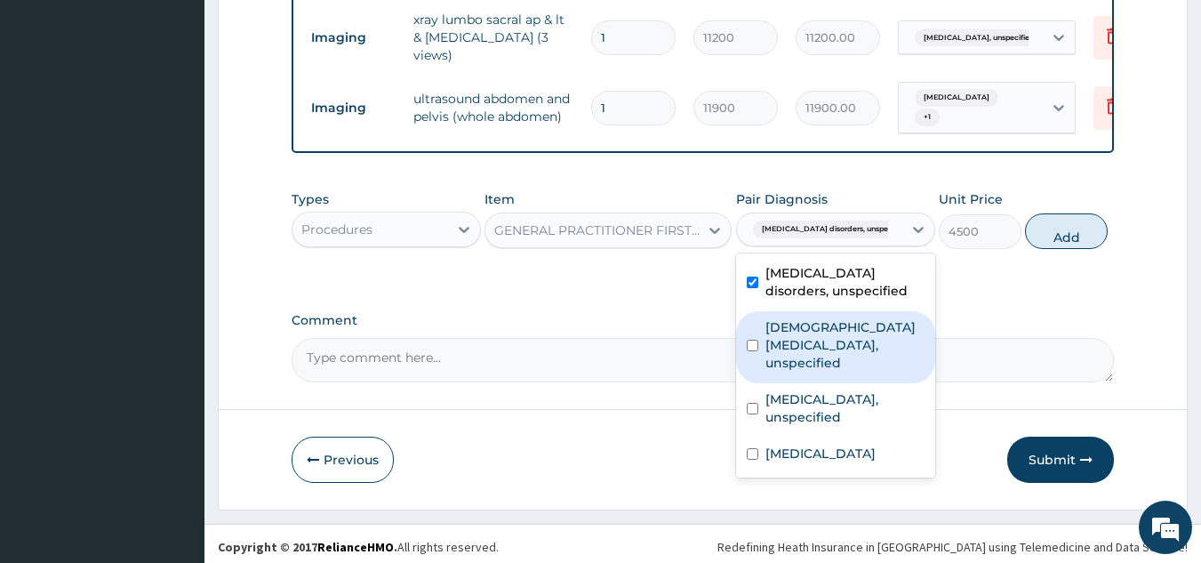
click at [802, 357] on label "Female pelvic inflammatory diseases, unspecified" at bounding box center [844, 344] width 159 height 53
checkbox input "true"
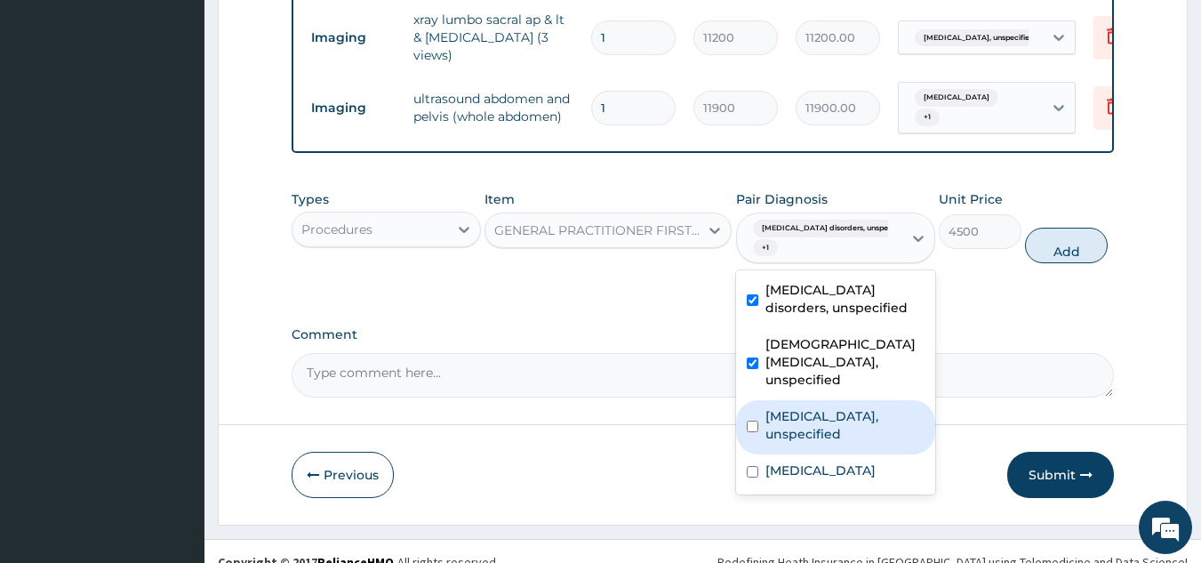
click at [810, 418] on label "Spondylolysis, unspecified" at bounding box center [844, 425] width 159 height 36
checkbox input "true"
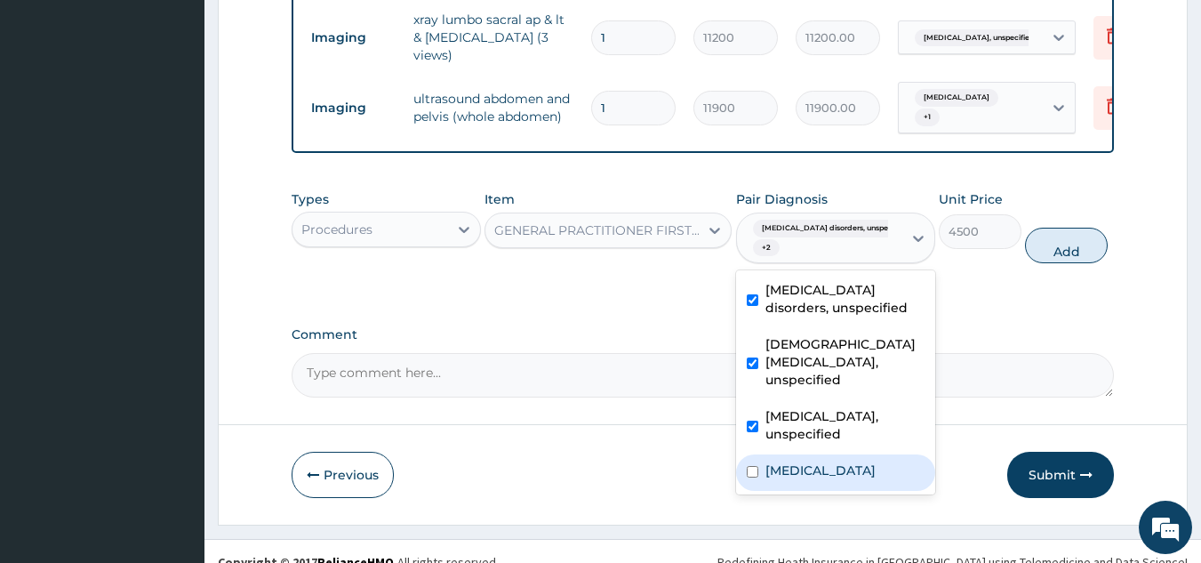
click at [813, 461] on label "Acute pyelonephritis" at bounding box center [820, 470] width 110 height 18
checkbox input "true"
click at [1061, 240] on button "Add" at bounding box center [1066, 246] width 83 height 36
type input "0"
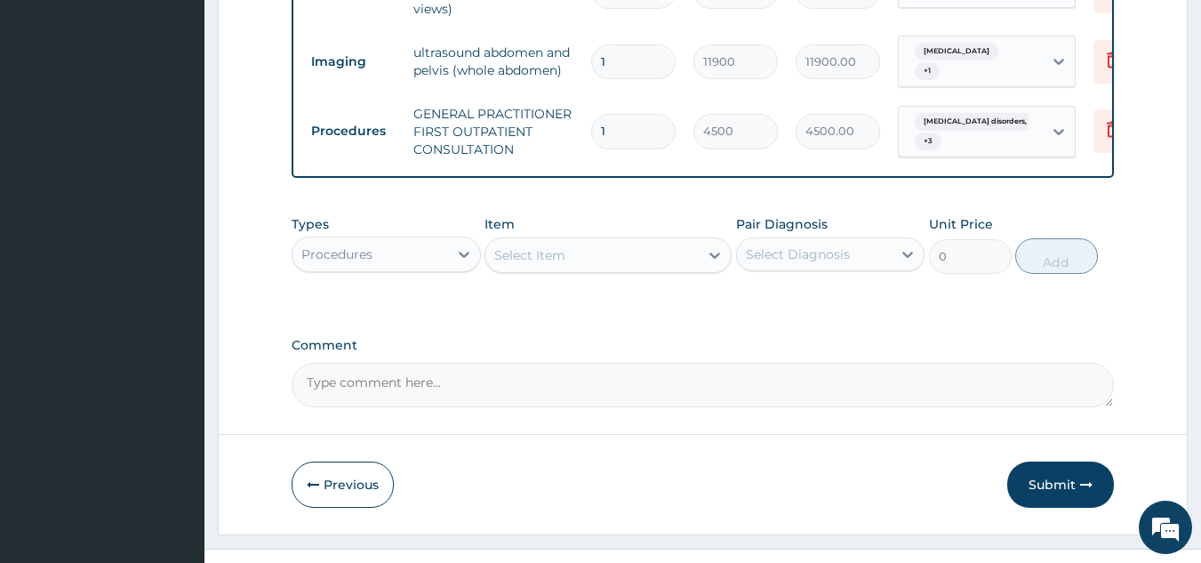
scroll to position [1015, 0]
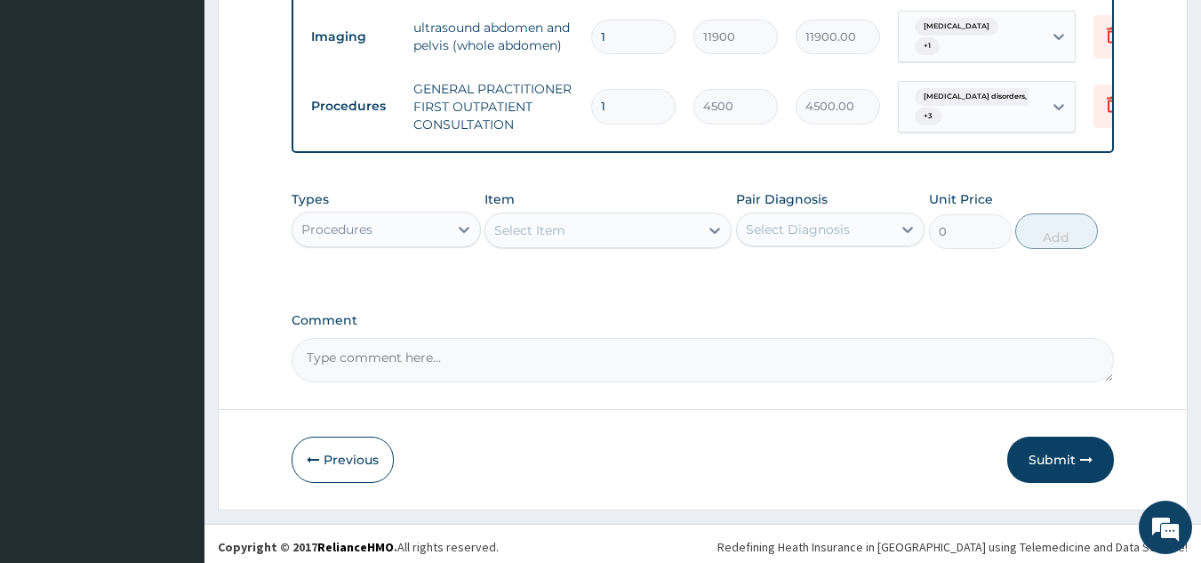
click at [446, 215] on div "Procedures" at bounding box center [370, 229] width 156 height 28
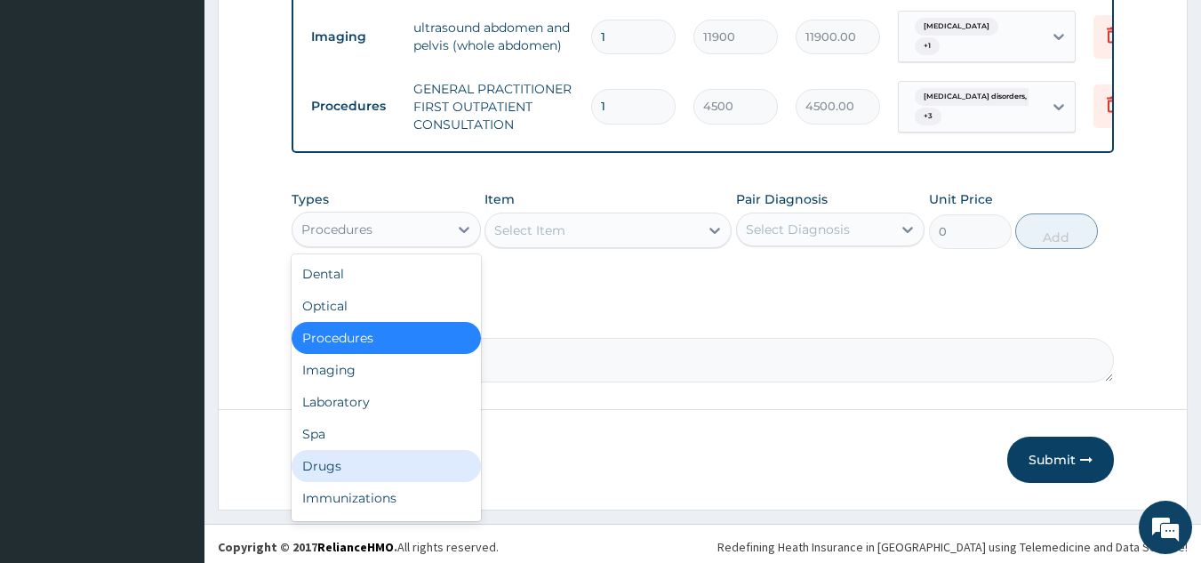
click at [395, 454] on div "Drugs" at bounding box center [386, 466] width 189 height 32
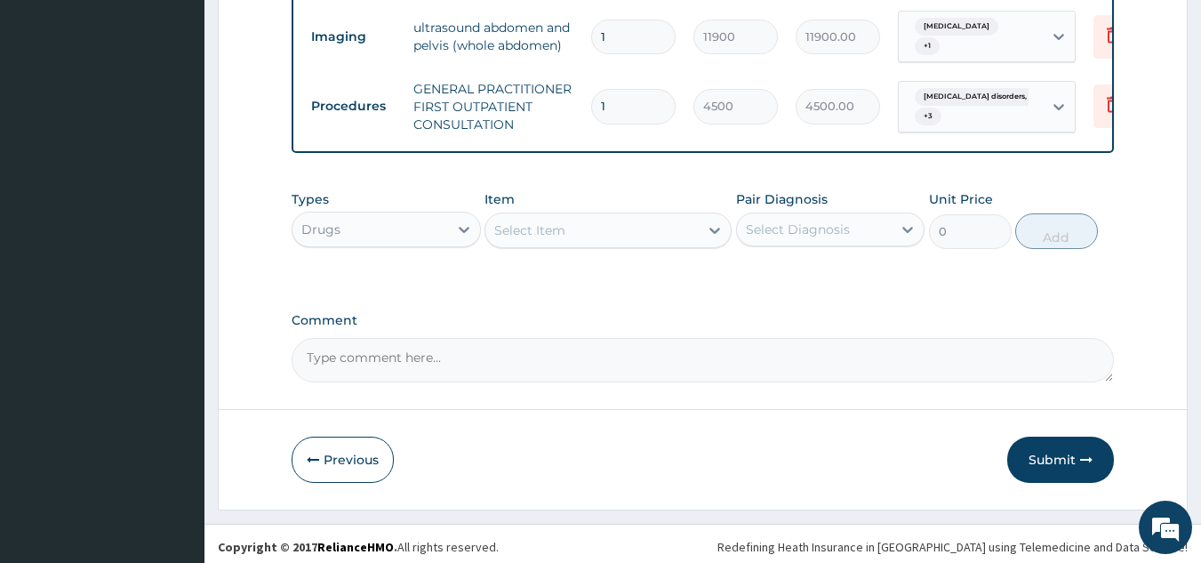
click at [625, 220] on div "Select Item" at bounding box center [591, 230] width 213 height 28
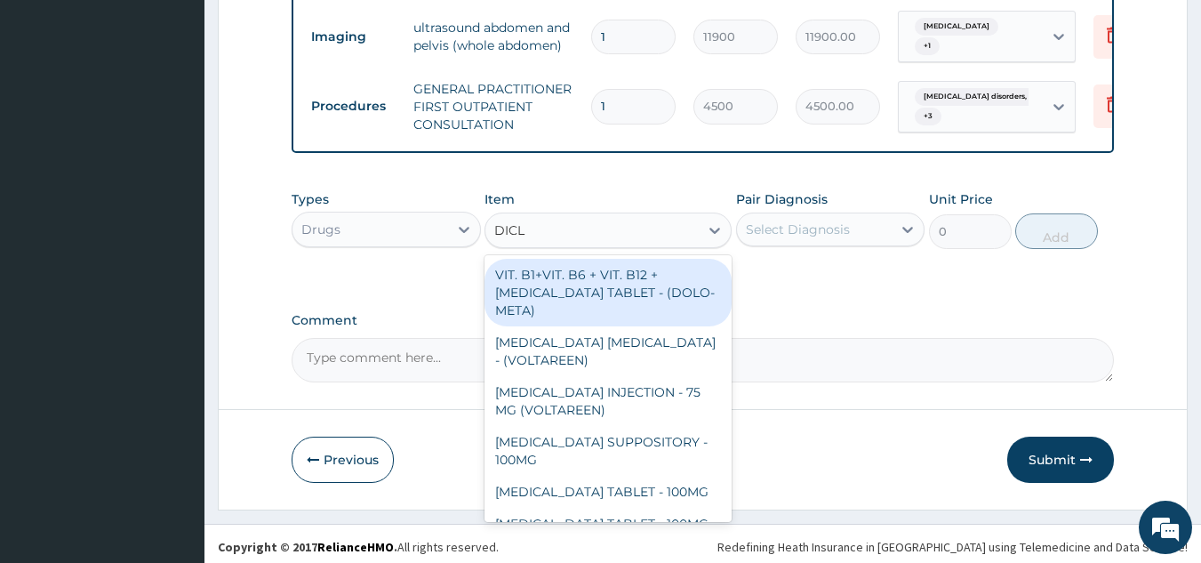
type input "DICLO"
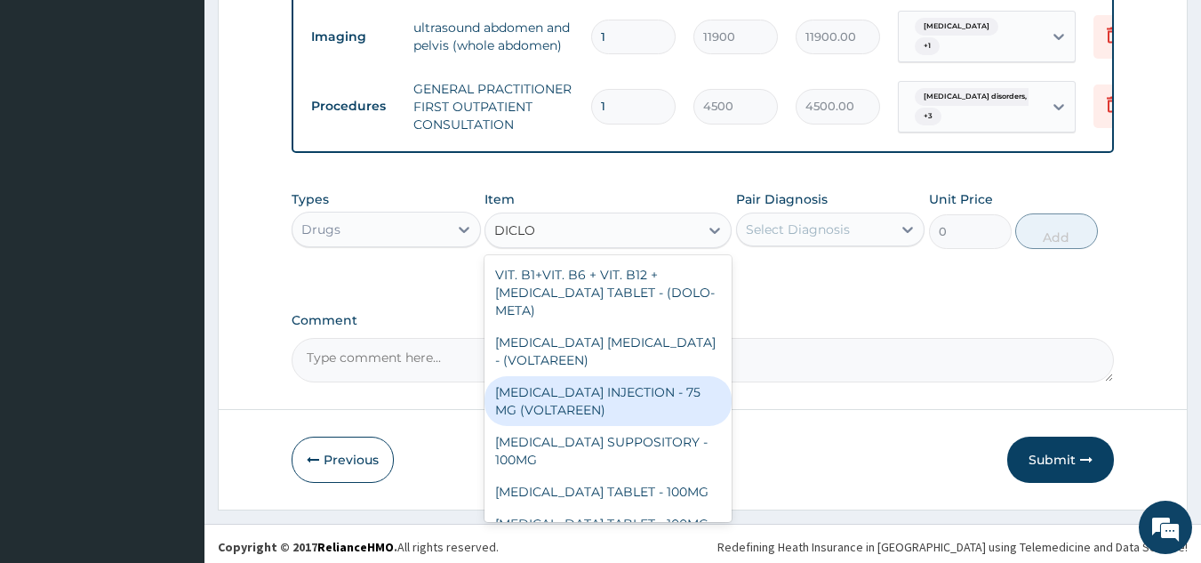
click at [625, 390] on div "DICLOFENAC INJECTION - 75 MG (VOLTAREEN)" at bounding box center [608, 401] width 247 height 50
type input "672"
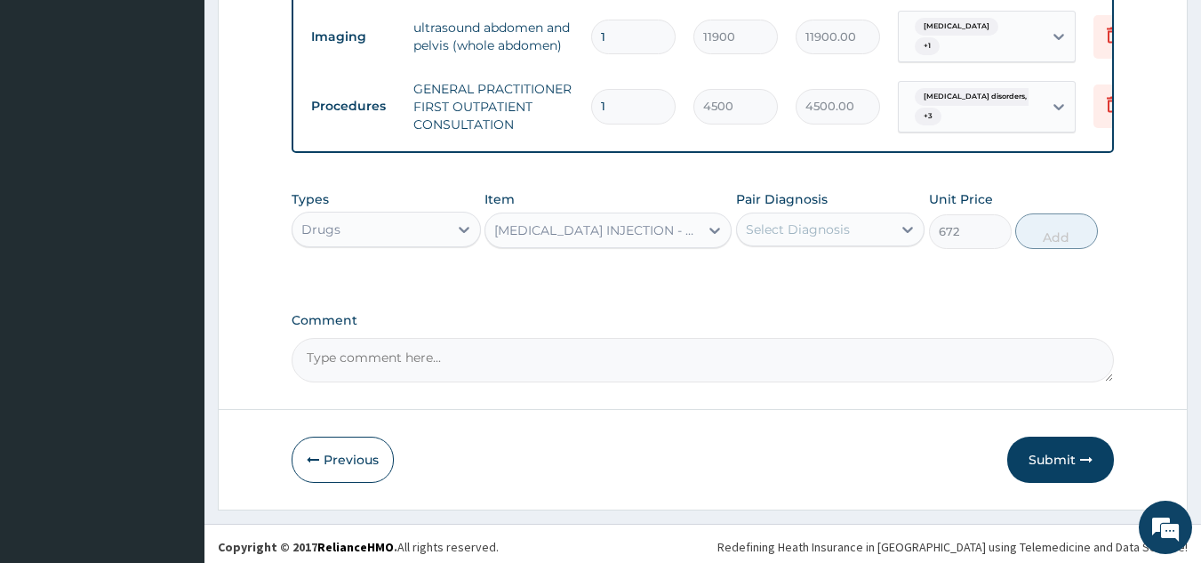
click at [844, 220] on div "Select Diagnosis" at bounding box center [798, 229] width 104 height 18
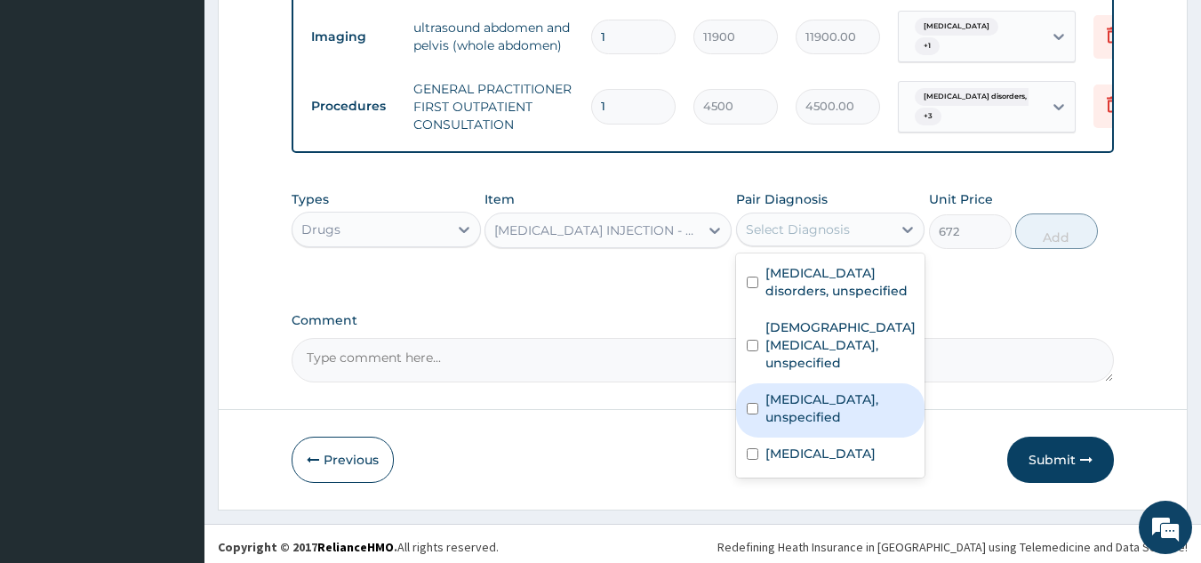
click at [817, 401] on label "Spondylolysis, unspecified" at bounding box center [839, 408] width 149 height 36
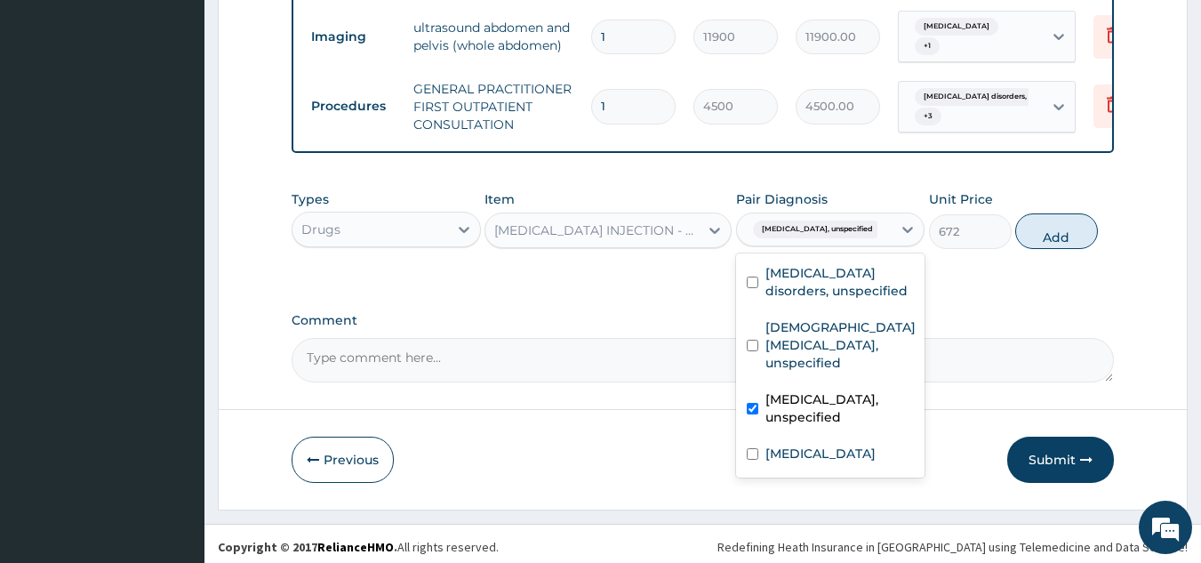
checkbox input "true"
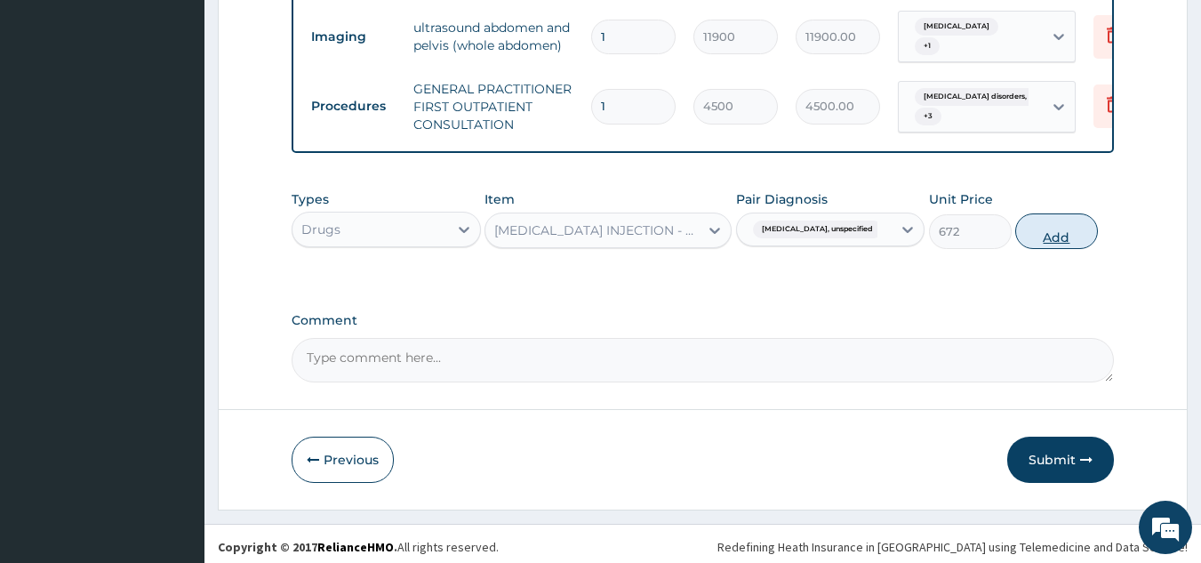
click at [1048, 236] on button "Add" at bounding box center [1056, 231] width 83 height 36
type input "0"
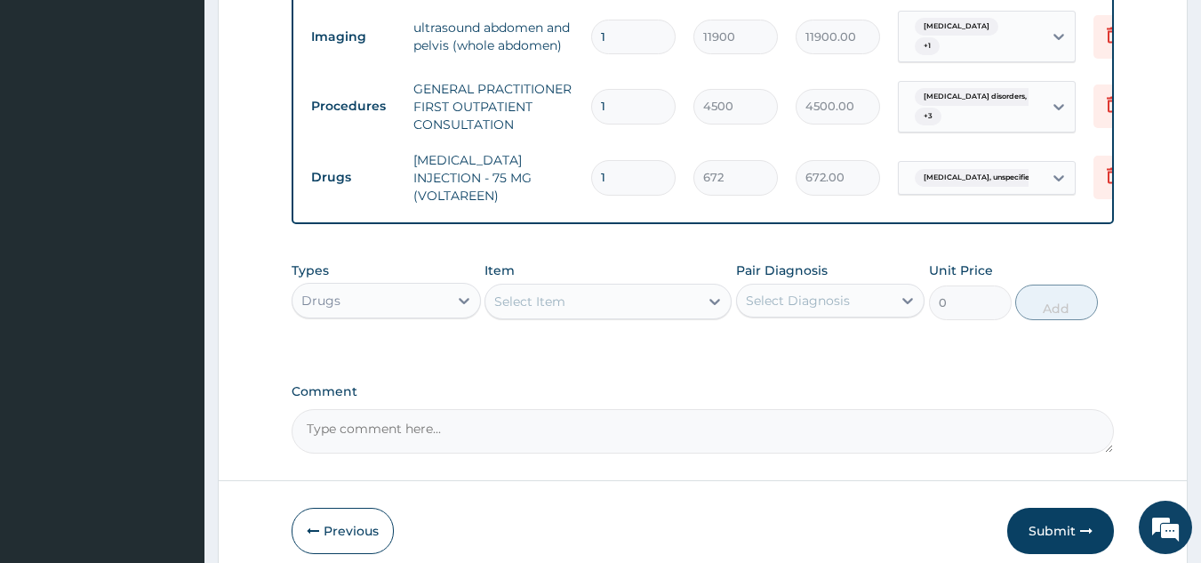
click at [613, 287] on div "Select Item" at bounding box center [591, 301] width 213 height 28
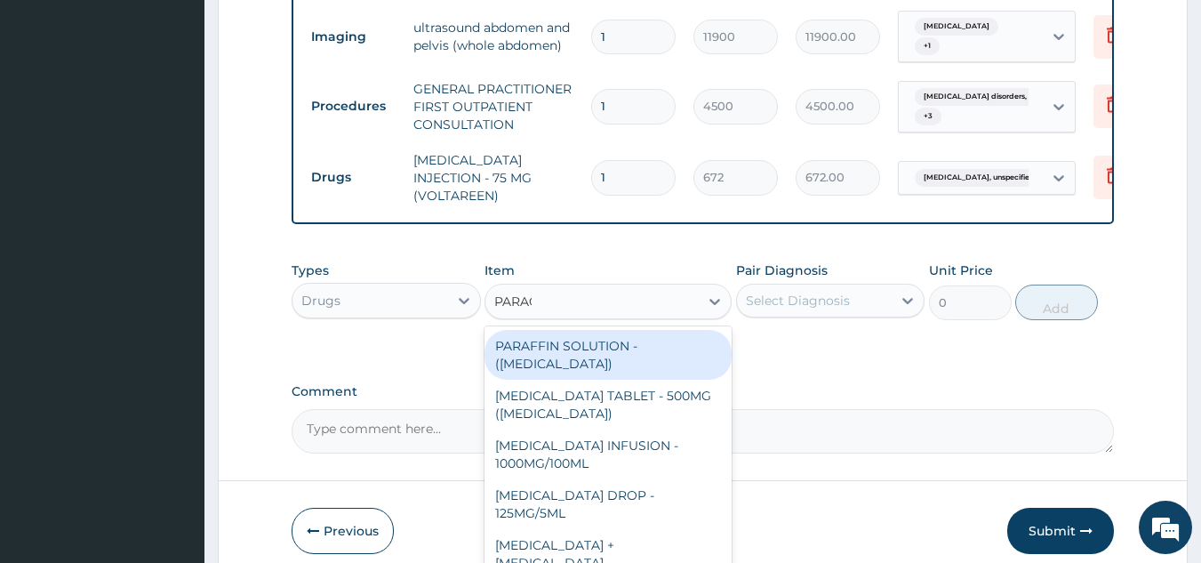
type input "PARACE"
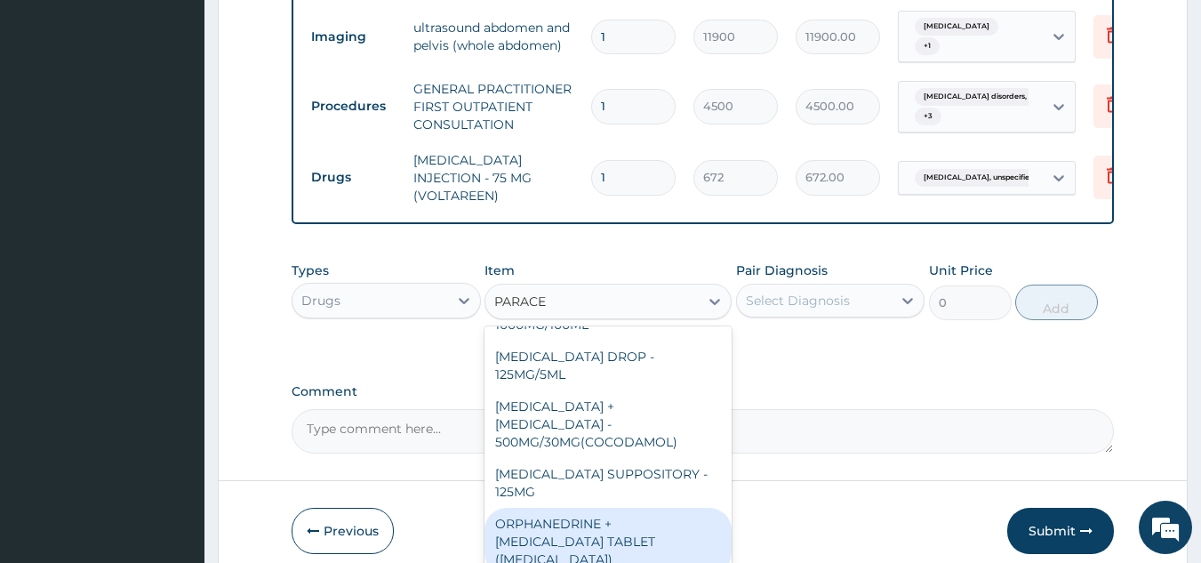
scroll to position [188, 0]
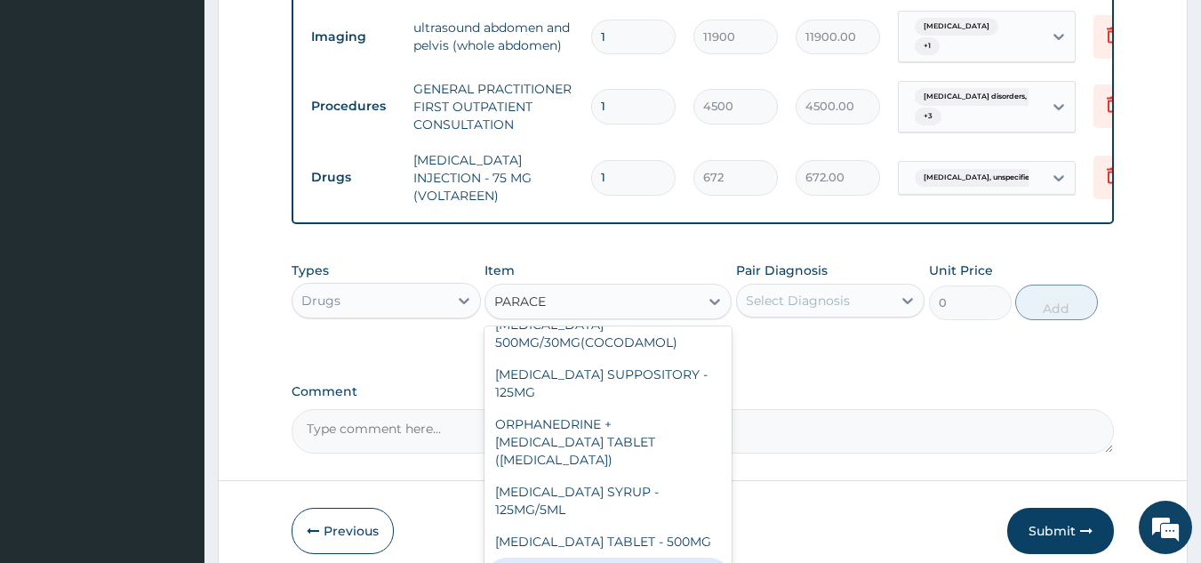
type input "640"
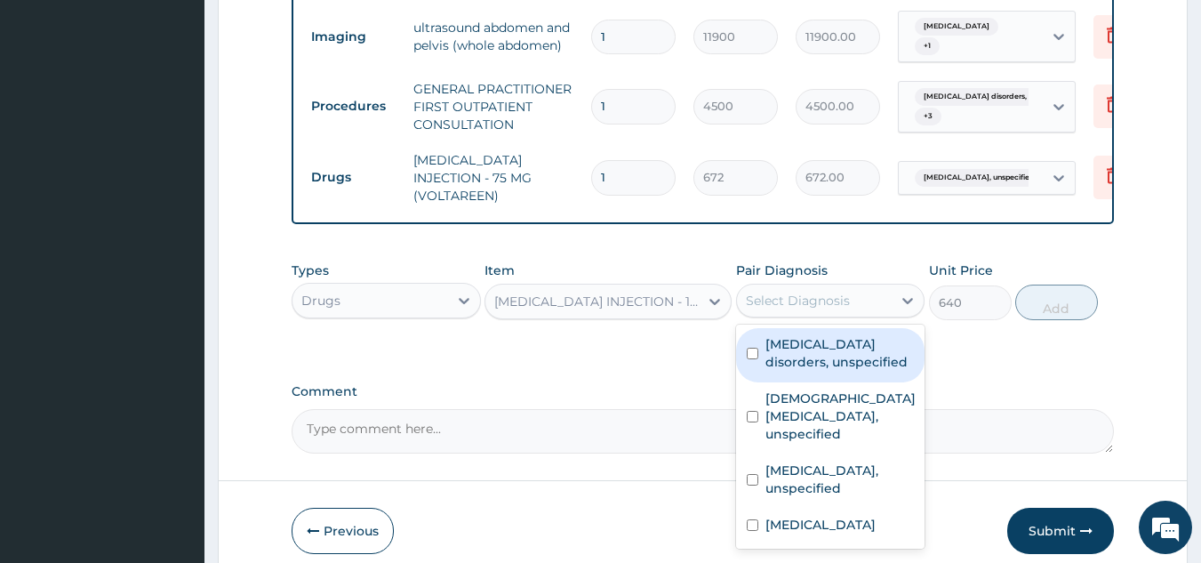
click at [822, 298] on div "Select Diagnosis" at bounding box center [815, 300] width 156 height 28
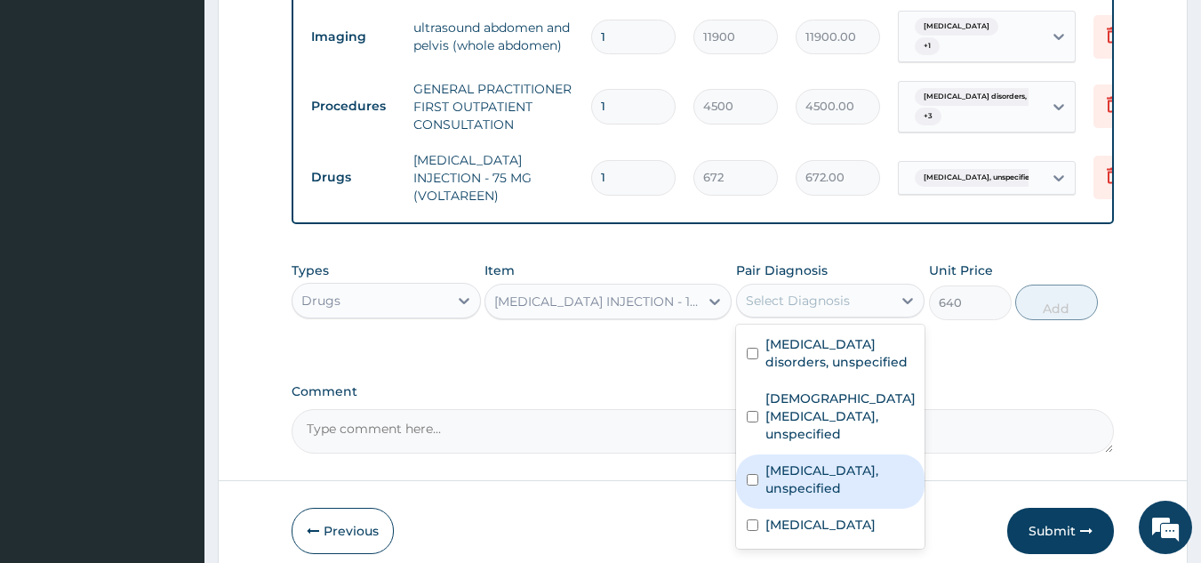
click at [793, 465] on label "Spondylolysis, unspecified" at bounding box center [839, 479] width 149 height 36
checkbox input "true"
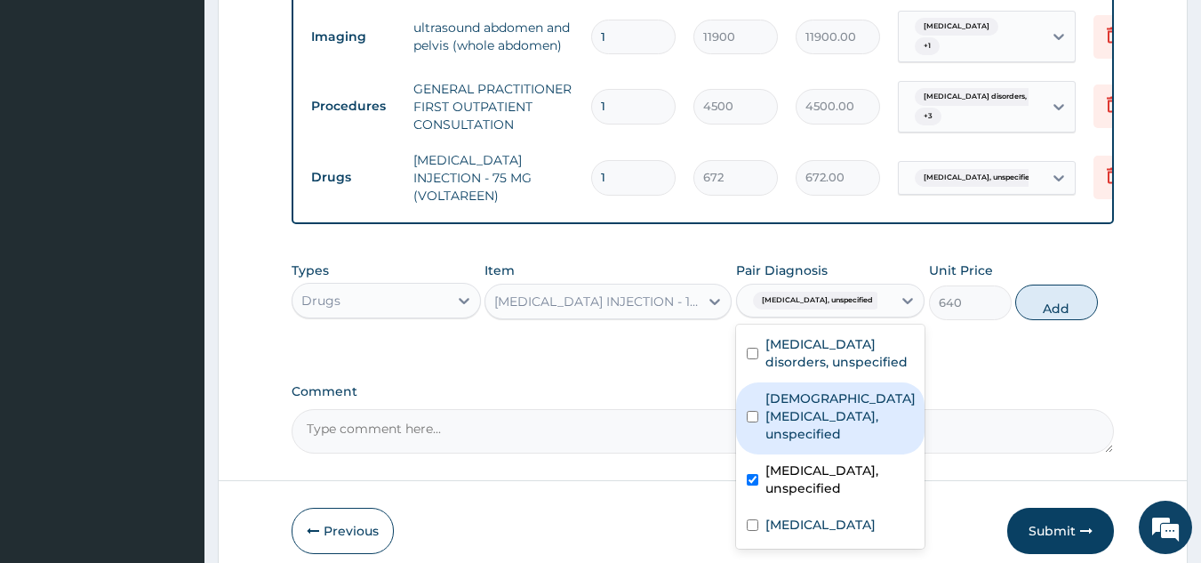
click at [803, 420] on label "Female pelvic inflammatory diseases, unspecified" at bounding box center [840, 415] width 150 height 53
checkbox input "true"
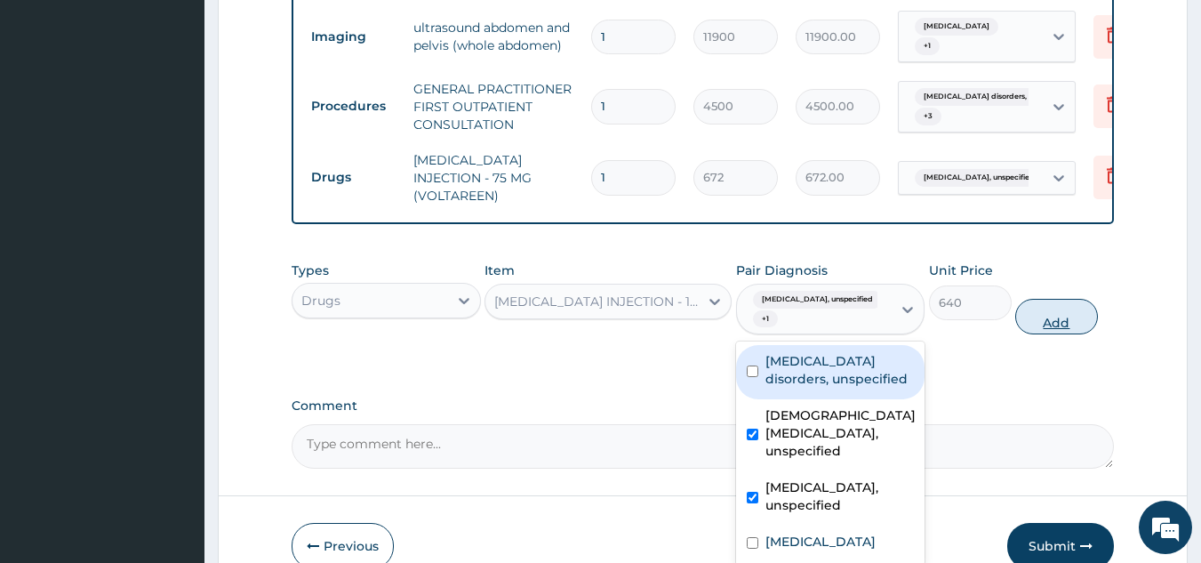
click at [1070, 299] on button "Add" at bounding box center [1056, 317] width 83 height 36
type input "0"
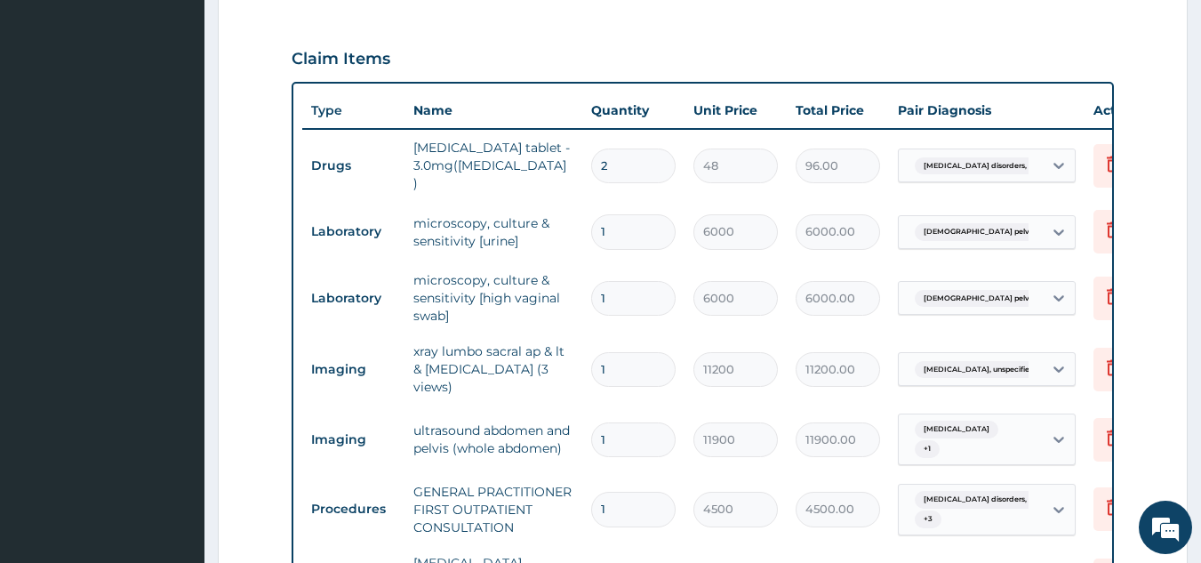
scroll to position [435, 0]
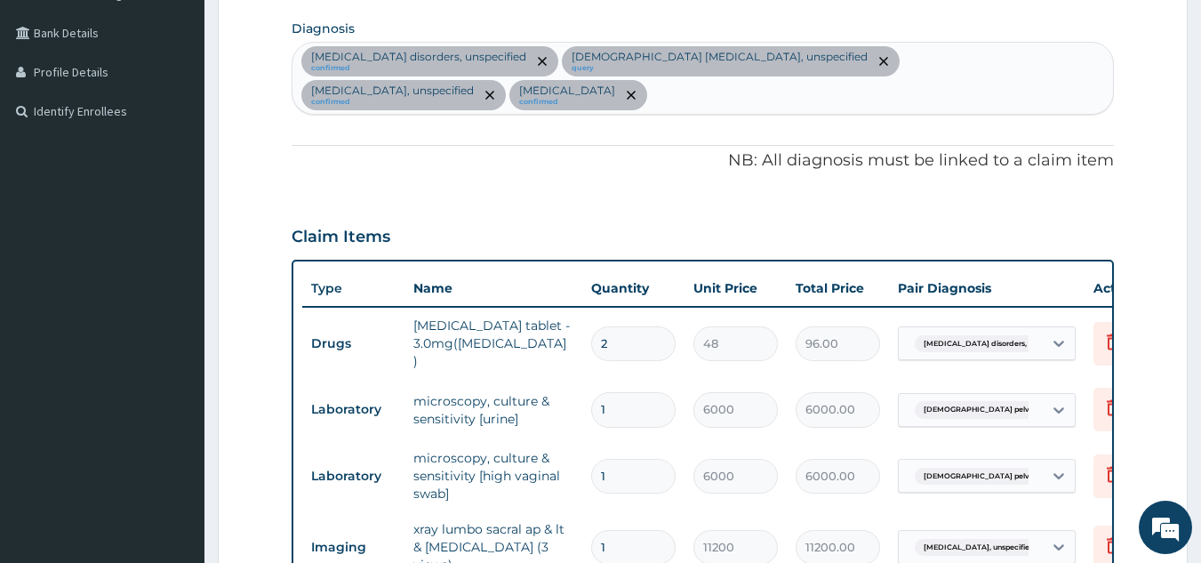
click at [606, 111] on div "Insomnia disorders, unspecified confirmed Female pelvic inflammatory diseases, …" at bounding box center [702, 78] width 821 height 71
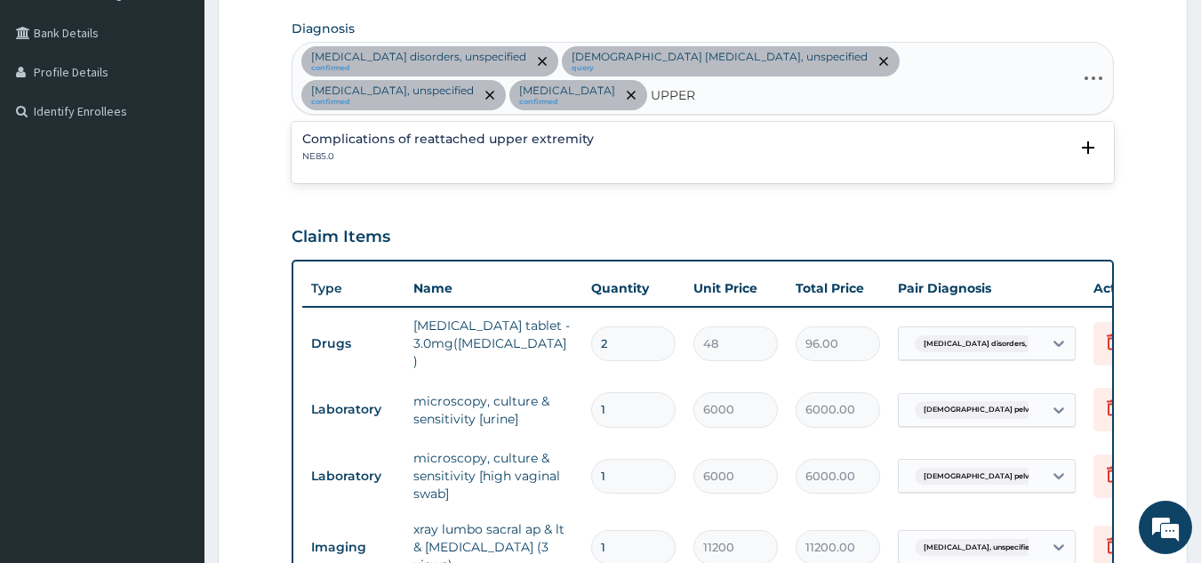
type input "UPPER"
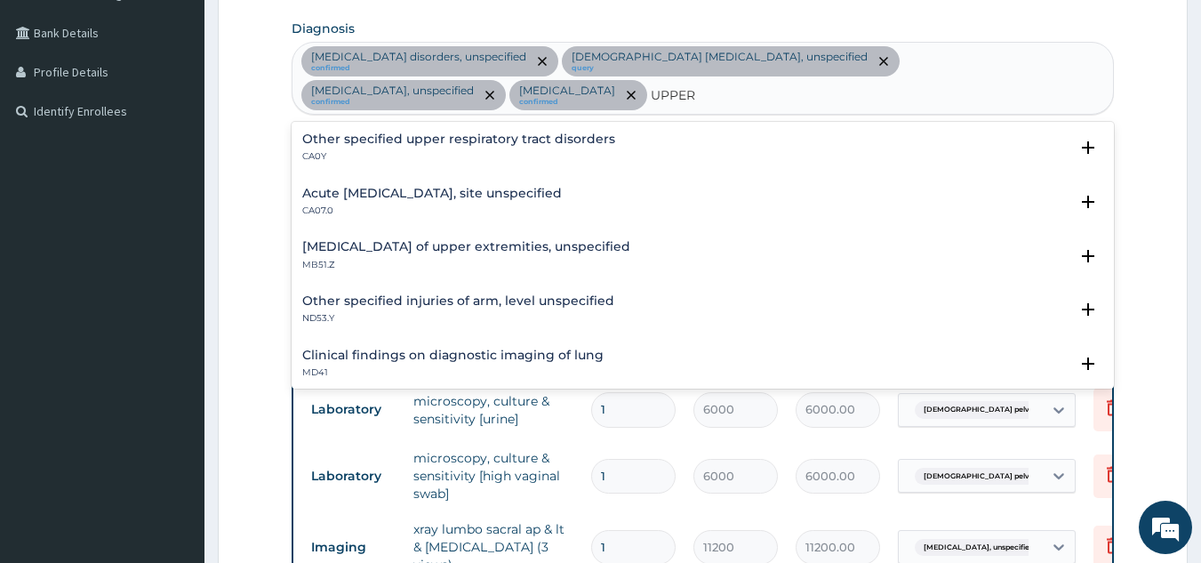
click at [461, 140] on h4 "Other specified upper respiratory tract disorders" at bounding box center [458, 138] width 313 height 13
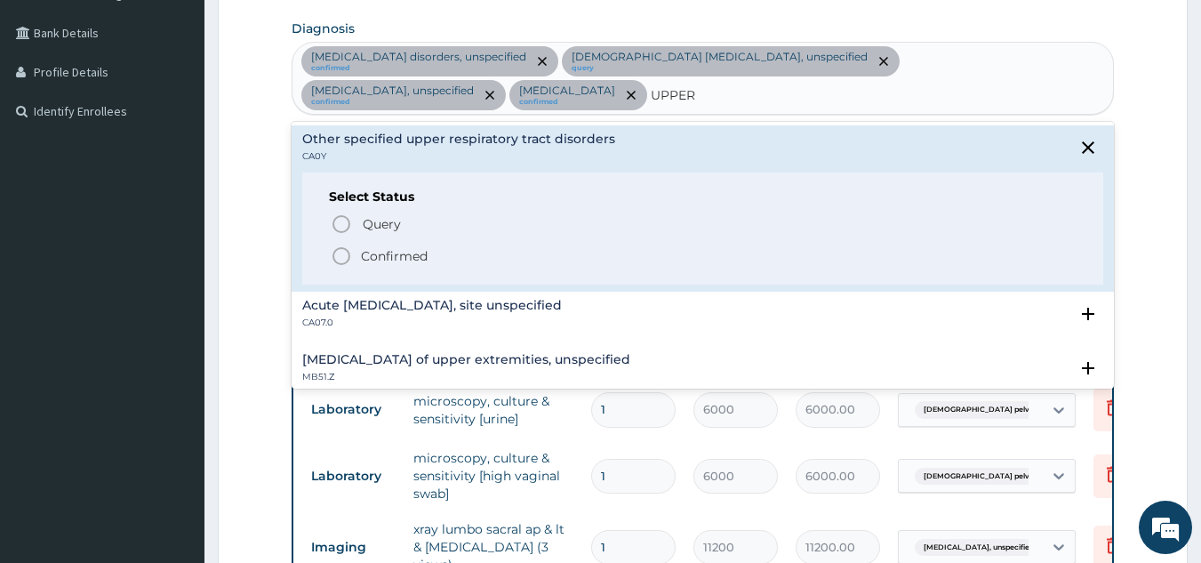
click at [382, 261] on p "Confirmed" at bounding box center [394, 256] width 67 height 18
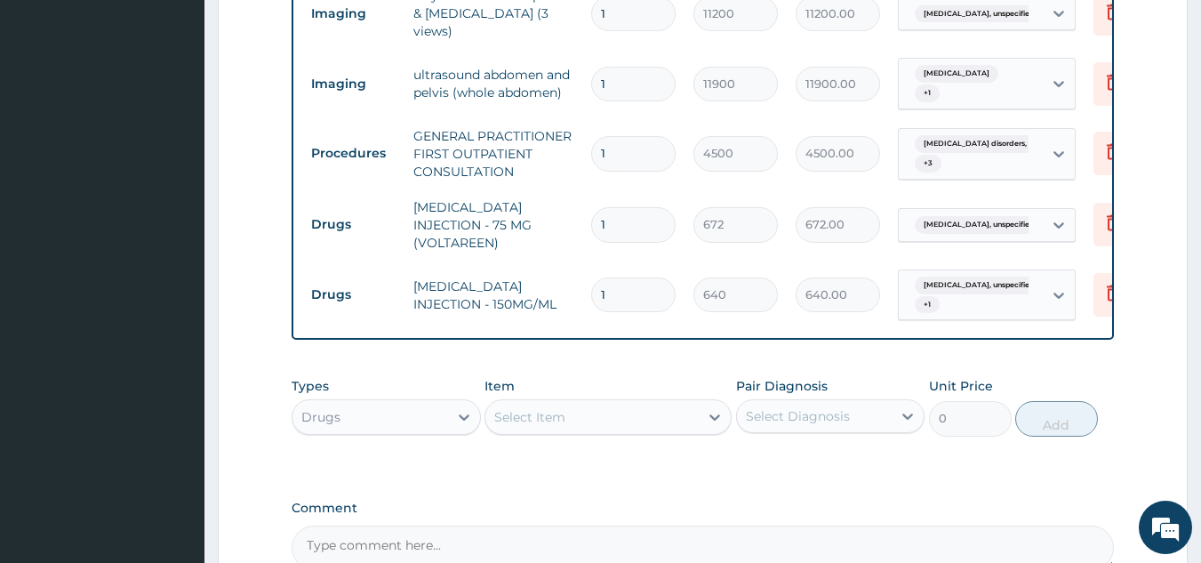
scroll to position [1146, 0]
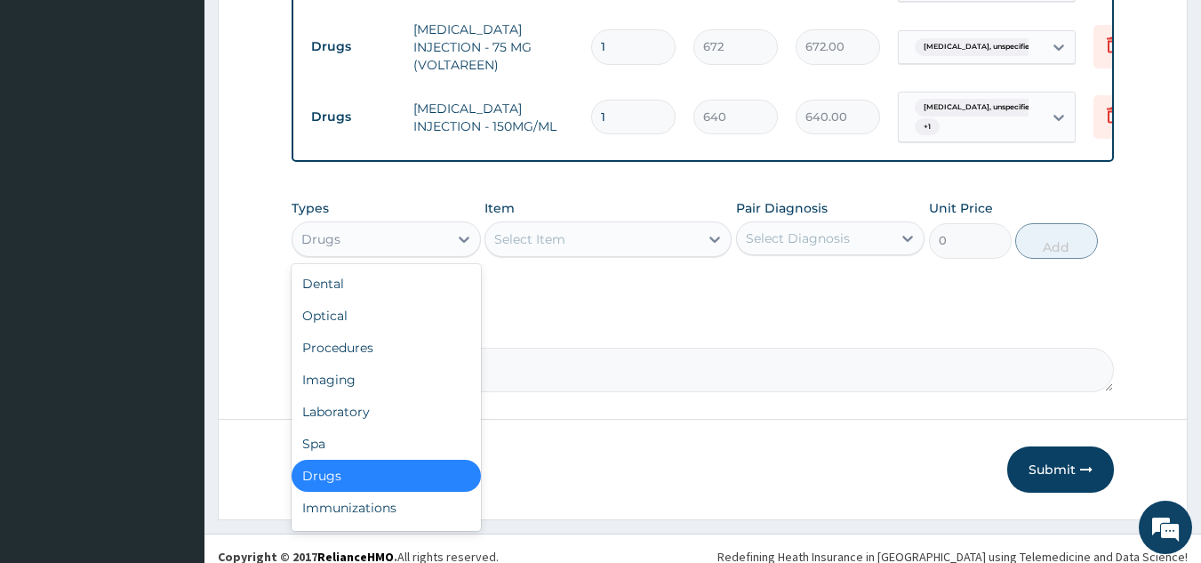
click at [434, 225] on div "Drugs" at bounding box center [370, 239] width 156 height 28
click at [340, 396] on div "Laboratory" at bounding box center [386, 412] width 189 height 32
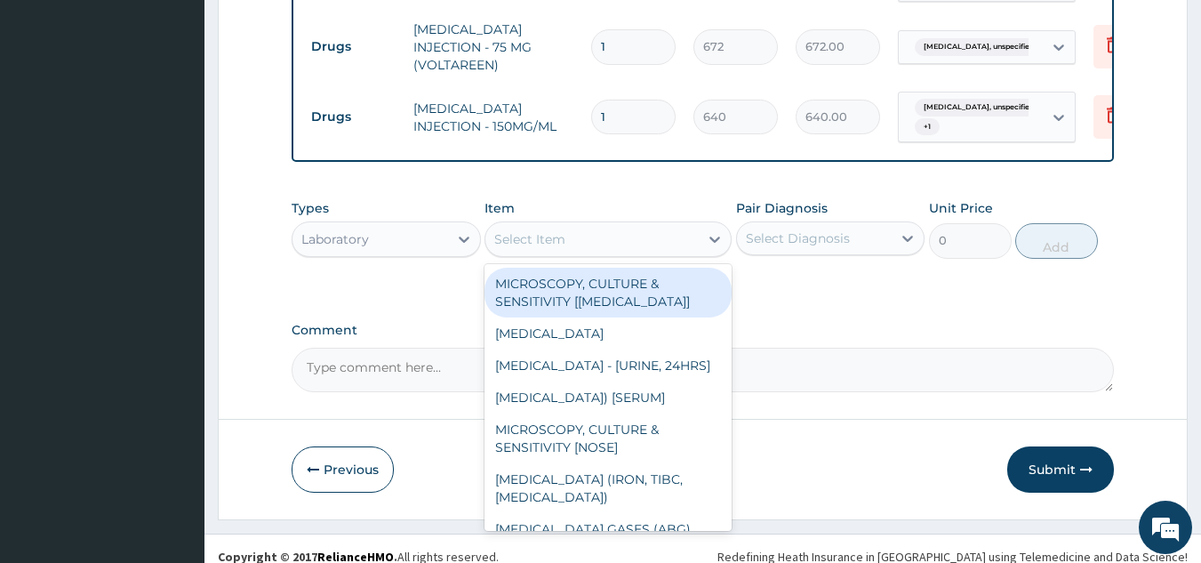
click at [611, 230] on div "Select Item" at bounding box center [591, 239] width 213 height 28
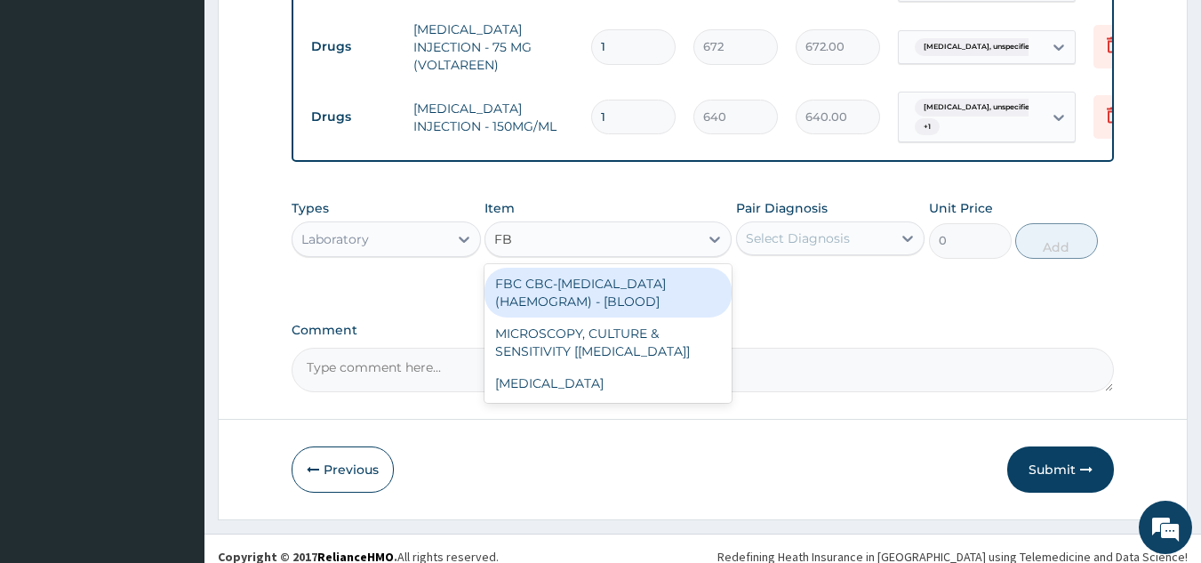
type input "FBC"
drag, startPoint x: 610, startPoint y: 275, endPoint x: 781, endPoint y: 278, distance: 170.7
click at [610, 276] on div "FBC CBC-[MEDICAL_DATA] (HAEMOGRAM) - [BLOOD]" at bounding box center [608, 293] width 247 height 50
type input "6000"
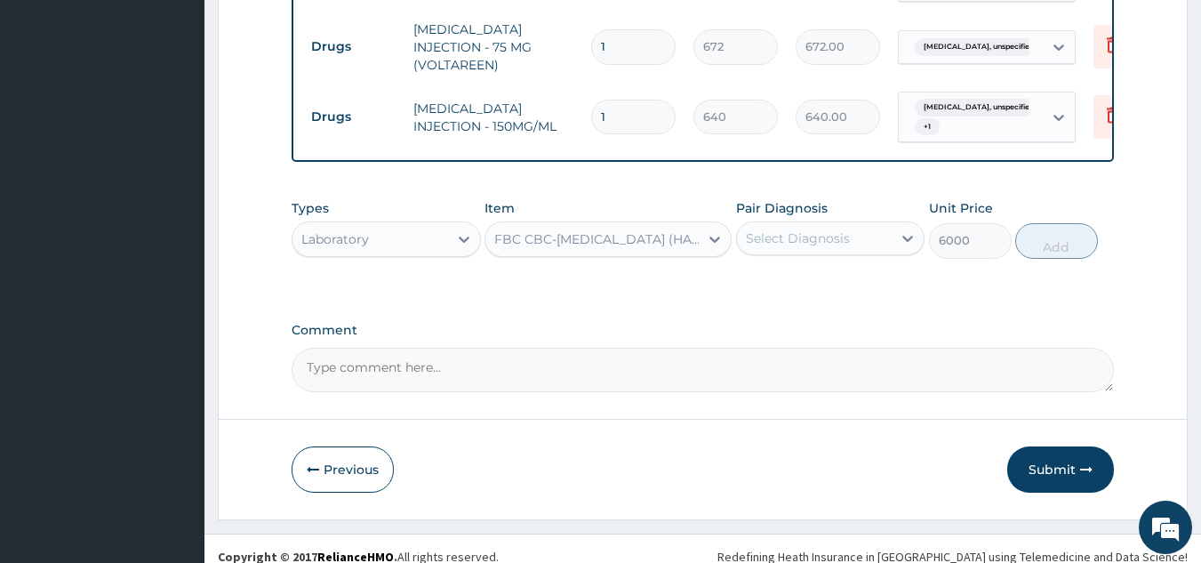
click at [813, 230] on div "Select Diagnosis" at bounding box center [798, 238] width 104 height 18
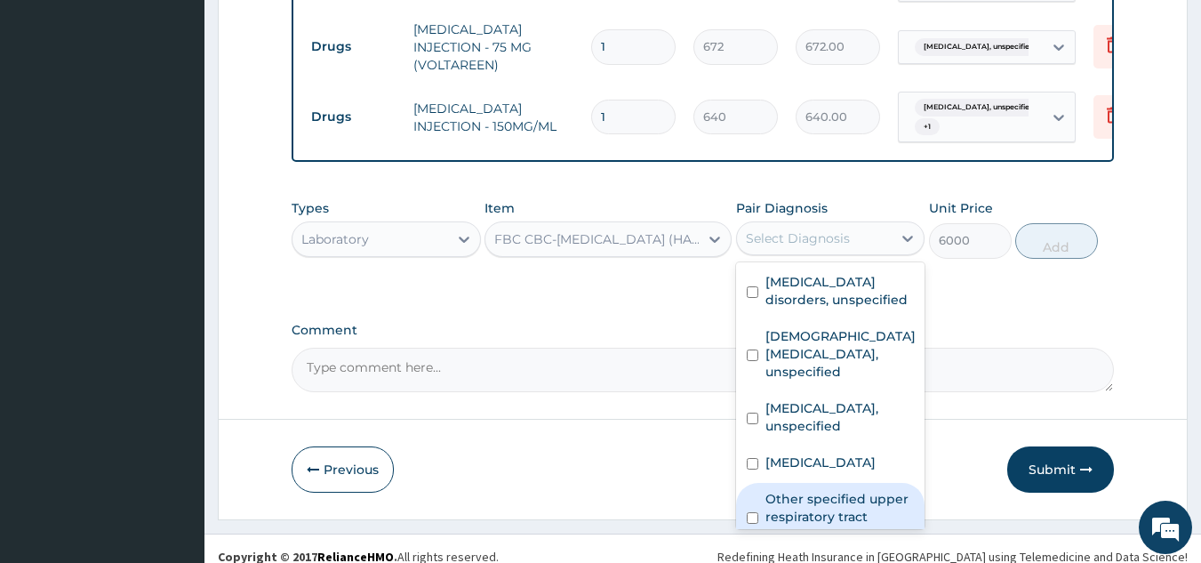
drag, startPoint x: 833, startPoint y: 500, endPoint x: 921, endPoint y: 403, distance: 130.9
click at [834, 499] on label "Other specified upper respiratory tract disorders" at bounding box center [839, 516] width 149 height 53
checkbox input "true"
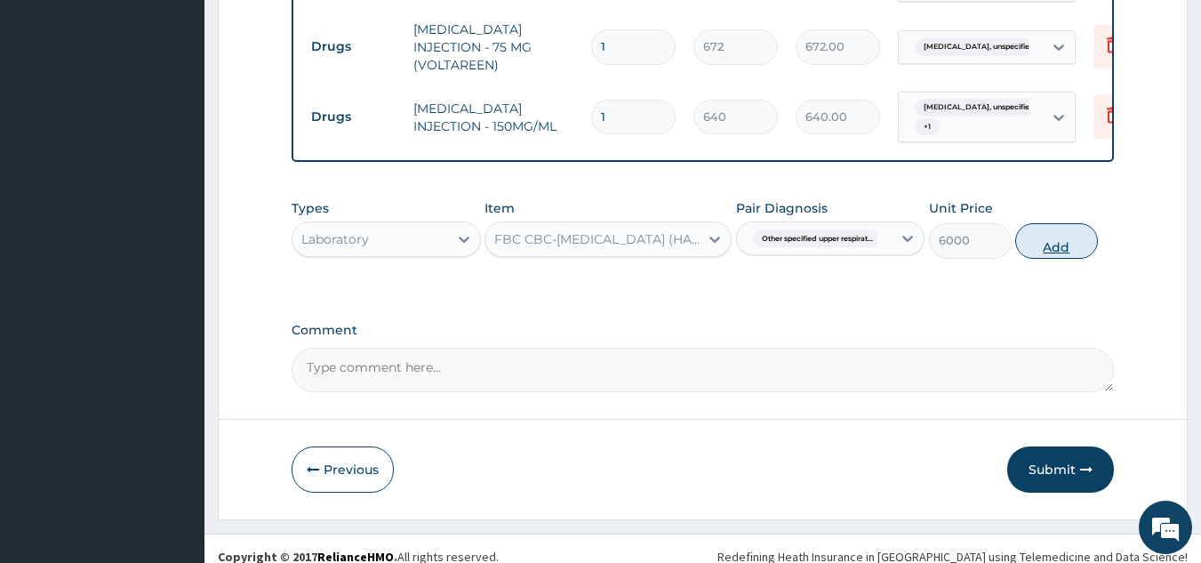
click at [1062, 232] on button "Add" at bounding box center [1056, 241] width 83 height 36
type input "0"
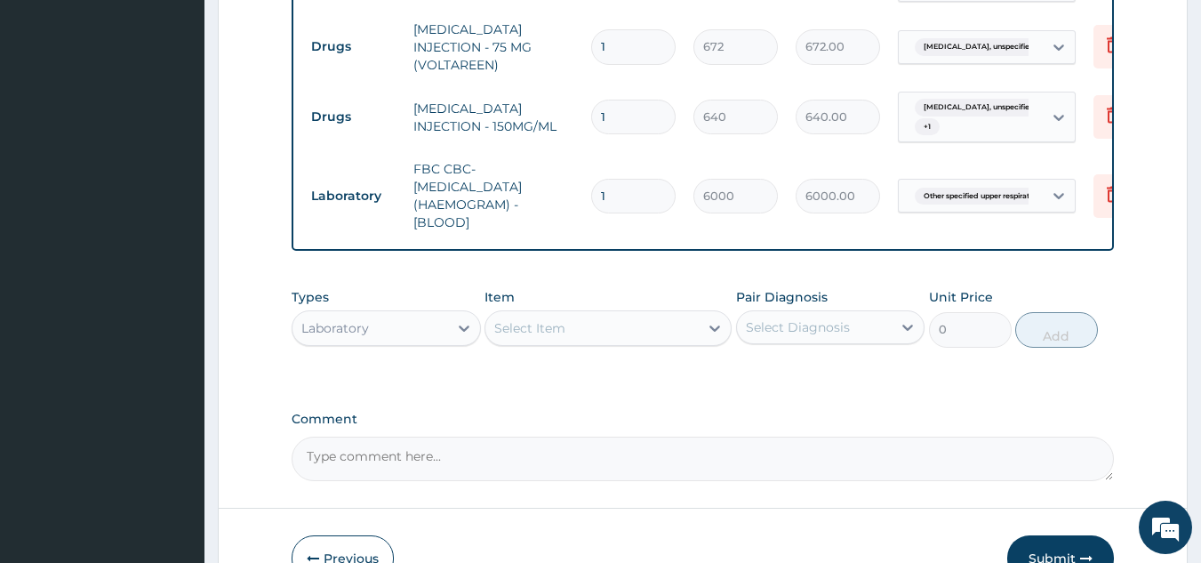
click at [661, 318] on div "Select Item" at bounding box center [591, 328] width 213 height 28
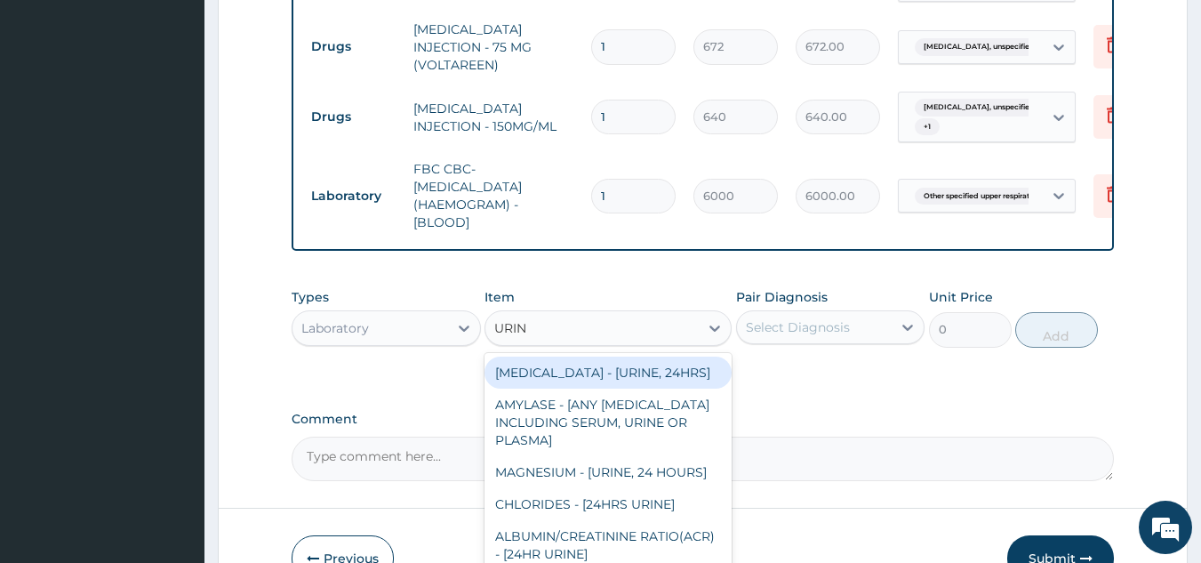
type input "URINA"
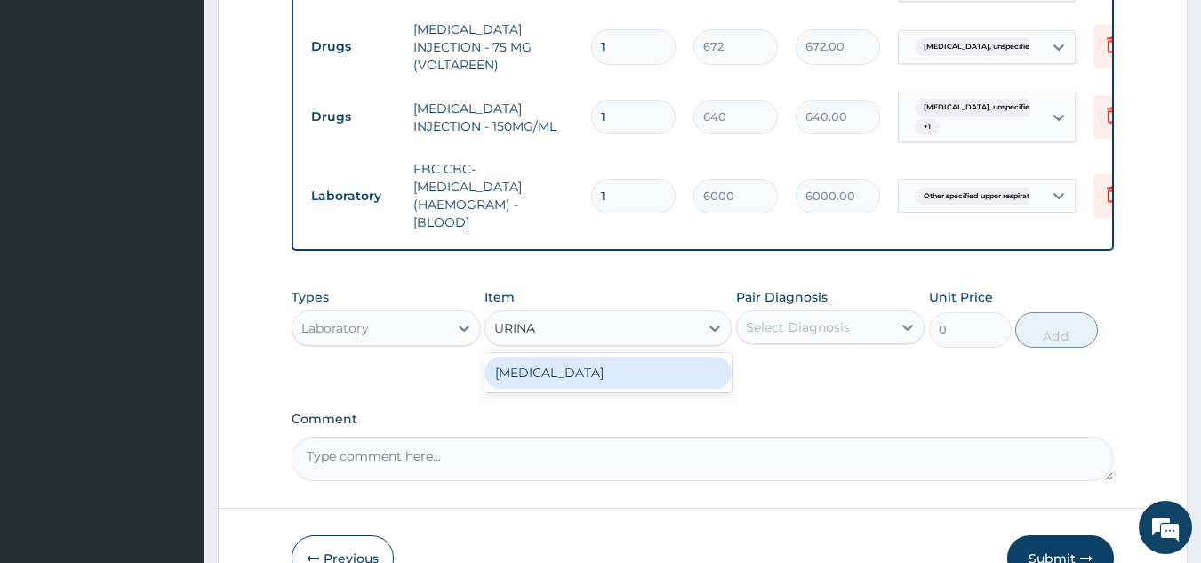
click at [694, 357] on div "[MEDICAL_DATA]" at bounding box center [608, 372] width 247 height 32
type input "2625"
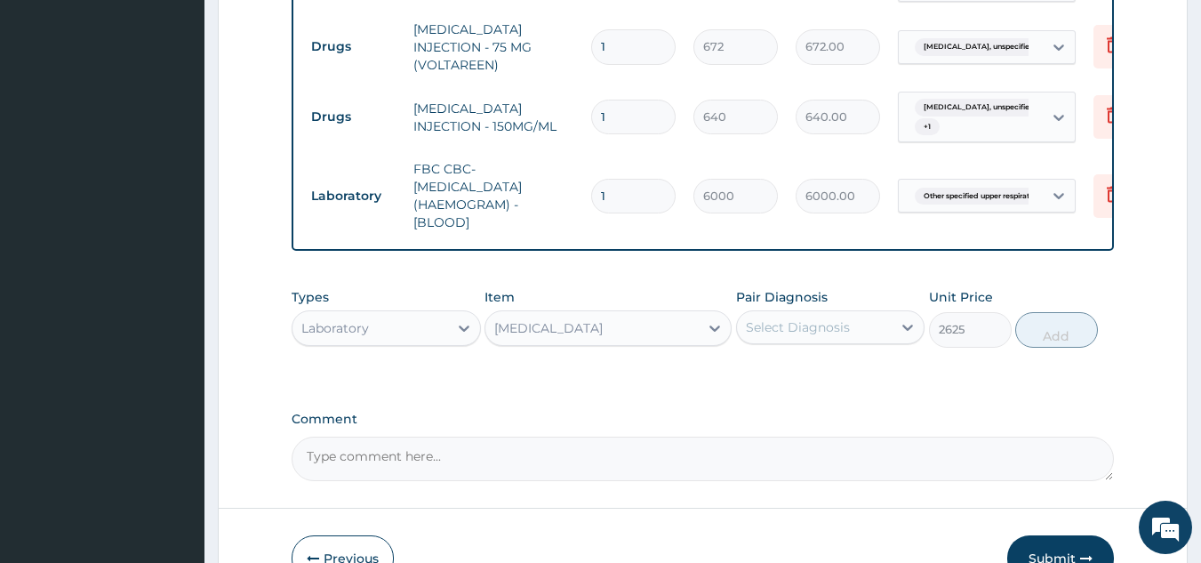
click at [814, 318] on div "Select Diagnosis" at bounding box center [798, 327] width 104 height 18
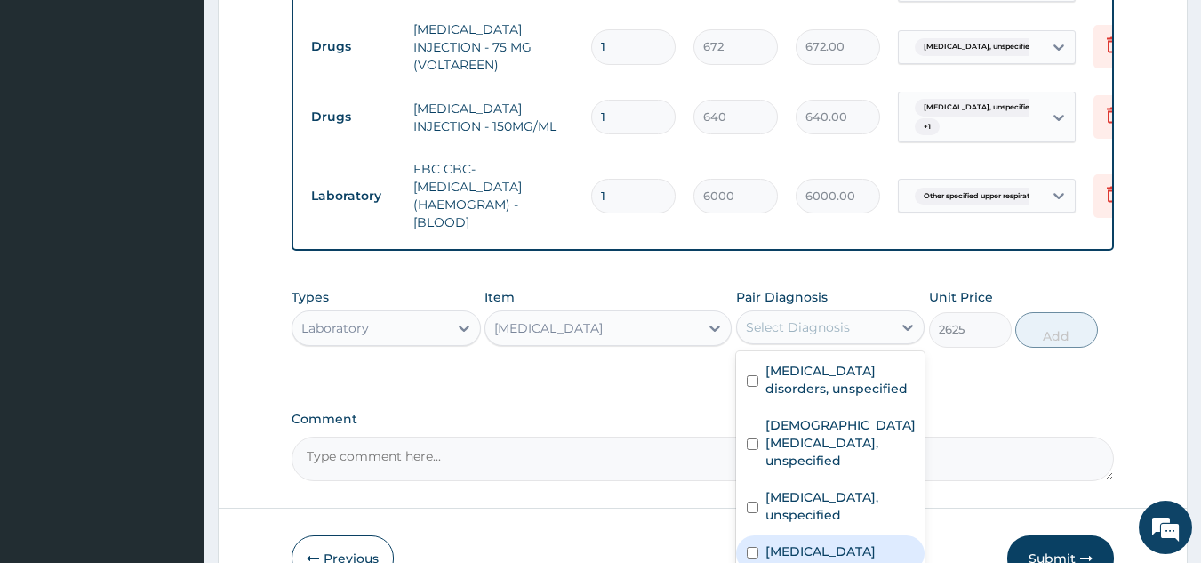
scroll to position [29, 0]
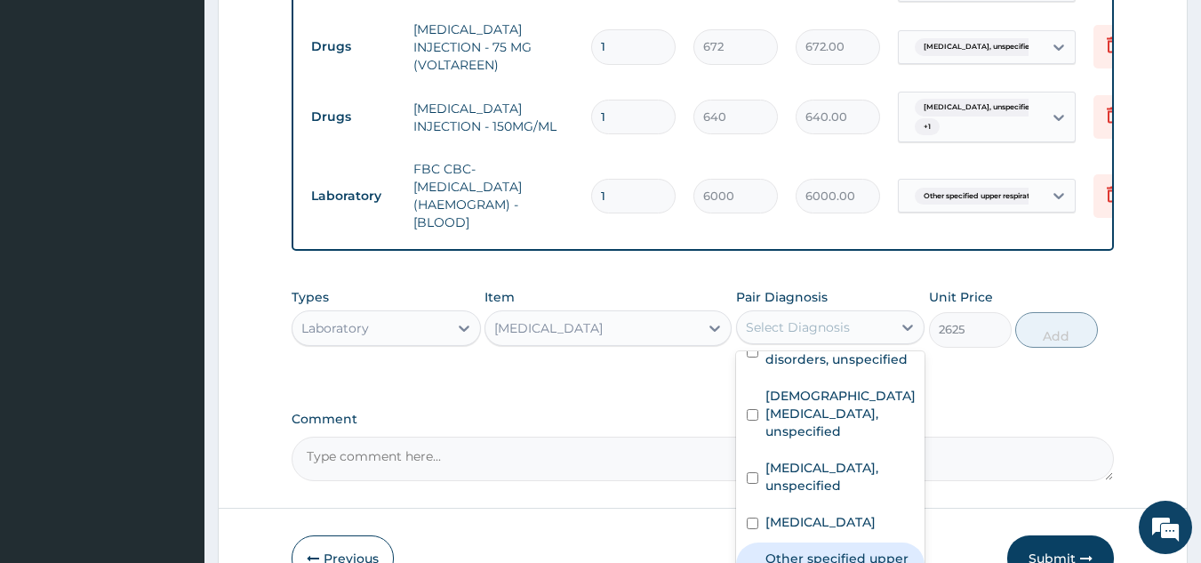
checkbox input "true"
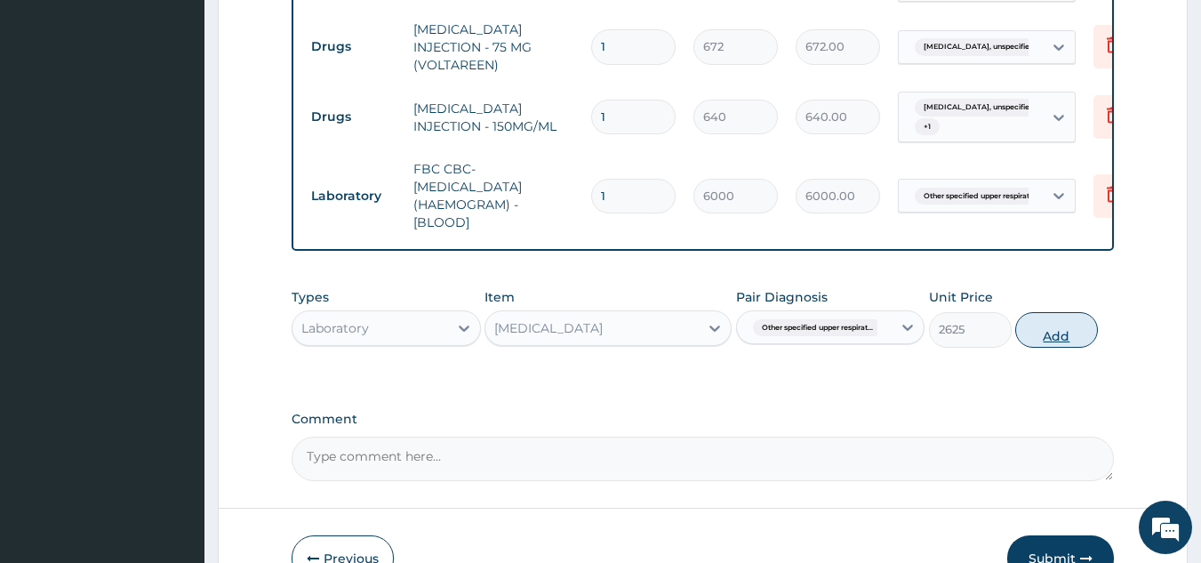
click at [1066, 316] on button "Add" at bounding box center [1056, 330] width 83 height 36
type input "0"
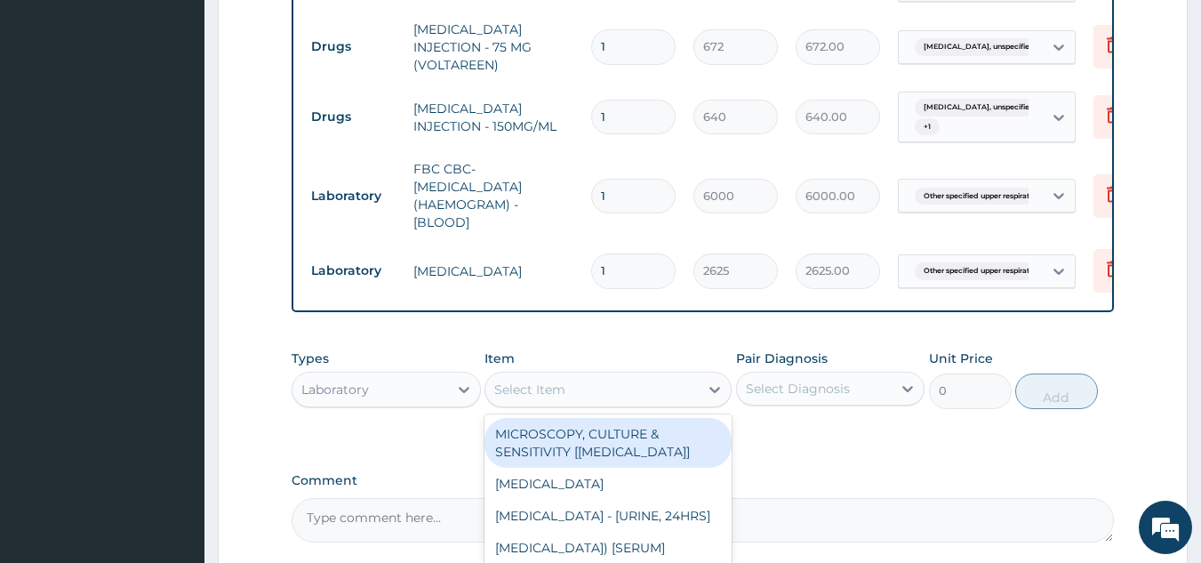
click at [525, 389] on div "Select Item" at bounding box center [608, 390] width 247 height 36
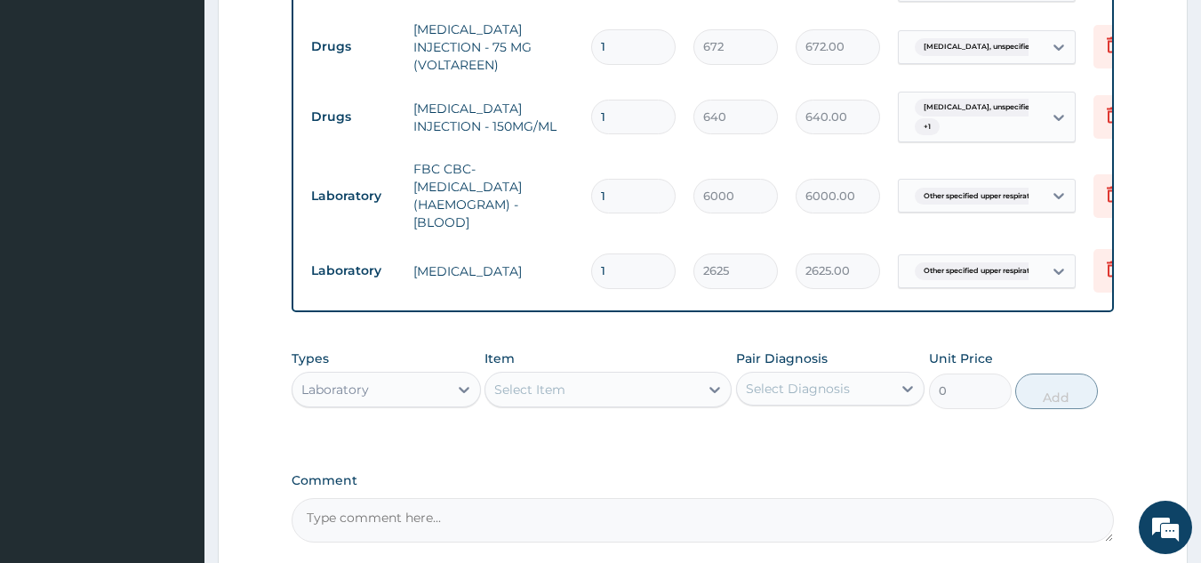
click at [858, 422] on div "Types Laboratory Item Select Item Pair Diagnosis Select Diagnosis Unit Price 0 …" at bounding box center [703, 391] width 823 height 103
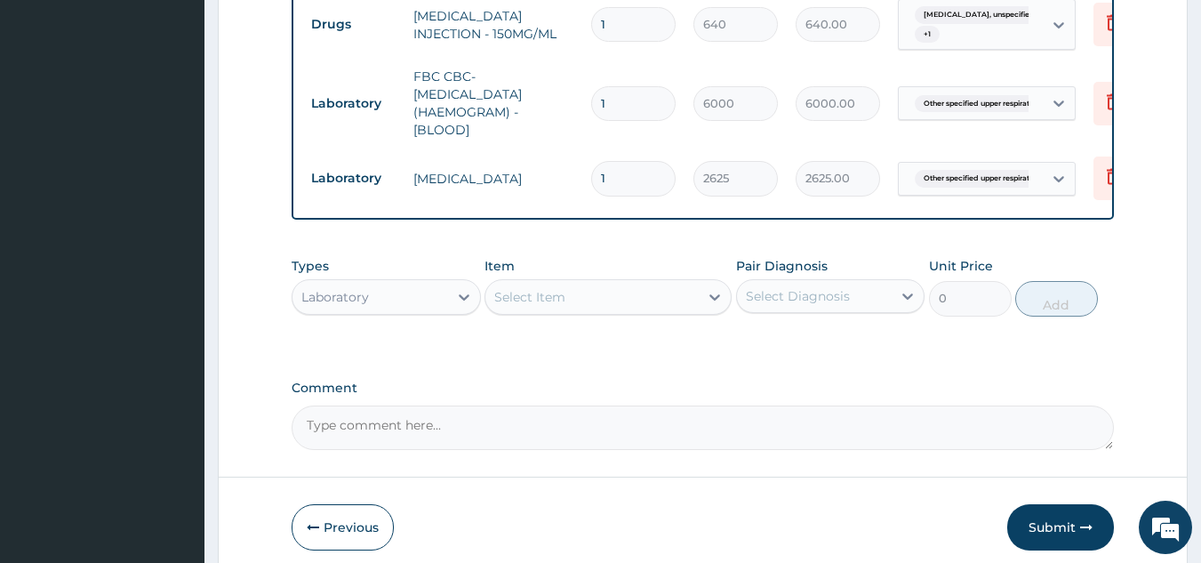
scroll to position [1296, 0]
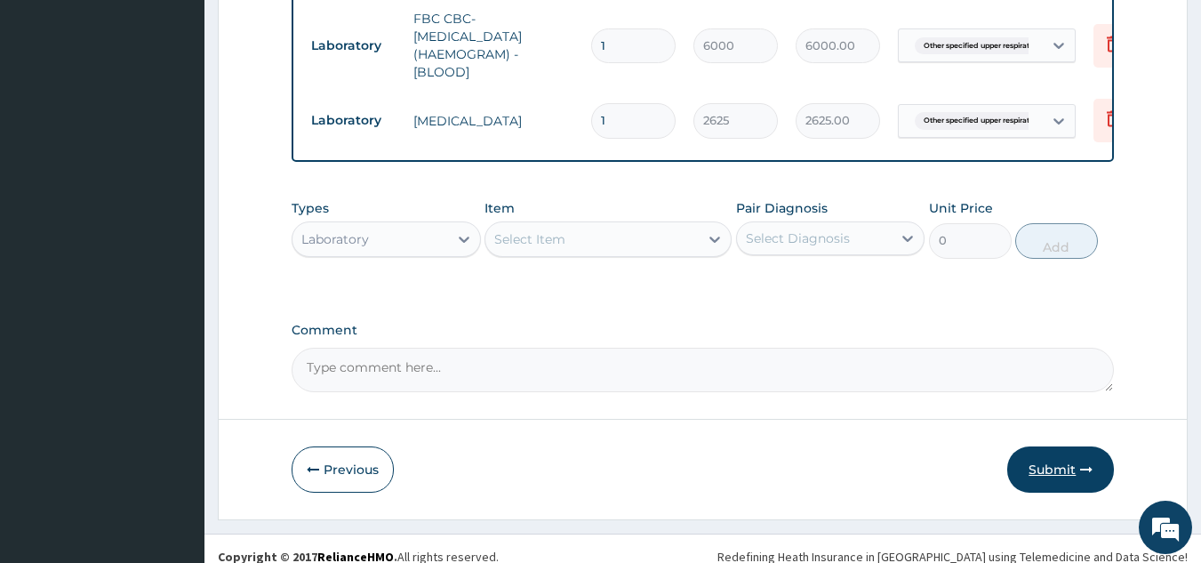
click at [1057, 446] on button "Submit" at bounding box center [1060, 469] width 107 height 46
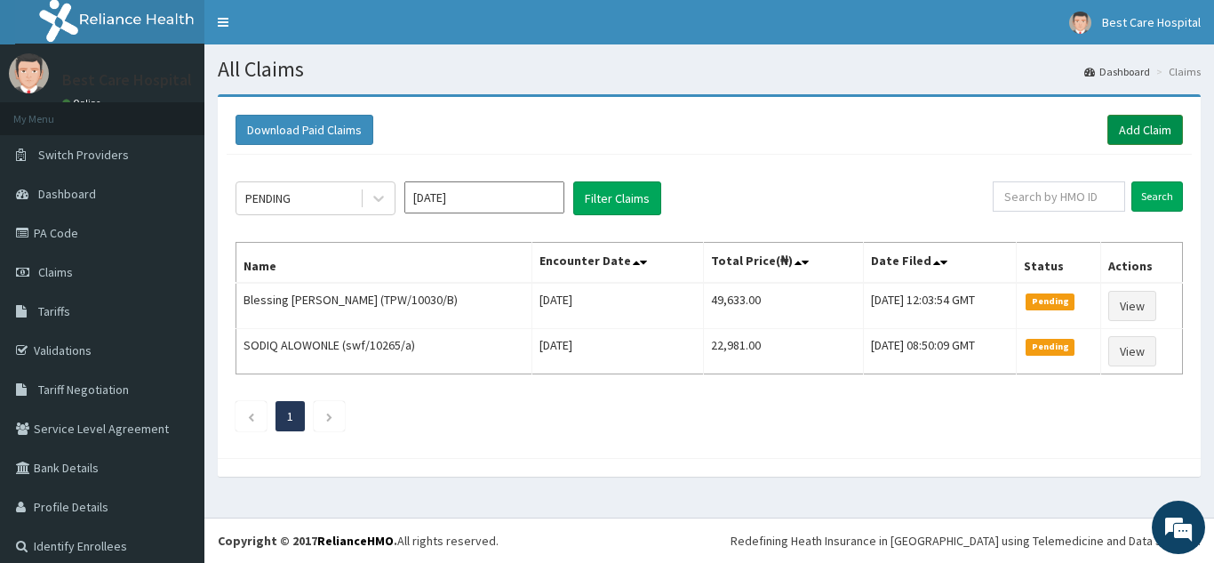
click at [1129, 120] on link "Add Claim" at bounding box center [1146, 130] width 76 height 30
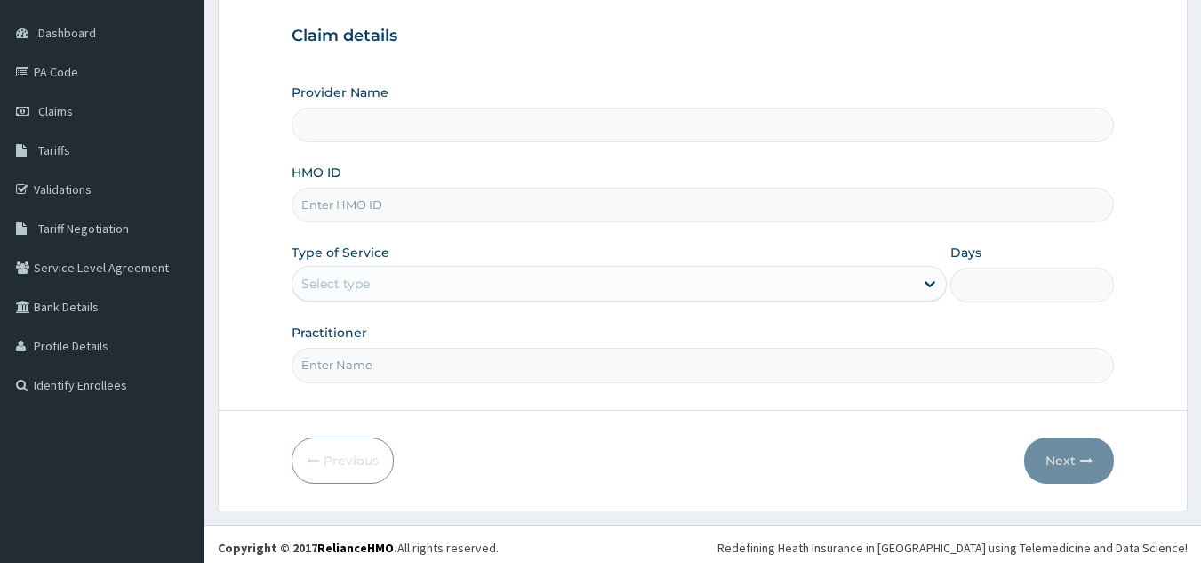
scroll to position [168, 0]
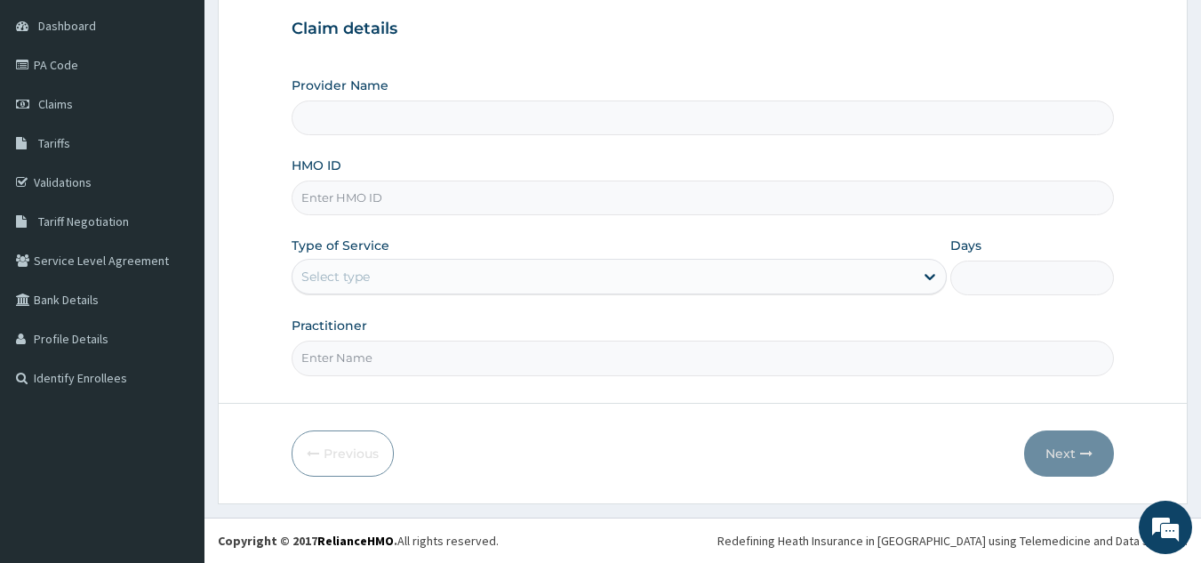
click at [441, 195] on input "HMO ID" at bounding box center [703, 197] width 823 height 35
type input "Bestcare Hospital"
type input "IFS/10178/A"
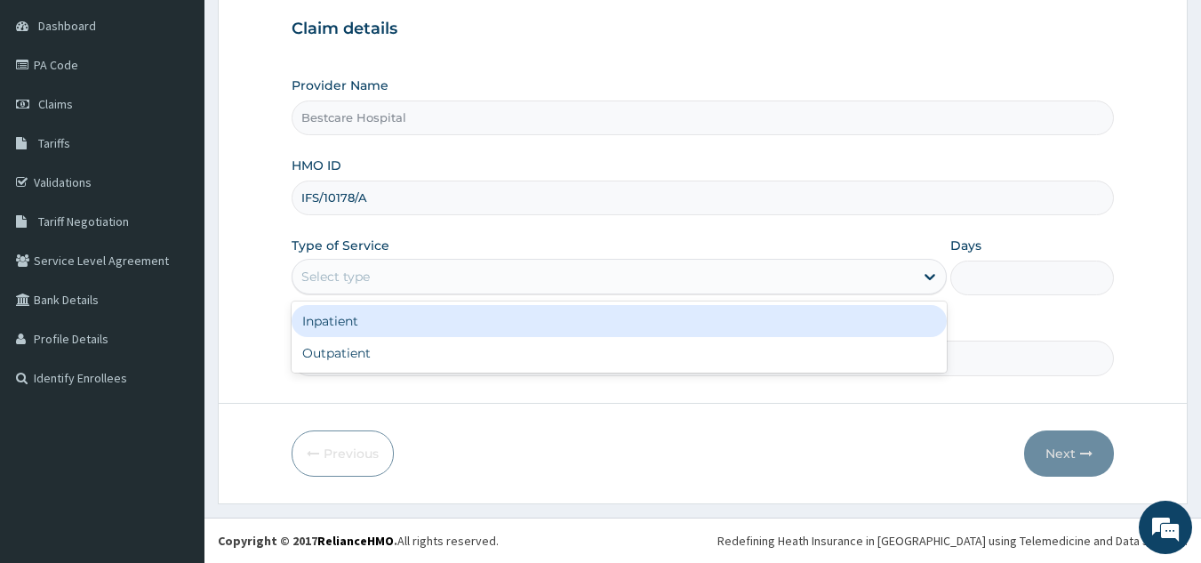
click at [429, 277] on div "Select type" at bounding box center [602, 276] width 621 height 28
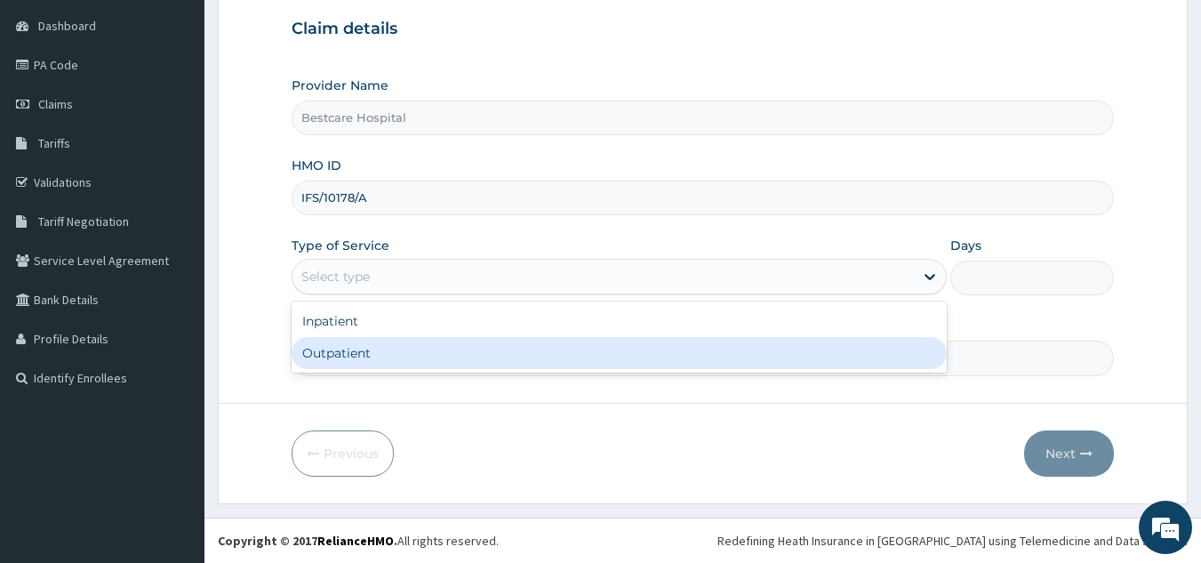
click at [421, 345] on div "Outpatient" at bounding box center [619, 353] width 655 height 32
type input "1"
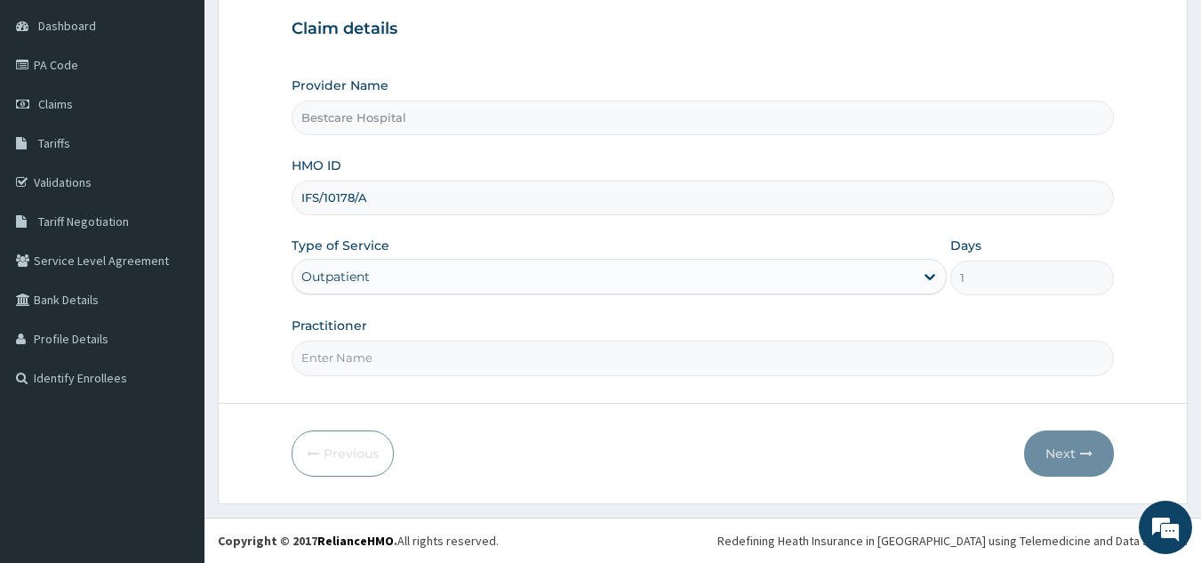
click at [433, 352] on input "Practitioner" at bounding box center [703, 357] width 823 height 35
type input "DR [PERSON_NAME]"
click at [1069, 463] on button "Next" at bounding box center [1069, 453] width 90 height 46
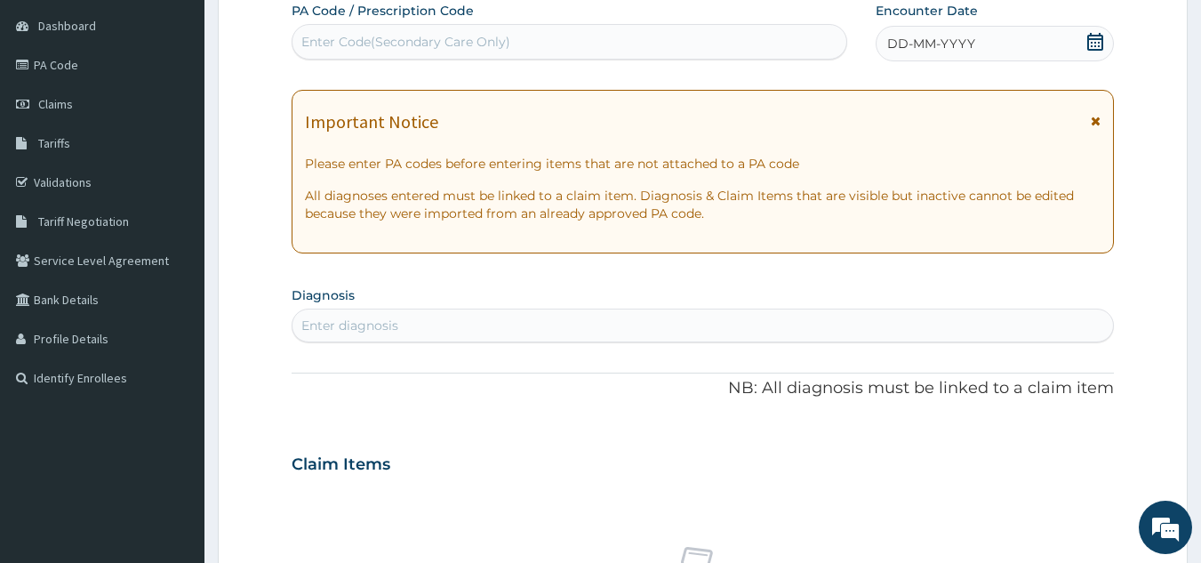
click at [1100, 40] on icon at bounding box center [1095, 42] width 18 height 18
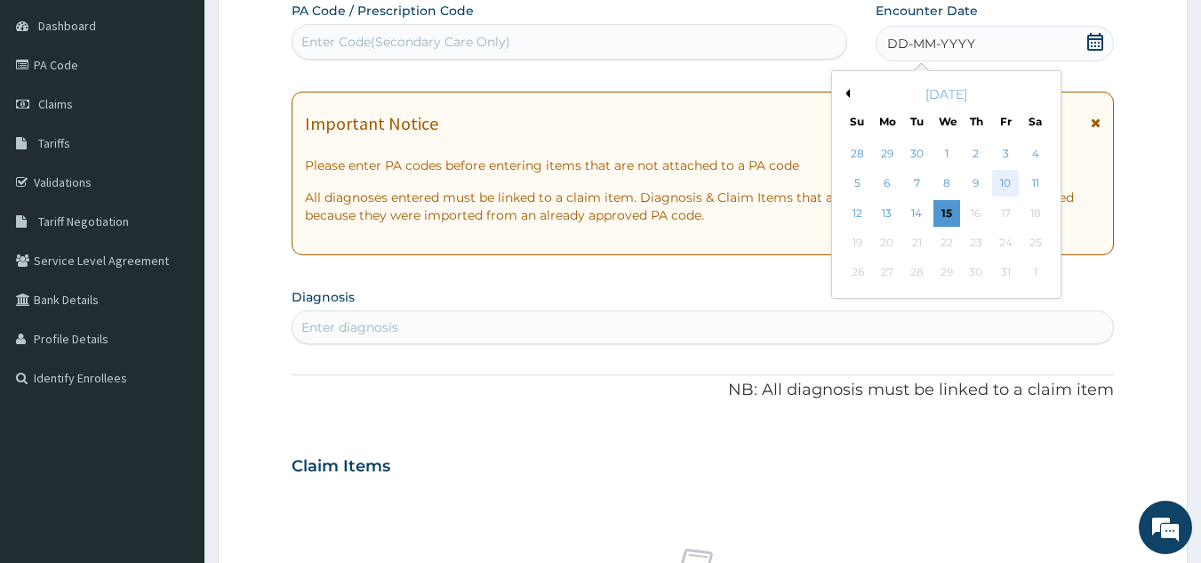
click at [1006, 186] on div "10" at bounding box center [1005, 184] width 27 height 27
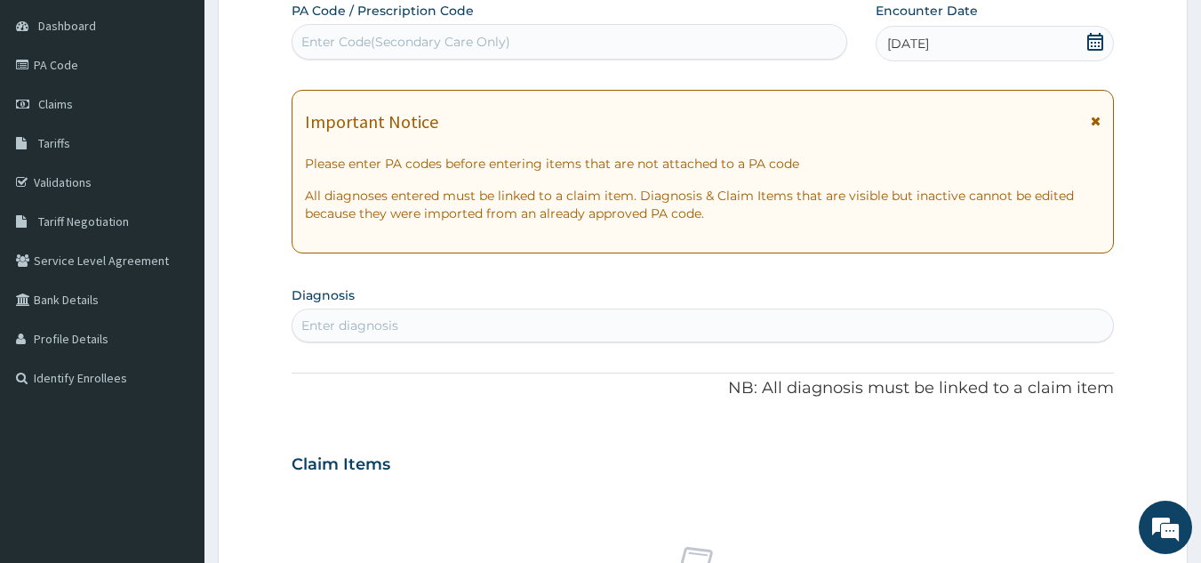
click at [806, 329] on div "Enter diagnosis" at bounding box center [702, 325] width 821 height 28
type input "P"
type input "[MEDICAL_DATA]"
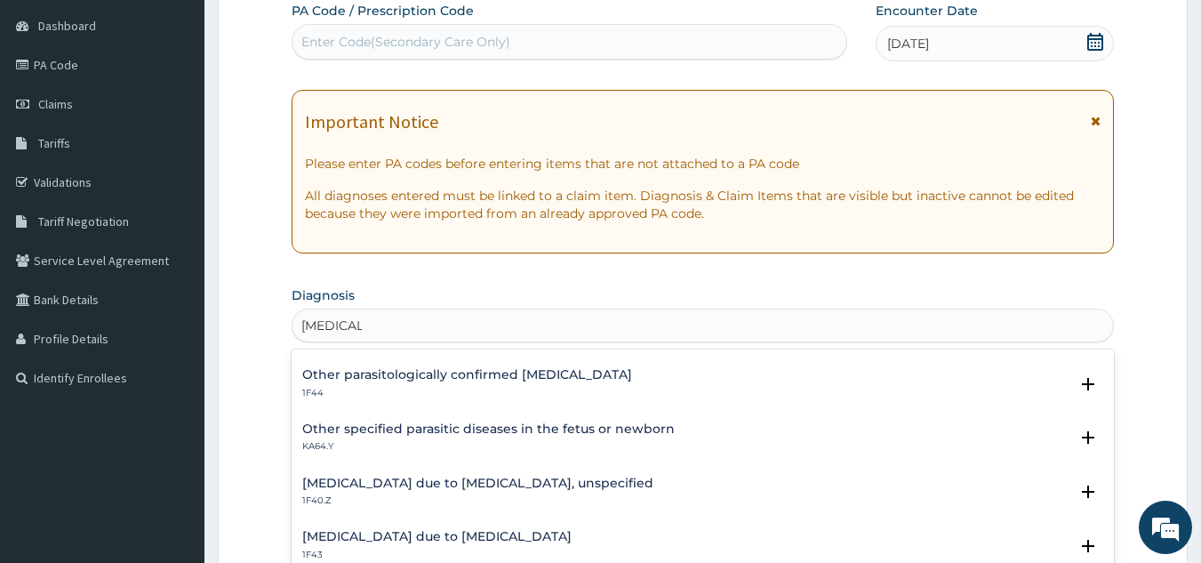
scroll to position [178, 0]
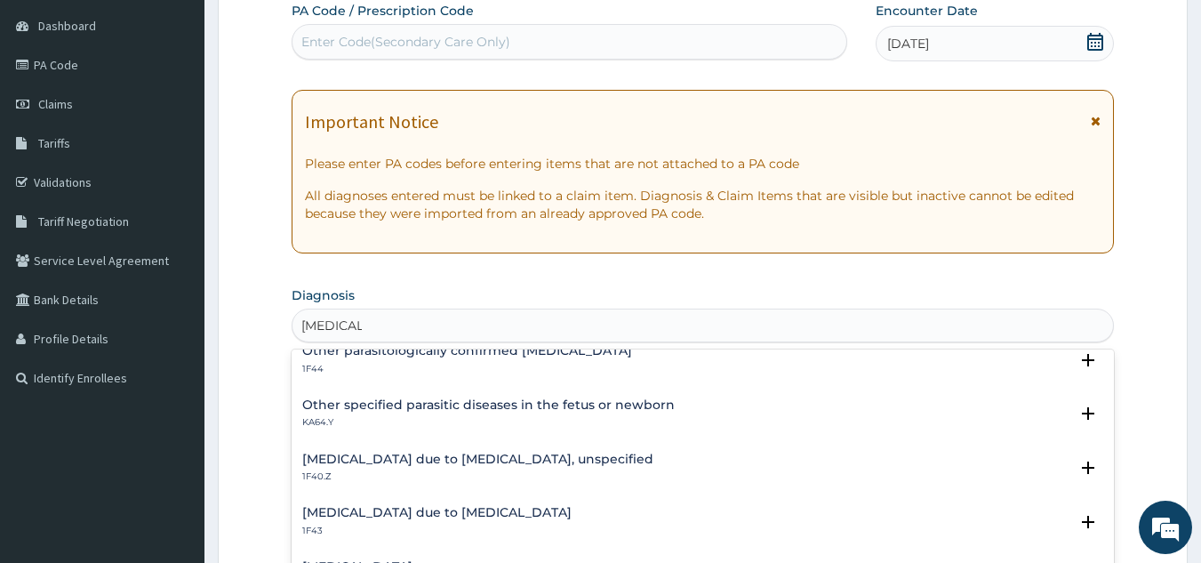
click at [474, 453] on h4 "[MEDICAL_DATA] due to [MEDICAL_DATA], unspecified" at bounding box center [477, 459] width 351 height 13
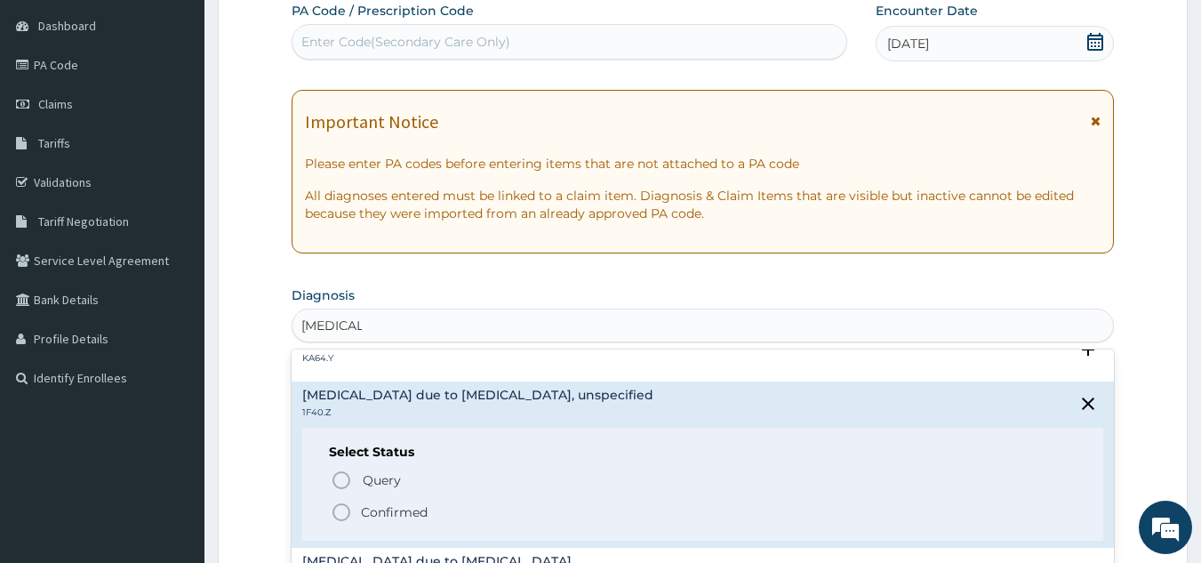
scroll to position [267, 0]
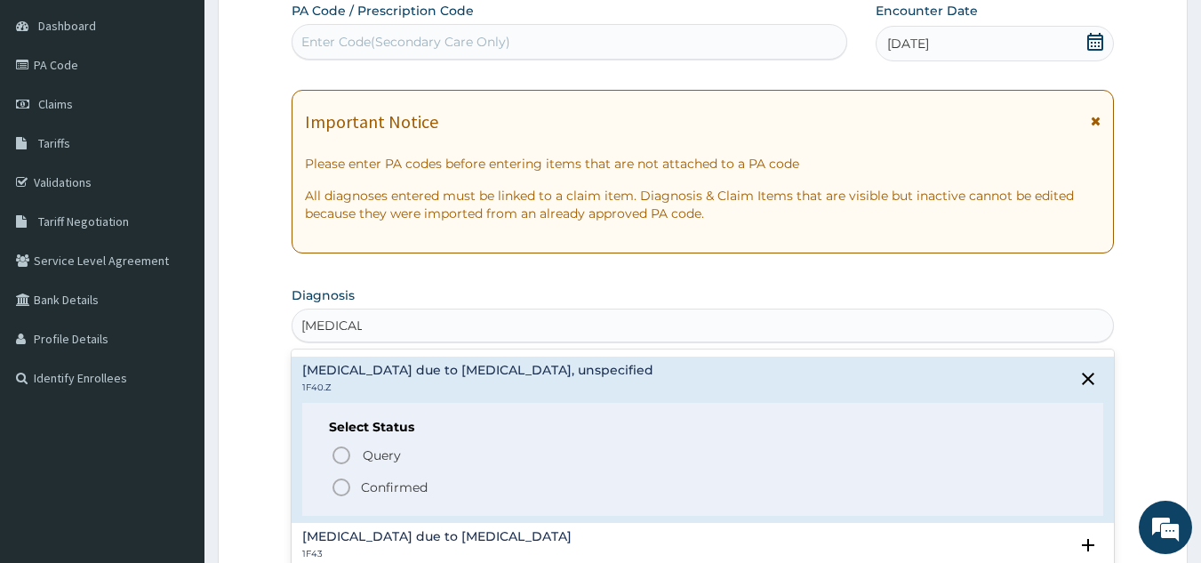
click at [372, 496] on span "Confirmed" at bounding box center [704, 487] width 747 height 21
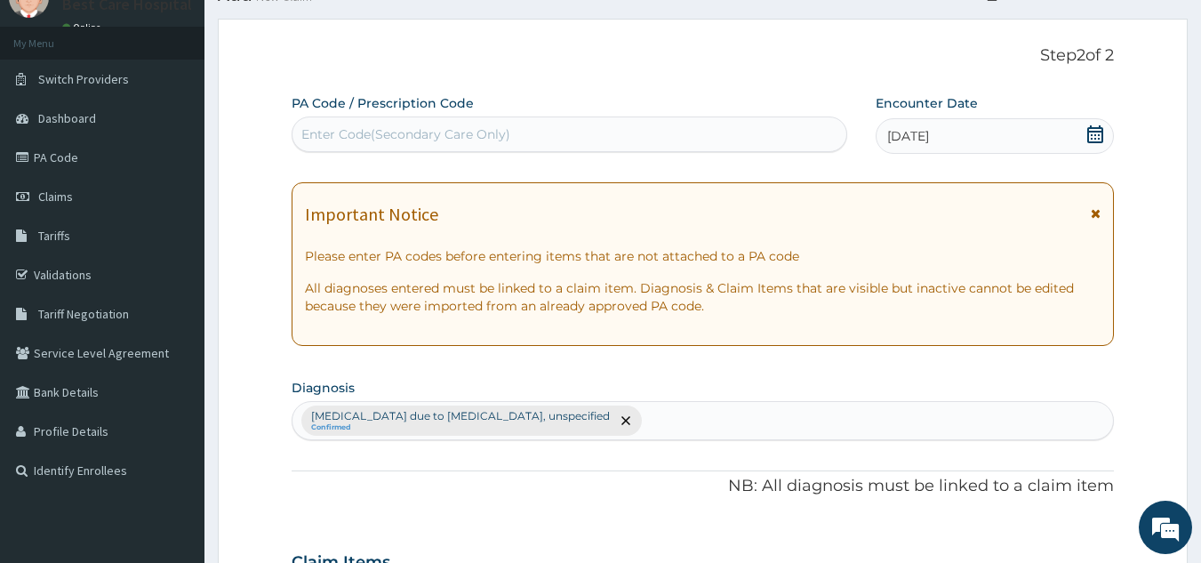
scroll to position [0, 0]
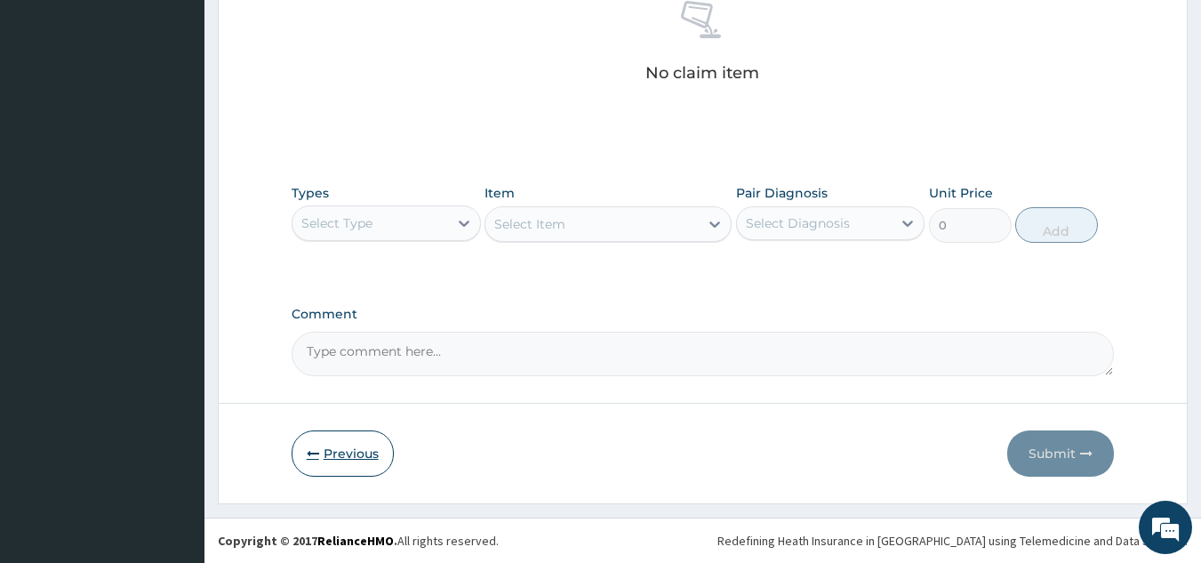
click at [349, 451] on button "Previous" at bounding box center [343, 453] width 102 height 46
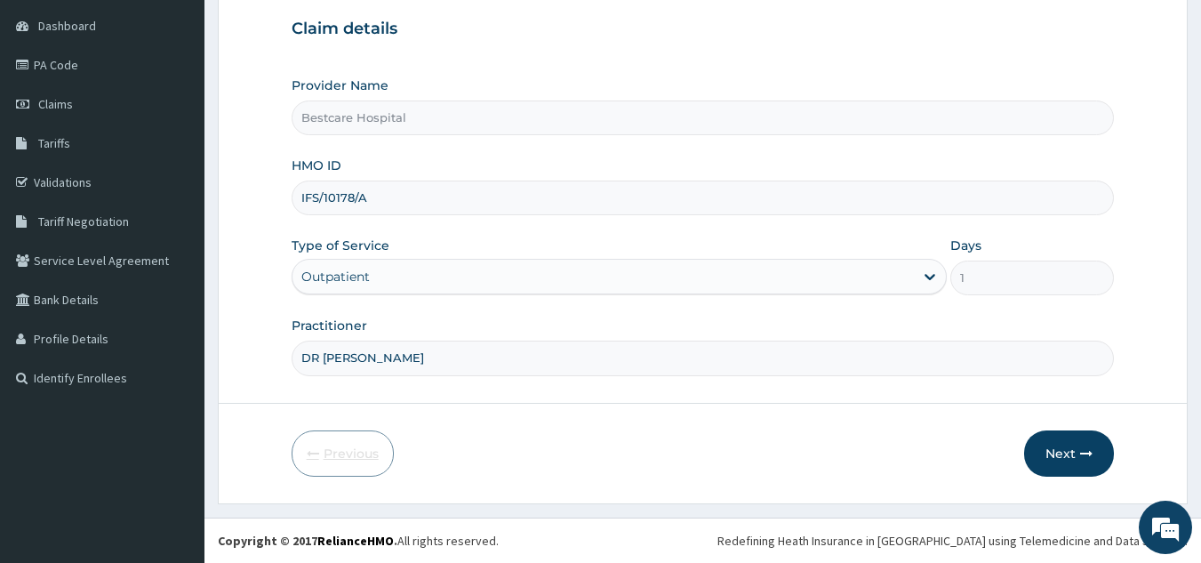
scroll to position [168, 0]
drag, startPoint x: 373, startPoint y: 211, endPoint x: 254, endPoint y: 219, distance: 119.4
click at [278, 205] on form "Step 1 of 2 Claim details Provider Name Bestcare Hospital HMO ID IFS/10178/A Ty…" at bounding box center [703, 215] width 970 height 578
click at [1083, 455] on icon "button" at bounding box center [1086, 453] width 12 height 12
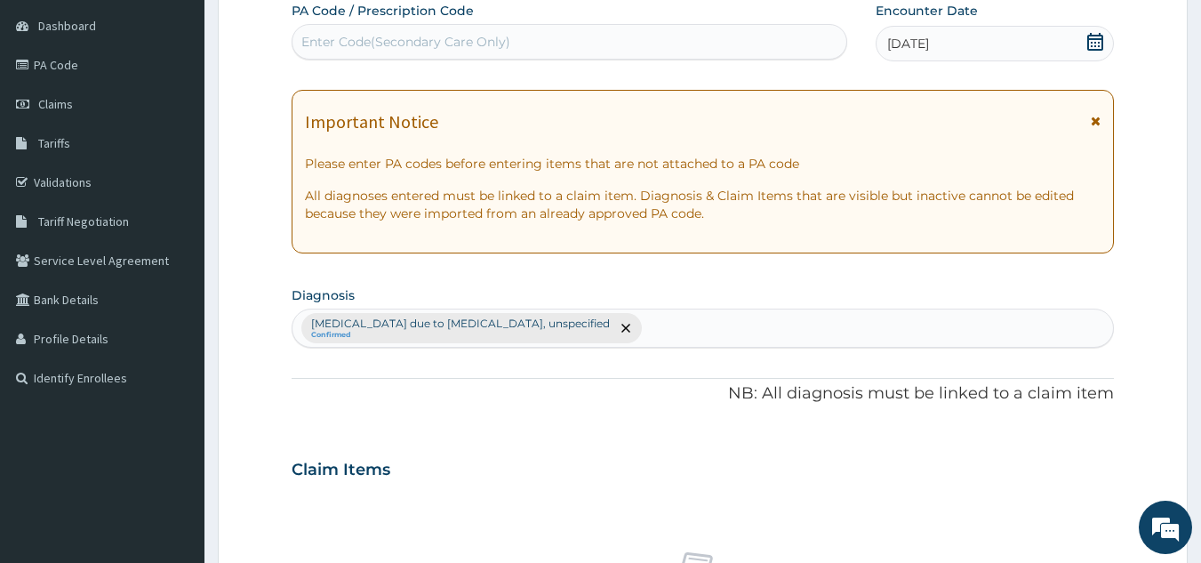
click at [357, 36] on div "Enter Code(Secondary Care Only)" at bounding box center [405, 42] width 209 height 18
paste input "PA/238239"
type input "PA/238239"
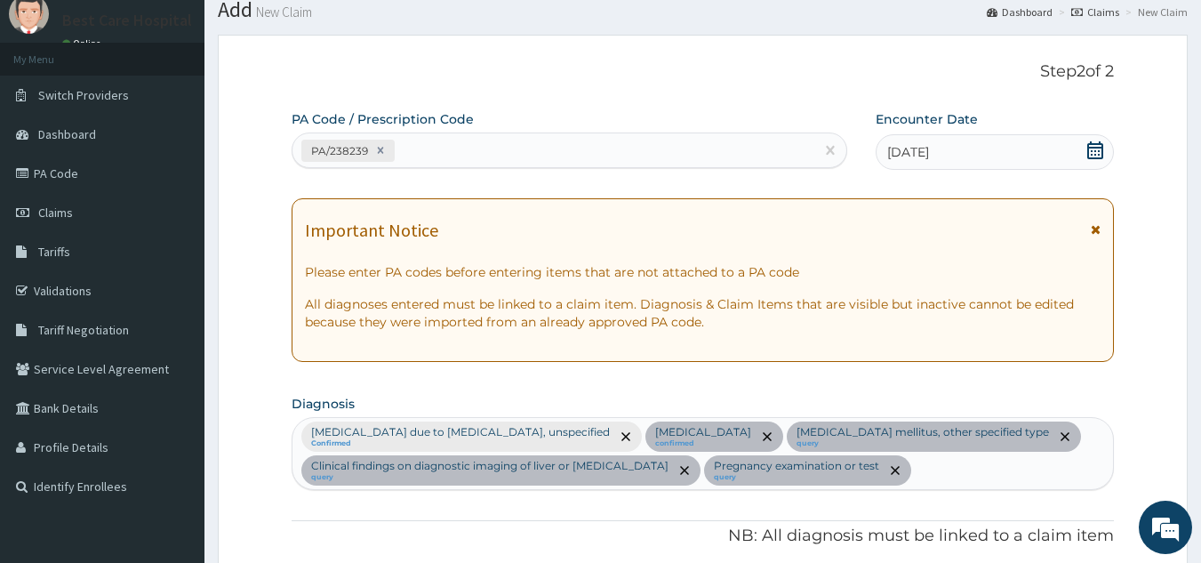
scroll to position [2, 0]
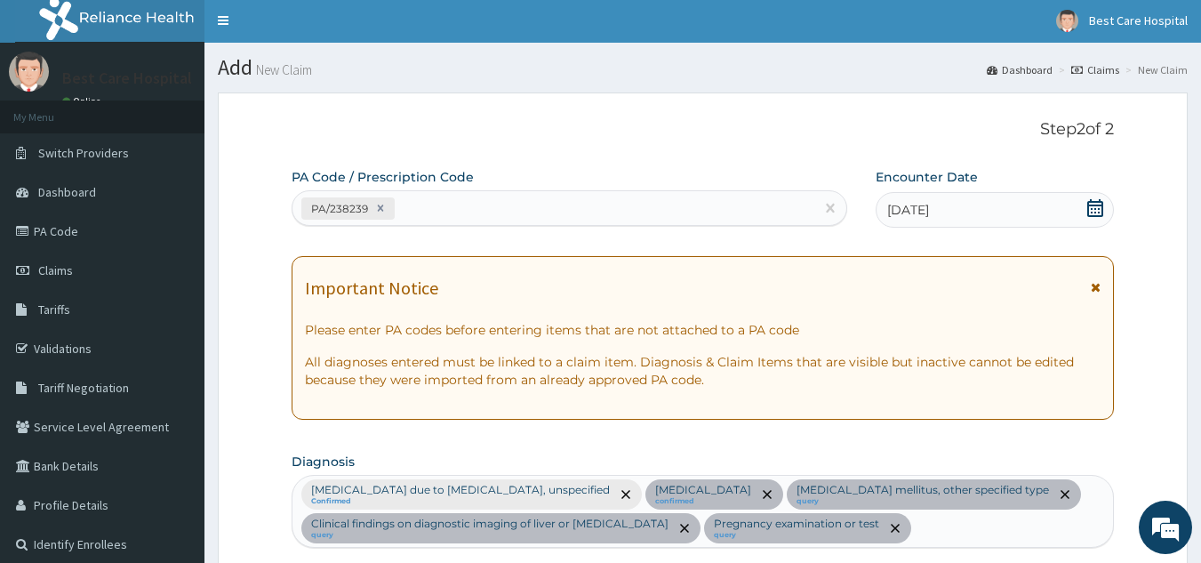
click at [462, 214] on div "PA/238239" at bounding box center [553, 208] width 523 height 29
paste input "PA/D202D6"
type input "PA/D202D6"
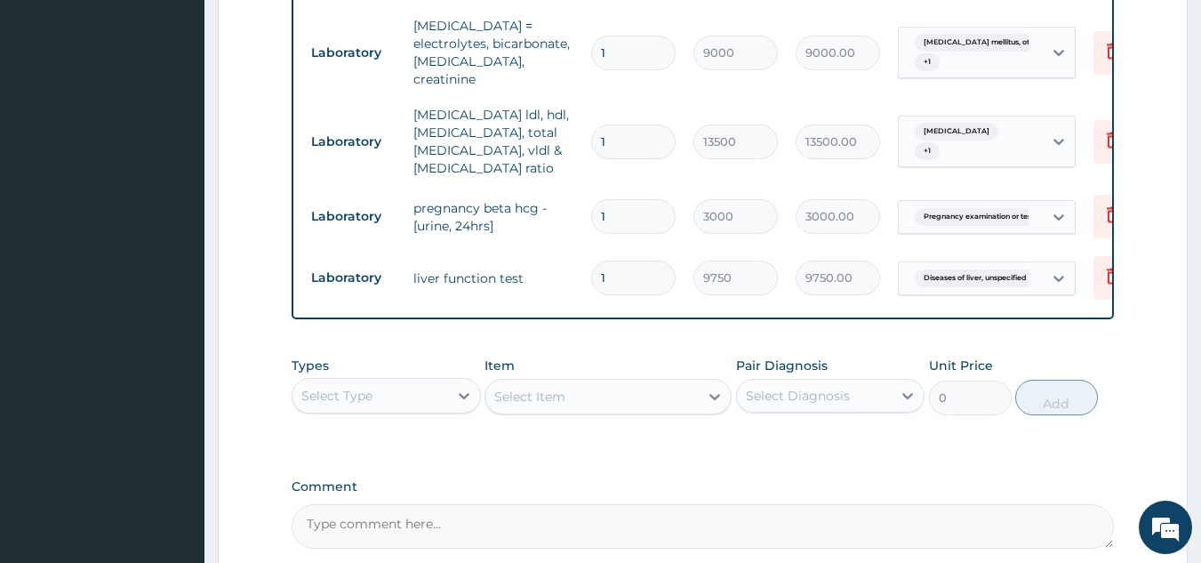
scroll to position [863, 0]
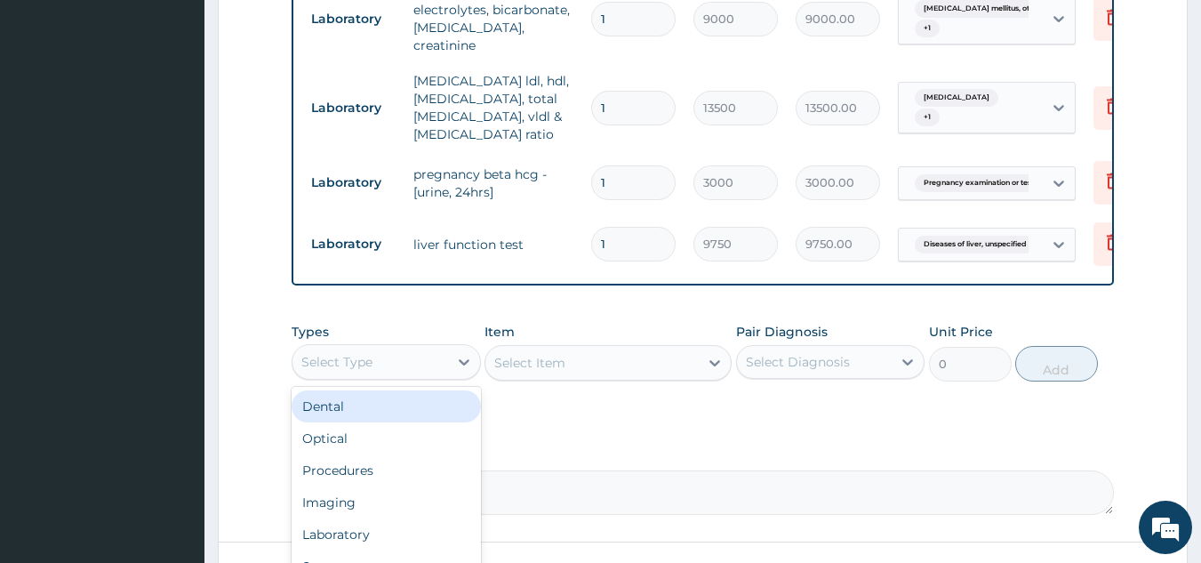
click at [398, 348] on div "Select Type" at bounding box center [370, 362] width 156 height 28
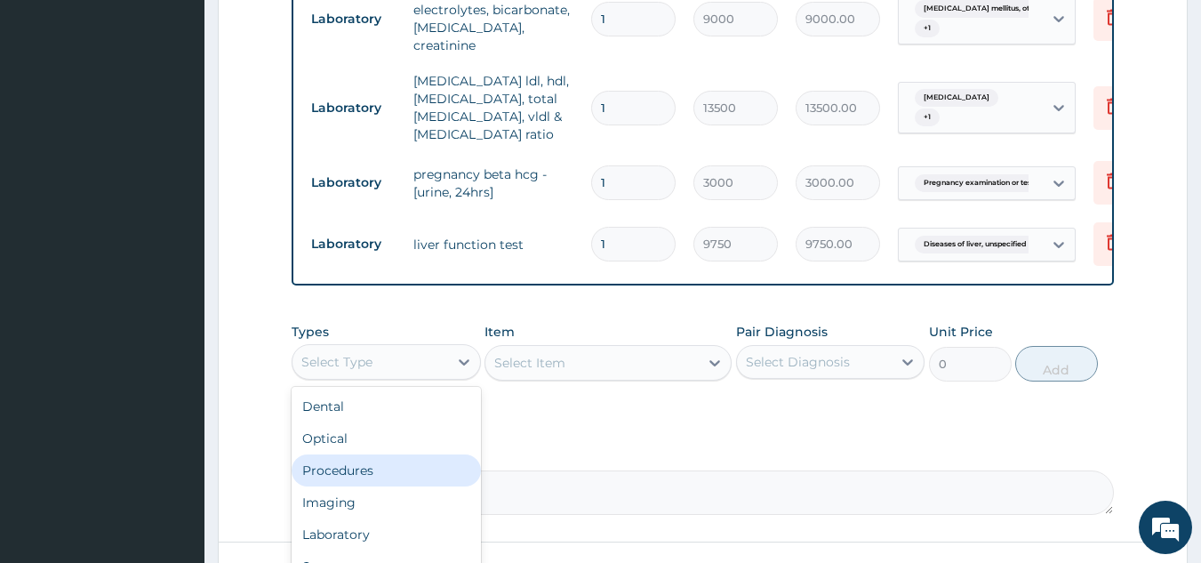
click at [393, 454] on div "Procedures" at bounding box center [386, 470] width 189 height 32
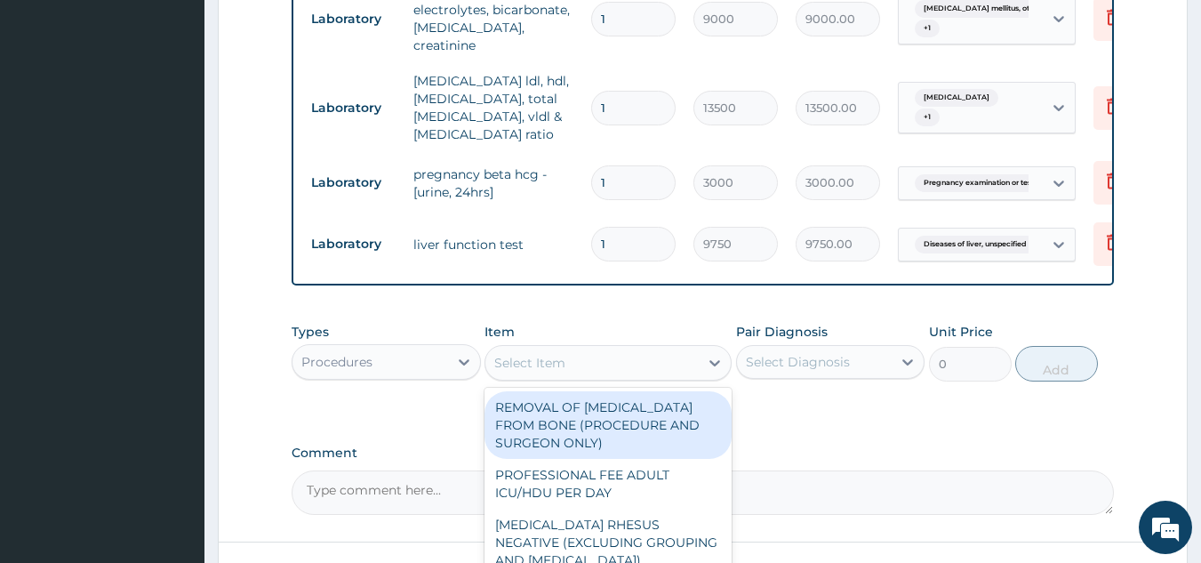
click at [593, 348] on div "Select Item" at bounding box center [591, 362] width 213 height 28
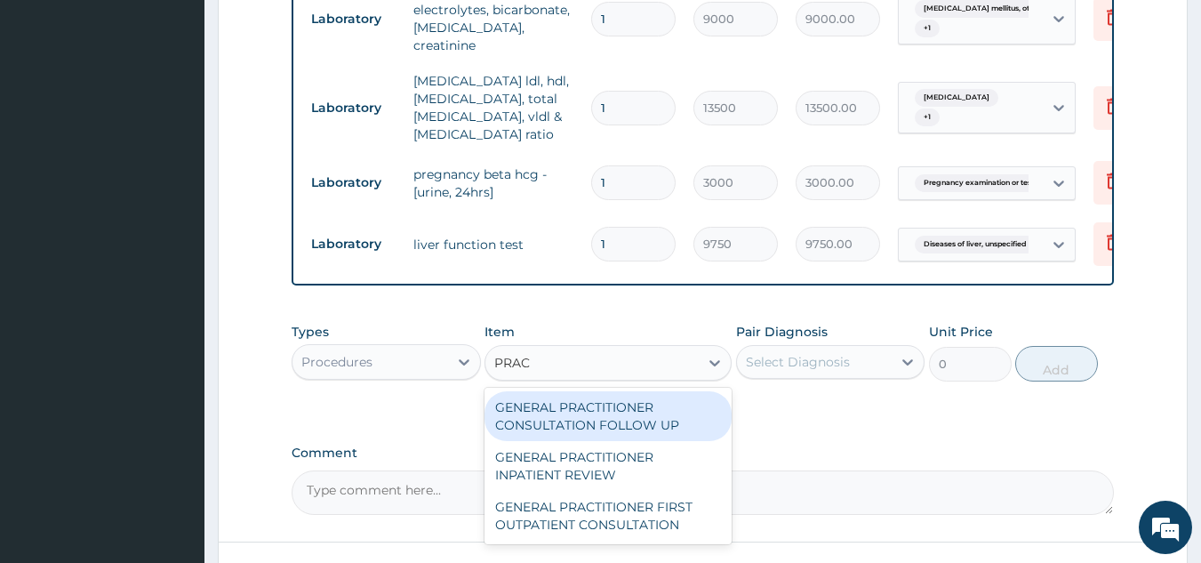
type input "PRACT"
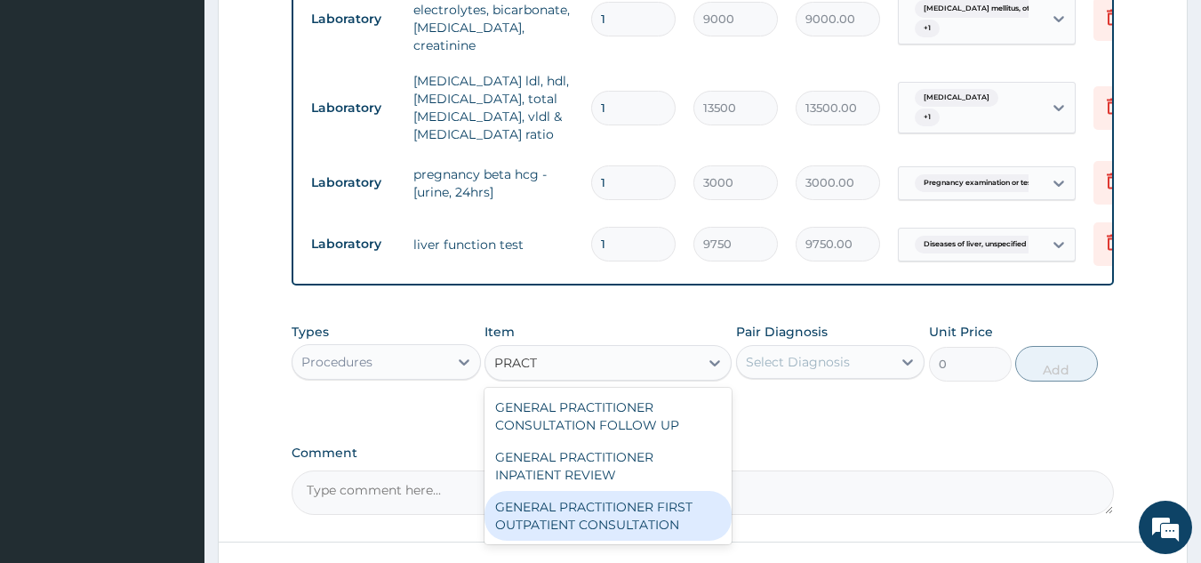
click at [573, 491] on div "GENERAL PRACTITIONER FIRST OUTPATIENT CONSULTATION" at bounding box center [608, 516] width 247 height 50
type input "4500"
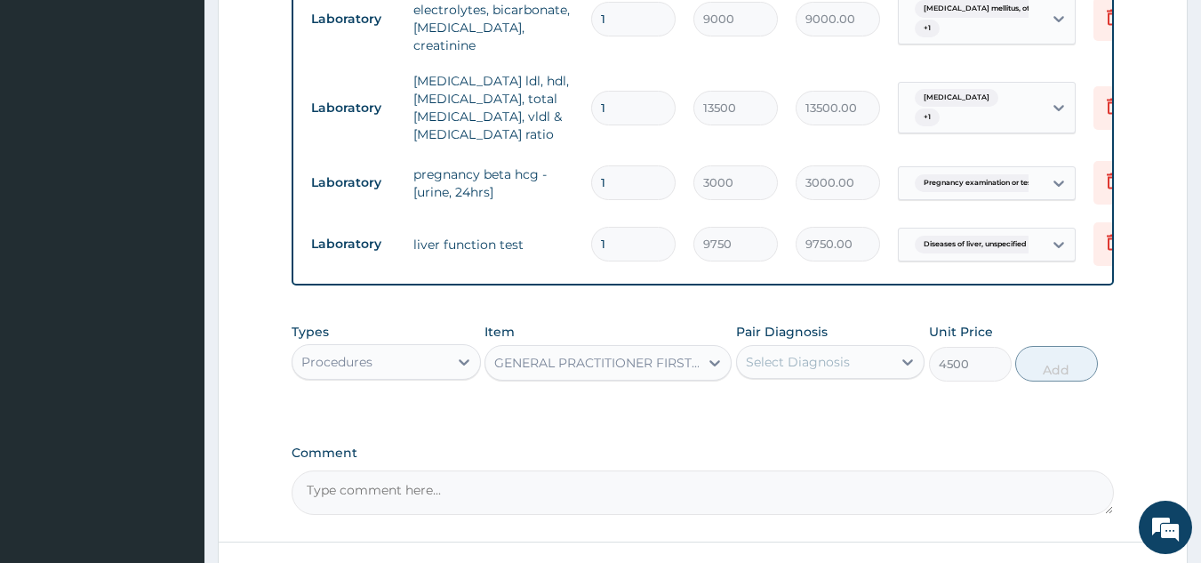
click at [872, 348] on div "Select Diagnosis" at bounding box center [815, 362] width 156 height 28
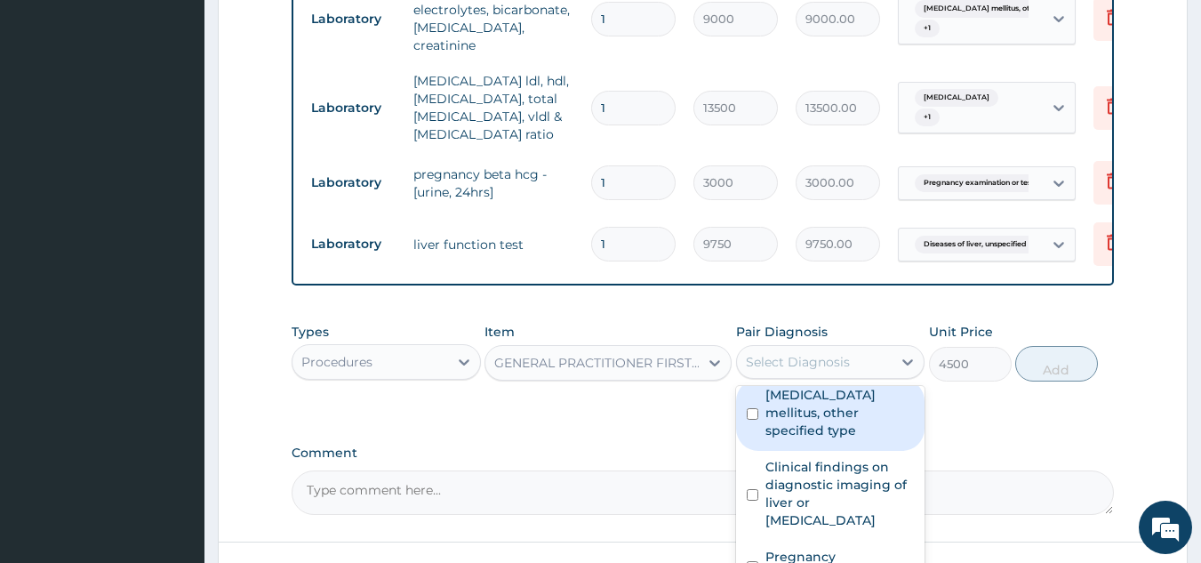
scroll to position [0, 0]
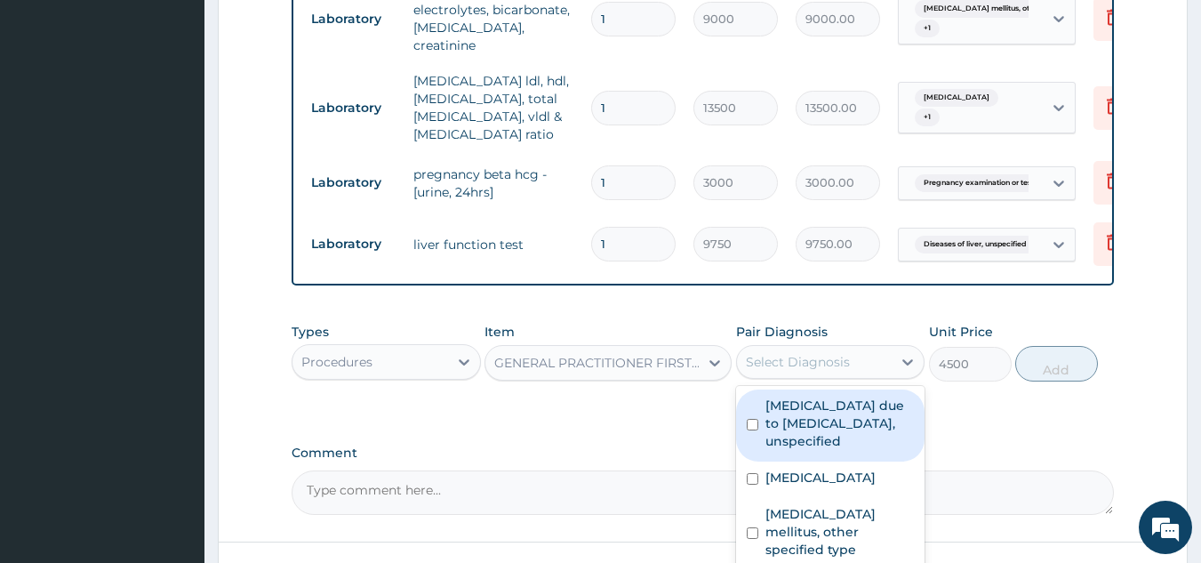
click at [817, 405] on label "[MEDICAL_DATA] due to [MEDICAL_DATA], unspecified" at bounding box center [839, 423] width 149 height 53
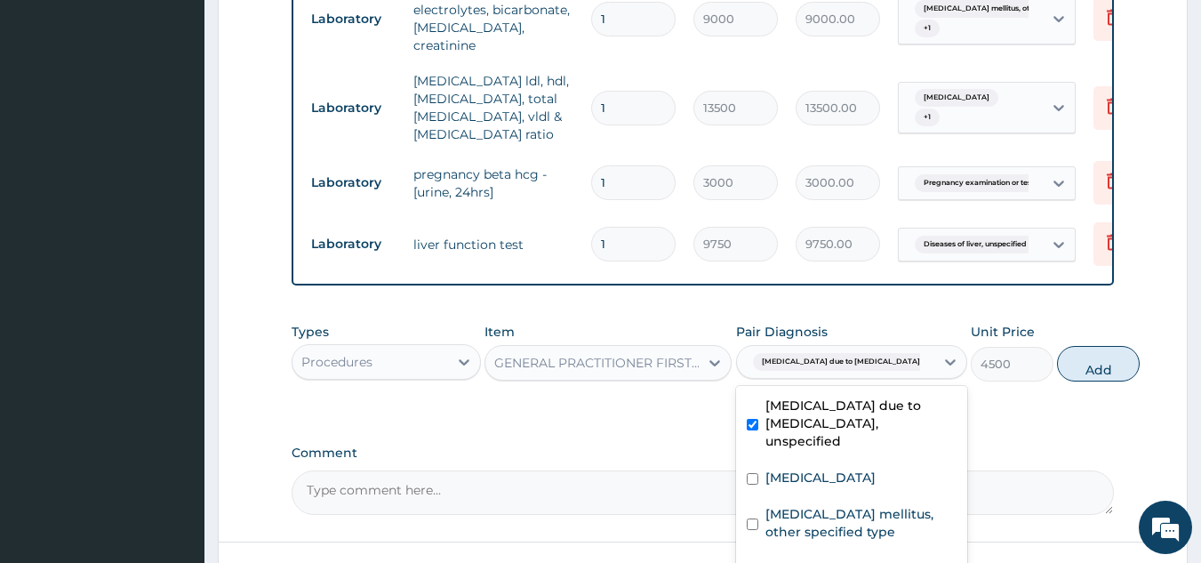
click at [827, 440] on div "[MEDICAL_DATA] due to [MEDICAL_DATA], unspecified" at bounding box center [851, 425] width 231 height 72
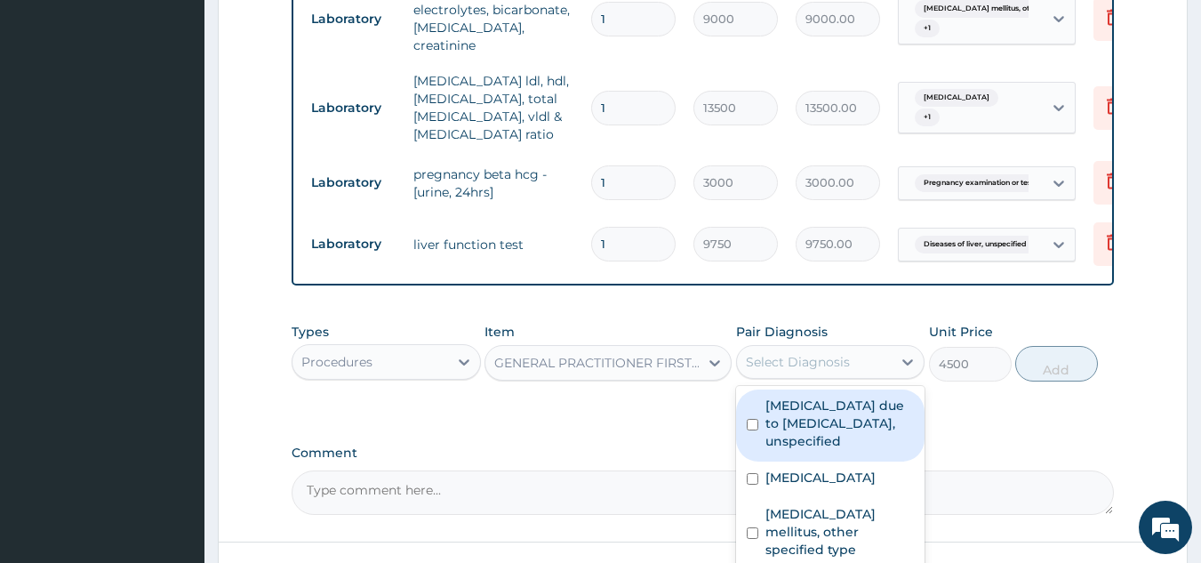
click at [831, 398] on label "[MEDICAL_DATA] due to [MEDICAL_DATA], unspecified" at bounding box center [839, 423] width 149 height 53
checkbox input "true"
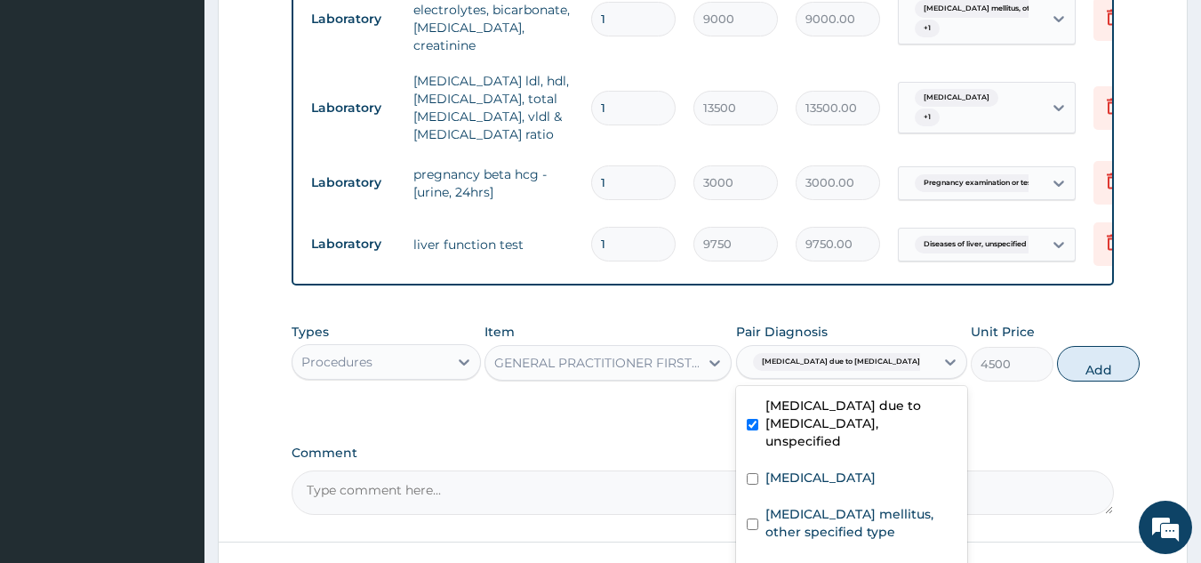
click at [833, 461] on div "[MEDICAL_DATA]" at bounding box center [851, 479] width 231 height 36
checkbox input "true"
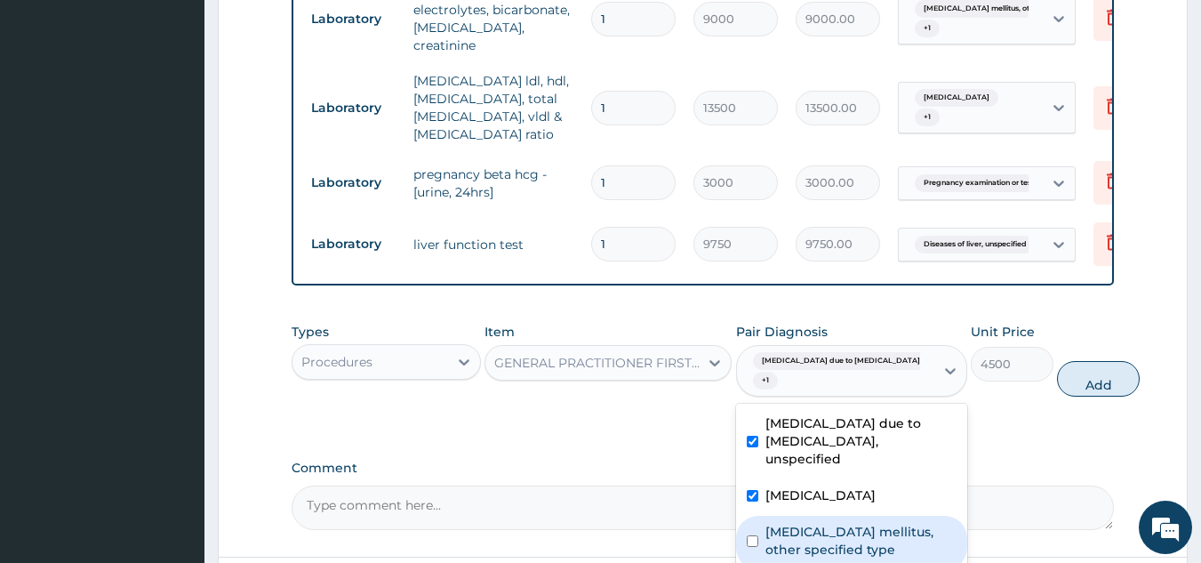
click at [843, 516] on div "[MEDICAL_DATA] mellitus, other specified type" at bounding box center [851, 543] width 231 height 54
checkbox input "true"
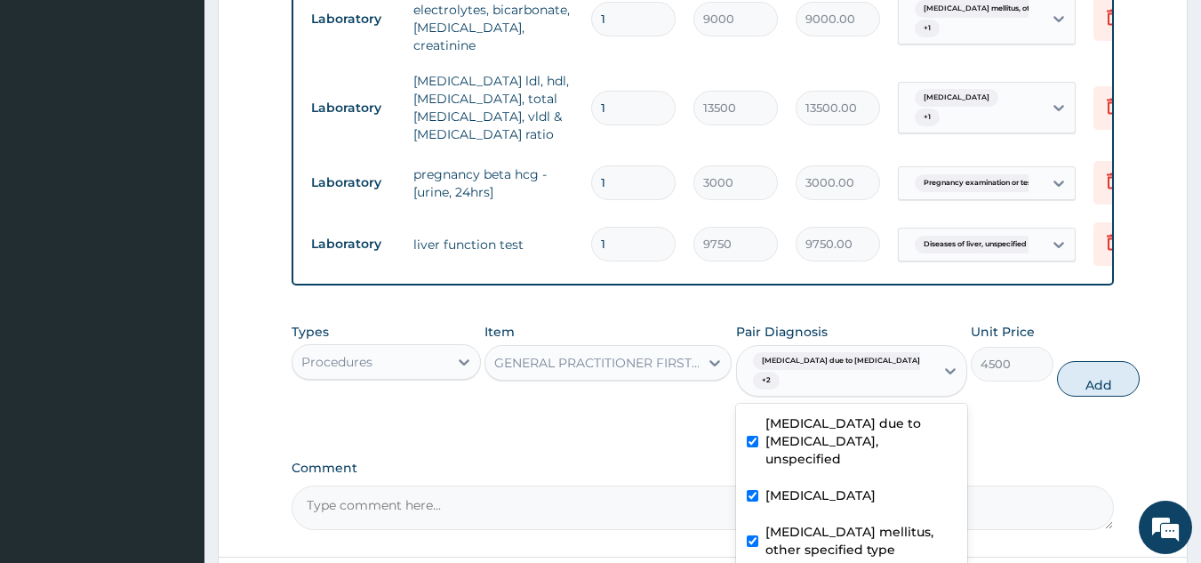
scroll to position [979, 0]
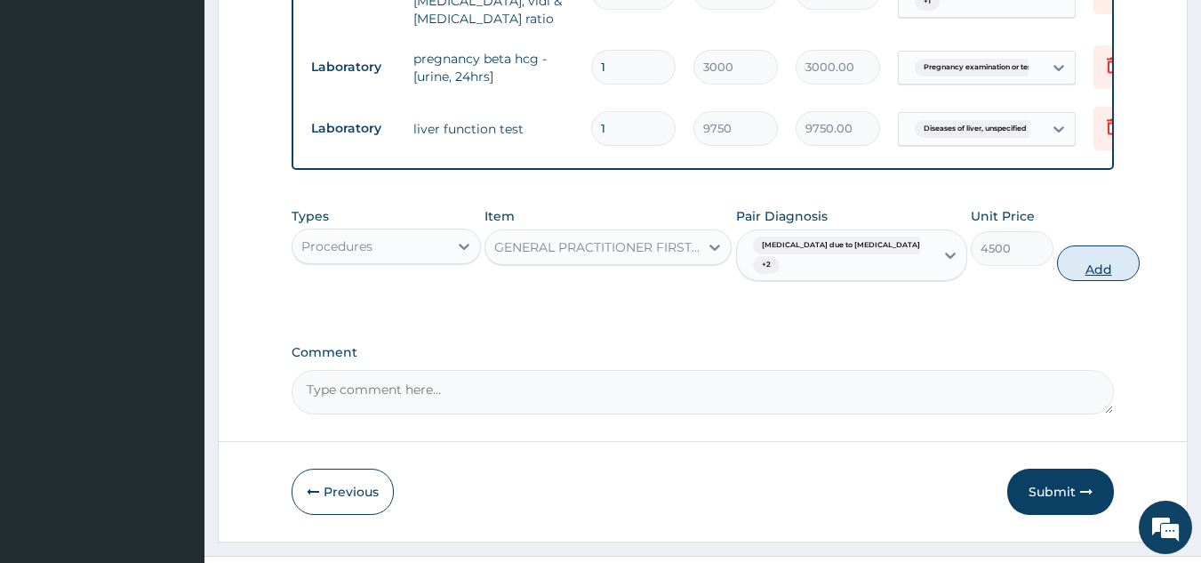
click at [1064, 245] on button "Add" at bounding box center [1098, 263] width 83 height 36
type input "0"
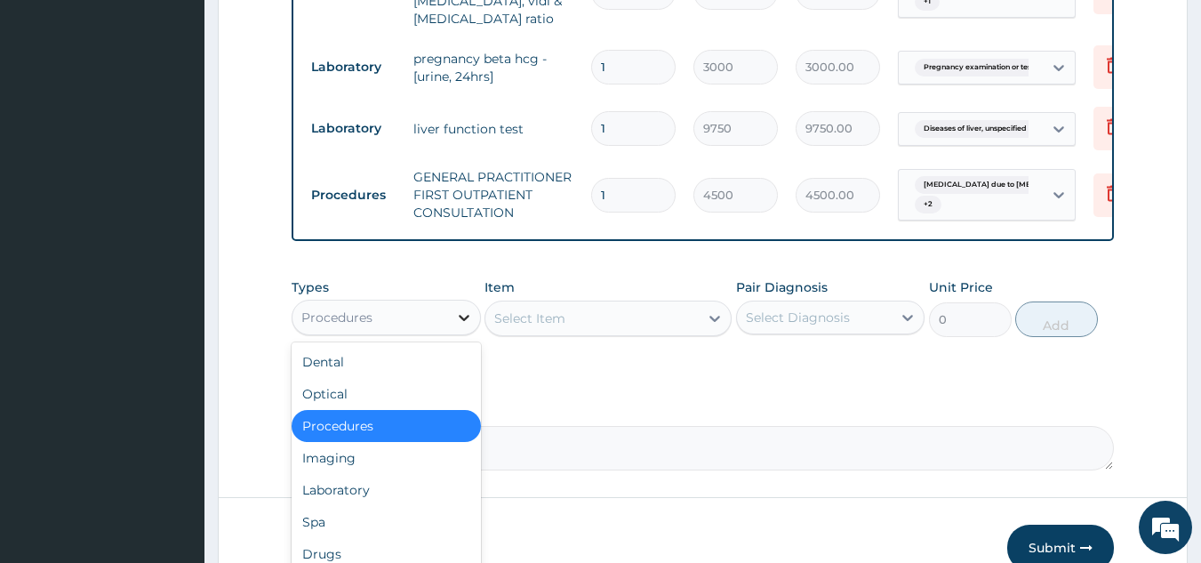
click at [452, 301] on div at bounding box center [464, 317] width 32 height 32
click at [405, 506] on div "Spa" at bounding box center [386, 522] width 189 height 32
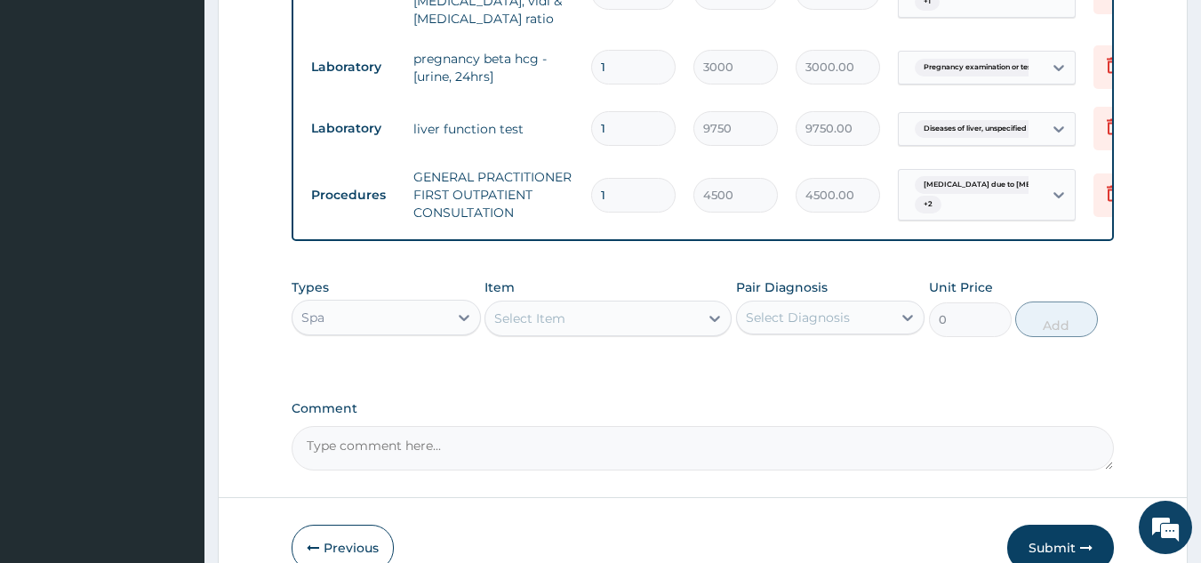
click at [440, 303] on div "Spa" at bounding box center [370, 317] width 156 height 28
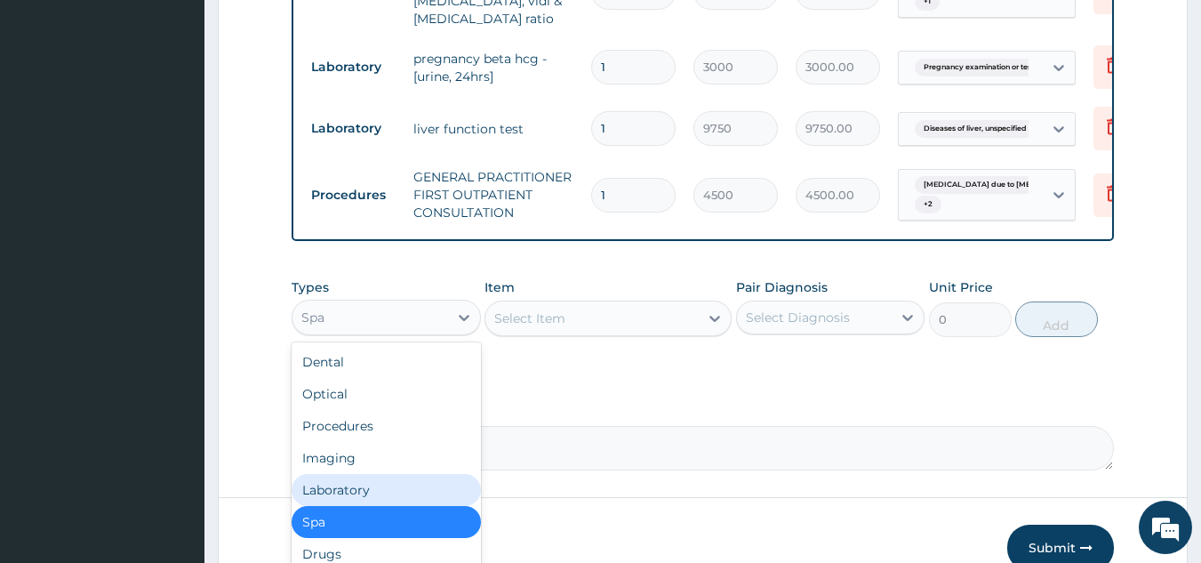
click at [371, 474] on div "Laboratory" at bounding box center [386, 490] width 189 height 32
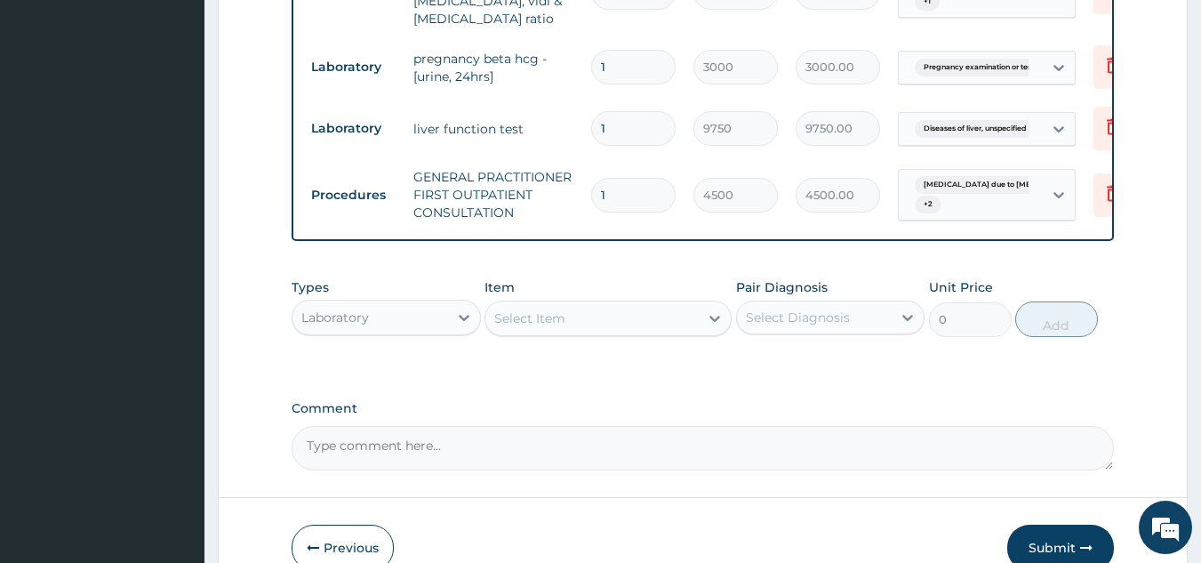
click at [621, 304] on div "Select Item" at bounding box center [591, 318] width 213 height 28
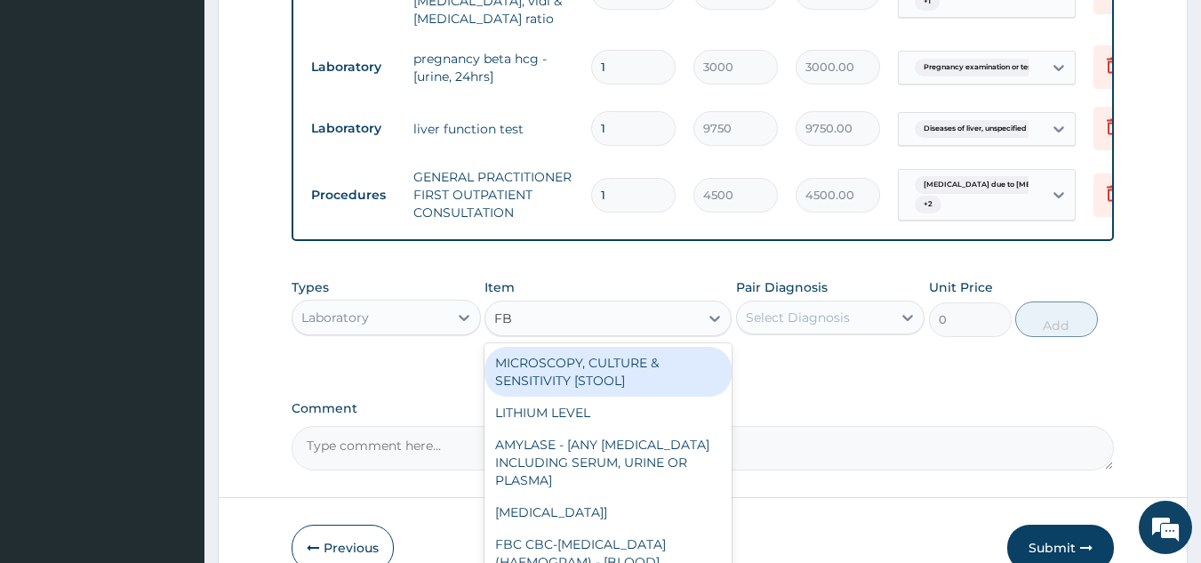
type input "FBC"
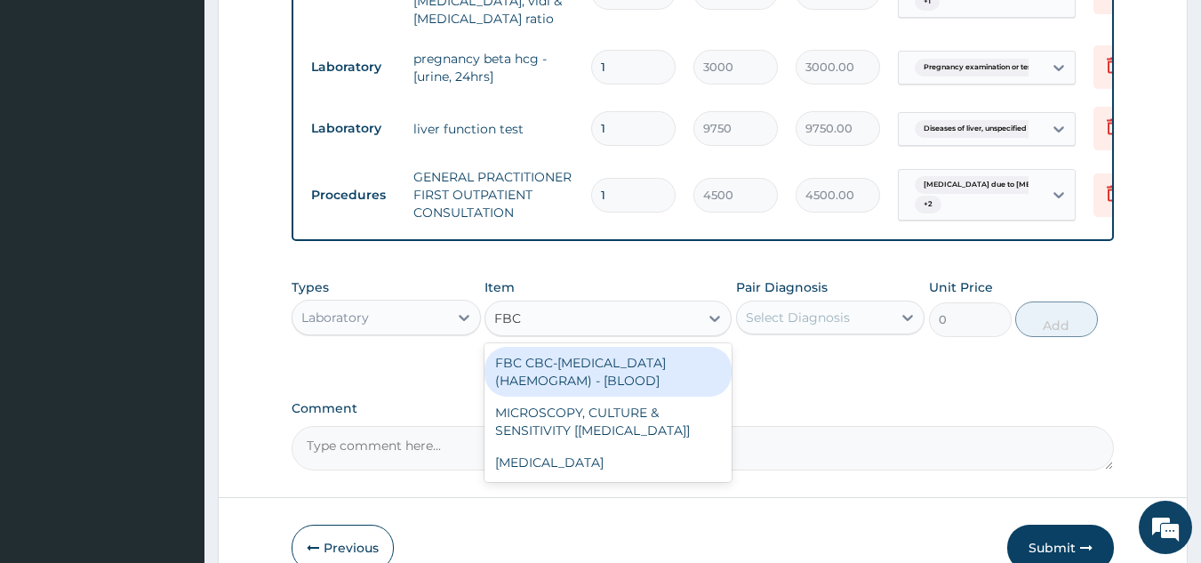
drag, startPoint x: 594, startPoint y: 332, endPoint x: 739, endPoint y: 305, distance: 147.3
click at [594, 347] on div "FBC CBC-COMPLETE BLOOD COUNT (HAEMOGRAM) - [BLOOD]" at bounding box center [608, 372] width 247 height 50
type input "6000"
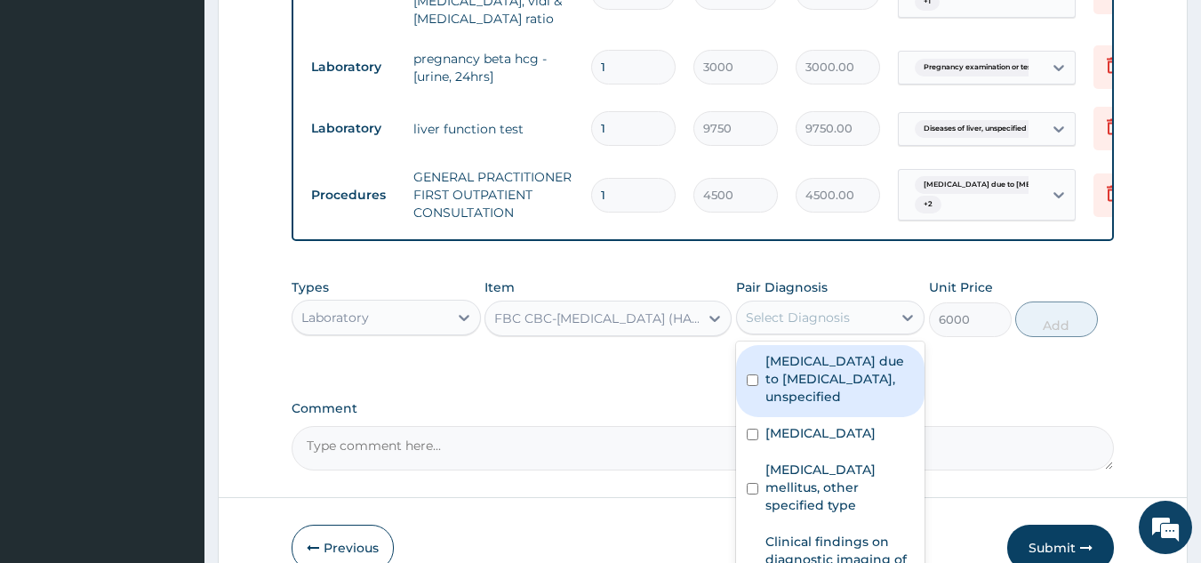
click at [778, 308] on div "Select Diagnosis" at bounding box center [798, 317] width 104 height 18
drag, startPoint x: 791, startPoint y: 343, endPoint x: 867, endPoint y: 333, distance: 76.2
click at [790, 352] on label "Malaria due to Plasmodium falciparum, unspecified" at bounding box center [839, 378] width 149 height 53
checkbox input "true"
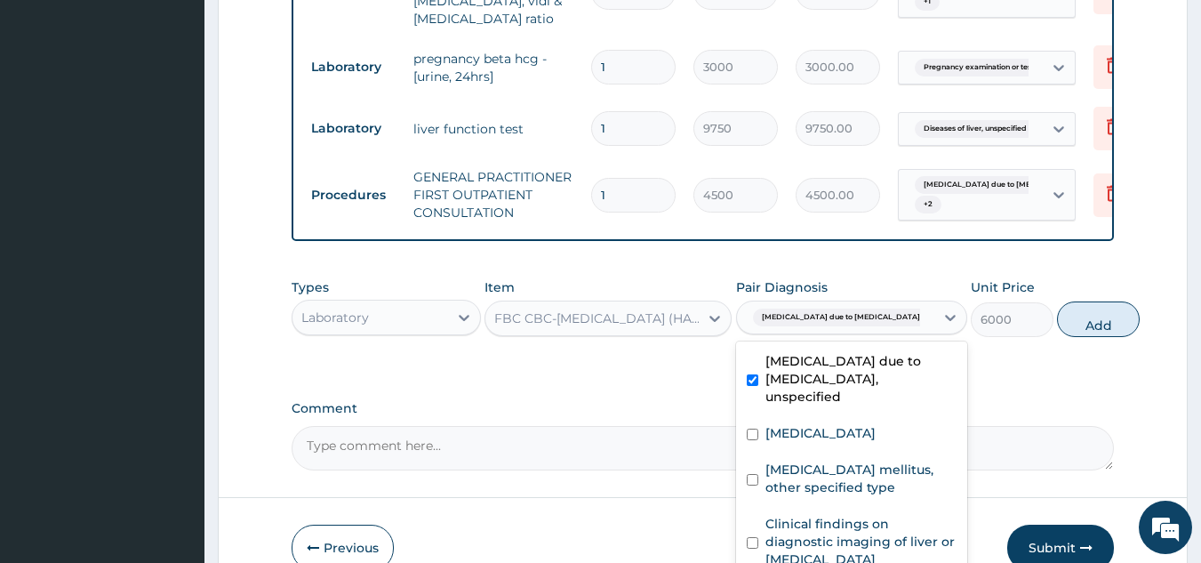
click at [1057, 301] on button "Add" at bounding box center [1098, 319] width 83 height 36
type input "0"
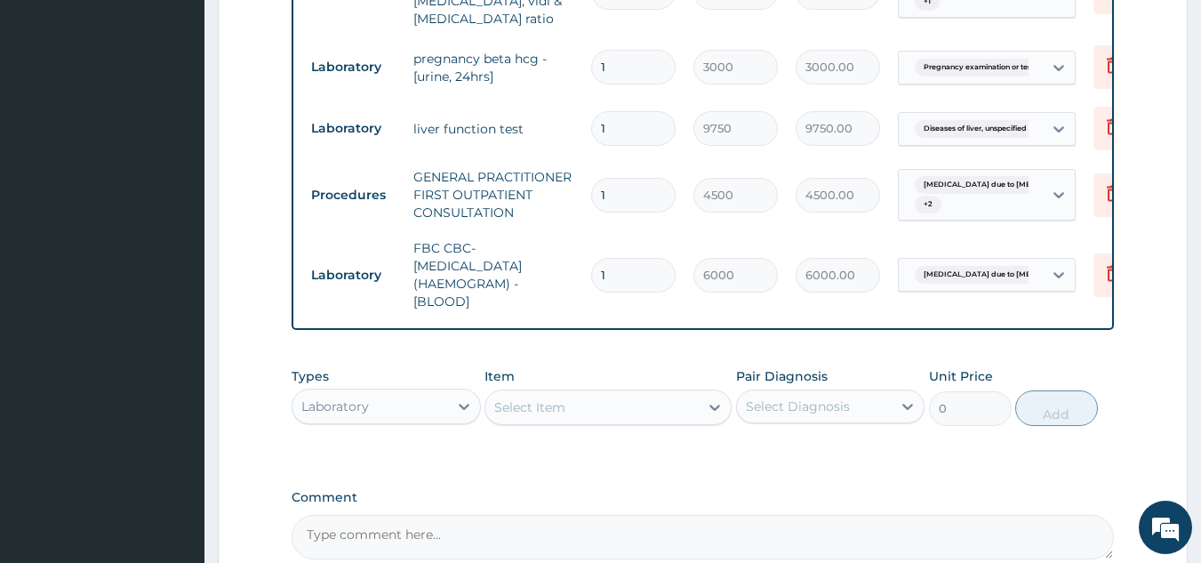
click at [582, 393] on div "Select Item" at bounding box center [591, 407] width 213 height 28
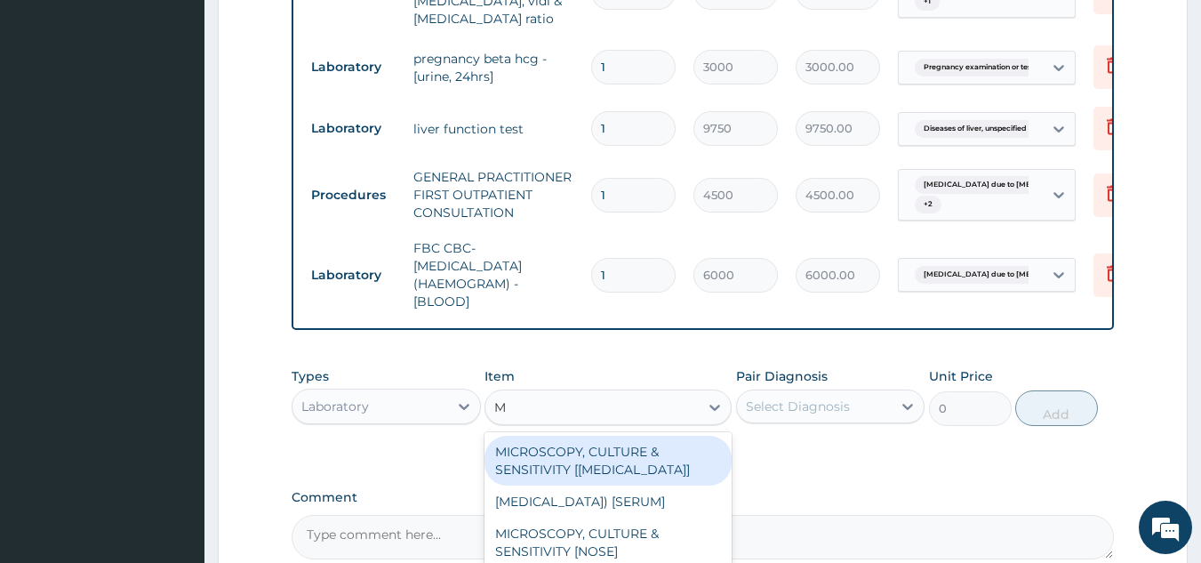
type input "MP"
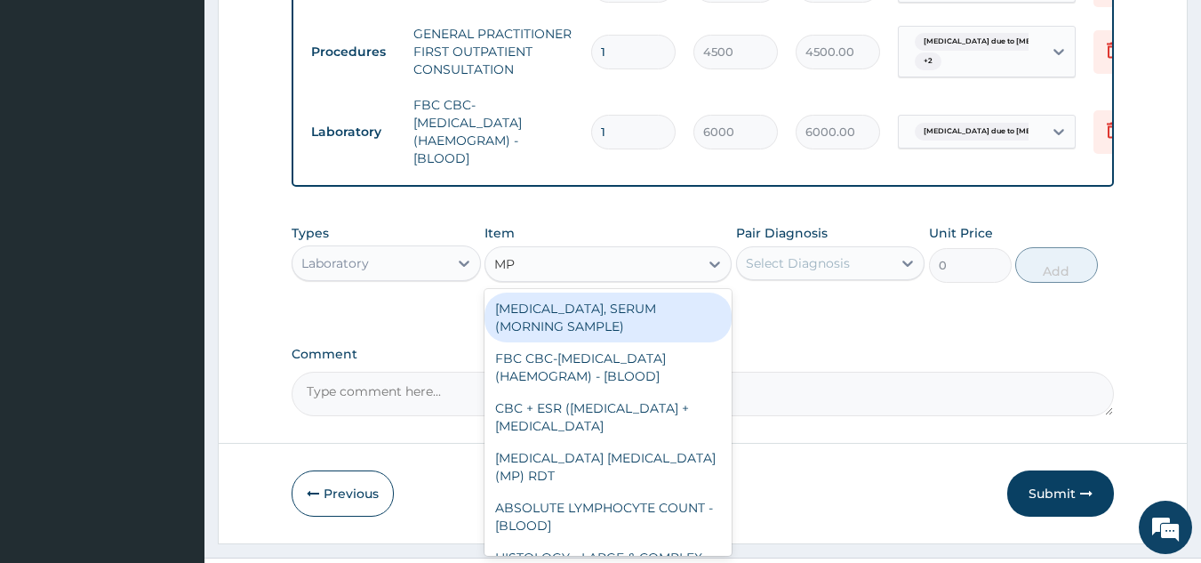
scroll to position [1125, 0]
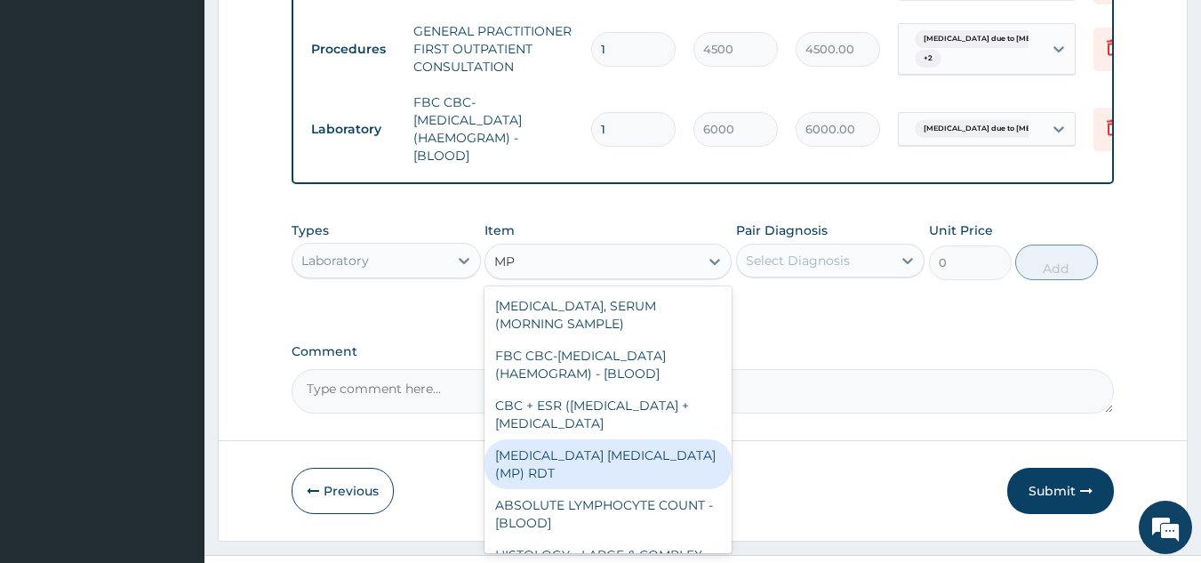
drag, startPoint x: 593, startPoint y: 448, endPoint x: 786, endPoint y: 338, distance: 222.2
click at [613, 448] on div "MALARIA PARASITE (MP) RDT" at bounding box center [608, 464] width 247 height 50
type input "2400"
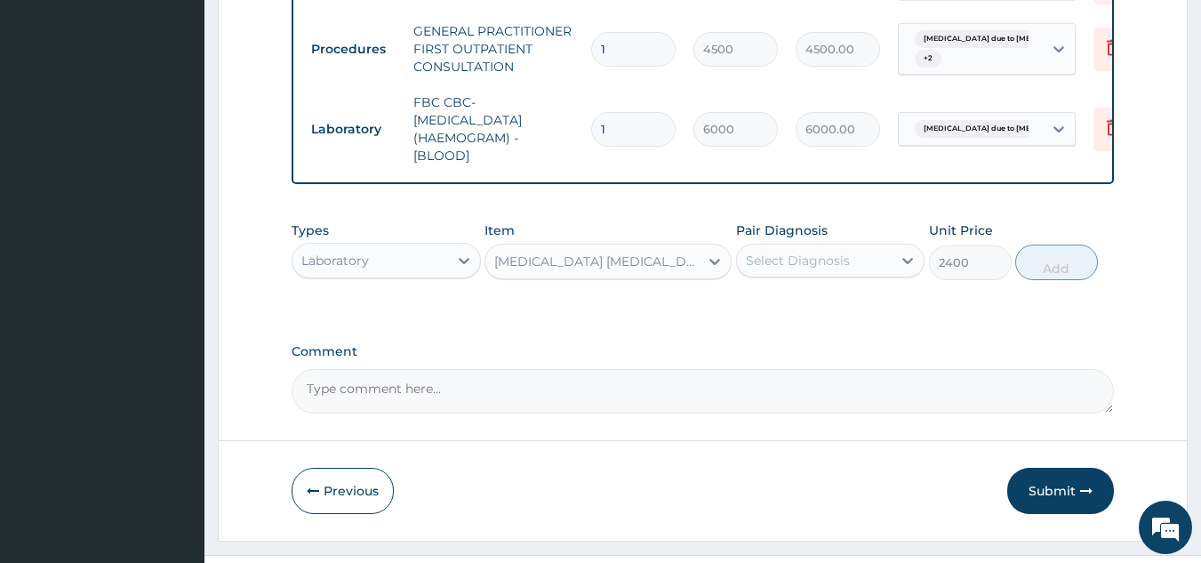
click at [825, 246] on div "Select Diagnosis" at bounding box center [815, 260] width 156 height 28
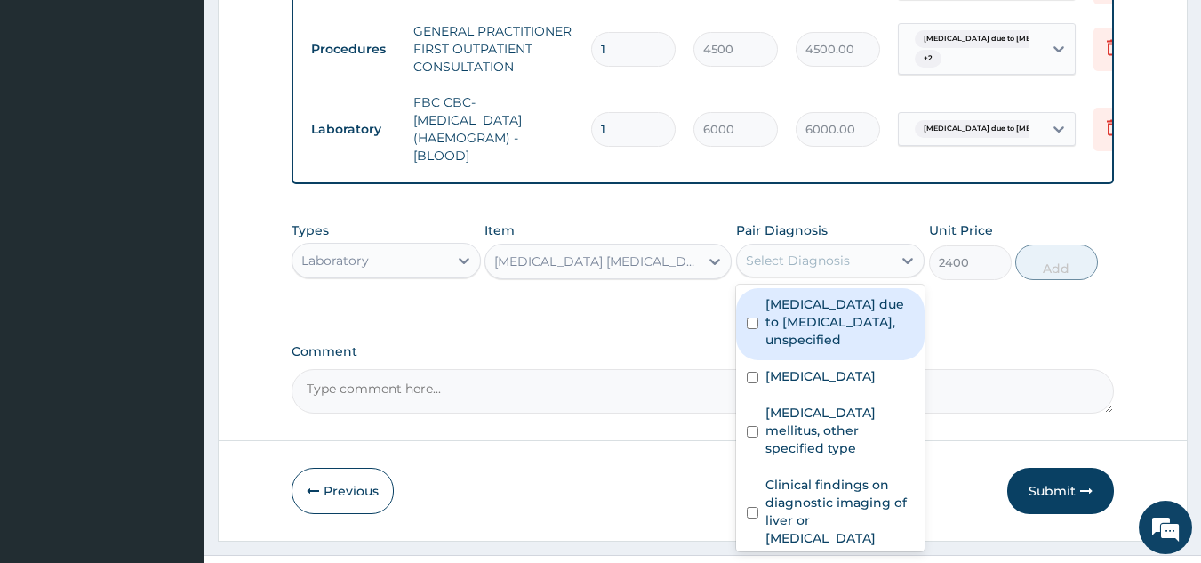
click at [837, 295] on label "Malaria due to Plasmodium falciparum, unspecified" at bounding box center [839, 321] width 149 height 53
checkbox input "true"
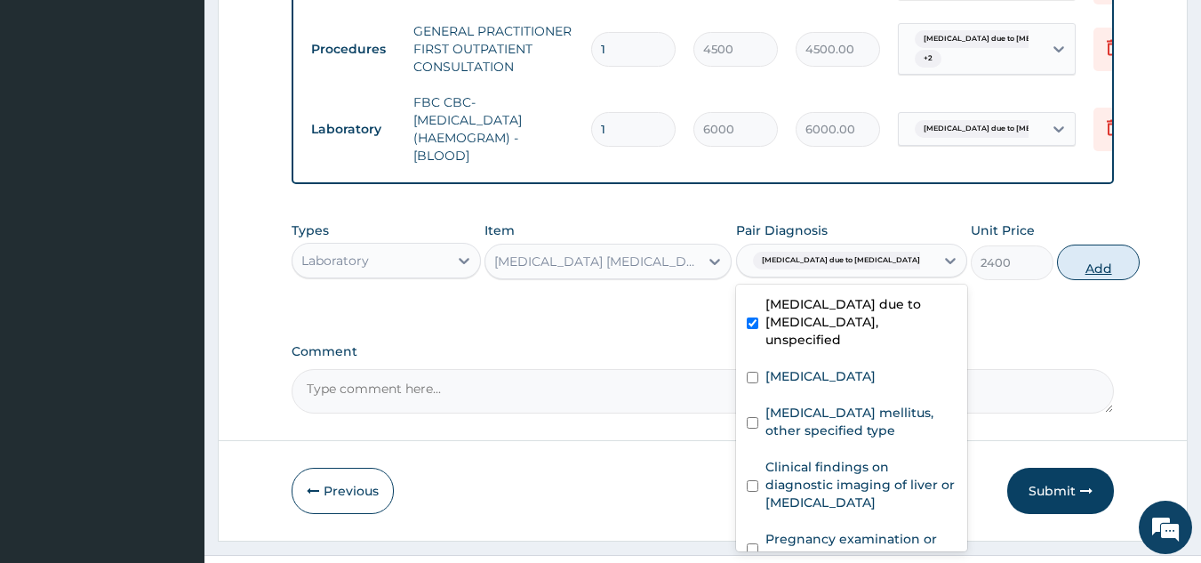
click at [1063, 244] on button "Add" at bounding box center [1098, 262] width 83 height 36
type input "0"
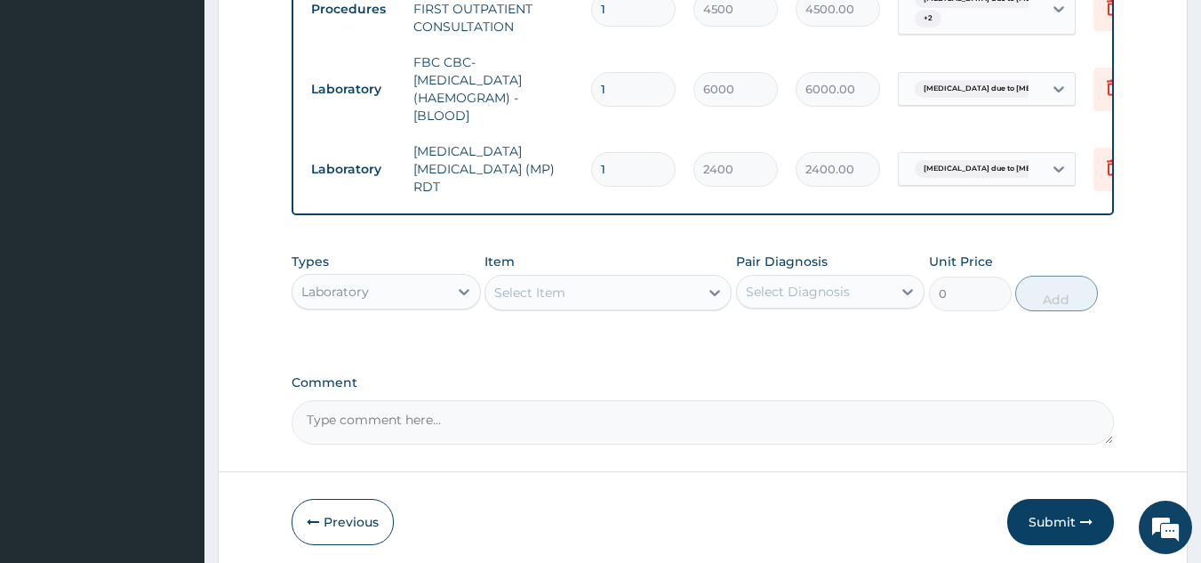
scroll to position [1186, 0]
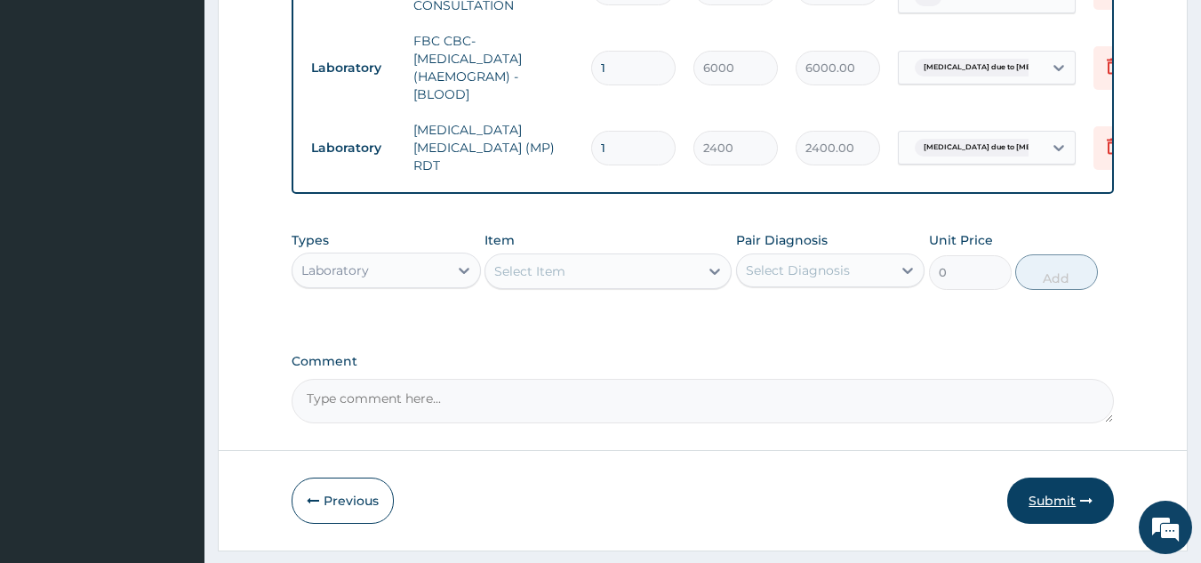
click at [1057, 477] on button "Submit" at bounding box center [1060, 500] width 107 height 46
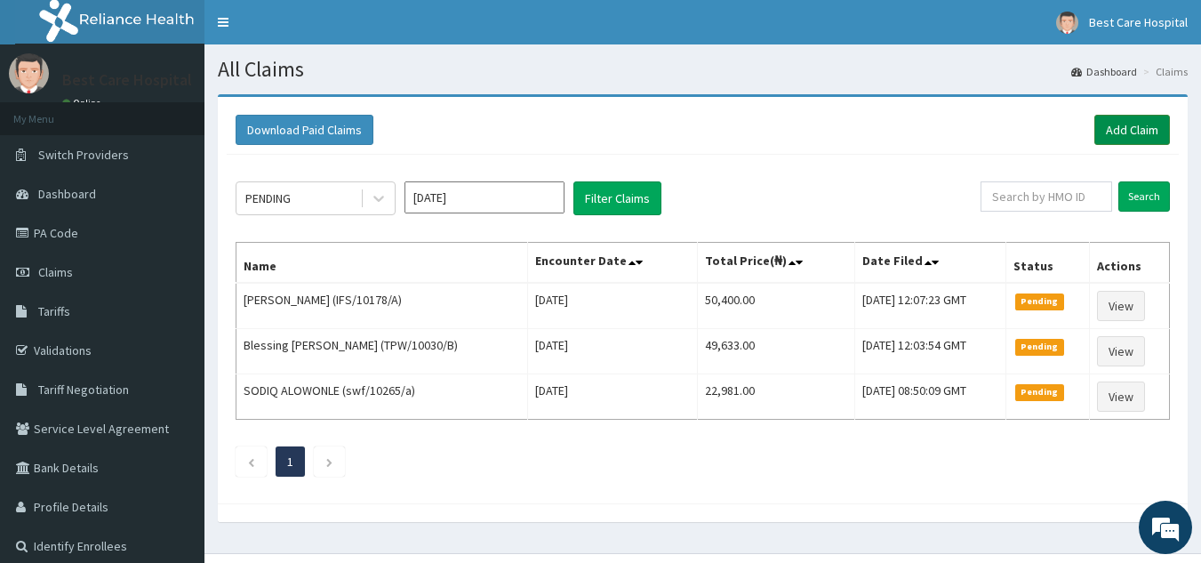
click at [1113, 122] on link "Add Claim" at bounding box center [1132, 130] width 76 height 30
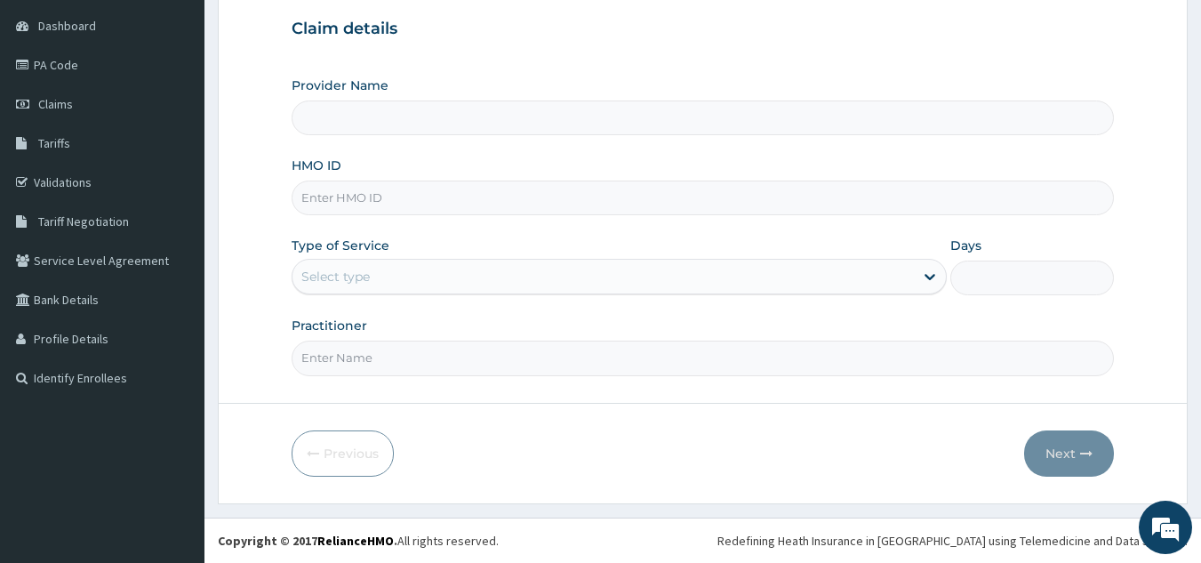
click at [334, 203] on input "HMO ID" at bounding box center [703, 197] width 823 height 35
type input "Bestcare Hospital"
type input "ELN/10145/A"
click at [368, 284] on div "Select type" at bounding box center [335, 277] width 68 height 18
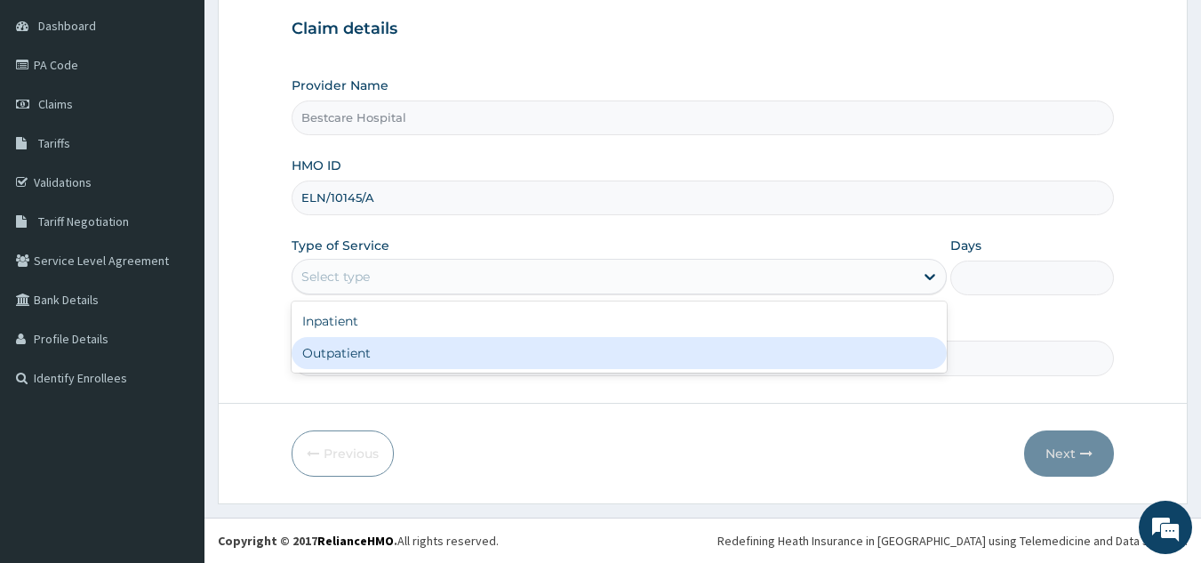
click at [356, 346] on div "Outpatient" at bounding box center [619, 353] width 655 height 32
type input "1"
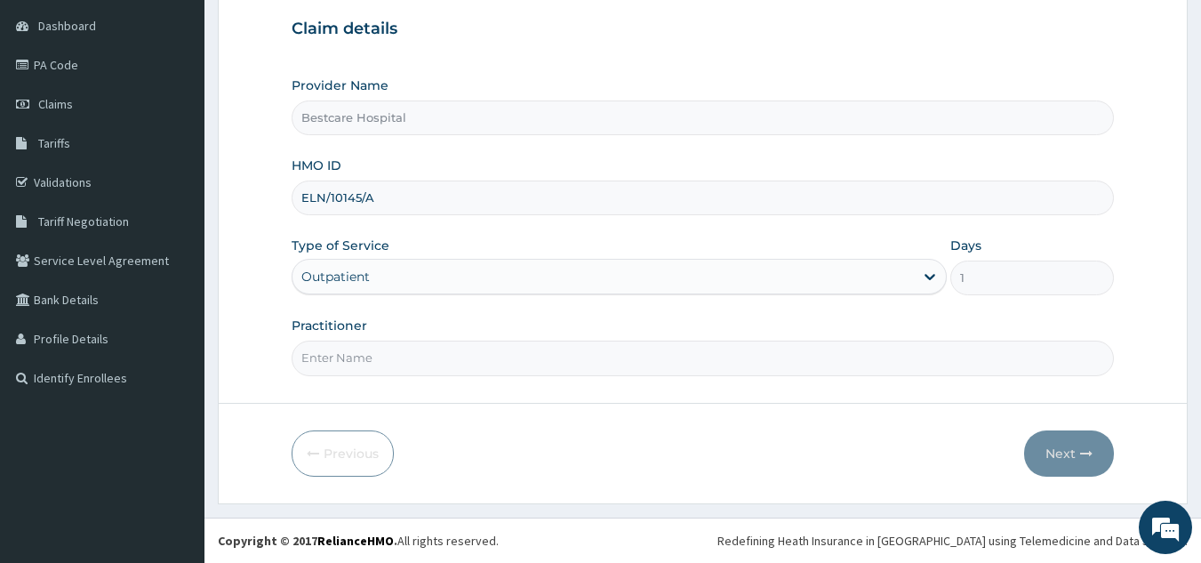
click at [387, 356] on input "Practitioner" at bounding box center [703, 357] width 823 height 35
type input "DR PEACE"
click at [1074, 456] on button "Next" at bounding box center [1069, 453] width 90 height 46
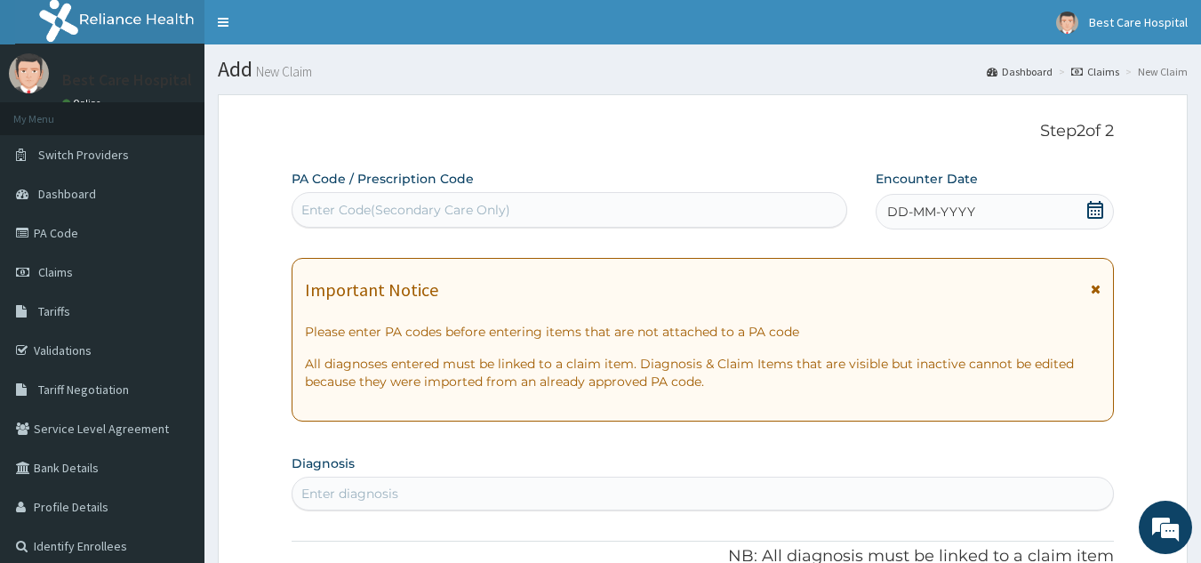
click at [1100, 209] on icon at bounding box center [1095, 210] width 18 height 18
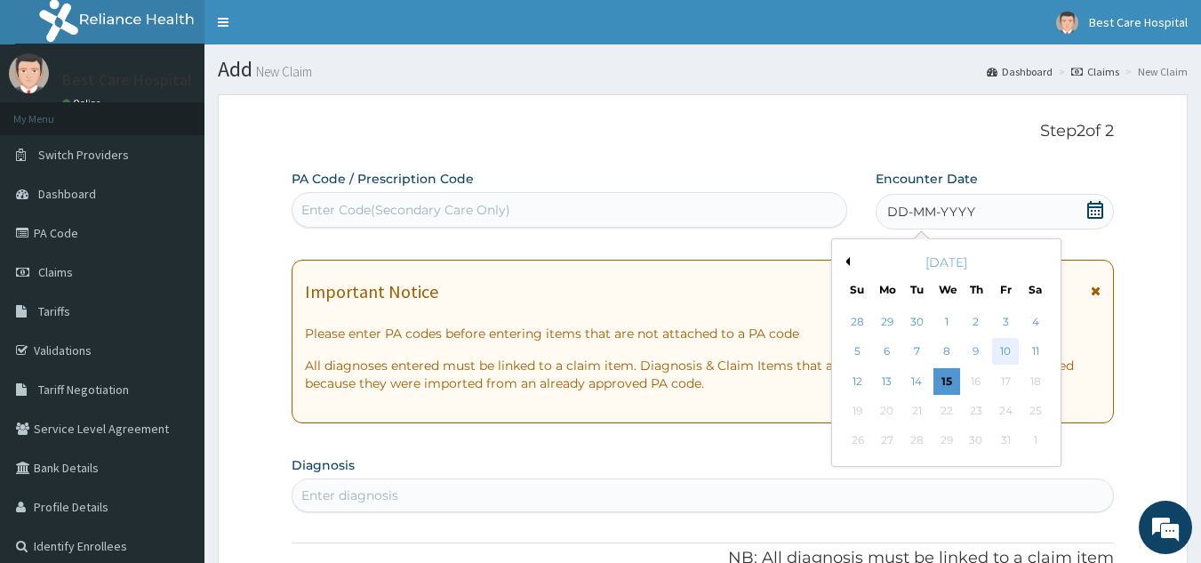
click at [1014, 358] on div "10" at bounding box center [1005, 352] width 27 height 27
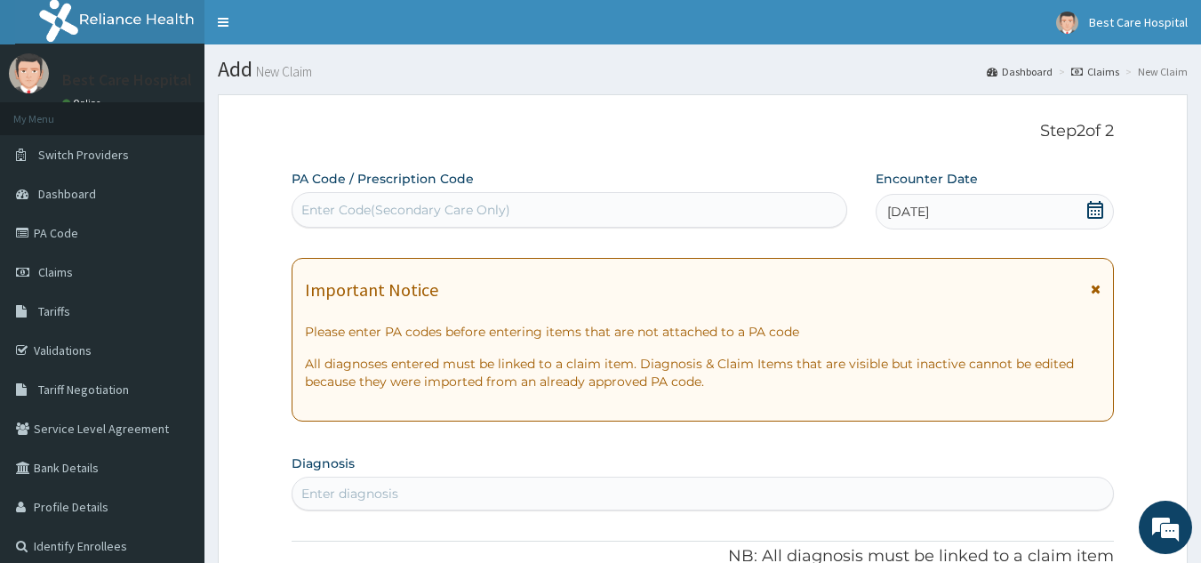
click at [627, 477] on div "Enter diagnosis" at bounding box center [703, 494] width 823 height 34
type input "P"
type input "MALARIA"
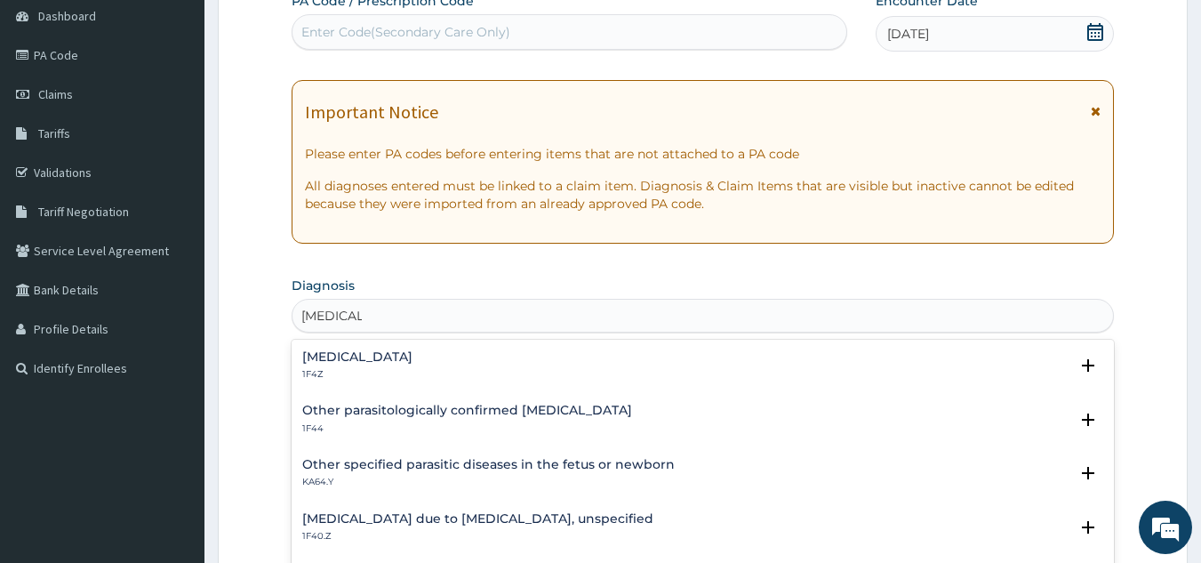
scroll to position [178, 0]
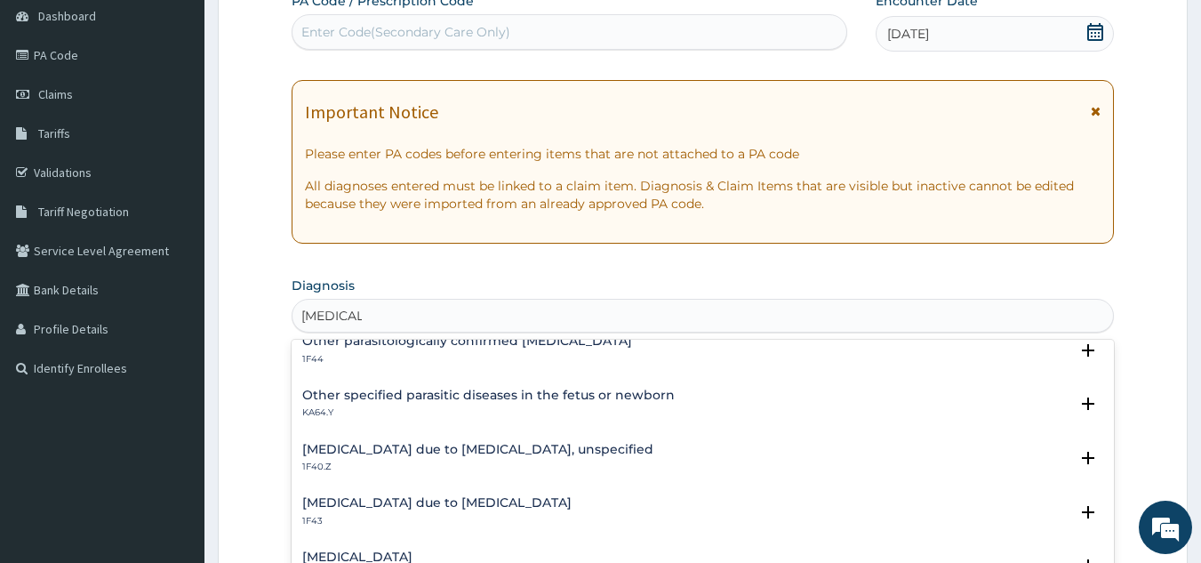
click at [455, 451] on h4 "Malaria due to Plasmodium falciparum, unspecified" at bounding box center [477, 449] width 351 height 13
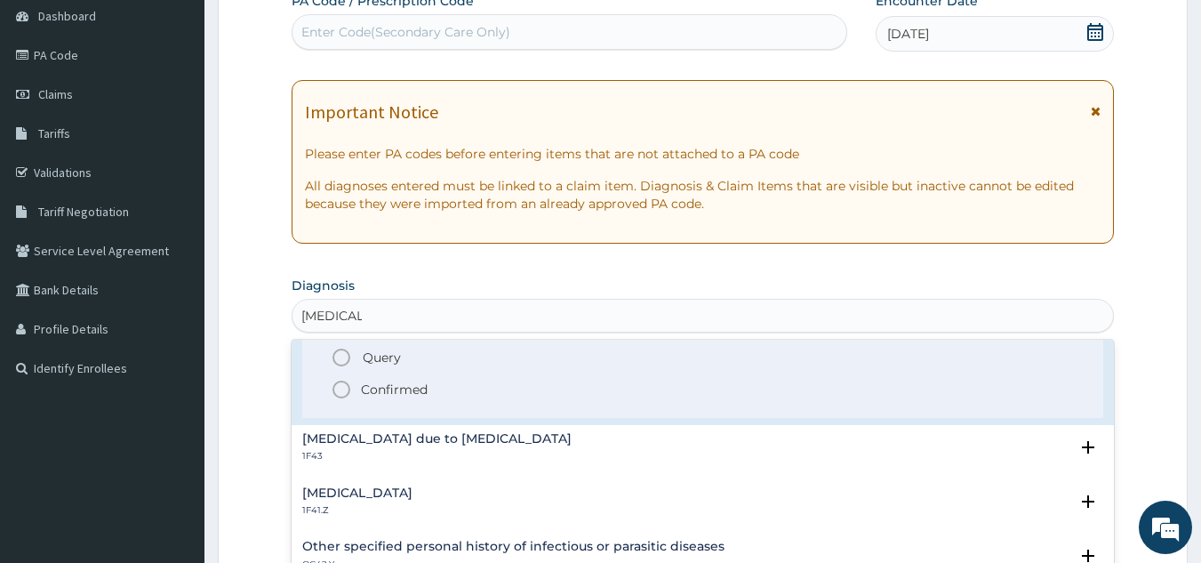
scroll to position [356, 0]
click at [349, 396] on icon "status option filled" at bounding box center [341, 388] width 21 height 21
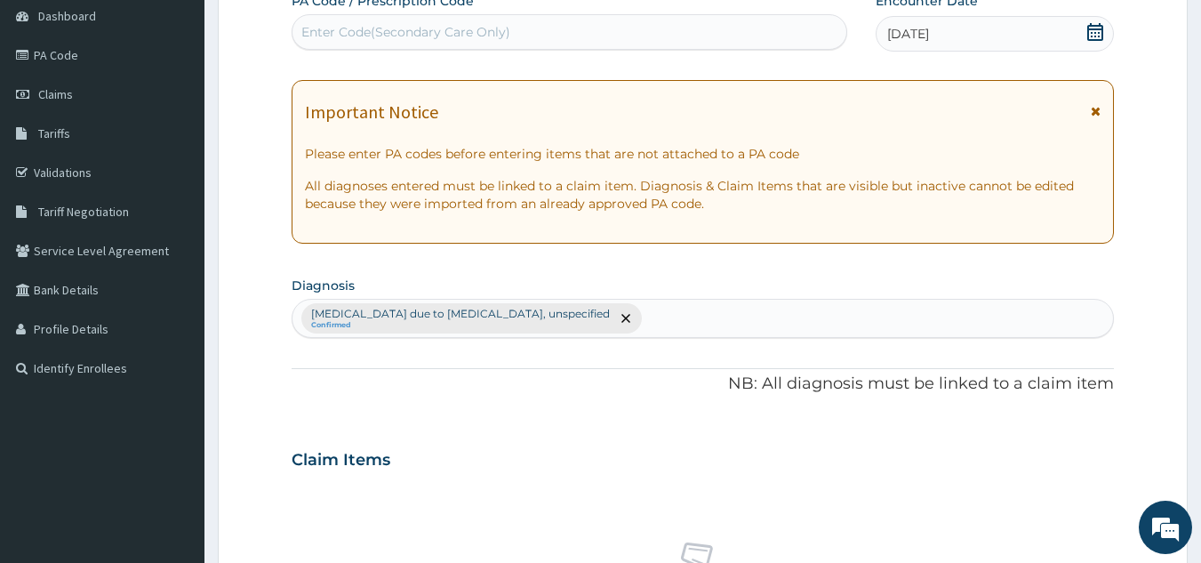
click at [685, 310] on div "Malaria due to Plasmodium falciparum, unspecified Confirmed" at bounding box center [702, 318] width 821 height 37
type input "PEPTIC"
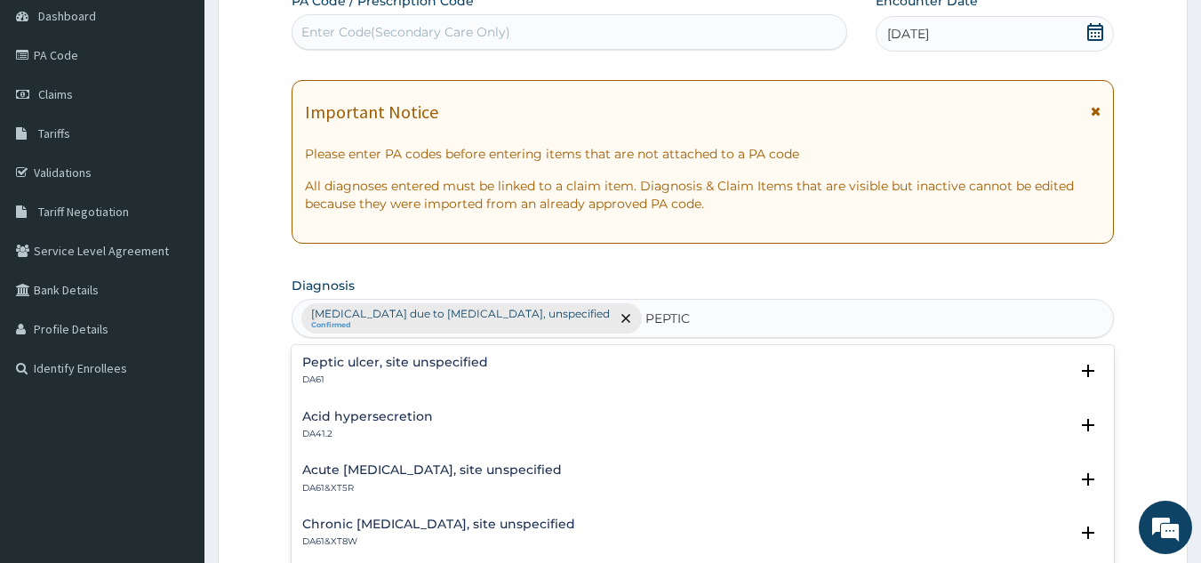
click at [352, 373] on div "Peptic ulcer, site unspecified DA61" at bounding box center [395, 371] width 186 height 31
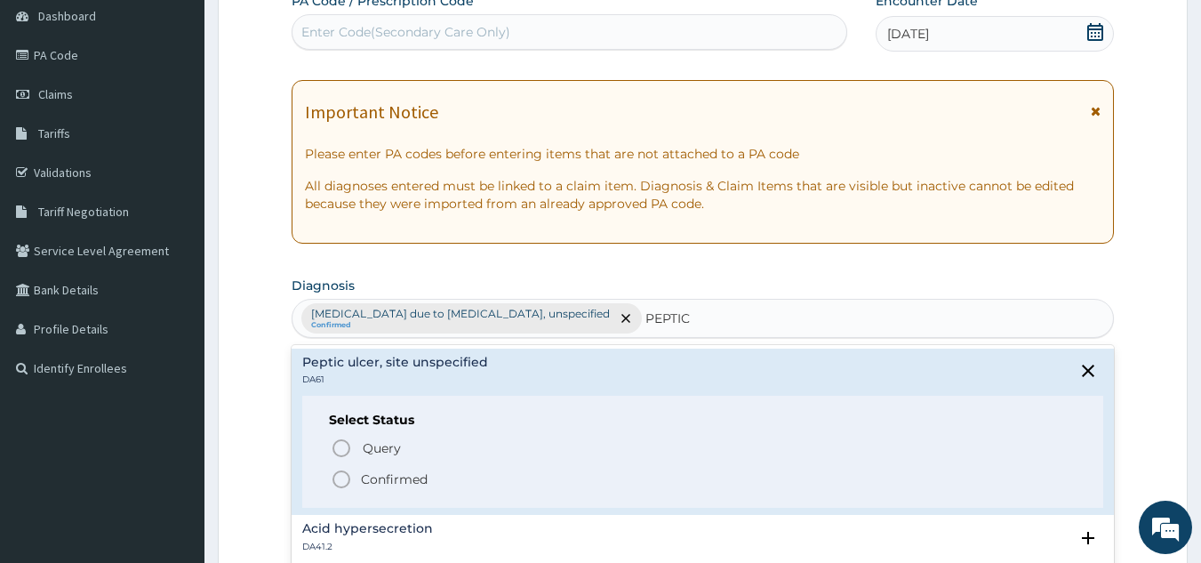
click at [362, 473] on p "Confirmed" at bounding box center [394, 479] width 67 height 18
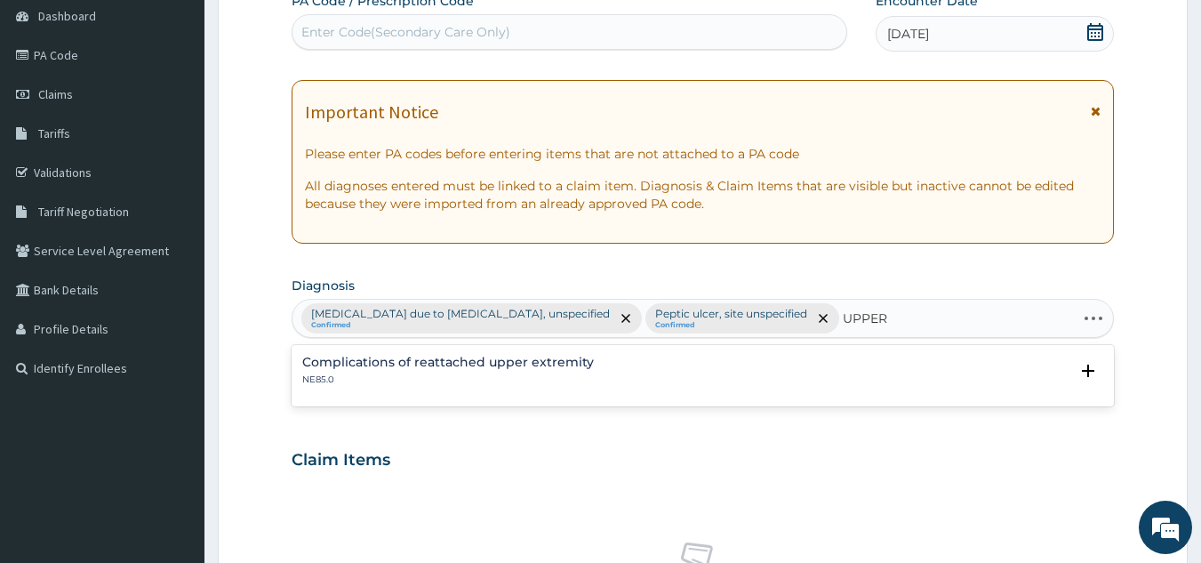
type input "UPPER"
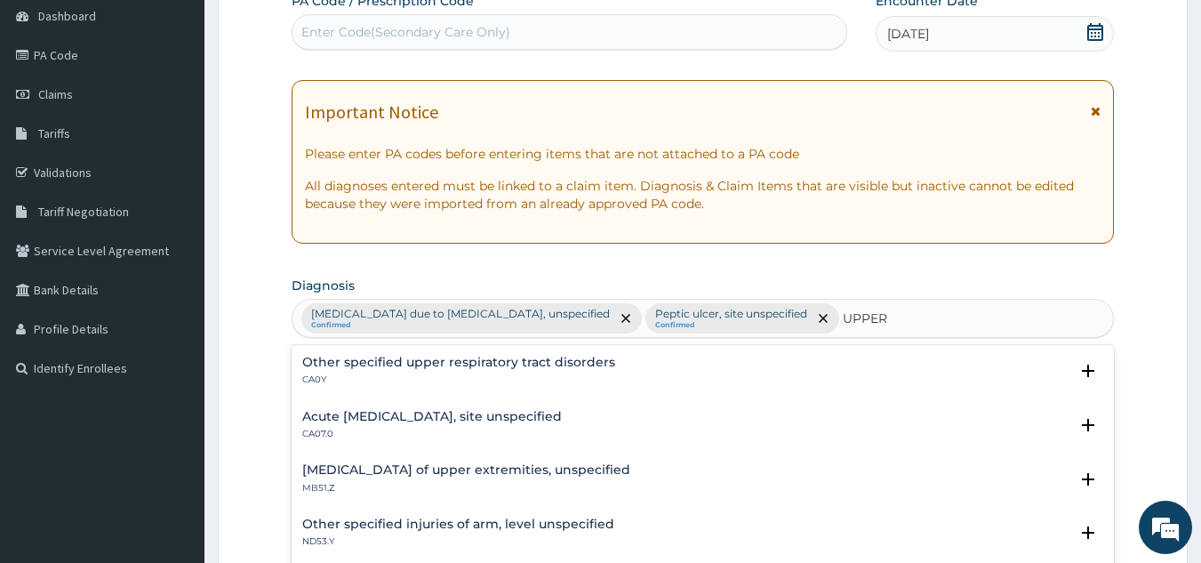
click at [405, 421] on h4 "Acute upper respiratory infection, site unspecified" at bounding box center [432, 416] width 260 height 13
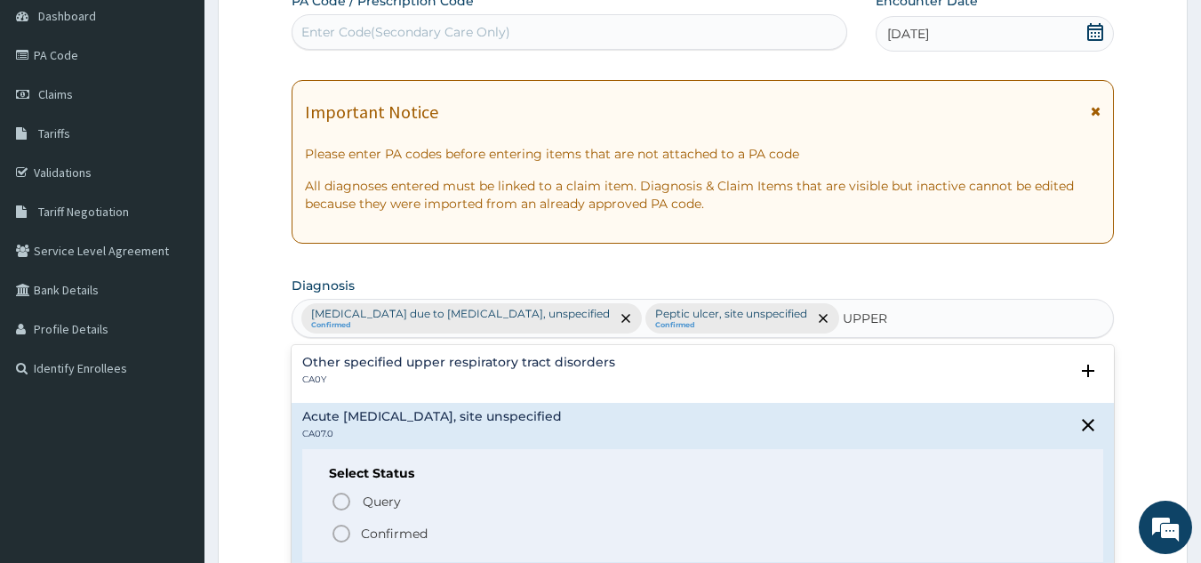
click at [348, 536] on circle "status option filled" at bounding box center [341, 533] width 16 height 16
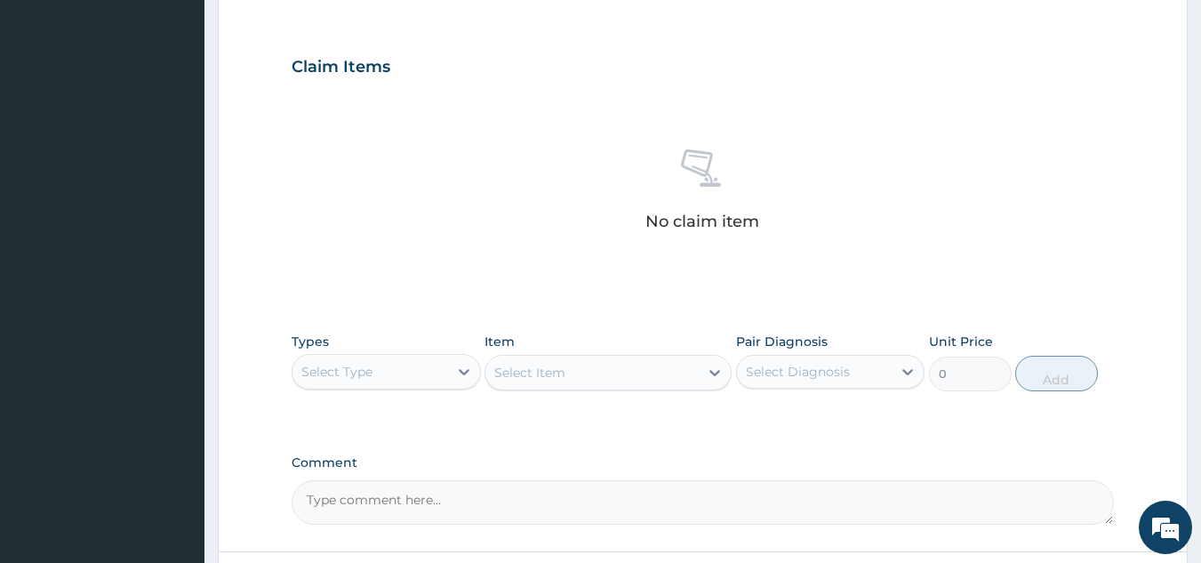
scroll to position [622, 0]
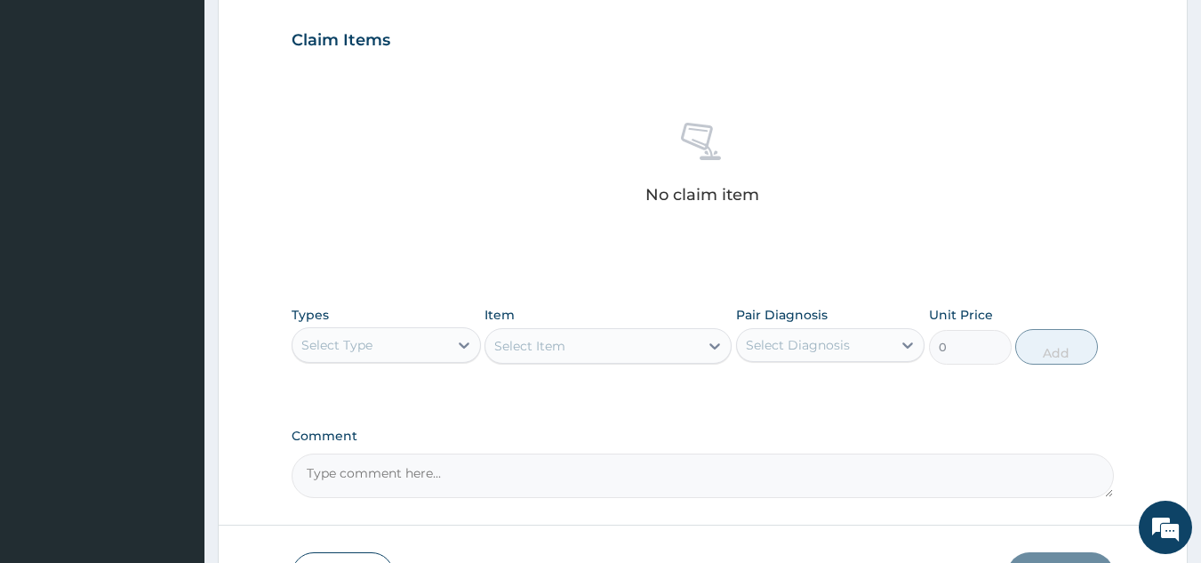
click at [395, 359] on div "Select Type" at bounding box center [370, 345] width 156 height 28
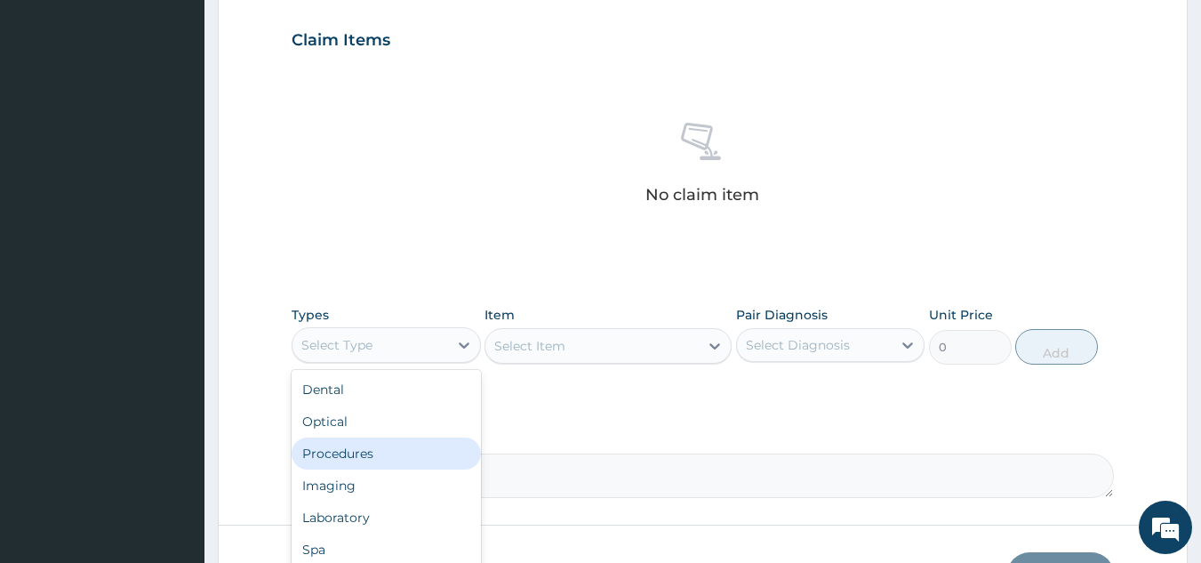
click at [377, 463] on div "Procedures" at bounding box center [386, 453] width 189 height 32
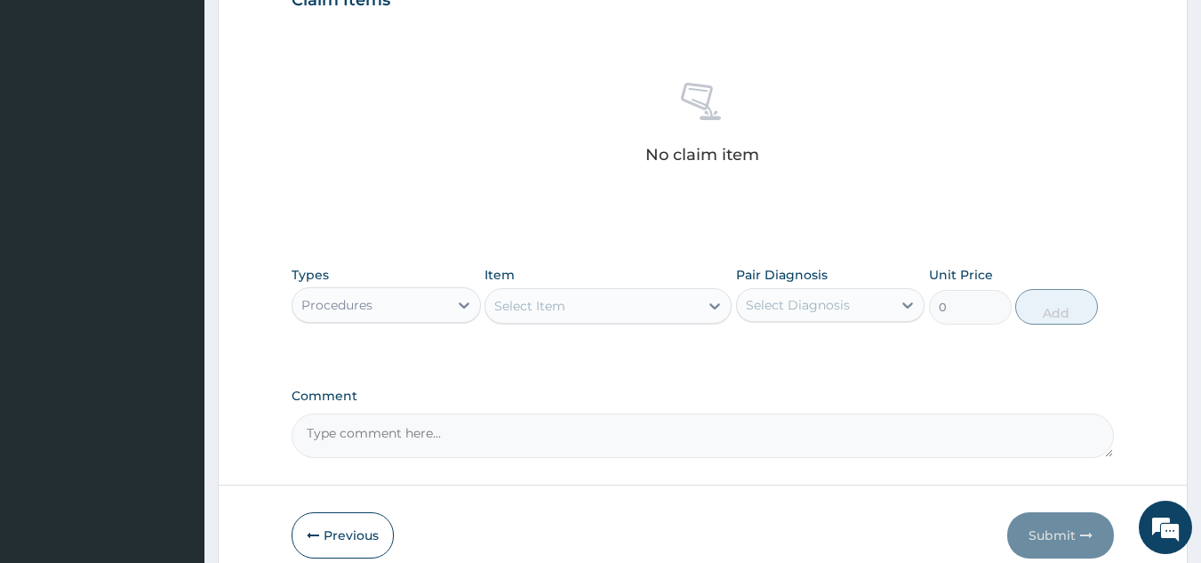
scroll to position [664, 0]
click at [624, 318] on div "Select Item" at bounding box center [591, 304] width 213 height 28
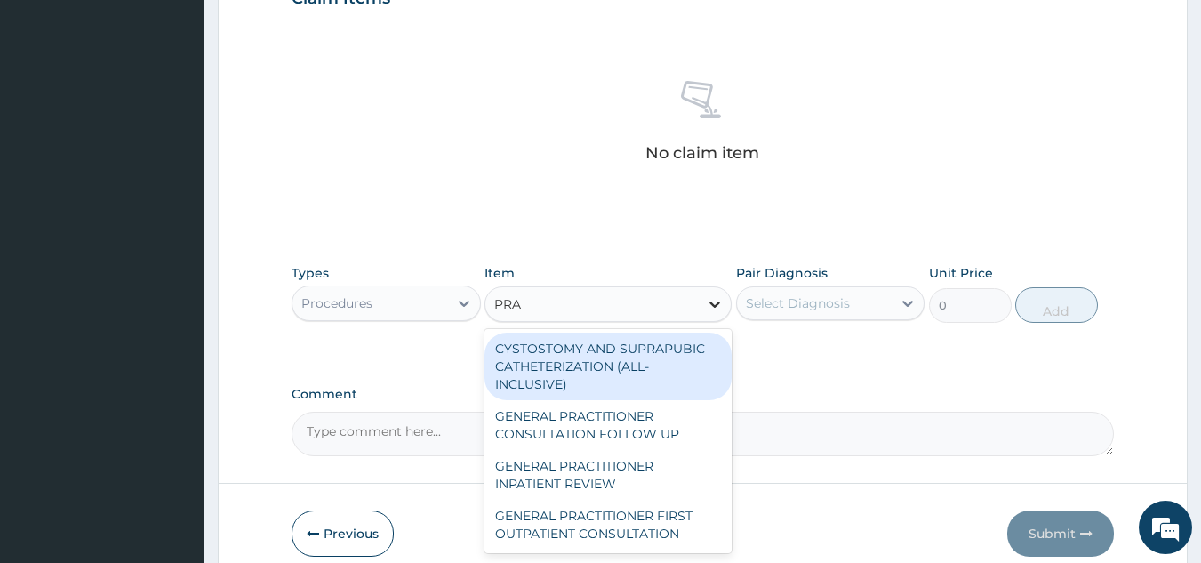
type input "PRAC"
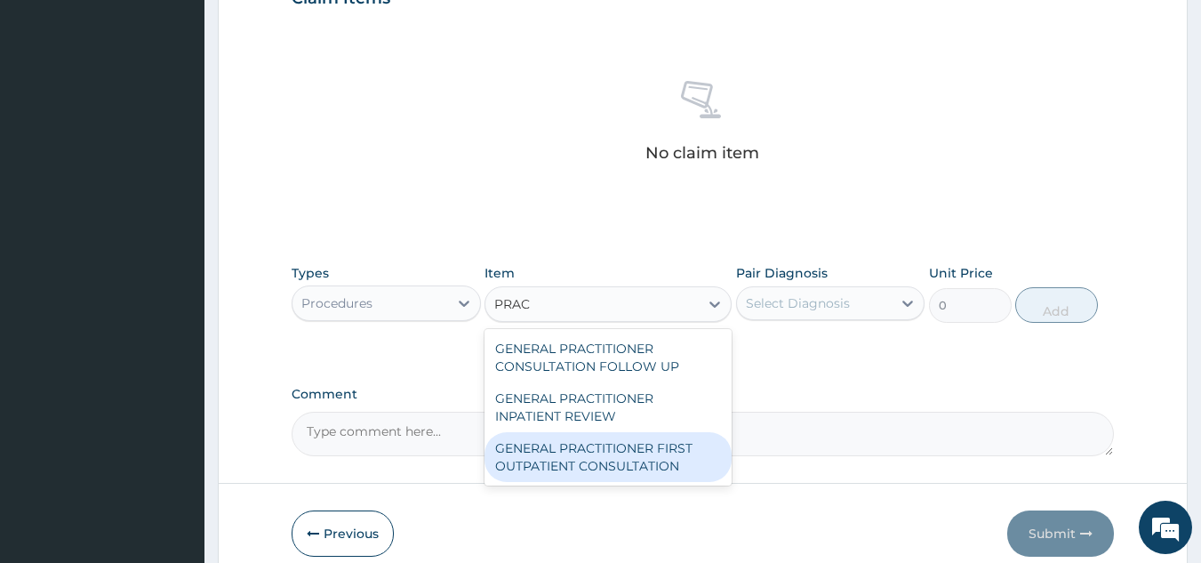
click at [580, 482] on div "GENERAL PRACTITIONER FIRST OUTPATIENT CONSULTATION" at bounding box center [608, 457] width 247 height 50
type input "4500"
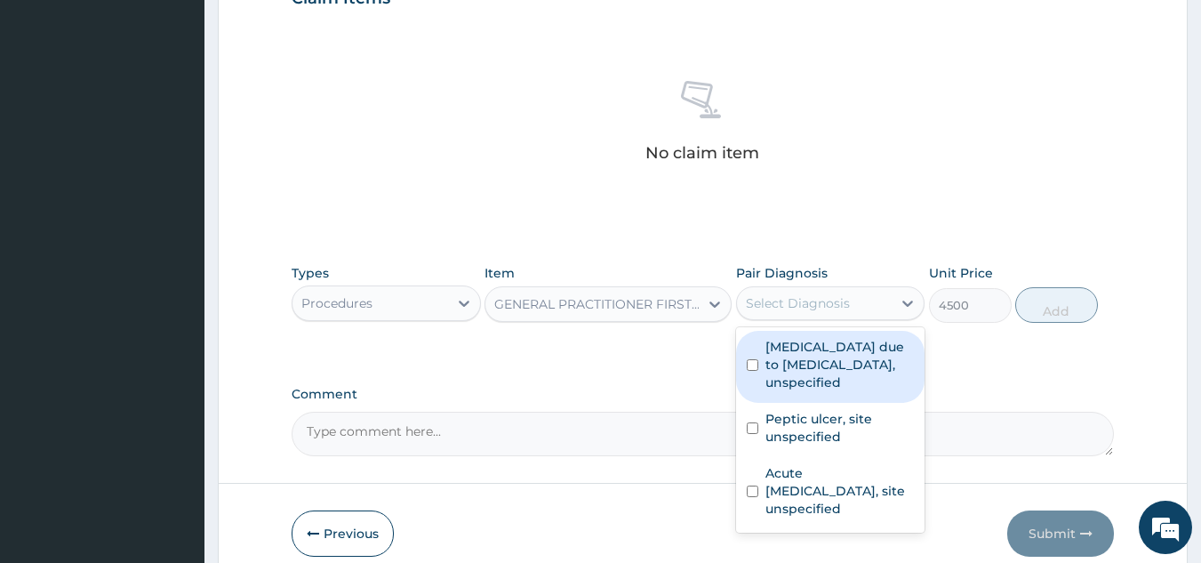
click at [851, 304] on div "Select Diagnosis" at bounding box center [815, 303] width 156 height 28
click at [839, 391] on label "[MEDICAL_DATA] due to [MEDICAL_DATA], unspecified" at bounding box center [839, 364] width 149 height 53
checkbox input "true"
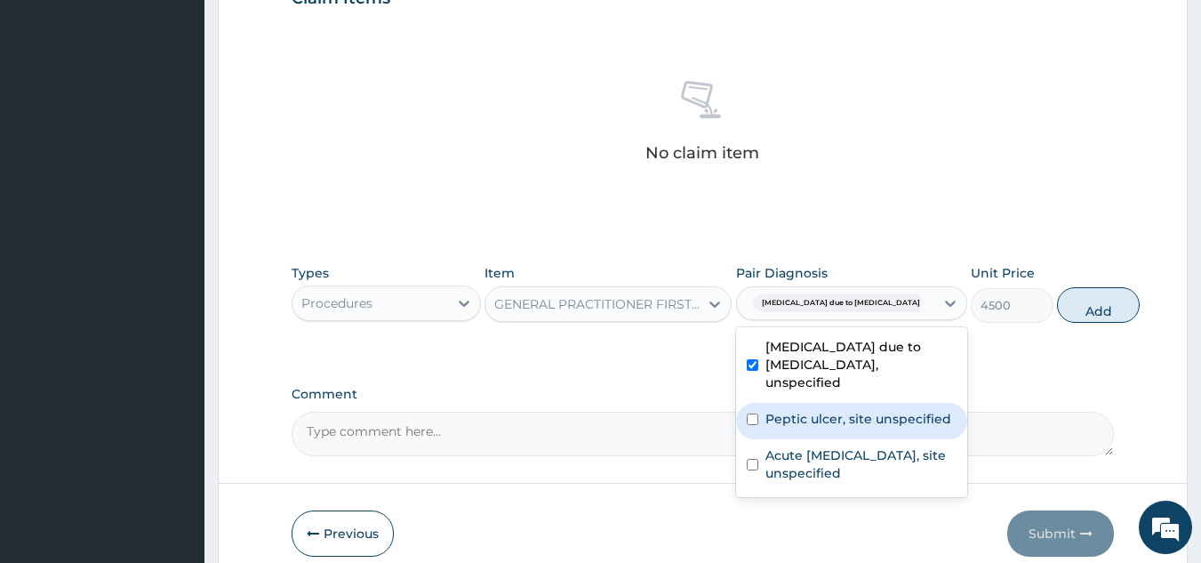
drag, startPoint x: 841, startPoint y: 437, endPoint x: 825, endPoint y: 495, distance: 60.0
click at [838, 428] on label "Peptic ulcer, site unspecified" at bounding box center [858, 419] width 186 height 18
checkbox input "true"
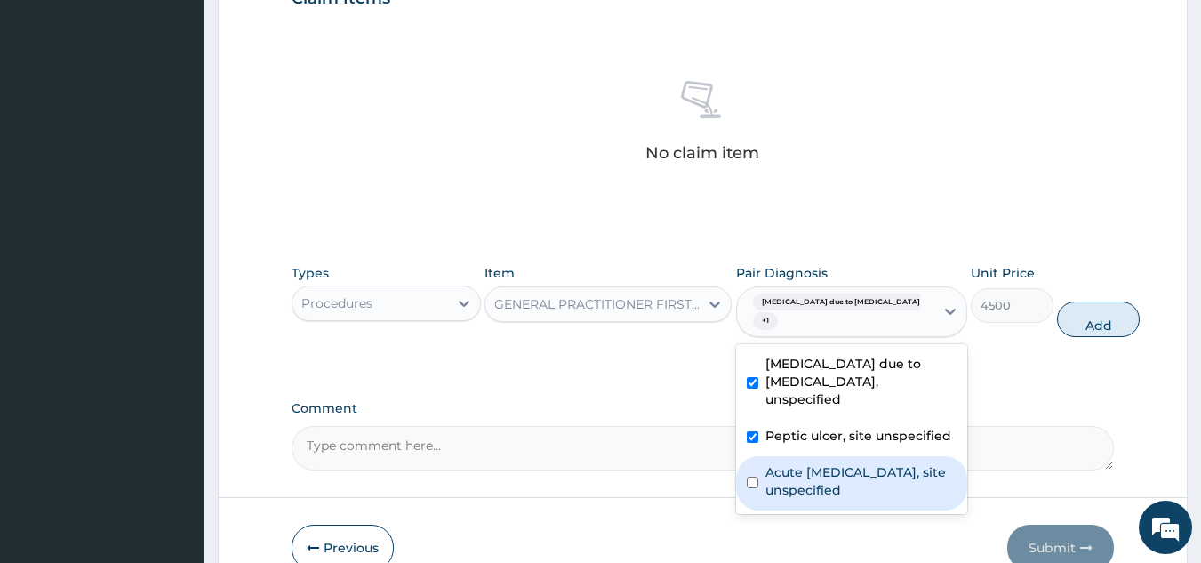
drag, startPoint x: 825, startPoint y: 502, endPoint x: 853, endPoint y: 488, distance: 31.8
click at [824, 499] on label "Acute upper respiratory infection, site unspecified" at bounding box center [860, 481] width 191 height 36
checkbox input "true"
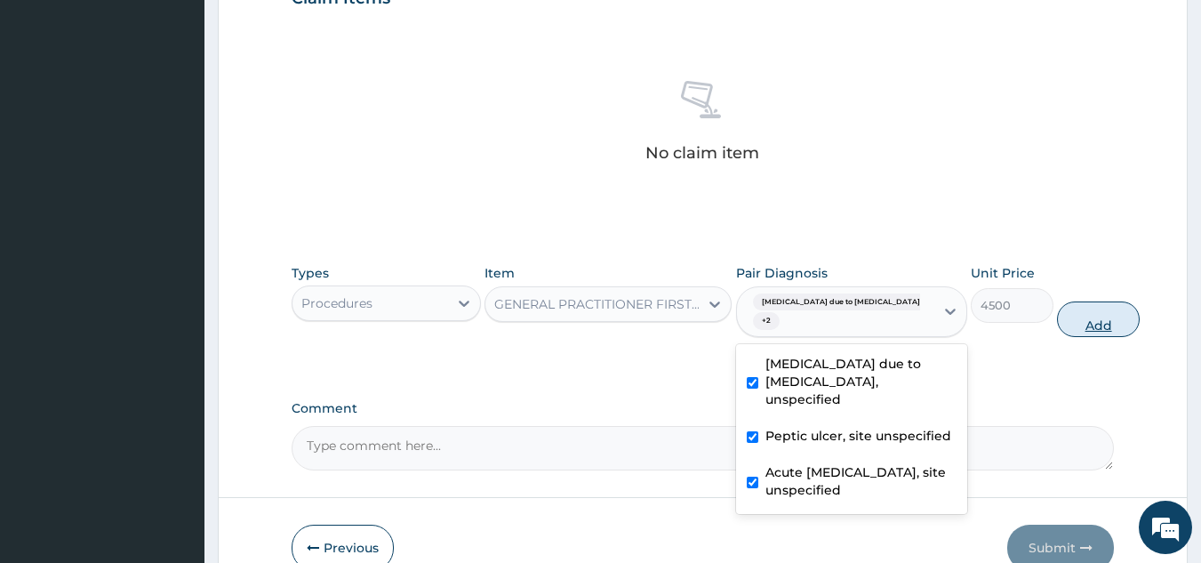
click at [1070, 330] on button "Add" at bounding box center [1098, 319] width 83 height 36
type input "0"
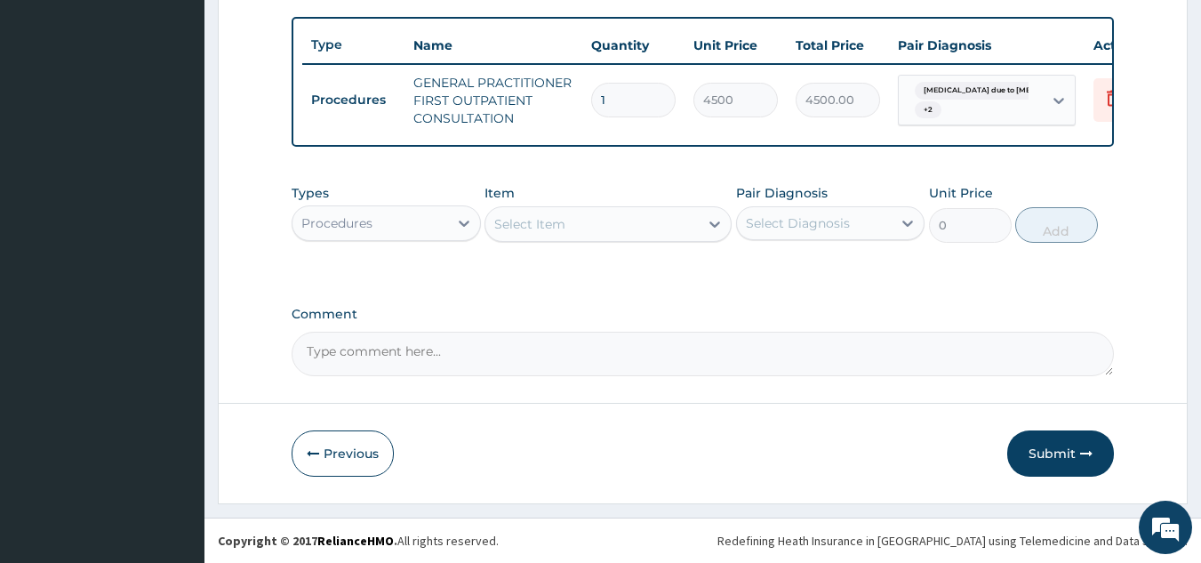
scroll to position [692, 0]
click at [449, 223] on div at bounding box center [464, 223] width 32 height 32
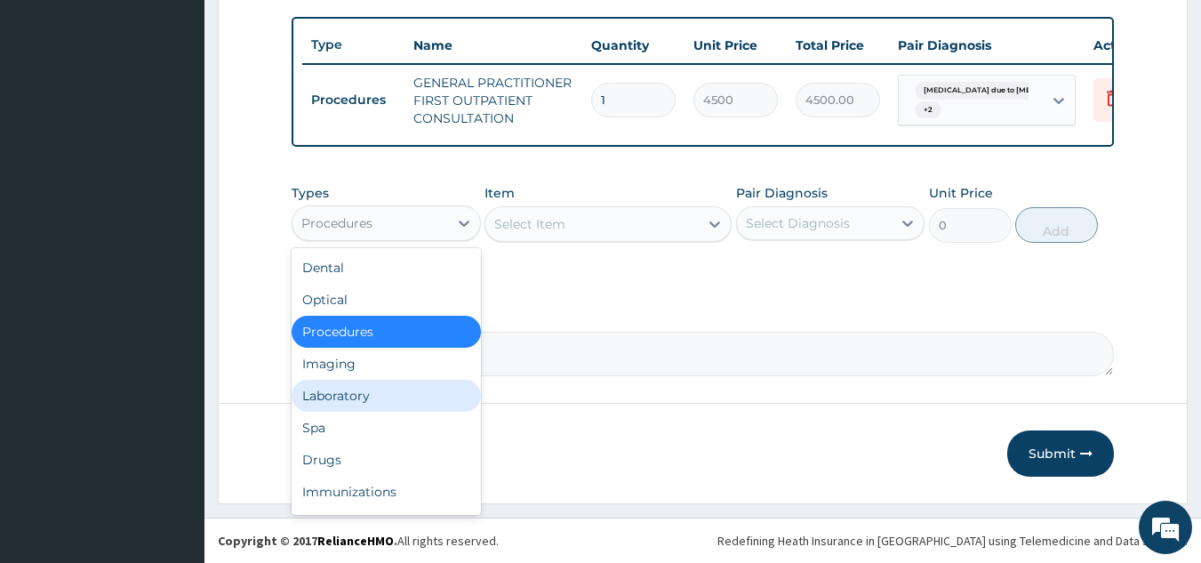
click at [390, 396] on div "Laboratory" at bounding box center [386, 396] width 189 height 32
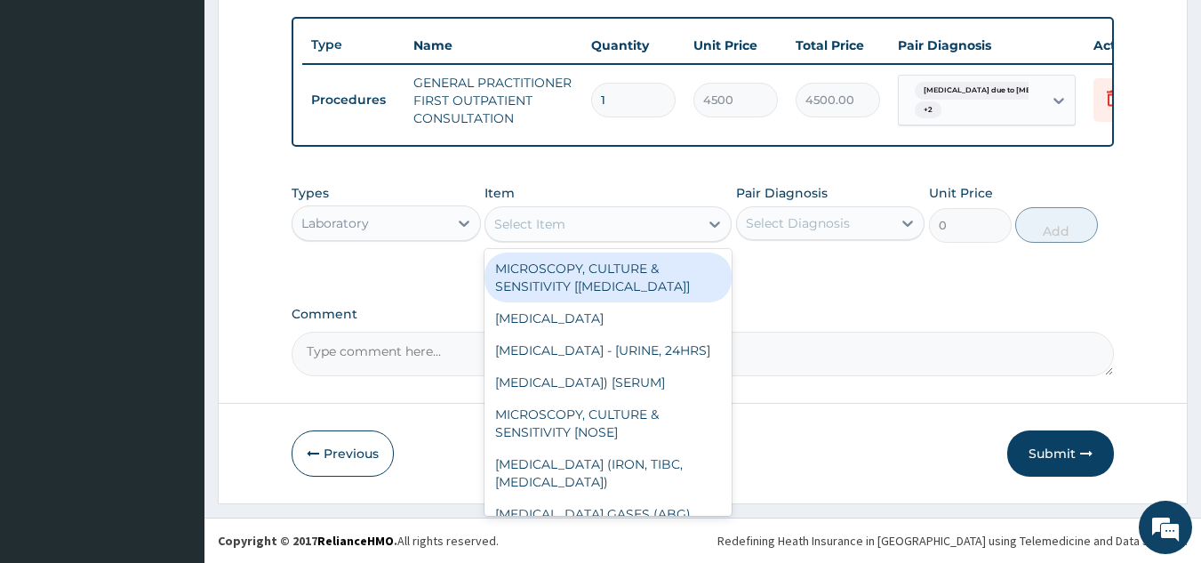
click at [589, 221] on div "Select Item" at bounding box center [591, 224] width 213 height 28
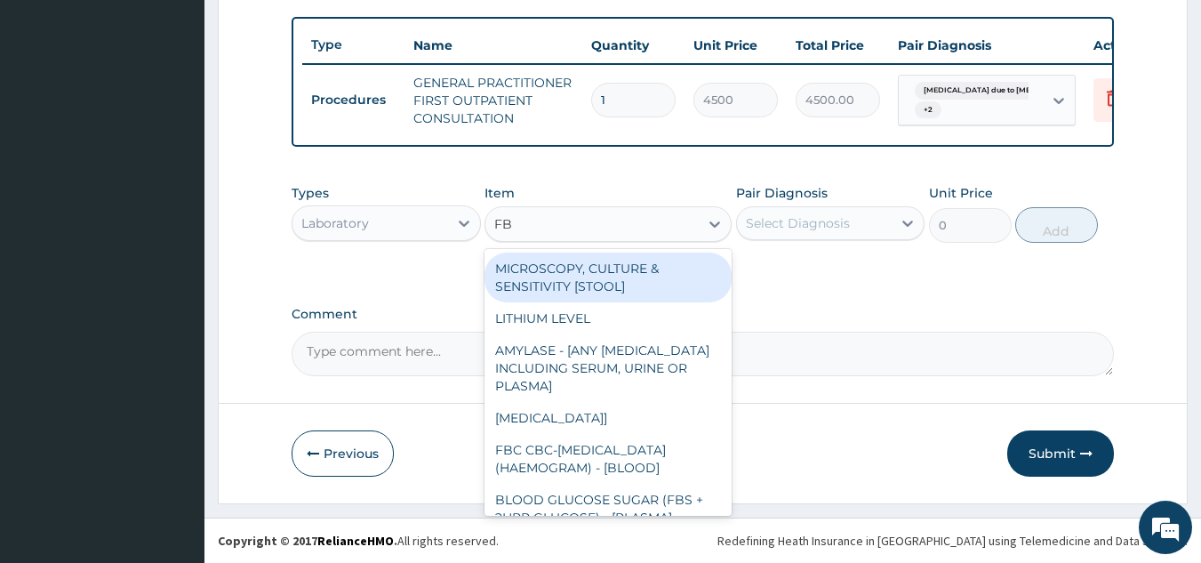
type input "FBC"
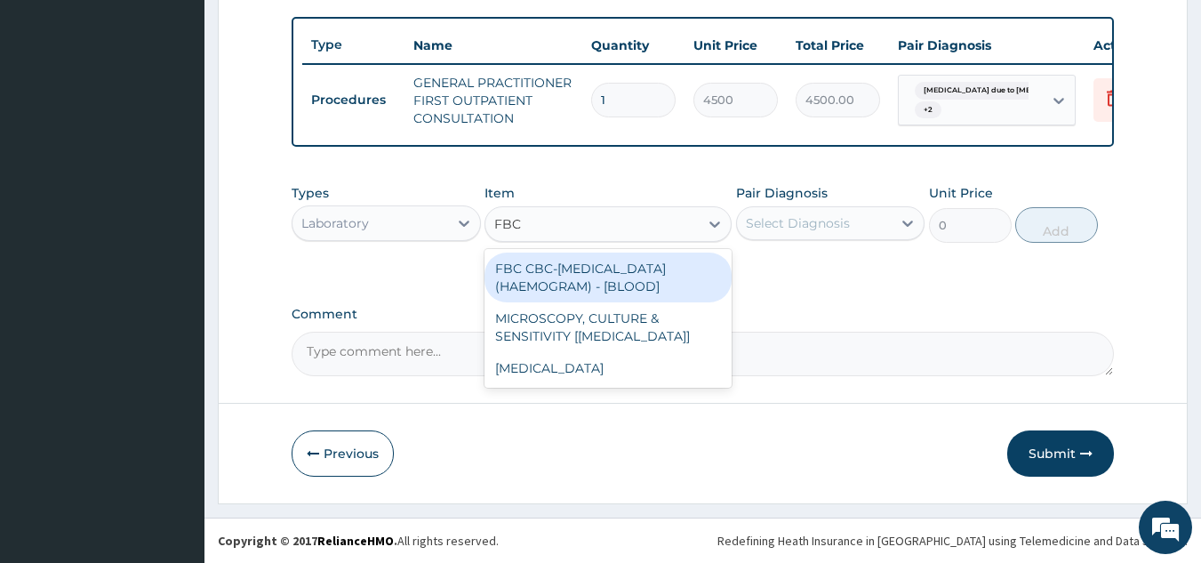
click at [596, 272] on div "FBC CBC-[MEDICAL_DATA] (HAEMOGRAM) - [BLOOD]" at bounding box center [608, 277] width 247 height 50
type input "6000"
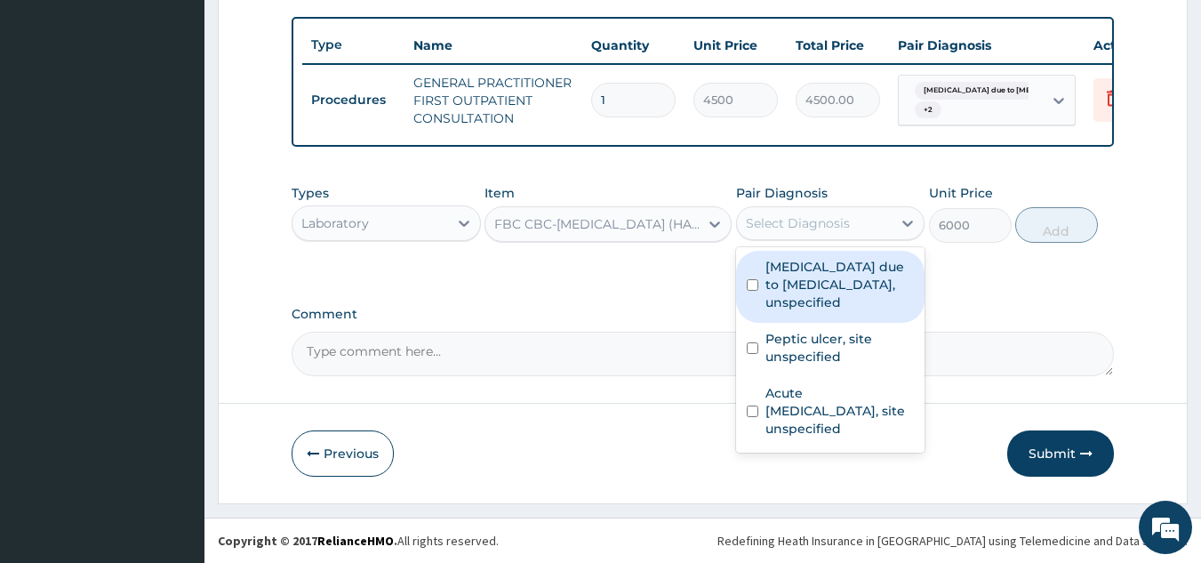
click at [817, 228] on div "Select Diagnosis" at bounding box center [798, 223] width 104 height 18
click at [811, 289] on label "[MEDICAL_DATA] due to [MEDICAL_DATA], unspecified" at bounding box center [839, 284] width 149 height 53
checkbox input "true"
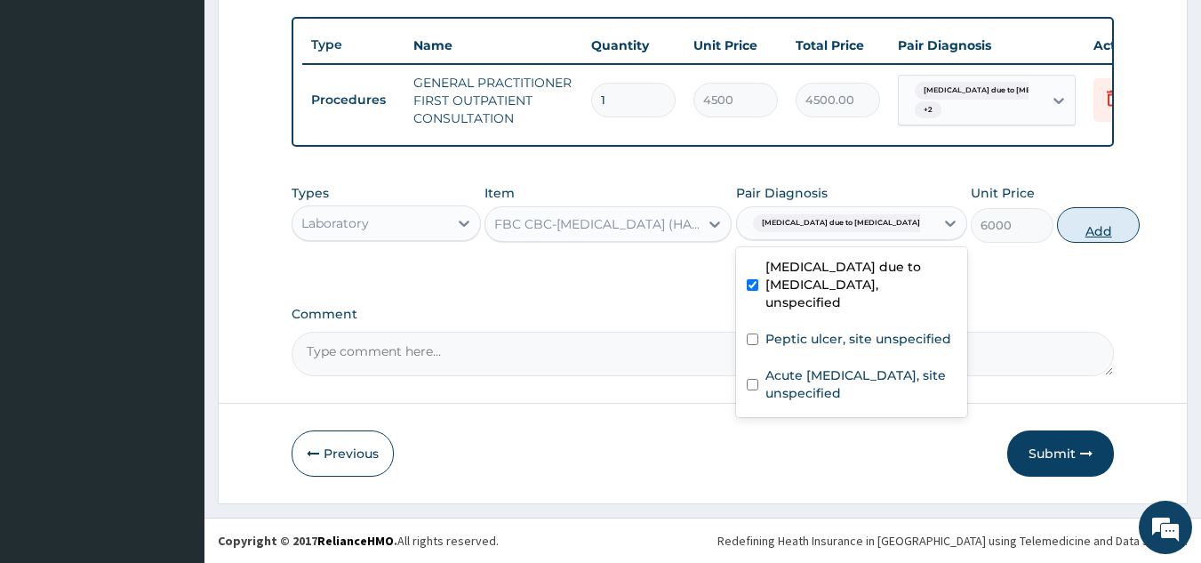
click at [1058, 230] on button "Add" at bounding box center [1098, 225] width 83 height 36
type input "0"
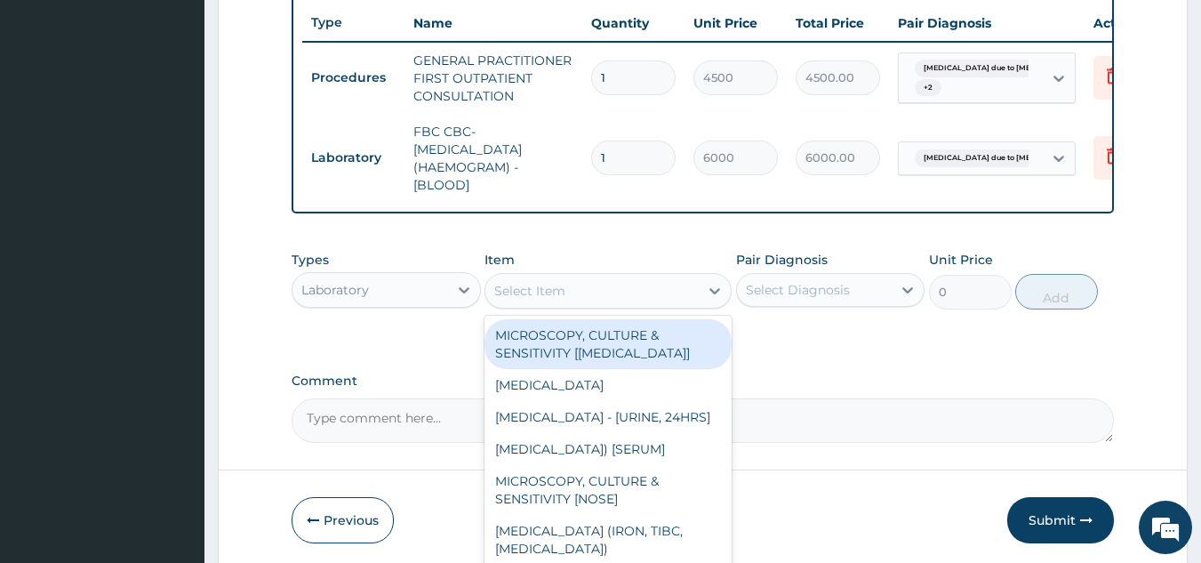
click at [595, 305] on div "Select Item" at bounding box center [591, 290] width 213 height 28
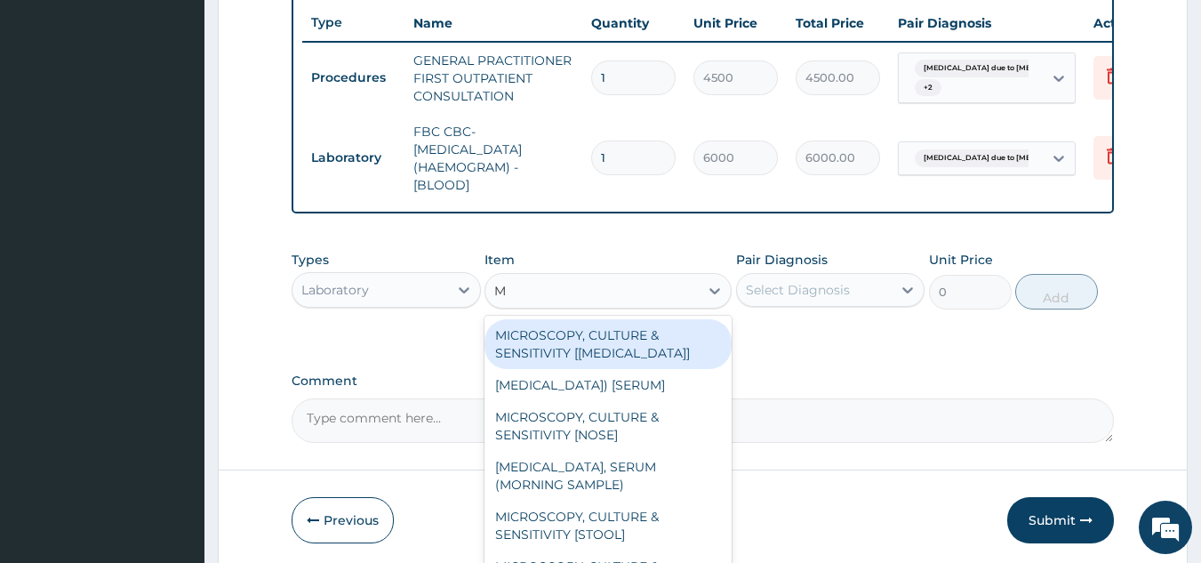
type input "MP"
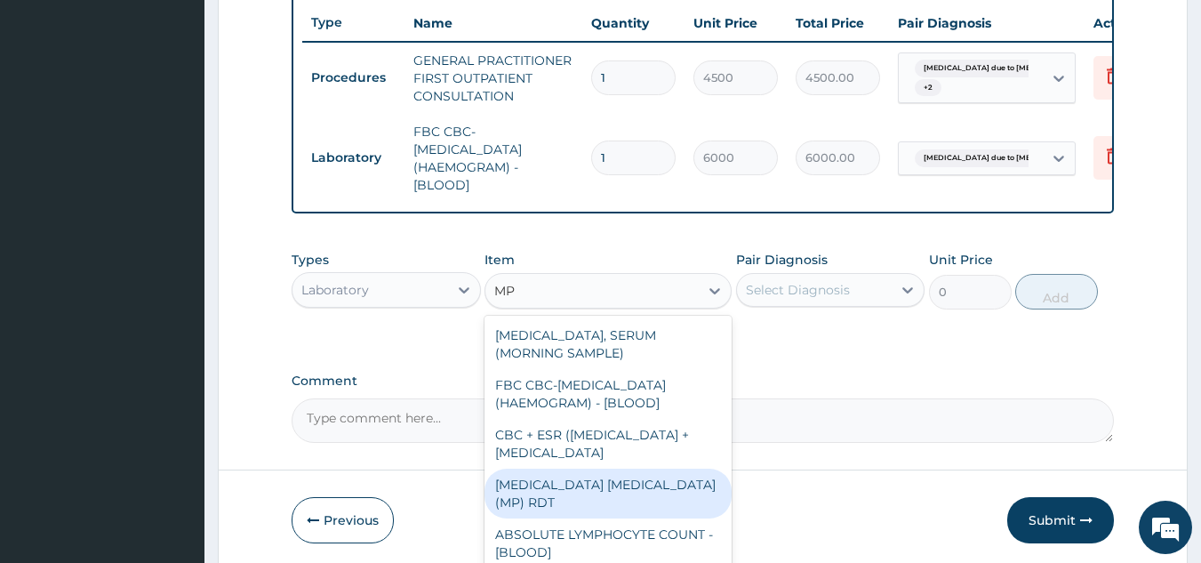
drag, startPoint x: 611, startPoint y: 542, endPoint x: 735, endPoint y: 413, distance: 179.8
click at [614, 518] on div "[MEDICAL_DATA] [MEDICAL_DATA] (MP) RDT" at bounding box center [608, 494] width 247 height 50
type input "2400"
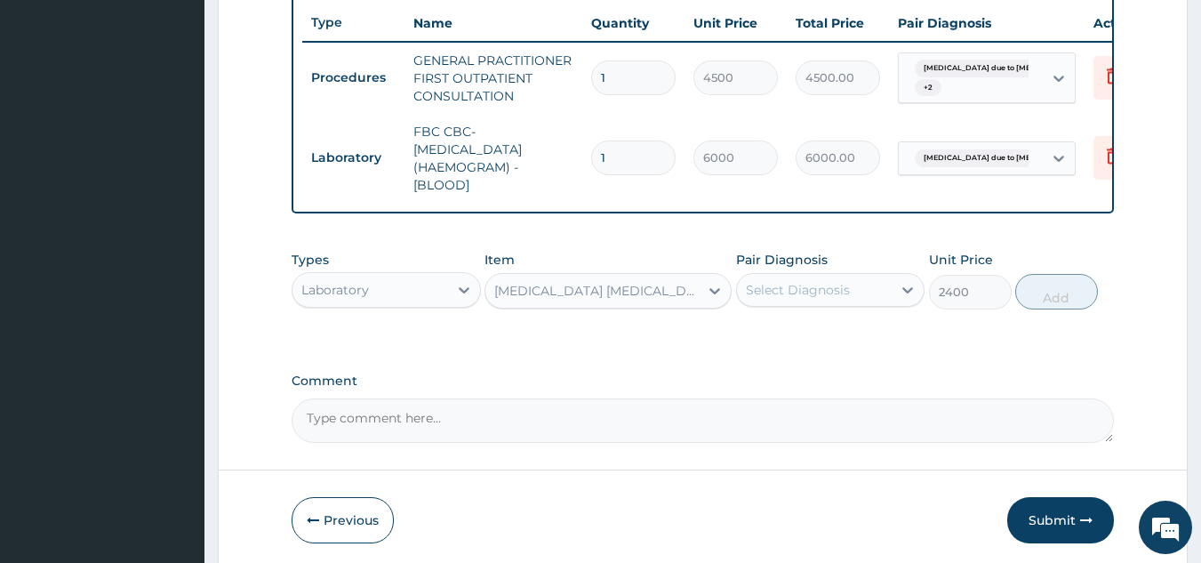
click at [871, 304] on div "Select Diagnosis" at bounding box center [815, 290] width 156 height 28
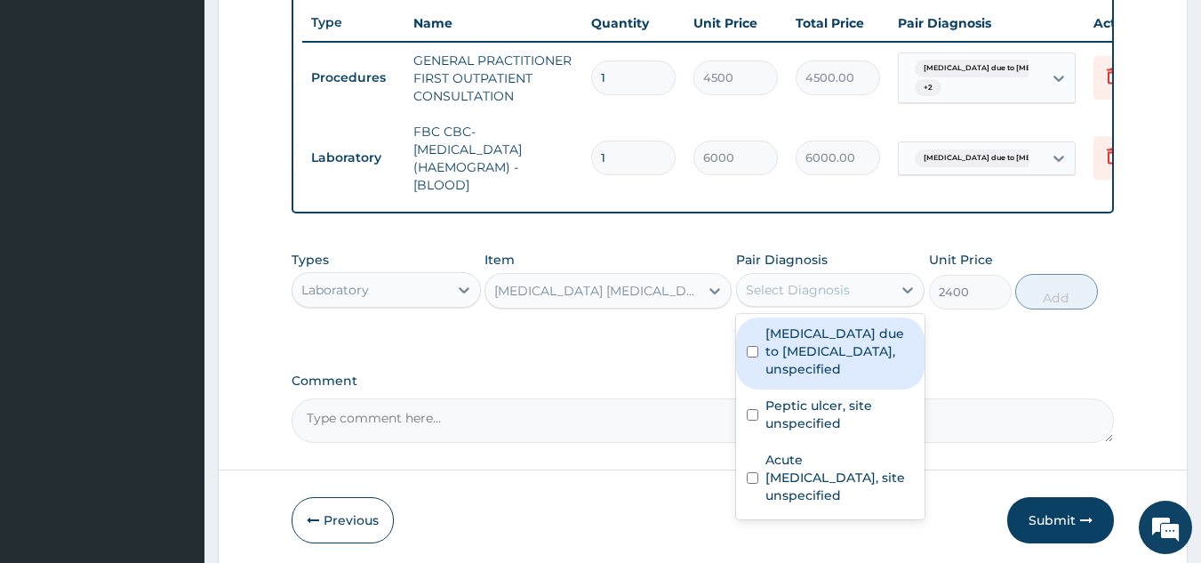
click at [847, 377] on label "[MEDICAL_DATA] due to [MEDICAL_DATA], unspecified" at bounding box center [839, 350] width 149 height 53
checkbox input "true"
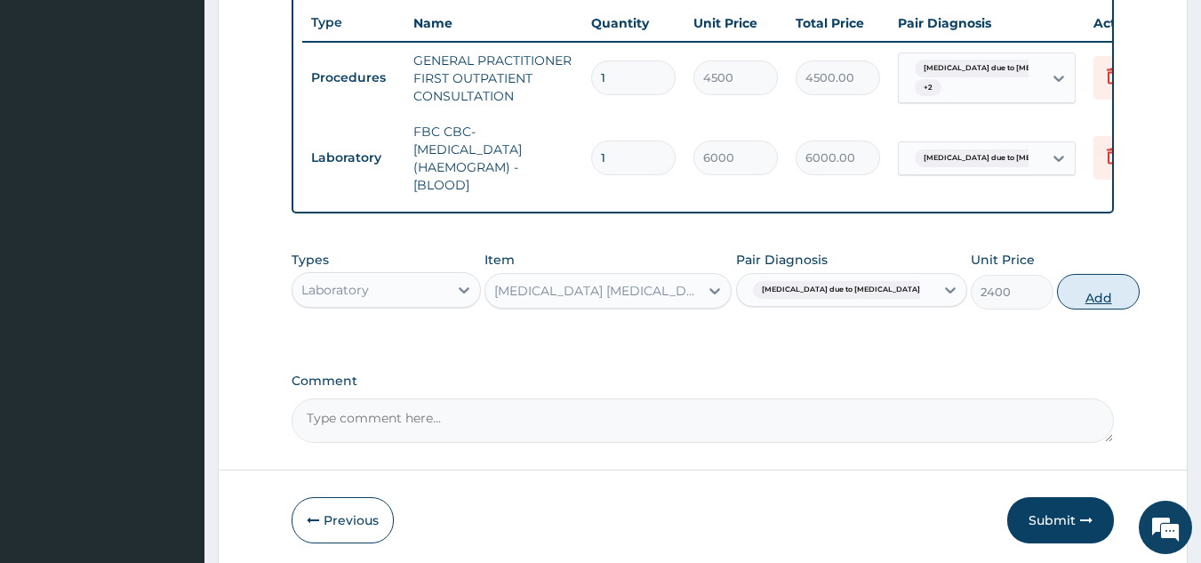
click at [1069, 309] on button "Add" at bounding box center [1098, 292] width 83 height 36
type input "0"
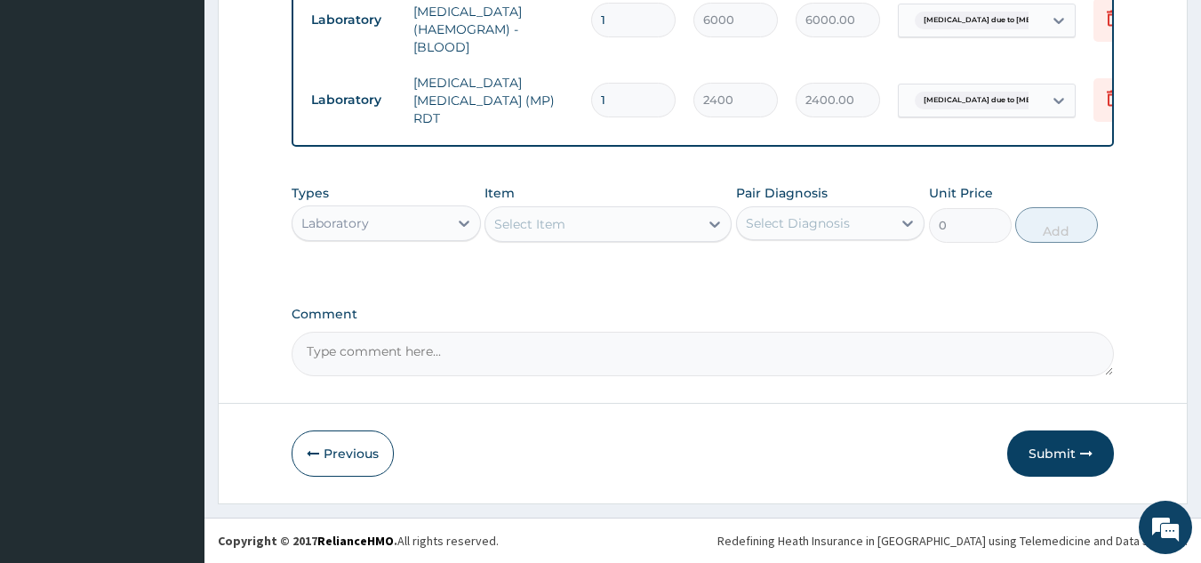
scroll to position [842, 0]
click at [393, 226] on div "Laboratory" at bounding box center [370, 223] width 156 height 28
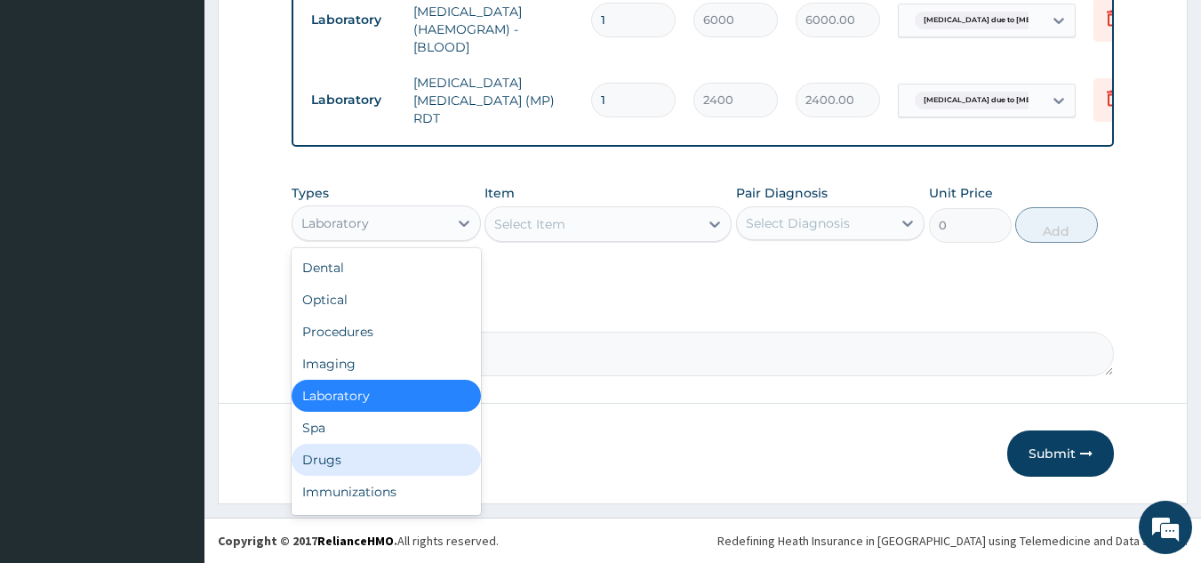
click at [335, 462] on div "Drugs" at bounding box center [386, 460] width 189 height 32
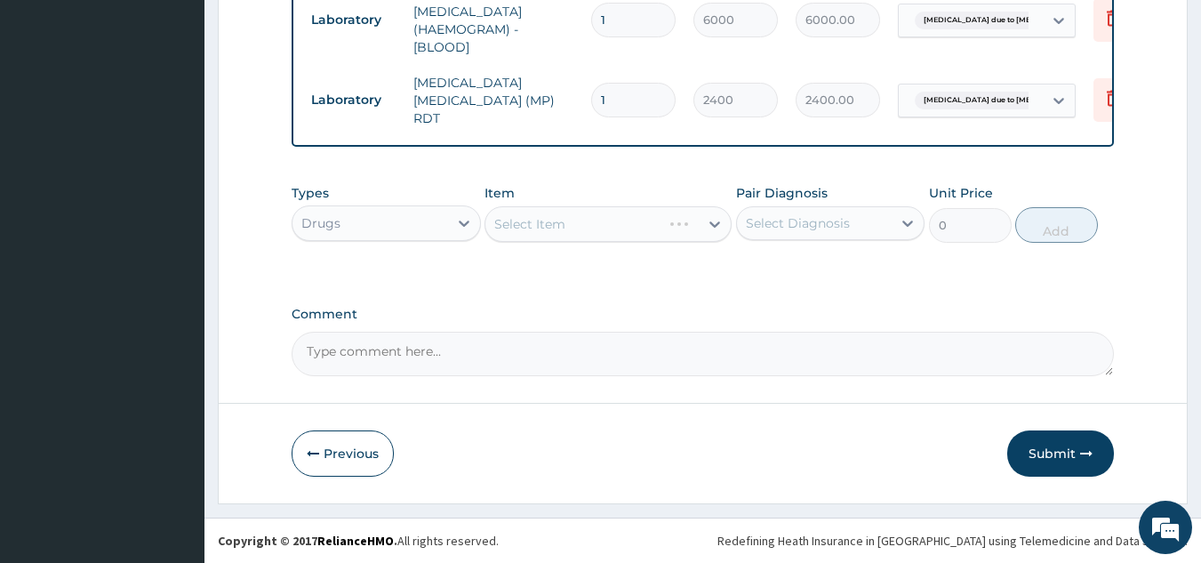
click at [669, 224] on div "Select Item" at bounding box center [608, 224] width 247 height 36
click at [611, 235] on div "Select Item" at bounding box center [591, 224] width 213 height 28
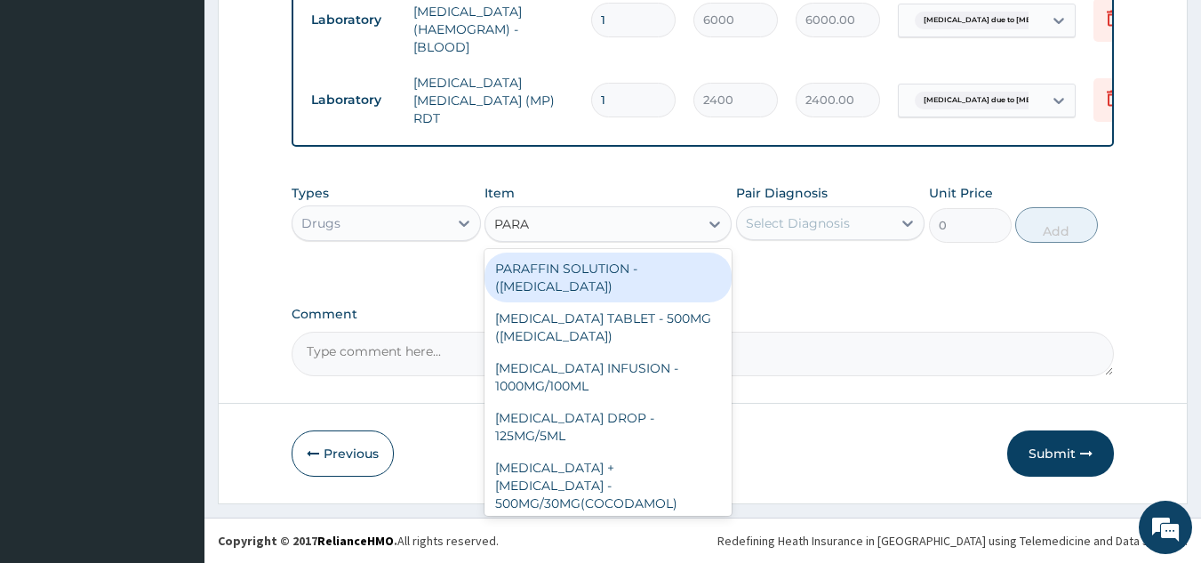
type input "PARAC"
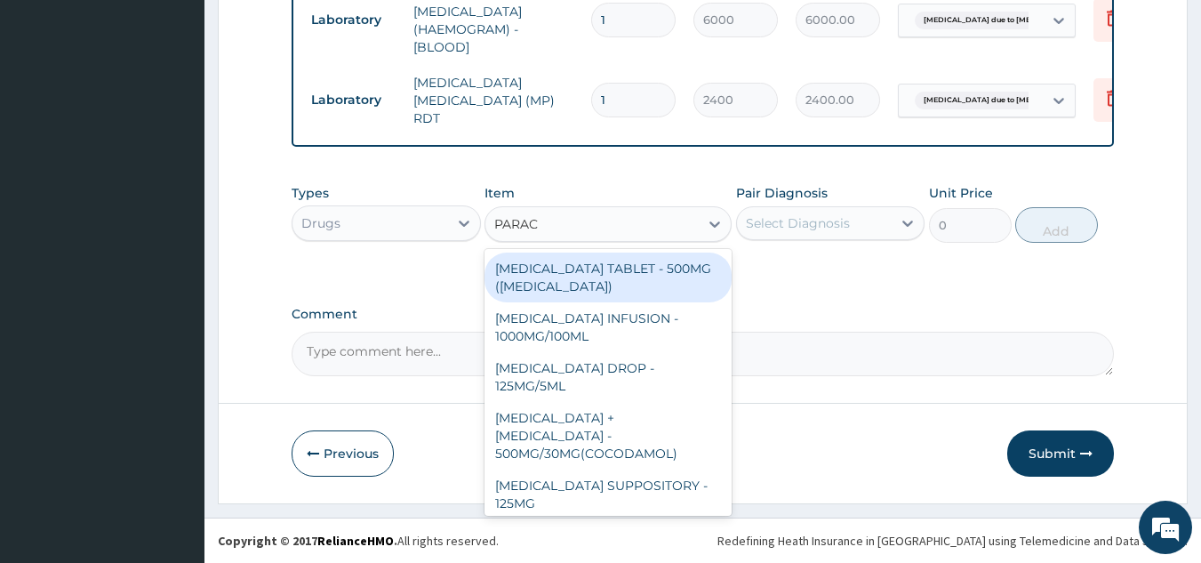
click at [672, 275] on div "PARACETAMOL TABLET - 500MG (PANADOL)" at bounding box center [608, 277] width 247 height 50
type input "48"
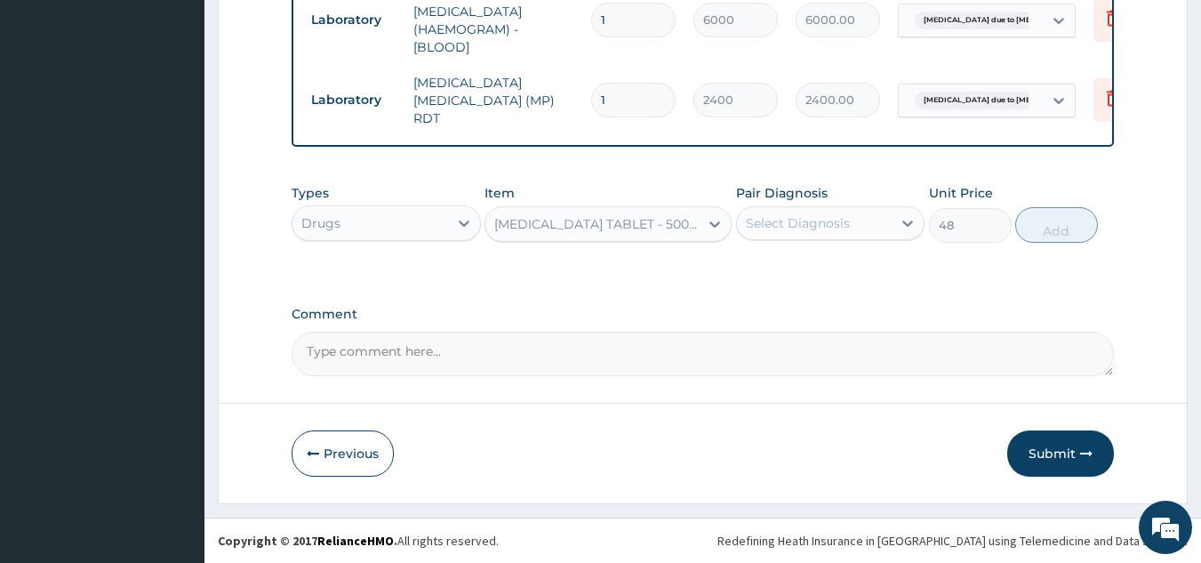
click at [797, 220] on div "Select Diagnosis" at bounding box center [798, 223] width 104 height 18
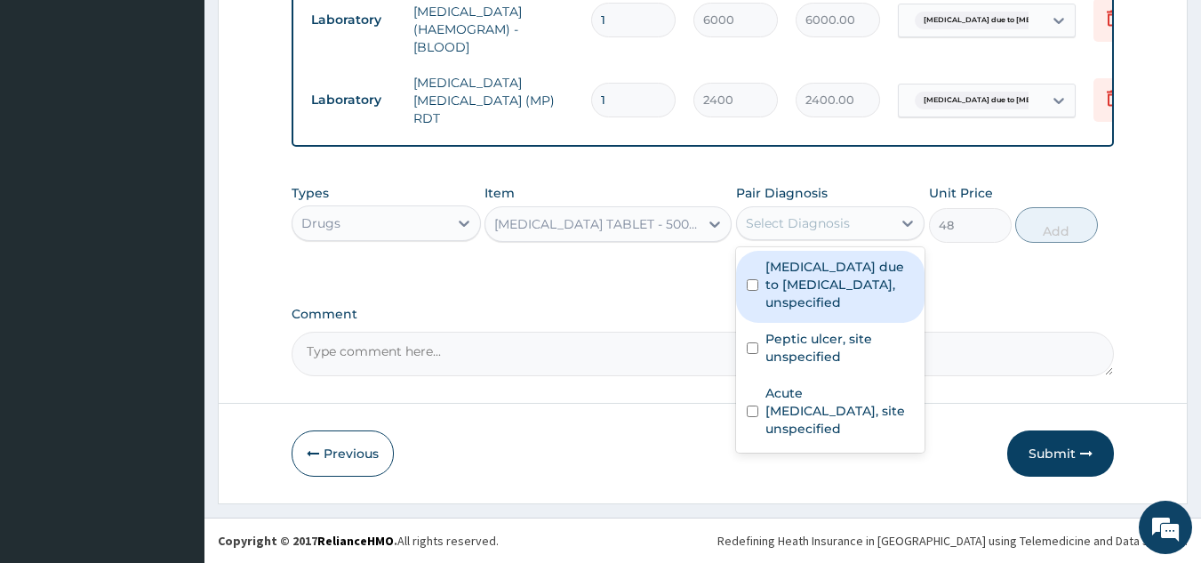
click at [845, 284] on label "[MEDICAL_DATA] due to [MEDICAL_DATA], unspecified" at bounding box center [839, 284] width 149 height 53
checkbox input "true"
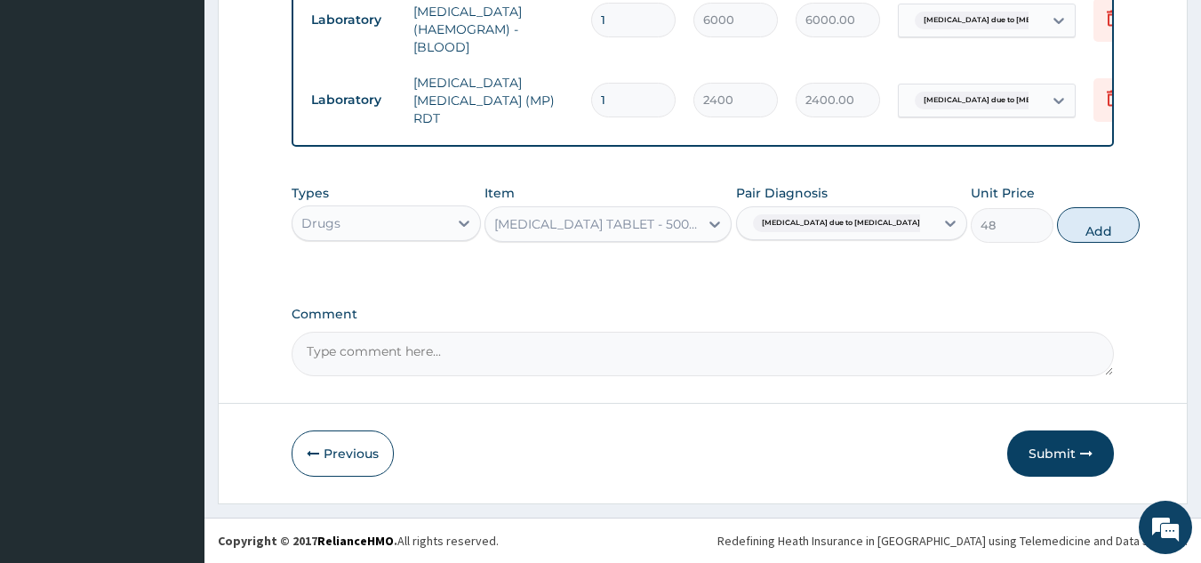
click at [845, 229] on span "[MEDICAL_DATA] due to [MEDICAL_DATA] falc..." at bounding box center [851, 223] width 196 height 18
click at [1057, 225] on button "Add" at bounding box center [1098, 225] width 83 height 36
type input "0"
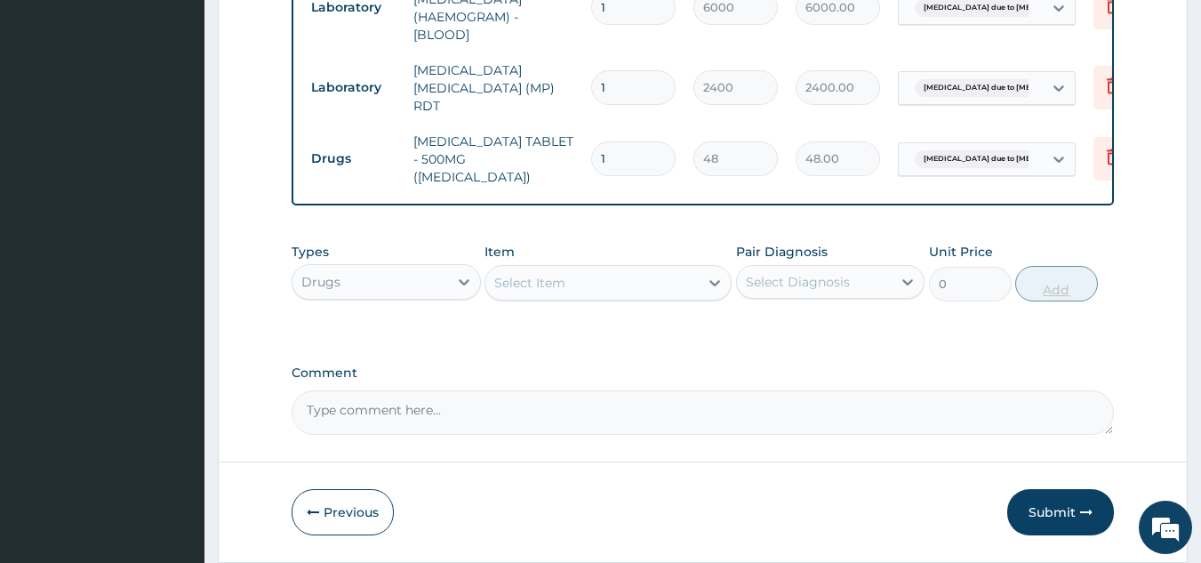
type input "0.00"
type input "3"
type input "144.00"
type input "30"
type input "1440.00"
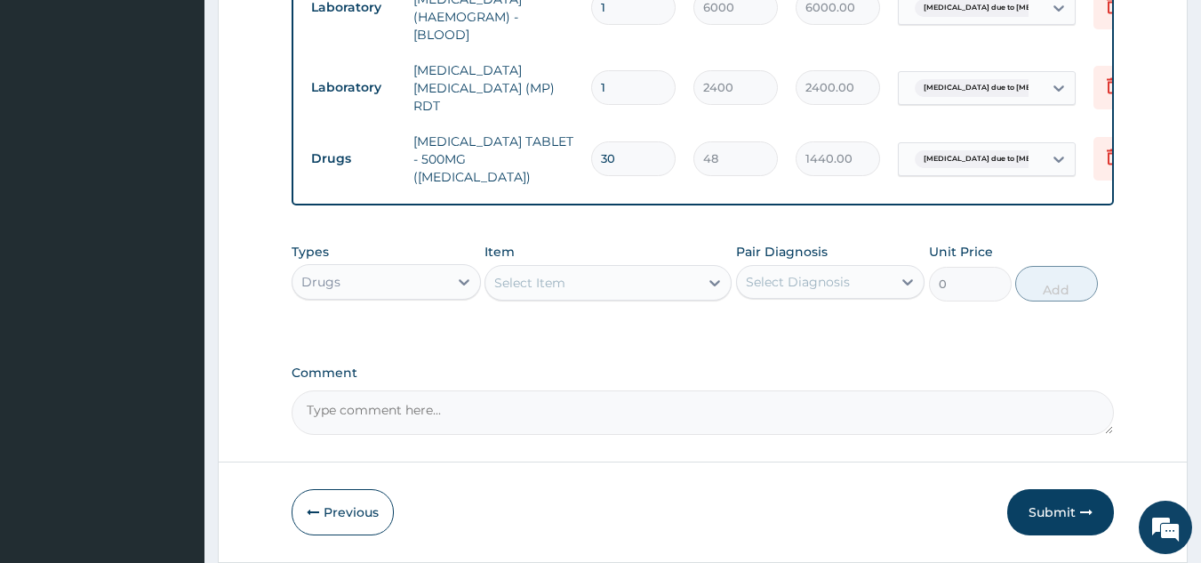
type input "30"
click at [592, 286] on div "Select Item" at bounding box center [591, 282] width 213 height 28
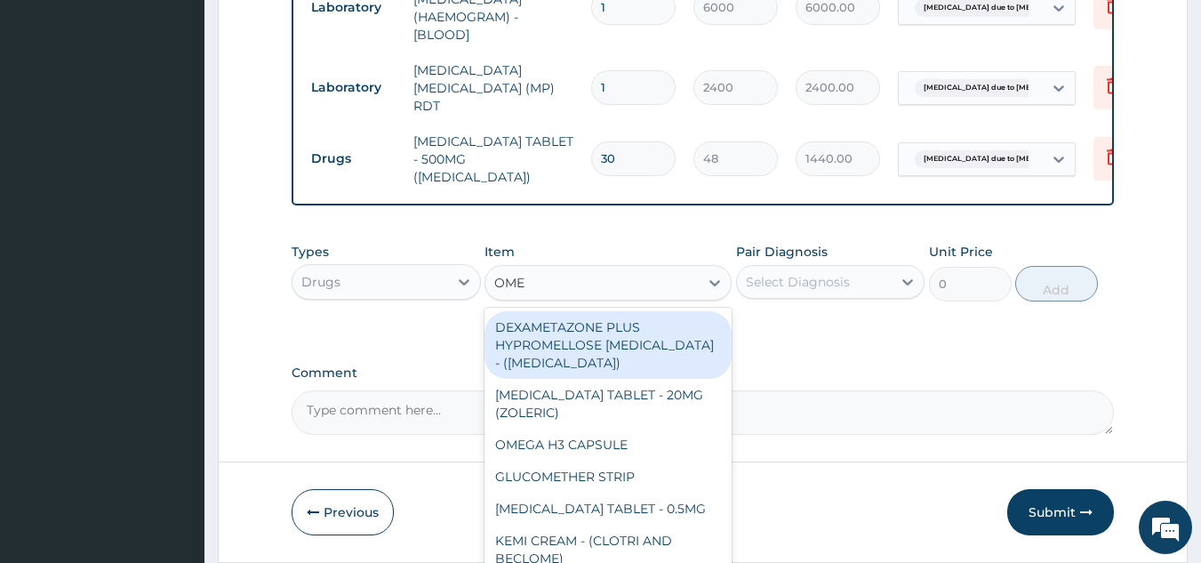
type input "OMEP"
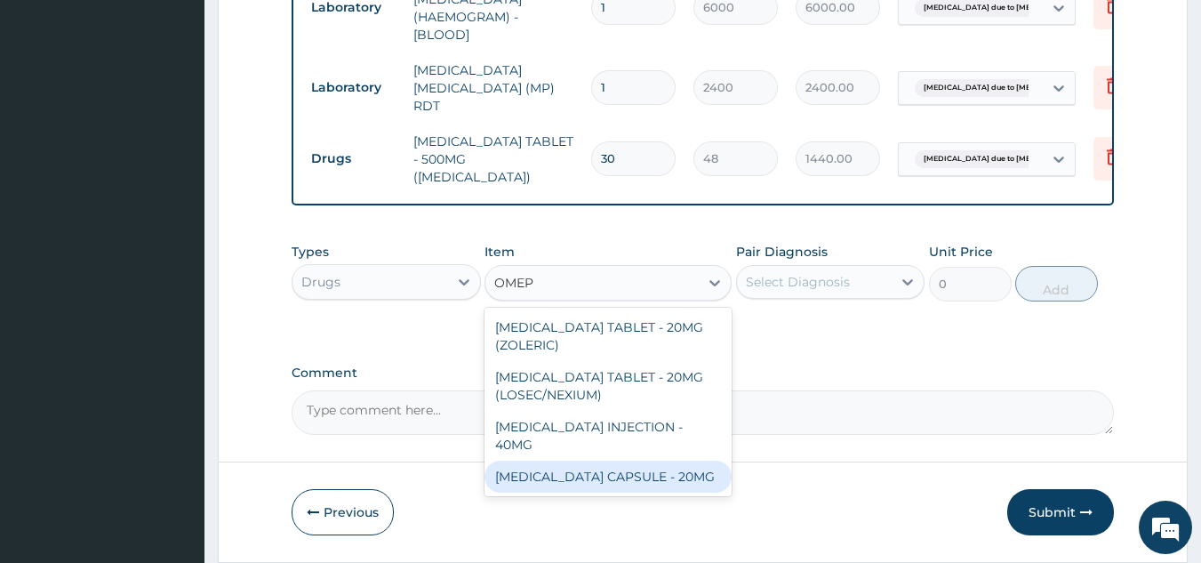
click at [665, 461] on div "OMEPRAZOLE CAPSULE - 20MG" at bounding box center [608, 477] width 247 height 32
type input "160"
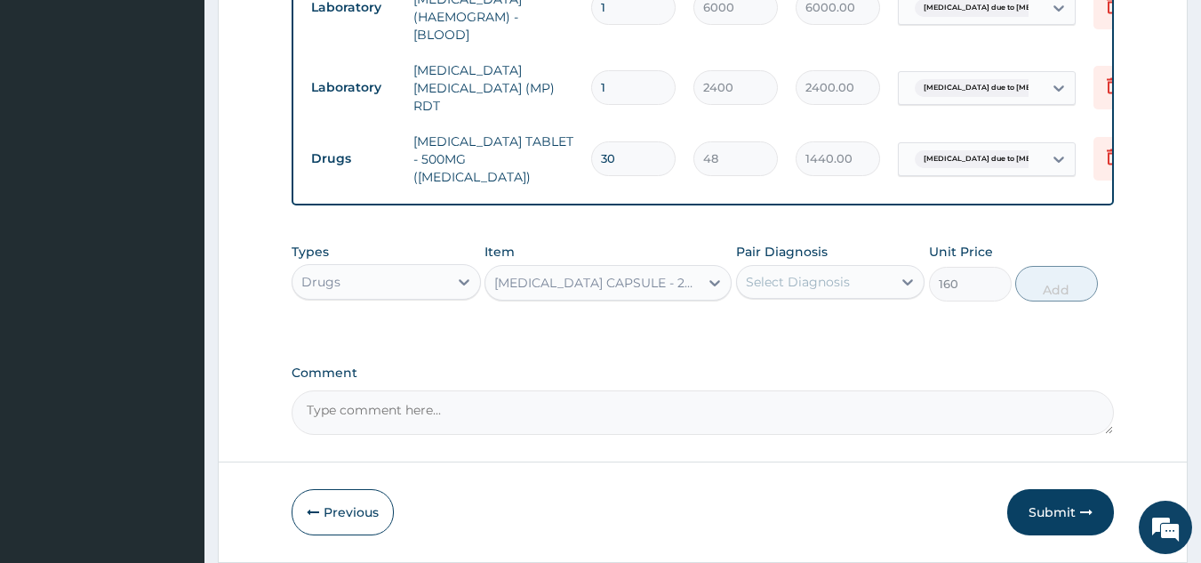
click at [781, 273] on div "Select Diagnosis" at bounding box center [815, 282] width 156 height 28
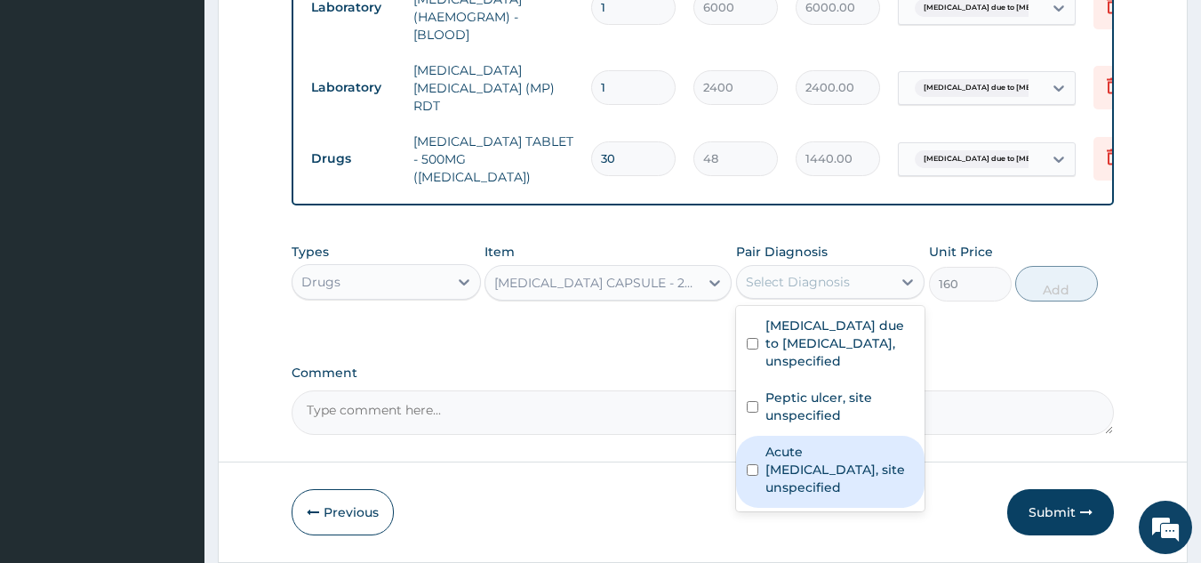
click at [791, 471] on label "Acute upper respiratory infection, site unspecified" at bounding box center [839, 469] width 149 height 53
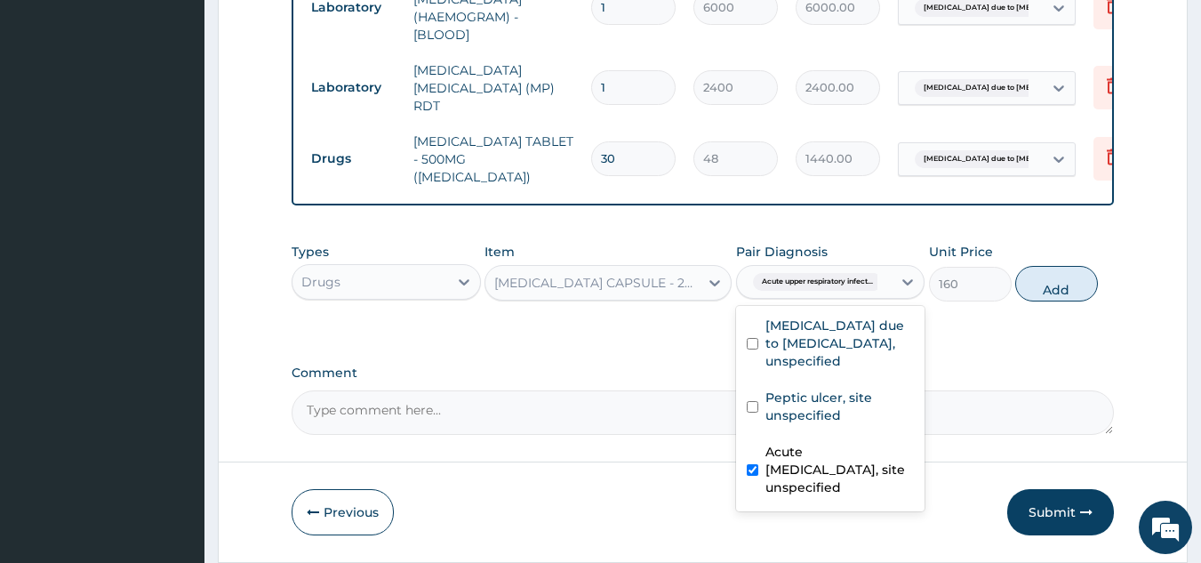
click at [812, 474] on label "Acute upper respiratory infection, site unspecified" at bounding box center [839, 469] width 149 height 53
checkbox input "false"
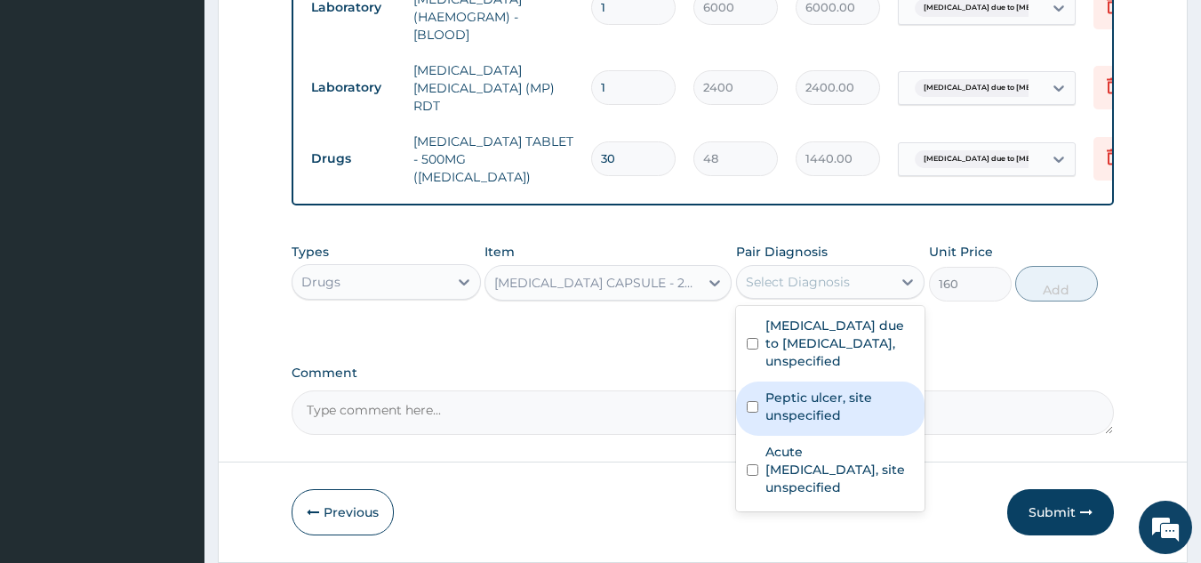
click at [814, 411] on label "Peptic ulcer, site unspecified" at bounding box center [839, 407] width 149 height 36
checkbox input "true"
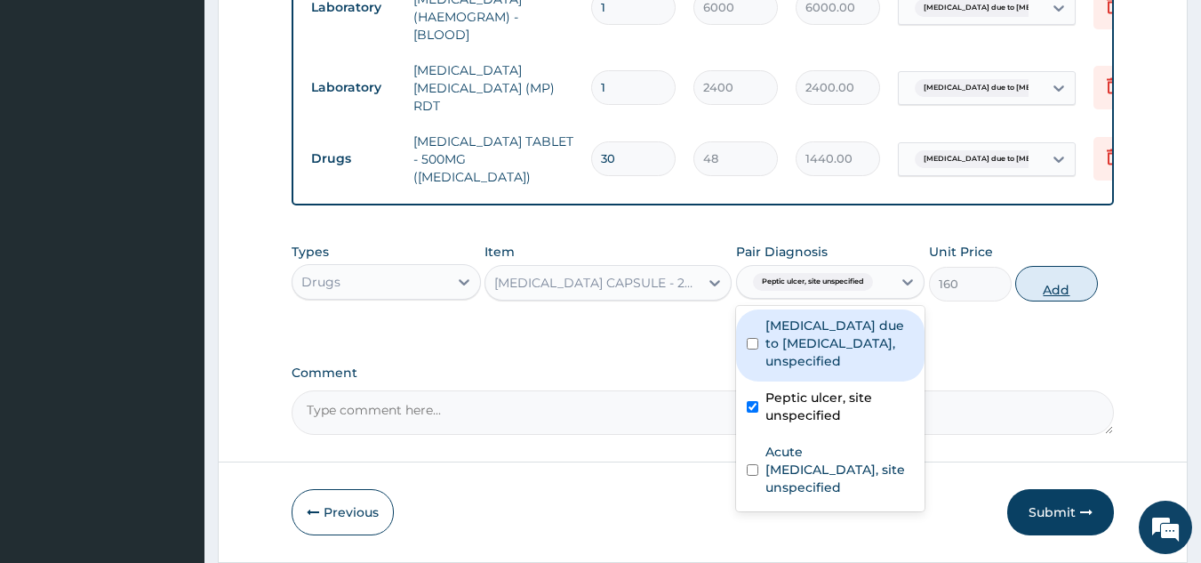
click at [1062, 295] on button "Add" at bounding box center [1056, 284] width 83 height 36
type input "0"
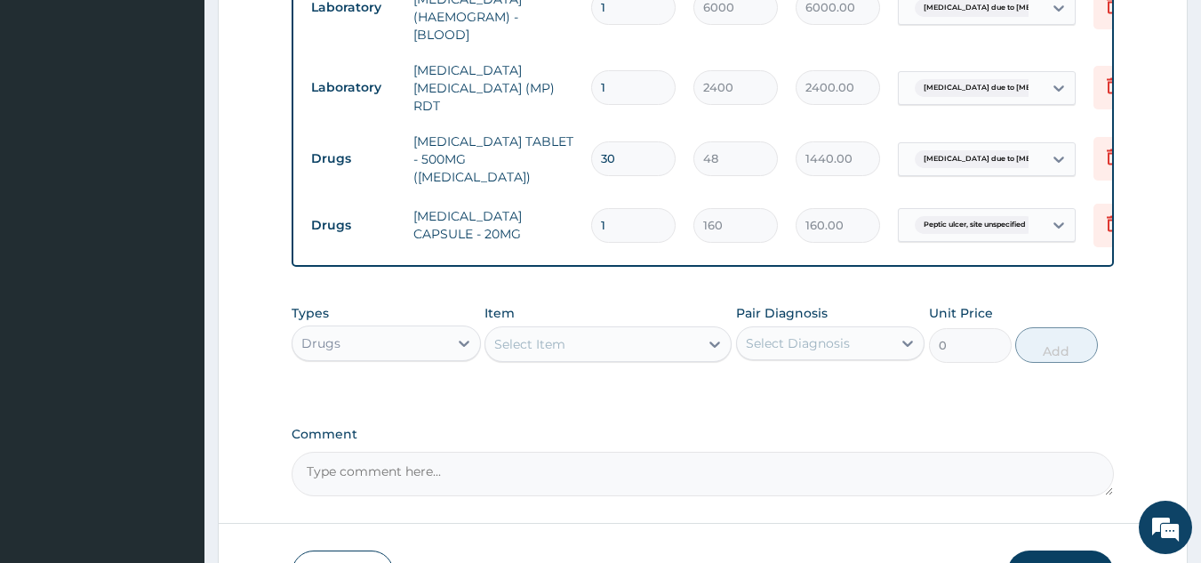
type input "10"
type input "1600.00"
type input "10"
click at [666, 347] on div "Select Item" at bounding box center [591, 344] width 213 height 28
type input "MIS"
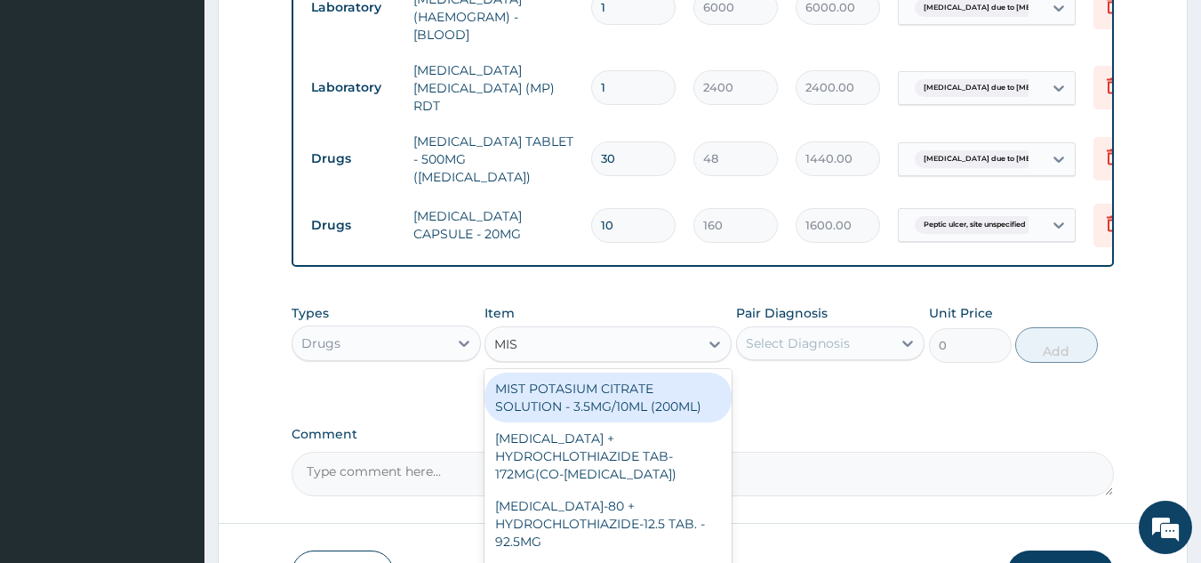
click at [621, 382] on div "MIST POTASIUM CITRATE SOLUTION - 3.5MG/10ML (200ML)" at bounding box center [608, 398] width 247 height 50
type input "1920"
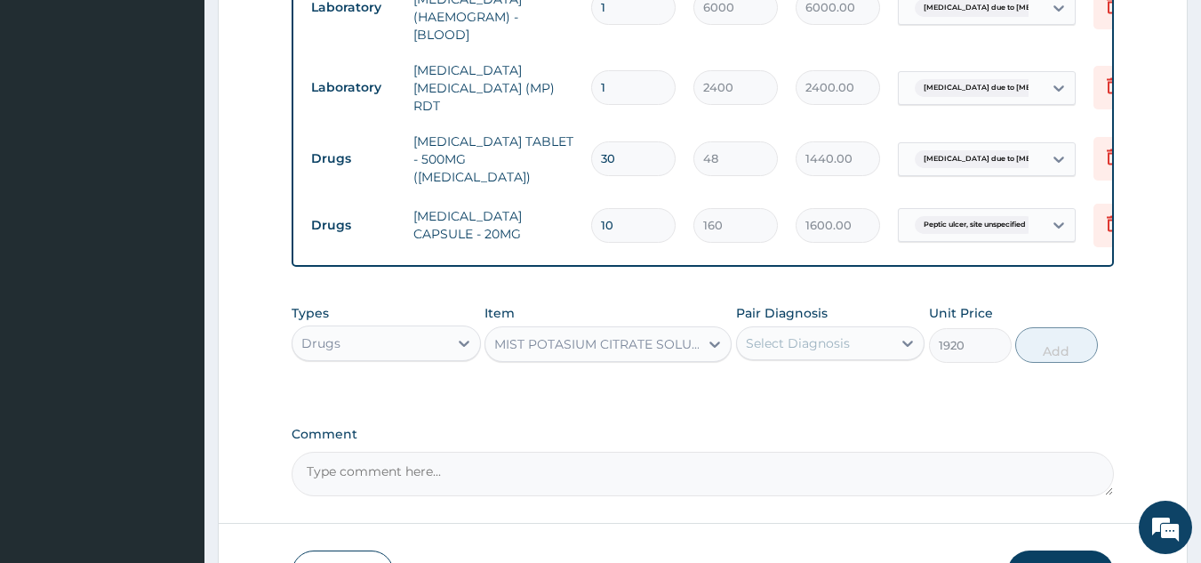
click at [814, 346] on div "Select Diagnosis" at bounding box center [798, 343] width 104 height 18
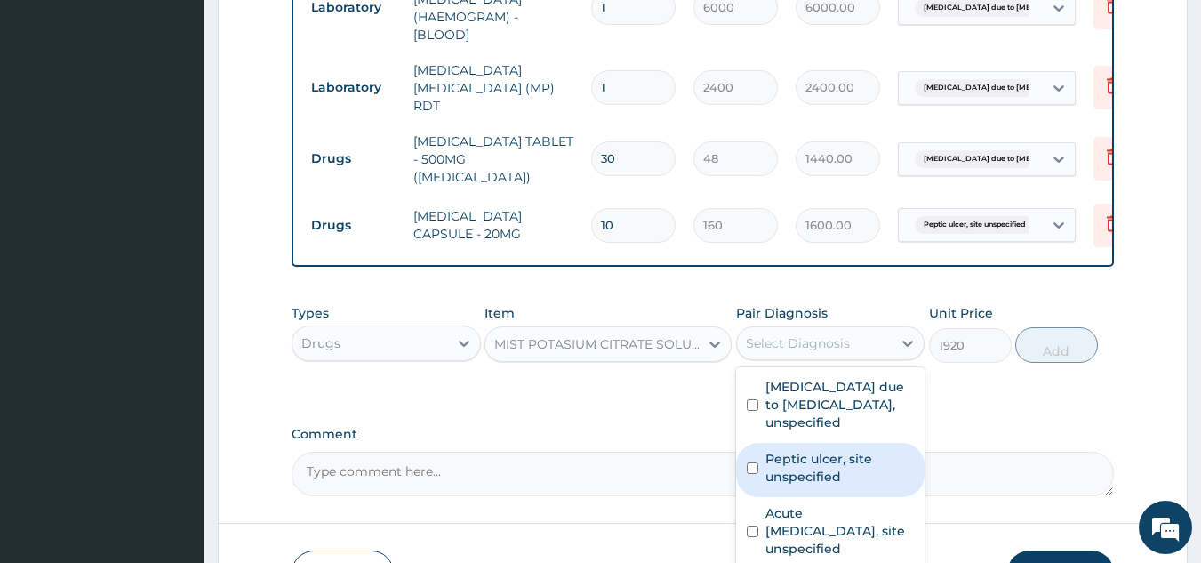
drag, startPoint x: 837, startPoint y: 481, endPoint x: 935, endPoint y: 437, distance: 108.2
click at [837, 480] on label "Peptic ulcer, site unspecified" at bounding box center [839, 468] width 149 height 36
checkbox input "true"
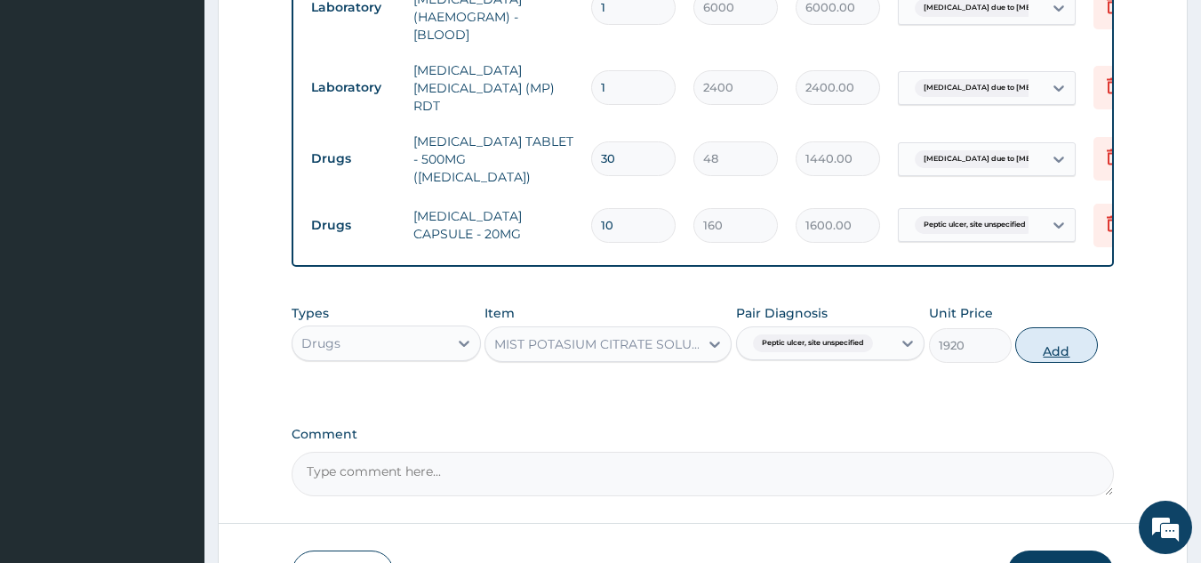
click at [1073, 362] on button "Add" at bounding box center [1056, 345] width 83 height 36
type input "0"
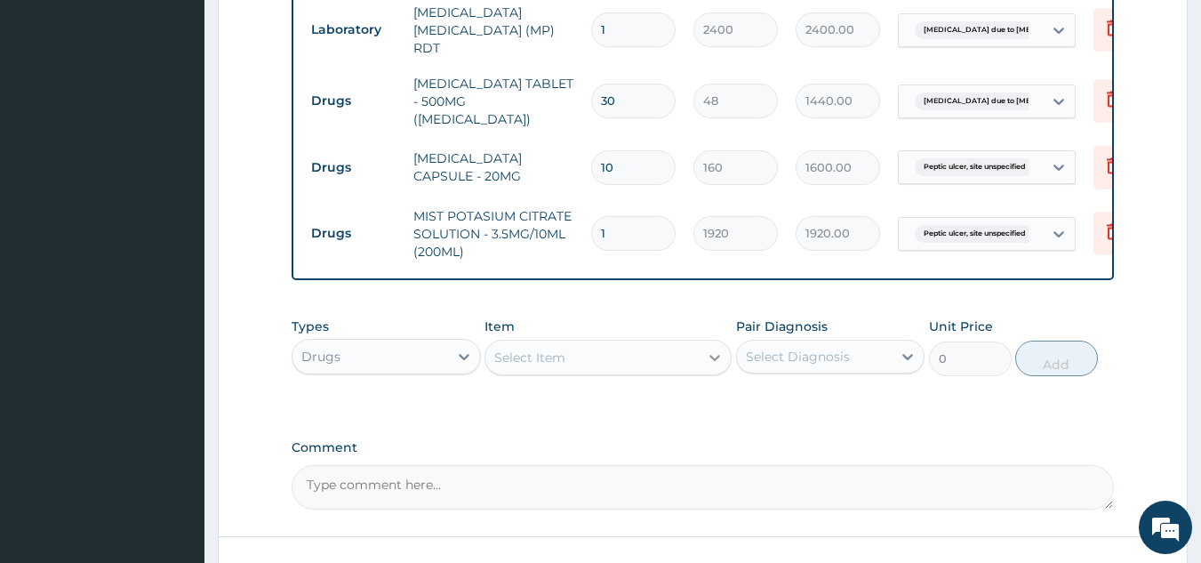
scroll to position [931, 0]
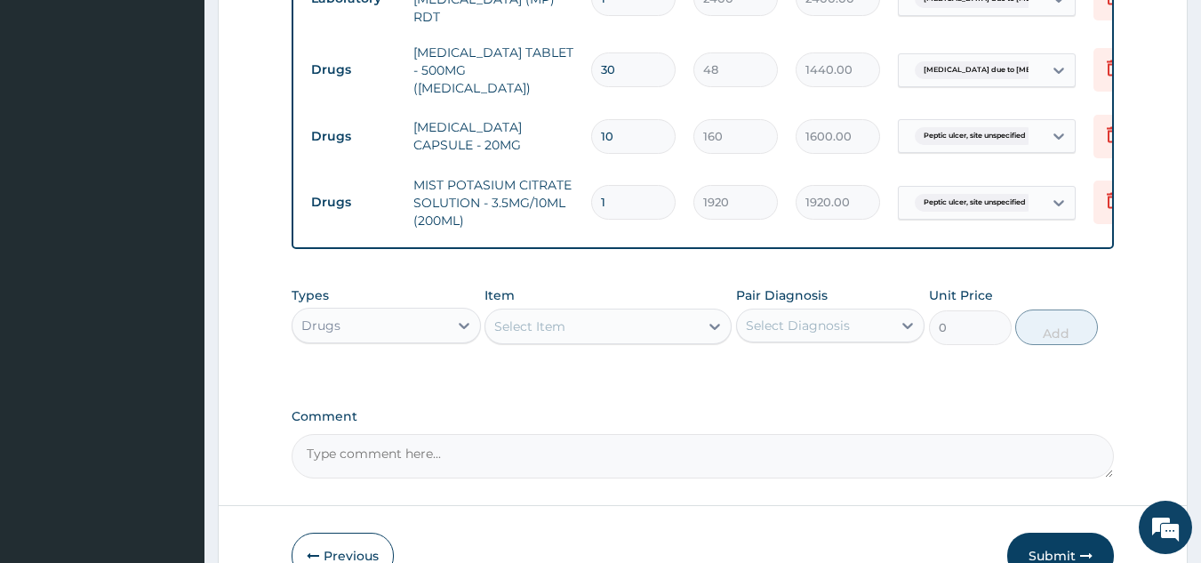
click at [650, 317] on div "Select Item" at bounding box center [591, 326] width 213 height 28
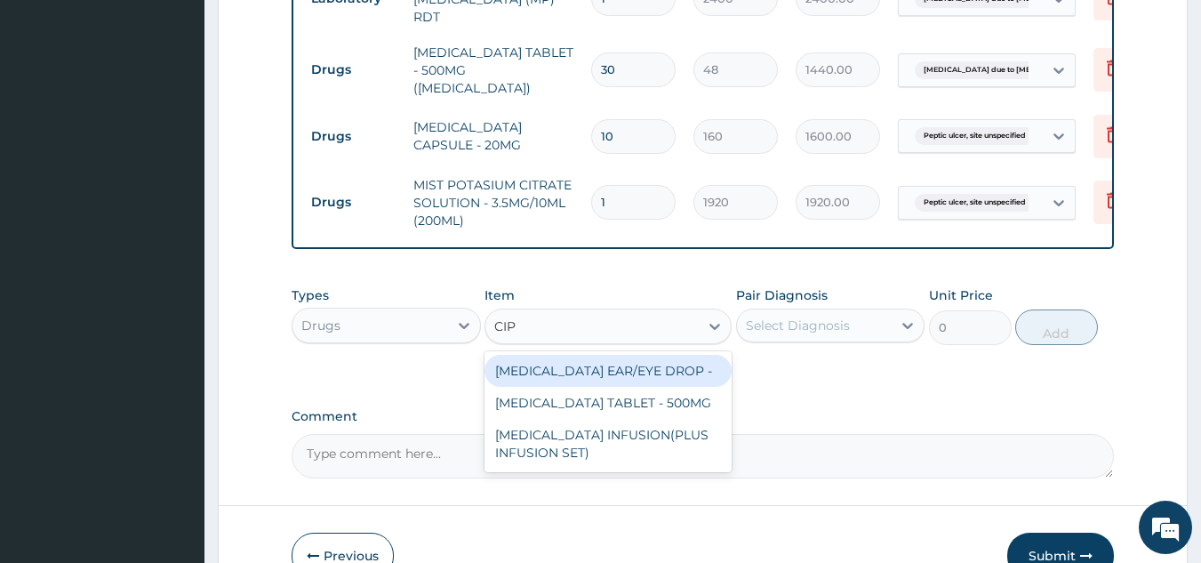
type input "CIPR"
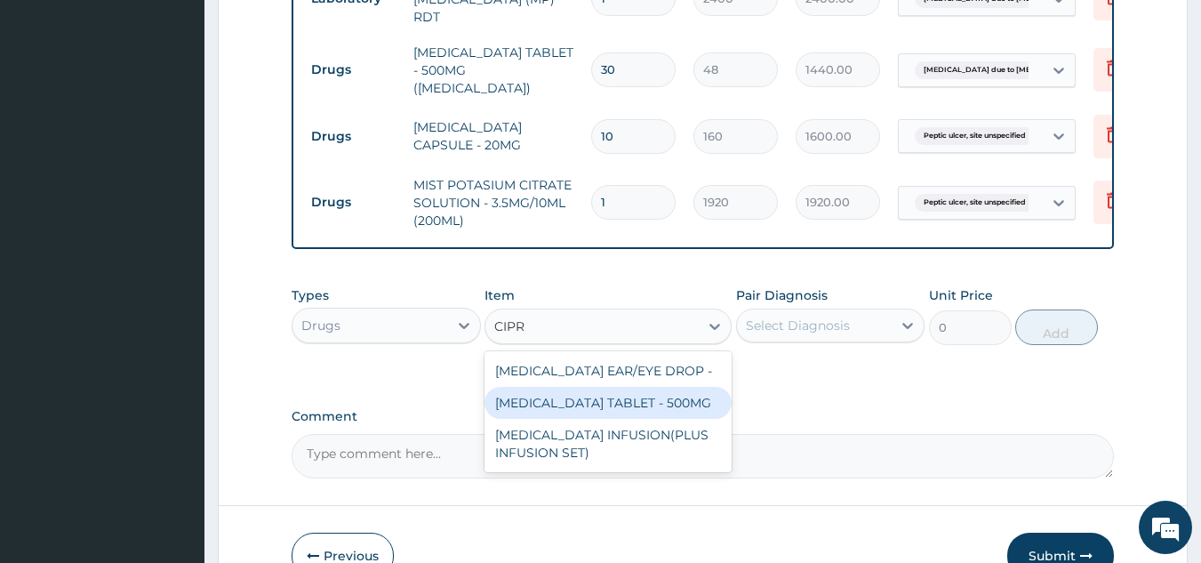
click at [645, 396] on div "CIPROFLOXACIN TABLET - 500MG" at bounding box center [608, 403] width 247 height 32
type input "224"
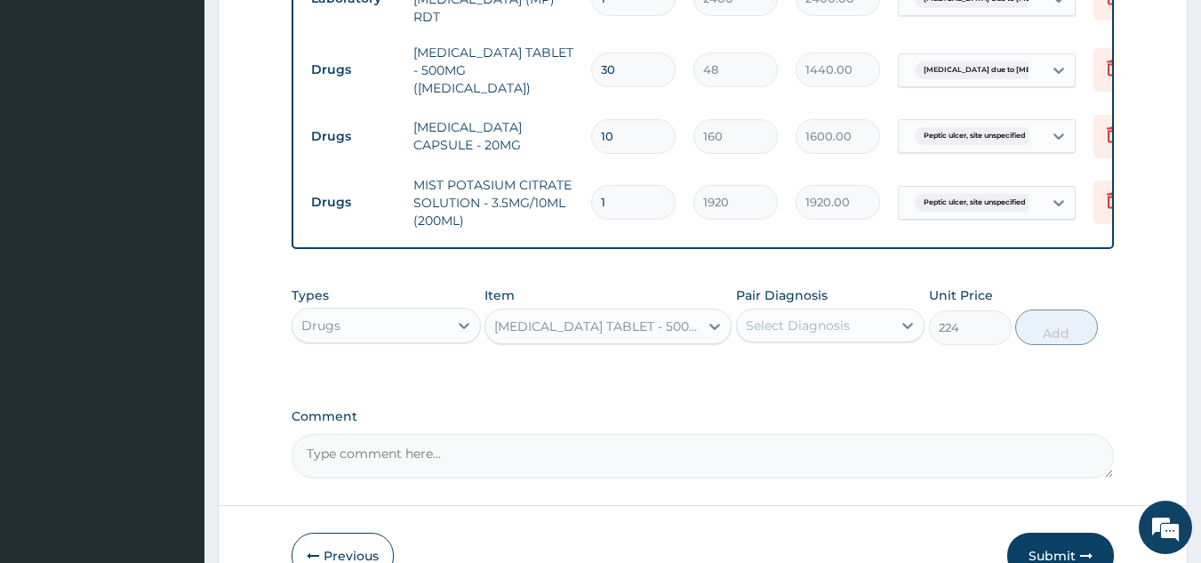
click at [892, 333] on div "Select Diagnosis" at bounding box center [815, 325] width 156 height 28
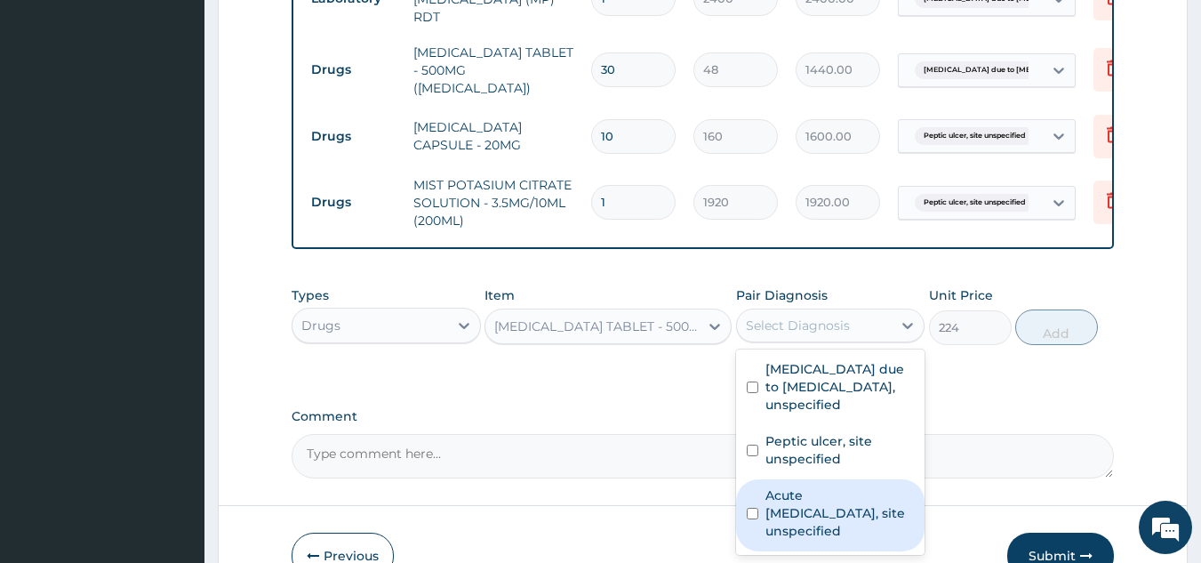
click at [859, 517] on label "Acute upper respiratory infection, site unspecified" at bounding box center [839, 512] width 149 height 53
checkbox input "true"
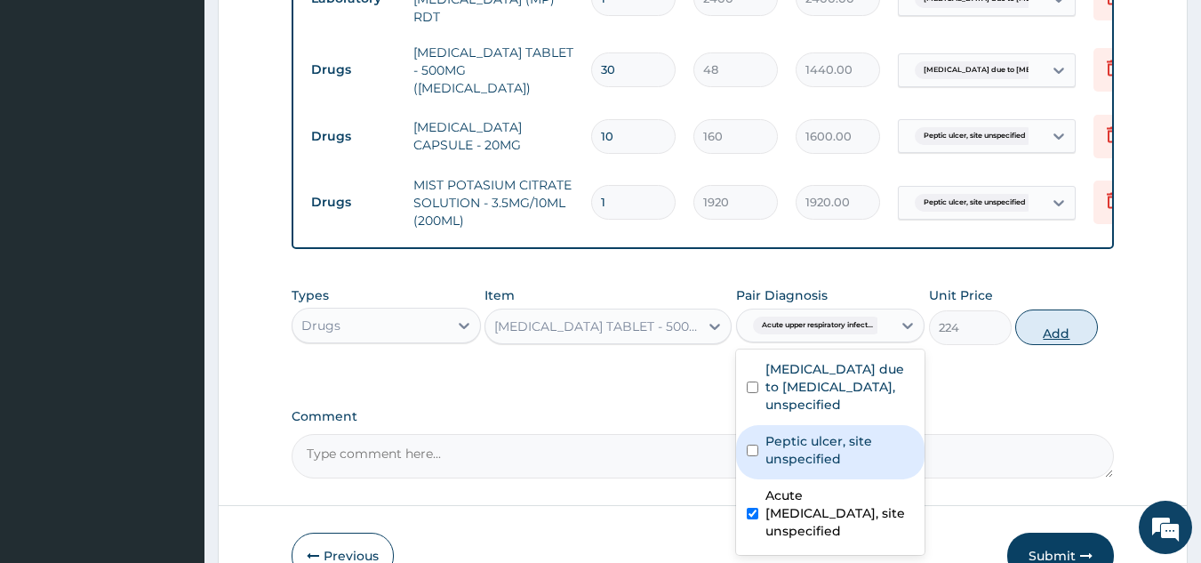
click at [1072, 330] on button "Add" at bounding box center [1056, 327] width 83 height 36
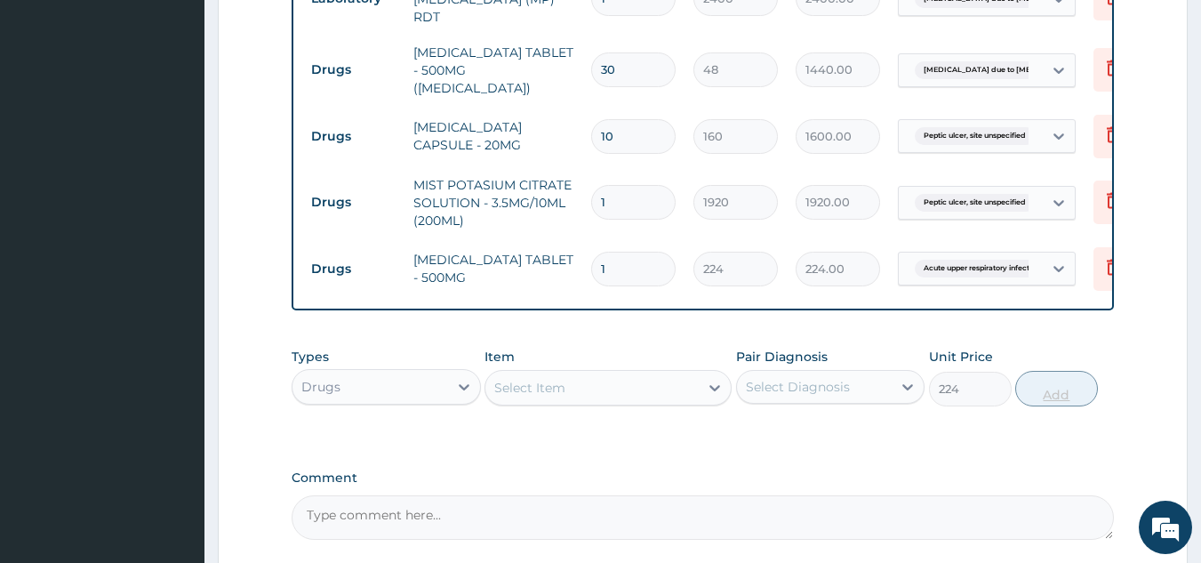
type input "0"
type input "10"
type input "2240.00"
type input "10"
click at [522, 399] on div "Select Item" at bounding box center [591, 387] width 213 height 28
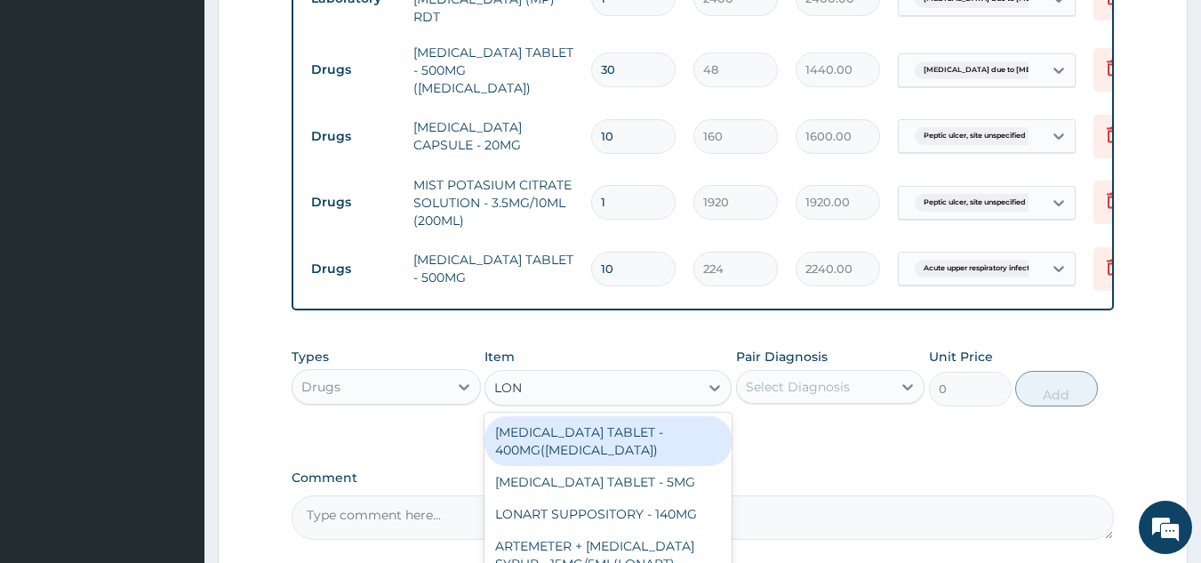
type input "LONA"
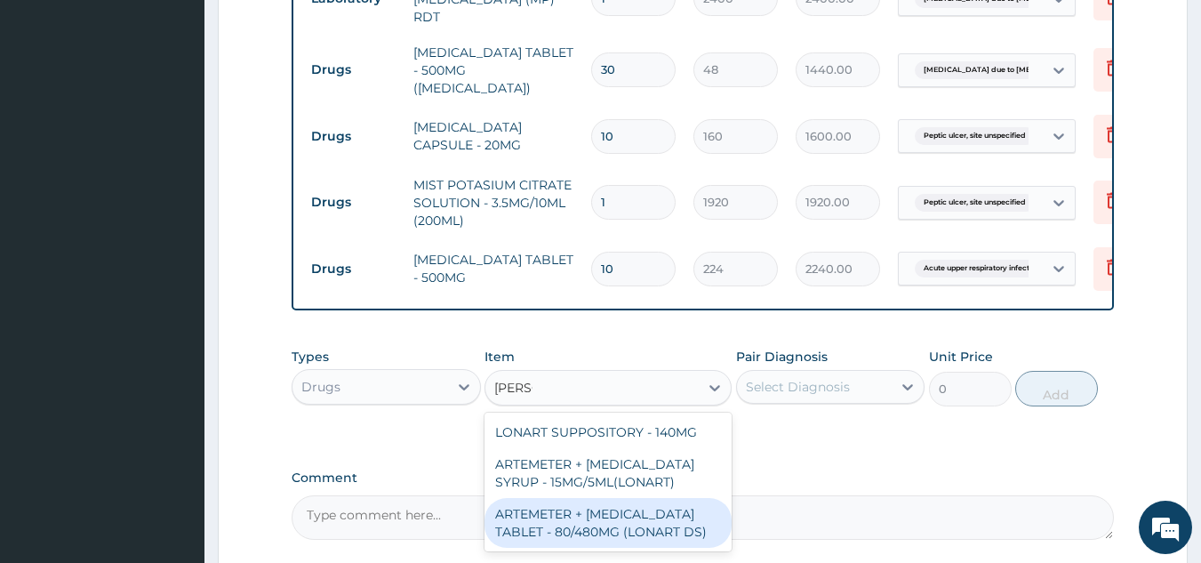
click at [618, 535] on div "ARTEMETER + LUMEFANTRINE TABLET - 80/480MG (LONART DS)" at bounding box center [608, 523] width 247 height 50
type input "672"
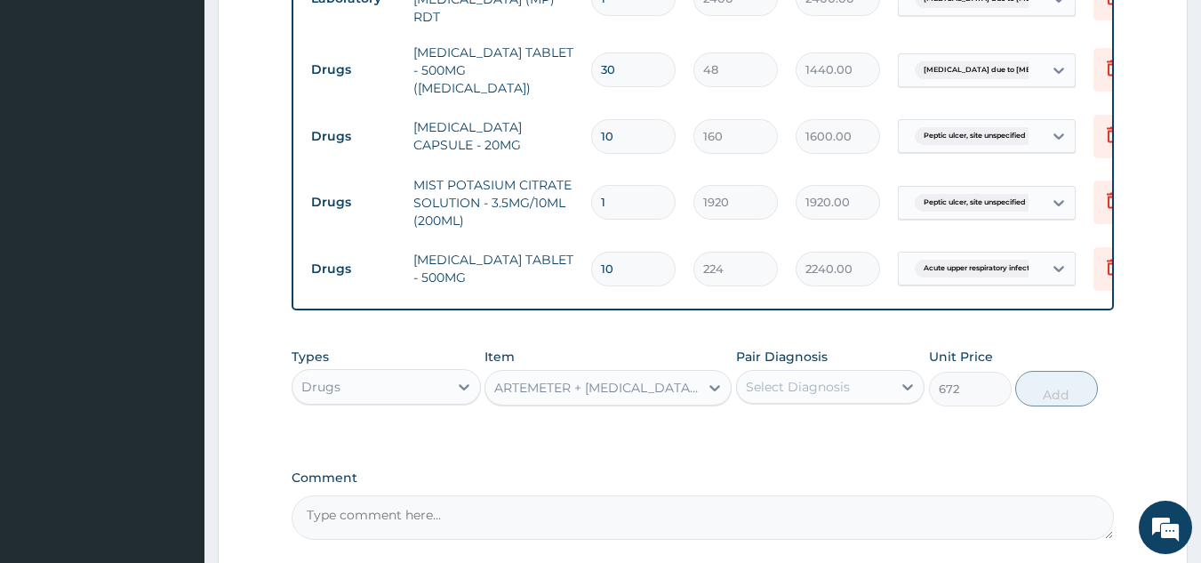
click at [806, 396] on div "Select Diagnosis" at bounding box center [798, 387] width 104 height 18
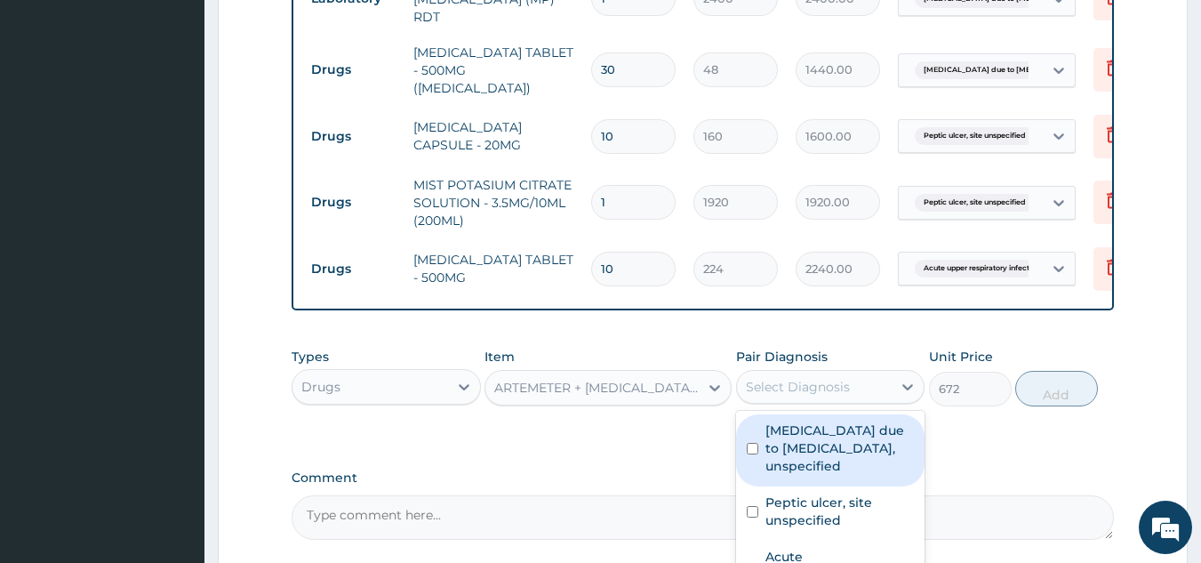
drag, startPoint x: 820, startPoint y: 477, endPoint x: 993, endPoint y: 439, distance: 177.5
click at [823, 475] on div "[MEDICAL_DATA] due to [MEDICAL_DATA], unspecified" at bounding box center [830, 450] width 189 height 72
checkbox input "true"
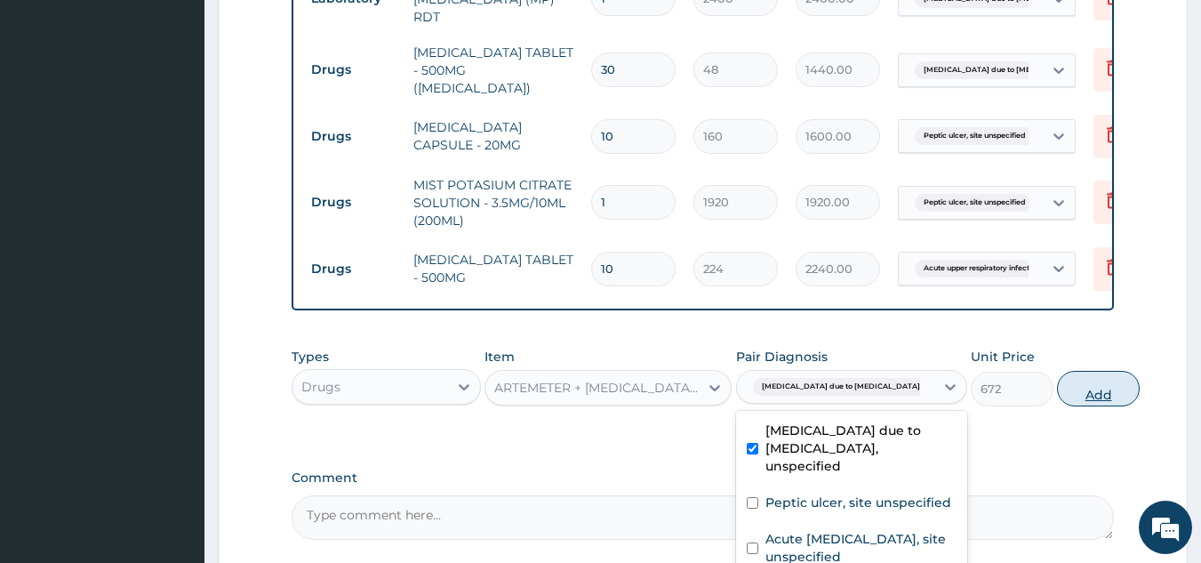
click at [1063, 398] on button "Add" at bounding box center [1098, 389] width 83 height 36
type input "0"
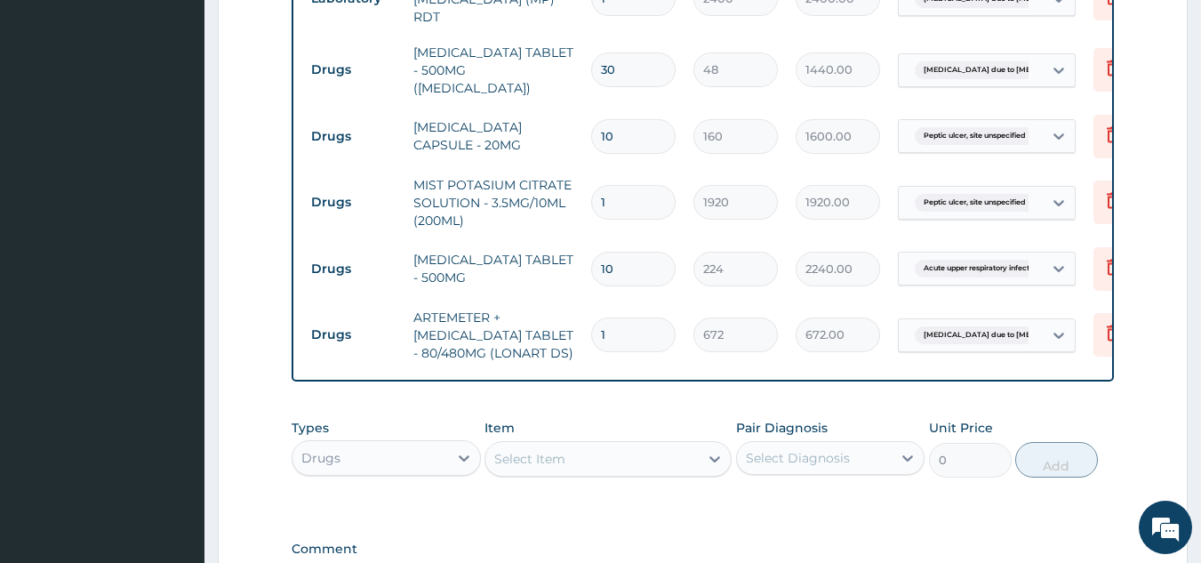
type input "0.00"
type input "6"
type input "4032.00"
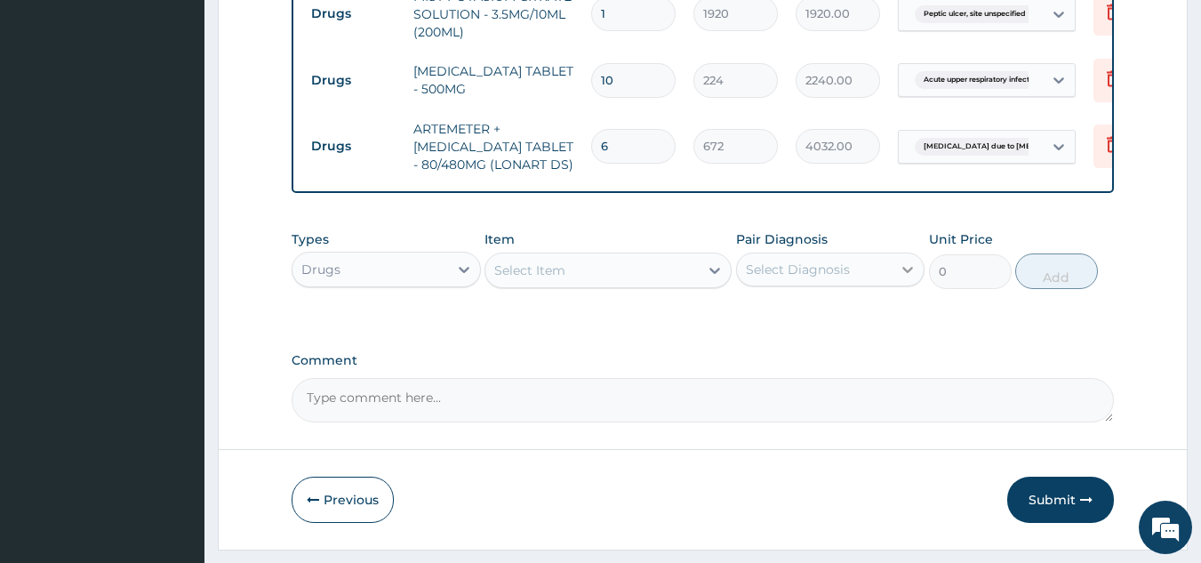
scroll to position [1168, 0]
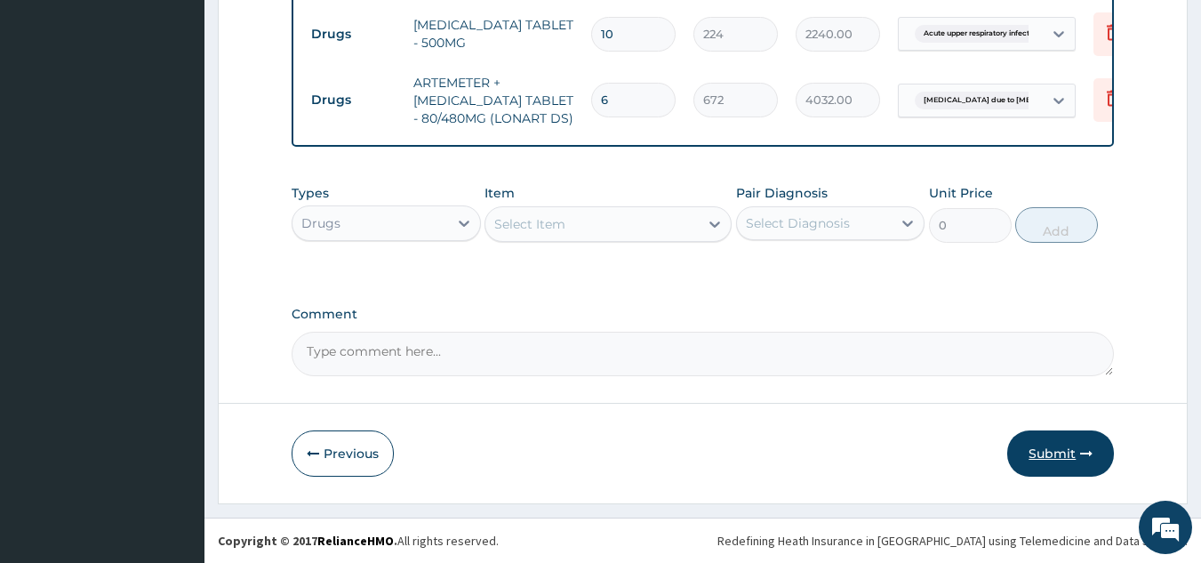
type input "6"
click at [1037, 455] on button "Submit" at bounding box center [1060, 453] width 107 height 46
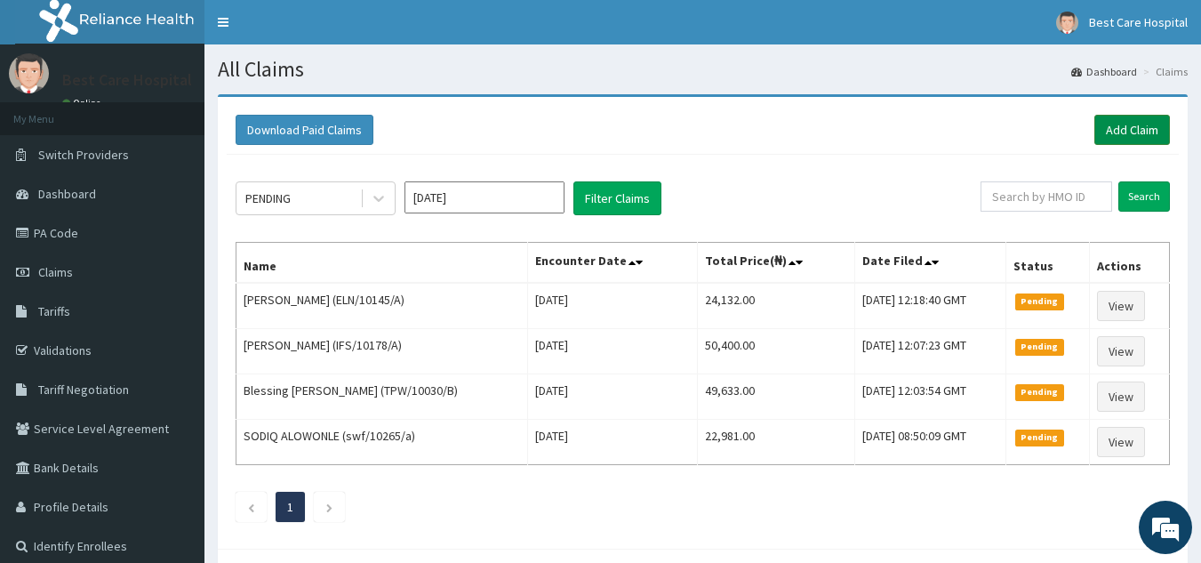
click at [1157, 127] on link "Add Claim" at bounding box center [1132, 130] width 76 height 30
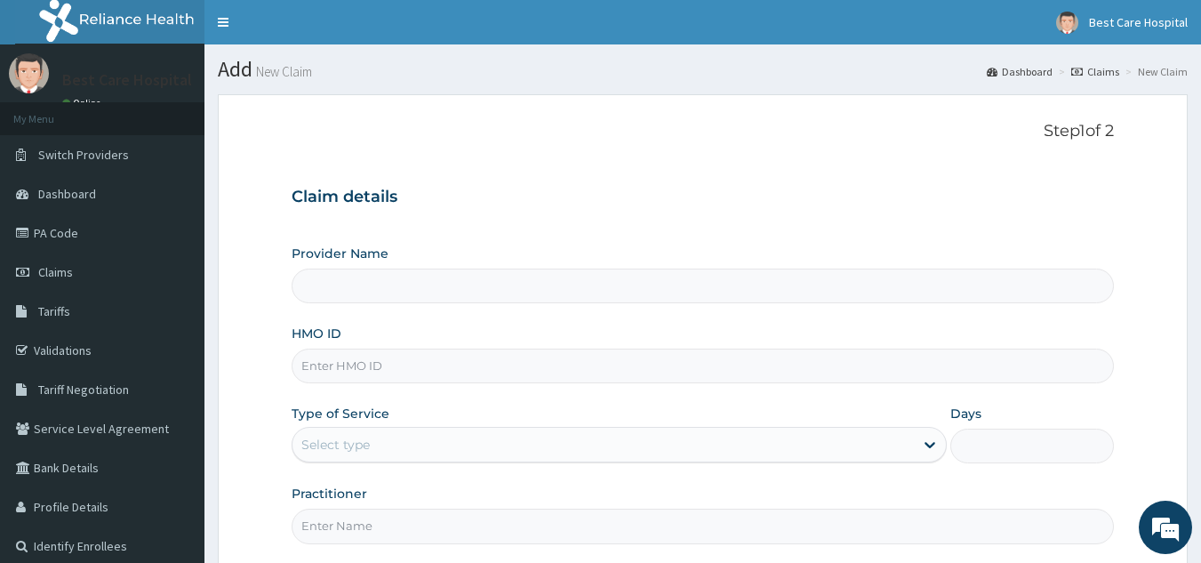
click at [455, 369] on input "HMO ID" at bounding box center [703, 365] width 823 height 35
type input "Bestcare Hospital"
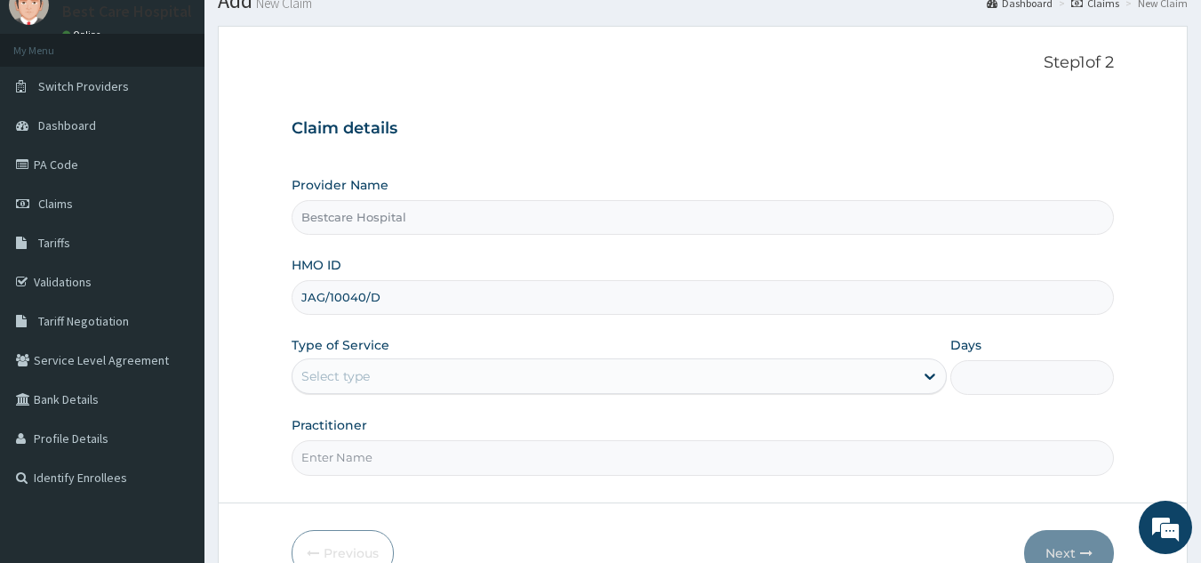
scroll to position [168, 0]
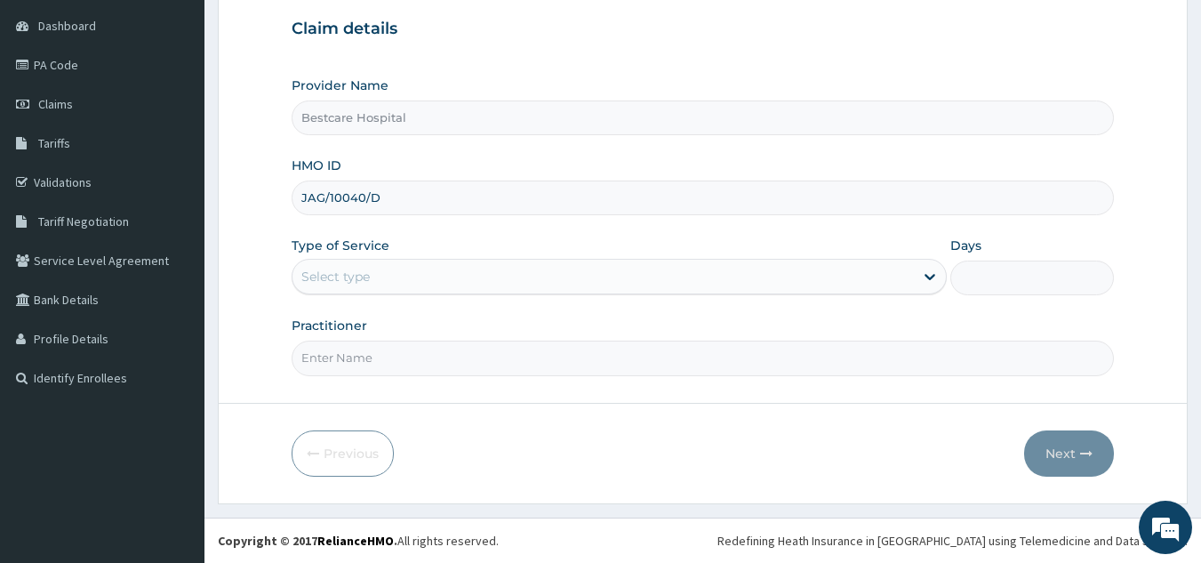
type input "JAG/10040/D"
click at [373, 273] on div "Select type" at bounding box center [602, 276] width 621 height 28
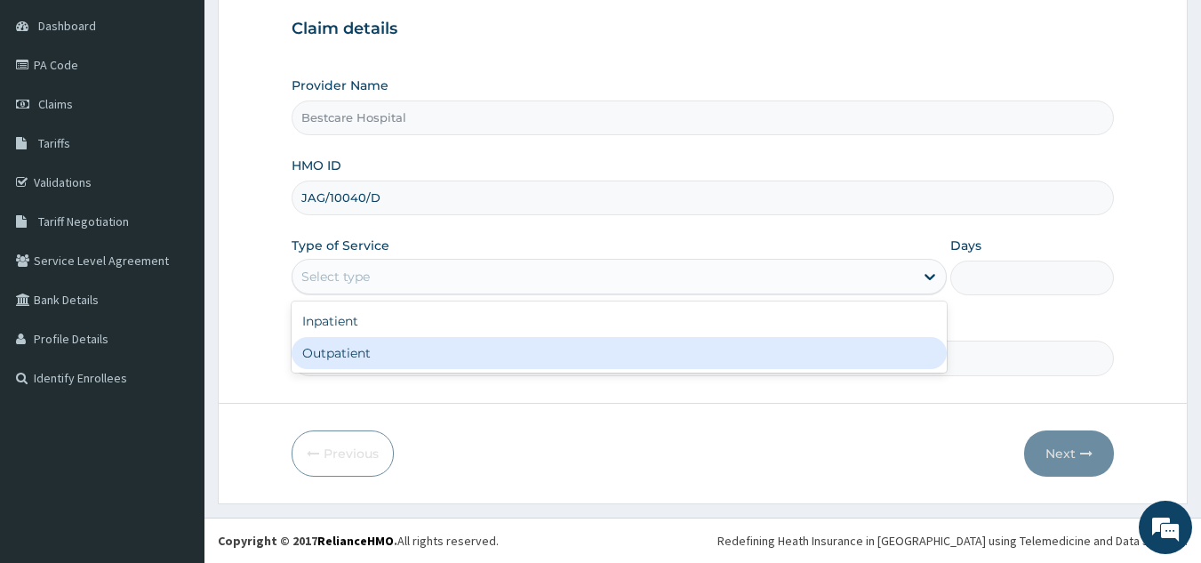
click at [361, 357] on div "Outpatient" at bounding box center [619, 353] width 655 height 32
type input "1"
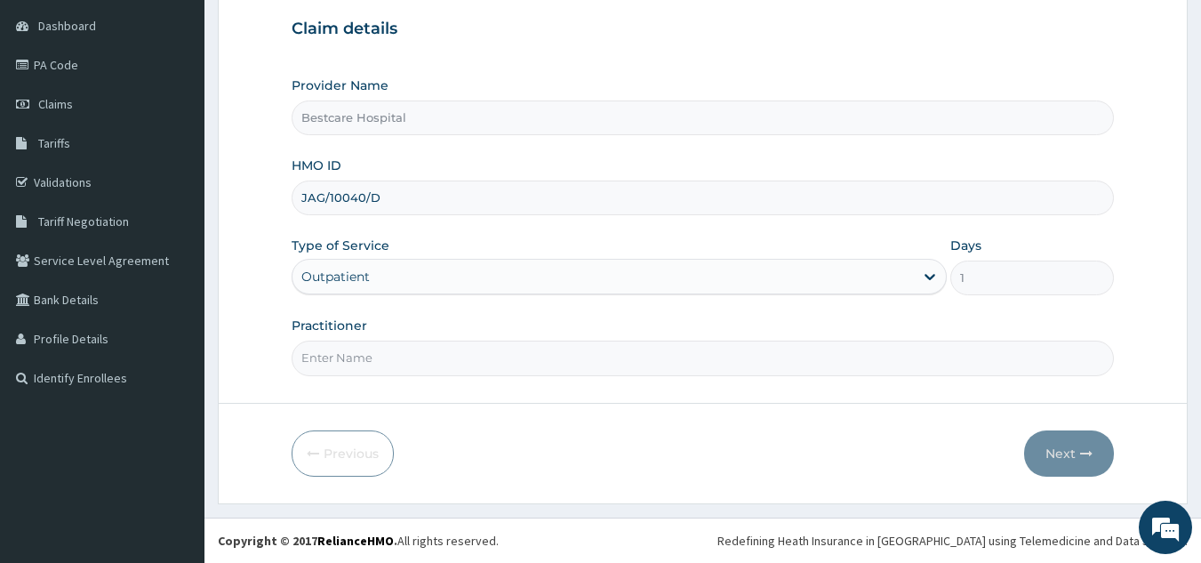
click at [361, 357] on input "Practitioner" at bounding box center [703, 357] width 823 height 35
type input "DR [PERSON_NAME]"
click at [1061, 453] on button "Next" at bounding box center [1069, 453] width 90 height 46
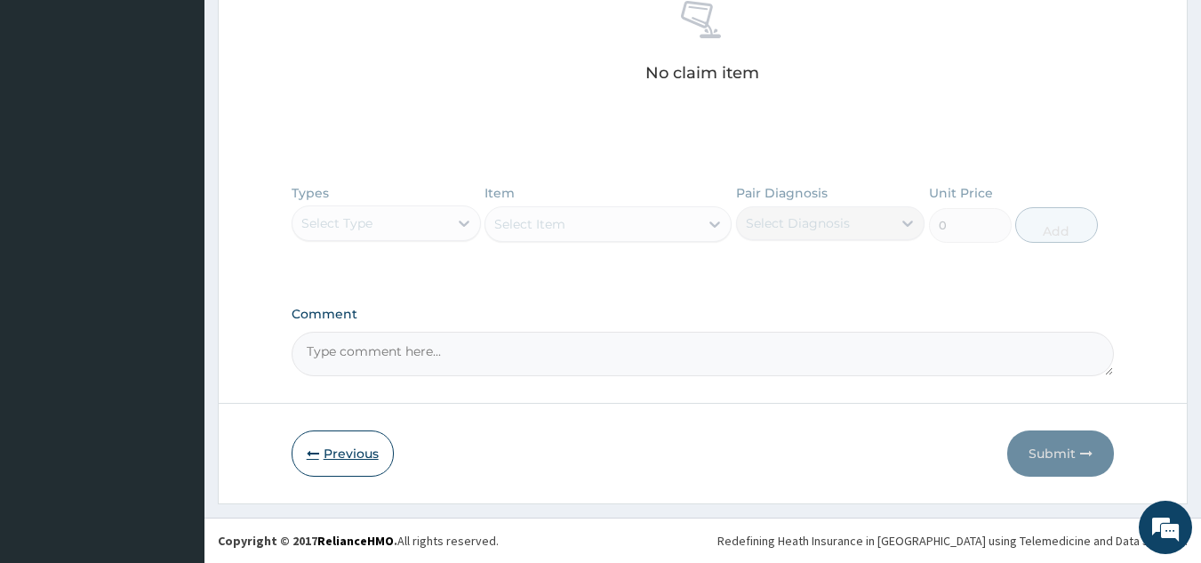
click at [339, 453] on button "Previous" at bounding box center [343, 453] width 102 height 46
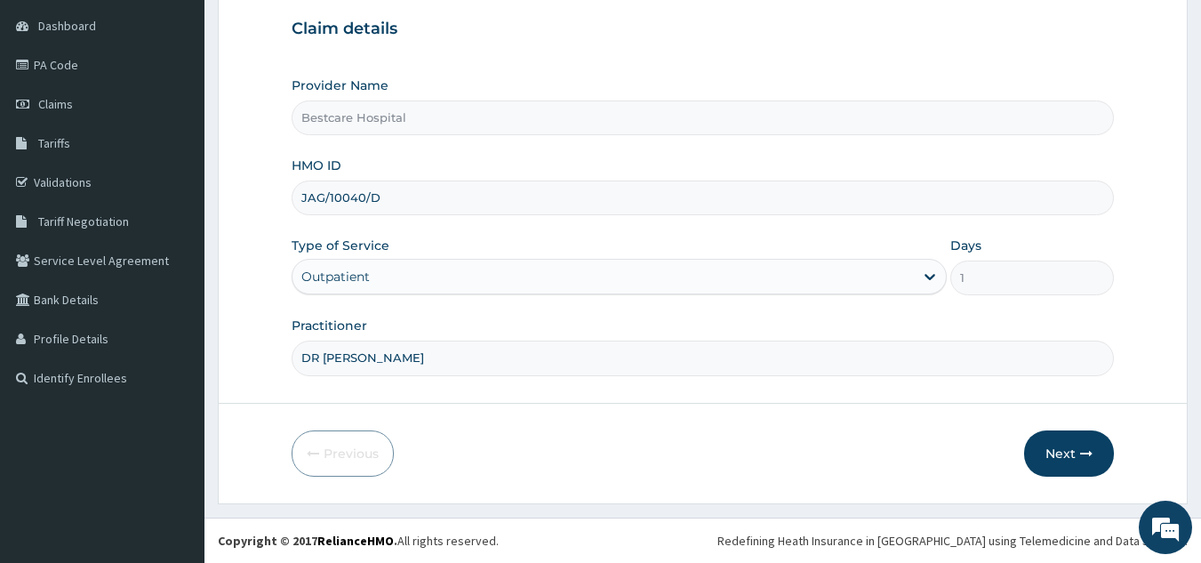
drag, startPoint x: 400, startPoint y: 199, endPoint x: 296, endPoint y: 198, distance: 104.0
click at [296, 198] on input "JAG/10040/D" at bounding box center [703, 197] width 823 height 35
click at [242, 256] on form "Step 1 of 2 Claim details Provider Name Bestcare Hospital HMO ID JAG/10040/D Ty…" at bounding box center [703, 215] width 970 height 578
click at [1082, 446] on button "Next" at bounding box center [1069, 453] width 90 height 46
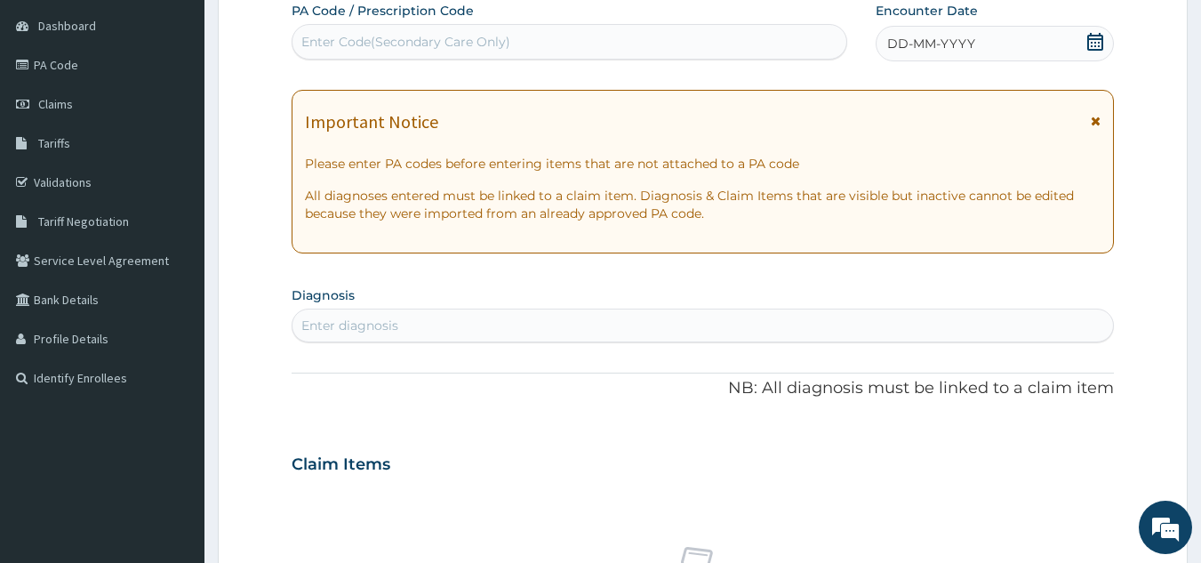
click at [321, 44] on div "Enter Code(Secondary Care Only)" at bounding box center [405, 42] width 209 height 18
drag, startPoint x: 321, startPoint y: 44, endPoint x: 685, endPoint y: 70, distance: 364.6
click at [685, 70] on div "PA Code / Prescription Code Enter Code(Secondary Care Only) Encounter Date DD-M…" at bounding box center [703, 462] width 823 height 920
click at [593, 43] on div "Enter Code(Secondary Care Only)" at bounding box center [569, 42] width 555 height 28
paste input "PA/3B70FD"
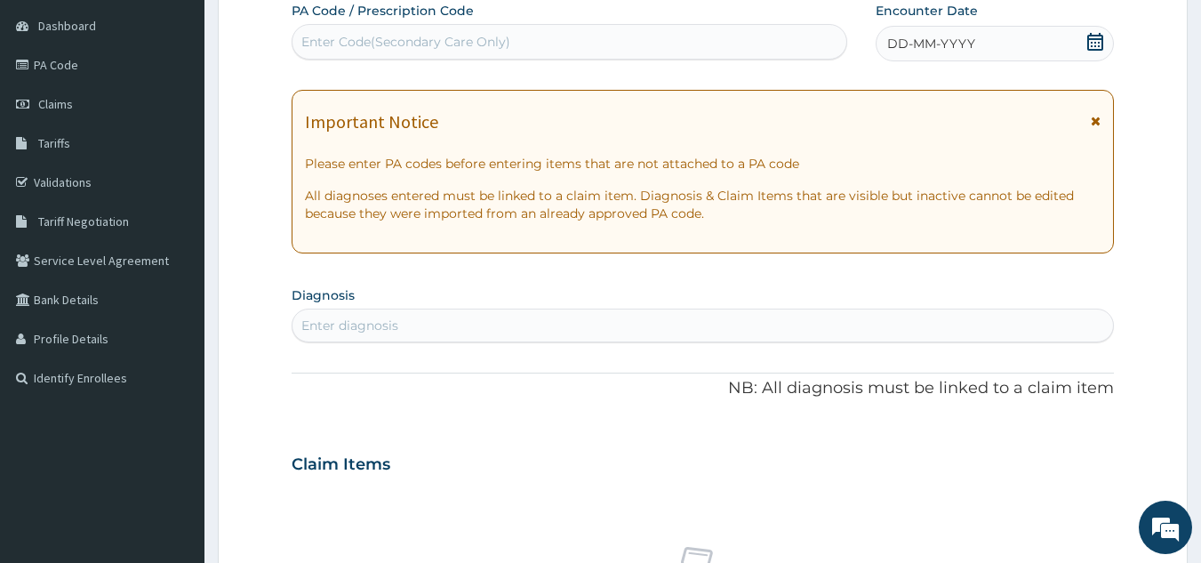
type input "PA/3B70FD"
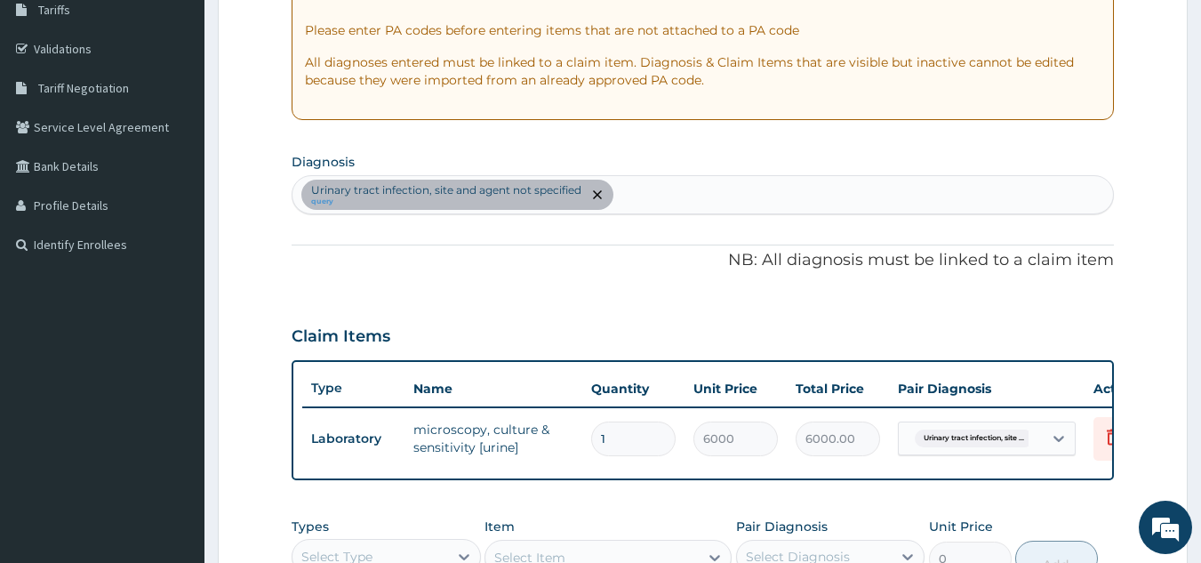
scroll to position [284, 0]
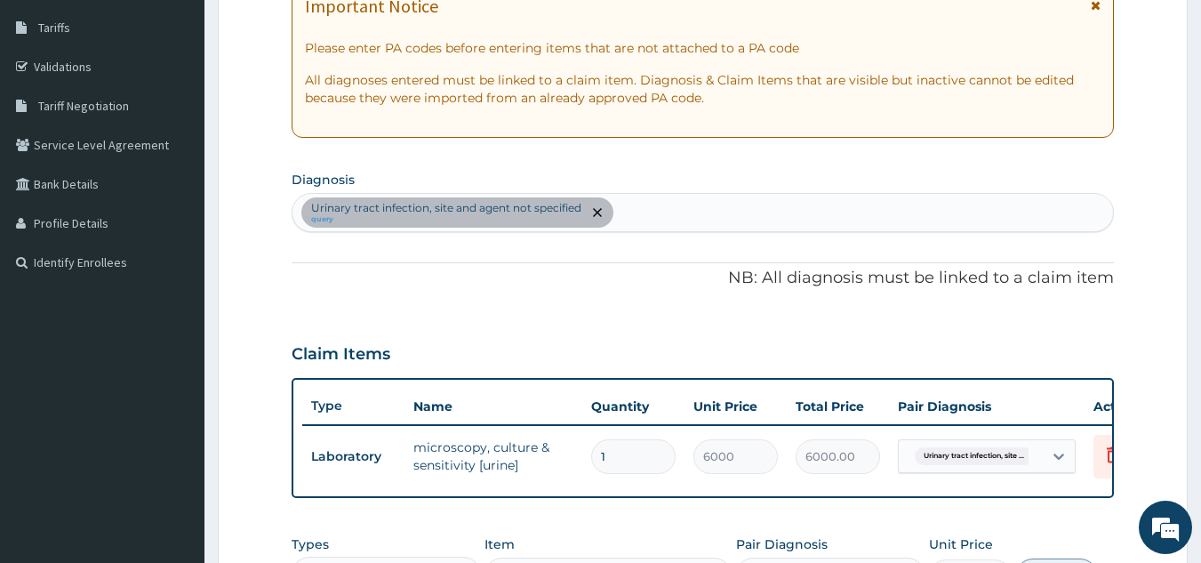
click at [702, 228] on div "[MEDICAL_DATA], site and agent not specified query" at bounding box center [702, 212] width 821 height 37
type input "[MEDICAL_DATA]"
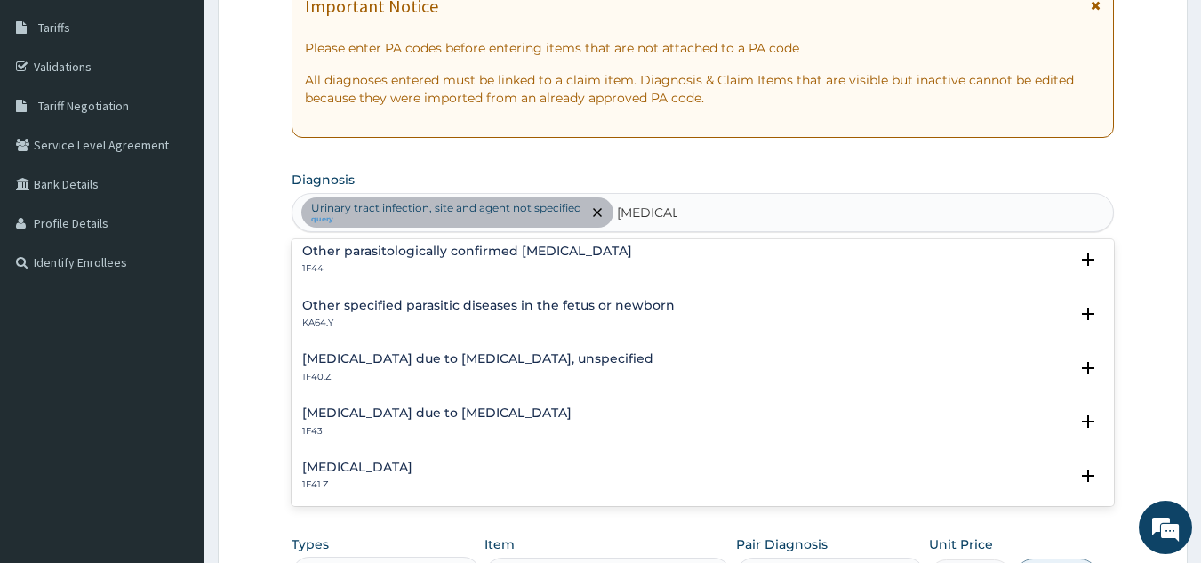
scroll to position [178, 0]
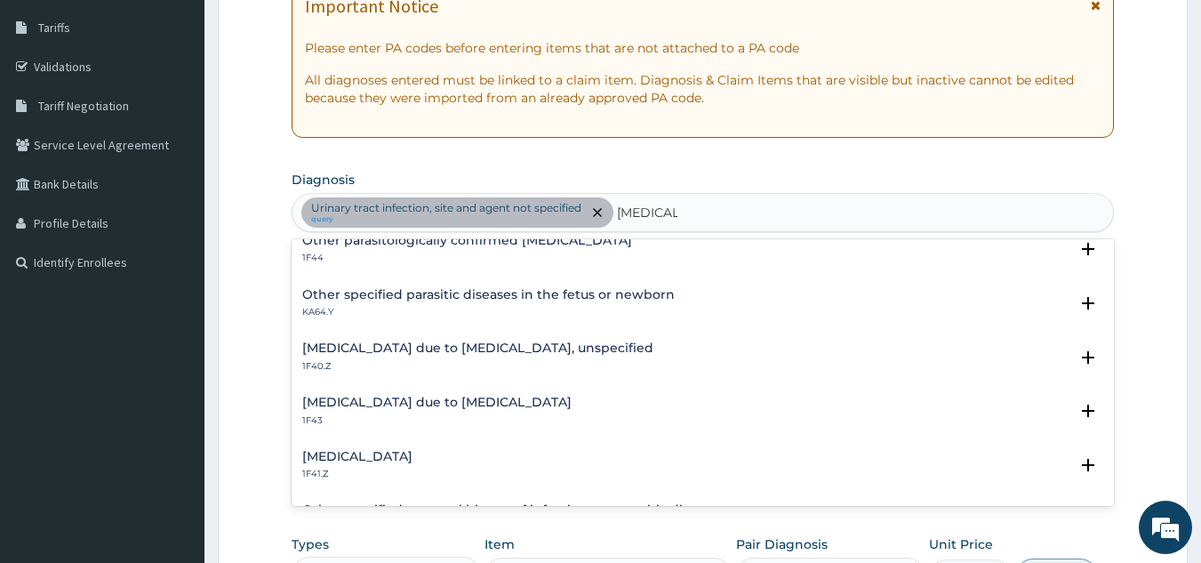
click at [574, 342] on h4 "[MEDICAL_DATA] due to [MEDICAL_DATA], unspecified" at bounding box center [477, 347] width 351 height 13
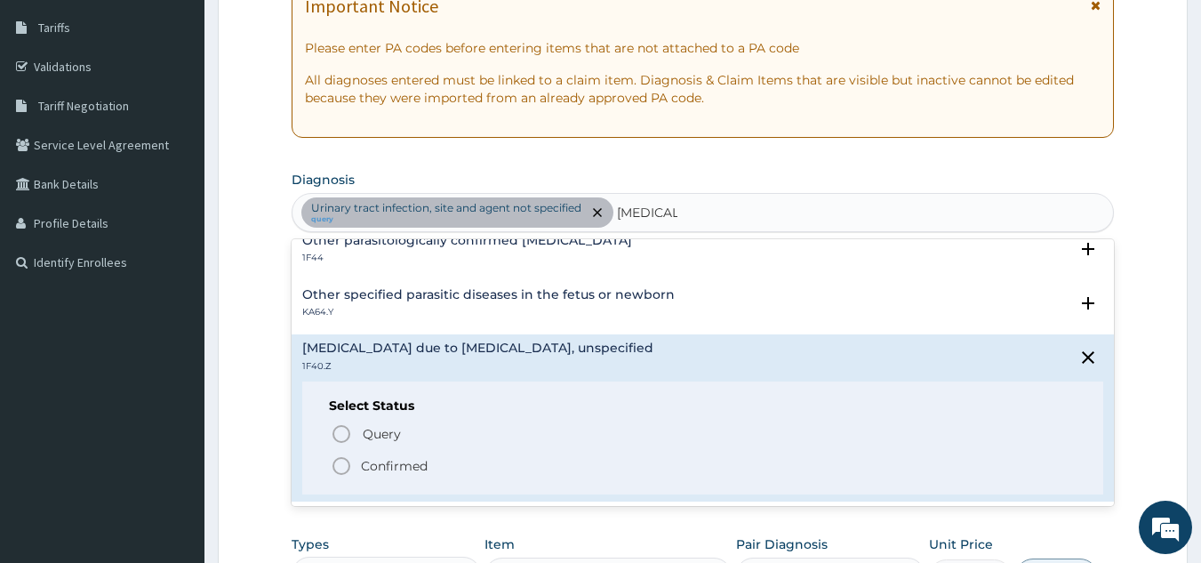
click at [340, 460] on icon "status option filled" at bounding box center [341, 465] width 21 height 21
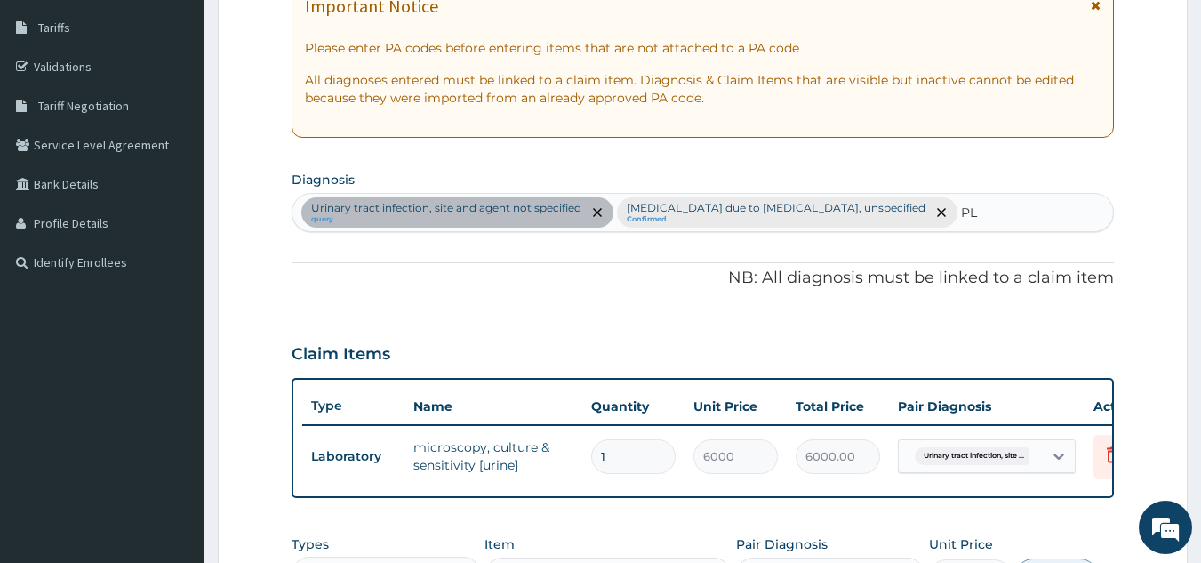
type input "P"
type input "[MEDICAL_DATA]"
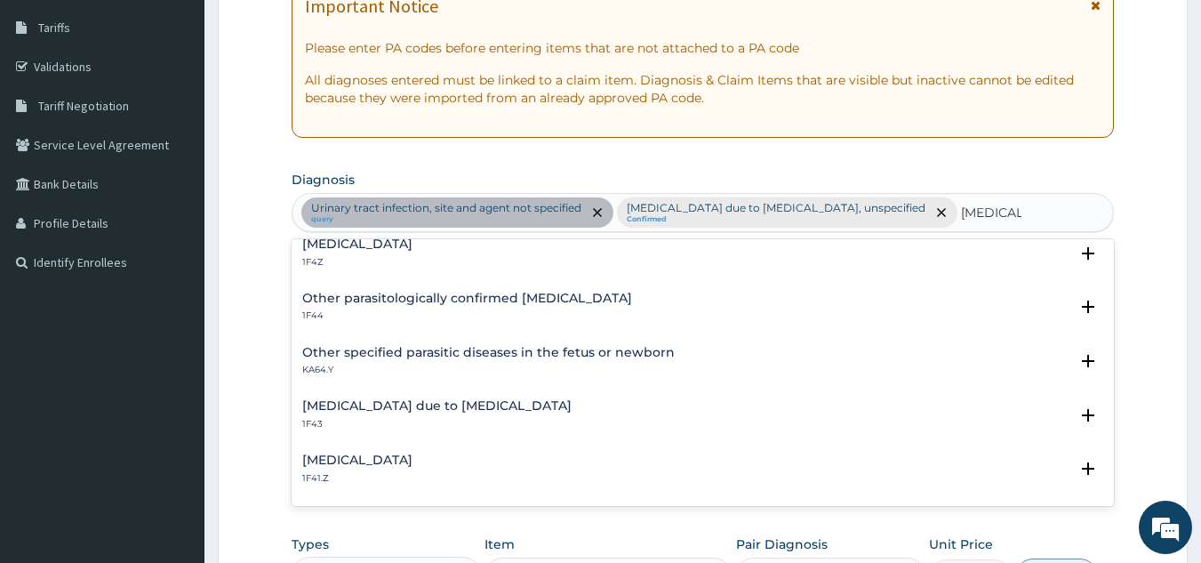
scroll to position [89, 0]
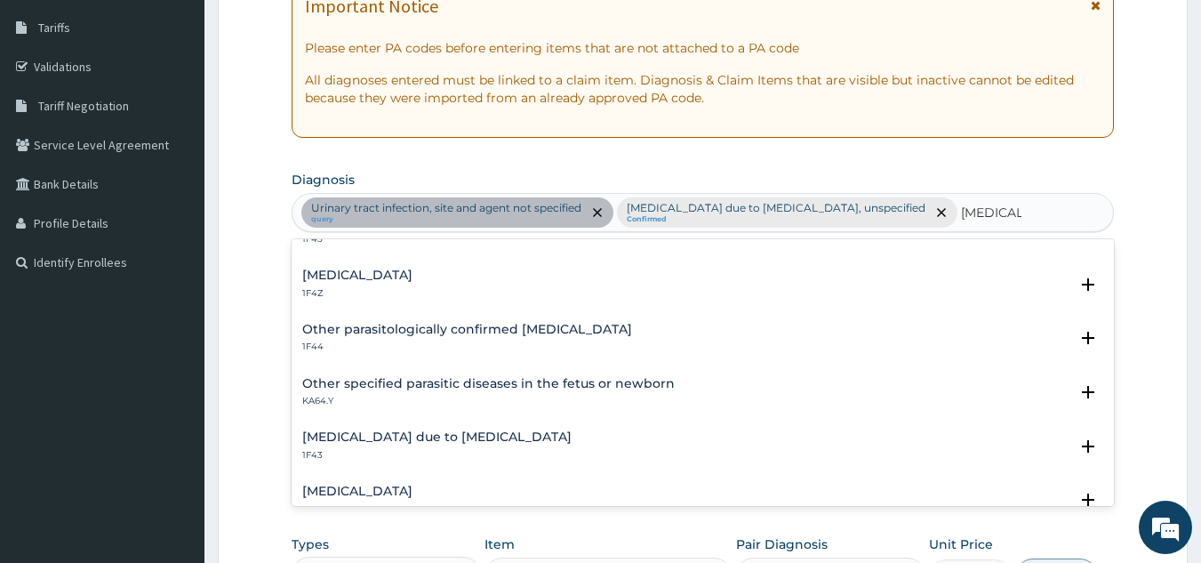
click at [404, 266] on div "[MEDICAL_DATA] 1F4Z Select Status Query Query covers suspected (?), Keep in vie…" at bounding box center [703, 288] width 823 height 54
click at [402, 268] on h4 "[MEDICAL_DATA]" at bounding box center [357, 274] width 110 height 13
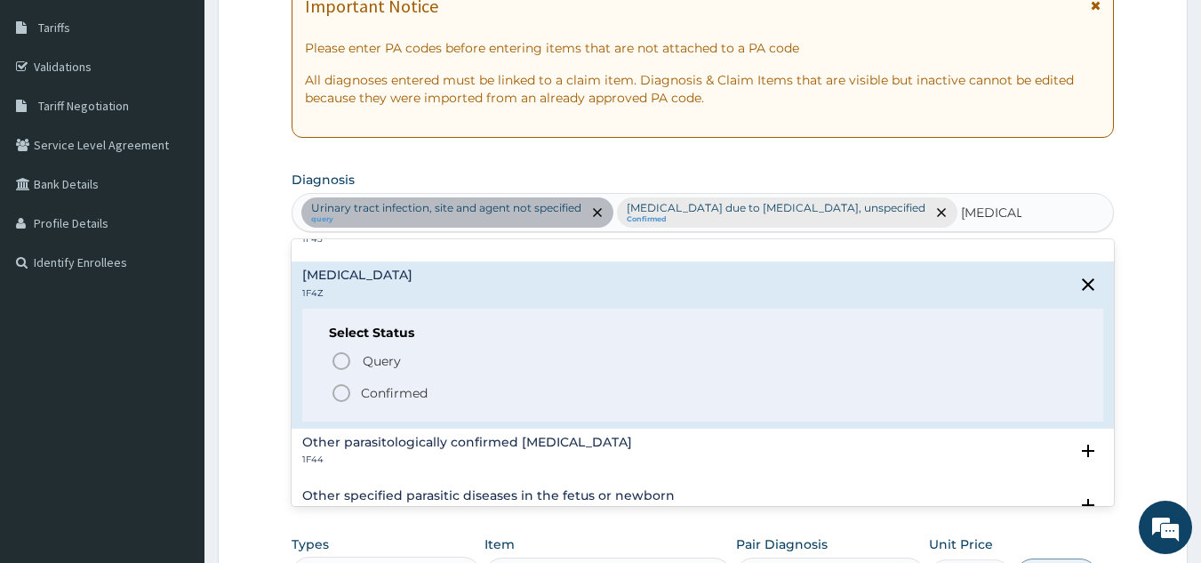
click at [370, 396] on p "Confirmed" at bounding box center [394, 393] width 67 height 18
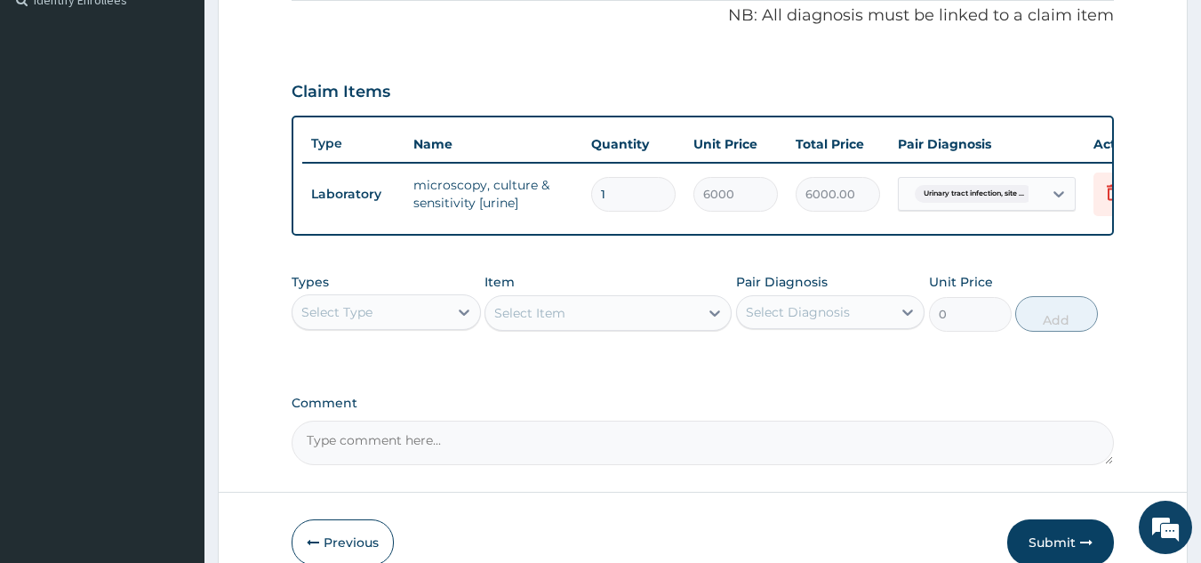
scroll to position [550, 0]
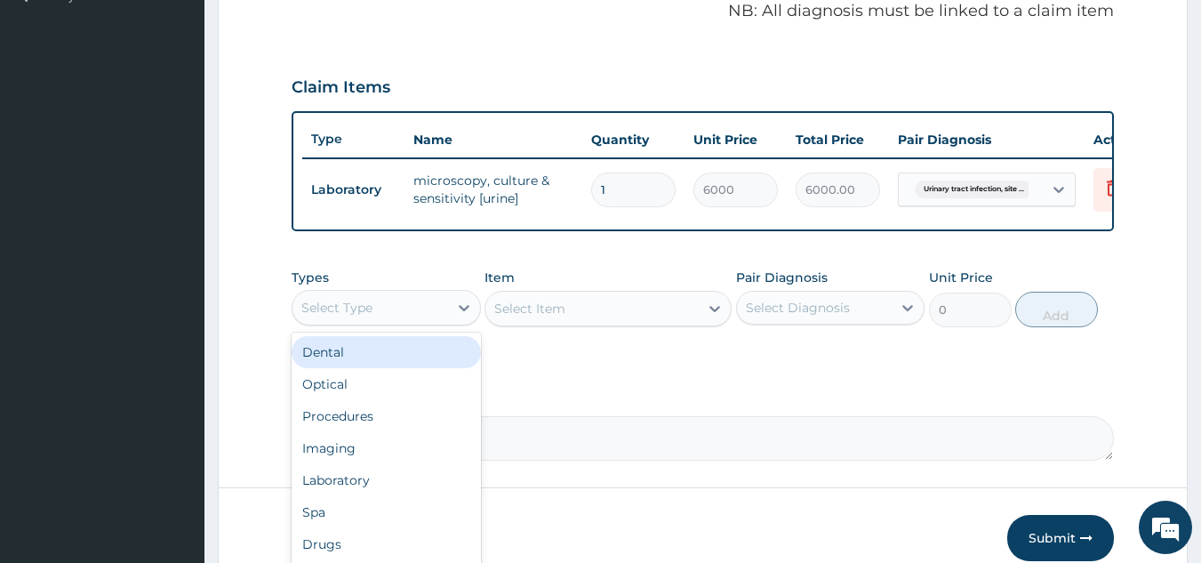
click at [402, 314] on div "Select Type" at bounding box center [370, 307] width 156 height 28
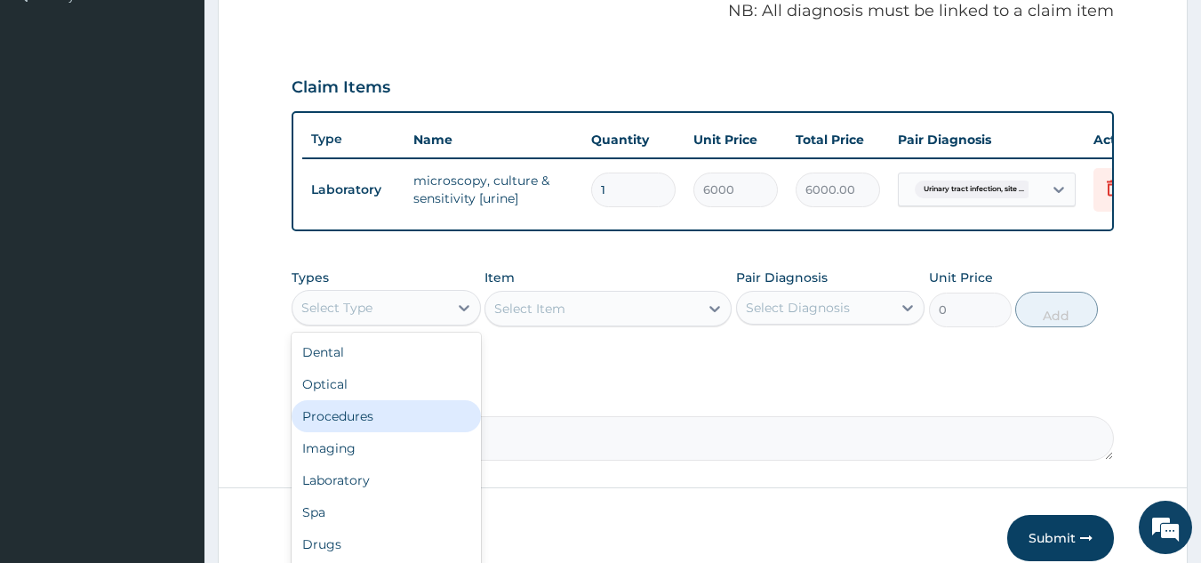
click at [371, 431] on div "Procedures" at bounding box center [386, 416] width 189 height 32
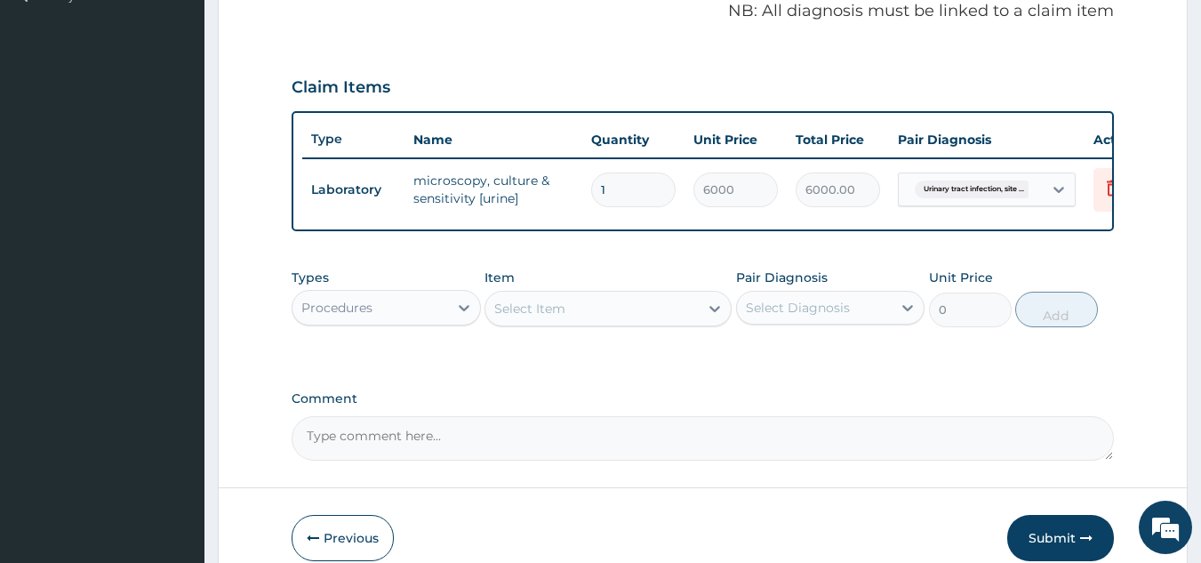
click at [565, 318] on div "Select Item" at bounding box center [591, 308] width 213 height 28
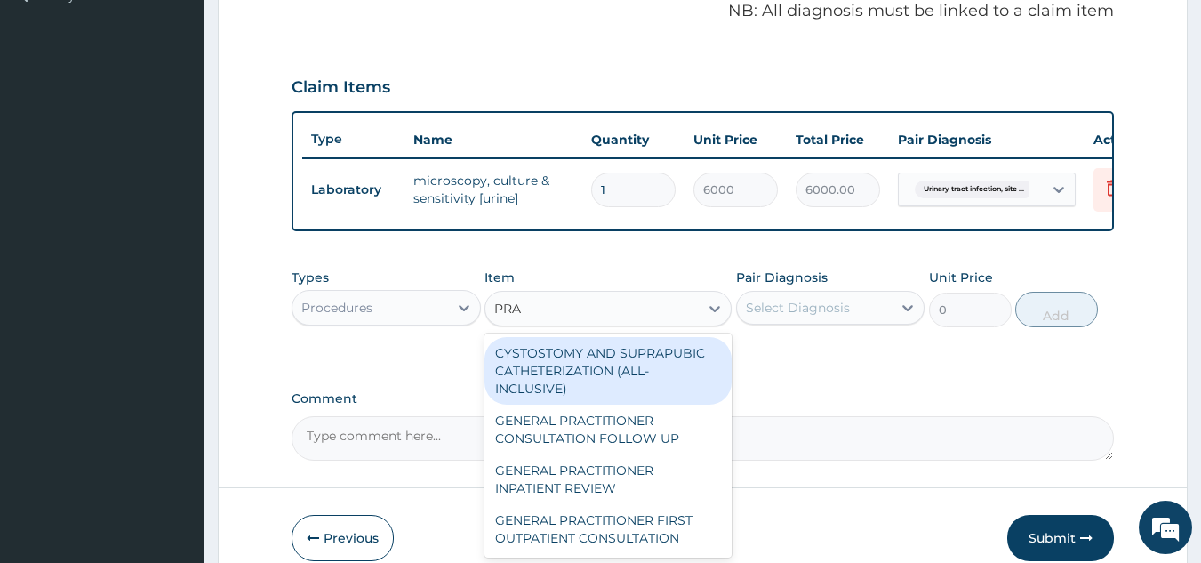
type input "PRAC"
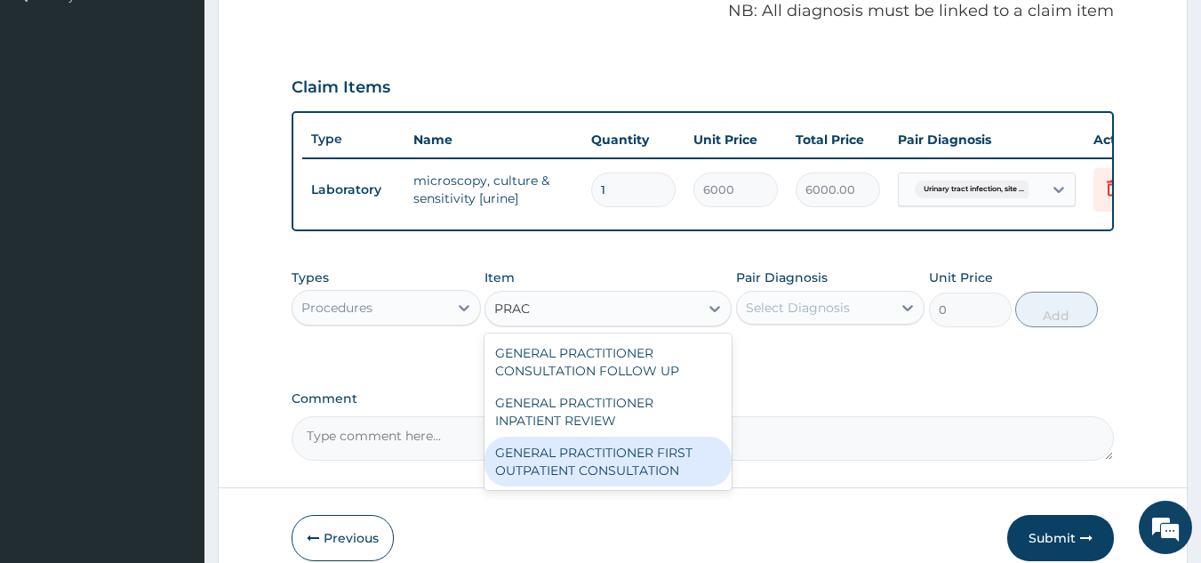
click at [555, 486] on div "GENERAL PRACTITIONER FIRST OUTPATIENT CONSULTATION" at bounding box center [608, 462] width 247 height 50
type input "4500"
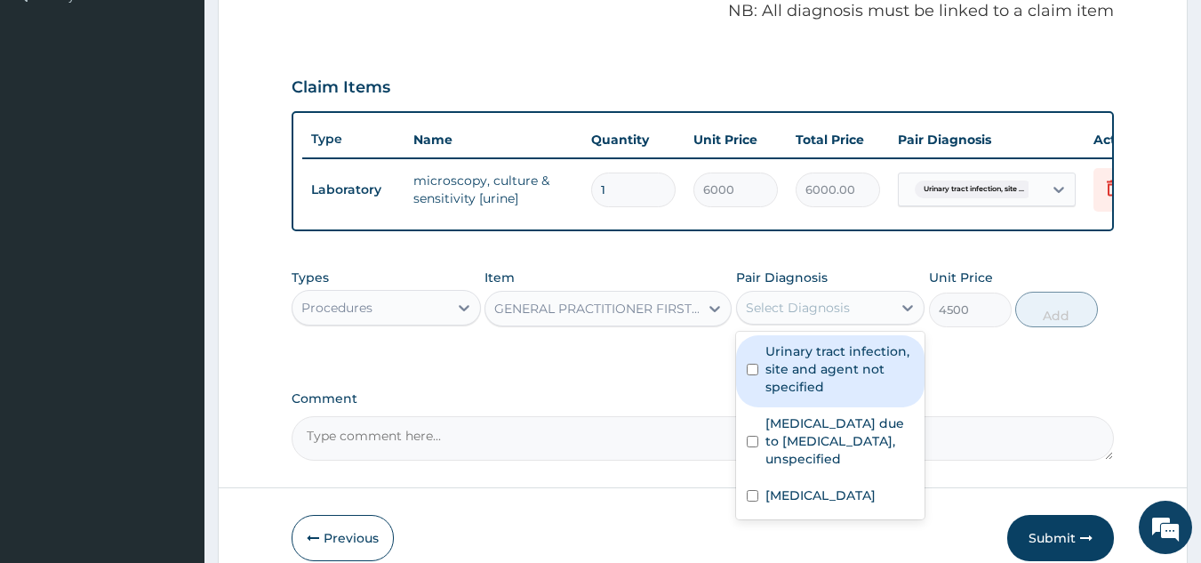
drag, startPoint x: 827, startPoint y: 332, endPoint x: 835, endPoint y: 321, distance: 13.3
click at [828, 322] on div "Select Diagnosis" at bounding box center [815, 307] width 156 height 28
click at [835, 407] on div "Urinary tract infection, site and agent not specified" at bounding box center [830, 371] width 189 height 72
checkbox input "true"
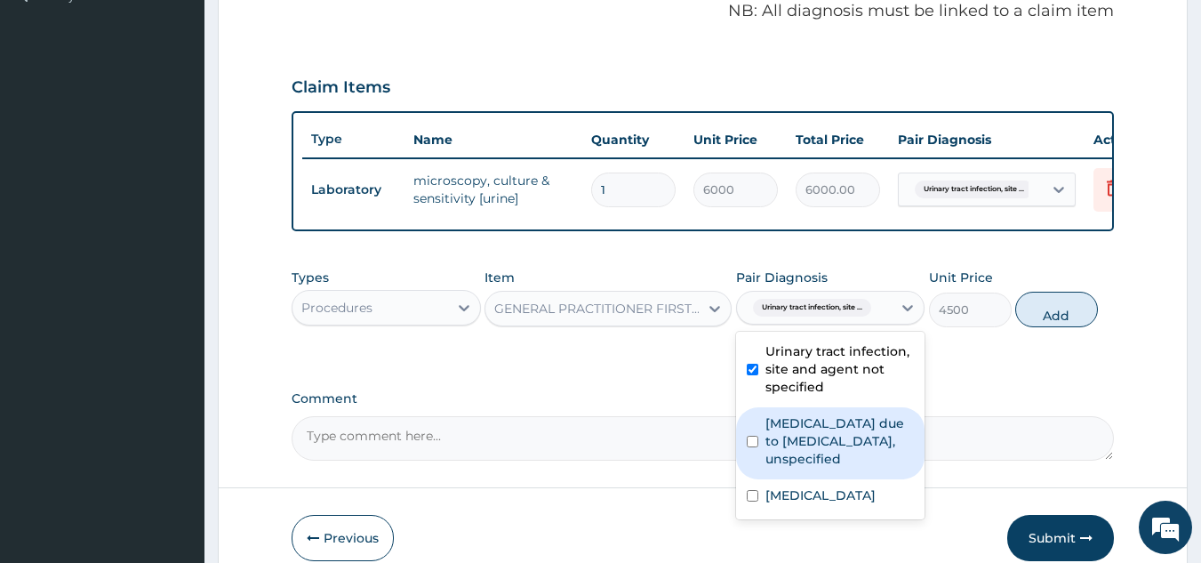
drag, startPoint x: 829, startPoint y: 452, endPoint x: 829, endPoint y: 498, distance: 46.2
click at [829, 455] on label "[MEDICAL_DATA] due to [MEDICAL_DATA], unspecified" at bounding box center [839, 440] width 149 height 53
checkbox input "true"
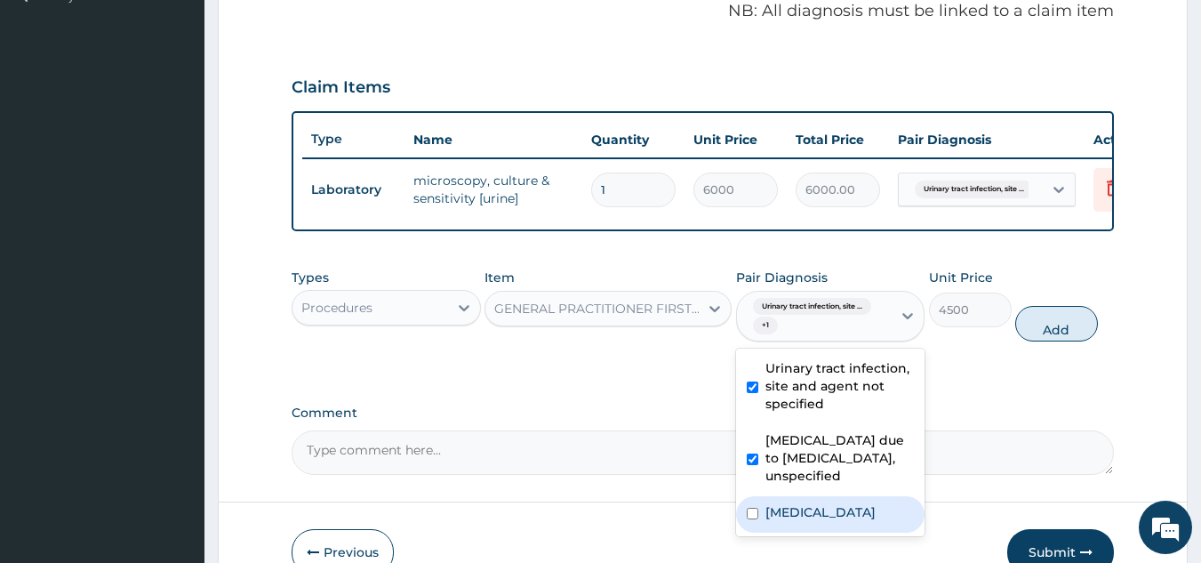
click at [829, 517] on label "[MEDICAL_DATA]" at bounding box center [820, 512] width 110 height 18
checkbox input "true"
click at [1029, 335] on button "Add" at bounding box center [1056, 324] width 83 height 36
type input "0"
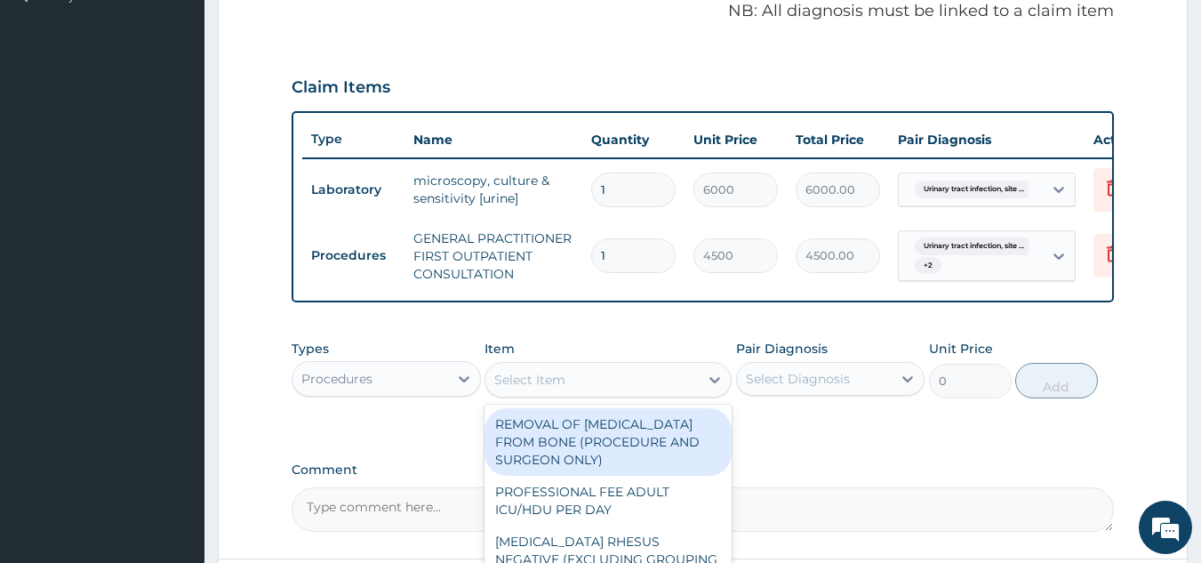
click at [523, 389] on div "Select Item" at bounding box center [529, 380] width 71 height 18
click at [437, 393] on div "Procedures" at bounding box center [370, 378] width 156 height 28
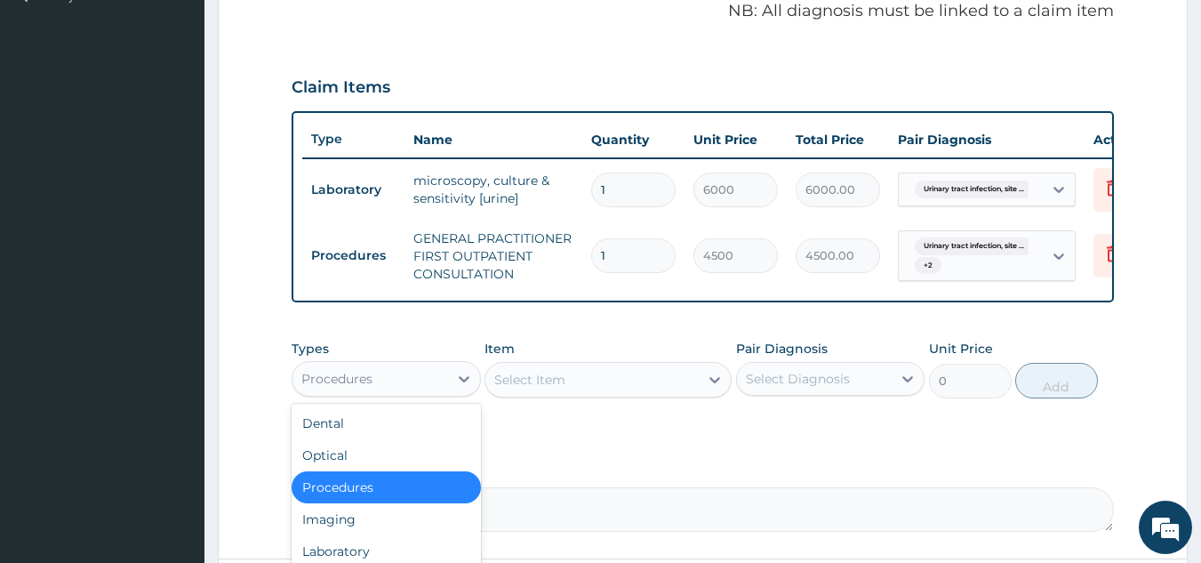
scroll to position [60, 0]
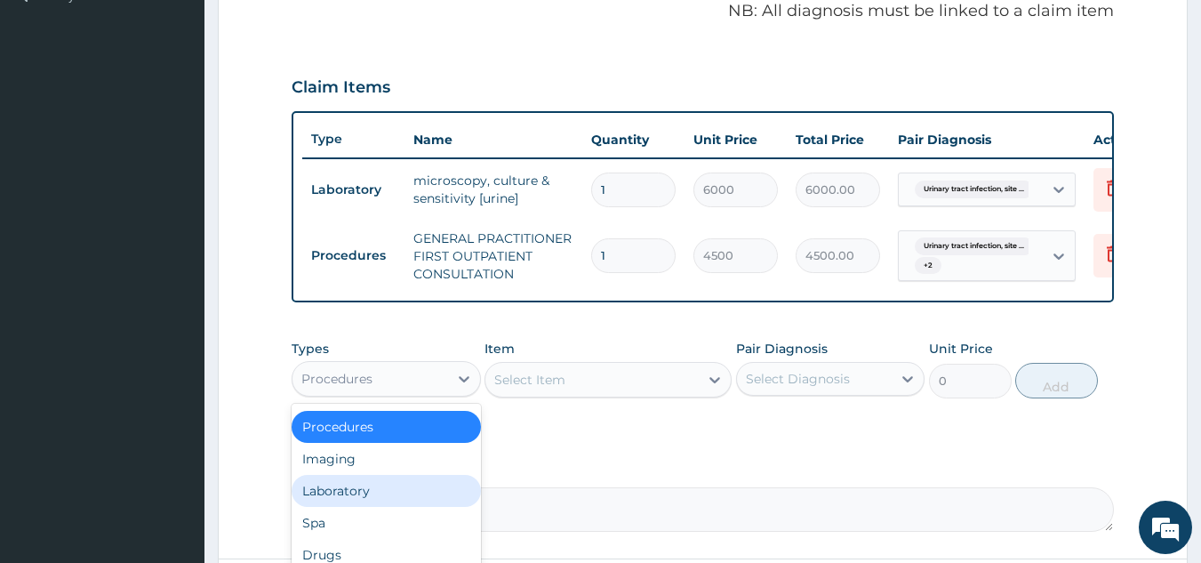
click at [380, 501] on div "Laboratory" at bounding box center [386, 491] width 189 height 32
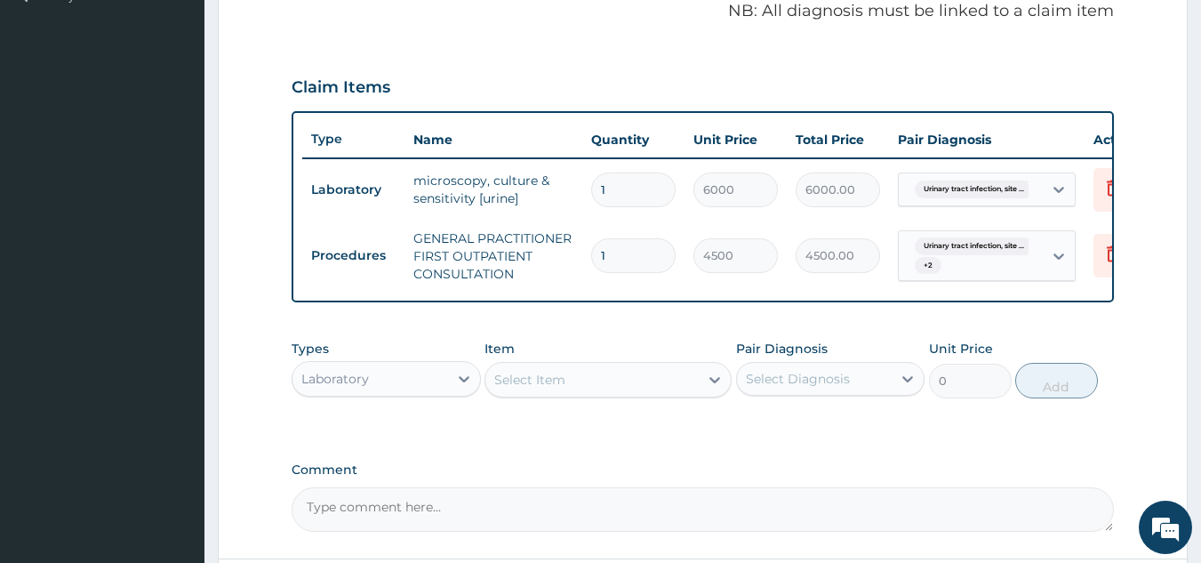
click at [635, 394] on div "Select Item" at bounding box center [591, 379] width 213 height 28
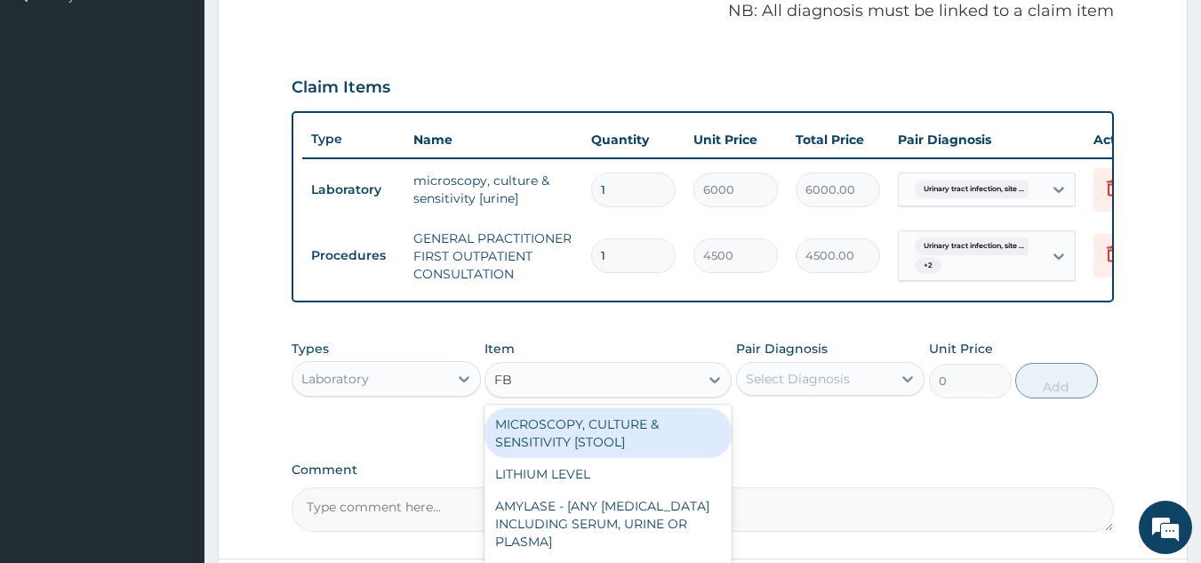
type input "FBC"
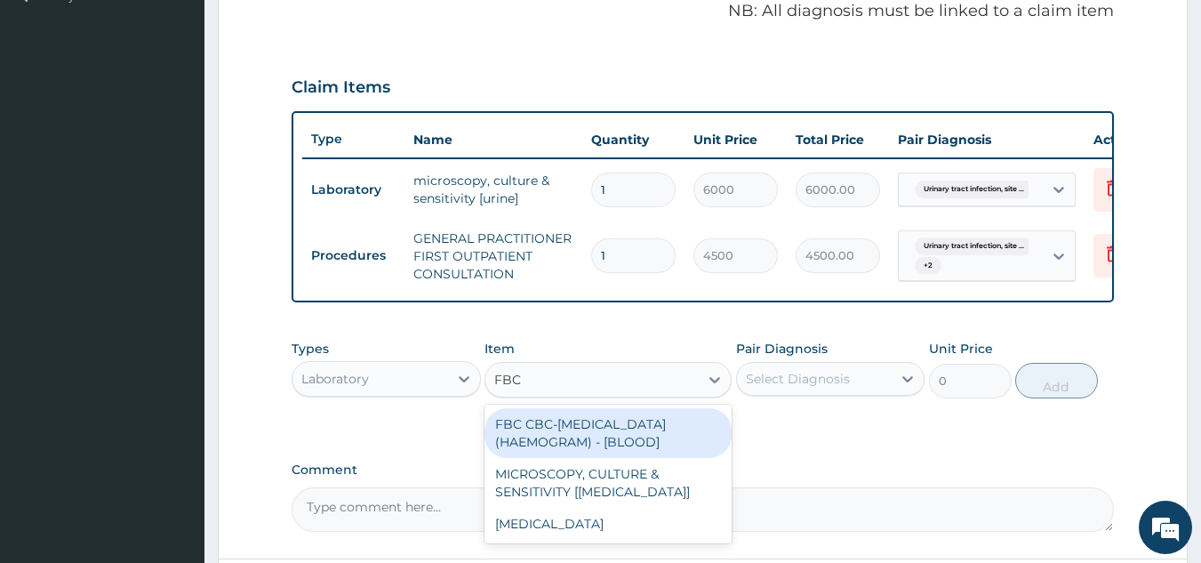
click at [642, 439] on div "FBC CBC-[MEDICAL_DATA] (HAEMOGRAM) - [BLOOD]" at bounding box center [608, 433] width 247 height 50
type input "6000"
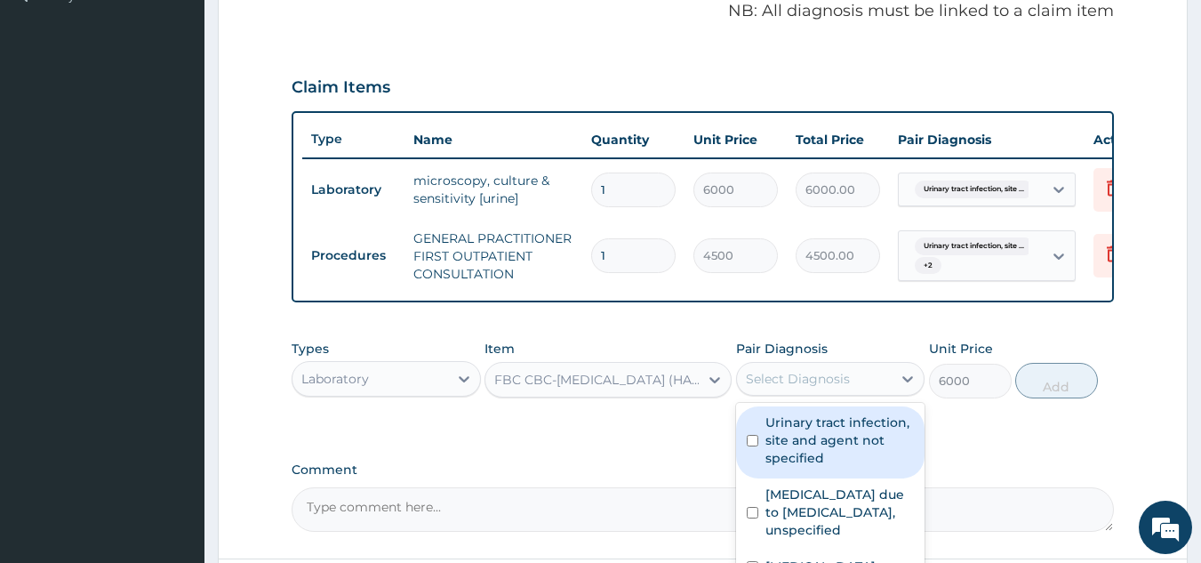
click at [844, 379] on div "Select Diagnosis" at bounding box center [815, 378] width 156 height 28
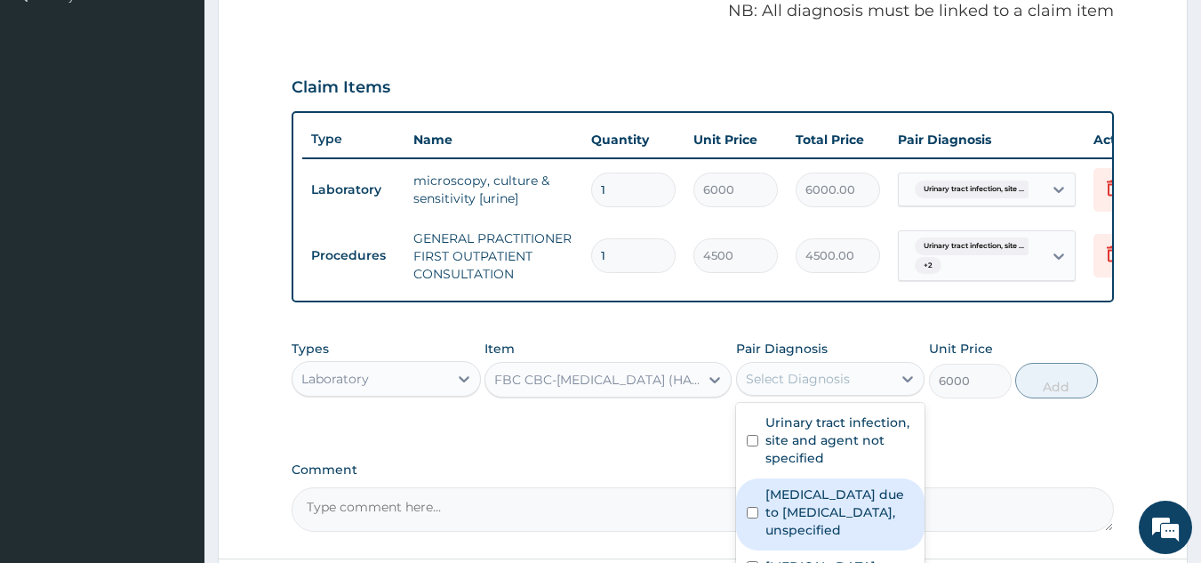
click at [829, 533] on label "[MEDICAL_DATA] due to [MEDICAL_DATA], unspecified" at bounding box center [839, 511] width 149 height 53
checkbox input "true"
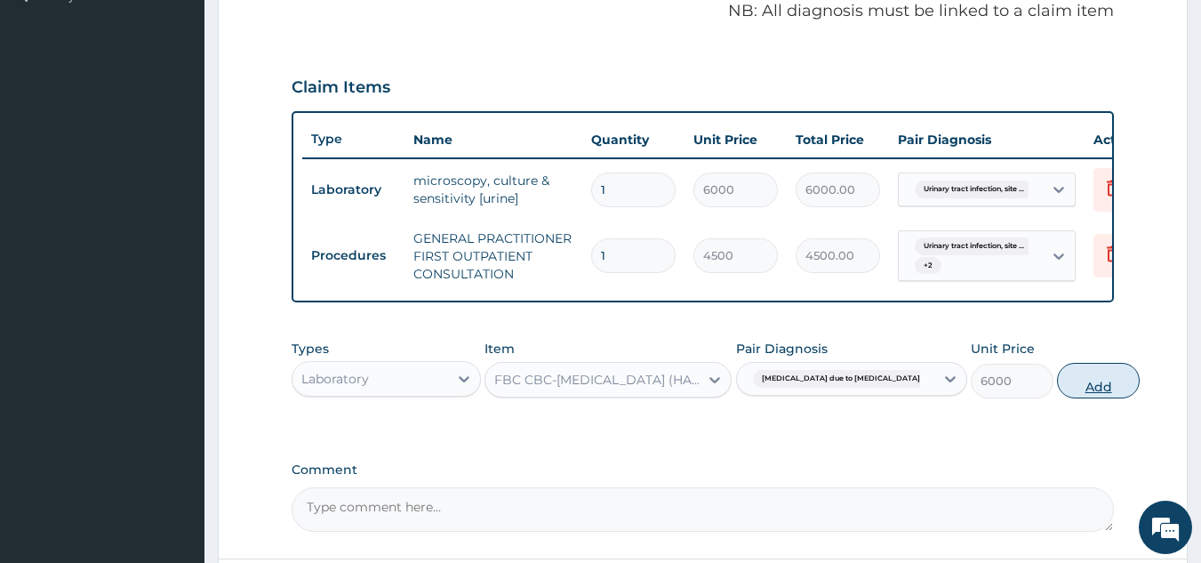
click at [1057, 398] on button "Add" at bounding box center [1098, 381] width 83 height 36
type input "0"
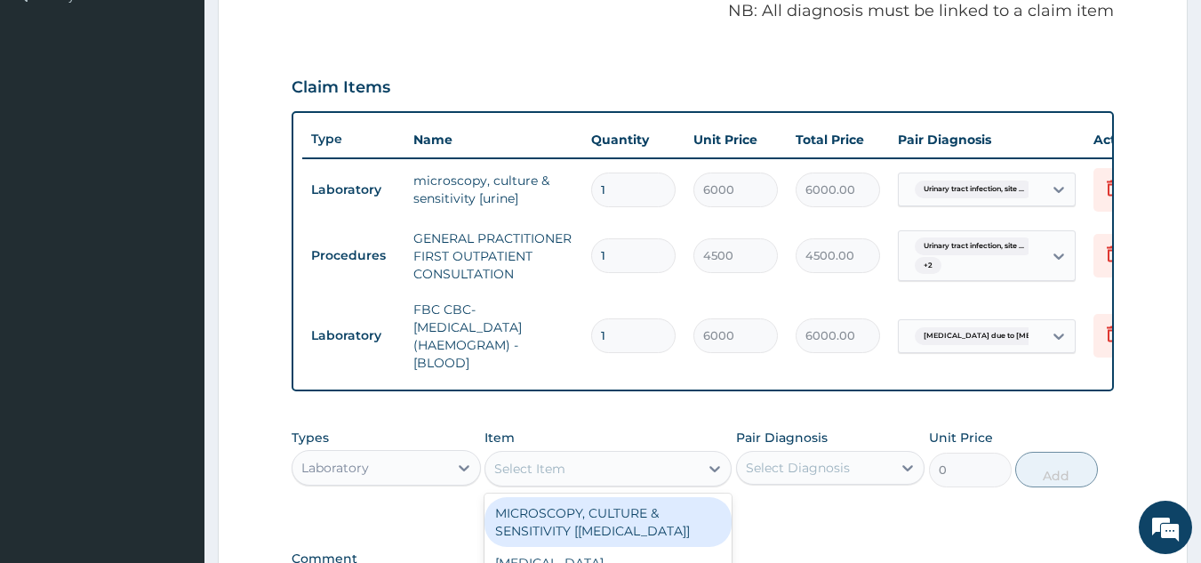
click at [620, 478] on div "Select Item" at bounding box center [591, 468] width 213 height 28
type input "MP"
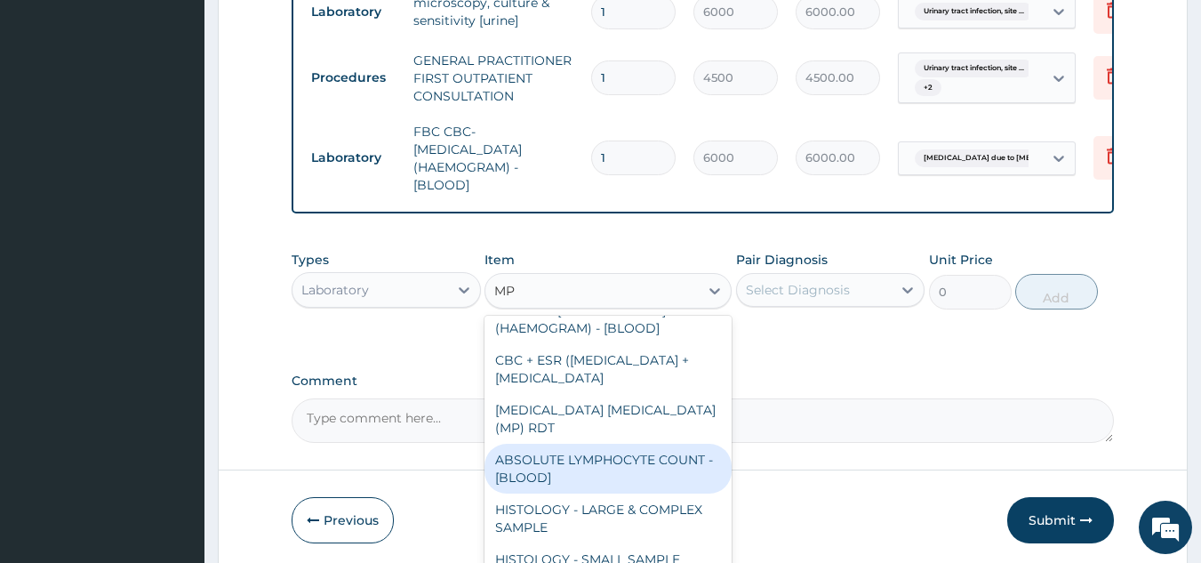
scroll to position [89, 0]
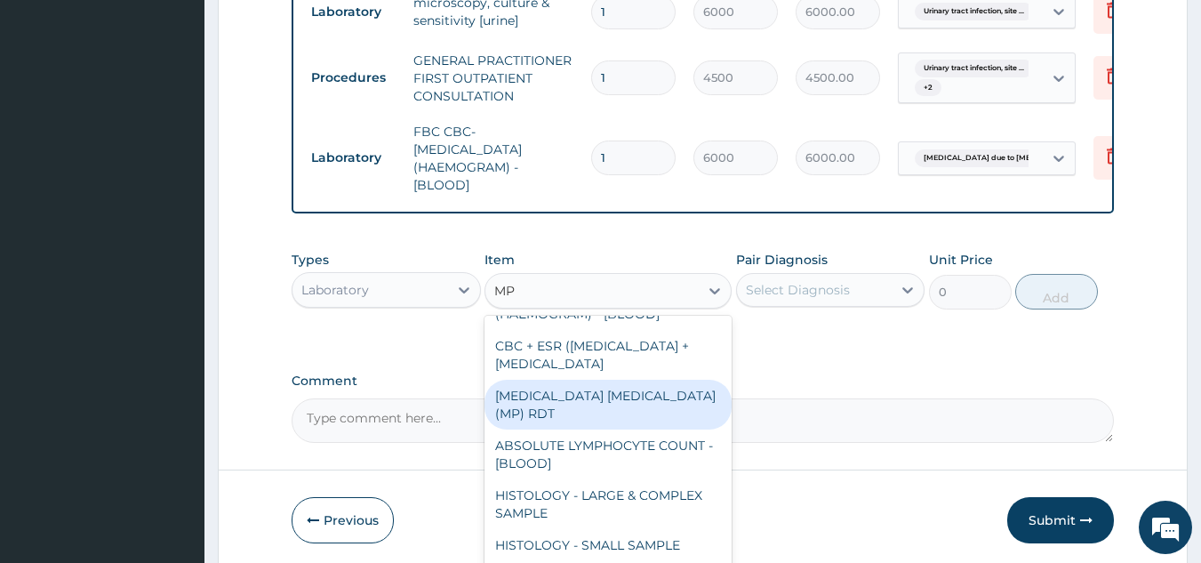
click at [684, 429] on div "[MEDICAL_DATA] [MEDICAL_DATA] (MP) RDT" at bounding box center [608, 405] width 247 height 50
type input "2400"
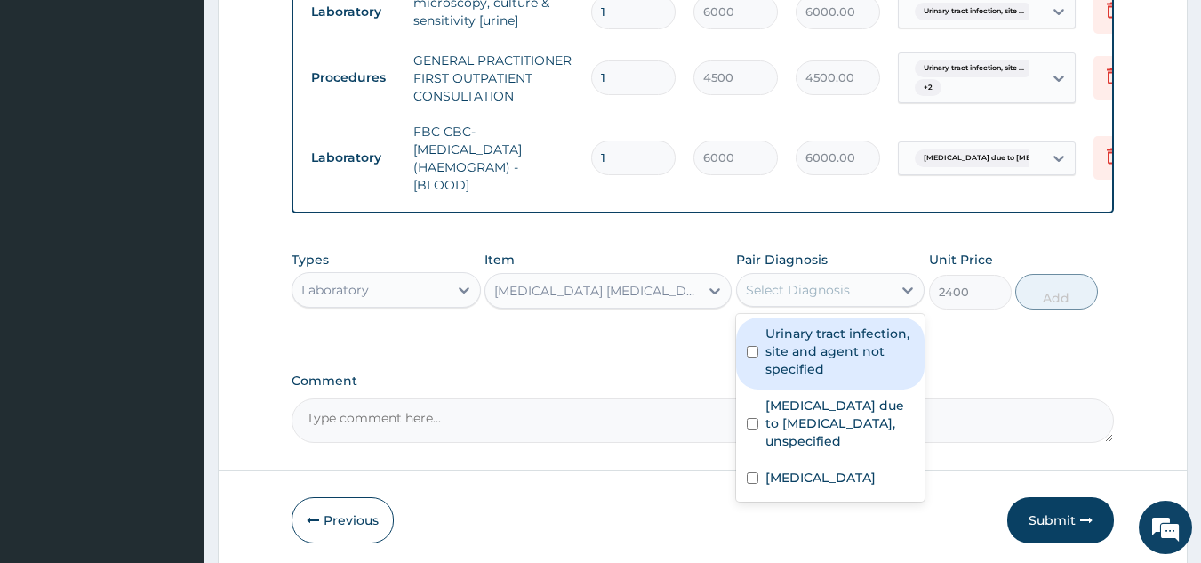
click at [809, 299] on div "Select Diagnosis" at bounding box center [798, 290] width 104 height 18
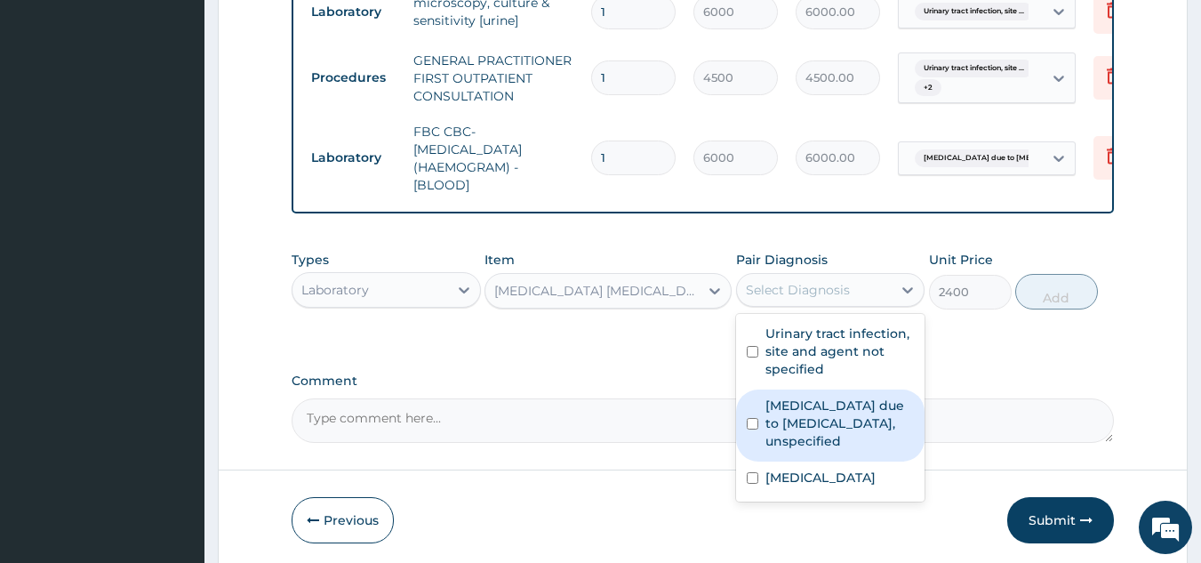
click at [801, 412] on label "[MEDICAL_DATA] due to [MEDICAL_DATA], unspecified" at bounding box center [839, 423] width 149 height 53
checkbox input "true"
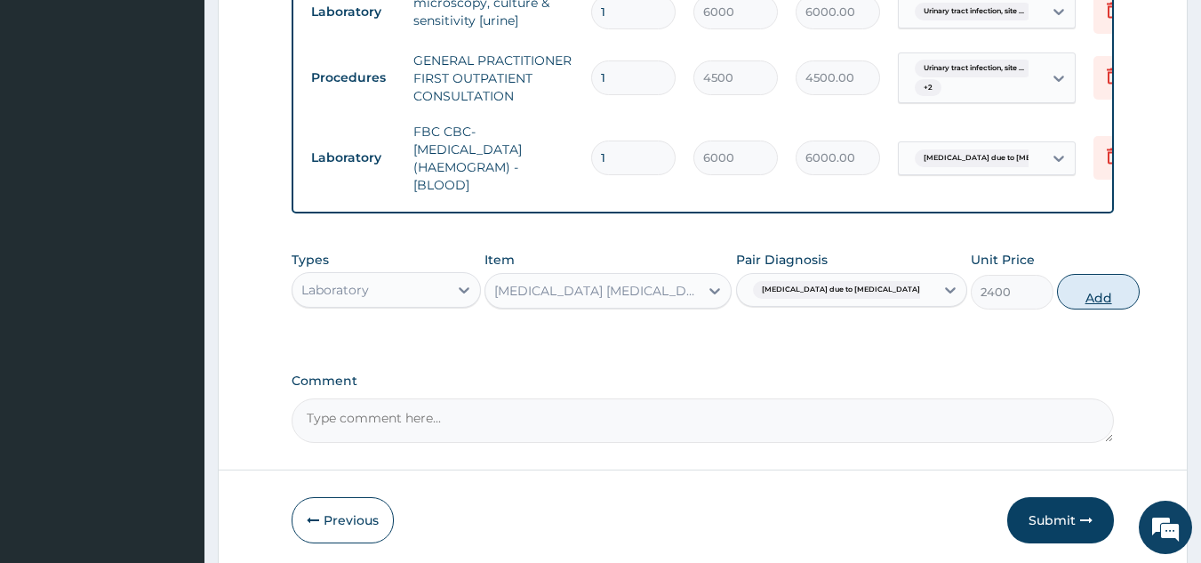
click at [1057, 309] on button "Add" at bounding box center [1098, 292] width 83 height 36
type input "0"
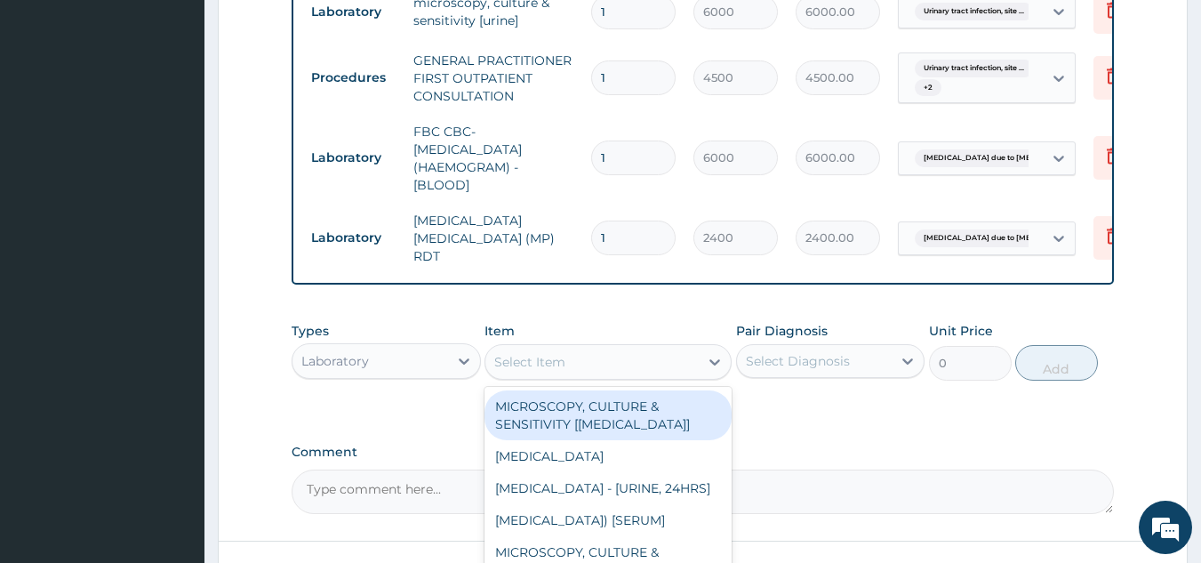
click at [567, 368] on div "Select Item" at bounding box center [591, 362] width 213 height 28
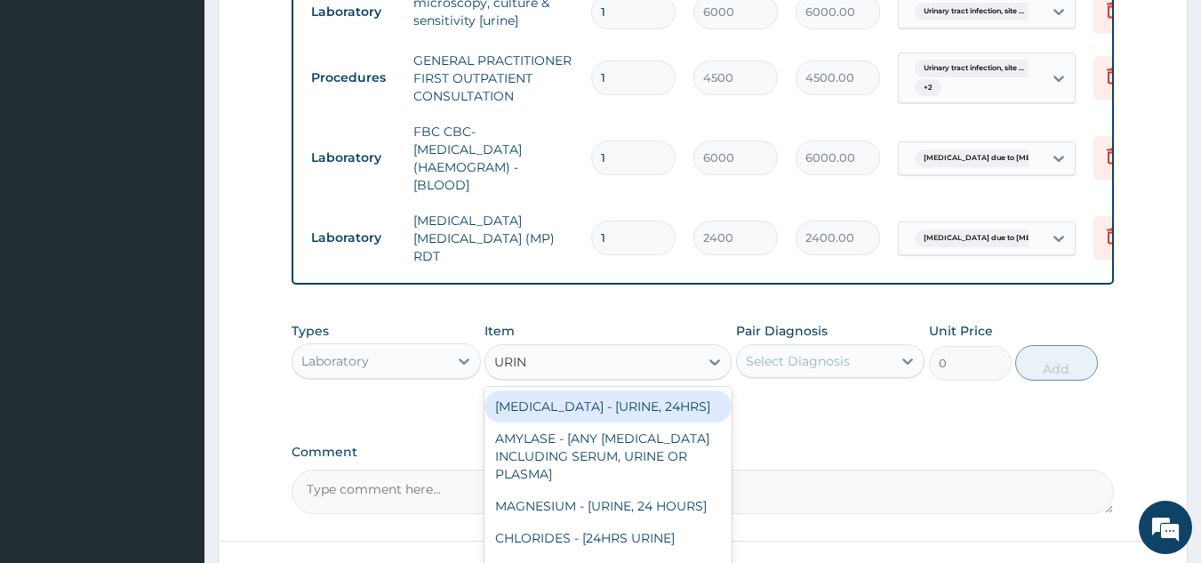
type input "URINA"
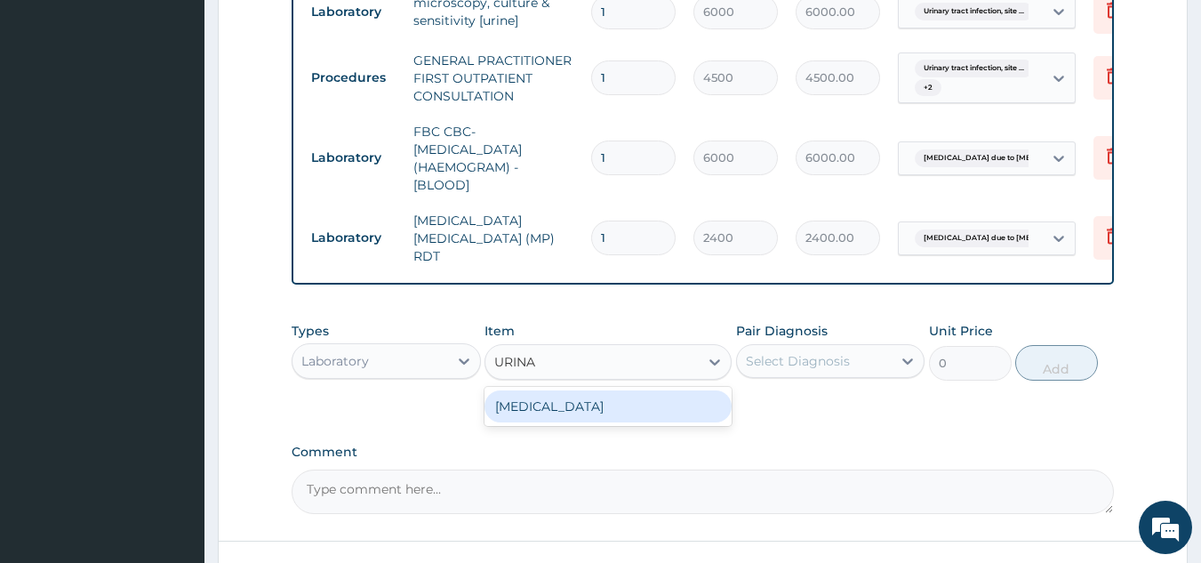
click at [639, 403] on div "[MEDICAL_DATA]" at bounding box center [608, 406] width 247 height 32
type input "2625"
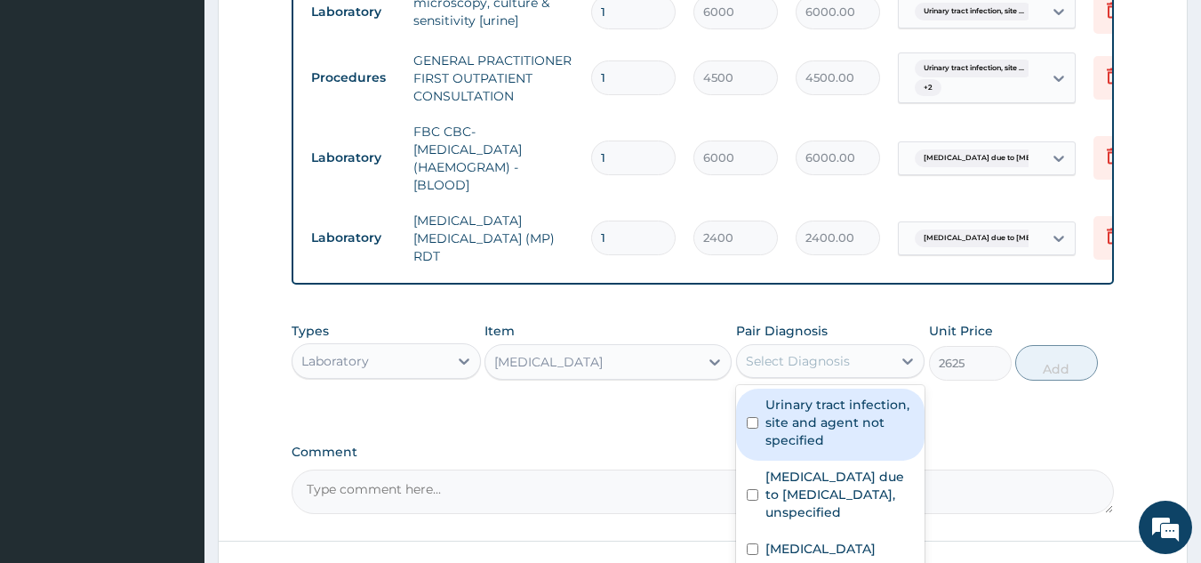
click at [833, 365] on div "Select Diagnosis" at bounding box center [798, 361] width 104 height 18
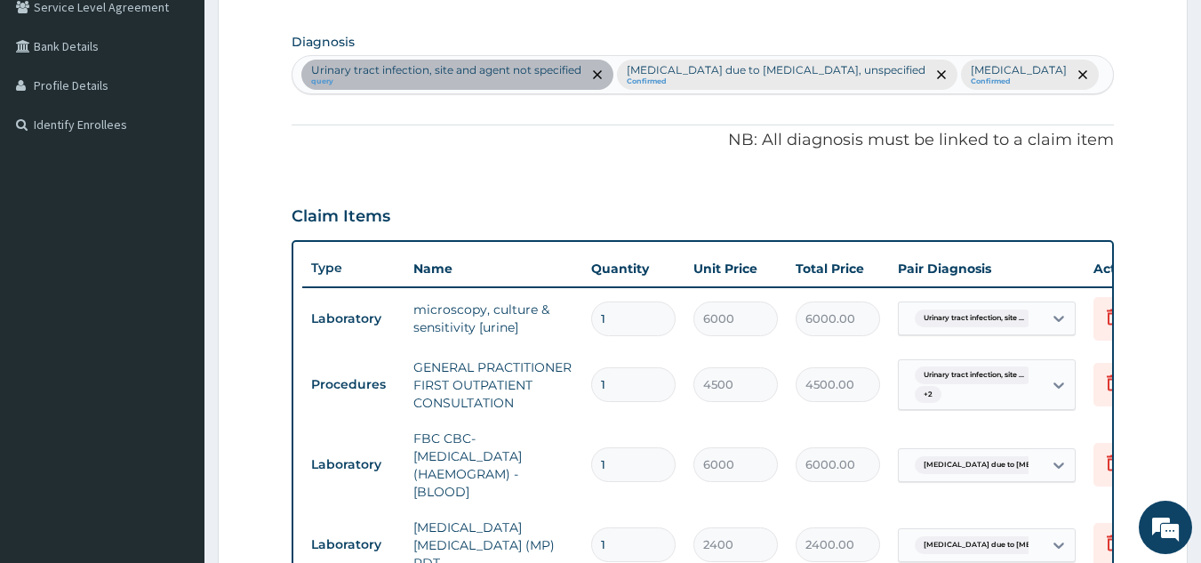
scroll to position [158, 0]
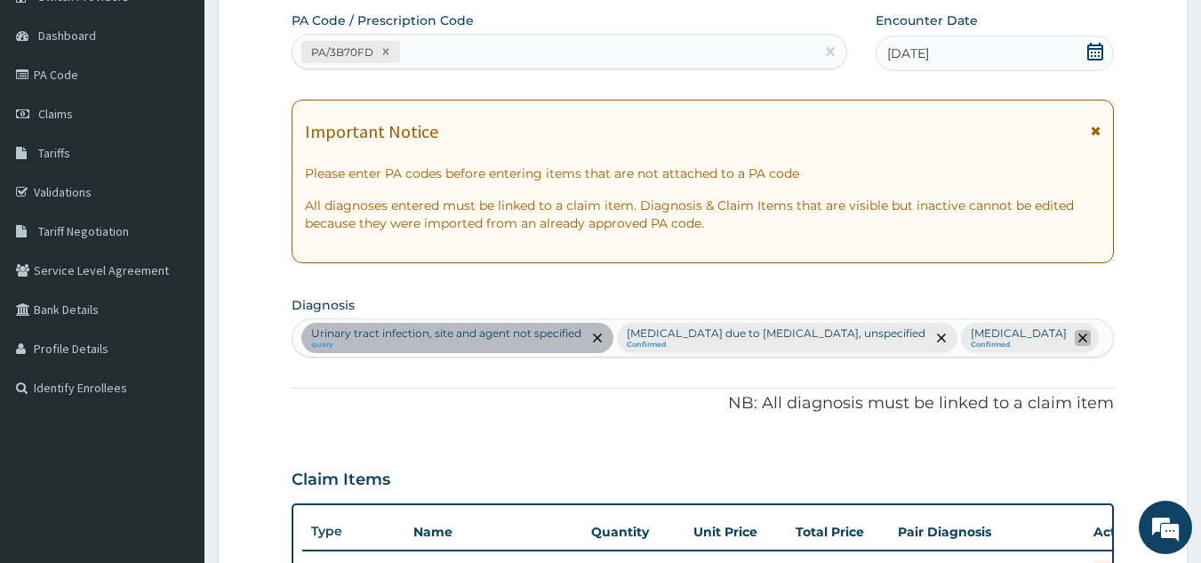
click at [1078, 340] on icon "remove selection option" at bounding box center [1082, 337] width 9 height 9
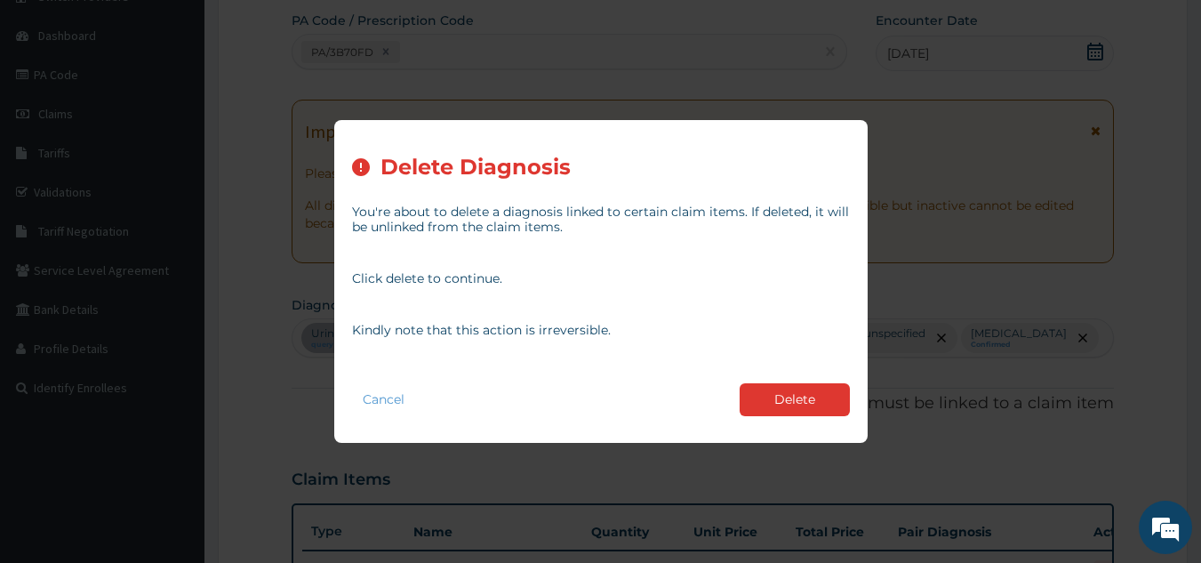
click at [798, 421] on div "Cancel Delete" at bounding box center [601, 399] width 498 height 51
click at [796, 403] on button "Delete" at bounding box center [795, 399] width 110 height 33
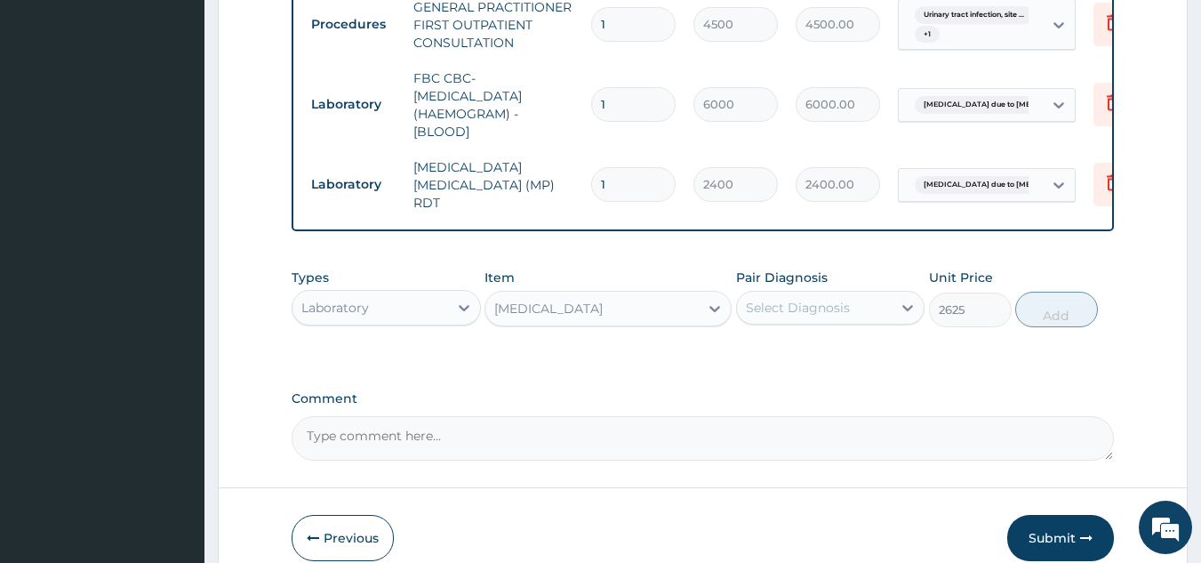
scroll to position [869, 0]
